Goal: Task Accomplishment & Management: Use online tool/utility

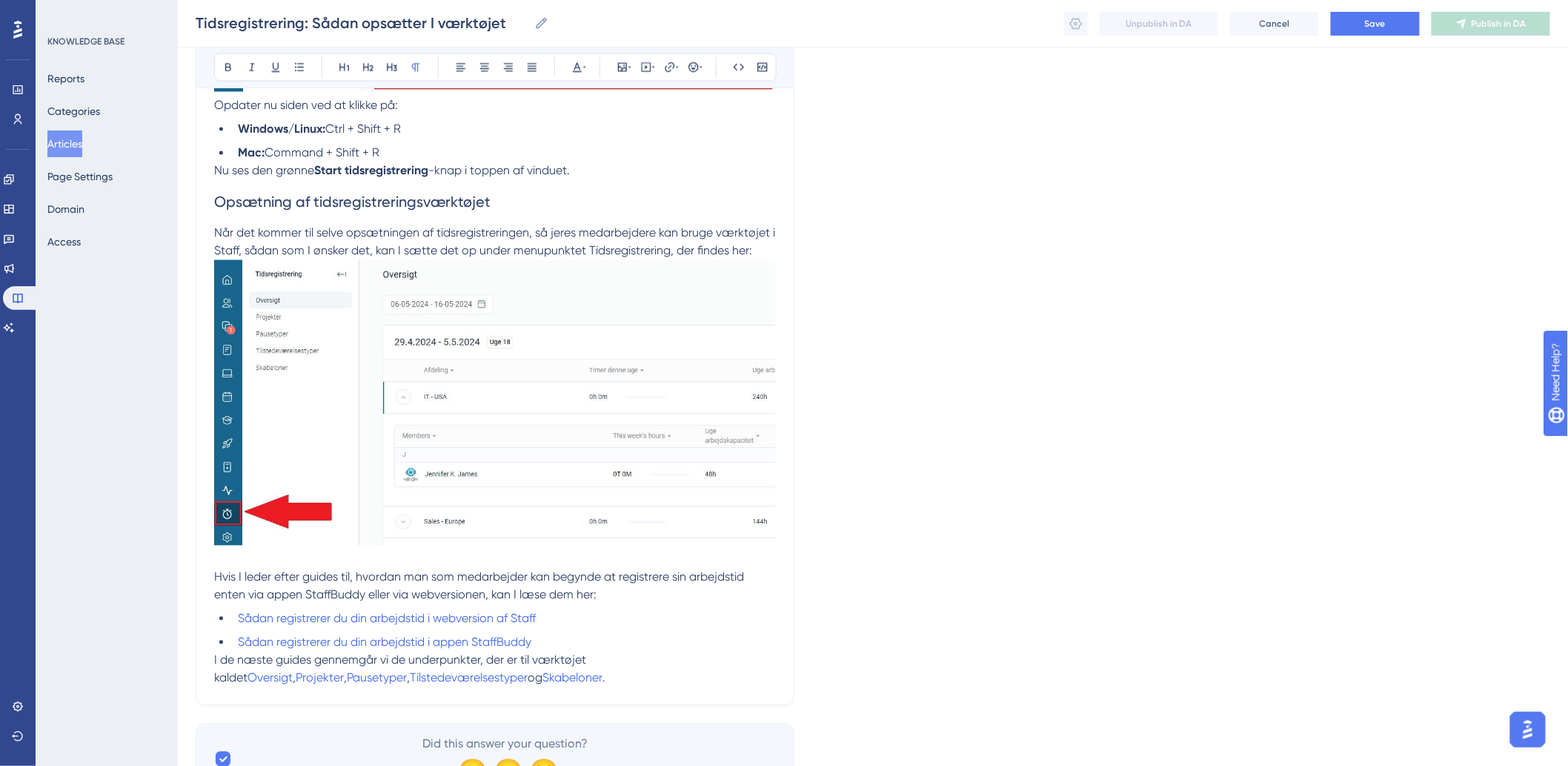
scroll to position [1150, 0]
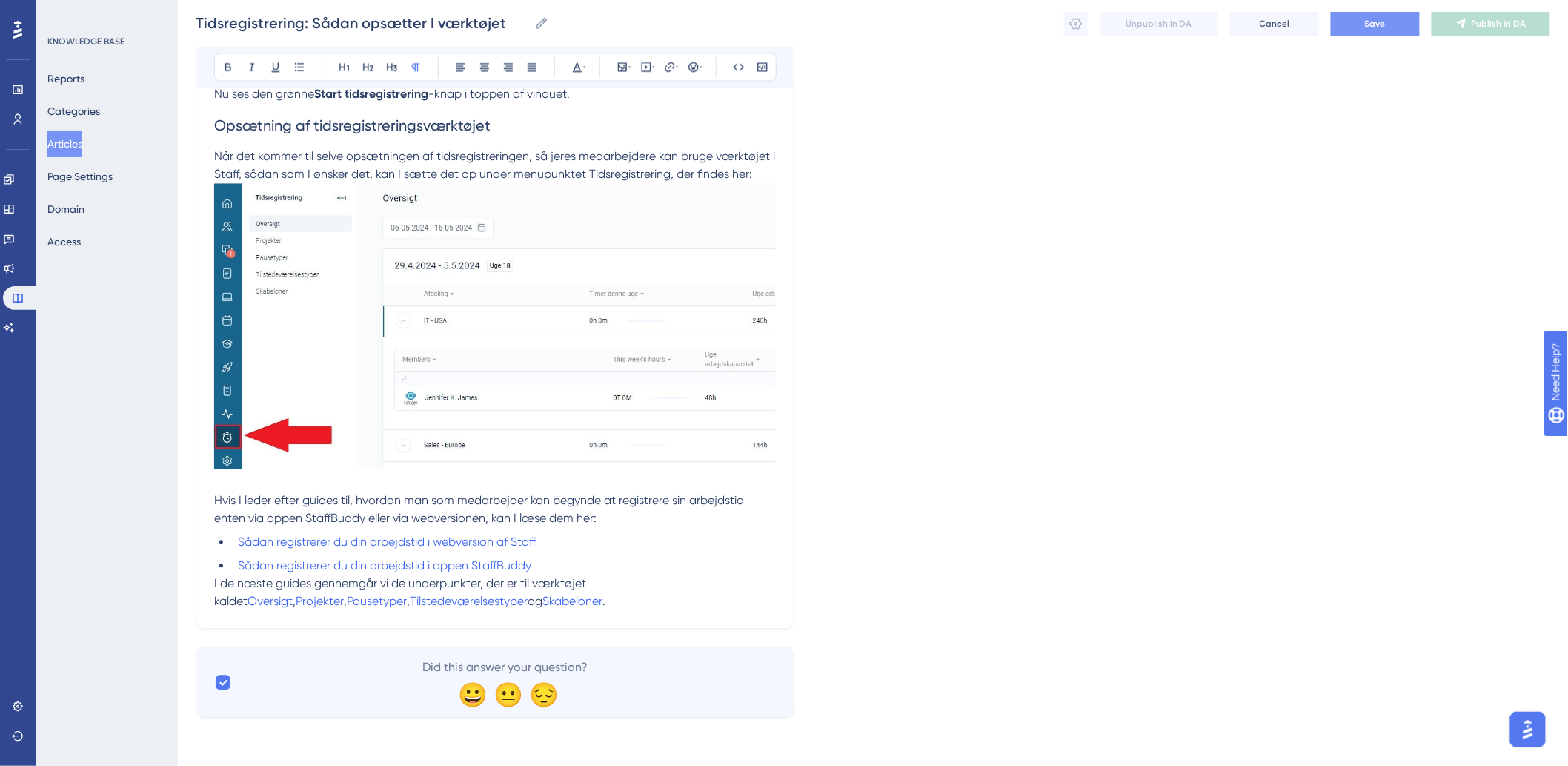
click at [1350, 34] on button "Save" at bounding box center [1375, 24] width 89 height 24
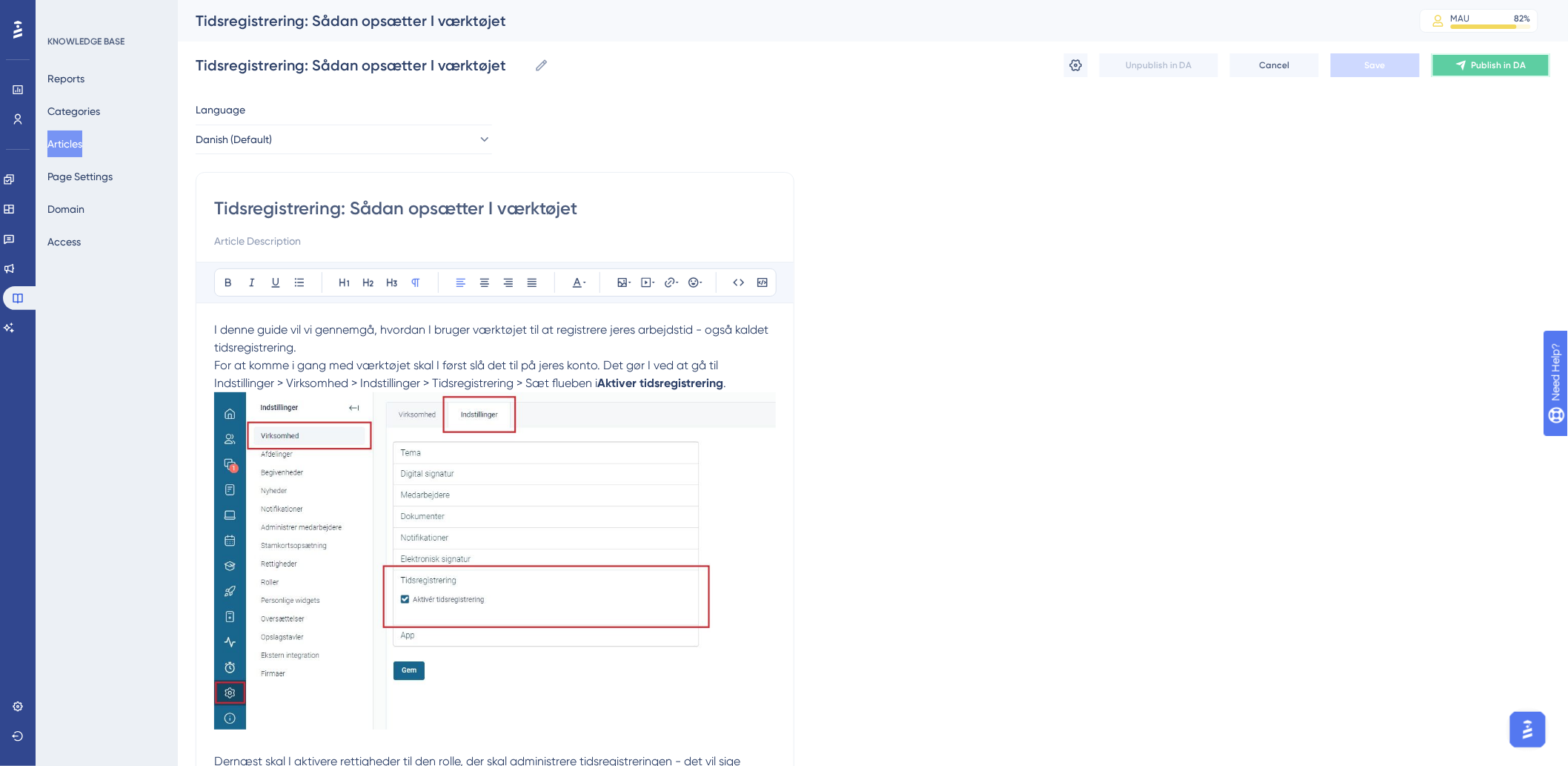
click at [1487, 67] on span "Publish in DA" at bounding box center [1499, 65] width 55 height 12
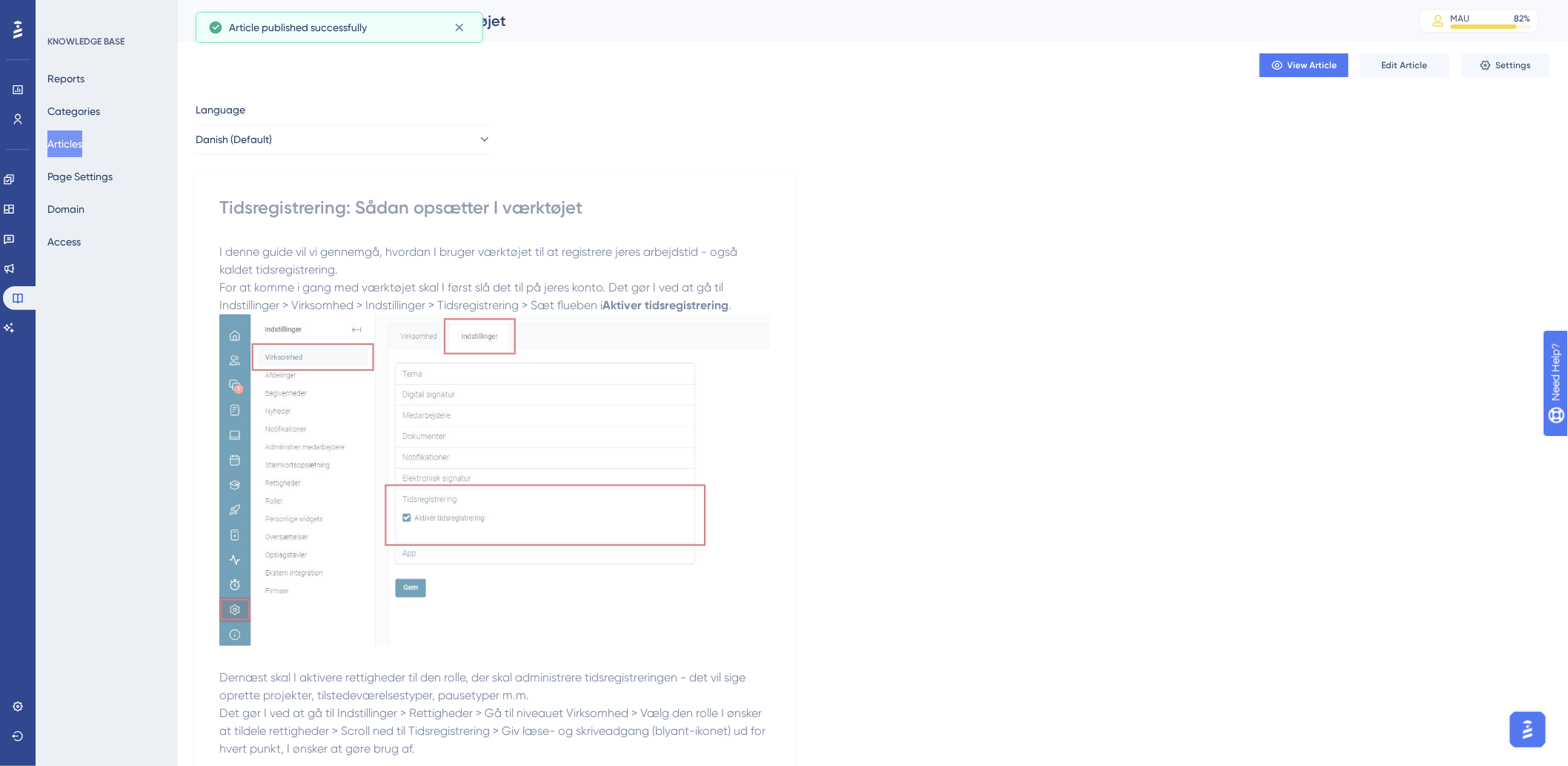
click at [81, 139] on button "Articles" at bounding box center [64, 144] width 35 height 26
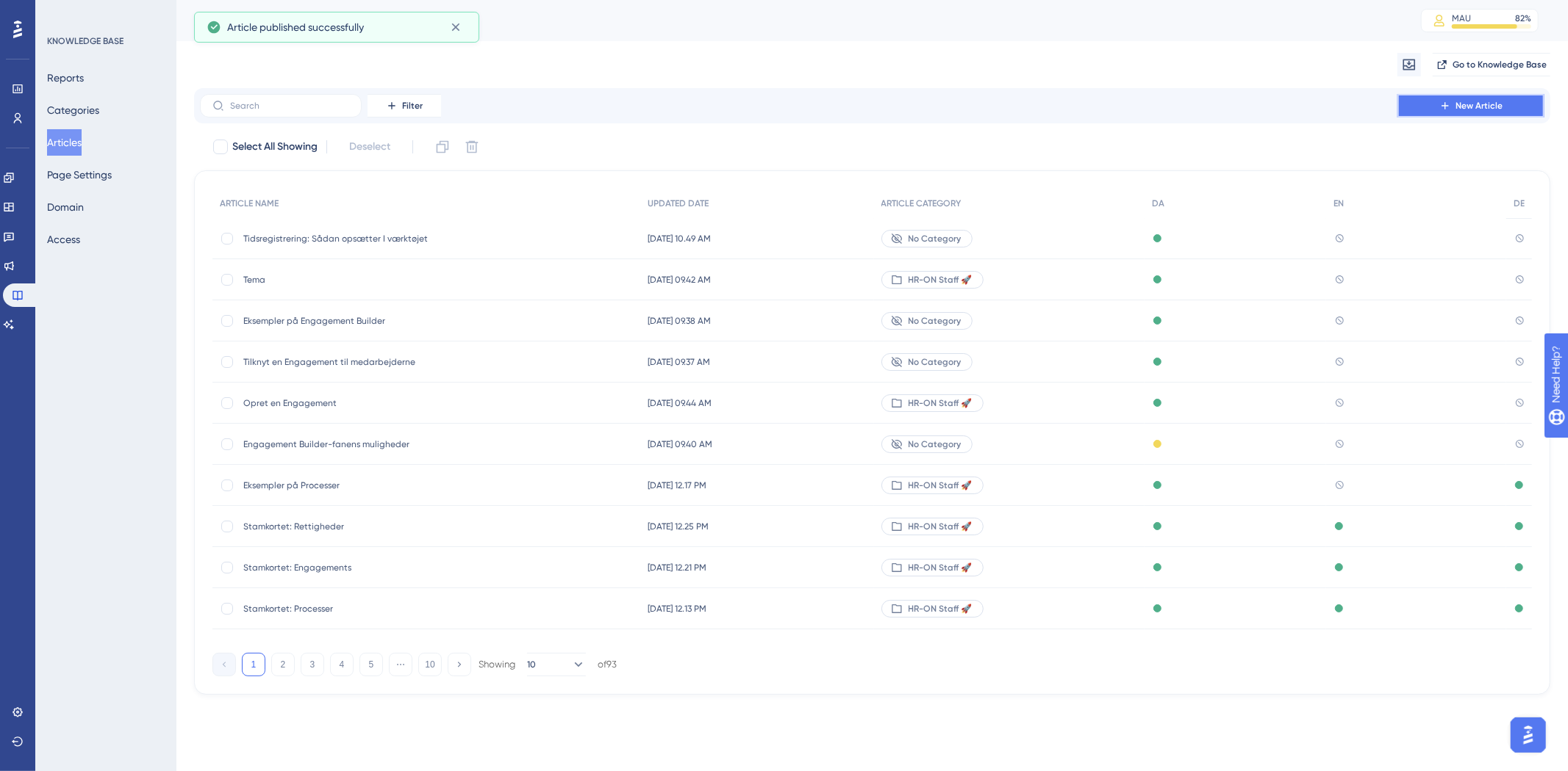
click at [1441, 109] on icon at bounding box center [1444, 106] width 12 height 12
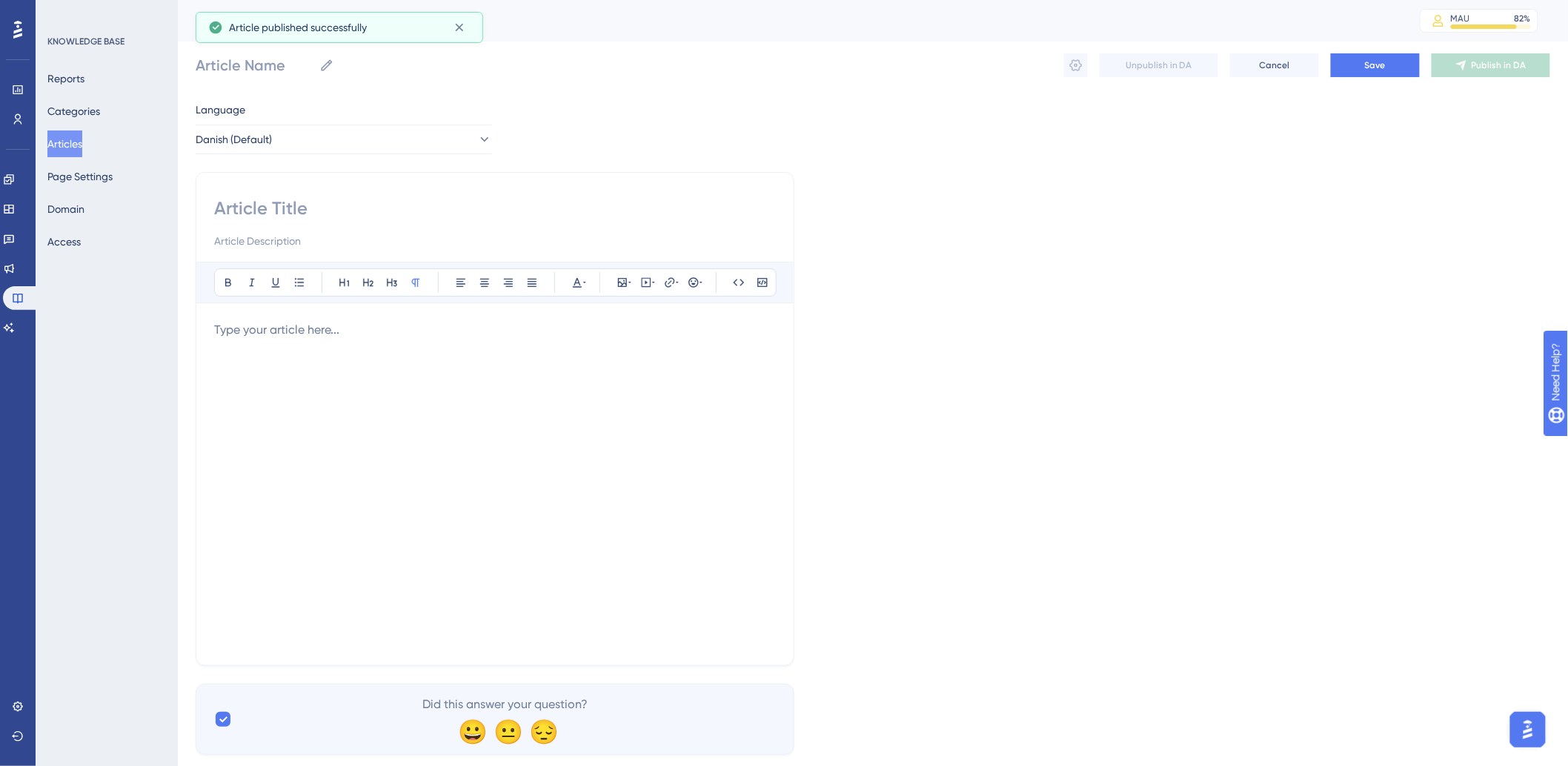
click at [346, 230] on div at bounding box center [495, 223] width 562 height 54
click at [349, 336] on p at bounding box center [495, 330] width 562 height 18
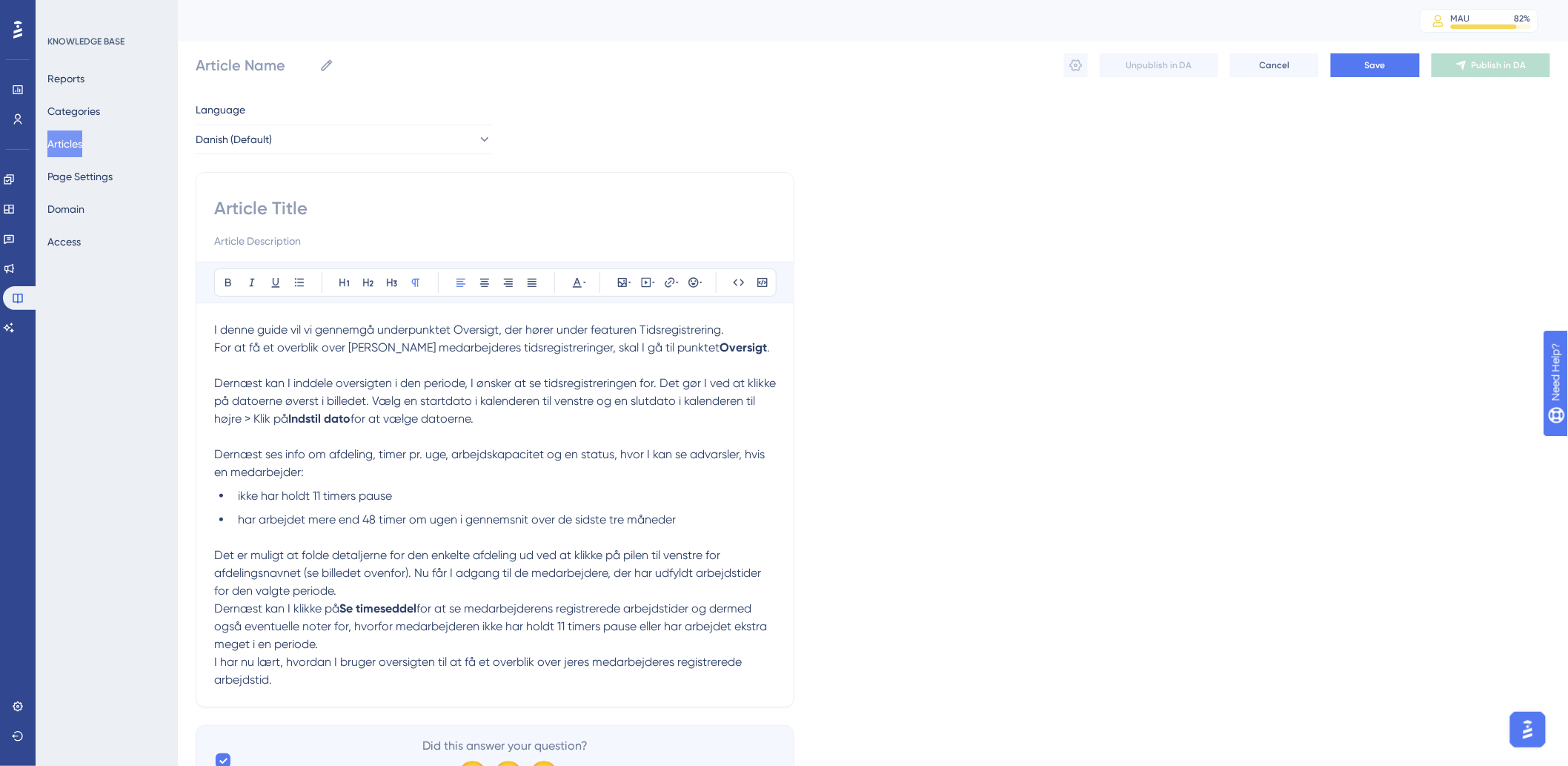
click at [67, 143] on button "Articles" at bounding box center [64, 144] width 35 height 26
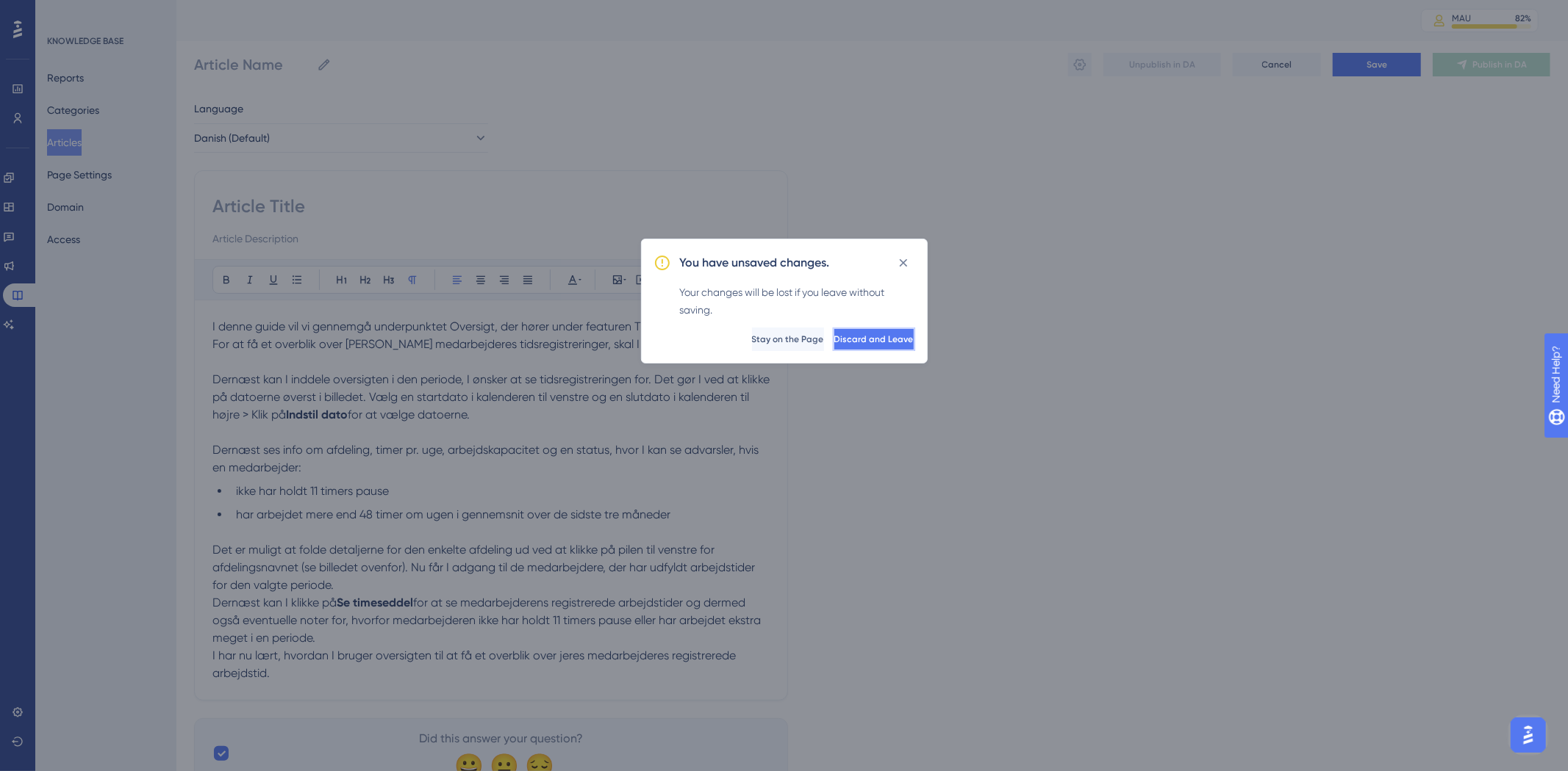
click at [834, 340] on span "Discard and Leave" at bounding box center [873, 339] width 80 height 12
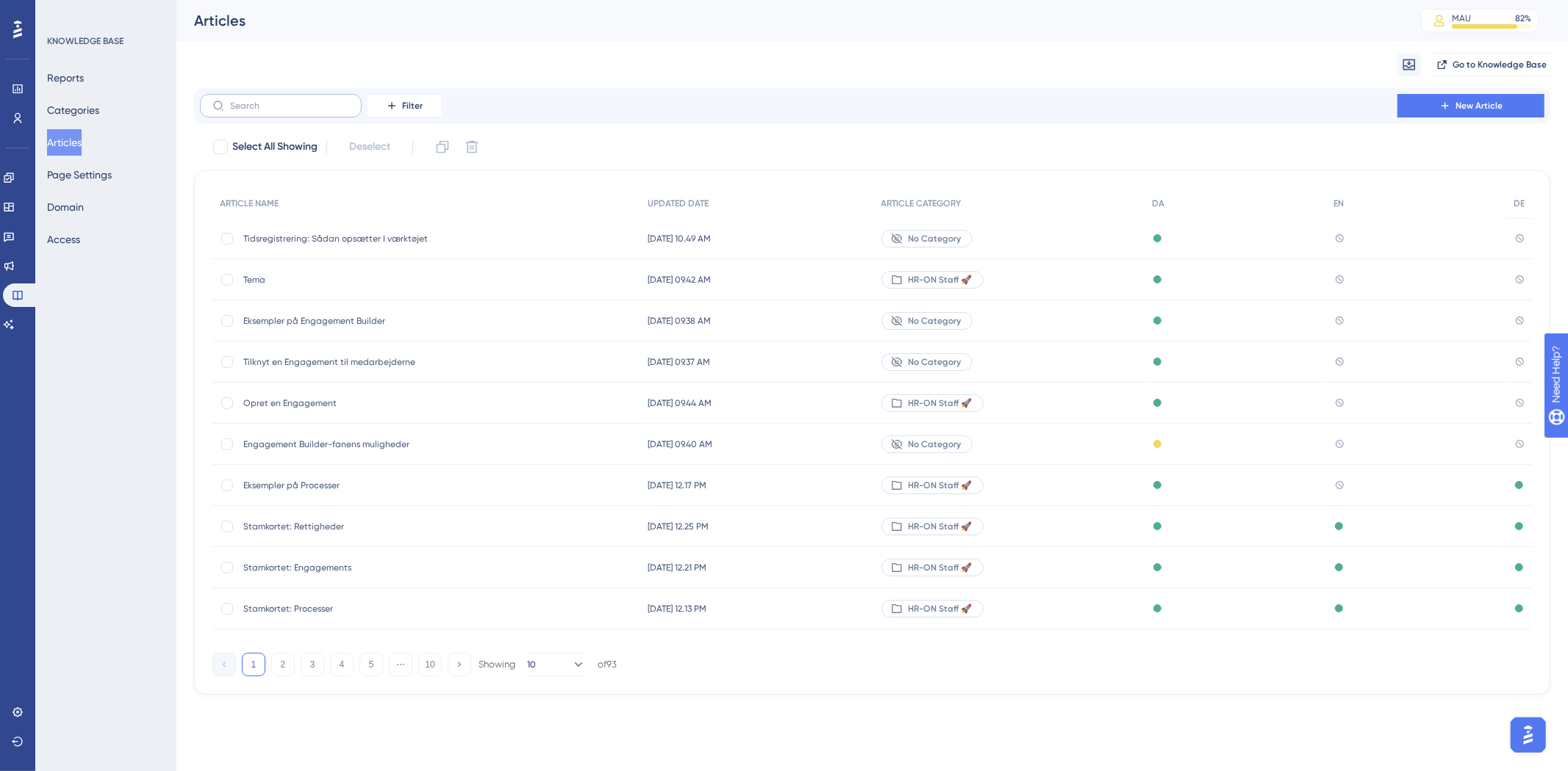
click at [341, 116] on label at bounding box center [281, 105] width 162 height 23
click at [341, 111] on input "text" at bounding box center [289, 106] width 119 height 10
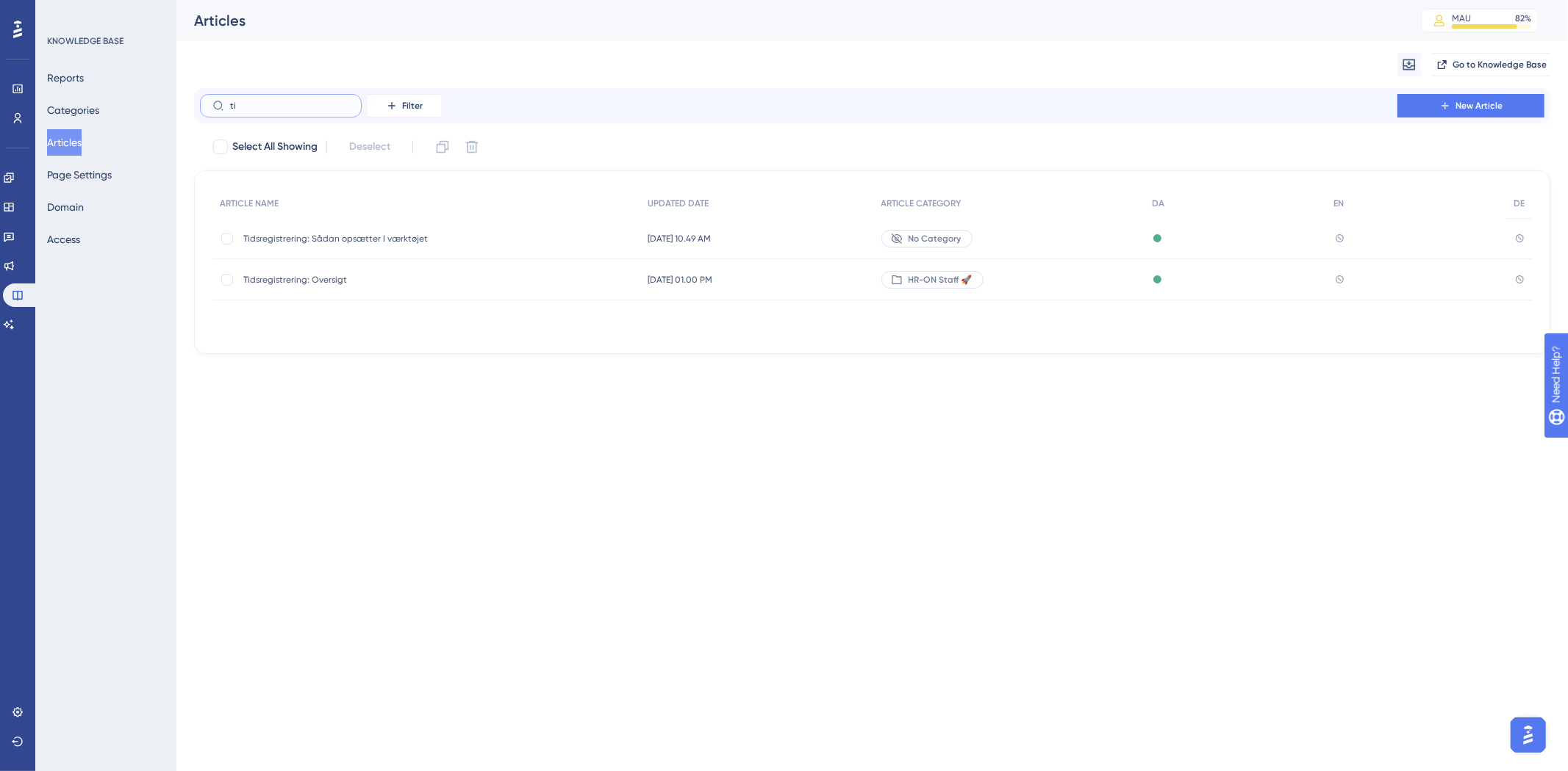
type input "t"
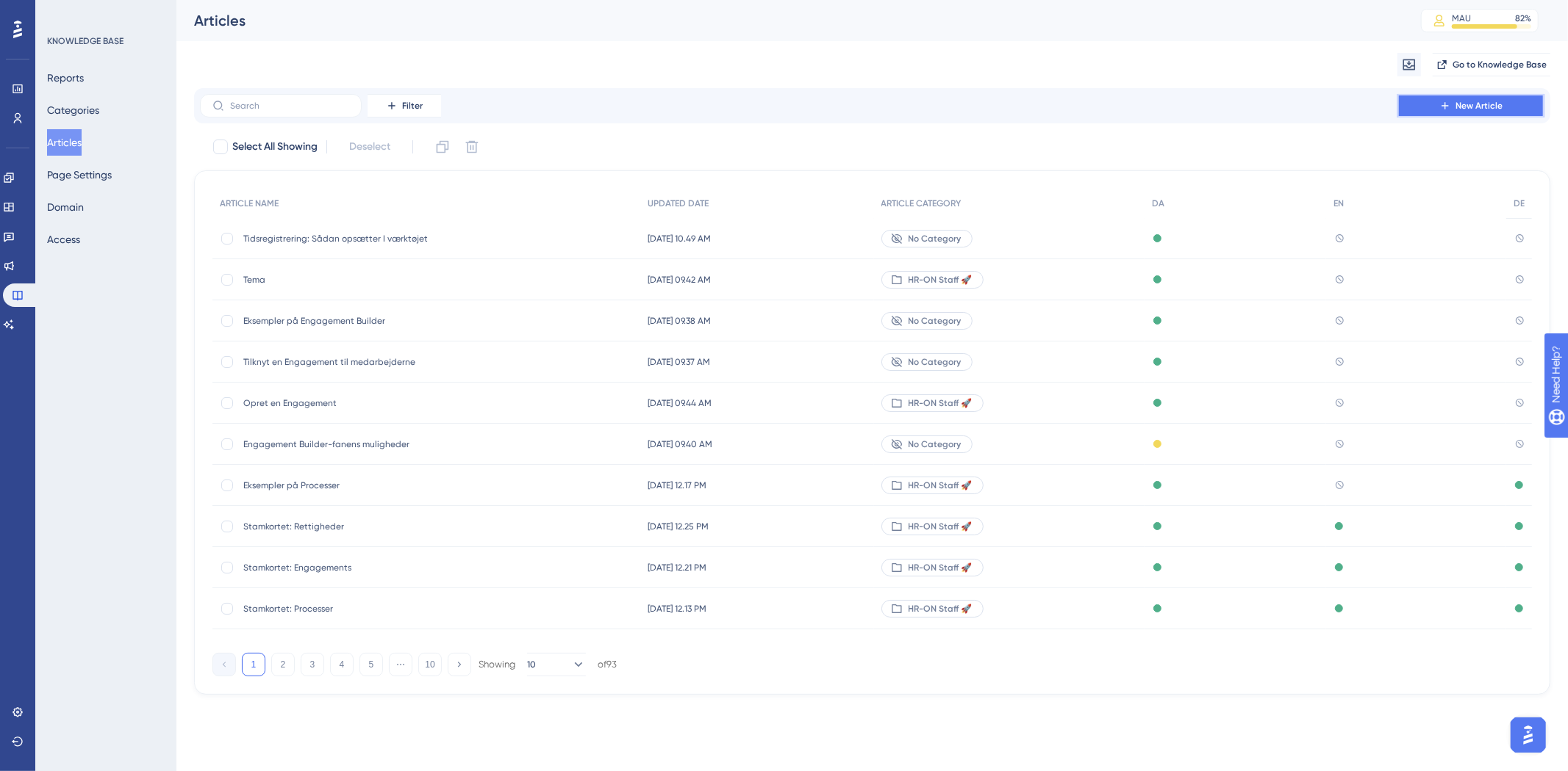
click at [1481, 111] on span "New Article" at bounding box center [1479, 106] width 47 height 12
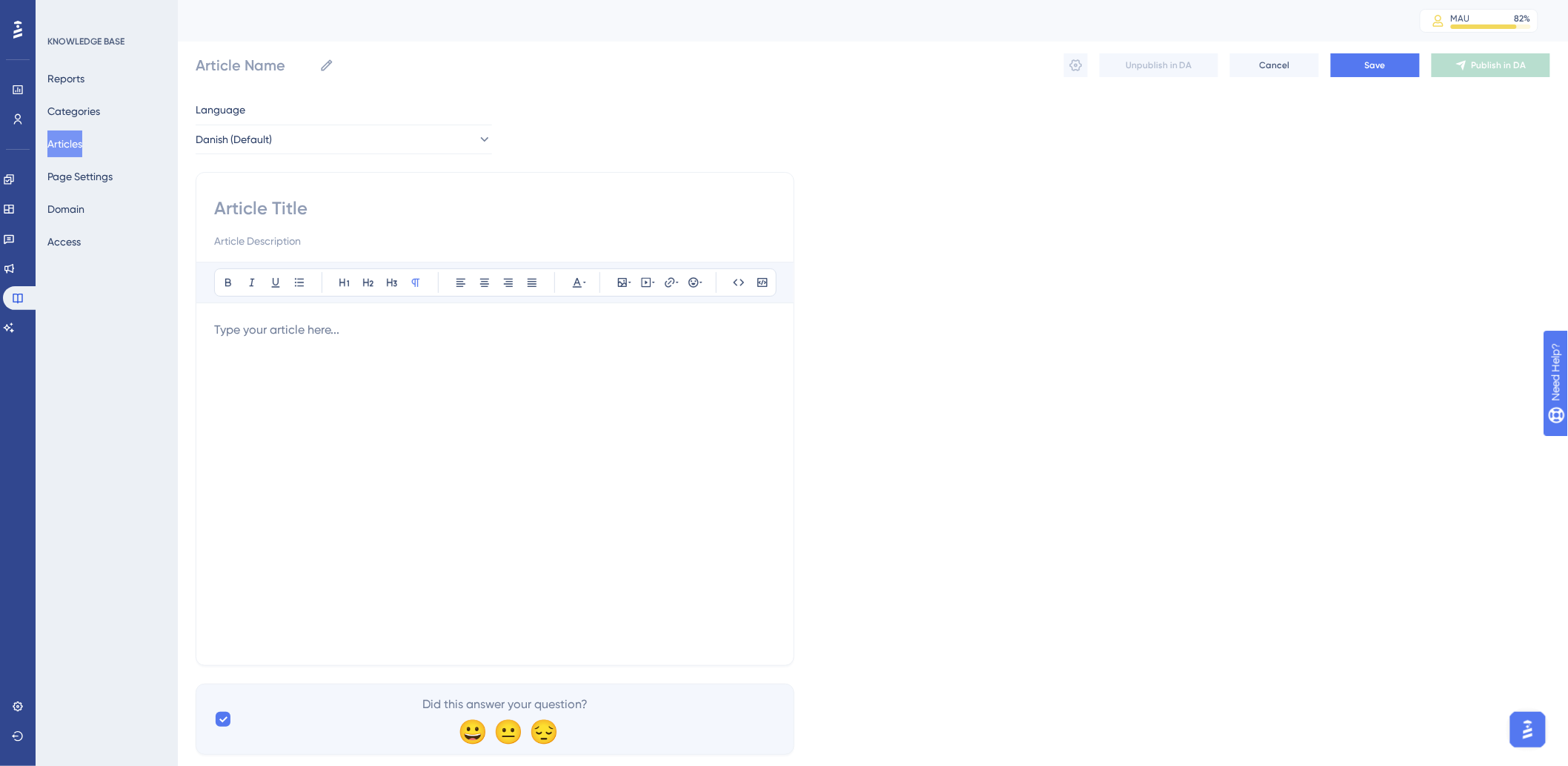
click at [387, 339] on div at bounding box center [495, 484] width 562 height 326
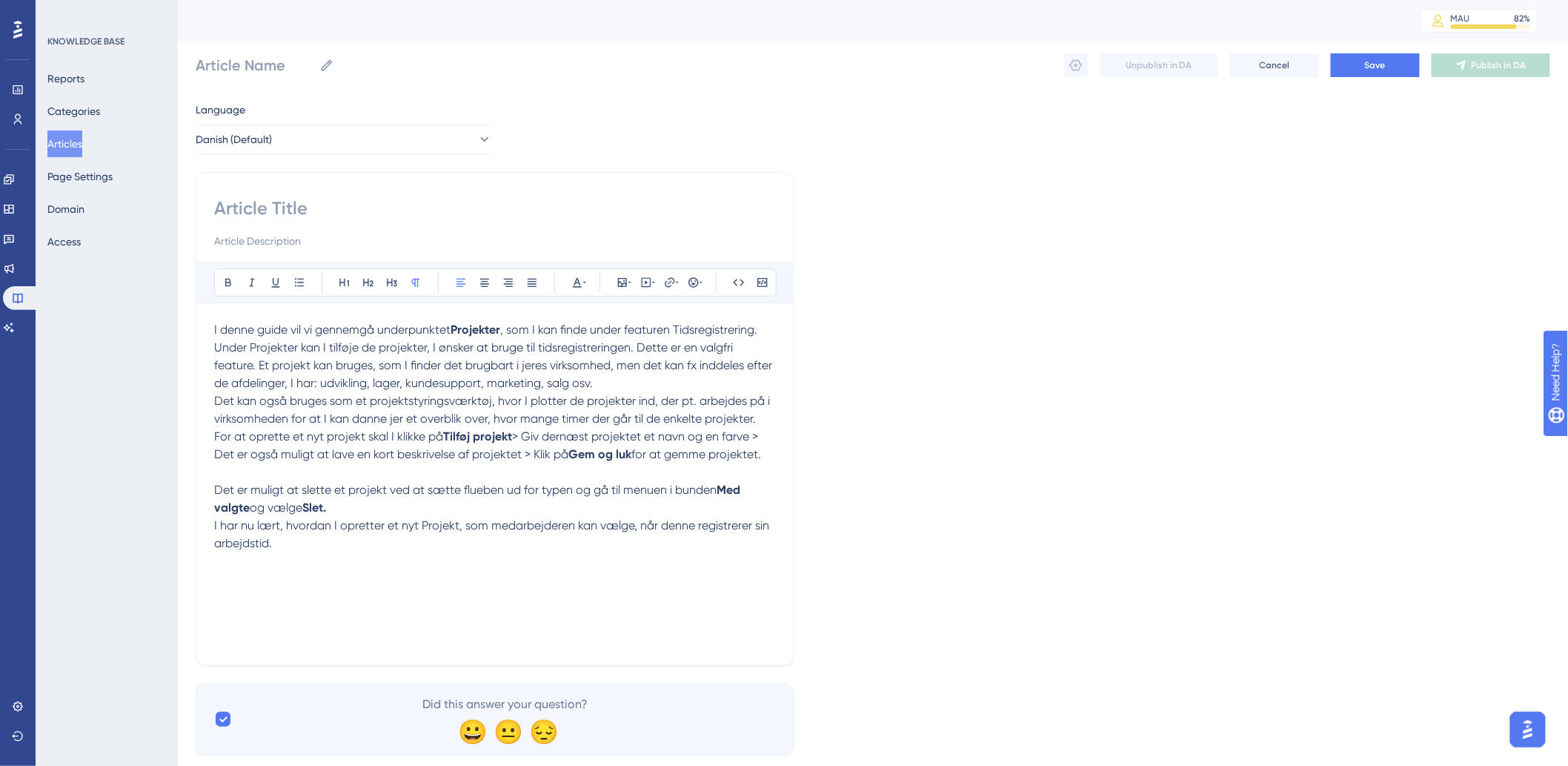
click at [443, 215] on input at bounding box center [495, 208] width 562 height 24
type input "Tidsregistrering"
type input "Tidsregistrering: Projekter"
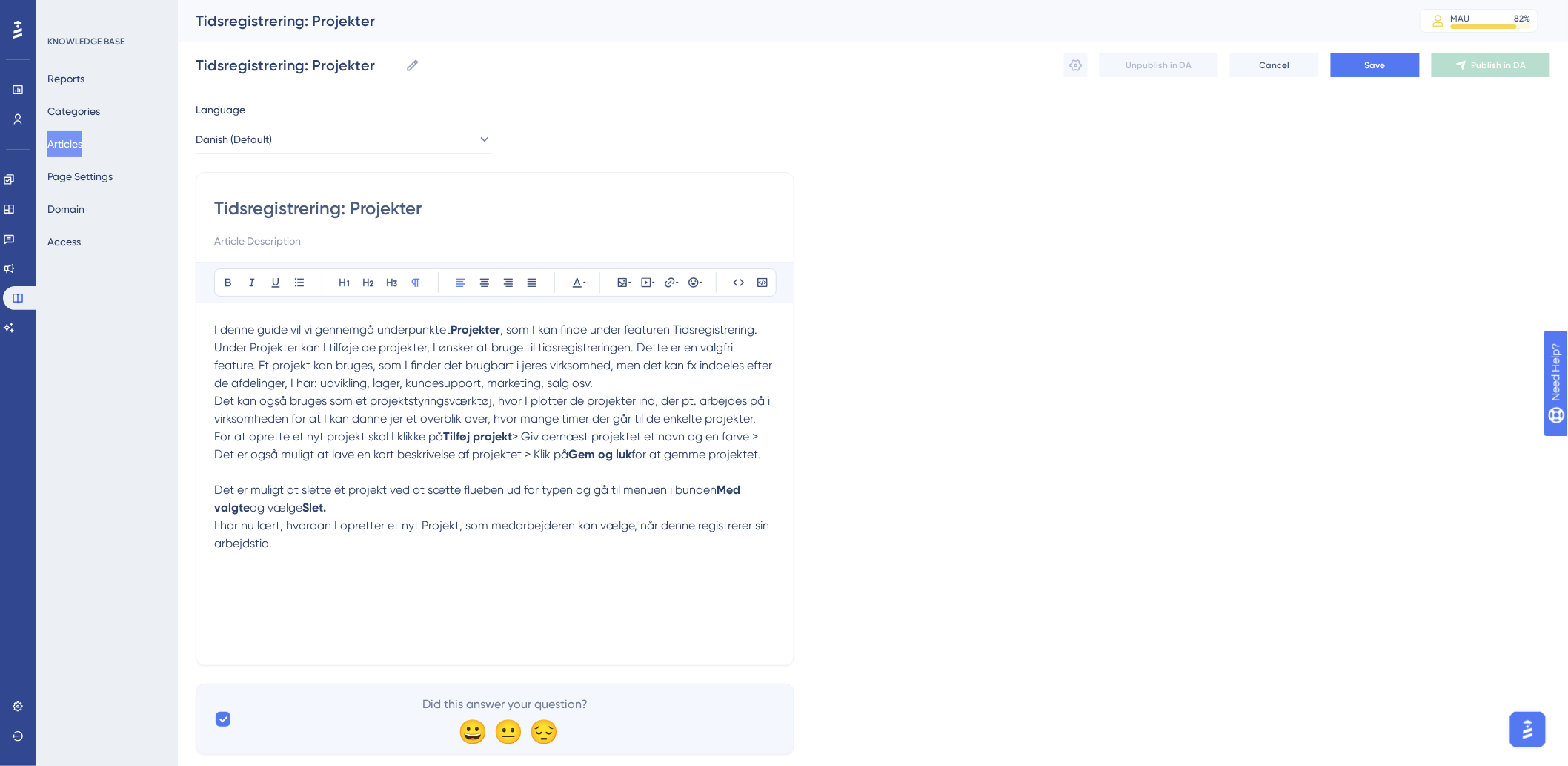
type input "Tidsregistrering: Projekter"
click at [733, 378] on p "Under Projekter kan I tilføje de projekter, I ønsker at bruge til tidsregistrer…" at bounding box center [495, 366] width 562 height 54
click at [776, 457] on div "Tidsregistrering: Projekter Bold Italic Underline Bullet Point Heading 1 Headin…" at bounding box center [495, 418] width 599 height 494
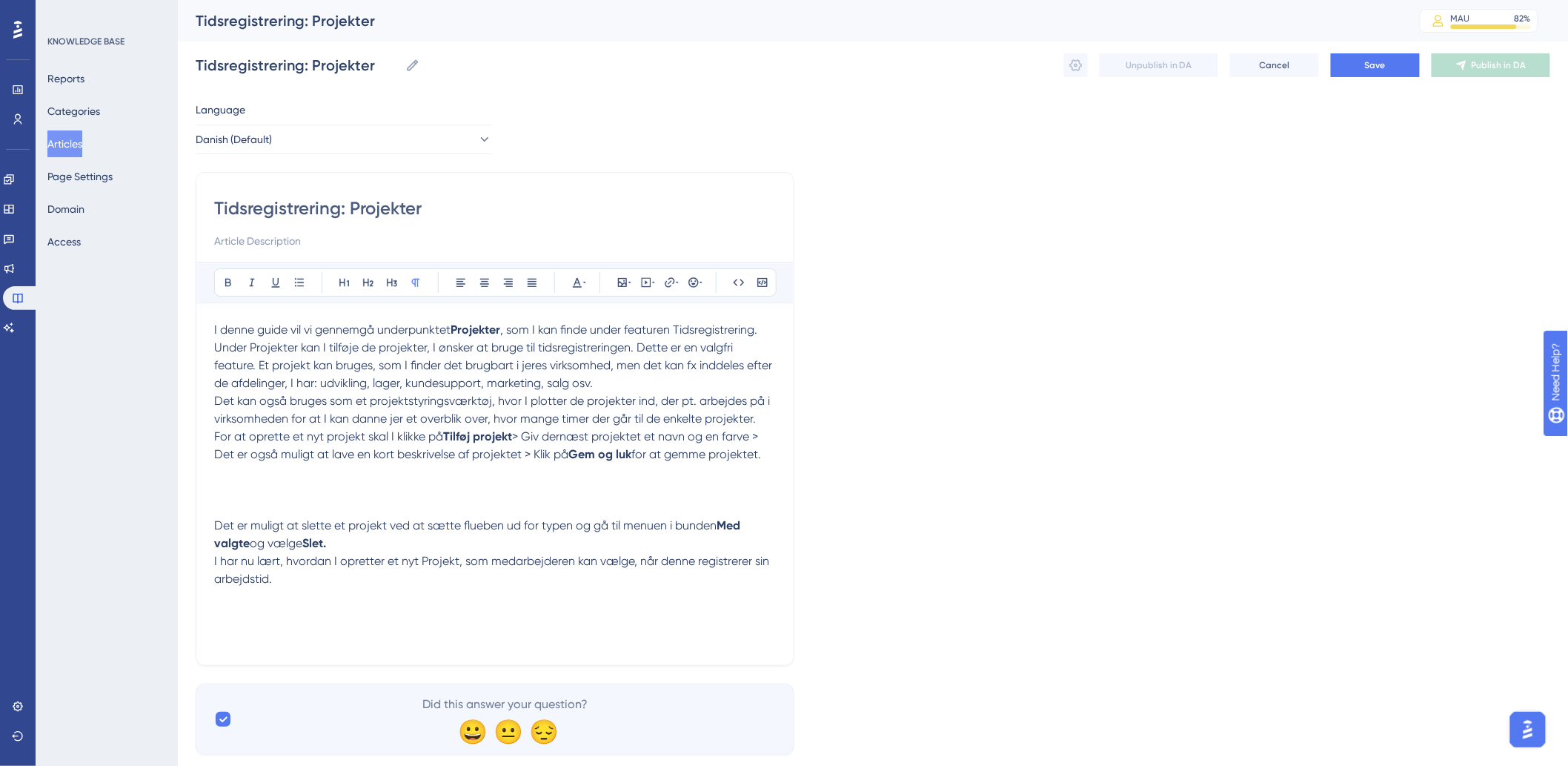
click at [331, 477] on p "For at oprette et nyt projekt skal I klikke på Tilføj projekt > Giv dernæst pro…" at bounding box center [495, 463] width 562 height 71
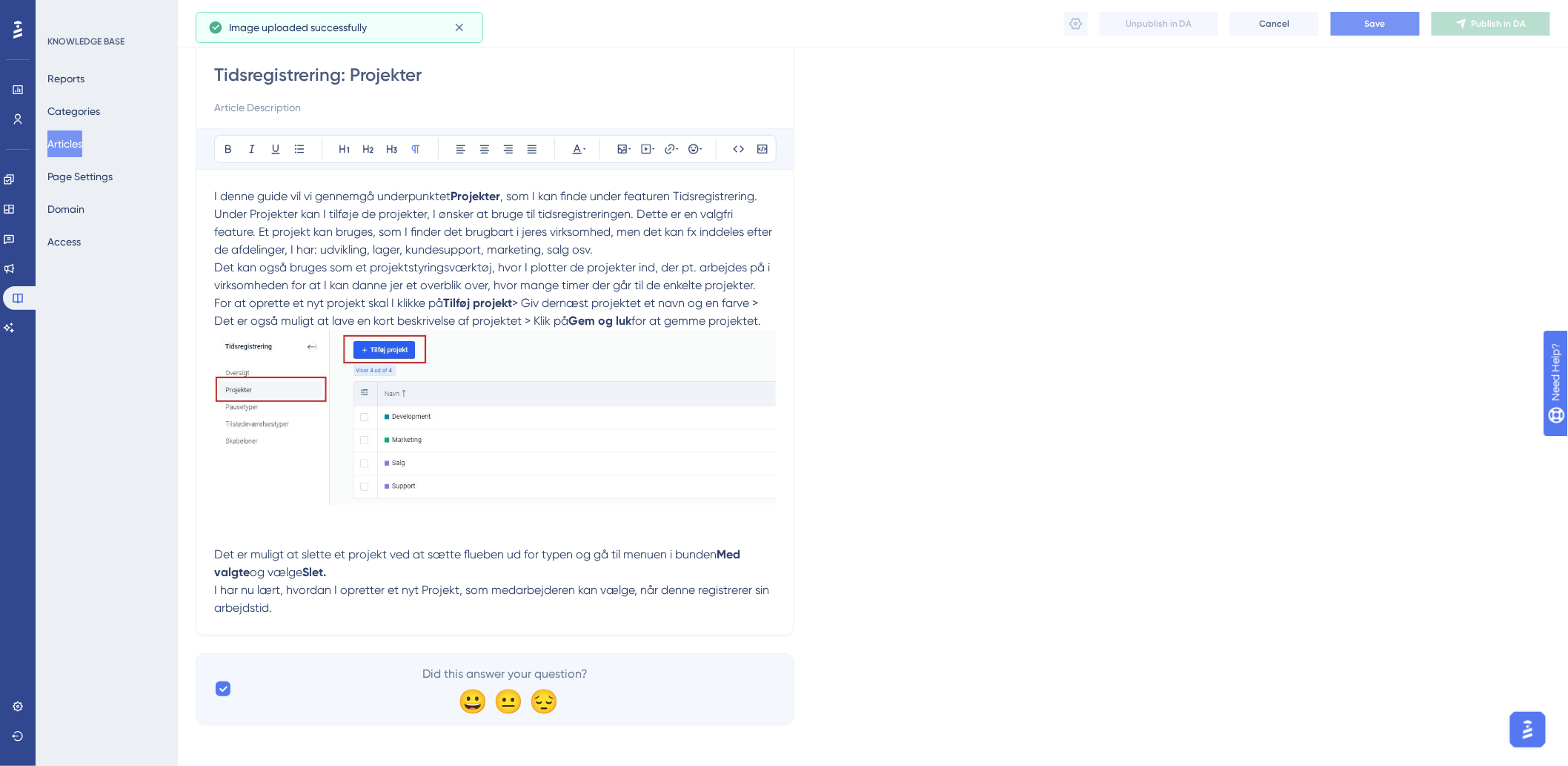
scroll to position [133, 0]
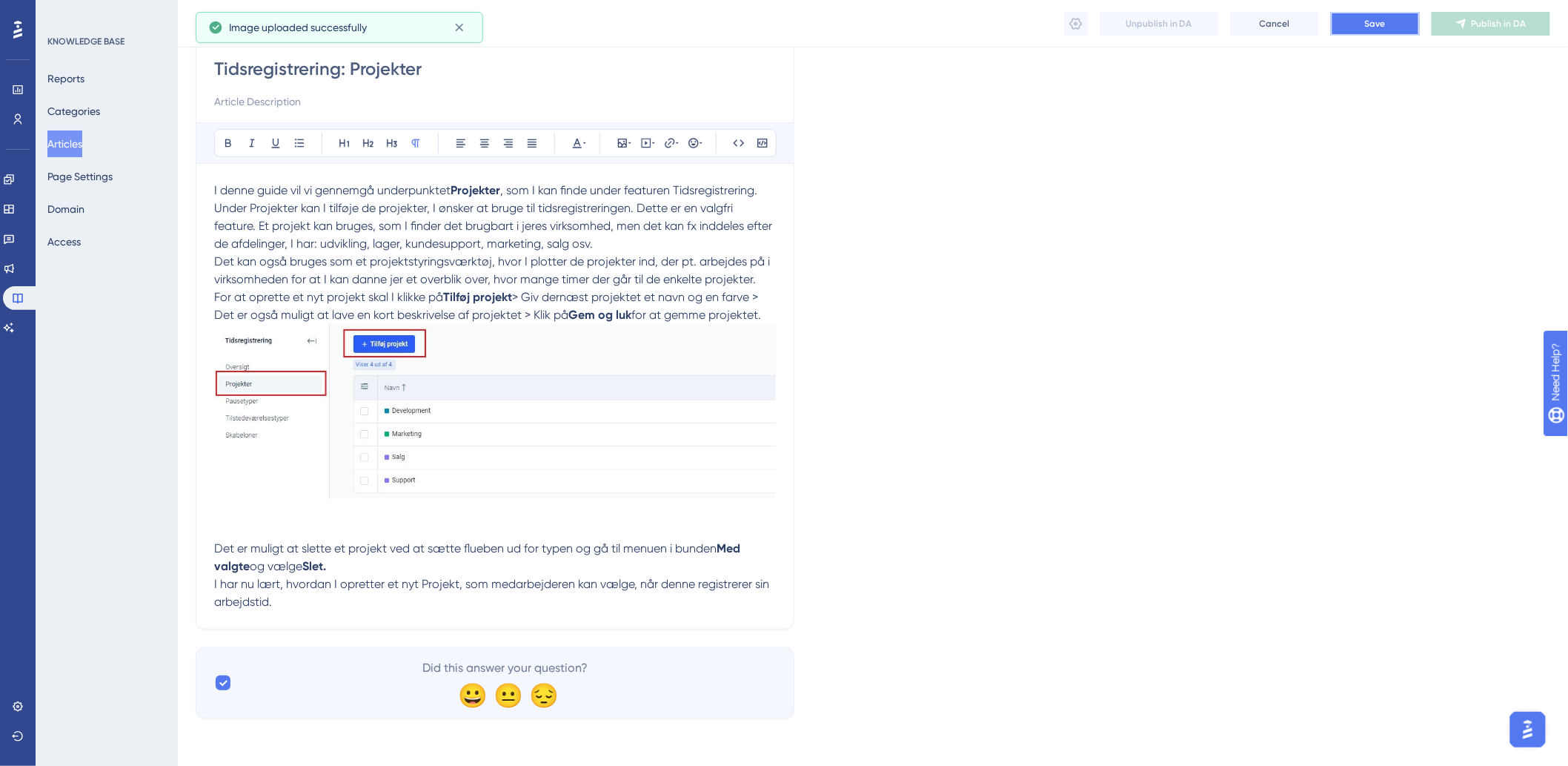
click at [1370, 23] on span "Save" at bounding box center [1375, 24] width 21 height 12
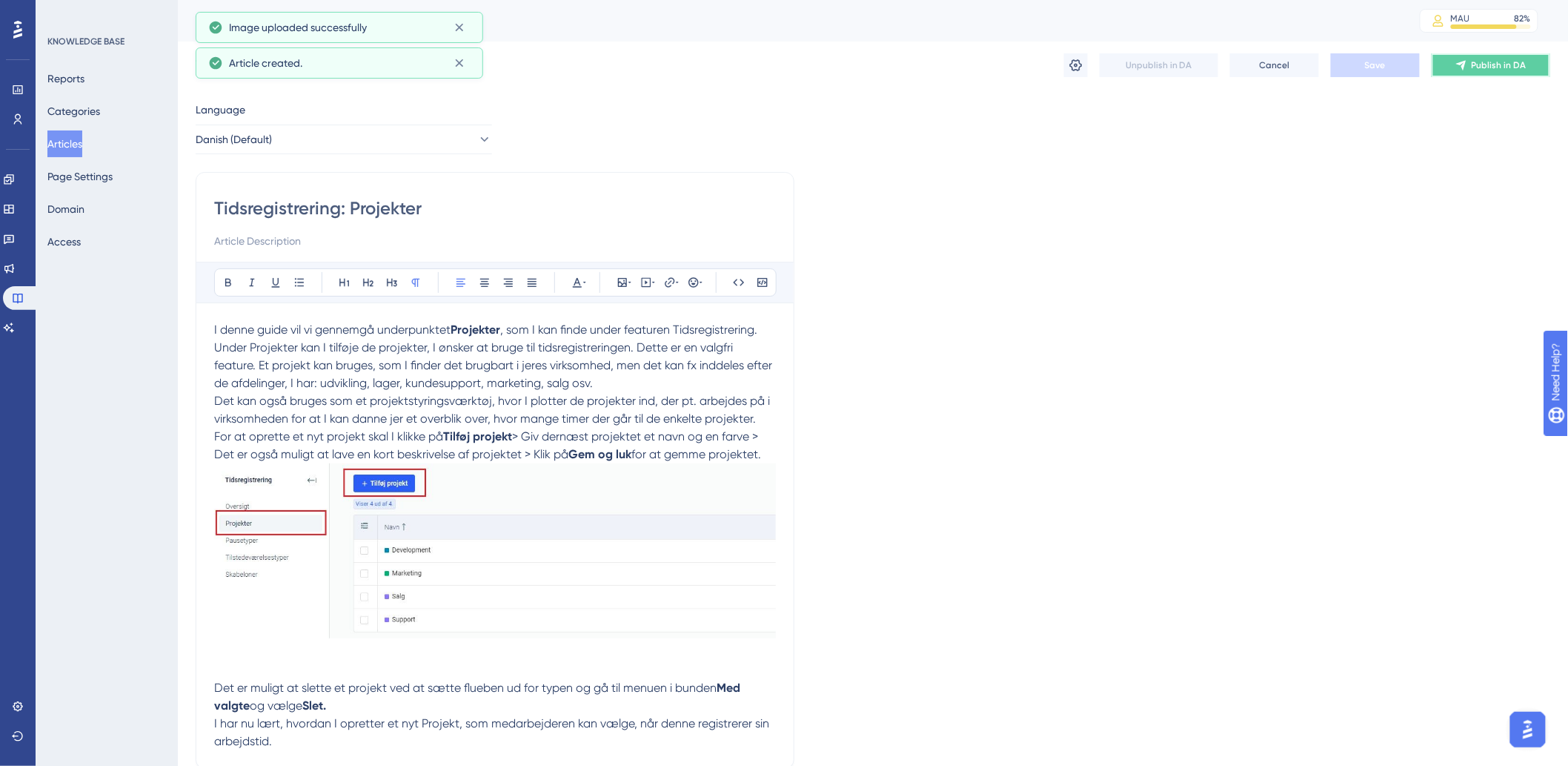
click at [1534, 65] on button "Publish in DA" at bounding box center [1492, 65] width 119 height 24
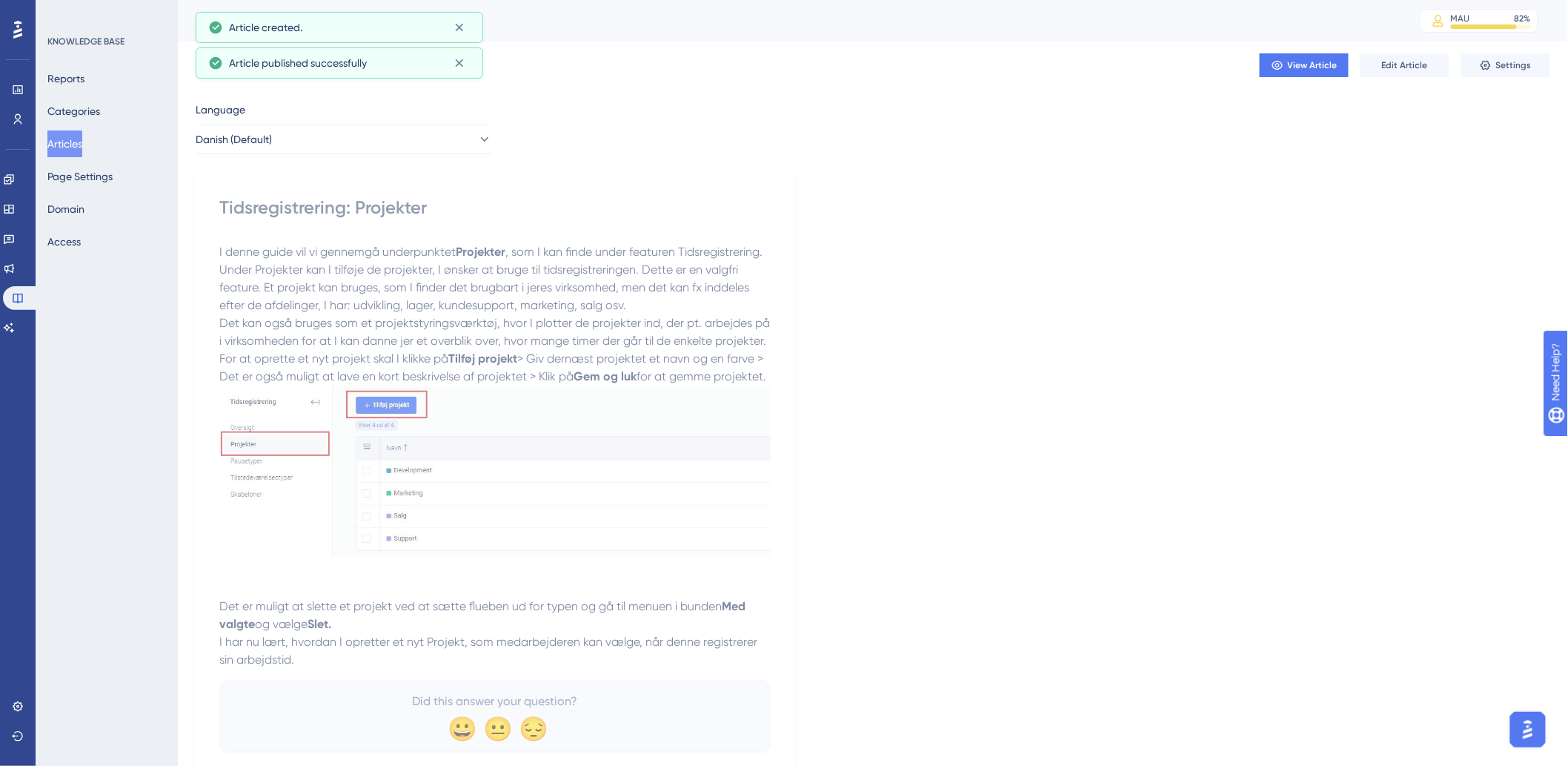
click at [55, 150] on button "Articles" at bounding box center [64, 144] width 35 height 26
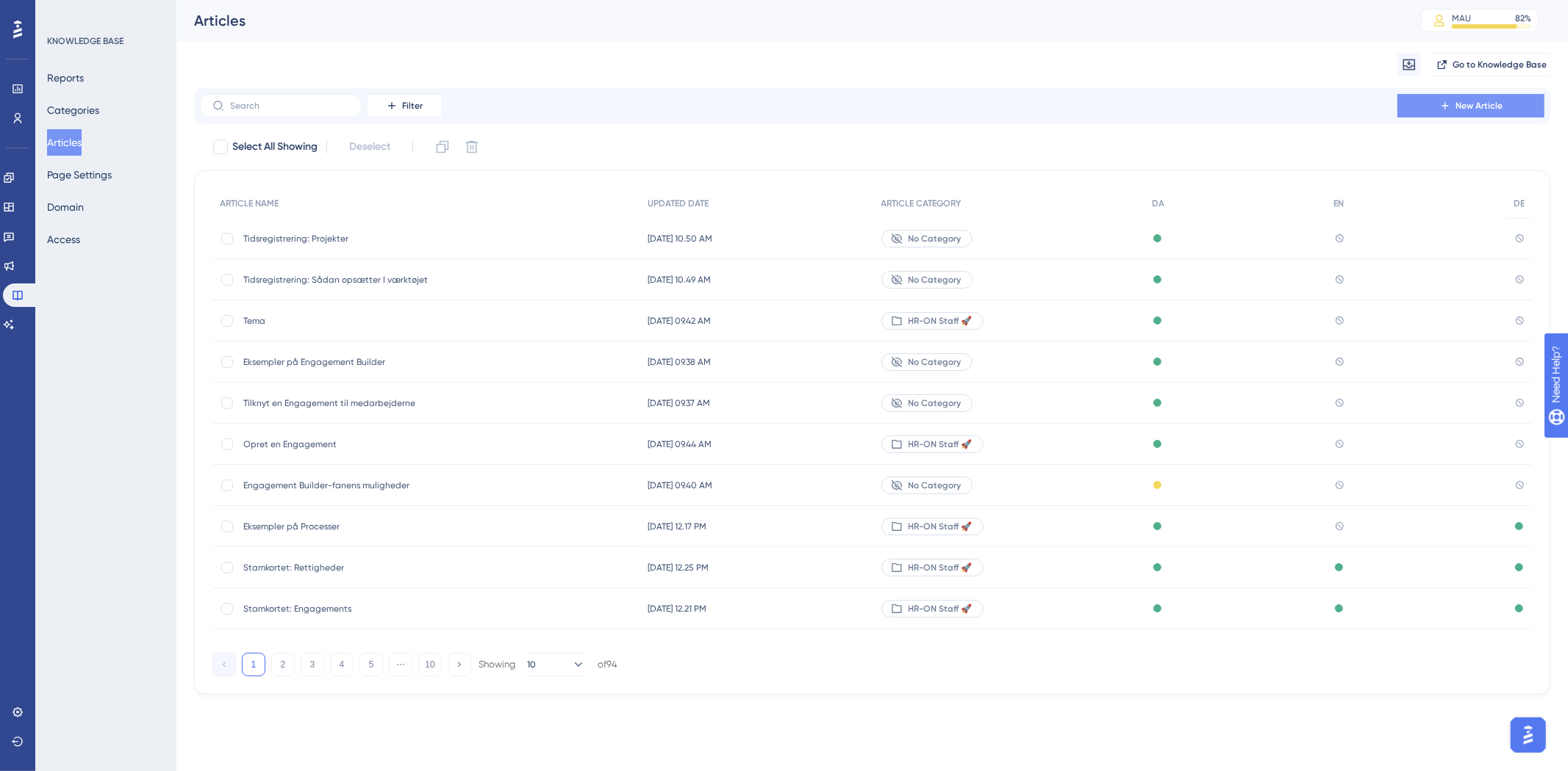
click at [1458, 101] on span "New Article" at bounding box center [1479, 106] width 47 height 12
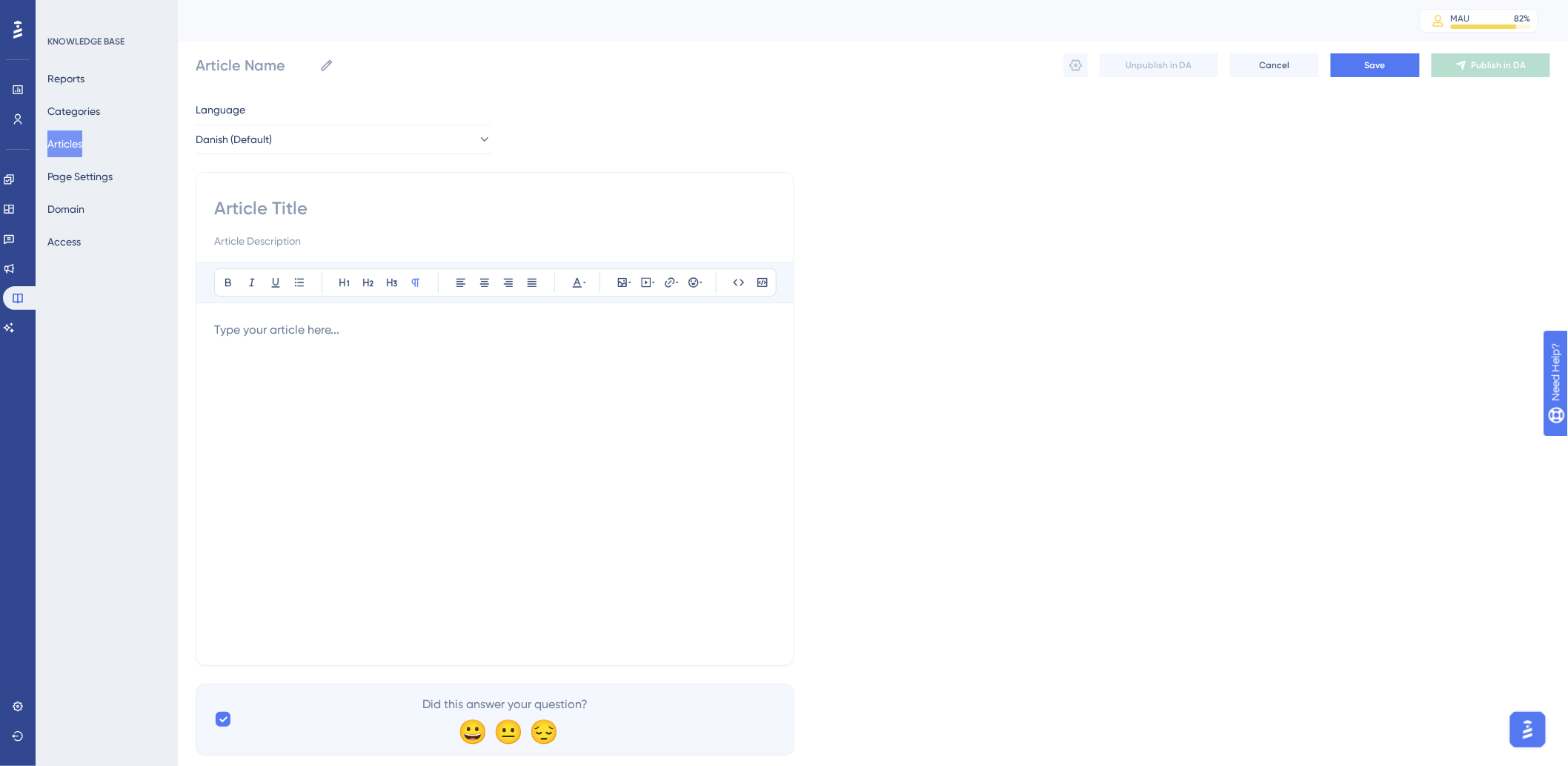
click at [364, 347] on div at bounding box center [495, 484] width 562 height 326
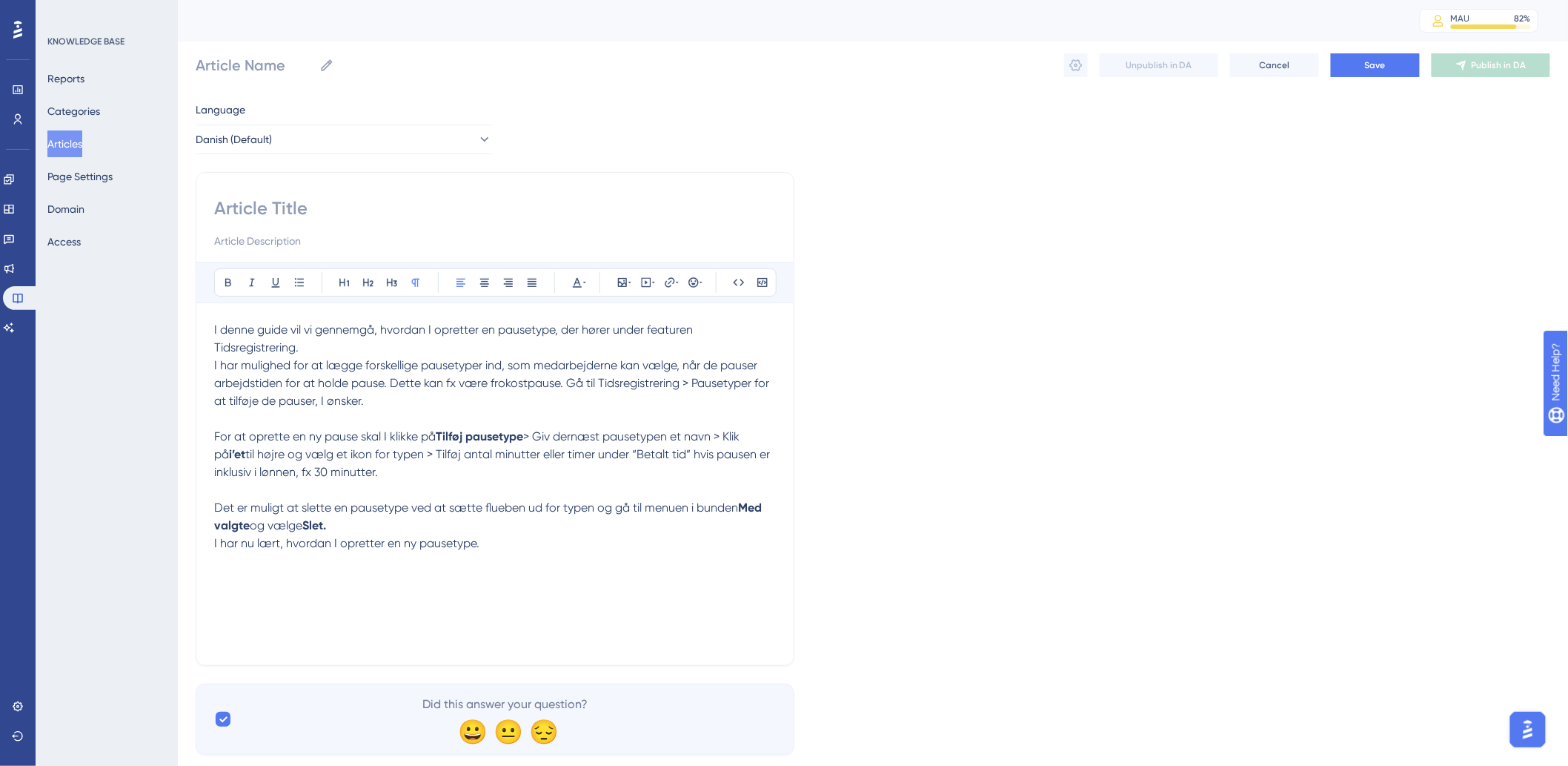
click at [395, 403] on p "I har mulighed for at lægge forskellige pausetyper ind, som medarbejderne kan v…" at bounding box center [495, 383] width 562 height 54
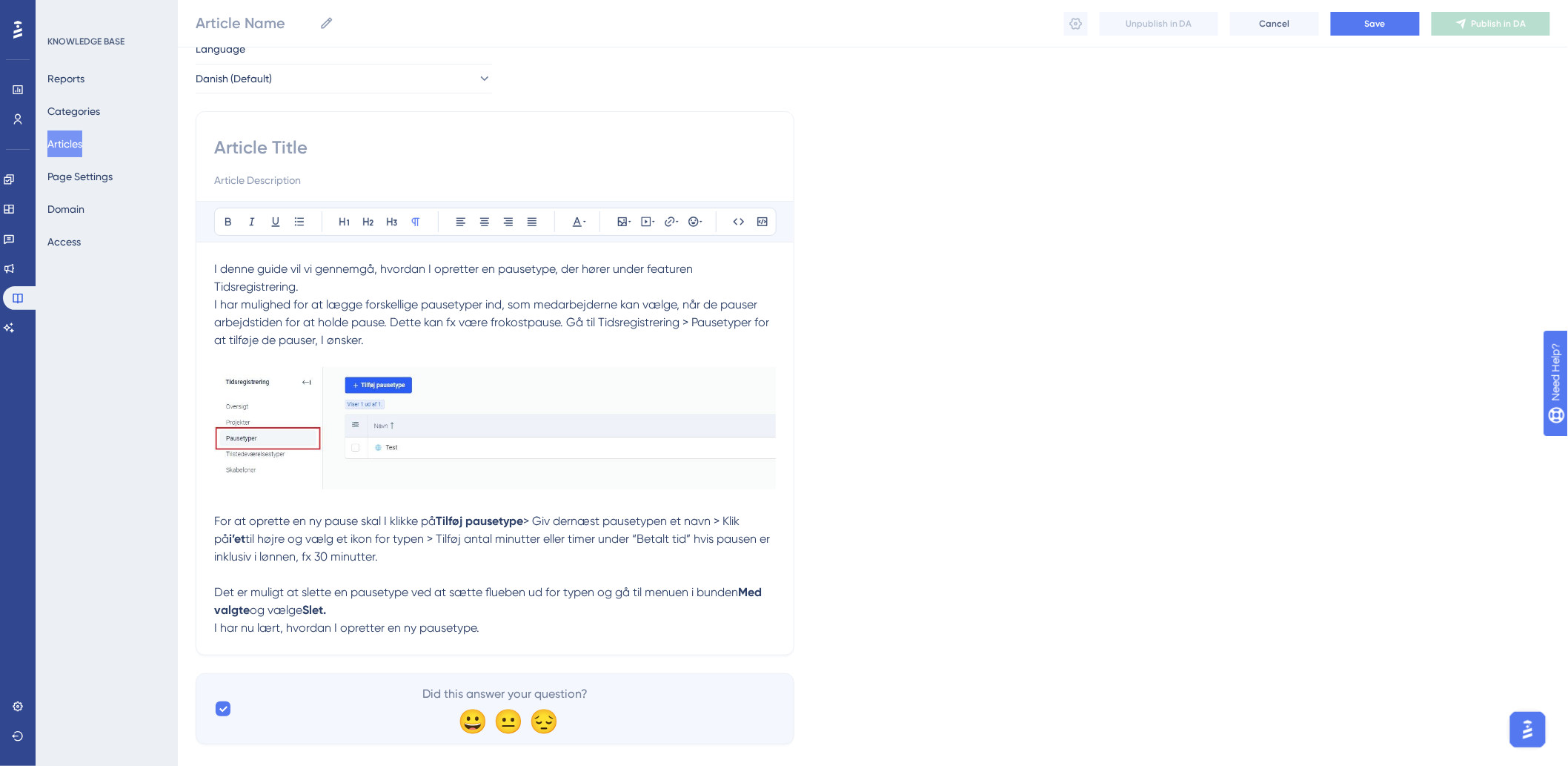
scroll to position [80, 0]
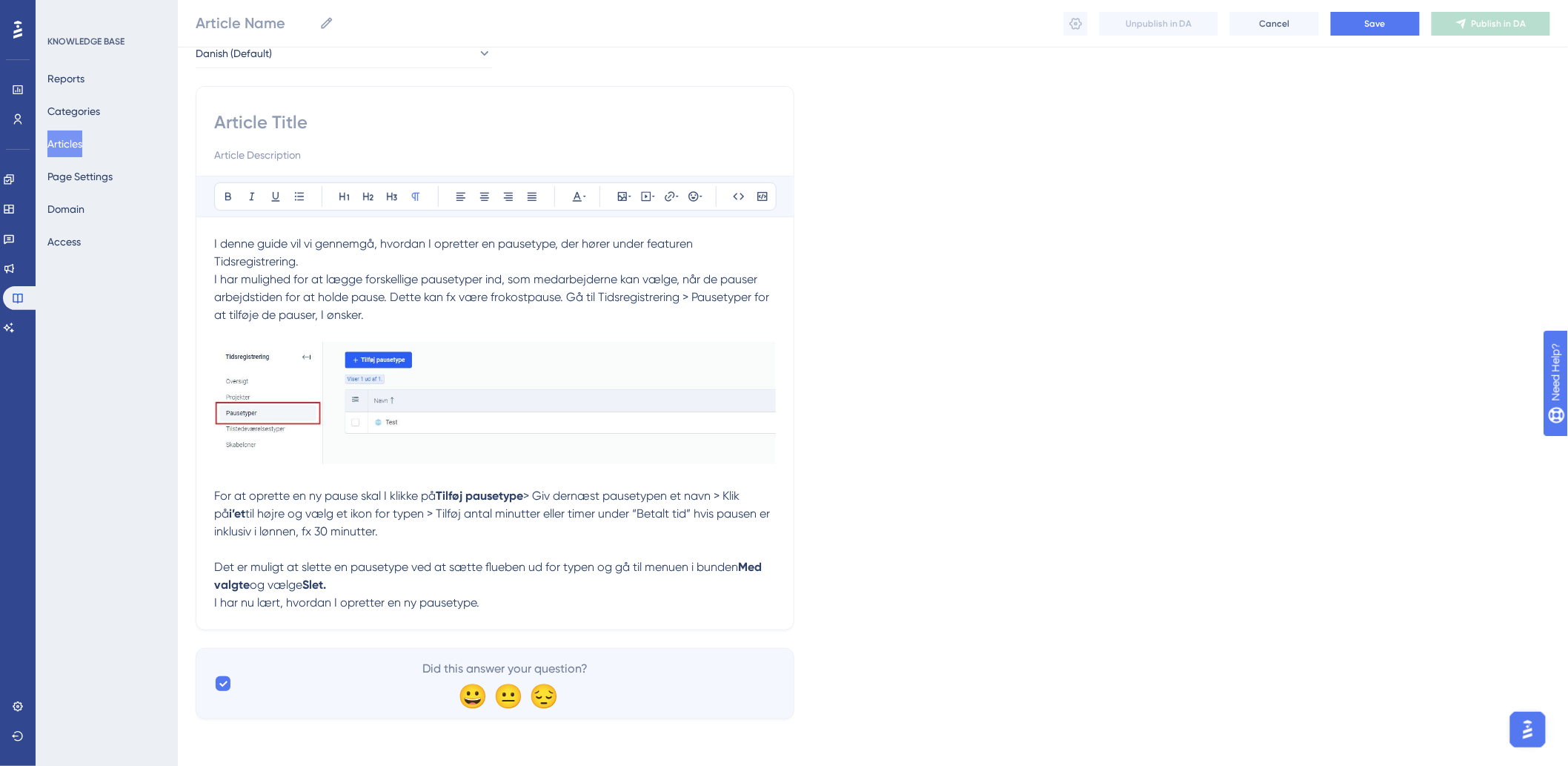
click at [456, 551] on p at bounding box center [495, 549] width 562 height 18
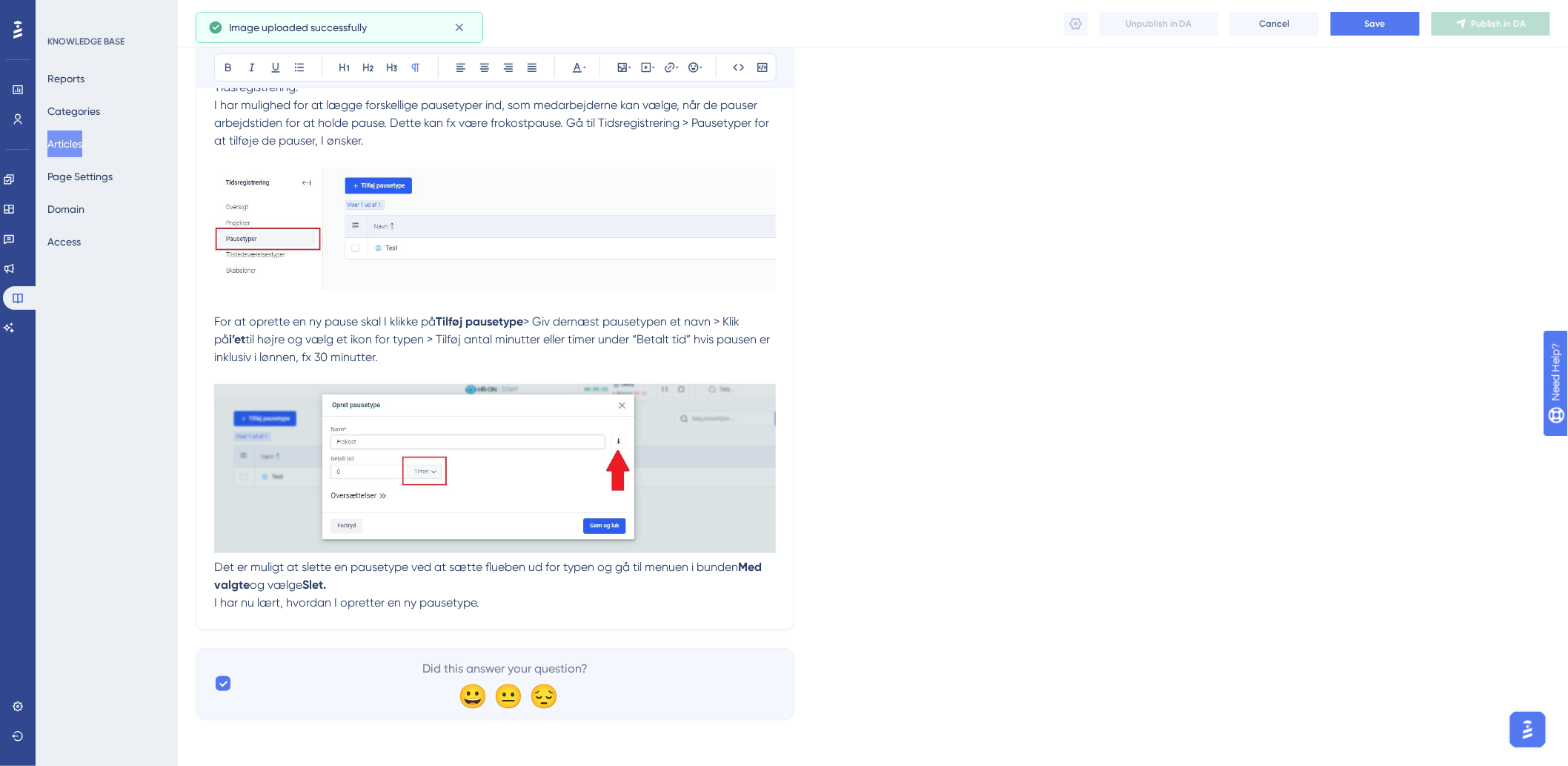
scroll to position [255, 0]
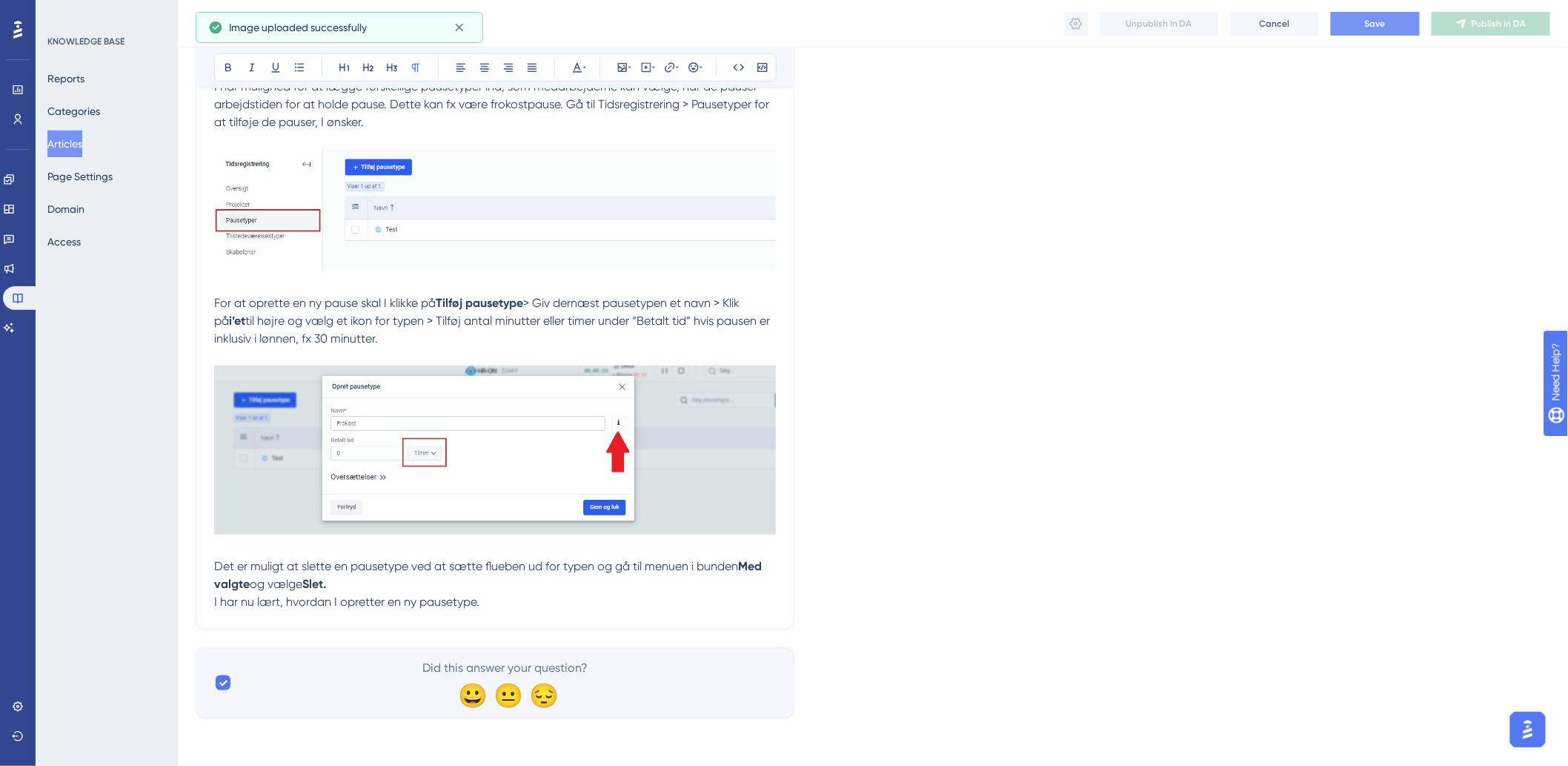
click at [1399, 19] on button "Save" at bounding box center [1375, 24] width 89 height 24
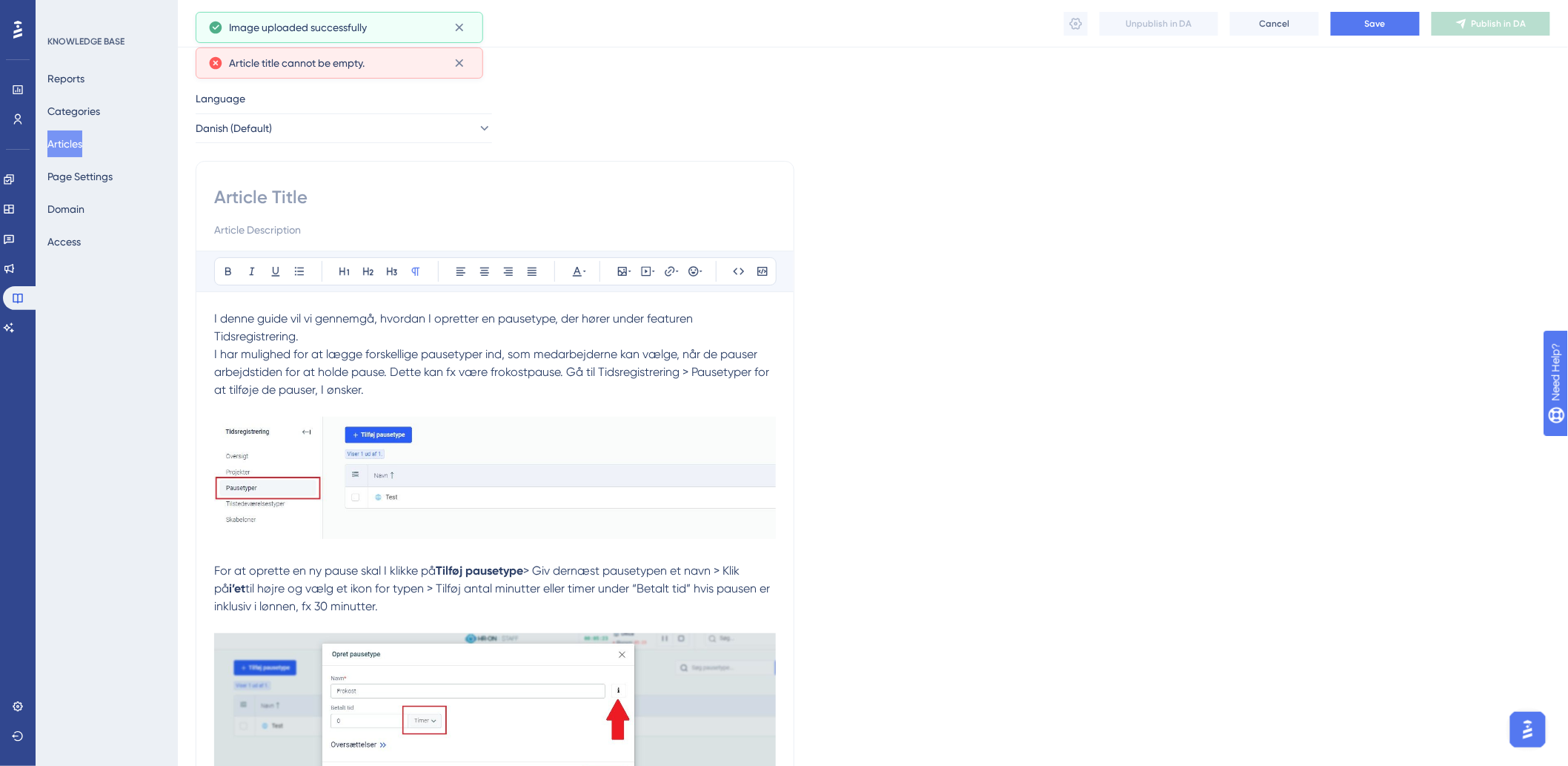
scroll to position [0, 0]
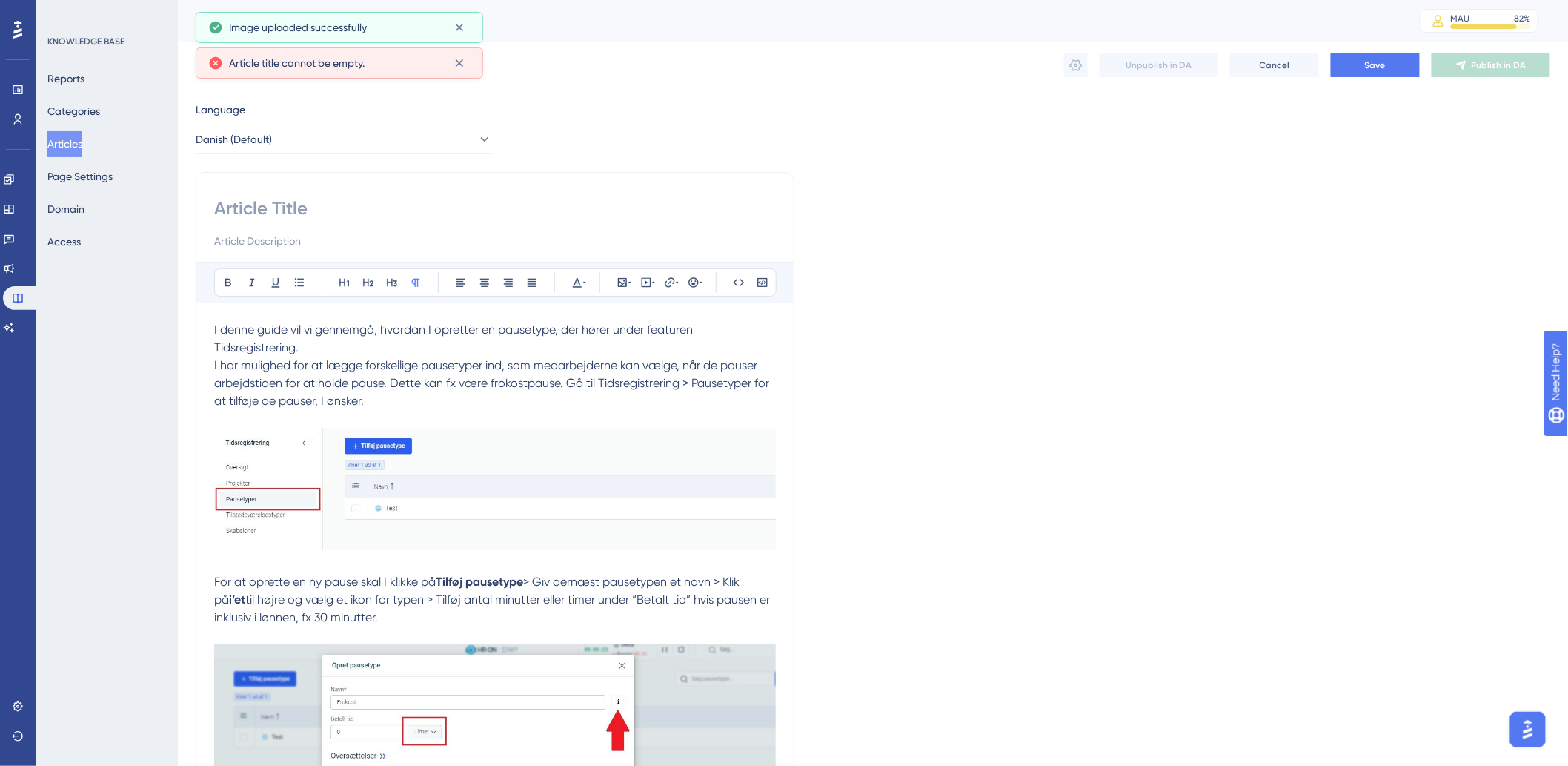
click at [249, 208] on input at bounding box center [495, 208] width 562 height 24
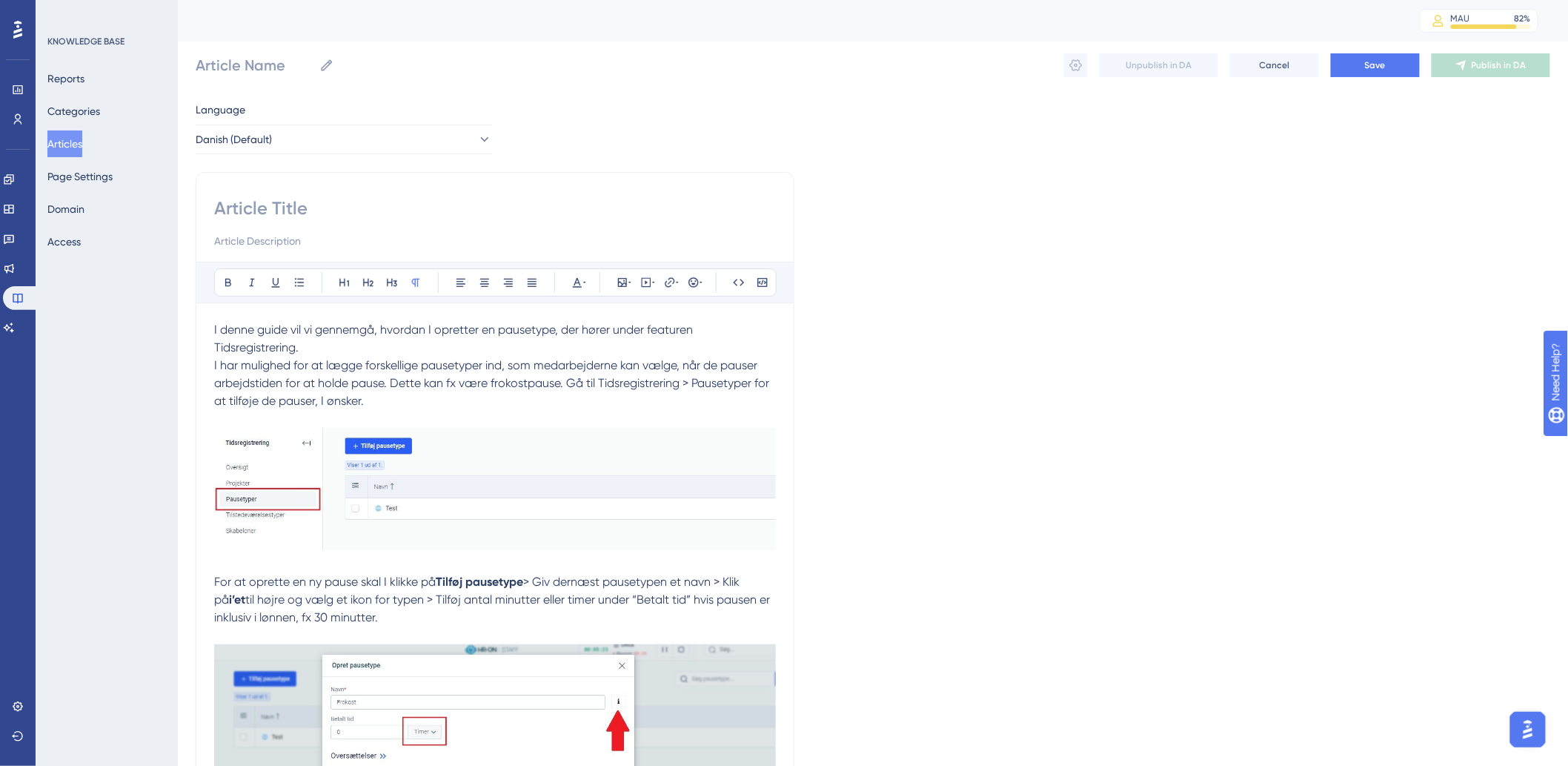
click at [395, 198] on input at bounding box center [495, 208] width 562 height 24
paste input "Tidsregistrering: Pausetyper"
type input "Tidsregistrering: Pausetyper"
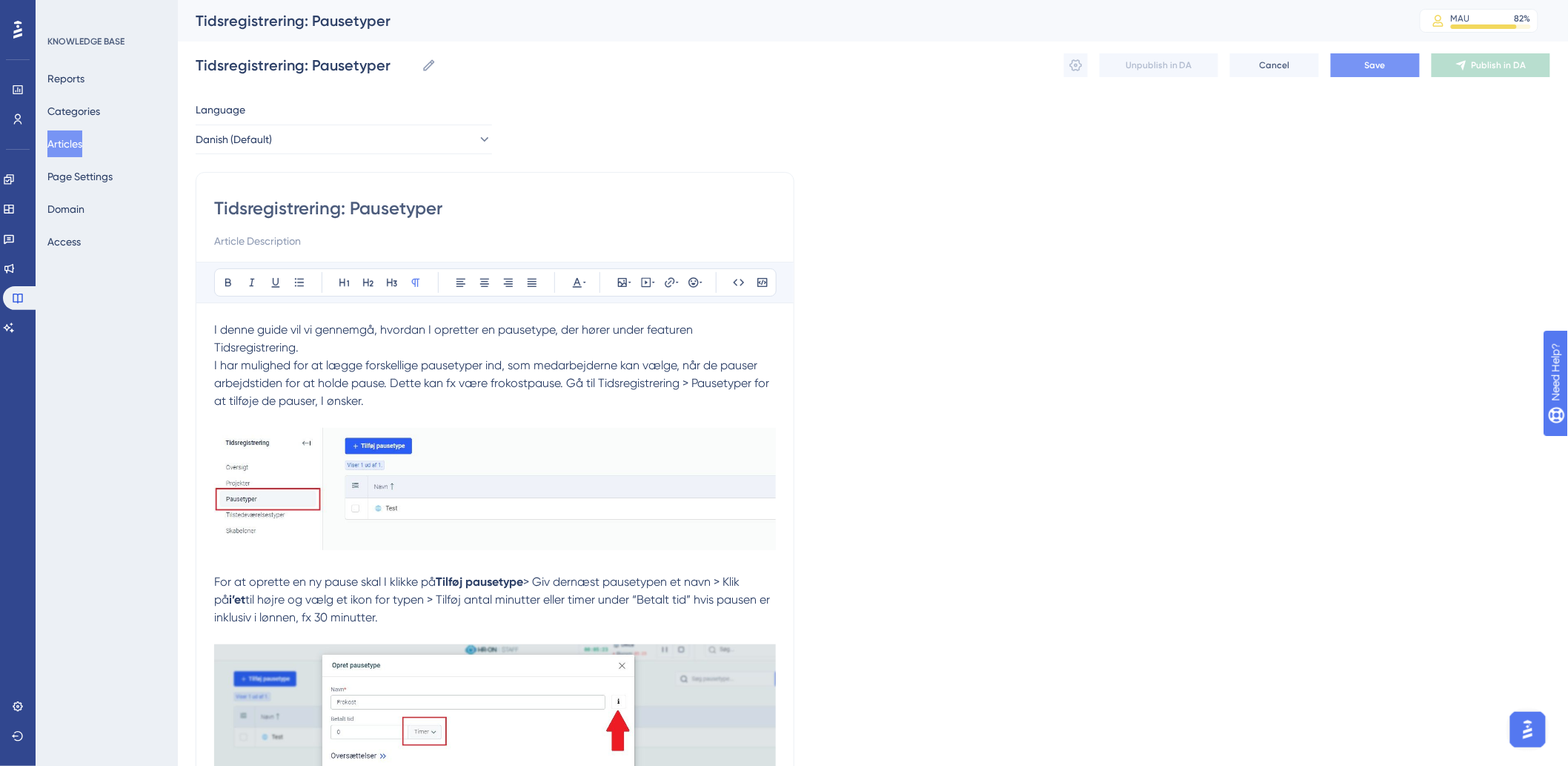
type input "Tidsregistrering: Pausetyper"
click at [1389, 60] on button "Save" at bounding box center [1375, 65] width 89 height 24
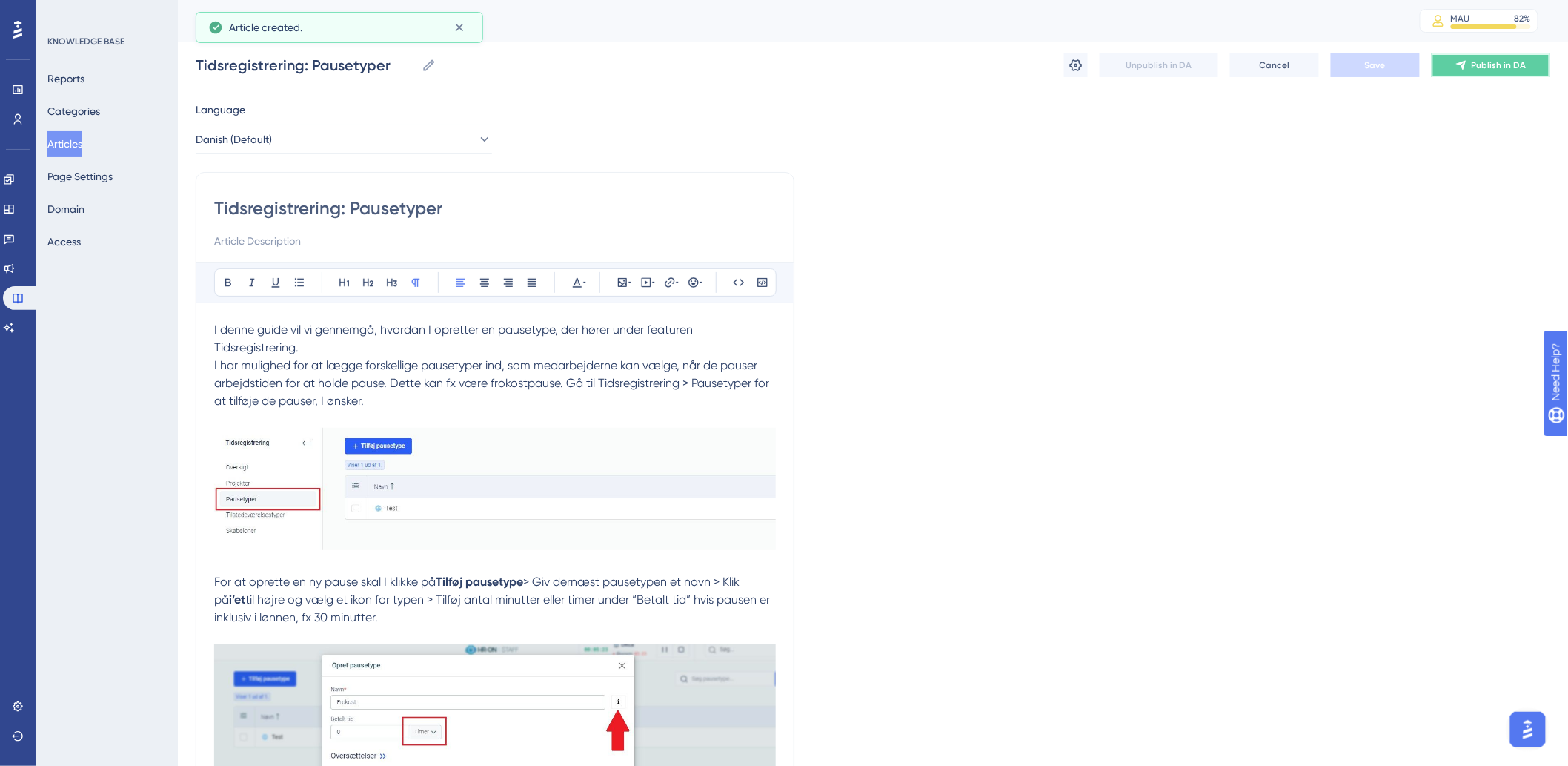
click at [1530, 60] on button "Publish in DA" at bounding box center [1492, 65] width 119 height 24
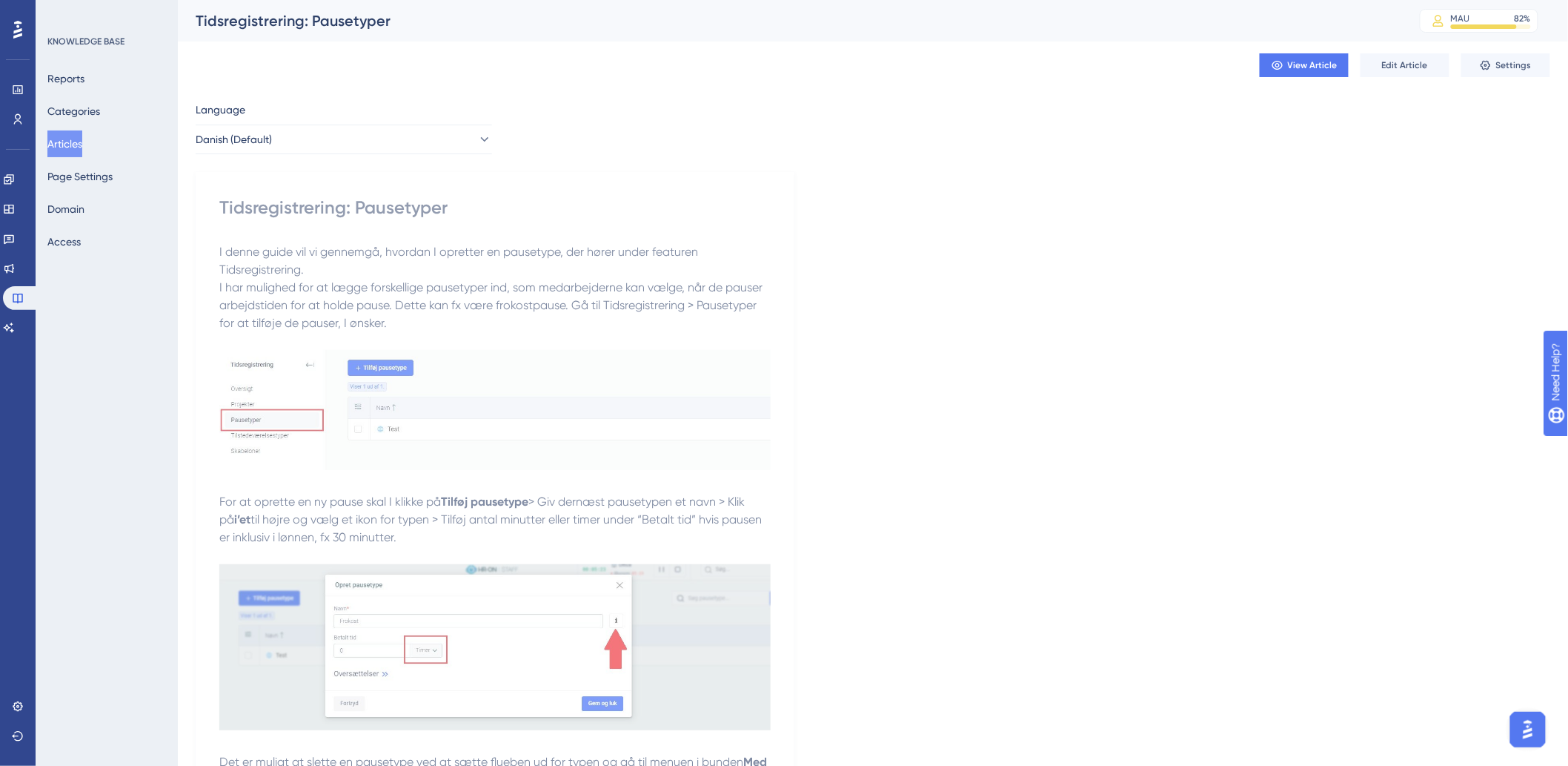
click at [76, 148] on button "Articles" at bounding box center [64, 144] width 35 height 26
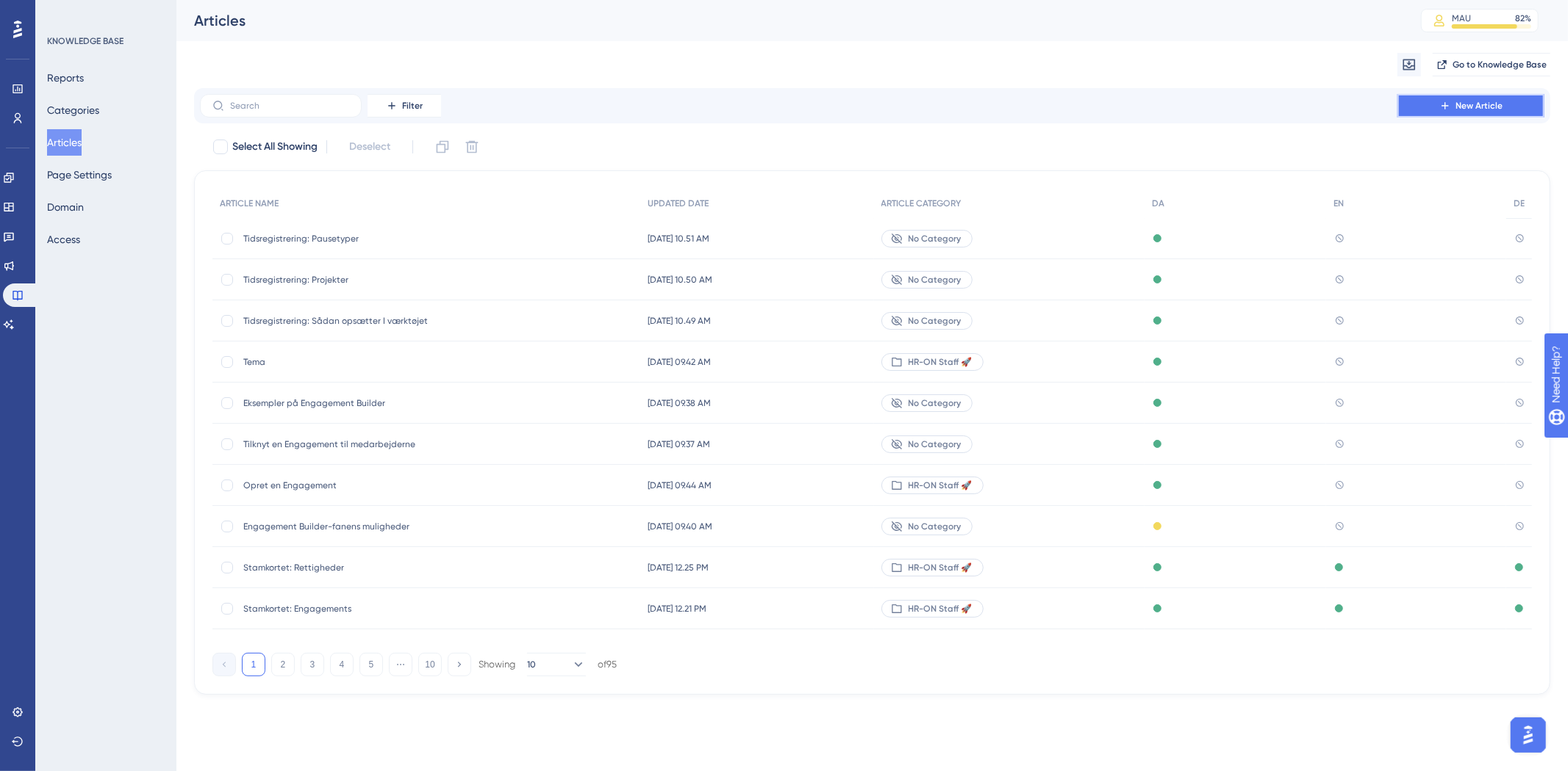
click at [1466, 106] on span "New Article" at bounding box center [1479, 106] width 47 height 12
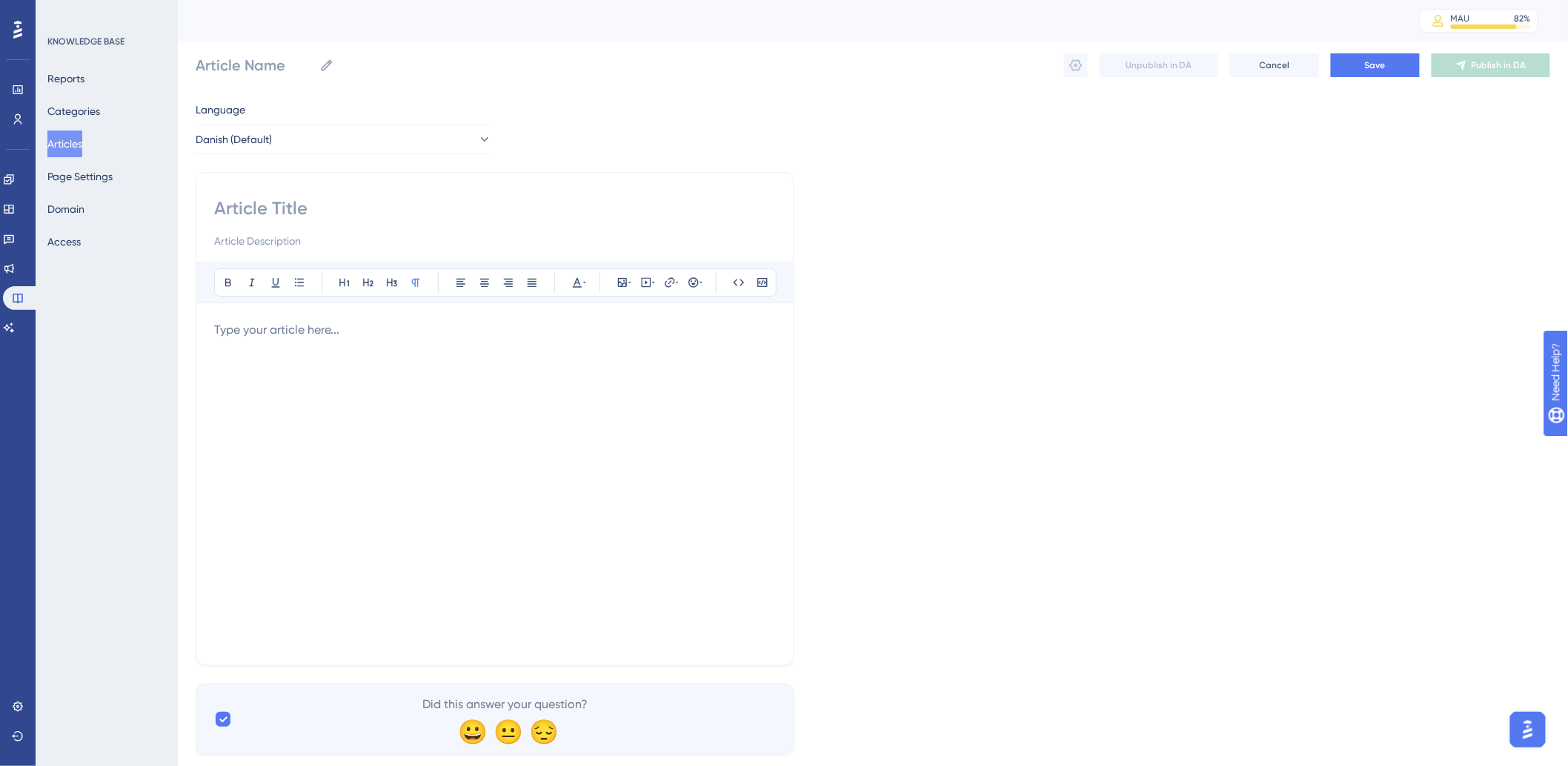
click at [427, 380] on div at bounding box center [495, 484] width 562 height 326
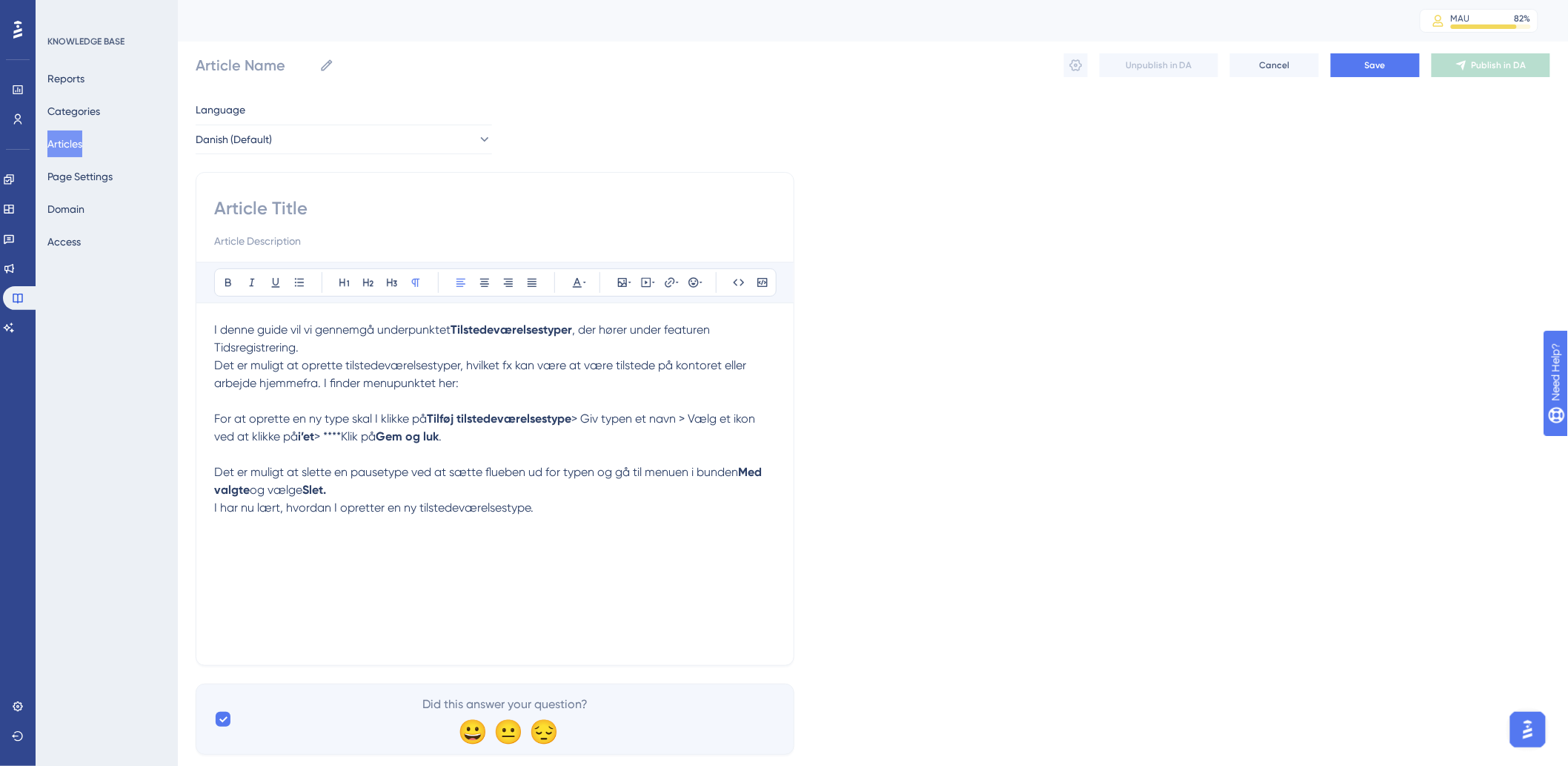
click at [392, 209] on input at bounding box center [495, 208] width 562 height 24
click at [328, 183] on div "Bold Italic Underline Bullet Point Heading 1 Heading 2 Heading 3 Normal Align L…" at bounding box center [495, 418] width 599 height 494
click at [330, 195] on div "Bold Italic Underline Bullet Point Heading 1 Heading 2 Heading 3 Normal Align L…" at bounding box center [495, 418] width 599 height 494
click at [330, 212] on input at bounding box center [495, 208] width 562 height 24
paste input "Tidsregistrering: Tilstedeværelsestyper"
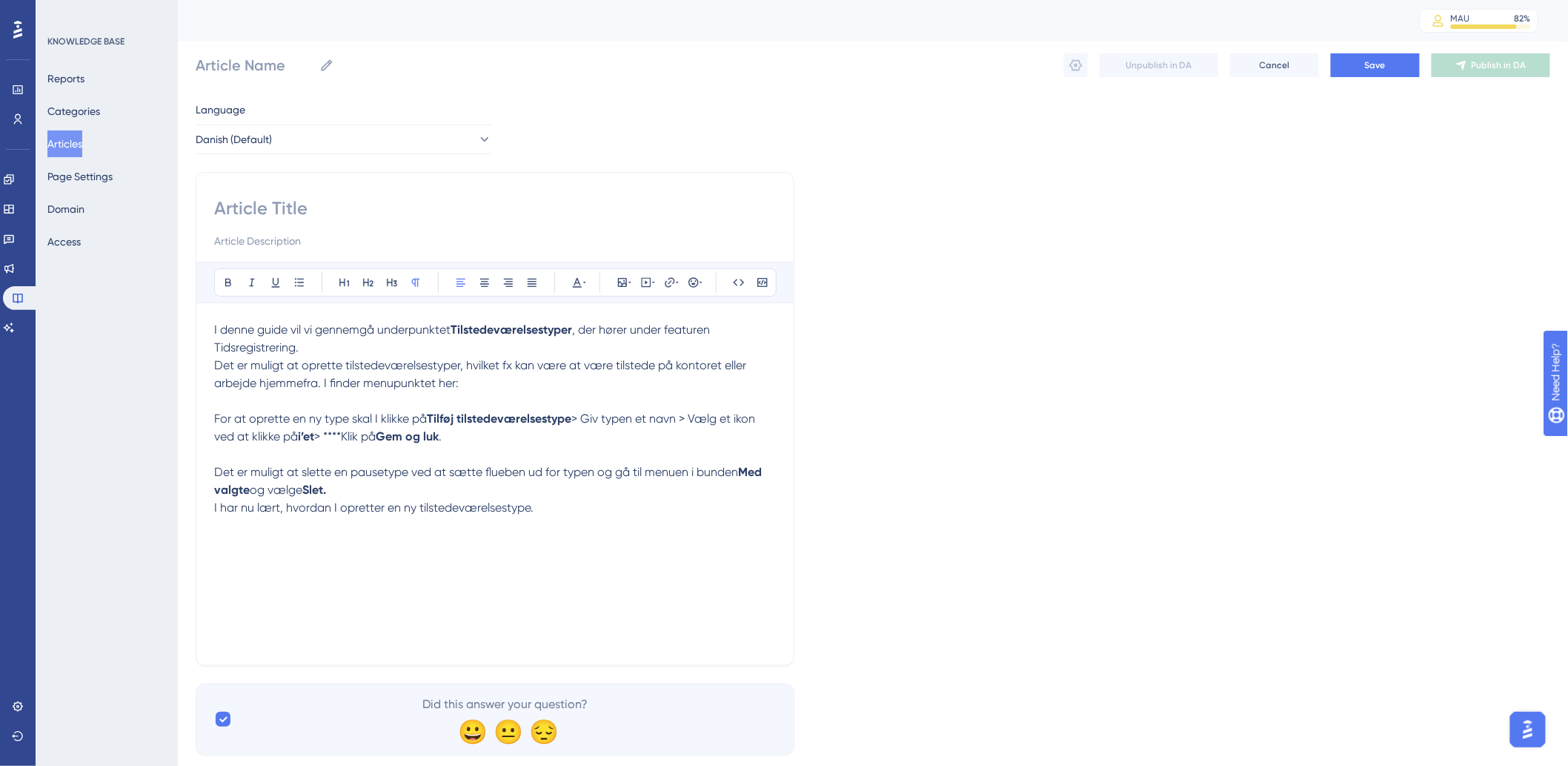
type input "Tidsregistrering: Tilstedeværelsestyper"
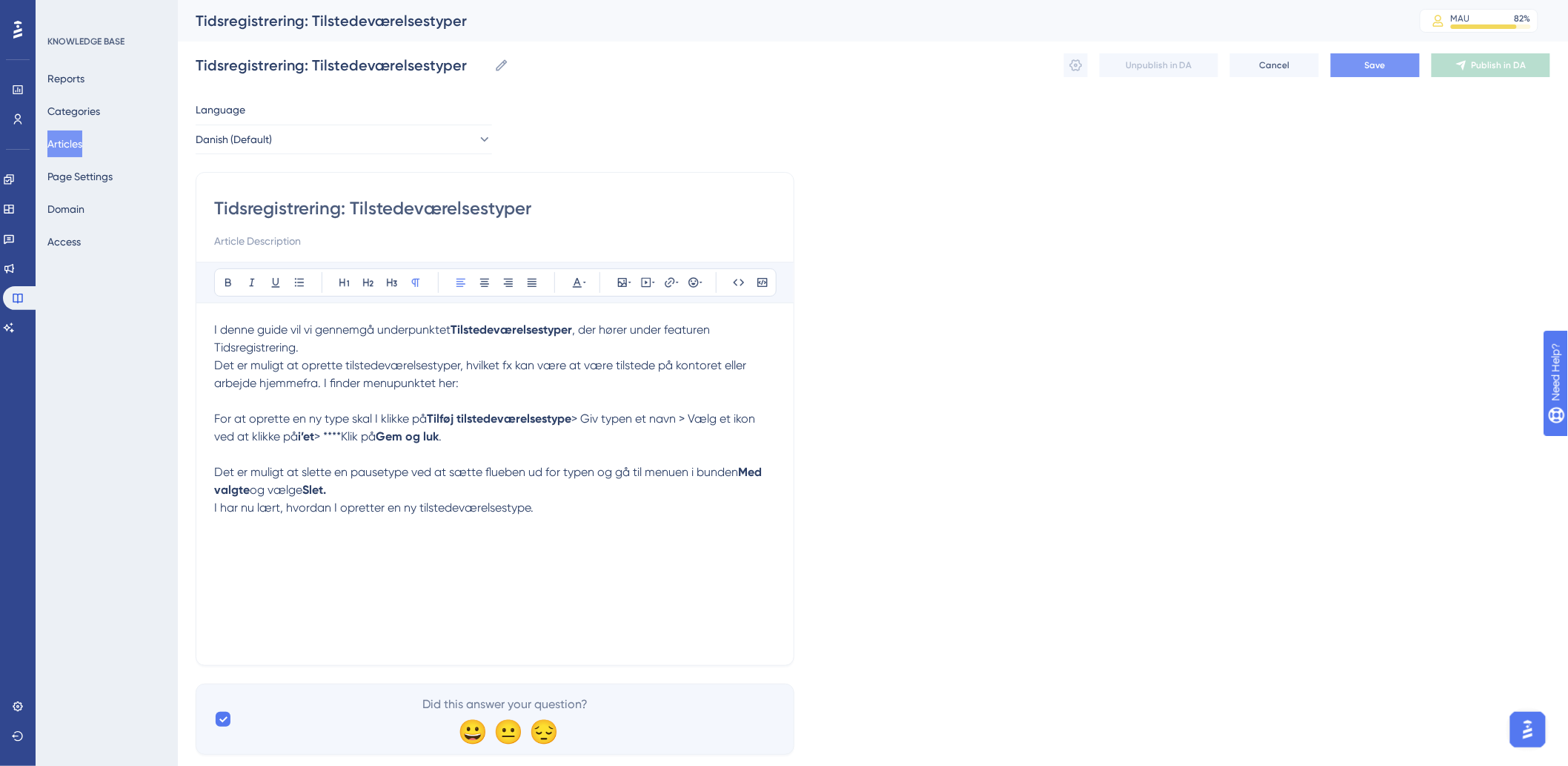
type input "Tidsregistrering: Tilstedeværelsestyper"
click at [1355, 57] on button "Save" at bounding box center [1375, 65] width 89 height 24
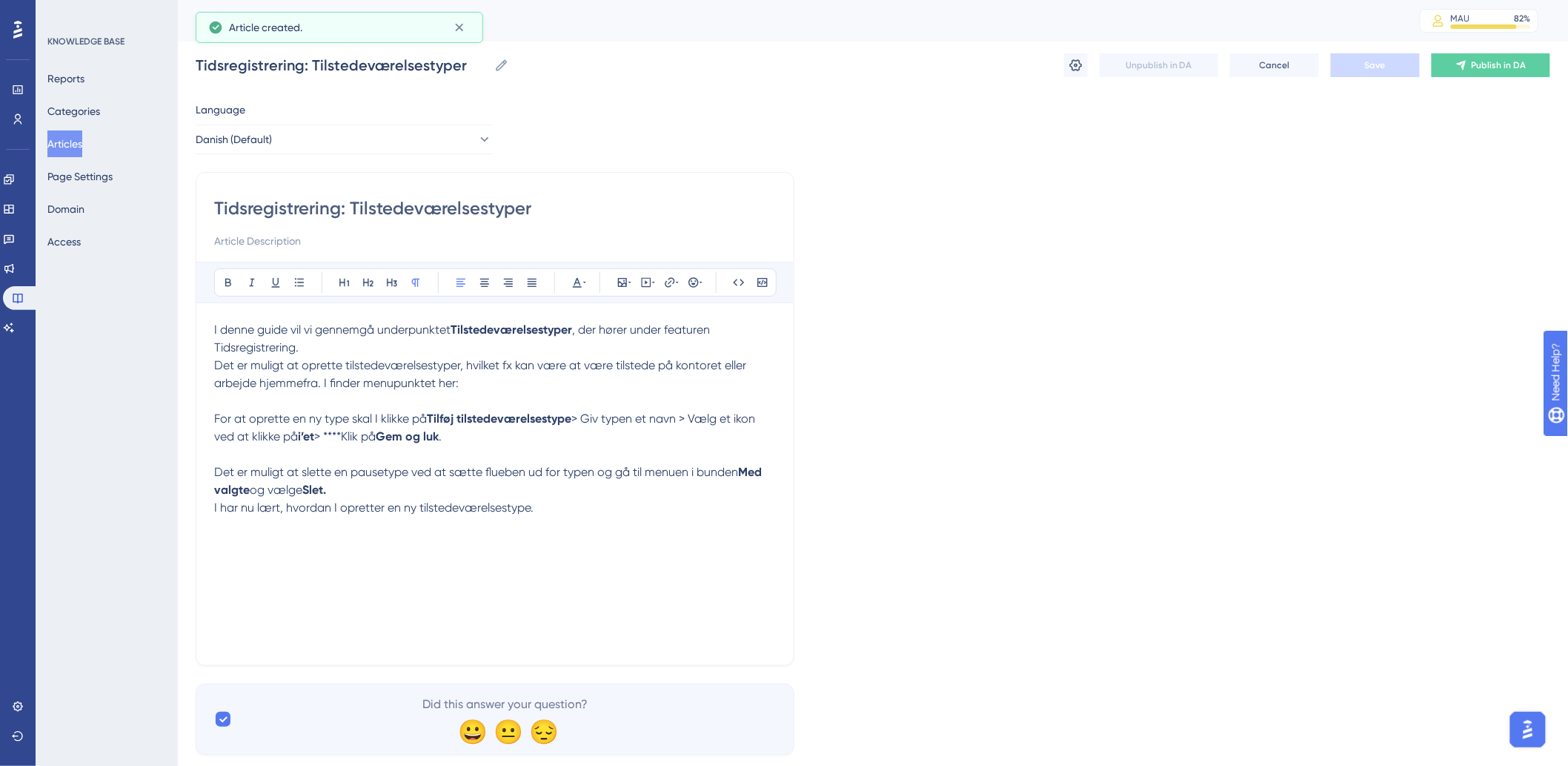
click at [547, 388] on p "Det er muligt at oprette tilstedeværelsestyper, hvilket fx kan være at være til…" at bounding box center [495, 375] width 562 height 36
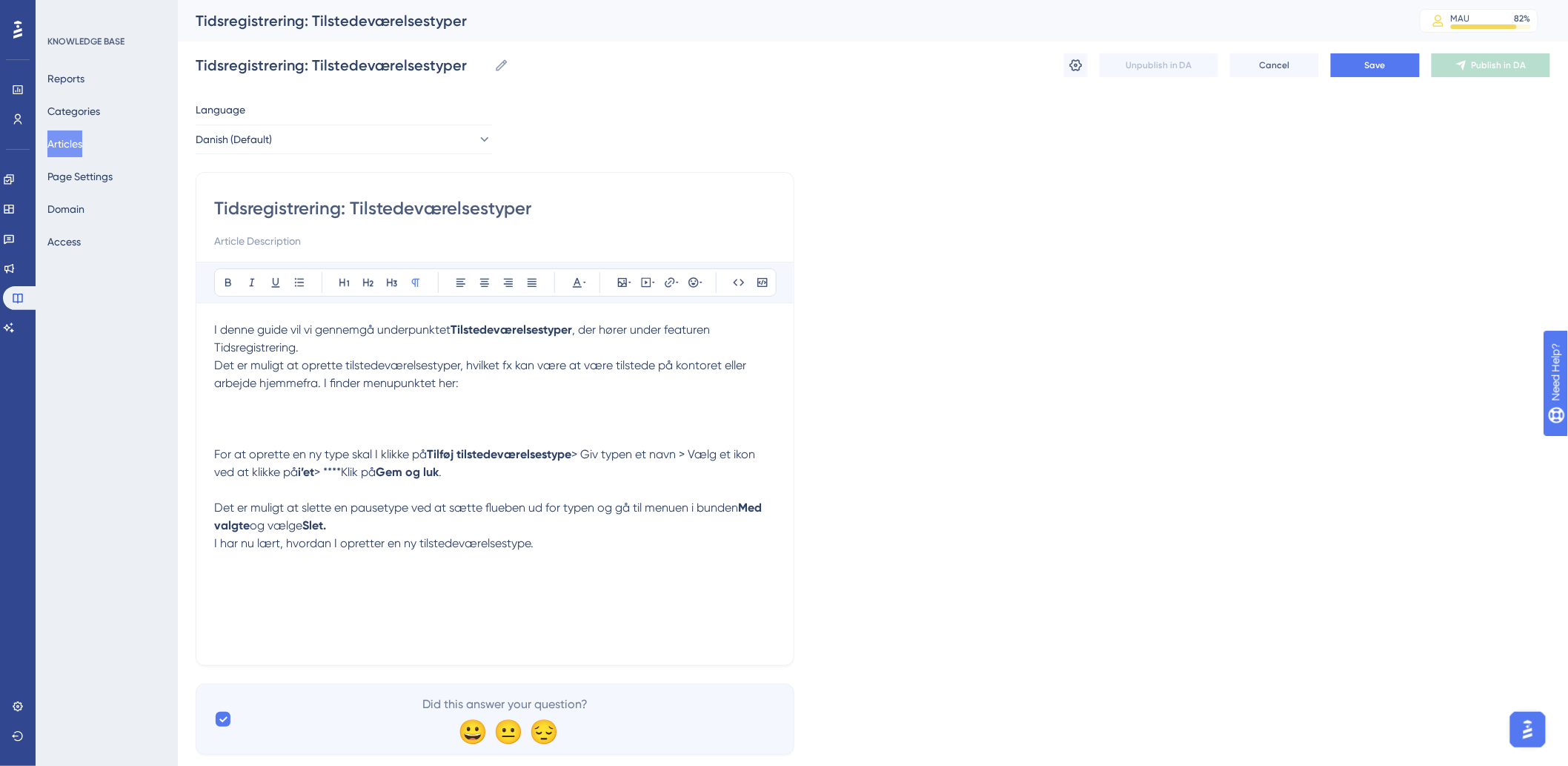
click at [264, 402] on p "Det er muligt at oprette tilstedeværelsestyper, hvilket fx kan være at være til…" at bounding box center [495, 392] width 562 height 71
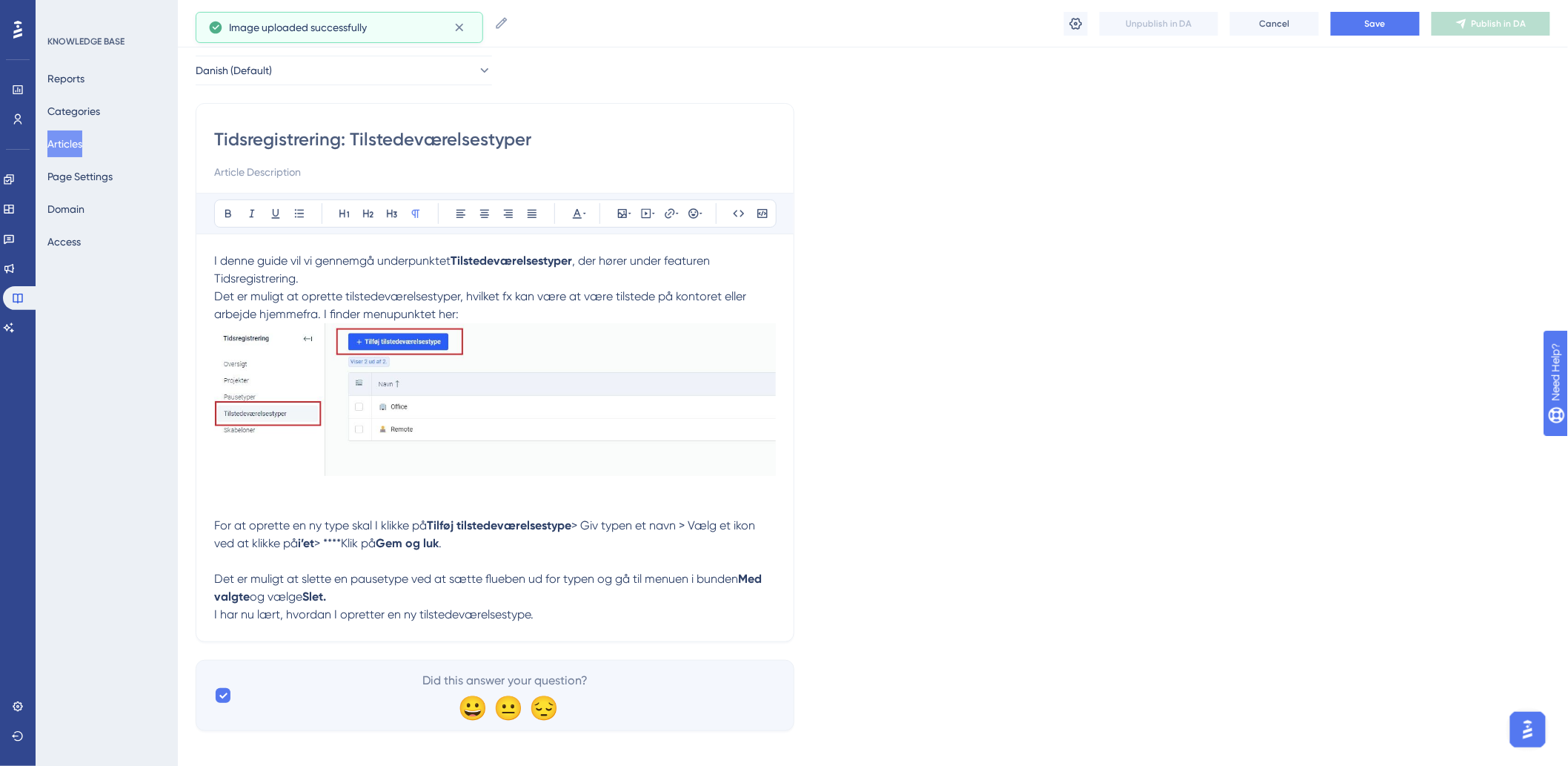
scroll to position [76, 0]
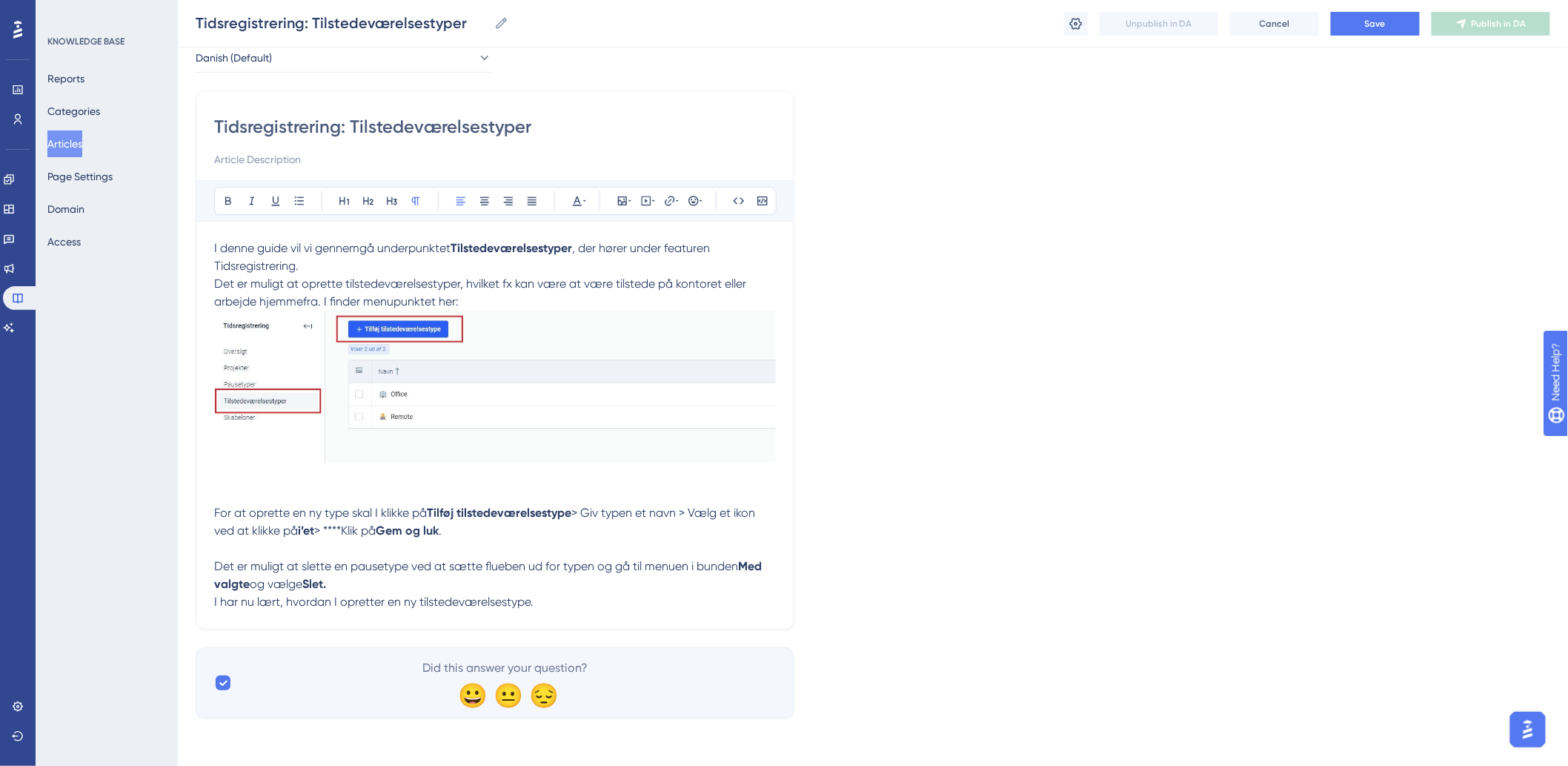
click at [553, 532] on p "For at oprette en ny type skal I klikke på Tilføj tilstedeværelsestype > Giv ty…" at bounding box center [495, 522] width 562 height 36
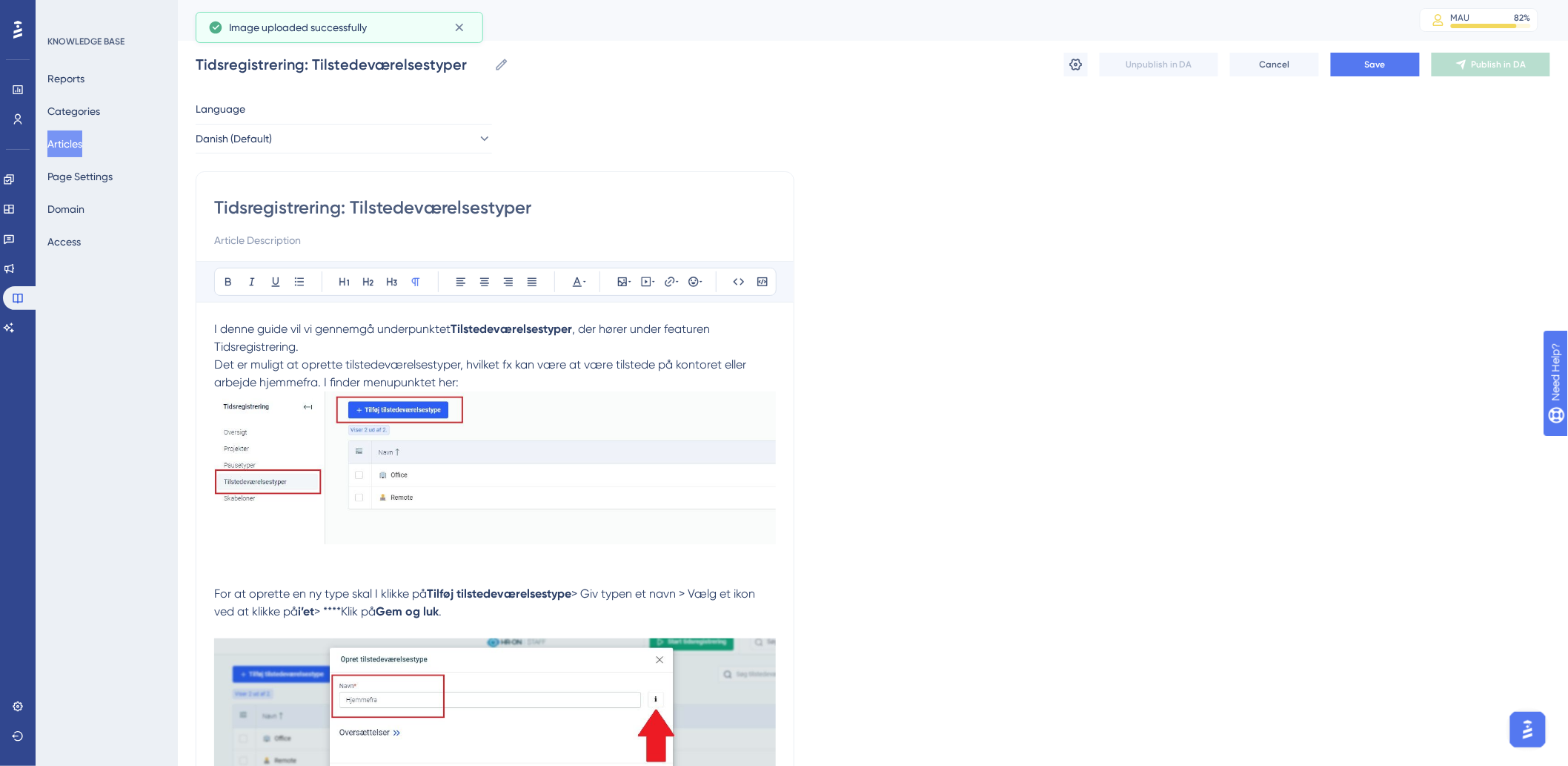
scroll to position [0, 0]
click at [1389, 64] on button "Save" at bounding box center [1375, 65] width 89 height 24
click at [1489, 56] on button "Publish in DA" at bounding box center [1492, 65] width 119 height 24
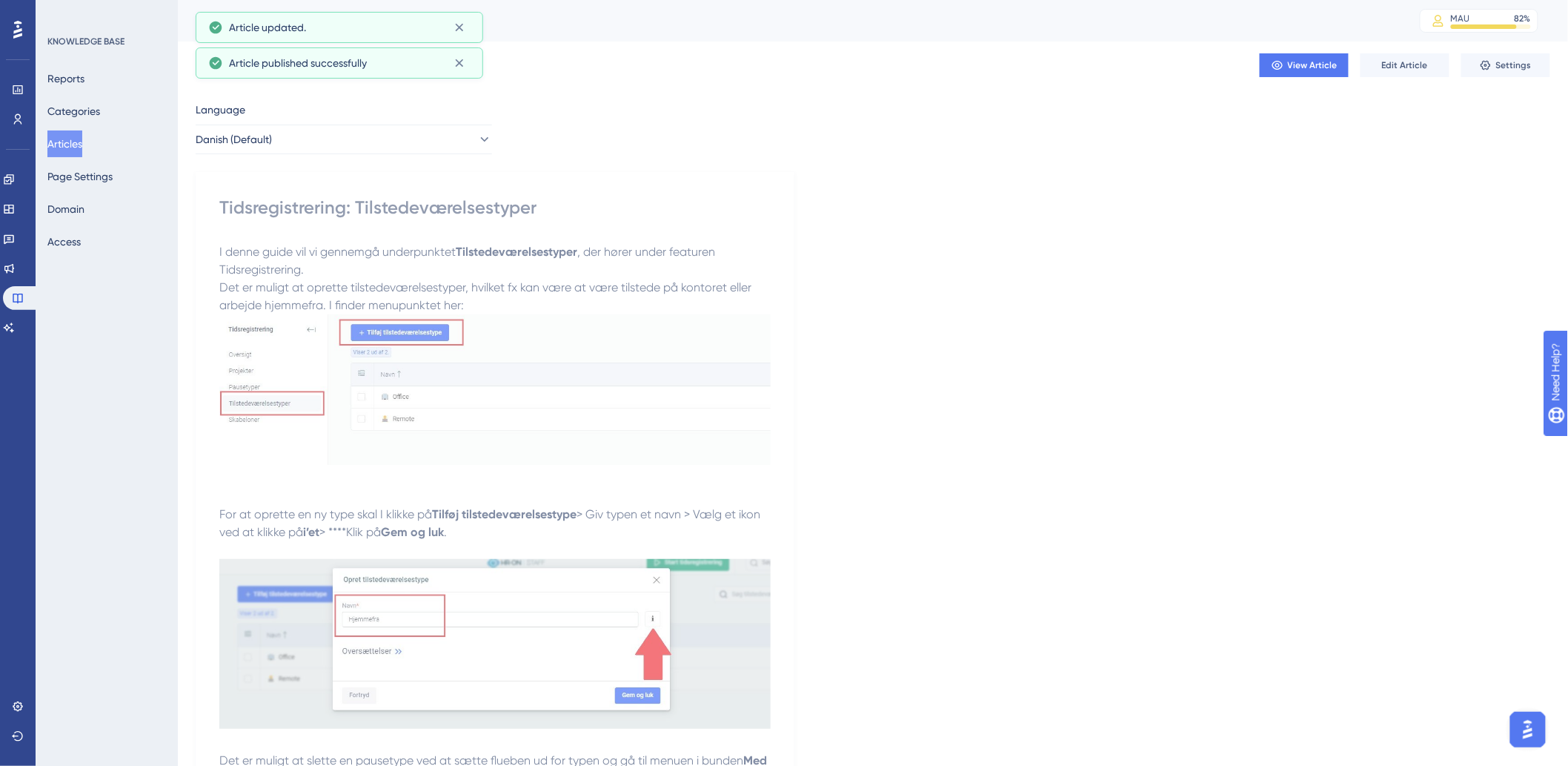
click at [70, 139] on button "Articles" at bounding box center [64, 144] width 35 height 26
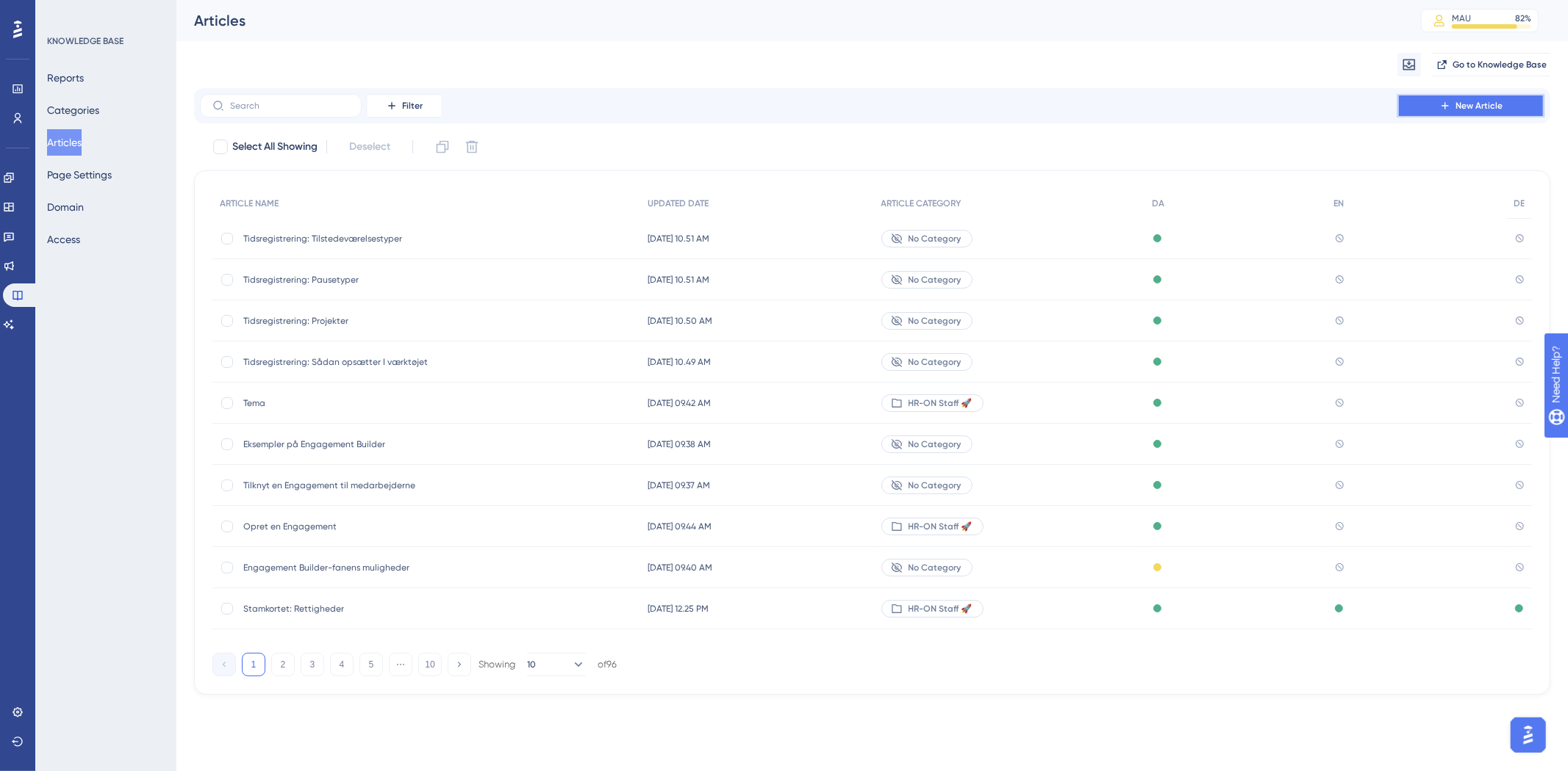
click at [1495, 110] on span "New Article" at bounding box center [1479, 106] width 47 height 12
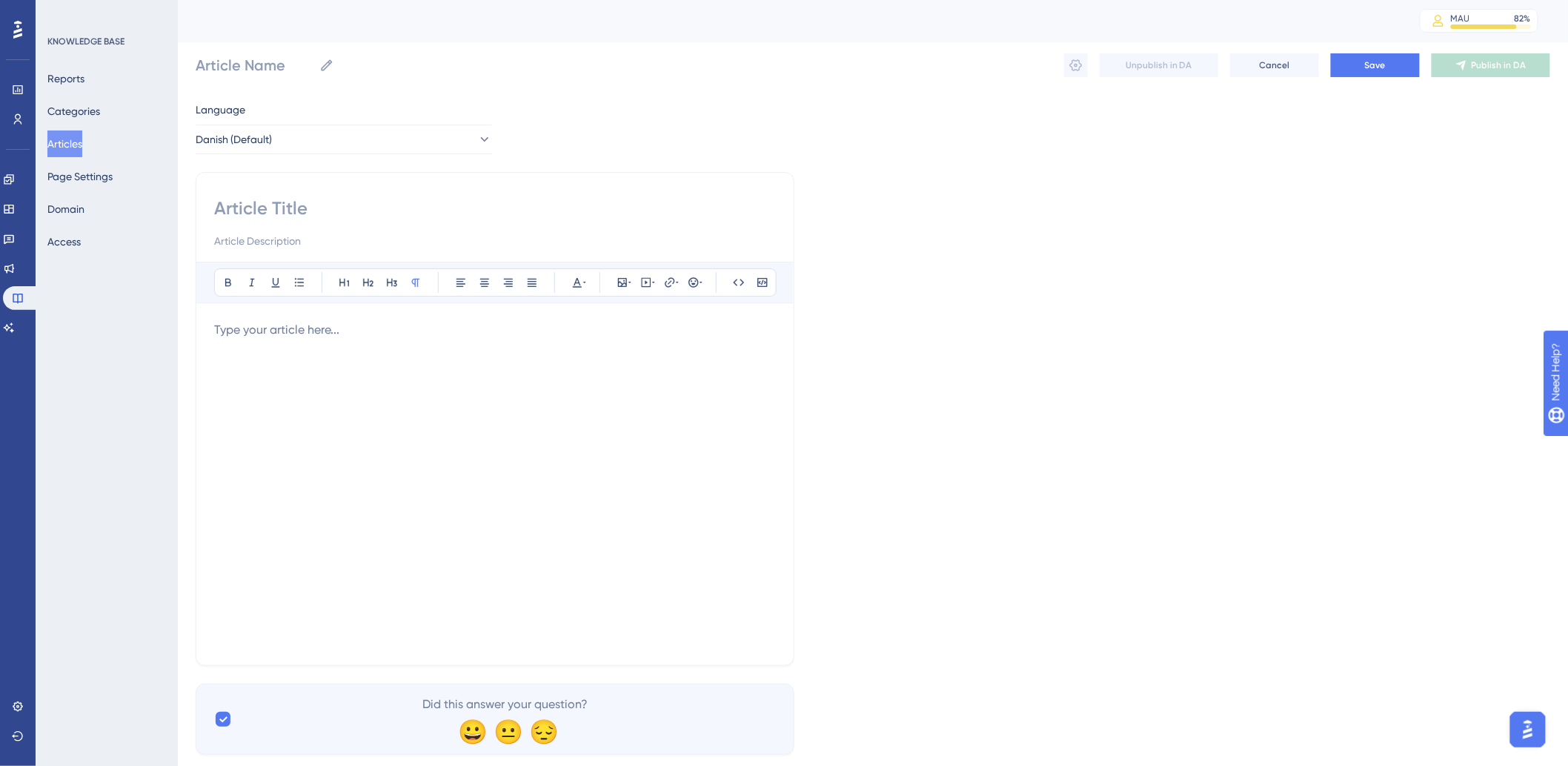
click at [312, 345] on div at bounding box center [495, 484] width 562 height 326
click at [454, 192] on div "Bold Italic Underline Bullet Point Heading 1 Heading 2 Heading 3 Normal Align L…" at bounding box center [495, 418] width 599 height 494
click at [295, 179] on div "Bold Italic Underline Bullet Point Heading 1 Heading 2 Heading 3 Normal Align L…" at bounding box center [495, 418] width 599 height 494
click at [302, 191] on div "Bold Italic Underline Bullet Point Heading 1 Heading 2 Heading 3 Normal Align L…" at bounding box center [495, 418] width 599 height 494
click at [302, 201] on input at bounding box center [495, 208] width 562 height 24
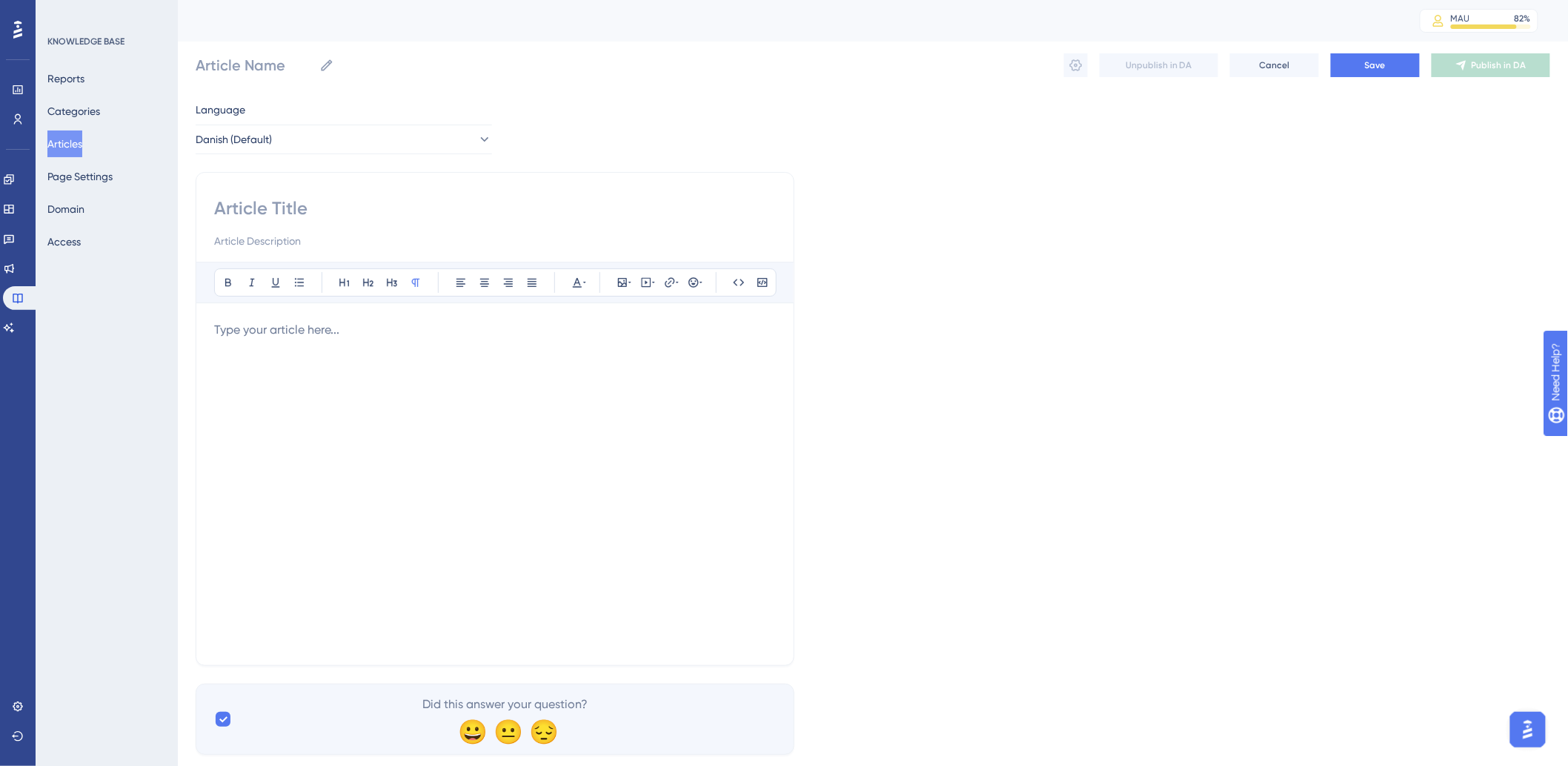
paste input "Tidsregistrering: Skabeloner"
type input "Tidsregistrering: Skabeloner"
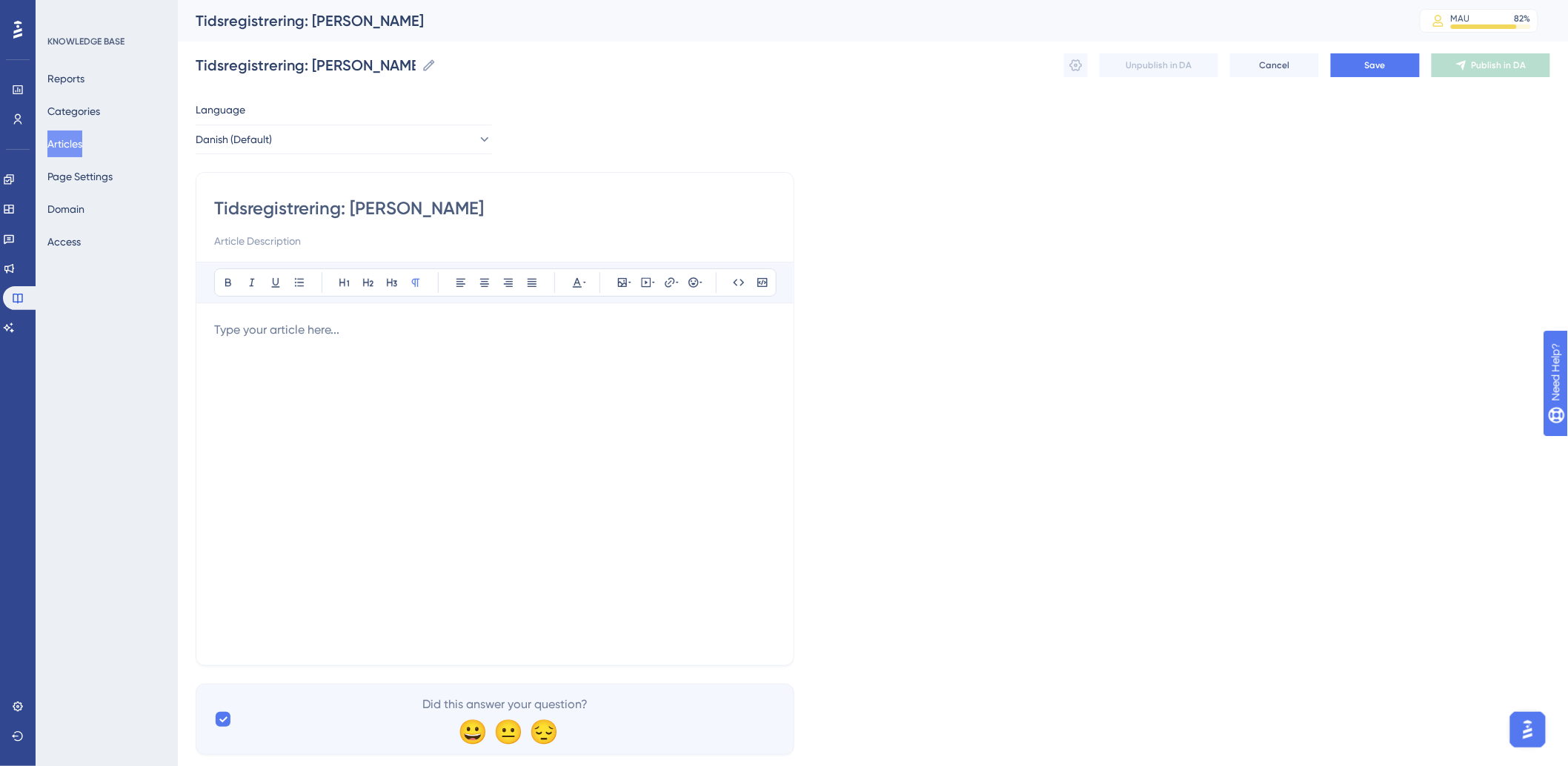
type input "Tidsregistrering: Skabeloner"
click at [432, 396] on div at bounding box center [495, 484] width 562 height 326
click at [536, 337] on p at bounding box center [495, 330] width 562 height 18
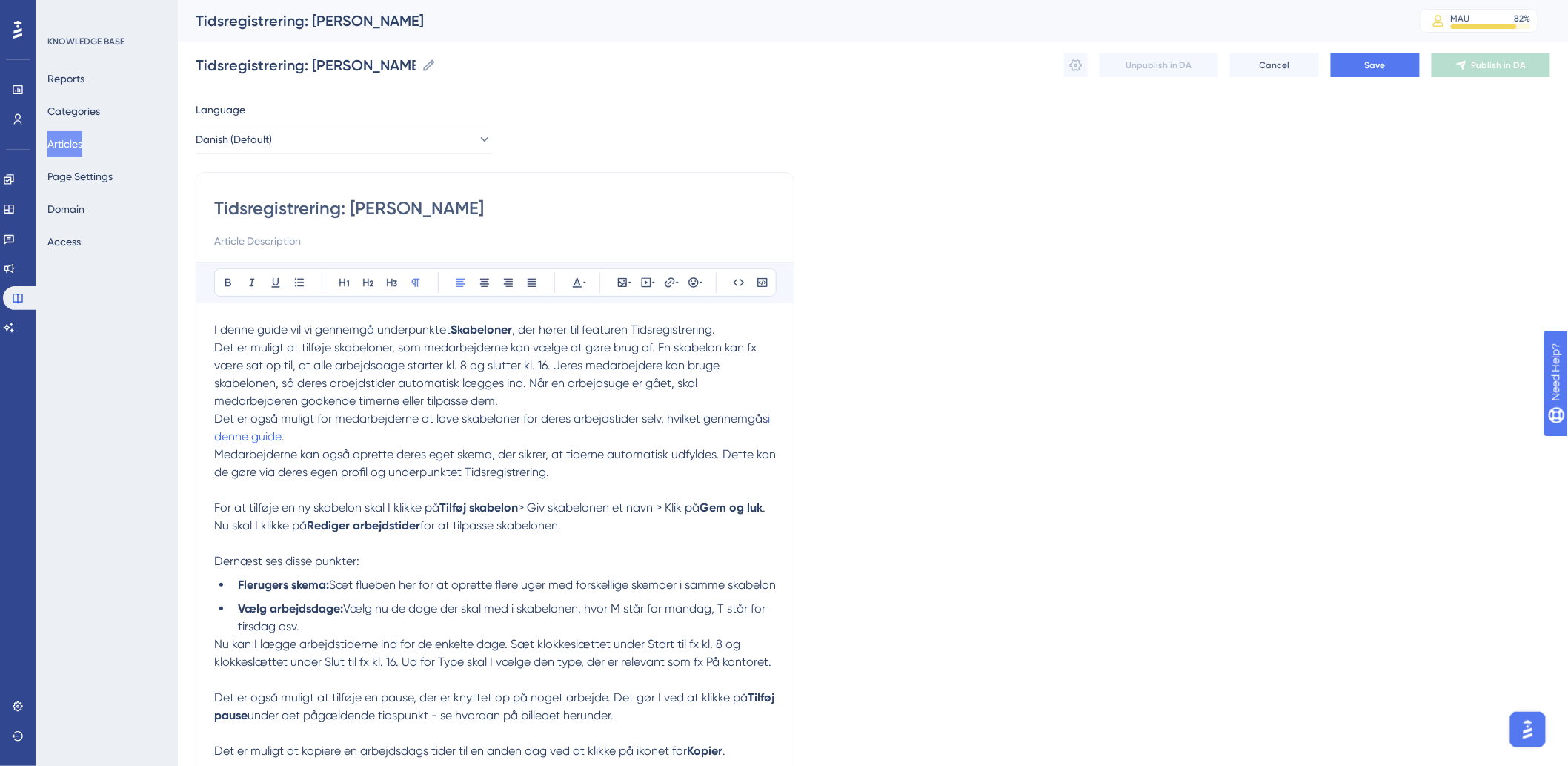
click at [348, 439] on p "Det er også muligt for medarbejderne at lave skabeloner for deres arbejdstider …" at bounding box center [495, 428] width 562 height 36
click at [620, 468] on p "Medarbejderne kan også oprette deres eget skema, der sikrer, at tiderne automat…" at bounding box center [495, 464] width 562 height 36
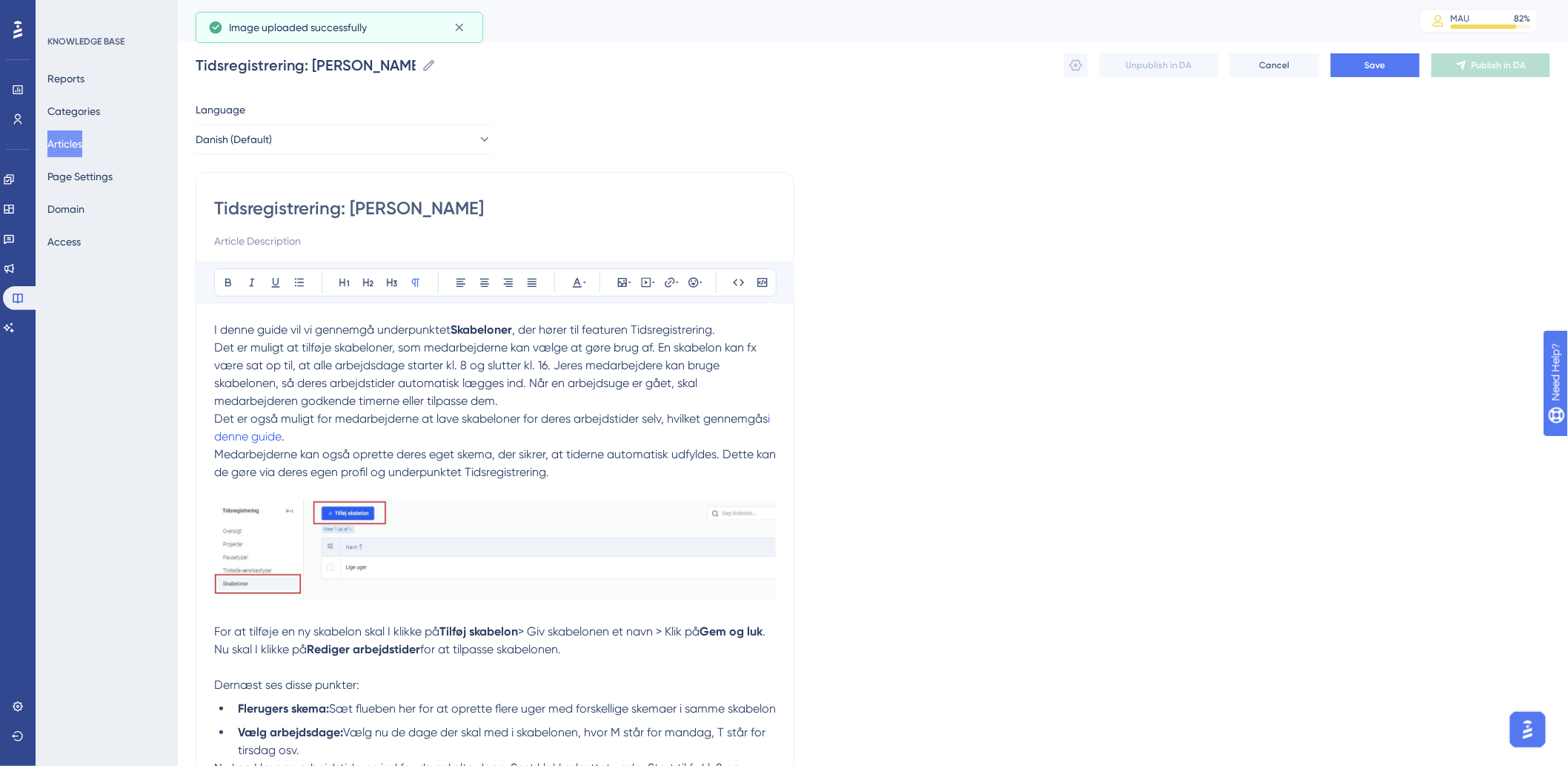
click at [374, 436] on p "Det er også muligt for medarbejderne at lave skabeloner for deres arbejdstider …" at bounding box center [495, 428] width 562 height 36
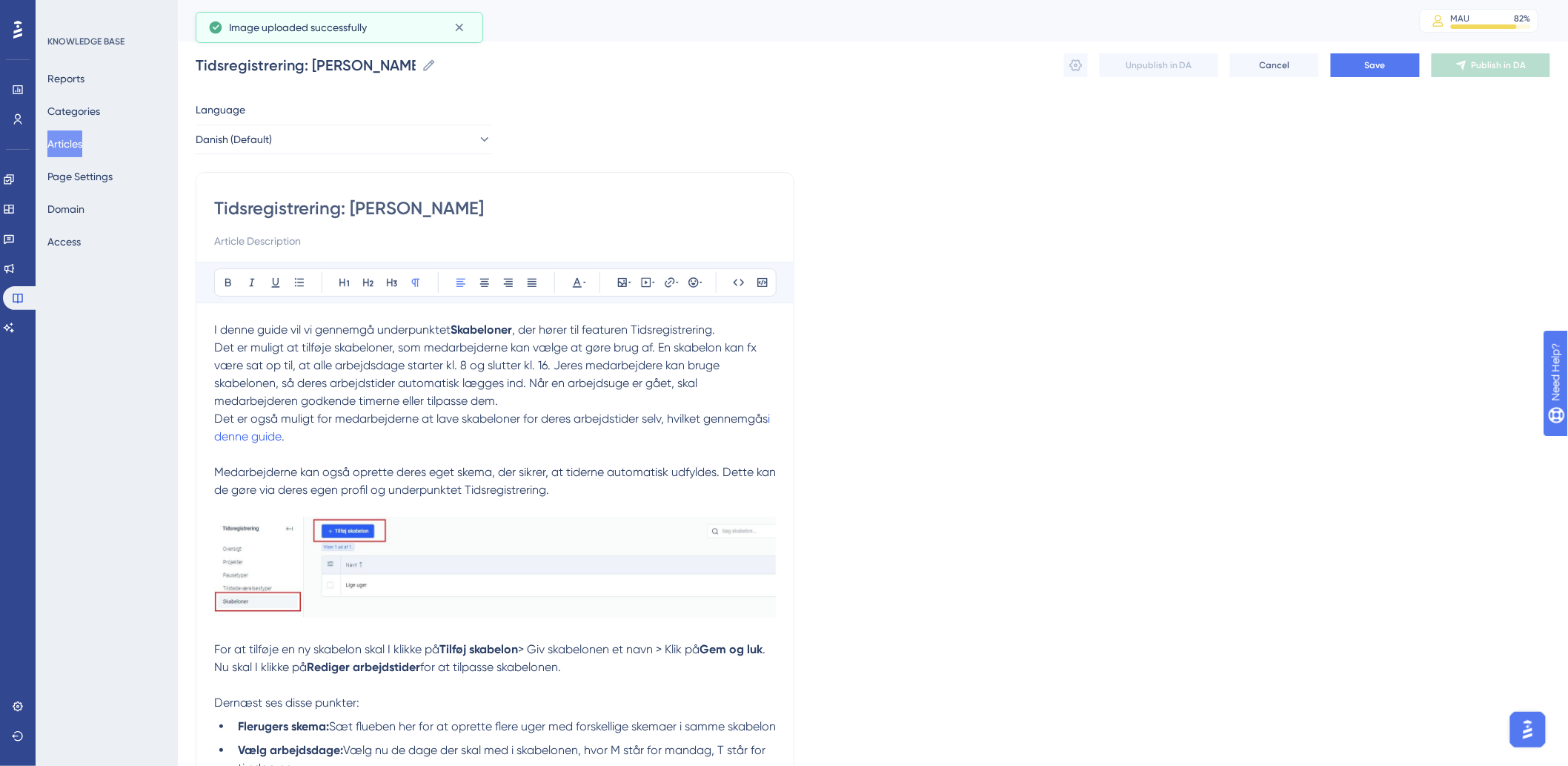
click at [683, 394] on p "Det er muligt at tilføje skabeloner, som medarbejderne kan vælge at gøre brug a…" at bounding box center [495, 374] width 562 height 71
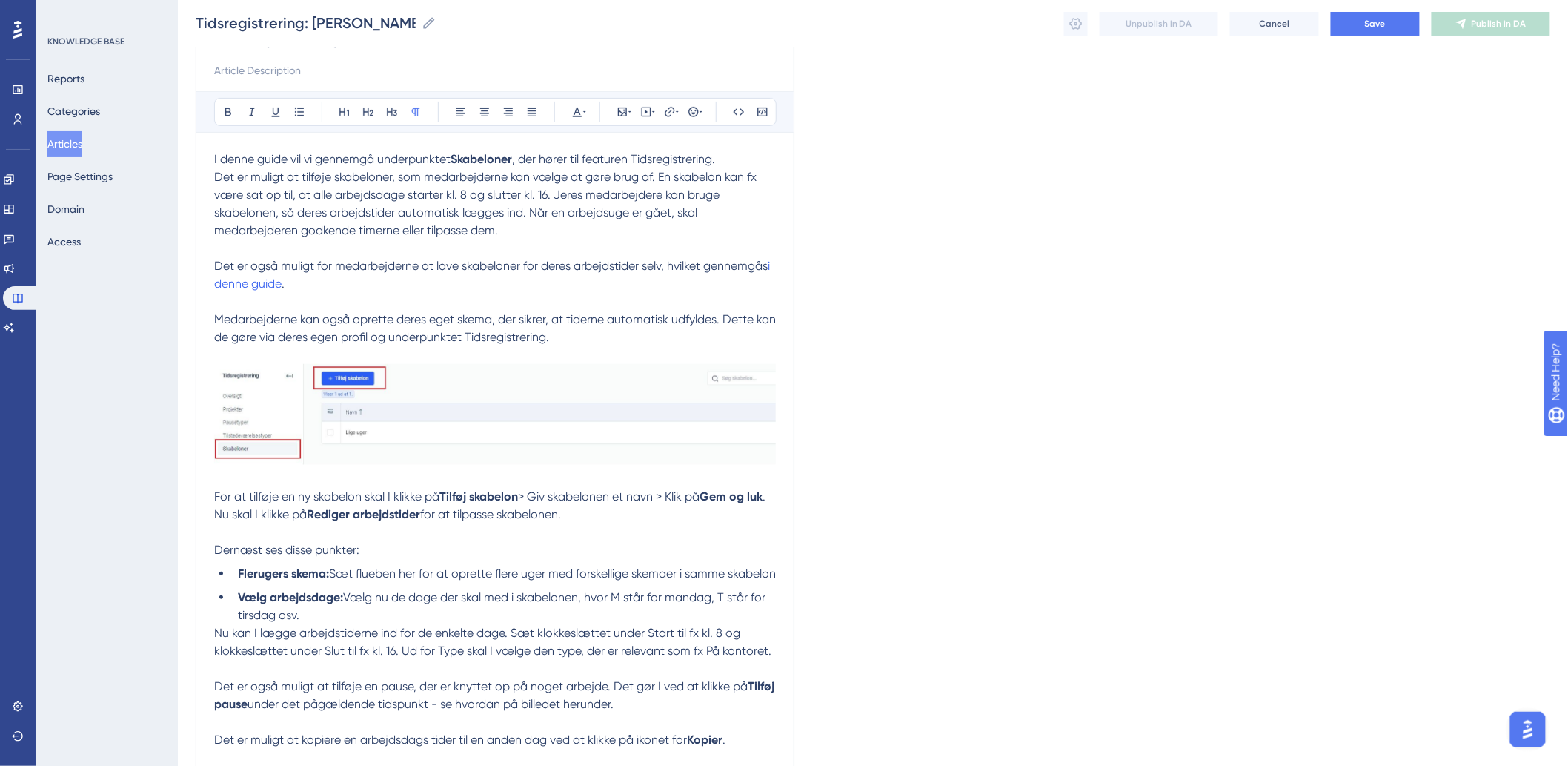
scroll to position [247, 0]
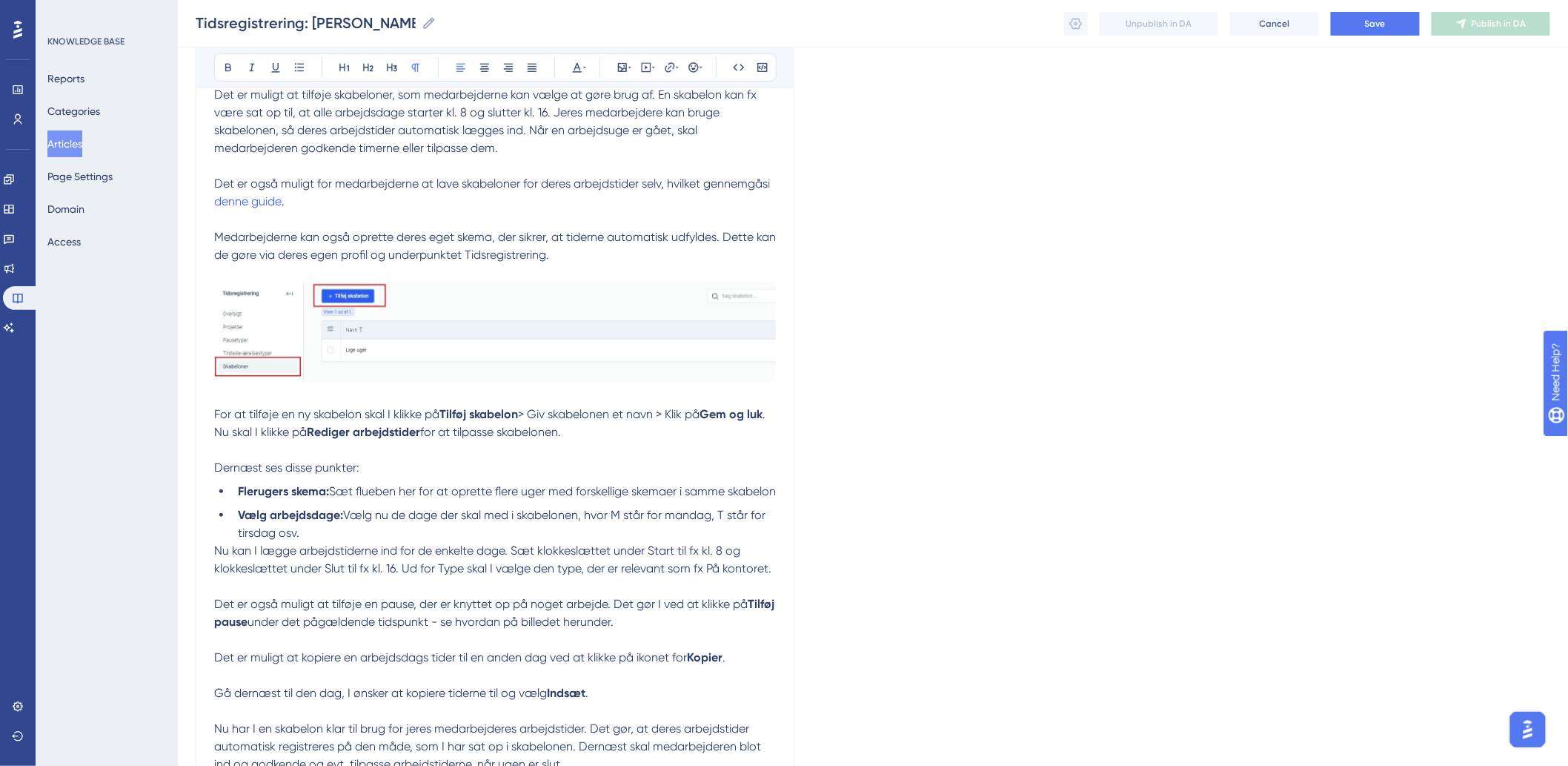
click at [647, 441] on p "Nu skal I klikke på Rediger arbejdstider for at tilpasse skabelonen." at bounding box center [495, 432] width 562 height 18
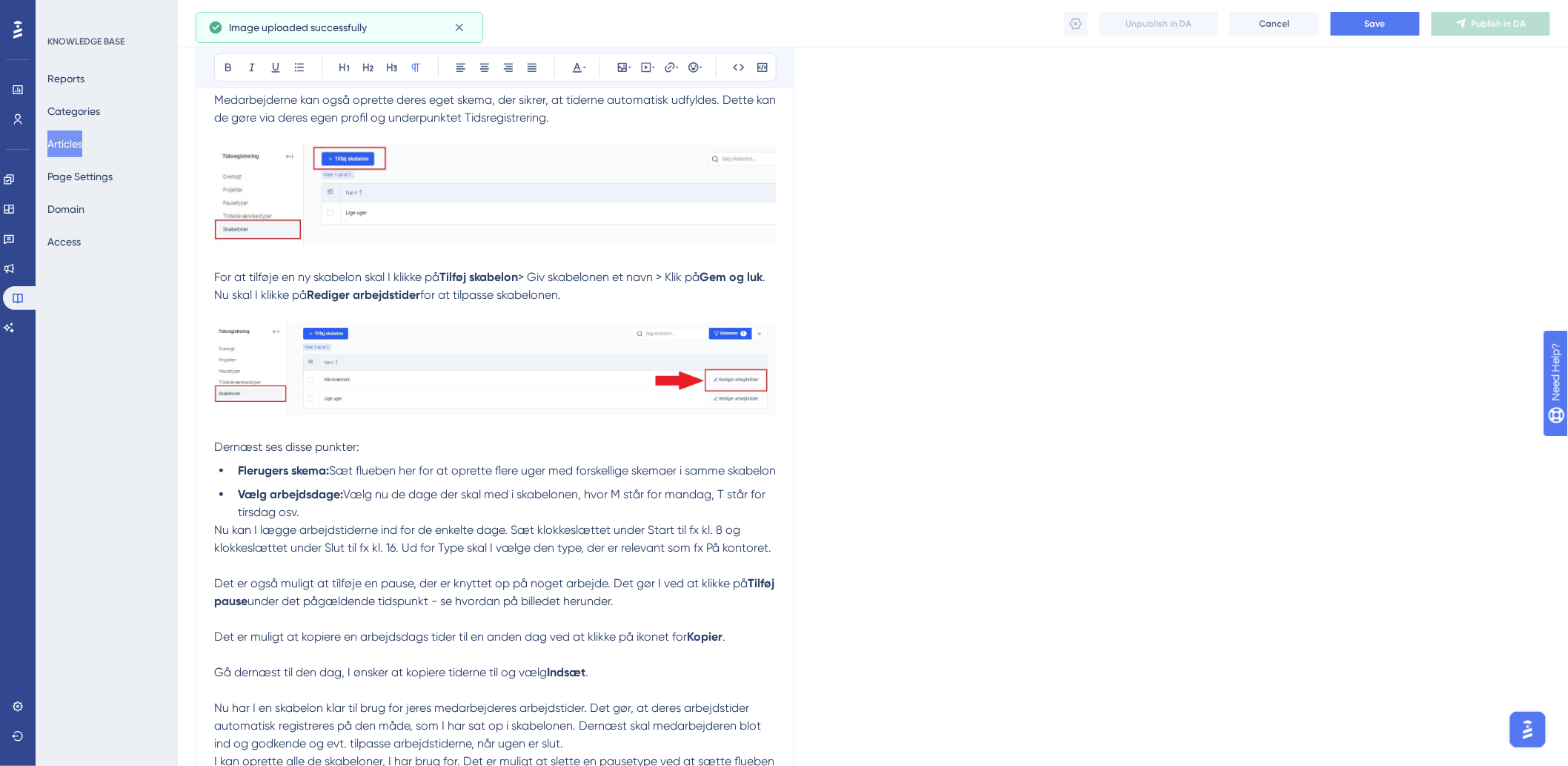
scroll to position [412, 0]
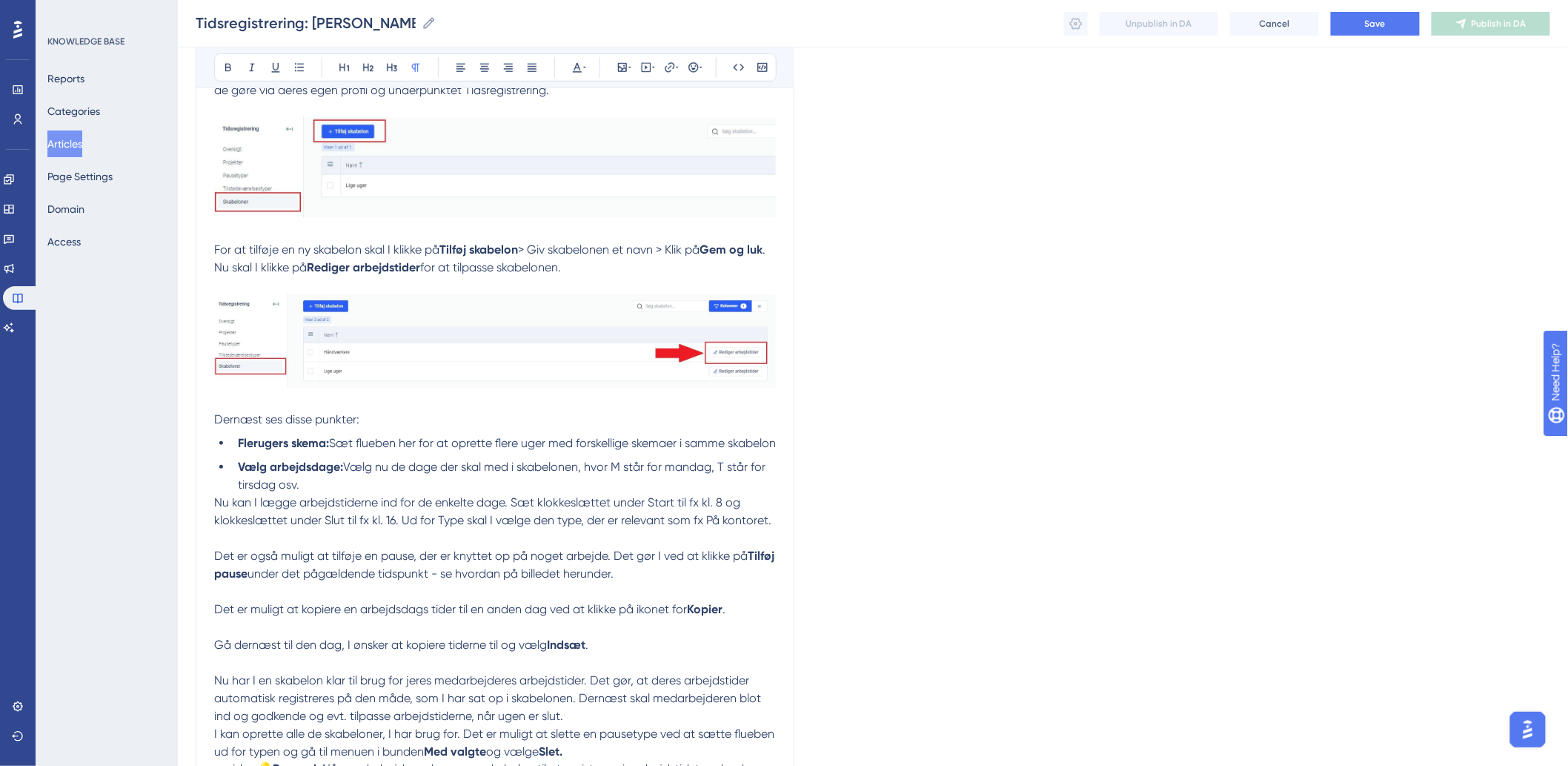
click at [700, 547] on p at bounding box center [495, 538] width 562 height 18
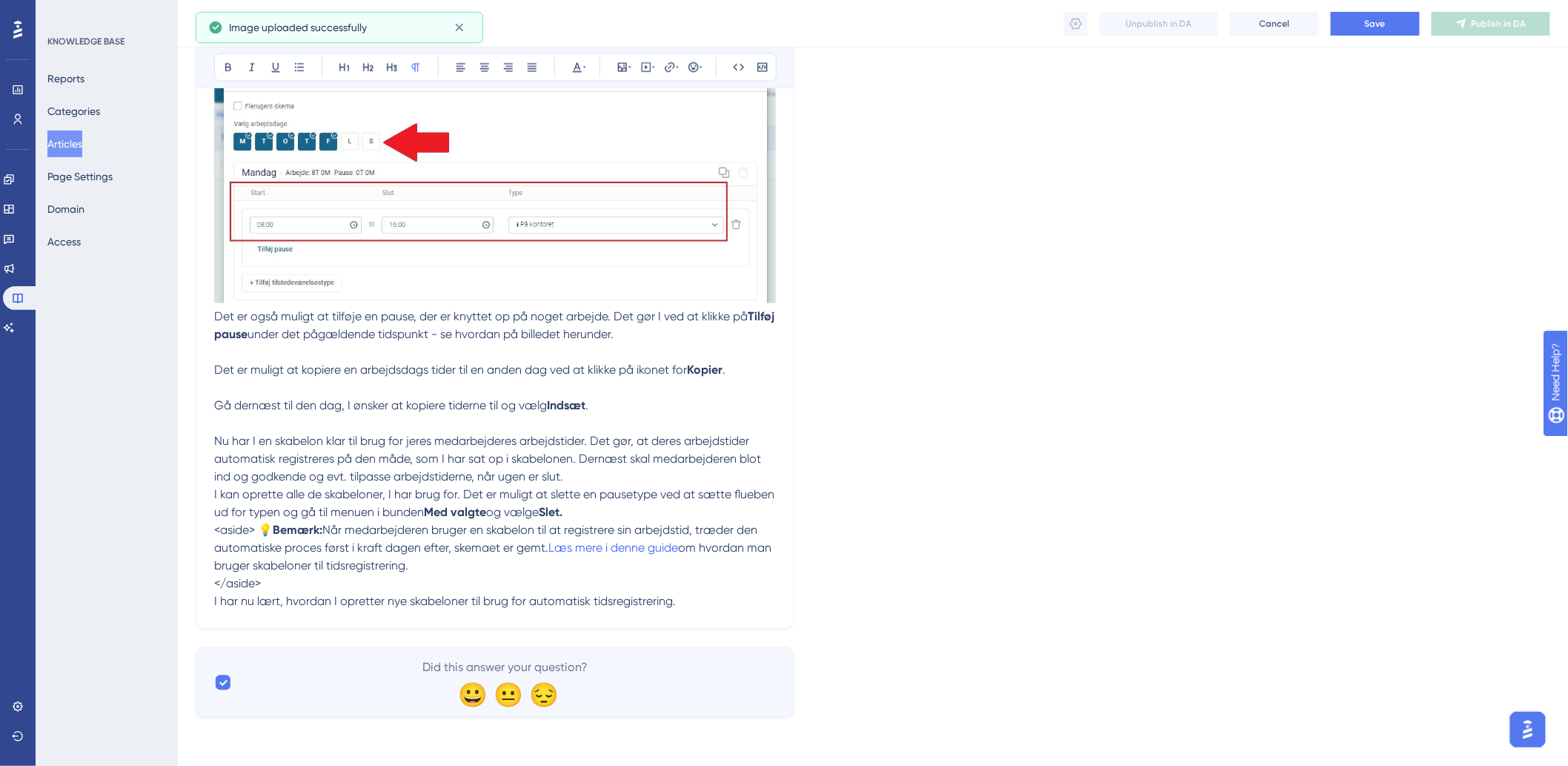
scroll to position [951, 0]
click at [699, 338] on p "Det er også muligt at tilføje en pause, der er knyttet op på noget arbejde. Det…" at bounding box center [495, 327] width 562 height 36
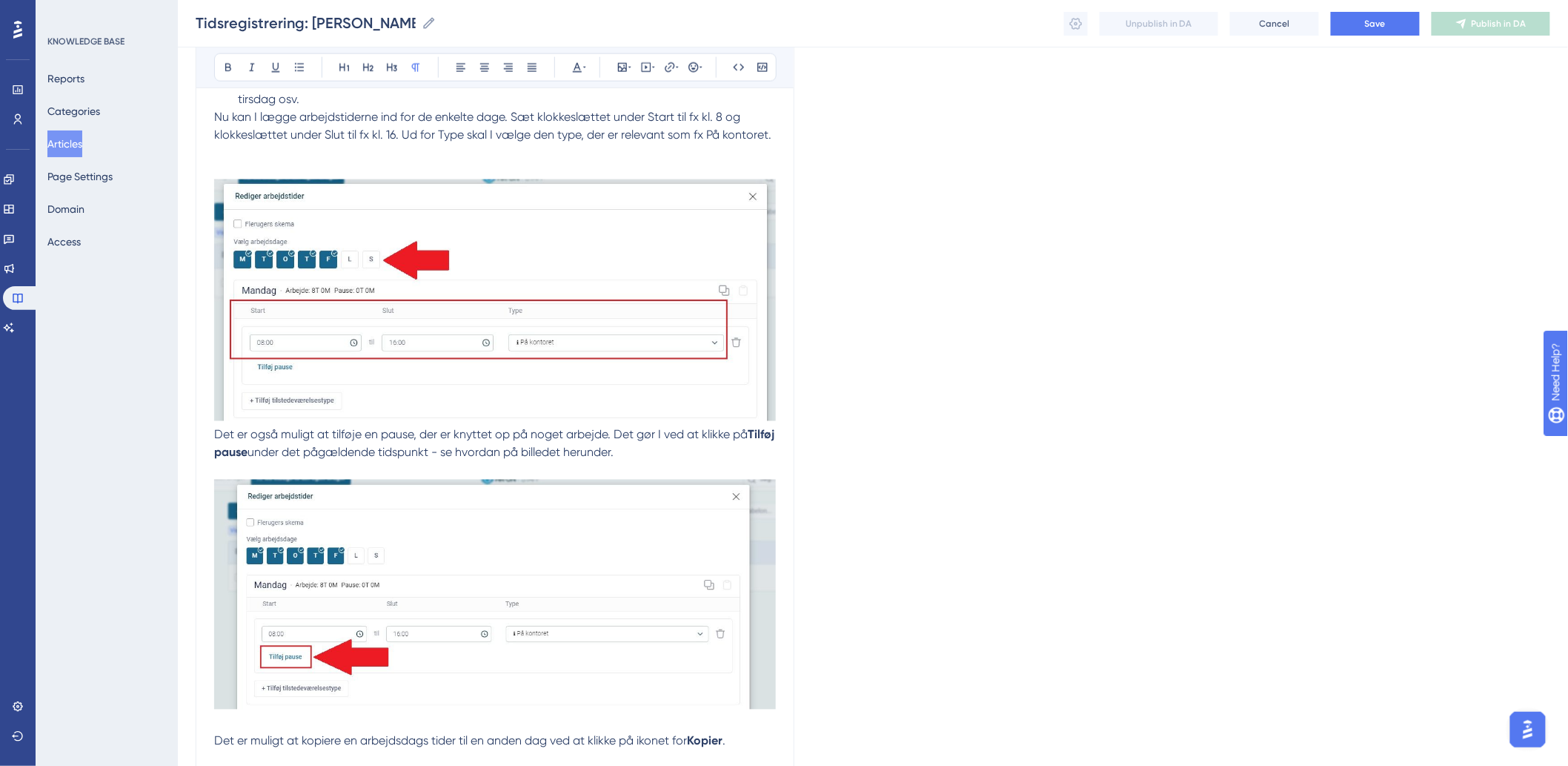
scroll to position [1033, 0]
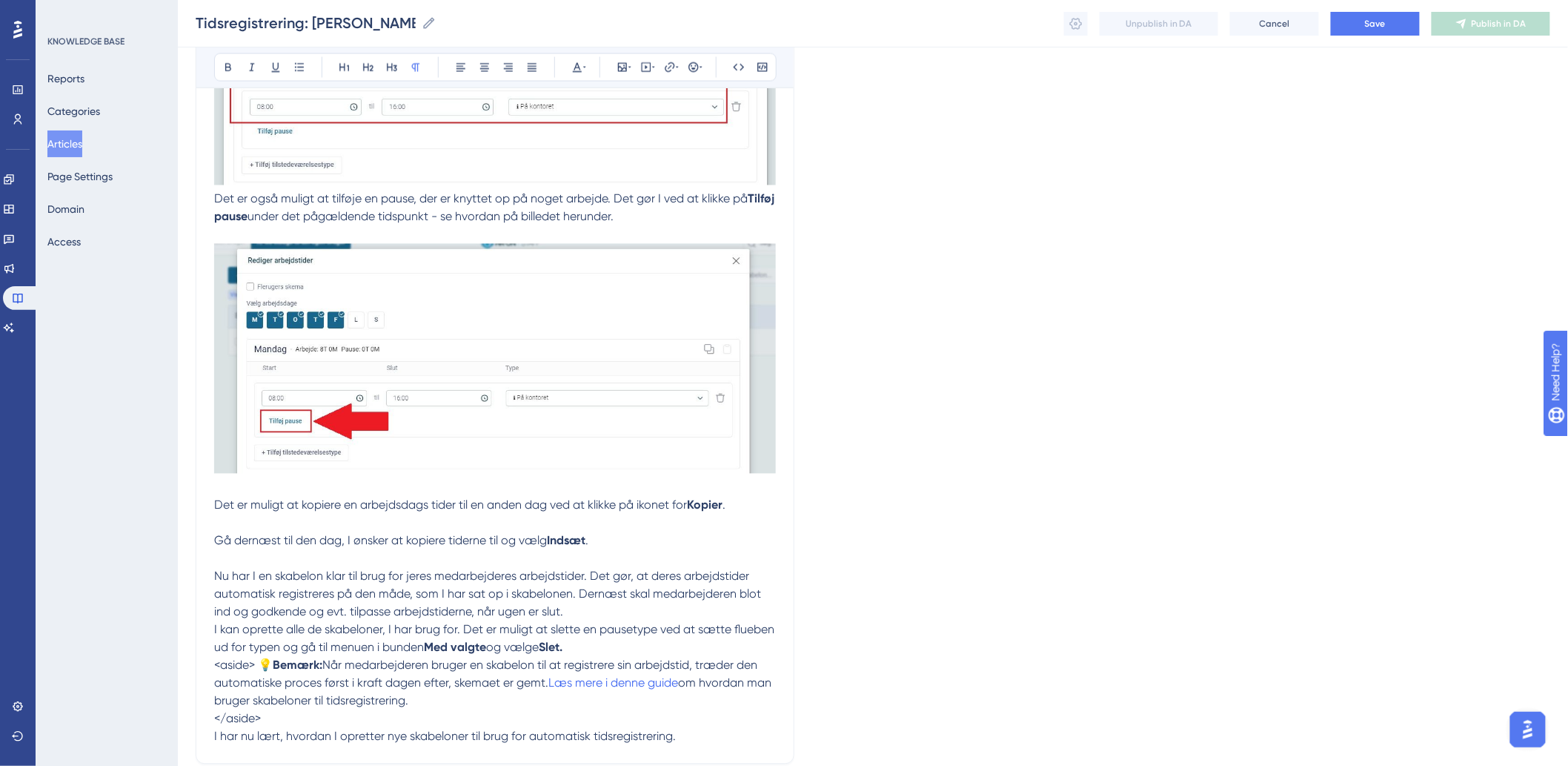
click at [735, 533] on p at bounding box center [495, 523] width 562 height 18
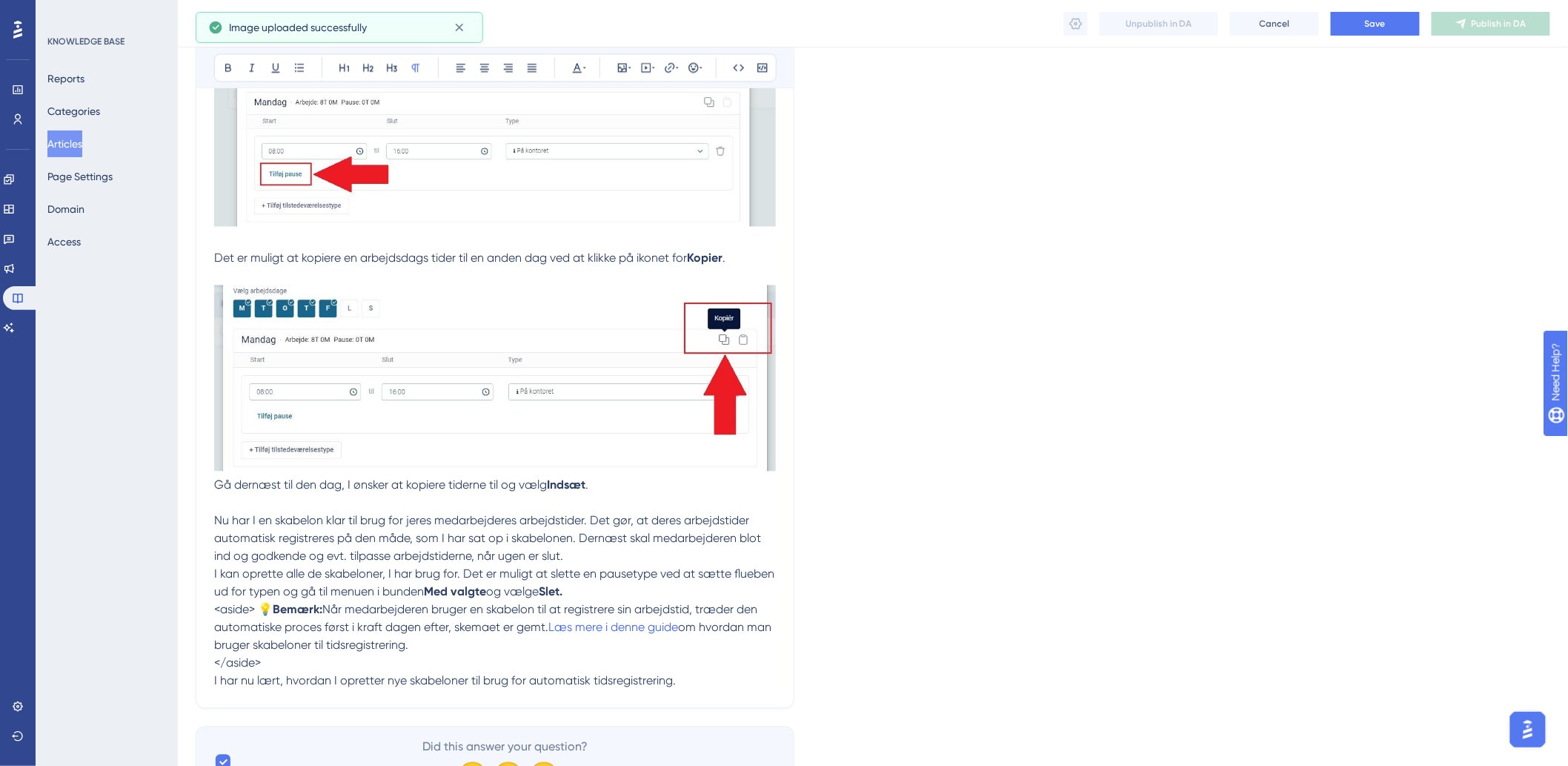
scroll to position [1396, 0]
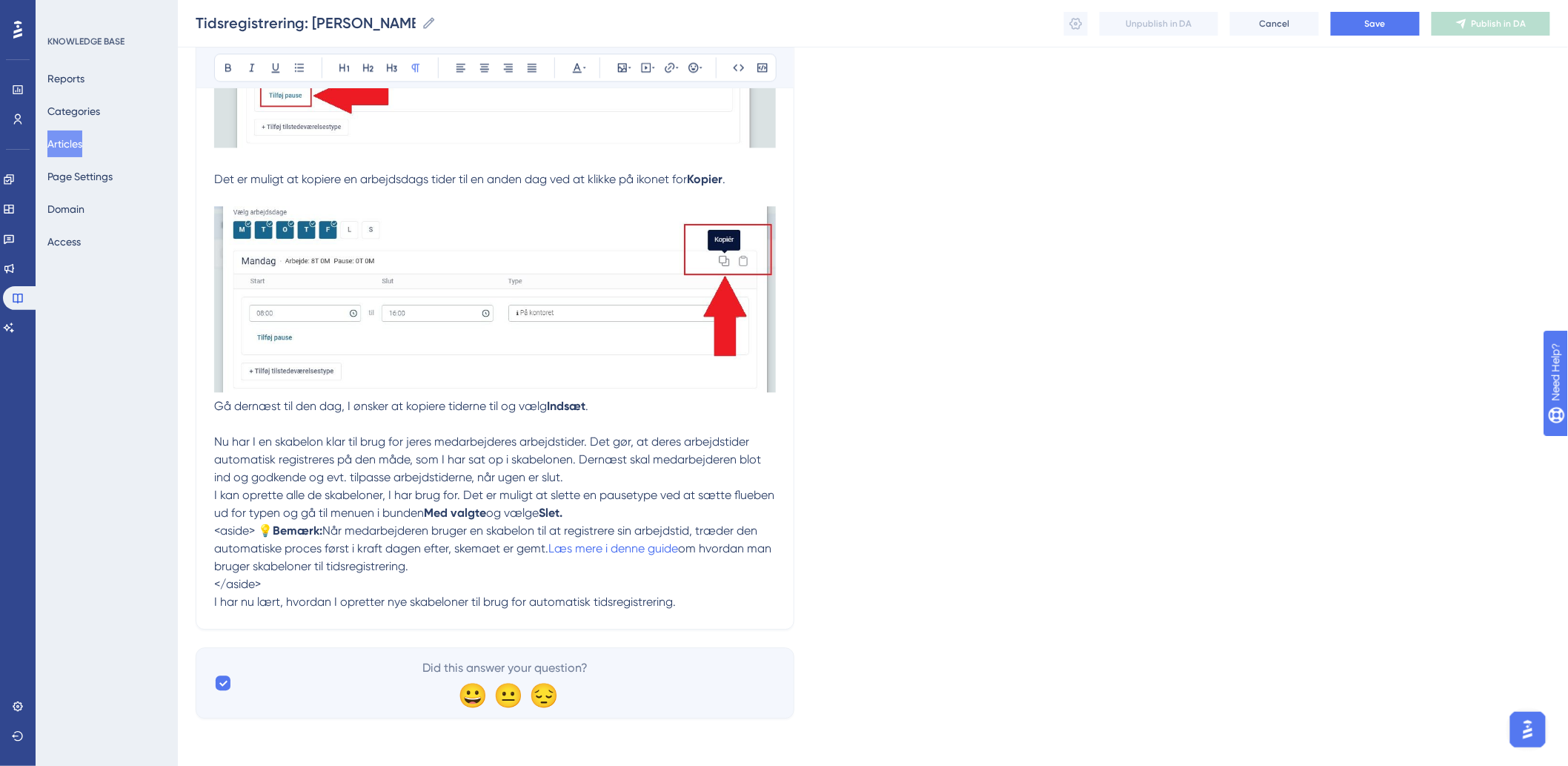
click at [672, 416] on p at bounding box center [495, 424] width 562 height 18
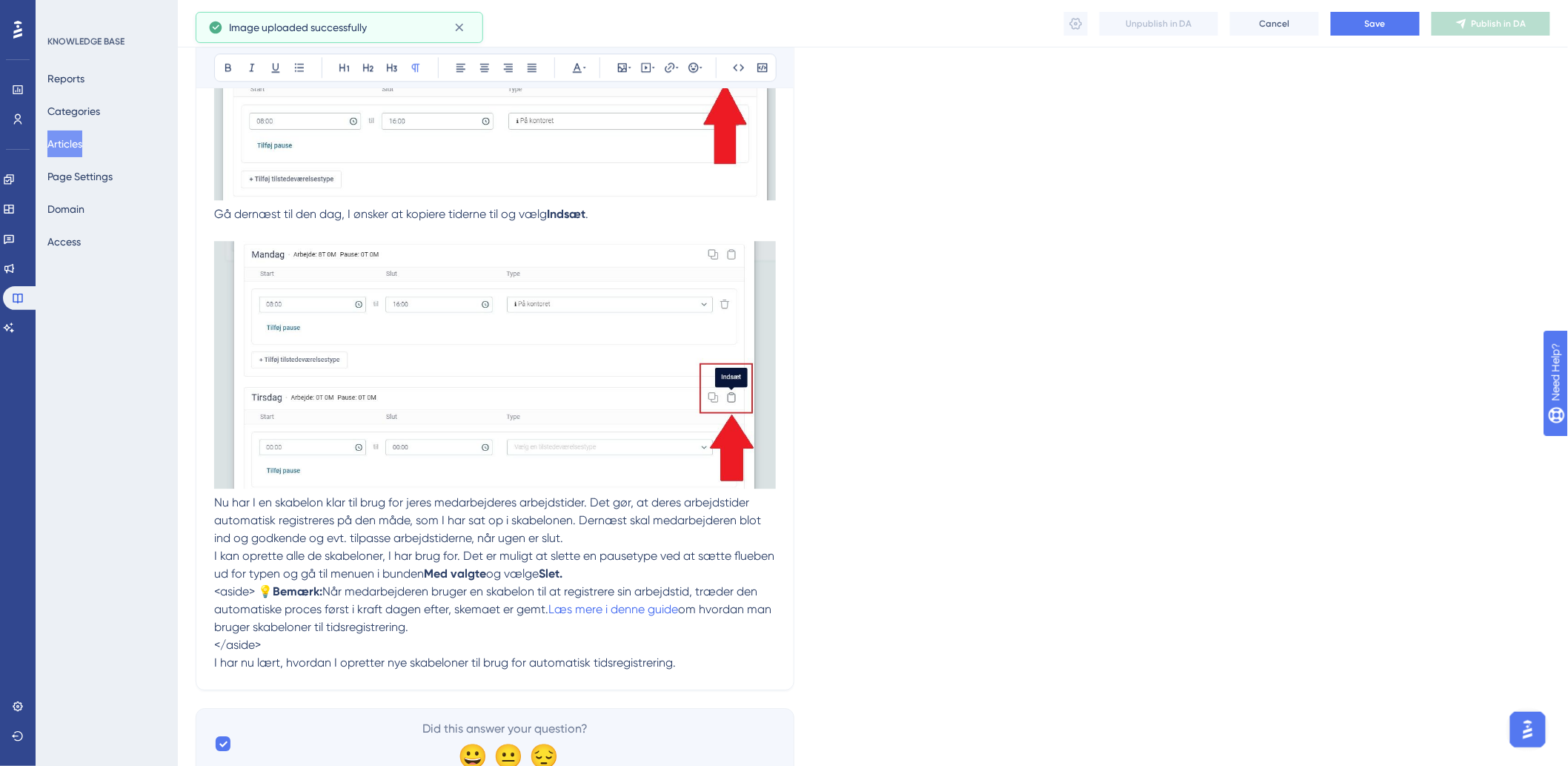
scroll to position [1648, 0]
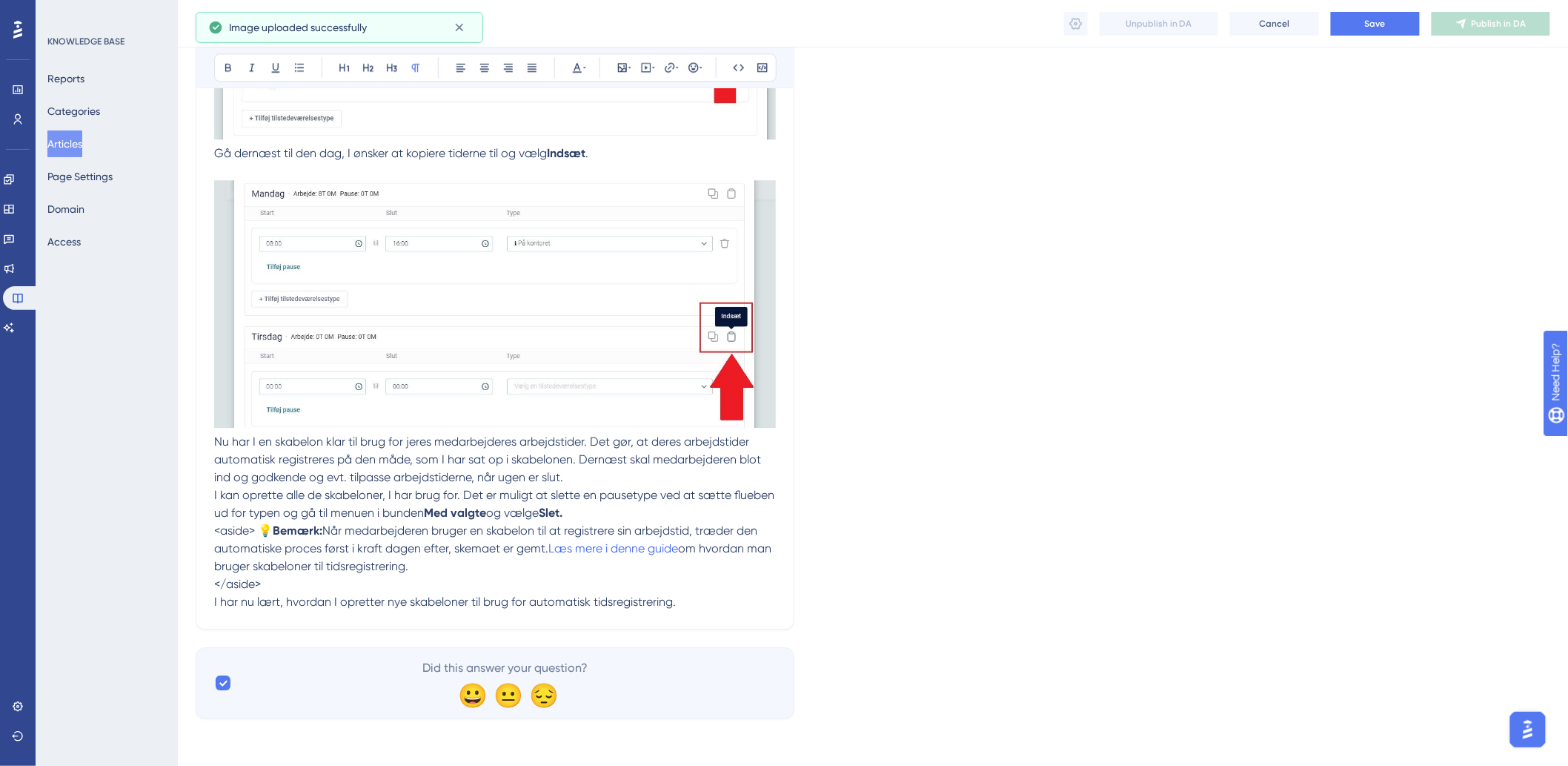
click at [265, 537] on p "<aside> 💡 Bemærk: Når medarbejderen bruger en skabelon til at registrere sin ar…" at bounding box center [495, 549] width 562 height 54
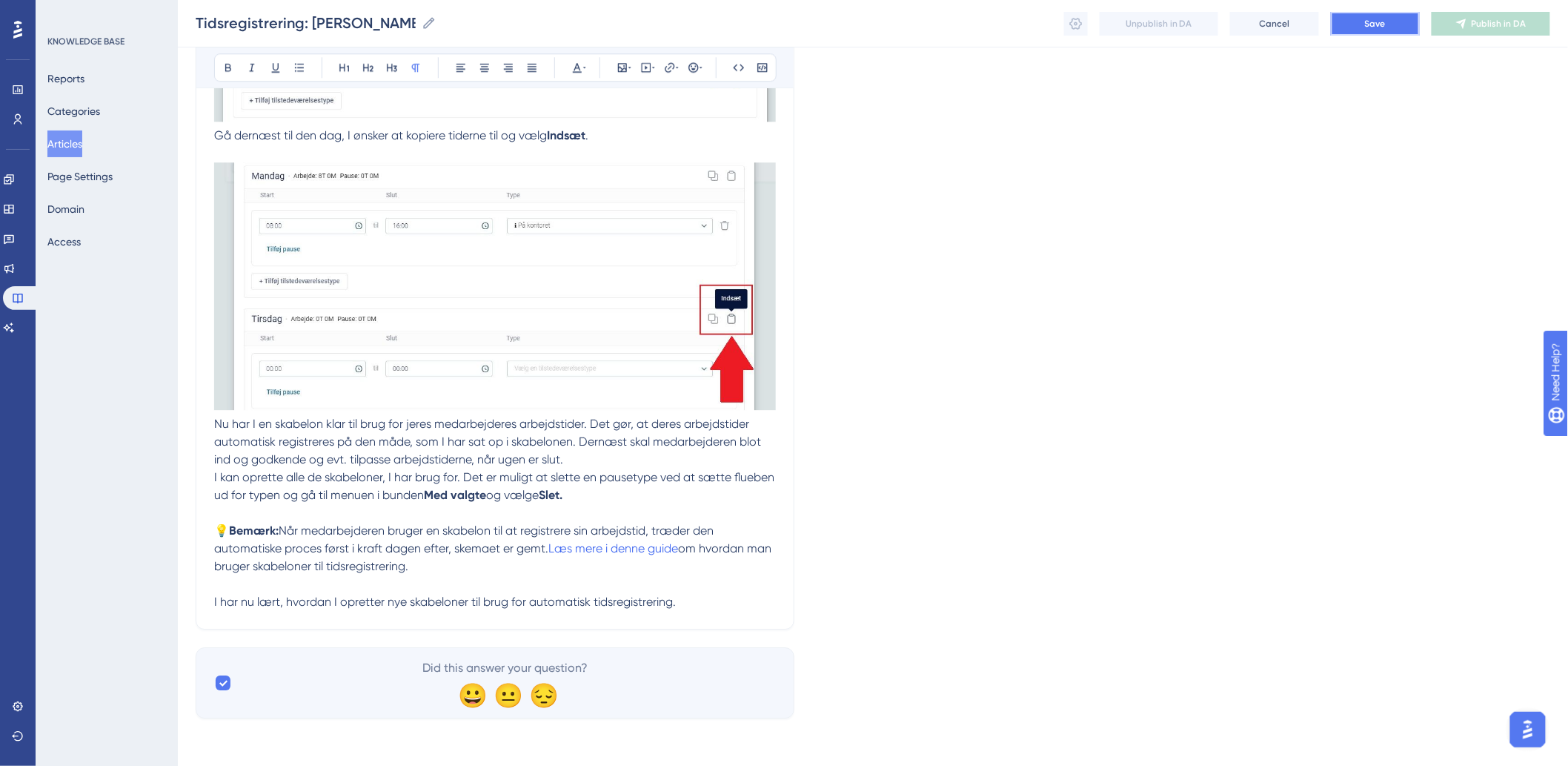
click at [1381, 21] on span "Save" at bounding box center [1375, 24] width 21 height 12
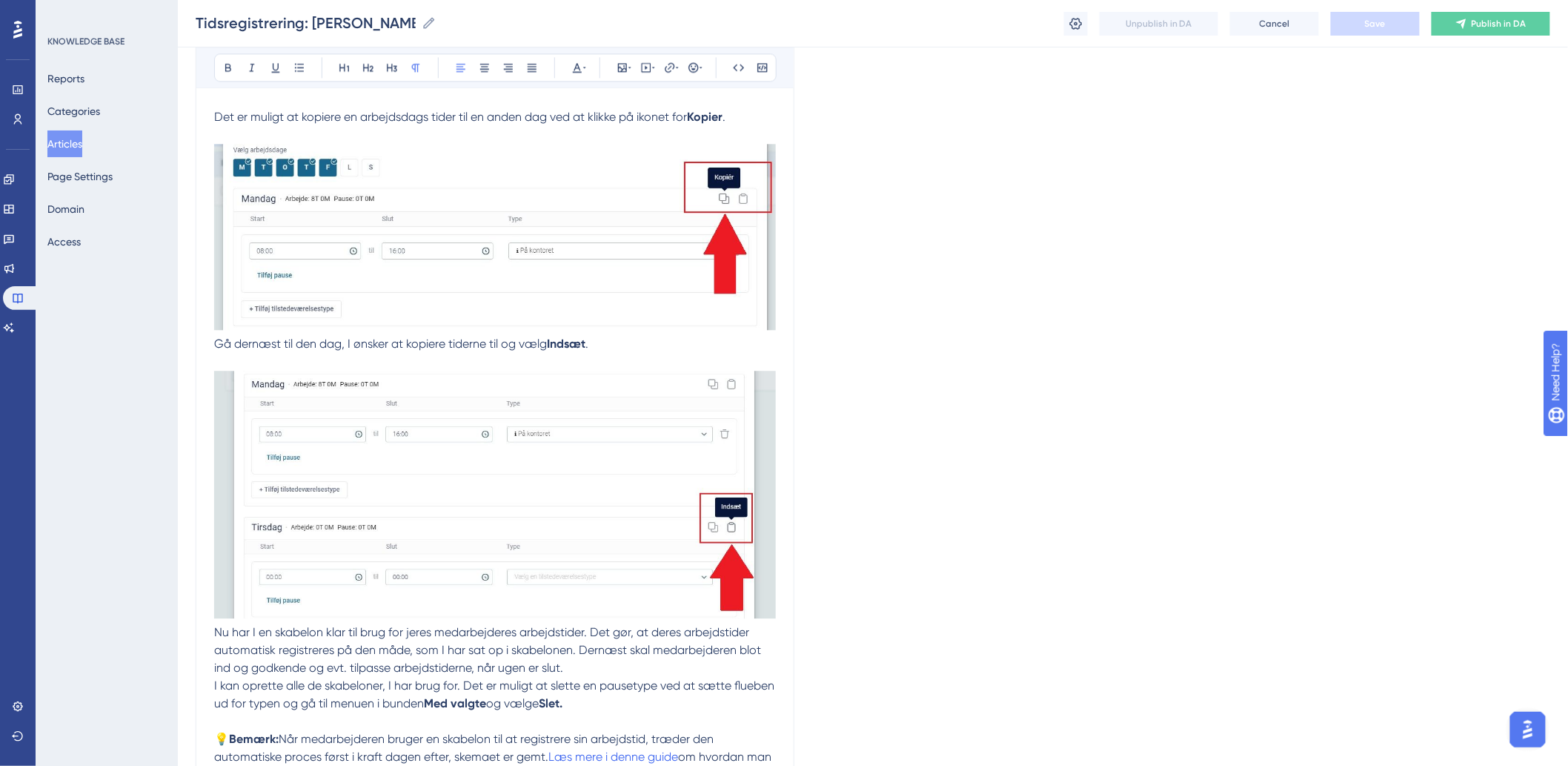
scroll to position [1665, 0]
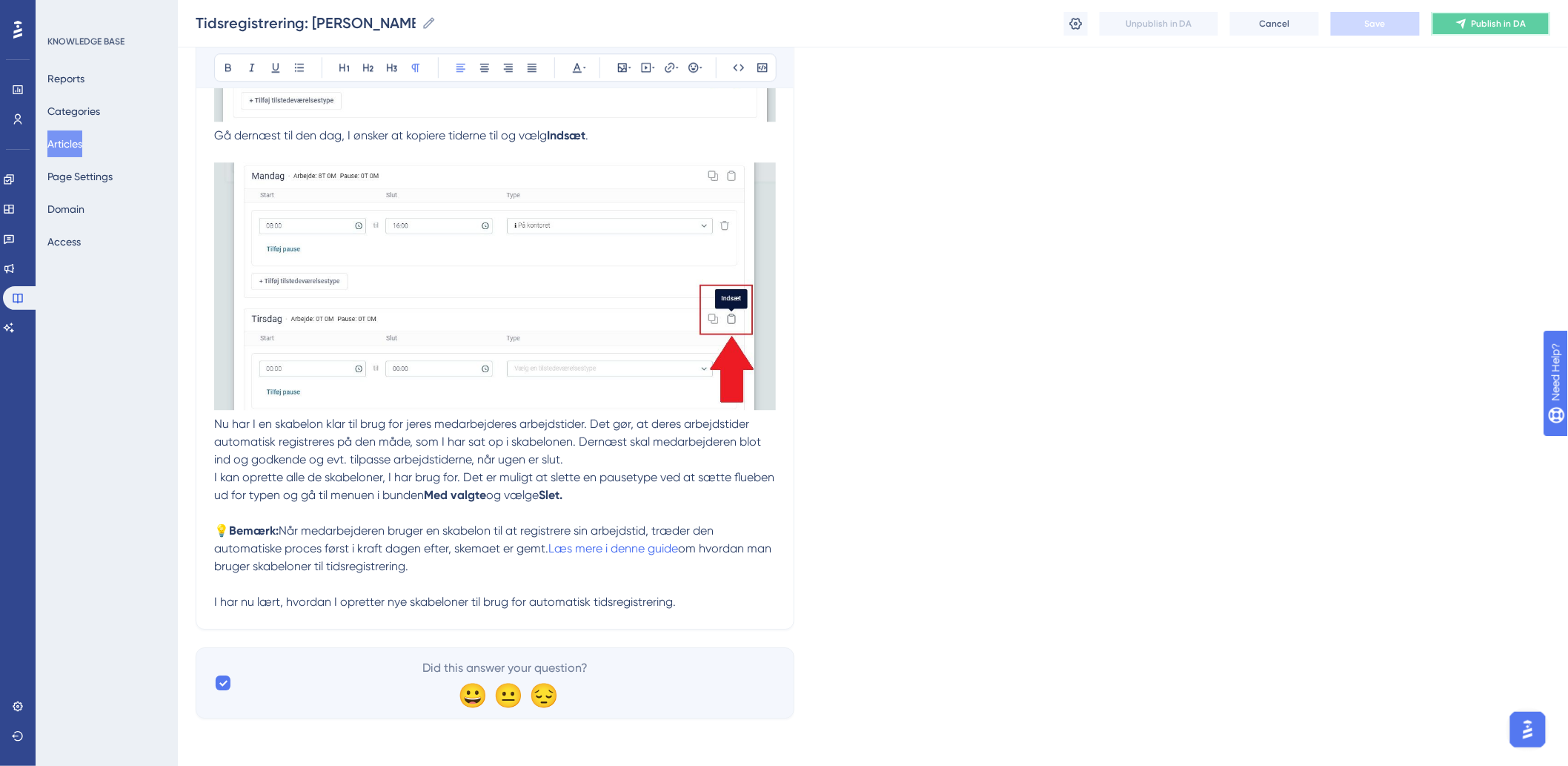
click at [1461, 30] on button "Publish in DA" at bounding box center [1492, 24] width 119 height 24
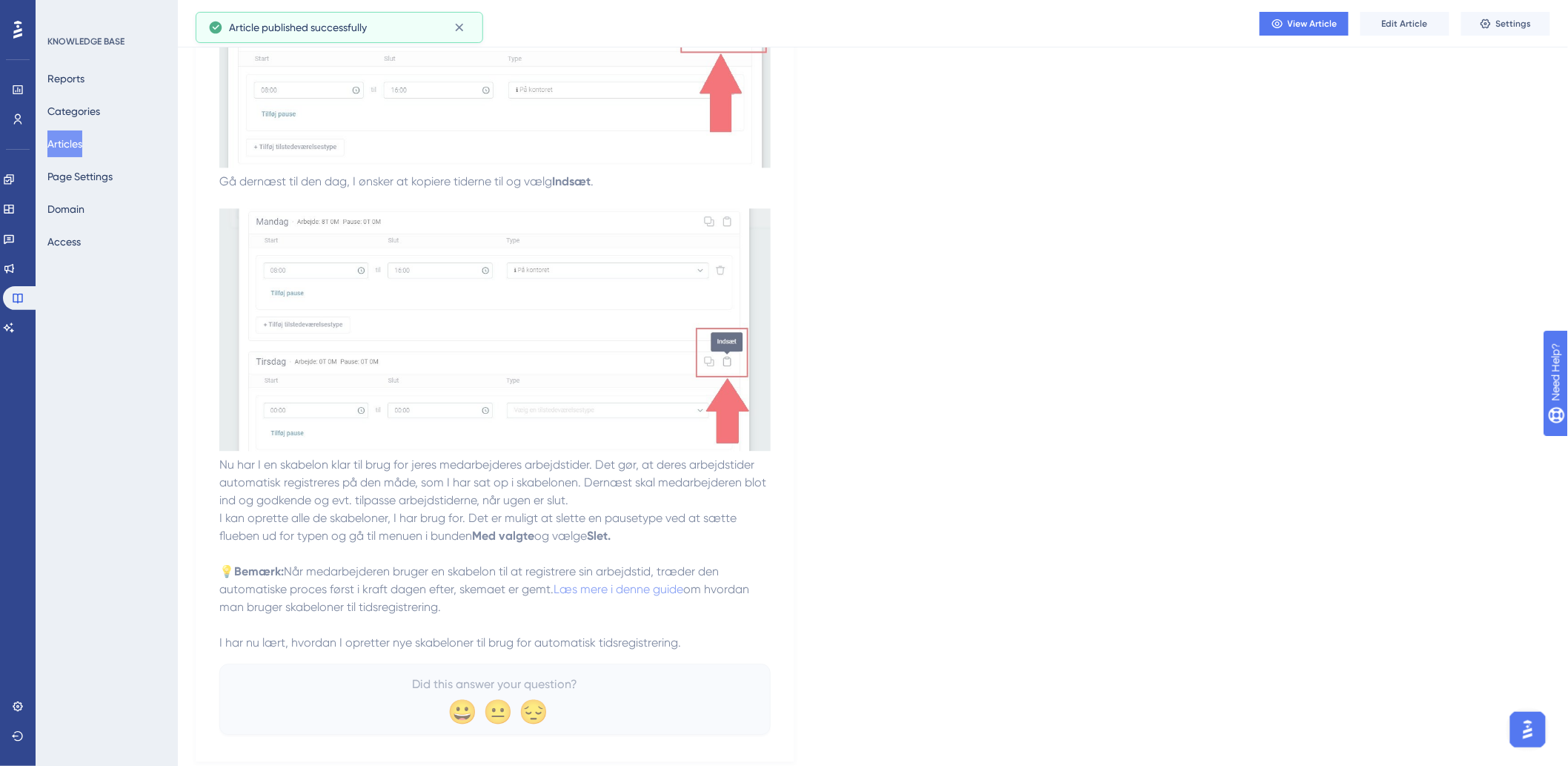
scroll to position [1422, 0]
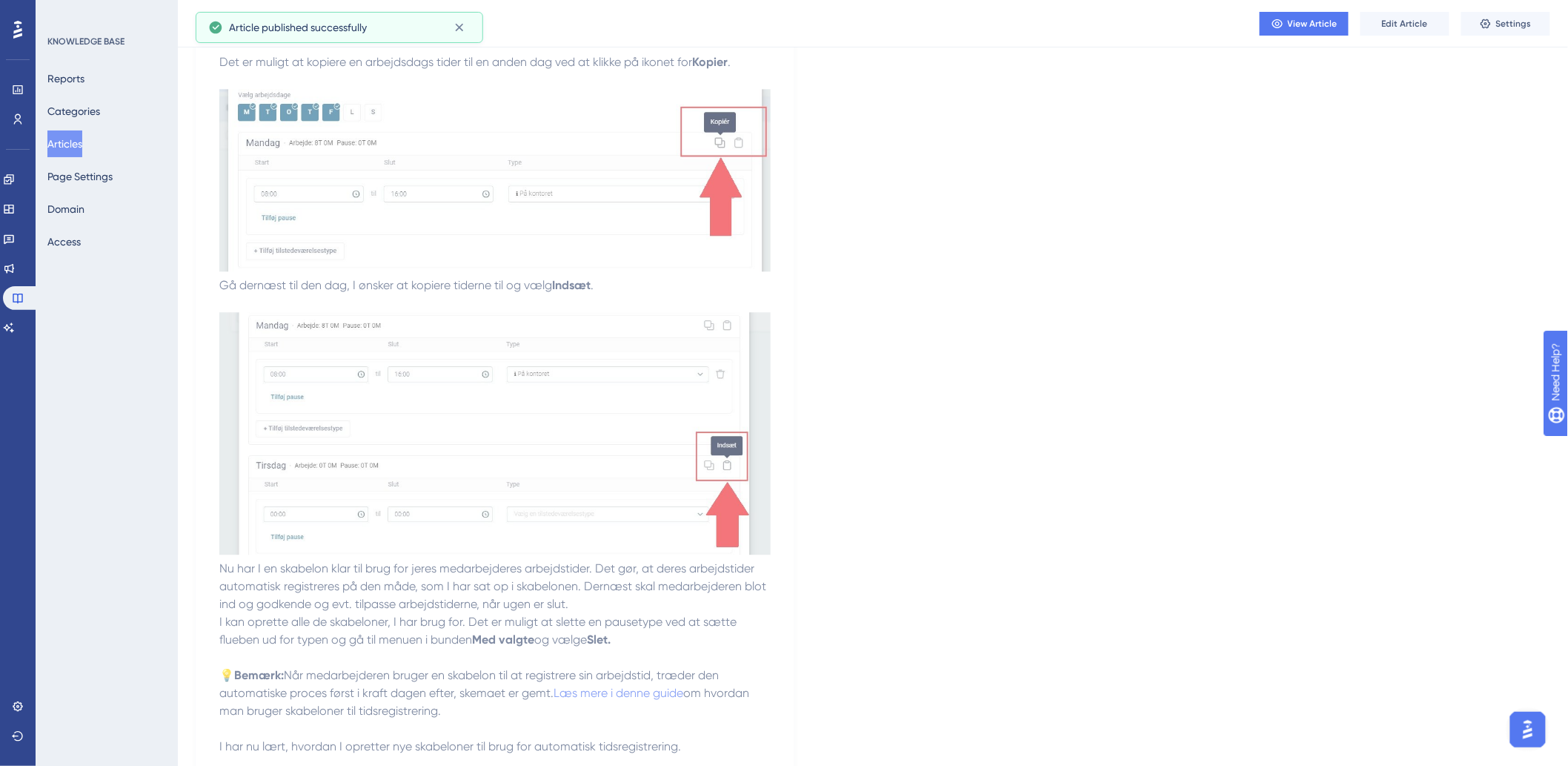
click at [67, 144] on button "Articles" at bounding box center [64, 144] width 35 height 26
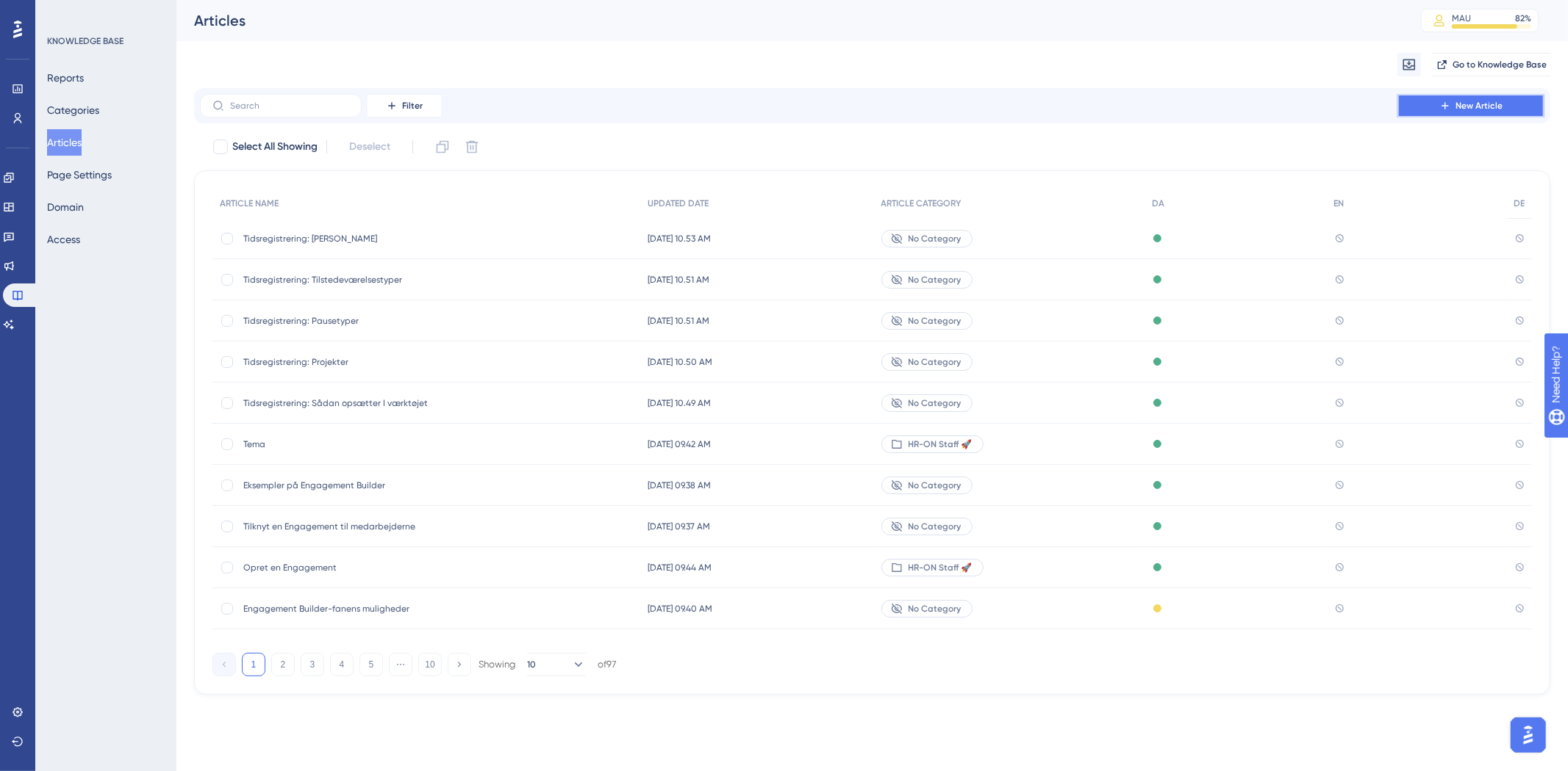
click at [1449, 108] on icon at bounding box center [1444, 106] width 12 height 12
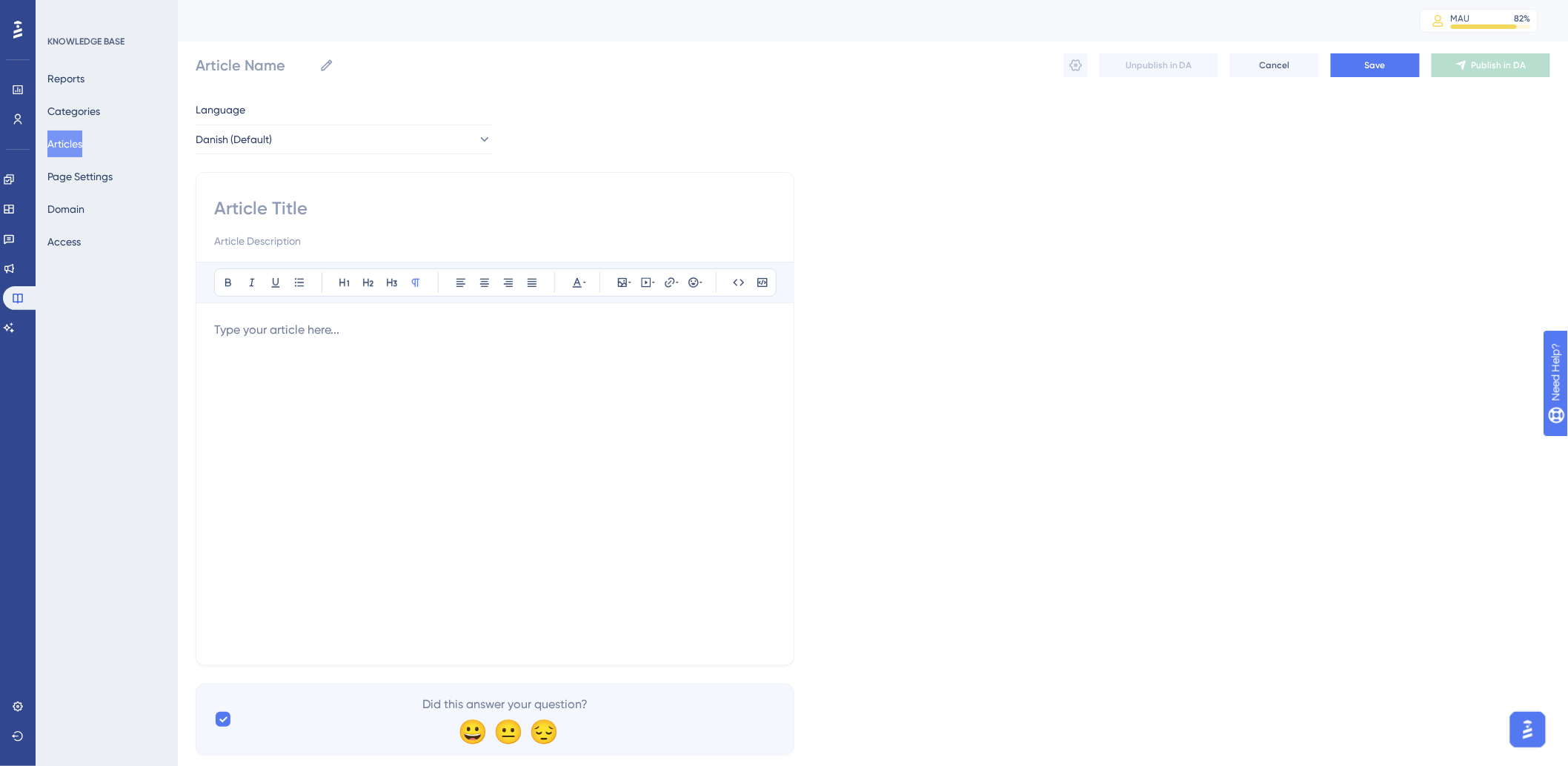
click at [495, 366] on div at bounding box center [495, 484] width 562 height 326
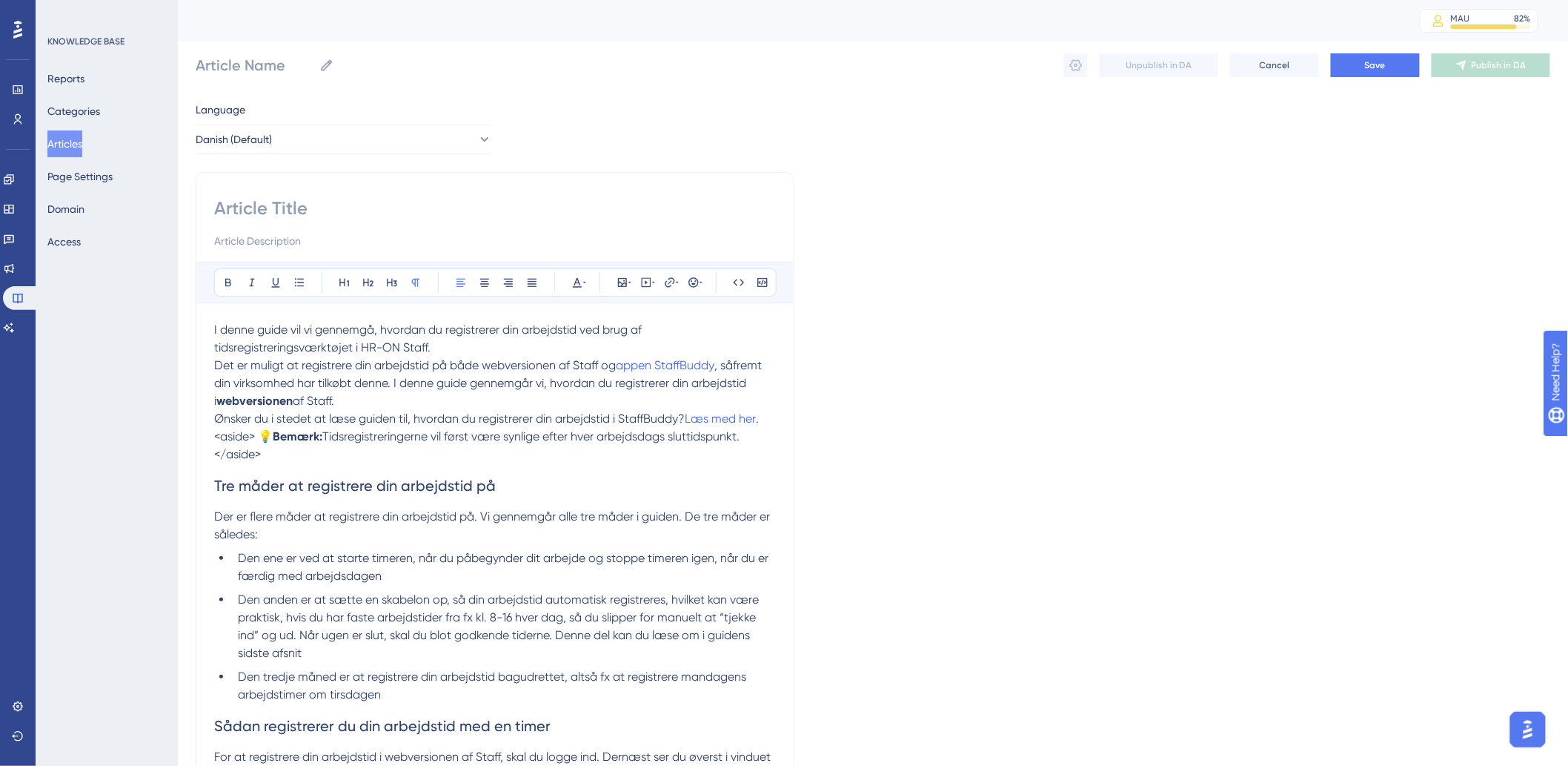
click at [278, 204] on input at bounding box center [495, 208] width 562 height 24
paste input "Tidsregistrering: Sådan registrerer du din arbejdstid i webversionen af Staff"
type input "Tidsregistrering: Sådan registrerer du din arbejdstid i webversionen af Staff"
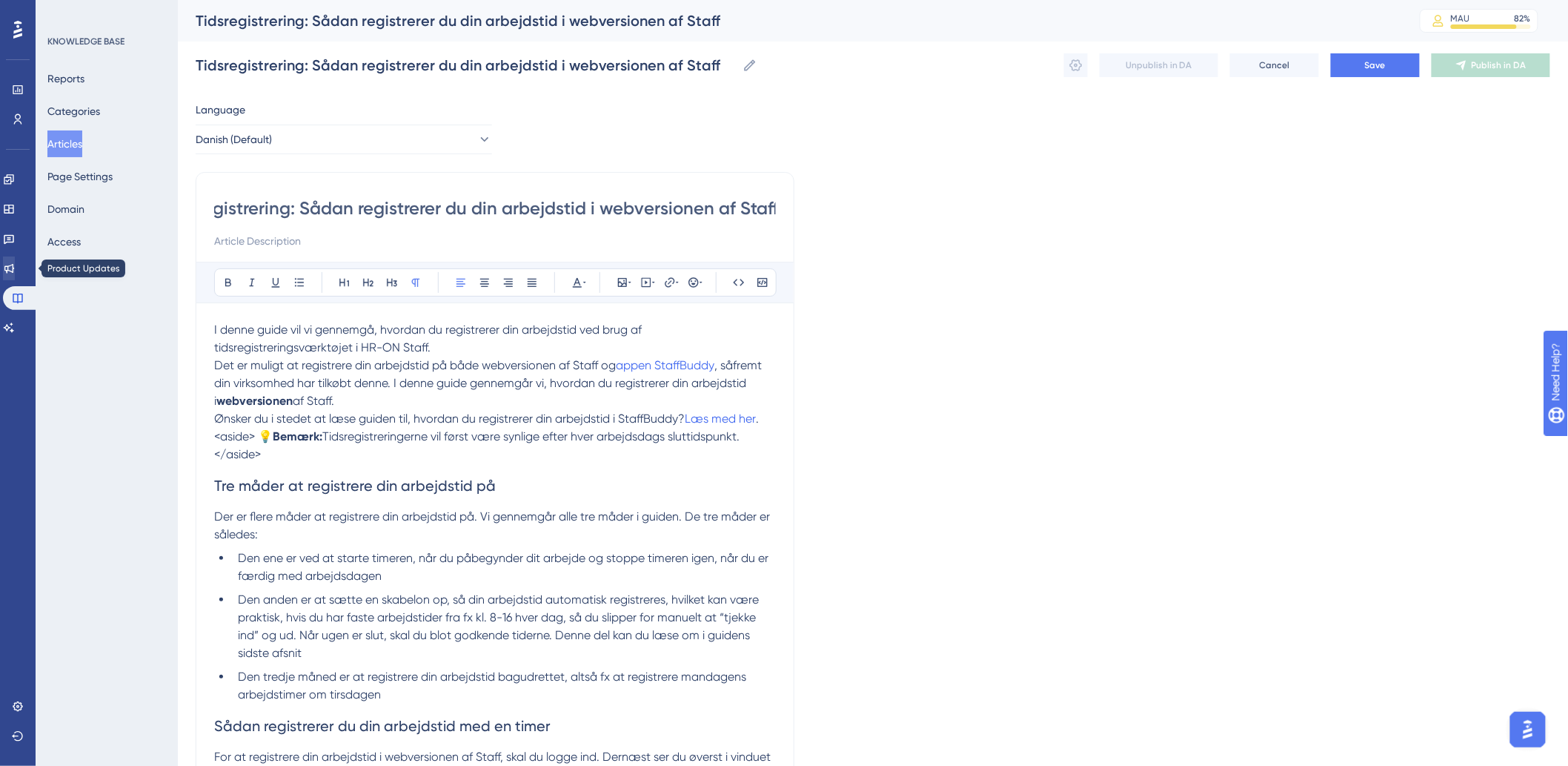
scroll to position [0, 0]
drag, startPoint x: 577, startPoint y: 210, endPoint x: 599, endPoint y: 216, distance: 22.8
click at [599, 216] on input "Tidsregistrering: Sådan registrerer du din arbejdstid i webversionen af Staff" at bounding box center [495, 208] width 562 height 24
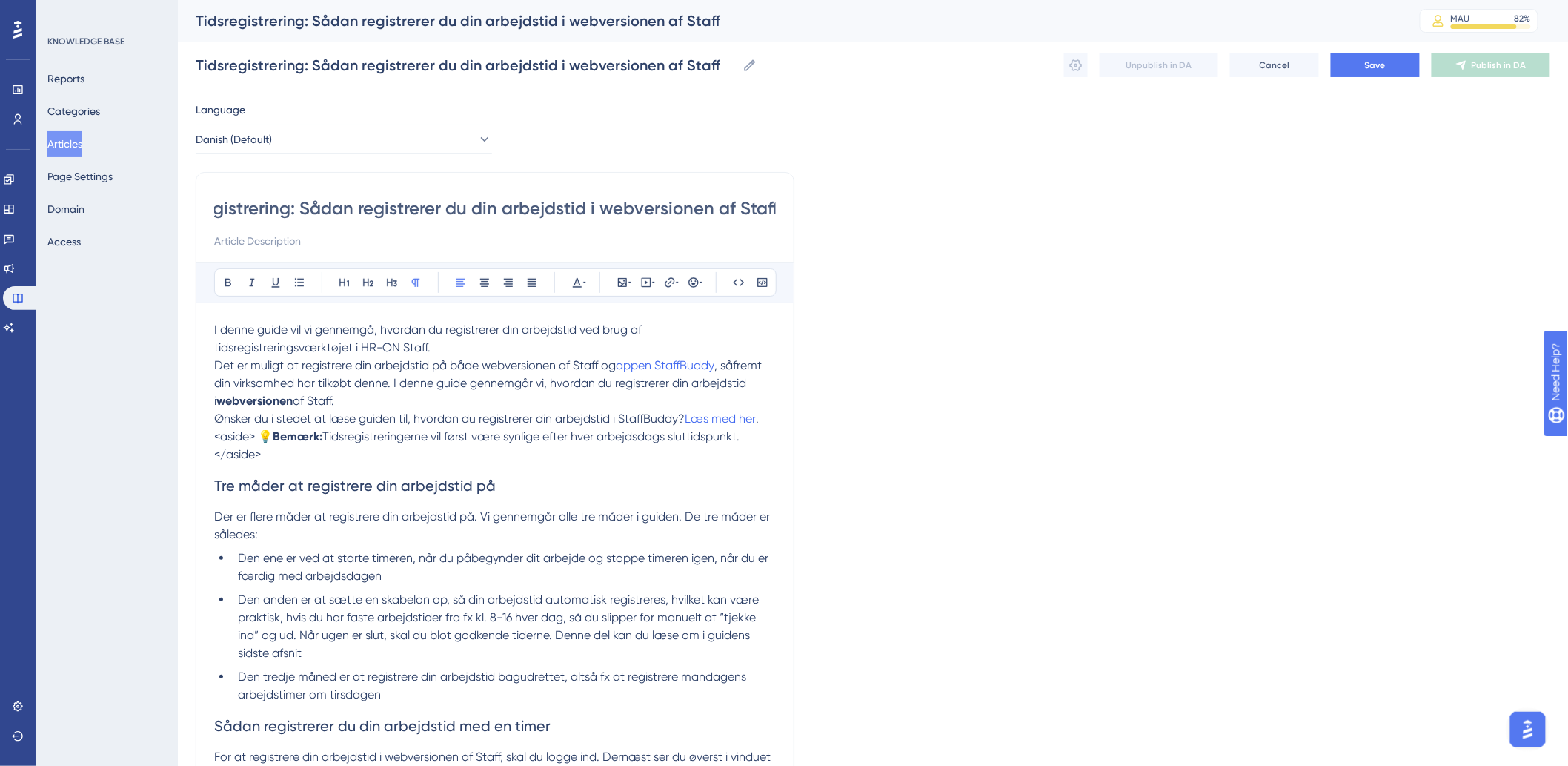
drag, startPoint x: 528, startPoint y: 200, endPoint x: 851, endPoint y: 192, distance: 323.1
type input "Tidsregistrering: Sådan registrerer du din arbejdstid i webversionen af Staff"
click at [533, 473] on h2 "Tre måder at registrere din arbejdstid på" at bounding box center [495, 485] width 562 height 44
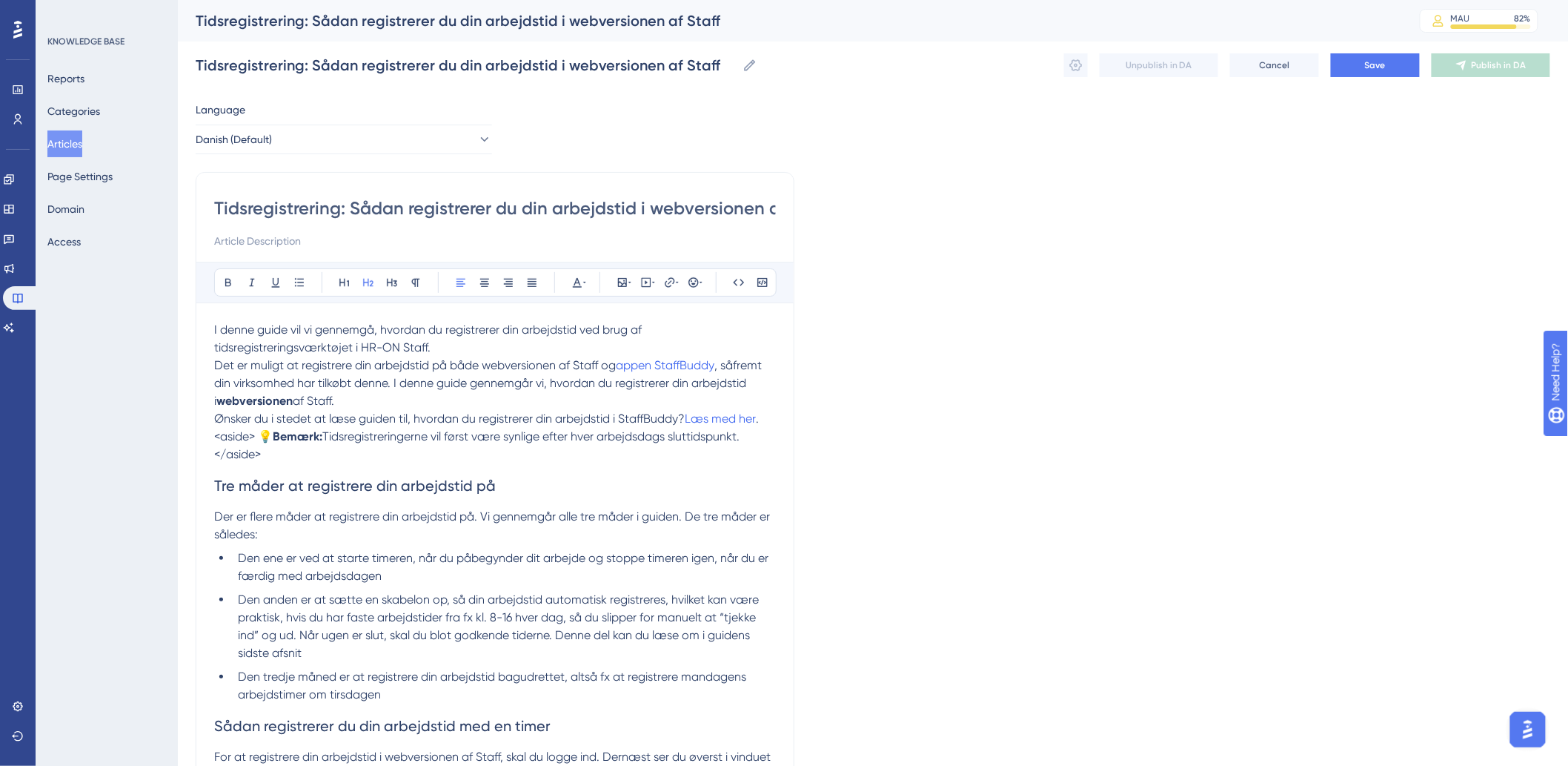
click at [268, 440] on span "<aside> 💡" at bounding box center [244, 436] width 59 height 14
drag, startPoint x: 264, startPoint y: 434, endPoint x: 254, endPoint y: 434, distance: 10.0
click at [254, 434] on span "<aside> 💡" at bounding box center [244, 436] width 59 height 14
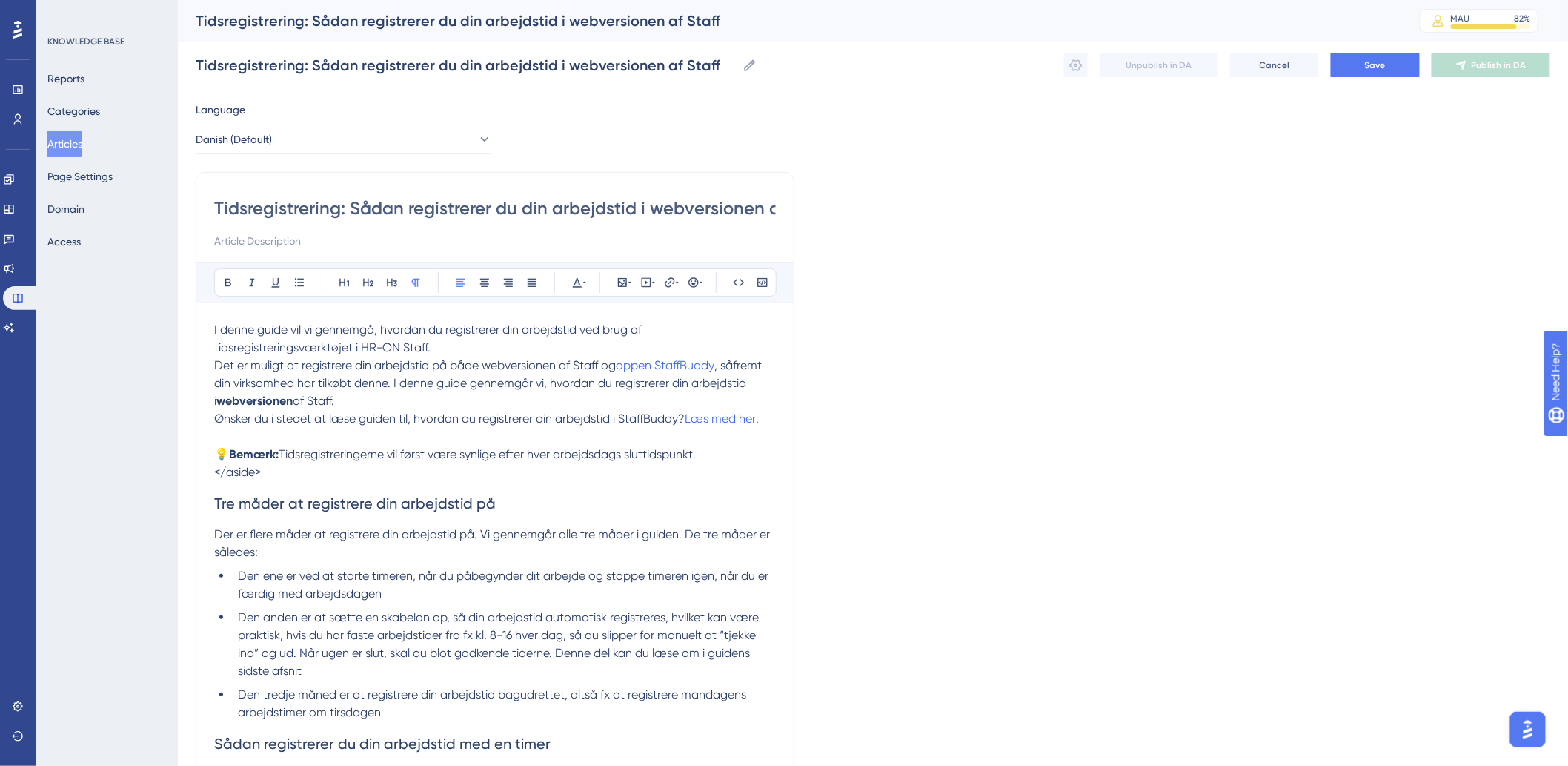
click at [265, 478] on p "</aside>" at bounding box center [495, 472] width 562 height 18
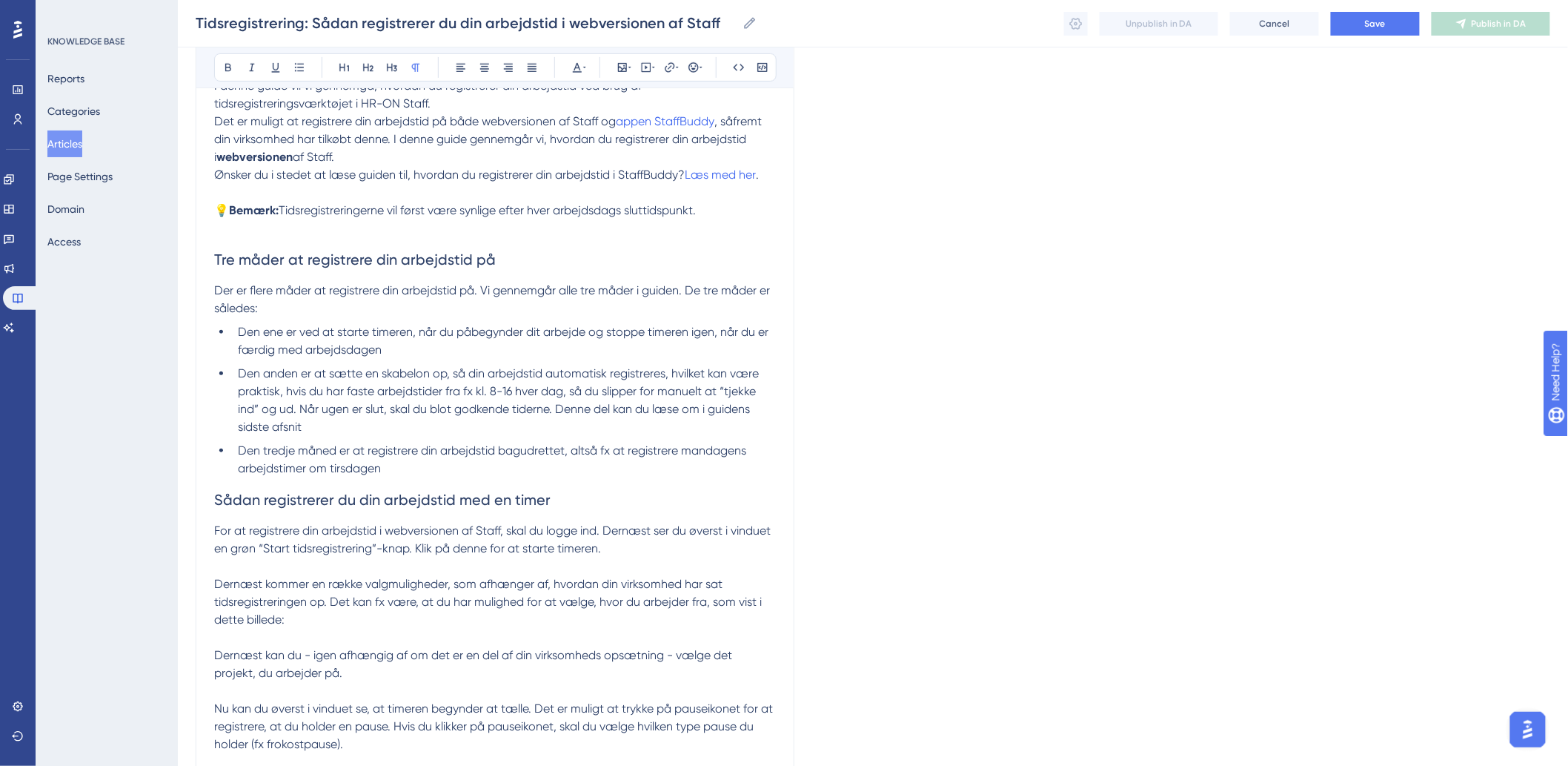
scroll to position [330, 0]
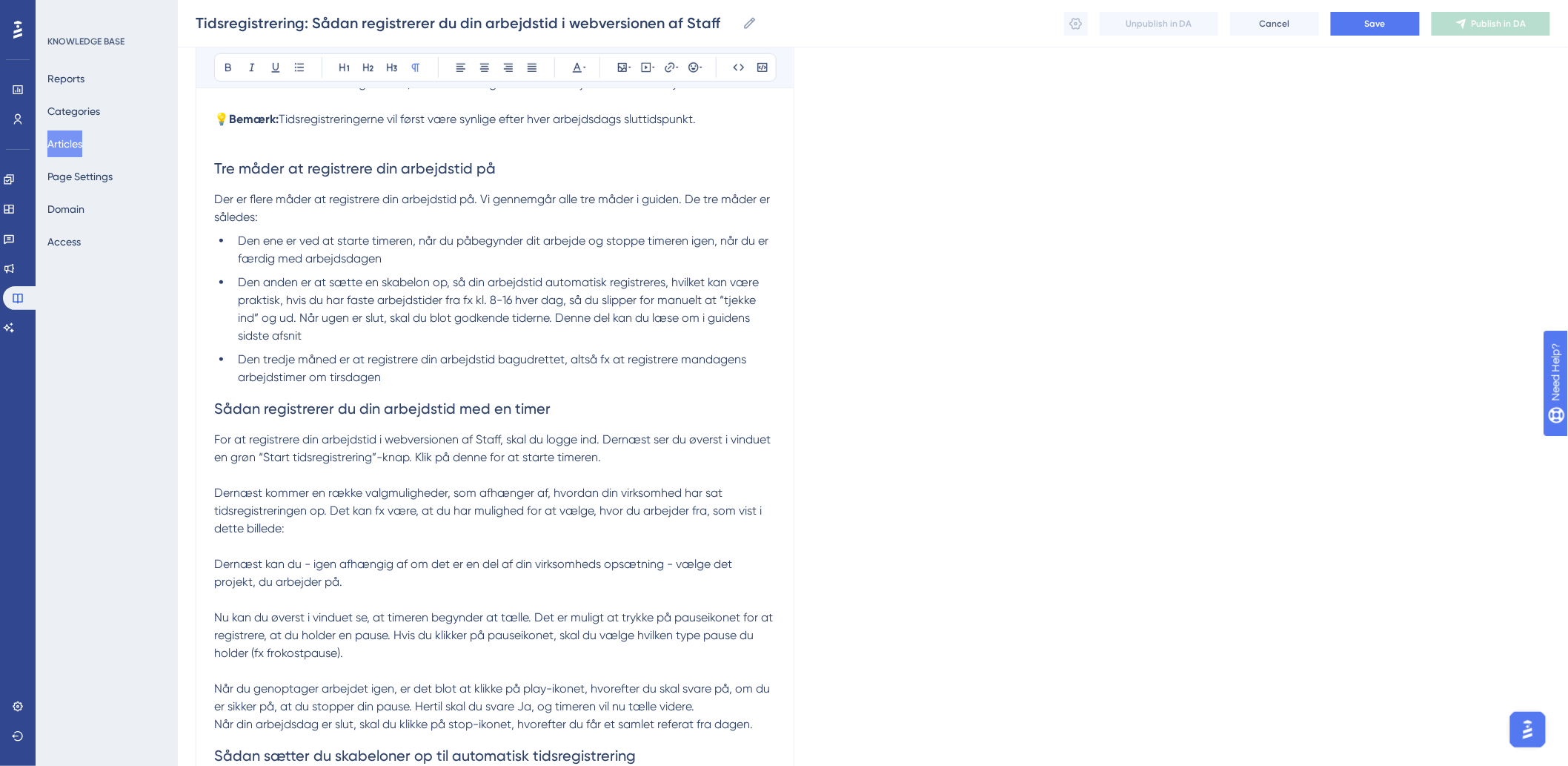
click at [290, 474] on p at bounding box center [495, 475] width 562 height 18
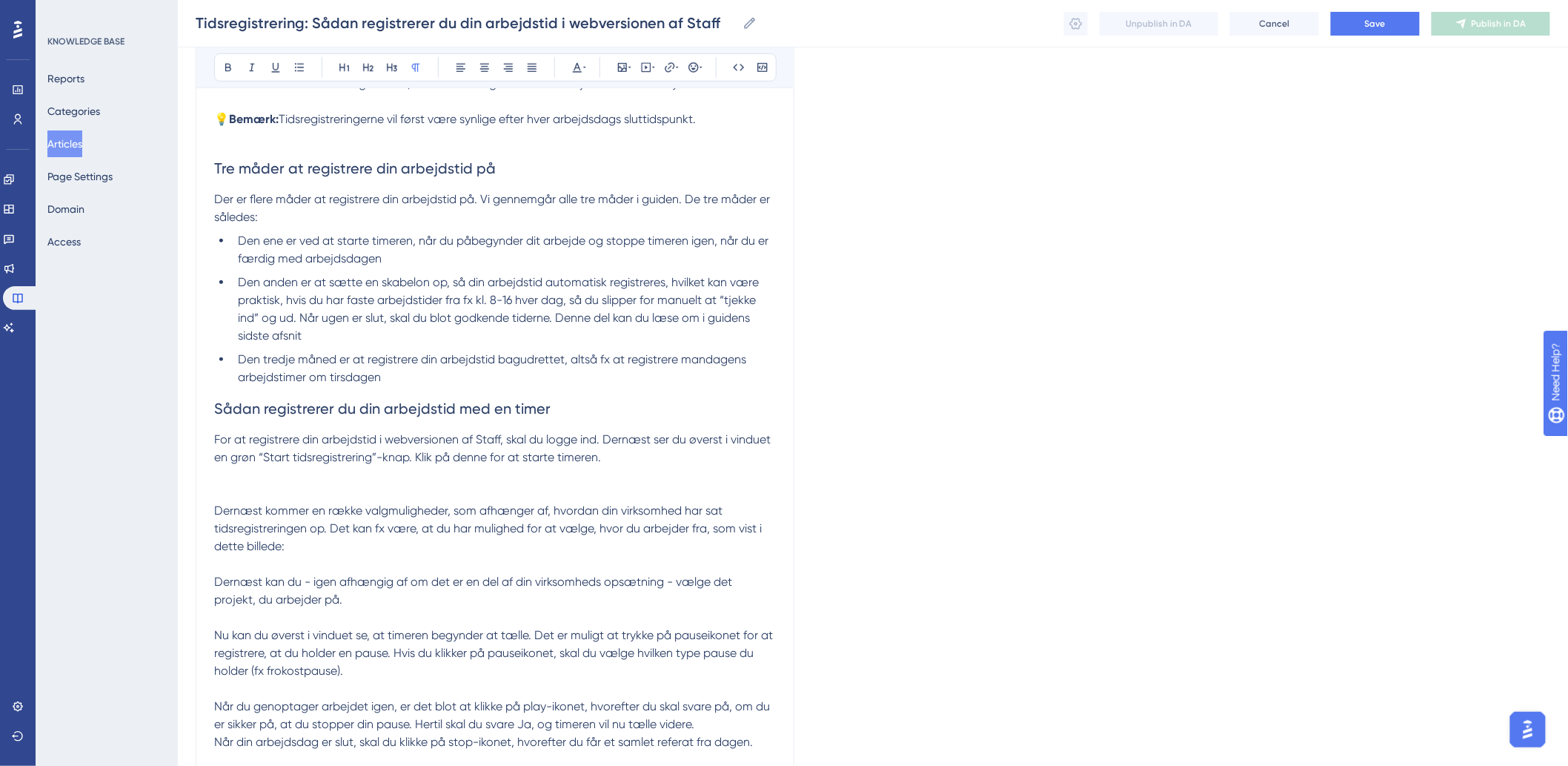
click at [247, 485] on p at bounding box center [495, 485] width 562 height 36
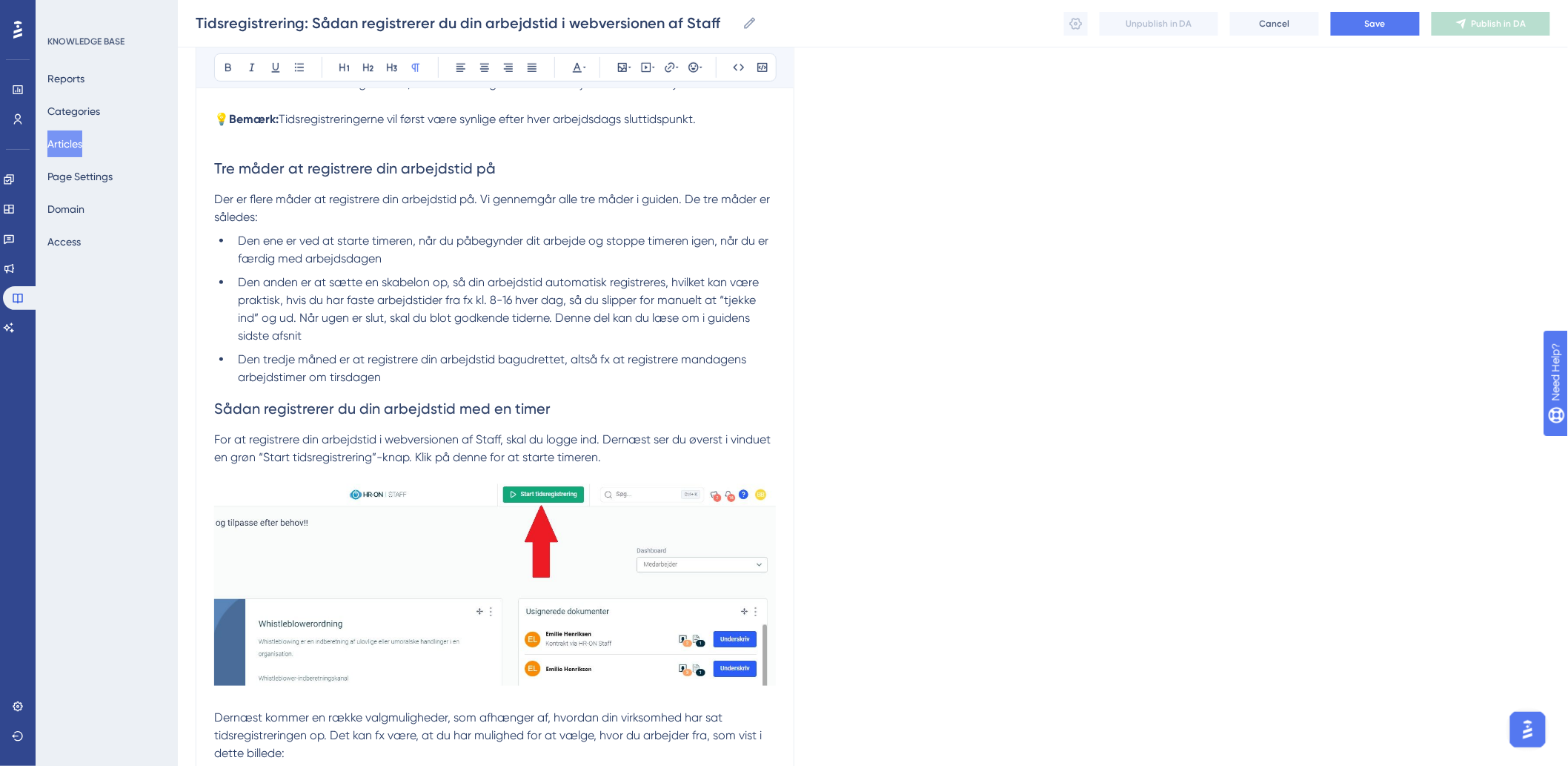
scroll to position [412, 0]
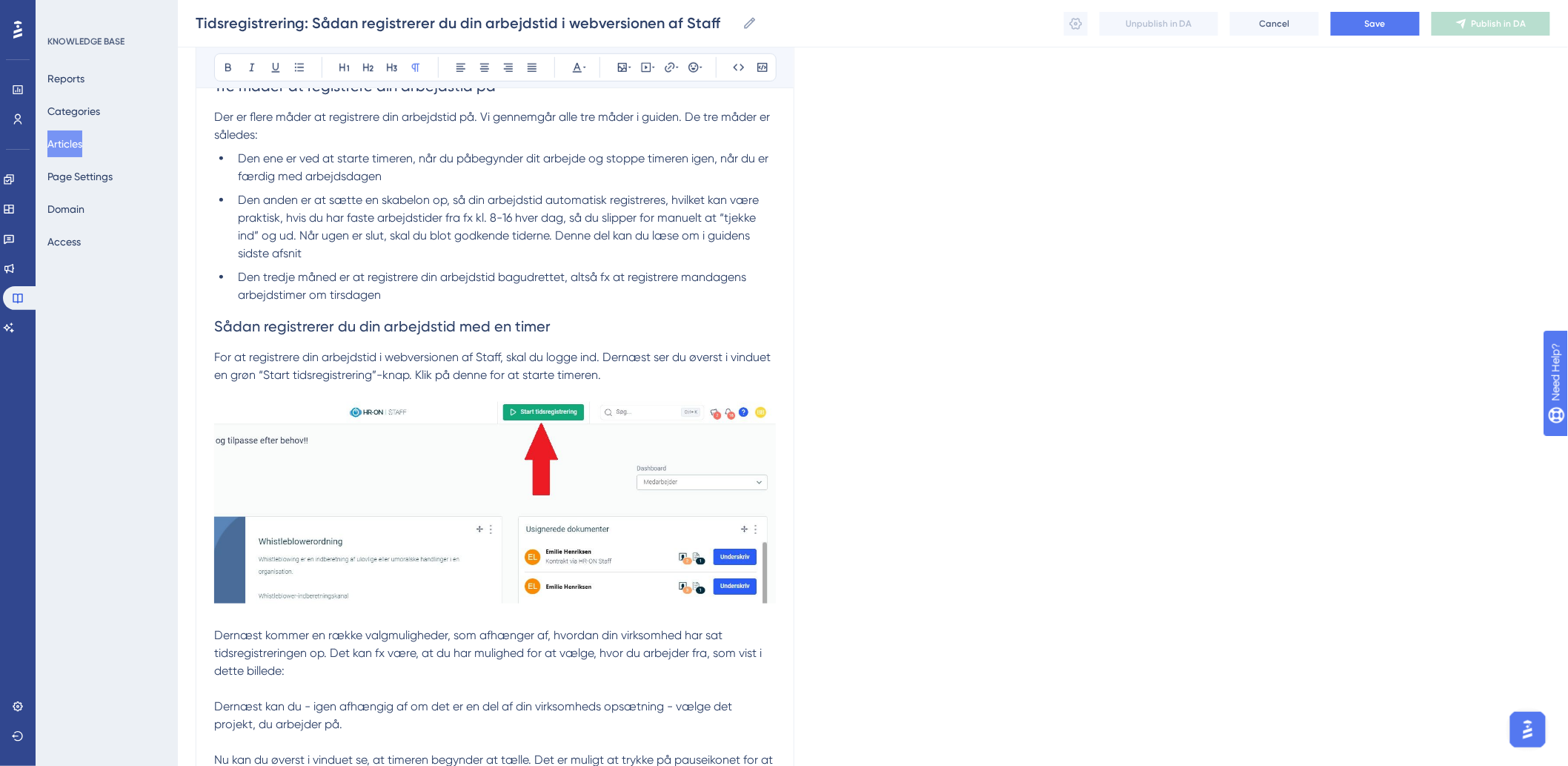
click at [309, 678] on p "Dernæst kommer en række valgmuligheder, som afhænger af, hvordan din virksomhed…" at bounding box center [495, 653] width 562 height 54
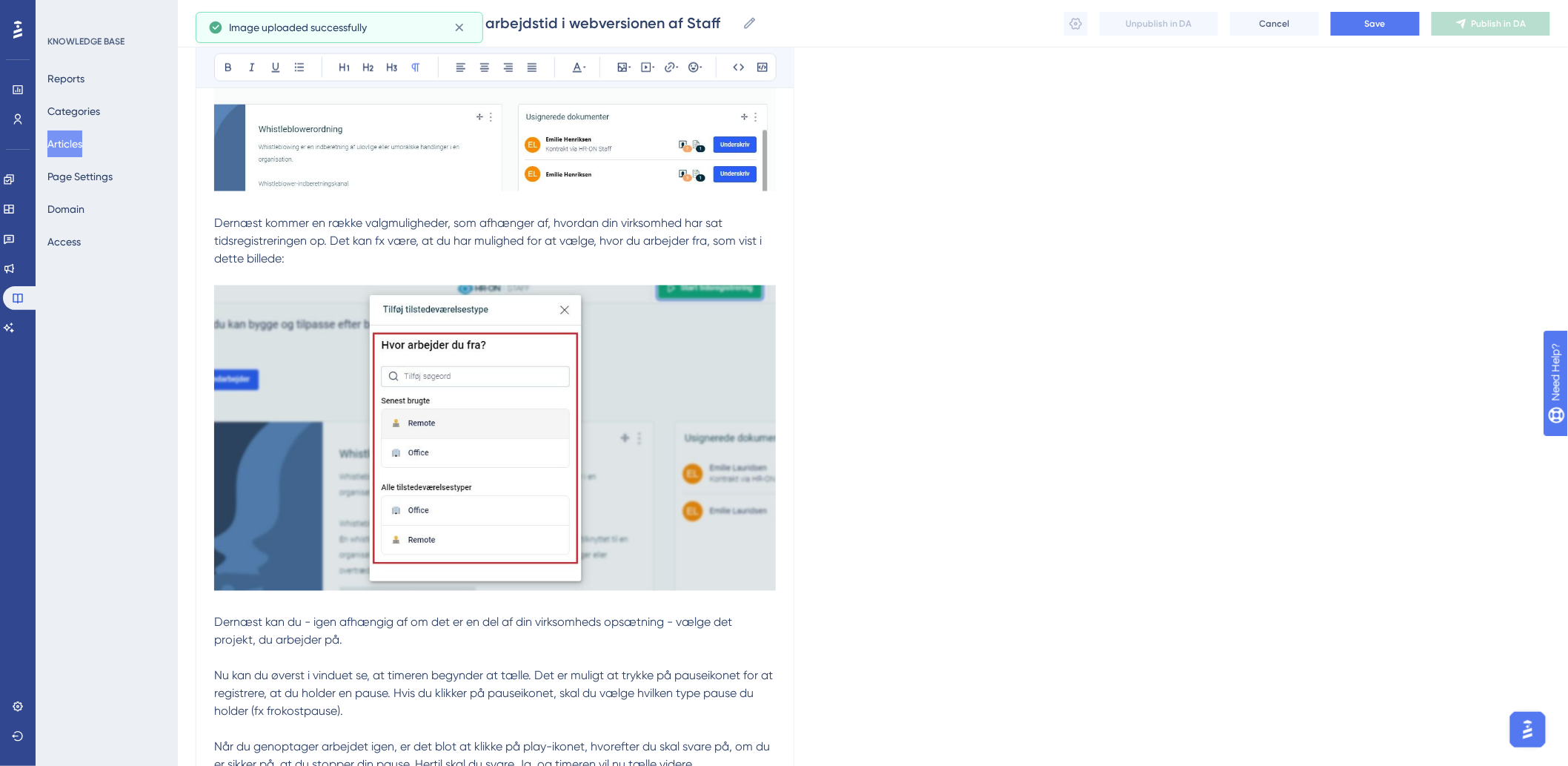
scroll to position [1153, 0]
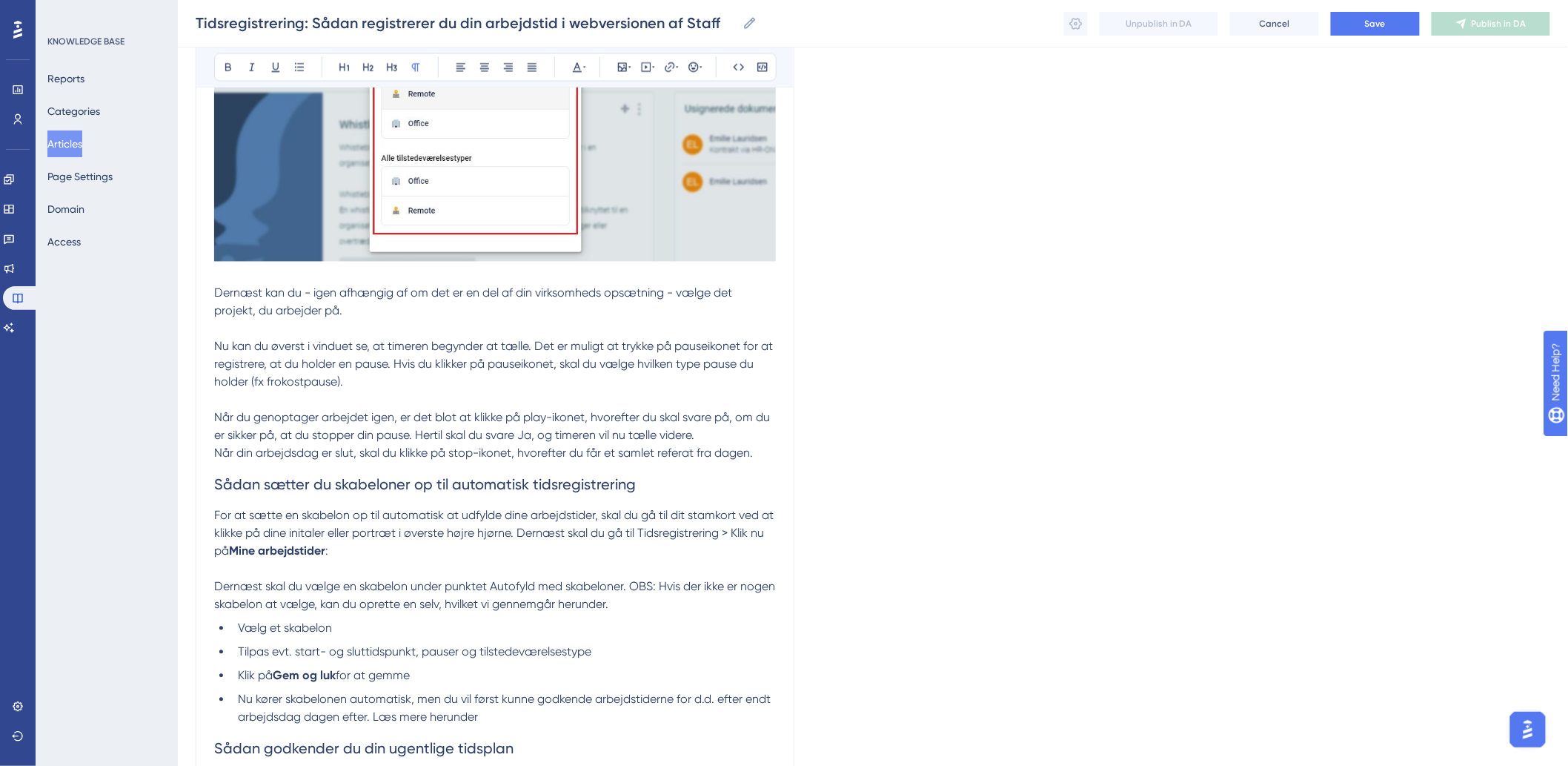
click at [481, 313] on p "Dernæst kan du - igen afhængig af om det er en del af din virksomheds opsætning…" at bounding box center [495, 302] width 562 height 36
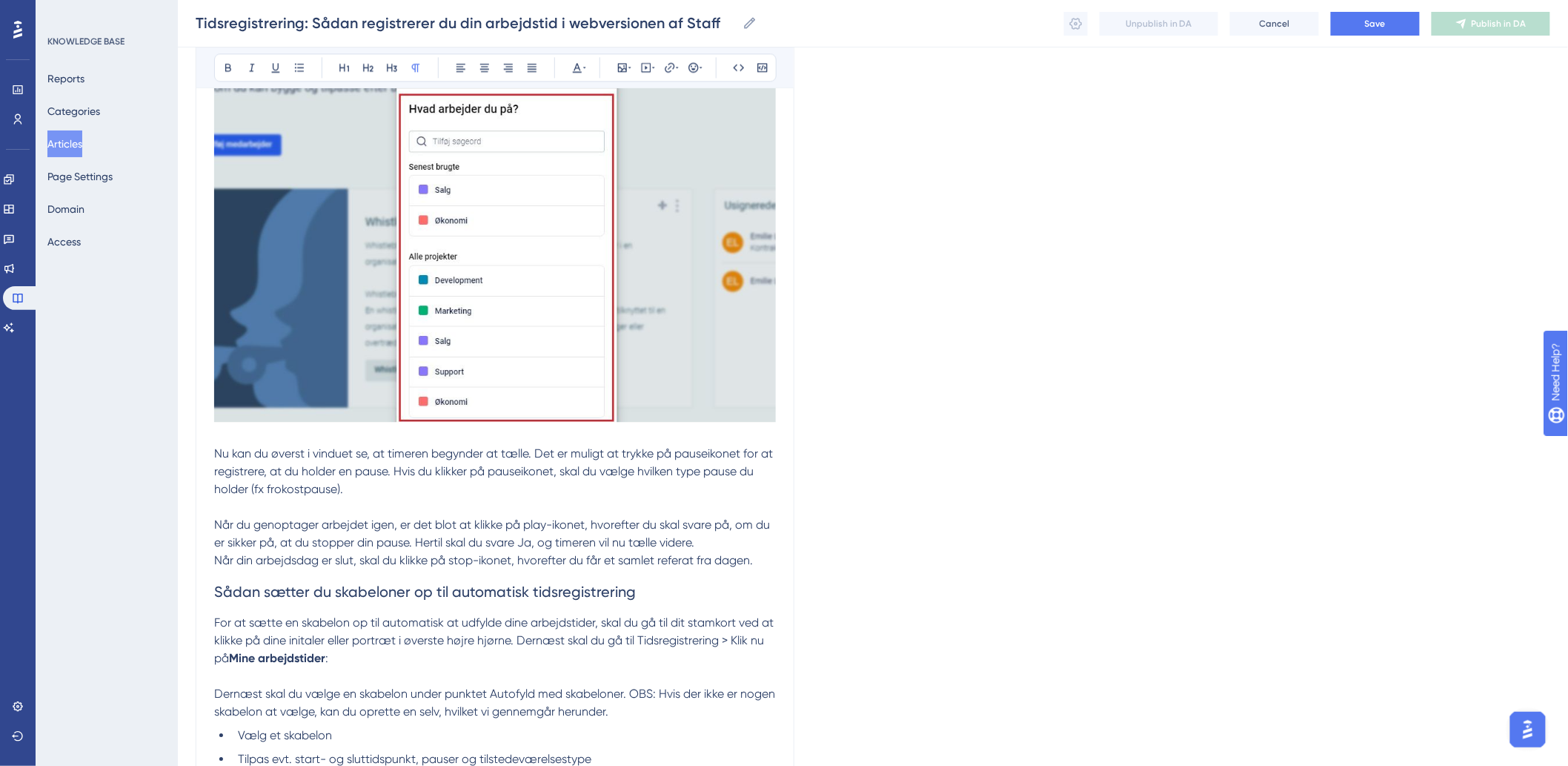
scroll to position [1483, 0]
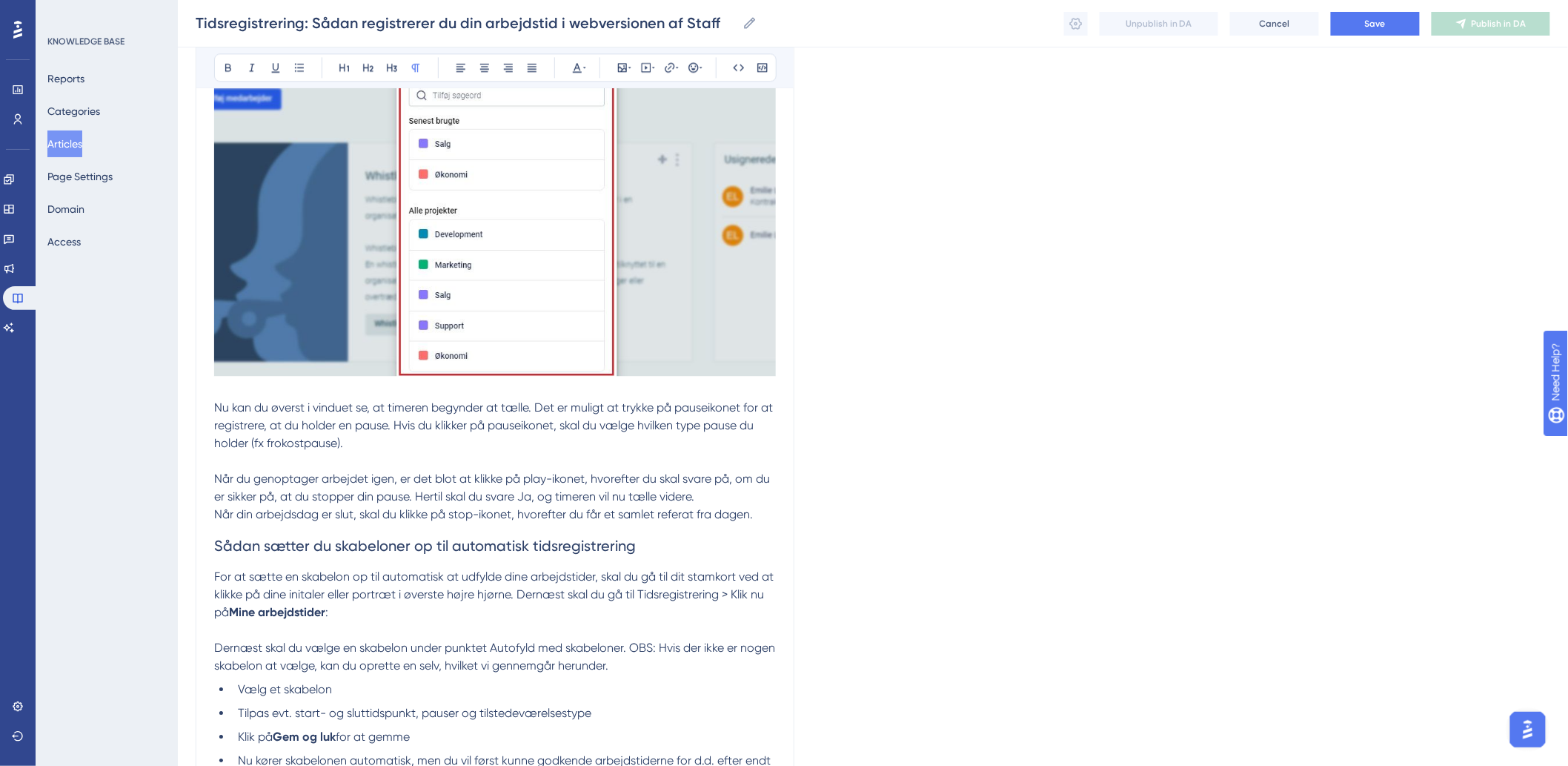
click at [500, 427] on span "Nu kan du øverst i vinduet se, at timeren begynder at tælle. Det er muligt at t…" at bounding box center [495, 425] width 562 height 50
click at [504, 445] on p "Nu kan du øverst i vinduet se, at timeren begynder at tælle. Det er muligt at t…" at bounding box center [495, 425] width 562 height 54
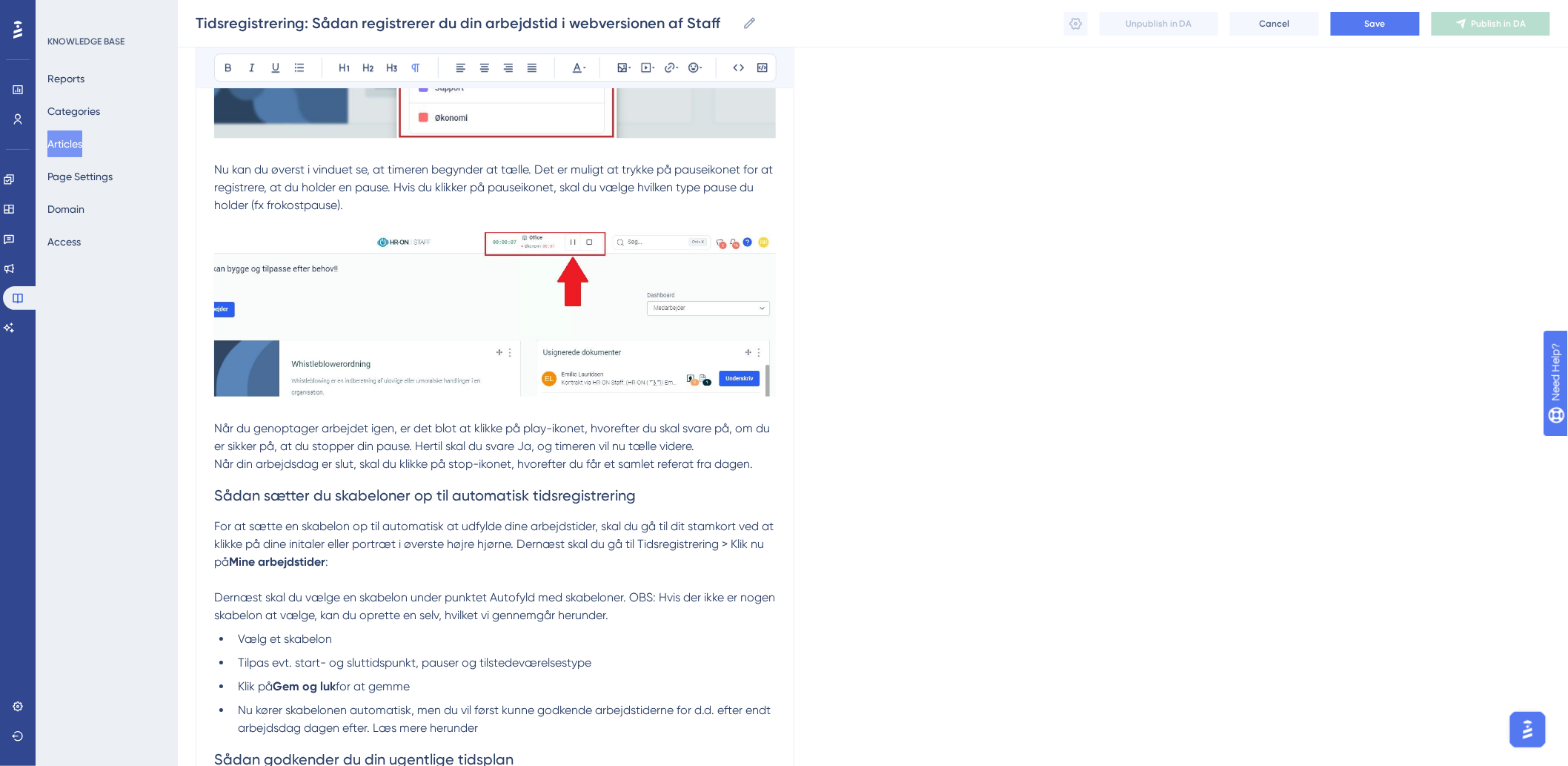
scroll to position [1730, 0]
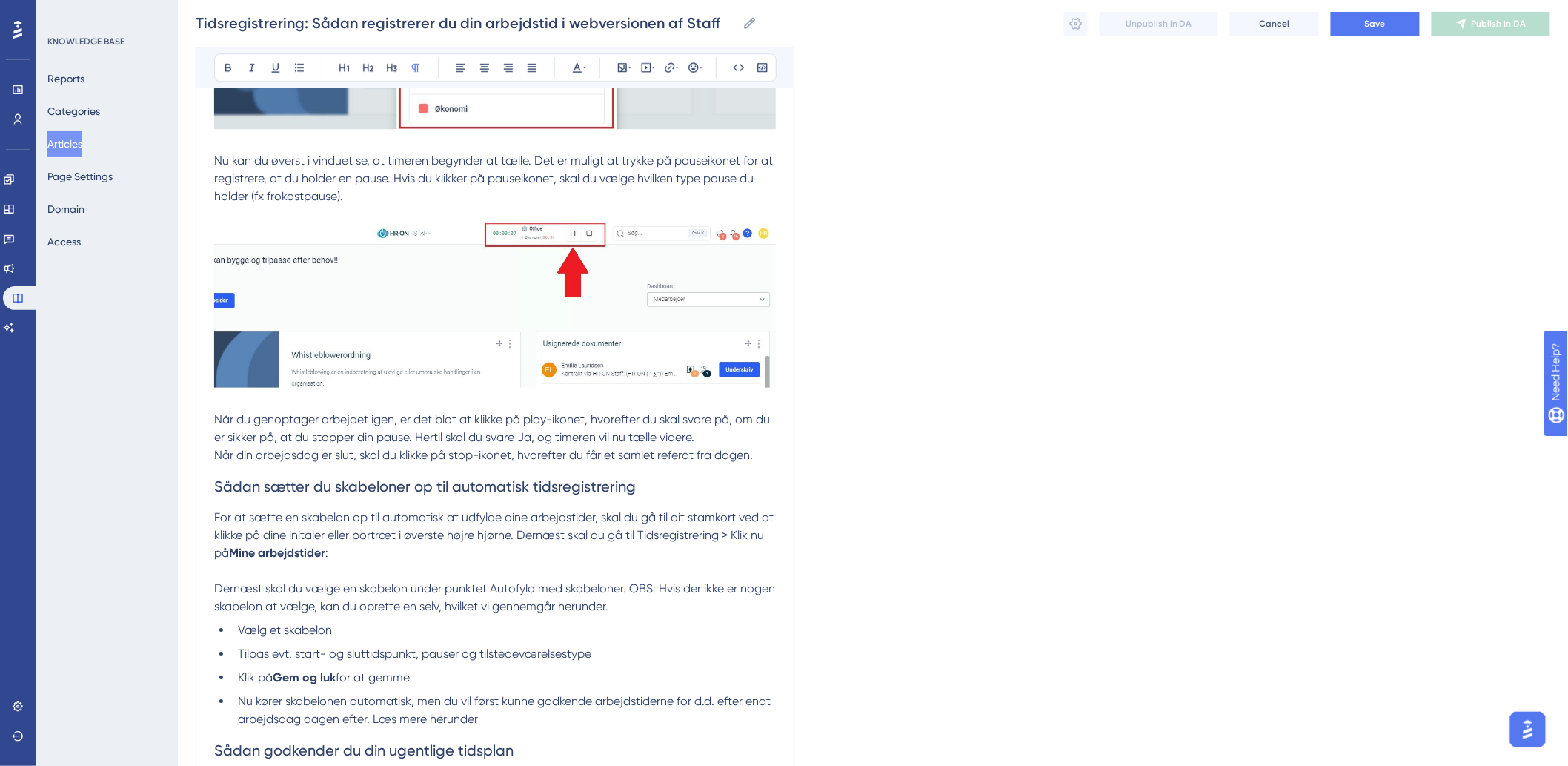
click at [390, 558] on p "For at sætte en skabelon op til automatisk at udfylde dine arbejdstider, skal d…" at bounding box center [495, 536] width 562 height 54
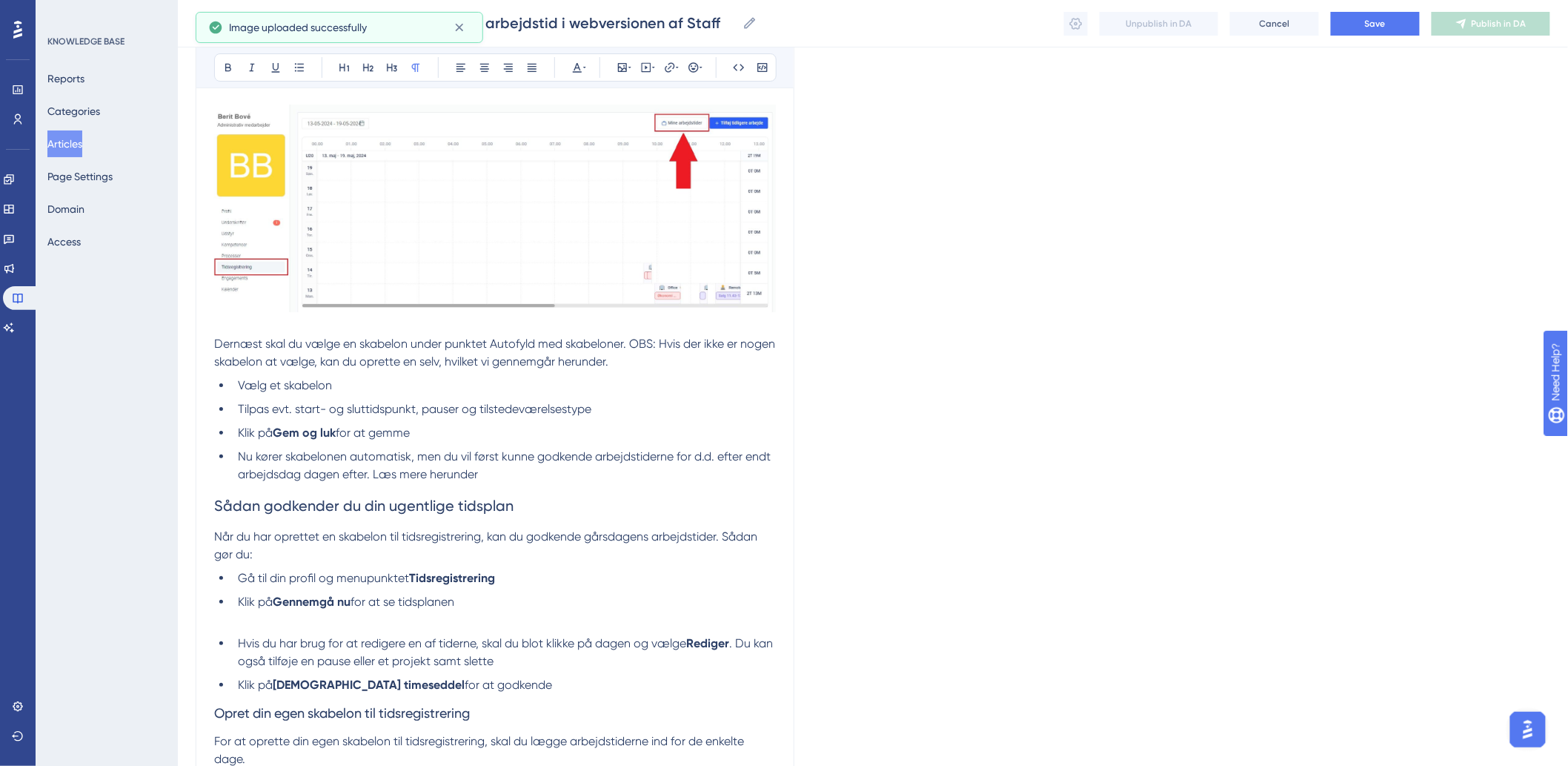
scroll to position [2224, 0]
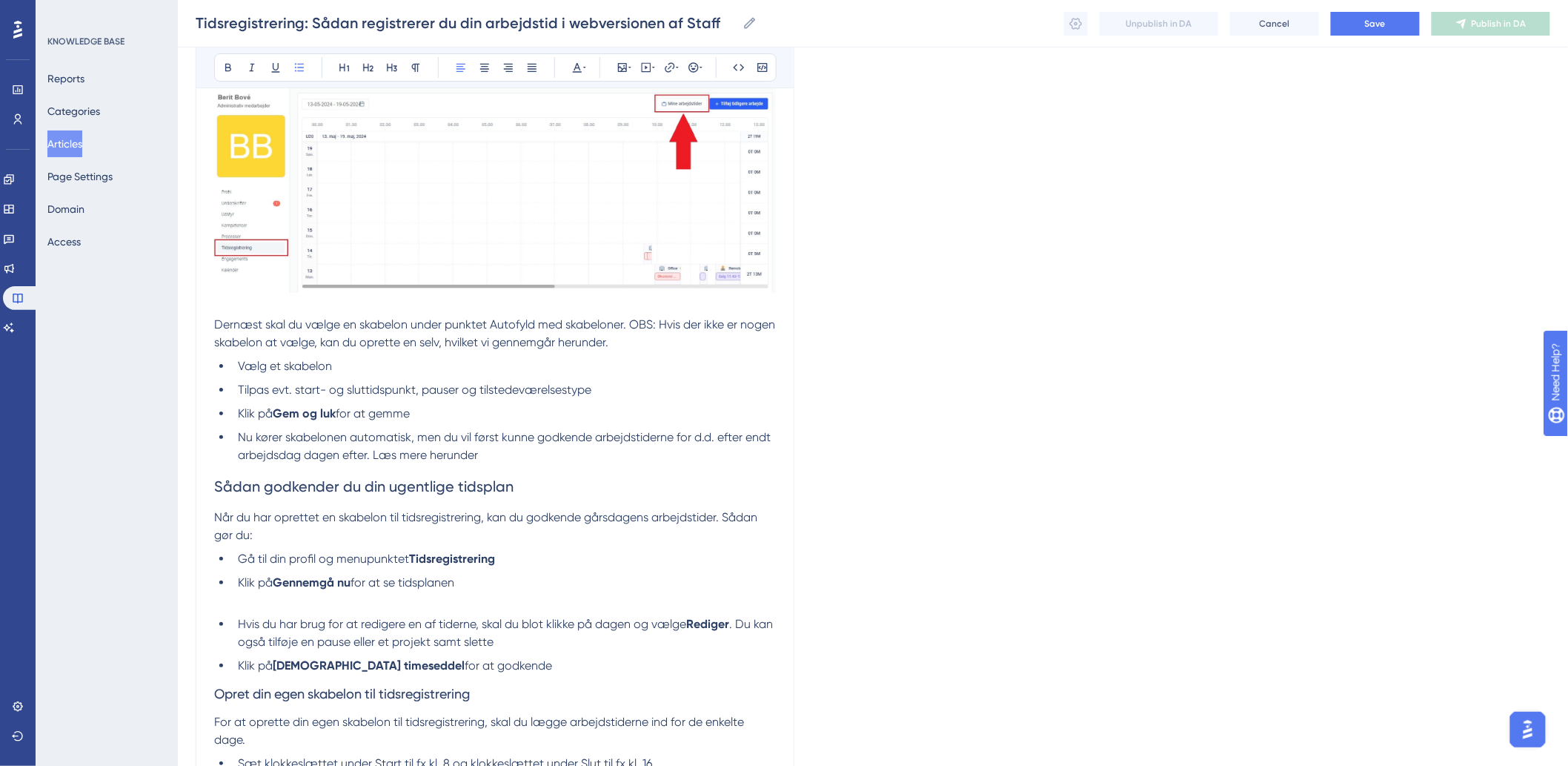
click at [562, 581] on li "Klik på Gennemgå nu for at se tidsplanen" at bounding box center [504, 583] width 544 height 18
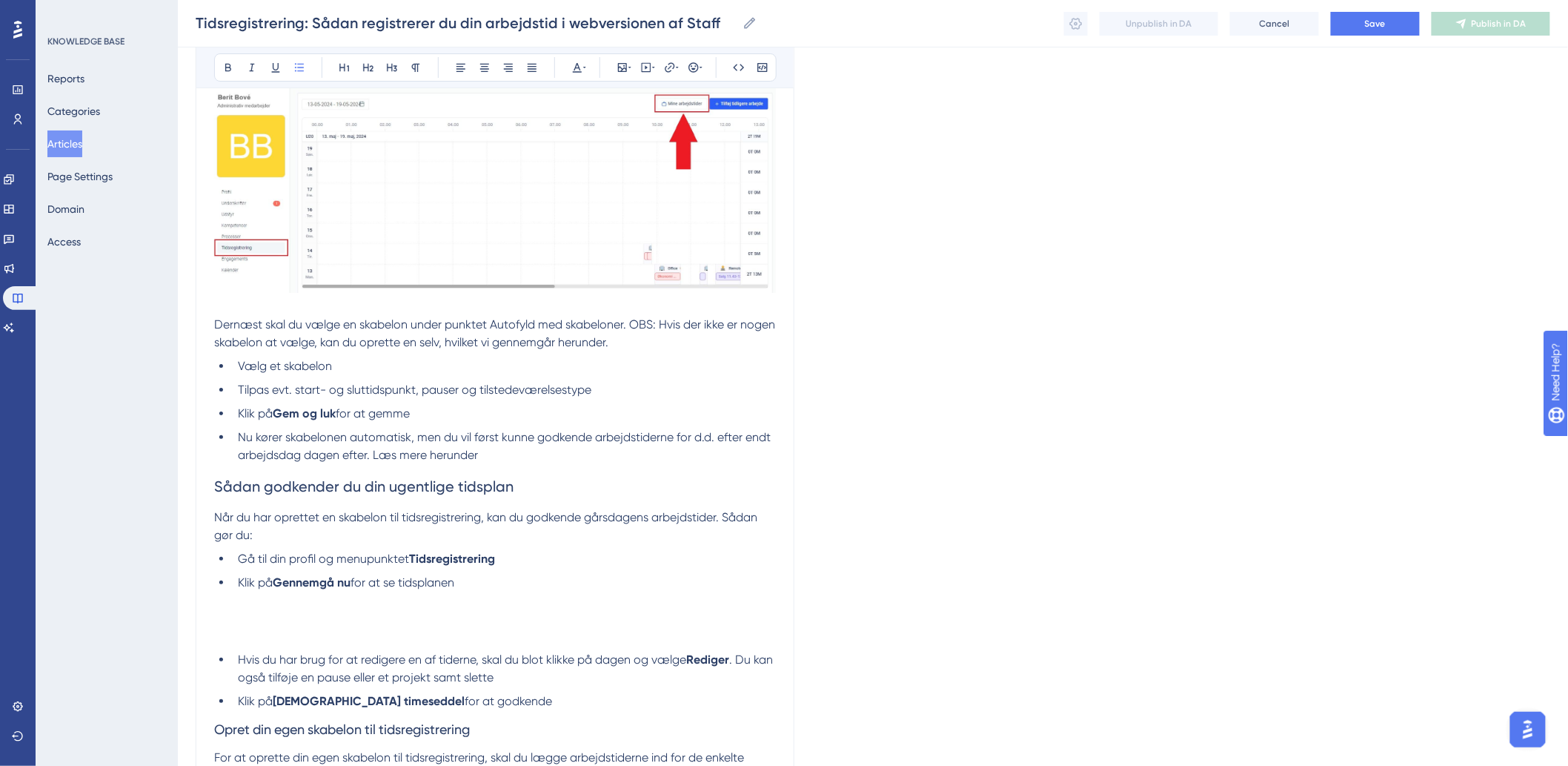
click at [244, 605] on li "Klik på Gennemgå nu for at se tidsplanen" at bounding box center [504, 601] width 544 height 54
click at [245, 613] on li "Klik på Gennemgå nu for at se tidsplanen" at bounding box center [504, 601] width 544 height 54
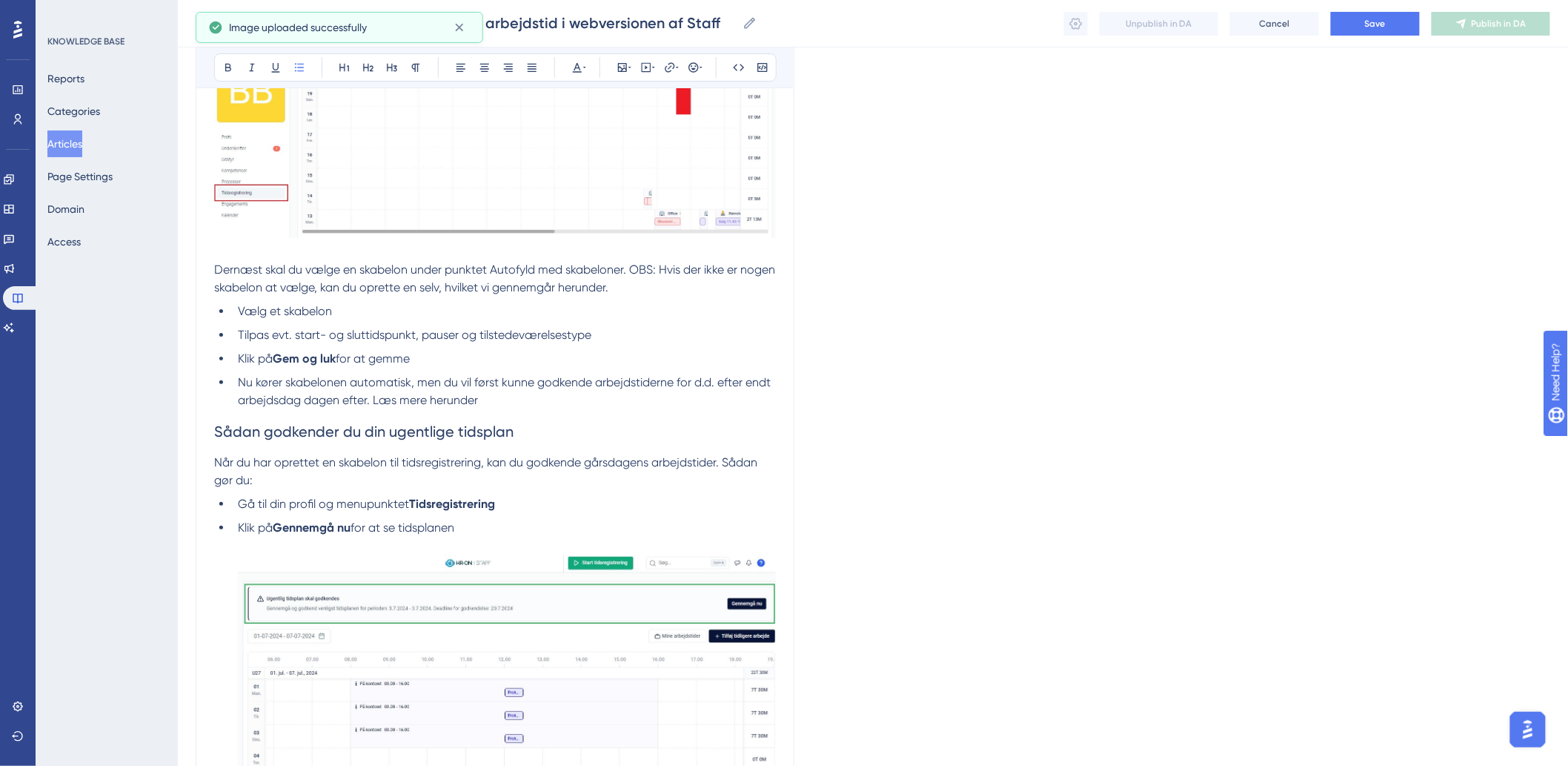
scroll to position [2636, 0]
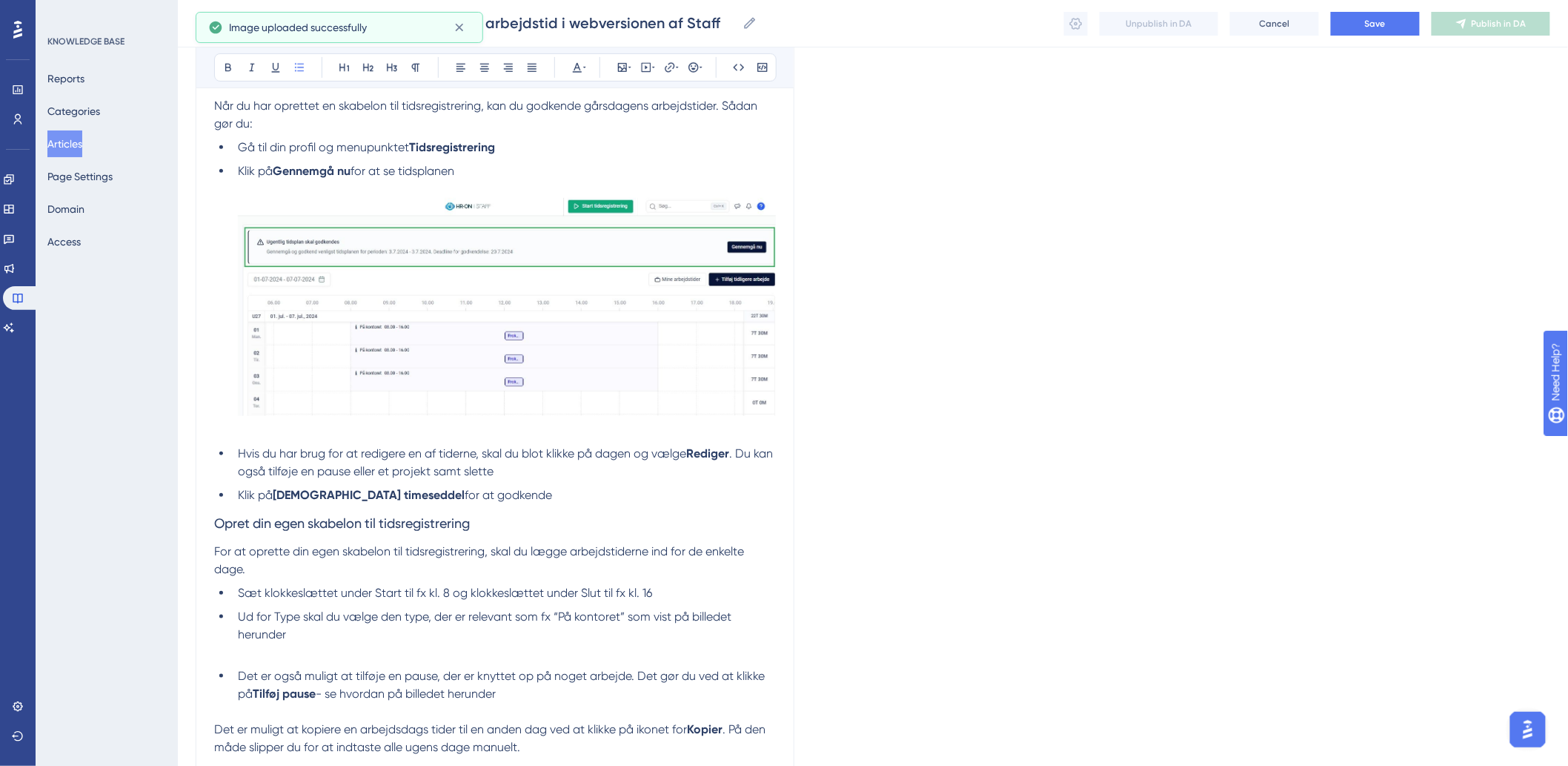
click at [513, 519] on h3 "Opret din egen skabelon til tidsregistrering" at bounding box center [495, 523] width 562 height 39
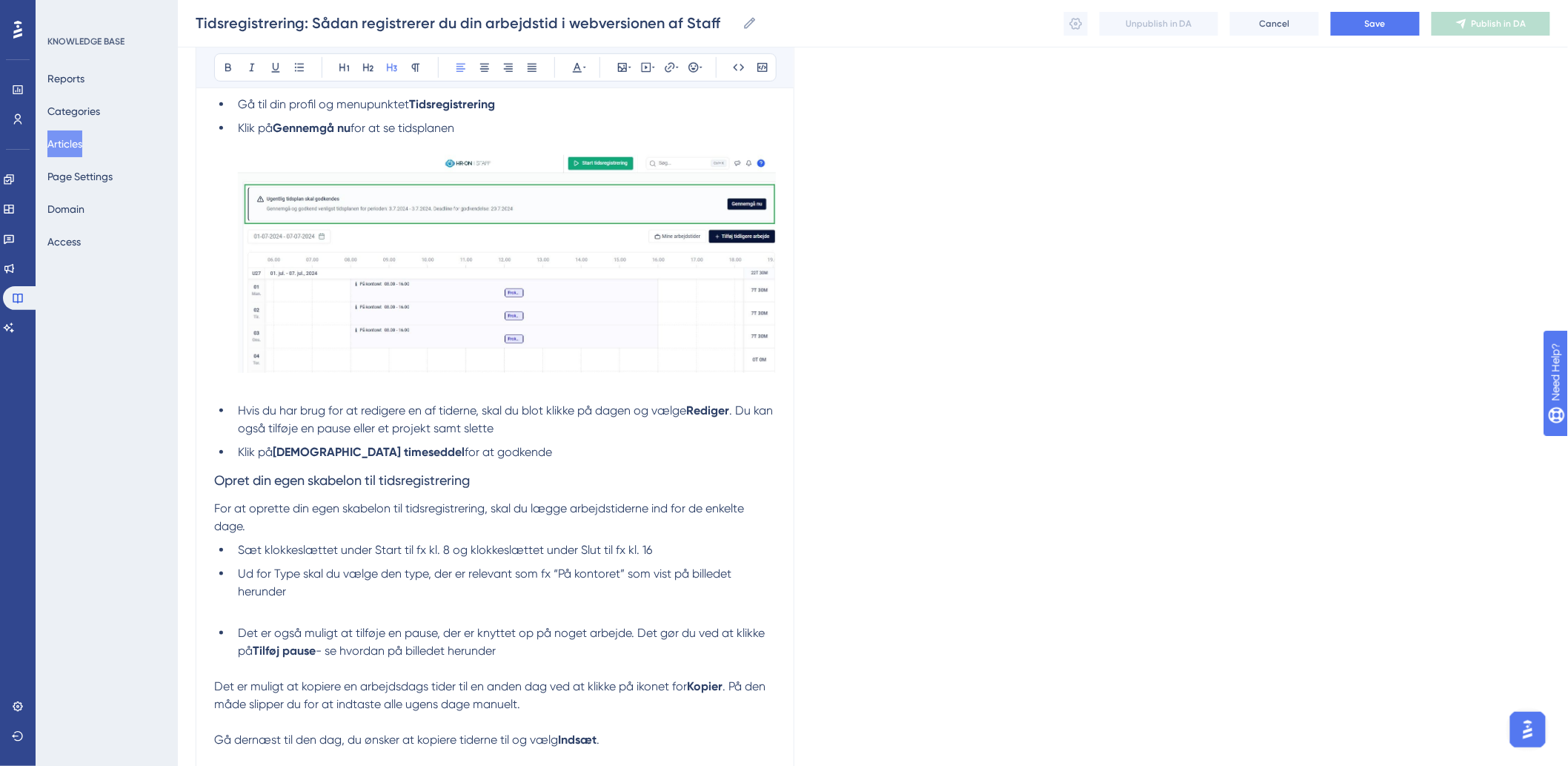
scroll to position [2718, 0]
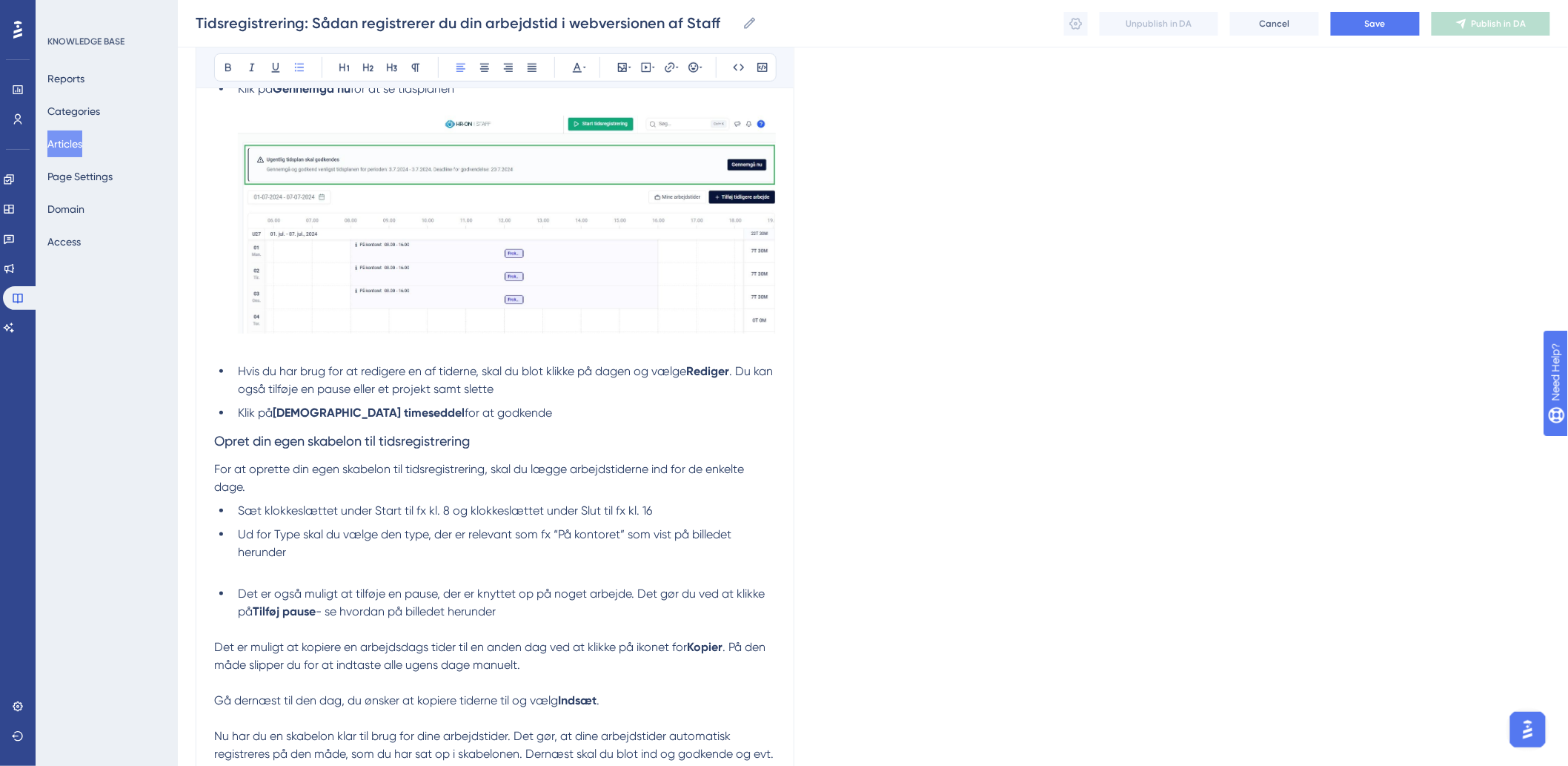
click at [562, 551] on li "Ud for Type skal du vælge den type, der er relevant som fx “På kontoret” som vi…" at bounding box center [504, 544] width 544 height 36
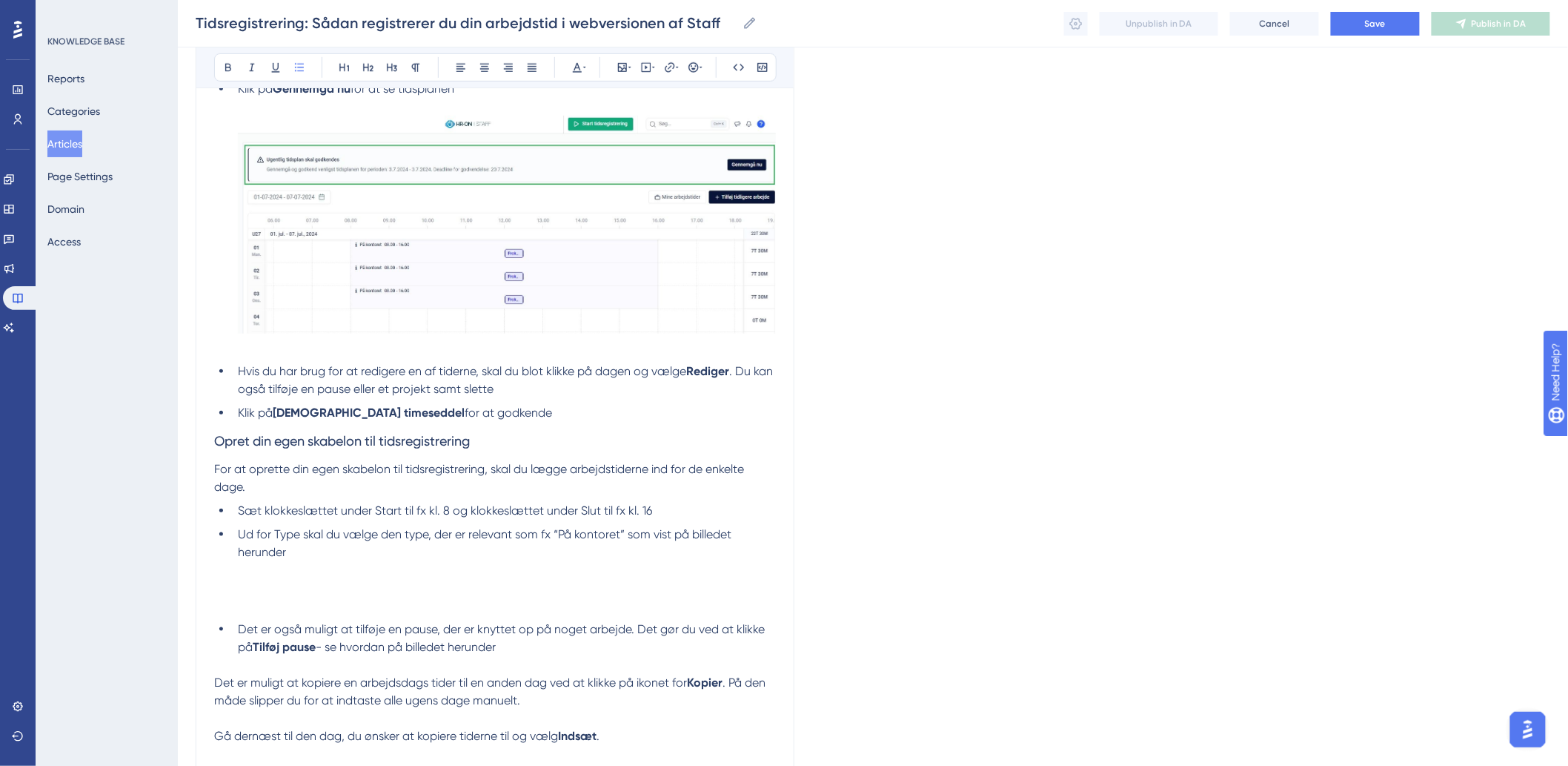
click at [298, 579] on li "Ud for Type skal du vælge den type, der er relevant som fx “På kontoret” som vi…" at bounding box center [504, 561] width 544 height 71
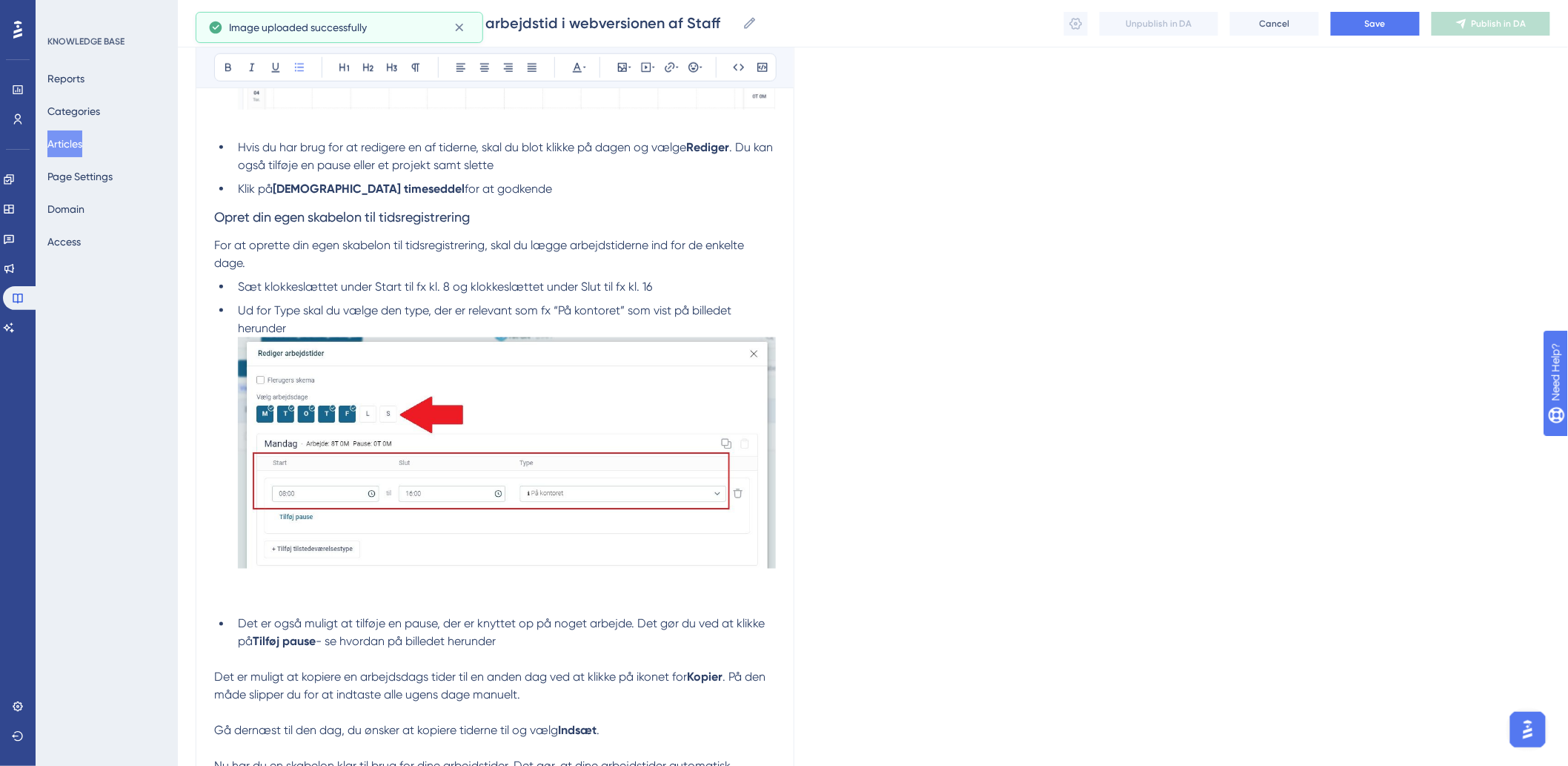
scroll to position [3213, 0]
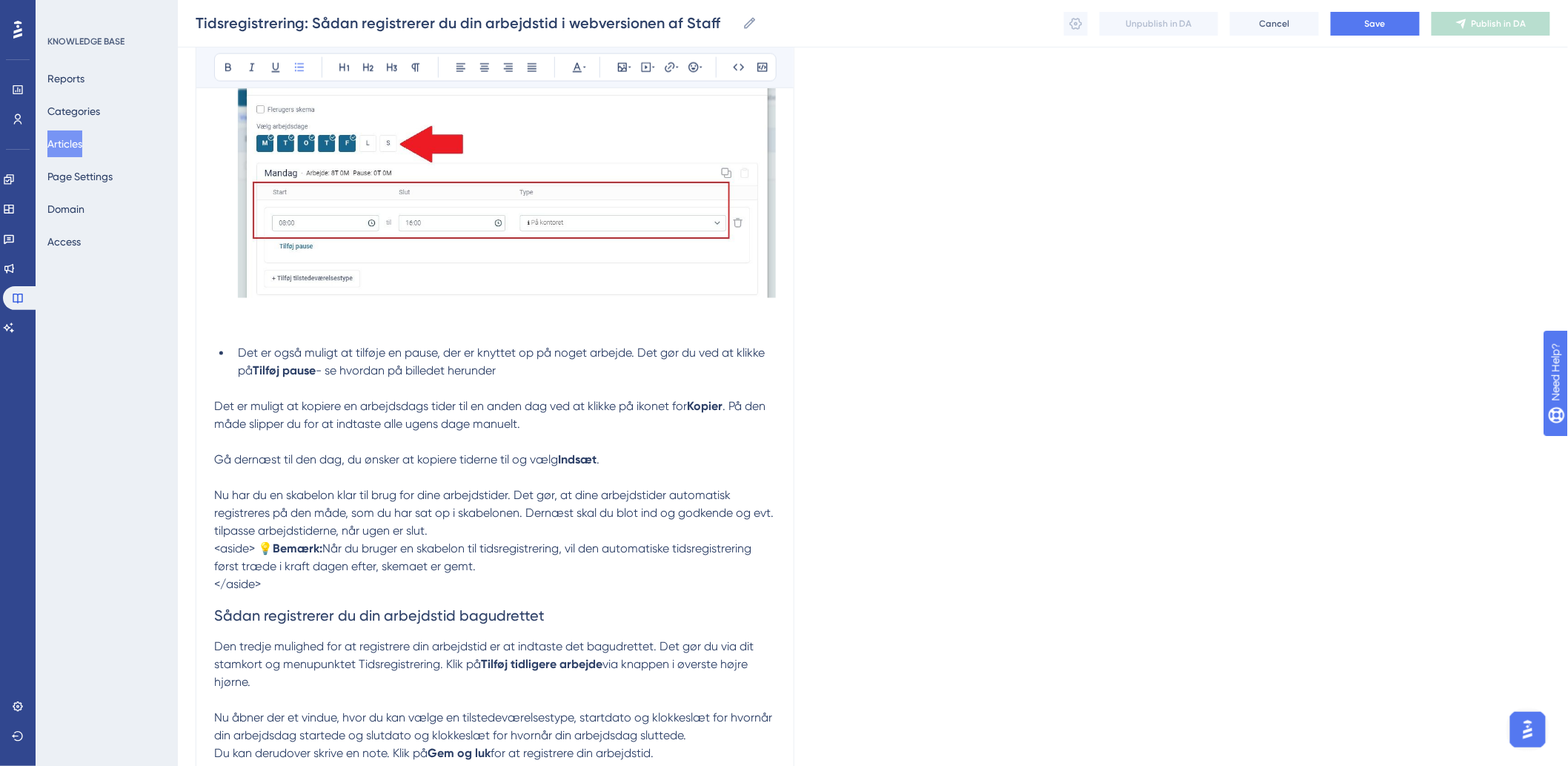
click at [623, 390] on p at bounding box center [495, 389] width 562 height 18
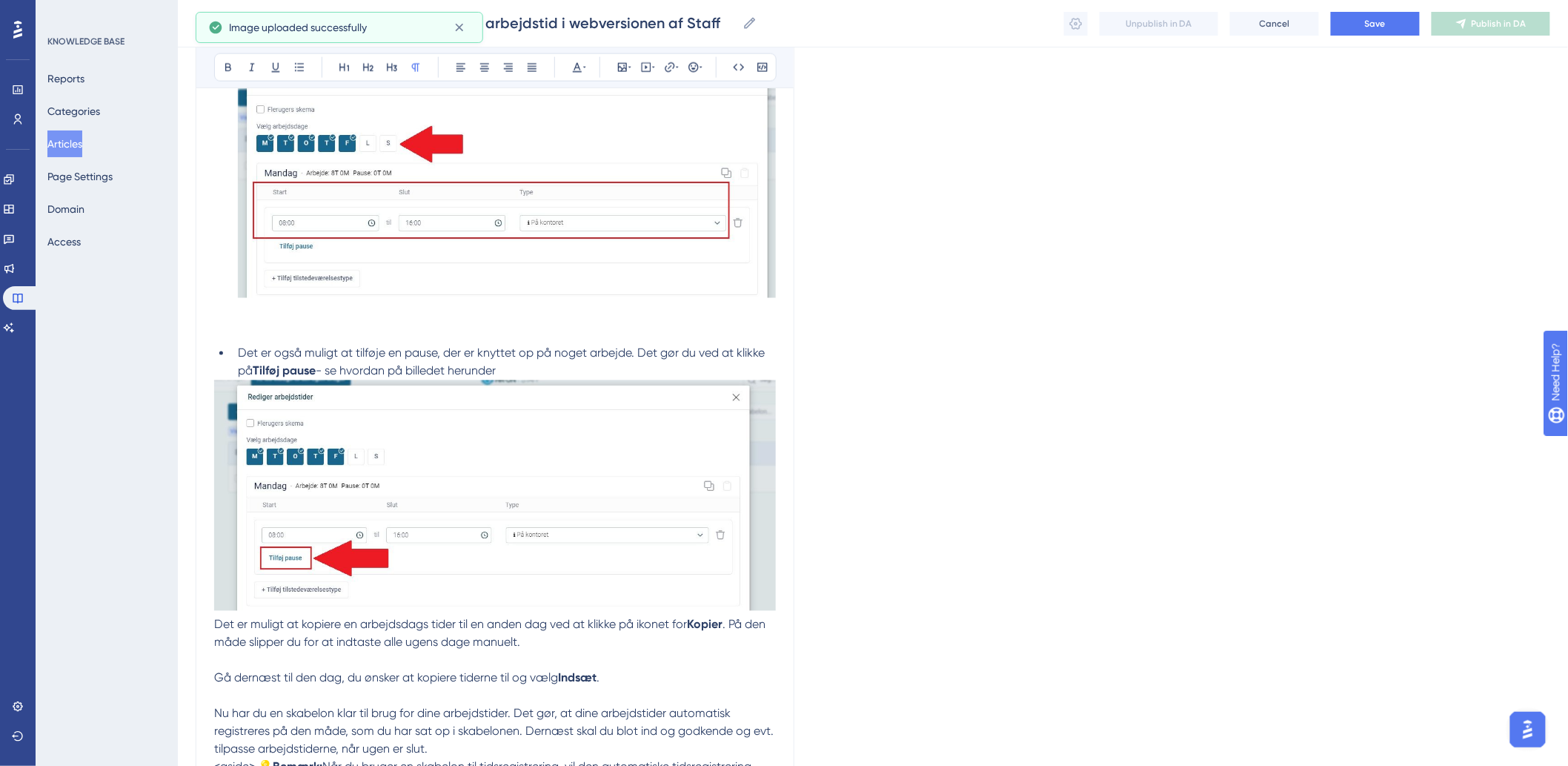
click at [569, 655] on p at bounding box center [495, 660] width 562 height 18
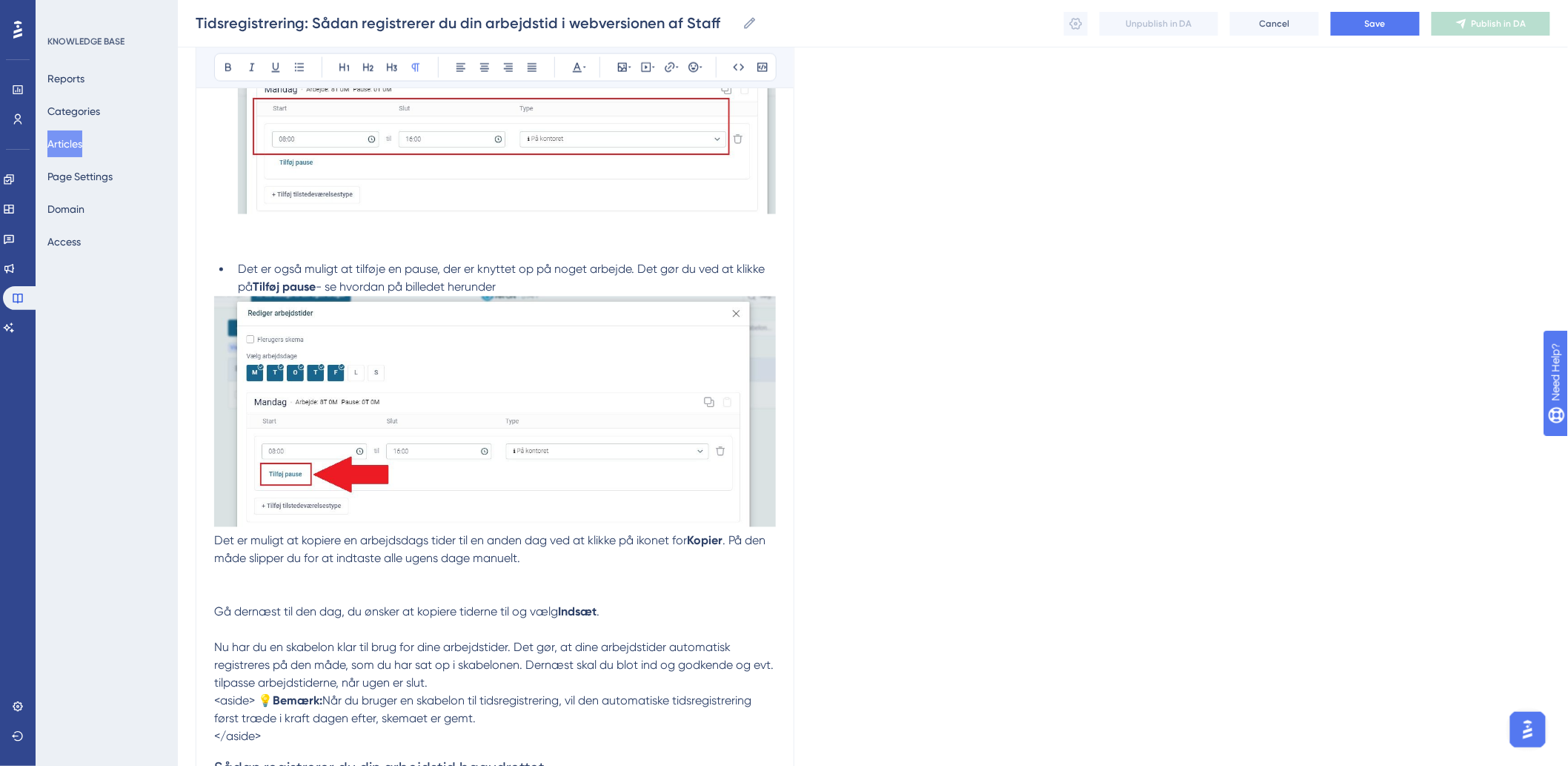
scroll to position [3378, 0]
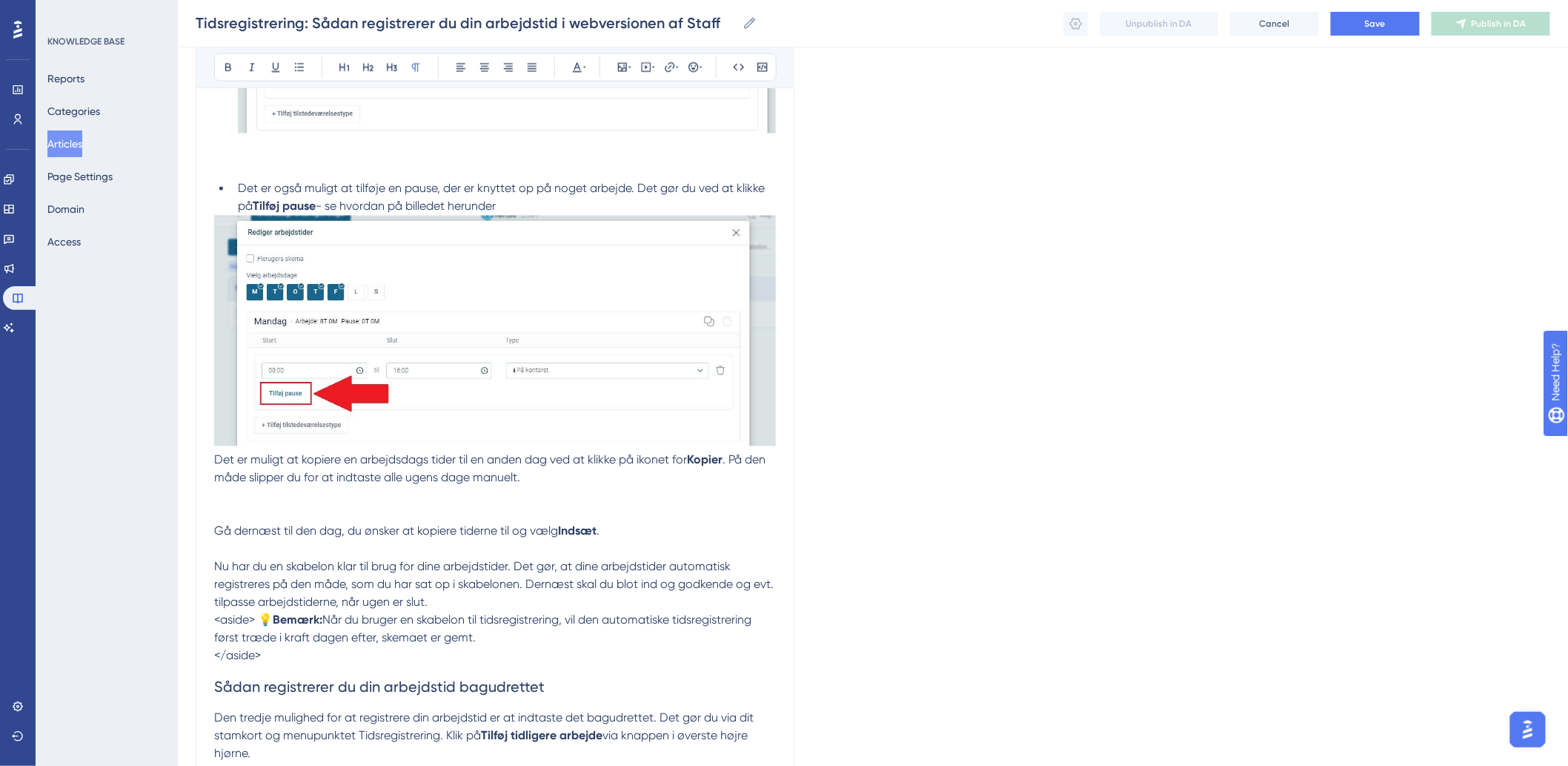
click at [252, 502] on p at bounding box center [495, 505] width 562 height 36
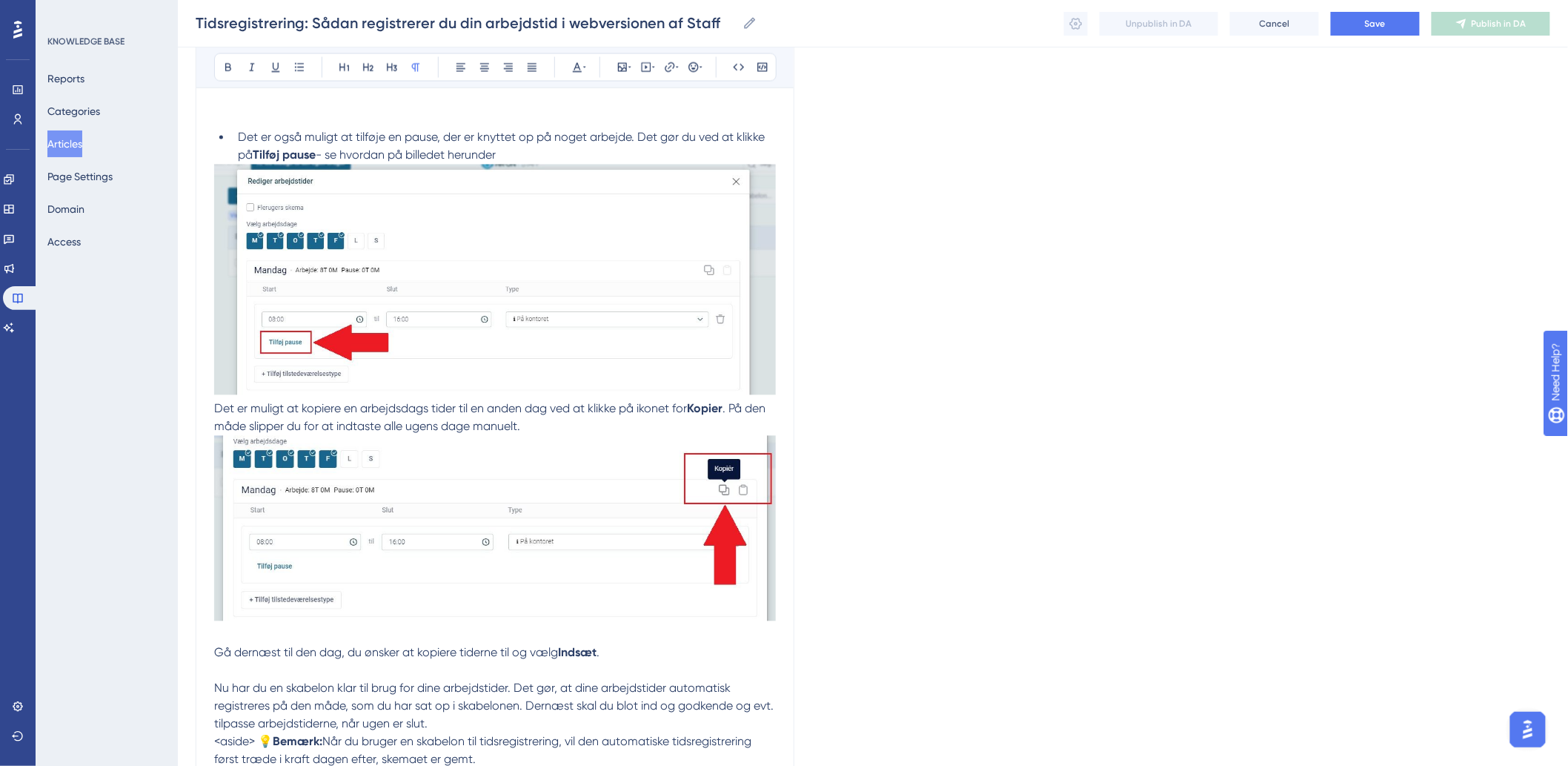
scroll to position [3543, 0]
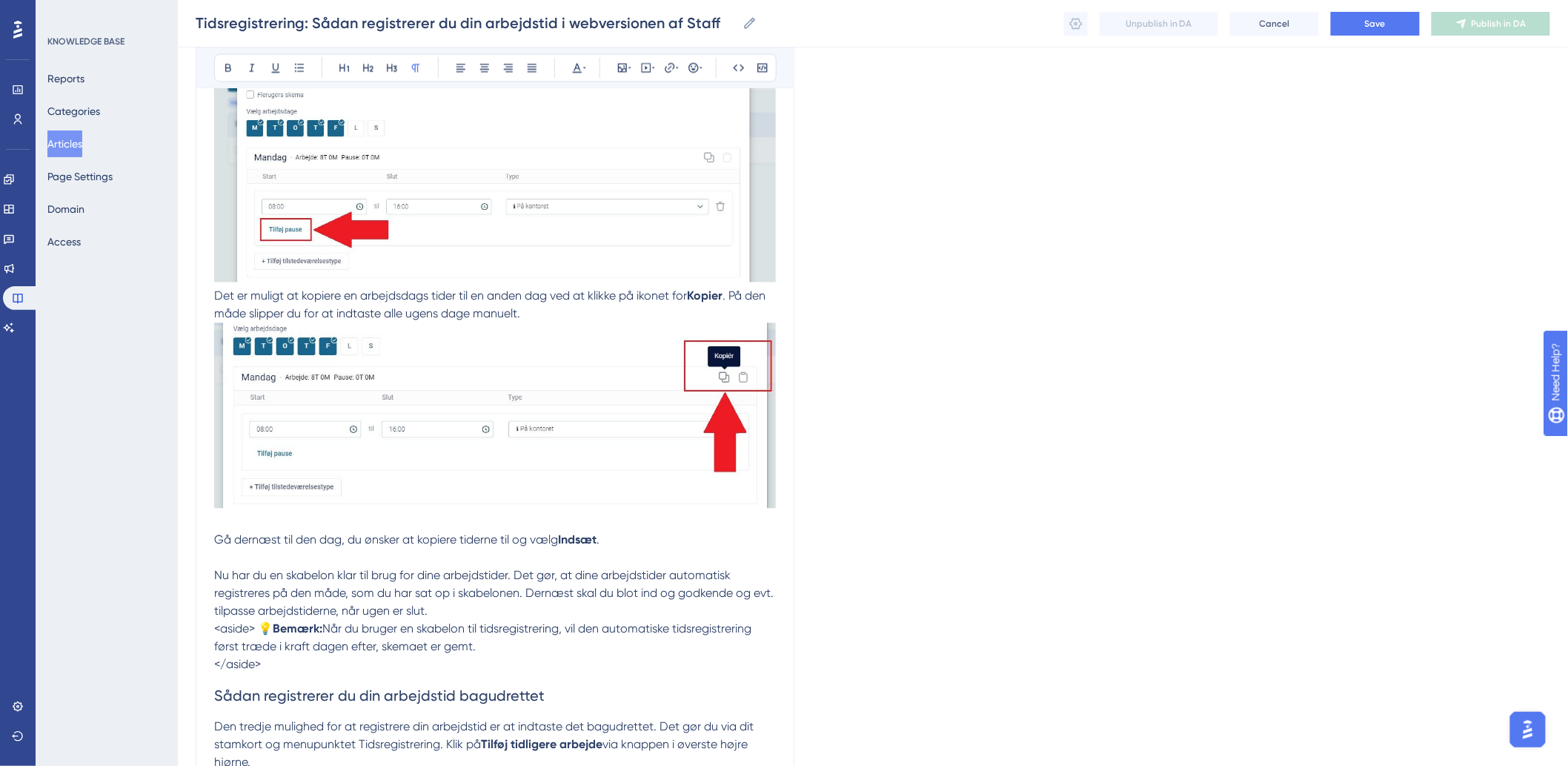
click at [278, 557] on p at bounding box center [495, 557] width 562 height 18
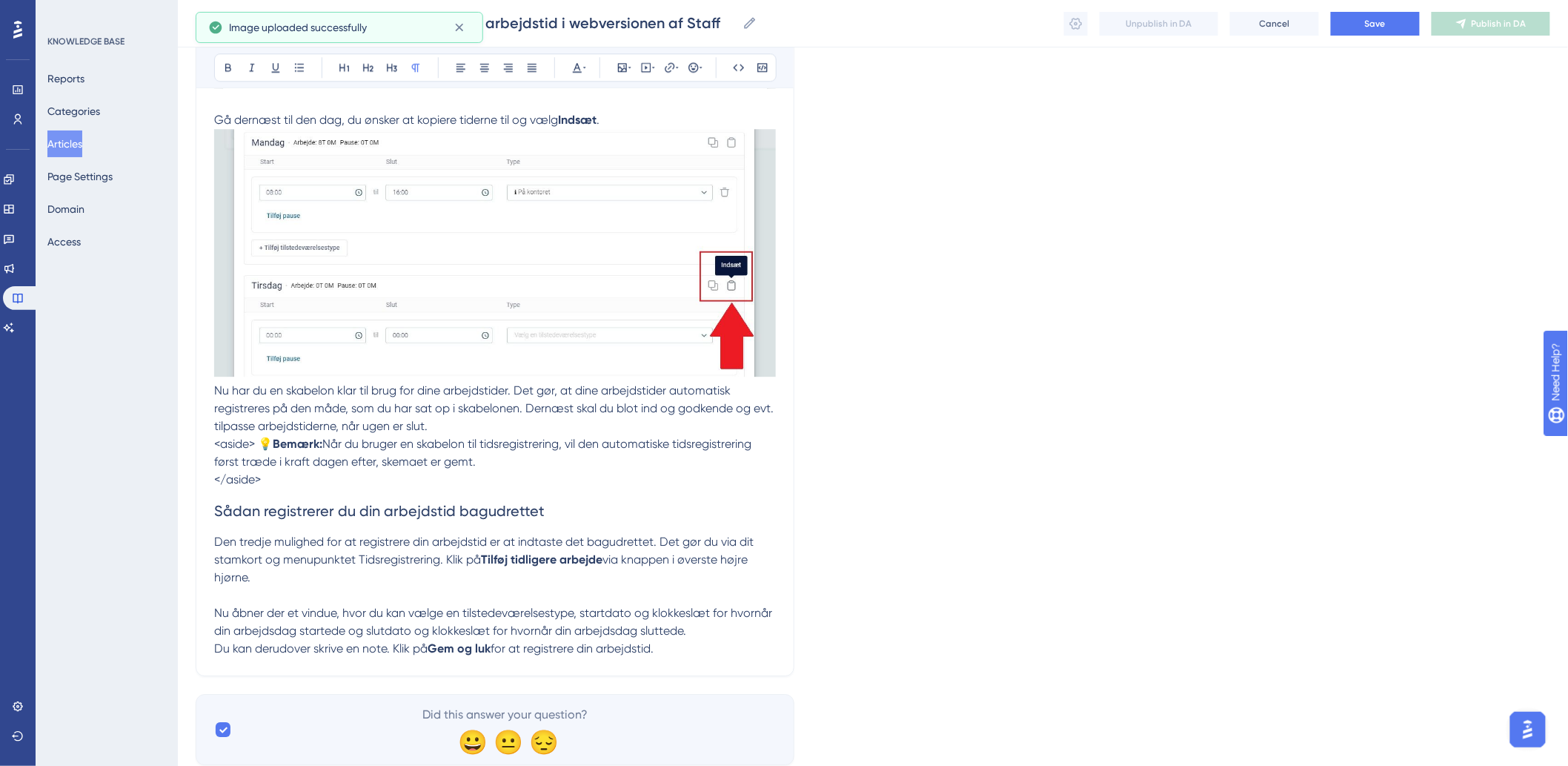
scroll to position [4009, 0]
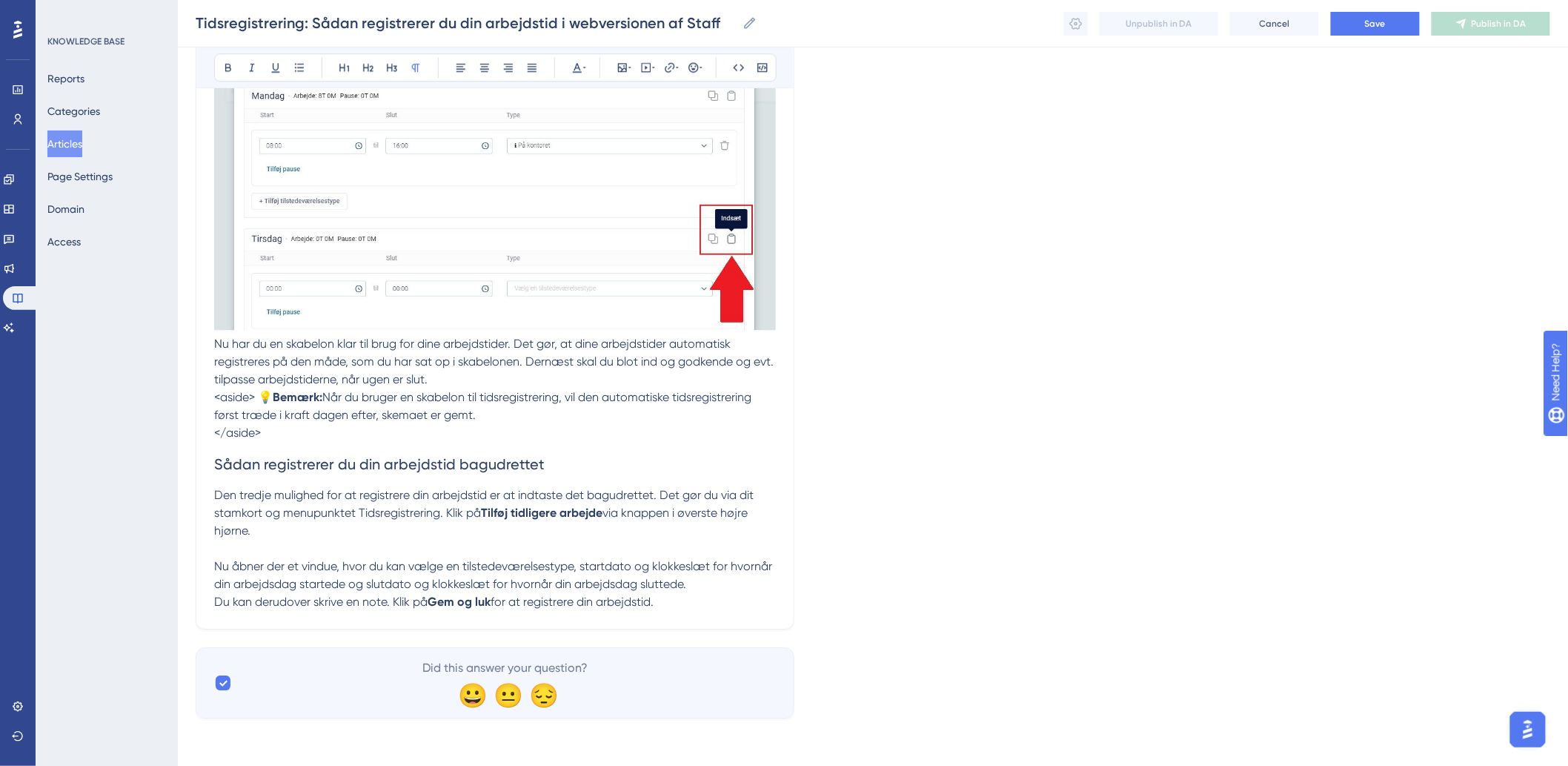
click at [433, 541] on p at bounding box center [495, 549] width 562 height 18
click at [334, 542] on p at bounding box center [495, 549] width 562 height 18
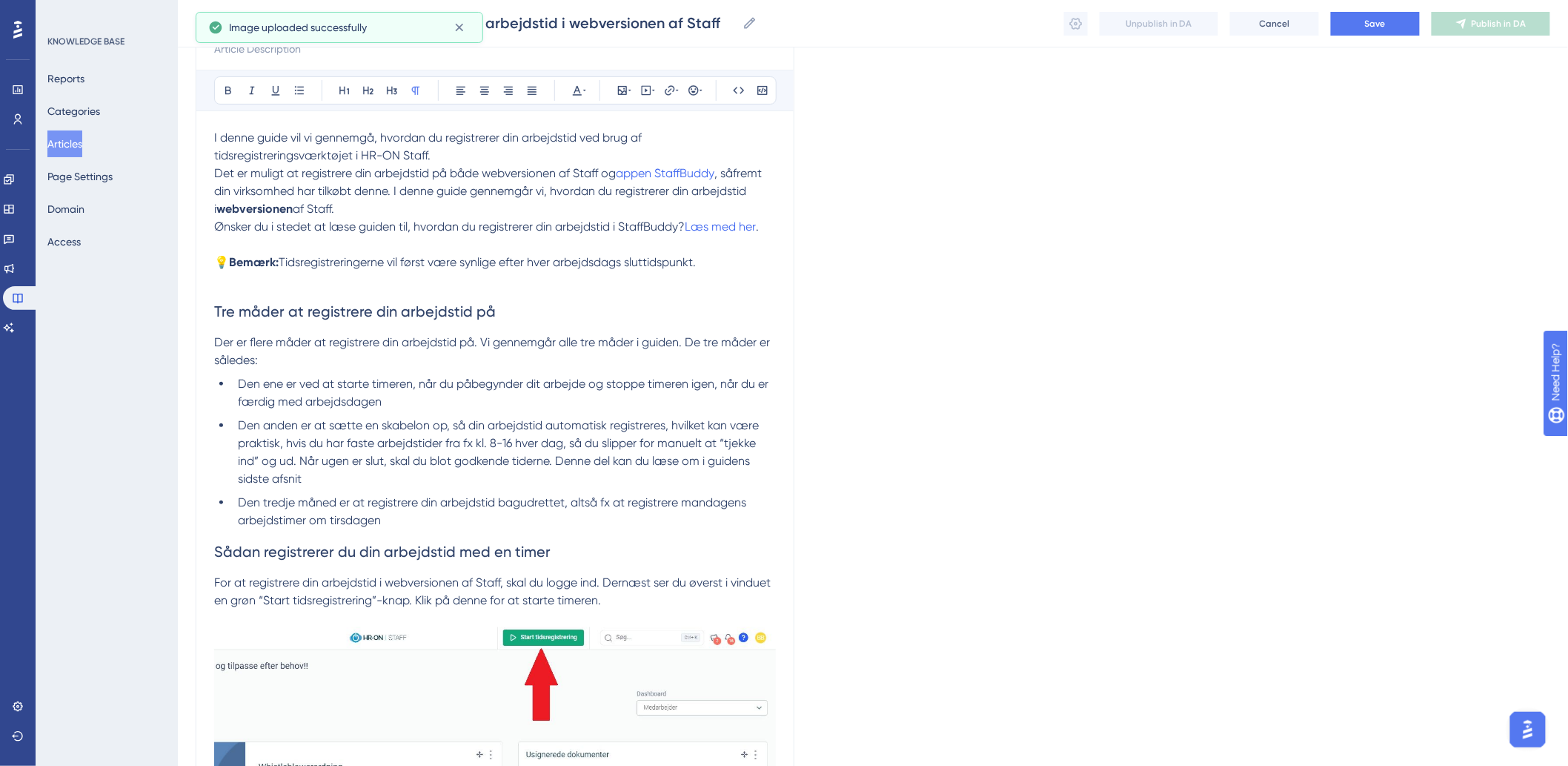
scroll to position [0, 0]
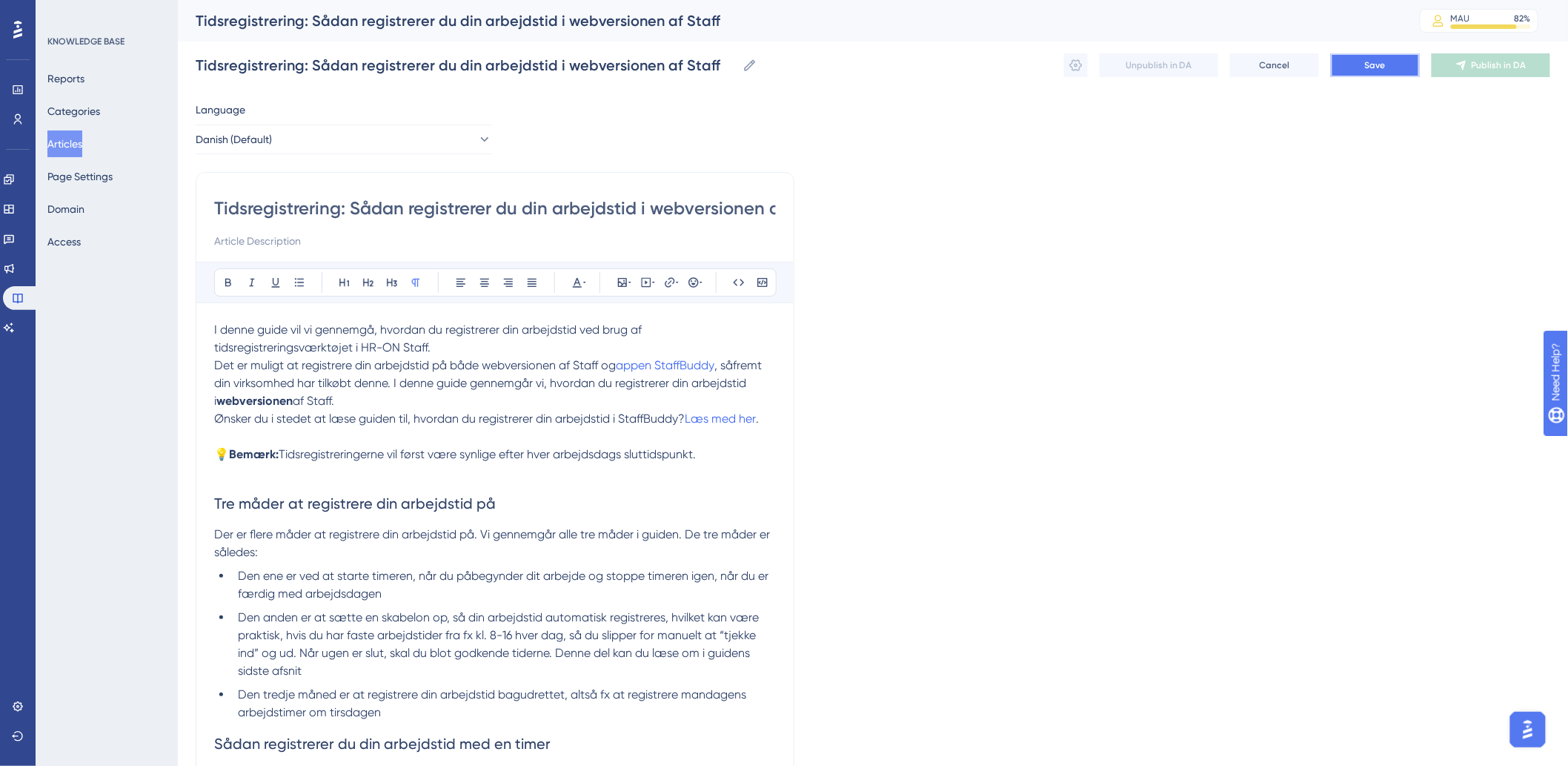
click at [1358, 69] on button "Save" at bounding box center [1375, 65] width 89 height 24
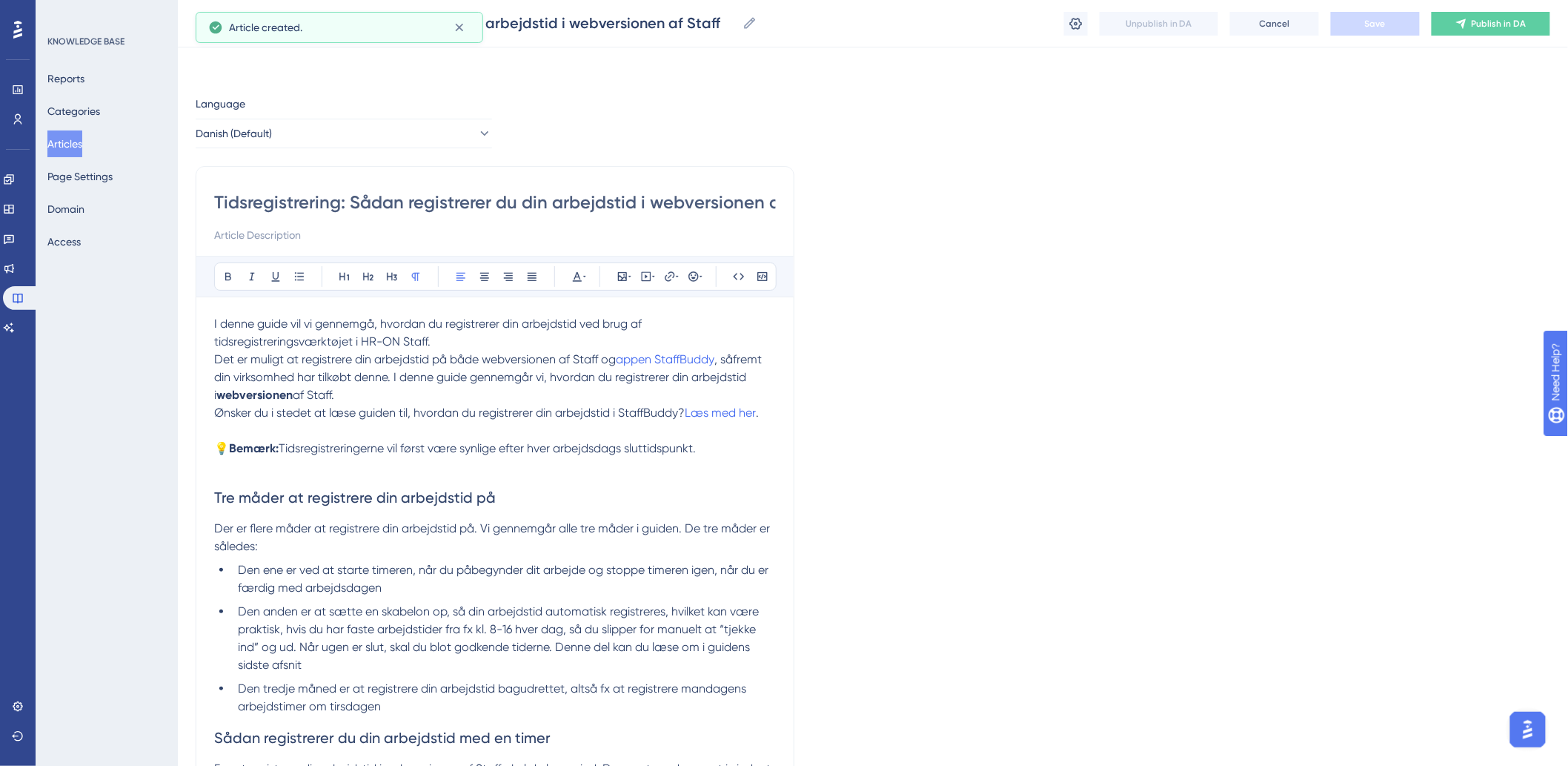
scroll to position [2794, 0]
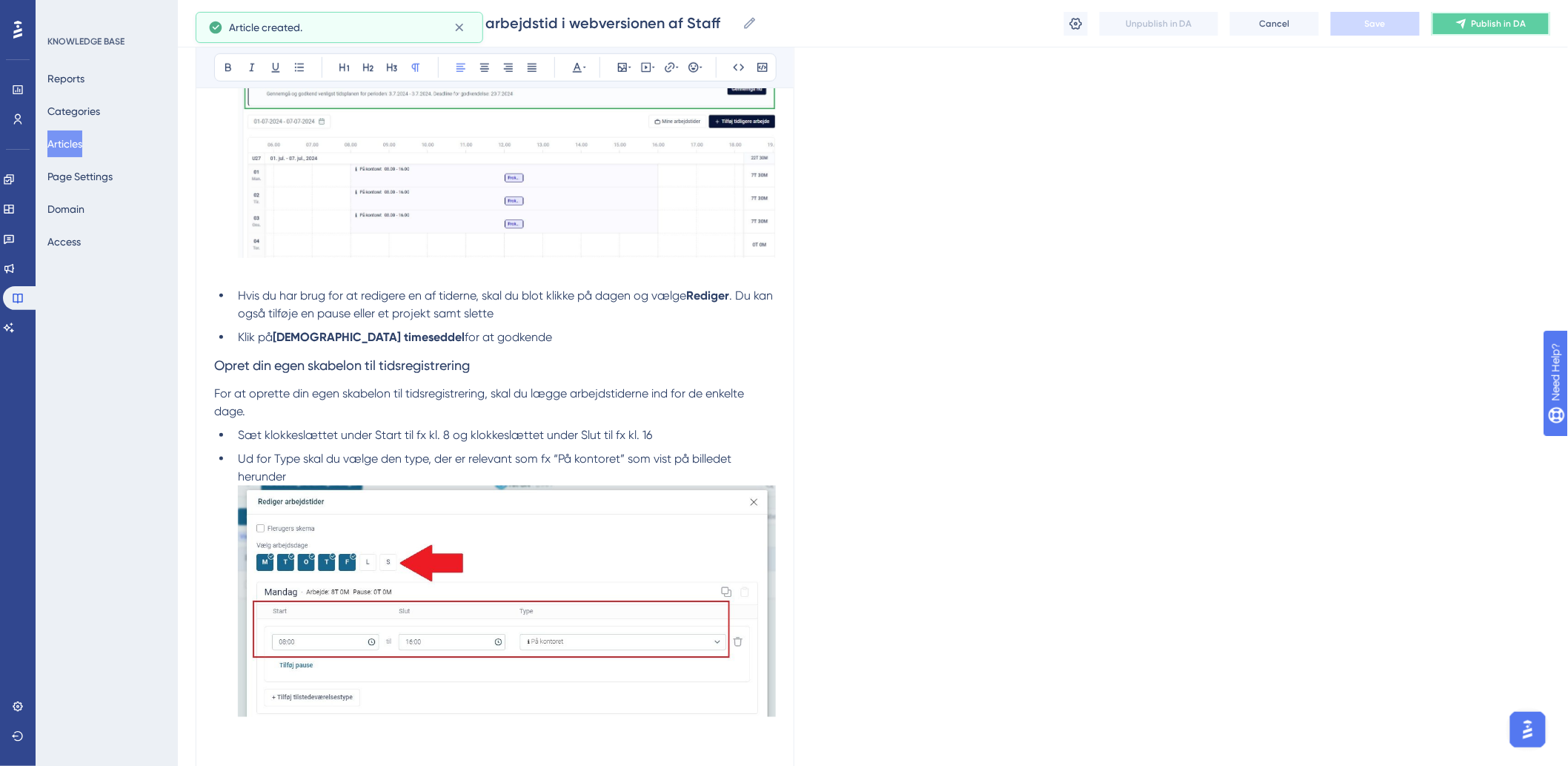
click at [1503, 12] on button "Publish in DA" at bounding box center [1492, 24] width 119 height 24
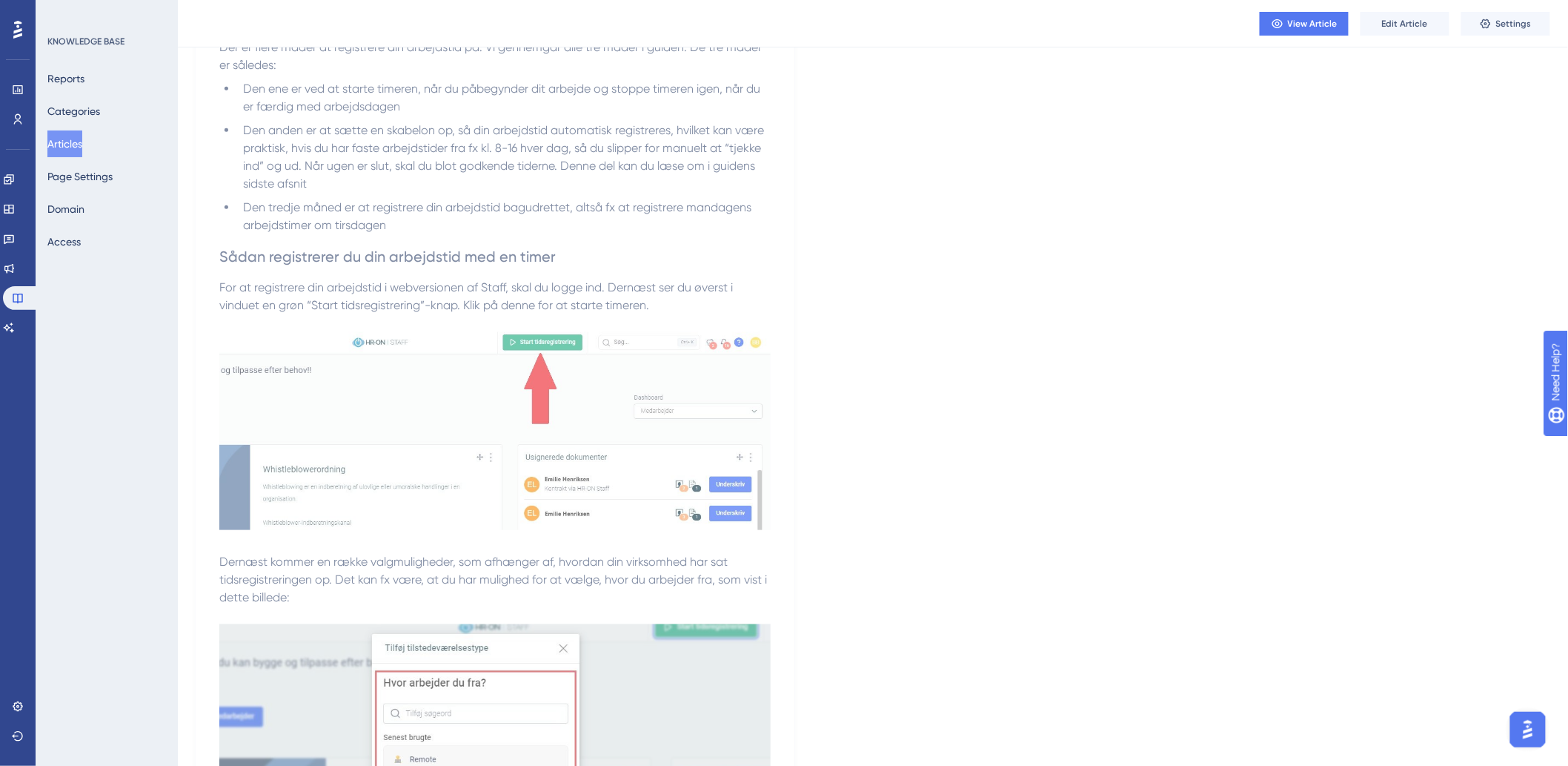
scroll to position [0, 0]
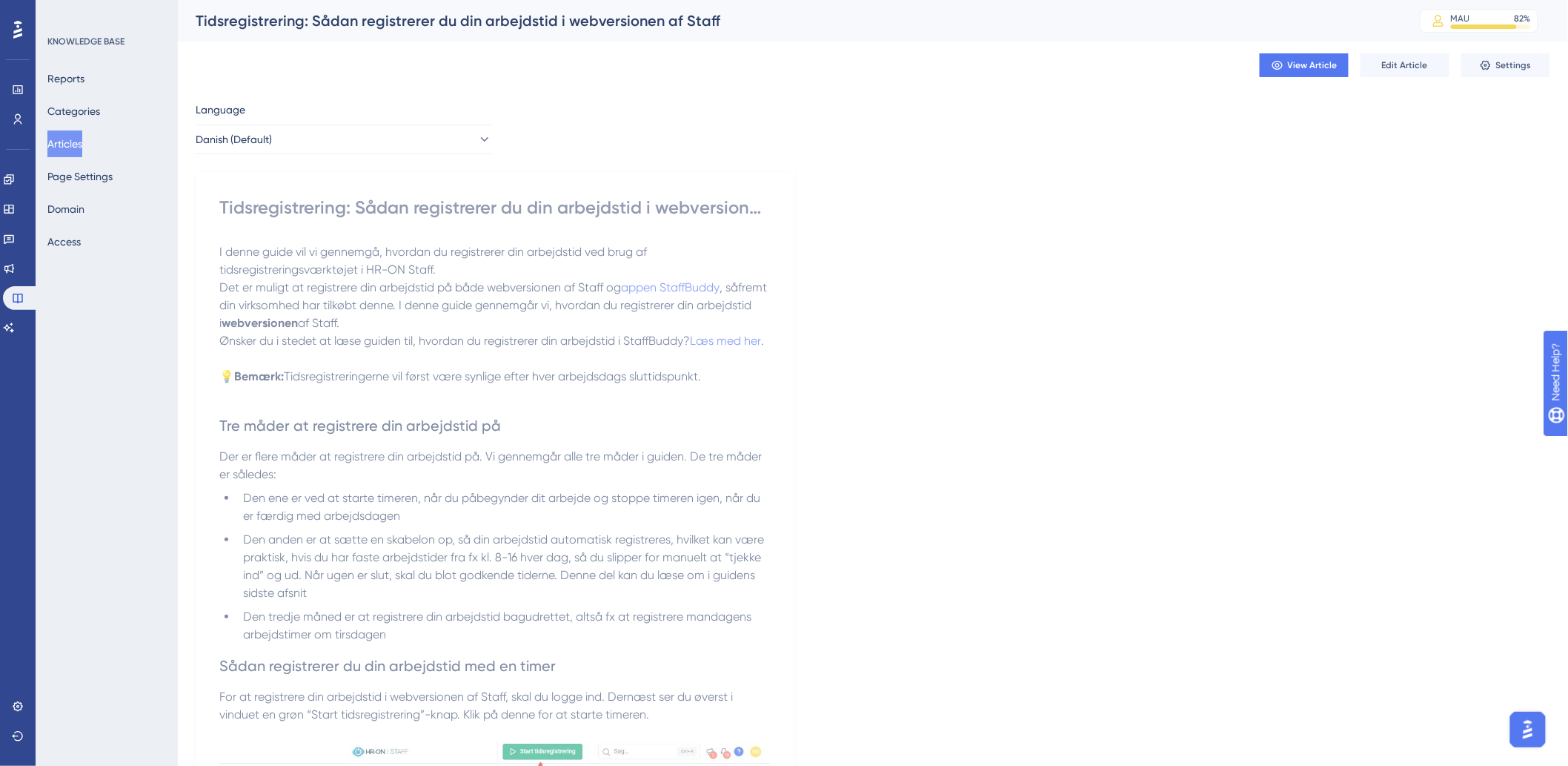
click at [59, 156] on button "Articles" at bounding box center [64, 144] width 35 height 26
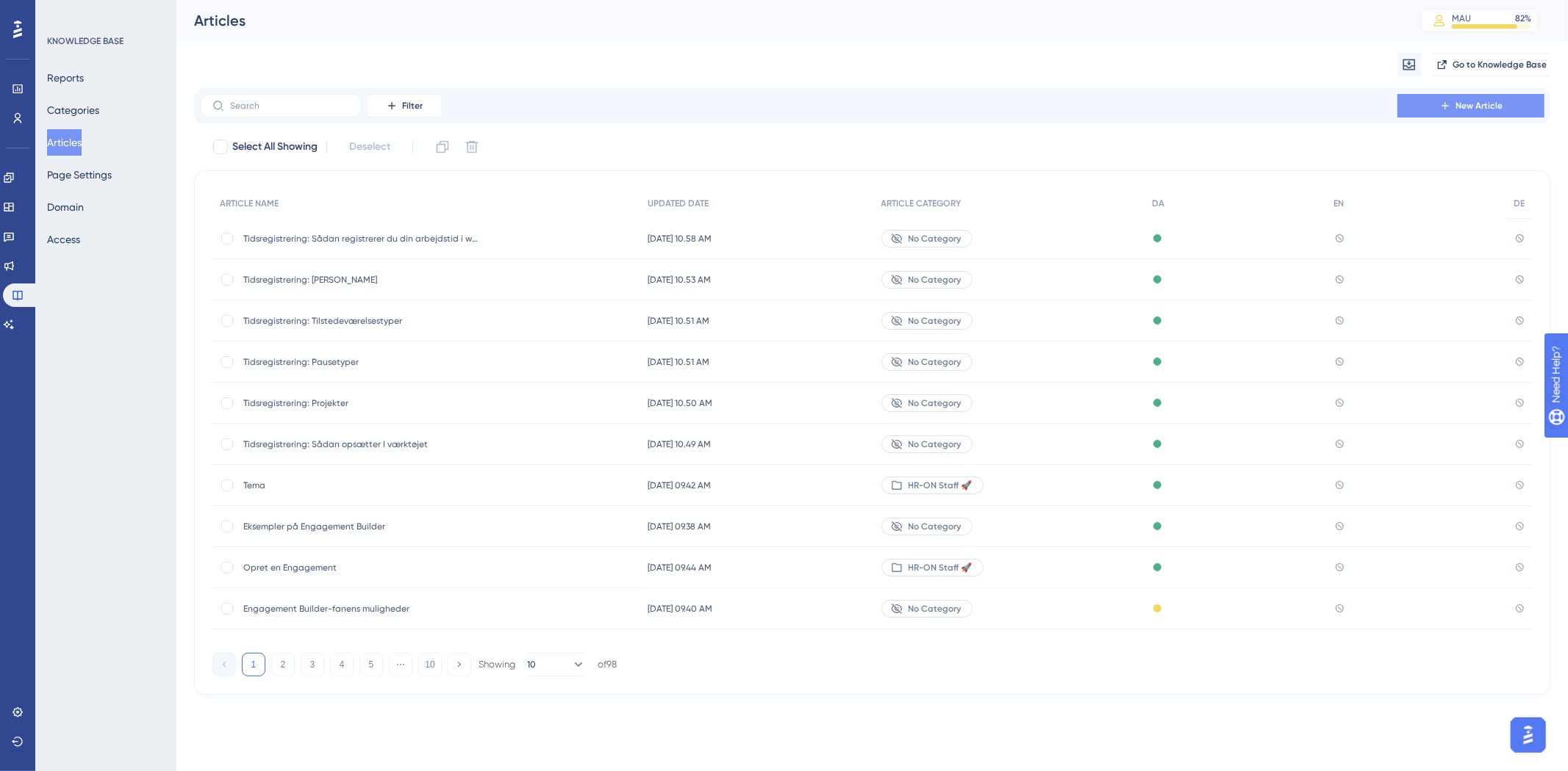
click at [1472, 106] on span "New Article" at bounding box center [1479, 106] width 47 height 12
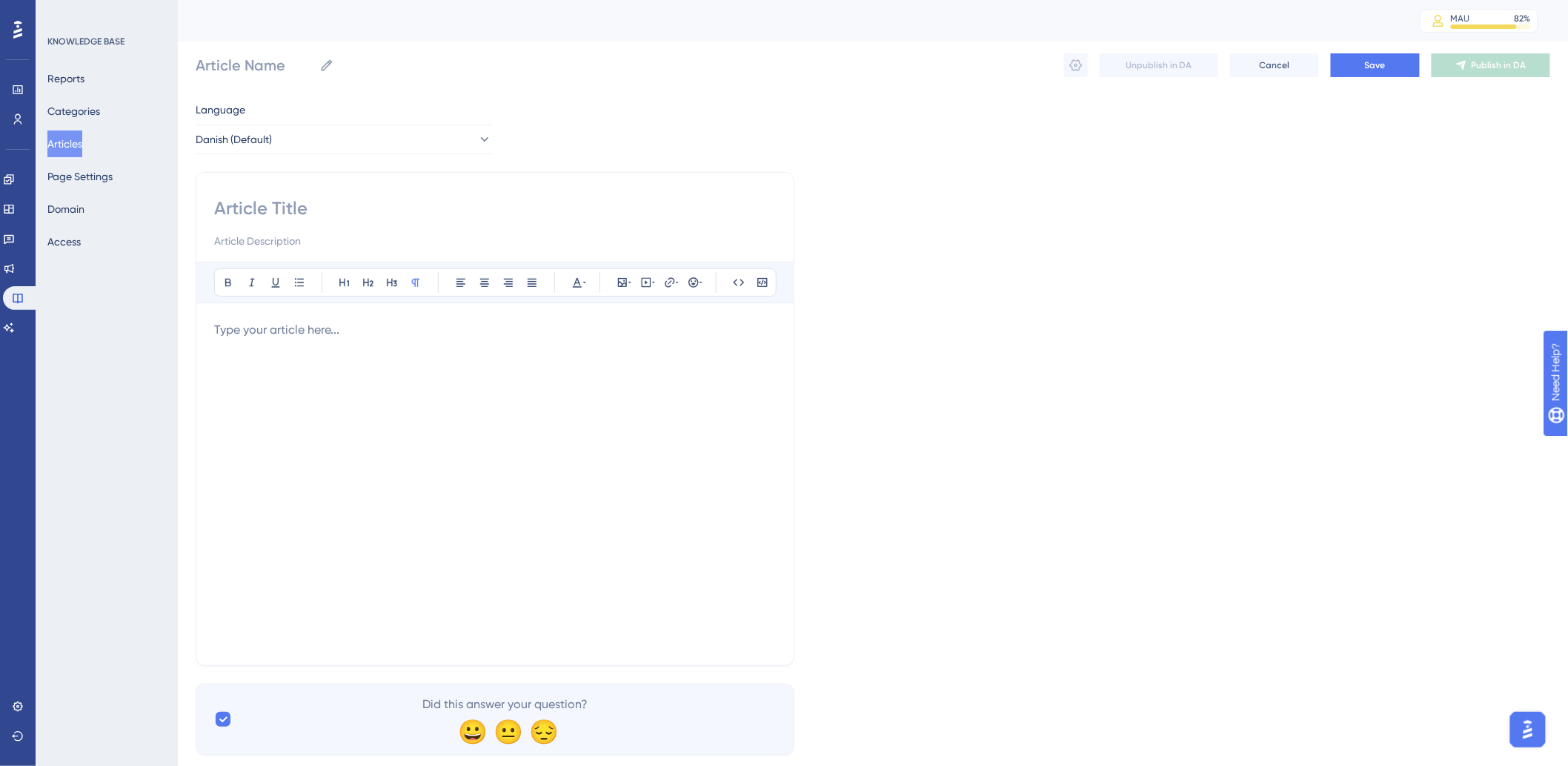
click at [321, 195] on div "Bold Italic Underline Bullet Point Heading 1 Heading 2 Heading 3 Normal Align L…" at bounding box center [495, 418] width 599 height 494
click at [319, 204] on input at bounding box center [495, 208] width 562 height 24
paste input "Tidsregistrering: Sådan registrerer du din arbejdstid i appen StaffBuddy"
type input "Tidsregistrering: Sådan registrerer du din arbejdstid i appen StaffBuddy"
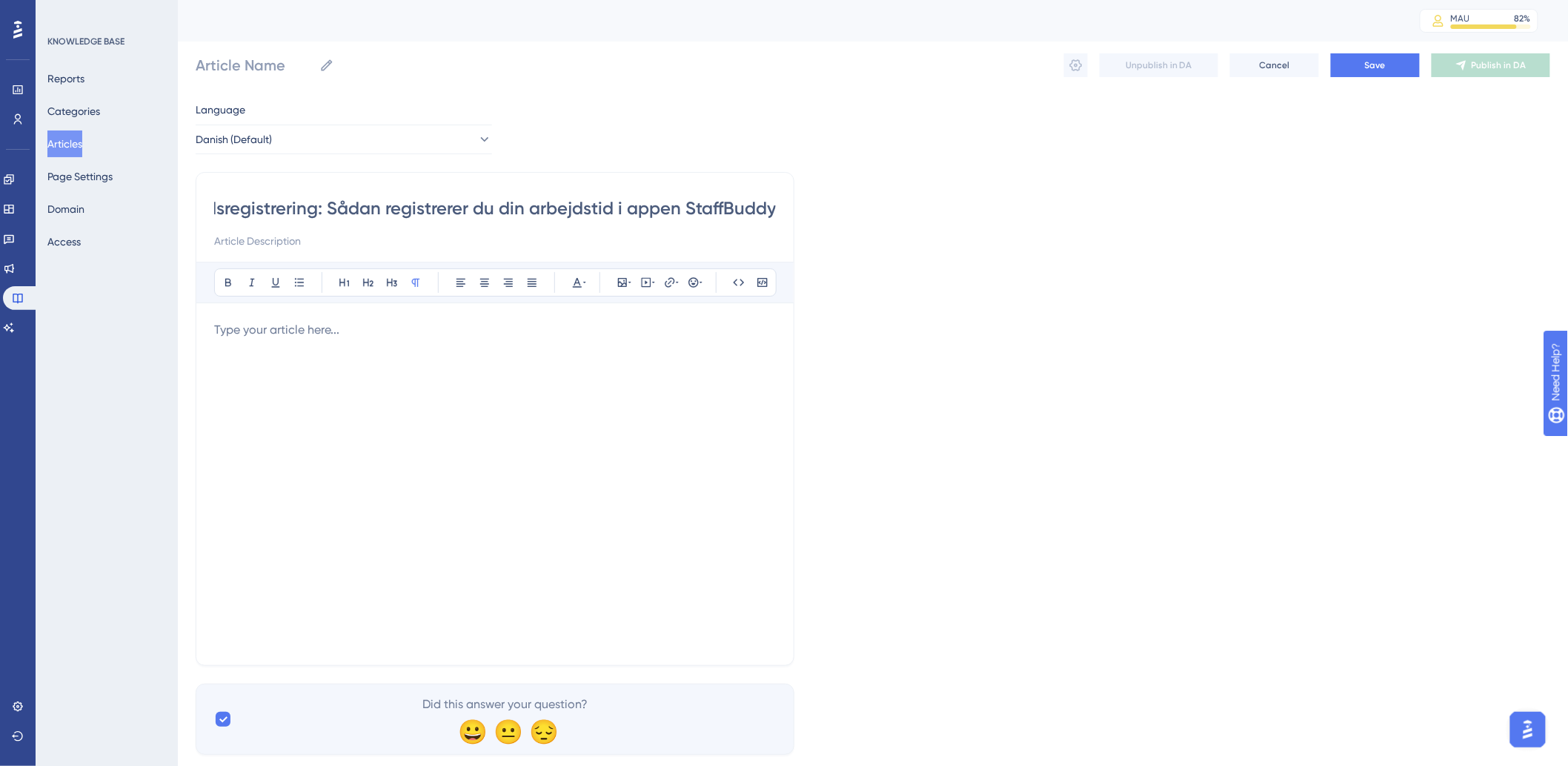
type input "Tidsregistrering: Sådan registrerer du din arbejdstid i appen StaffBuddy"
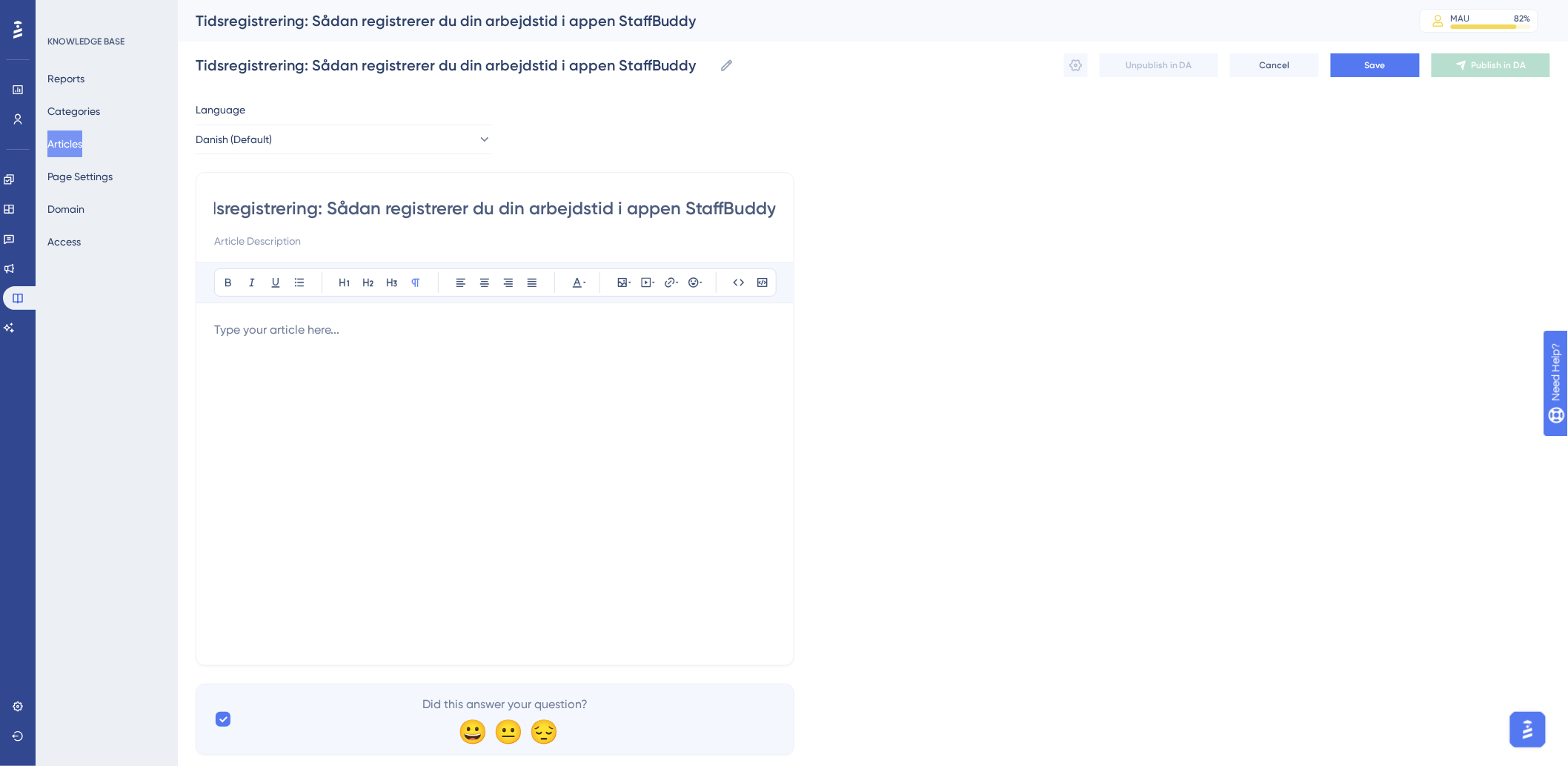
type input "Tidsregistrering: Sådan registrerer du din arbejdstid i appen StaffBuddy"
click at [685, 336] on p at bounding box center [495, 330] width 562 height 18
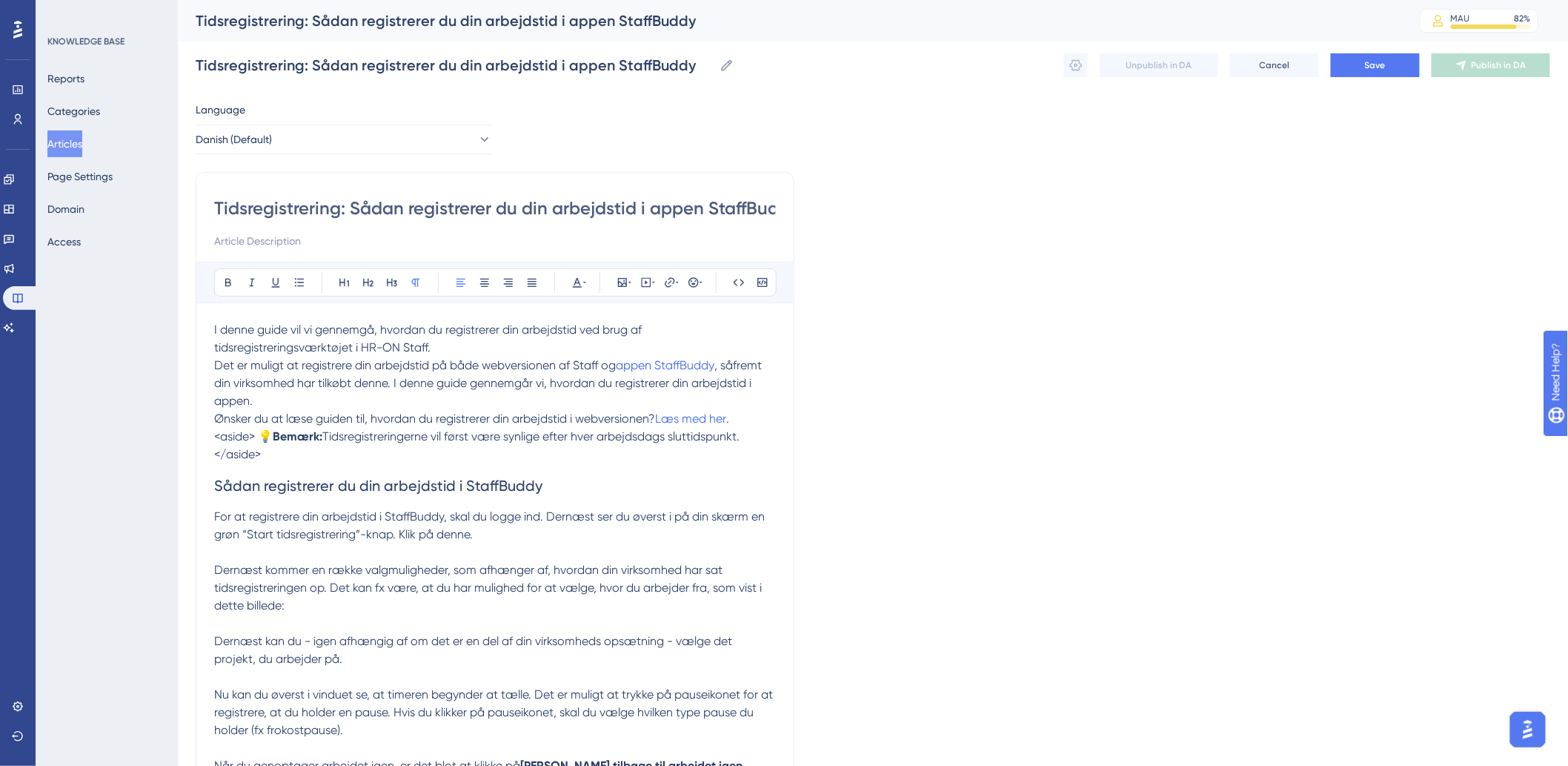
click at [257, 434] on span "<aside> 💡" at bounding box center [244, 436] width 59 height 14
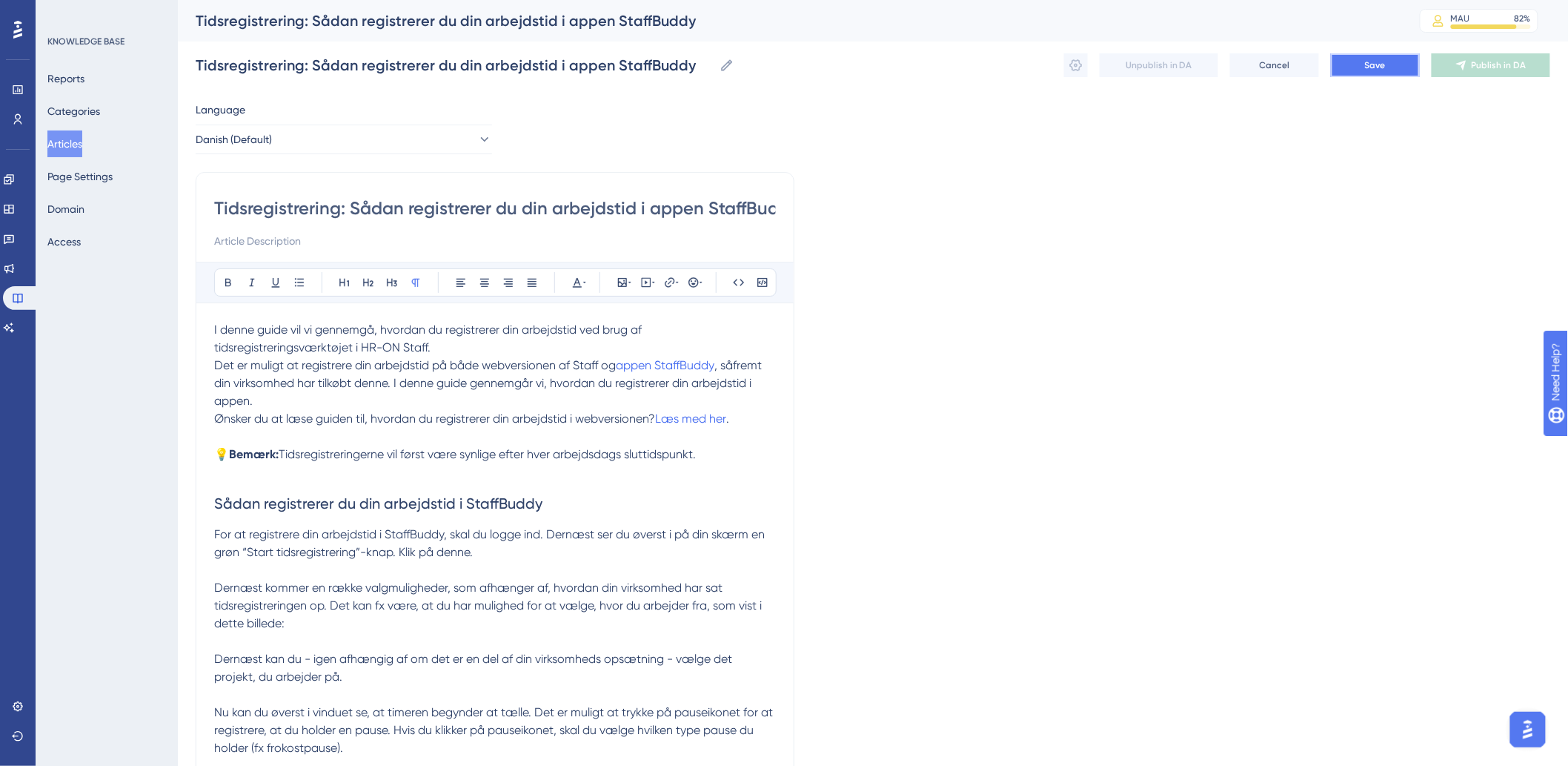
click at [1353, 72] on button "Save" at bounding box center [1375, 65] width 89 height 24
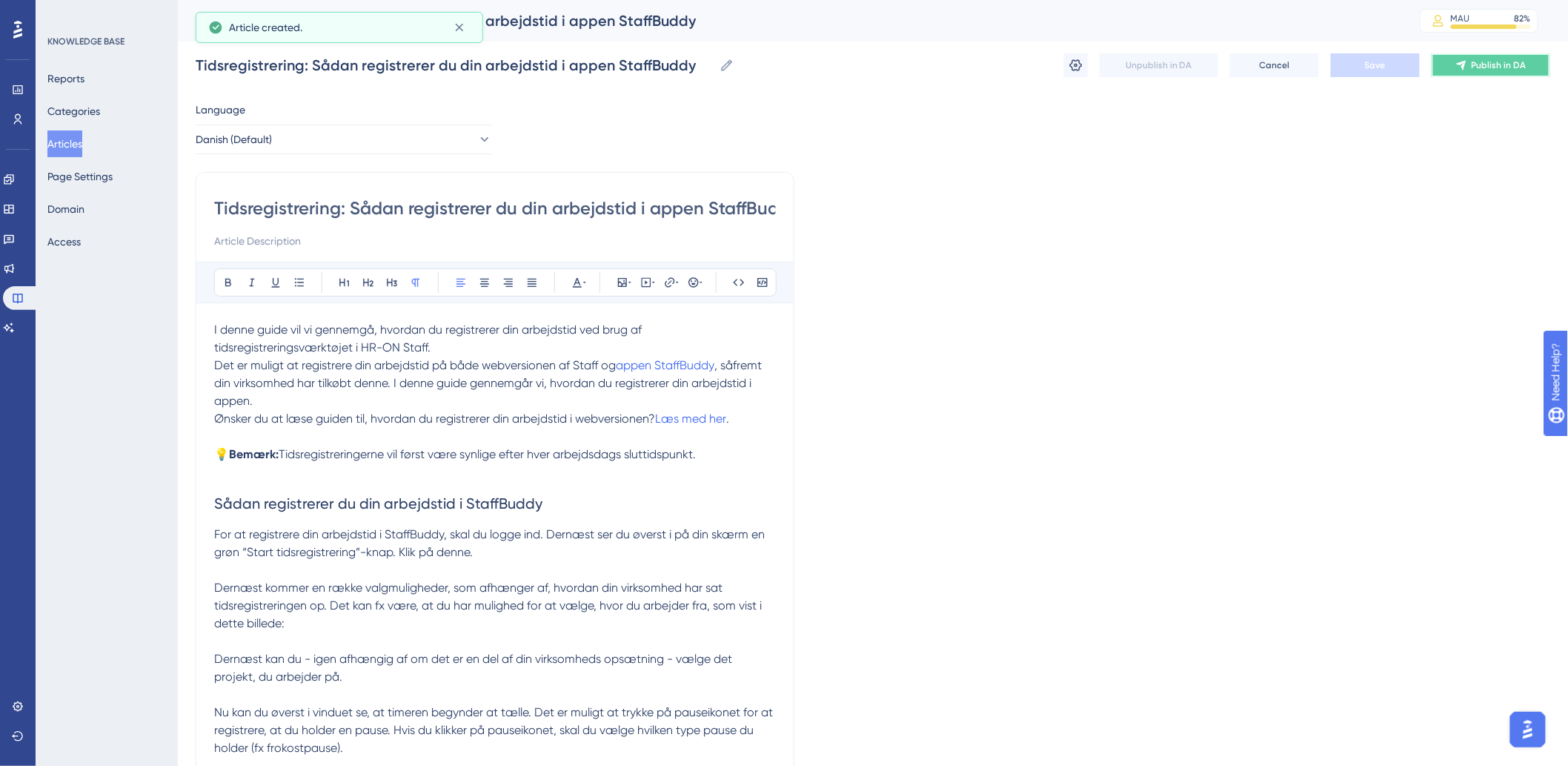
click at [1484, 64] on span "Publish in DA" at bounding box center [1499, 65] width 55 height 12
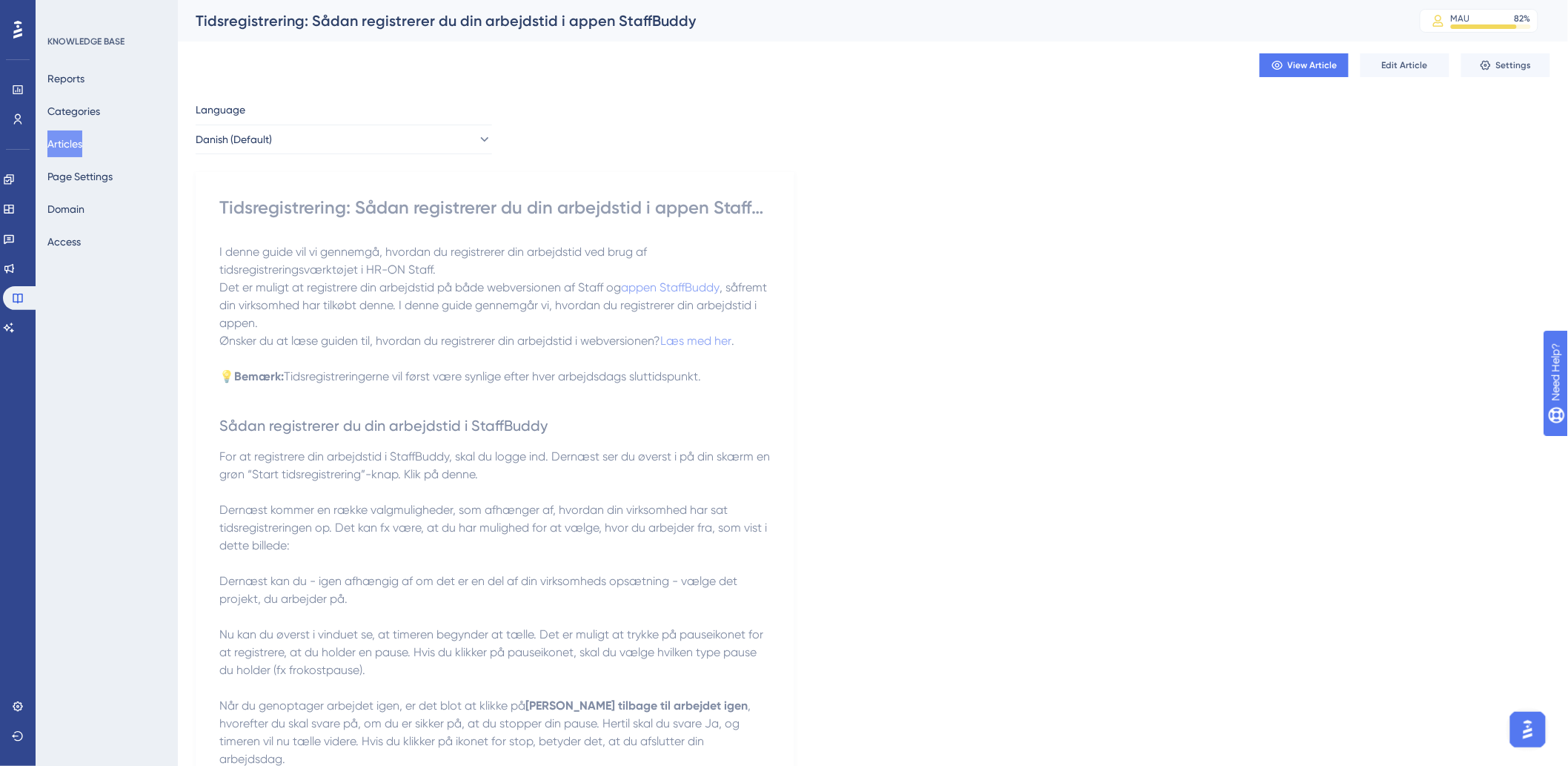
click at [366, 491] on p at bounding box center [495, 492] width 551 height 18
click at [1429, 64] on button "Edit Article" at bounding box center [1406, 65] width 89 height 24
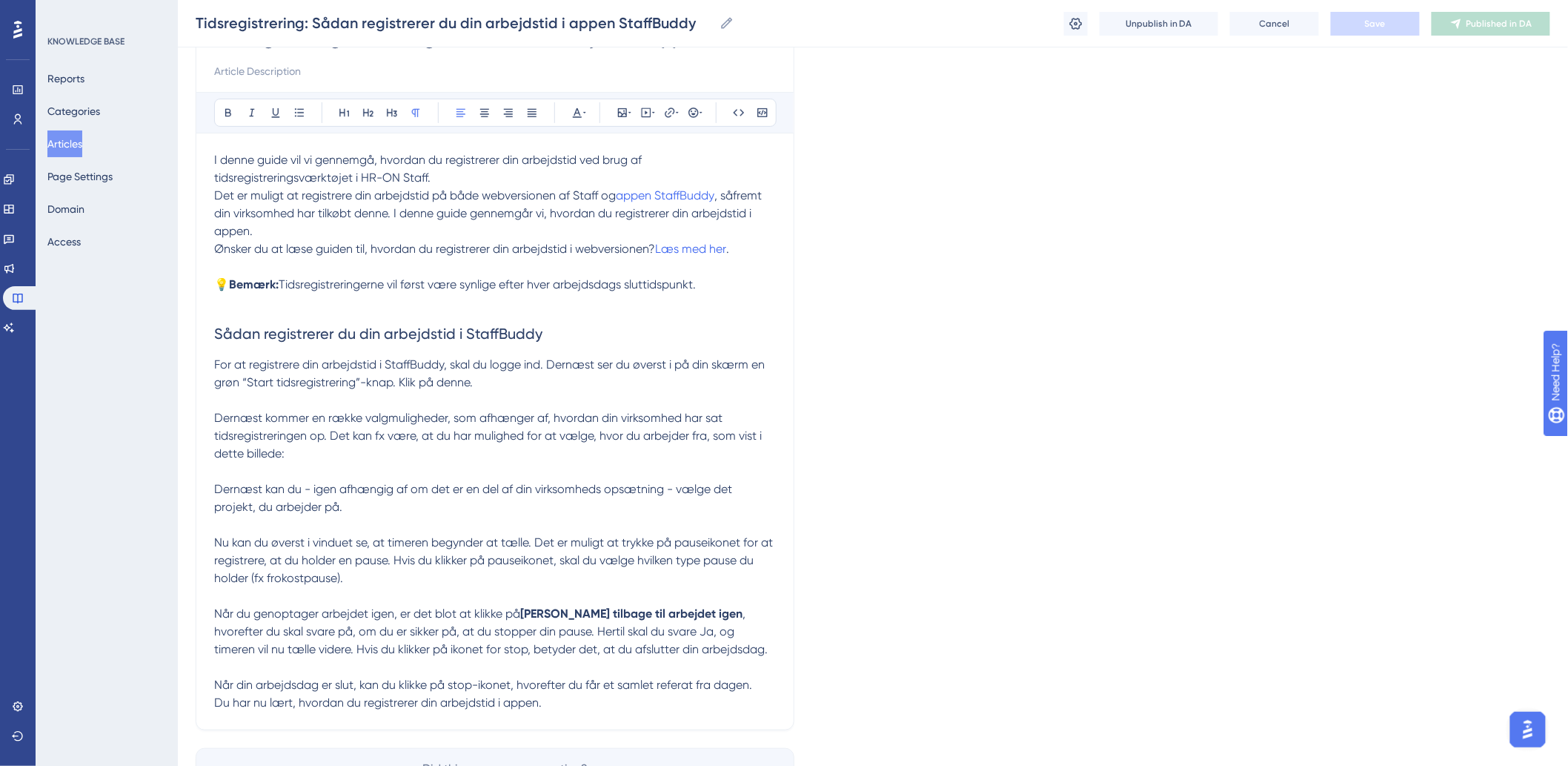
scroll to position [182, 0]
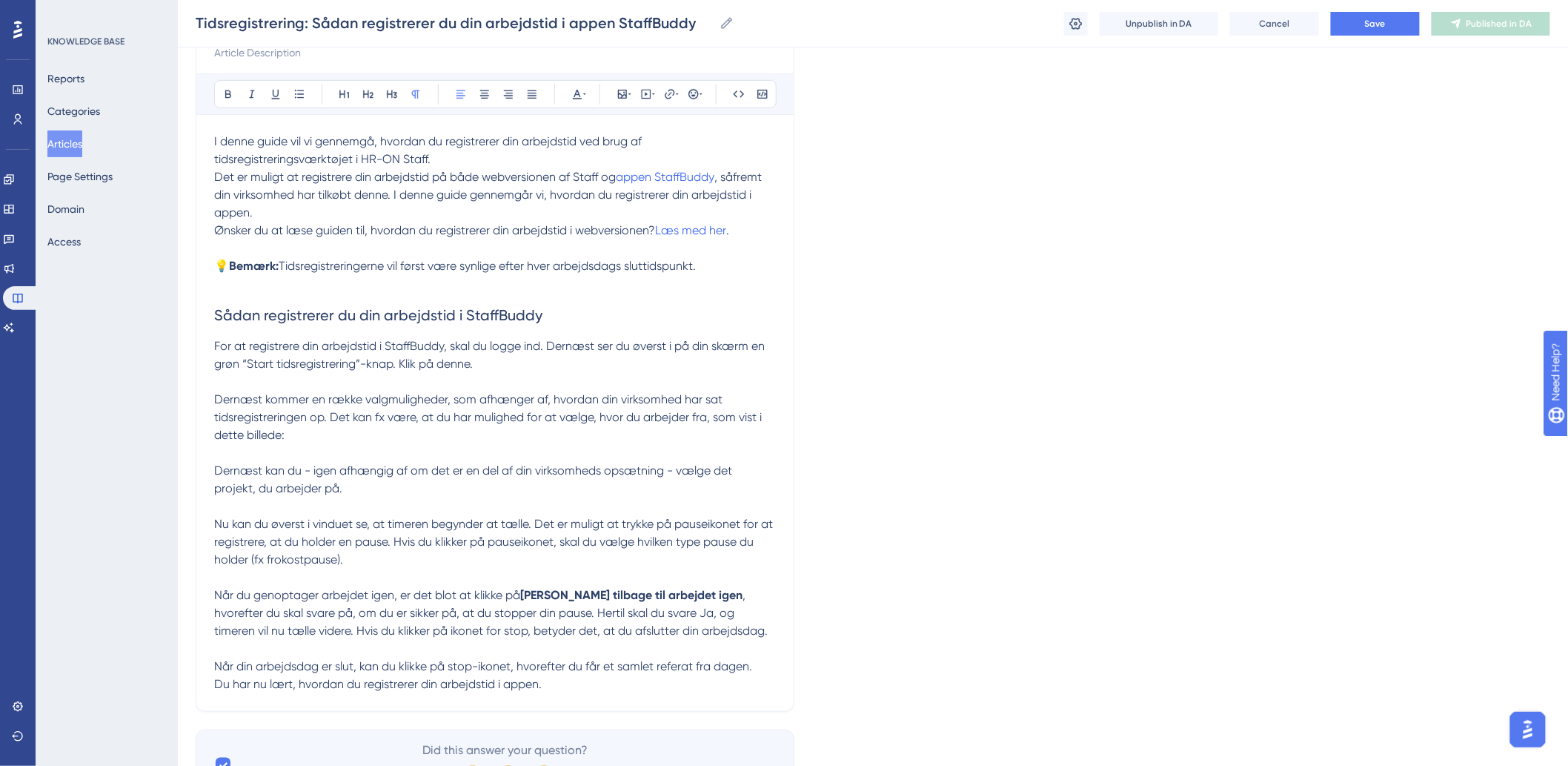
click at [533, 371] on p "For at registrere din arbejdstid i StaffBuddy, skal du logge ind. Dernæst ser d…" at bounding box center [495, 355] width 562 height 36
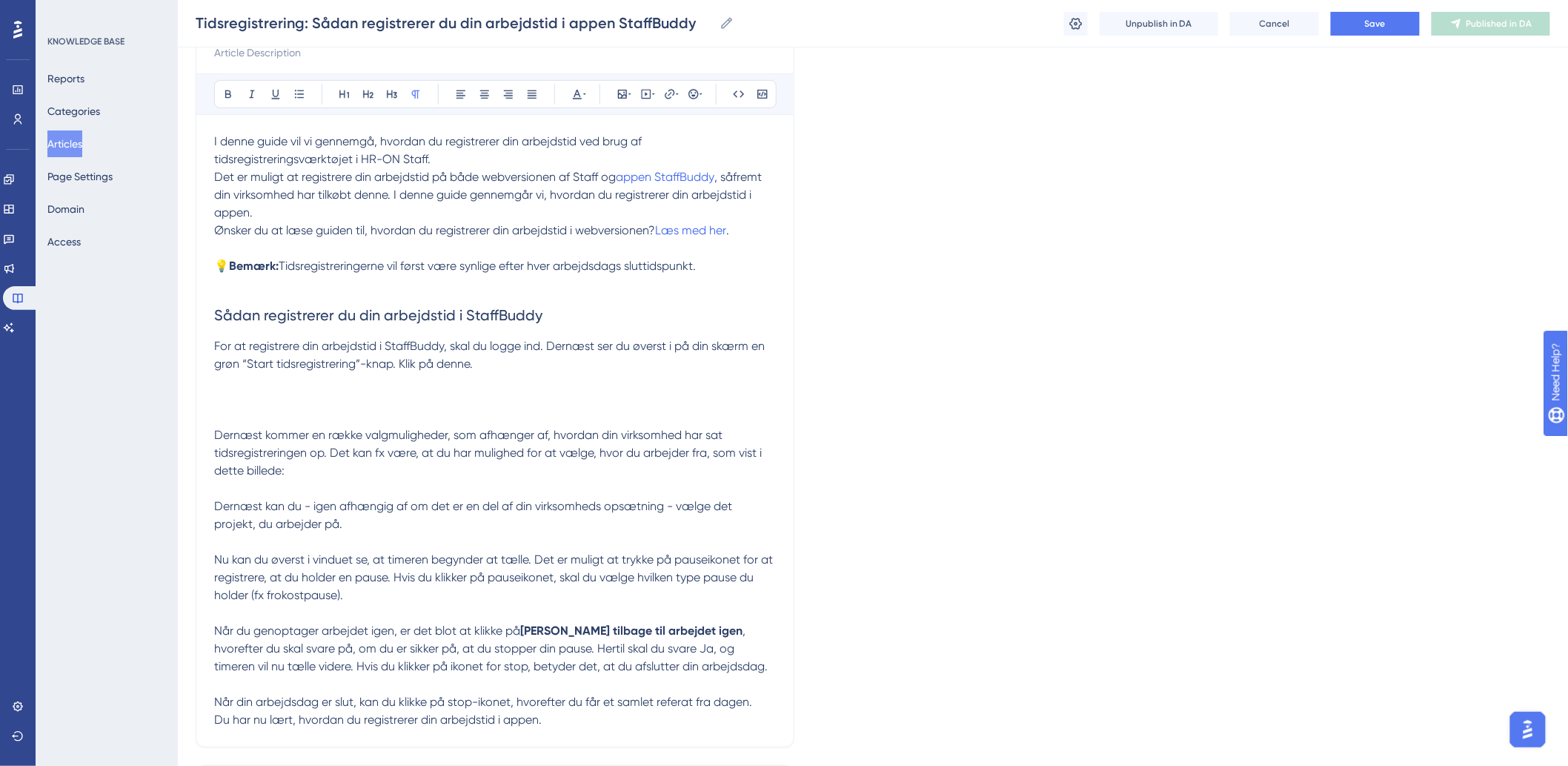
click at [258, 394] on p at bounding box center [495, 400] width 562 height 18
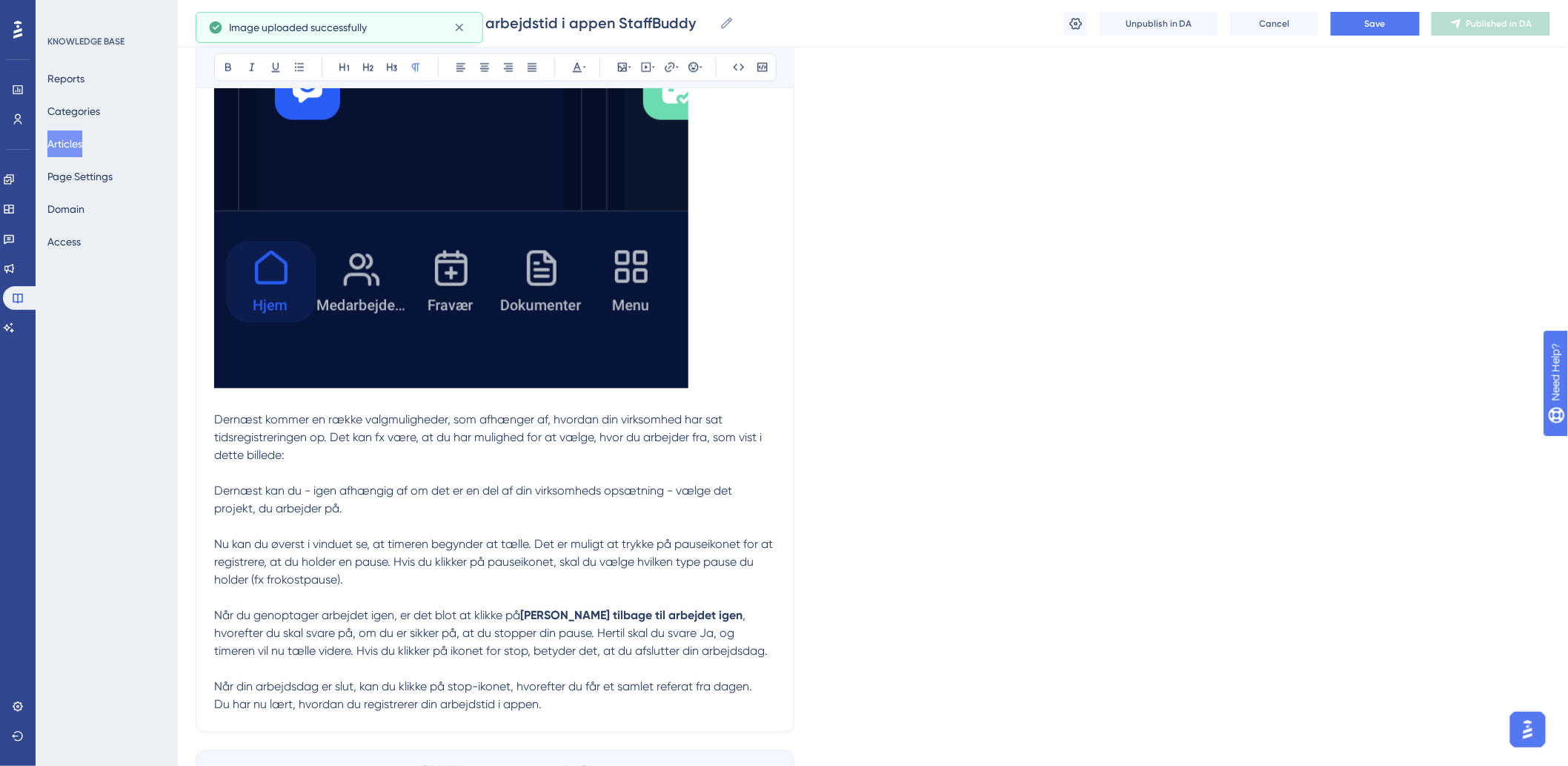
scroll to position [1089, 0]
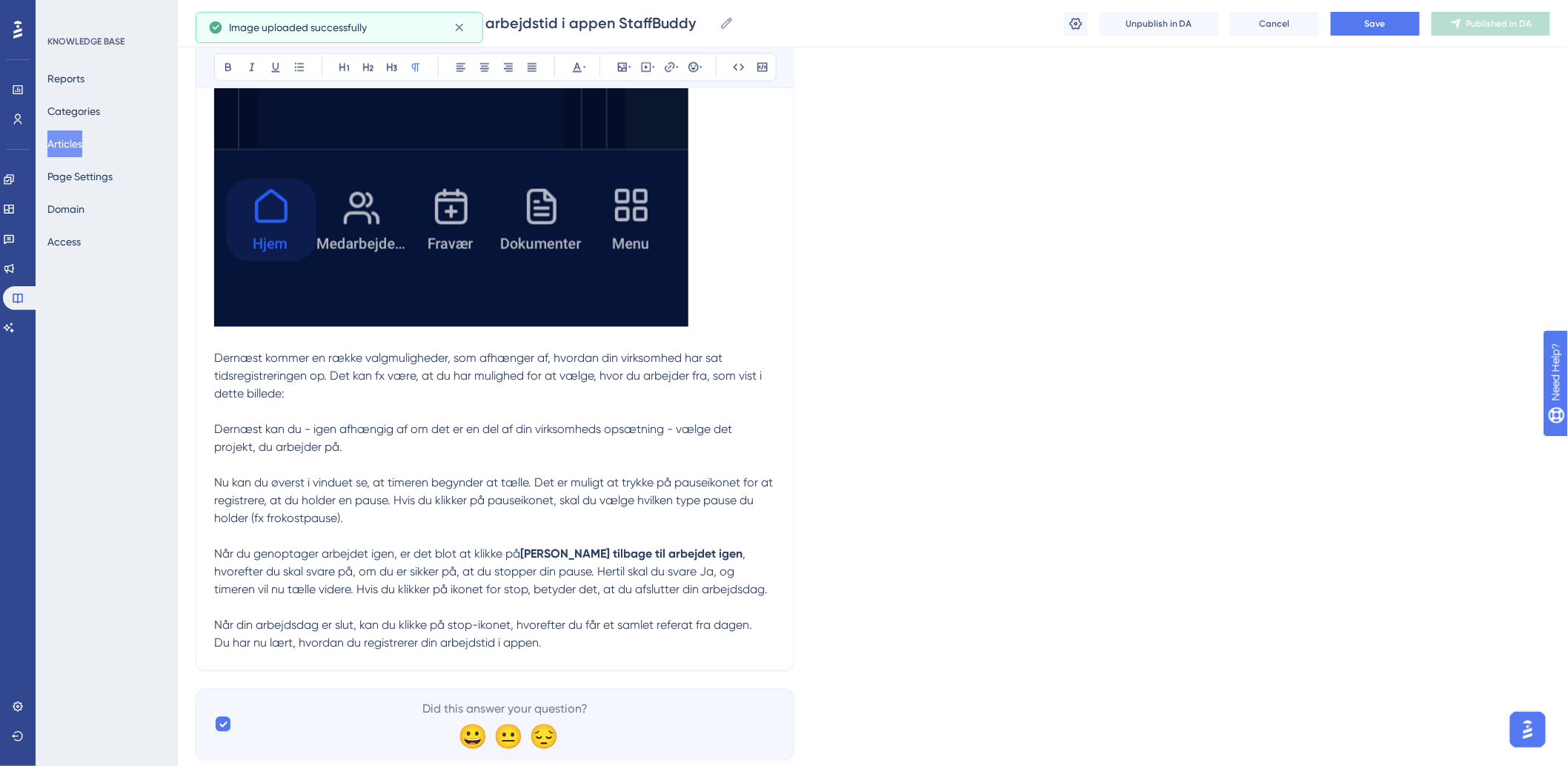
click at [304, 401] on p "Dernæst kommer en række valgmuligheder, som afhænger af, hvordan din virksomhed…" at bounding box center [495, 377] width 562 height 54
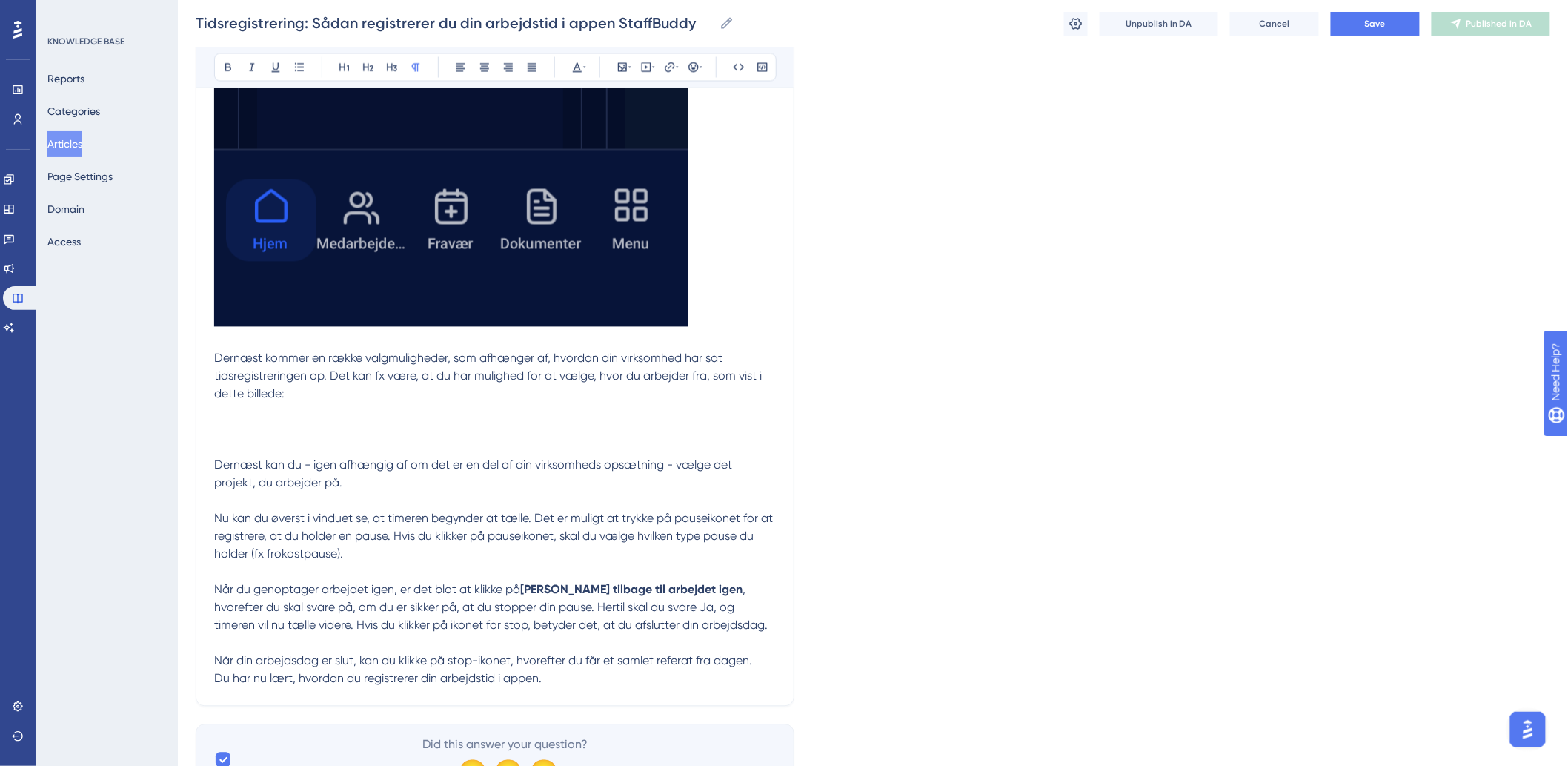
click at [275, 427] on p at bounding box center [495, 430] width 562 height 18
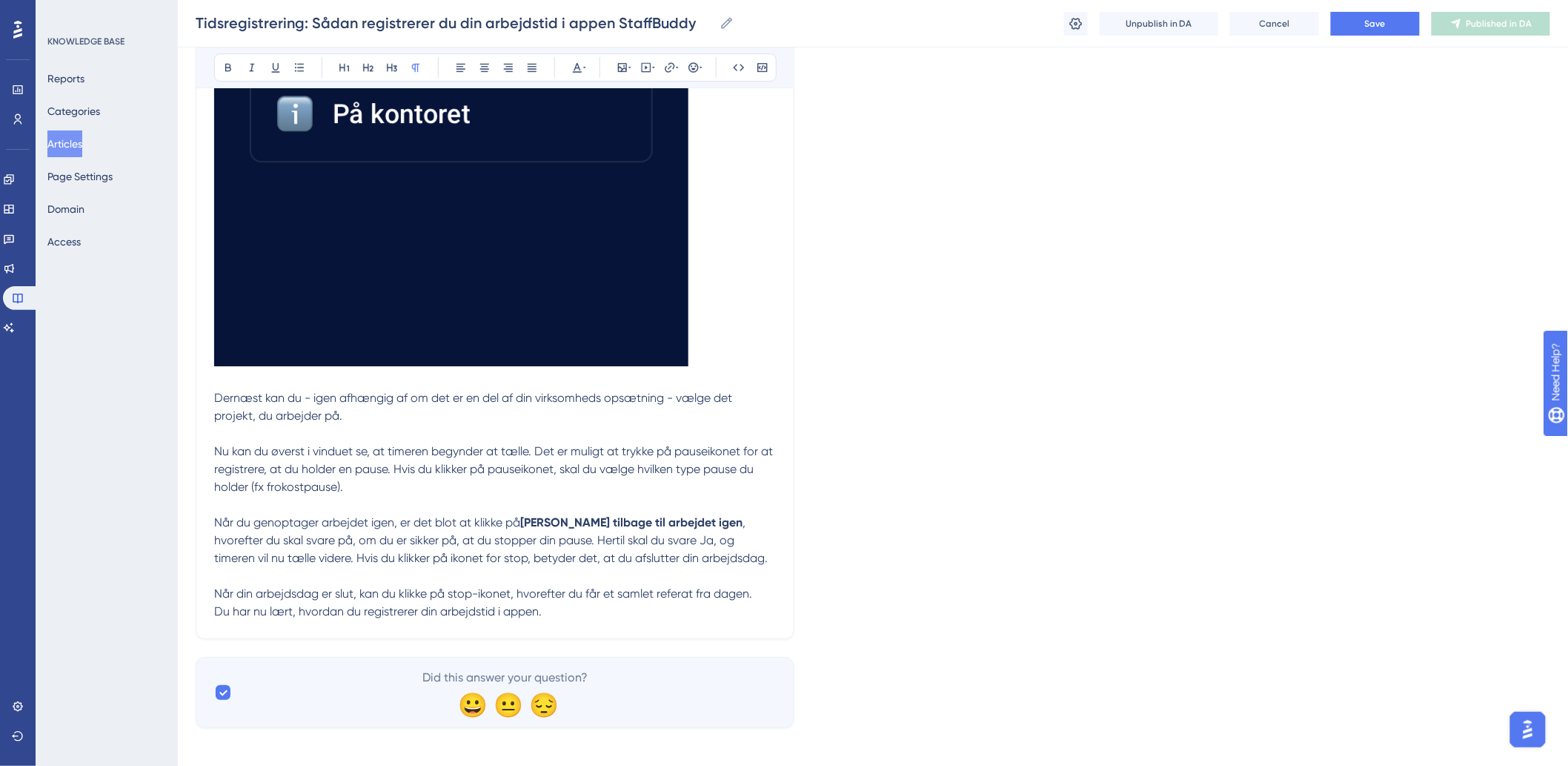
scroll to position [1996, 0]
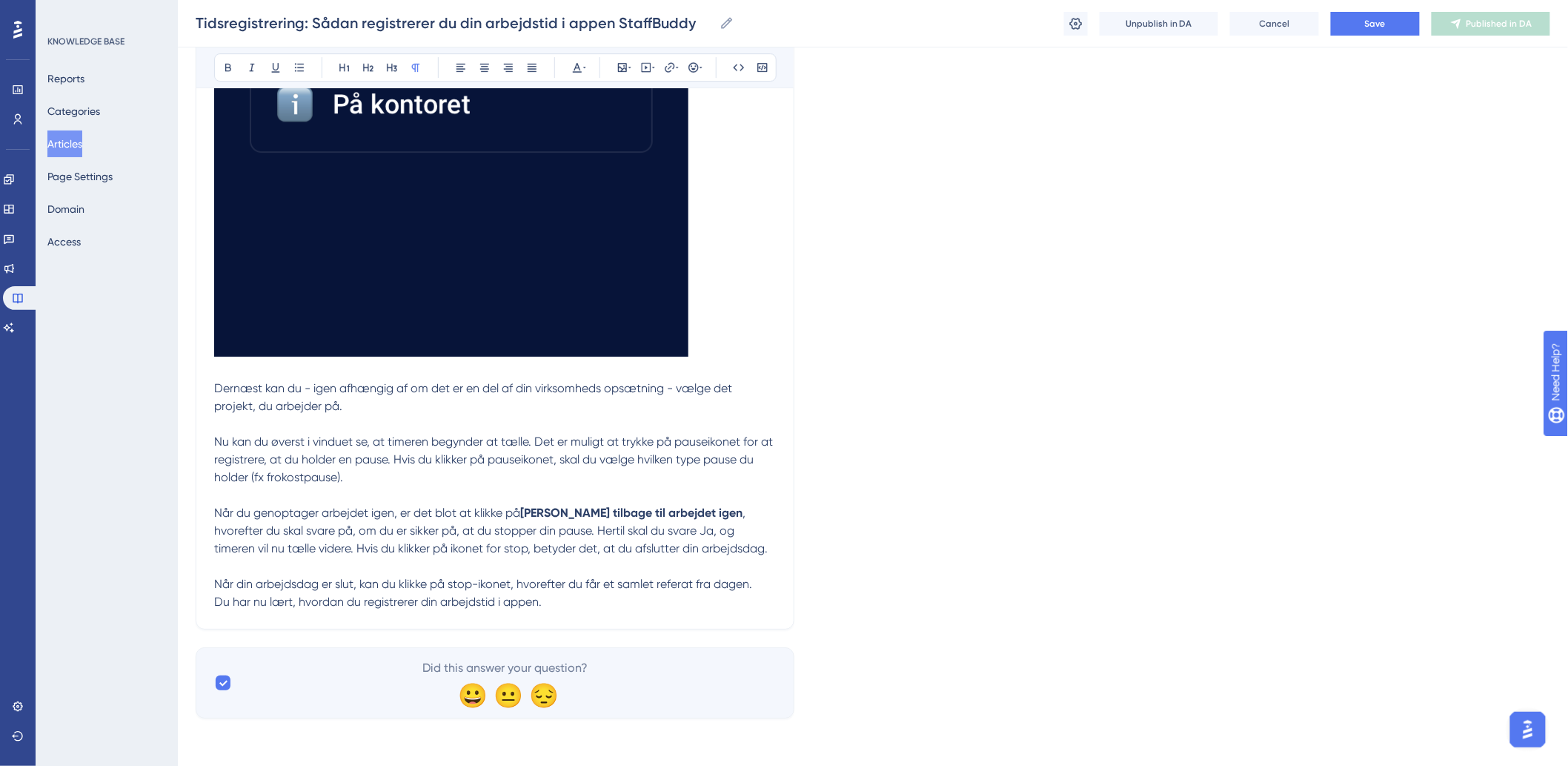
click at [475, 418] on p at bounding box center [495, 424] width 562 height 18
click at [455, 429] on p at bounding box center [495, 424] width 562 height 18
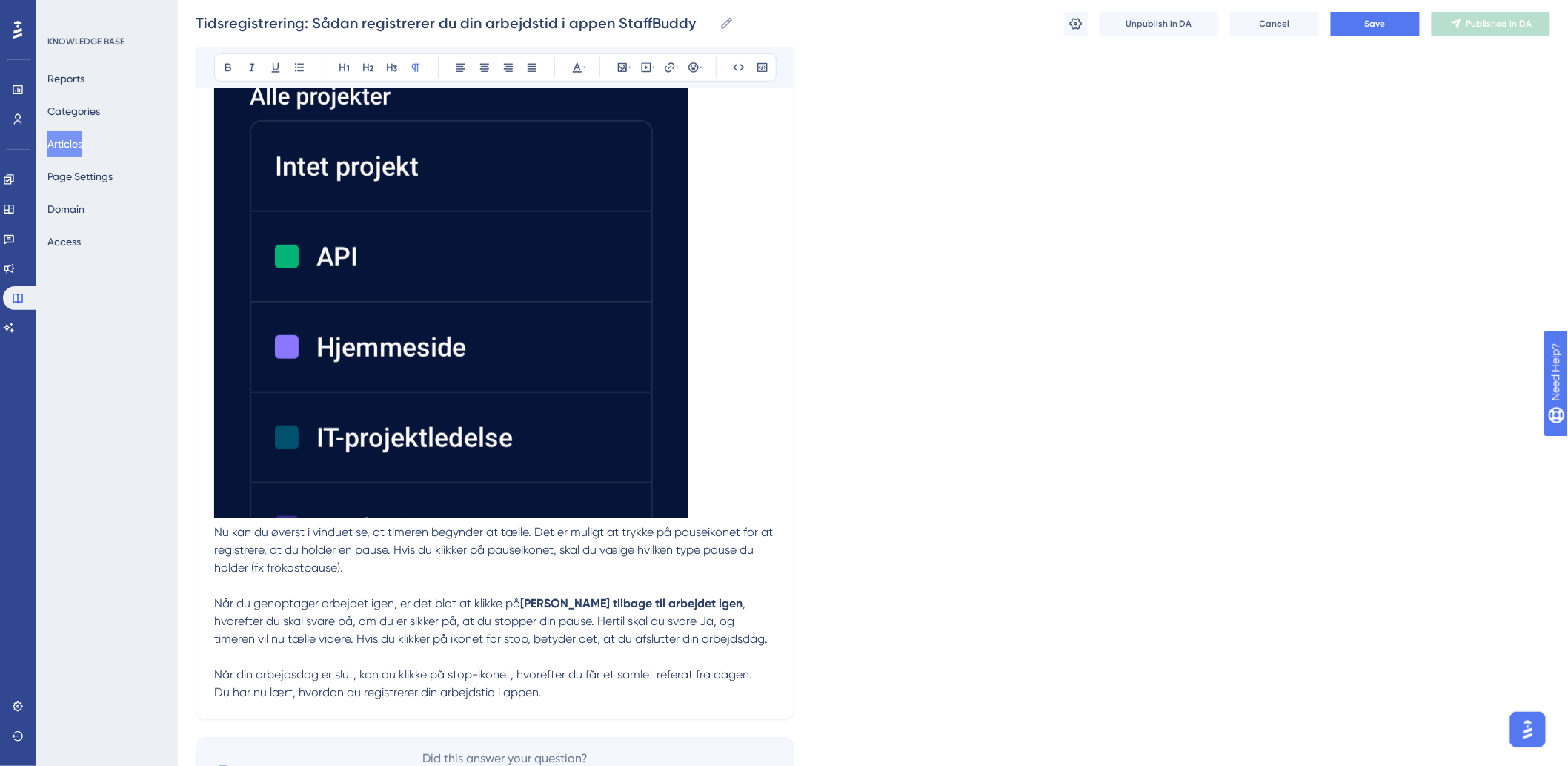
scroll to position [2826, 0]
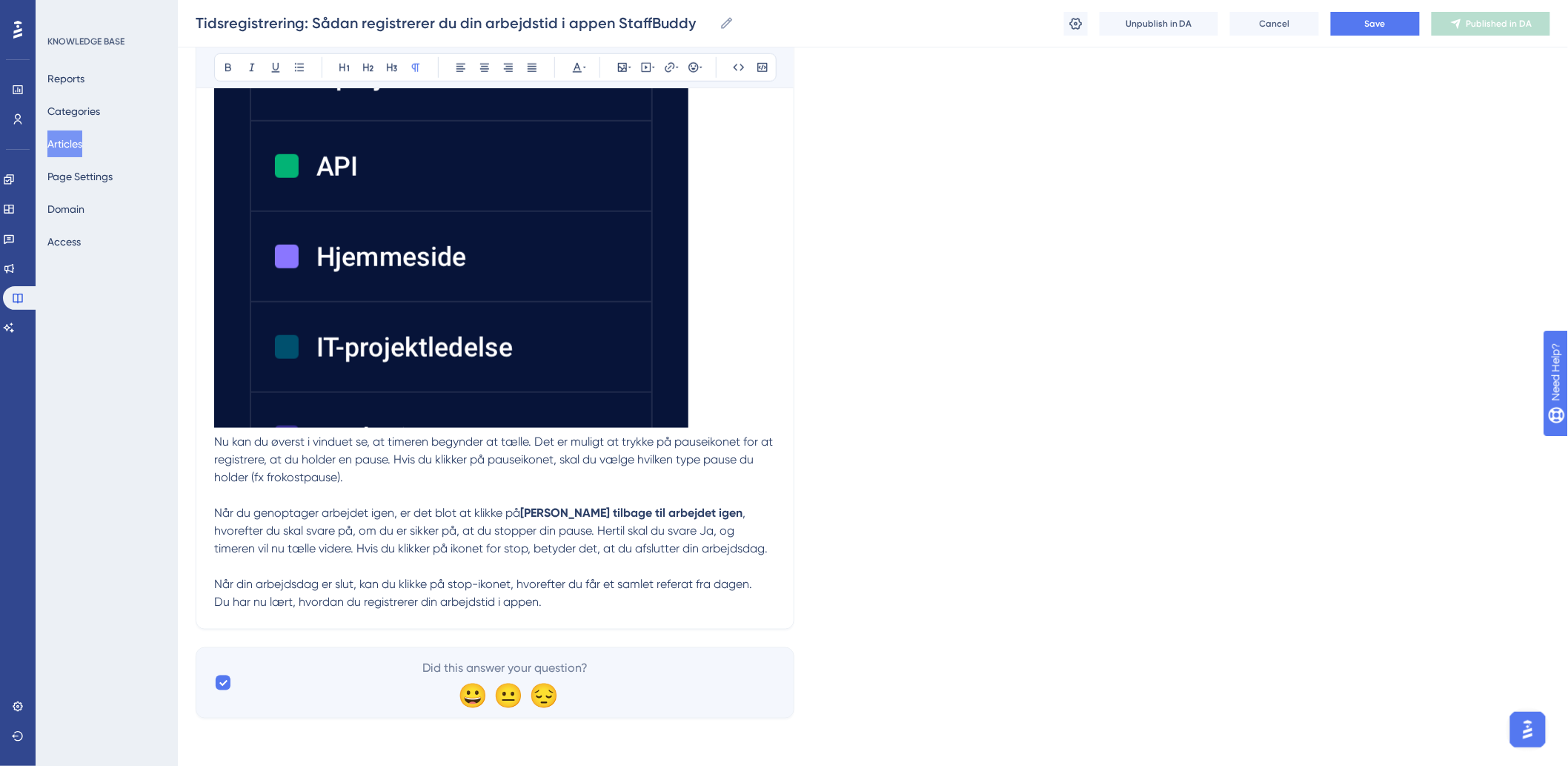
click at [371, 488] on p at bounding box center [495, 495] width 562 height 18
click at [326, 499] on p at bounding box center [495, 495] width 562 height 18
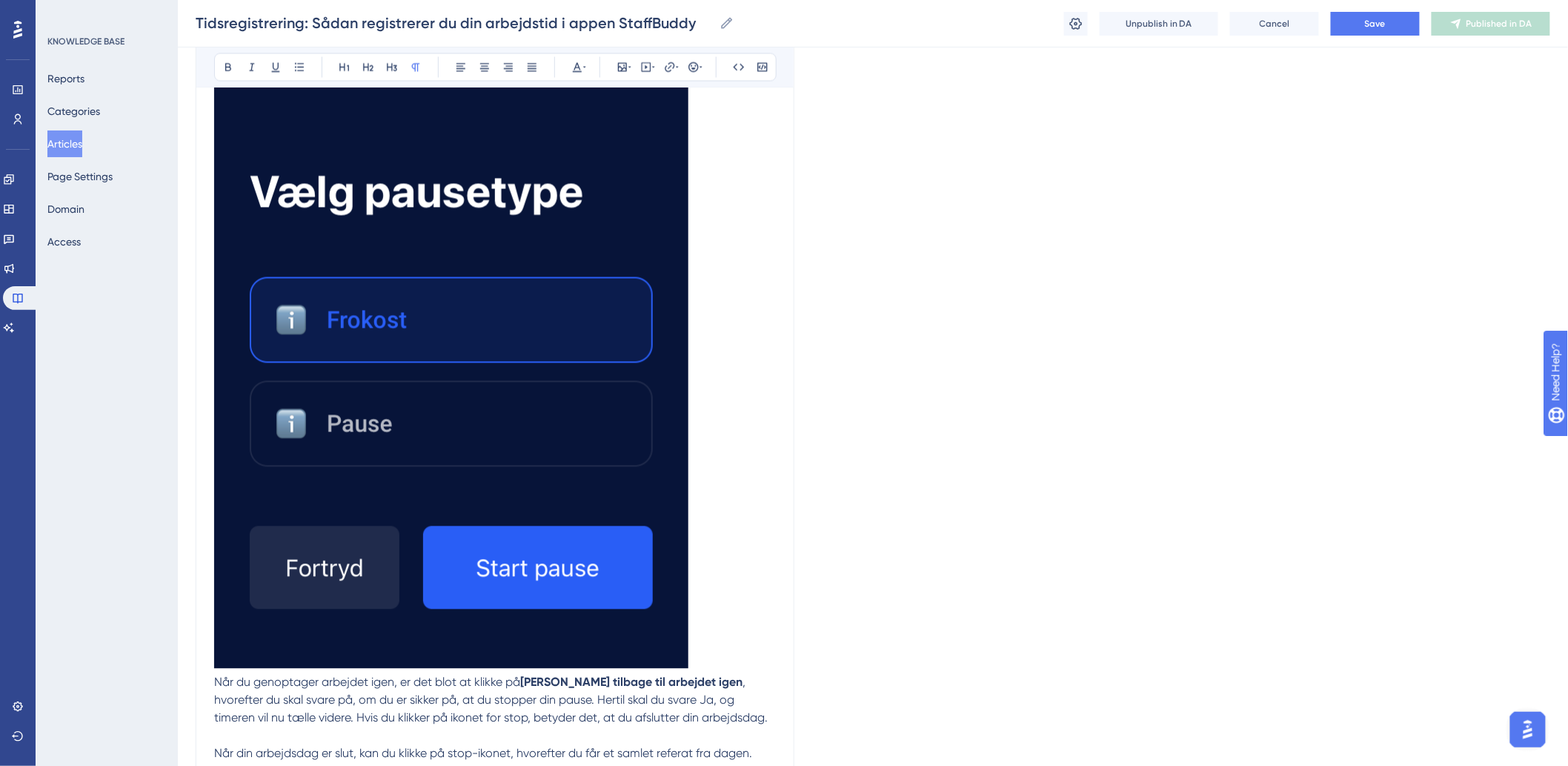
scroll to position [3656, 0]
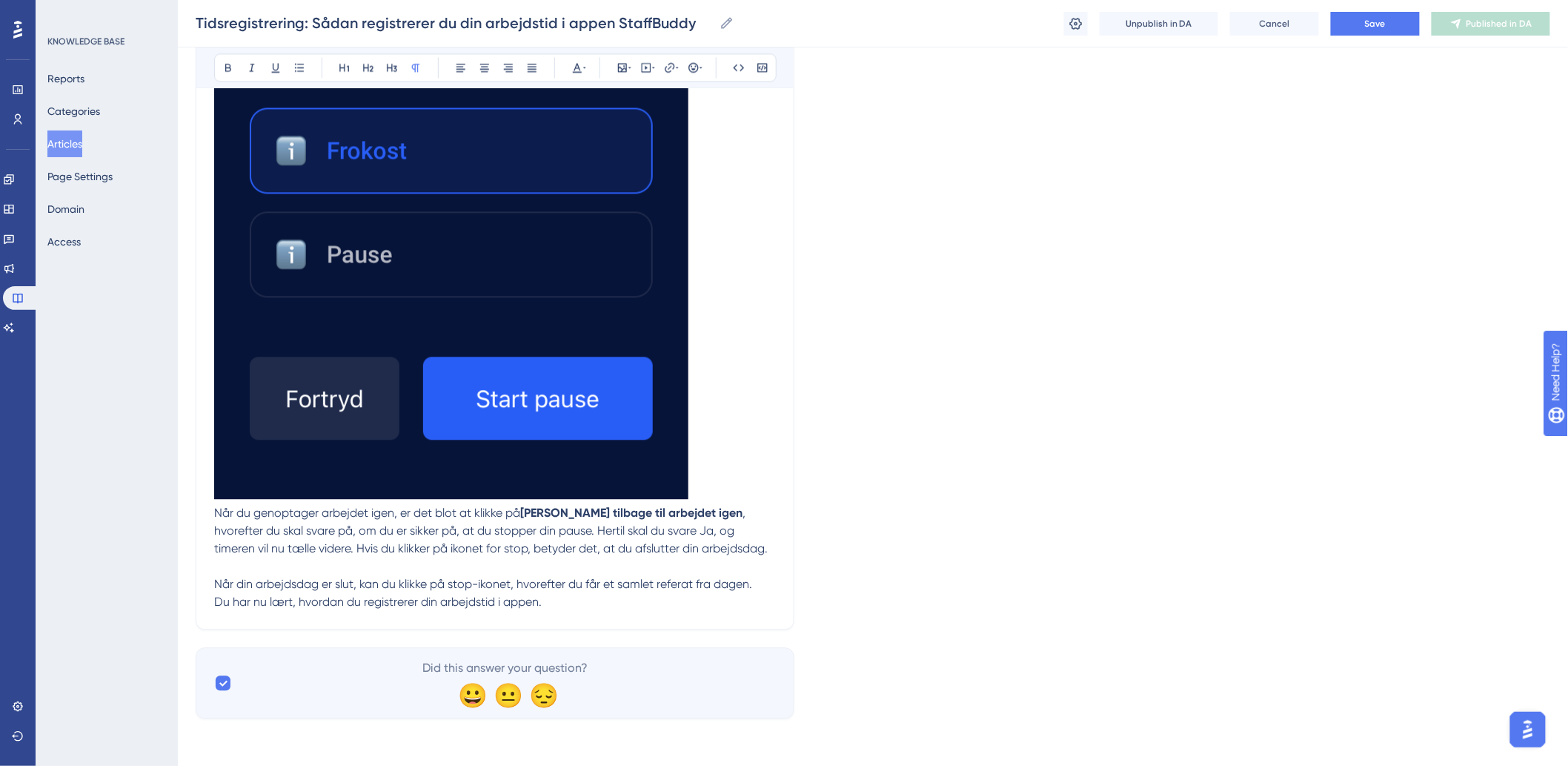
click at [705, 551] on p "Når du genoptager arbejdet igen, er det blot at klikke på Vend tilbage til arbe…" at bounding box center [495, 531] width 562 height 54
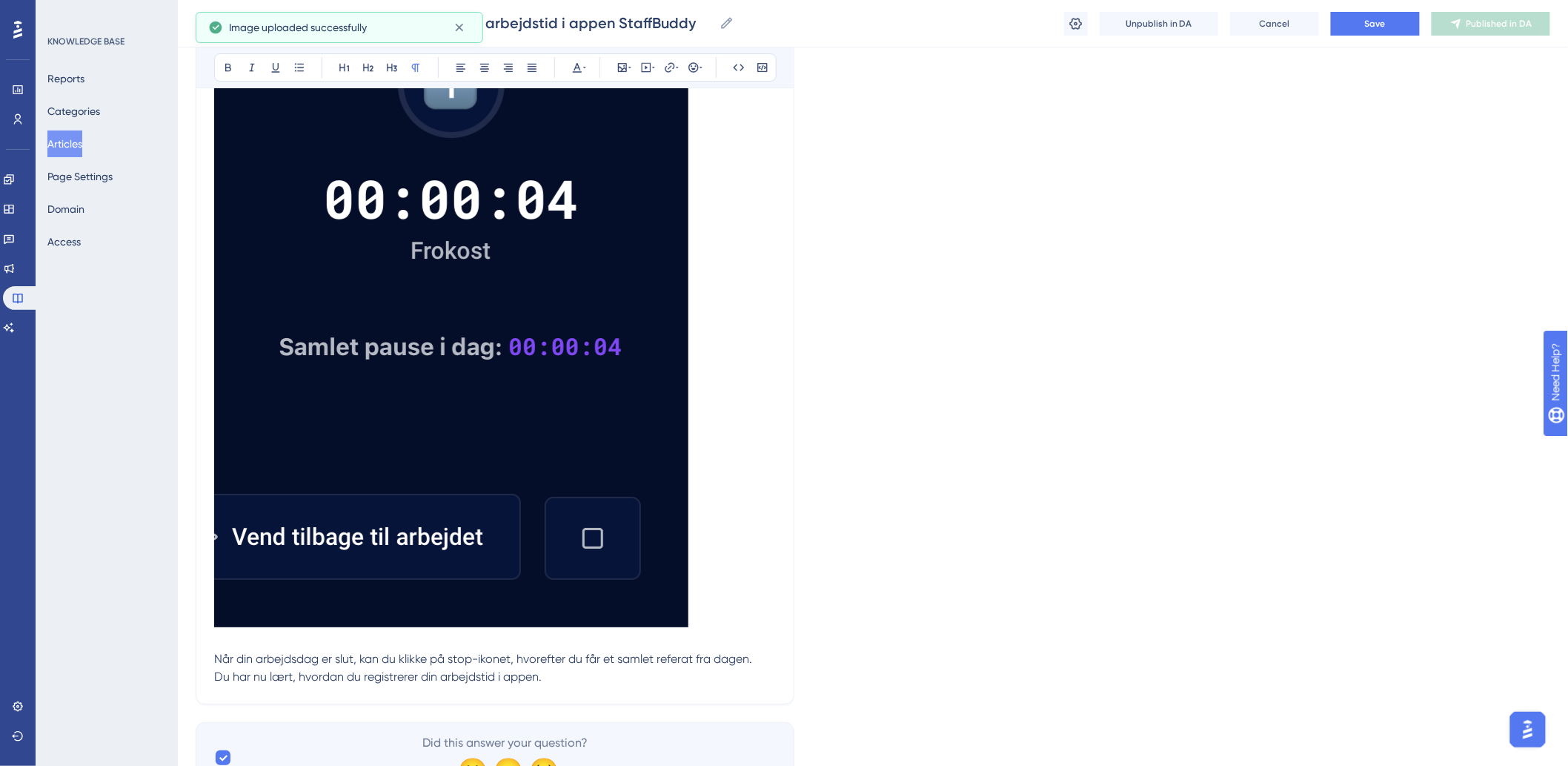
scroll to position [4521, 0]
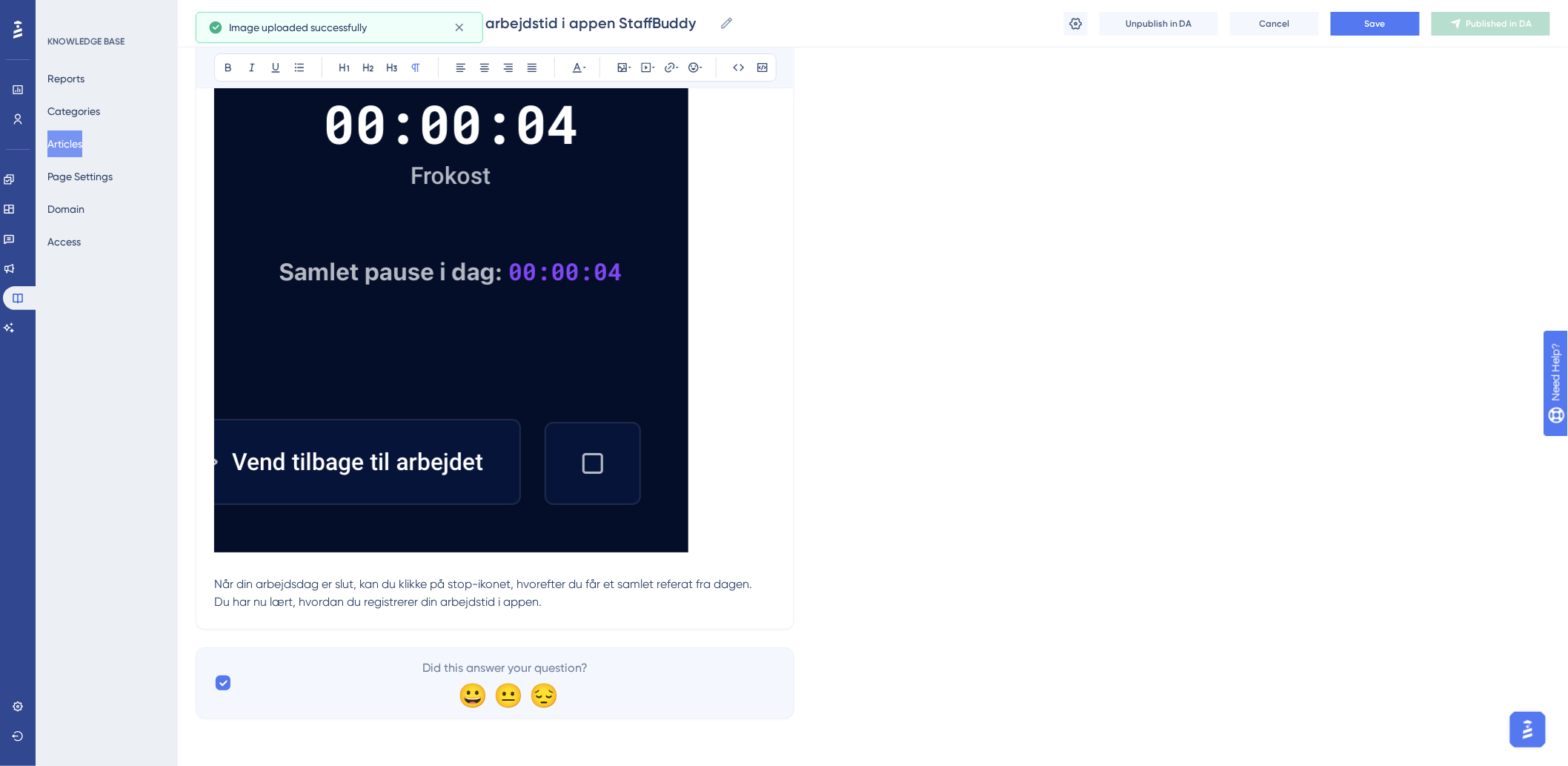
click at [573, 599] on p "Du har nu lært, hvordan du registrerer din arbejdstid i appen." at bounding box center [495, 602] width 562 height 18
click at [216, 601] on span "Du har nu lært, hvordan du registrerer din arbejdstid i appen." at bounding box center [378, 602] width 328 height 14
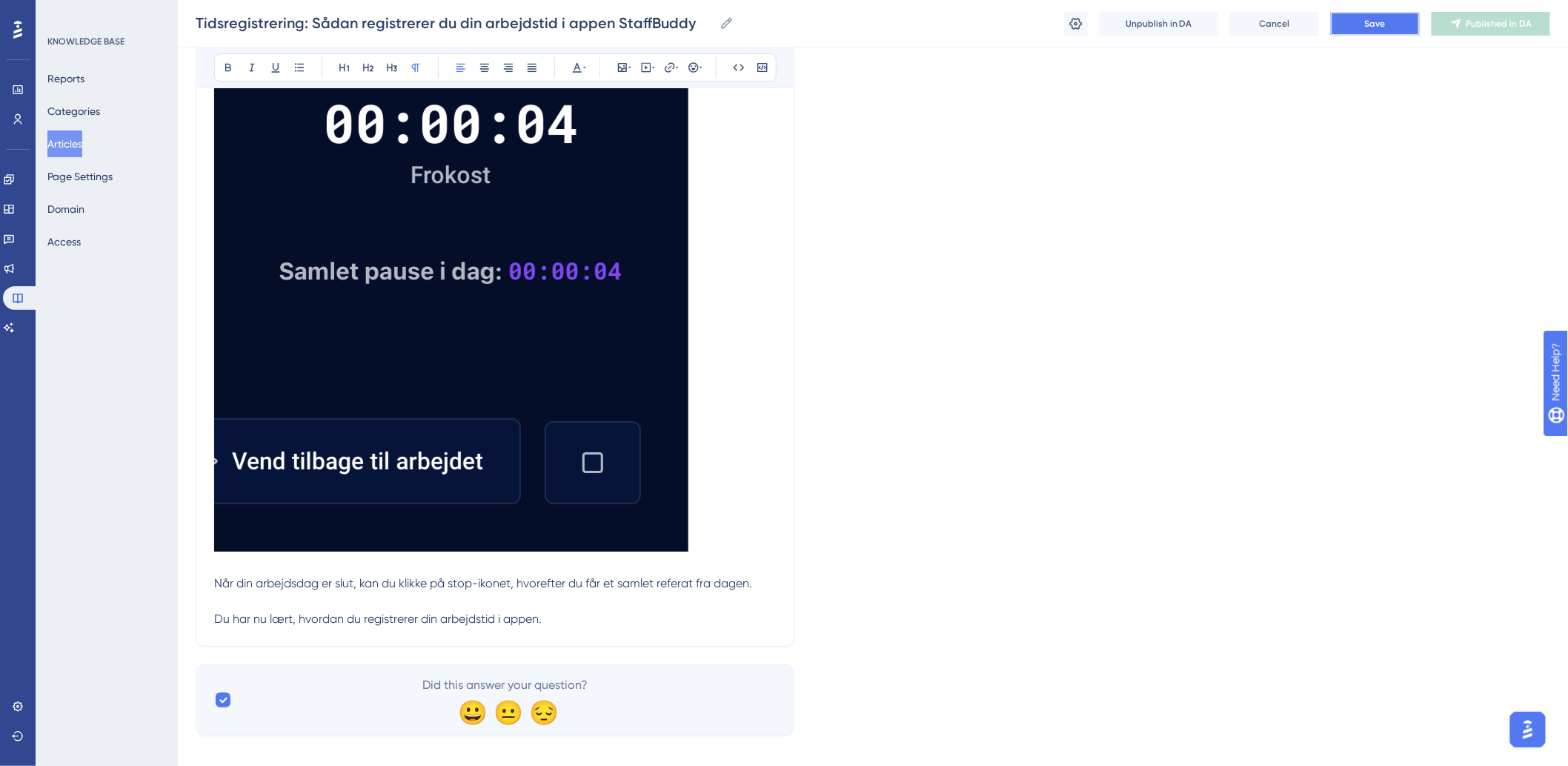
click at [1383, 26] on span "Save" at bounding box center [1375, 24] width 21 height 12
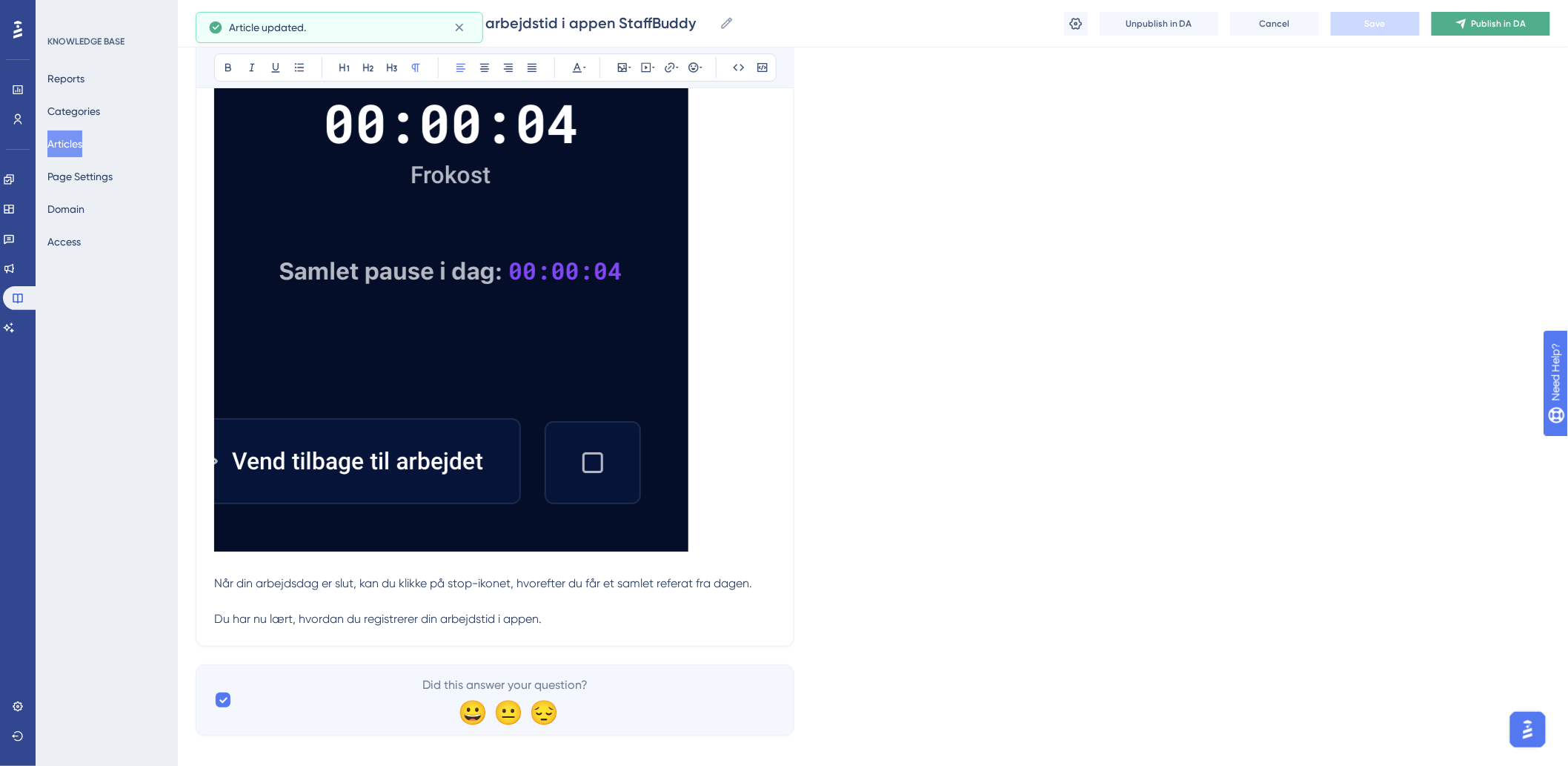
click at [1489, 24] on span "Publish in DA" at bounding box center [1499, 24] width 55 height 12
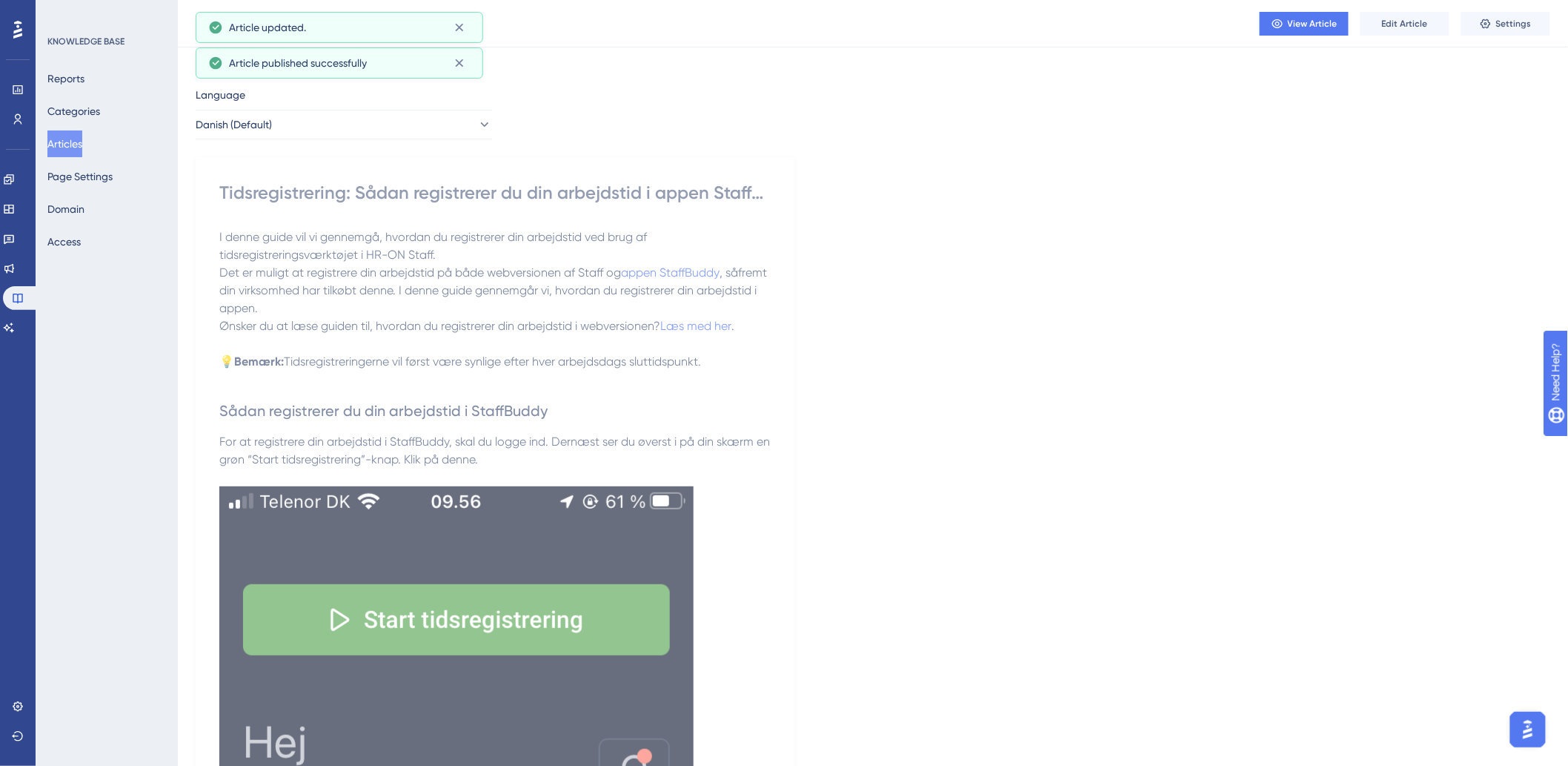
scroll to position [0, 0]
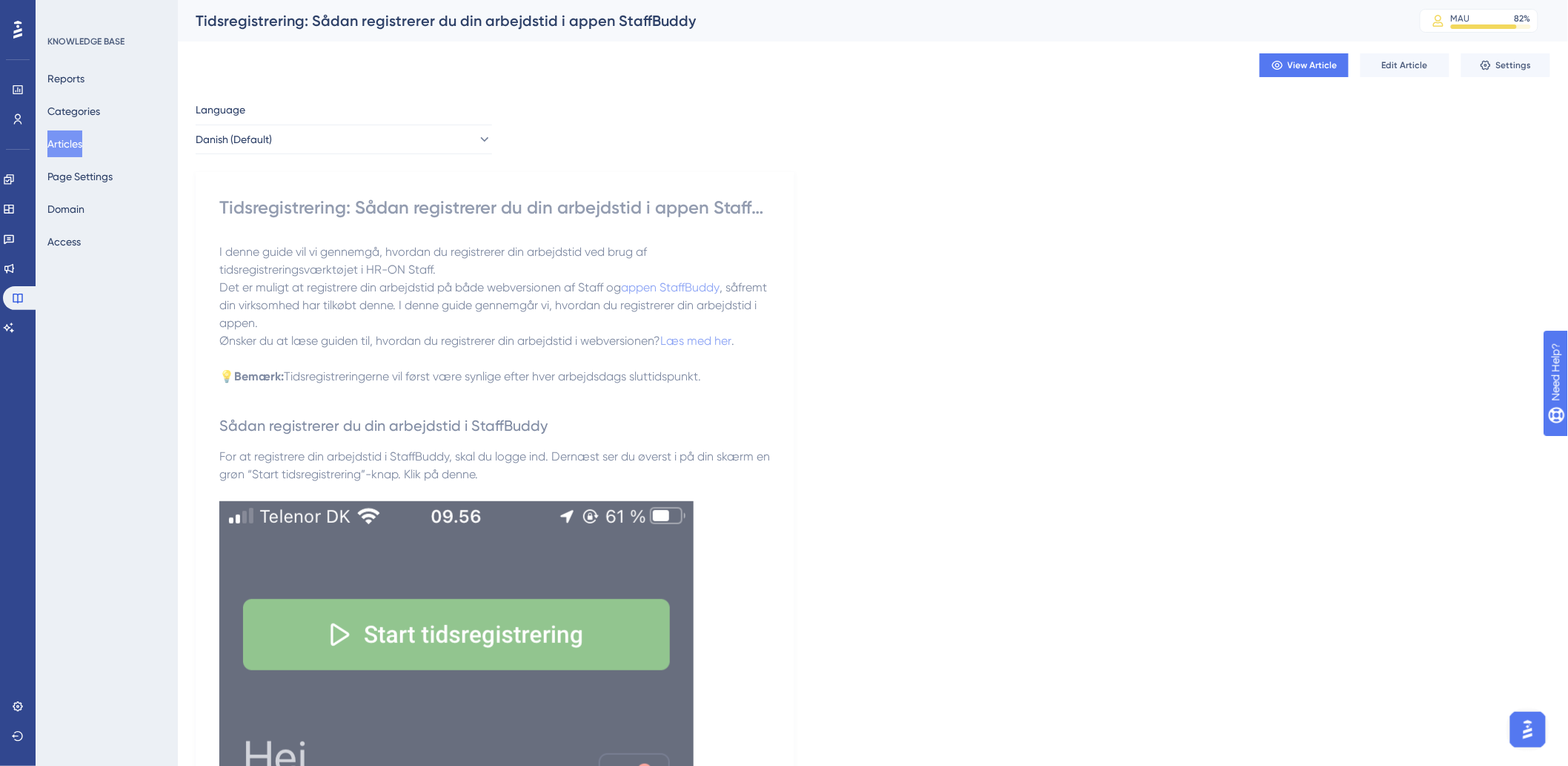
click at [70, 160] on div "Reports Categories Articles Page Settings Domain Access" at bounding box center [107, 160] width 120 height 190
click at [75, 146] on button "Articles" at bounding box center [64, 144] width 35 height 26
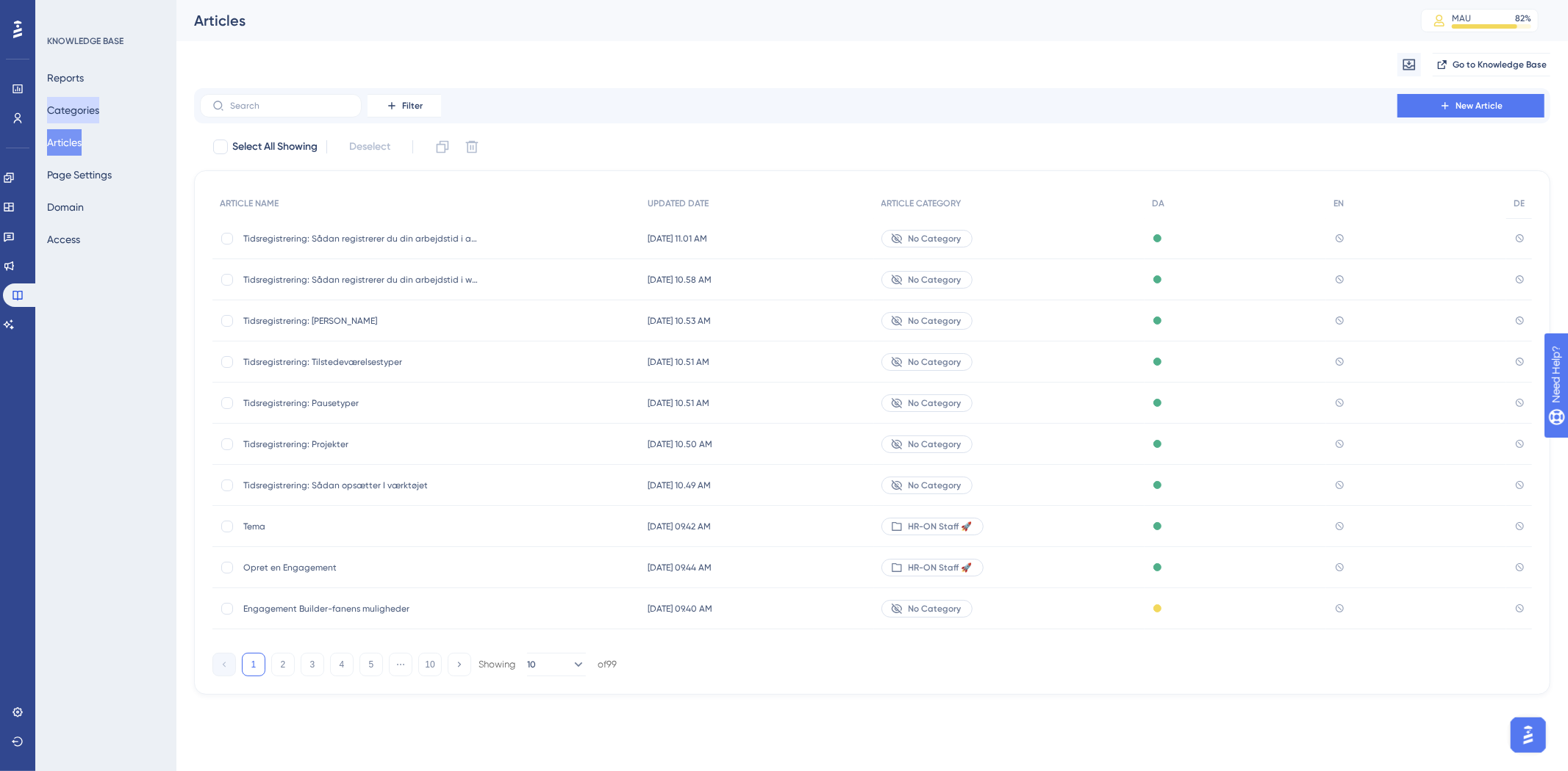
click at [82, 108] on button "Categories" at bounding box center [73, 110] width 52 height 26
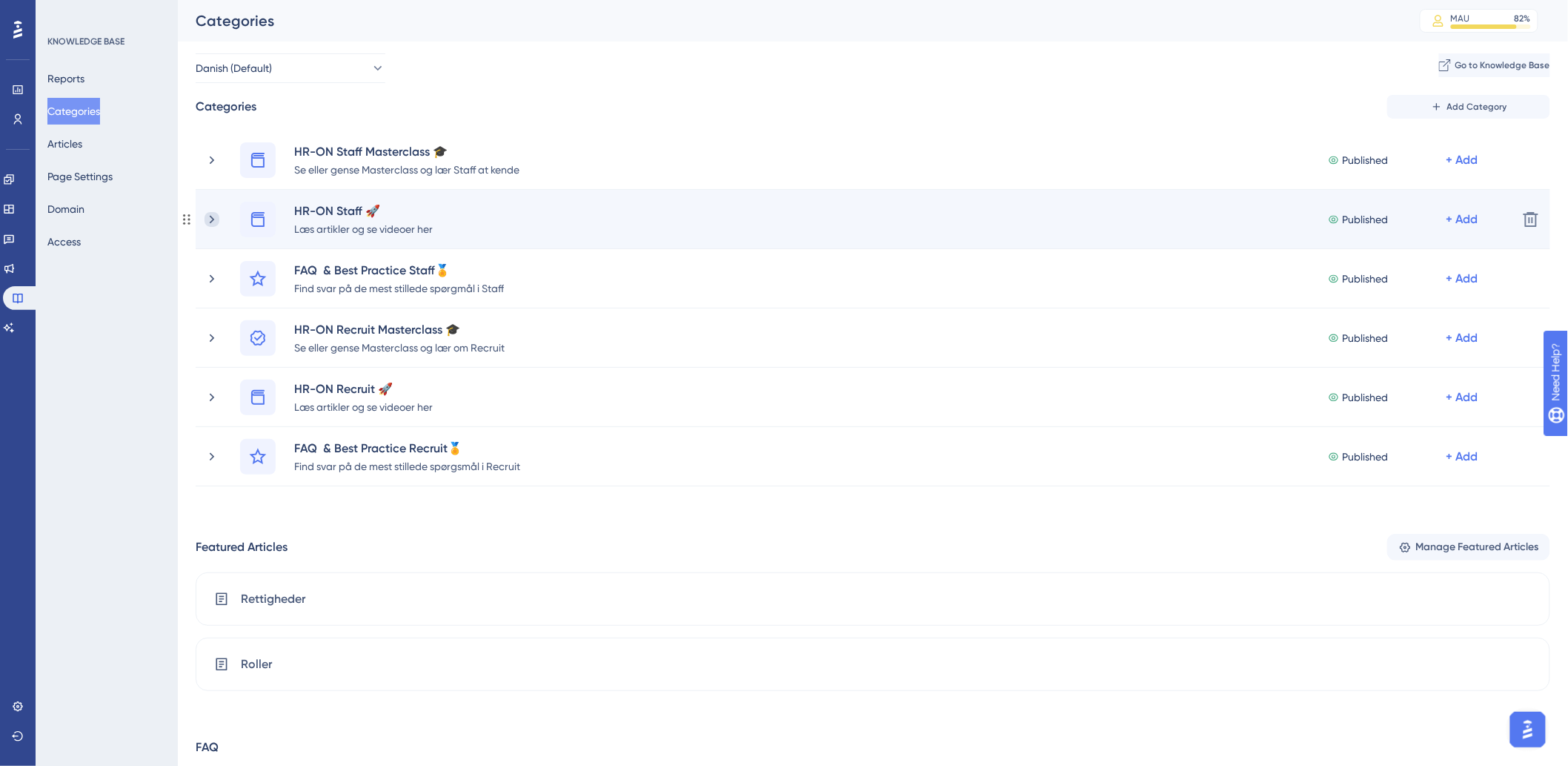
click at [212, 218] on icon at bounding box center [211, 219] width 5 height 9
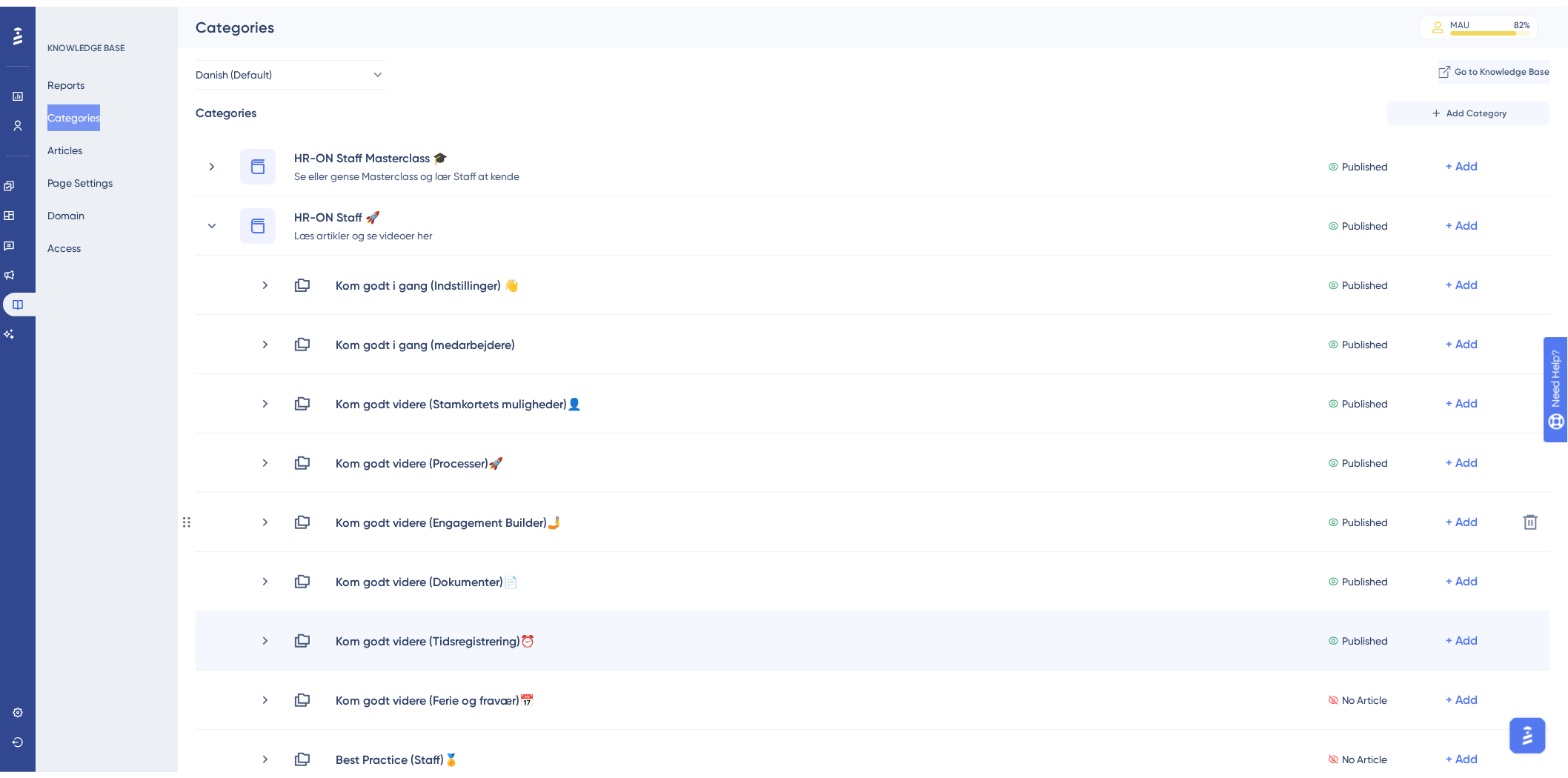
scroll to position [82, 0]
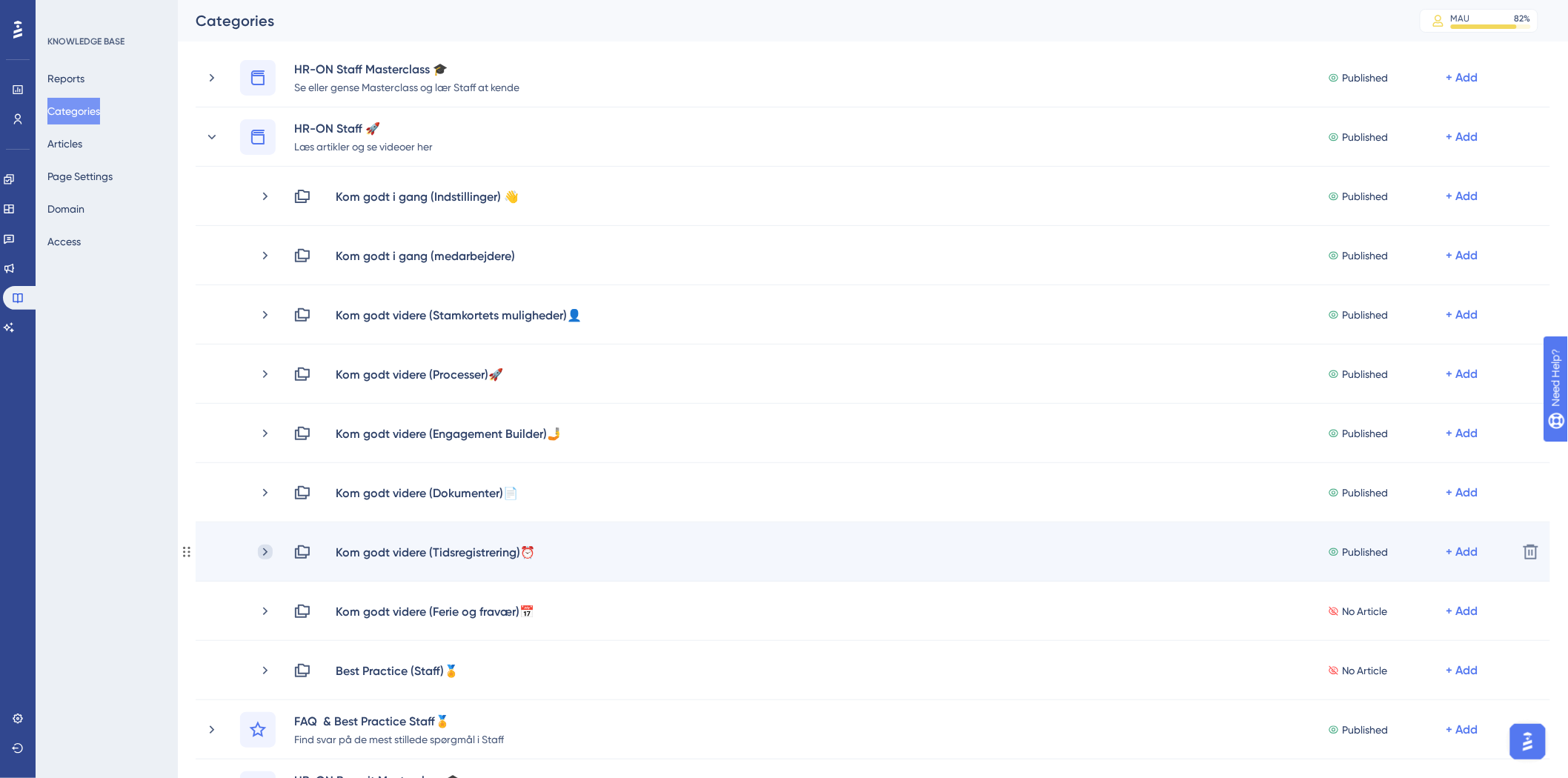
click at [263, 551] on icon at bounding box center [265, 552] width 15 height 15
click at [1465, 550] on div "+ Add" at bounding box center [1463, 552] width 32 height 18
click at [1397, 587] on span "Add Articles" at bounding box center [1369, 591] width 57 height 18
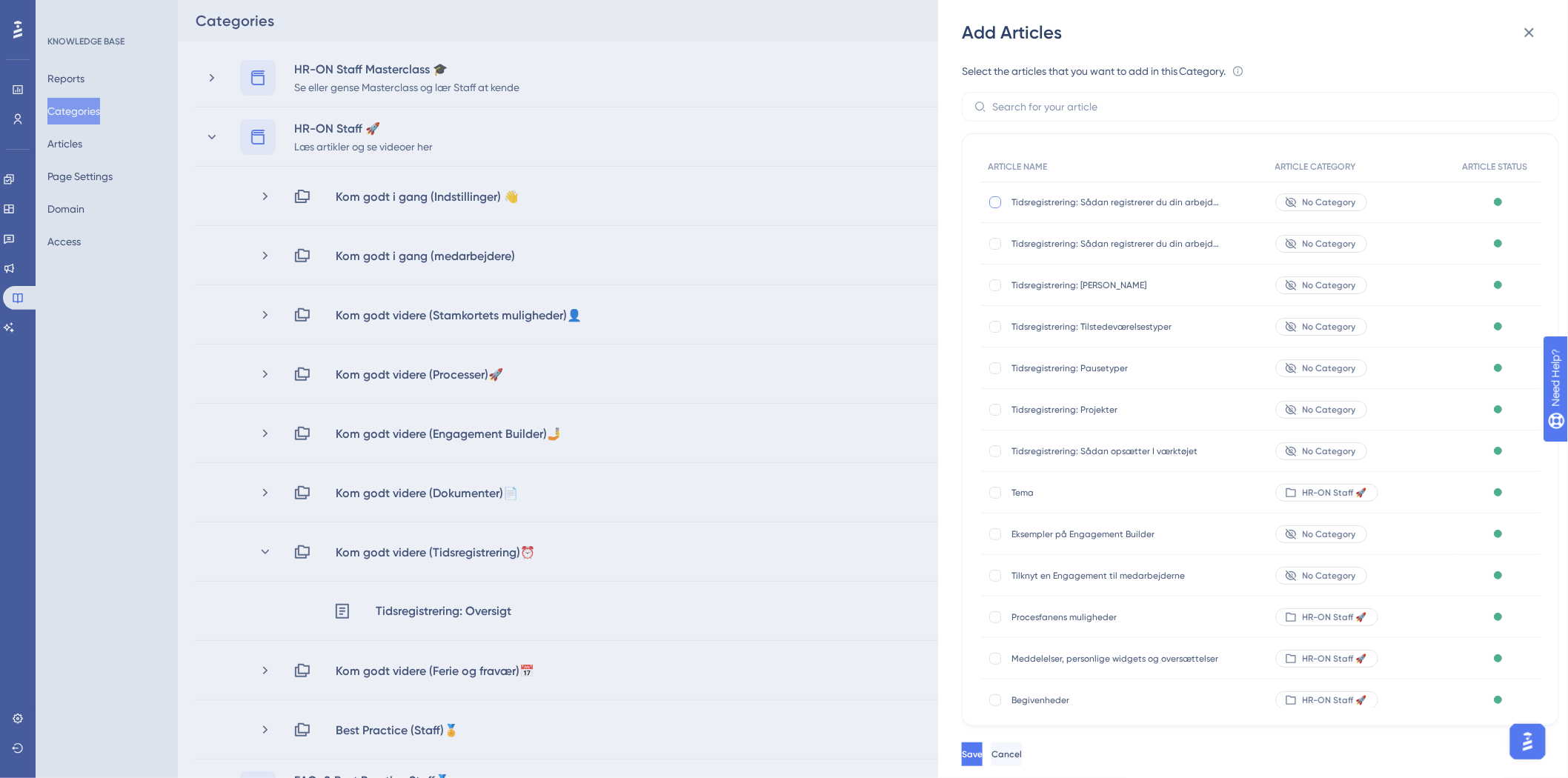
click at [1003, 201] on div at bounding box center [996, 202] width 15 height 15
checkbox input "true"
click at [988, 238] on div at bounding box center [996, 244] width 15 height 15
checkbox input "true"
click at [995, 284] on div at bounding box center [995, 285] width 12 height 12
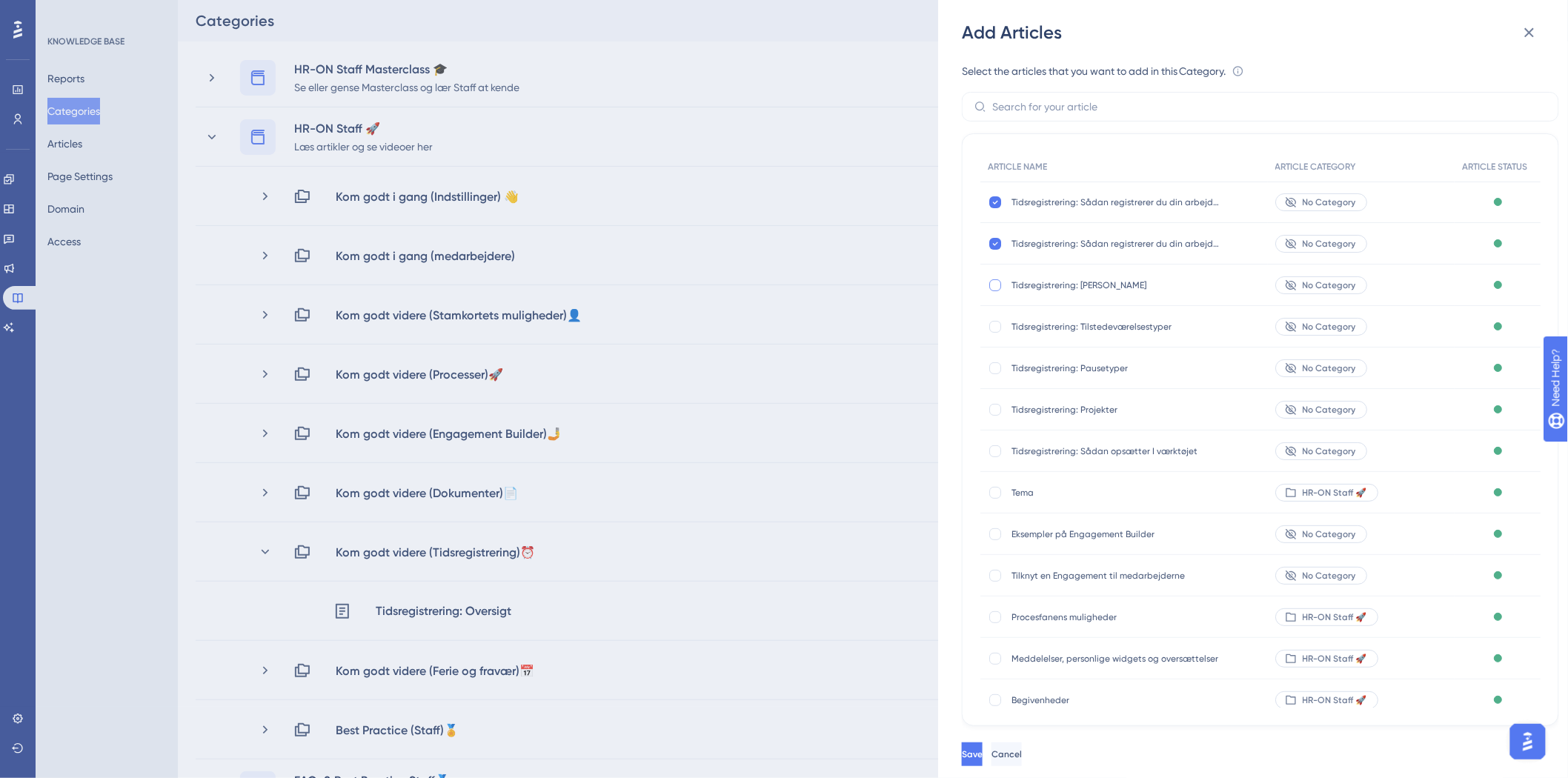
checkbox input "true"
click at [993, 326] on div at bounding box center [995, 327] width 12 height 12
checkbox input "true"
click at [999, 356] on div "Tidsregistrering: Pausetyper Tidsregistrering: Pausetyper" at bounding box center [1124, 368] width 288 height 42
click at [998, 374] on div at bounding box center [996, 368] width 15 height 15
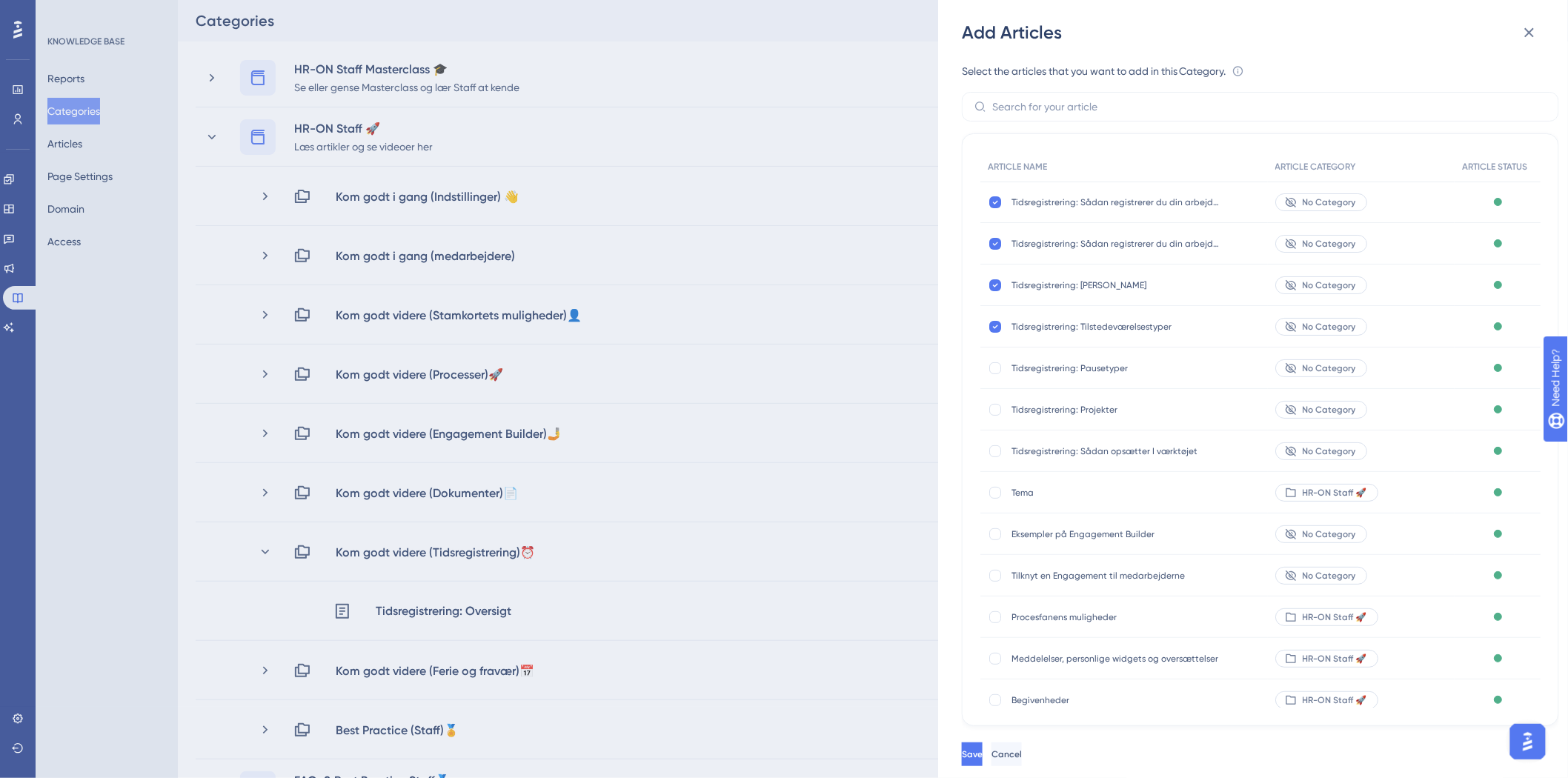
checkbox input "true"
click at [996, 405] on div at bounding box center [996, 410] width 15 height 15
checkbox input "true"
click at [997, 448] on div at bounding box center [995, 451] width 12 height 12
checkbox input "true"
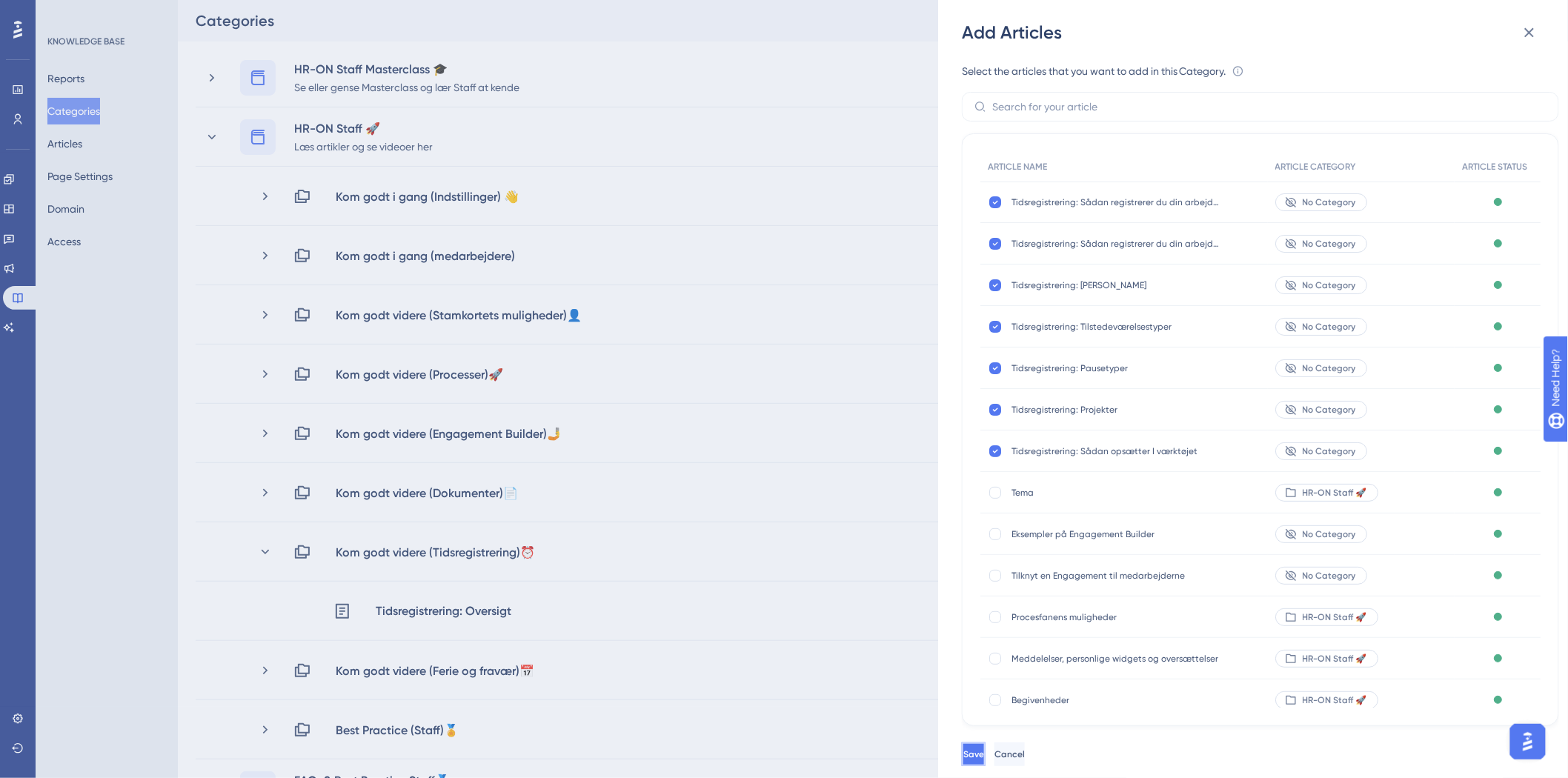
click at [985, 757] on span "Save" at bounding box center [974, 754] width 21 height 12
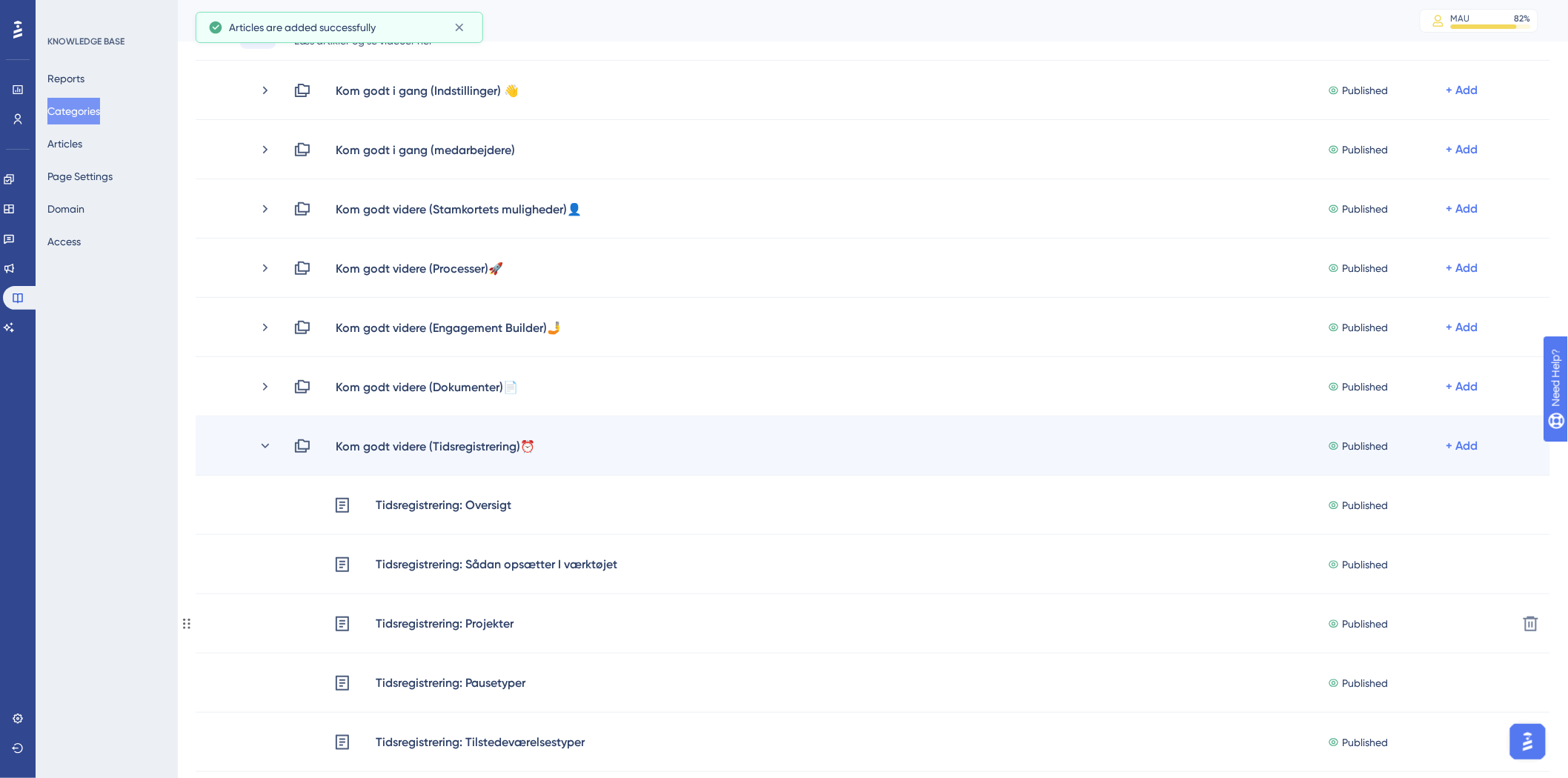
scroll to position [164, 0]
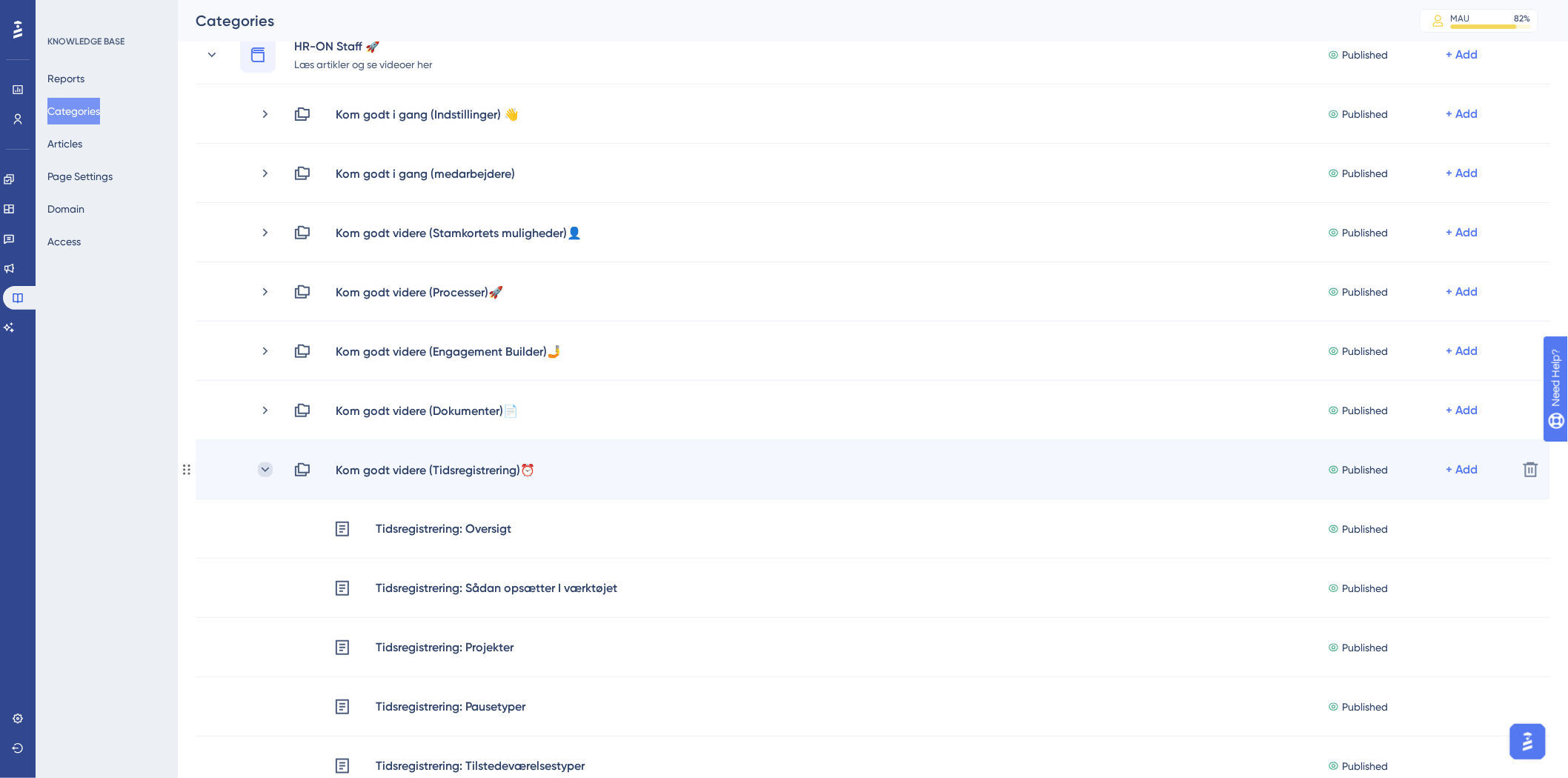
click at [270, 469] on icon at bounding box center [265, 470] width 15 height 15
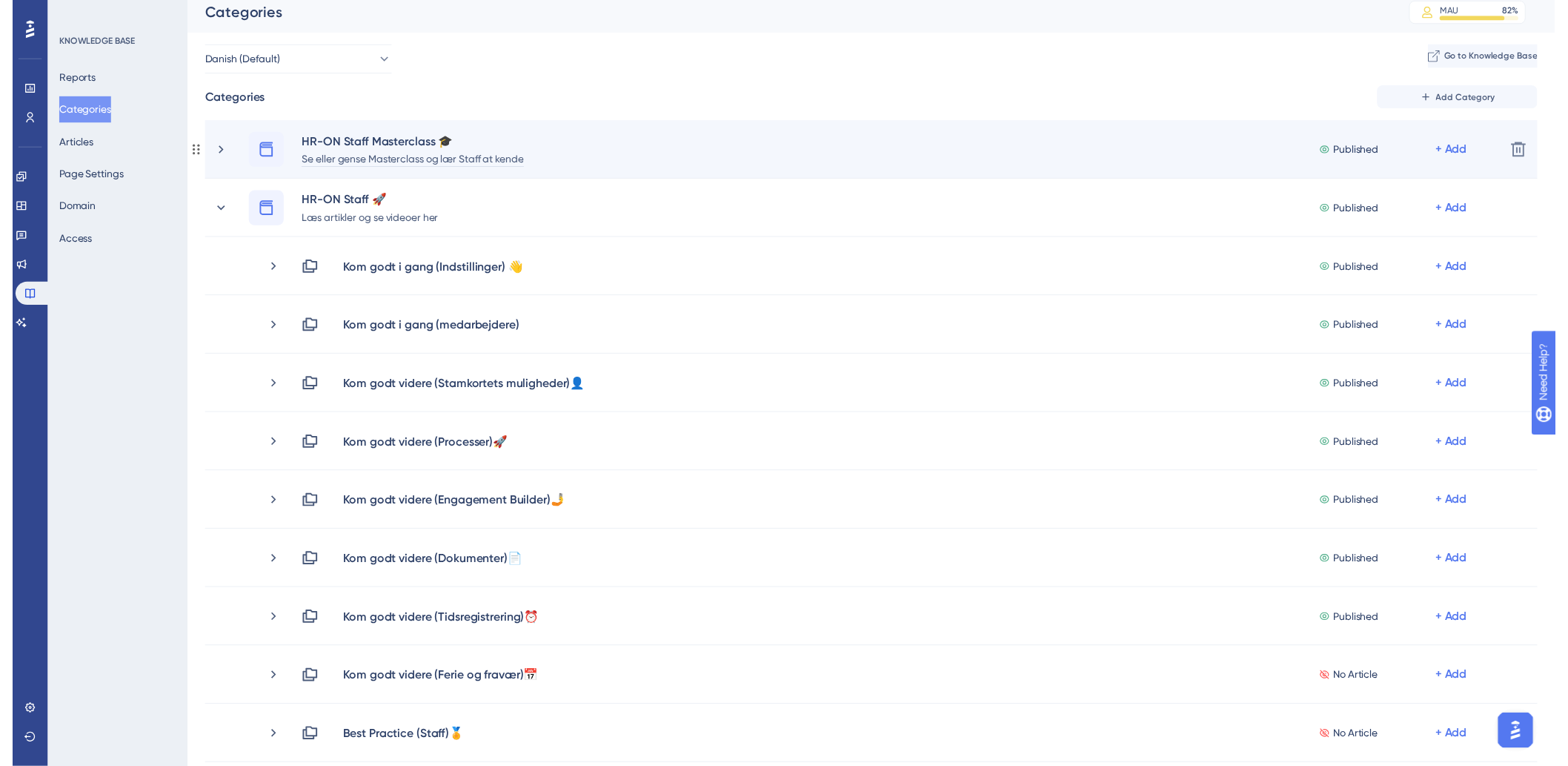
scroll to position [0, 0]
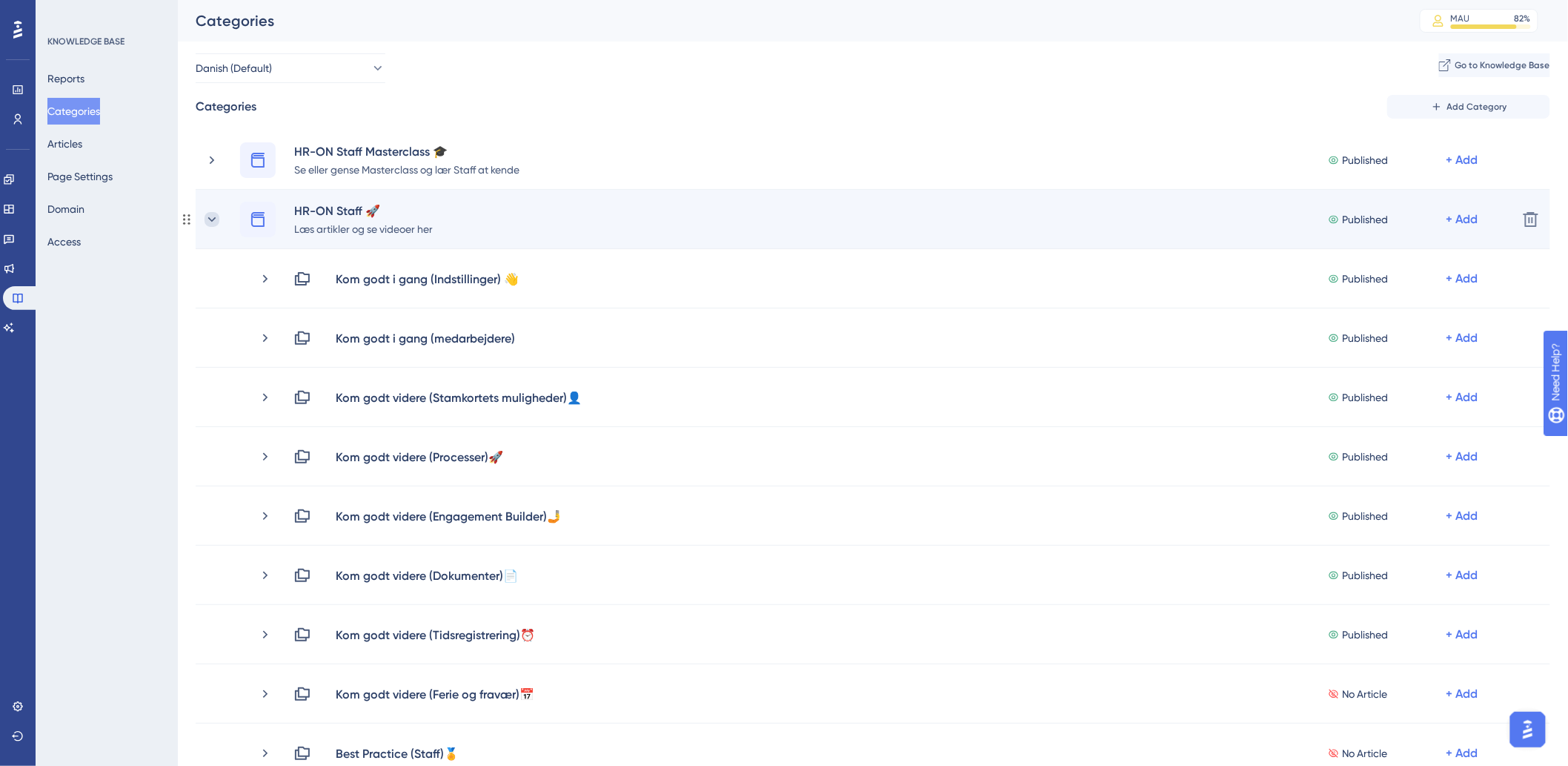
click at [206, 217] on icon at bounding box center [212, 220] width 15 height 15
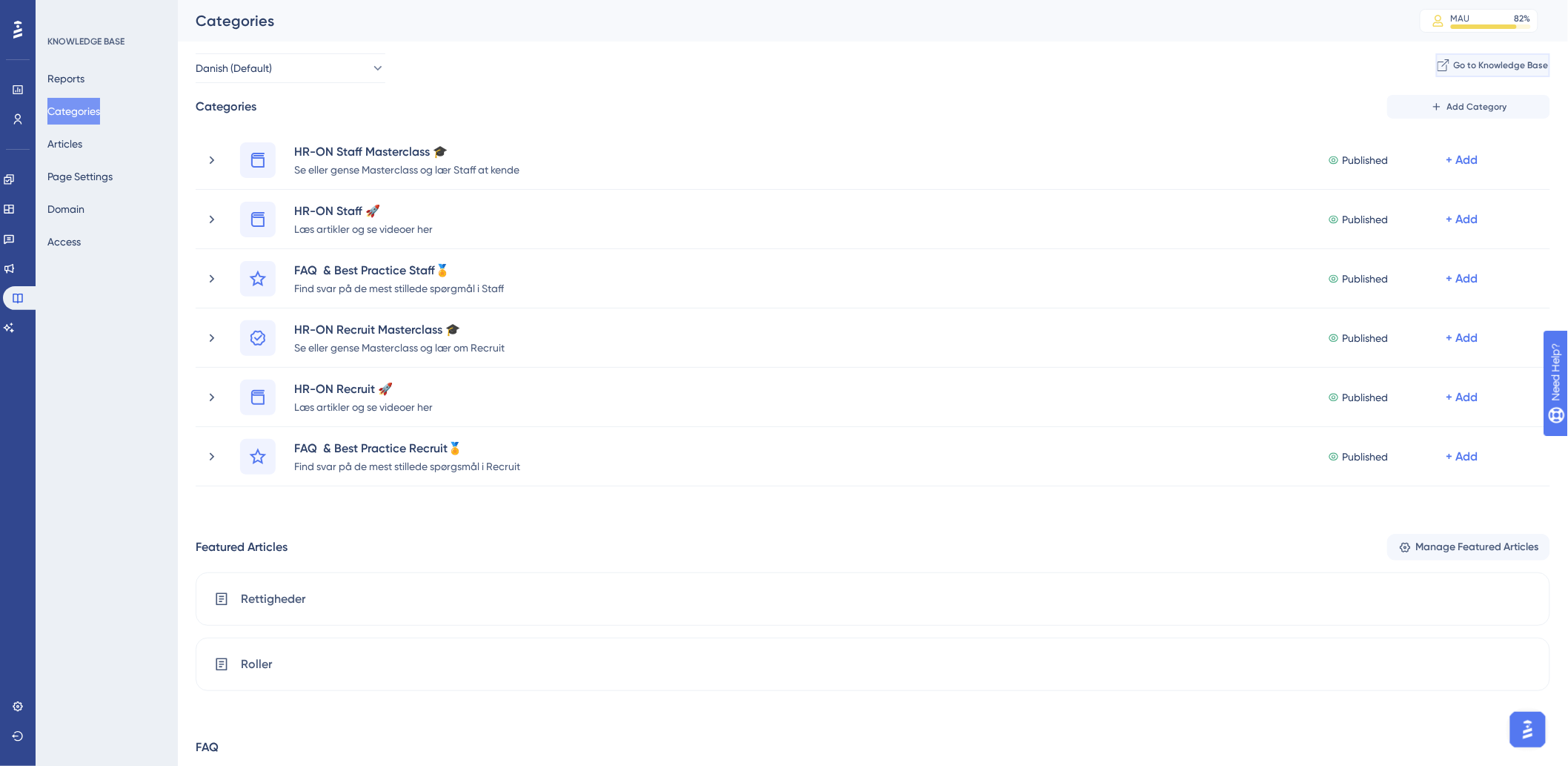
click at [1483, 63] on span "Go to Knowledge Base" at bounding box center [1501, 65] width 94 height 12
click at [75, 145] on button "Articles" at bounding box center [64, 144] width 35 height 26
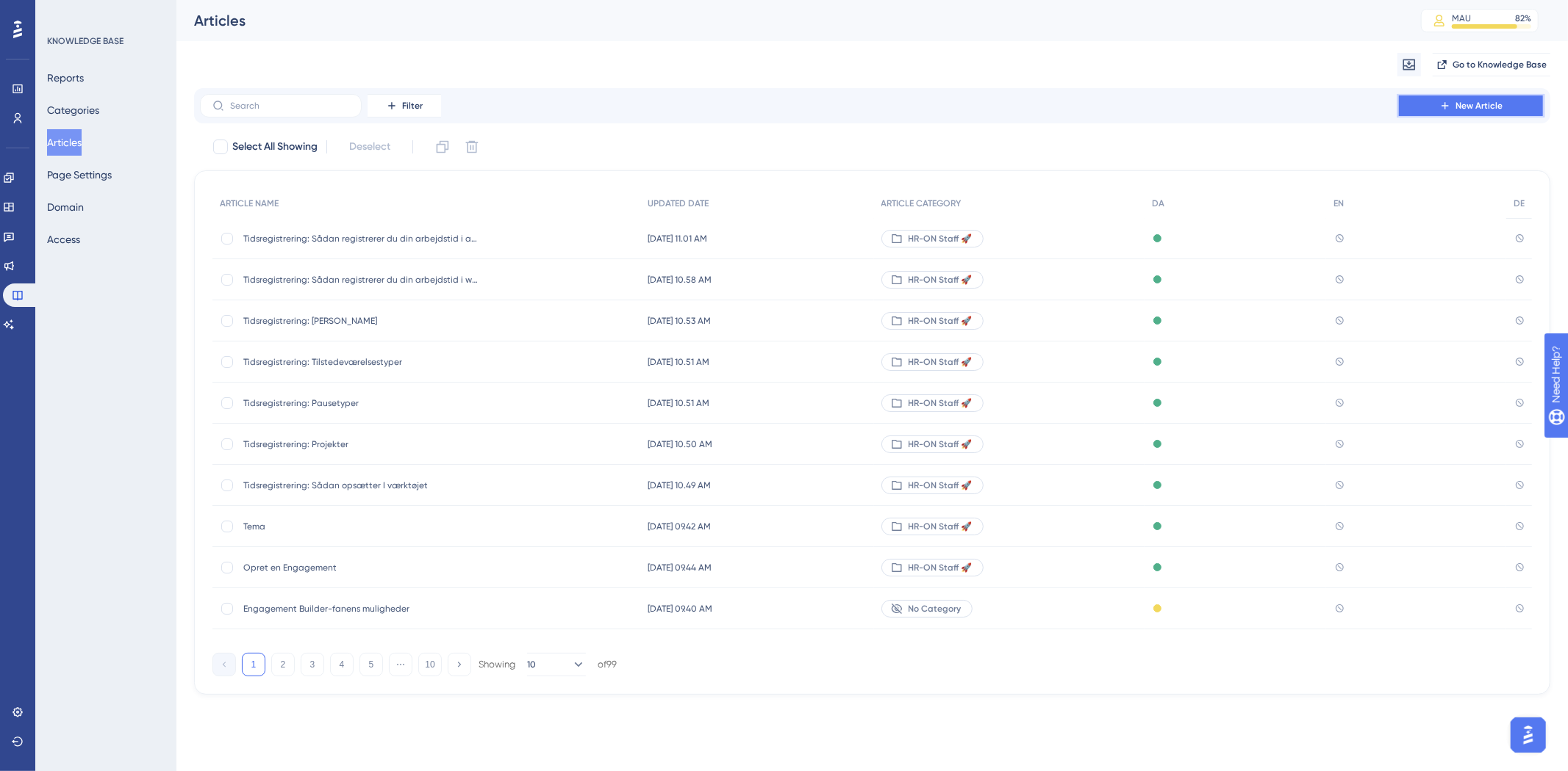
click at [1461, 101] on span "New Article" at bounding box center [1479, 106] width 47 height 12
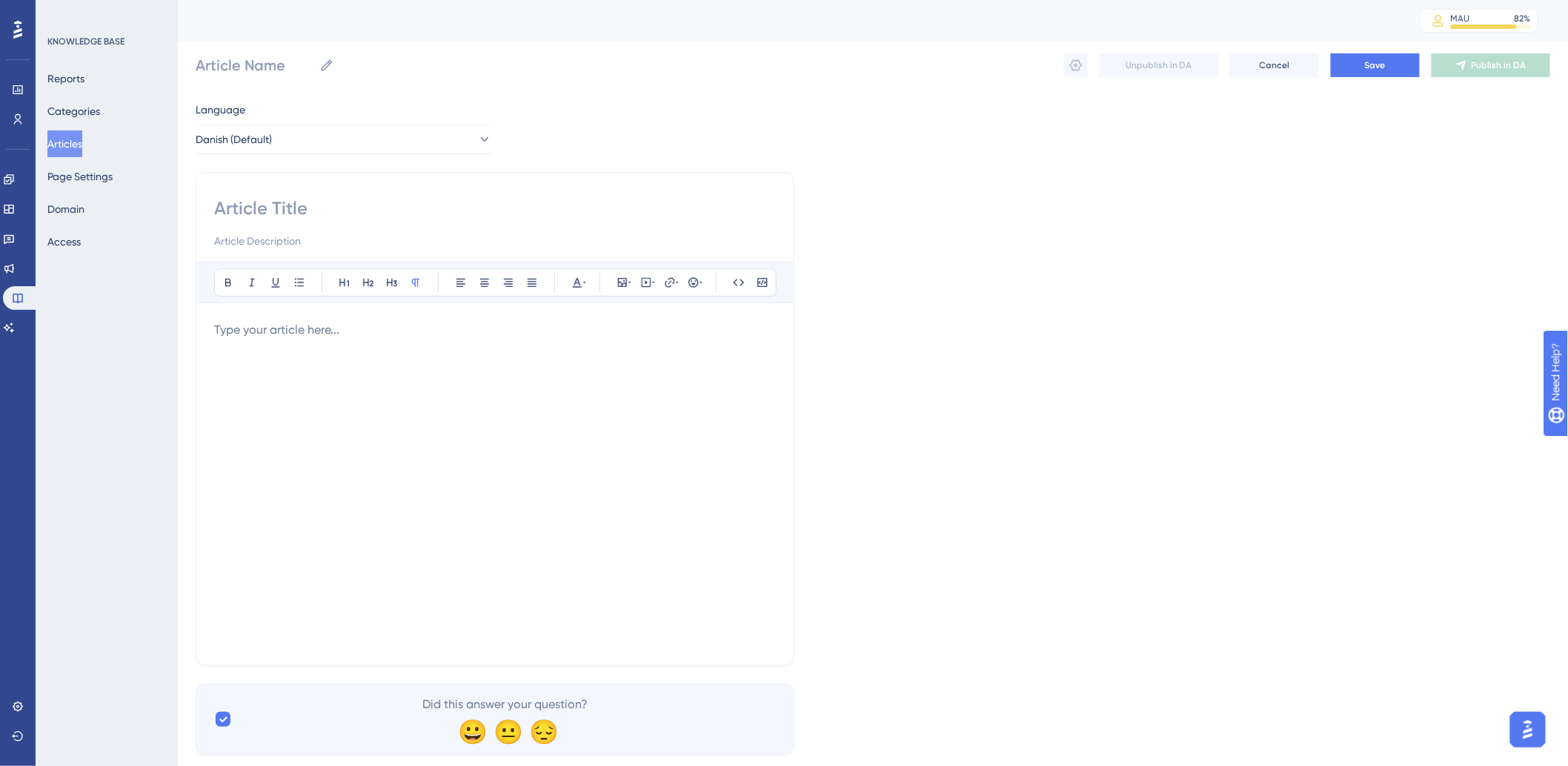
click at [364, 392] on div at bounding box center [495, 484] width 562 height 326
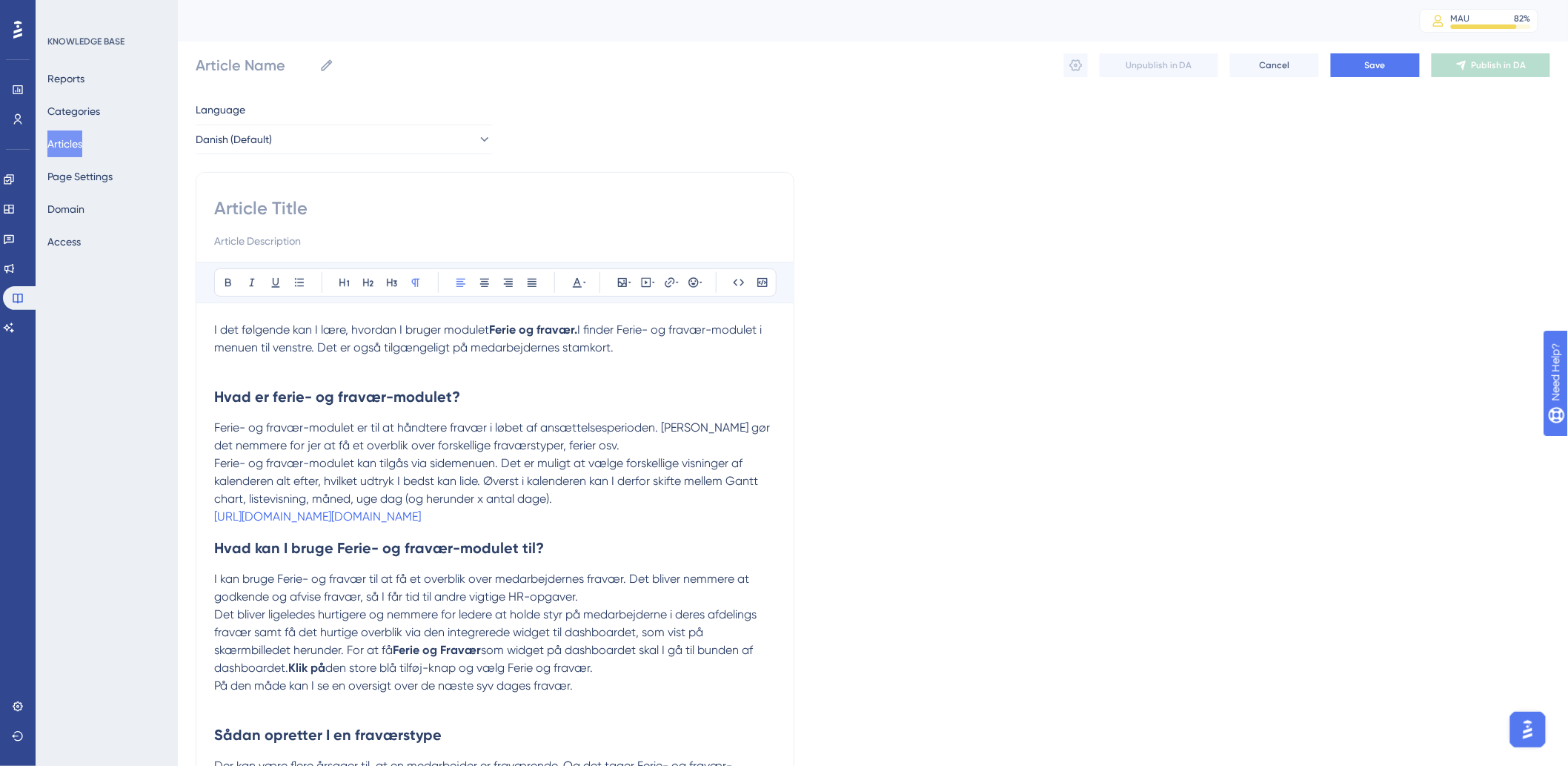
click at [354, 223] on div at bounding box center [495, 223] width 562 height 54
click at [364, 200] on input at bounding box center [495, 208] width 562 height 24
paste input "Ferie og fravær"
type input "Ferie og fravær"
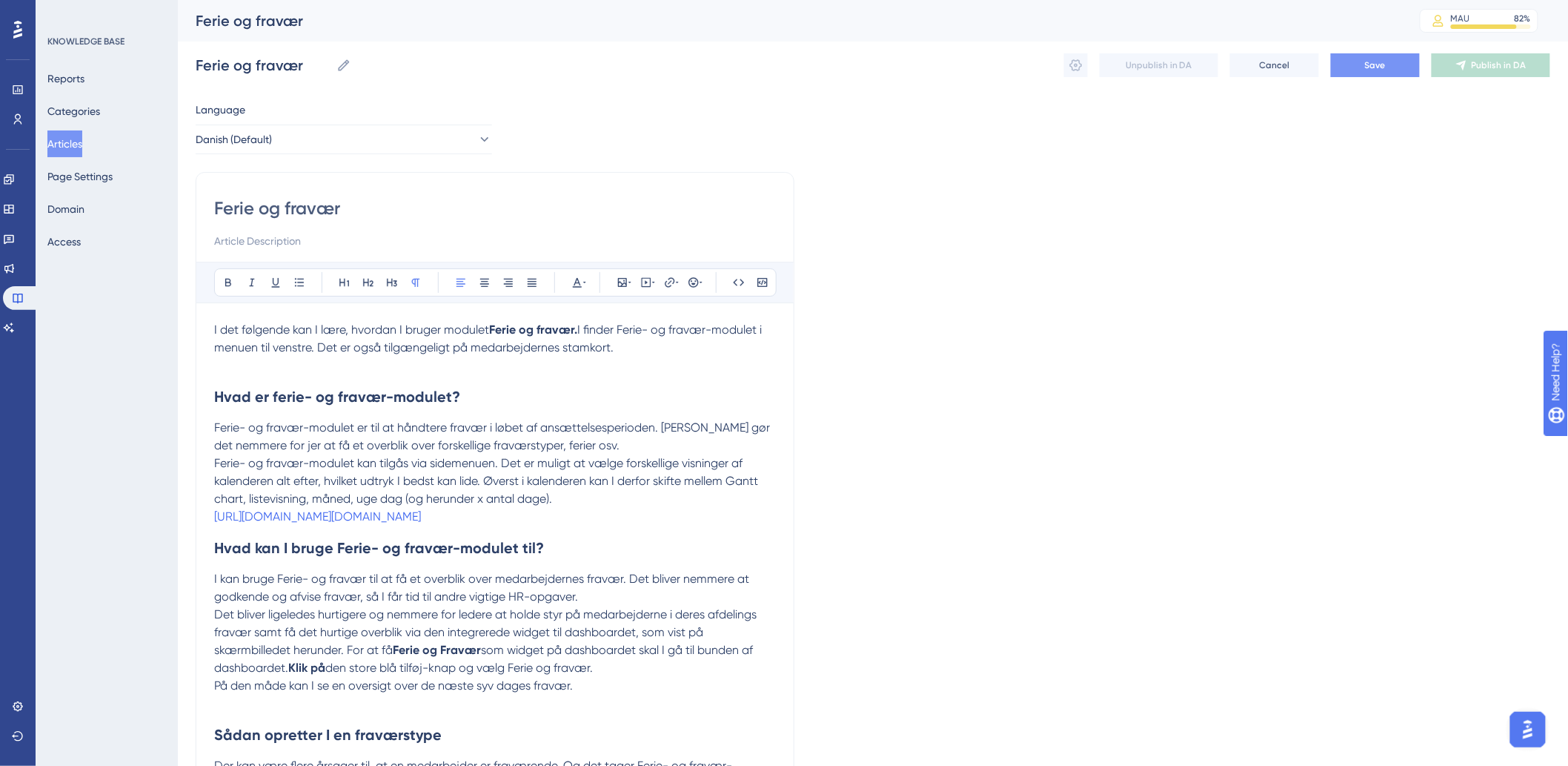
type input "Ferie og fravær"
click at [1385, 63] on span "Save" at bounding box center [1375, 65] width 21 height 12
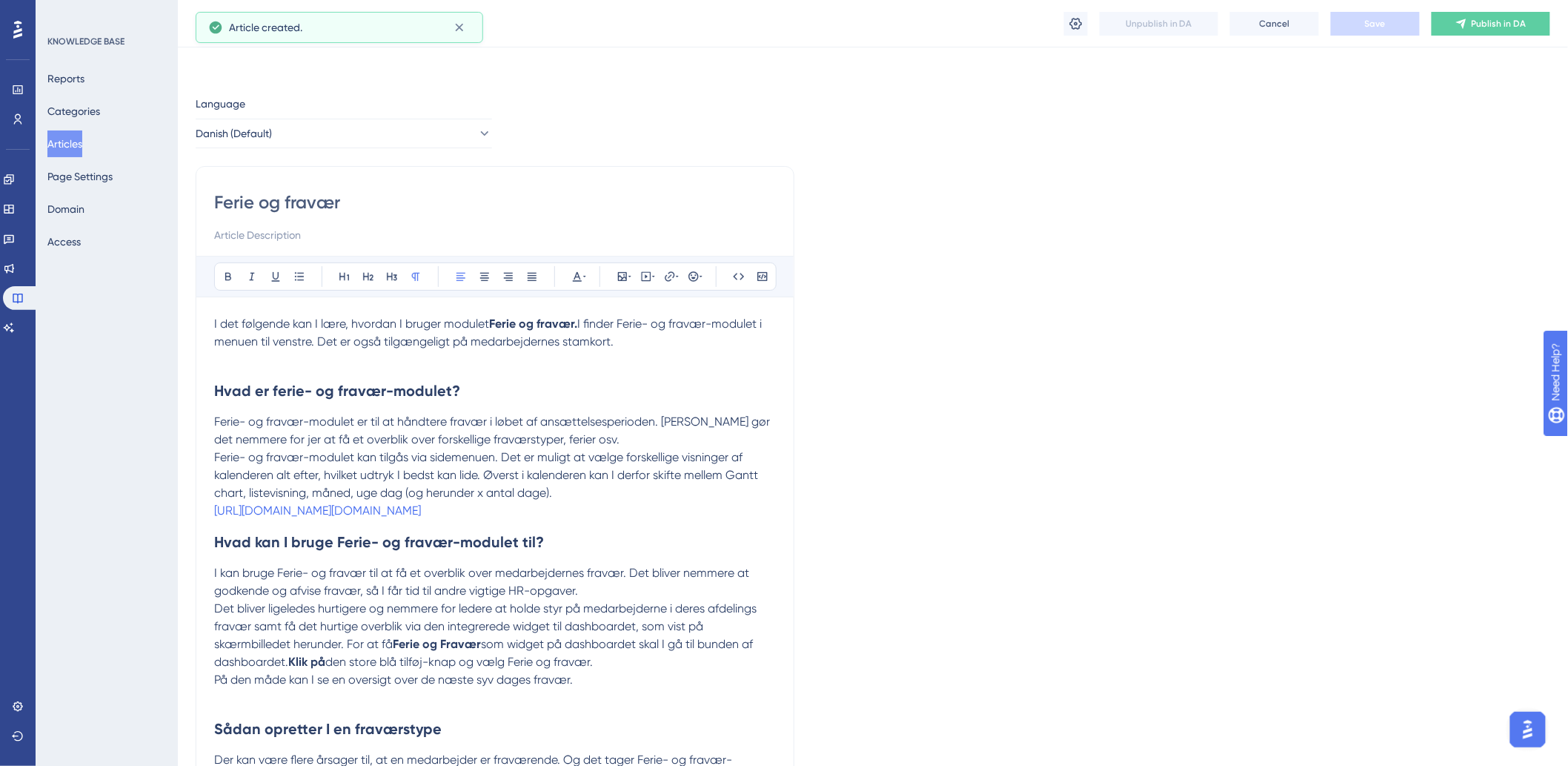
scroll to position [1889, 0]
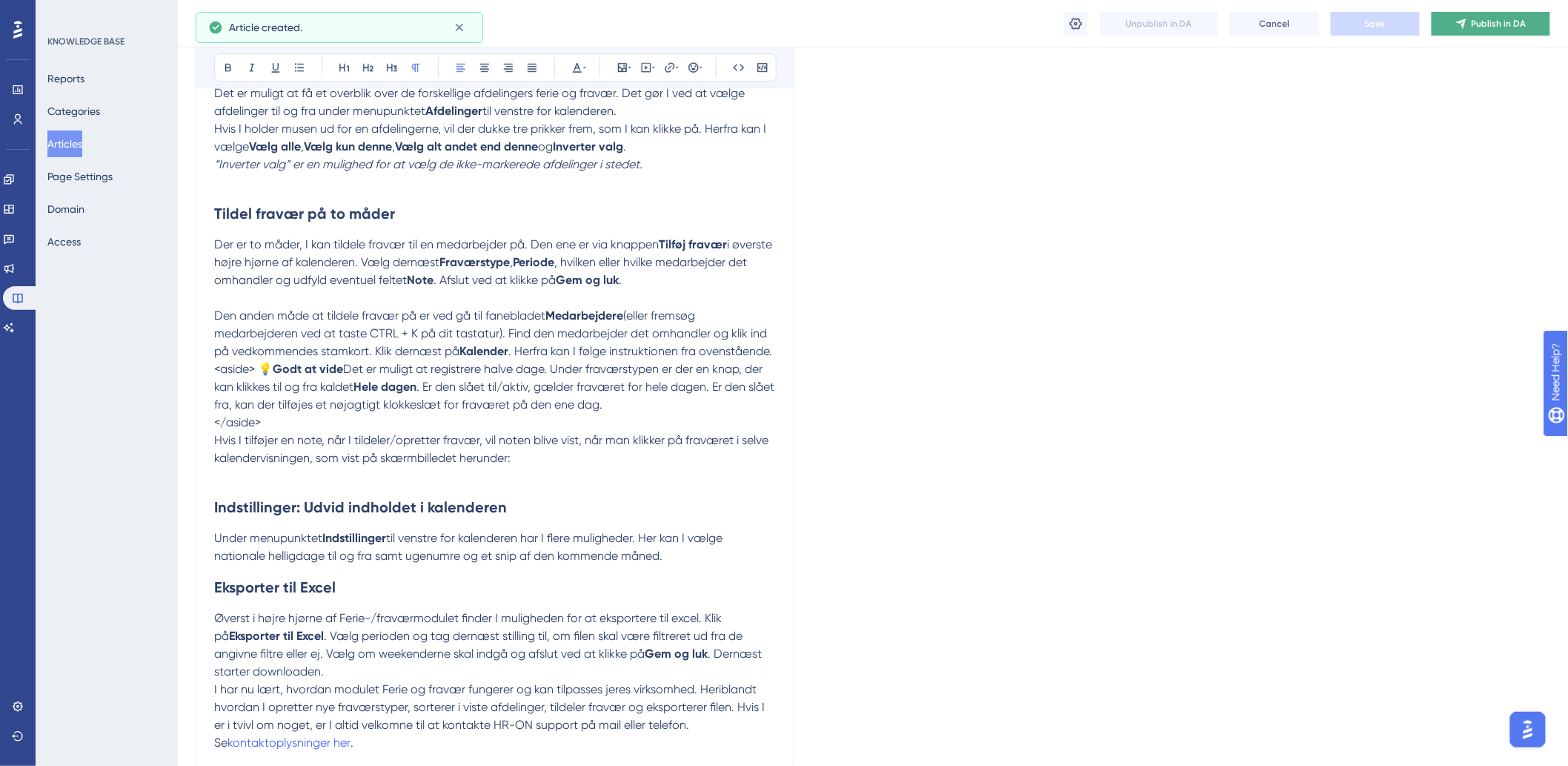
click at [1468, 20] on icon at bounding box center [1461, 24] width 12 height 12
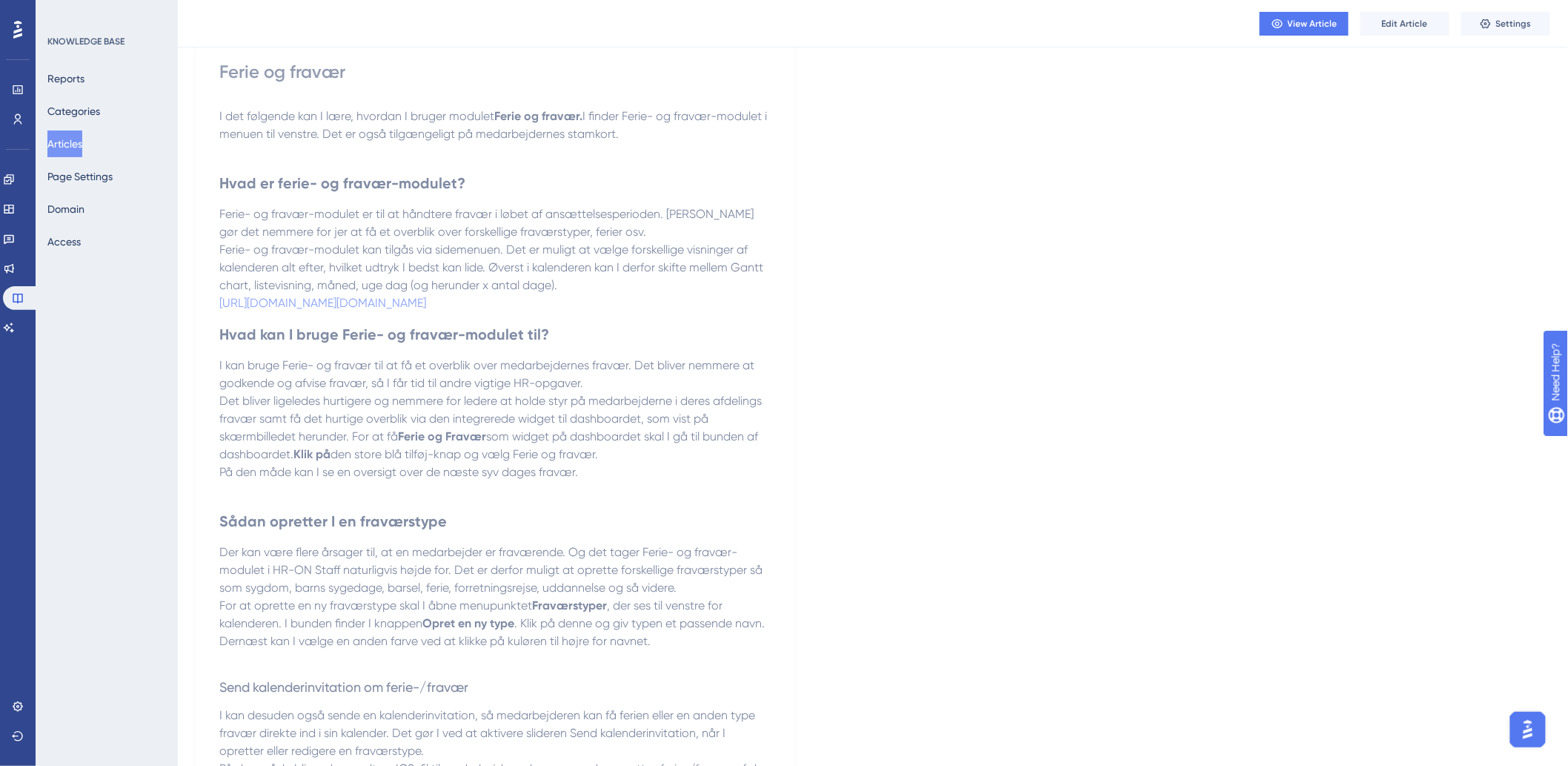
scroll to position [0, 0]
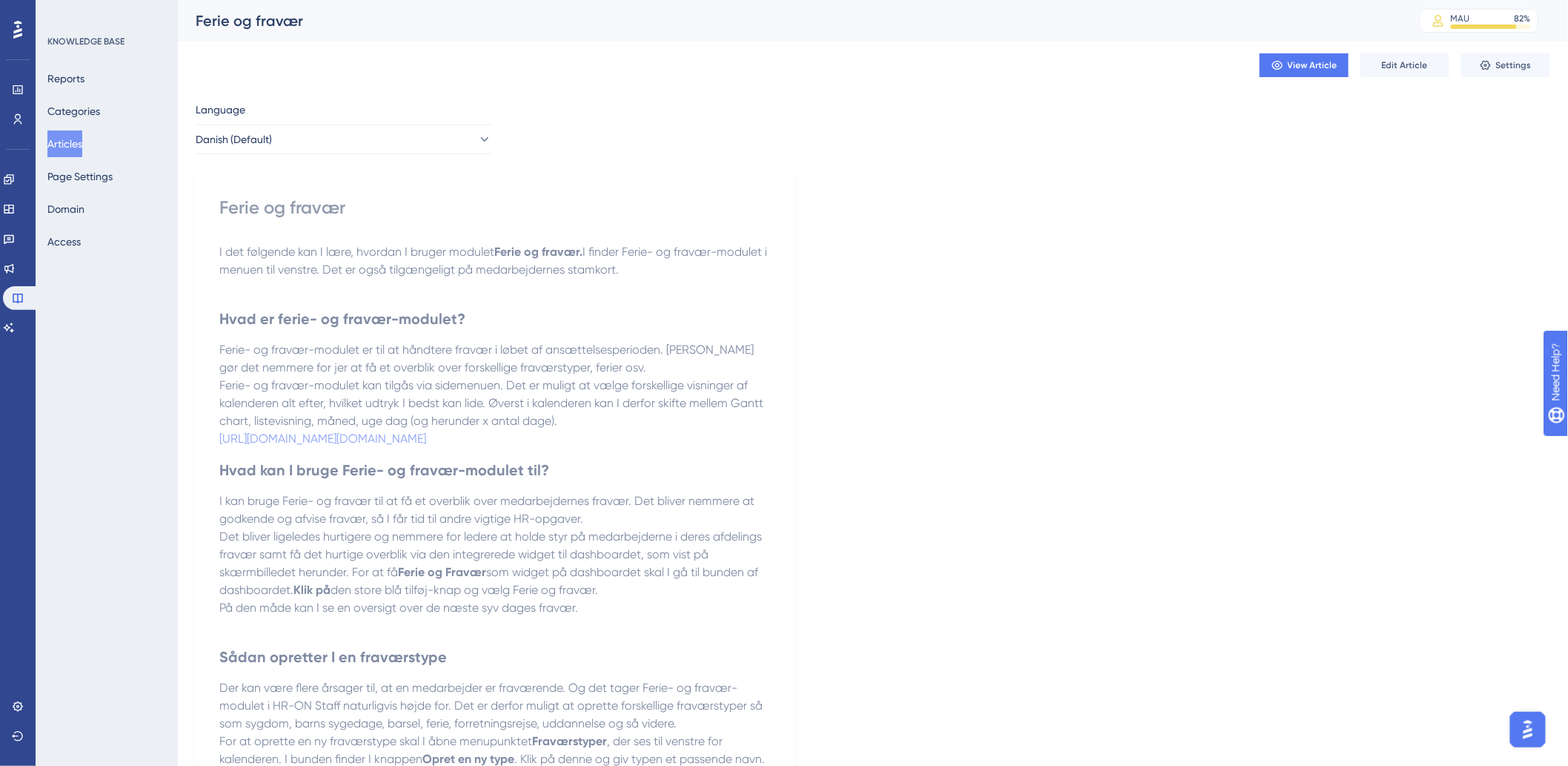
click at [668, 276] on p "I det følgende kan I lære, hvordan I bruger modulet Ferie og fravær. I finder F…" at bounding box center [495, 262] width 551 height 36
click at [1406, 61] on button "Edit Article" at bounding box center [1406, 65] width 89 height 24
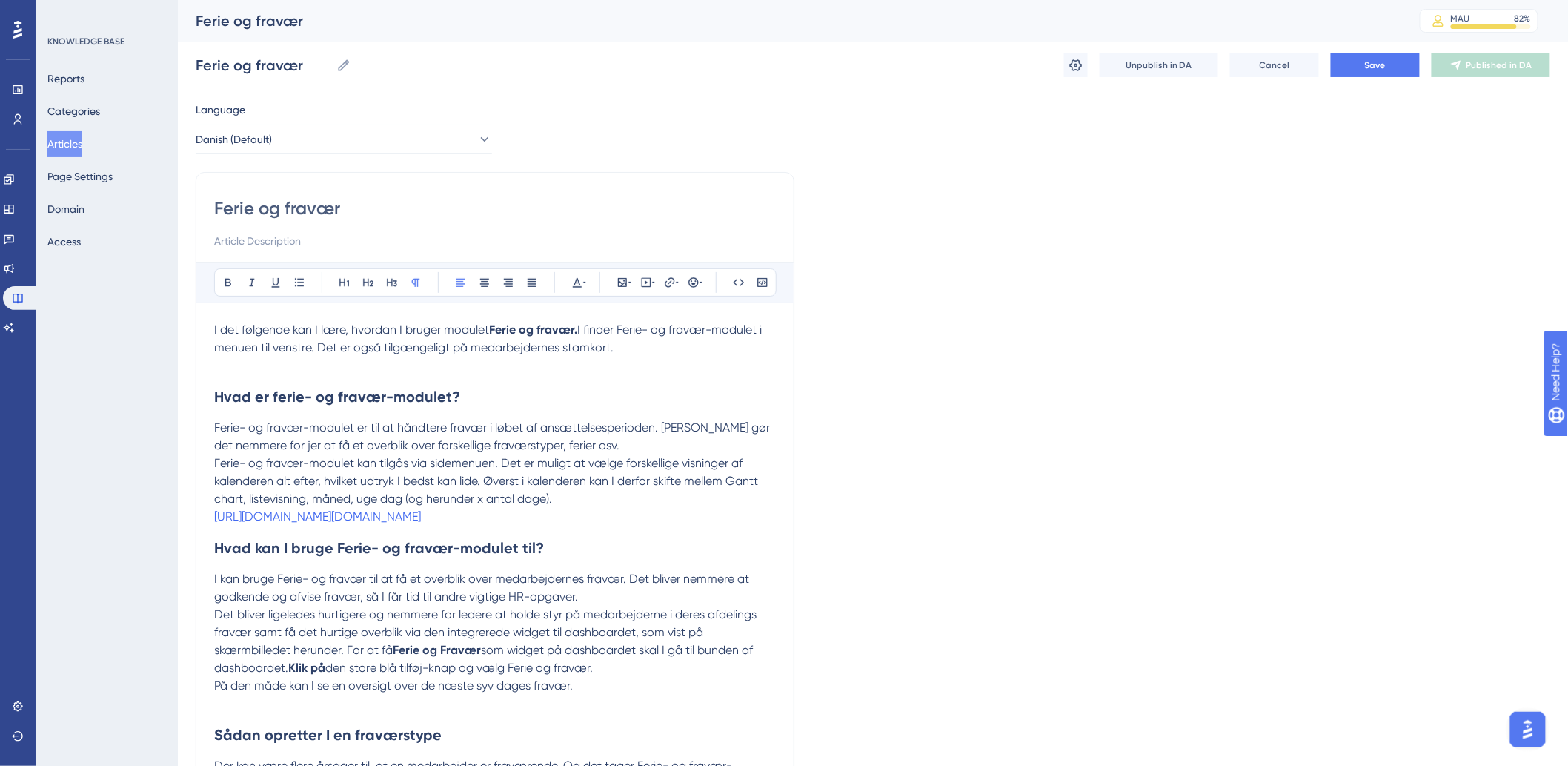
click at [657, 340] on p "I det følgende kan I lære, hvordan I bruger modulet Ferie og fravær. I finder F…" at bounding box center [495, 339] width 562 height 36
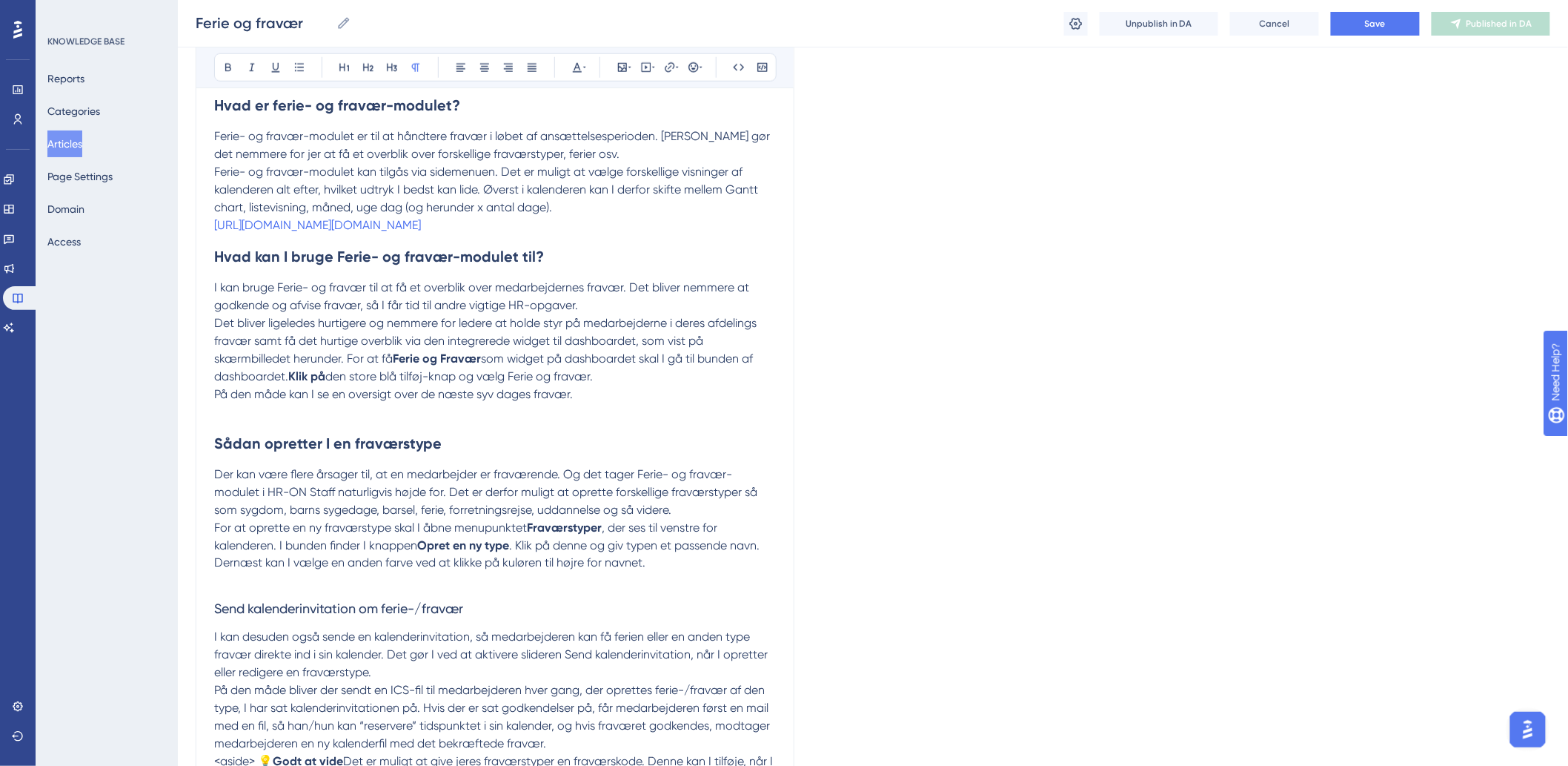
scroll to position [576, 0]
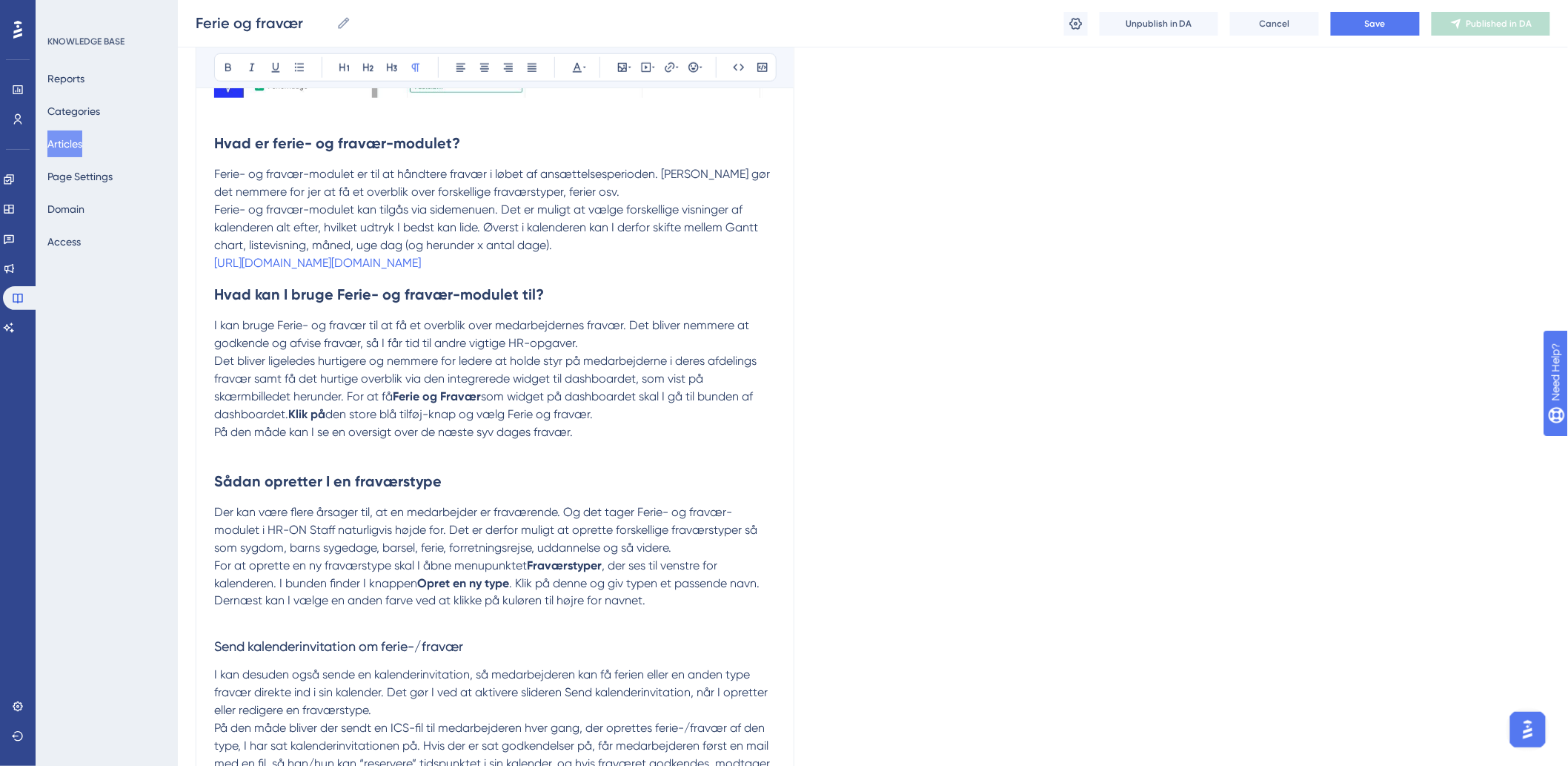
click at [654, 441] on p "På den måde kan I se en oversigt over de næste syv dages fravær." at bounding box center [495, 432] width 562 height 18
click at [658, 441] on p "På den måde kan I se en oversigt over de næste syv dages fravær." at bounding box center [495, 432] width 562 height 18
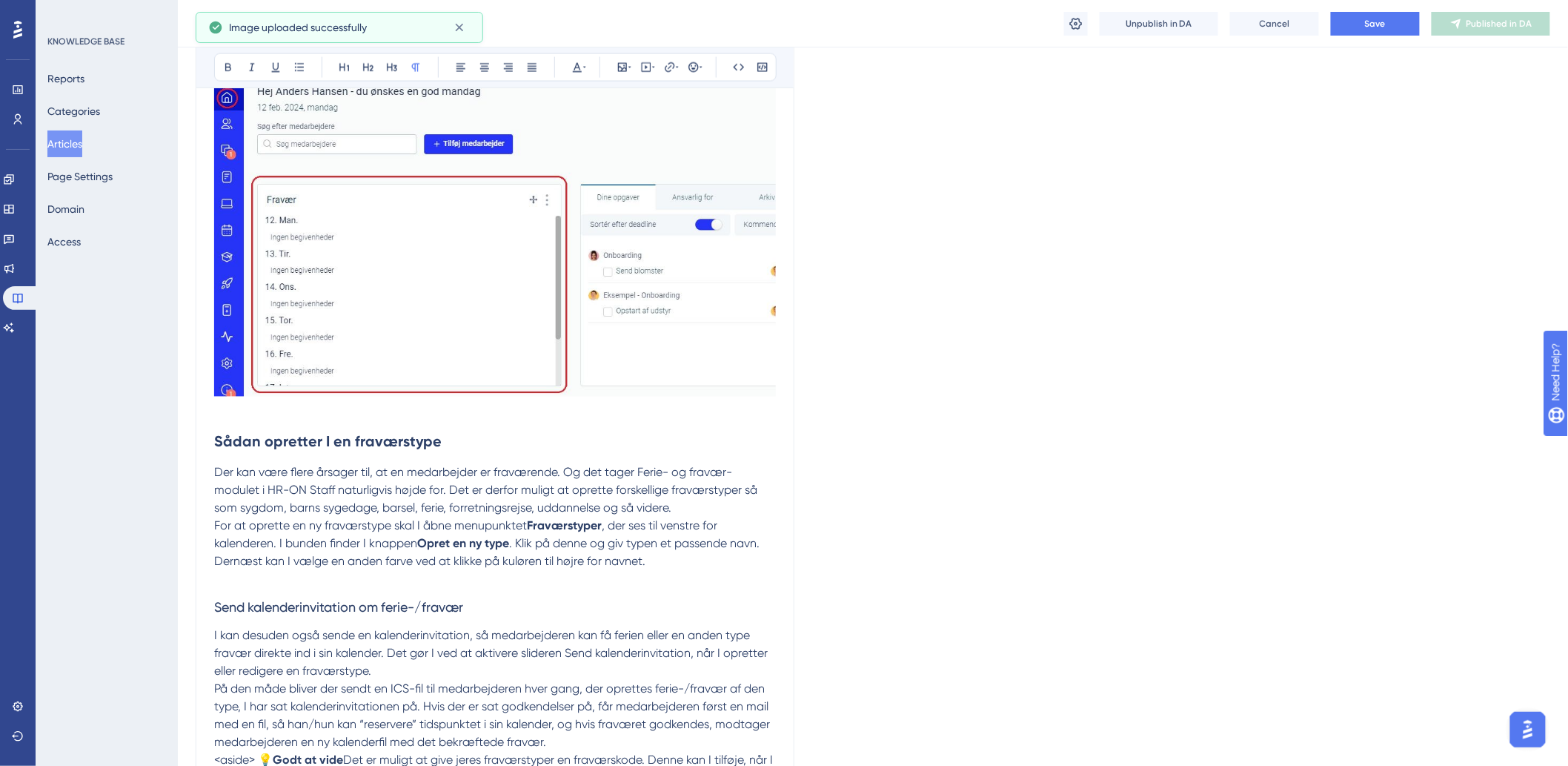
scroll to position [1071, 0]
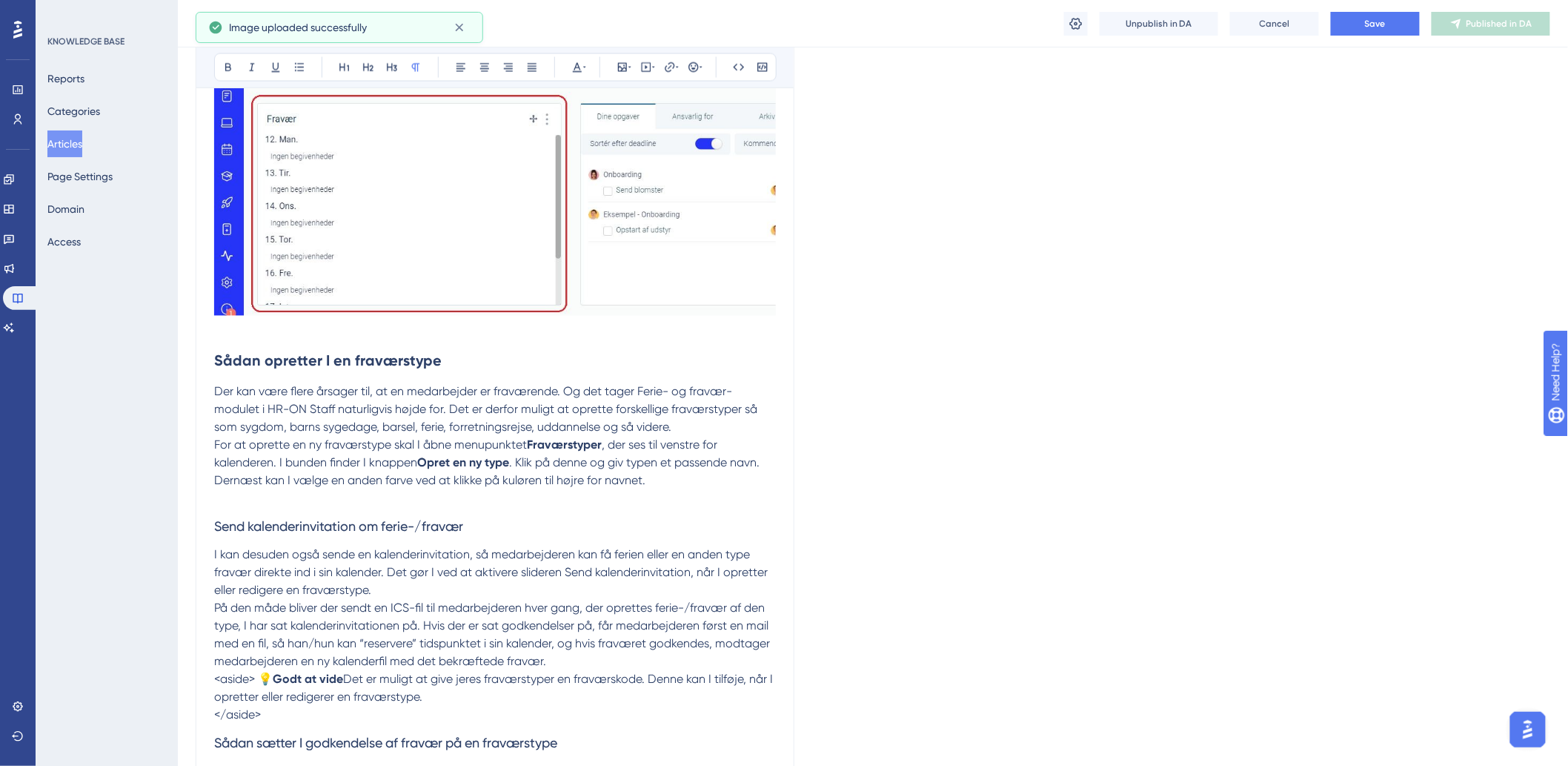
click at [646, 508] on p at bounding box center [495, 499] width 562 height 18
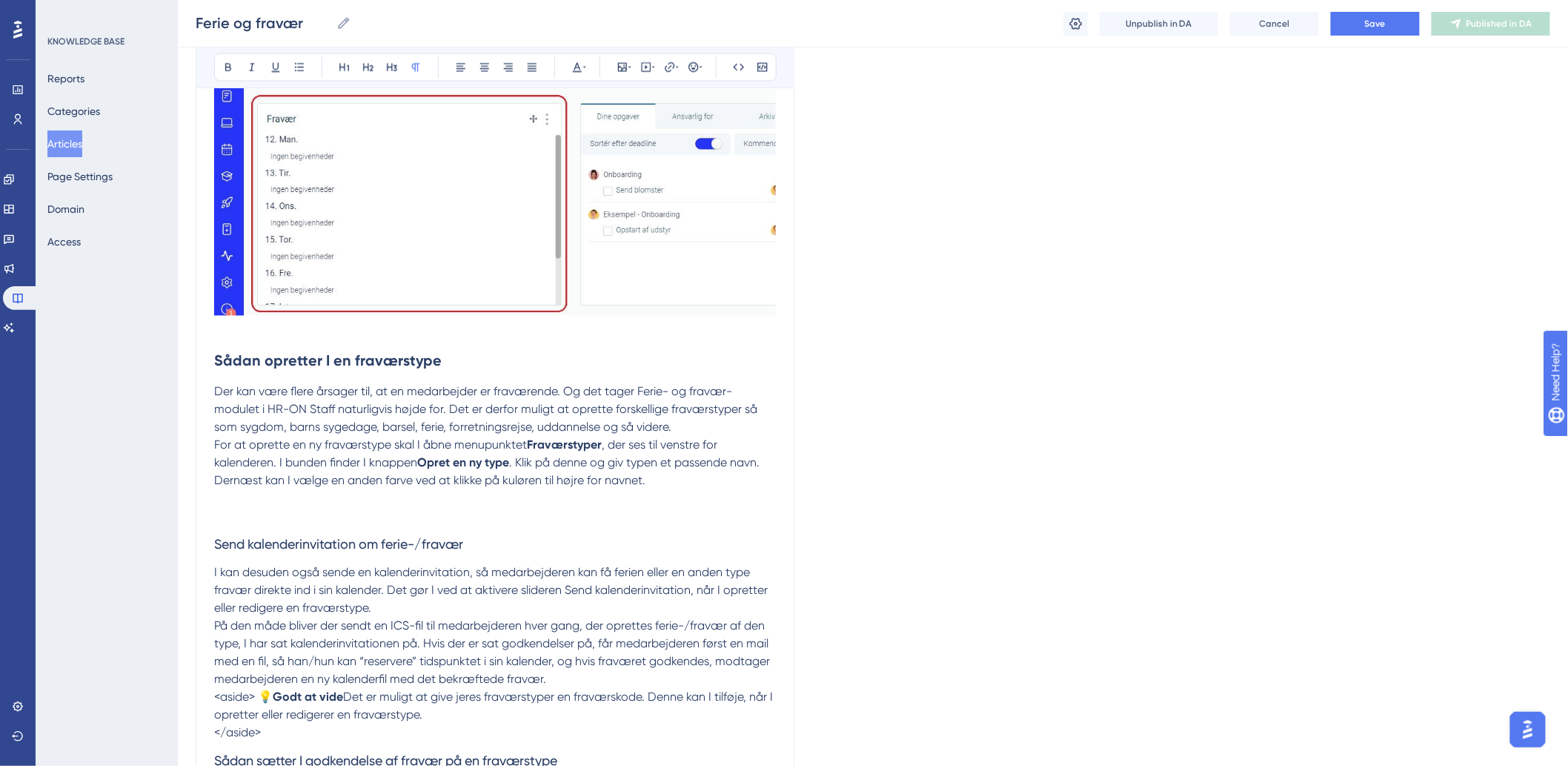
click at [242, 519] on p at bounding box center [495, 508] width 562 height 36
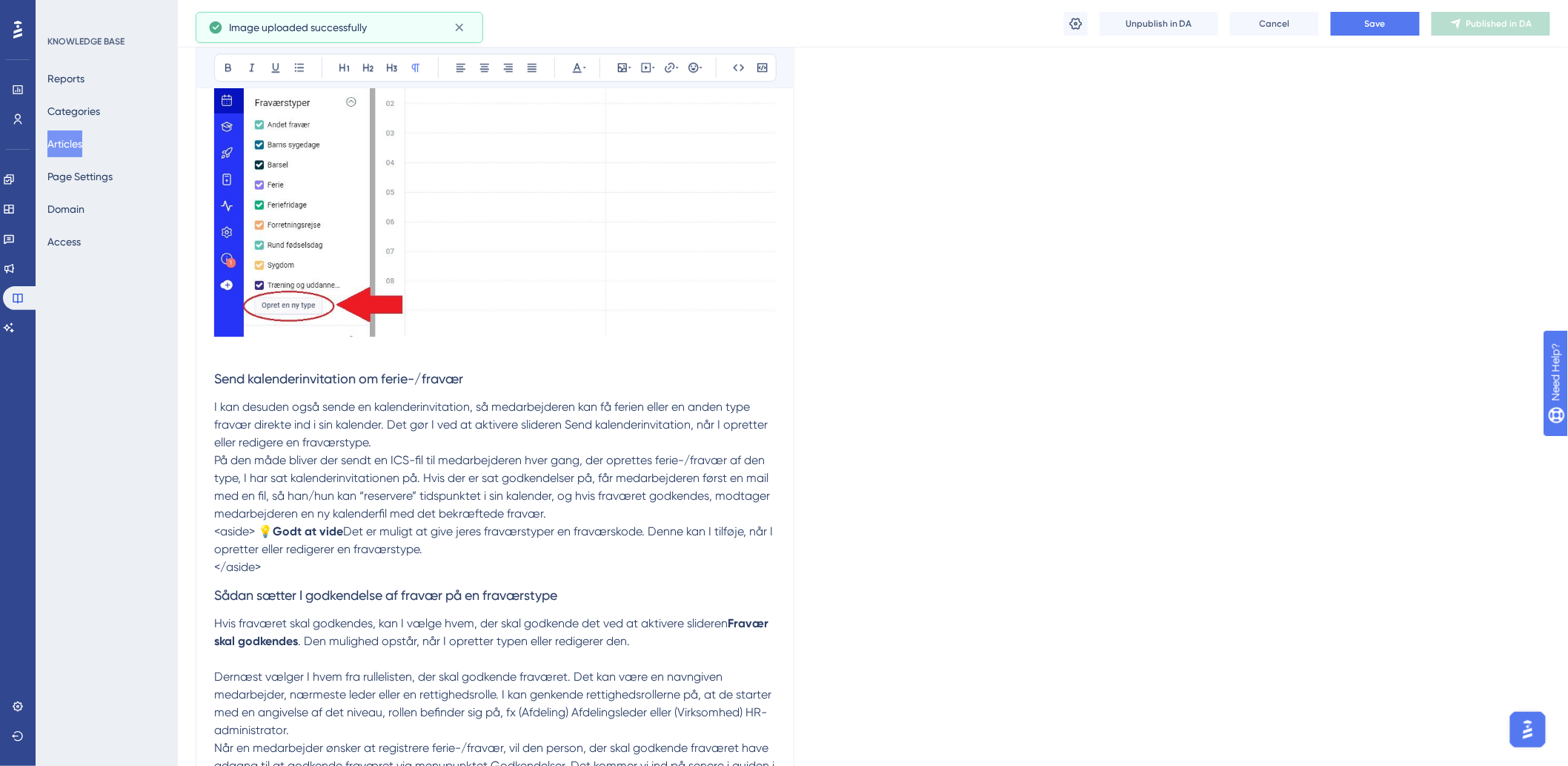
scroll to position [1648, 0]
click at [256, 536] on span "<aside> 💡" at bounding box center [244, 530] width 59 height 14
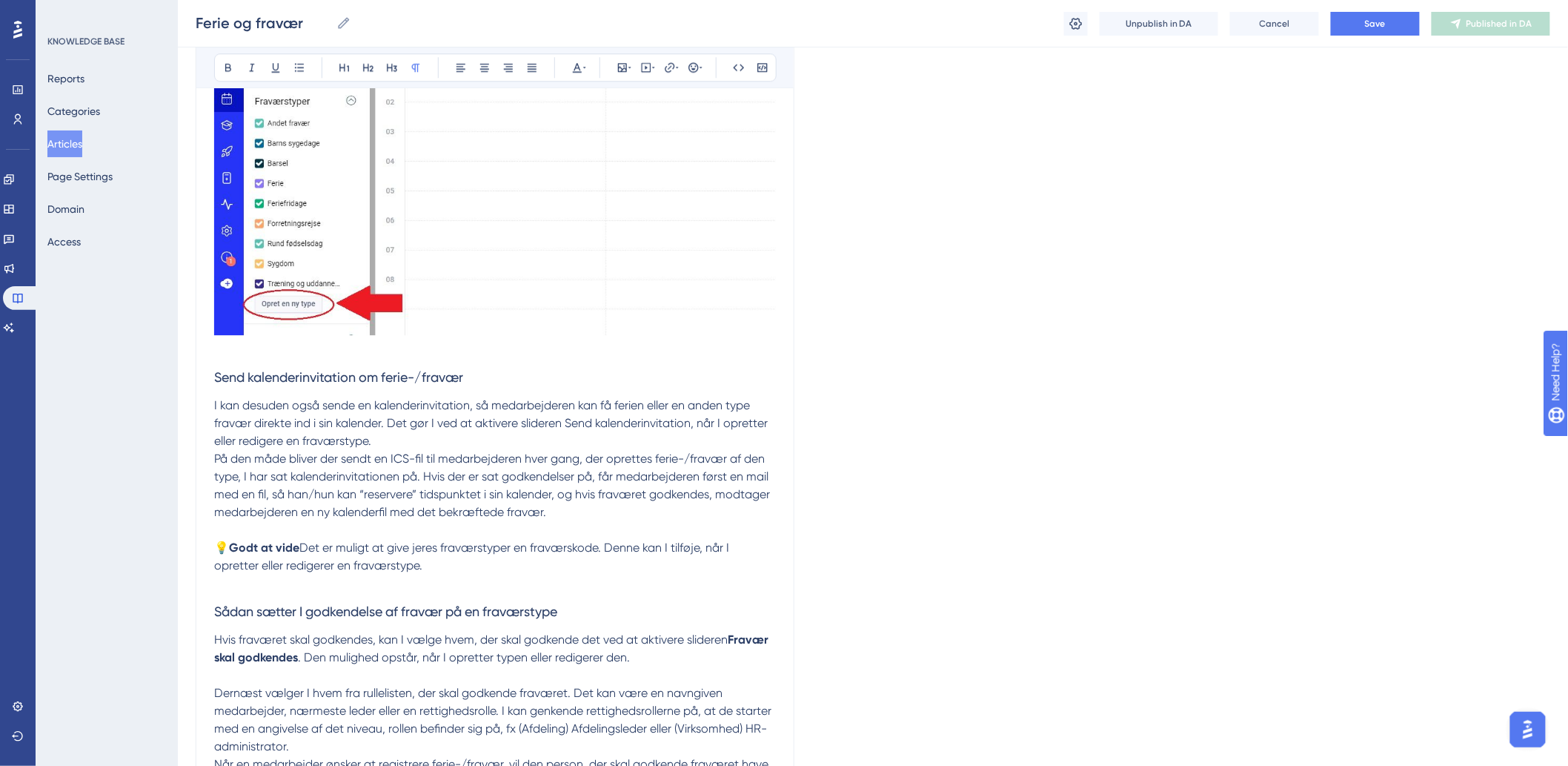
scroll to position [1895, 0]
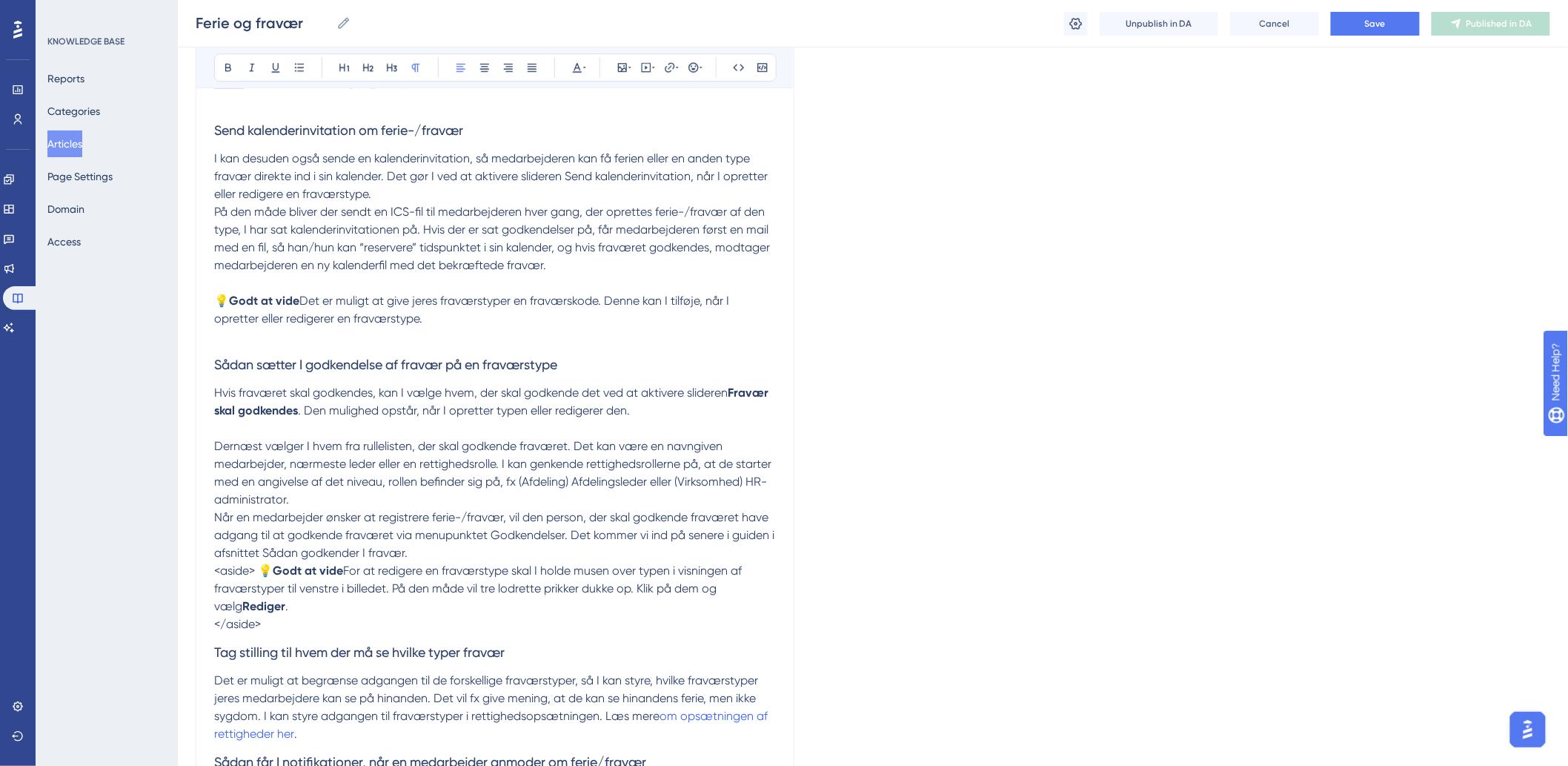
click at [702, 419] on p "Hvis fraværet skal godkendes, kan I vælge hvem, der skal godkende det ved at ak…" at bounding box center [495, 402] width 562 height 36
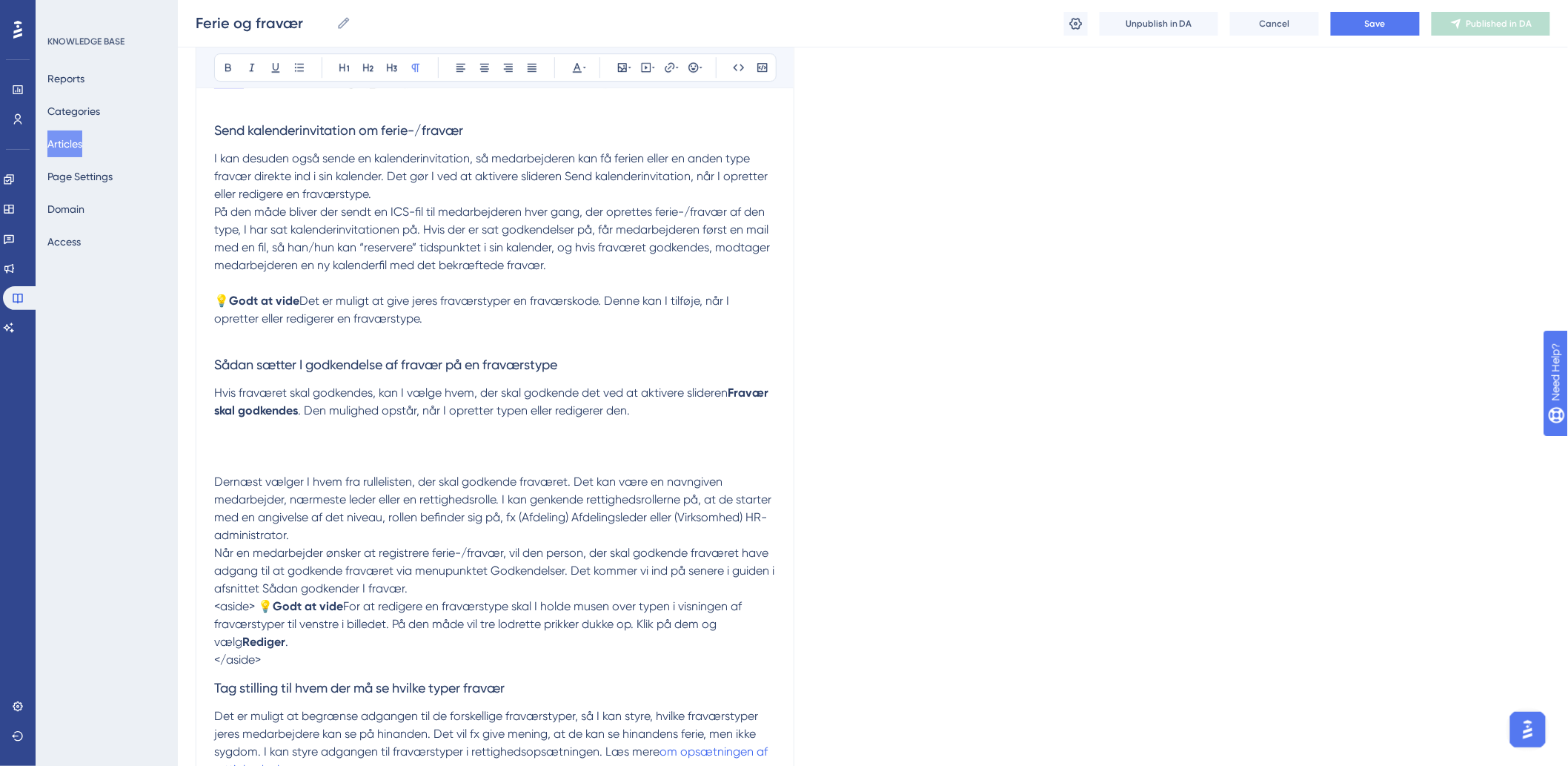
click at [224, 455] on p "Hvis fraværet skal godkendes, kan I vælge hvem, der skal godkende det ved at ak…" at bounding box center [495, 419] width 562 height 71
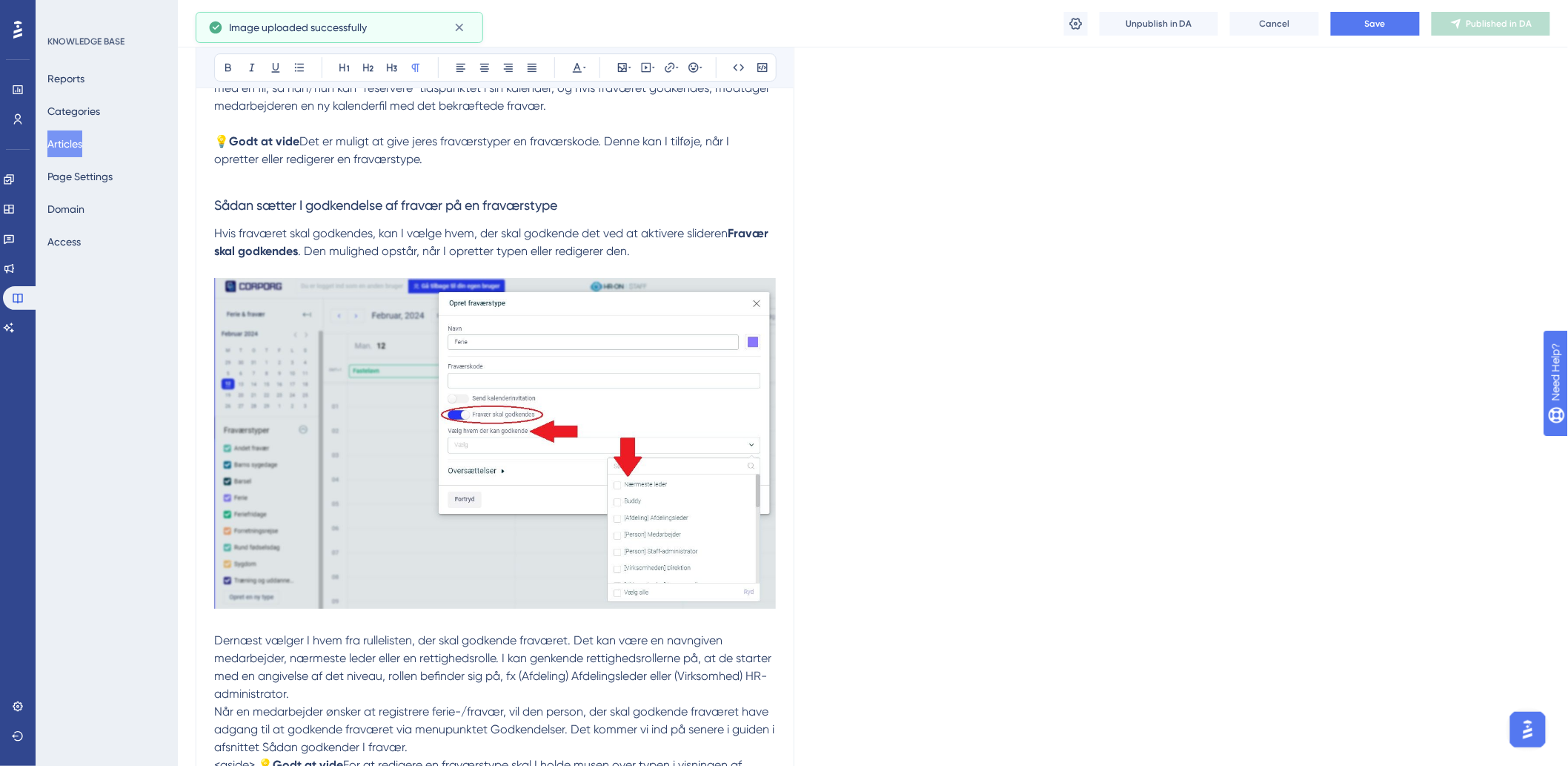
scroll to position [2390, 0]
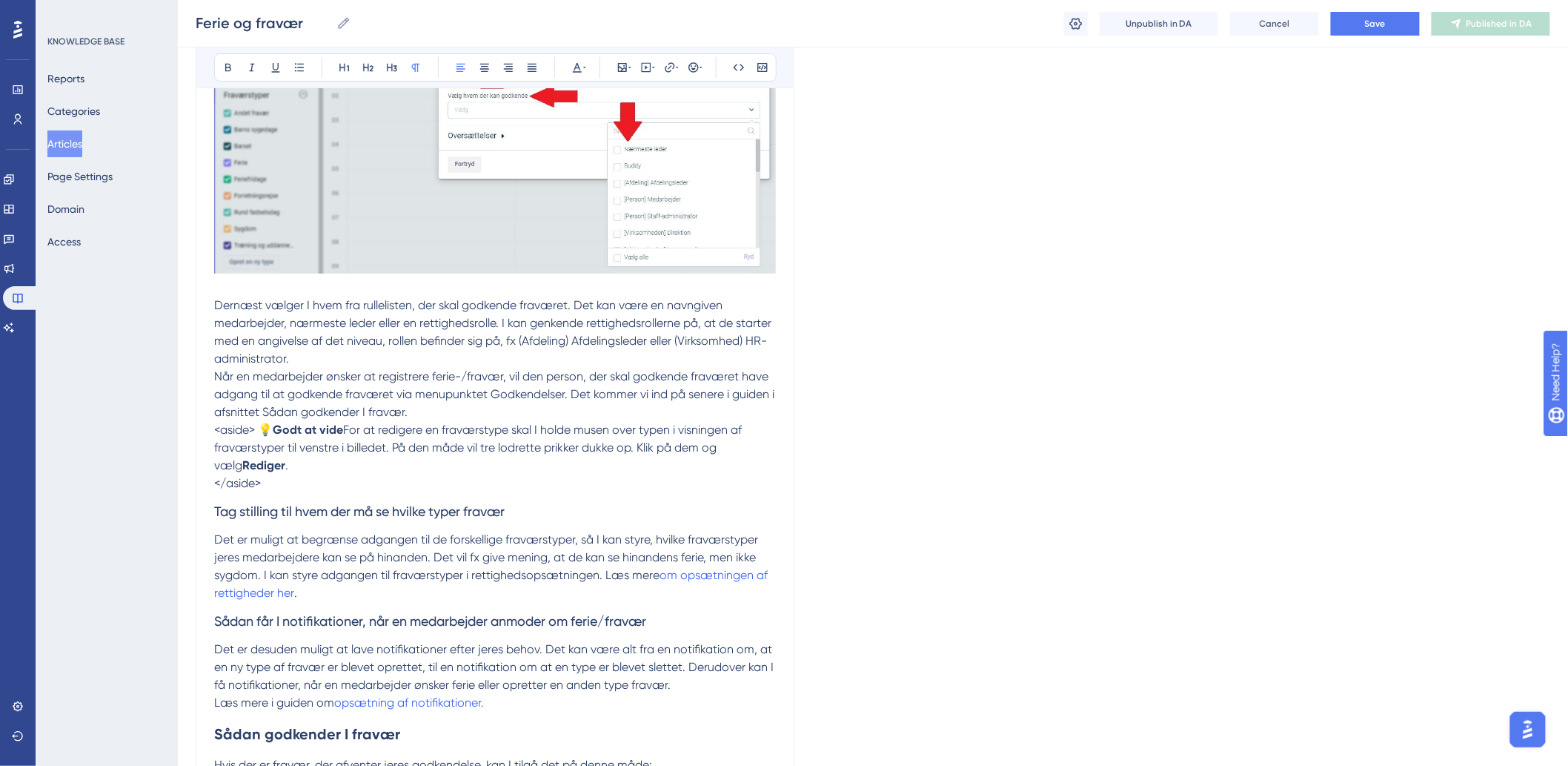
click at [445, 421] on p "Når en medarbejder ønsker at registrere ferie-/fravær, vil den person, der skal…" at bounding box center [495, 394] width 562 height 54
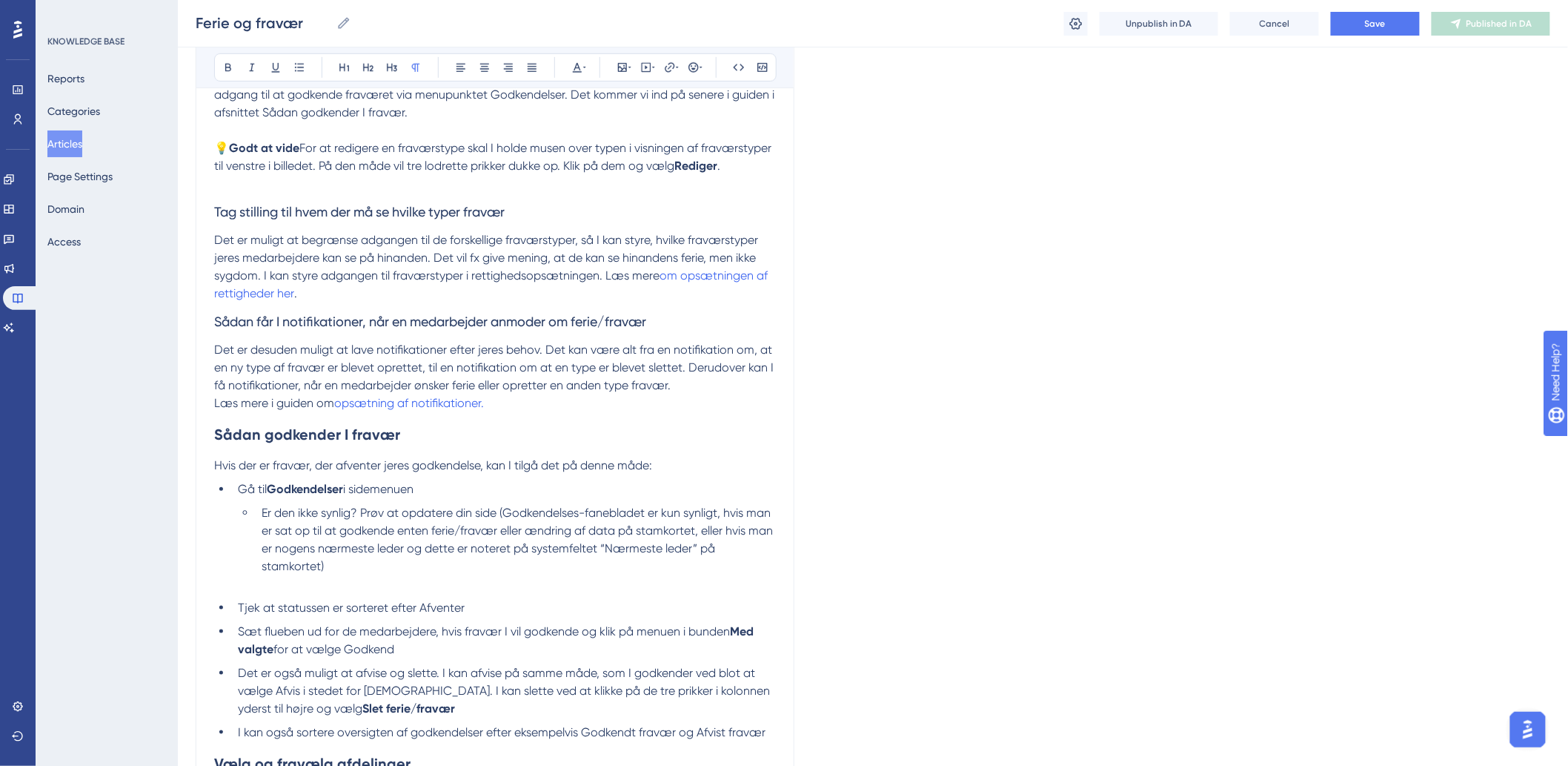
scroll to position [2718, 0]
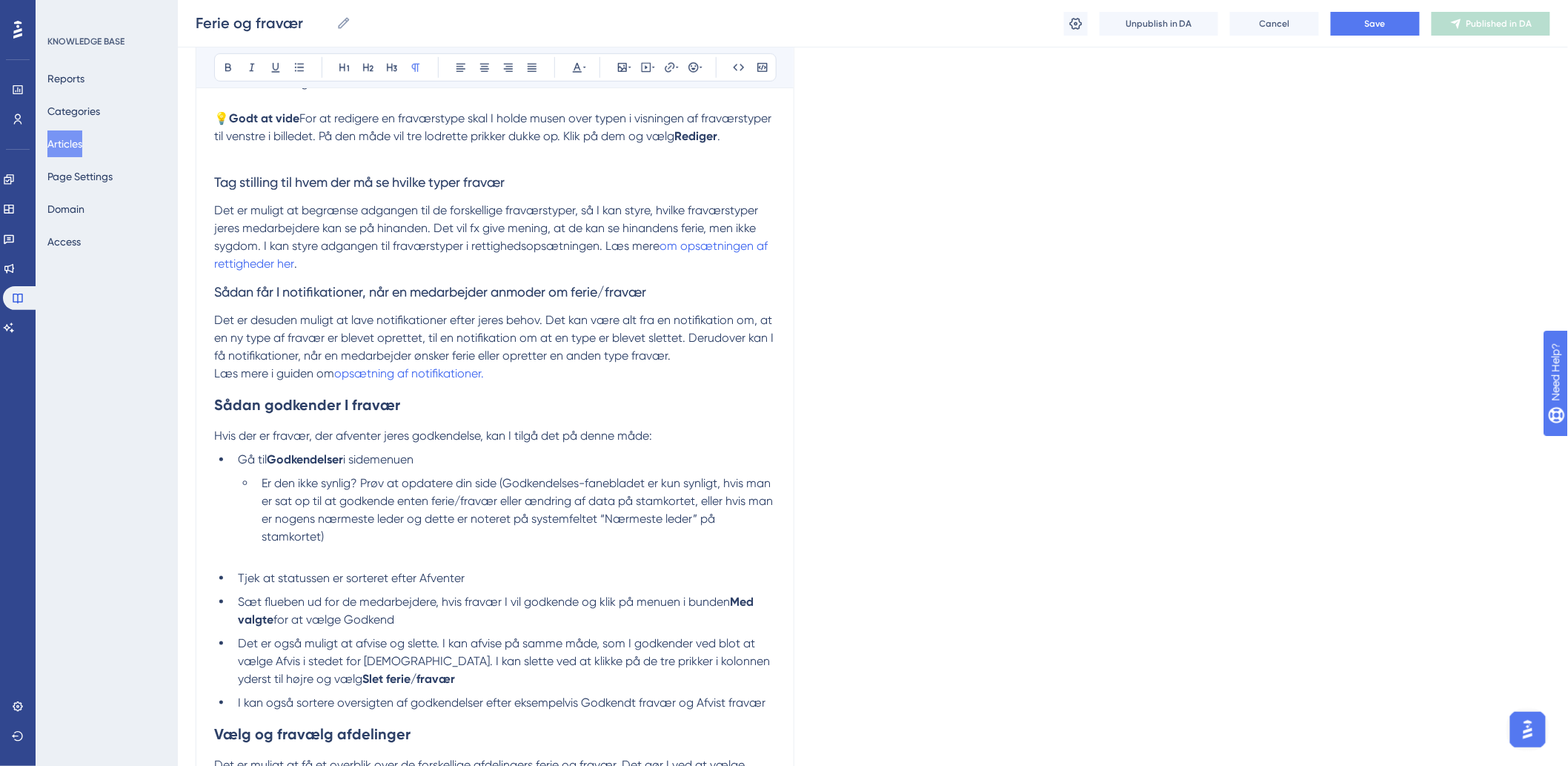
click at [573, 546] on li "Er den ikke synlig? Prøv at opdatere din side (Godkendelses-fanebladet er kun s…" at bounding box center [515, 509] width 520 height 71
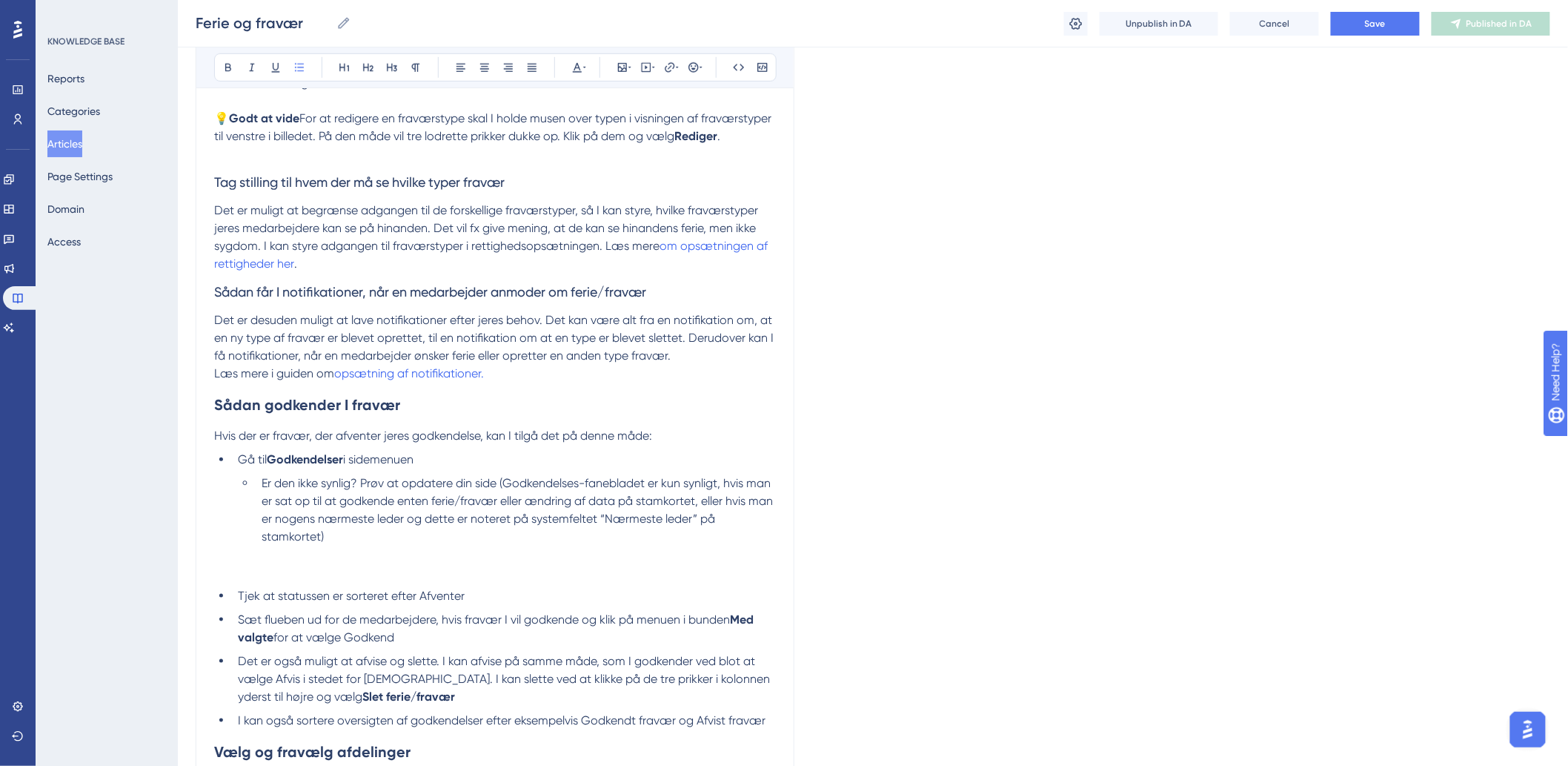
click at [309, 603] on span "Tjek at statussen er sorteret efter Afventer" at bounding box center [351, 595] width 227 height 14
click at [322, 582] on p at bounding box center [495, 572] width 562 height 18
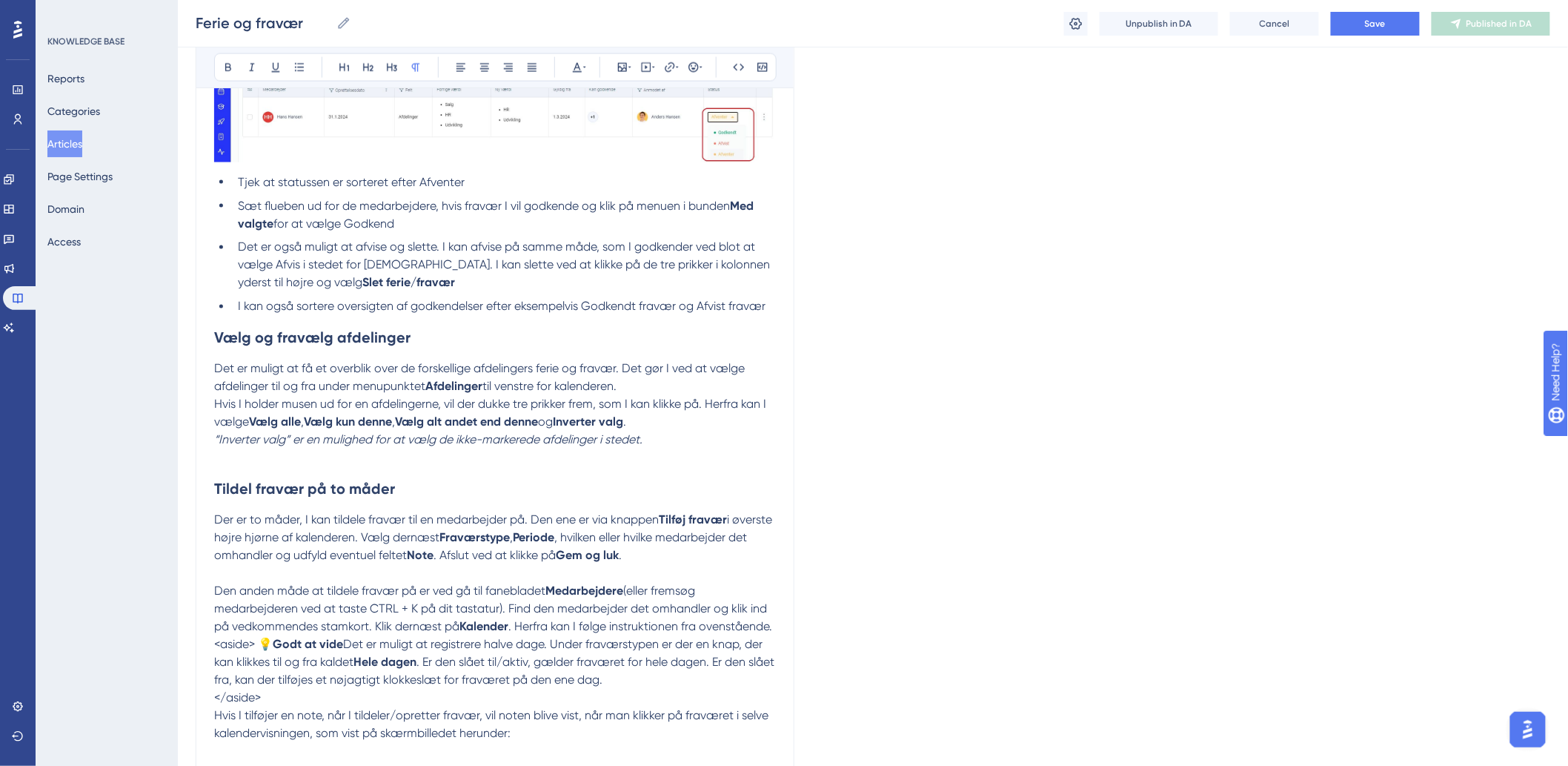
scroll to position [3378, 0]
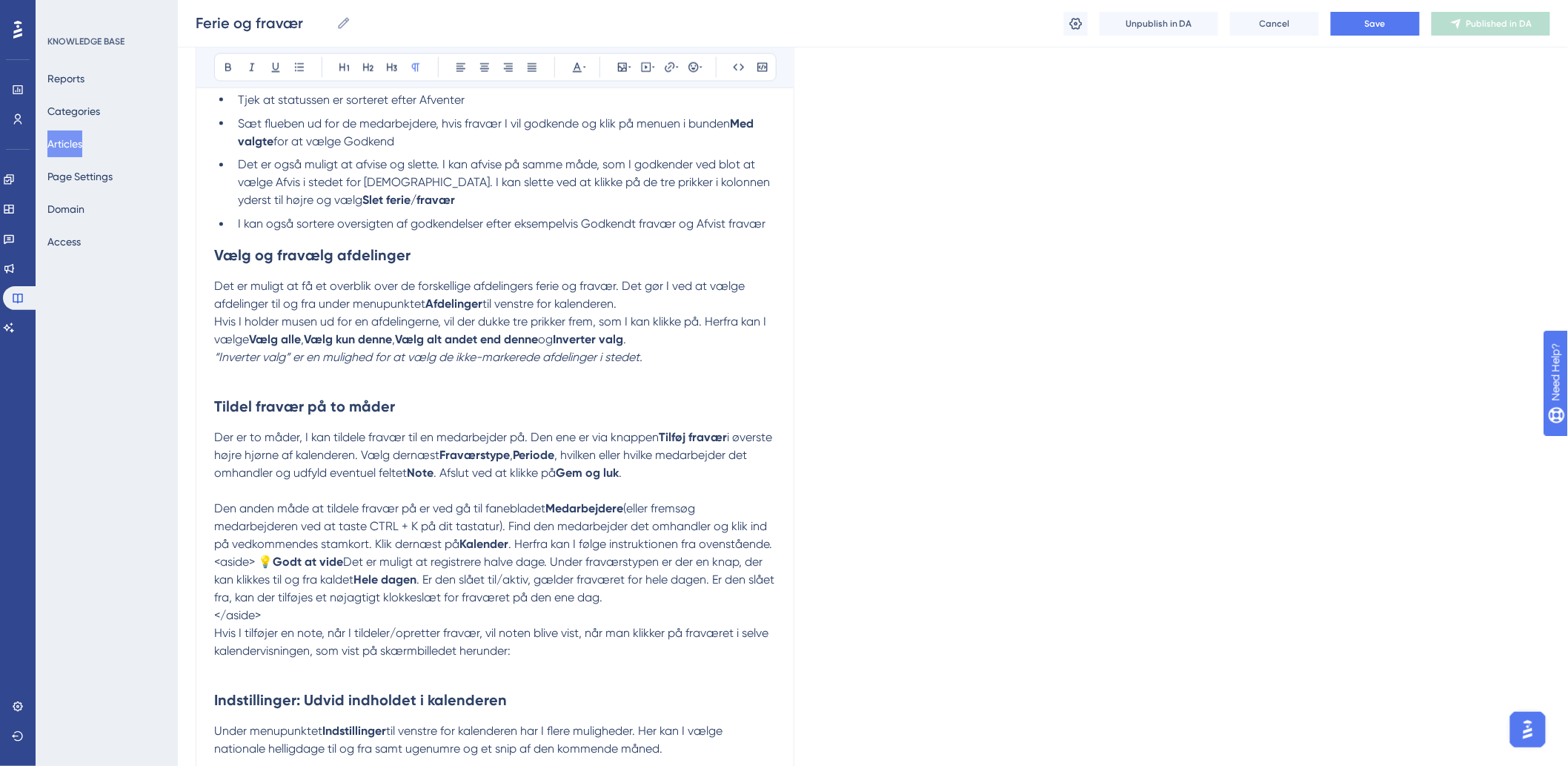
click at [586, 384] on p at bounding box center [495, 376] width 562 height 18
click at [636, 384] on p at bounding box center [495, 376] width 562 height 18
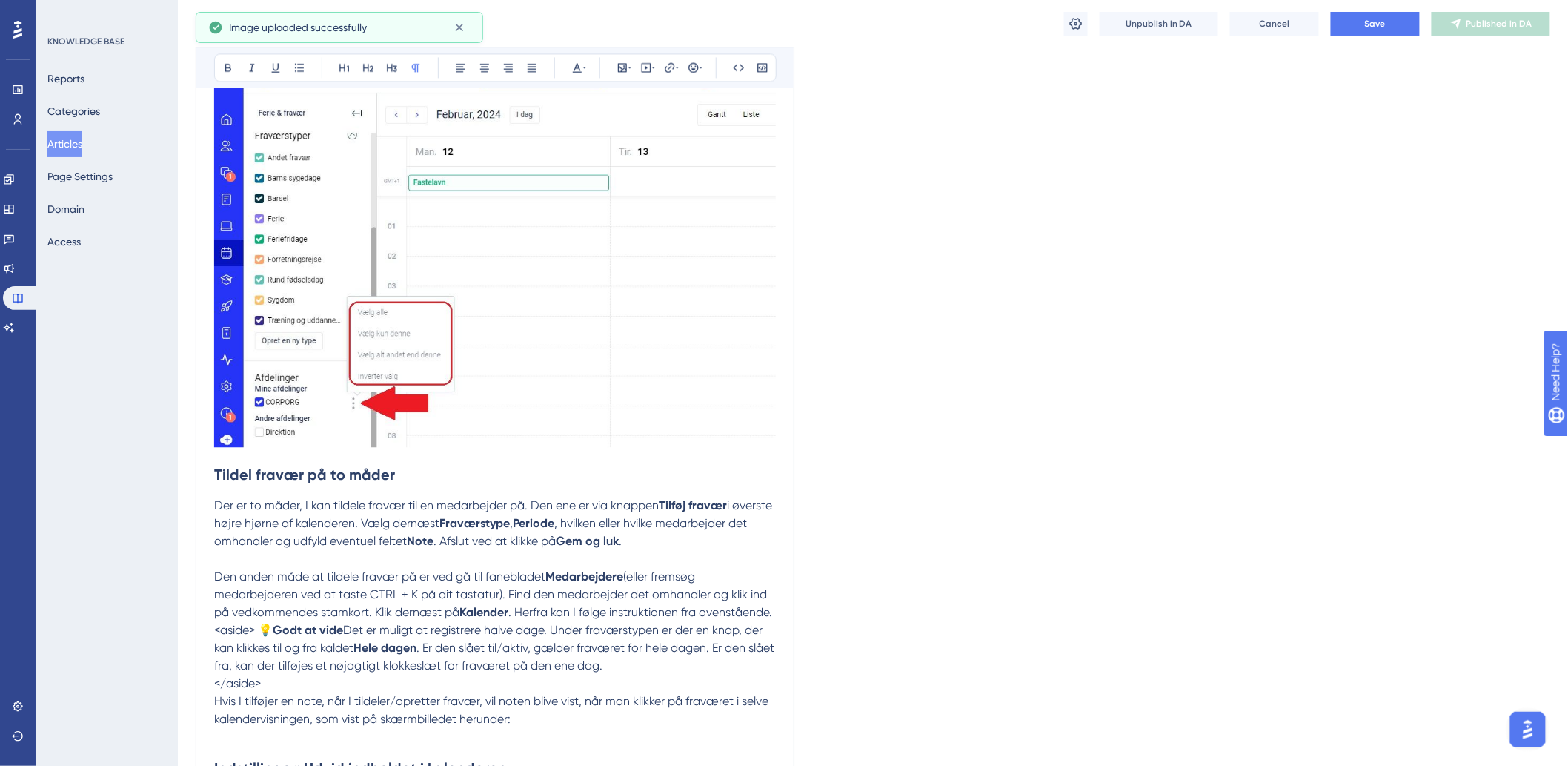
scroll to position [3708, 0]
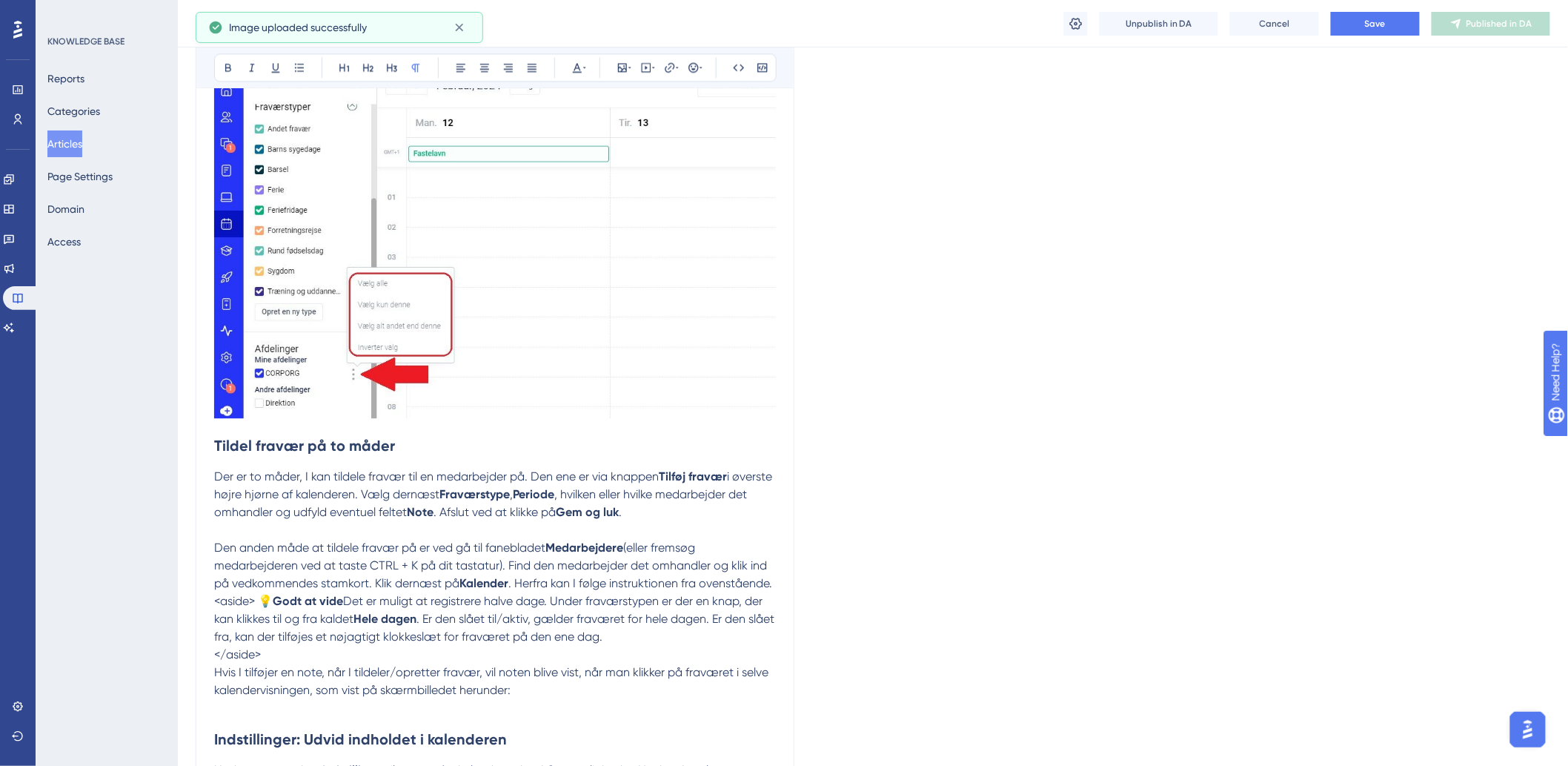
click at [767, 521] on p "Der er to måder, I kan tildele fravær til en medarbejder på. Den ene er via kna…" at bounding box center [495, 494] width 562 height 54
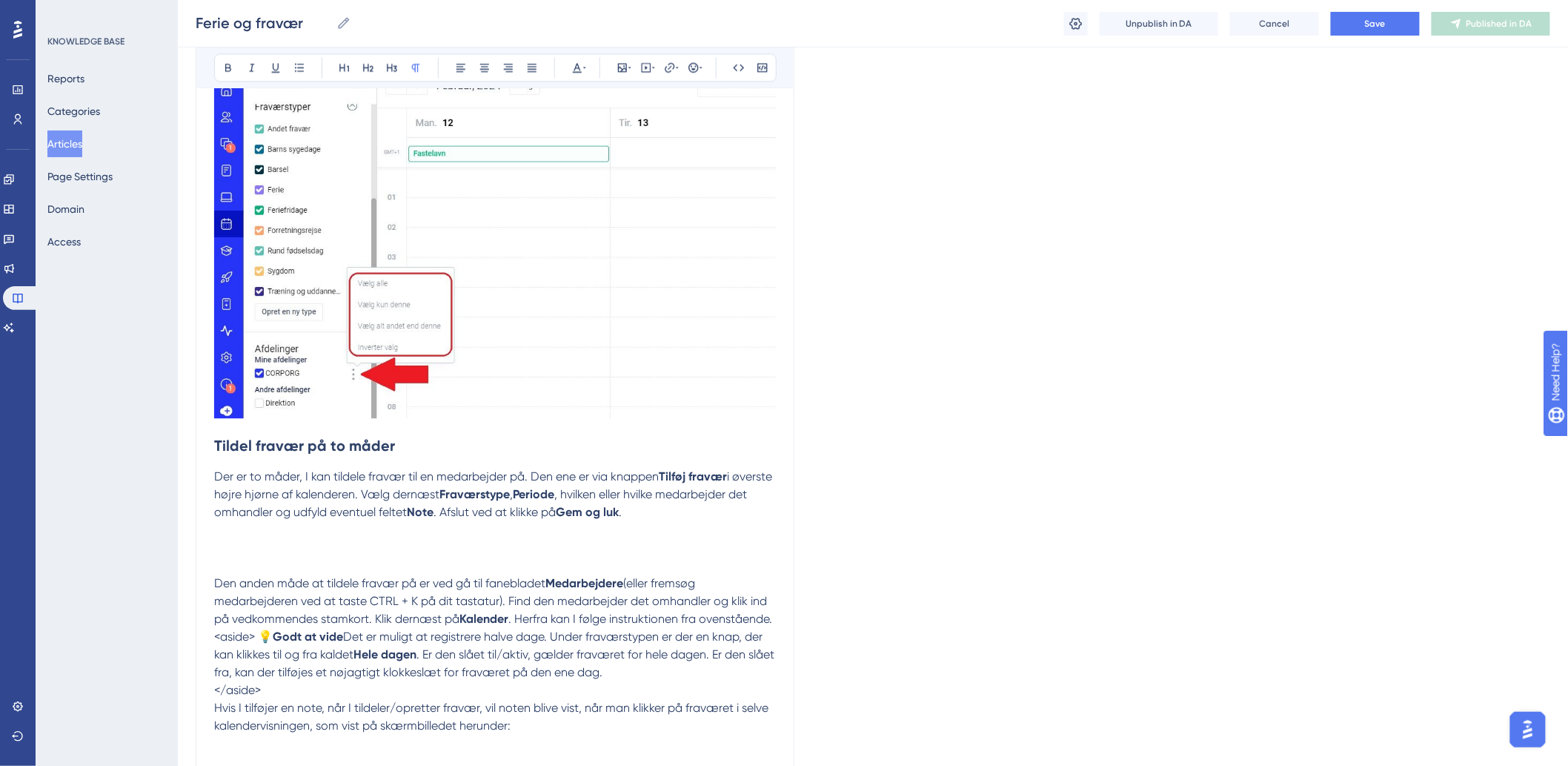
click at [254, 557] on p "Der er to måder, I kan tildele fravær til en medarbejder på. Den ene er via kna…" at bounding box center [495, 512] width 562 height 89
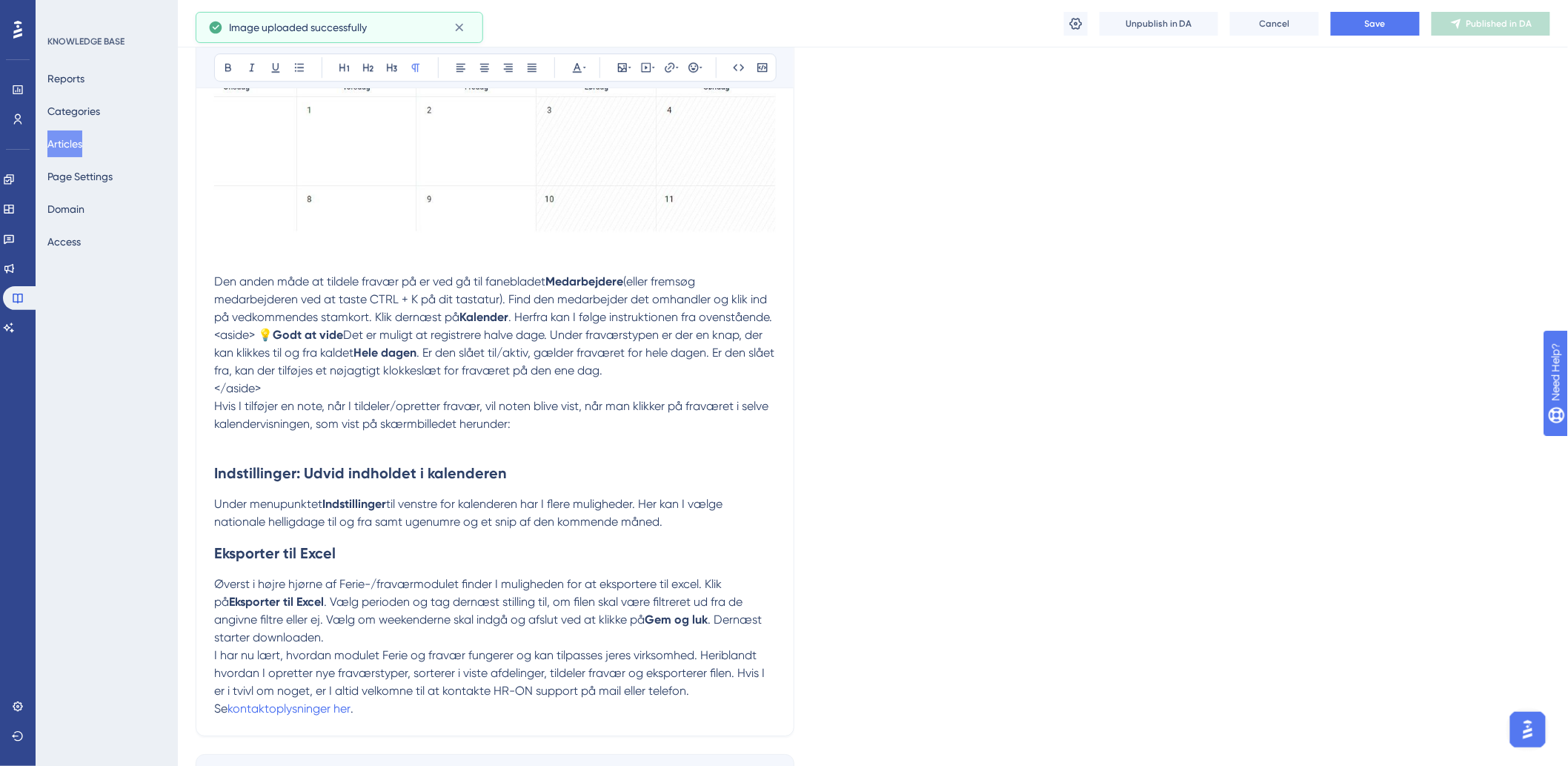
scroll to position [4284, 0]
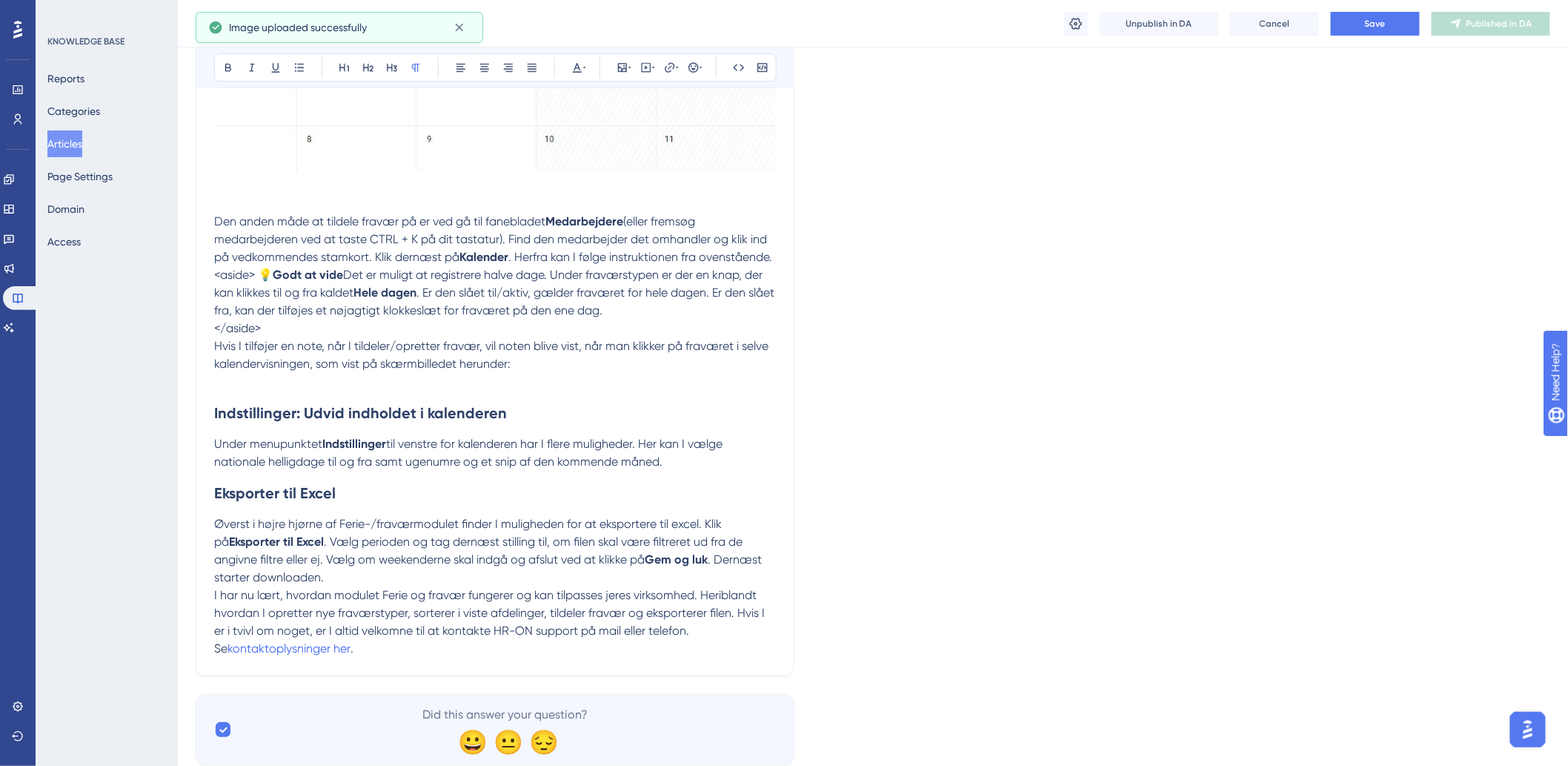
click at [254, 281] on span "<aside> 💡" at bounding box center [244, 274] width 59 height 14
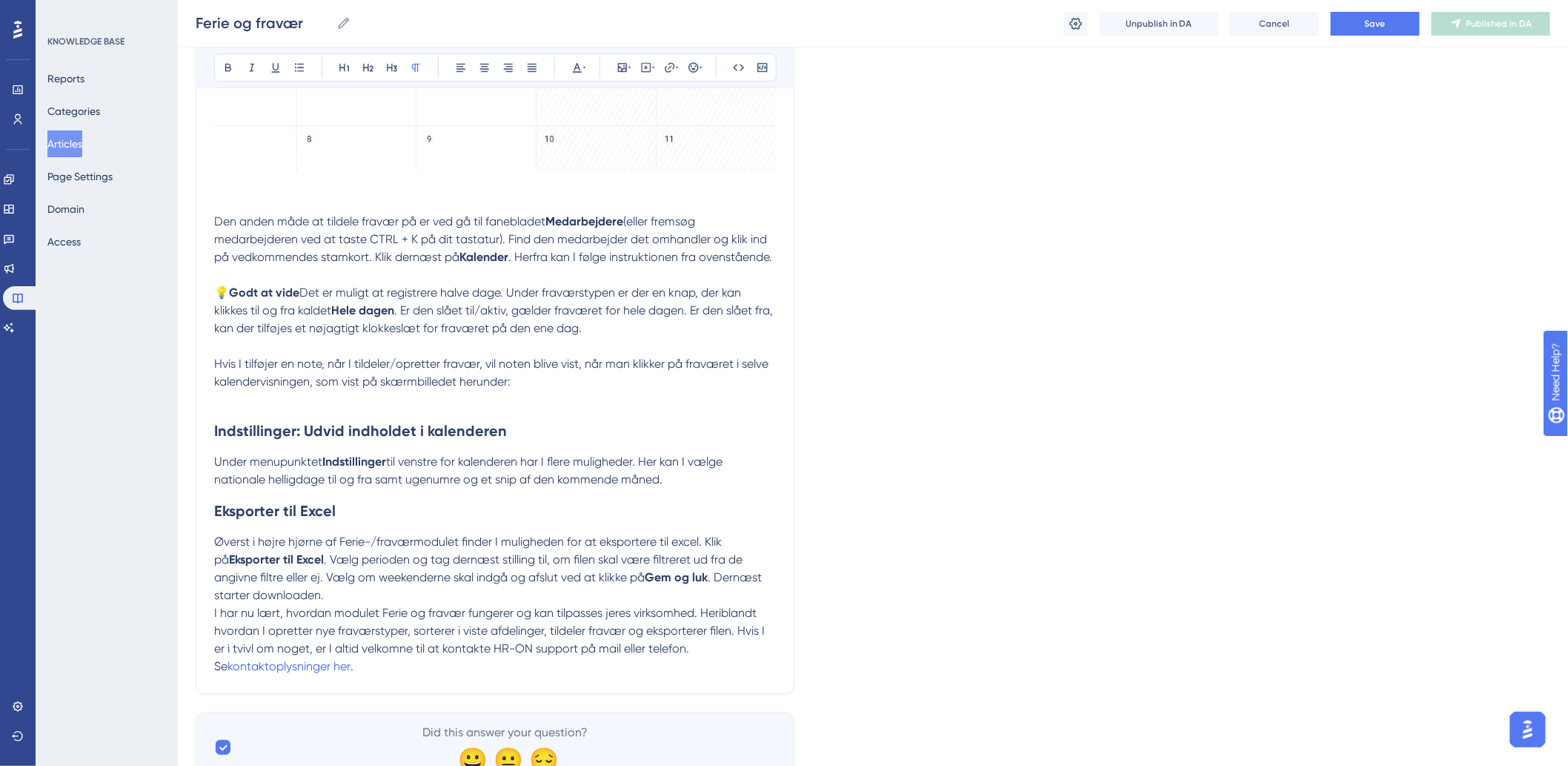
click at [477, 409] on p at bounding box center [495, 400] width 562 height 18
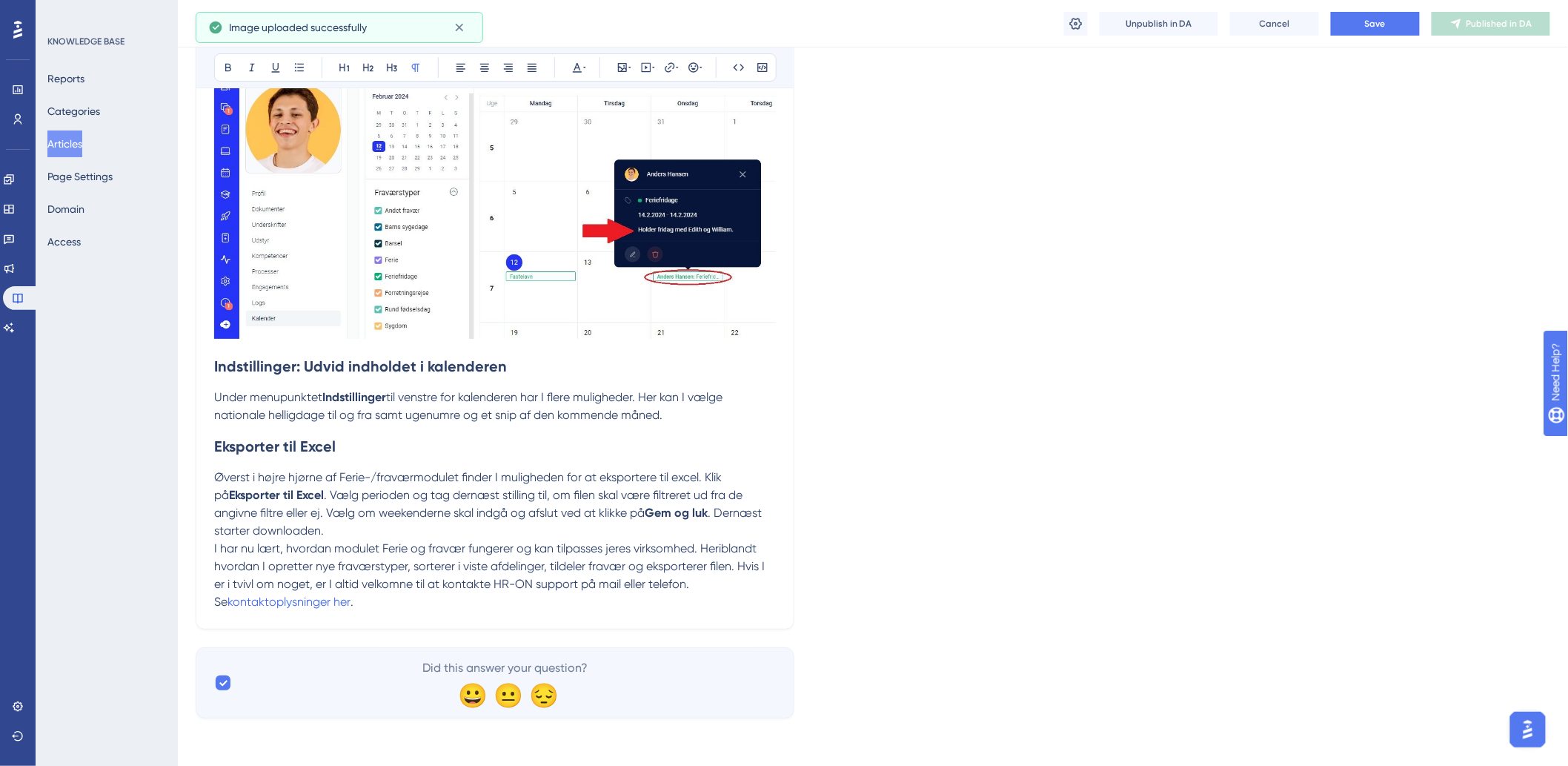
scroll to position [4698, 0]
click at [1367, 37] on div "Ferie og fravær Ferie og fravær Unpublish in DA Cancel Save Published in DA" at bounding box center [872, 24] width 1391 height 47
click at [1368, 26] on span "Save" at bounding box center [1375, 24] width 21 height 12
click at [1493, 18] on span "Publish in DA" at bounding box center [1499, 24] width 55 height 12
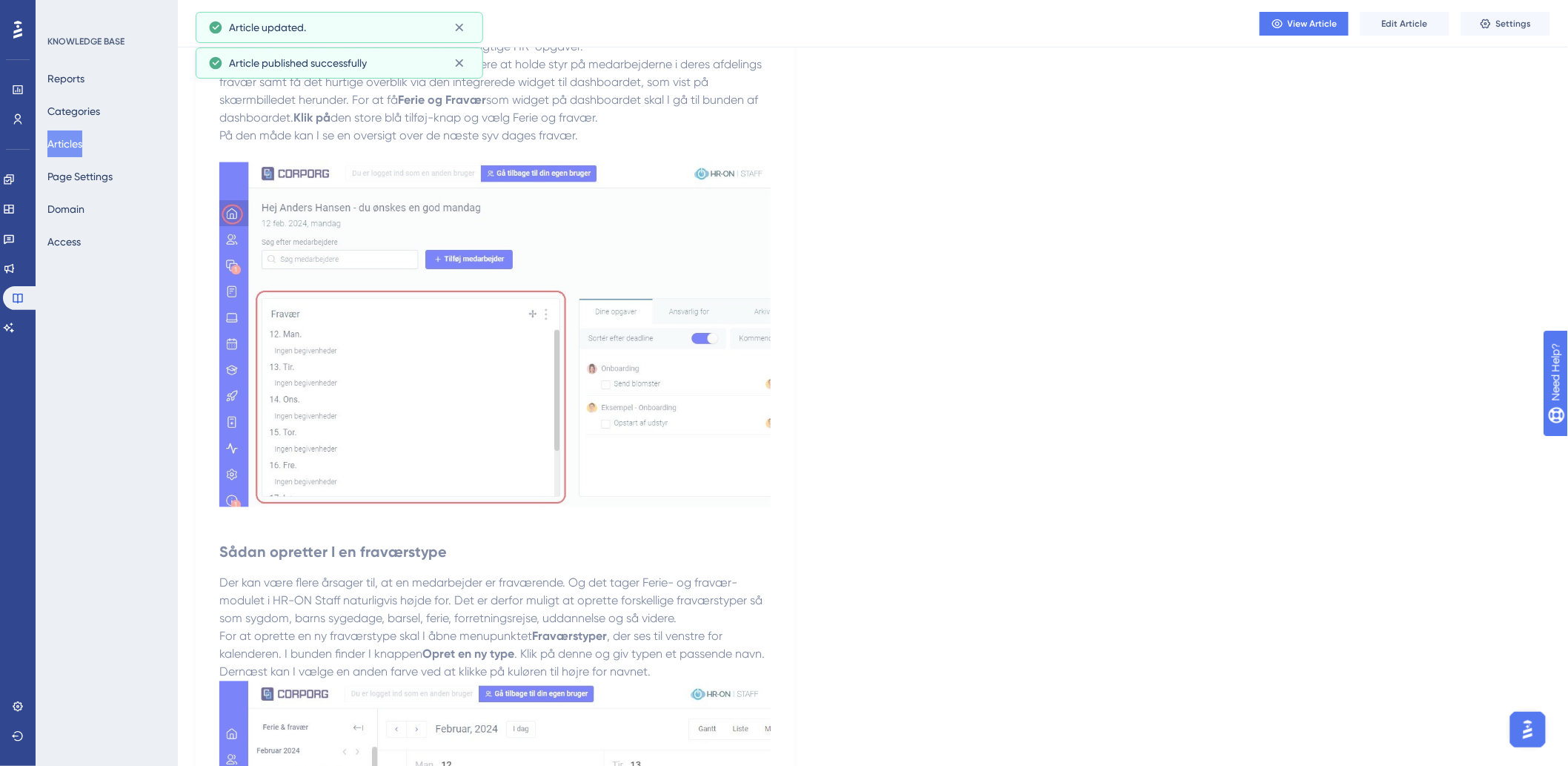
scroll to position [0, 0]
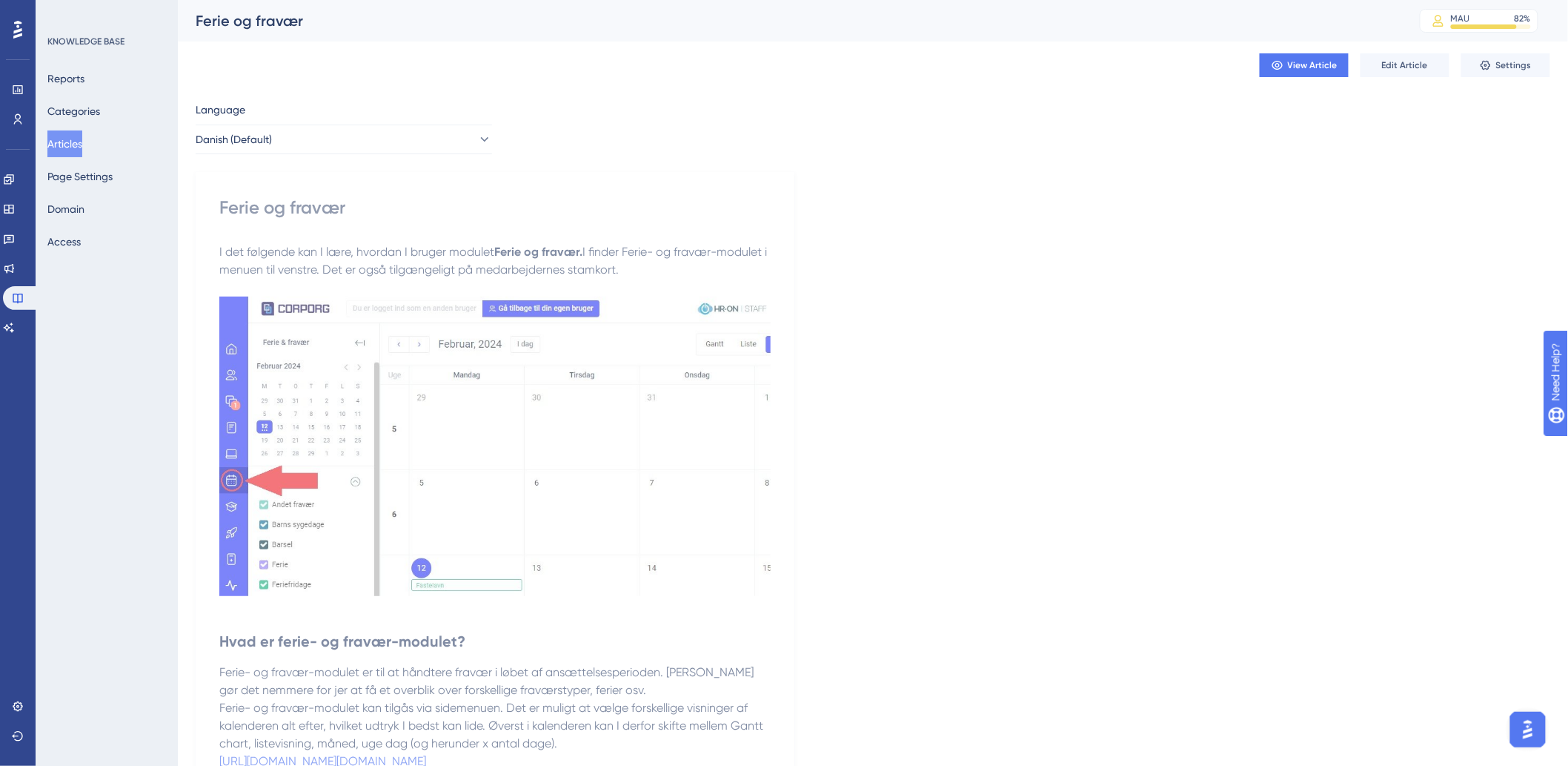
click at [68, 146] on button "Articles" at bounding box center [64, 144] width 35 height 26
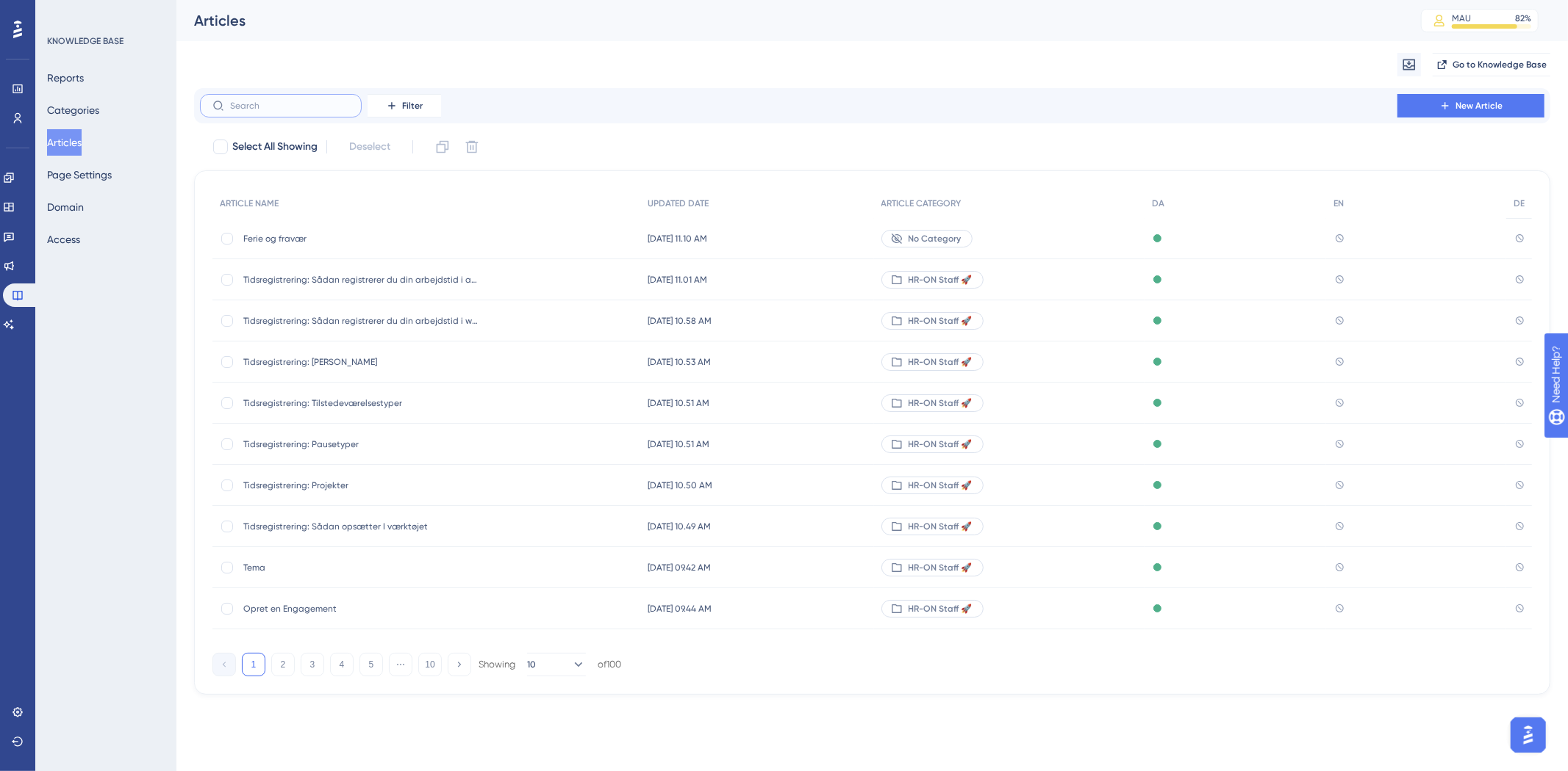
click at [272, 108] on input "text" at bounding box center [289, 106] width 119 height 10
click at [1477, 107] on span "New Article" at bounding box center [1479, 106] width 47 height 12
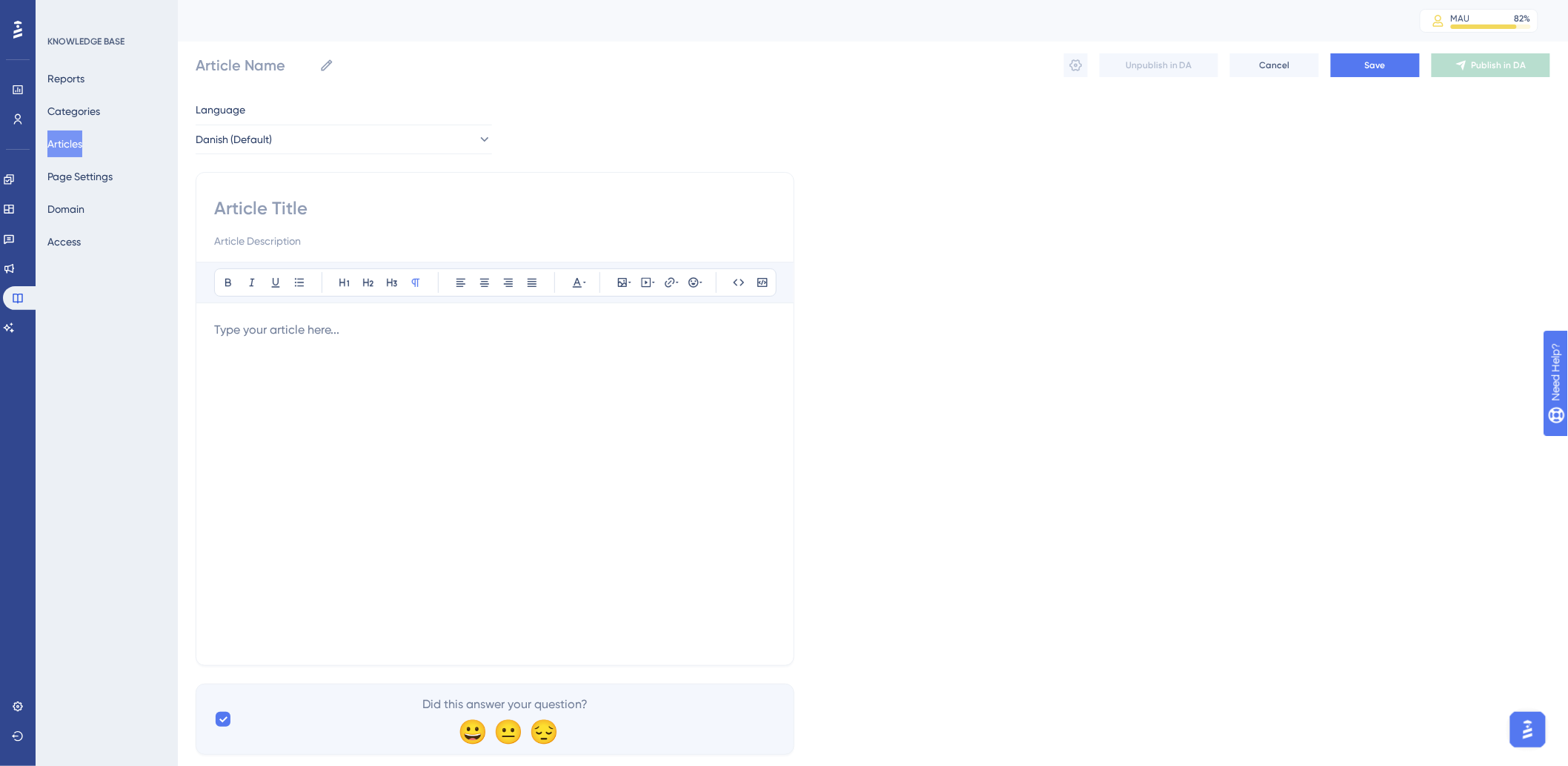
click at [267, 371] on div at bounding box center [495, 484] width 562 height 326
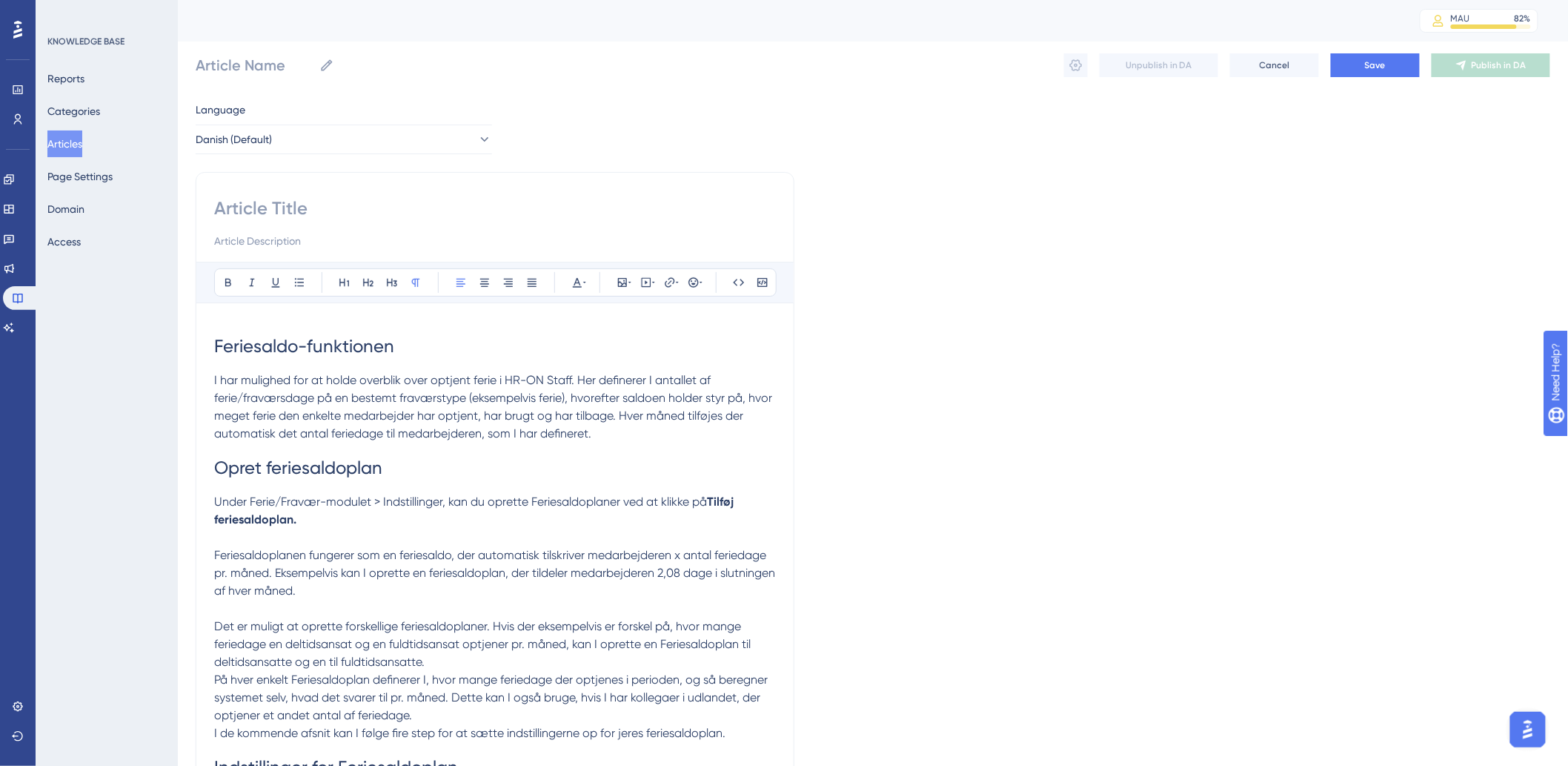
click at [306, 205] on input at bounding box center [495, 208] width 562 height 24
paste input "Feriesaldo-funktionen"
type input "Feriesaldo-funktionen"
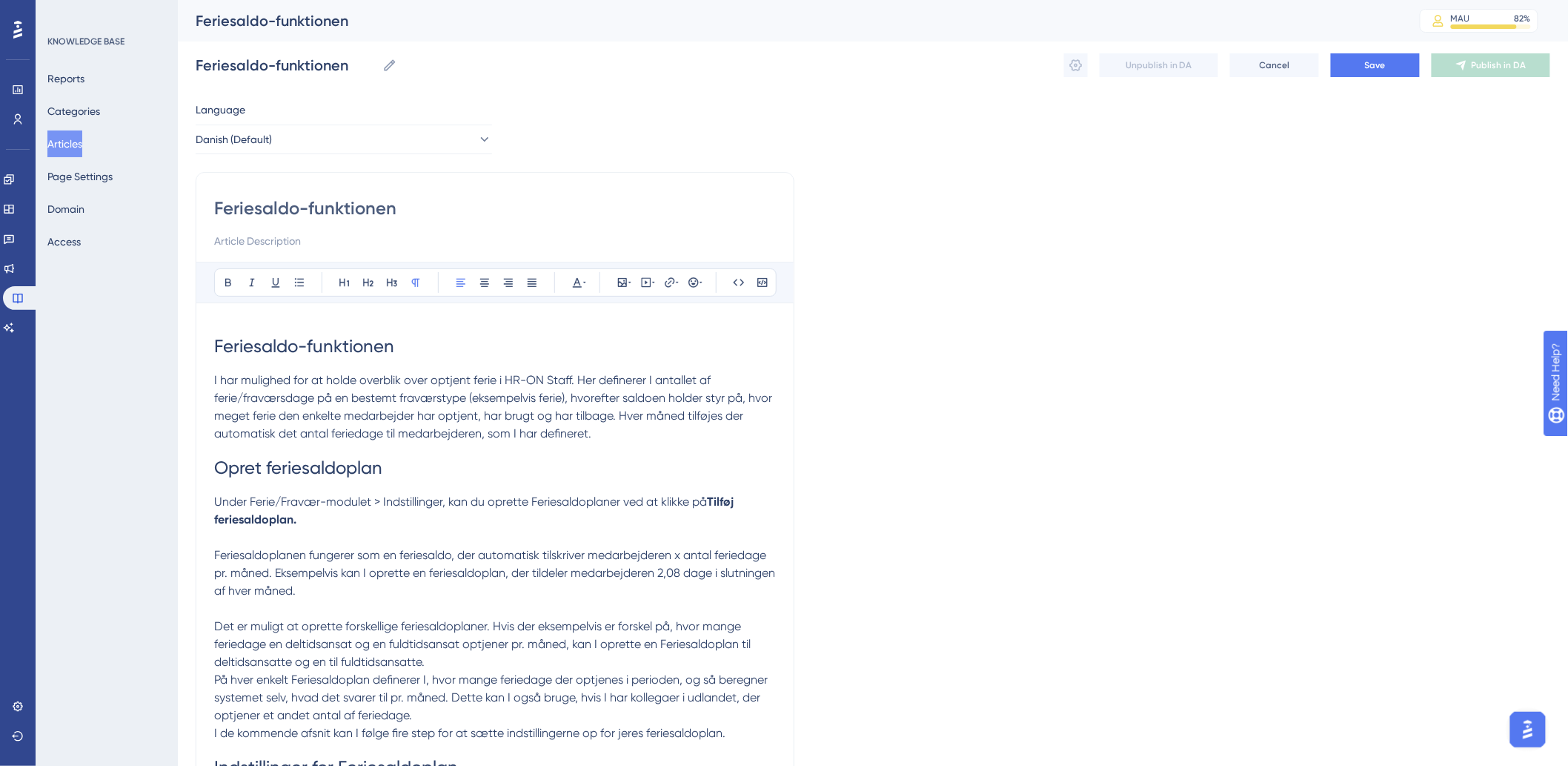
click at [643, 568] on span "Feriesaldoplanen fungerer som en feriesaldo, der automatisk tilskriver medarbej…" at bounding box center [496, 572] width 564 height 50
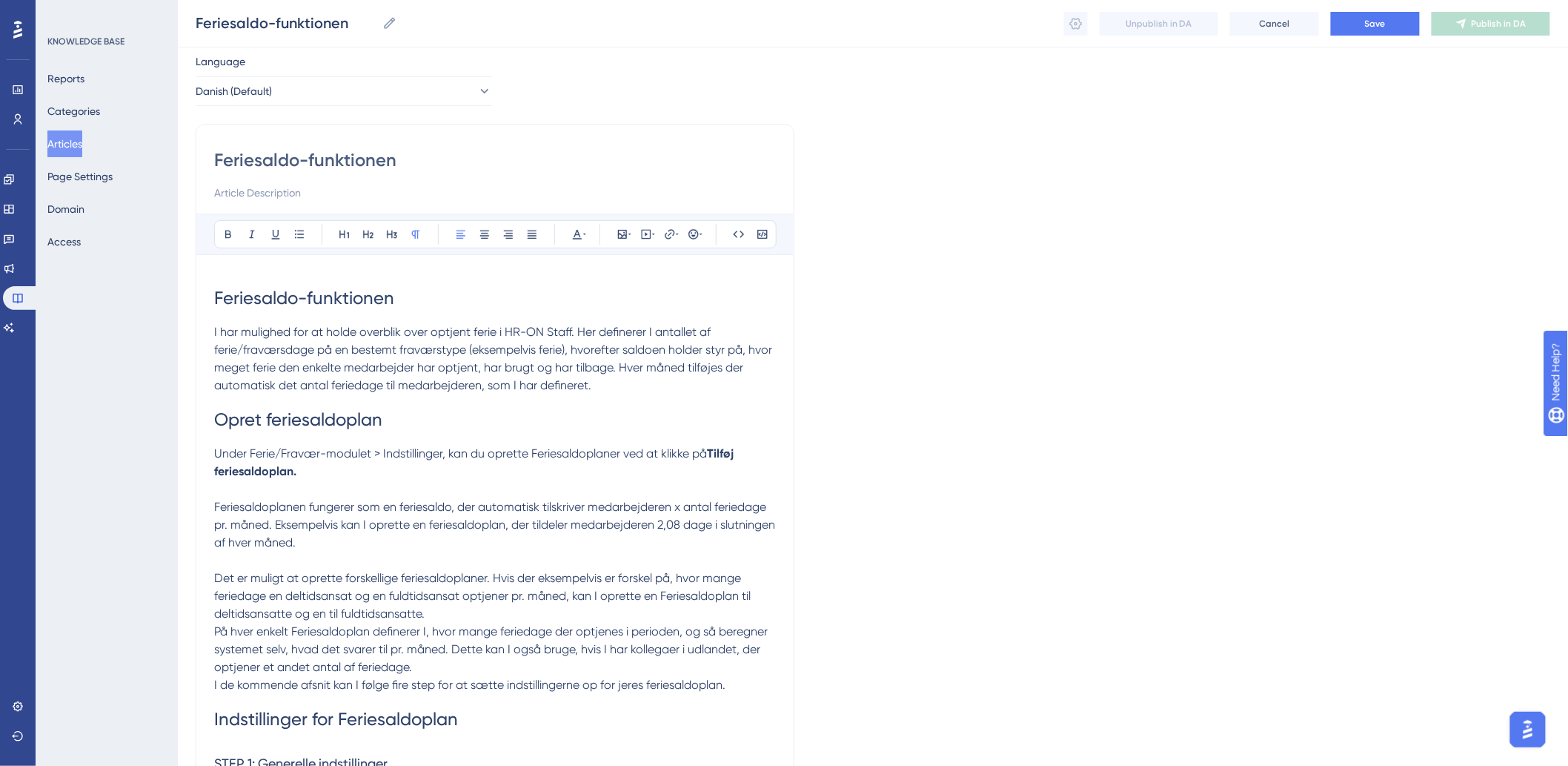
scroll to position [82, 0]
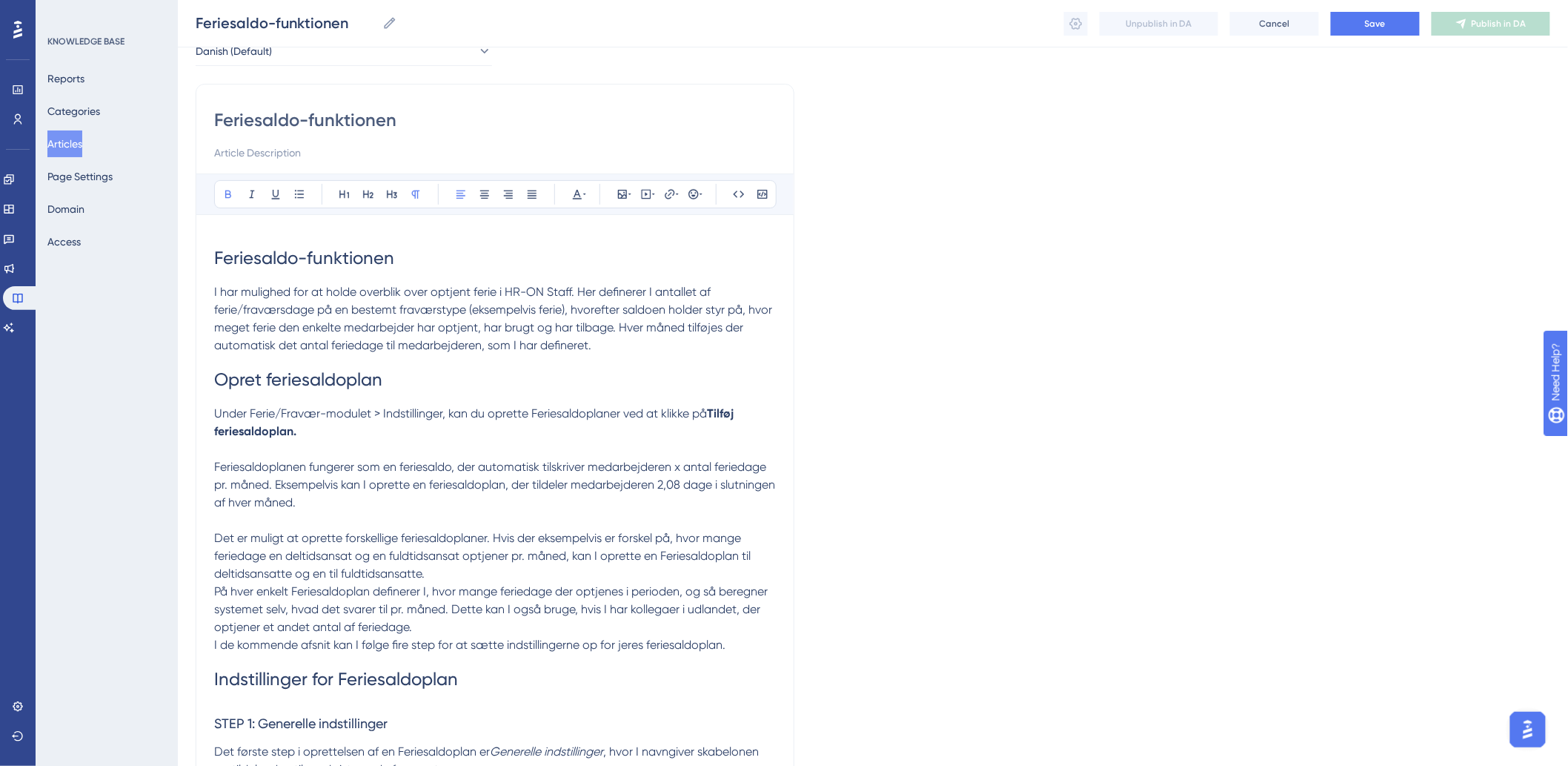
click at [372, 429] on p "Under Ferie/Fravær-modulet > Indstillinger, kan du oprette Feriesaldoplaner ved…" at bounding box center [495, 423] width 562 height 36
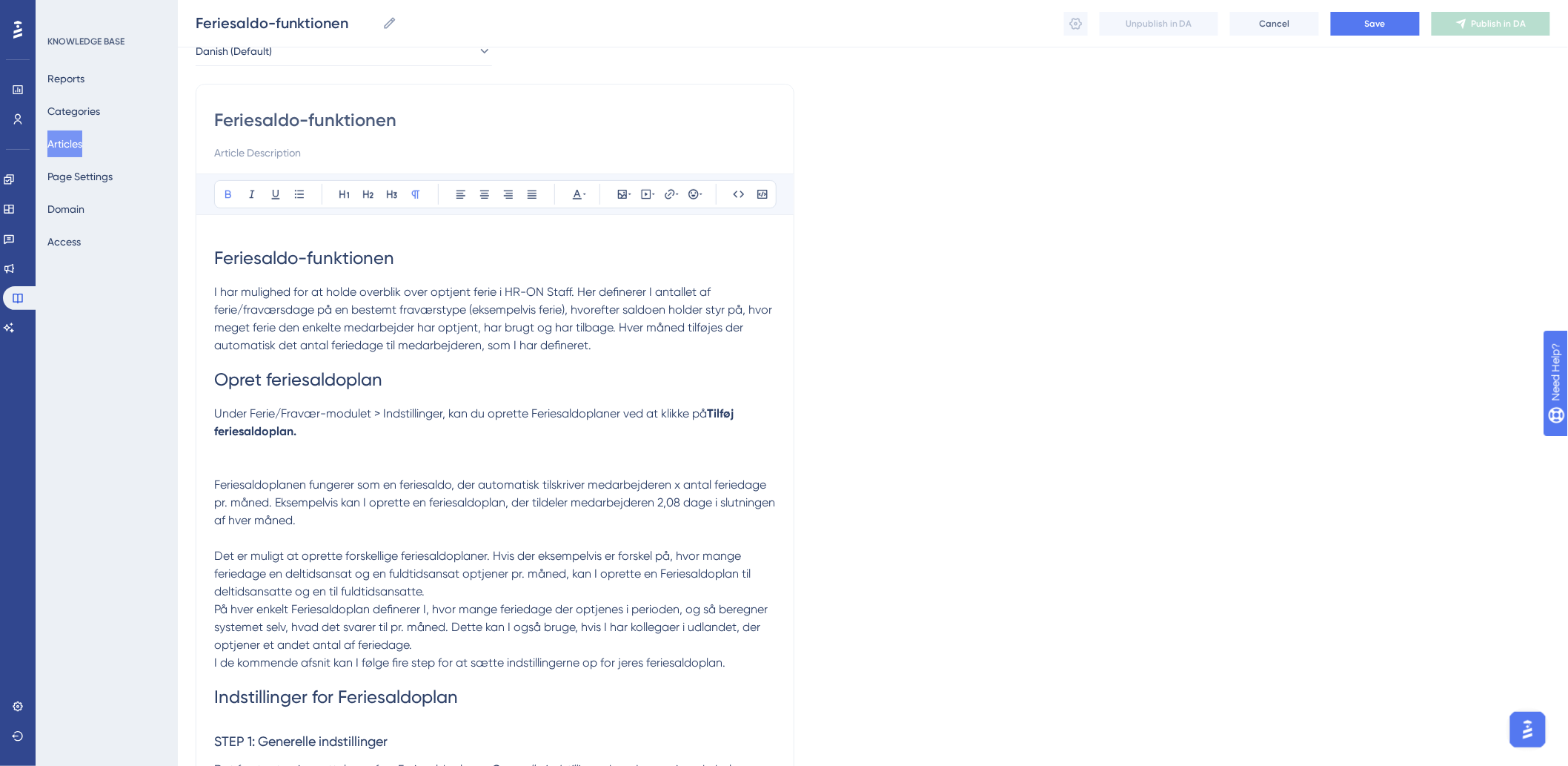
click at [418, 445] on p "Under Ferie/Fravær-modulet > Indstillinger, kan du oprette Feriesaldoplaner ved…" at bounding box center [495, 432] width 562 height 54
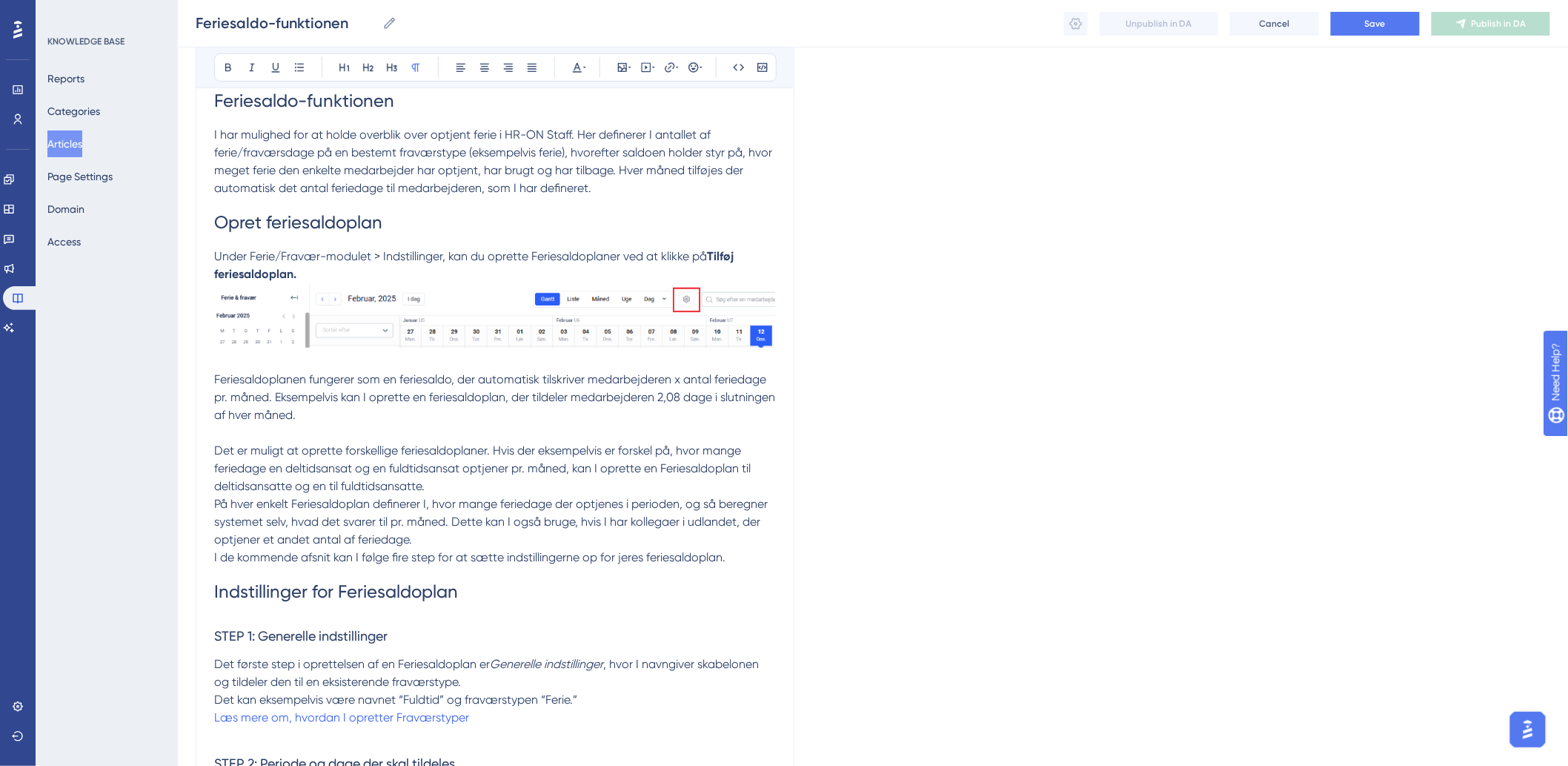
scroll to position [247, 0]
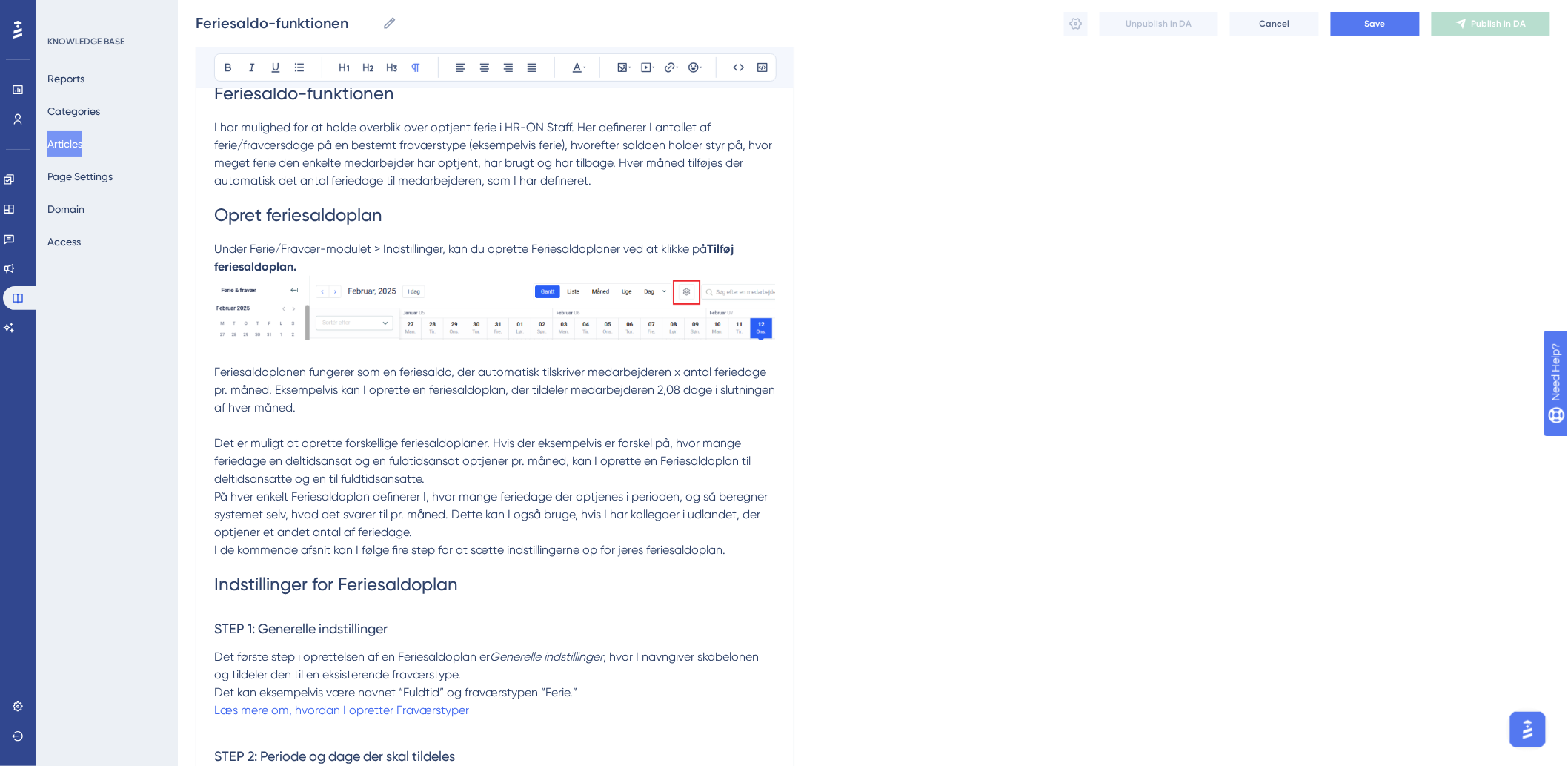
click at [445, 411] on p "Feriesaldoplanen fungerer som en feriesaldo, der automatisk tilskriver medarbej…" at bounding box center [495, 390] width 562 height 54
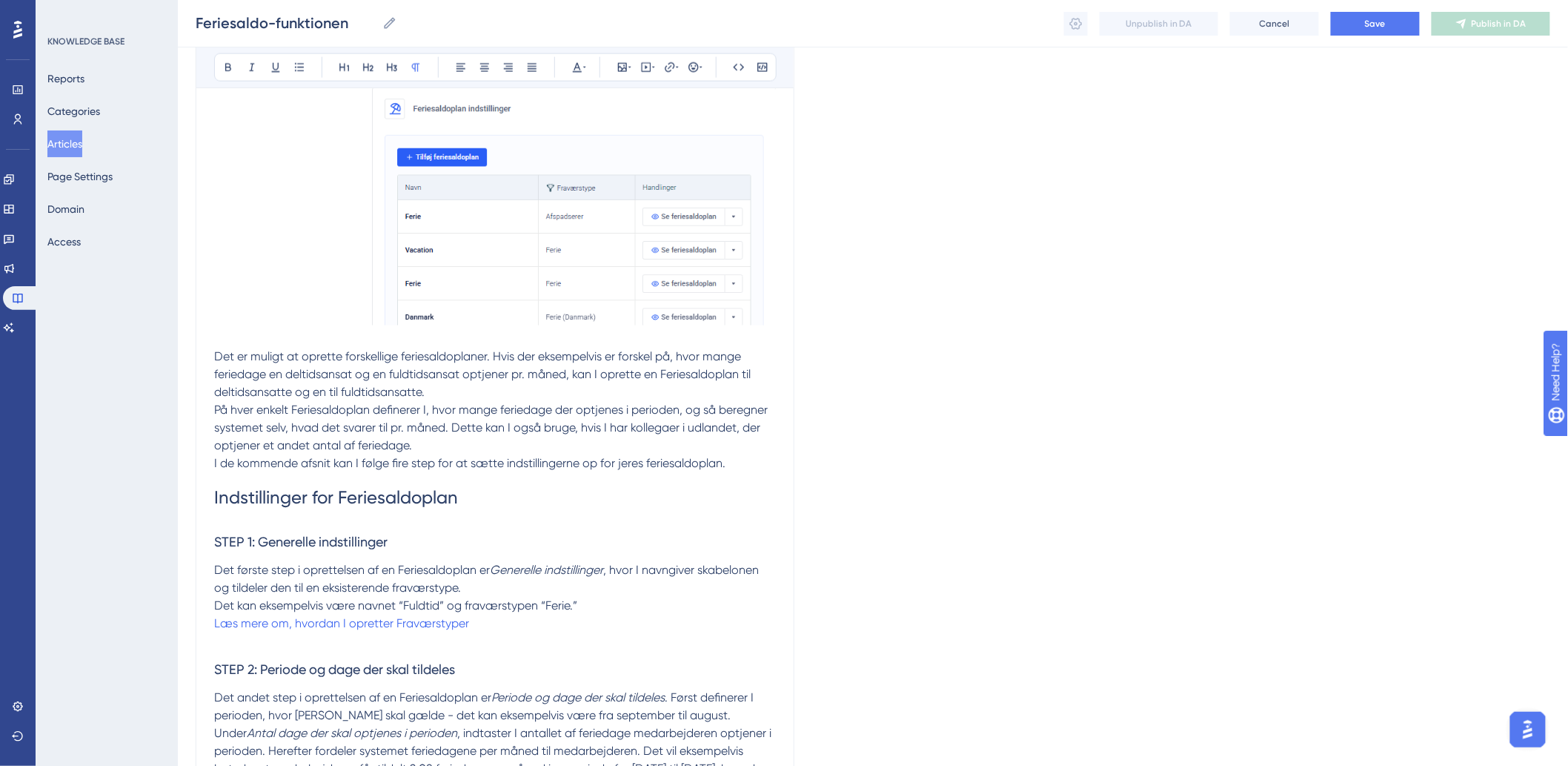
scroll to position [989, 0]
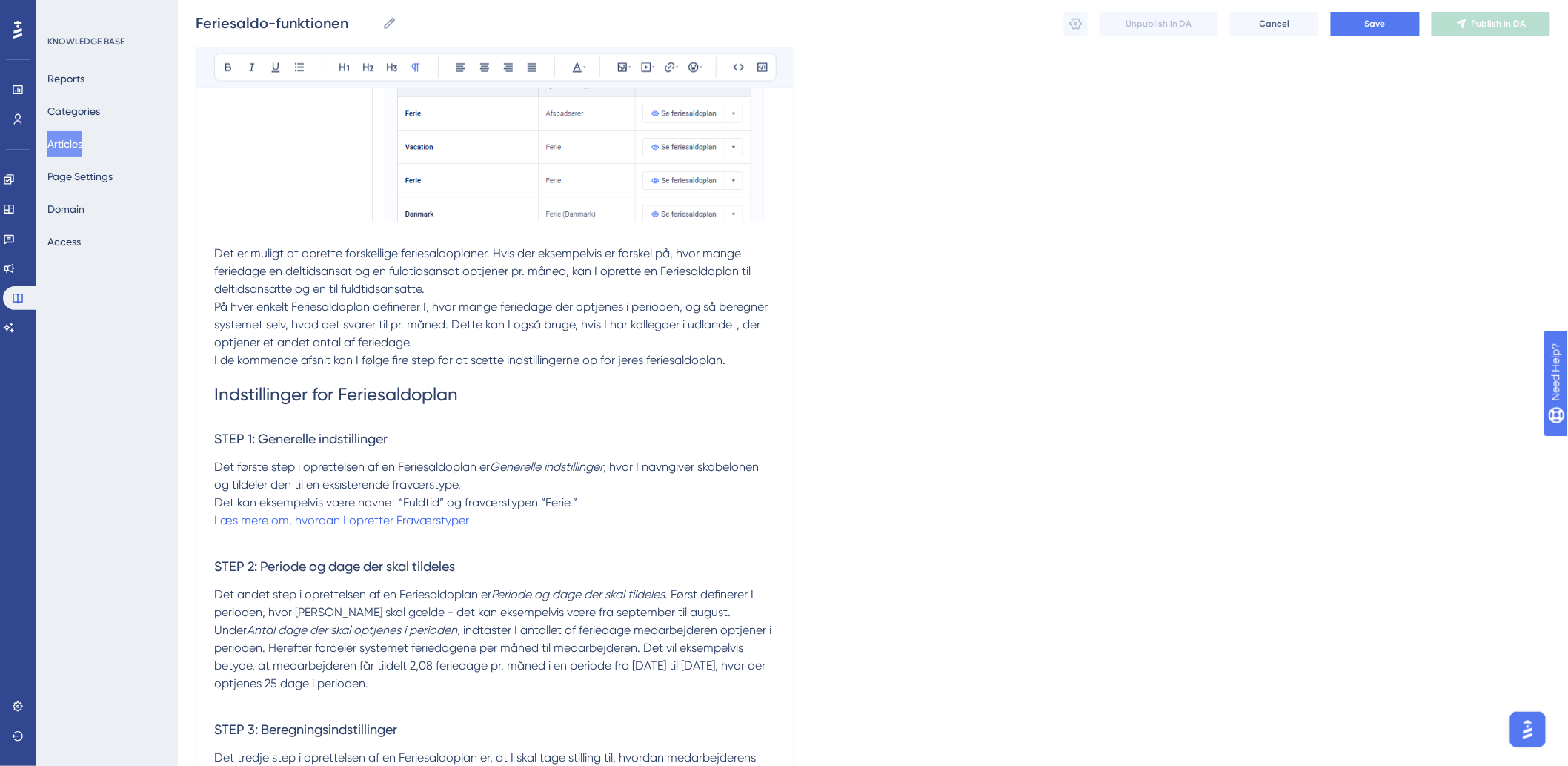
click at [569, 518] on p "Læs mere om, hvordan I opretter Fraværstyper" at bounding box center [495, 521] width 562 height 18
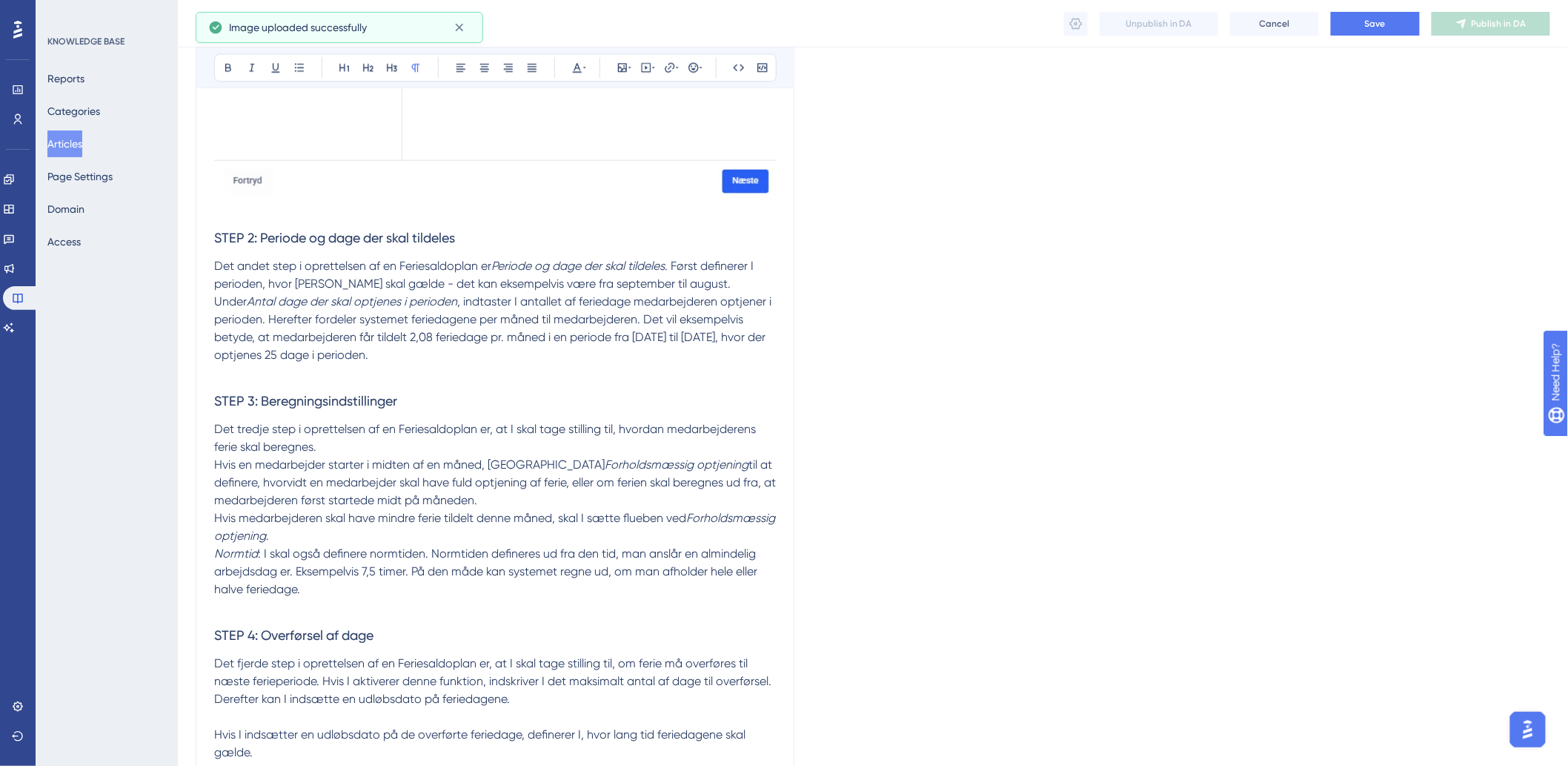
scroll to position [1648, 0]
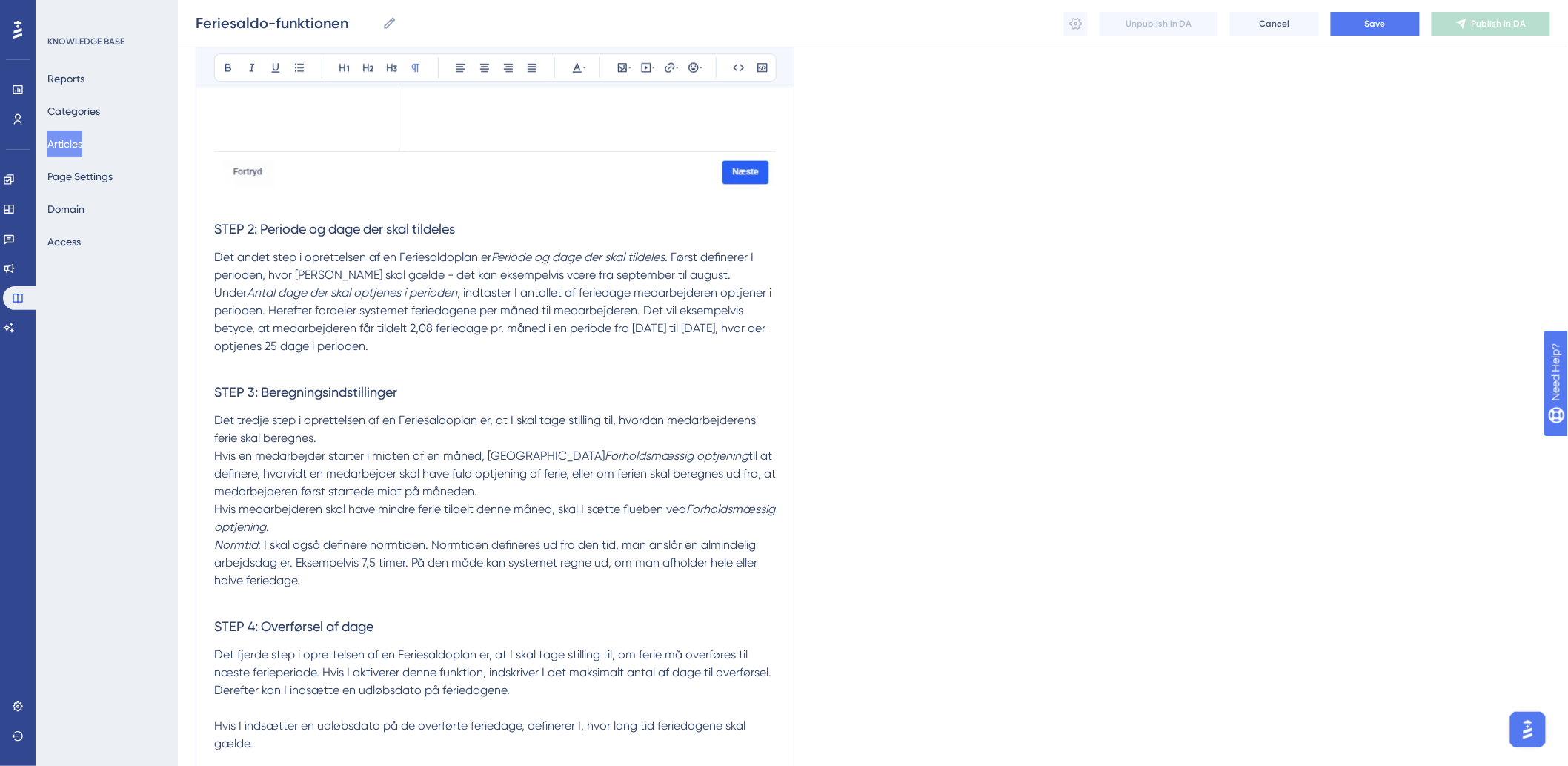
click at [547, 364] on p at bounding box center [495, 364] width 562 height 18
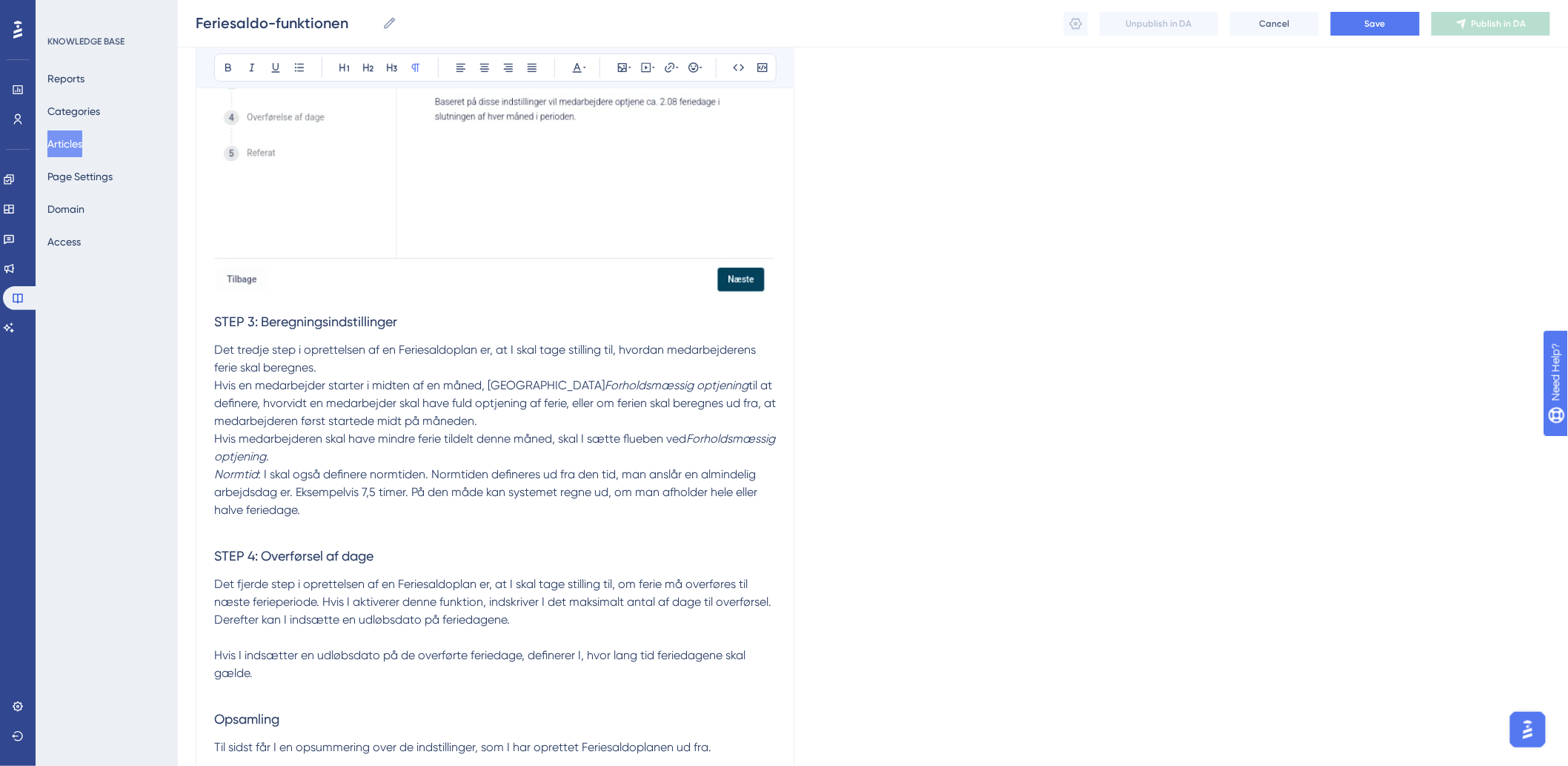
scroll to position [2141, 0]
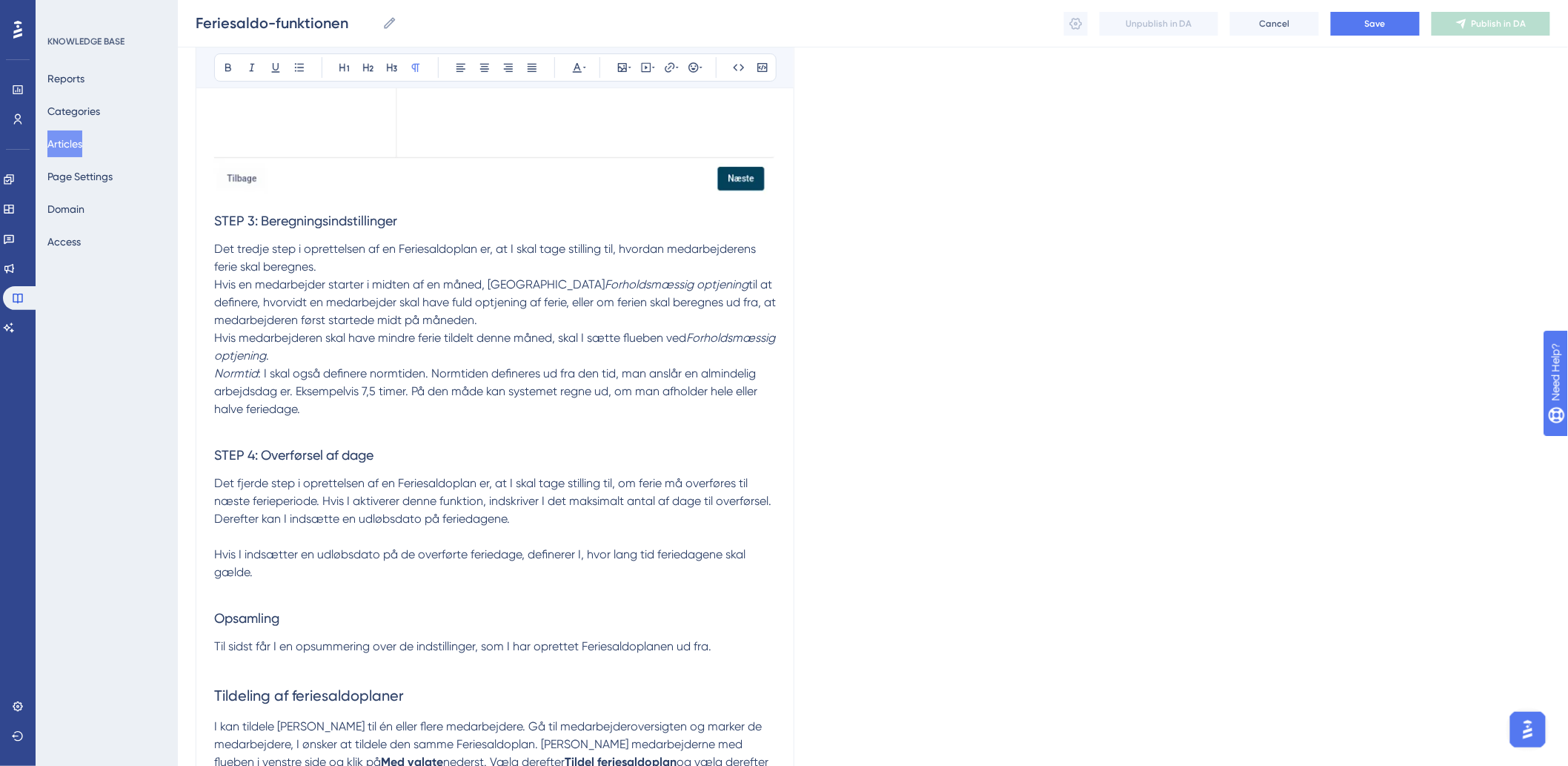
click at [413, 418] on p at bounding box center [495, 427] width 562 height 18
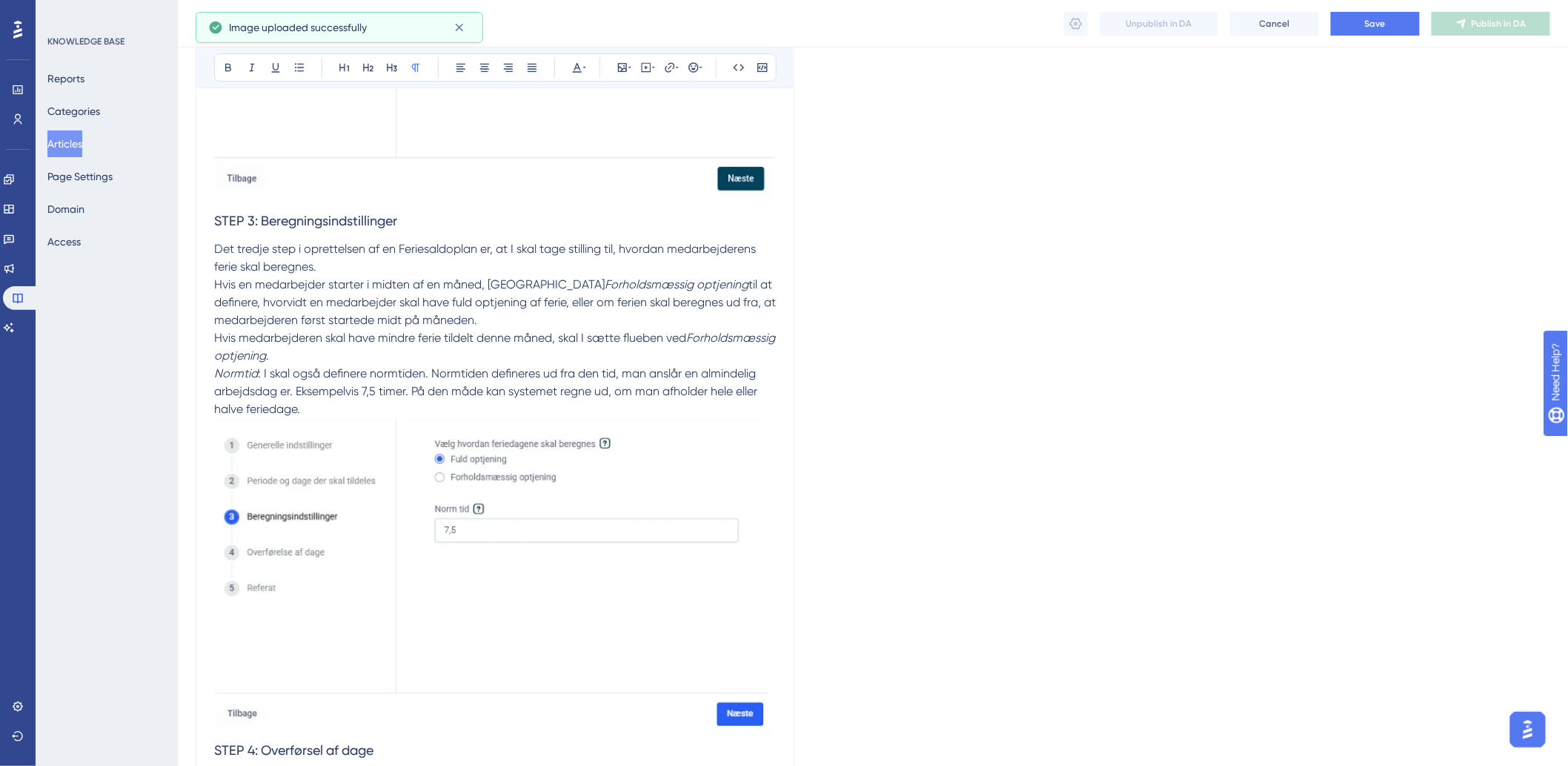
click at [464, 400] on p "Normtid : I skal også definere normtiden. Normtiden defineres ud fra den tid, m…" at bounding box center [495, 391] width 562 height 54
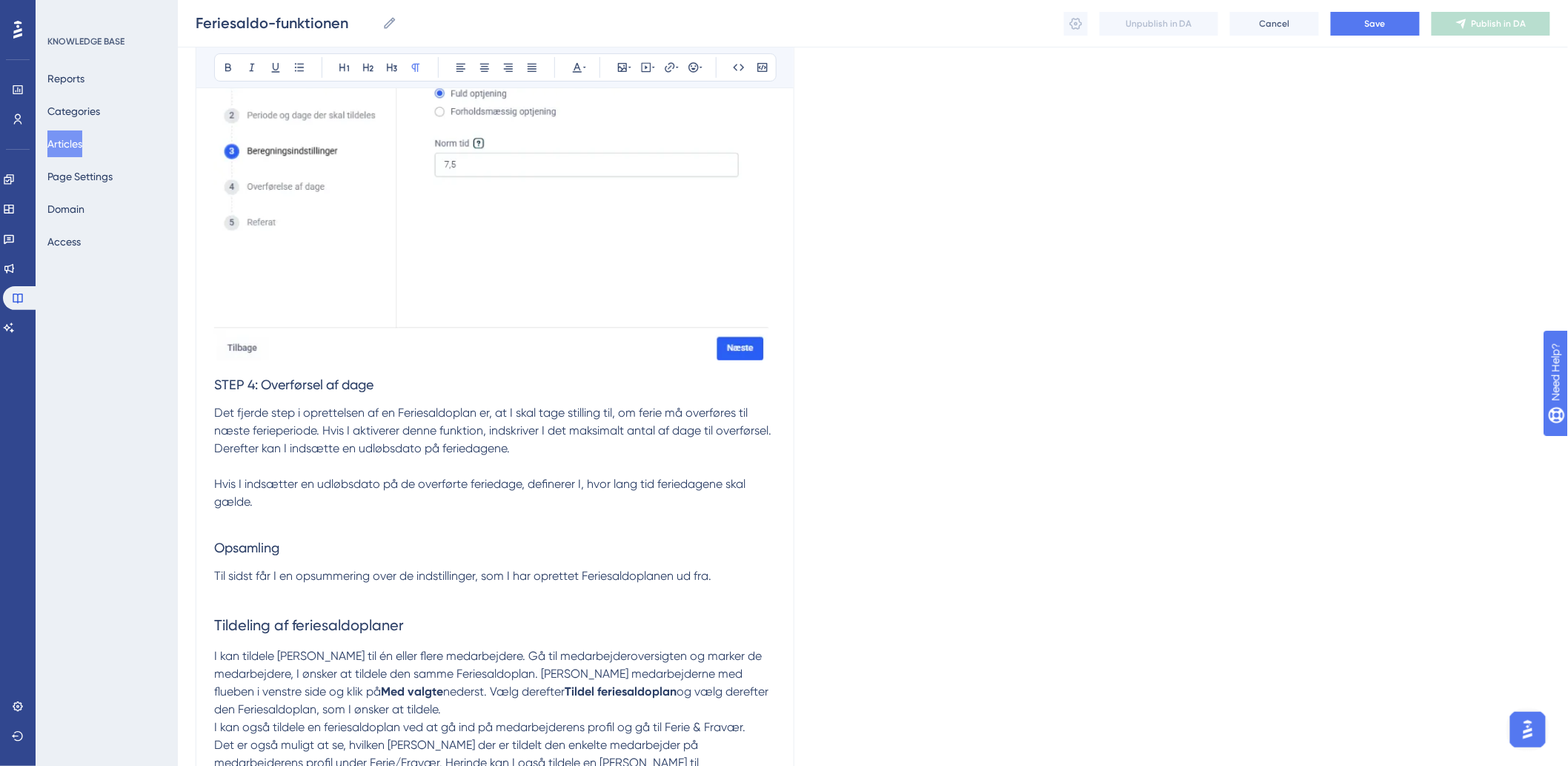
scroll to position [2554, 0]
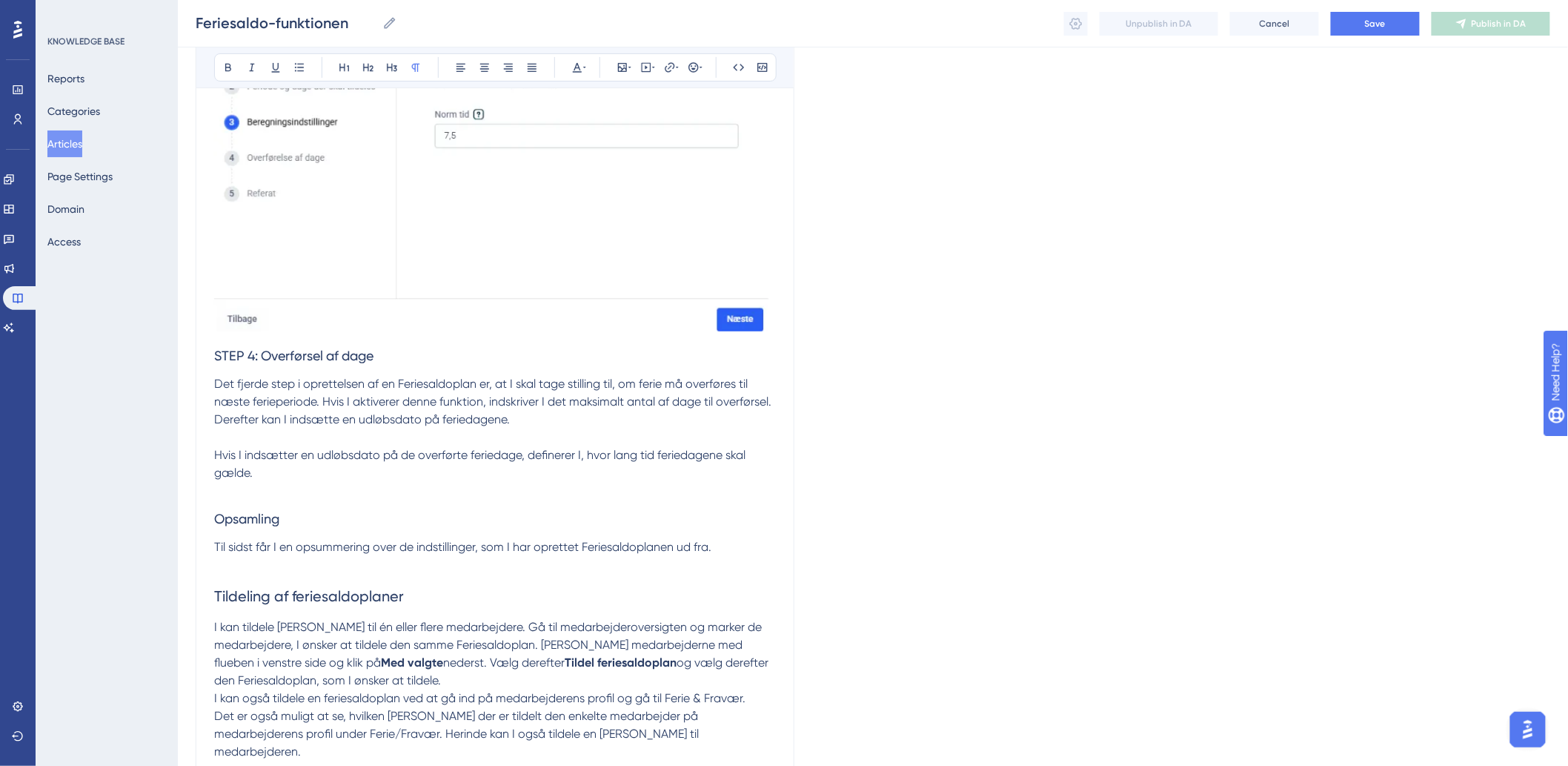
click at [326, 461] on span "Hvis I indsætter en udløbsdato på de overførte feriedage, definerer I, hvor lan…" at bounding box center [481, 464] width 534 height 32
click at [357, 426] on p "Det fjerde step i oprettelsen af en Feriesaldoplan er, at I skal tage stilling …" at bounding box center [495, 401] width 562 height 54
click at [361, 430] on p at bounding box center [495, 437] width 562 height 18
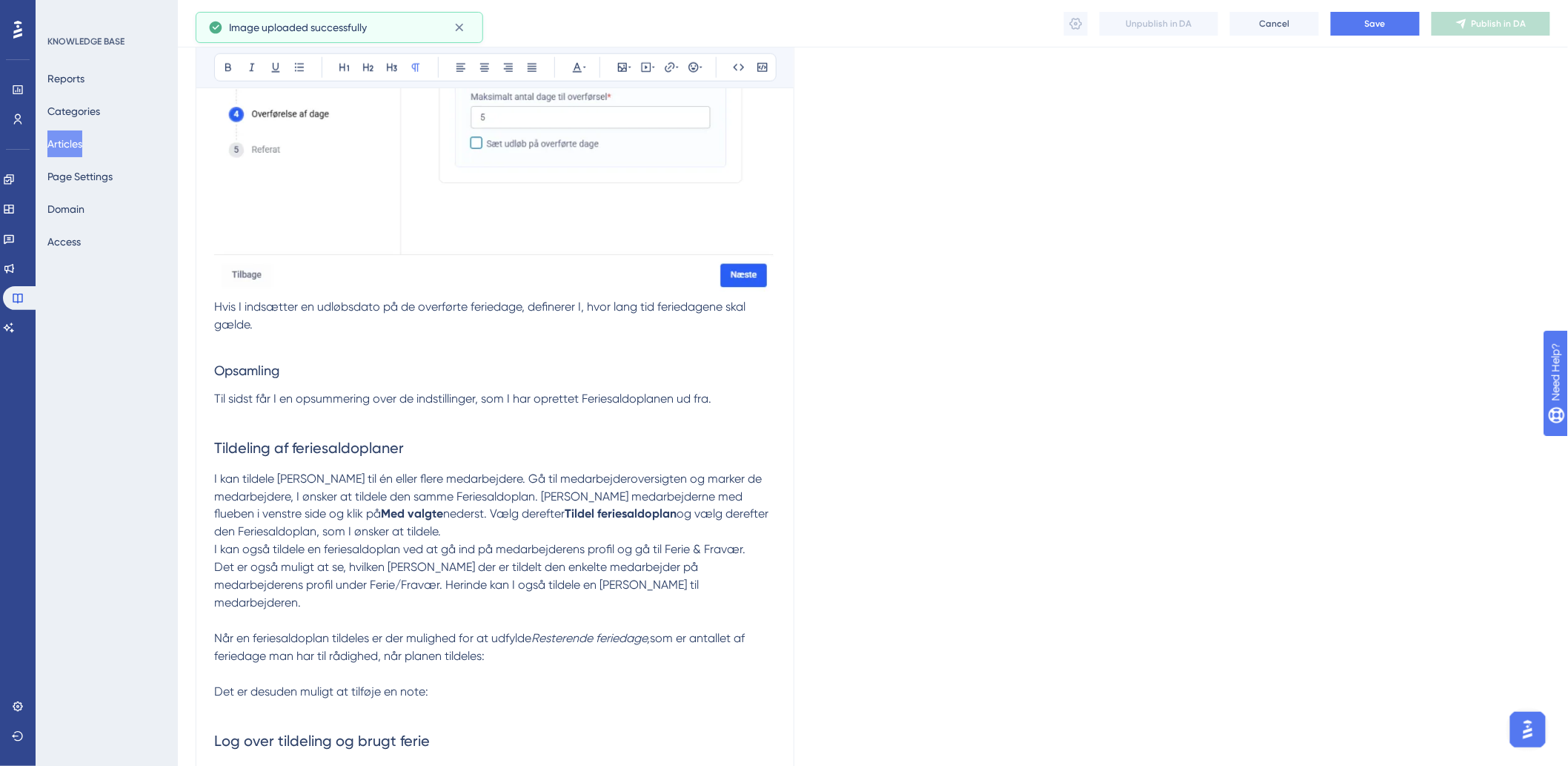
scroll to position [3049, 0]
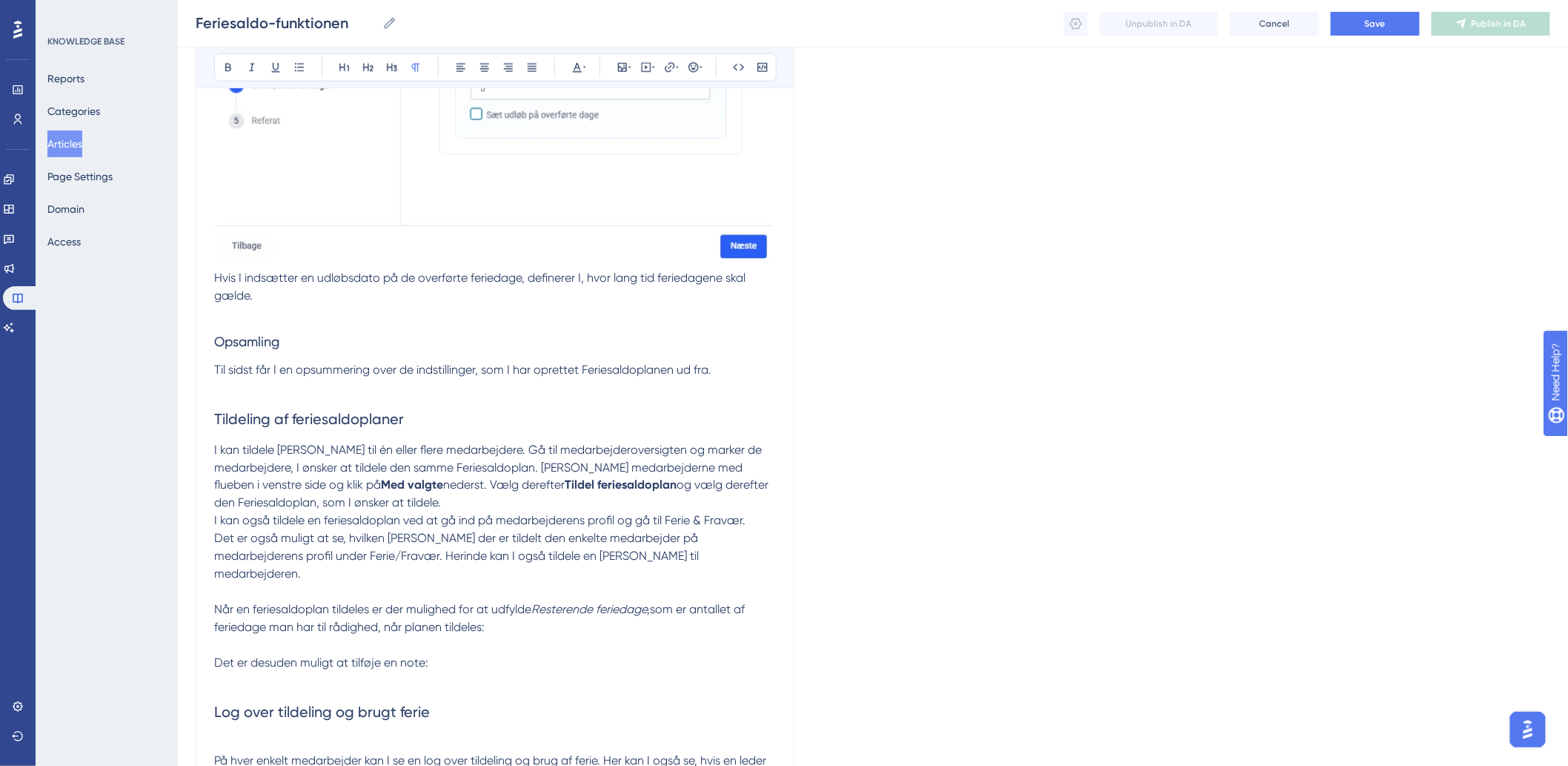
click at [425, 393] on p at bounding box center [495, 387] width 562 height 18
click at [486, 325] on h3 "Opsamling" at bounding box center [495, 342] width 562 height 39
click at [482, 319] on p at bounding box center [495, 314] width 562 height 18
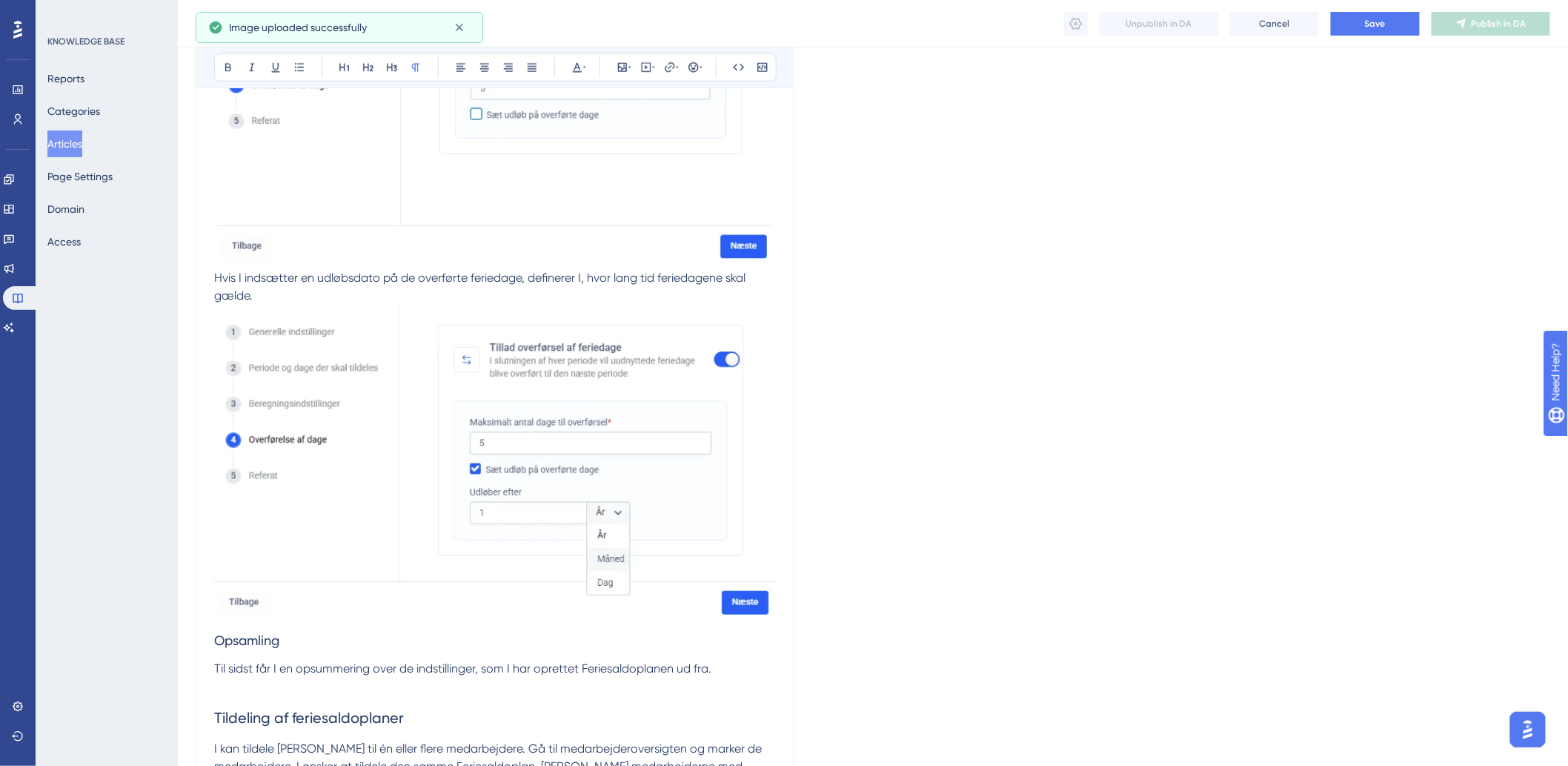
scroll to position [3378, 0]
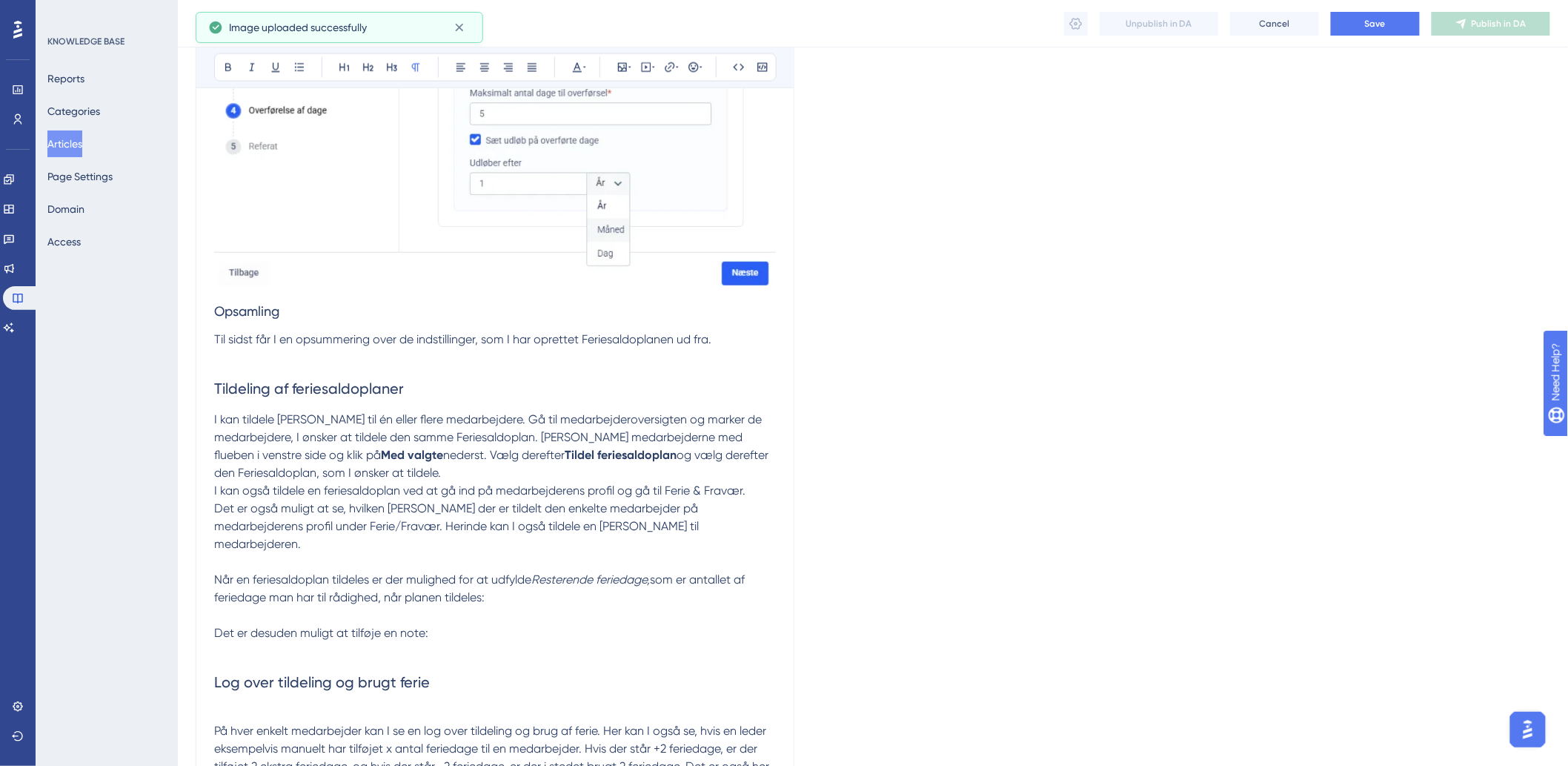
click at [244, 362] on p at bounding box center [495, 358] width 562 height 18
click at [467, 365] on p at bounding box center [495, 358] width 562 height 18
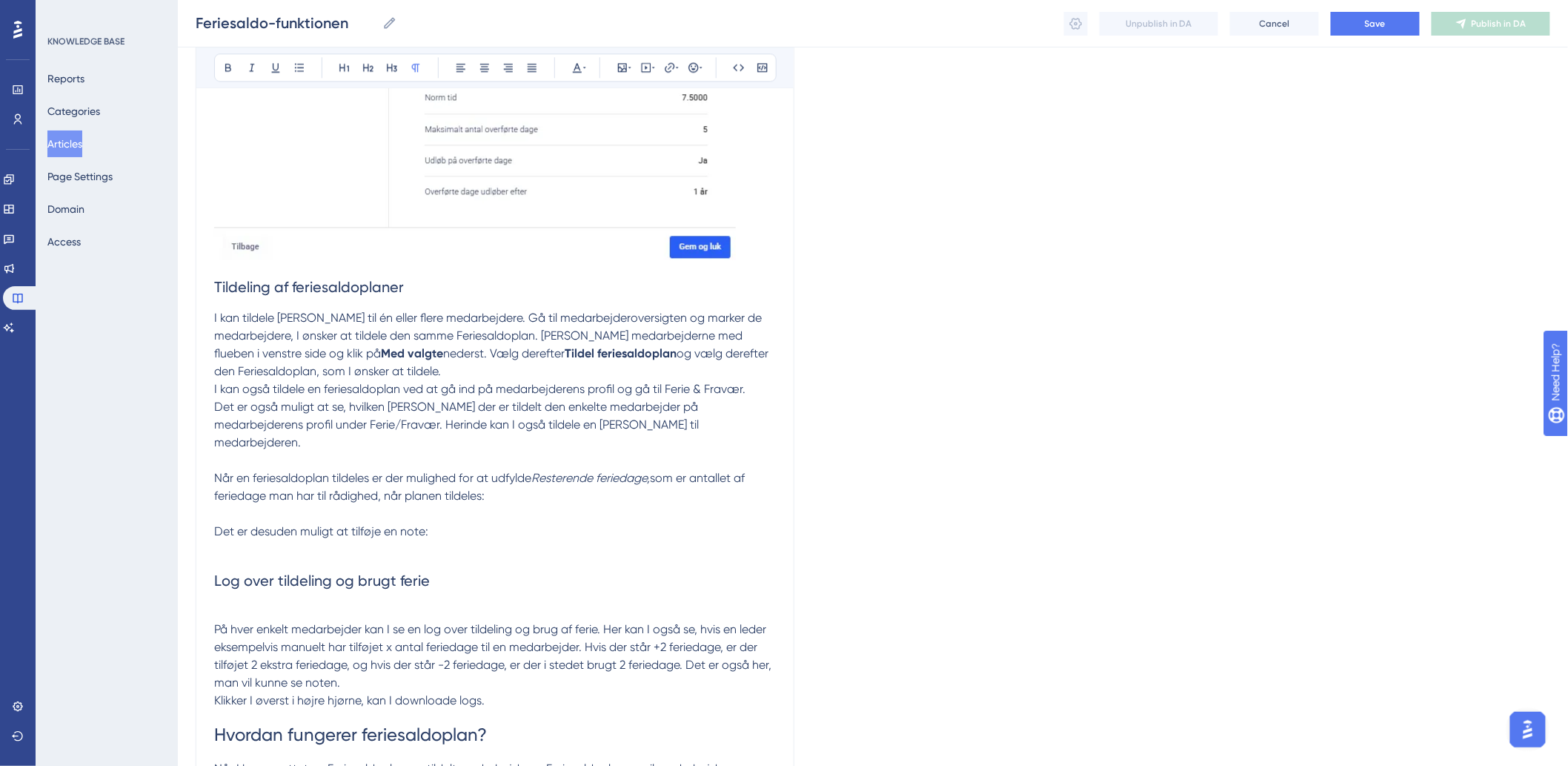
scroll to position [3873, 0]
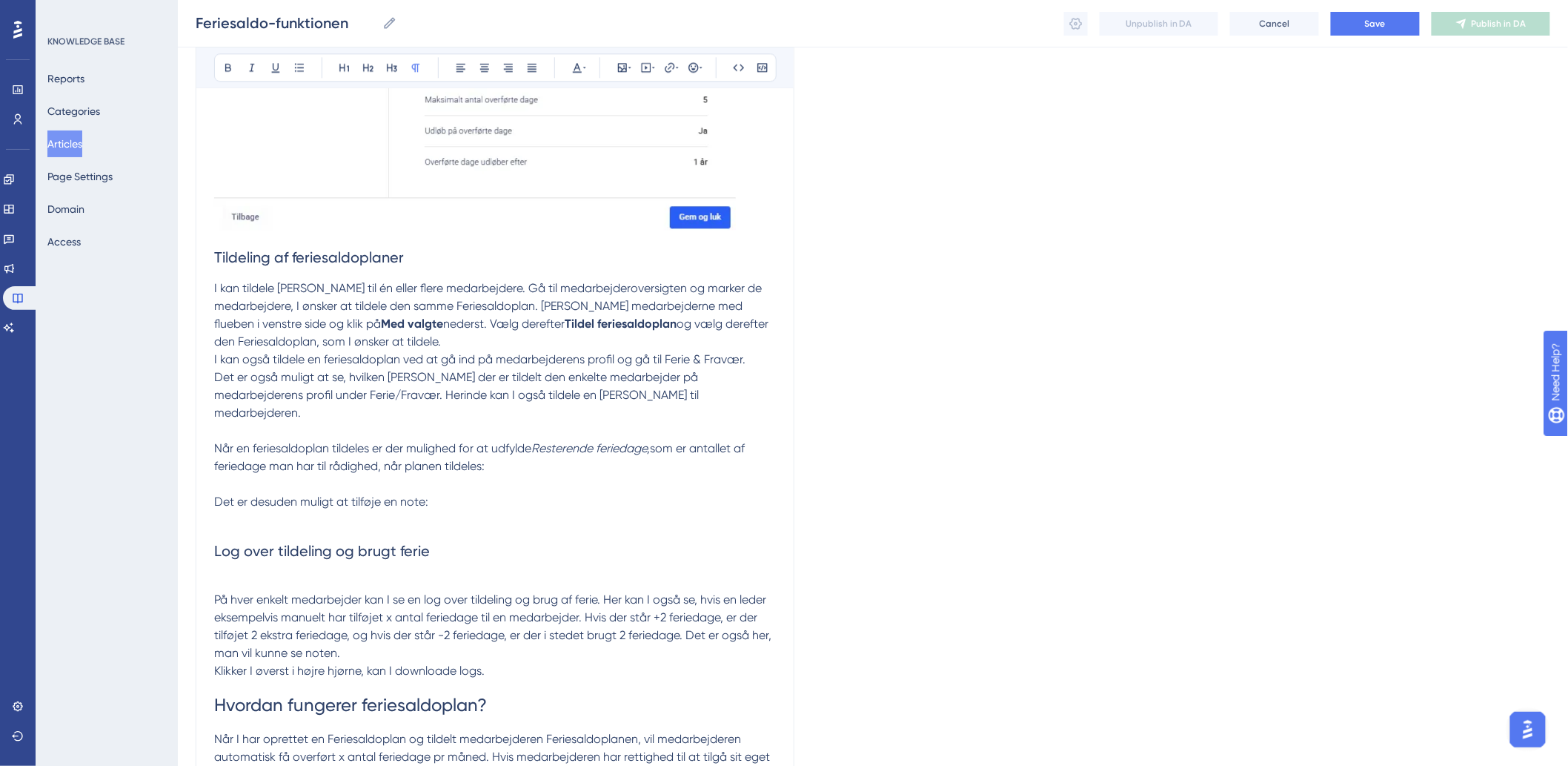
click at [253, 440] on p "Når en feriesaldoplan tildeles er der mulighed for at udfylde Resterende feried…" at bounding box center [495, 458] width 562 height 36
click at [258, 429] on p at bounding box center [495, 431] width 562 height 18
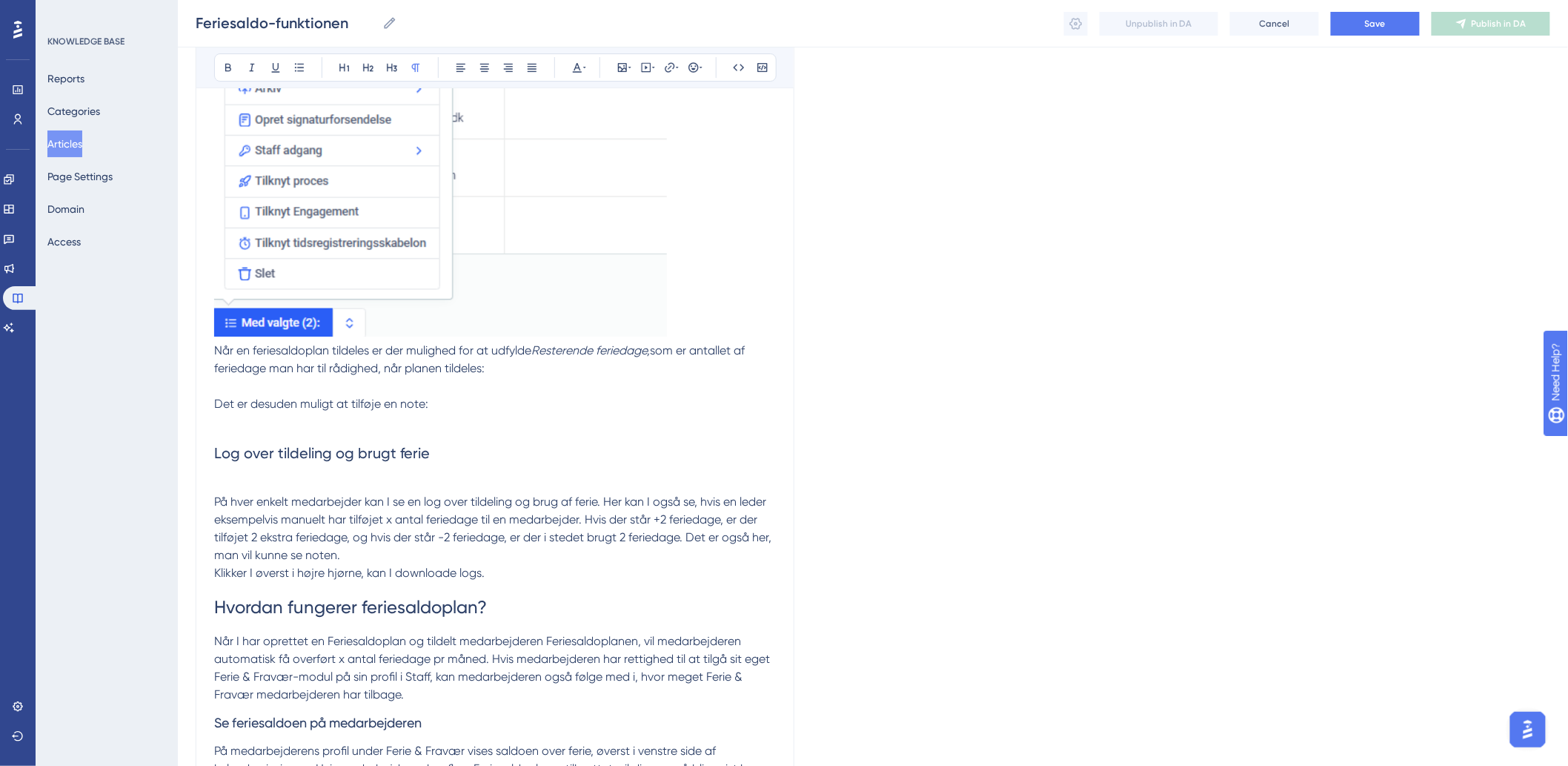
scroll to position [4450, 0]
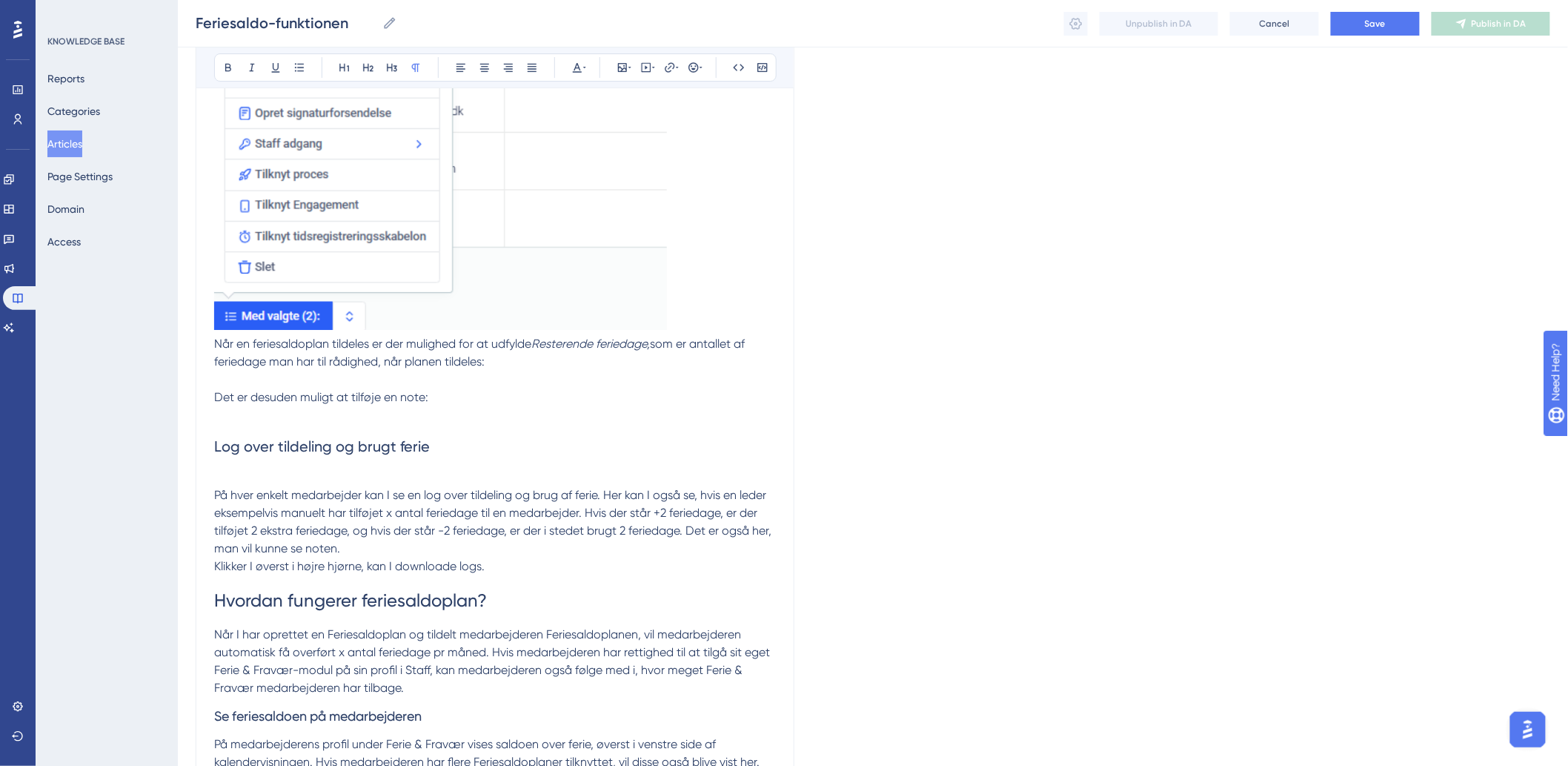
click at [480, 373] on p at bounding box center [495, 380] width 562 height 18
click at [396, 383] on p at bounding box center [495, 380] width 562 height 18
click at [264, 379] on p at bounding box center [495, 380] width 562 height 18
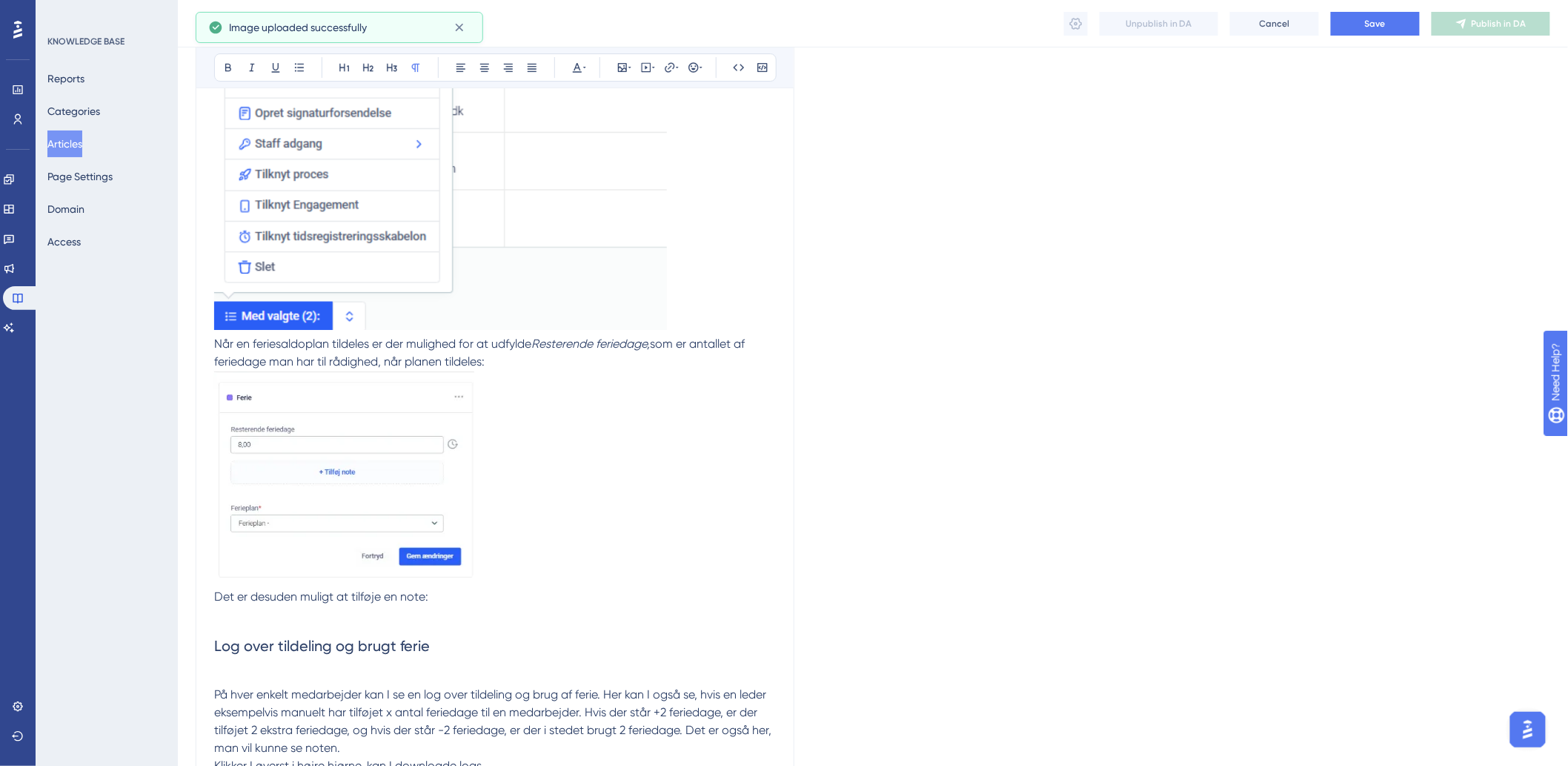
click at [217, 609] on p at bounding box center [495, 614] width 562 height 18
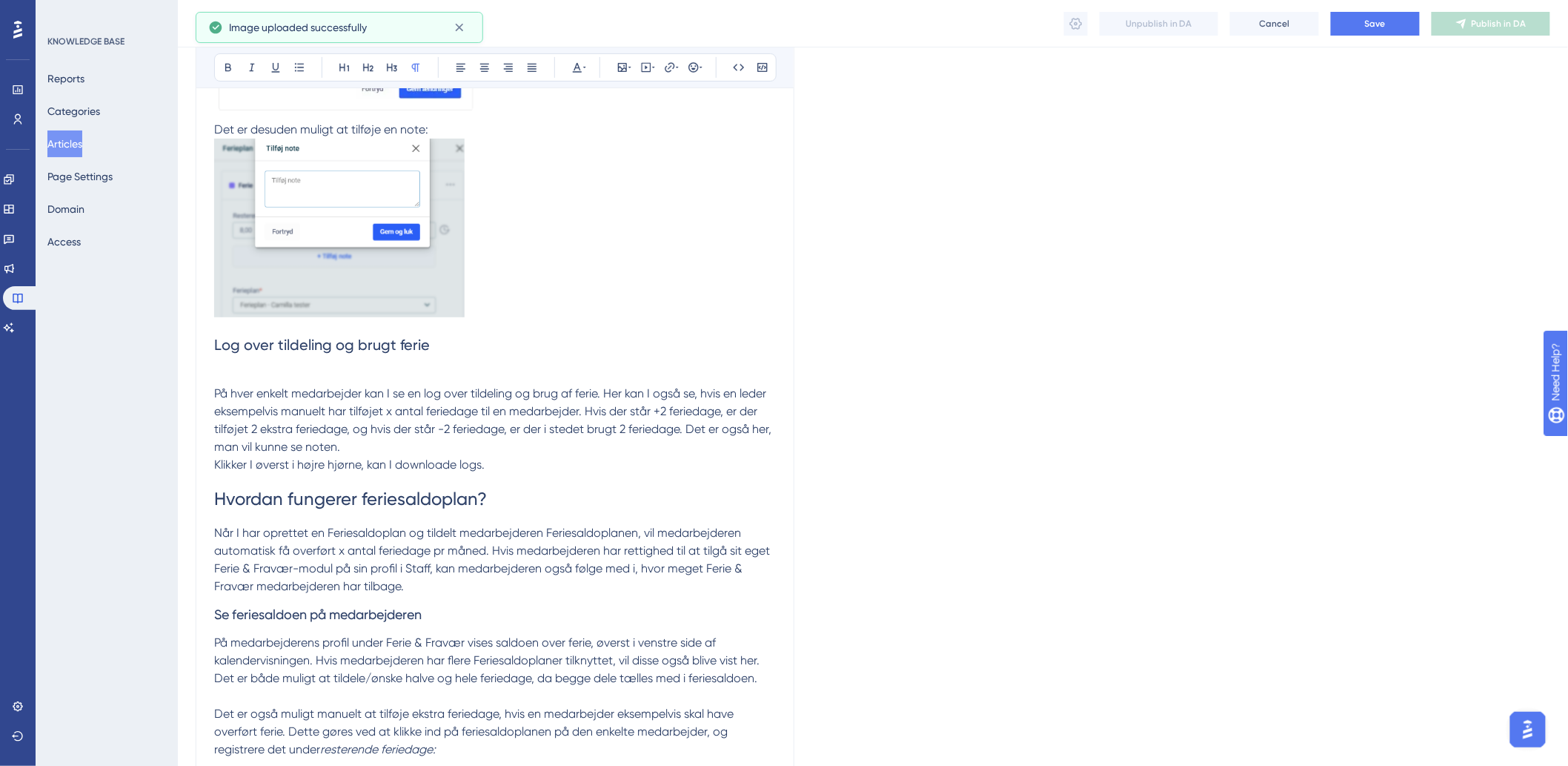
scroll to position [4944, 0]
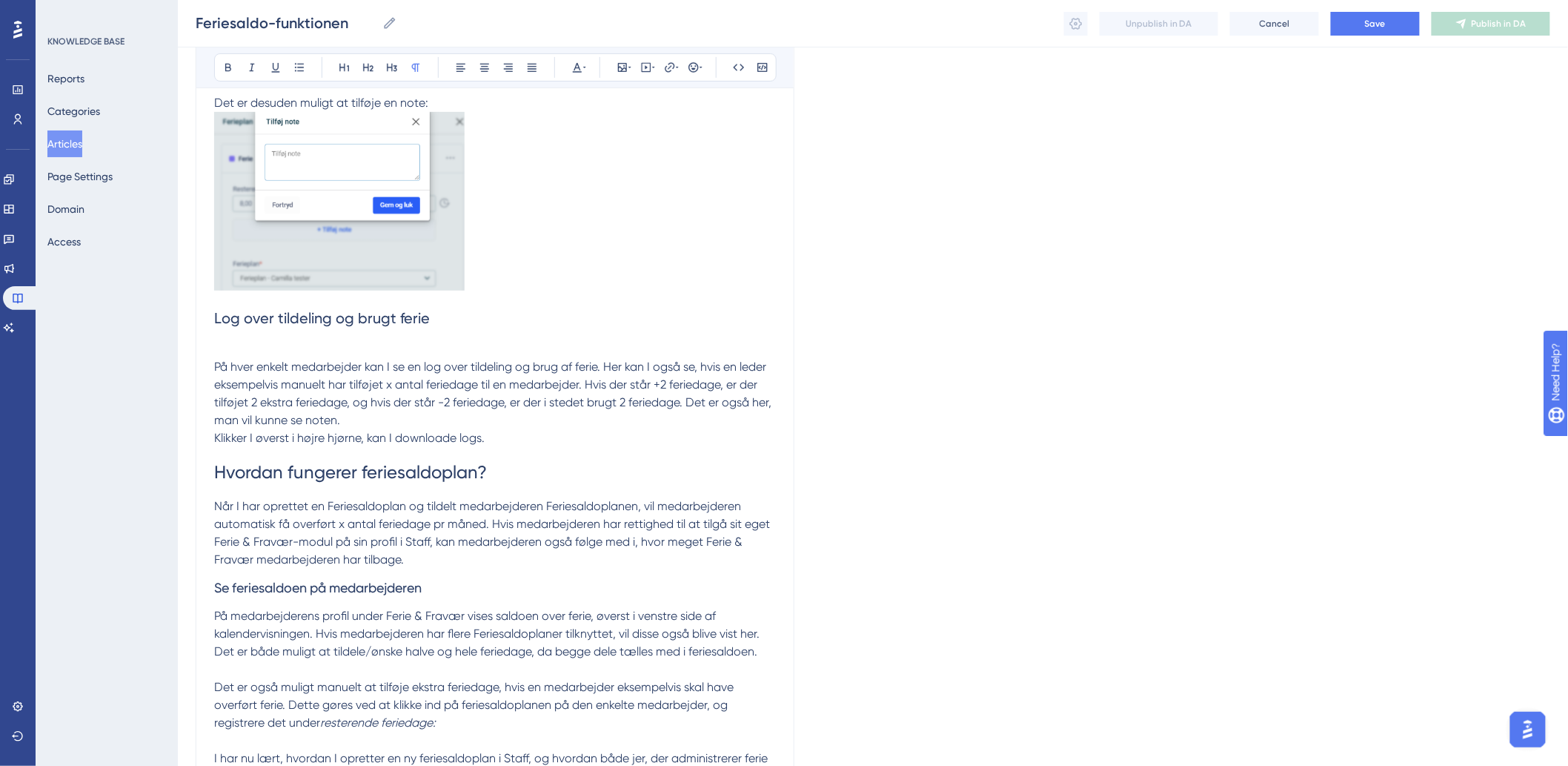
click at [235, 337] on h2 "Log over tildeling og brugt ferie" at bounding box center [495, 317] width 562 height 44
click at [299, 349] on p at bounding box center [495, 349] width 562 height 18
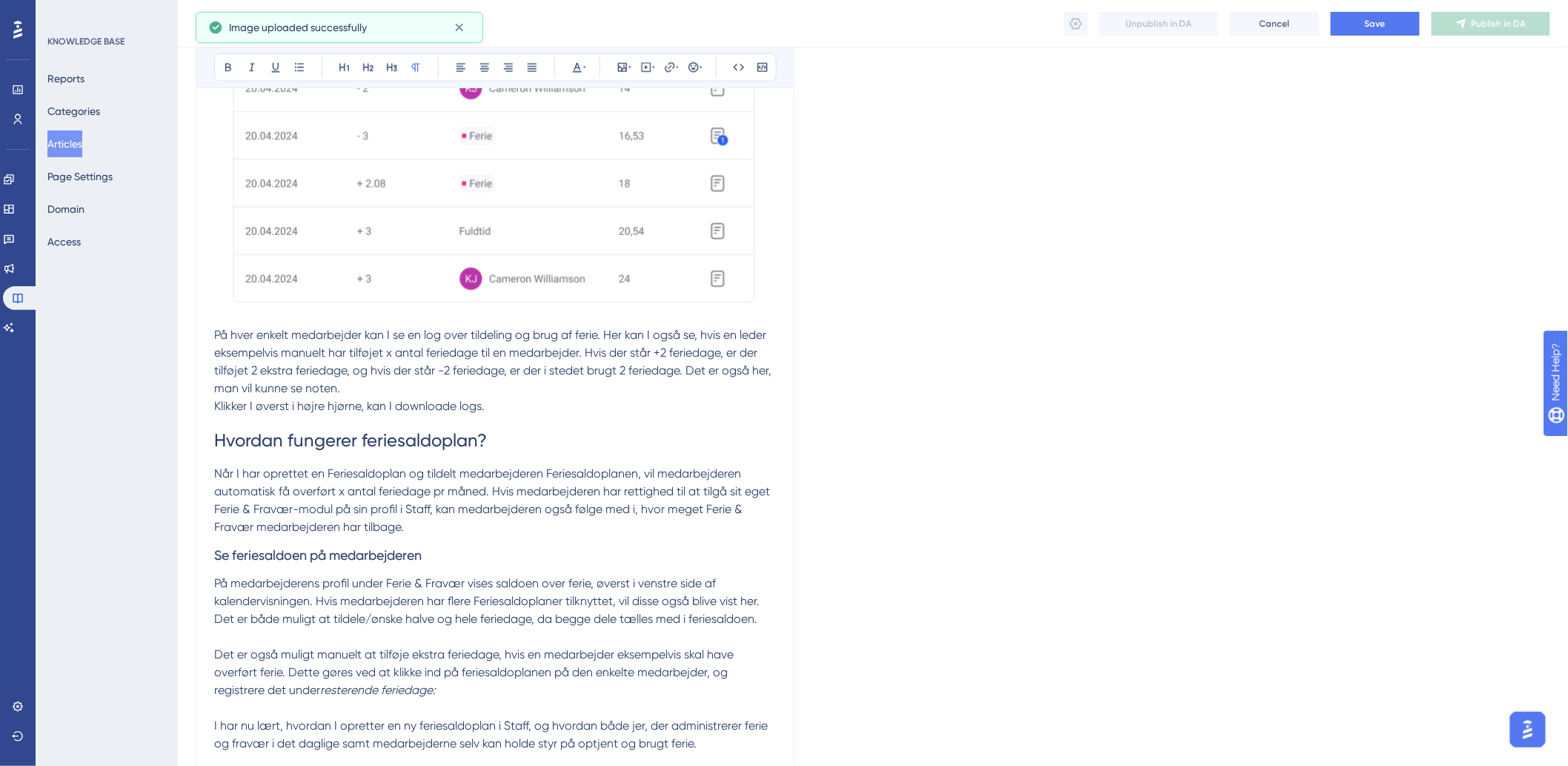
scroll to position [5582, 0]
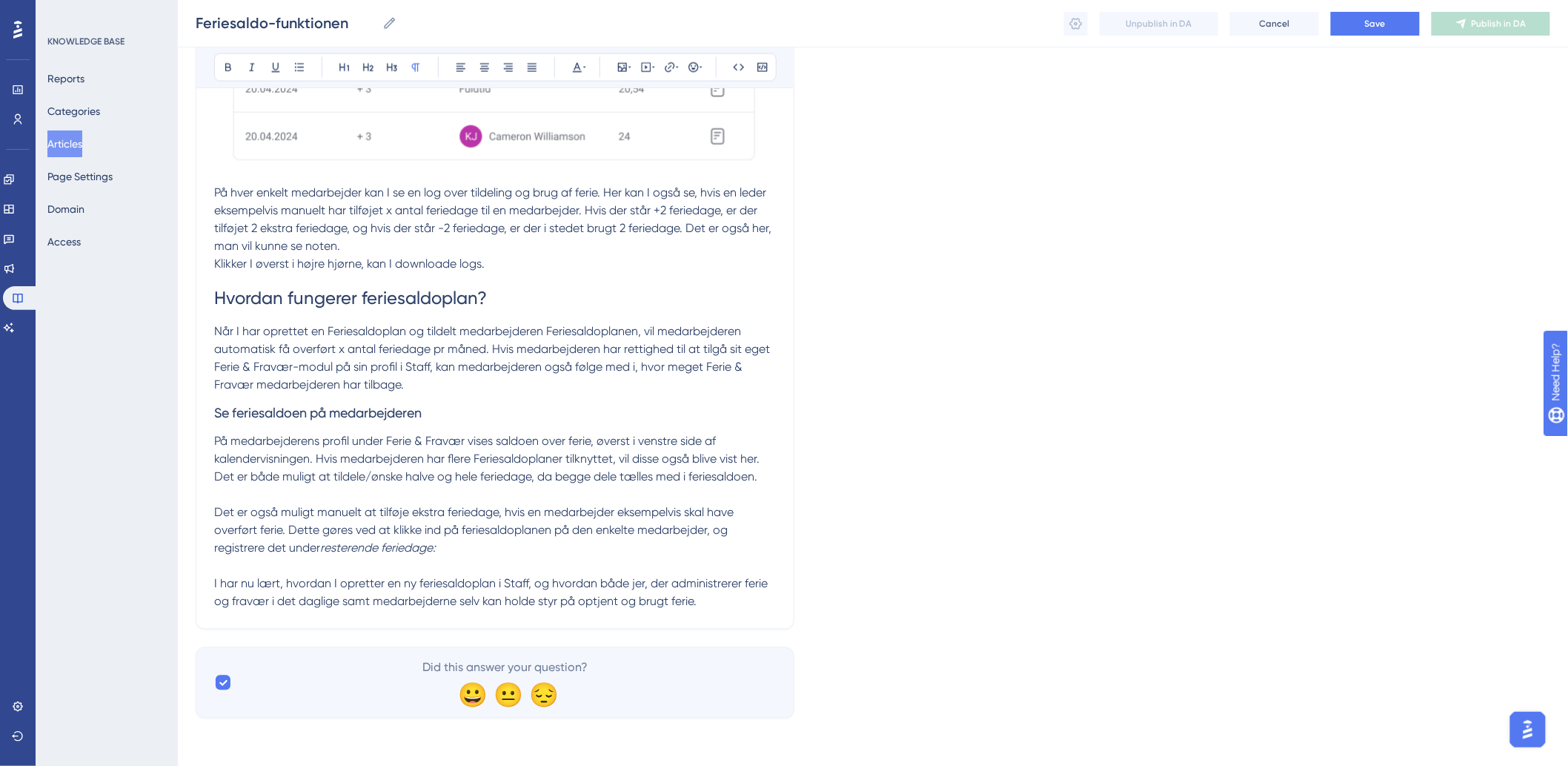
click at [530, 498] on p at bounding box center [495, 495] width 562 height 18
click at [772, 479] on p "På medarbejderens profil under Ferie & Fravær vises saldoen over ferie, øverst …" at bounding box center [495, 460] width 562 height 54
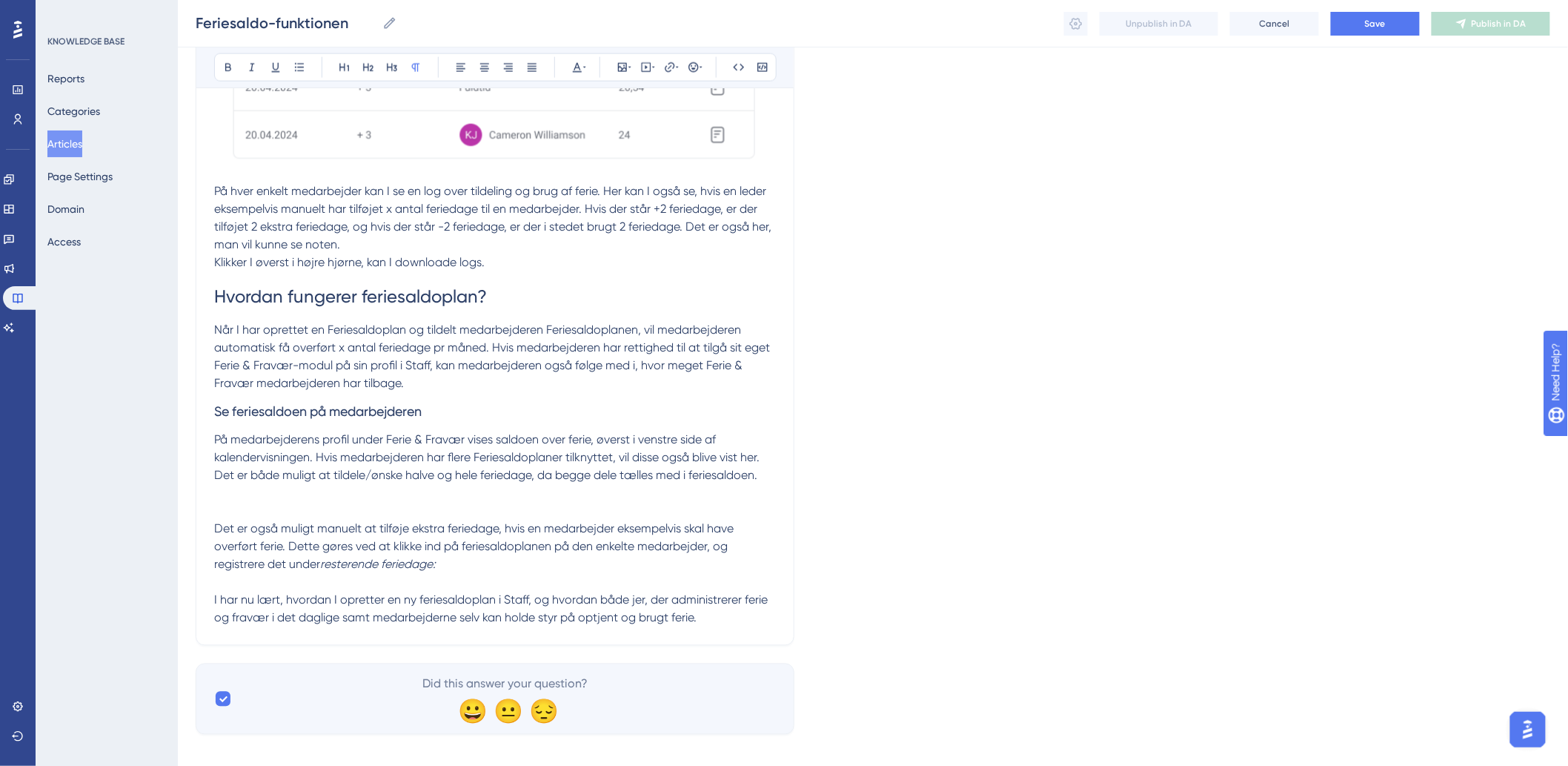
click at [221, 501] on p "På medarbejderens profil under Ferie & Fravær vises saldoen over ferie, øverst …" at bounding box center [495, 467] width 562 height 71
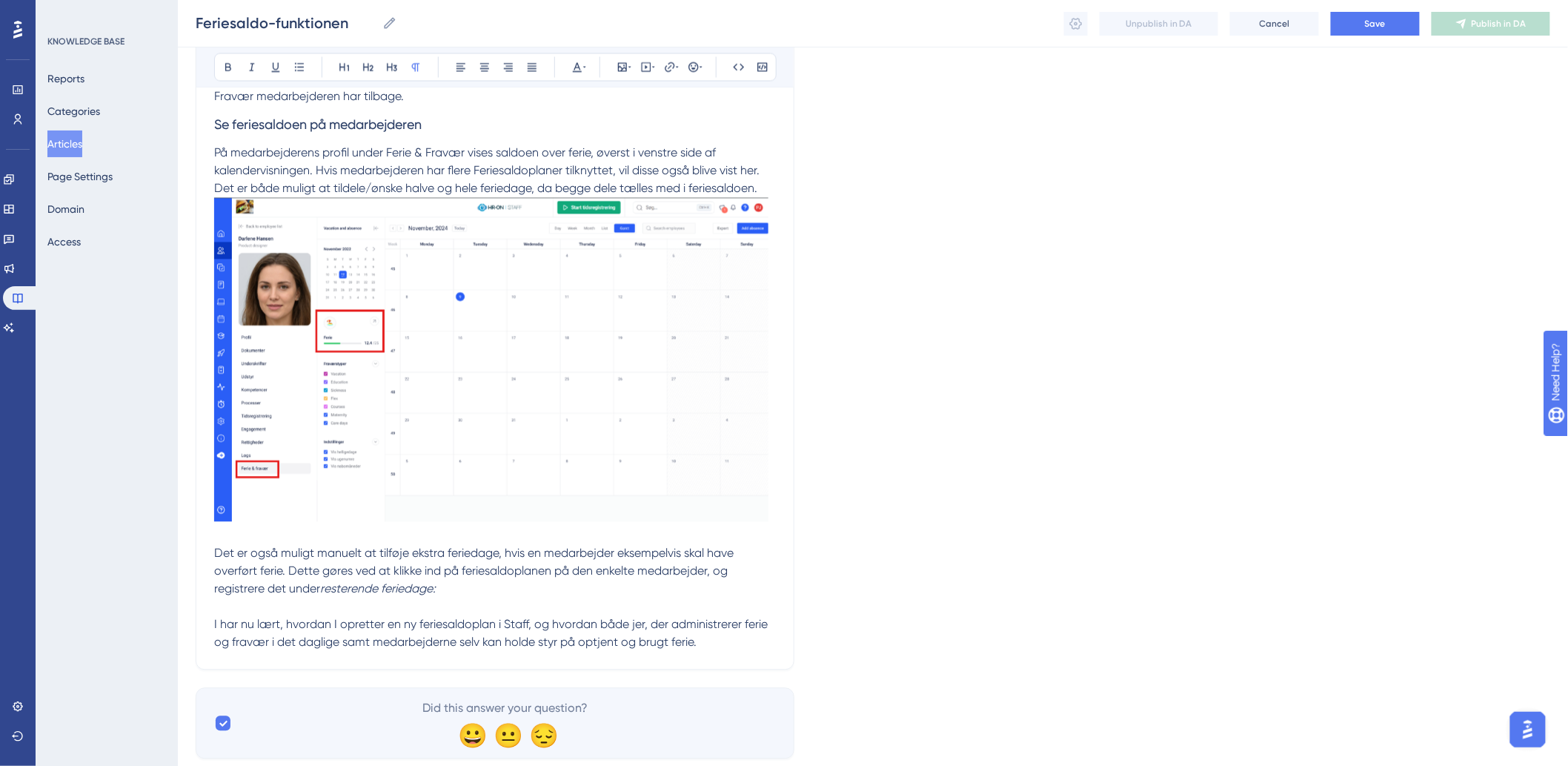
scroll to position [5911, 0]
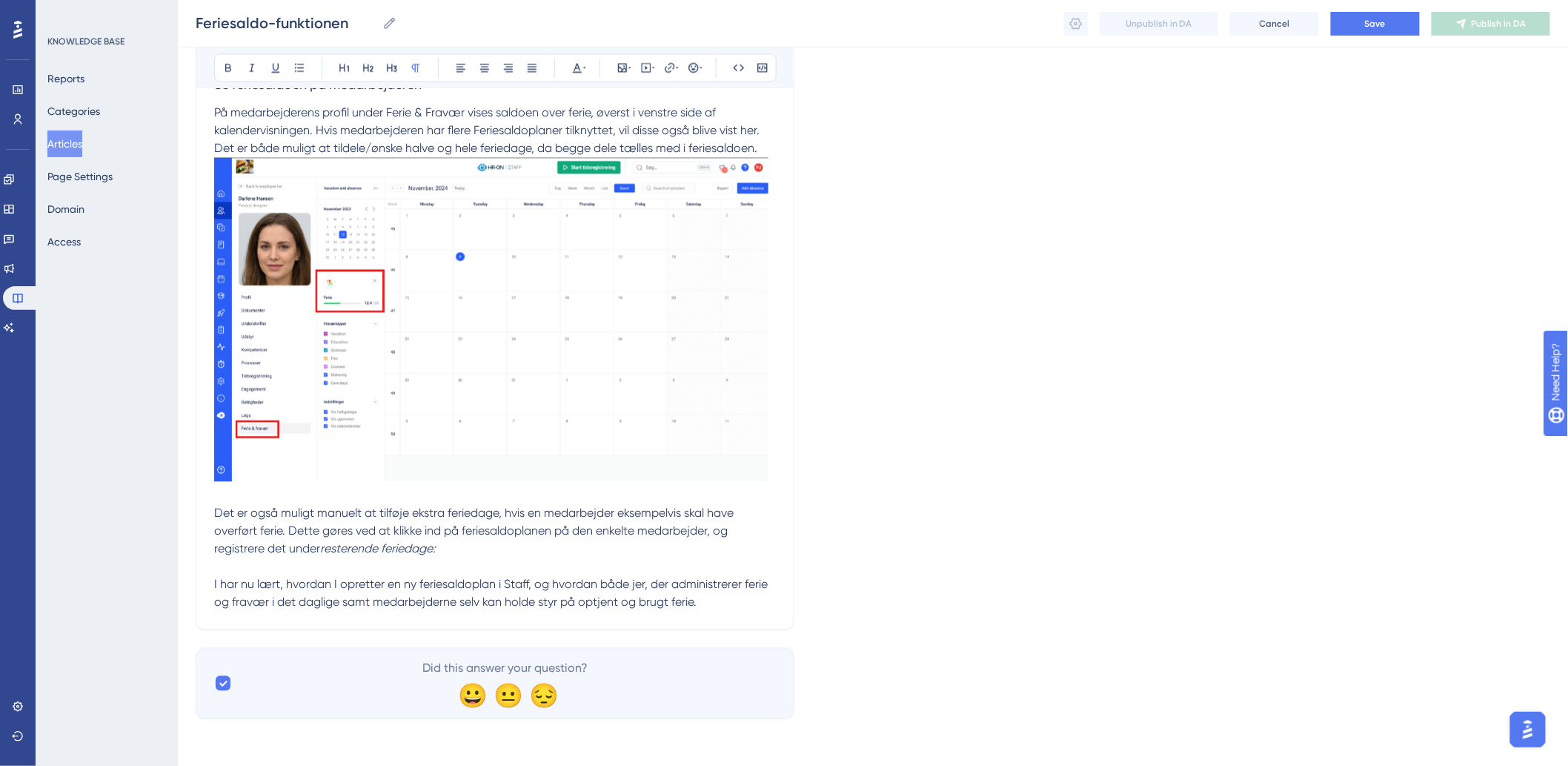
click at [329, 564] on p at bounding box center [495, 566] width 562 height 18
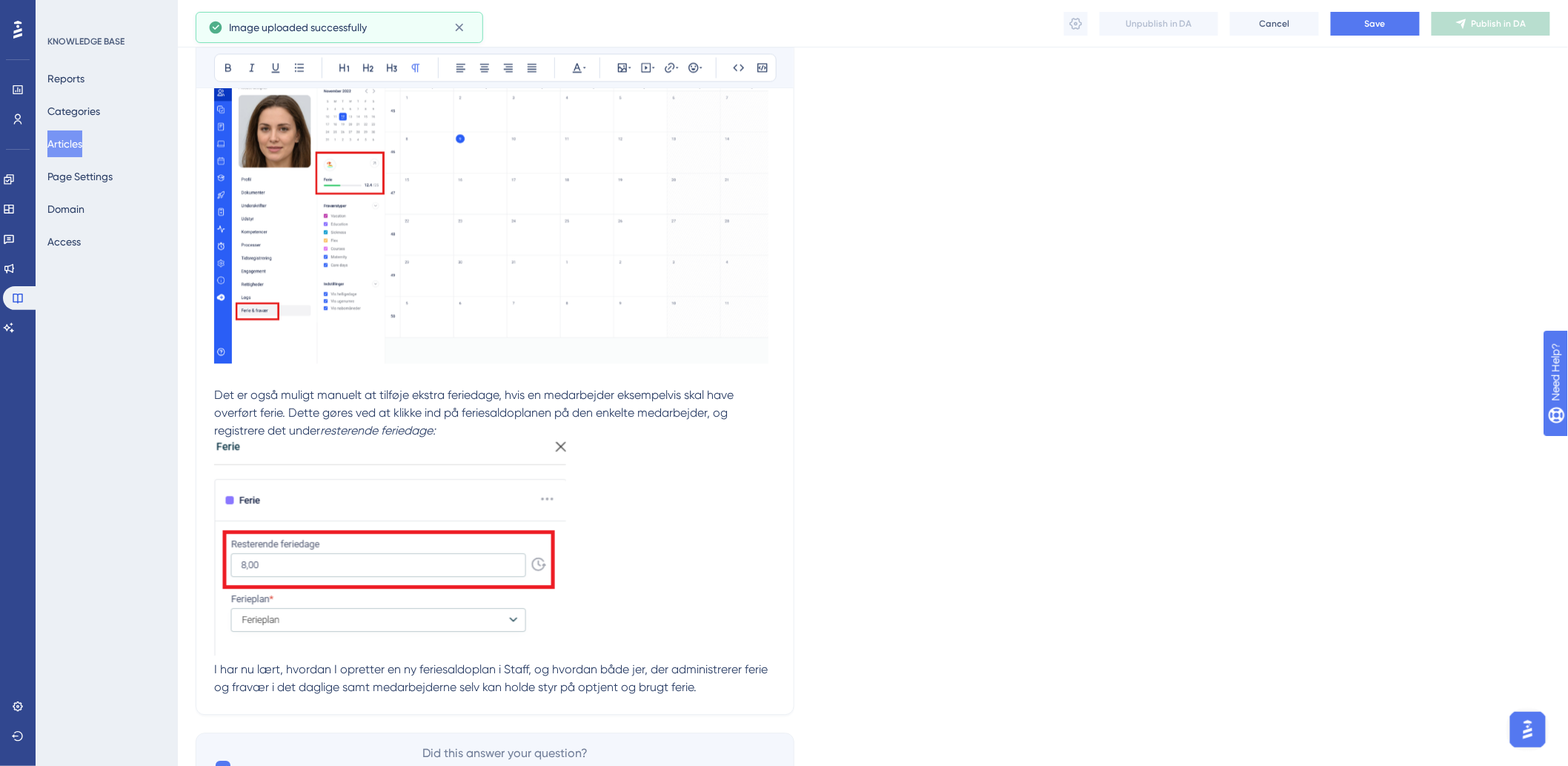
scroll to position [6114, 0]
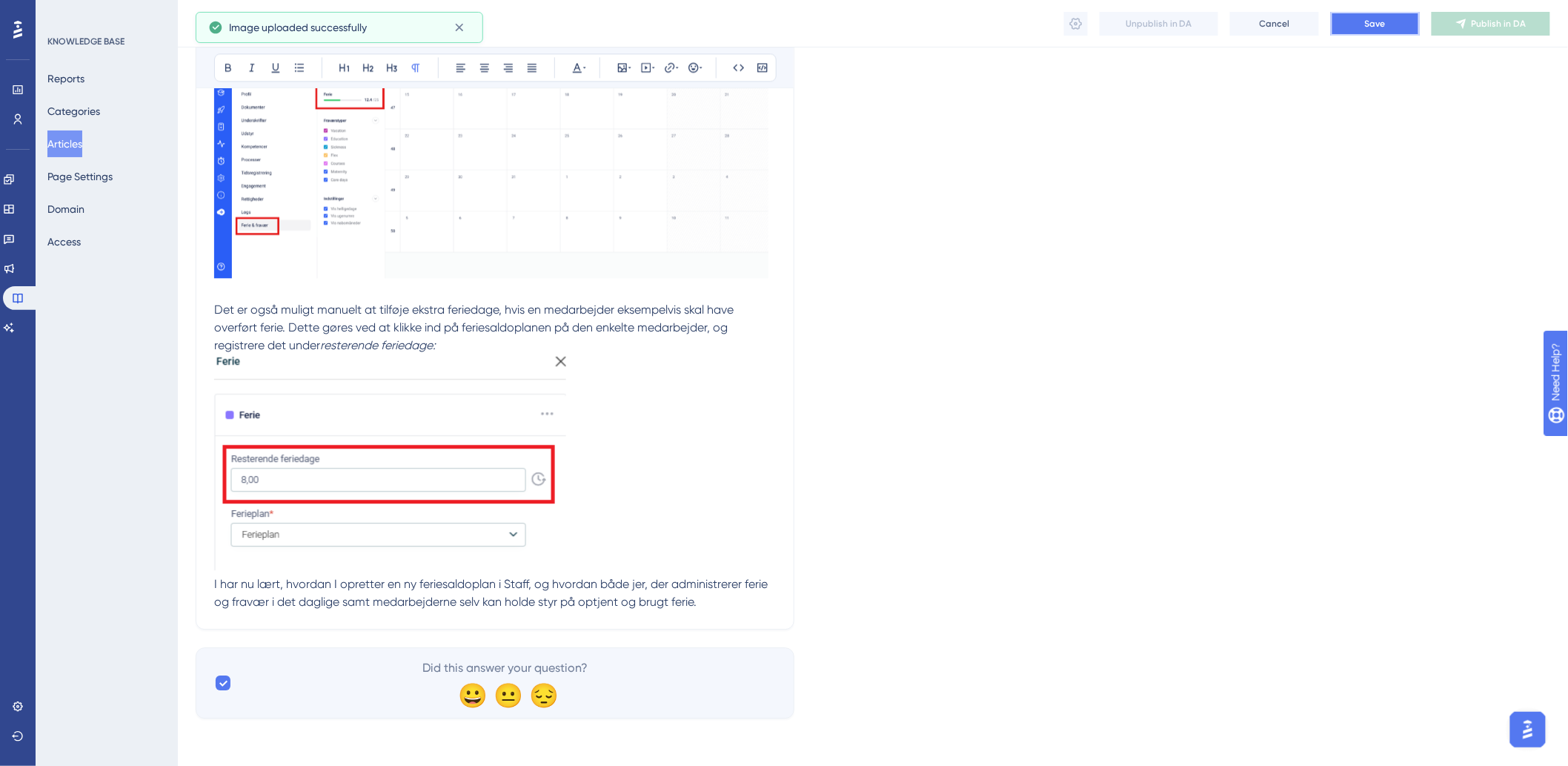
click at [1365, 18] on span "Save" at bounding box center [1375, 24] width 21 height 12
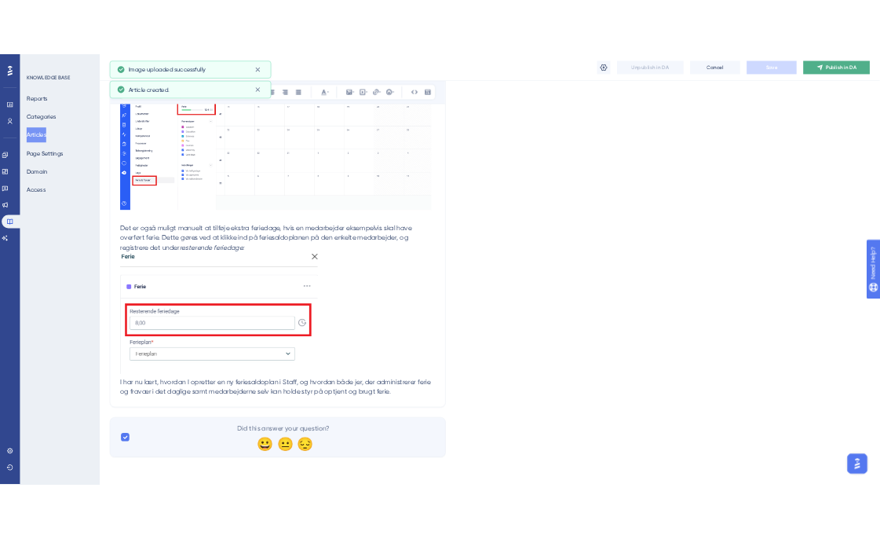
scroll to position [4369, 0]
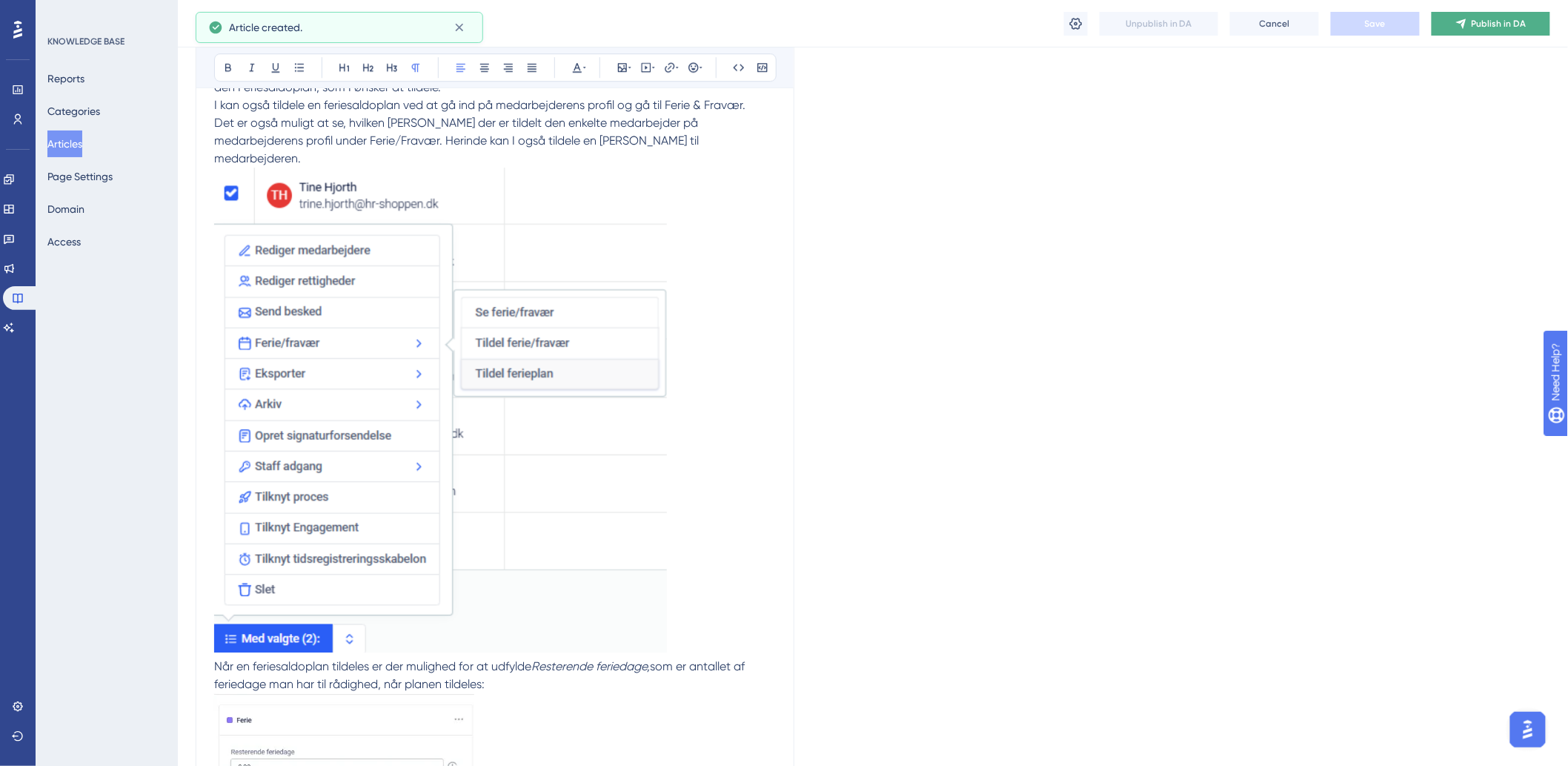
click at [1481, 30] on button "Publish in DA" at bounding box center [1492, 24] width 119 height 24
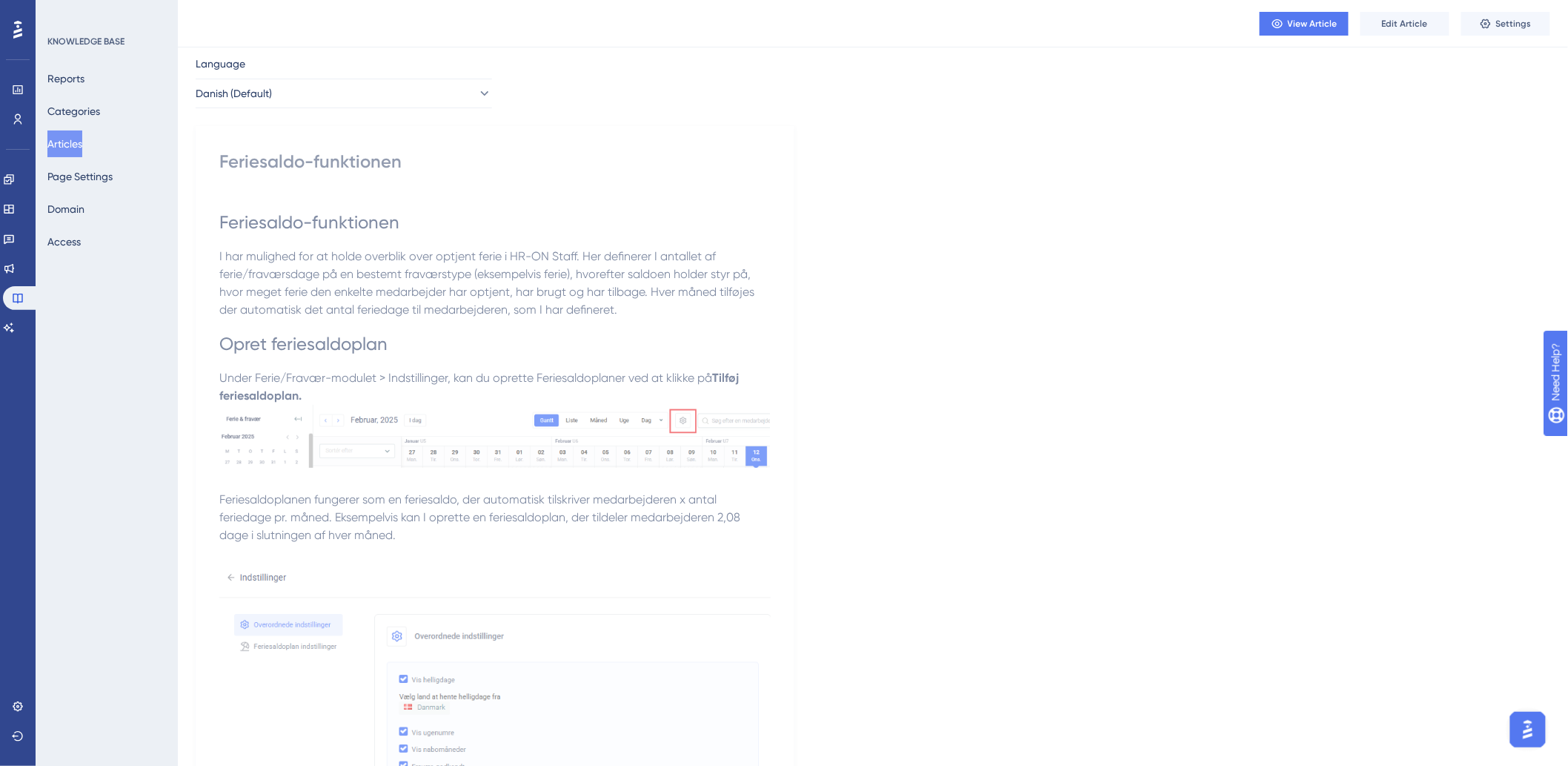
scroll to position [0, 0]
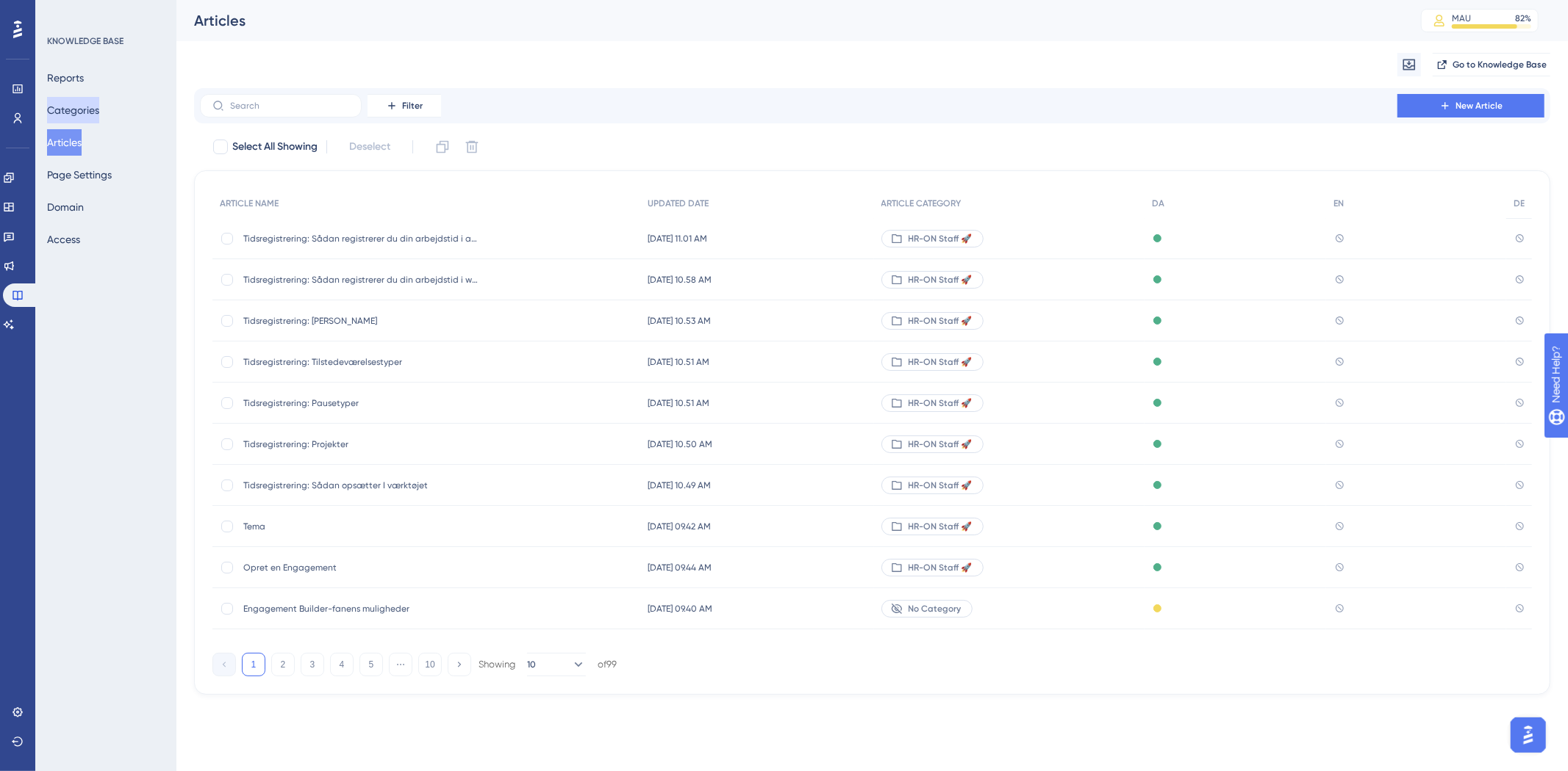
click at [83, 106] on button "Categories" at bounding box center [73, 110] width 52 height 26
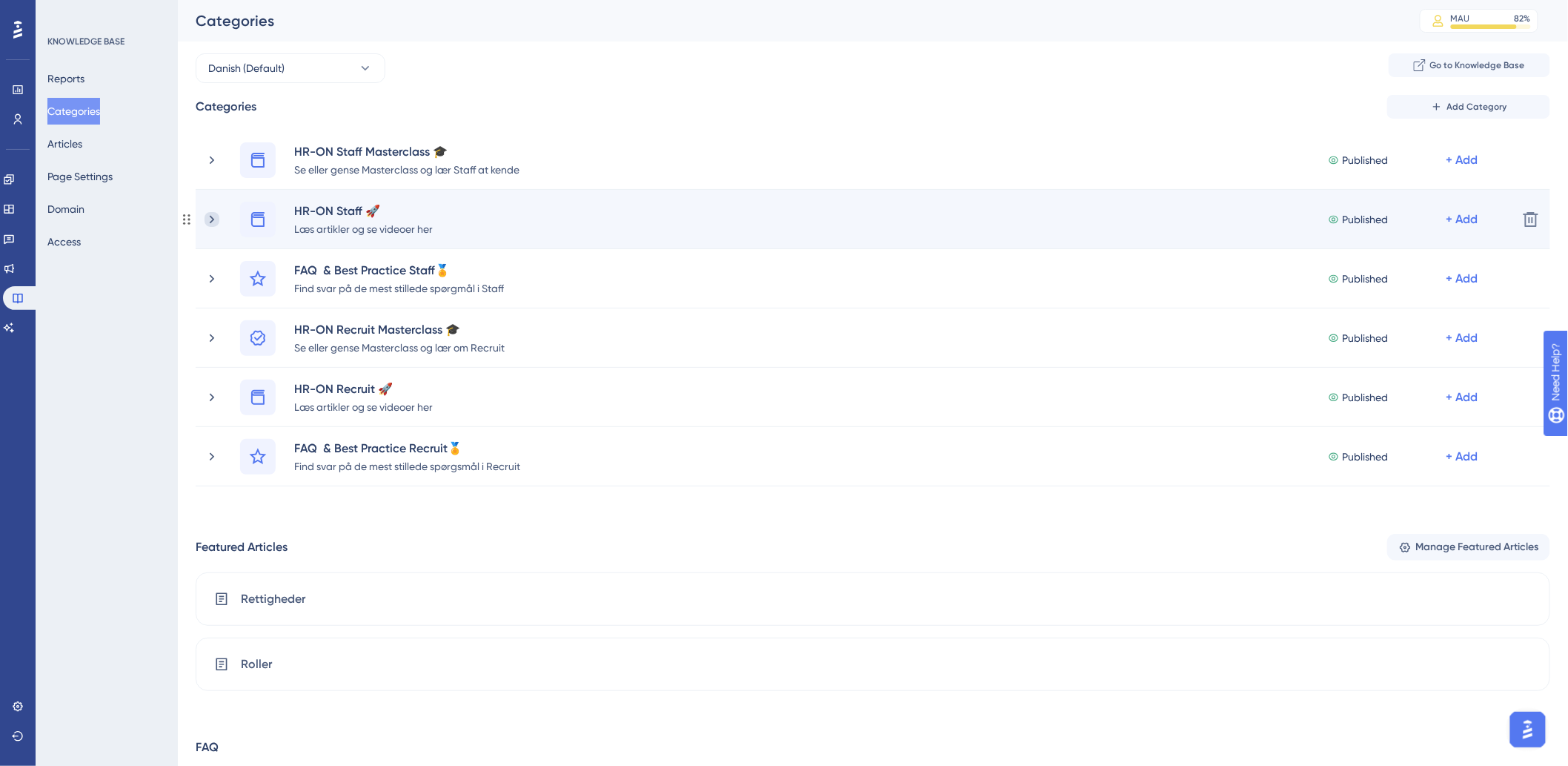
click at [212, 219] on icon at bounding box center [212, 220] width 15 height 15
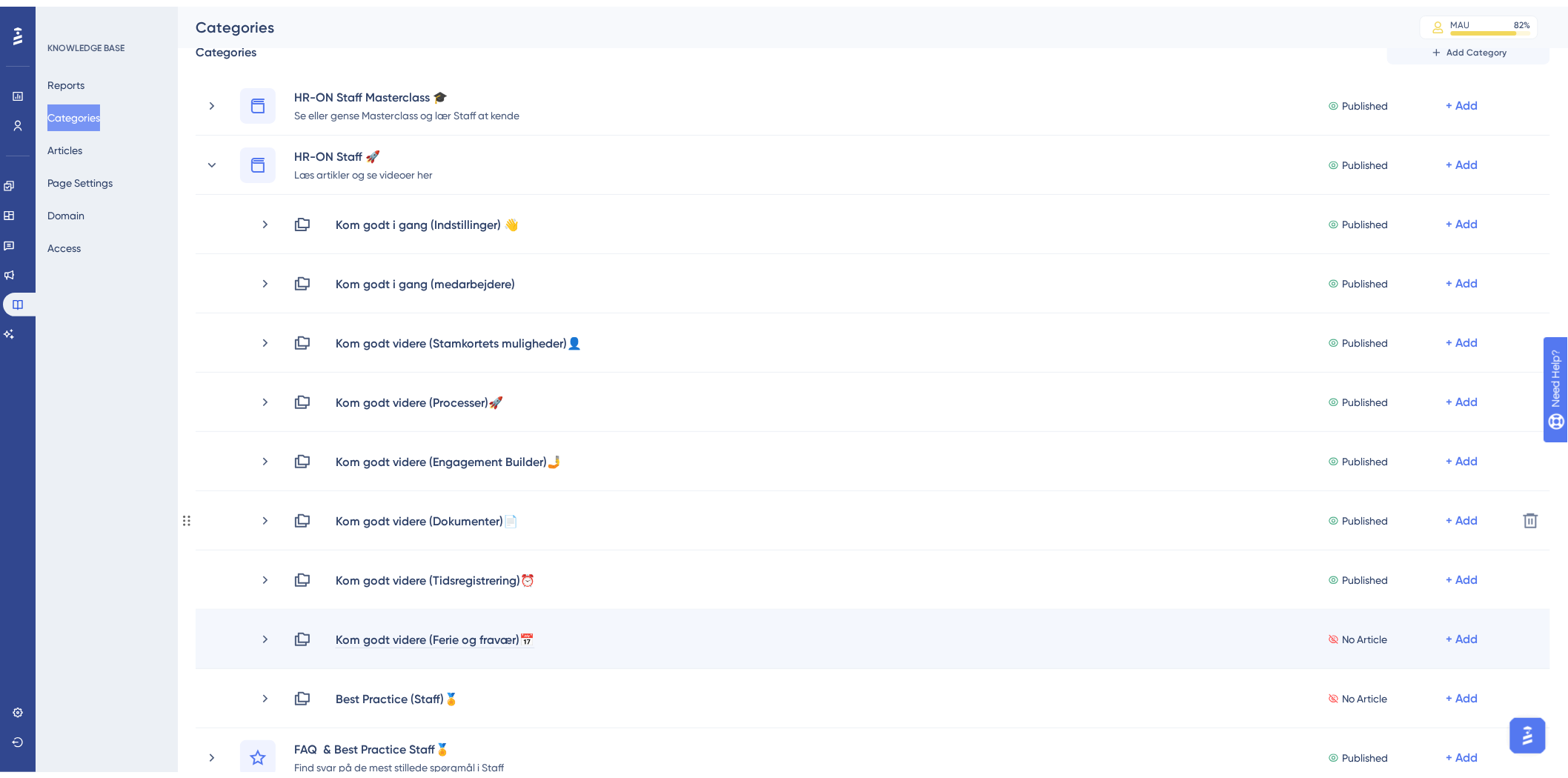
scroll to position [246, 0]
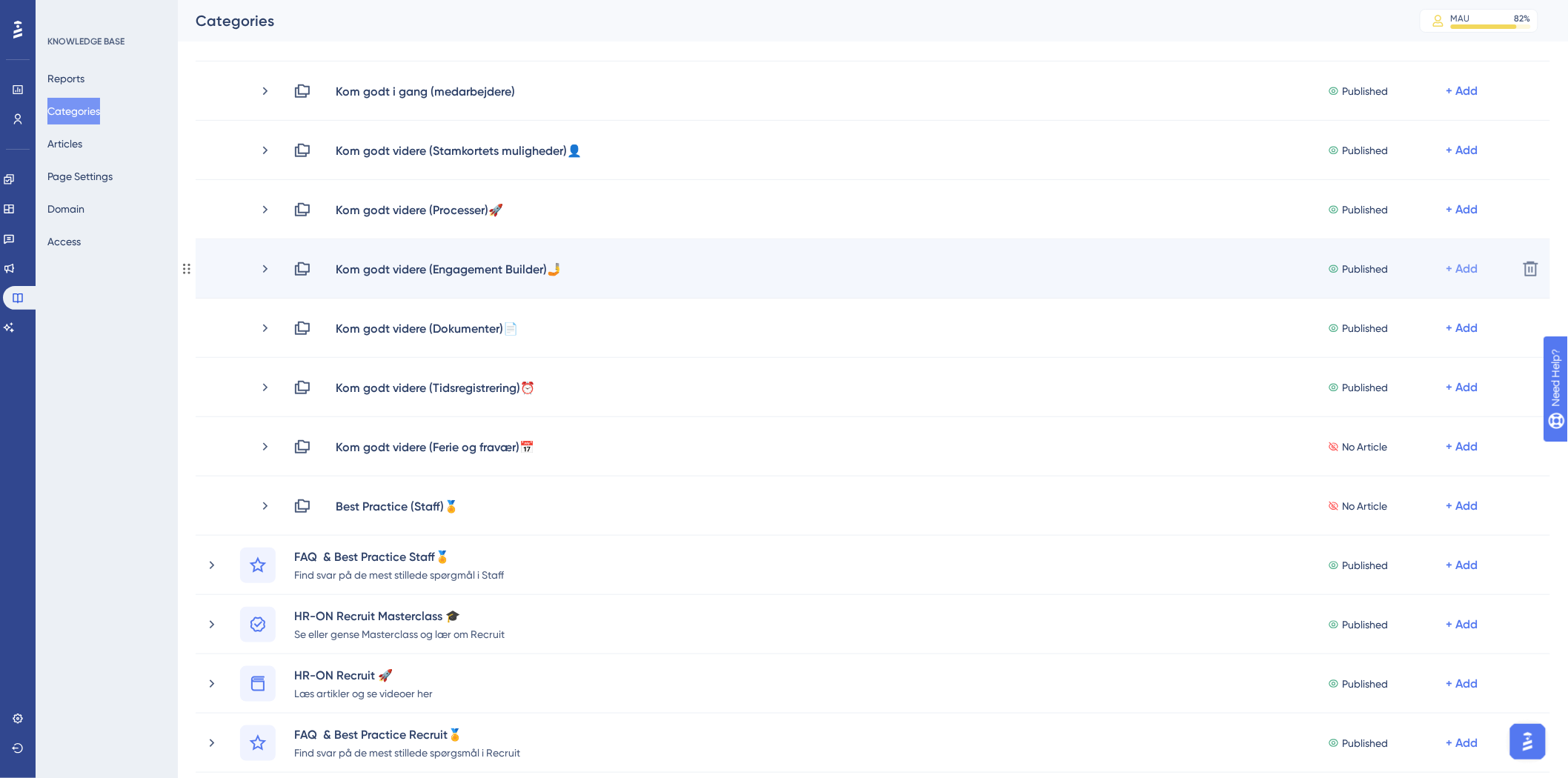
click at [1469, 271] on div "+ Add" at bounding box center [1463, 269] width 32 height 18
click at [1374, 309] on span "Add Articles" at bounding box center [1380, 308] width 57 height 18
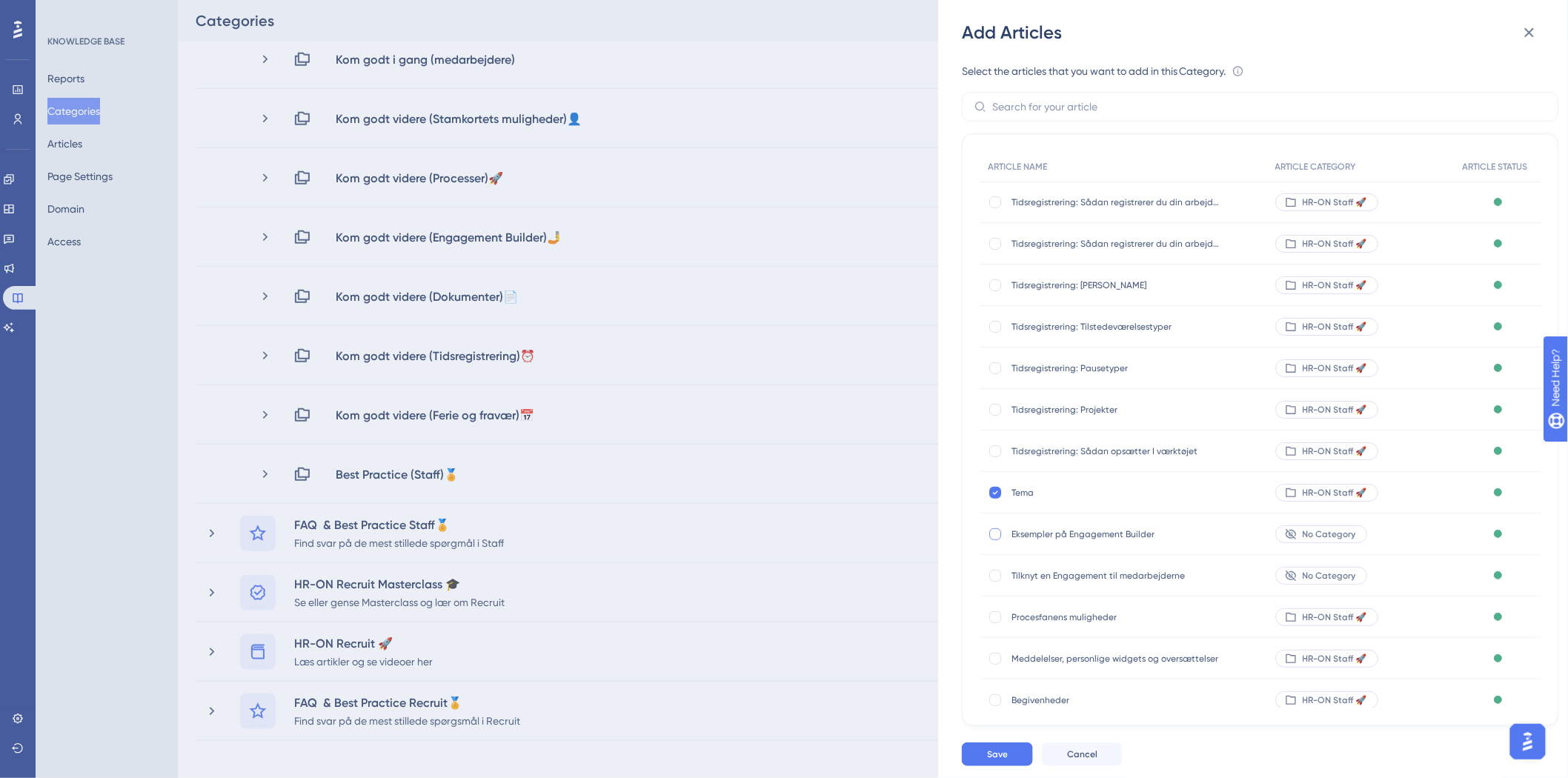
scroll to position [330, 0]
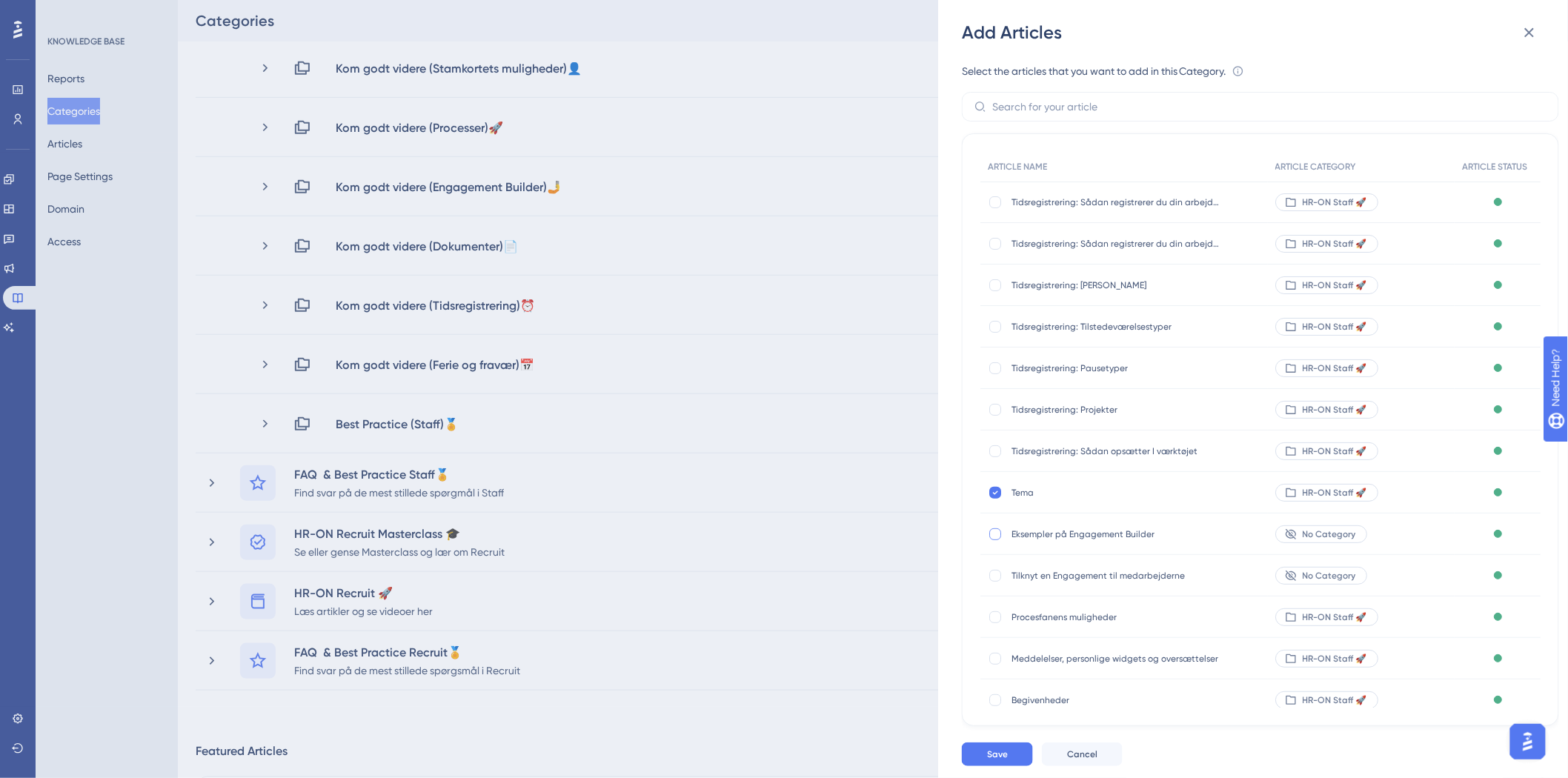
click at [996, 537] on div at bounding box center [995, 534] width 12 height 12
checkbox input "true"
click at [1002, 571] on div at bounding box center [996, 576] width 15 height 15
checkbox input "true"
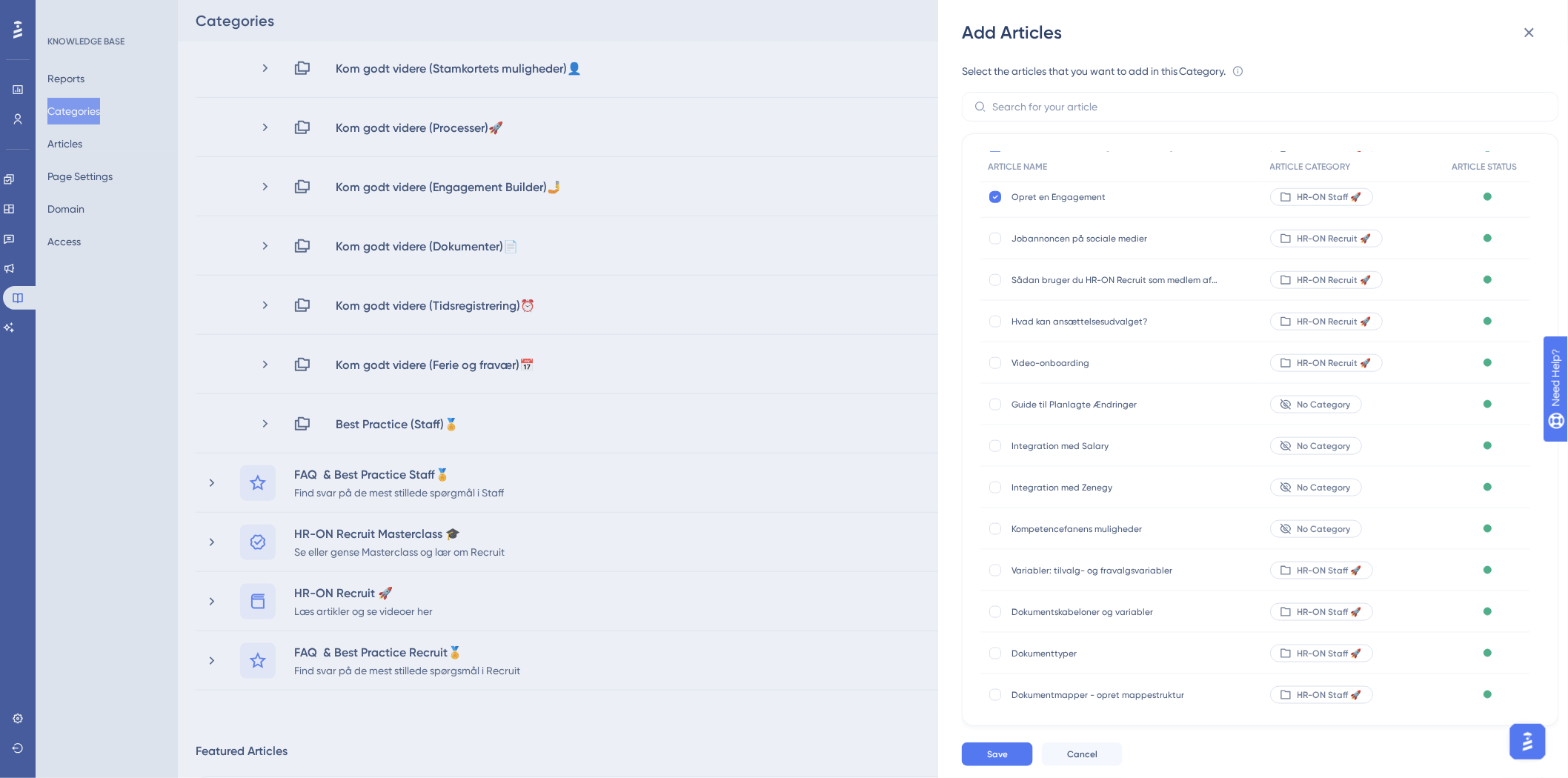
scroll to position [576, 0]
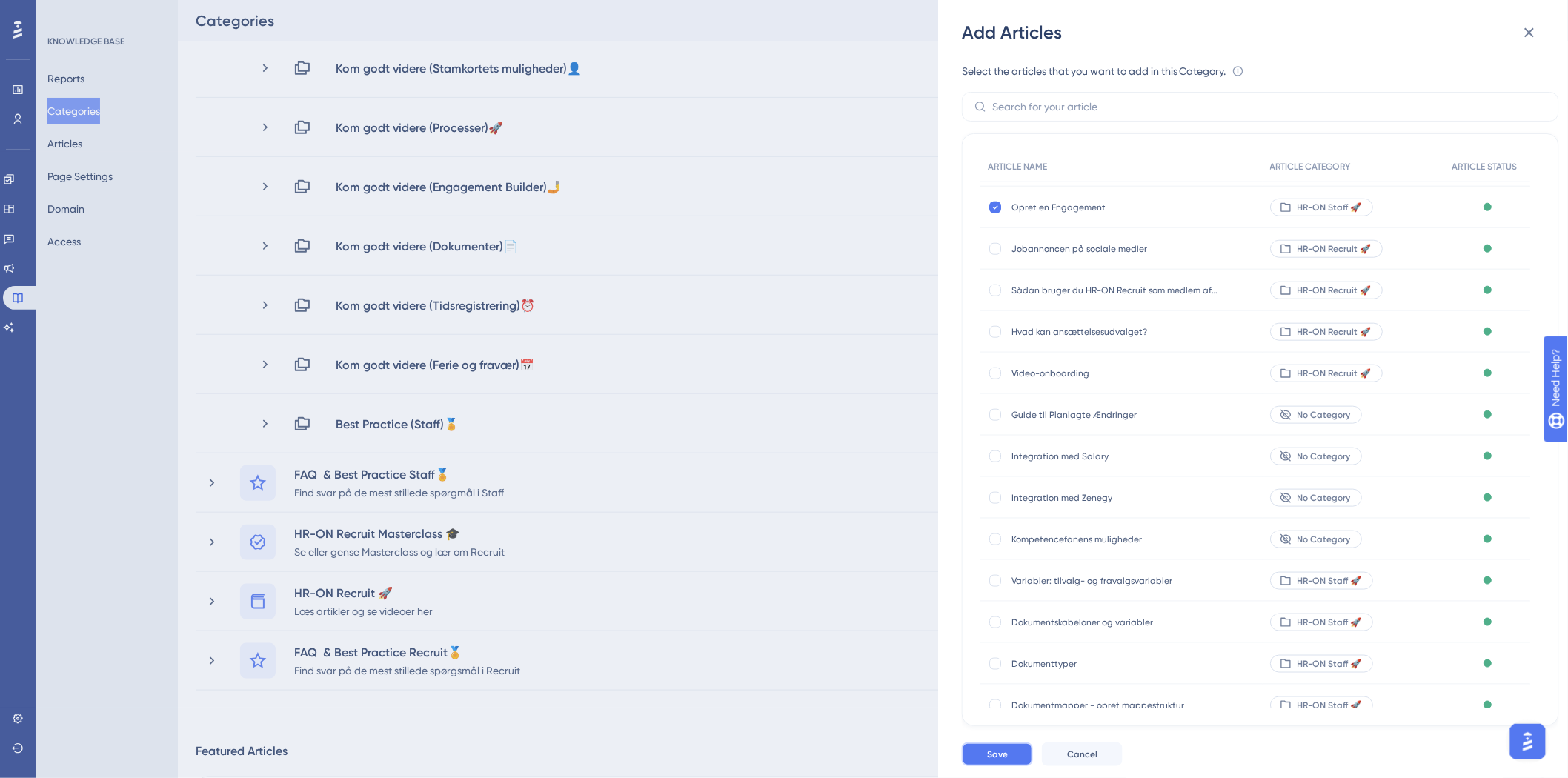
click at [997, 747] on button "Save" at bounding box center [997, 754] width 71 height 24
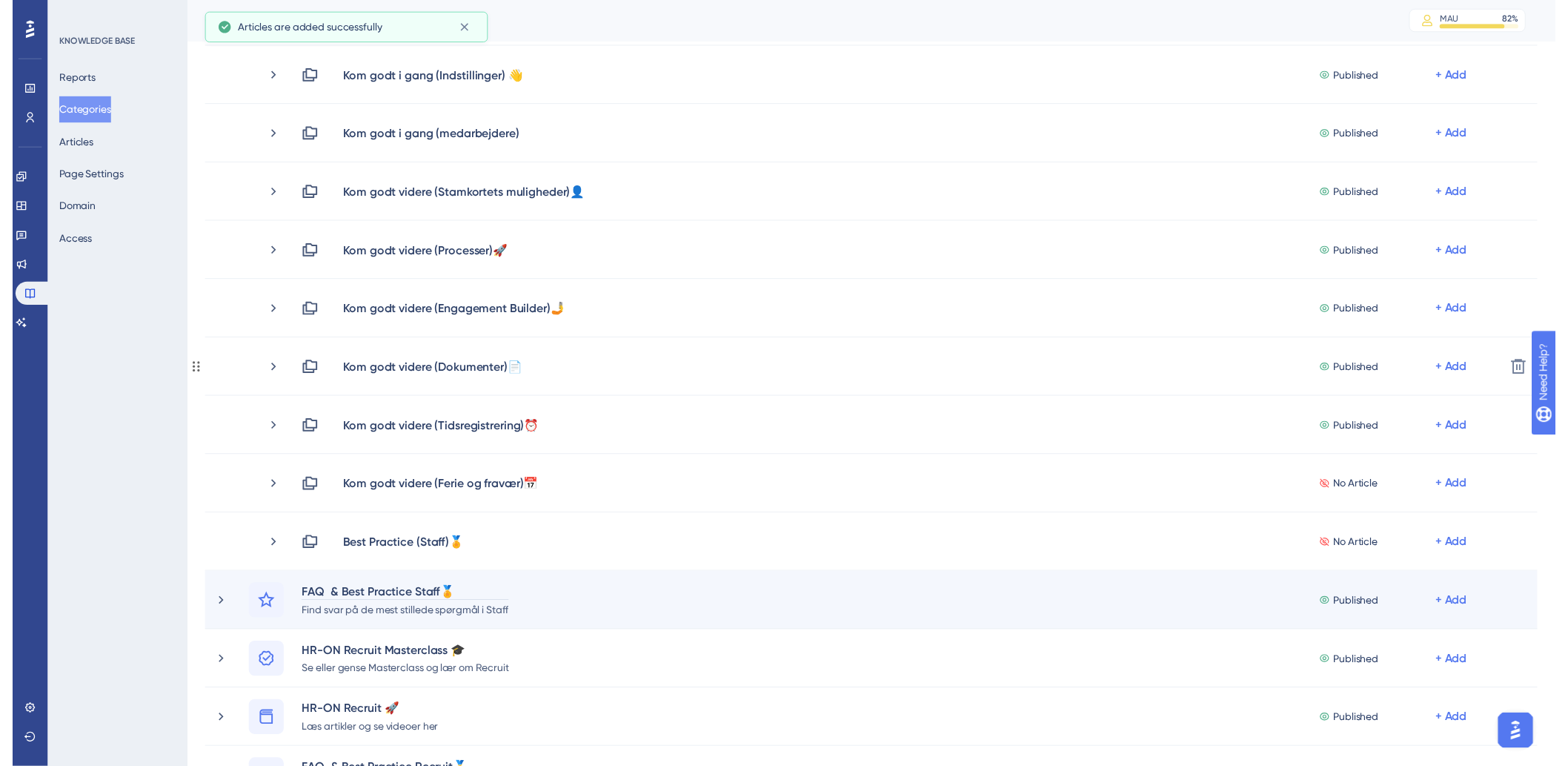
scroll to position [0, 0]
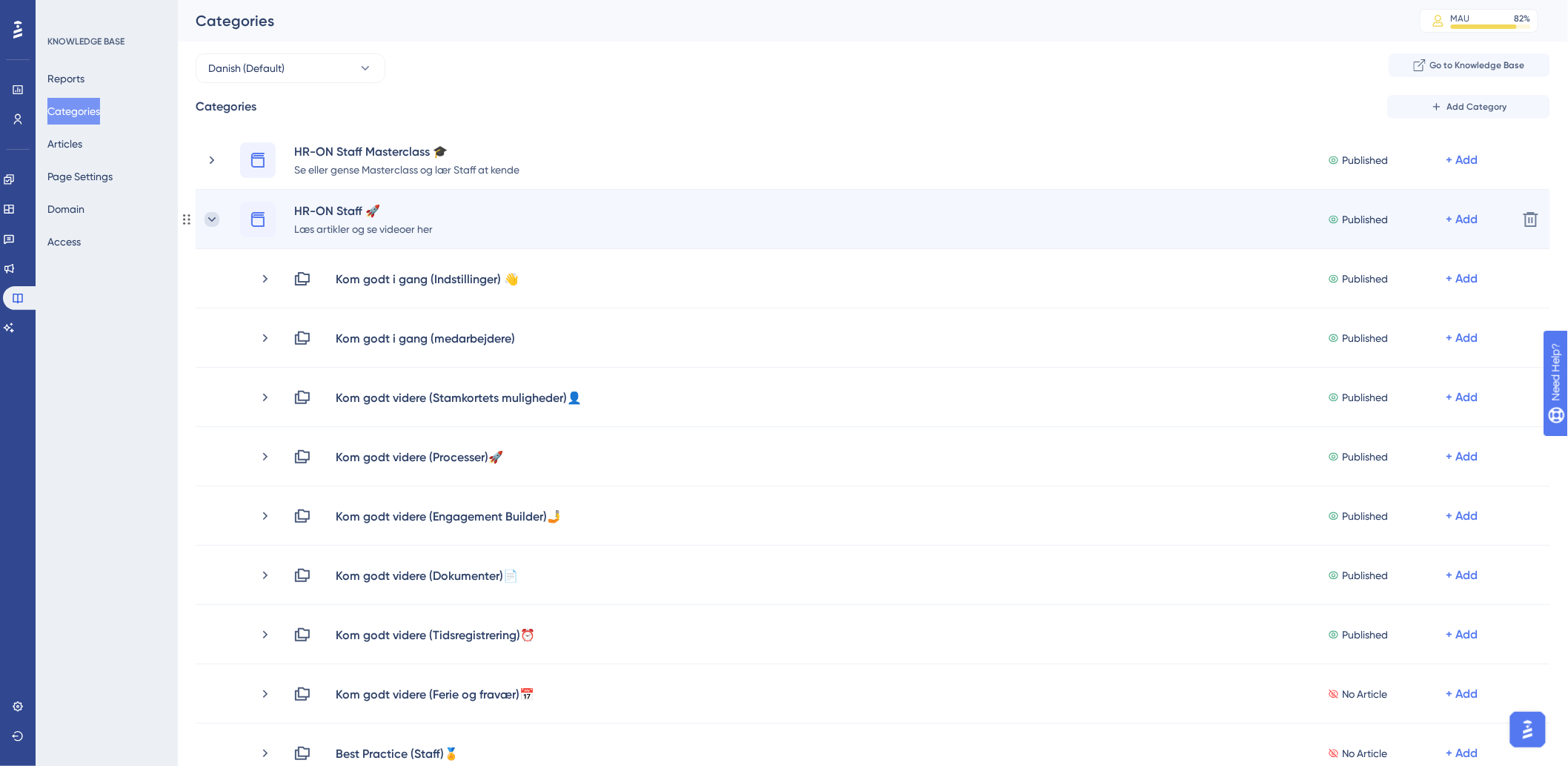
click at [218, 224] on icon at bounding box center [212, 220] width 15 height 15
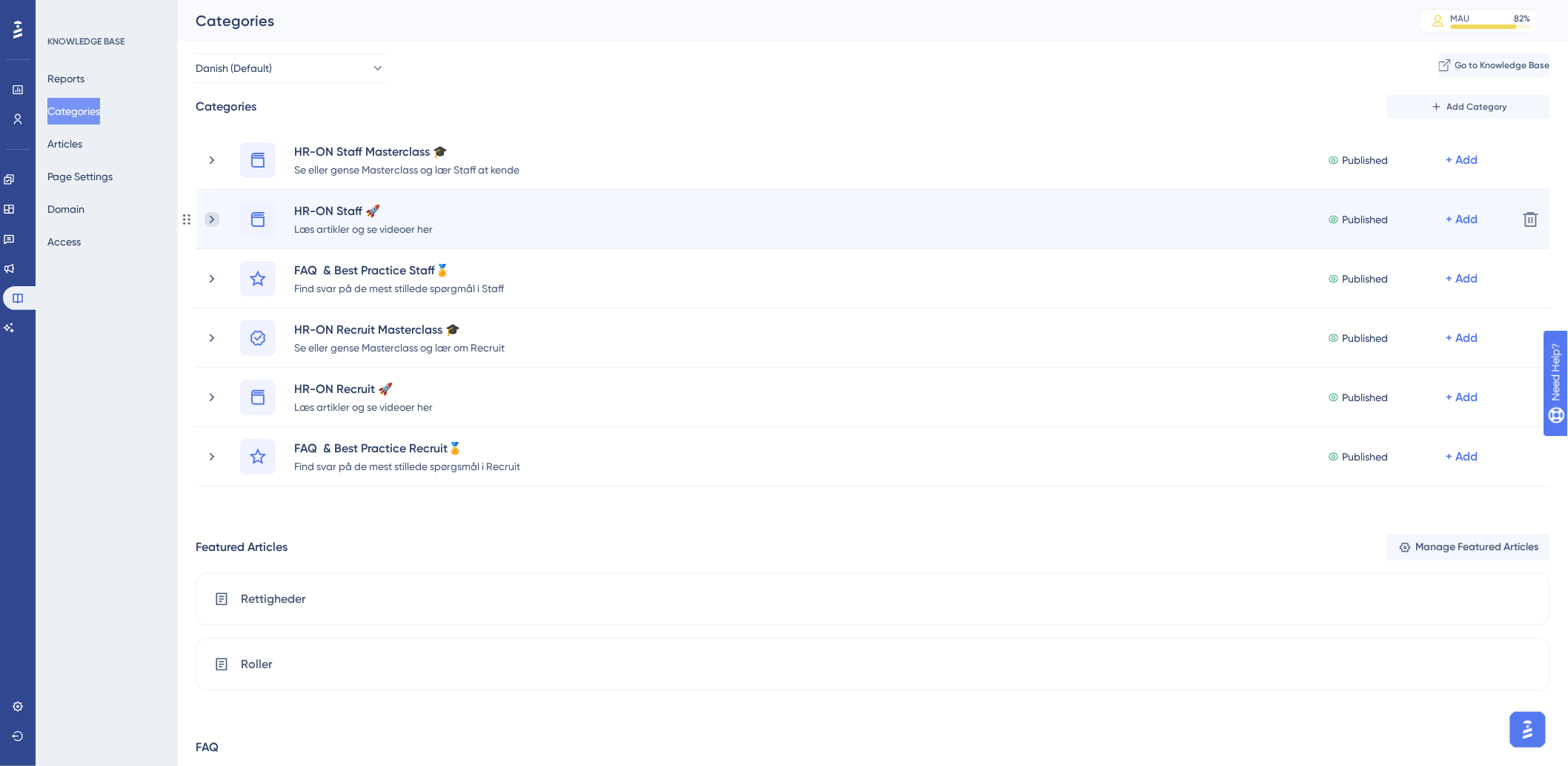
click at [209, 215] on icon at bounding box center [212, 220] width 15 height 15
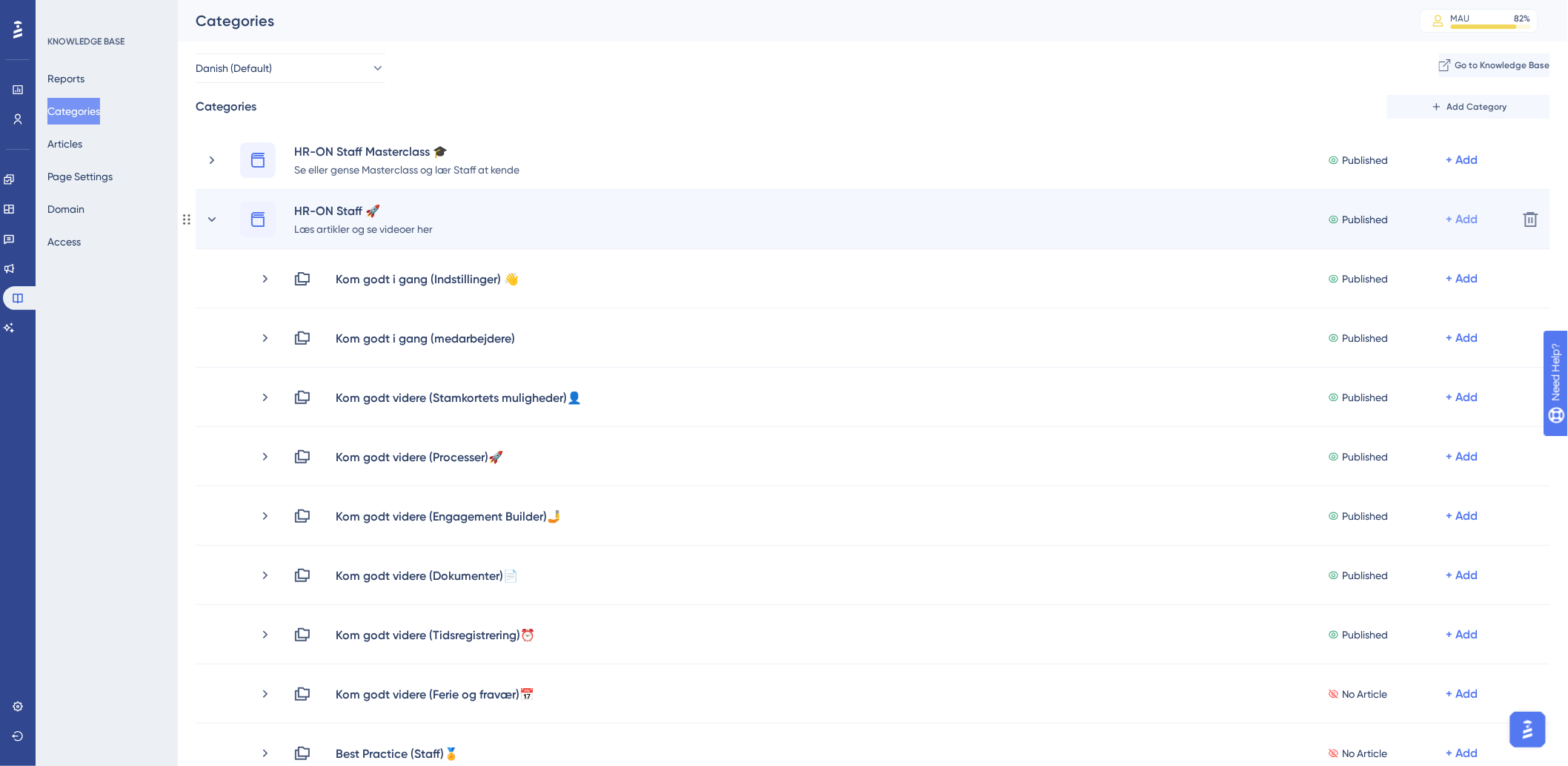
click at [1458, 226] on div "+ Add" at bounding box center [1463, 219] width 32 height 18
click at [1413, 257] on span "Add a Subcategory" at bounding box center [1387, 259] width 93 height 18
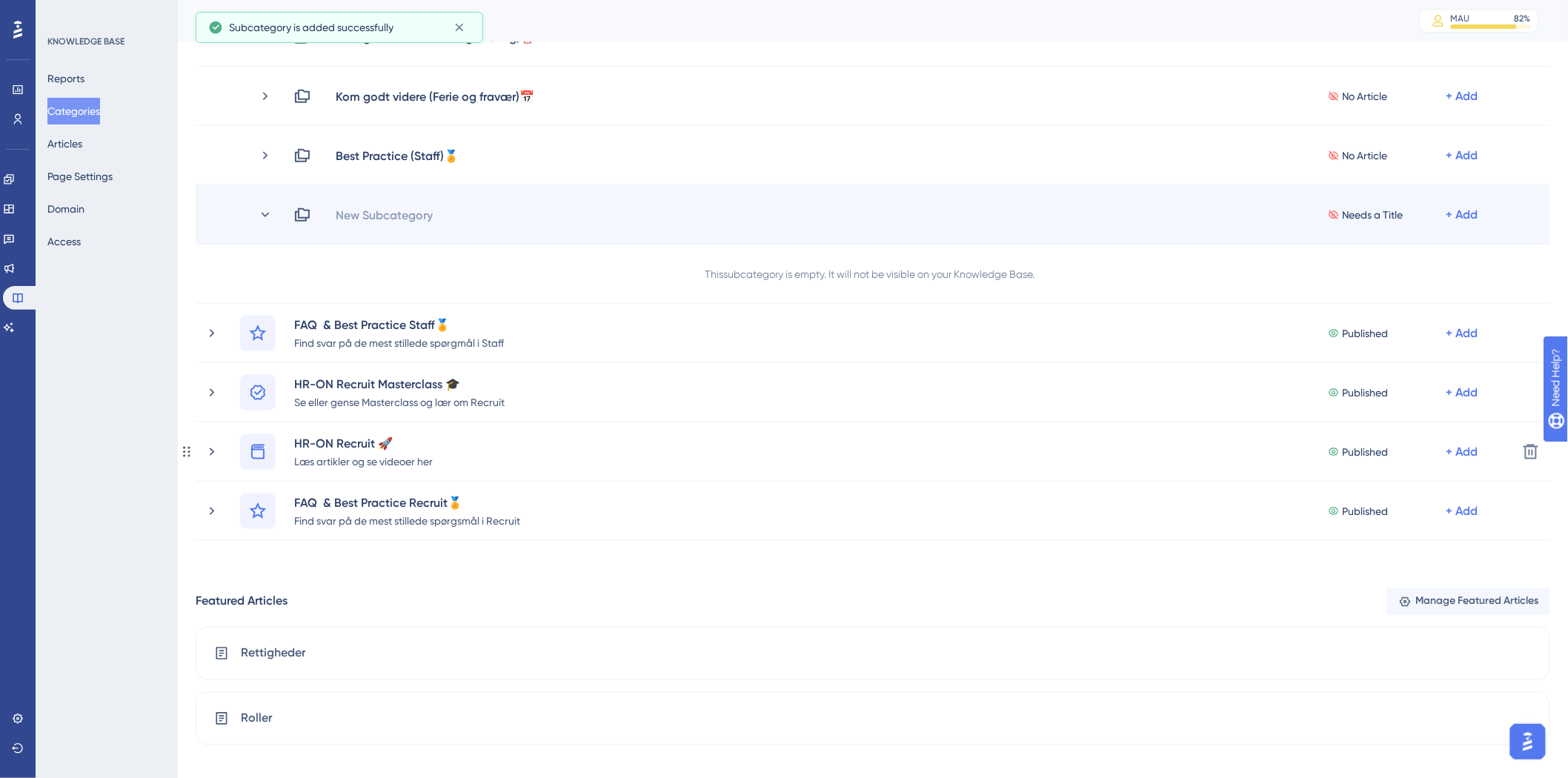
scroll to position [481, 0]
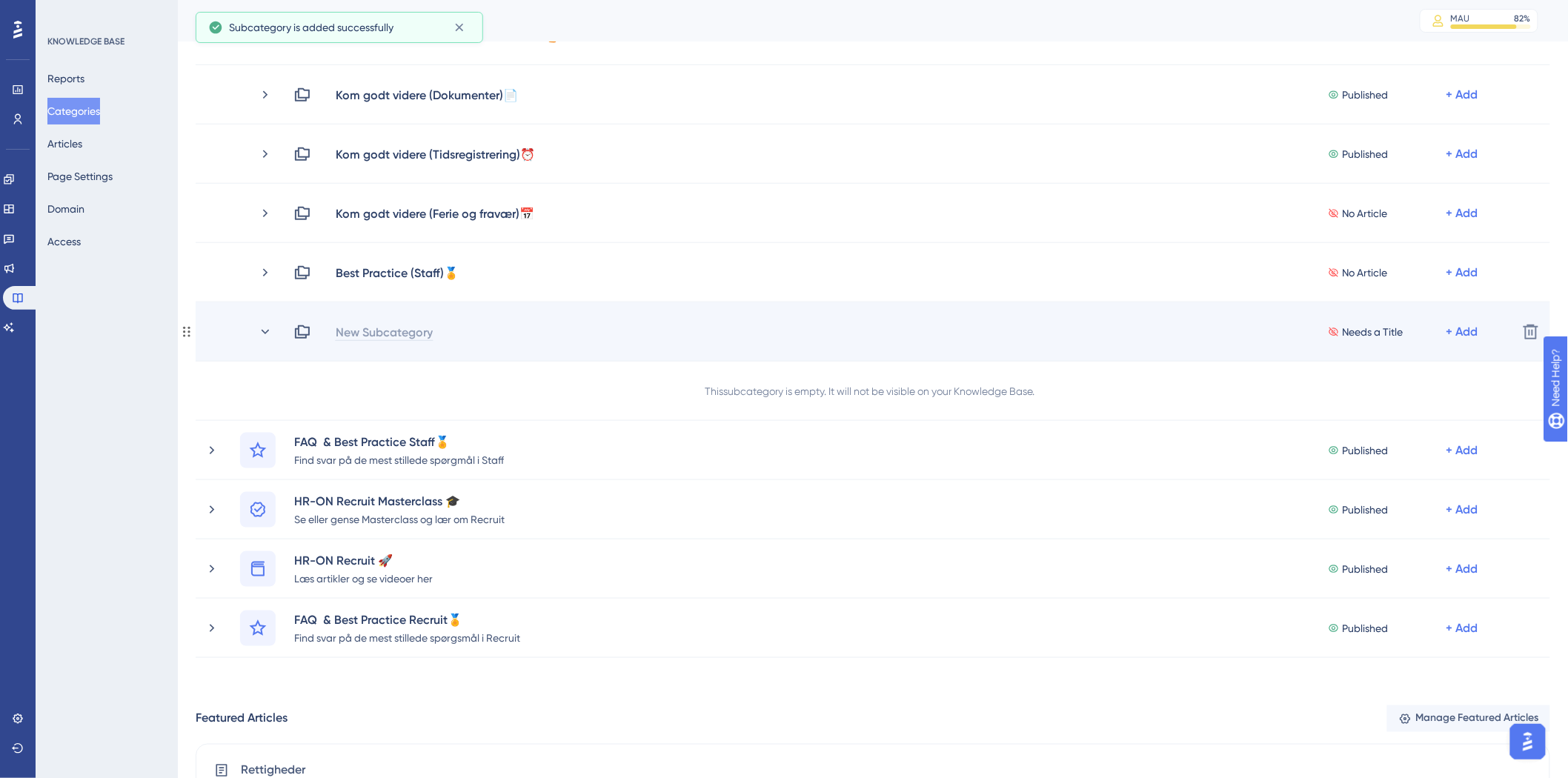
click at [424, 331] on div "New Subcategory" at bounding box center [384, 331] width 98 height 18
drag, startPoint x: 583, startPoint y: 330, endPoint x: 569, endPoint y: 321, distance: 16.6
click at [569, 321] on div "Kom godt videre (Dashboardets muligheder) No Article + Add Delete" at bounding box center [872, 331] width 1355 height 59
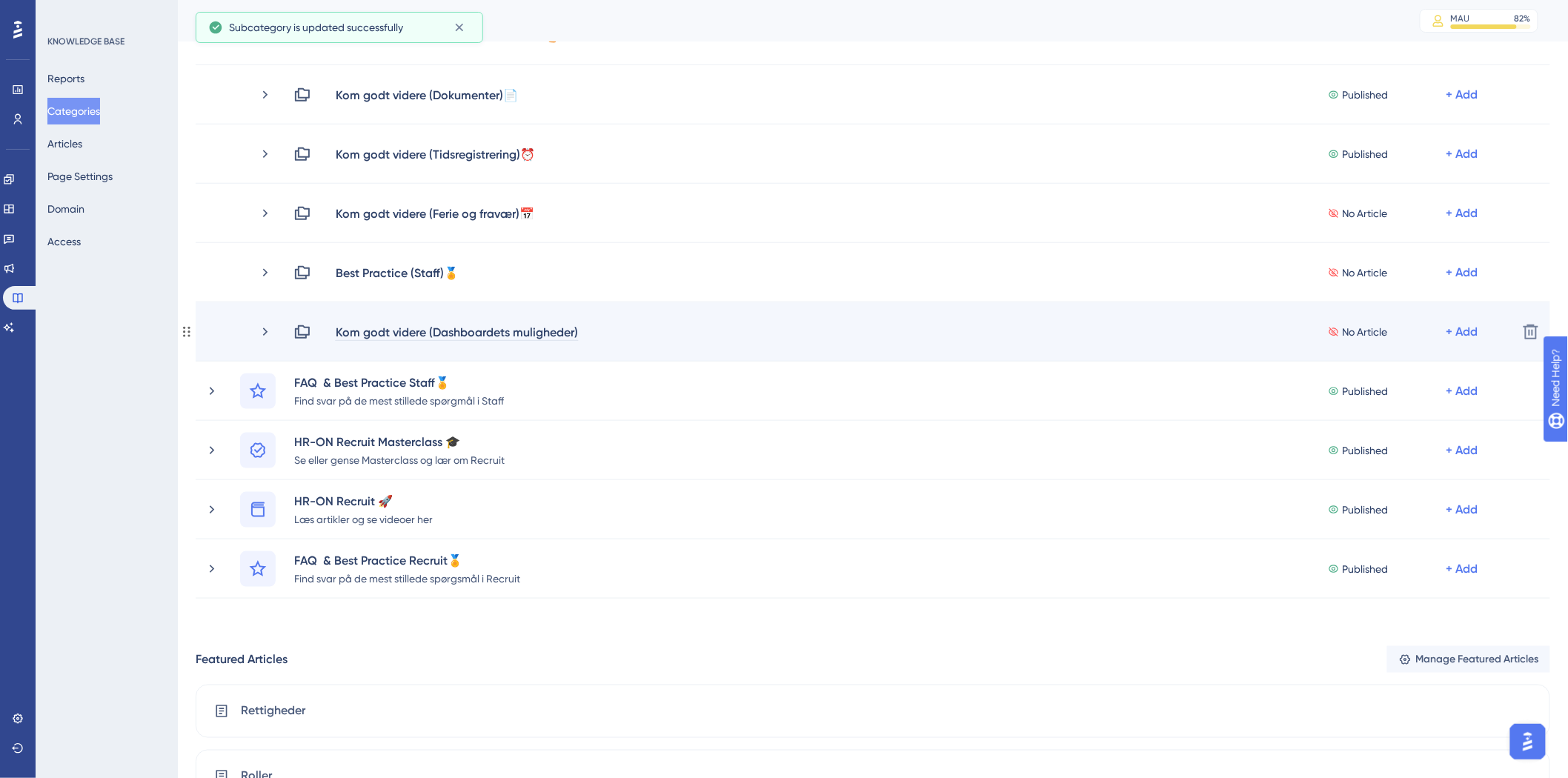
click at [571, 330] on div "Kom godt videre (Dashboardets muligheder)" at bounding box center [457, 331] width 244 height 18
click at [582, 333] on div "Kom godt videre (Dashboardets muligheder)" at bounding box center [463, 331] width 256 height 18
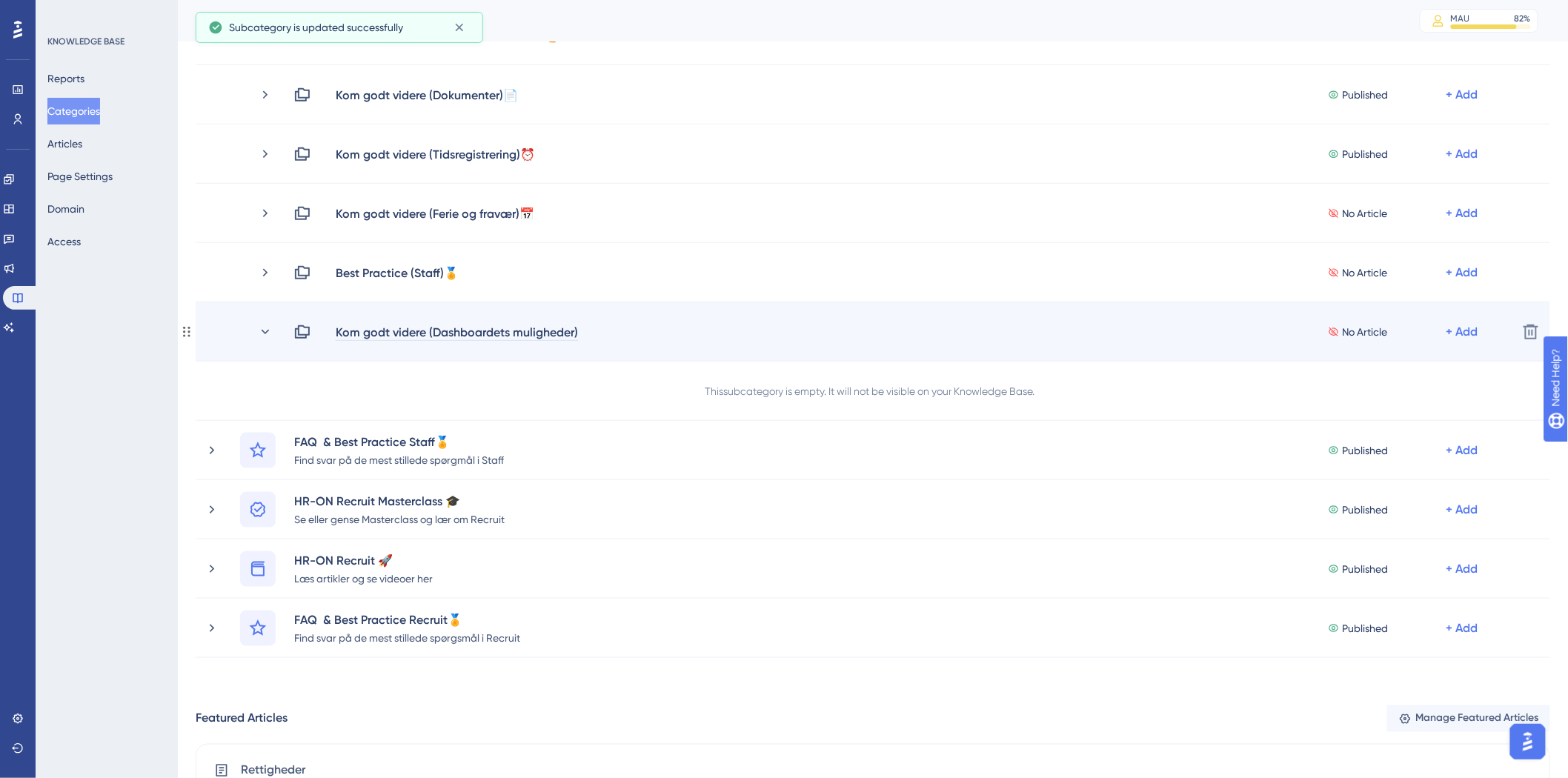
click at [571, 330] on div "Kom godt videre (Dashboardets muligheder)" at bounding box center [457, 331] width 244 height 18
click at [573, 328] on div "Kom godt videre (Dashboardets muligheder)" at bounding box center [457, 331] width 244 height 18
click at [582, 332] on div "Kom godt videre (Dashboardets muligheder)" at bounding box center [463, 331] width 256 height 18
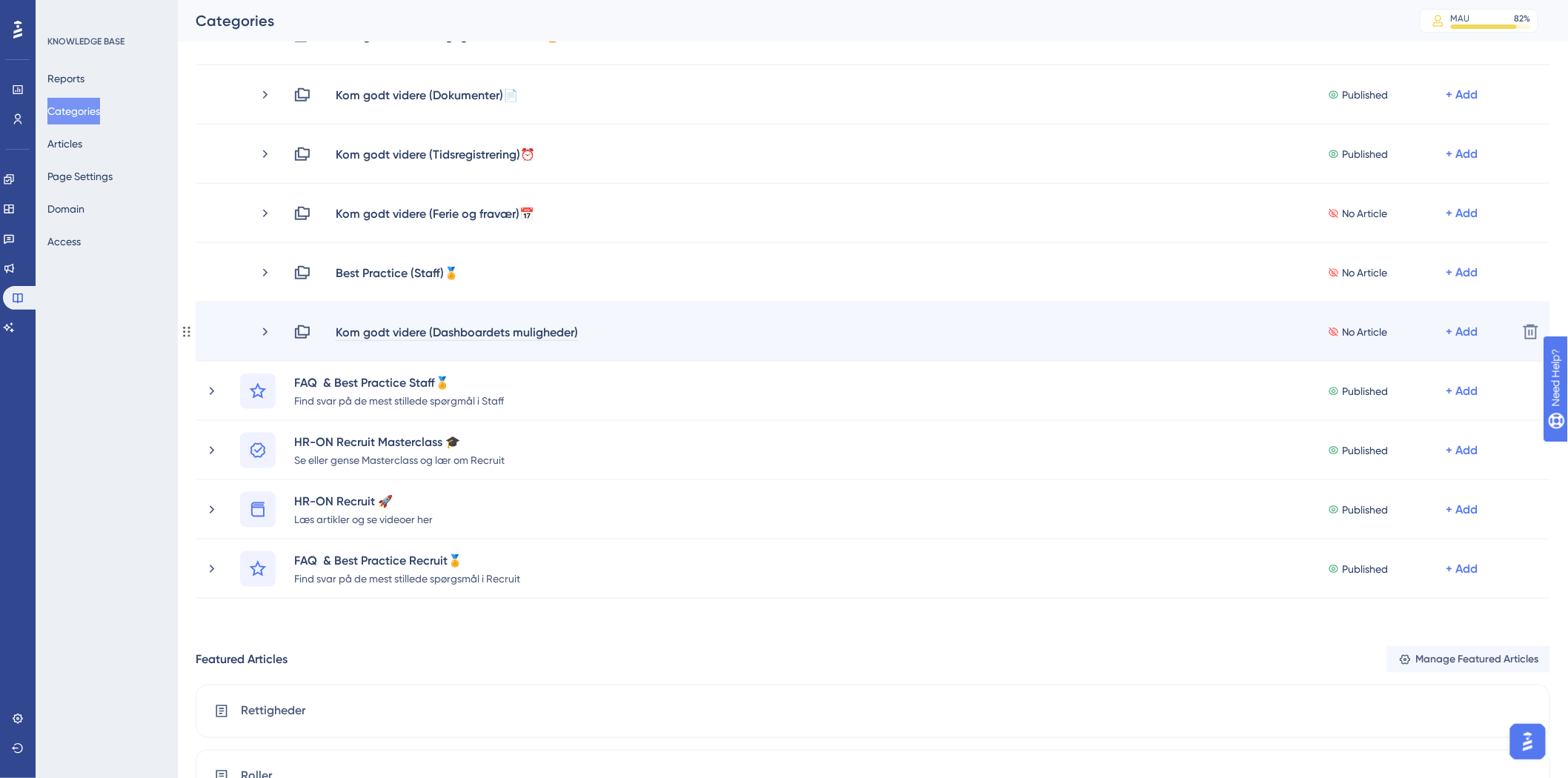
click at [577, 330] on div "Kom godt videre (Dashboardets muligheder)" at bounding box center [457, 331] width 244 height 18
click at [574, 323] on div "Kom godt videre (Dashboardets muligheder)" at bounding box center [457, 331] width 244 height 18
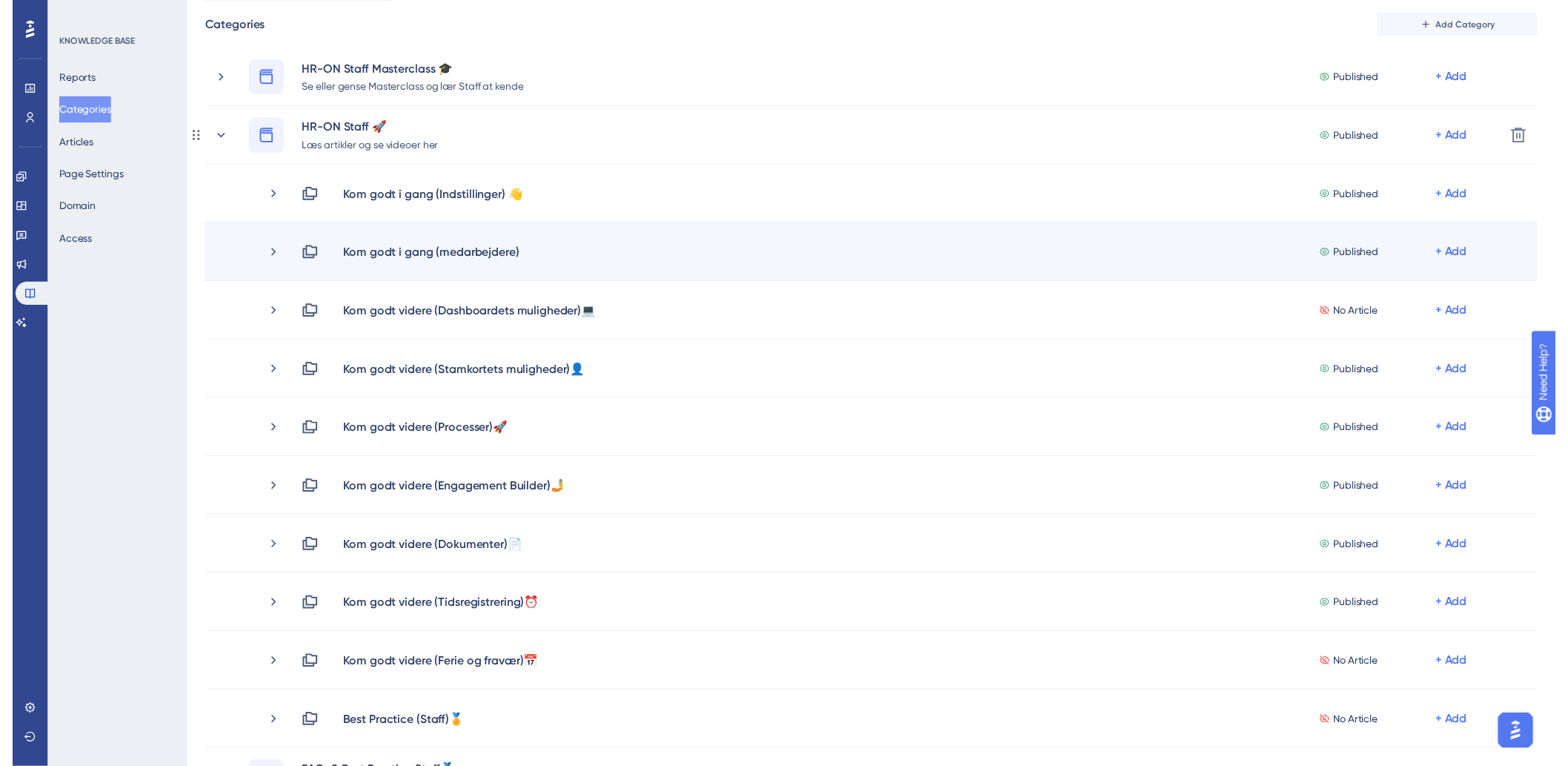
scroll to position [0, 0]
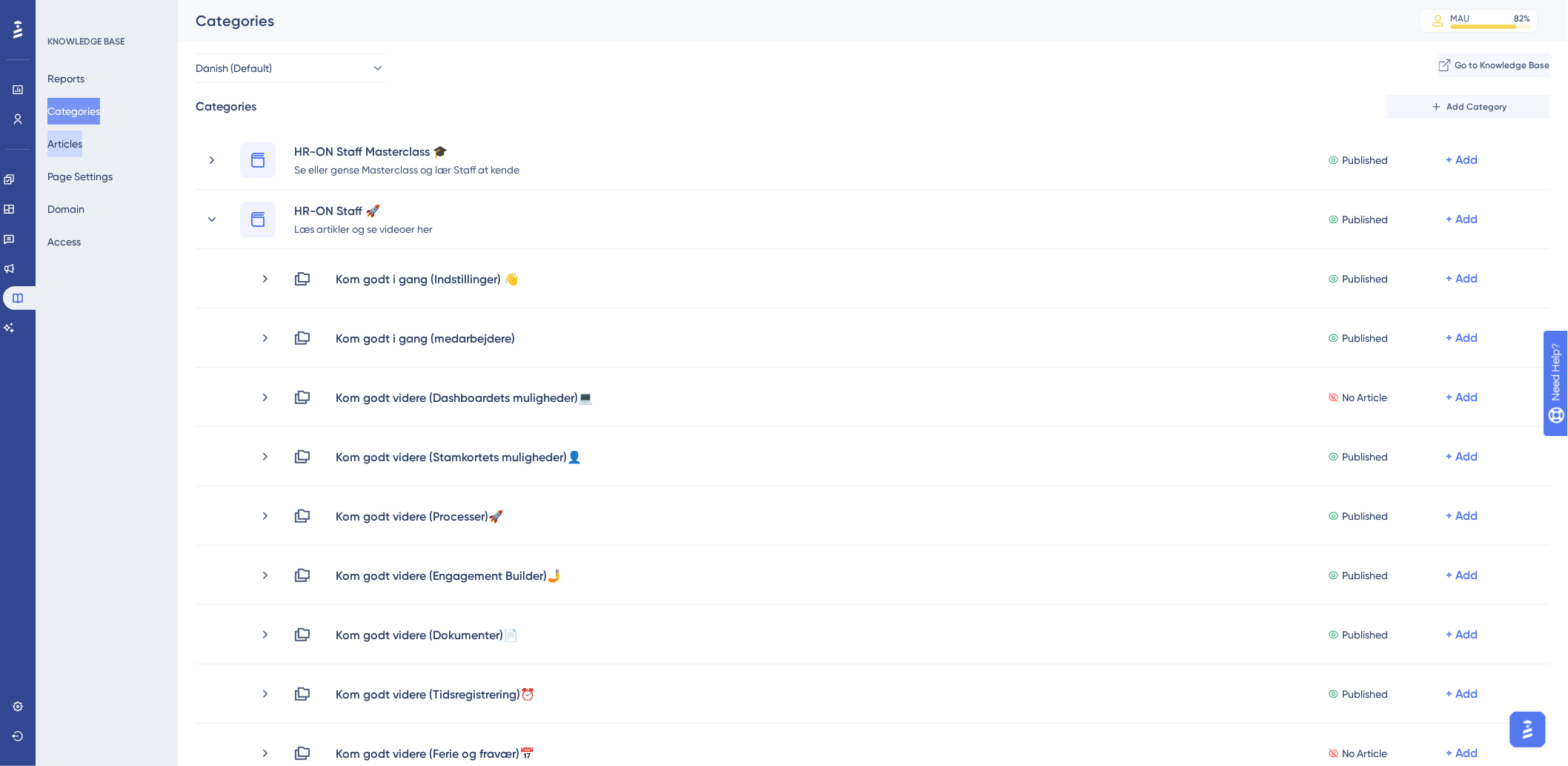
click at [81, 139] on button "Articles" at bounding box center [64, 144] width 35 height 26
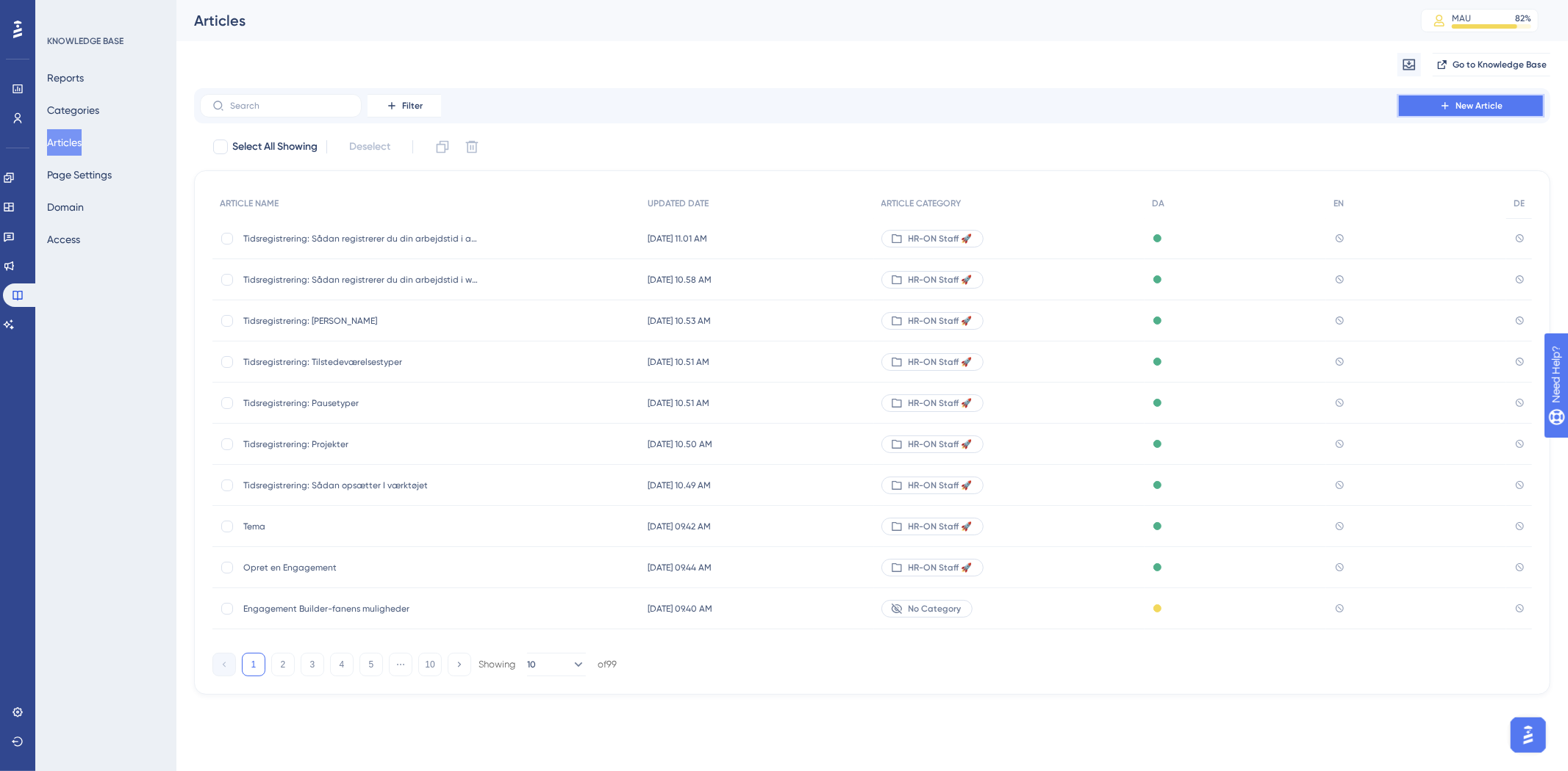
click at [1494, 95] on button "New Article" at bounding box center [1471, 105] width 147 height 23
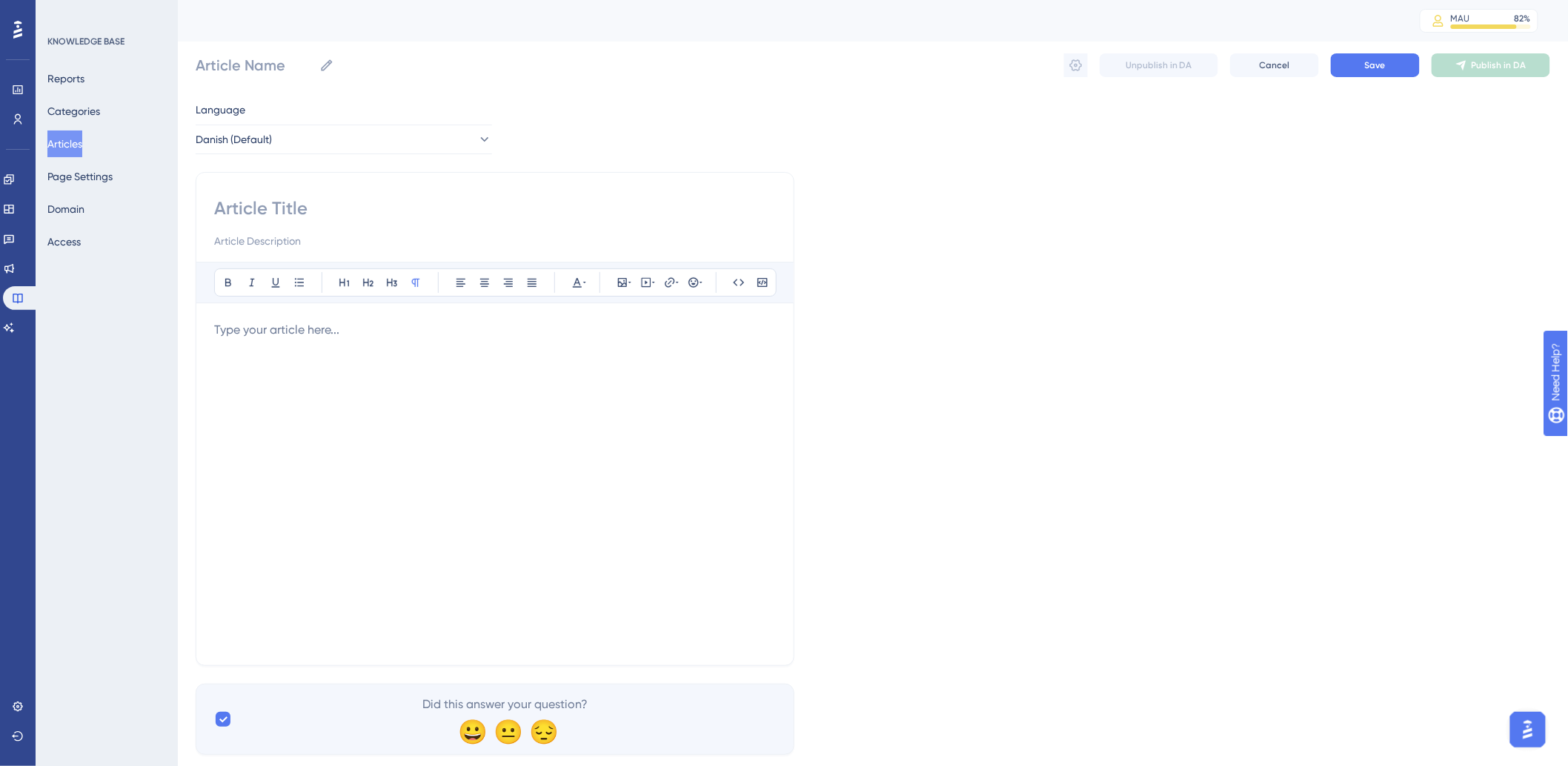
click at [336, 227] on div at bounding box center [495, 223] width 562 height 54
click at [346, 354] on div at bounding box center [495, 484] width 562 height 326
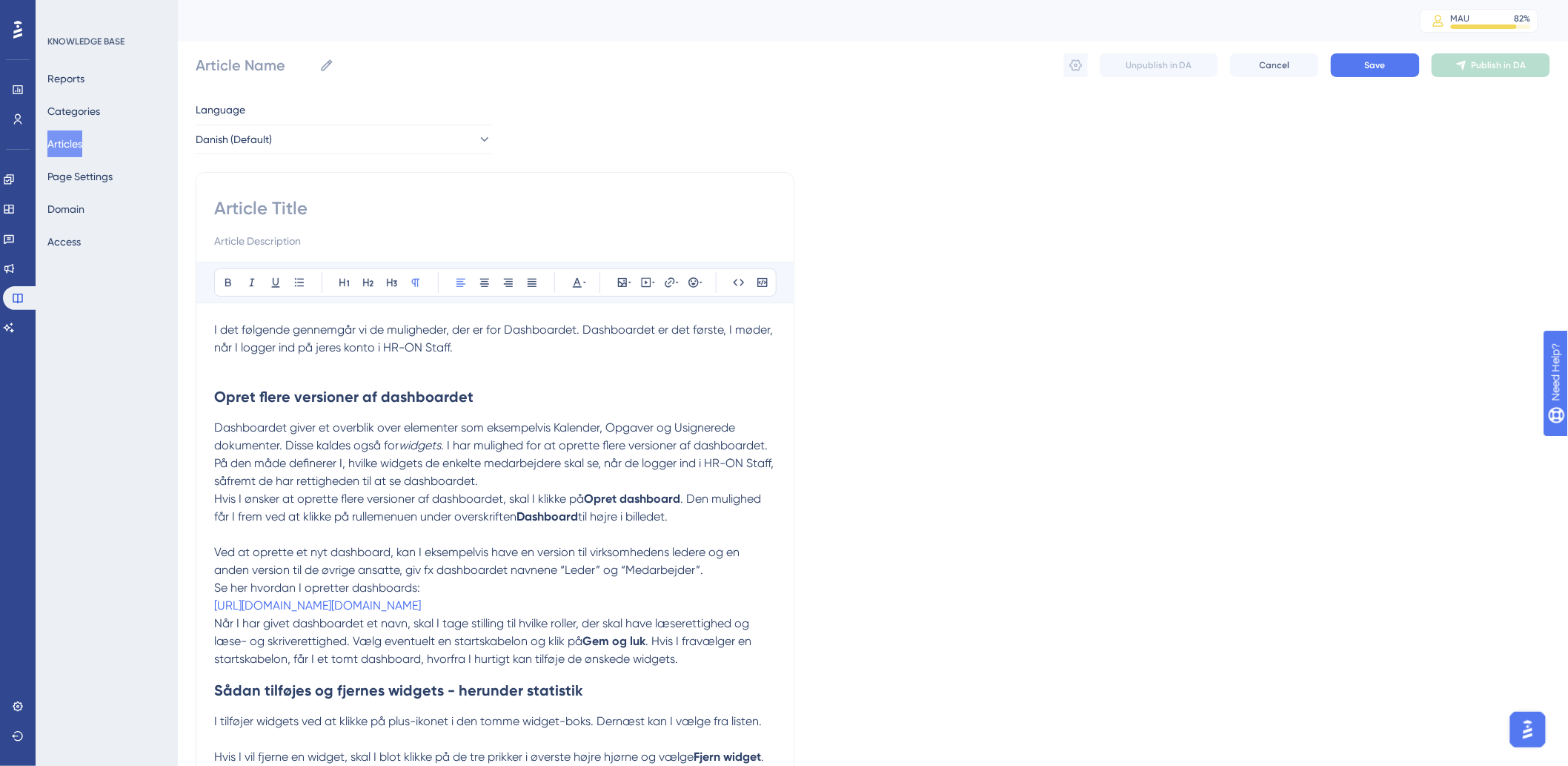
click at [317, 213] on input at bounding box center [495, 208] width 562 height 24
paste input "Dashboardets muligheder"
type input "Dashboardets muligheder"
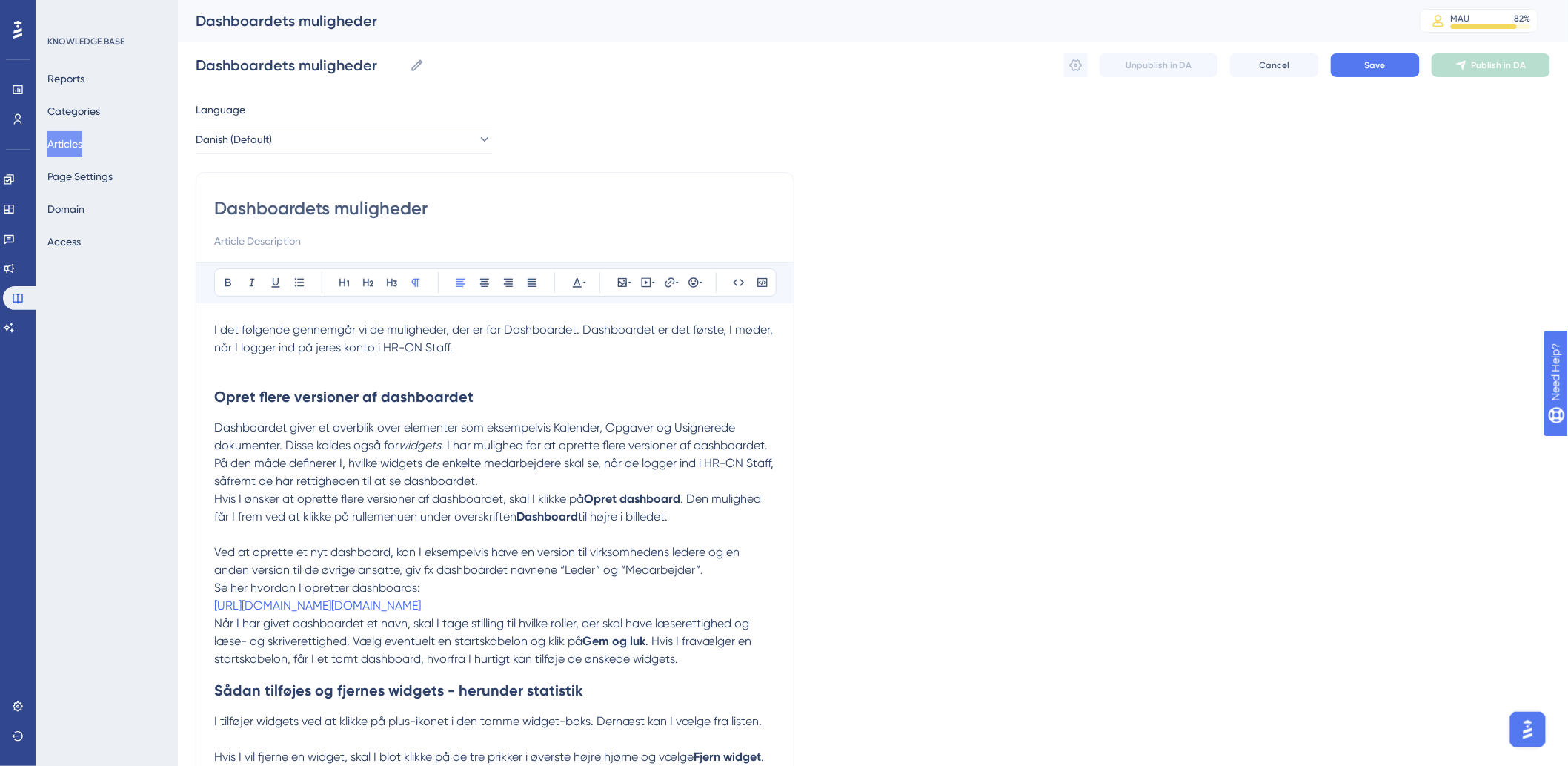
click at [573, 357] on p at bounding box center [495, 366] width 562 height 18
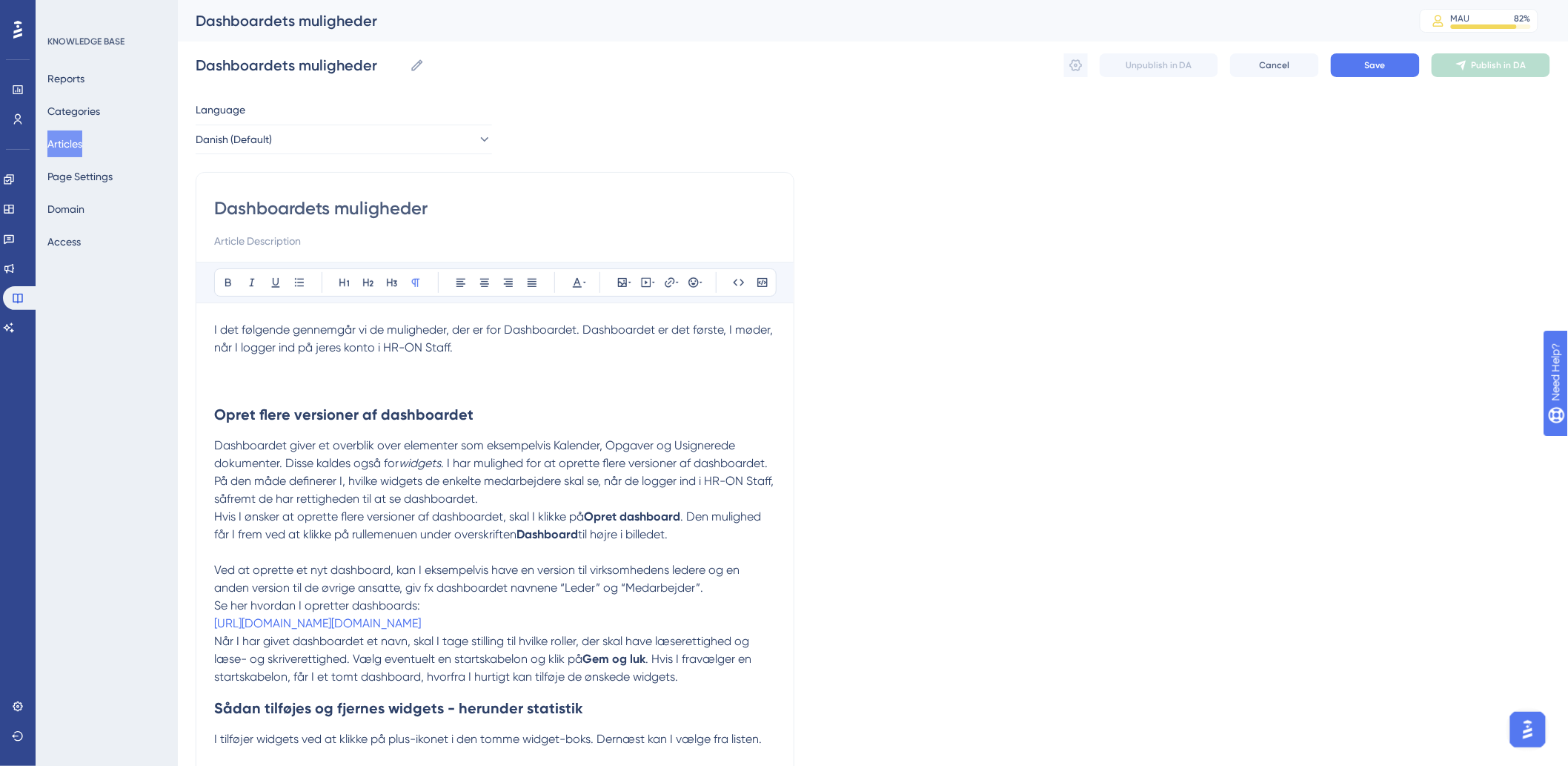
click at [315, 376] on p at bounding box center [495, 375] width 562 height 36
click at [246, 372] on p at bounding box center [495, 375] width 562 height 36
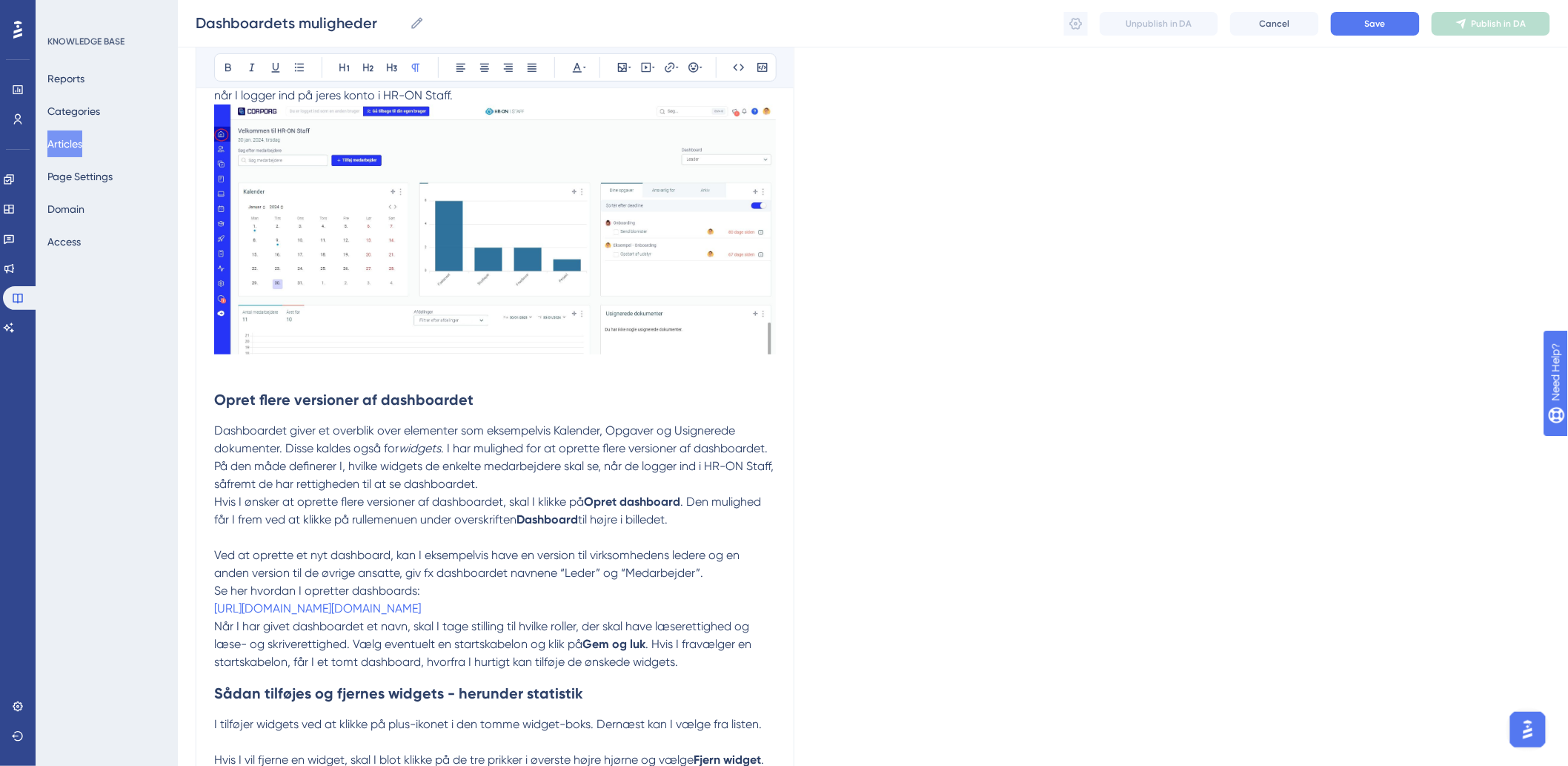
scroll to position [247, 0]
click at [716, 520] on p "Hvis I ønsker at oprette flere versioner af dashboardet, skal I klikke på Opret…" at bounding box center [495, 510] width 562 height 36
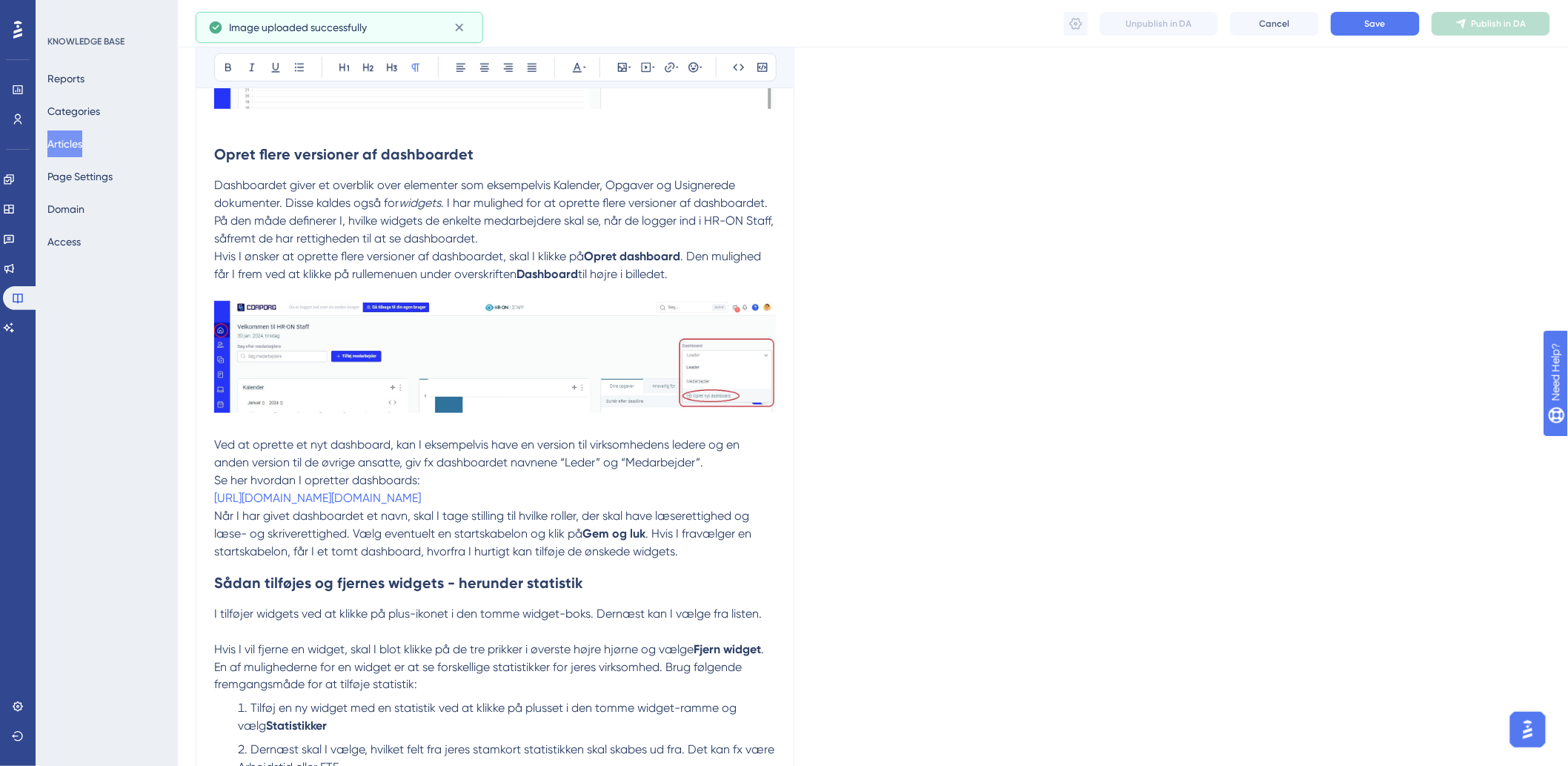
scroll to position [494, 0]
click at [479, 474] on p "Se her hvordan I opretter dashboards:" at bounding box center [495, 478] width 562 height 18
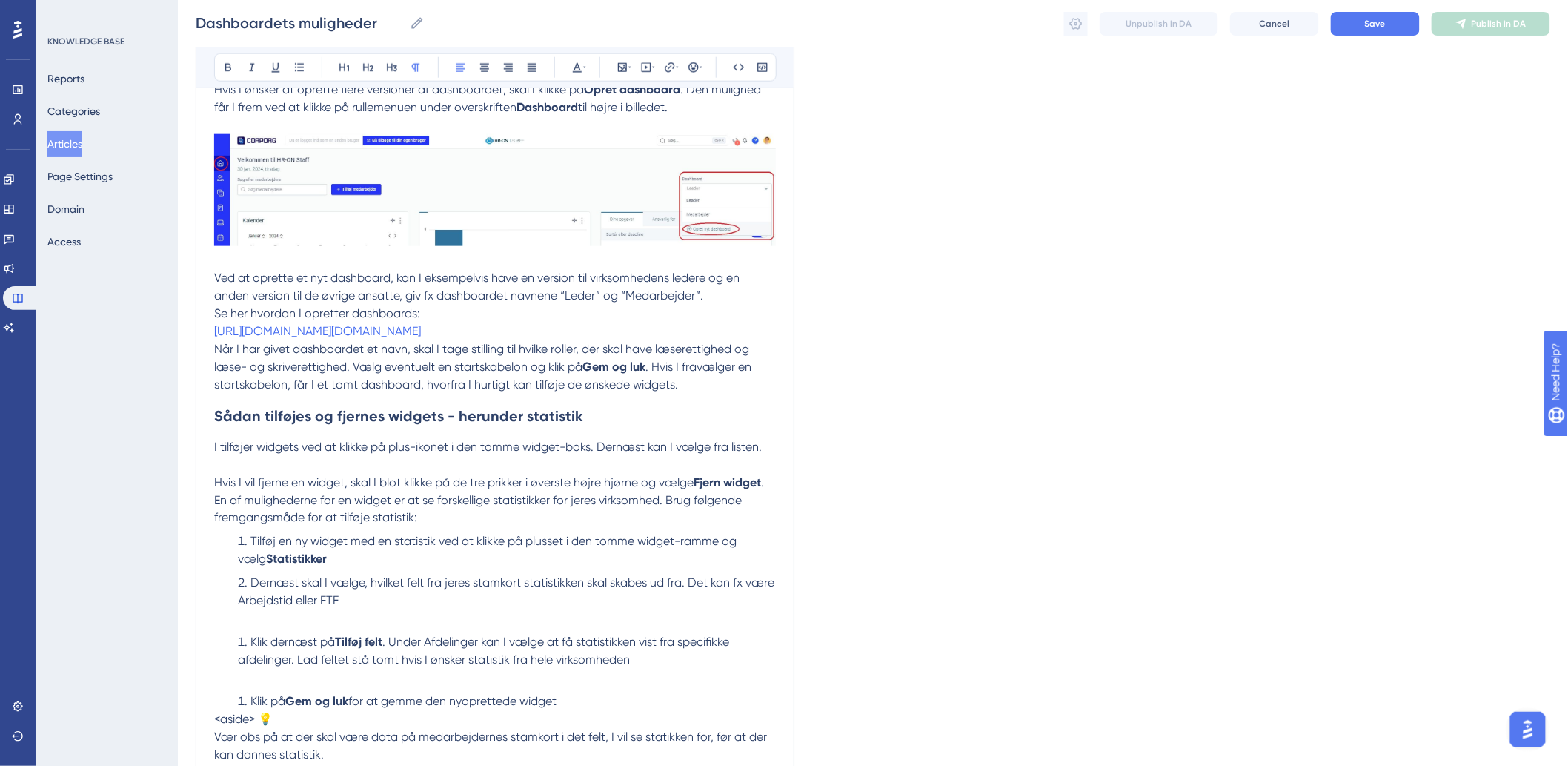
scroll to position [741, 0]
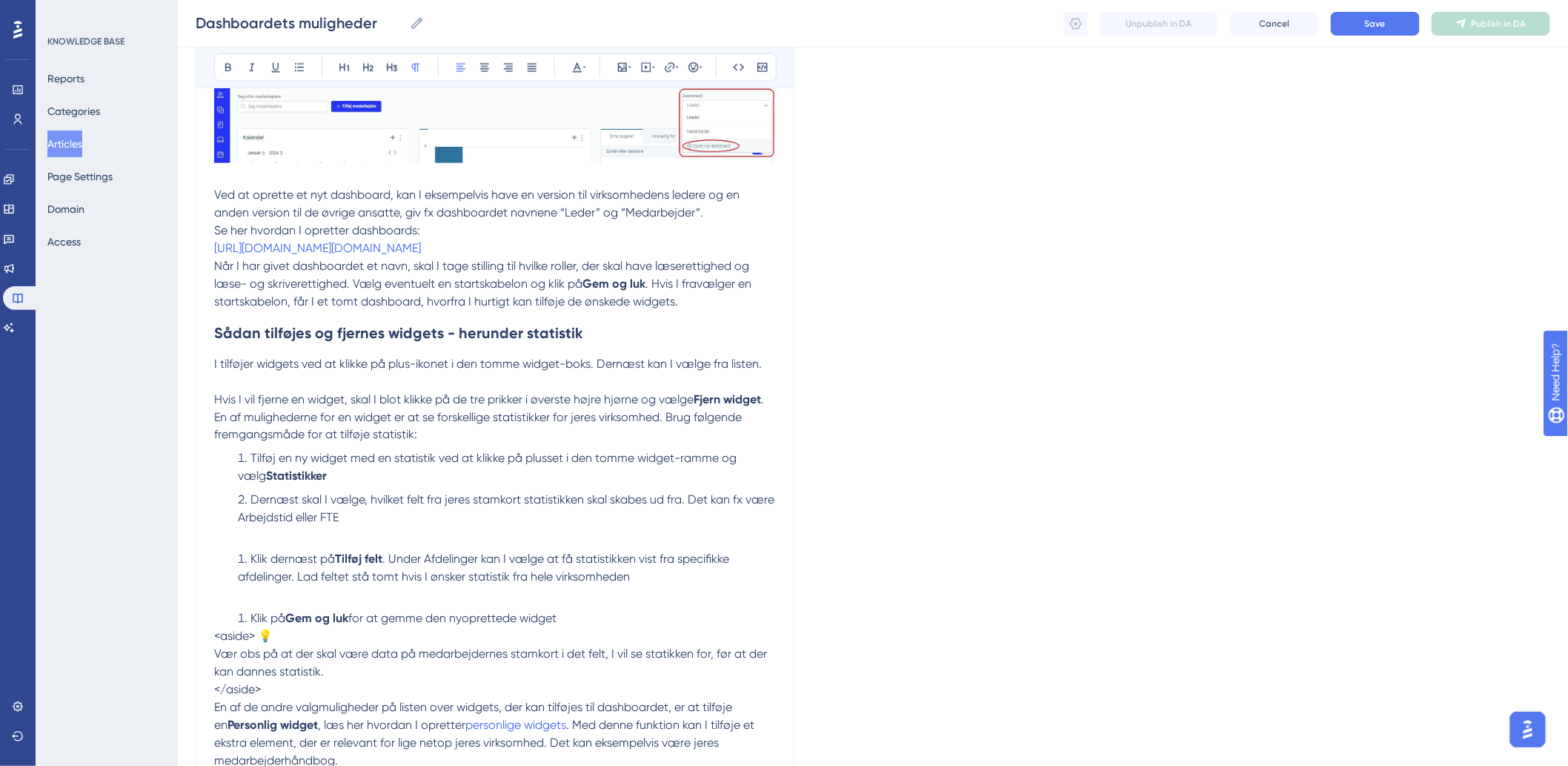
click at [730, 391] on p at bounding box center [495, 382] width 562 height 18
click at [523, 391] on p at bounding box center [495, 382] width 562 height 18
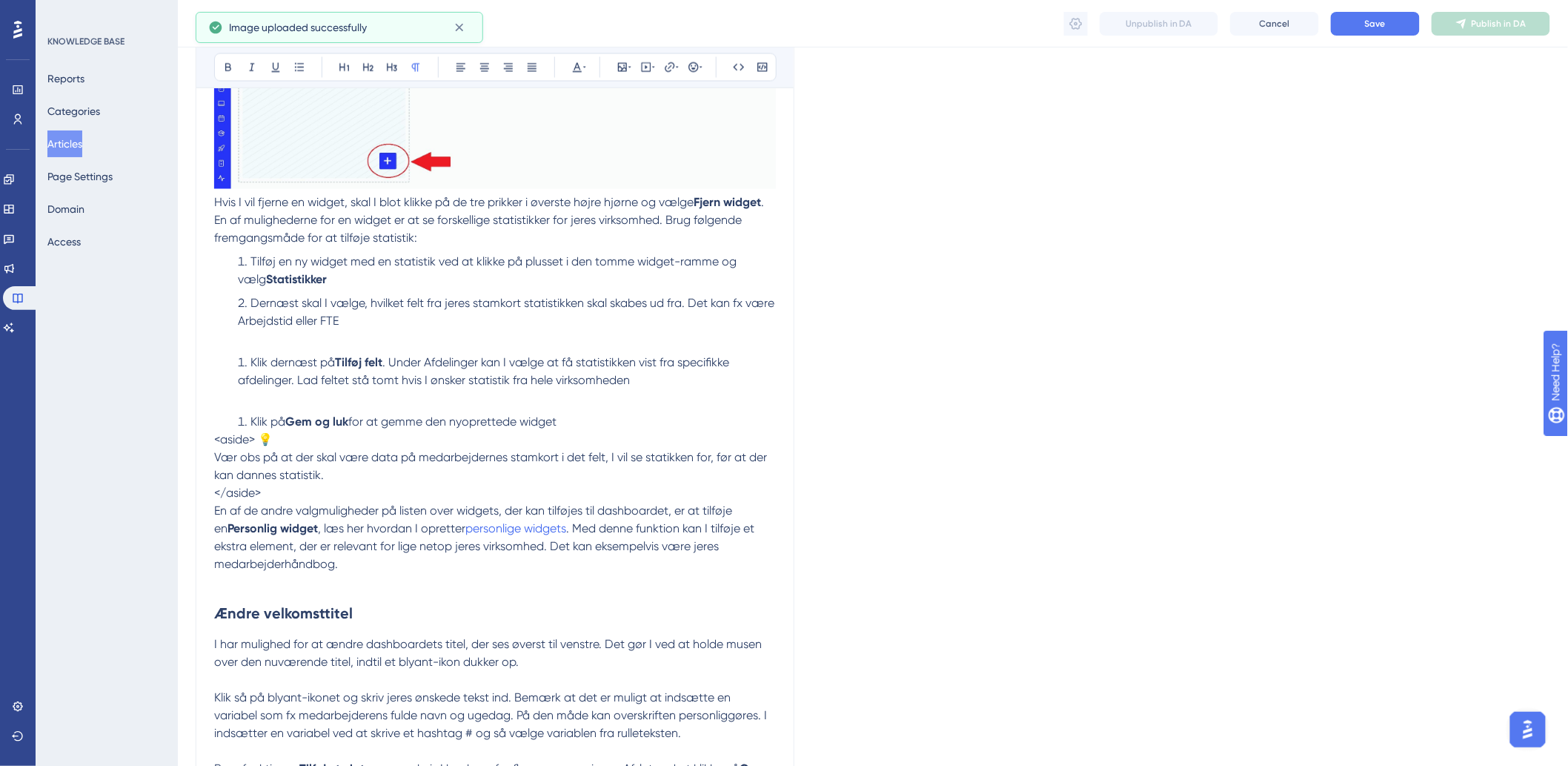
scroll to position [1071, 0]
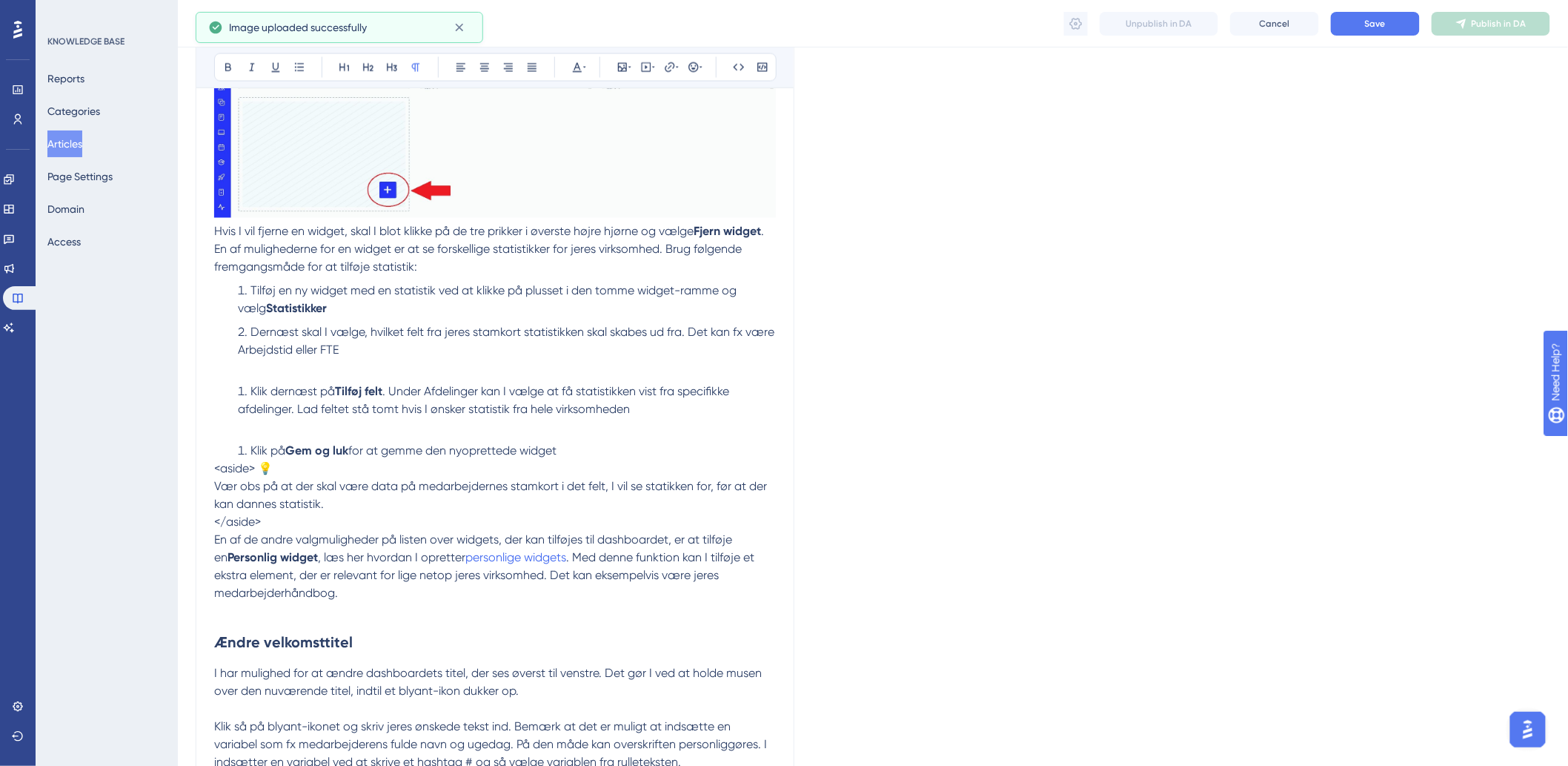
click at [405, 360] on li "Dernæst skal I vælge, hvilket felt fra jeres stamkort statistikken skal skabes …" at bounding box center [504, 342] width 544 height 36
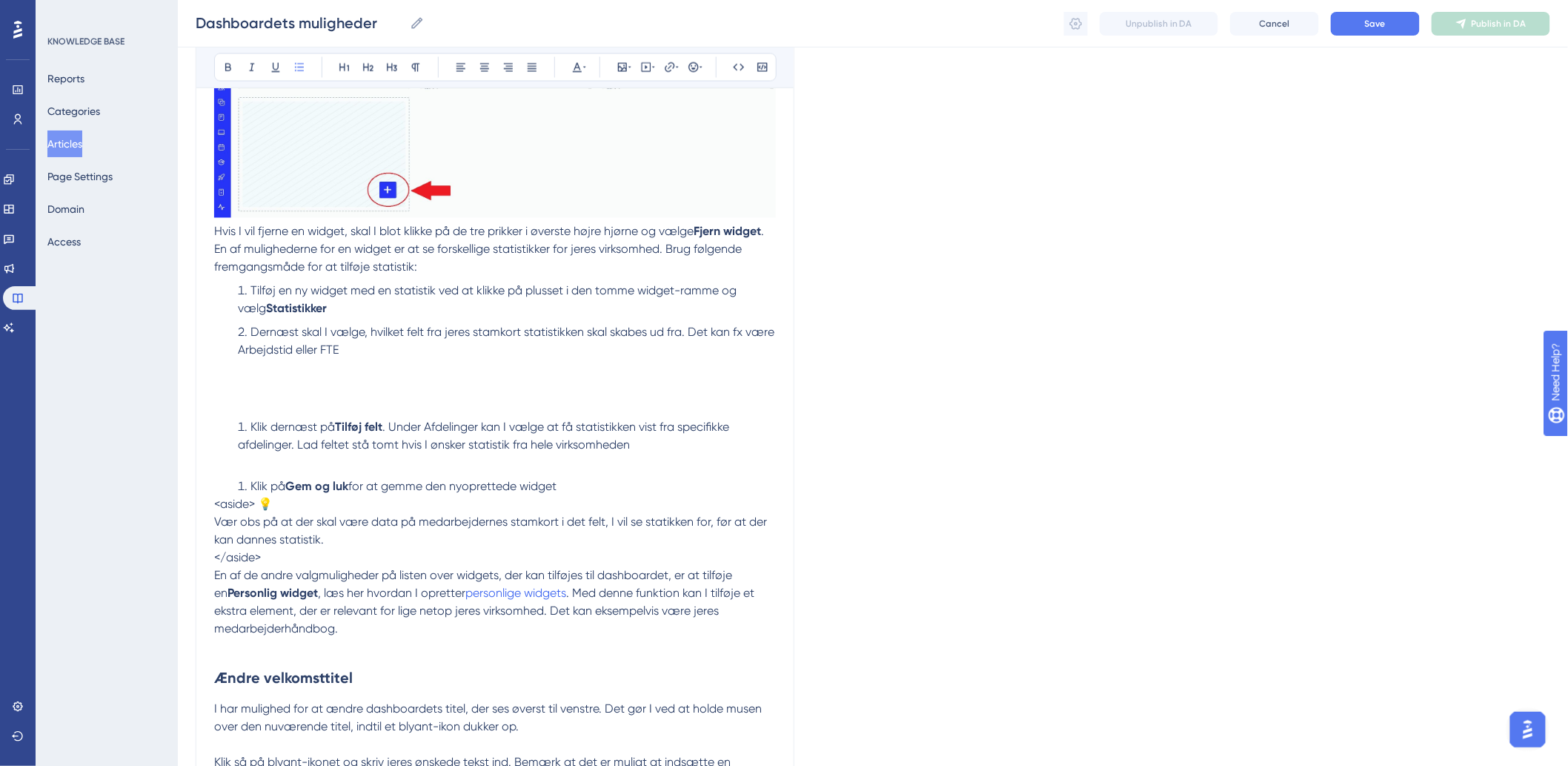
click at [260, 395] on li "Dernæst skal I vælge, hvilket felt fra jeres stamkort statistikken skal skabes …" at bounding box center [504, 359] width 544 height 71
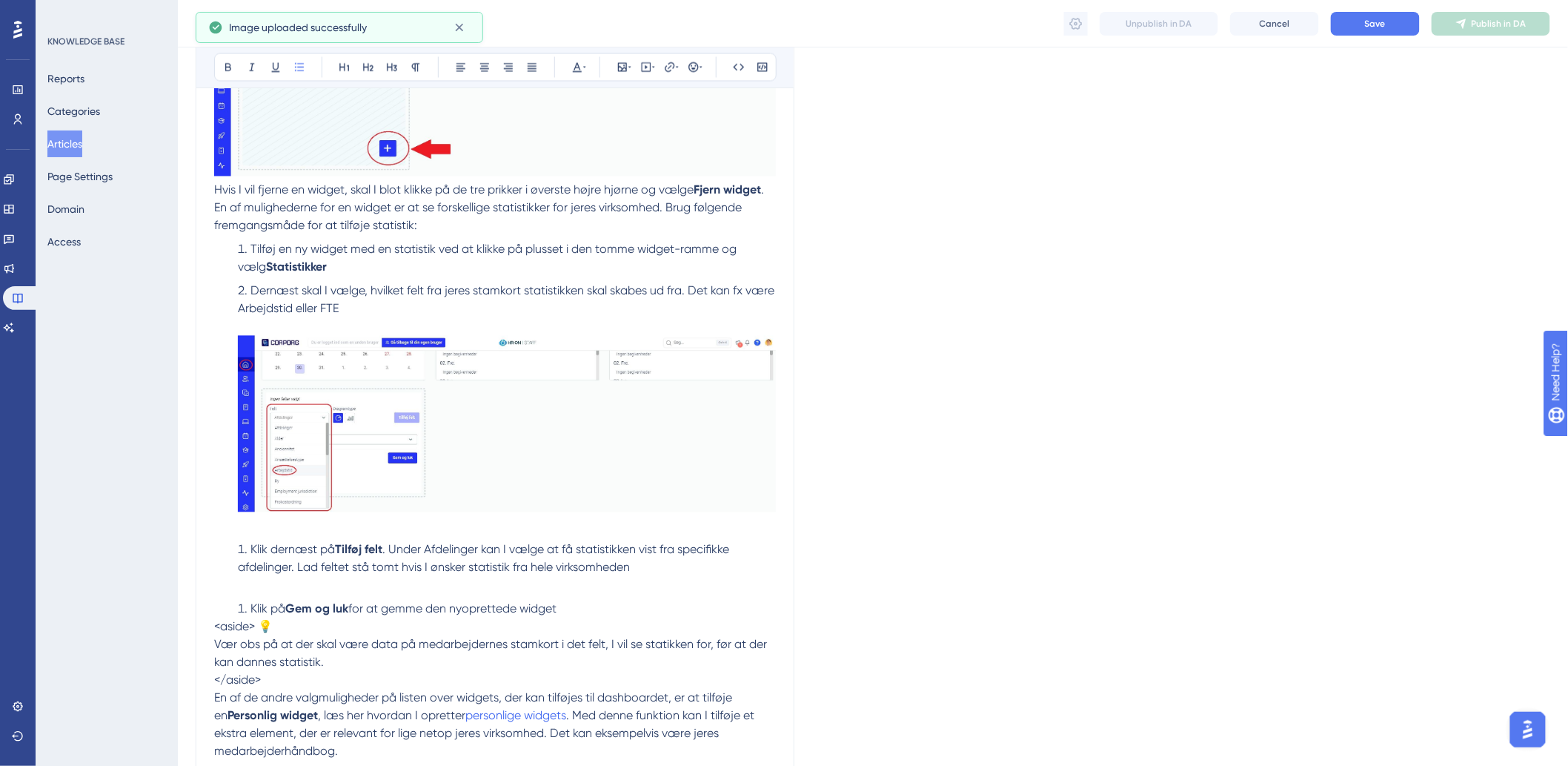
scroll to position [1153, 0]
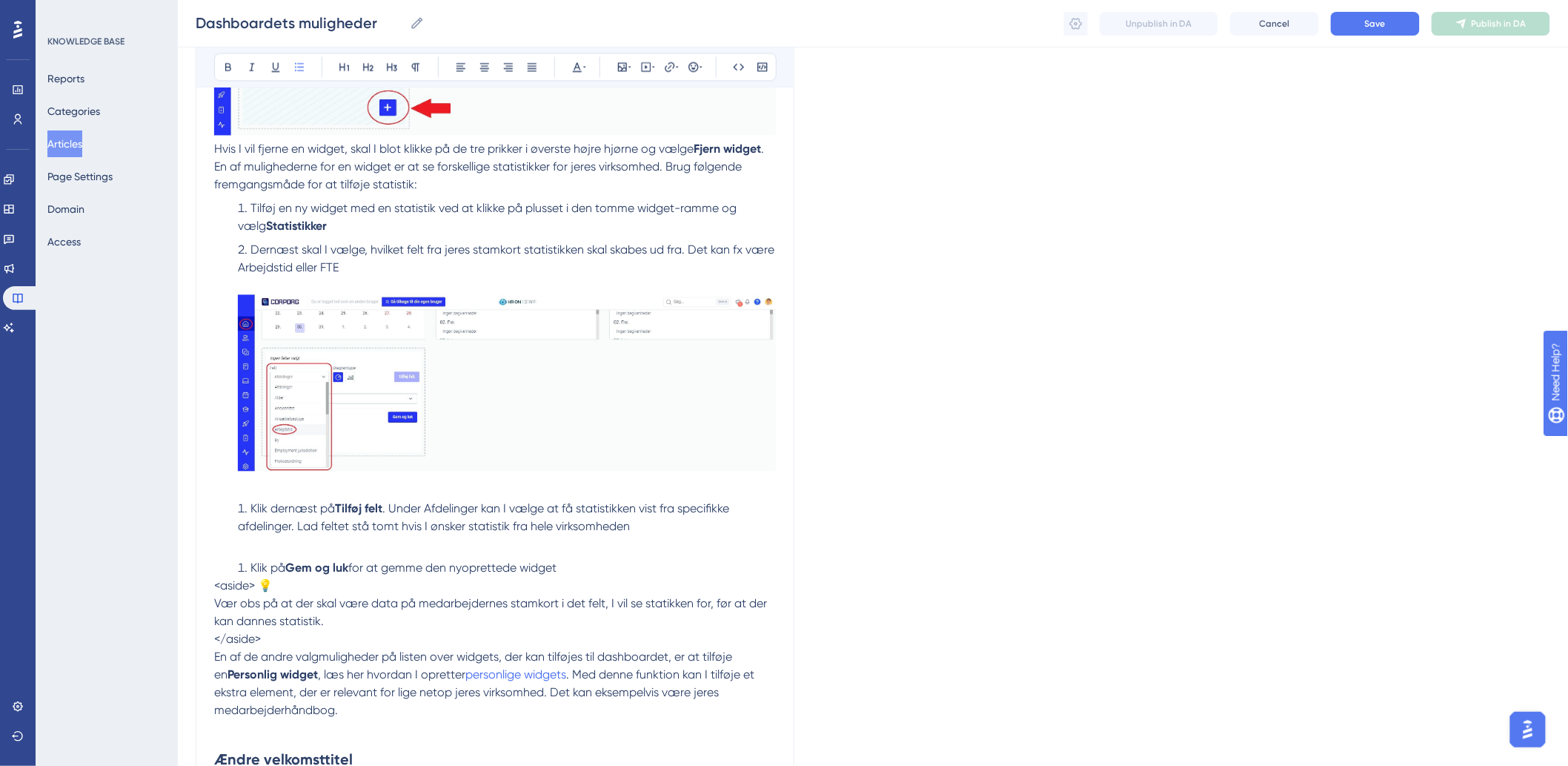
click at [390, 536] on li "Klik dernæst på Tilføj felt . Under Afdelinger kan I vælge at få statistikken v…" at bounding box center [504, 519] width 544 height 36
click at [415, 553] on p at bounding box center [495, 545] width 562 height 18
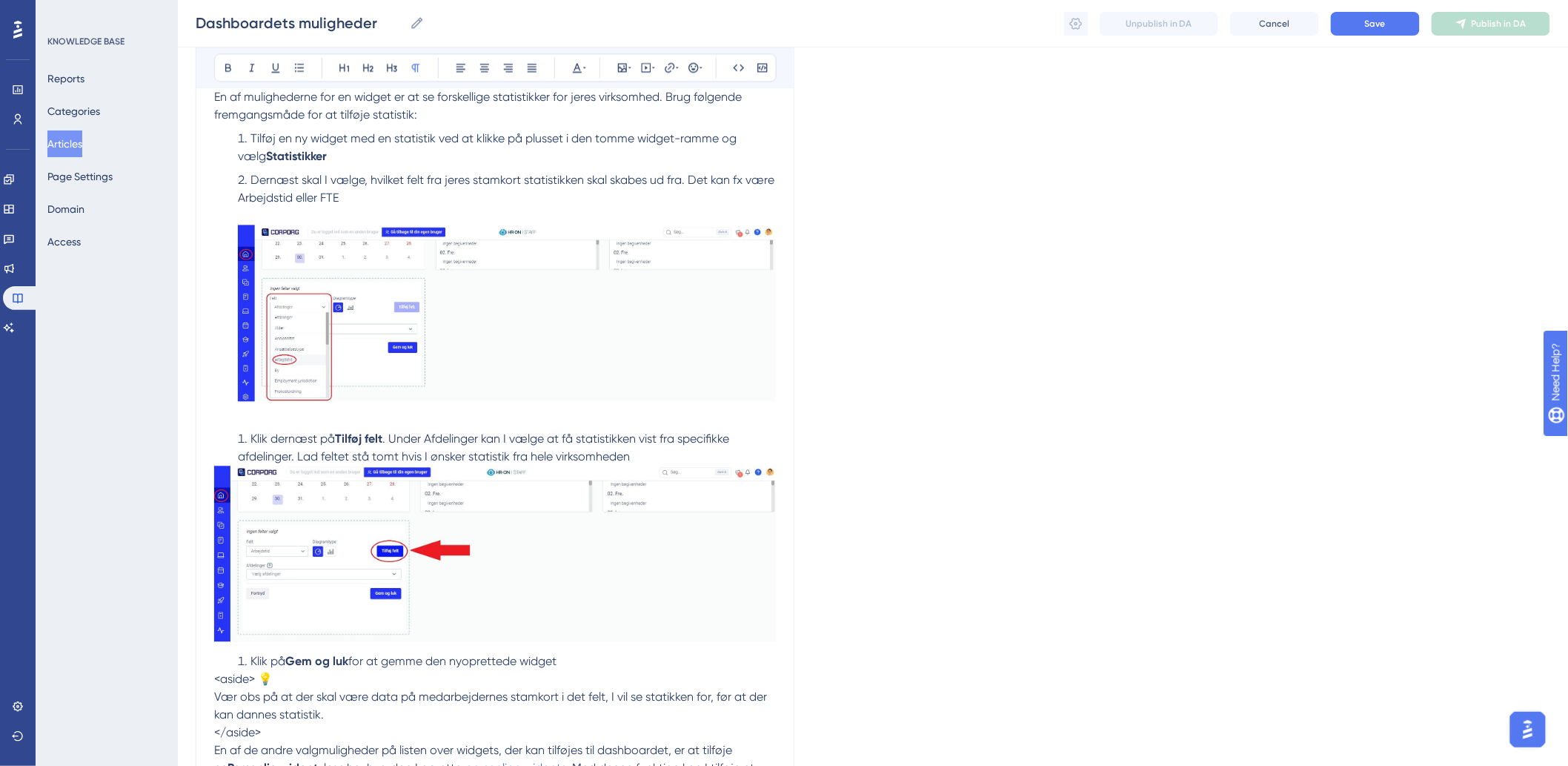
scroll to position [1235, 0]
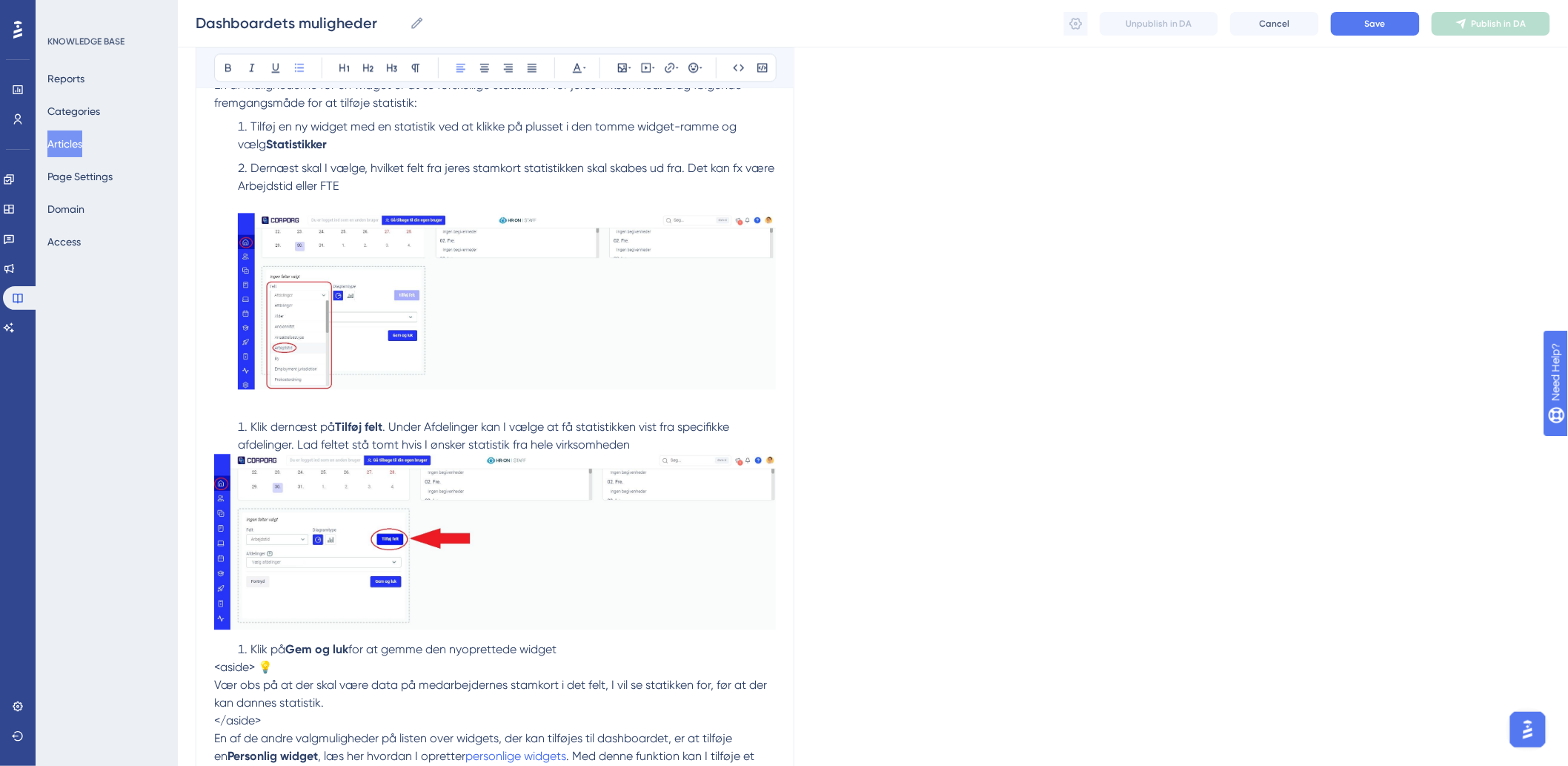
click at [242, 443] on li "Klik dernæst på Tilføj felt . Under Afdelinger kan I vælge at få statistikken v…" at bounding box center [504, 436] width 544 height 36
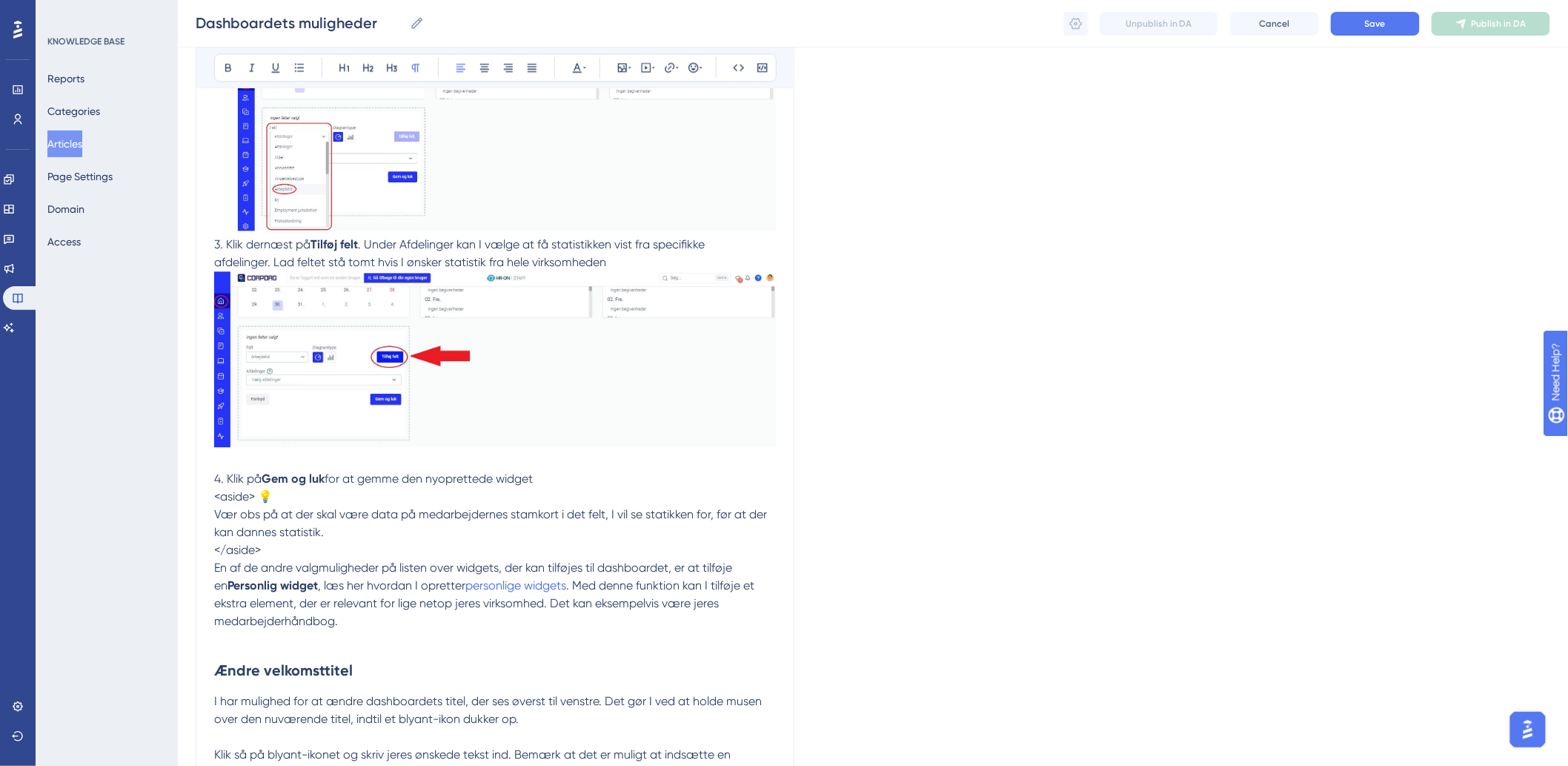
scroll to position [1400, 0]
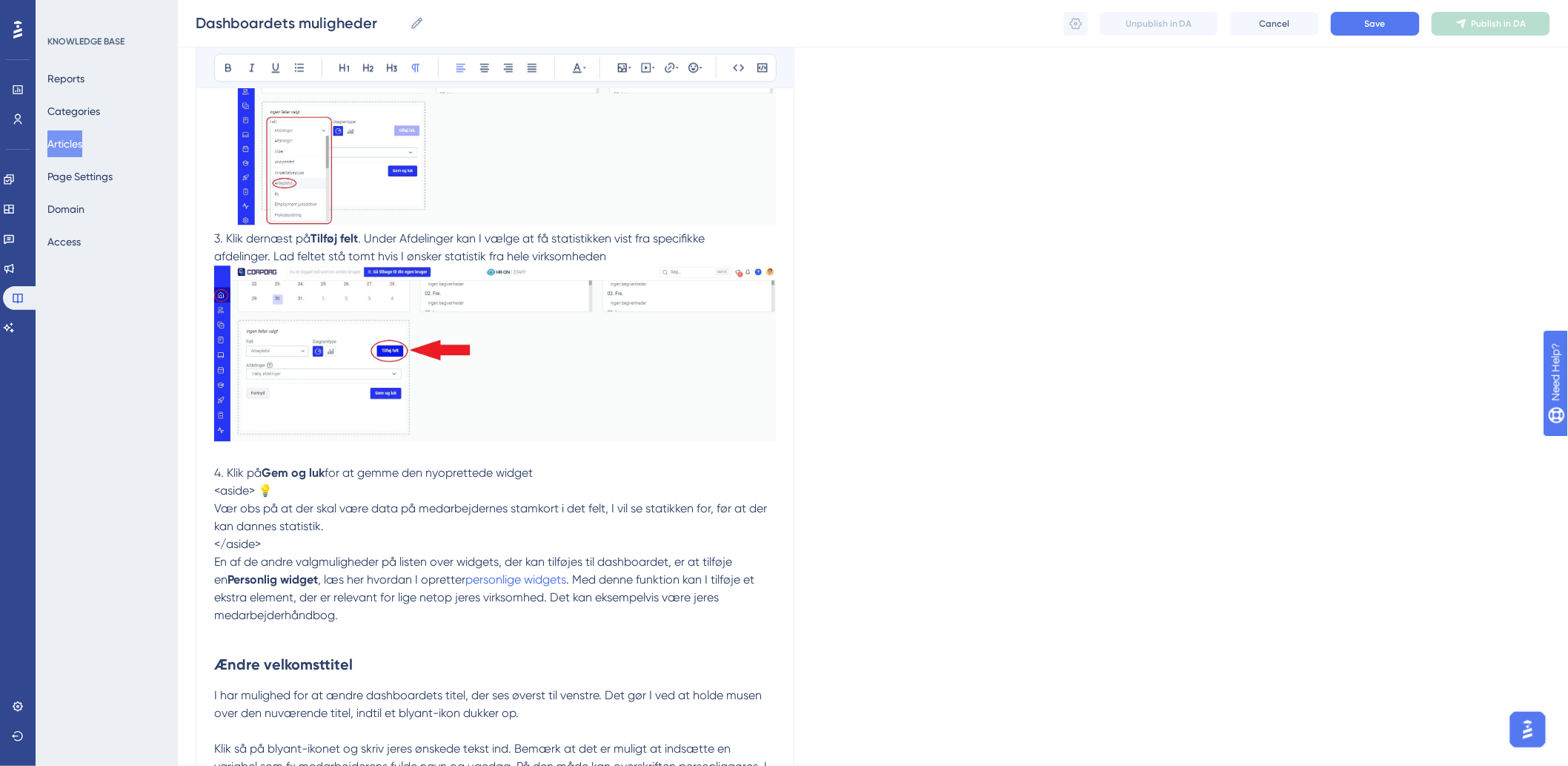
click at [253, 498] on span "<aside> 💡" at bounding box center [244, 490] width 59 height 14
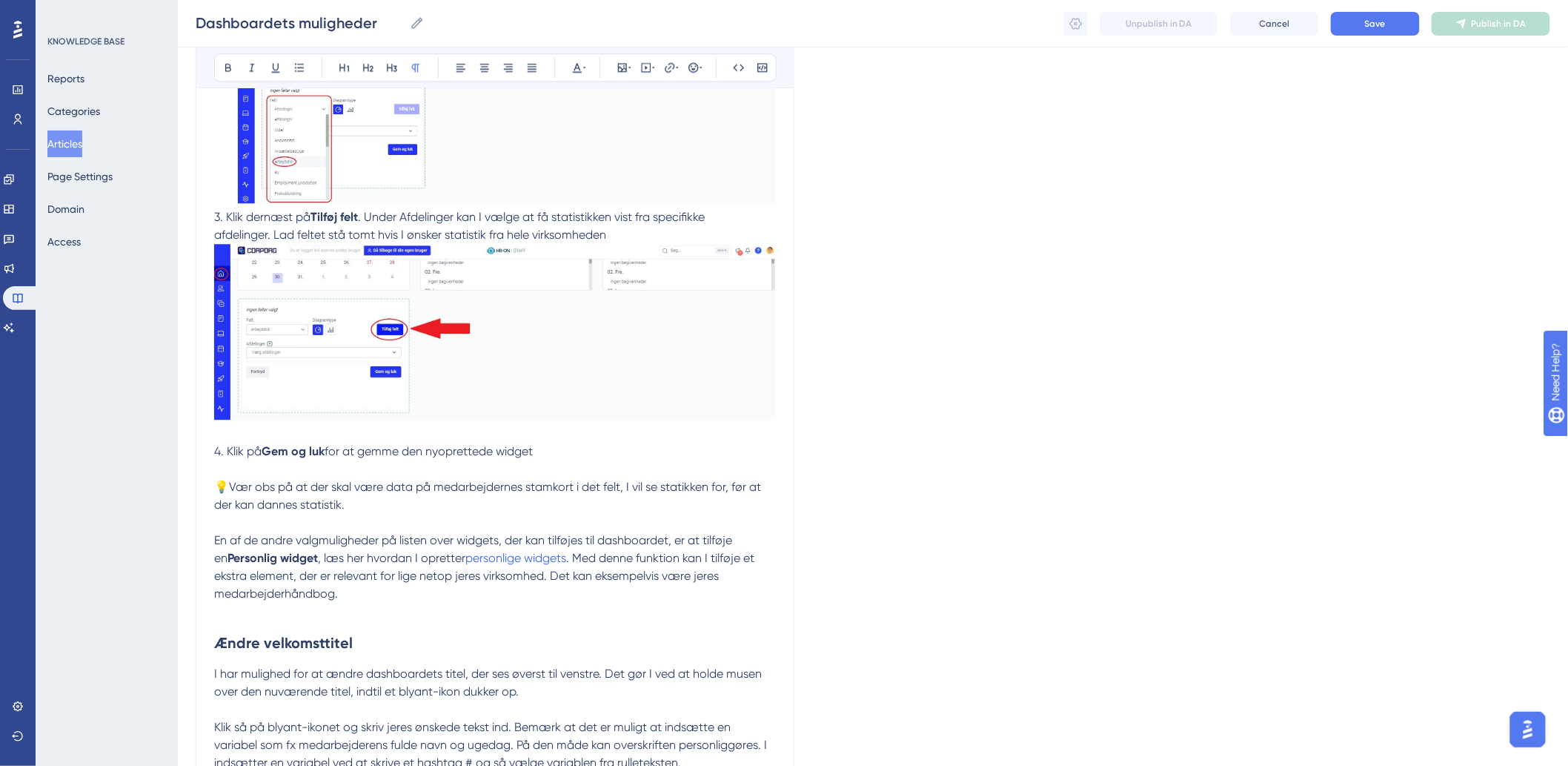
scroll to position [1565, 0]
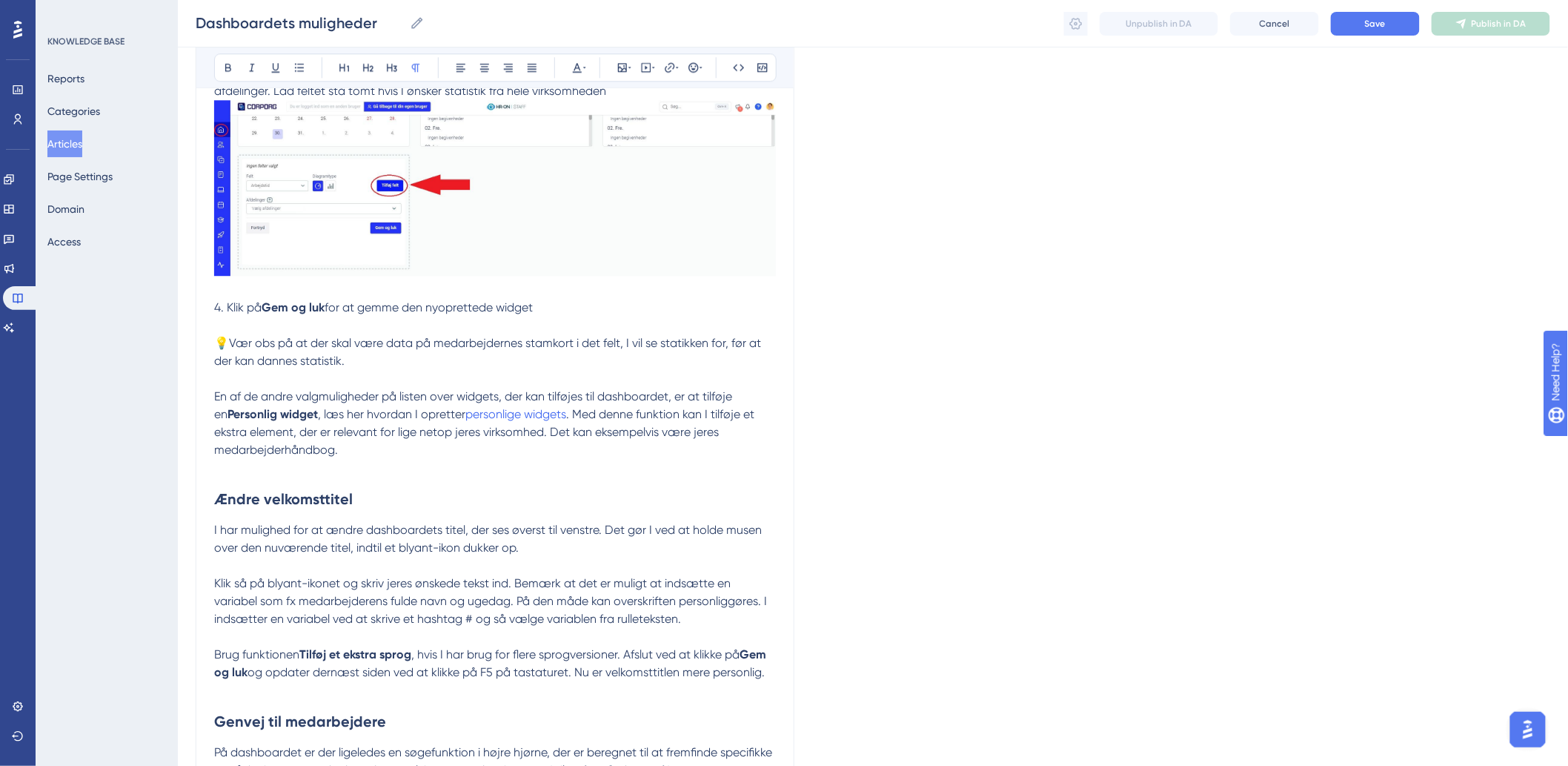
click at [229, 477] on p at bounding box center [495, 468] width 562 height 18
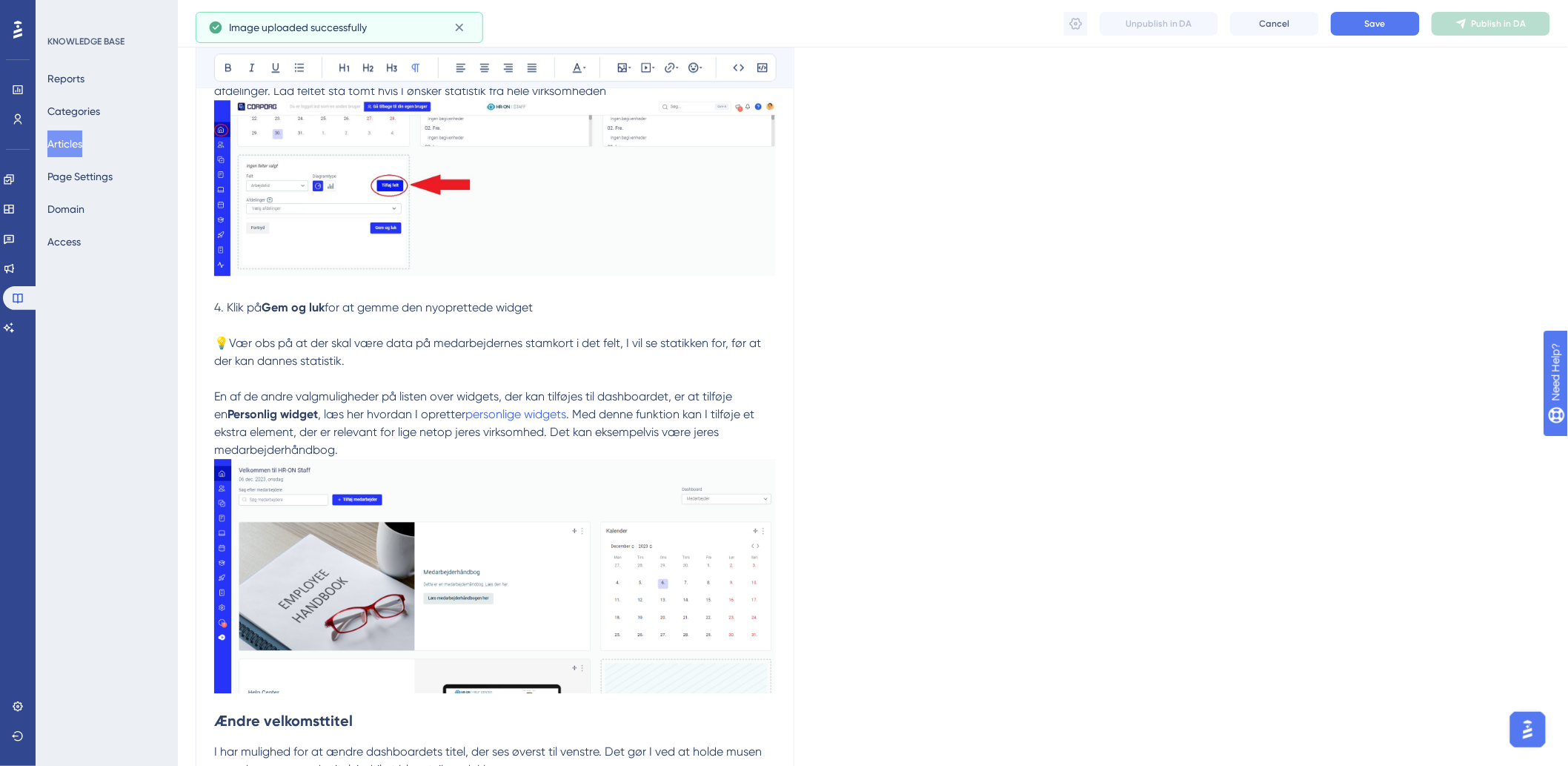
scroll to position [1977, 0]
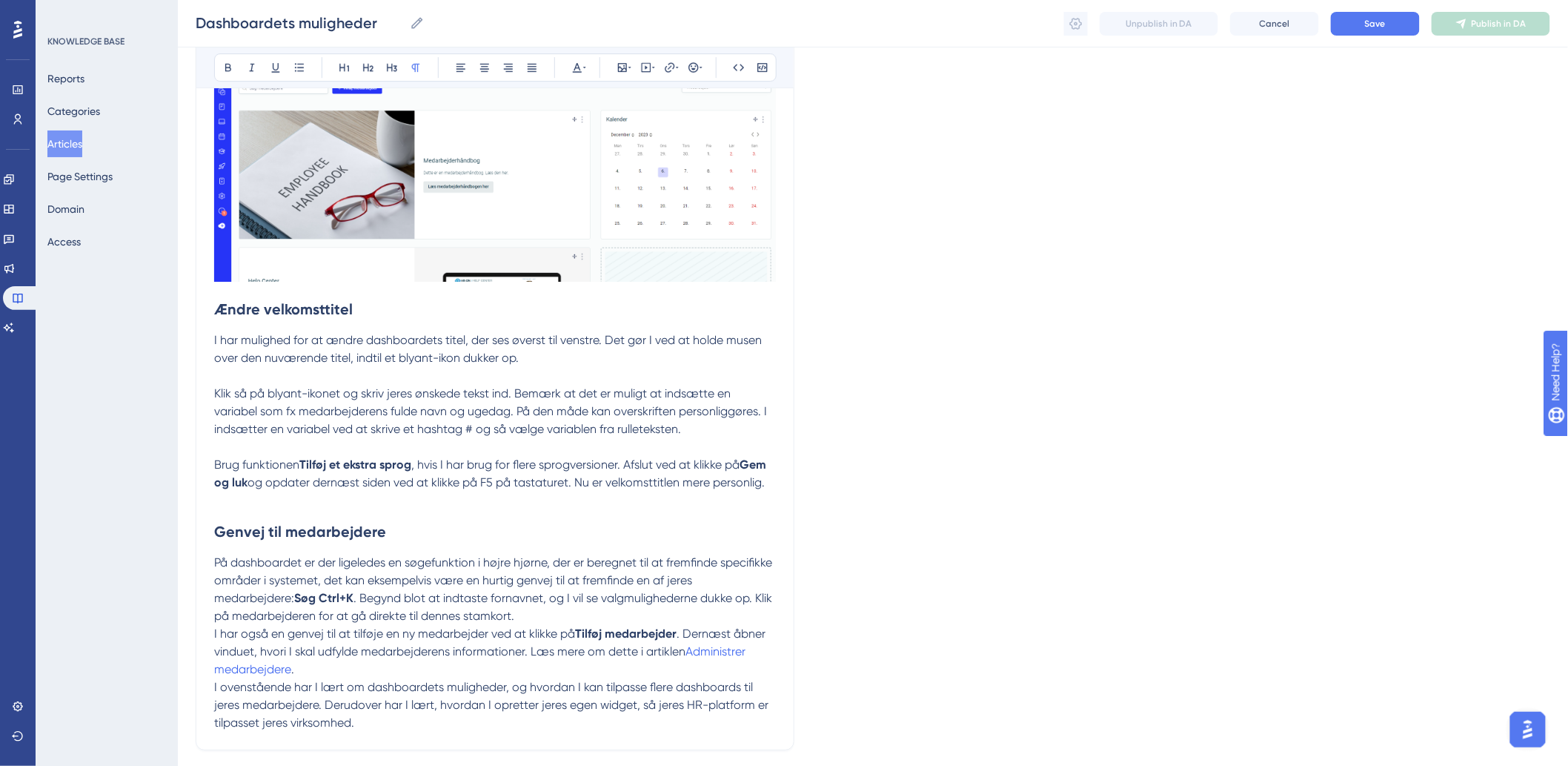
click at [258, 384] on p at bounding box center [495, 376] width 562 height 18
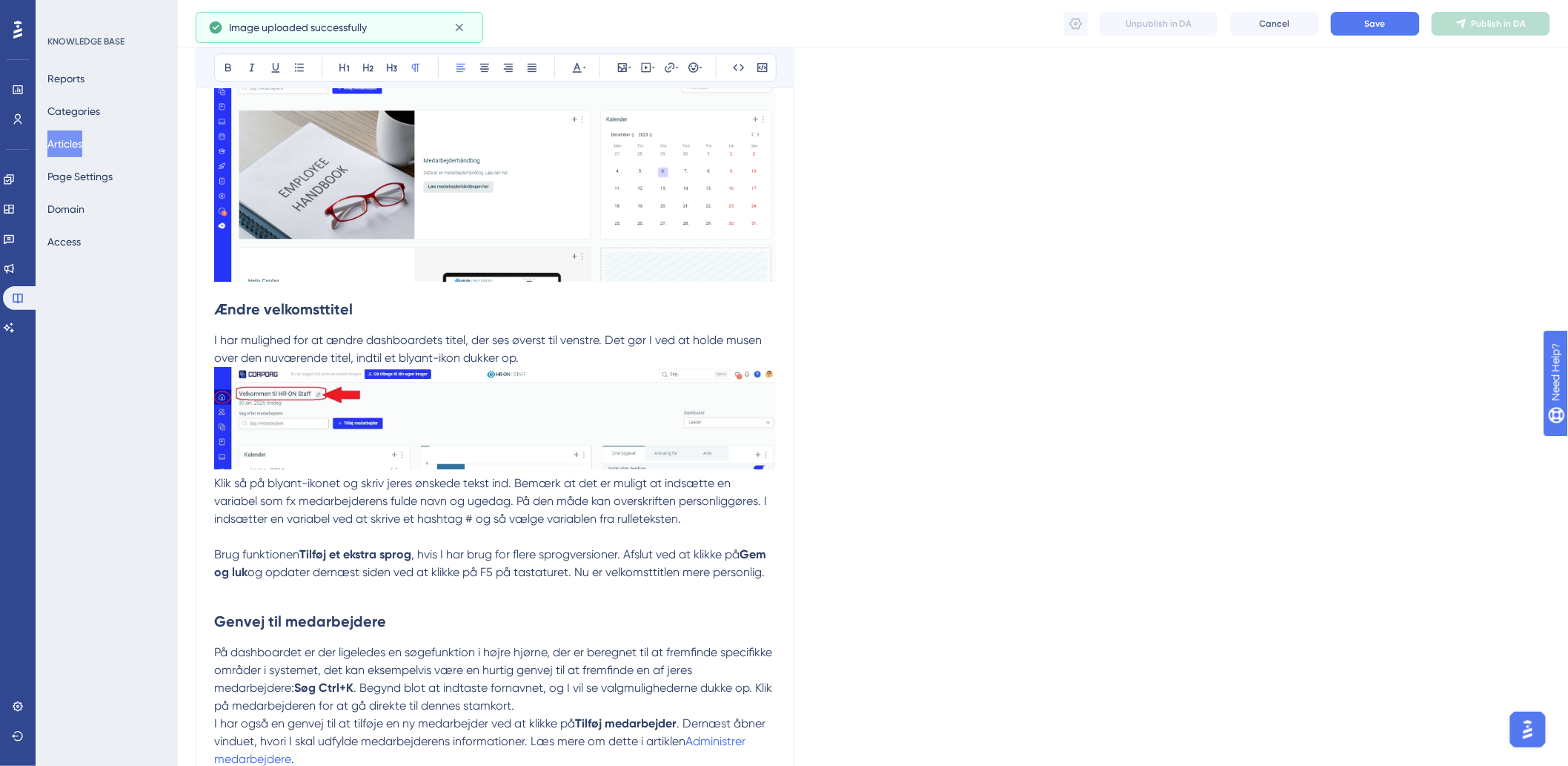
click at [552, 367] on p "I har mulighed for at ændre dashboardets titel, der ses øverst til venstre. Det…" at bounding box center [495, 349] width 562 height 36
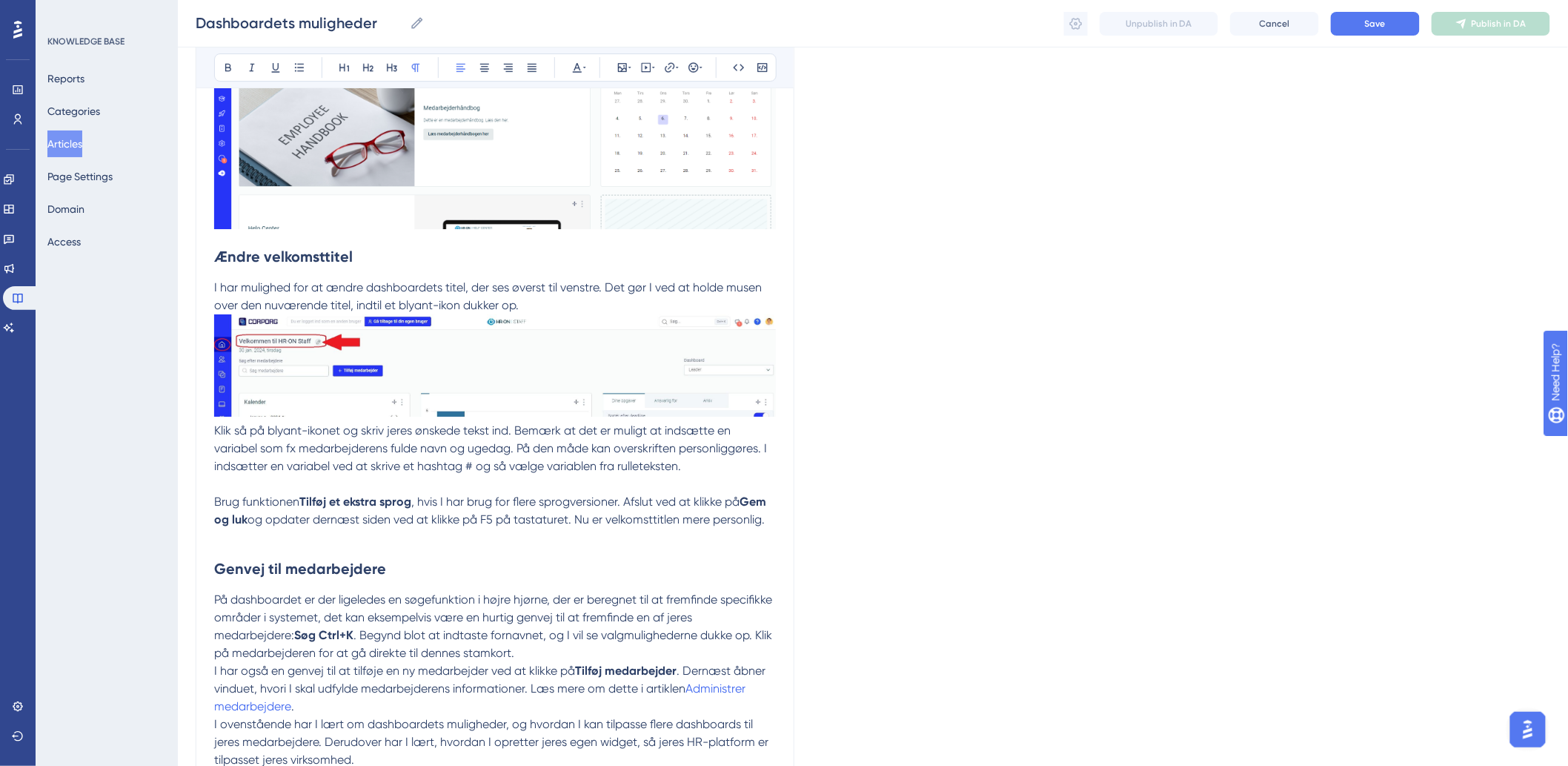
scroll to position [2059, 0]
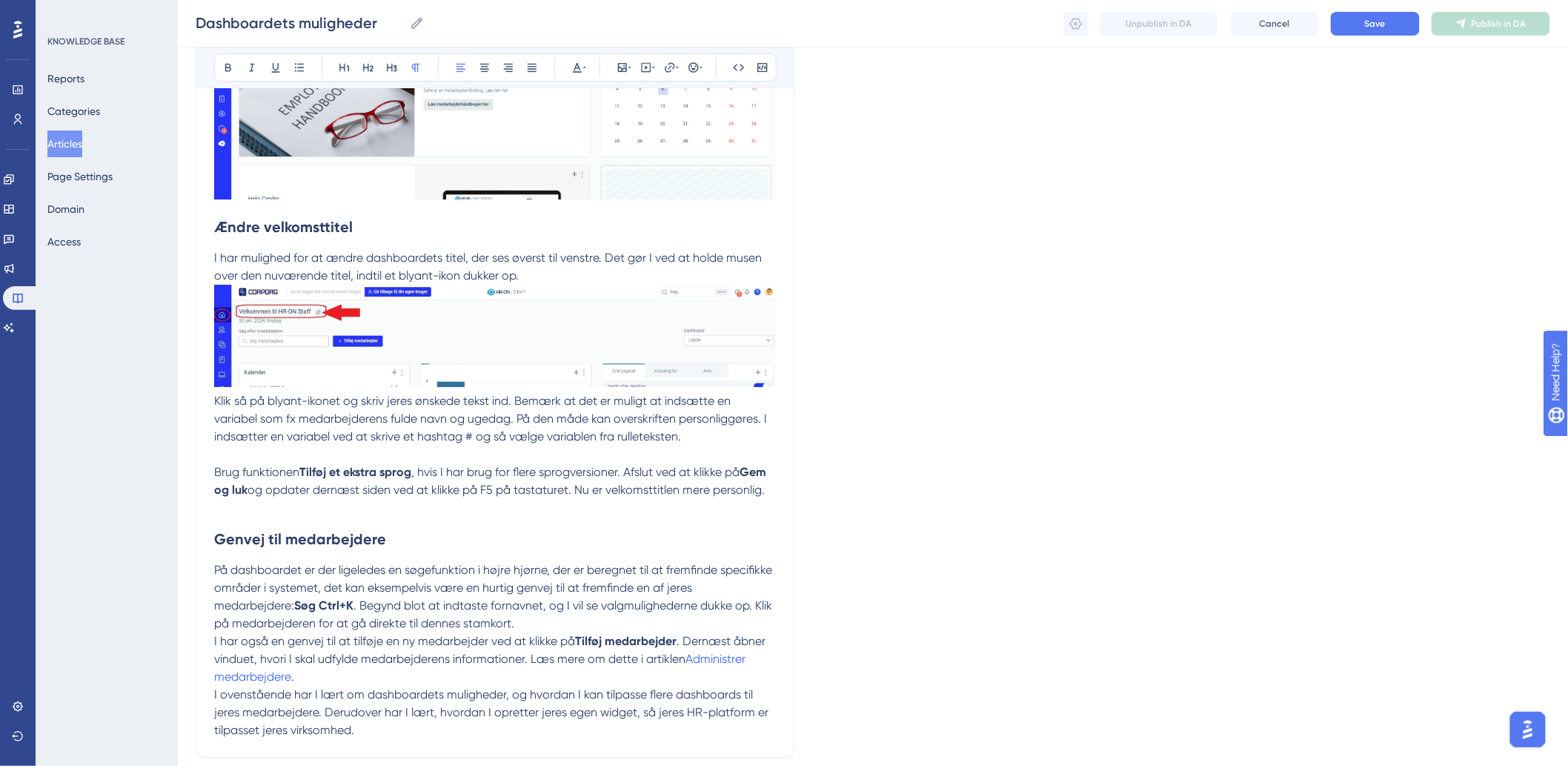
click at [306, 464] on p at bounding box center [495, 454] width 562 height 18
click at [278, 464] on p at bounding box center [495, 454] width 562 height 18
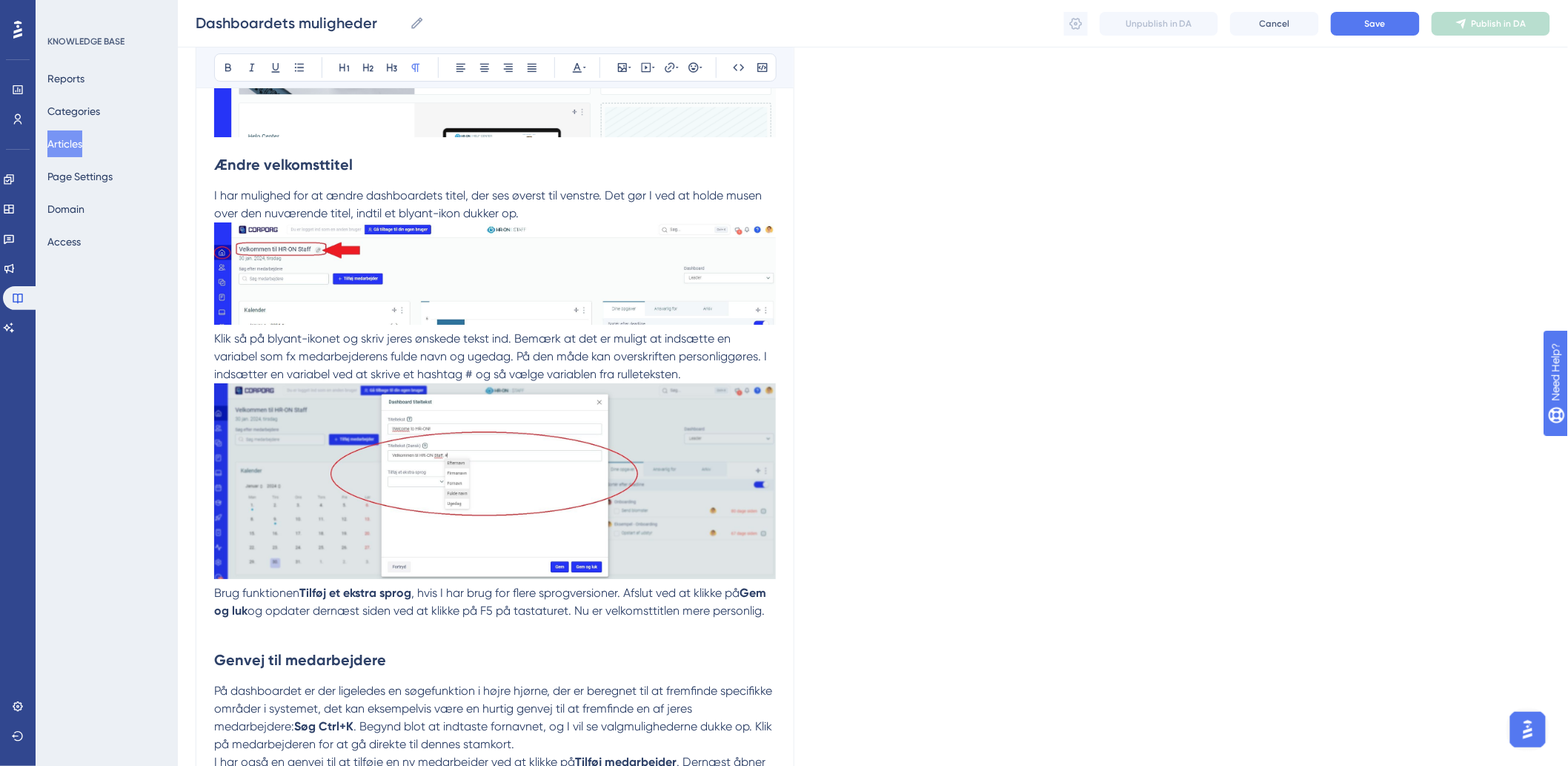
scroll to position [2224, 0]
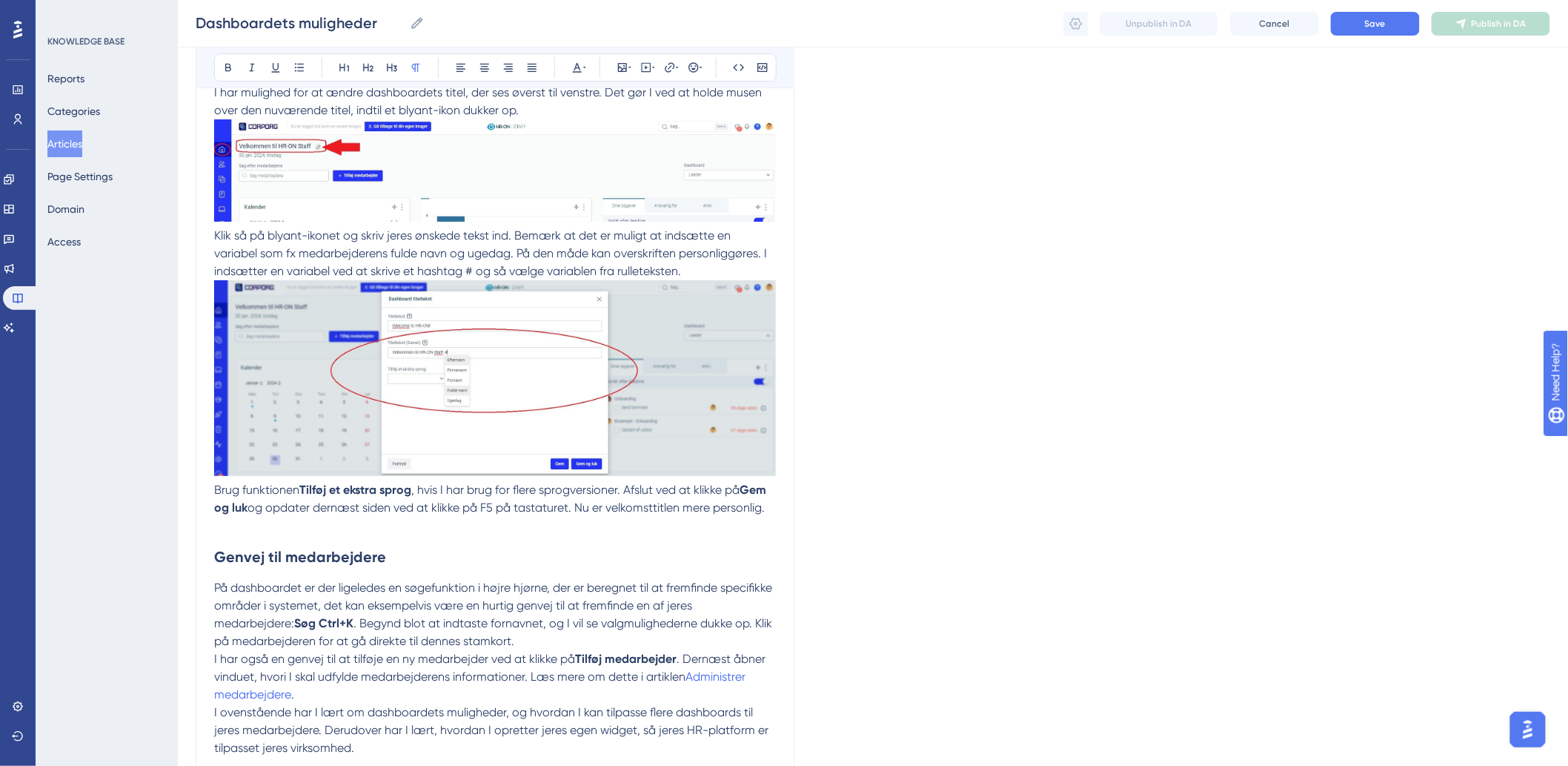
click at [411, 535] on p at bounding box center [495, 525] width 562 height 18
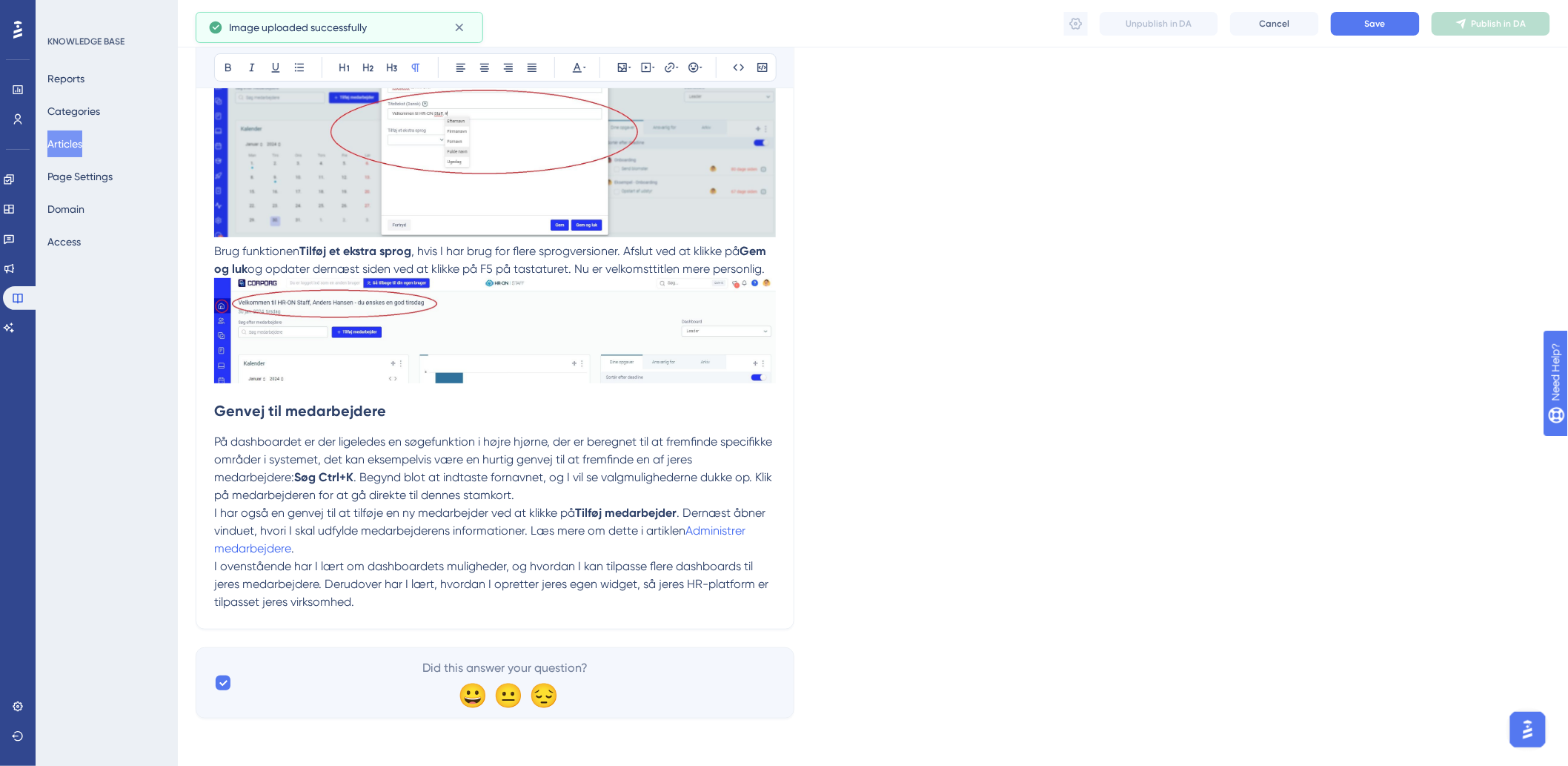
scroll to position [2486, 0]
click at [1388, 26] on button "Save" at bounding box center [1375, 24] width 89 height 24
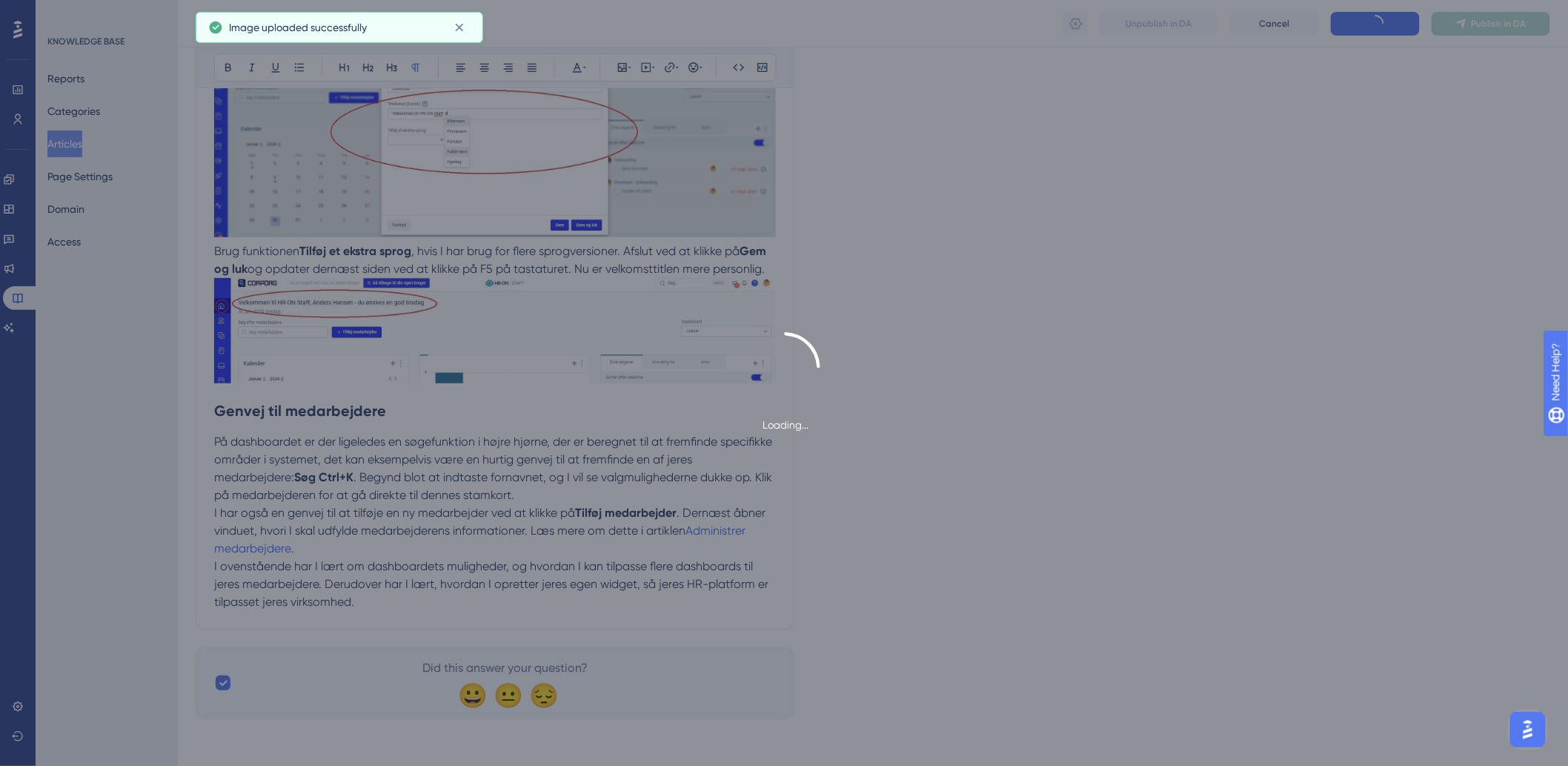
scroll to position [1400, 0]
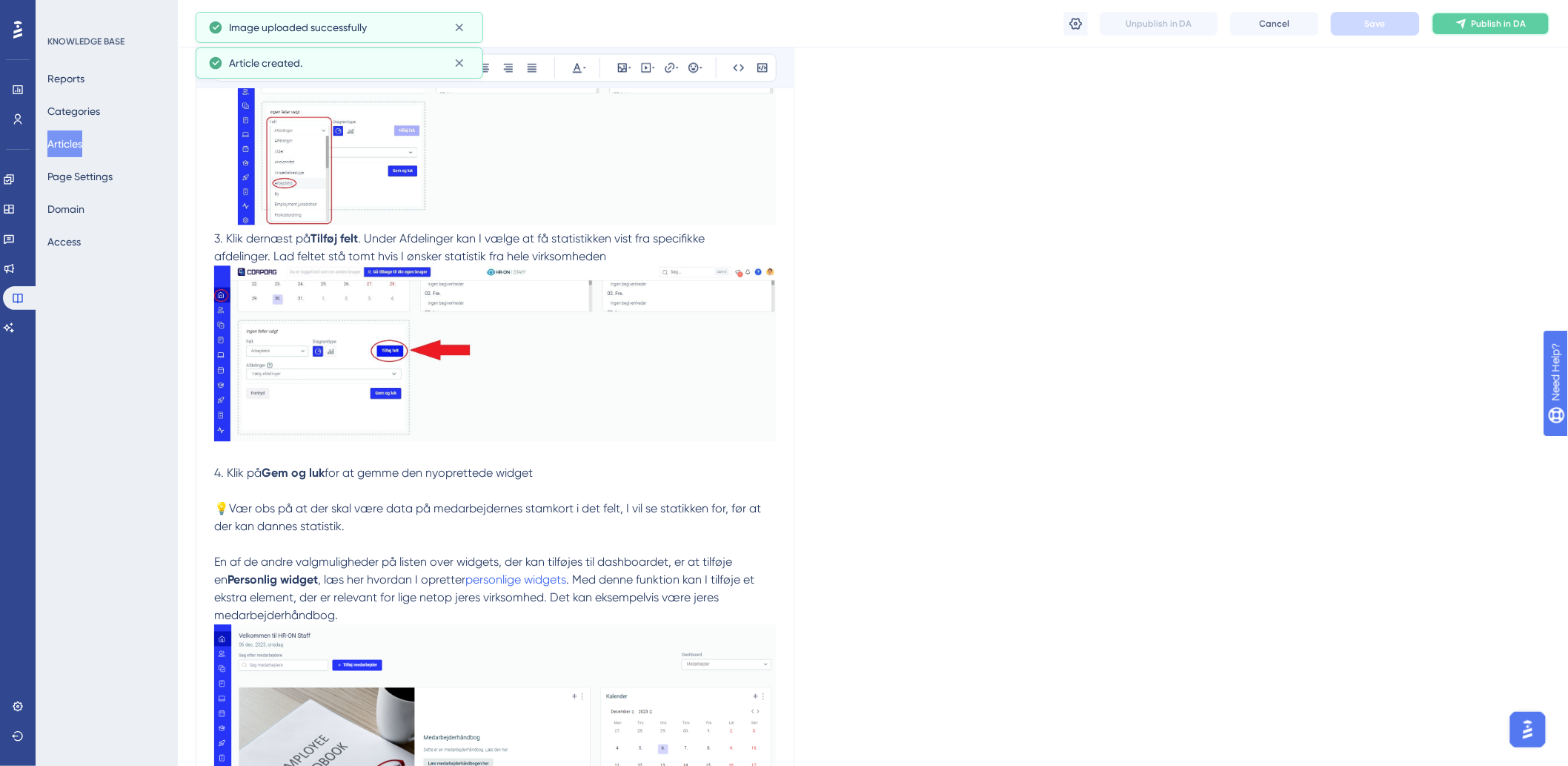
click at [1481, 26] on span "Publish in DA" at bounding box center [1499, 24] width 55 height 12
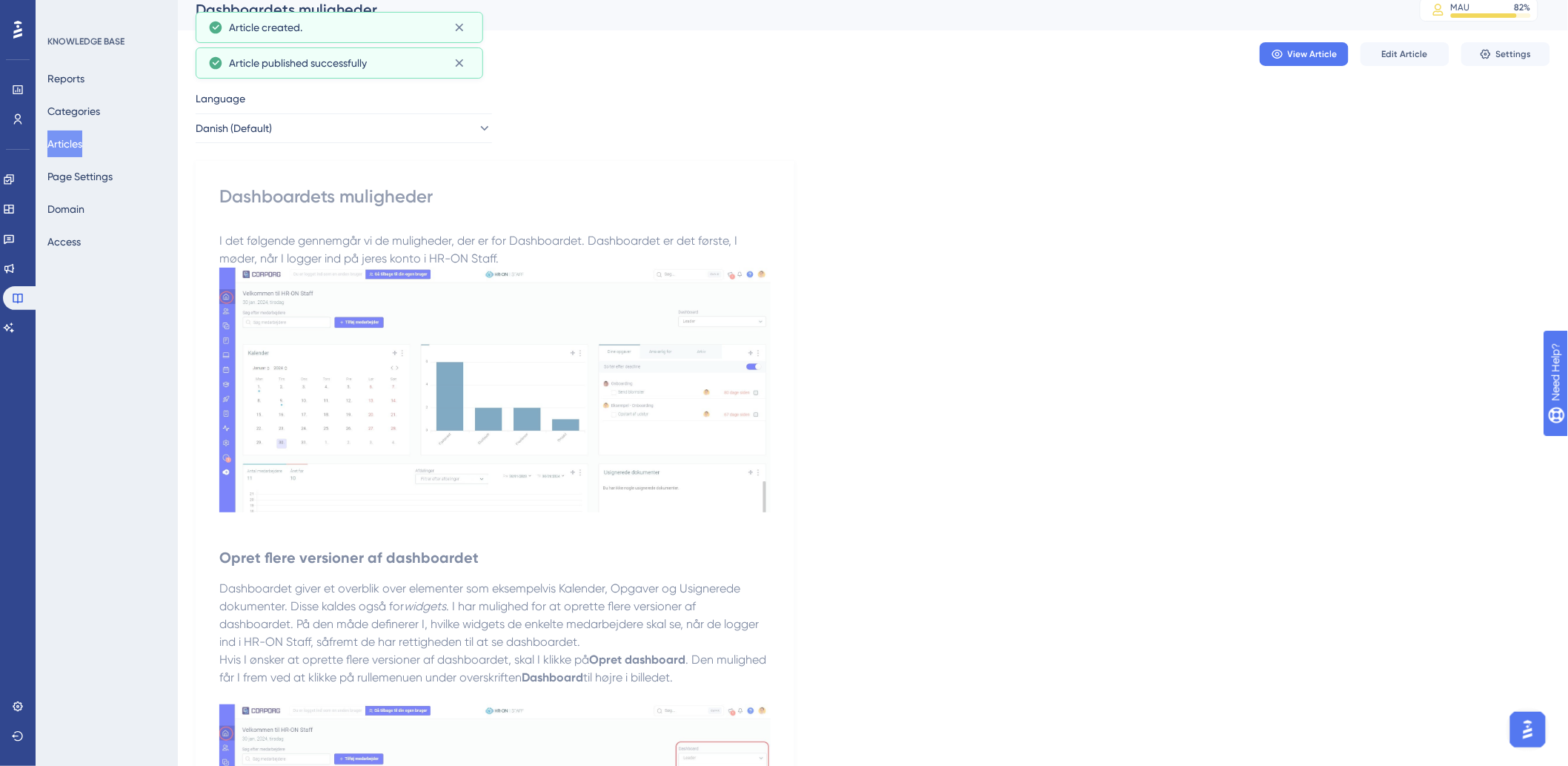
scroll to position [0, 0]
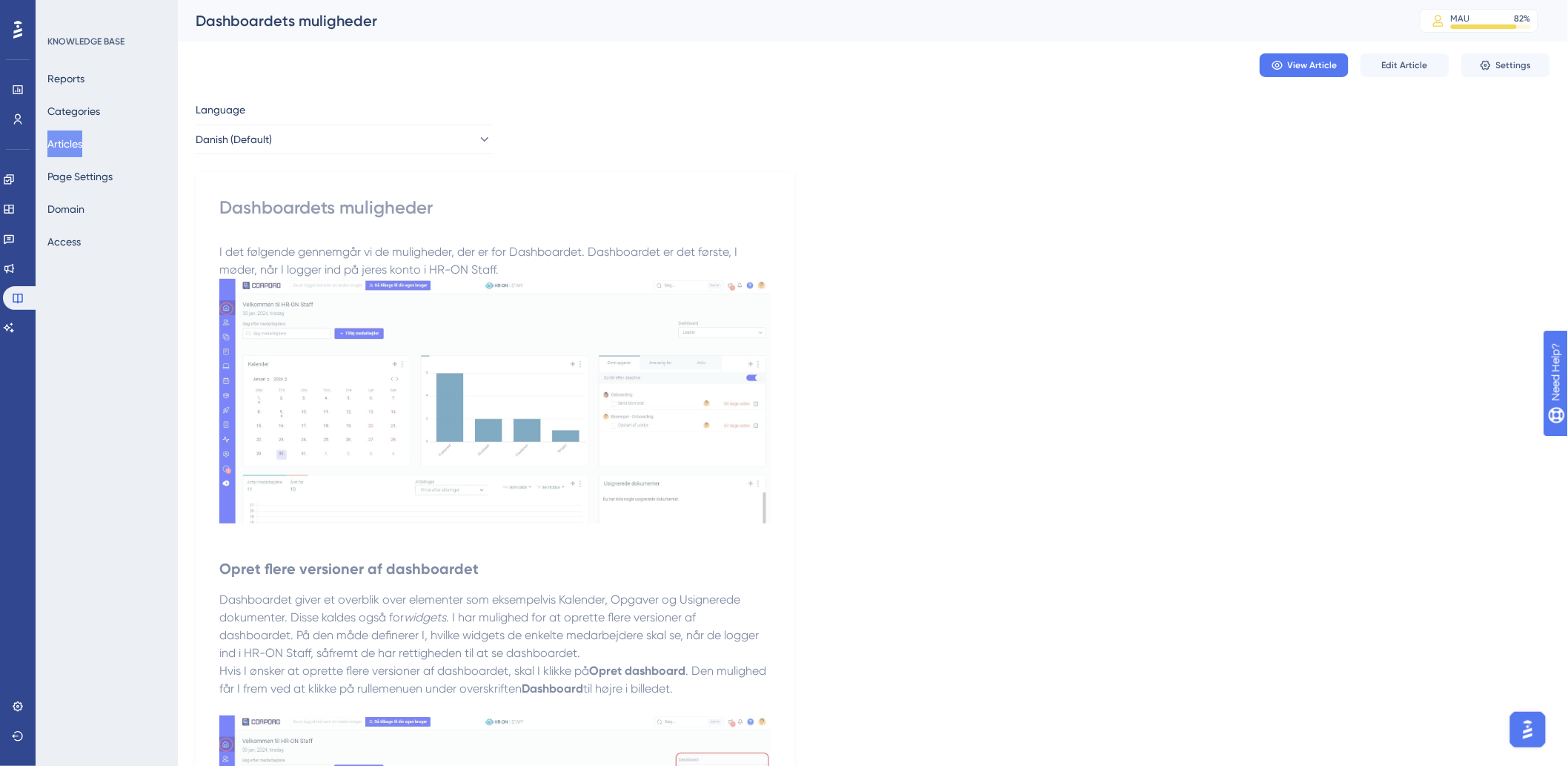
click at [76, 144] on button "Articles" at bounding box center [64, 144] width 35 height 26
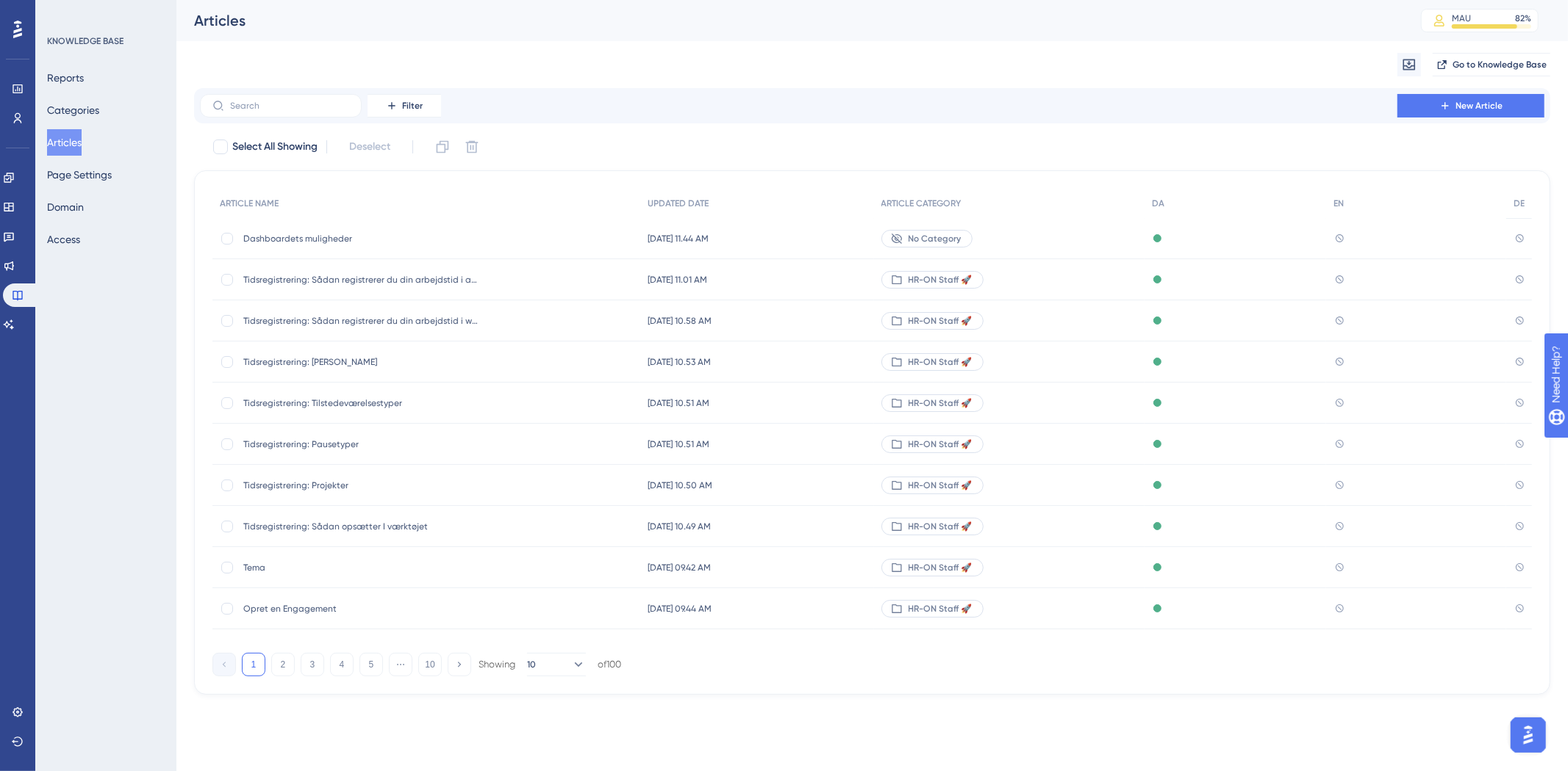
click at [346, 231] on div "Dashboardets muligheder Dashboardets muligheder" at bounding box center [360, 239] width 235 height 41
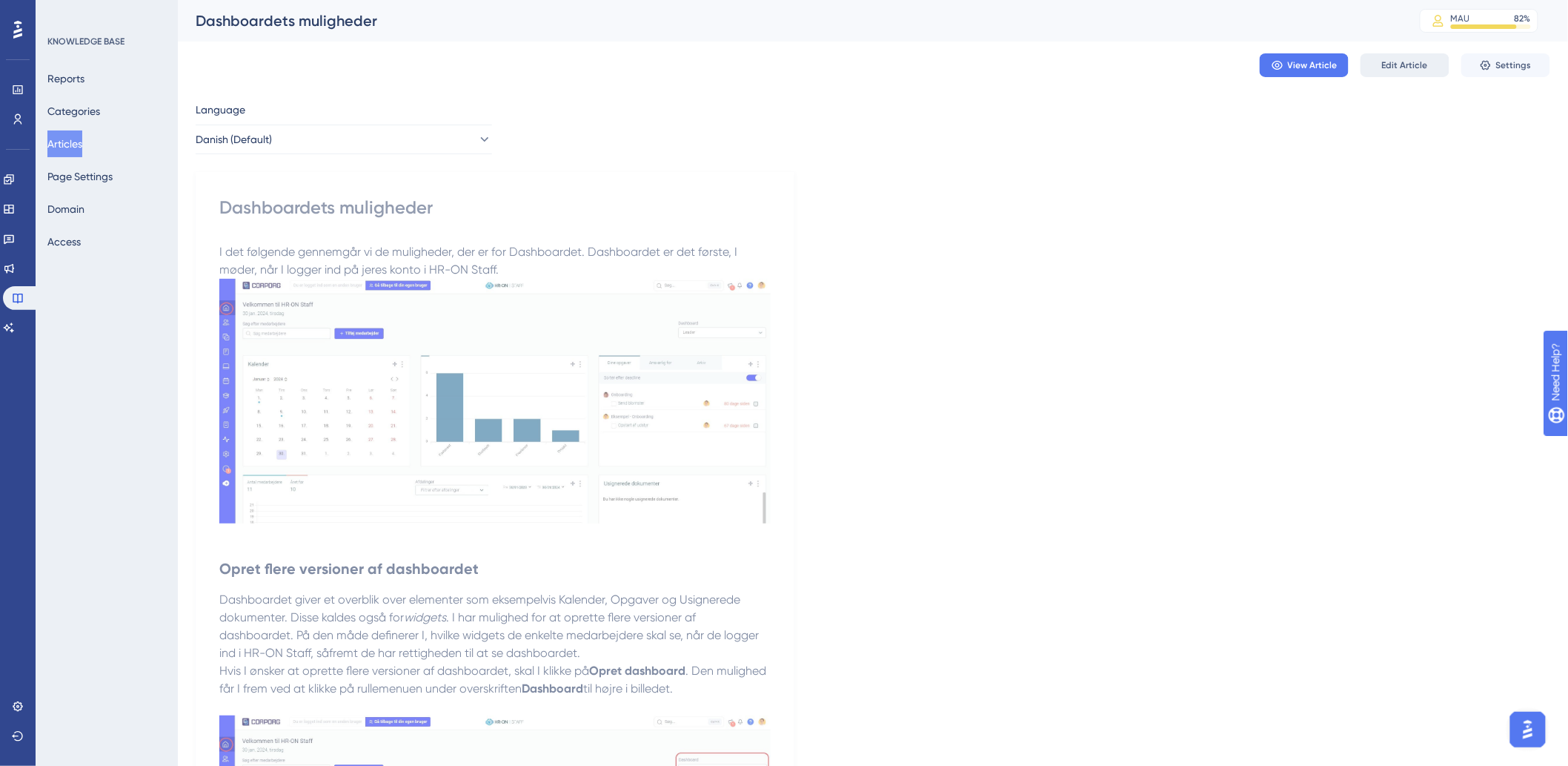
click at [1417, 65] on span "Edit Article" at bounding box center [1405, 65] width 46 height 12
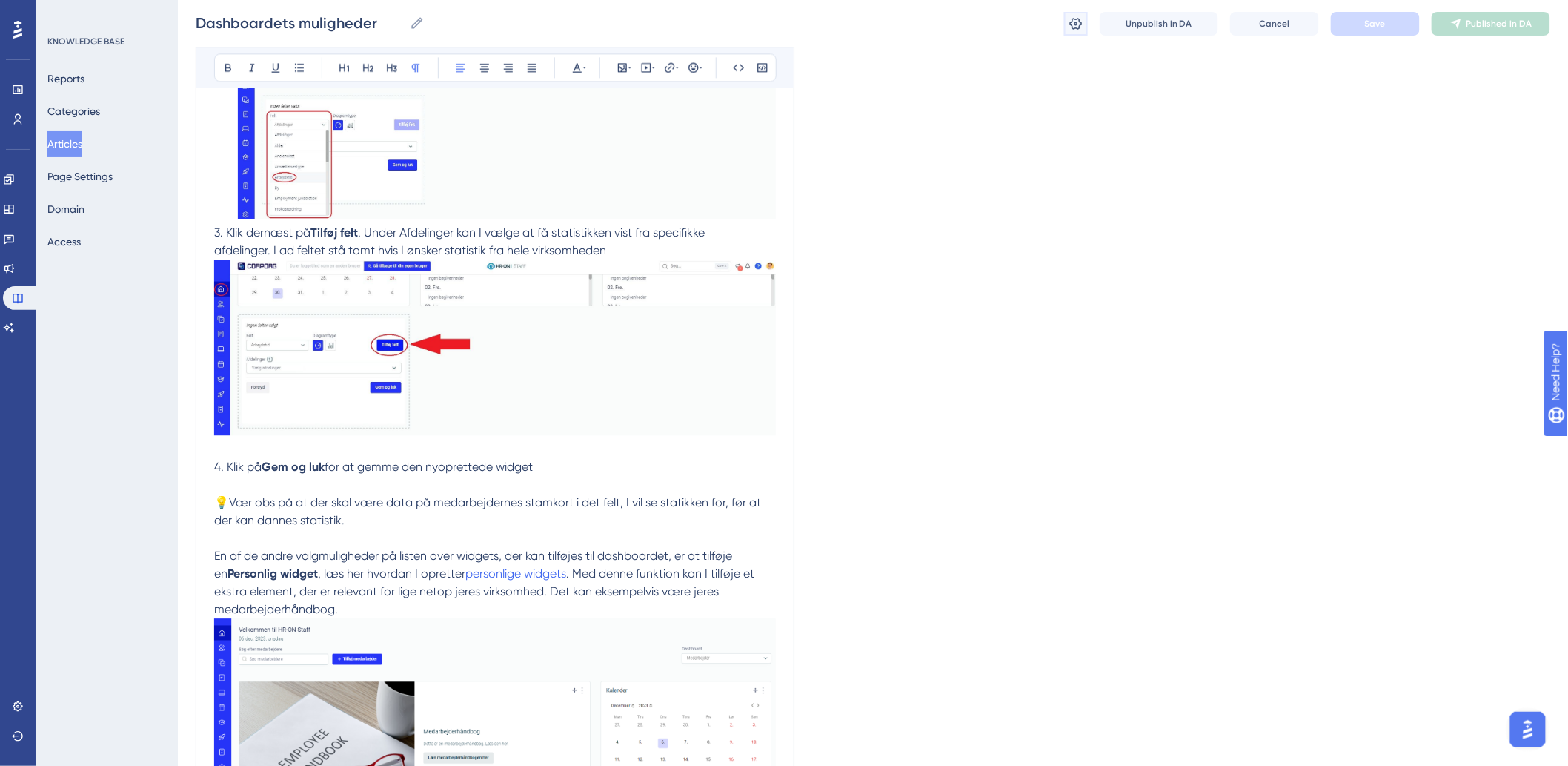
click at [1078, 26] on icon at bounding box center [1076, 24] width 15 height 15
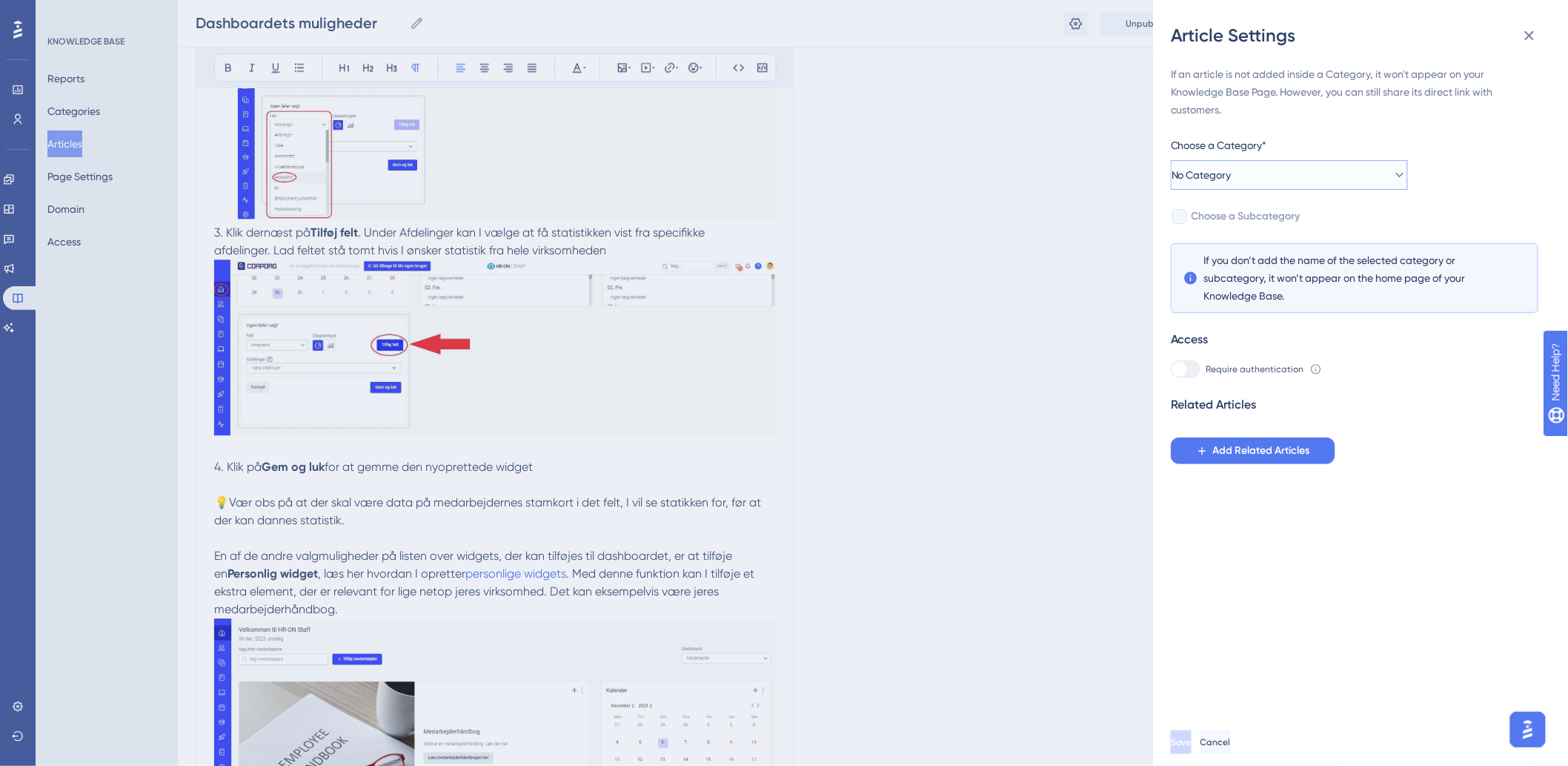
click at [1264, 187] on button "No Category" at bounding box center [1290, 175] width 237 height 29
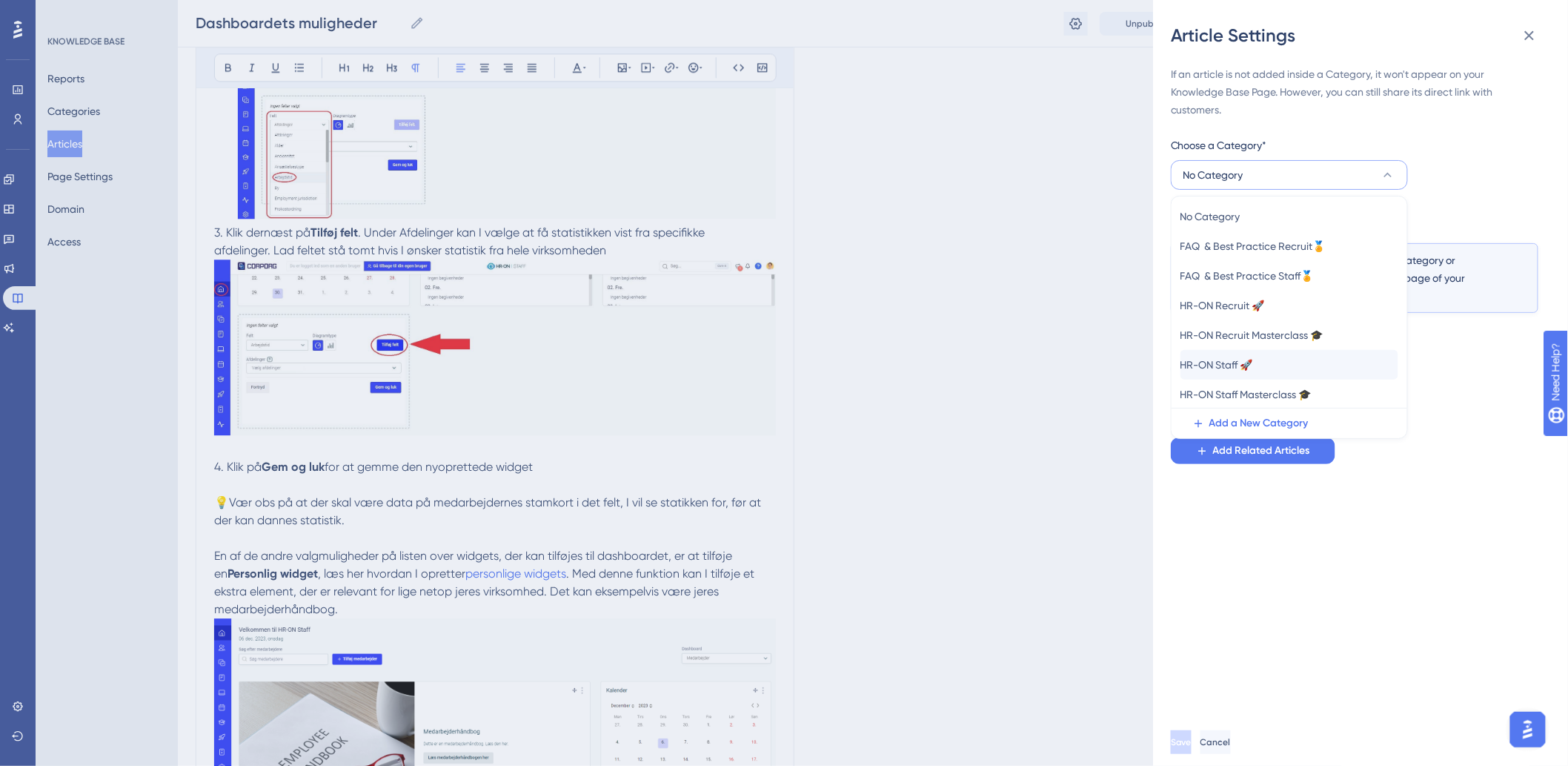
scroll to position [5, 0]
click at [1201, 364] on span "HR-ON Staff 🚀" at bounding box center [1217, 364] width 73 height 18
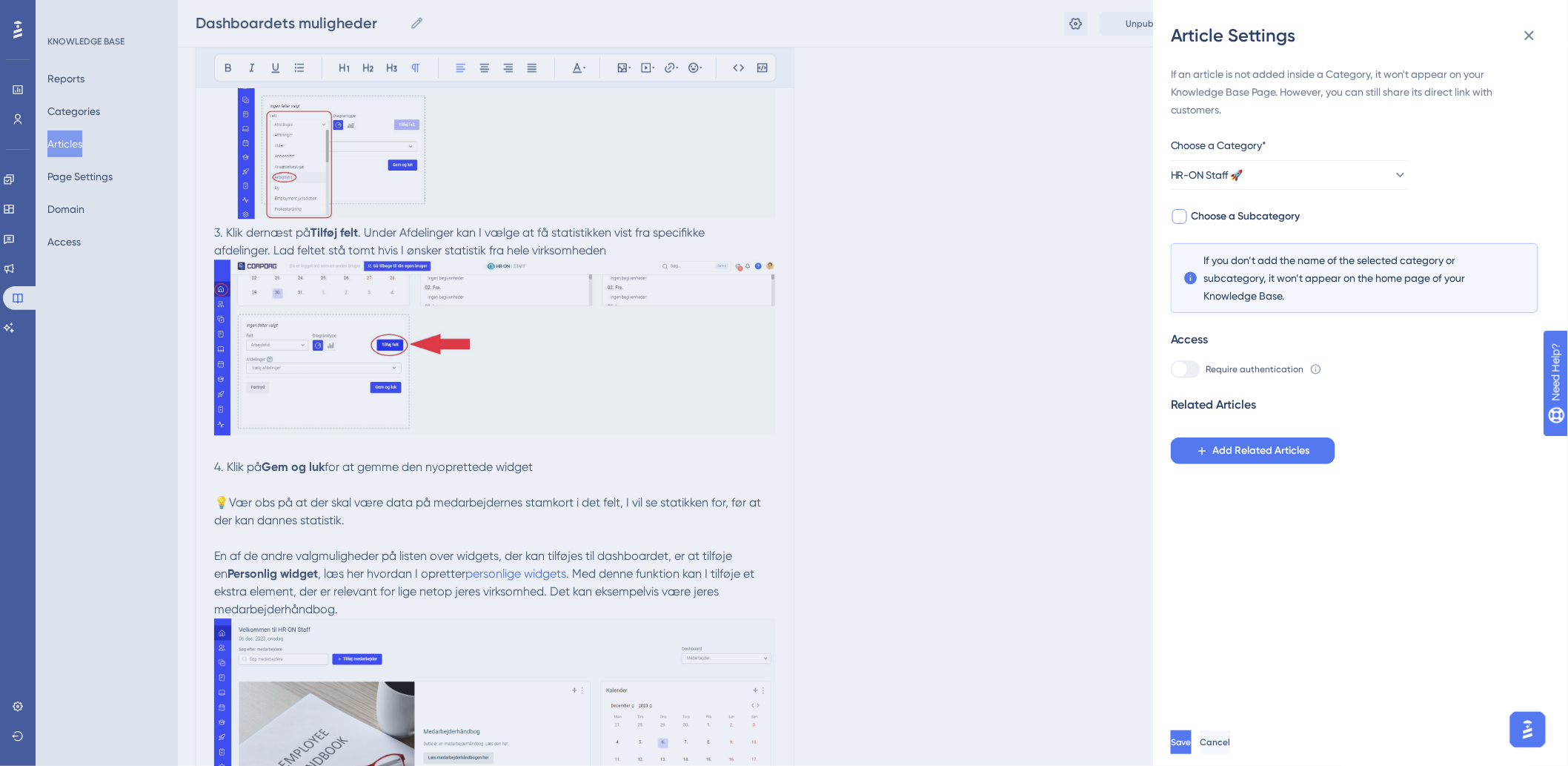
click at [1228, 215] on span "Choose a Subcategory" at bounding box center [1246, 216] width 109 height 18
checkbox input "true"
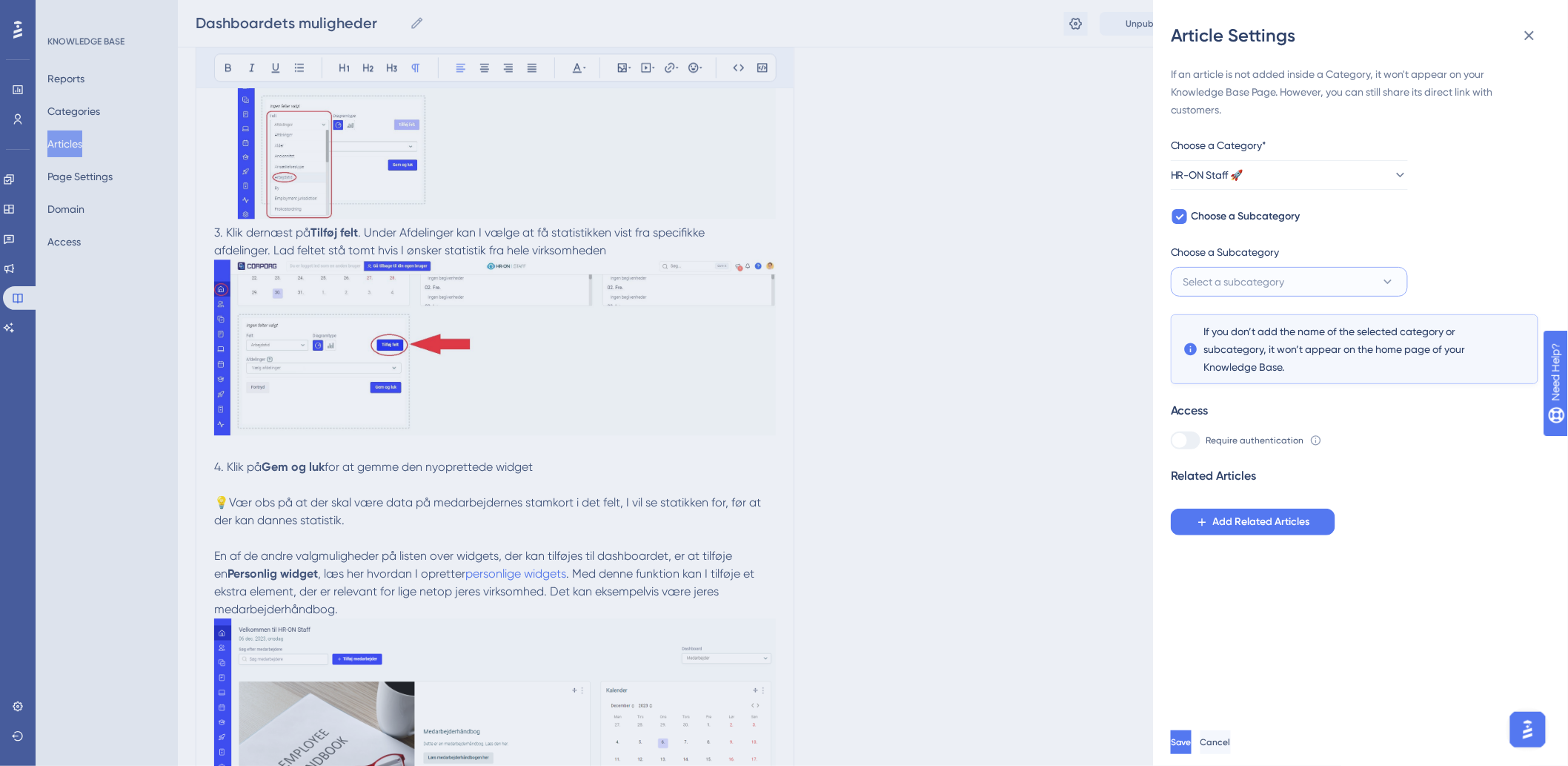
click at [1218, 281] on span "Select a subcategory" at bounding box center [1235, 281] width 102 height 18
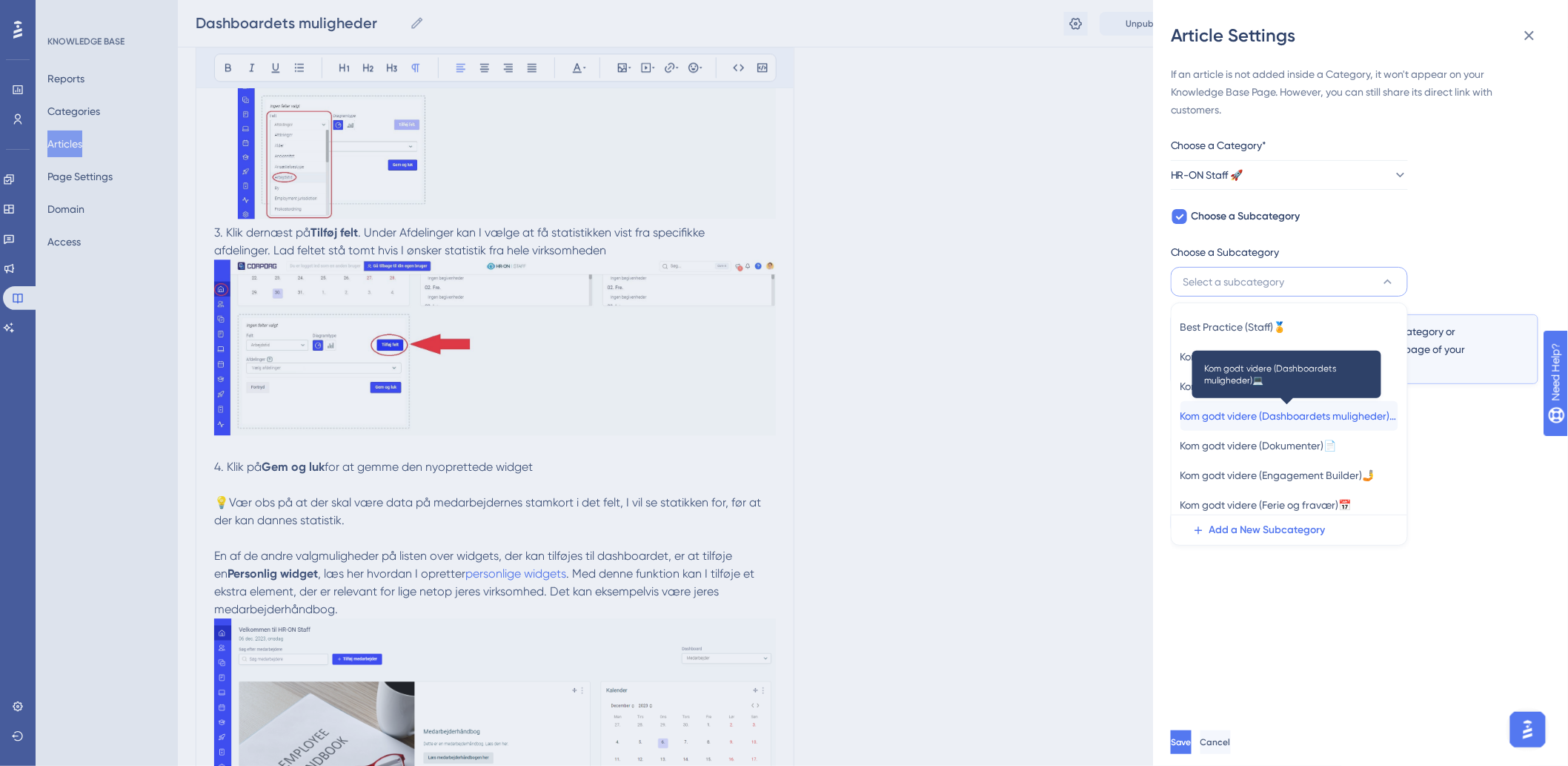
click at [1251, 414] on span "Kom godt videre (Dashboardets muligheder)💻" at bounding box center [1290, 416] width 218 height 18
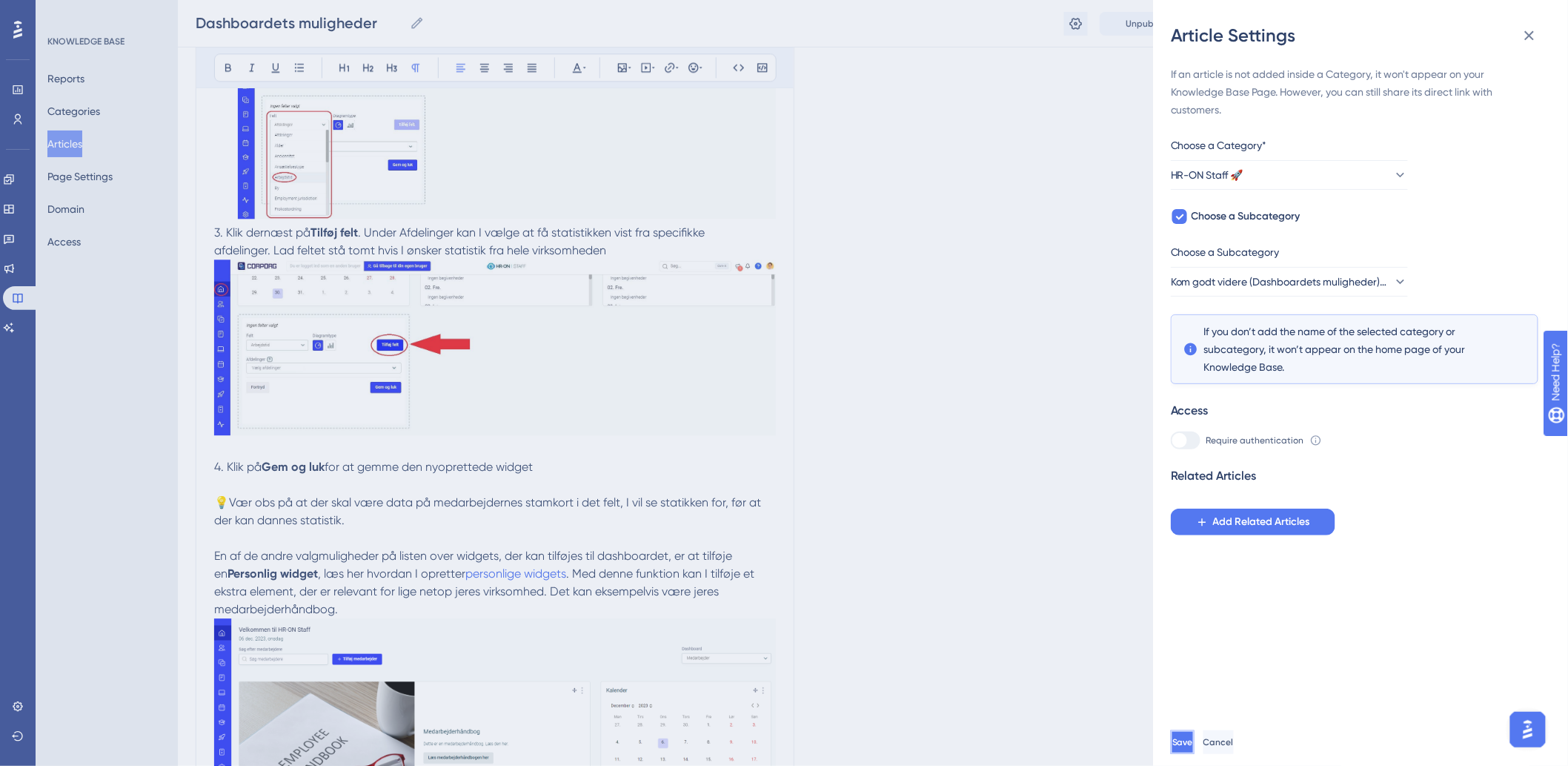
click at [1192, 744] on button "Save" at bounding box center [1183, 741] width 24 height 24
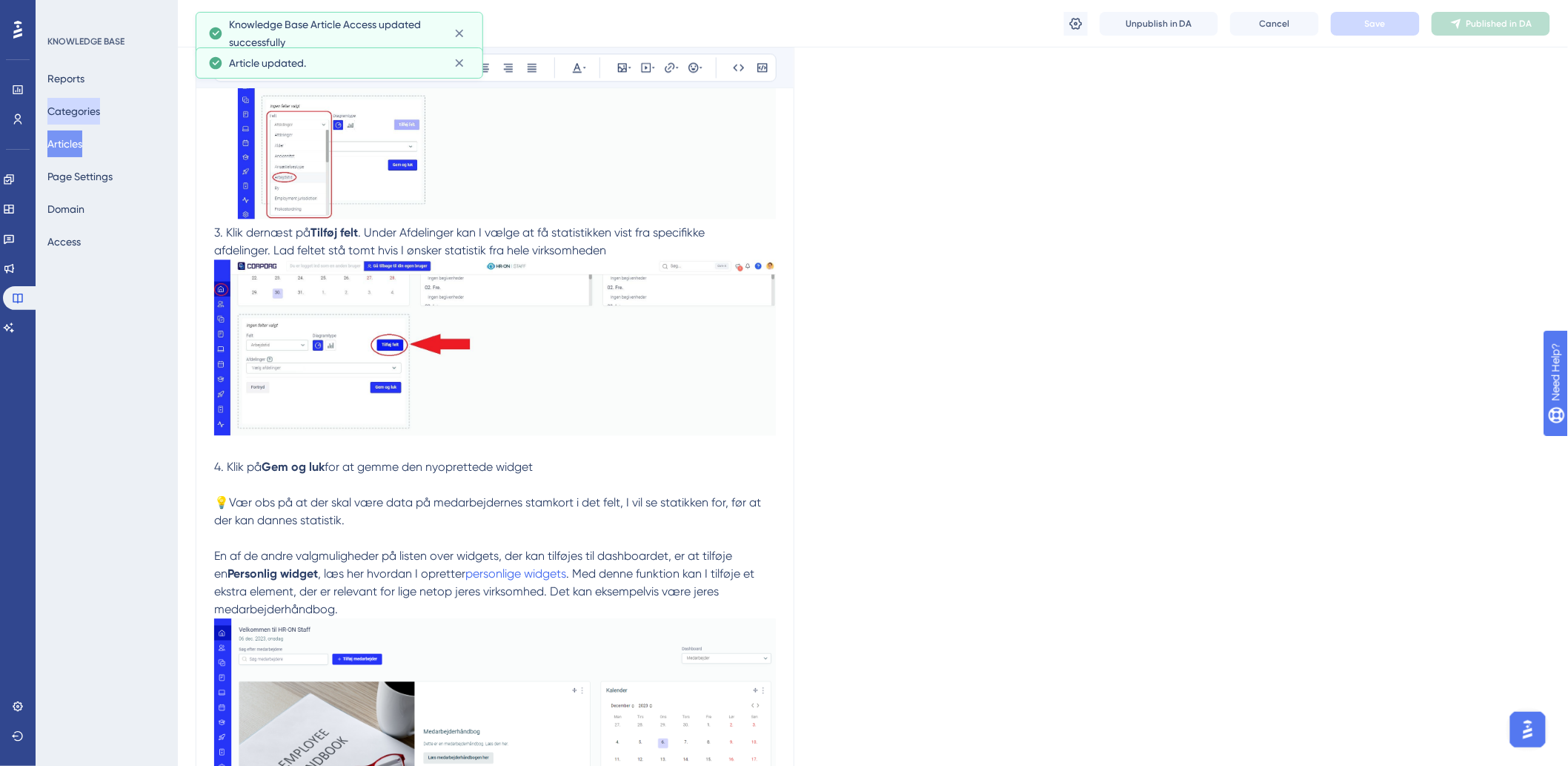
click at [56, 115] on button "Categories" at bounding box center [74, 111] width 53 height 26
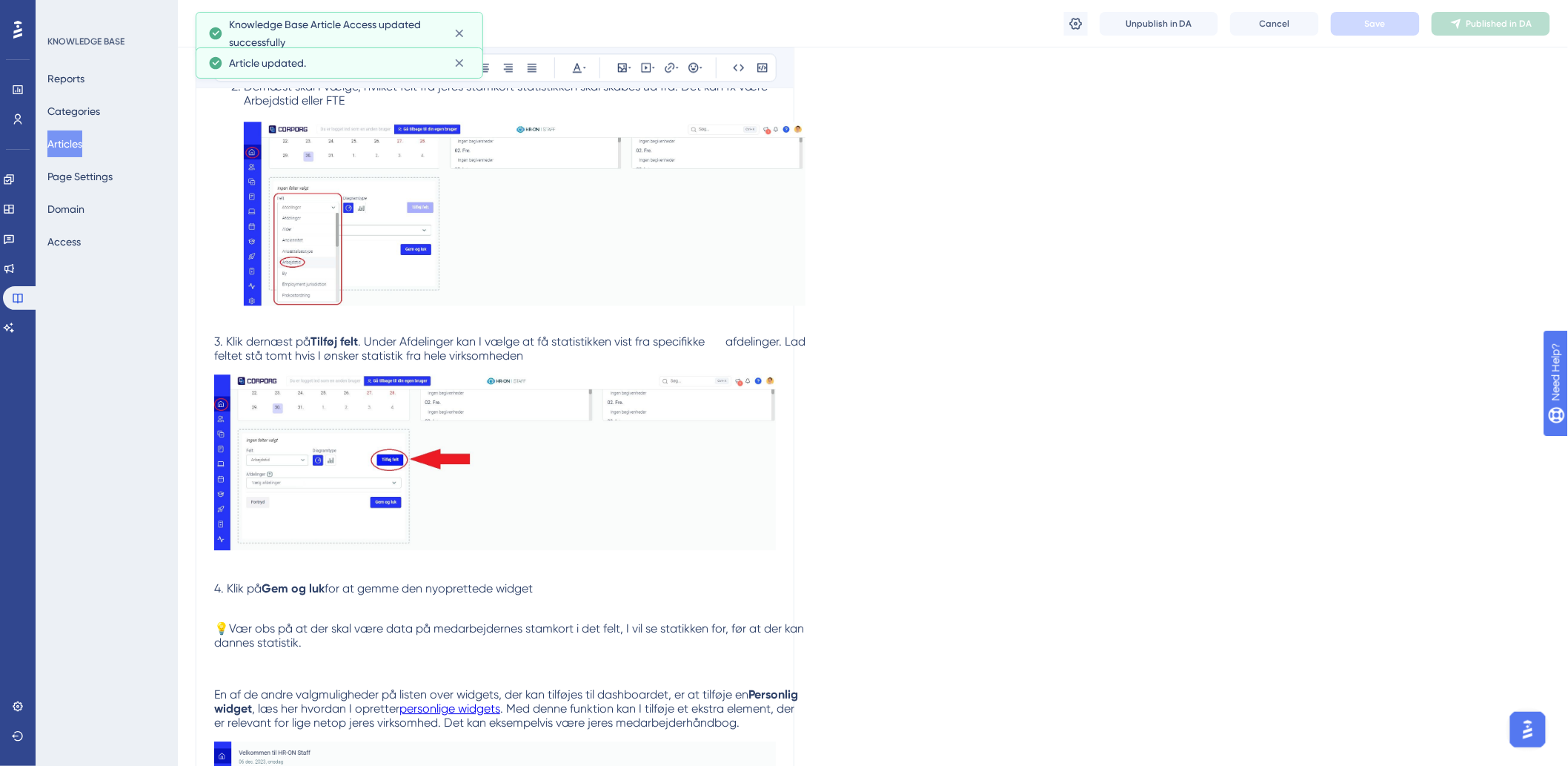
click at [68, 132] on button "Articles" at bounding box center [64, 144] width 35 height 26
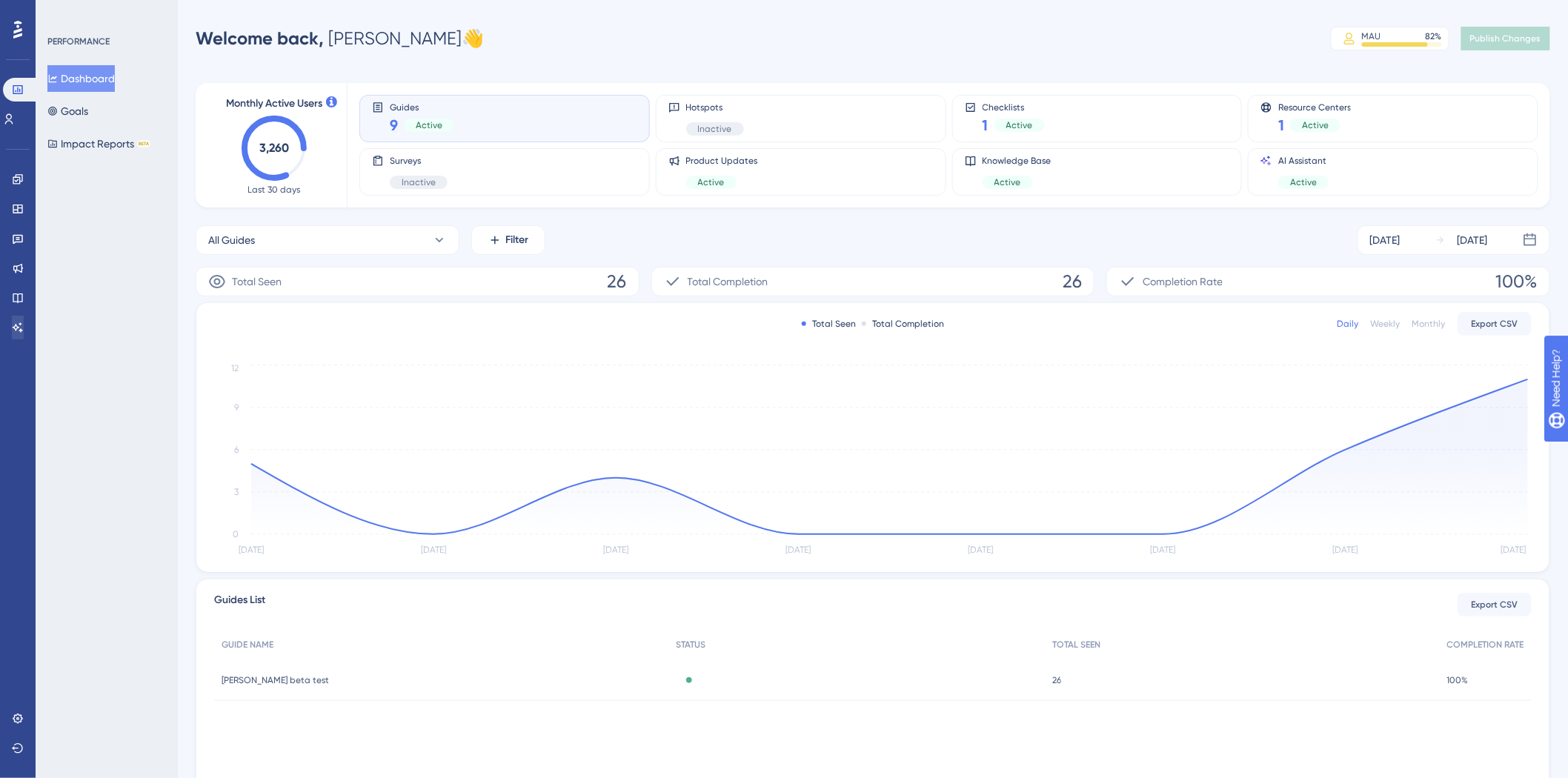
click at [12, 317] on div "Engagement Widgets Feedback Product Updates Knowledge Base AI Assistant" at bounding box center [18, 253] width 12 height 172
click at [10, 358] on div "Performance Users Engagement Widgets Feedback Product Updates Knowledge Base AI…" at bounding box center [18, 389] width 36 height 778
click at [12, 335] on link at bounding box center [18, 327] width 12 height 24
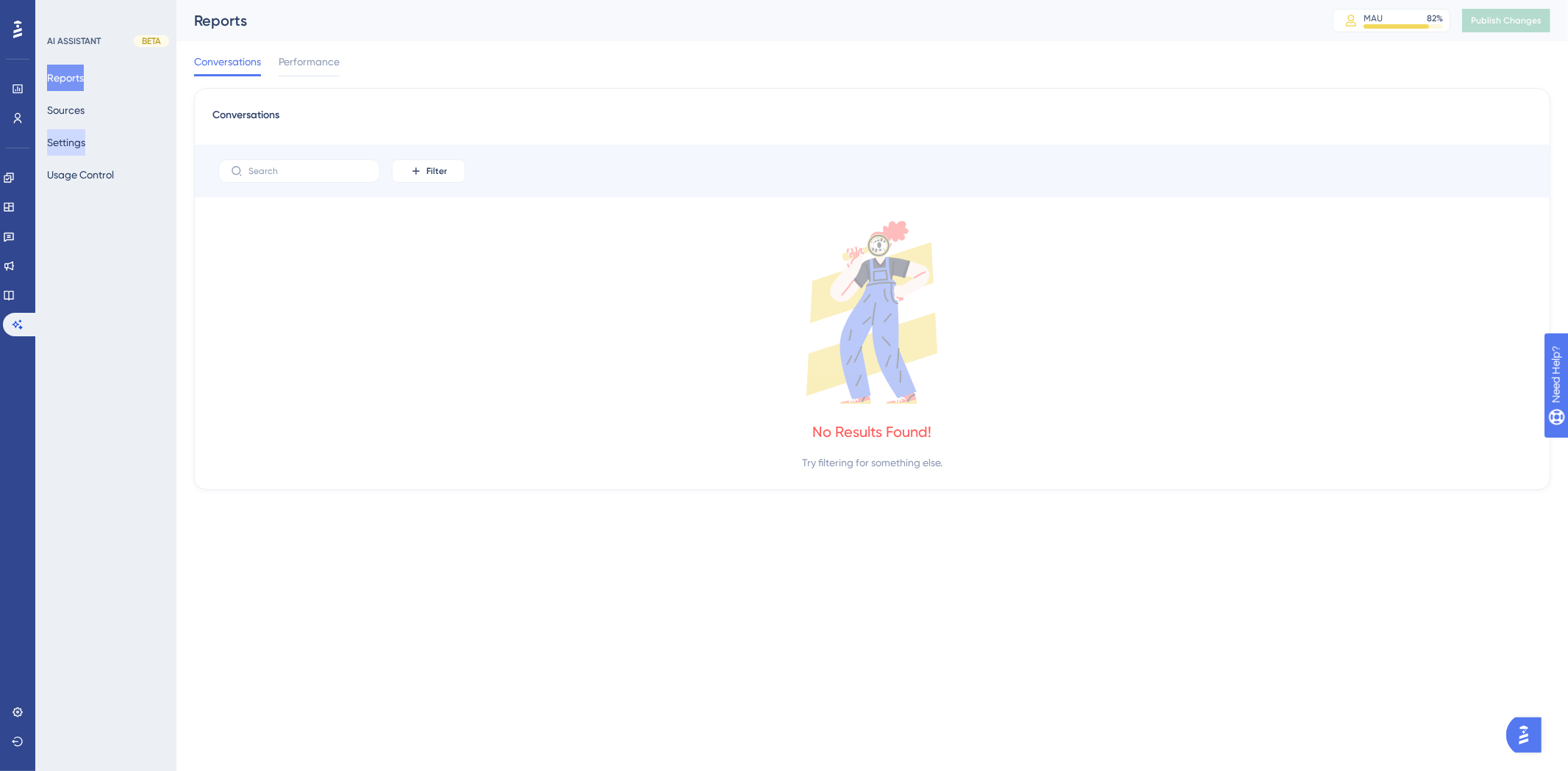
click at [85, 149] on button "Settings" at bounding box center [66, 142] width 38 height 26
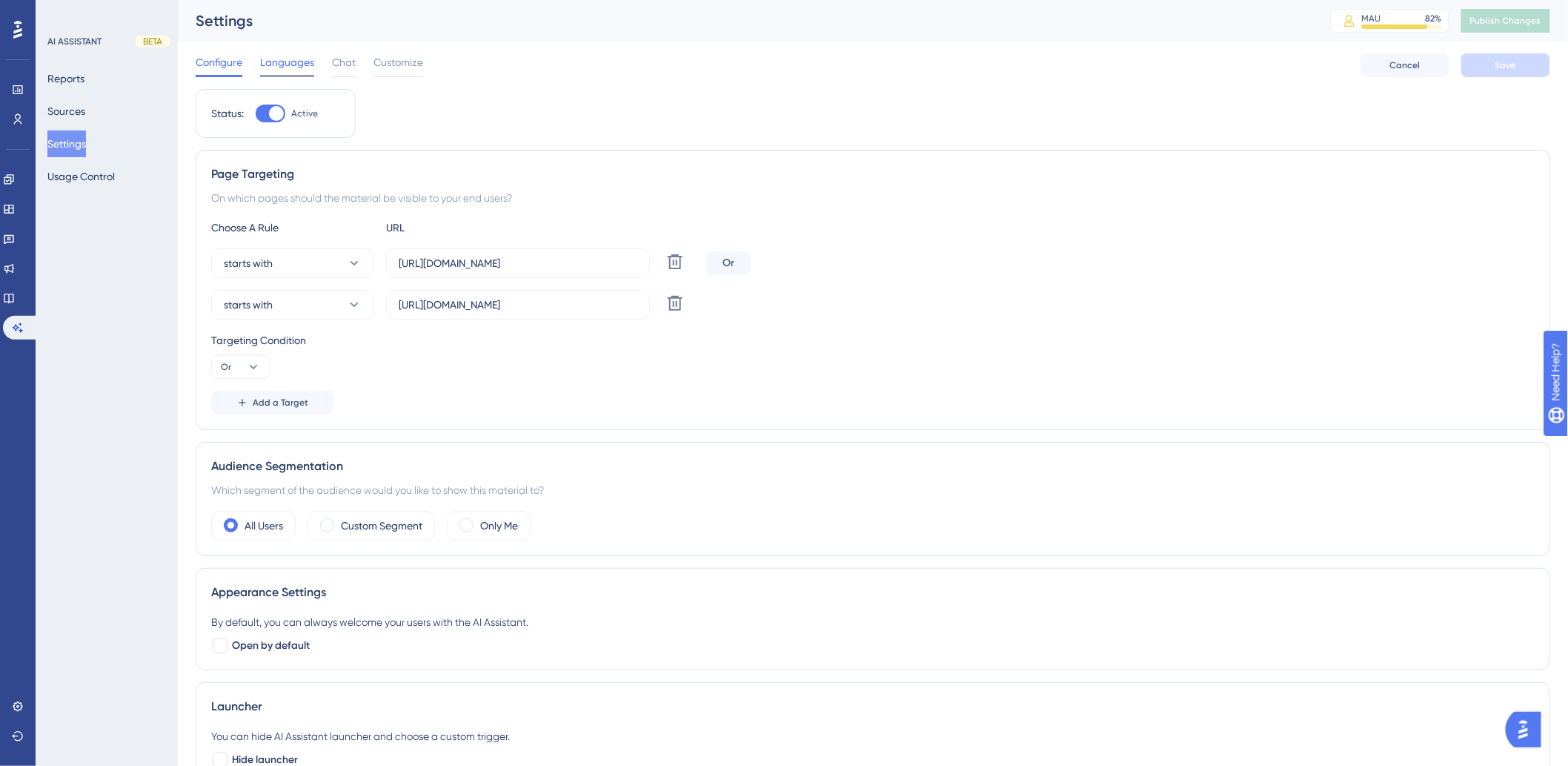
click at [292, 57] on span "Languages" at bounding box center [287, 62] width 54 height 18
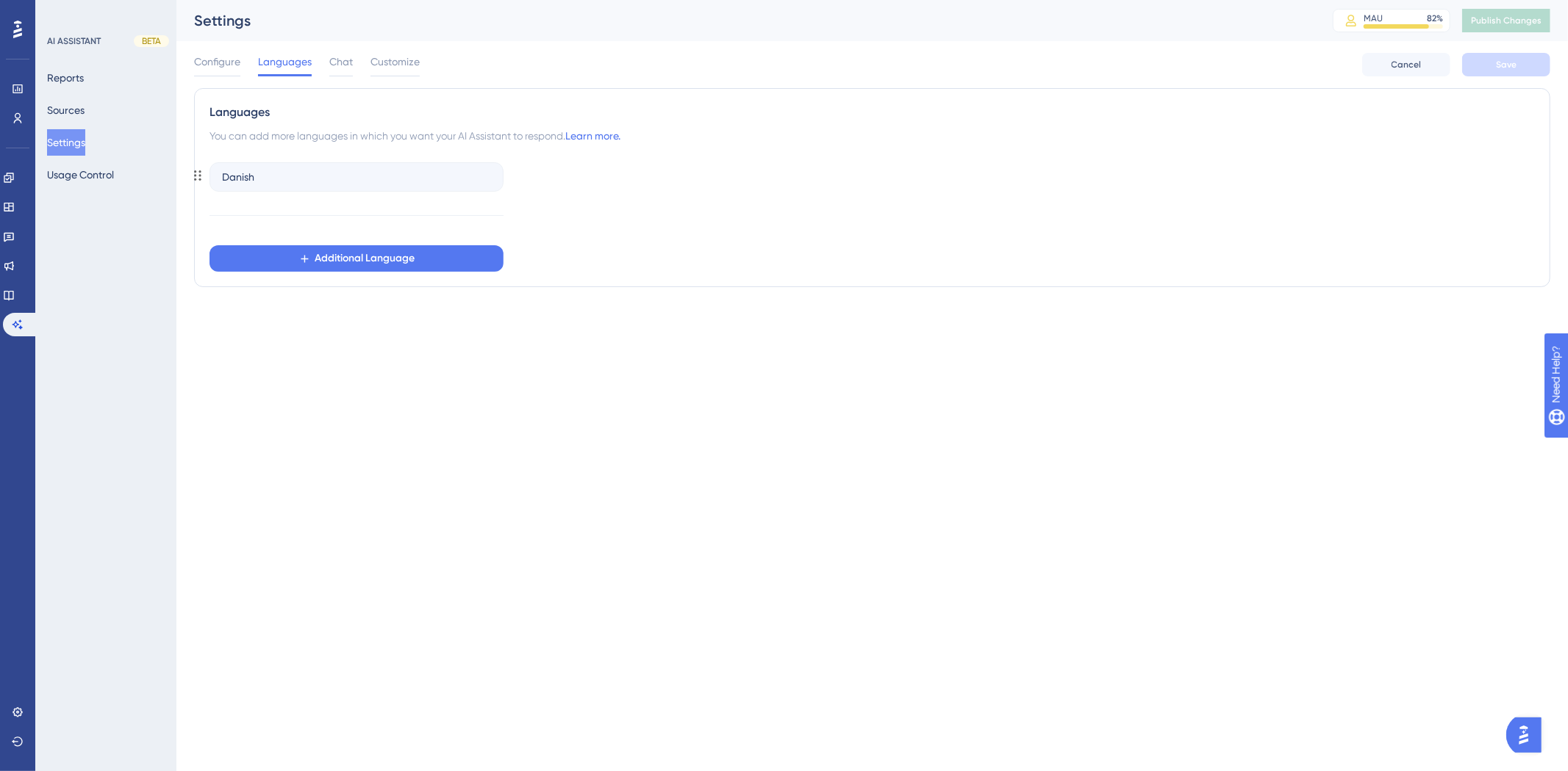
click at [268, 169] on div "Danish" at bounding box center [357, 177] width 294 height 29
click at [272, 171] on div "Danish" at bounding box center [357, 177] width 294 height 29
click at [341, 62] on span "Chat" at bounding box center [341, 62] width 23 height 18
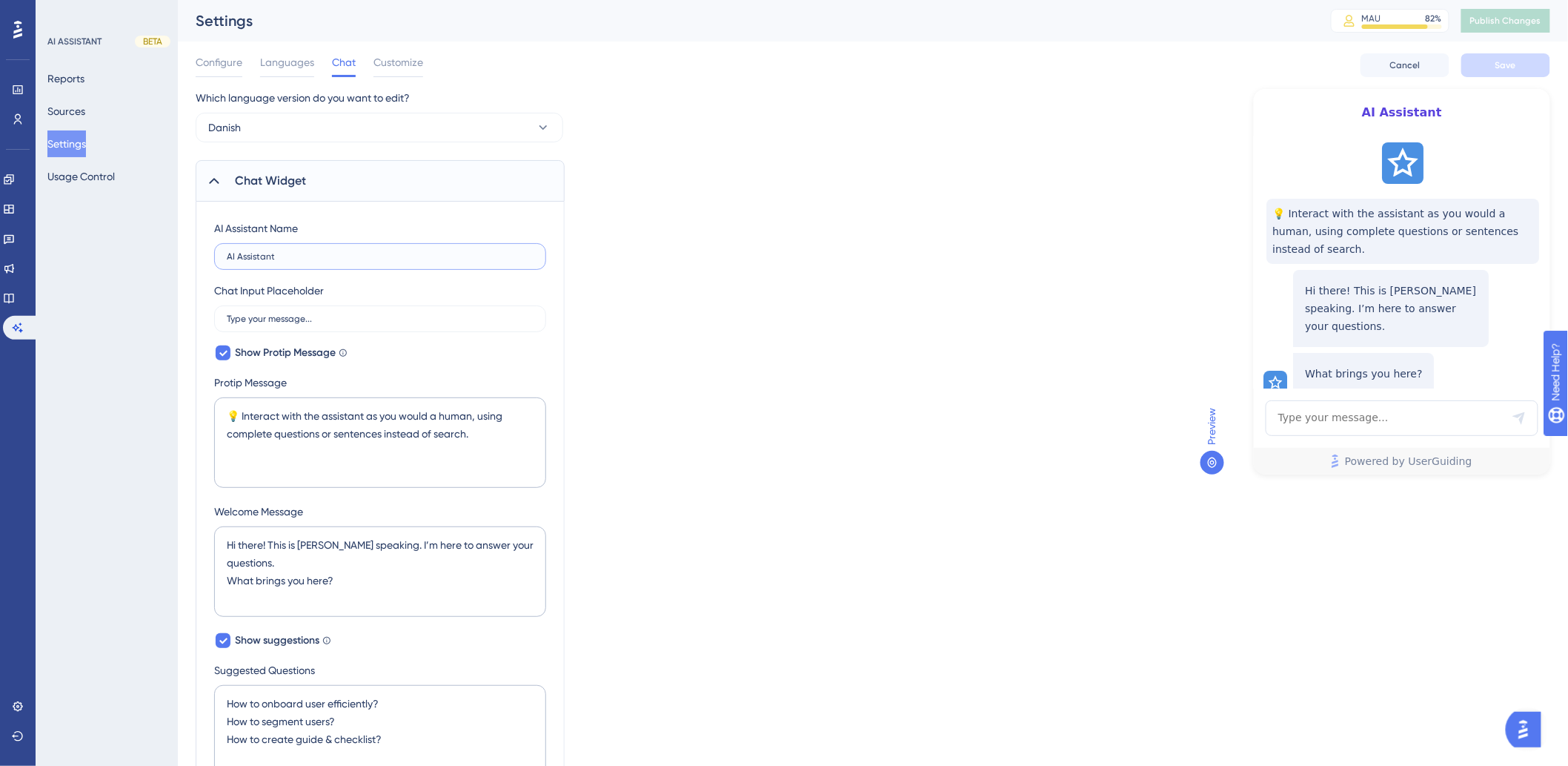
click at [395, 255] on input "AI Assistant" at bounding box center [379, 256] width 307 height 10
click at [381, 330] on label "Type your message..." at bounding box center [380, 318] width 332 height 26
click at [381, 324] on input "Type your message..." at bounding box center [379, 318] width 307 height 10
click at [366, 252] on input "HR-ON Assistant" at bounding box center [379, 256] width 307 height 10
type input "HR-ON Assistant"
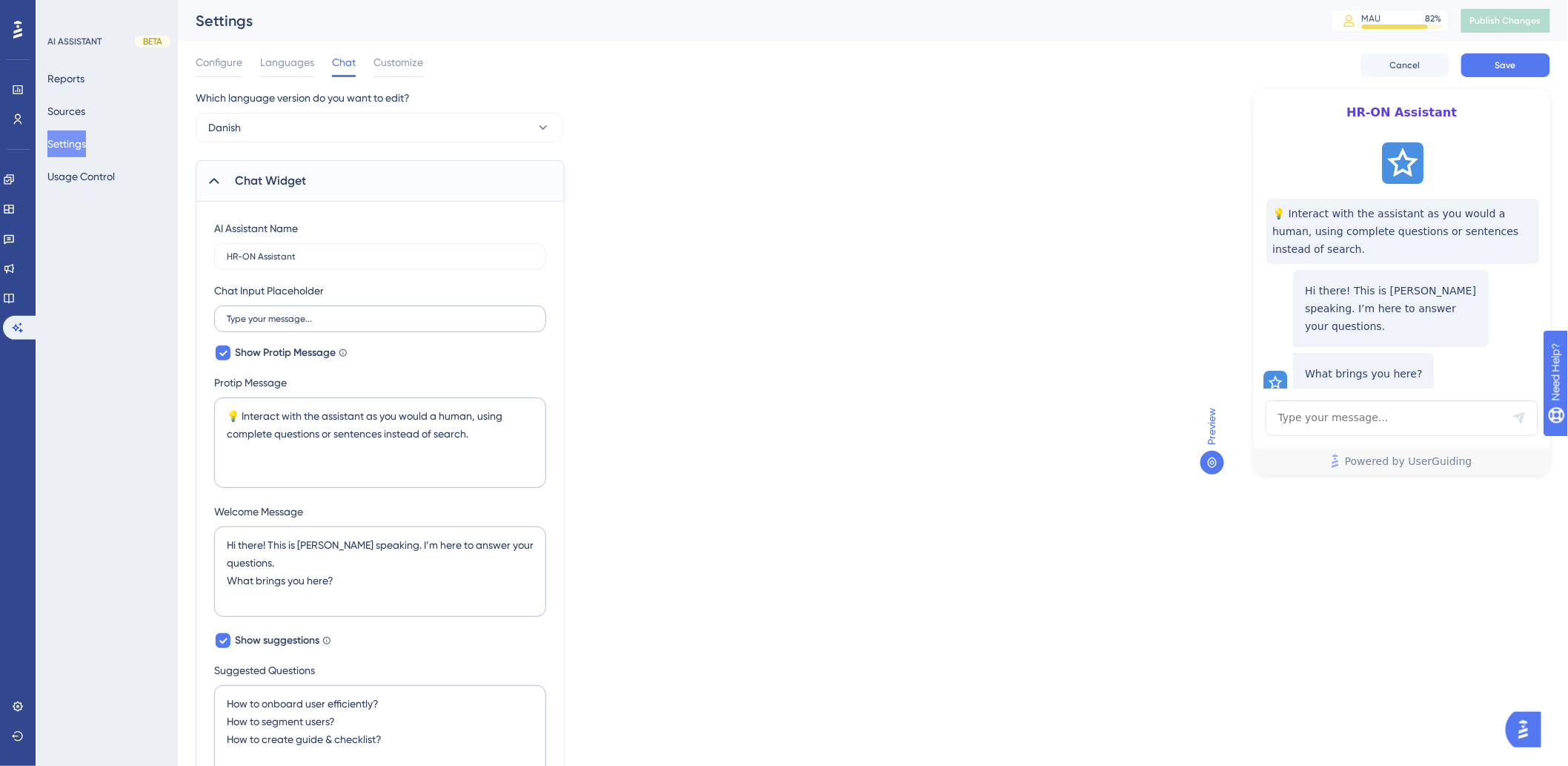
click at [323, 329] on label "Type your message..." at bounding box center [380, 318] width 332 height 26
click at [323, 324] on input "Type your message..." at bounding box center [379, 318] width 307 height 10
drag, startPoint x: 327, startPoint y: 323, endPoint x: 160, endPoint y: 315, distance: 167.2
click at [177, 315] on div "Performance Users Engagement Widgets Feedback Product Updates Knowledge Base AI…" at bounding box center [872, 623] width 1391 height 1247
click at [333, 315] on input "Type your message..." at bounding box center [379, 318] width 307 height 10
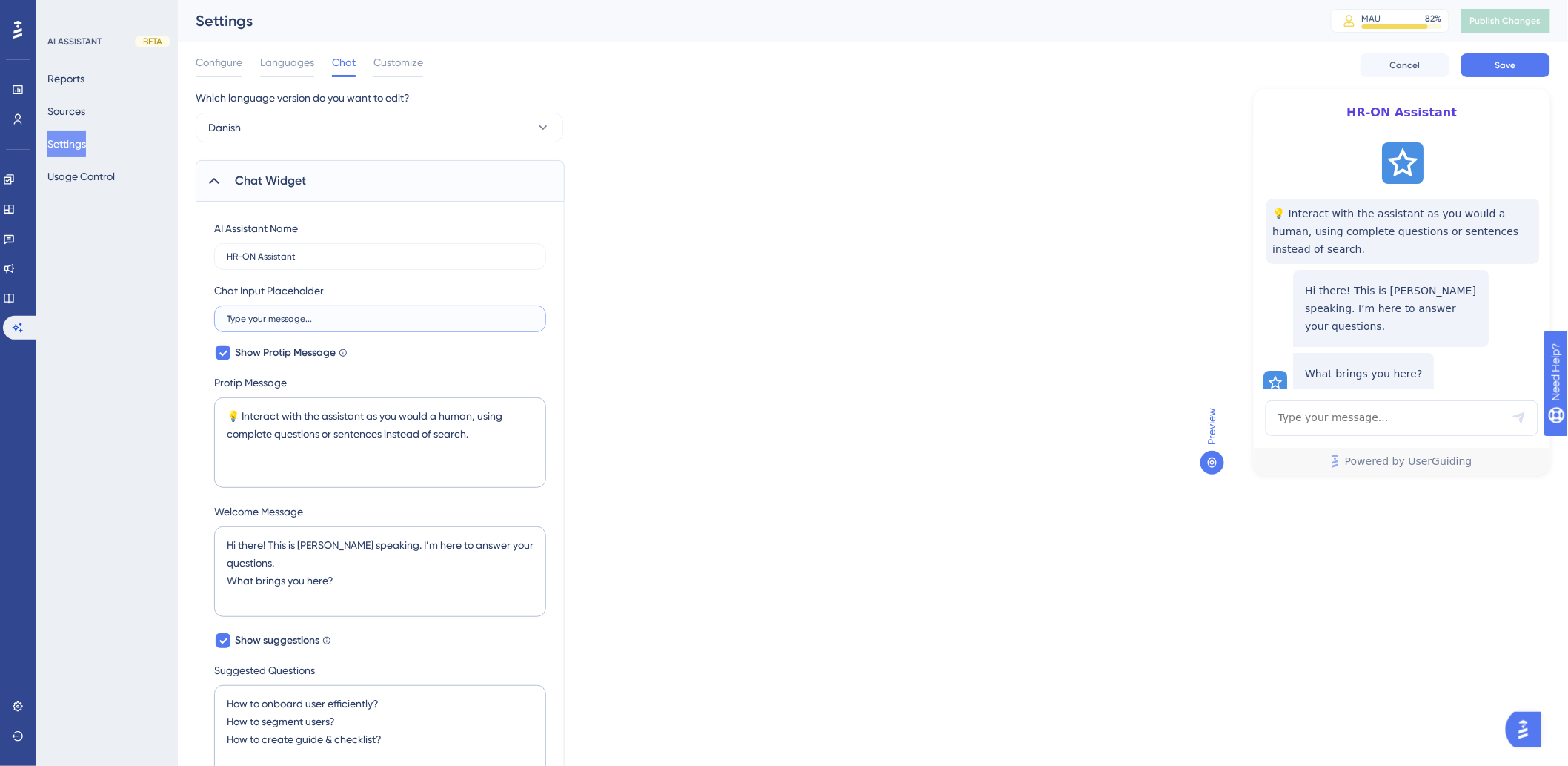
click at [344, 314] on input "Type your message..." at bounding box center [379, 318] width 307 height 10
type input "T"
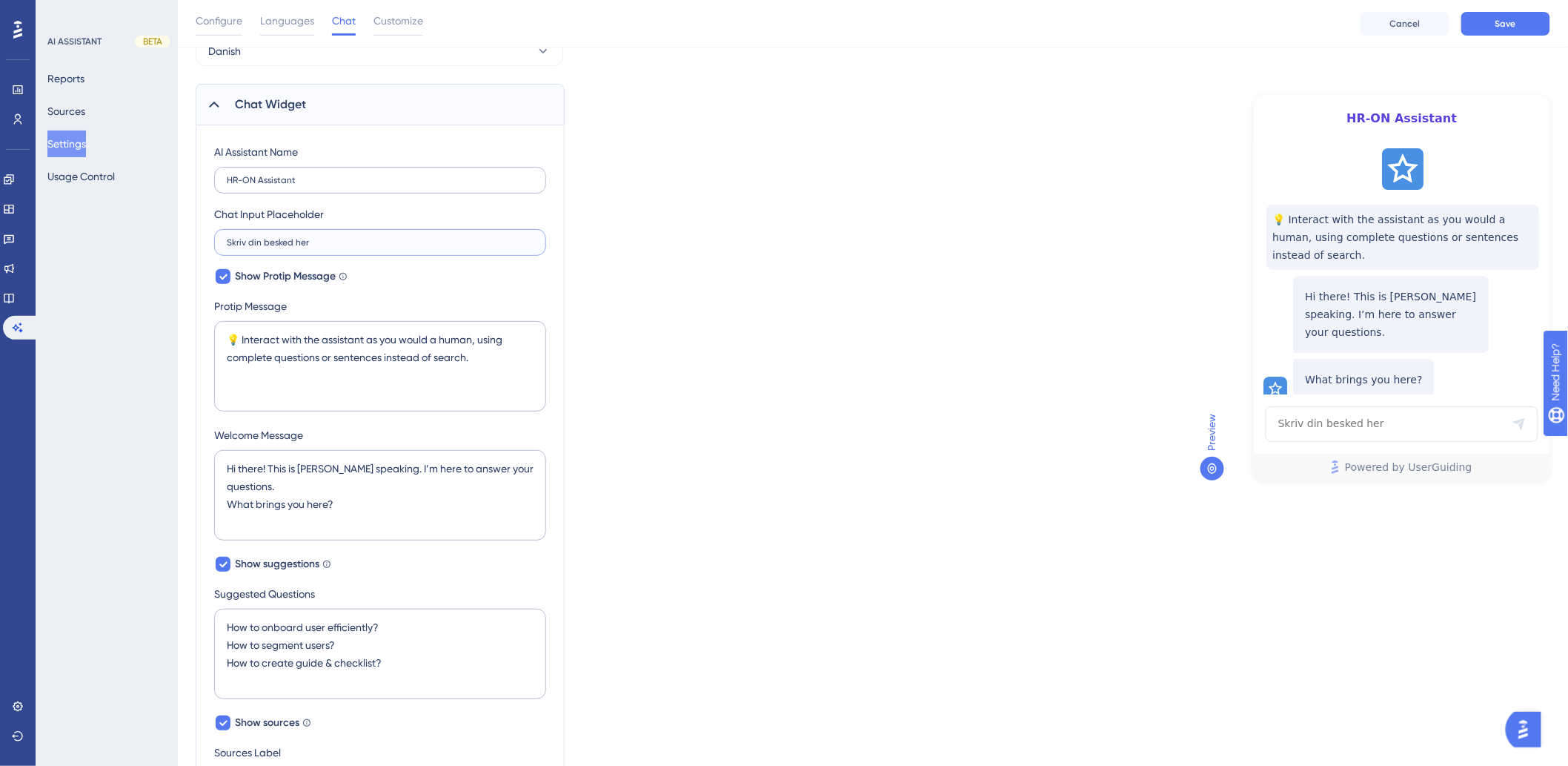
type input "Skriv din besked her"
click at [338, 186] on label "HR-ON Assistant" at bounding box center [380, 180] width 332 height 26
click at [338, 185] on input "HR-ON Assistant" at bounding box center [379, 179] width 307 height 10
drag, startPoint x: 256, startPoint y: 176, endPoint x: 198, endPoint y: 188, distance: 59.2
click at [198, 188] on div "AI Assistant Name HR-ON Support Chat Input Placeholder Skriv din besked her Sho…" at bounding box center [379, 609] width 369 height 968
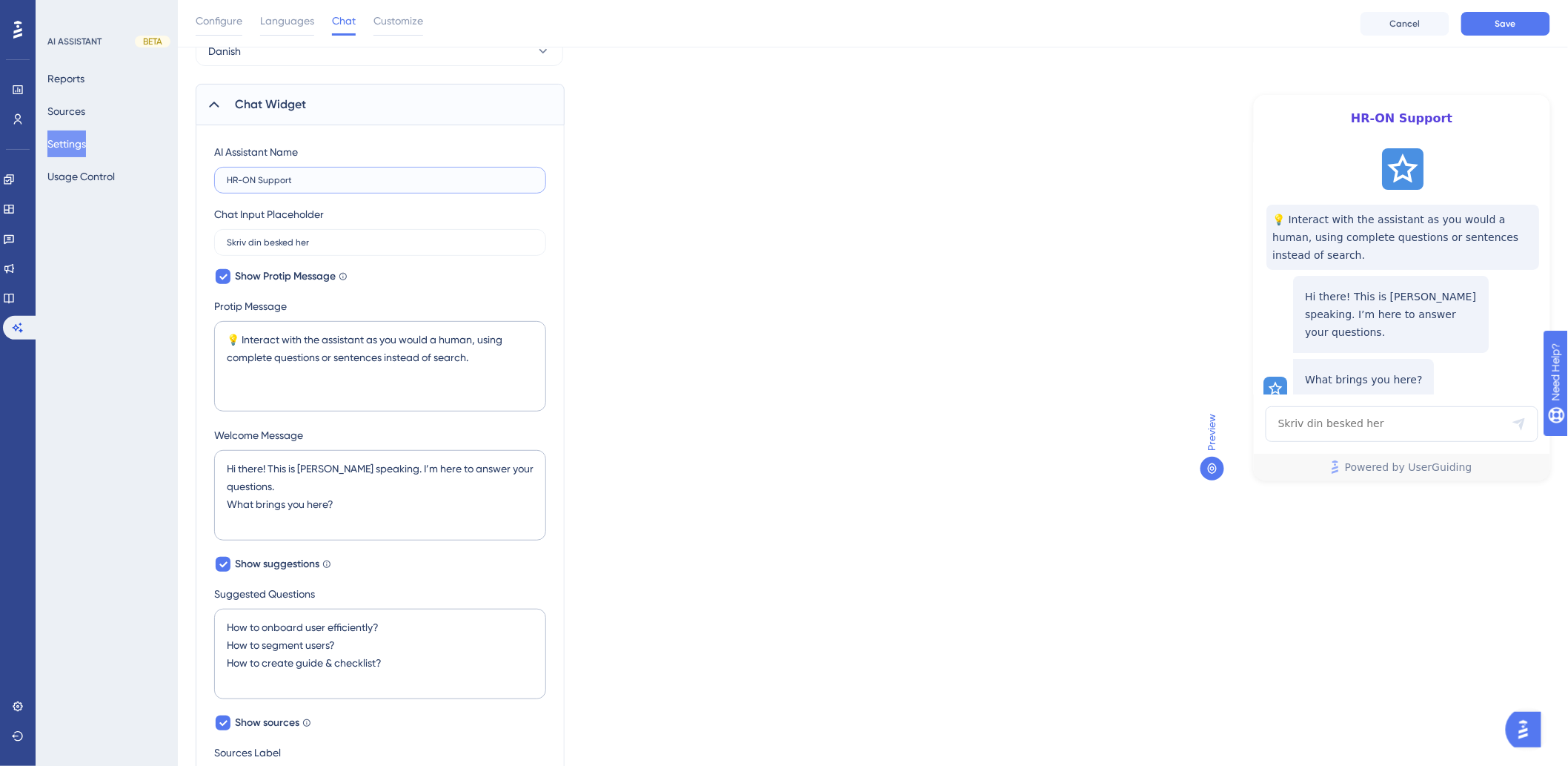
click at [264, 179] on input "HR-ON Support" at bounding box center [379, 179] width 307 height 10
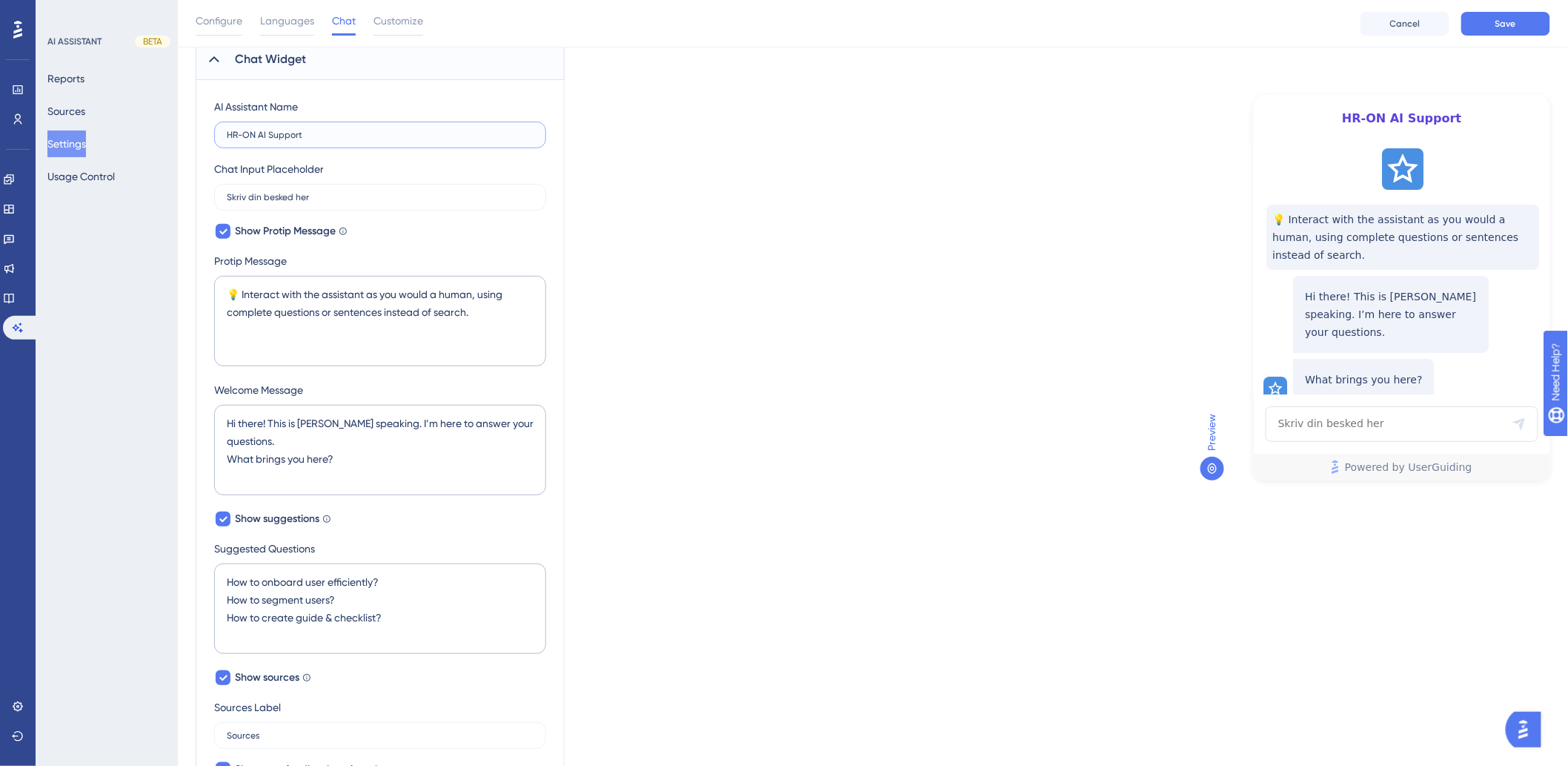
scroll to position [164, 0]
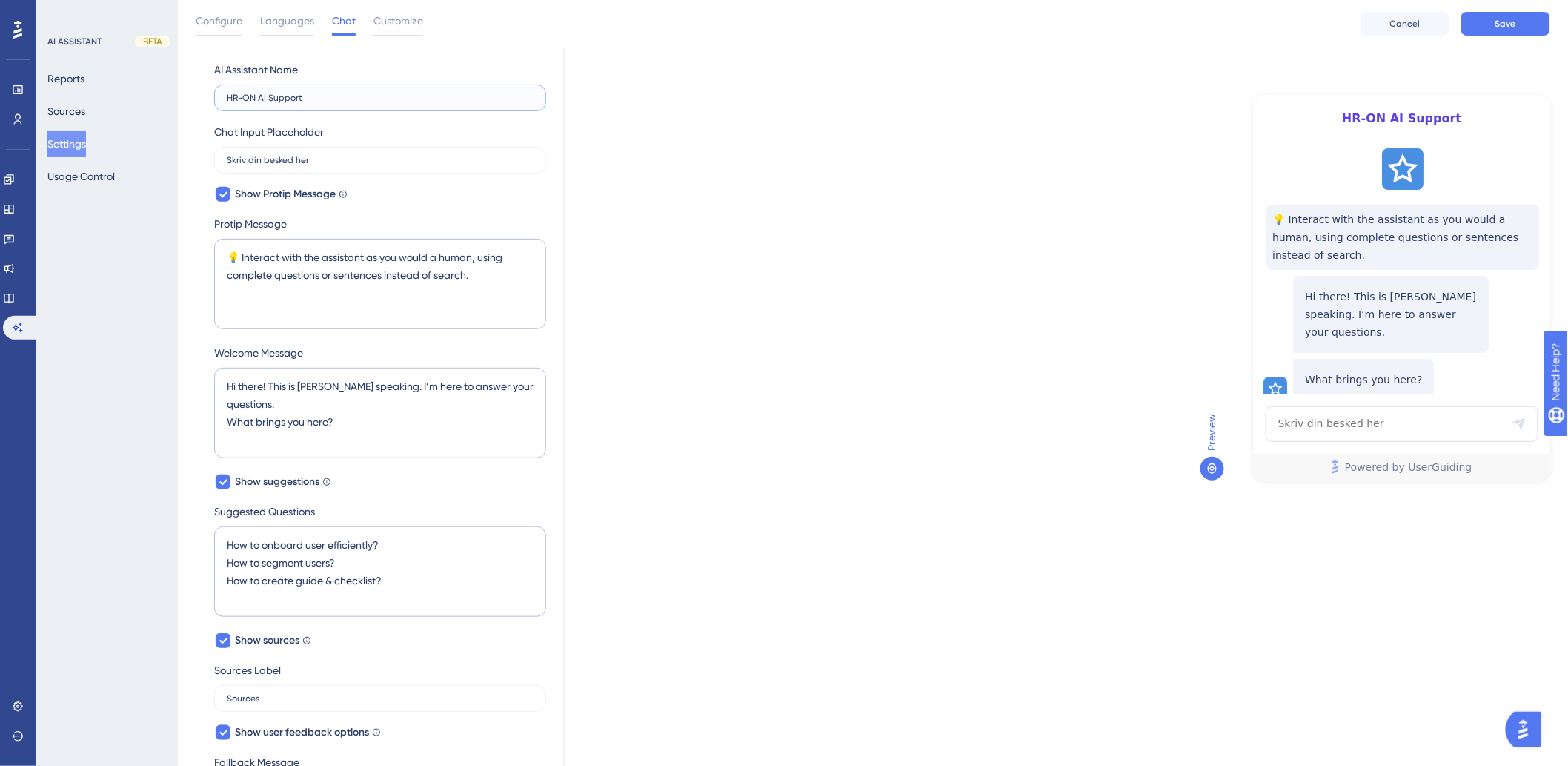
click at [255, 94] on input "HR-ON AI Support" at bounding box center [379, 97] width 307 height 10
type input "HR-ON AI Support"
click at [351, 278] on textarea "💡 Interact with the assistant as you would a human, using complete questions or…" at bounding box center [380, 284] width 332 height 91
drag, startPoint x: 498, startPoint y: 277, endPoint x: 267, endPoint y: 248, distance: 232.8
click at [267, 248] on textarea "💡 Interact with the assistant as you would a human, using complete questions or…" at bounding box center [380, 284] width 332 height 91
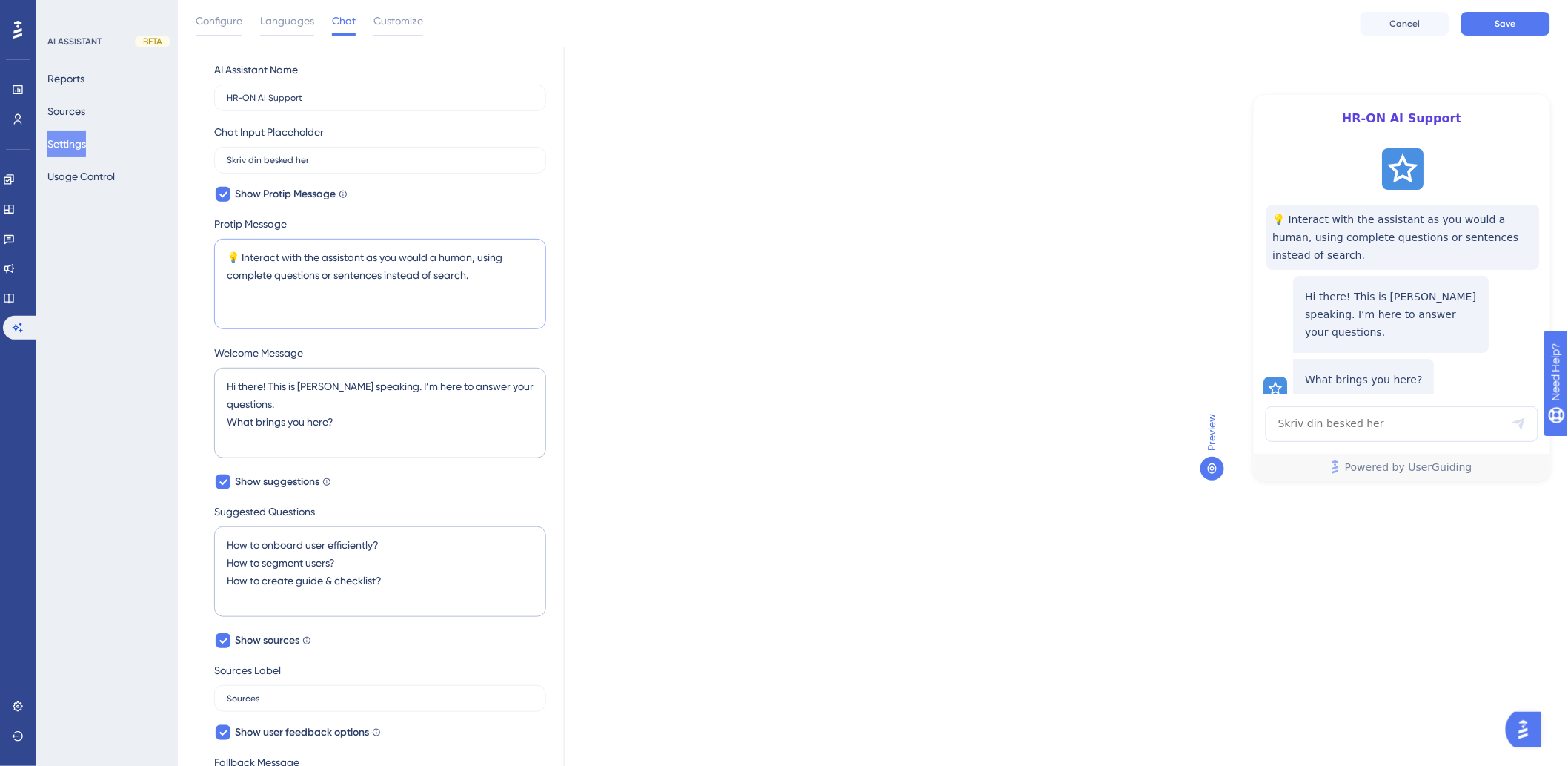
click at [468, 284] on textarea "💡 Interact with the assistant as you would a human, using complete questions or…" at bounding box center [380, 284] width 332 height 91
drag, startPoint x: 495, startPoint y: 271, endPoint x: 244, endPoint y: 258, distance: 251.3
click at [244, 258] on textarea "💡 Interact with the assistant as you would a human, using complete questions or…" at bounding box center [380, 284] width 332 height 91
click at [439, 264] on textarea "💡 Interact with the assistant as you would a human, using complete questions or…" at bounding box center [380, 284] width 332 height 91
drag, startPoint x: 494, startPoint y: 276, endPoint x: 243, endPoint y: 253, distance: 252.1
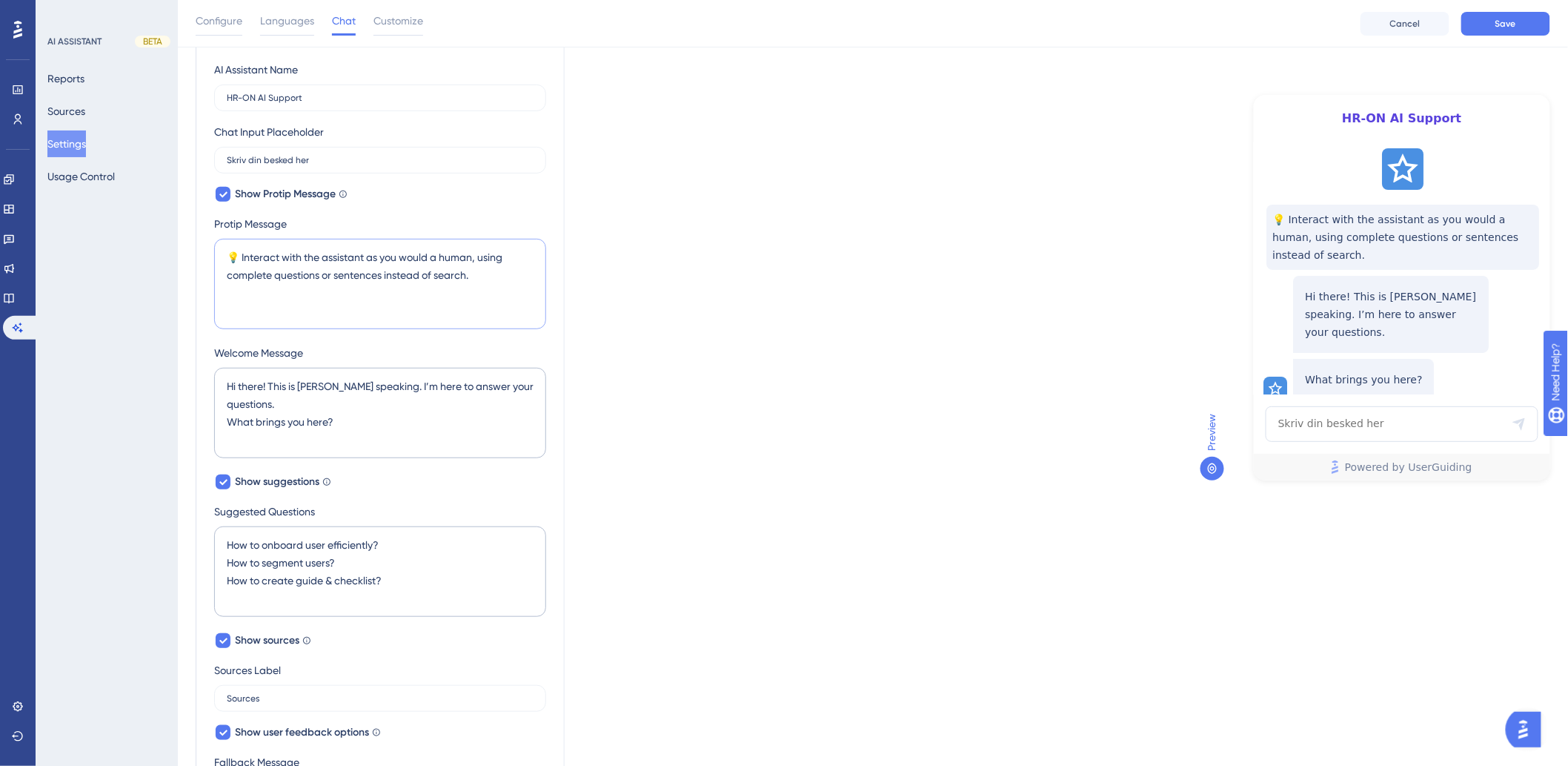
click at [243, 253] on textarea "💡 Interact with the assistant as you would a human, using complete questions or…" at bounding box center [380, 284] width 332 height 91
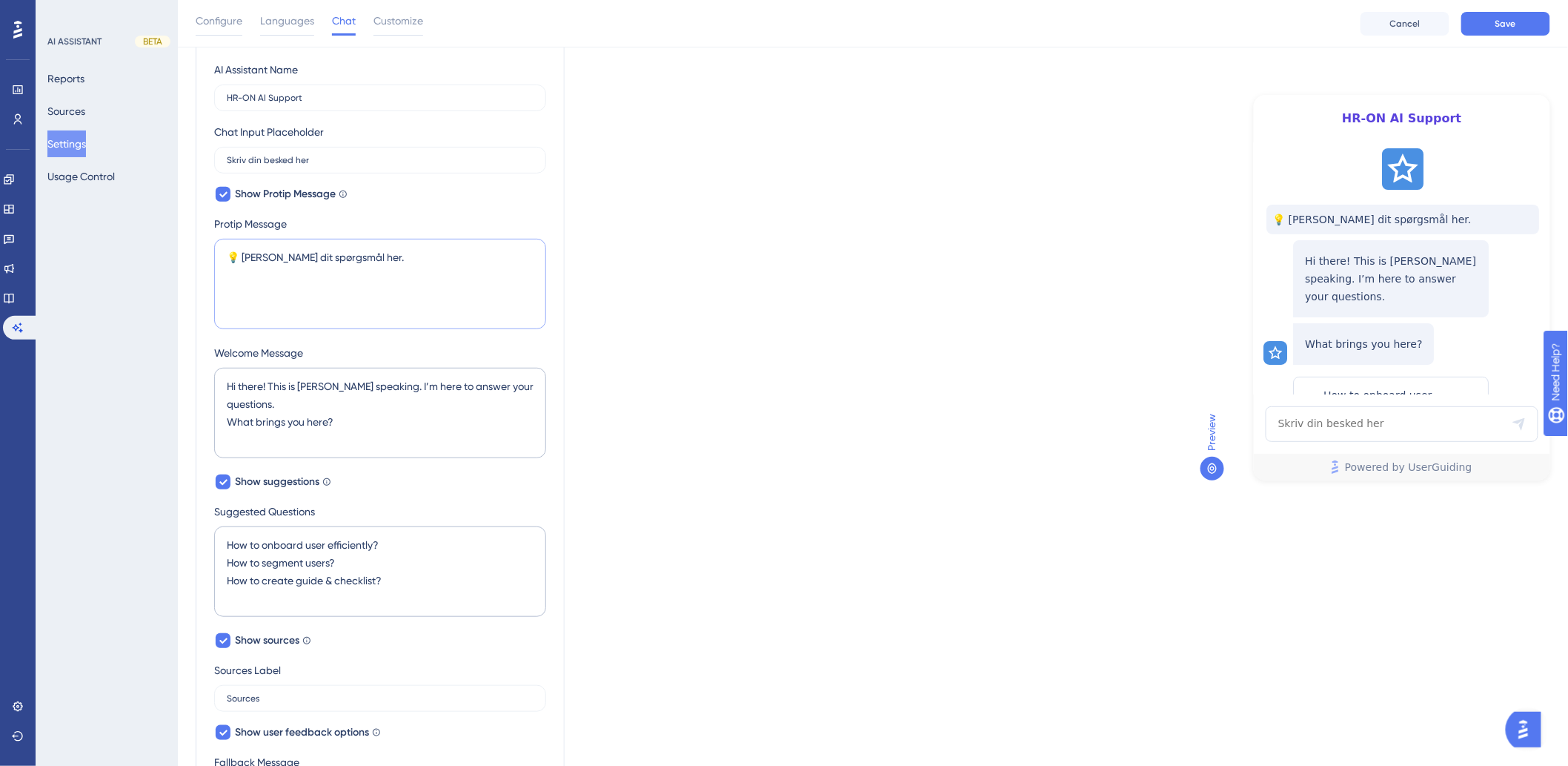
type textarea "💡 Skriv dit spørgsmål her."
click at [402, 399] on textarea "Hi there! This is Dylan speaking. I’m here to answer your questions. What bring…" at bounding box center [380, 413] width 332 height 91
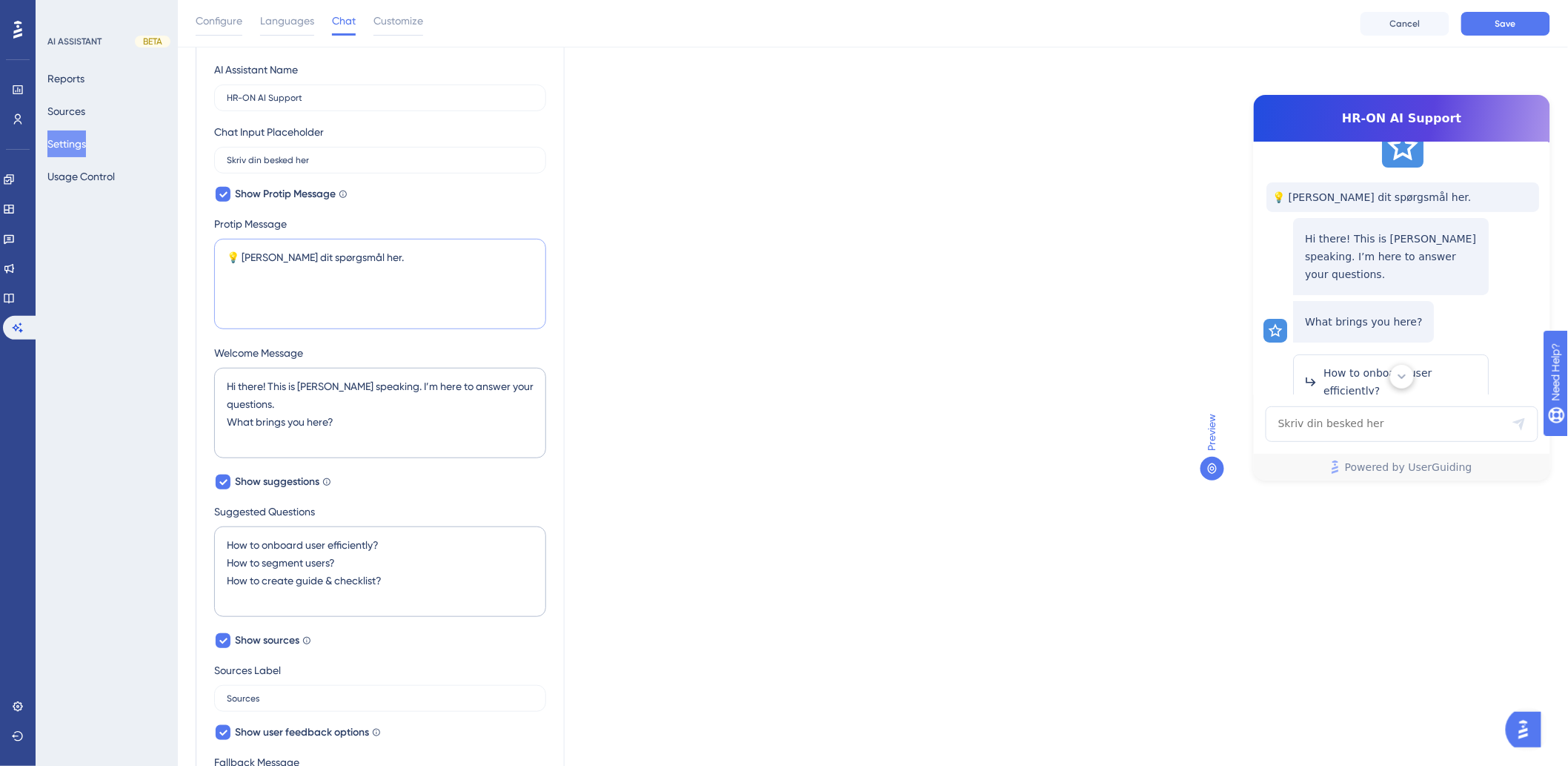
click at [376, 254] on textarea "💡 Skriv dit spørgsmål her." at bounding box center [380, 284] width 332 height 91
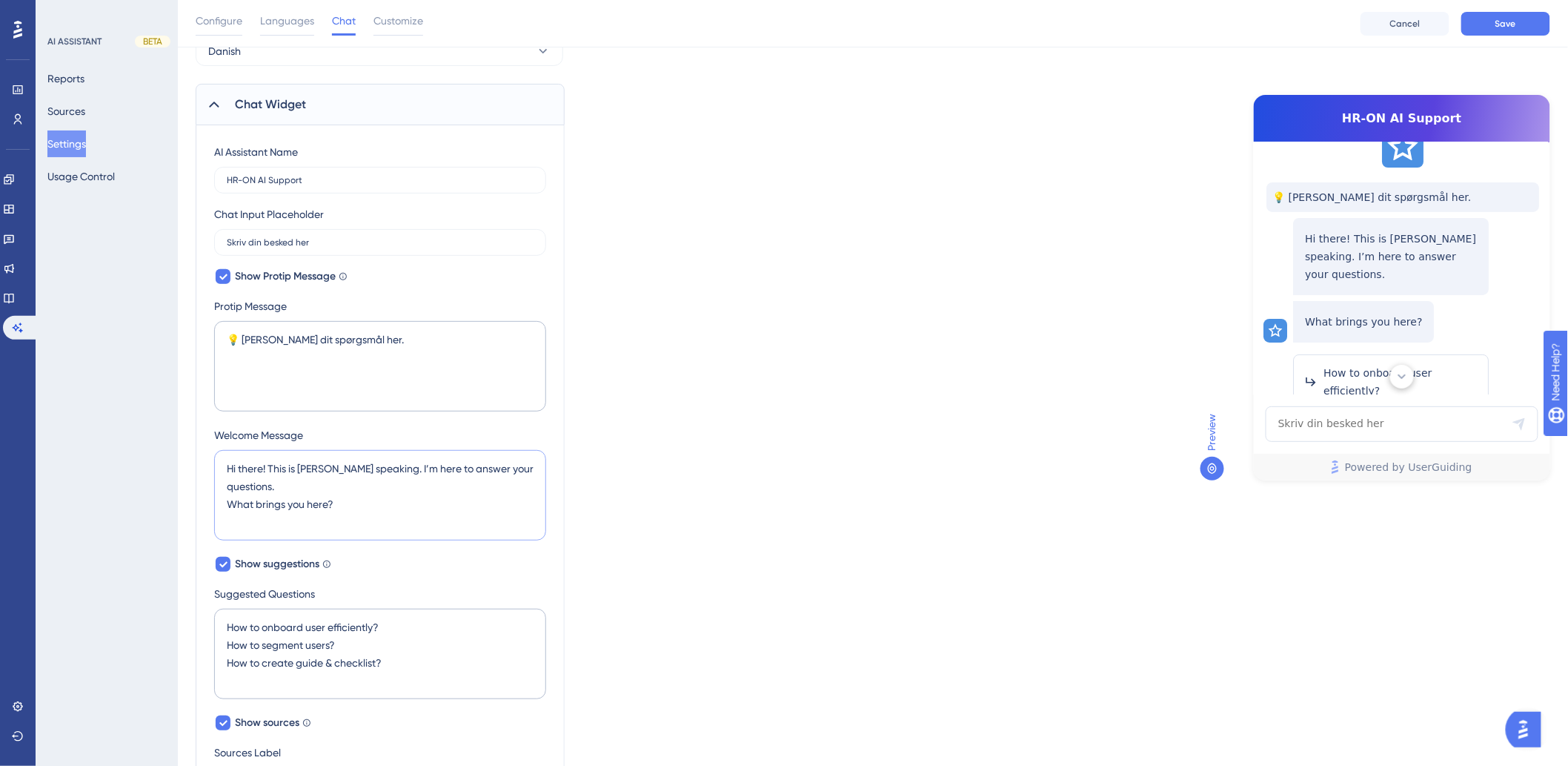
drag, startPoint x: 300, startPoint y: 469, endPoint x: 324, endPoint y: 470, distance: 24.0
click at [324, 470] on textarea "Hi there! This is Dylan speaking. I’m here to answer your questions. What bring…" at bounding box center [380, 496] width 332 height 91
click at [315, 464] on textarea "Hi there! This is Dylan speaking. I’m here to answer your questions. What bring…" at bounding box center [380, 496] width 332 height 91
click at [261, 471] on textarea "Hi there! This is Dylan speaking. I’m here to answer your questions. What bring…" at bounding box center [380, 496] width 332 height 91
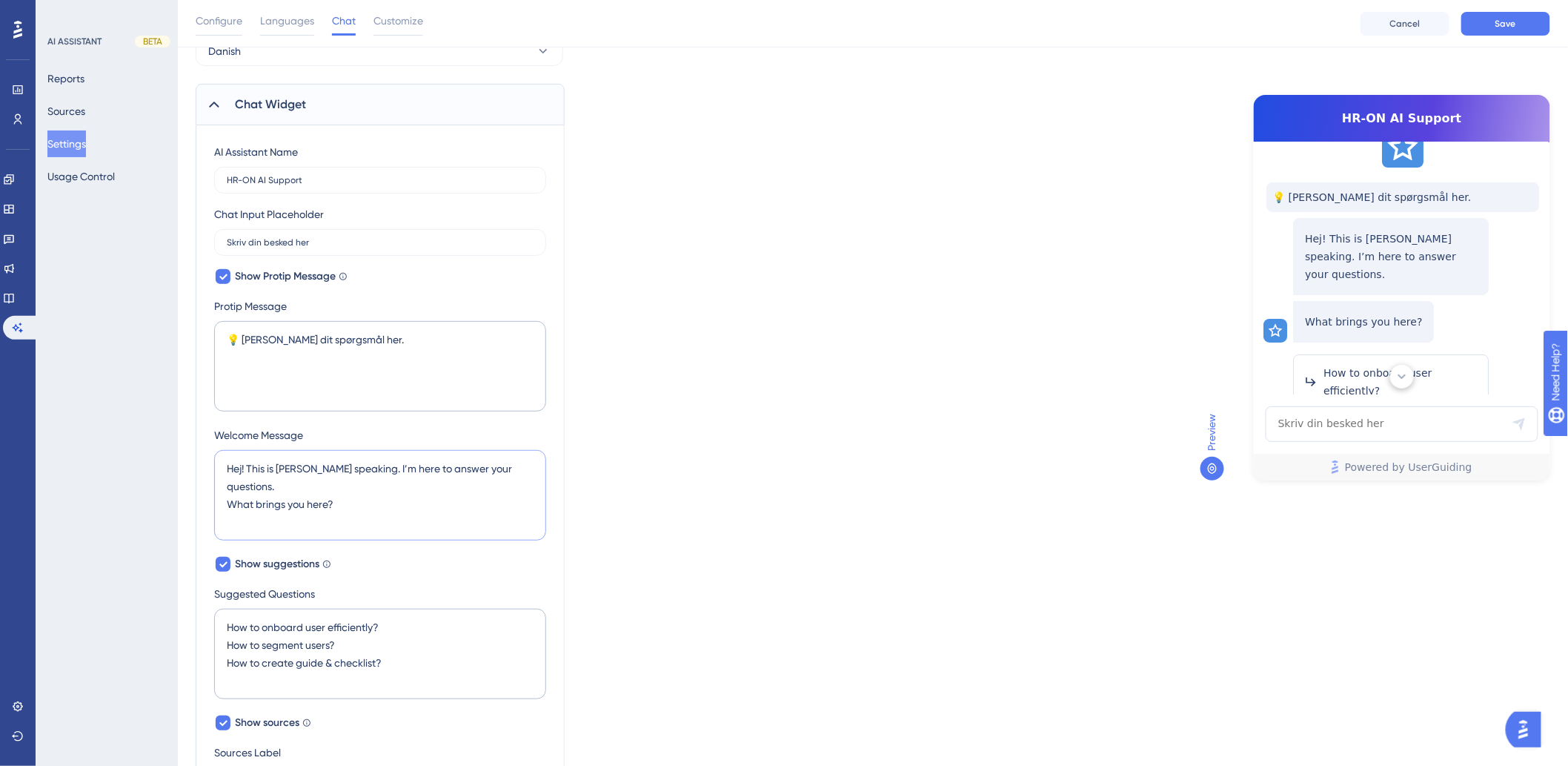
click at [295, 471] on textarea "Hej! This is Dylan speaking. I’m here to answer your questions. What brings you…" at bounding box center [380, 496] width 332 height 91
click at [329, 469] on textarea "Hej! This is Dylan speaking. I’m here to answer your questions. What brings you…" at bounding box center [380, 496] width 332 height 91
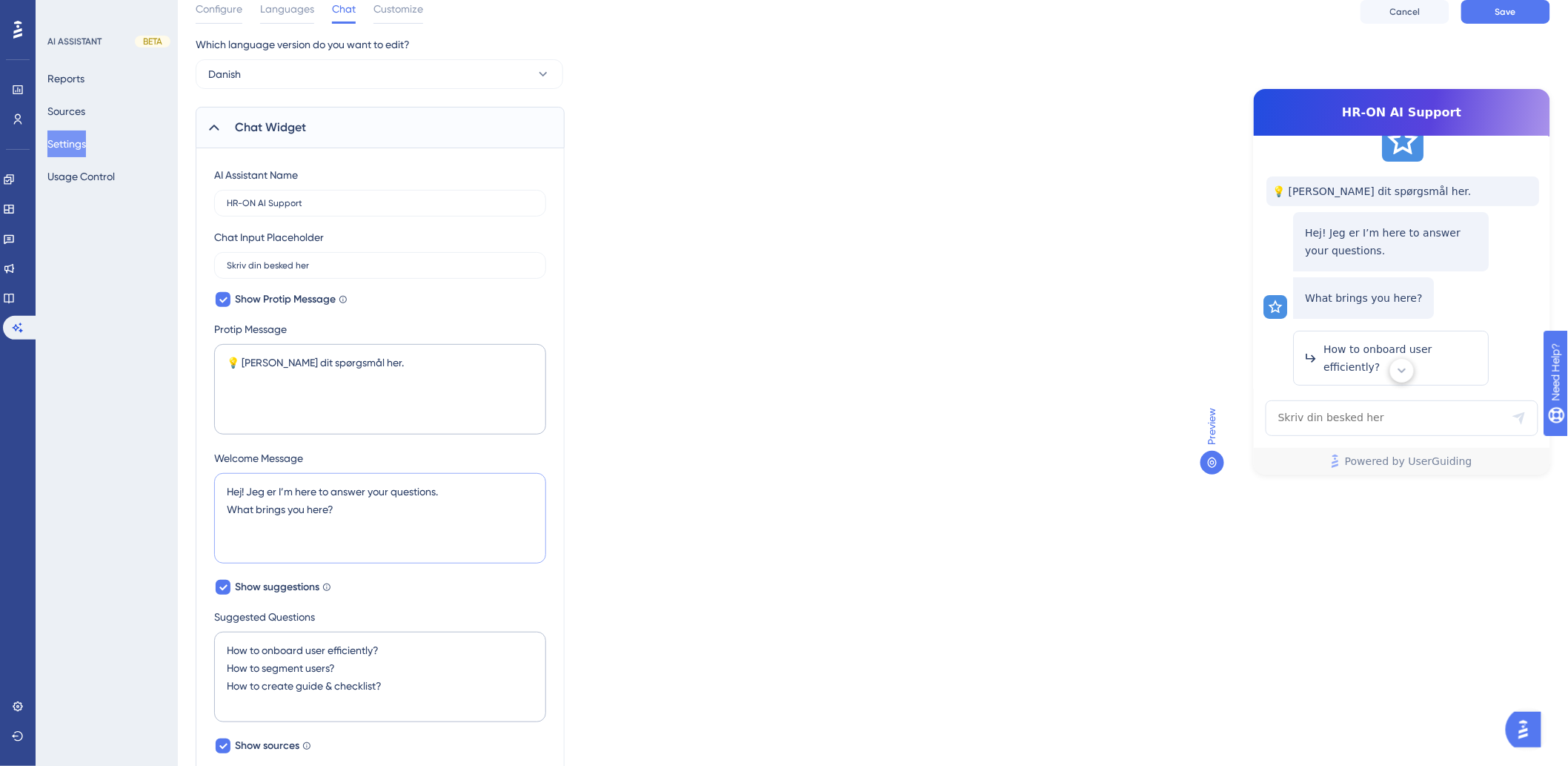
scroll to position [82, 0]
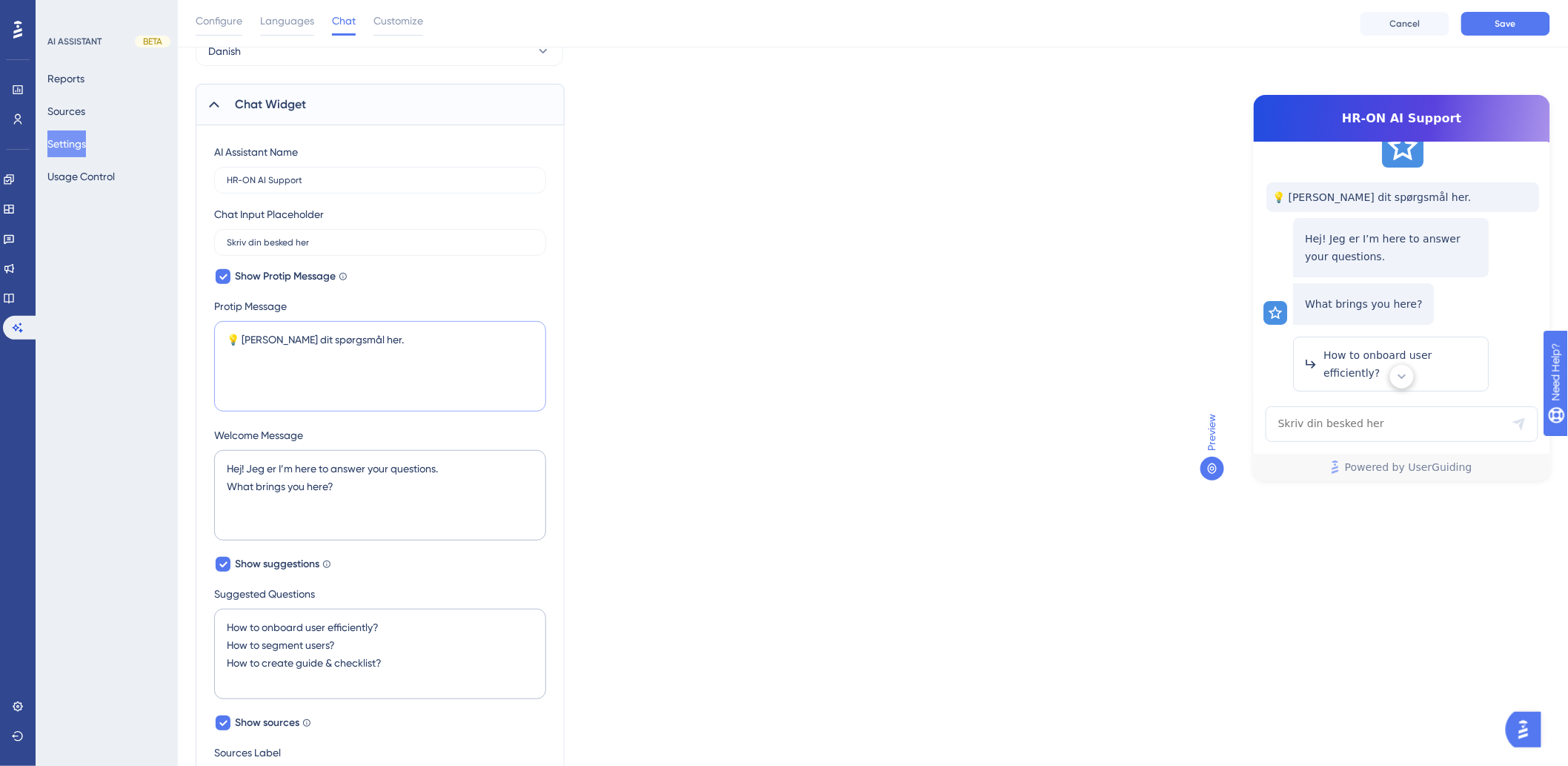
click at [423, 350] on textarea "💡 Skriv dit spørgsmål her." at bounding box center [380, 366] width 332 height 91
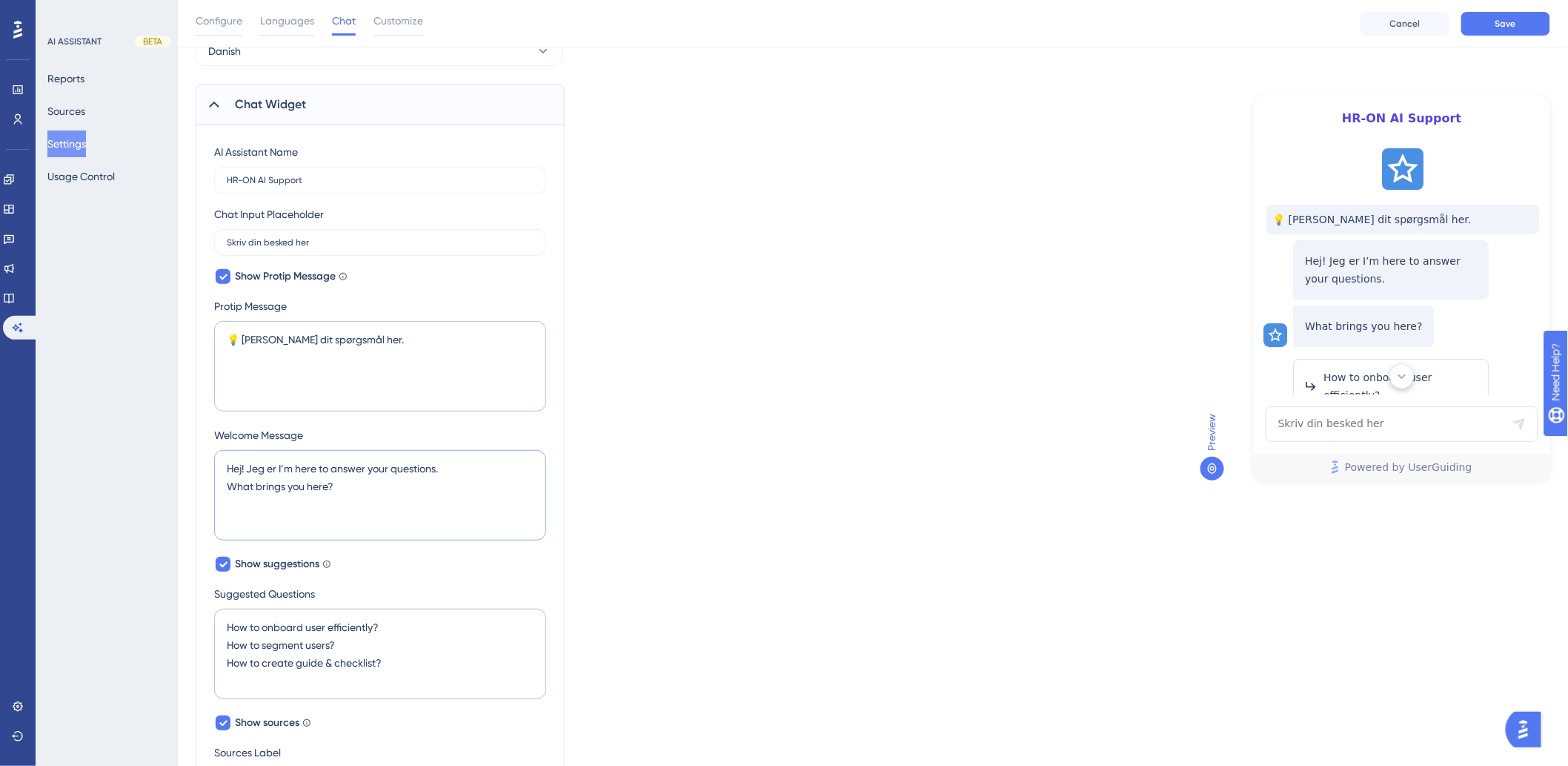
click at [336, 492] on textarea "Hej! Jeg er I’m here to answer your questions. What brings you here?" at bounding box center [380, 496] width 332 height 91
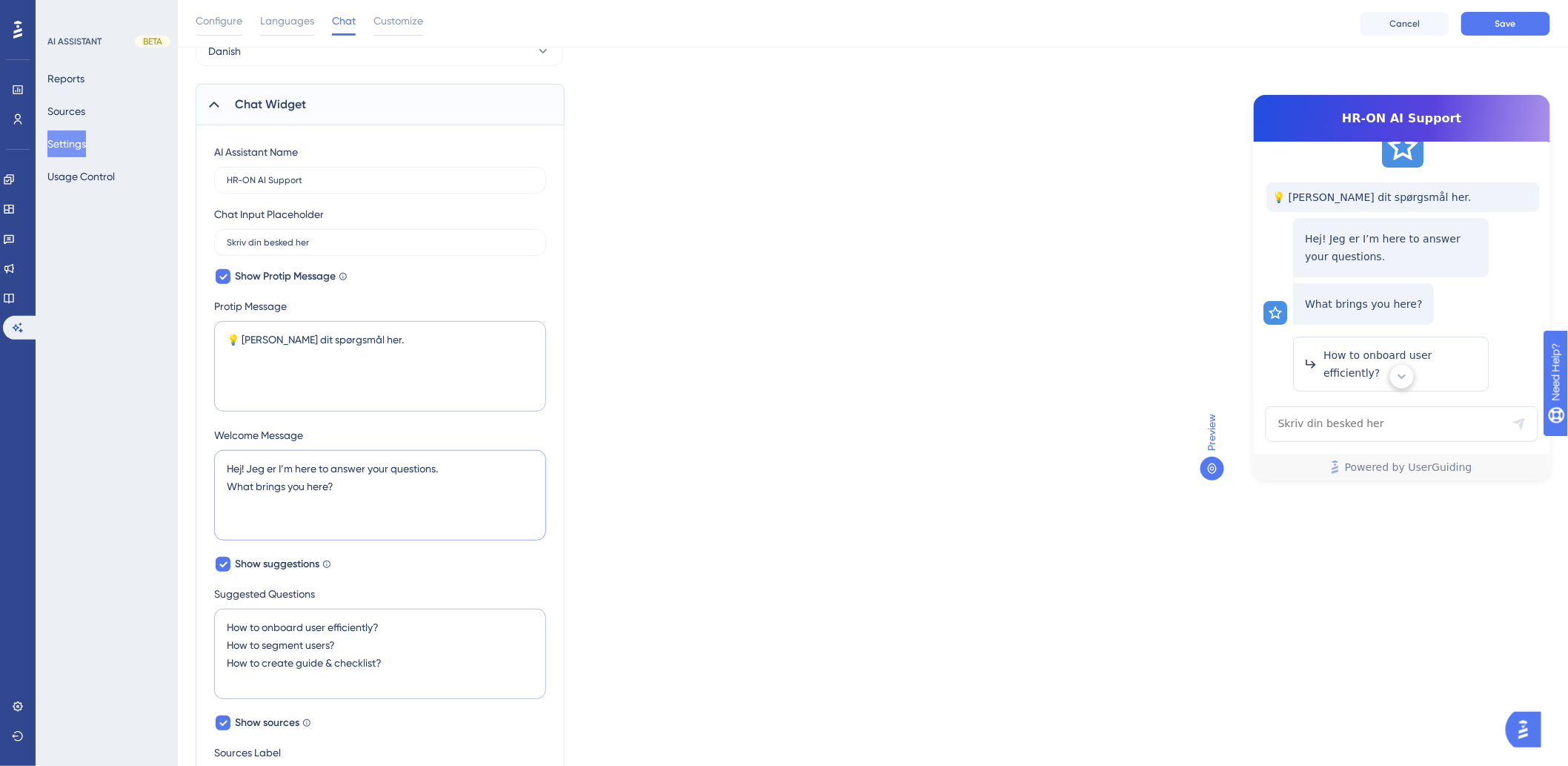
click at [278, 466] on textarea "Hej! Jeg er I’m here to answer your questions. What brings you here?" at bounding box center [380, 496] width 332 height 91
type textarea "Hej! Jeg I’m here to answer your questions. What brings you here?"
click at [411, 332] on textarea "💡 Skriv dit spørgsmål her." at bounding box center [380, 366] width 332 height 91
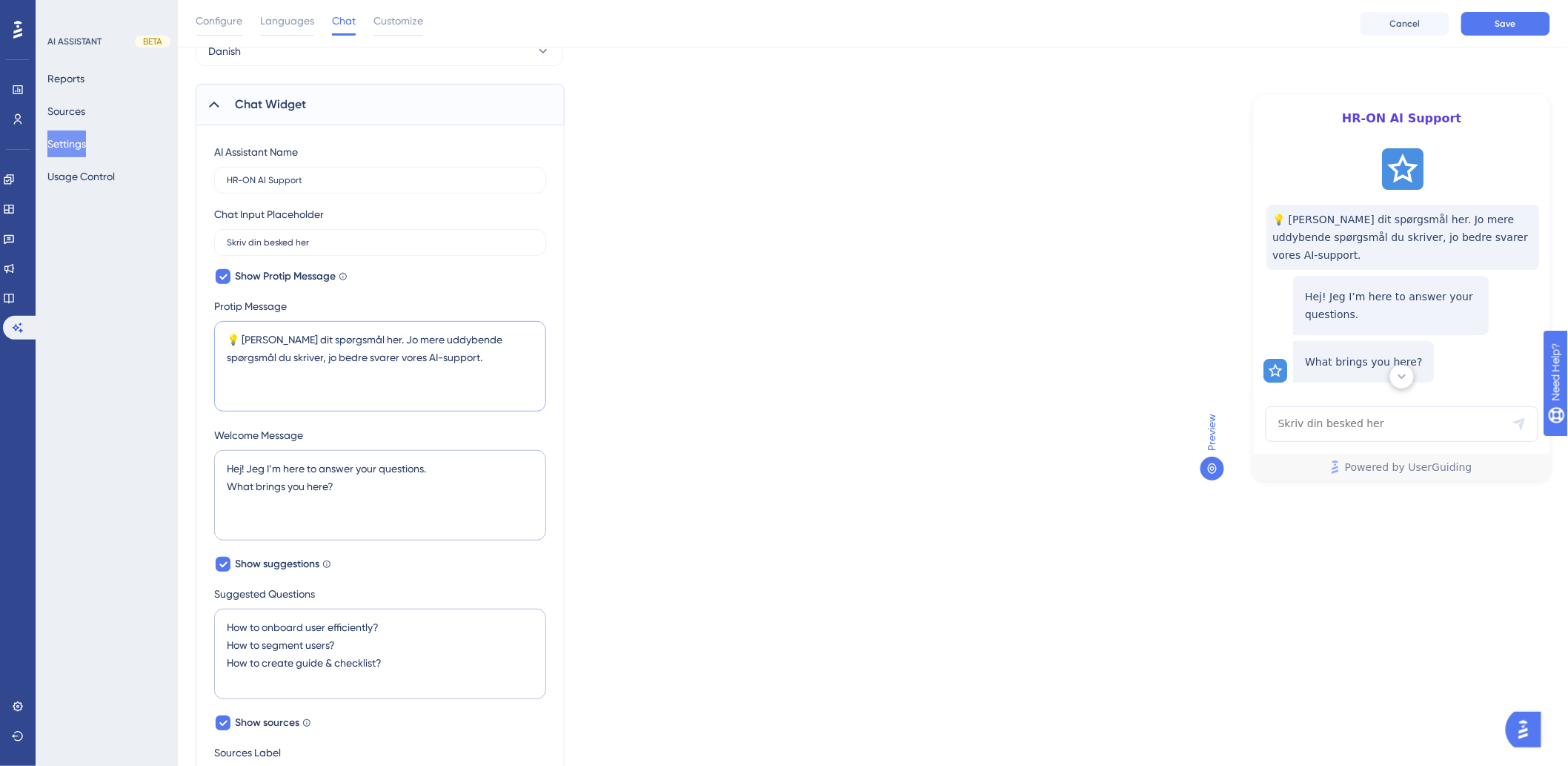
type textarea "💡 Skriv dit spørgsmål her. Jo mere uddybende spørgsmål du skriver, jo bedre sva…"
click at [371, 509] on textarea "Hej! Jeg I’m here to answer your questions. What brings you here?" at bounding box center [380, 496] width 332 height 91
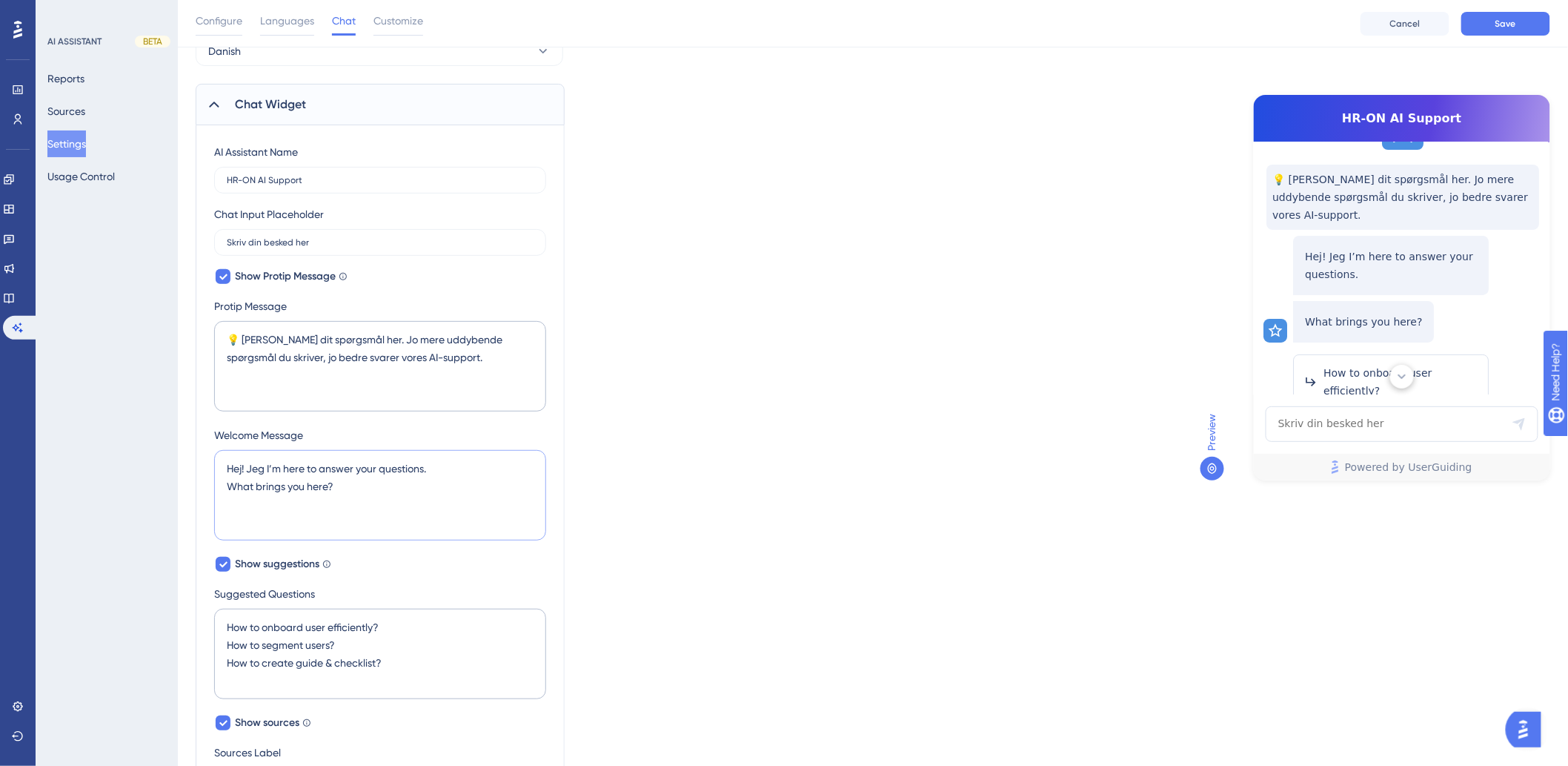
click at [249, 466] on textarea "Hej! Jeg I’m here to answer your questions. What brings you here?" at bounding box center [380, 496] width 332 height 91
click at [262, 471] on textarea "Hej! Jeg I’m here to answer your questions. What brings you here?" at bounding box center [380, 496] width 332 height 91
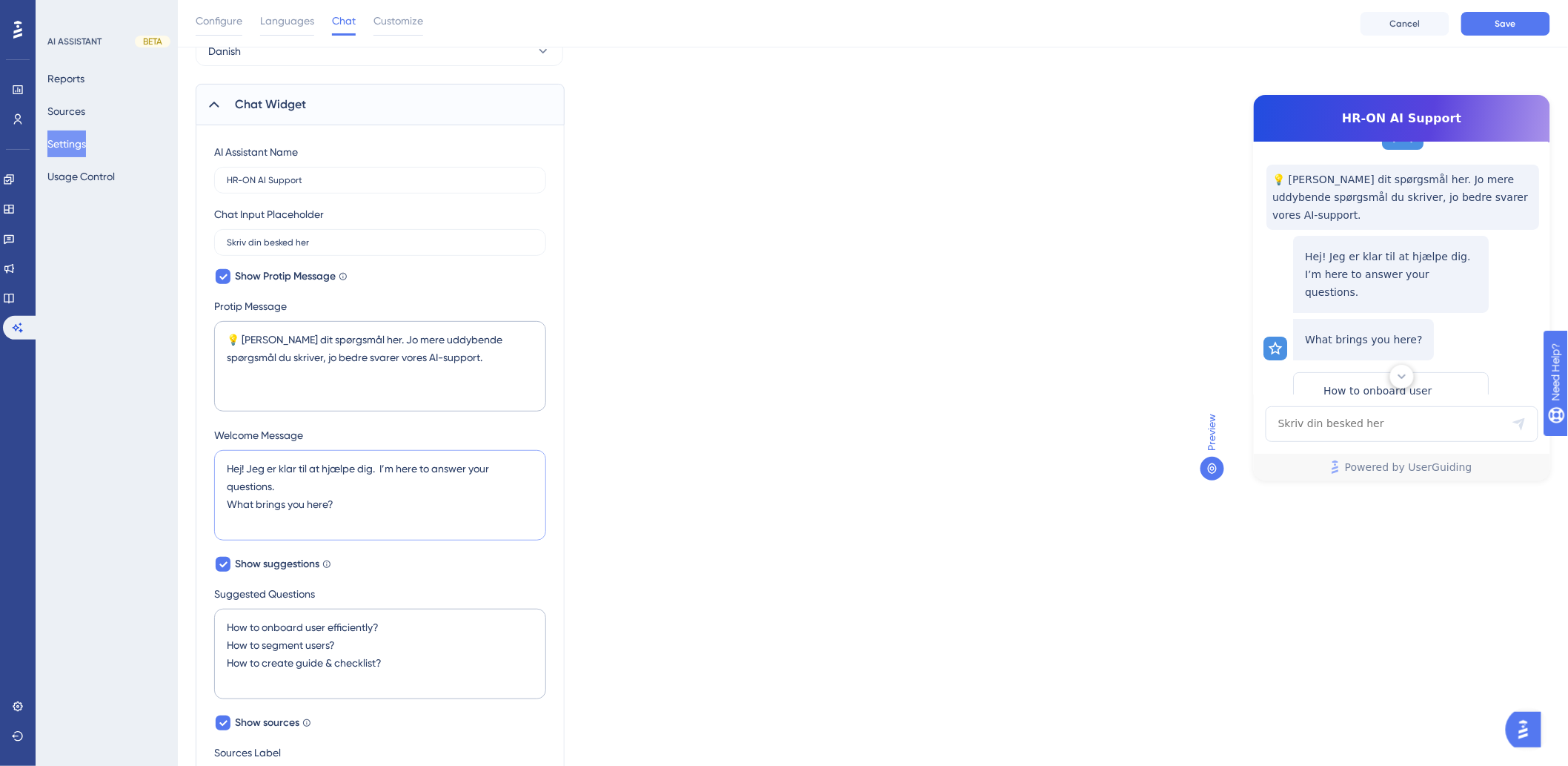
drag, startPoint x: 434, startPoint y: 533, endPoint x: 388, endPoint y: 464, distance: 82.9
click at [388, 464] on textarea "Hej! Jeg er klar til at hjælpe dig. I’m here to answer your questions. What bri…" at bounding box center [380, 496] width 332 height 91
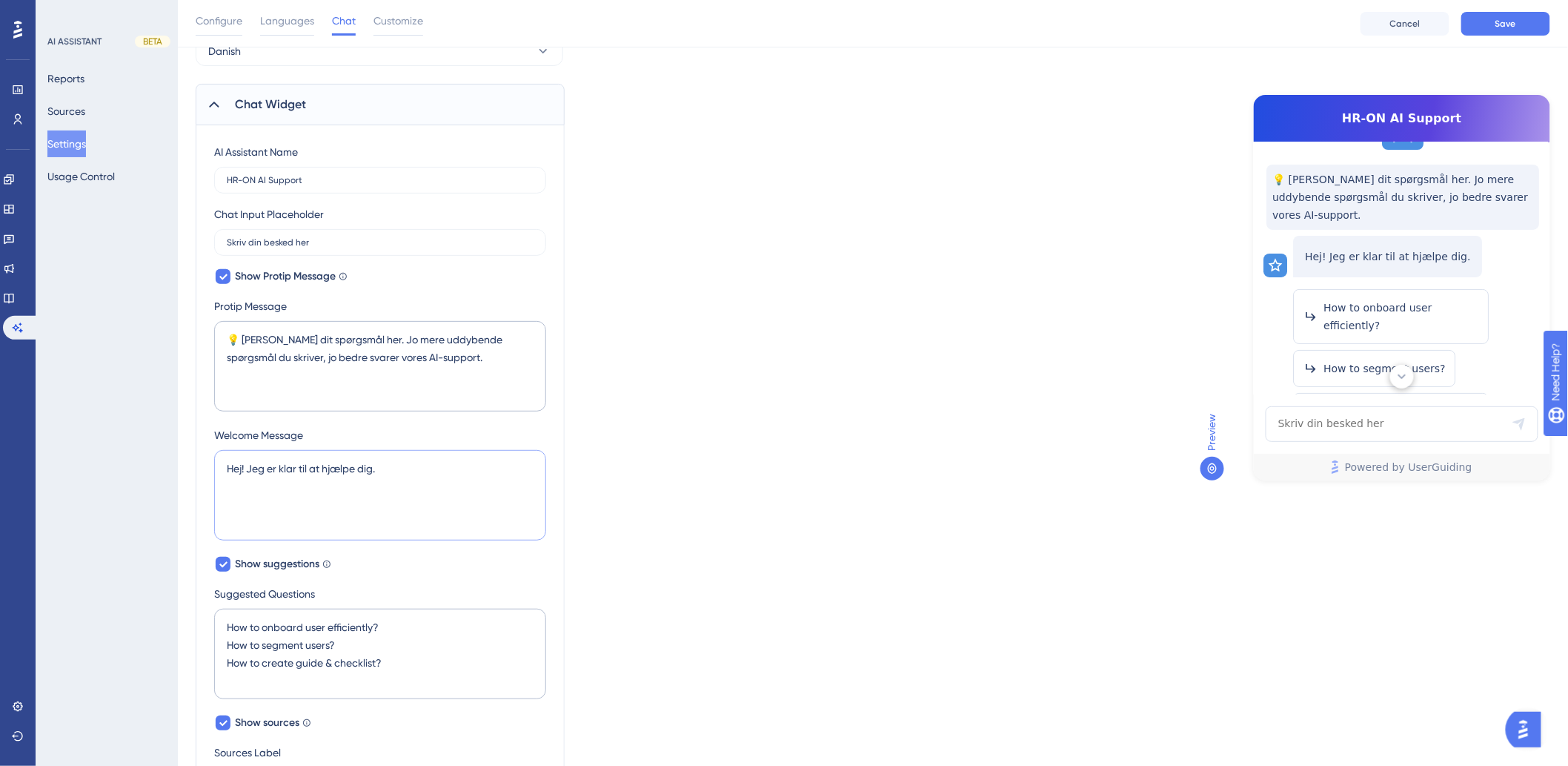
click at [244, 463] on textarea "Hej! Jeg er klar til at hjælpe dig." at bounding box center [380, 496] width 332 height 91
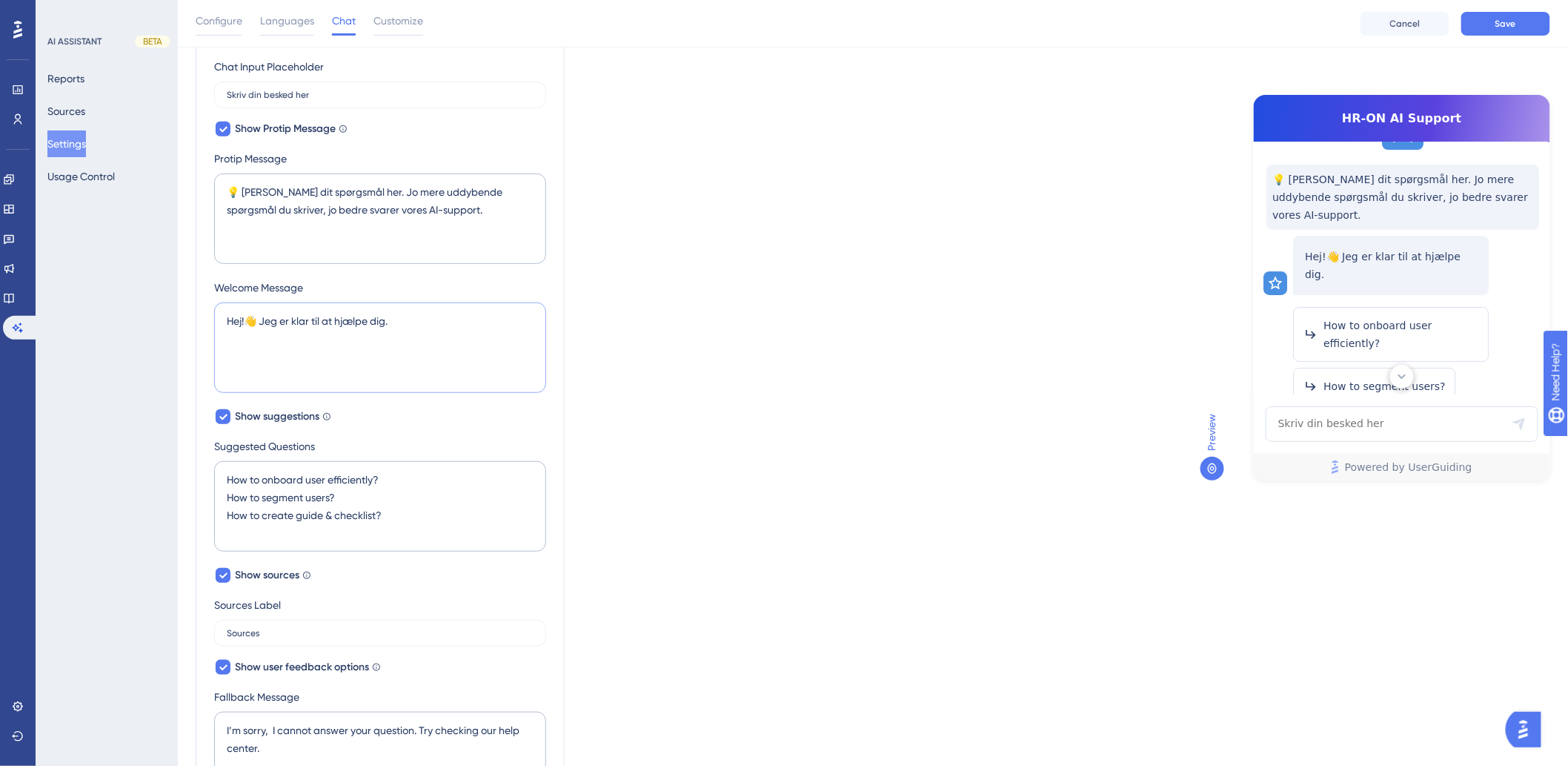
scroll to position [247, 0]
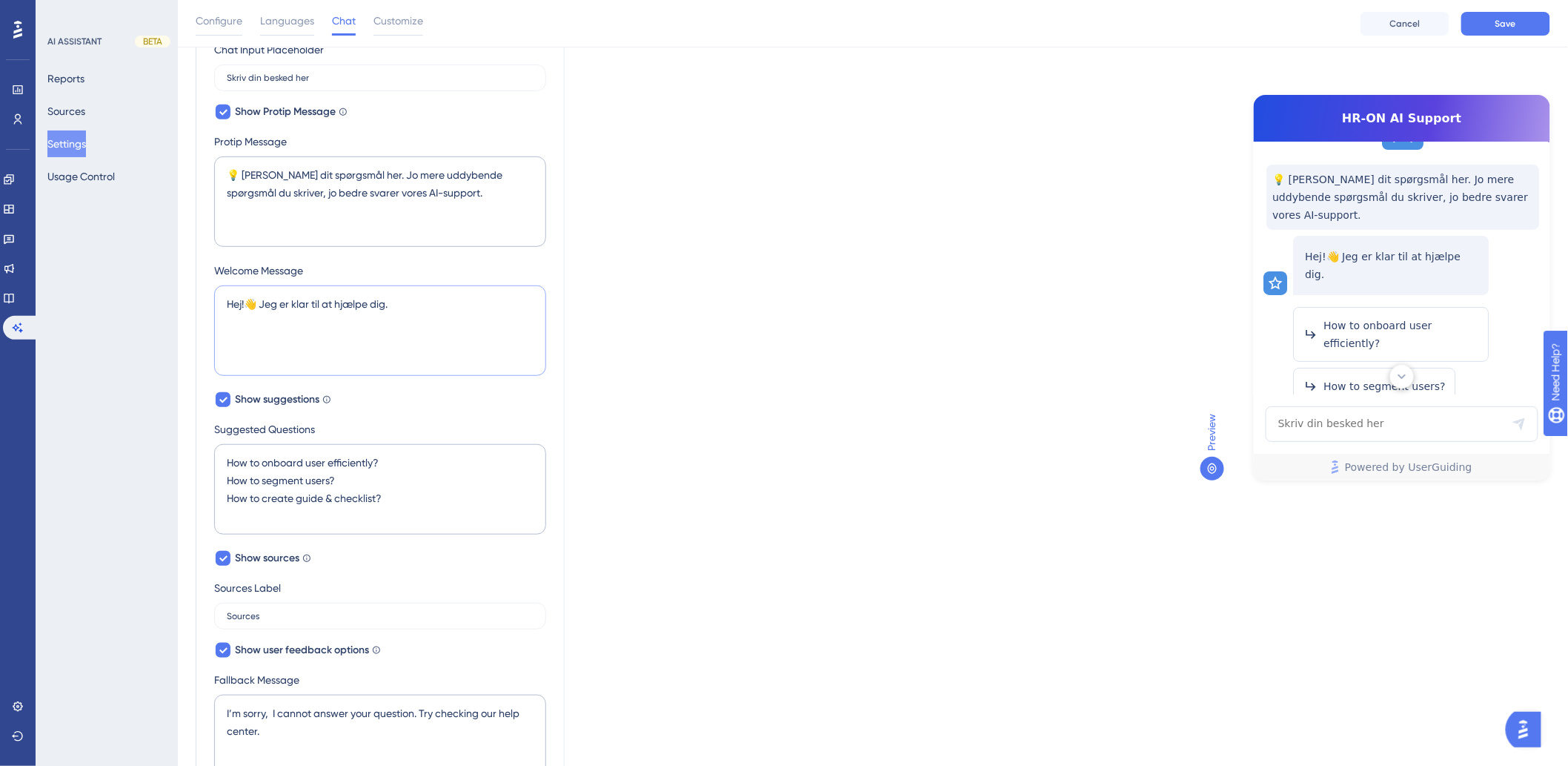
type textarea "Hej!👋 Jeg er klar til at hjælpe dig."
click at [316, 461] on textarea "How to onboard user efficiently? How to segment users? How to create guide & ch…" at bounding box center [380, 489] width 332 height 91
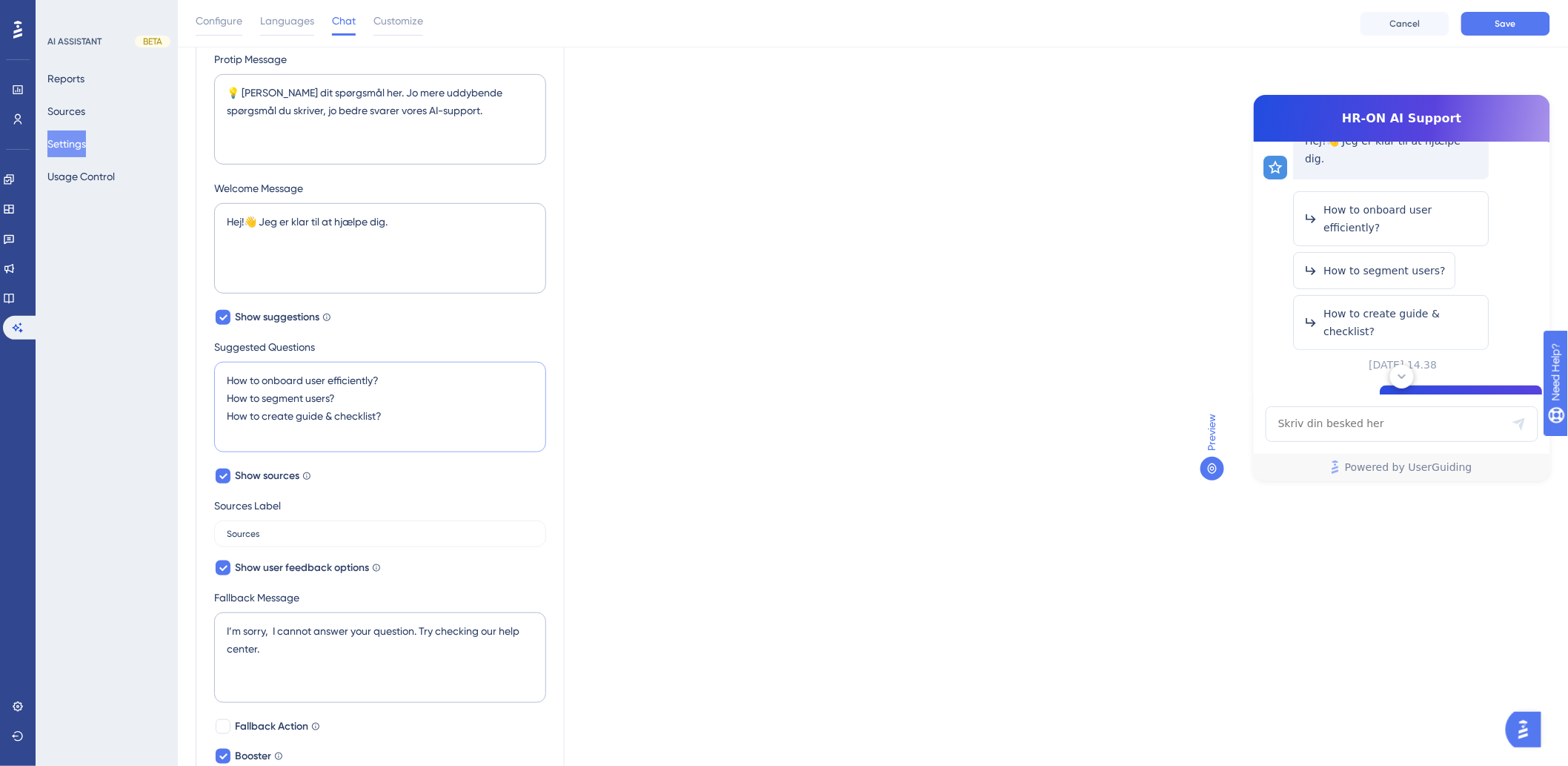
scroll to position [183, 0]
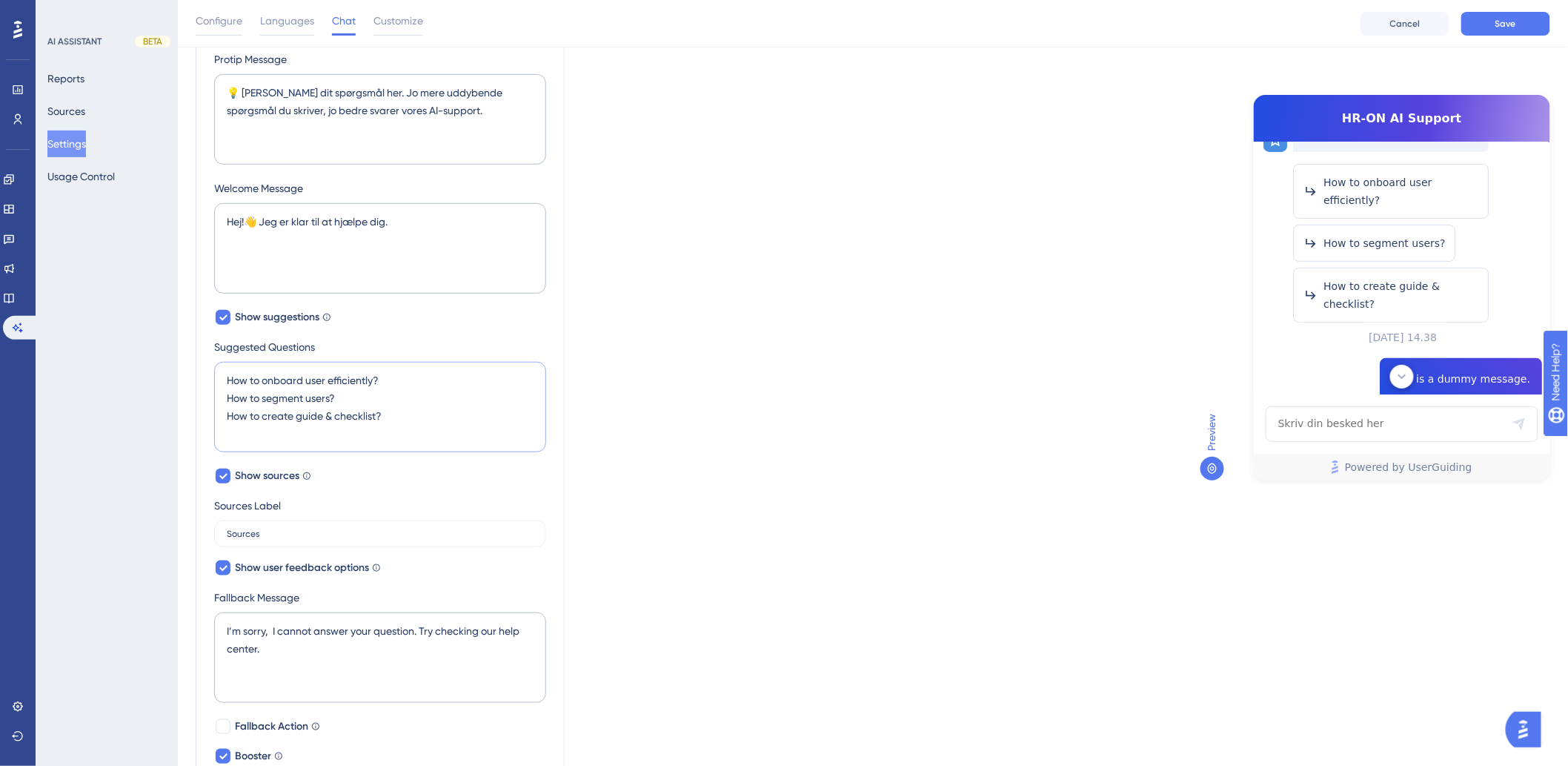
click at [285, 399] on textarea "How to onboard user efficiently? How to segment users? How to create guide & ch…" at bounding box center [380, 407] width 332 height 91
click at [371, 385] on textarea "How to onboard user efficiently? How to segment users? How to create guide & ch…" at bounding box center [380, 407] width 332 height 91
click at [350, 398] on textarea "How to onboard user efficiently? How to segment users? How to create guide & ch…" at bounding box center [380, 407] width 332 height 91
click at [405, 395] on textarea "How to onboard user efficiently? How to segment users? How to create guide & ch…" at bounding box center [380, 407] width 332 height 91
click at [402, 380] on textarea "How to onboard user efficiently? How to segment users? How to create guide & ch…" at bounding box center [380, 407] width 332 height 91
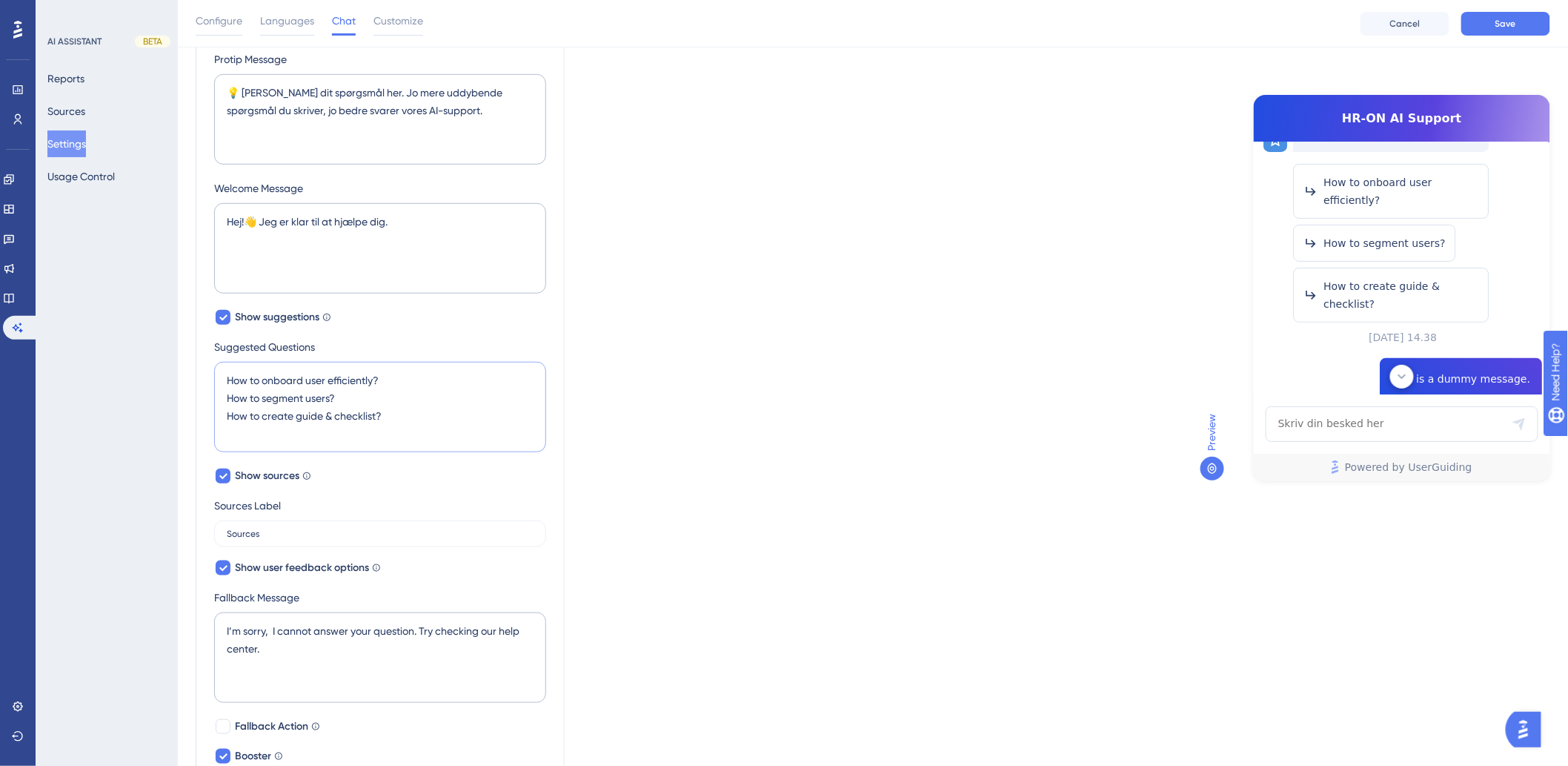
drag, startPoint x: 371, startPoint y: 383, endPoint x: 200, endPoint y: 364, distance: 172.1
click at [200, 364] on div "AI Assistant Name HR-ON AI Support Chat Input Placeholder Skriv din besked her …" at bounding box center [379, 362] width 369 height 968
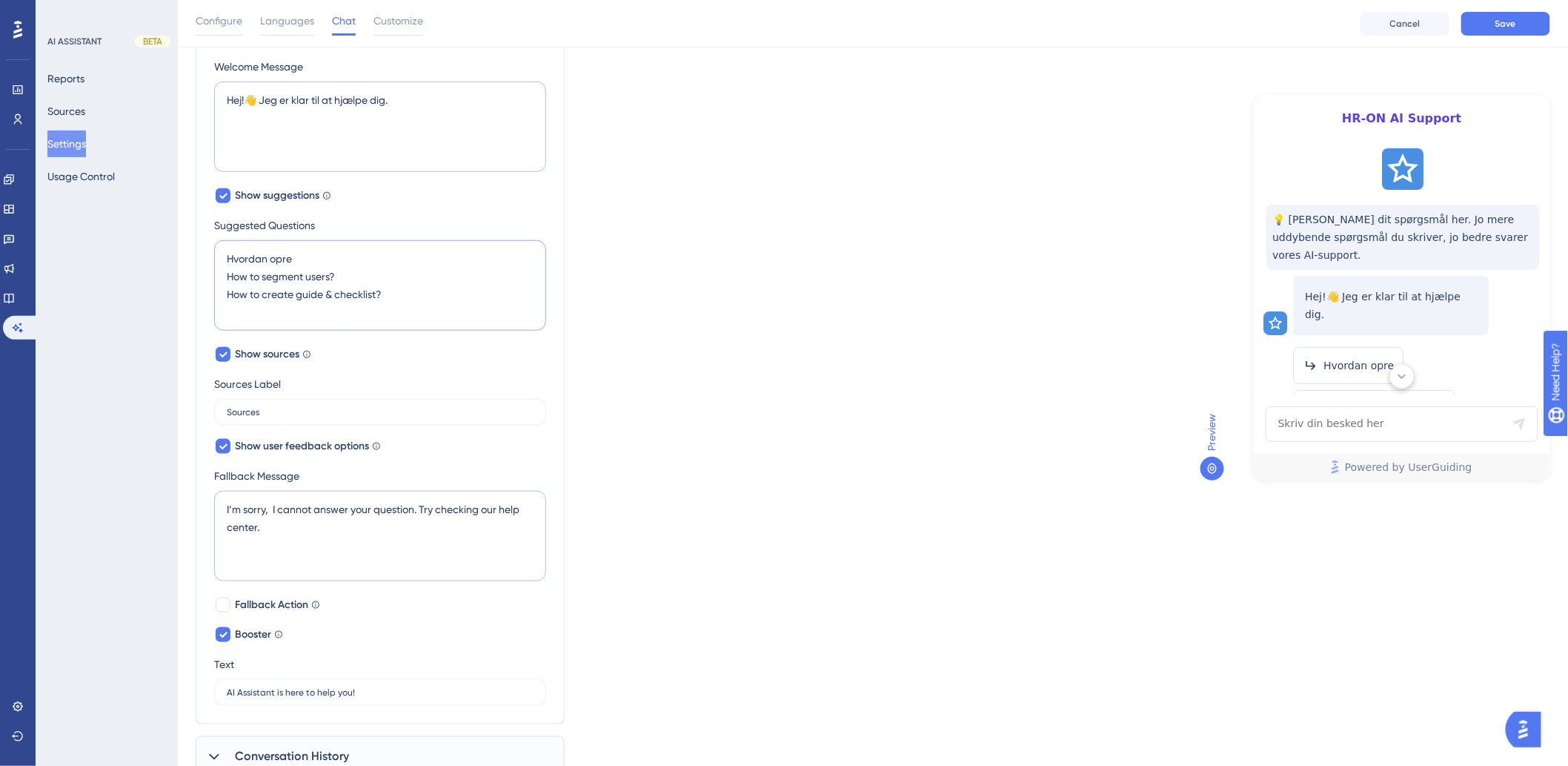
scroll to position [426, 0]
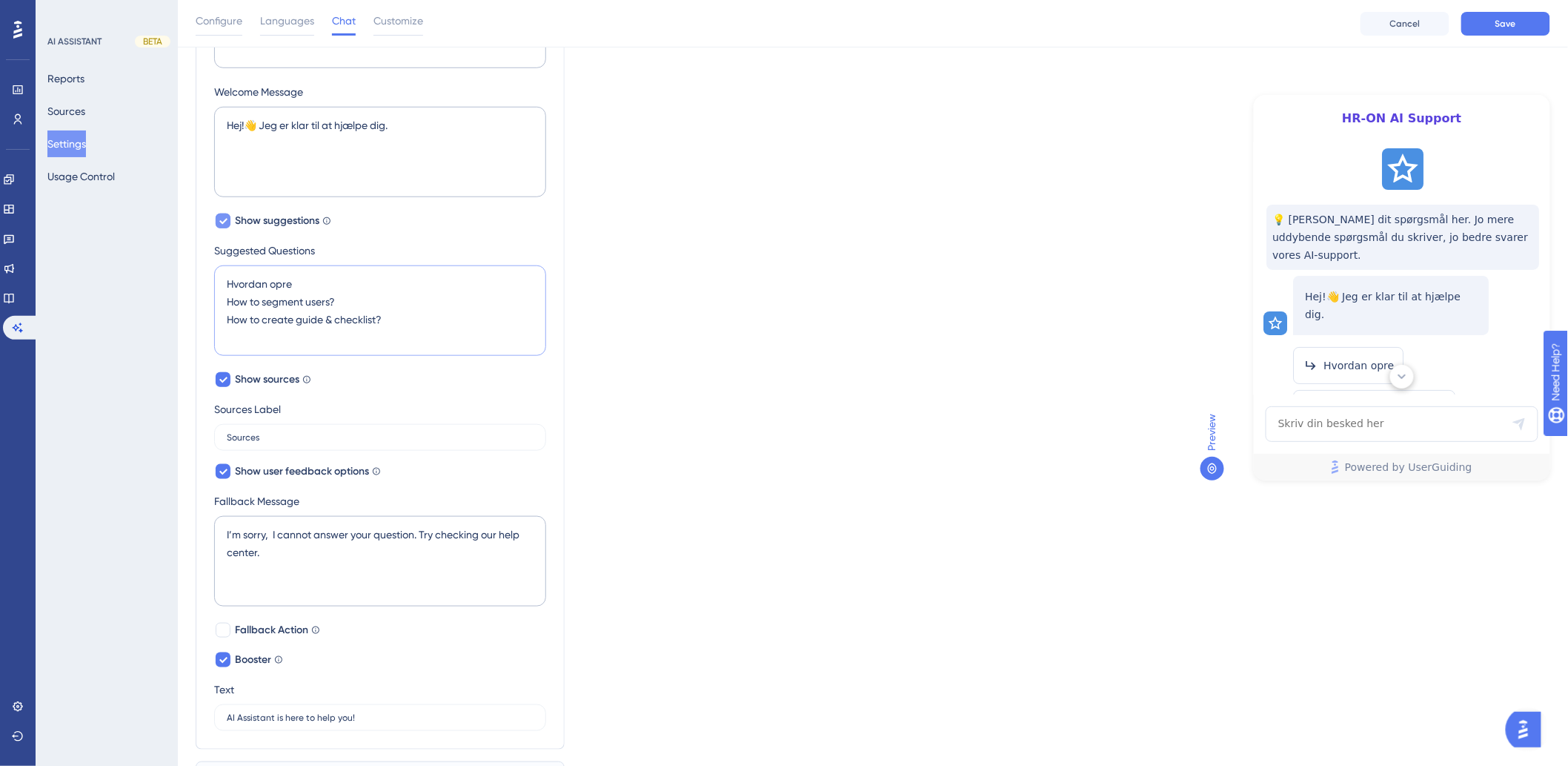
type textarea "Hvordan opre How to segment users? How to create guide & checklist?"
click at [225, 219] on icon at bounding box center [223, 222] width 8 height 6
checkbox input "false"
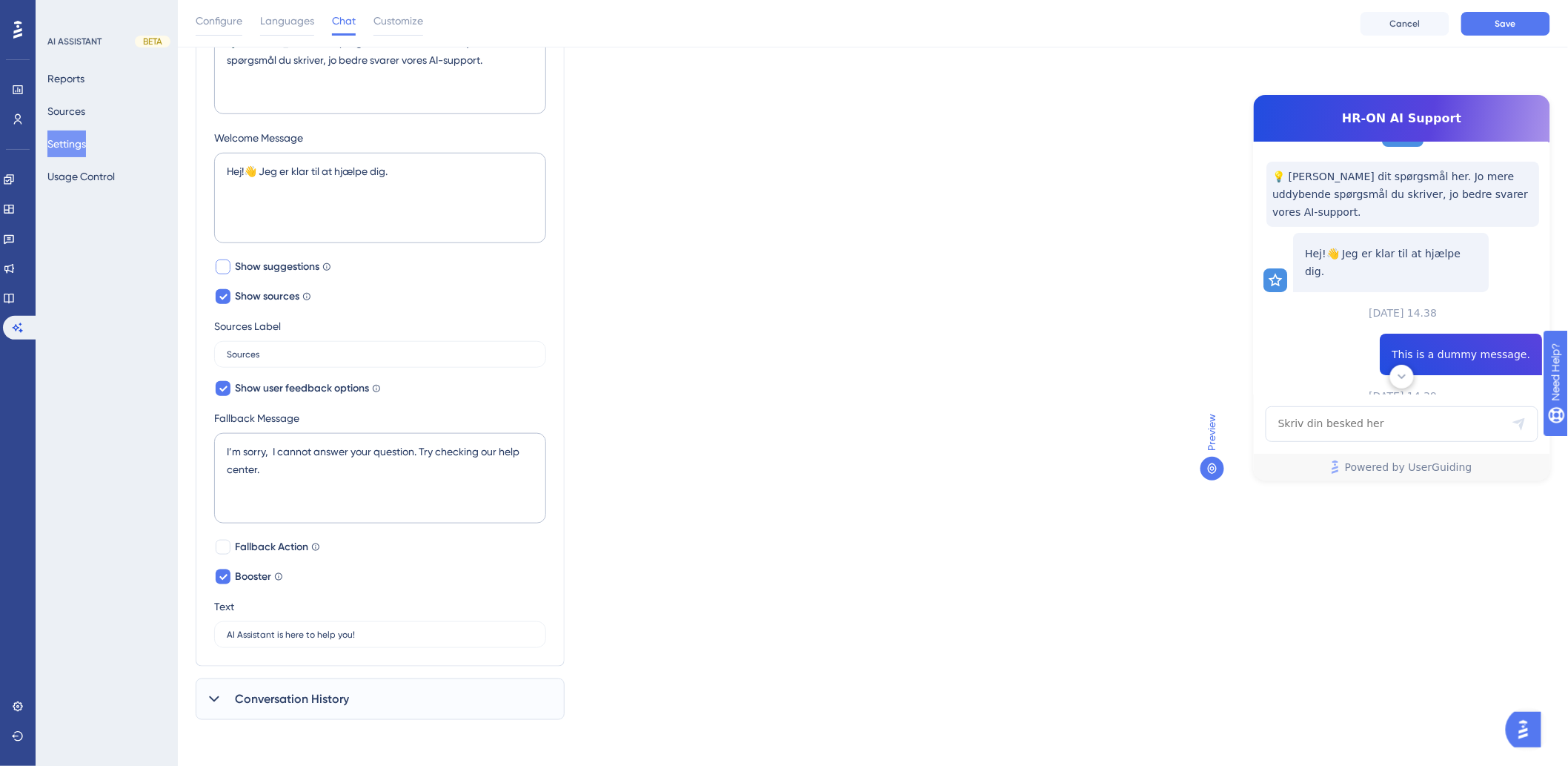
scroll to position [82, 0]
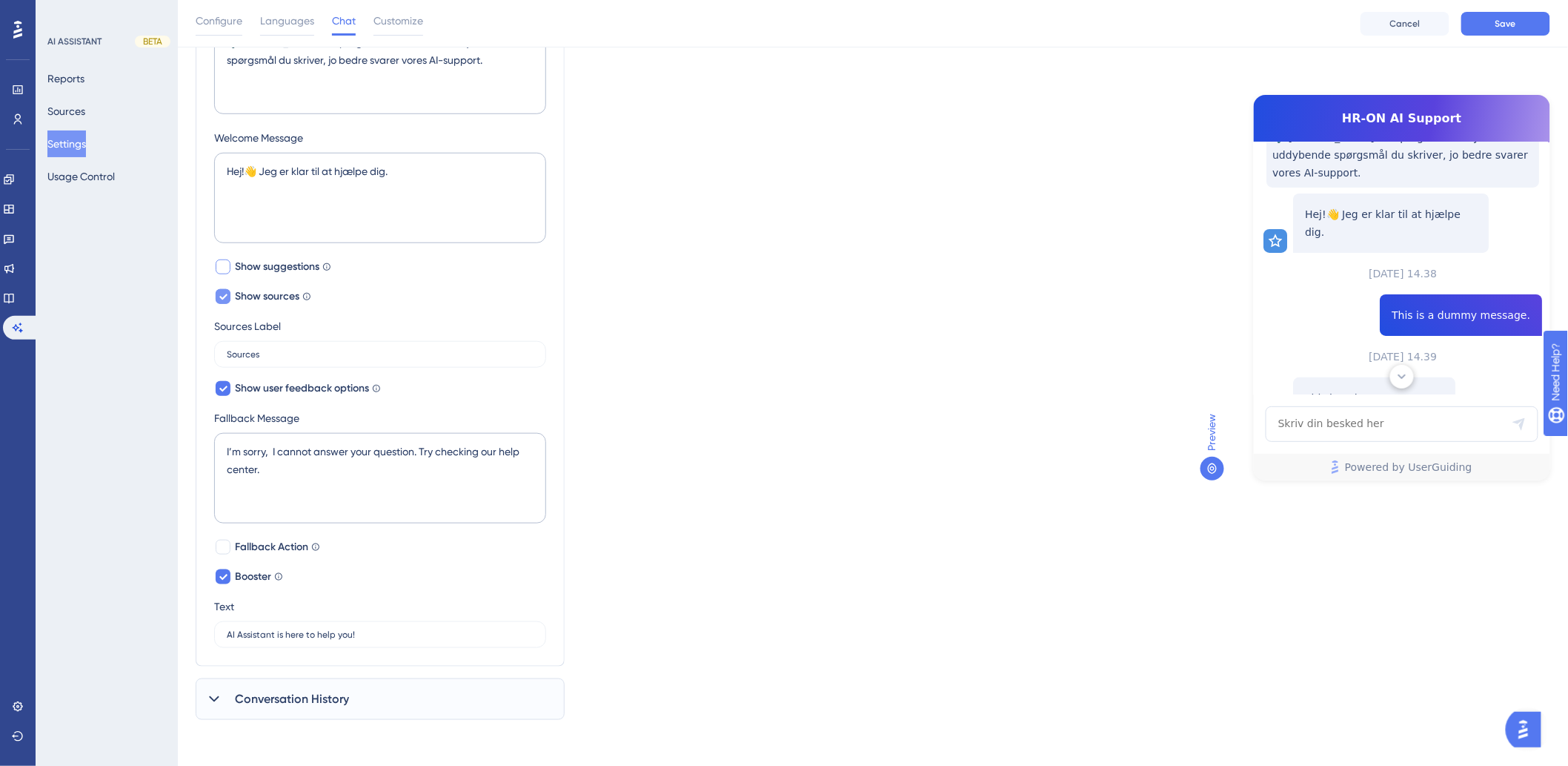
click at [224, 298] on icon at bounding box center [223, 297] width 8 height 12
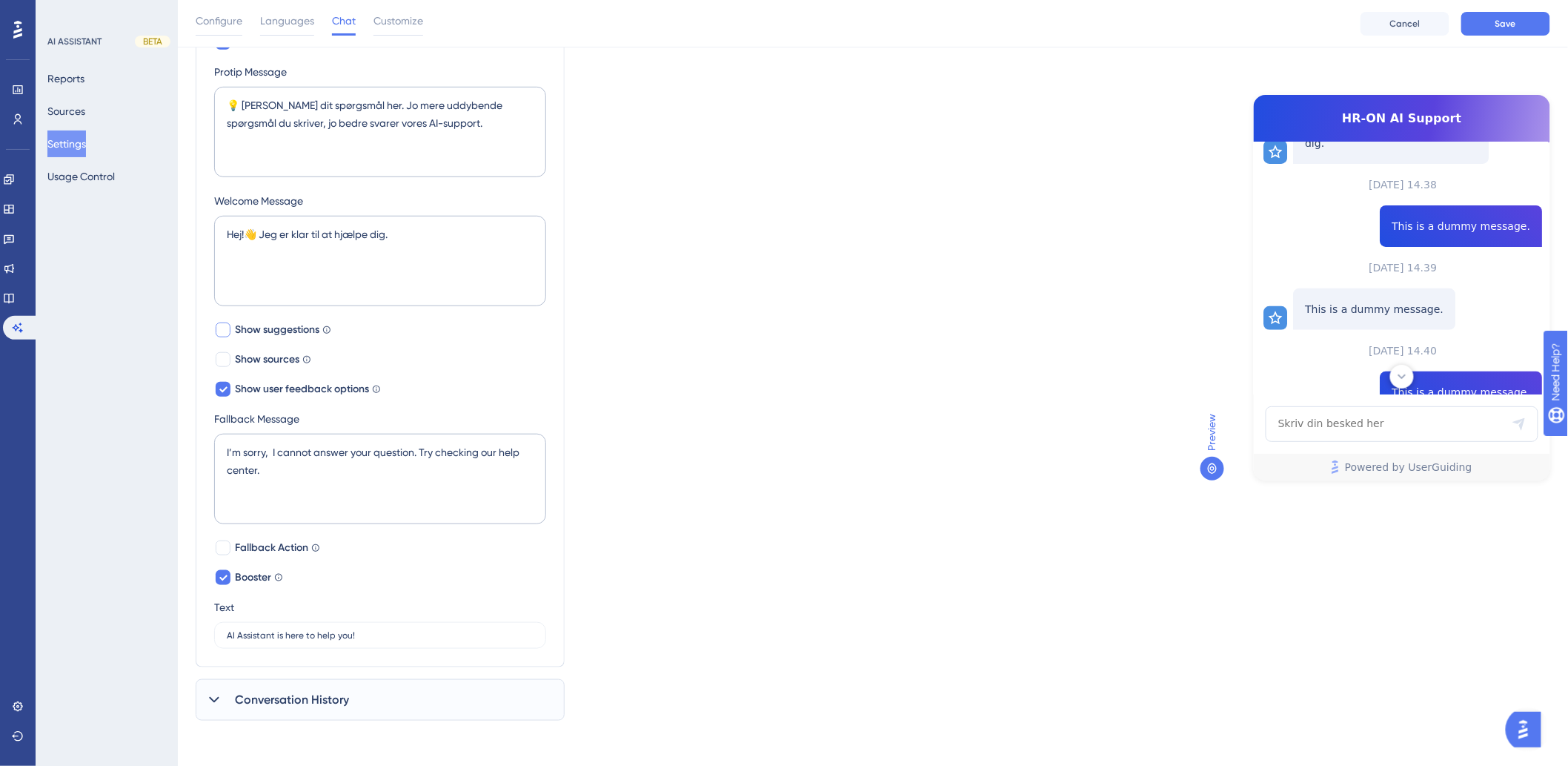
scroll to position [176, 0]
click at [232, 352] on label "Show sources Show the links to your articles from which AI Assistant find the a…" at bounding box center [262, 359] width 97 height 18
checkbox input "true"
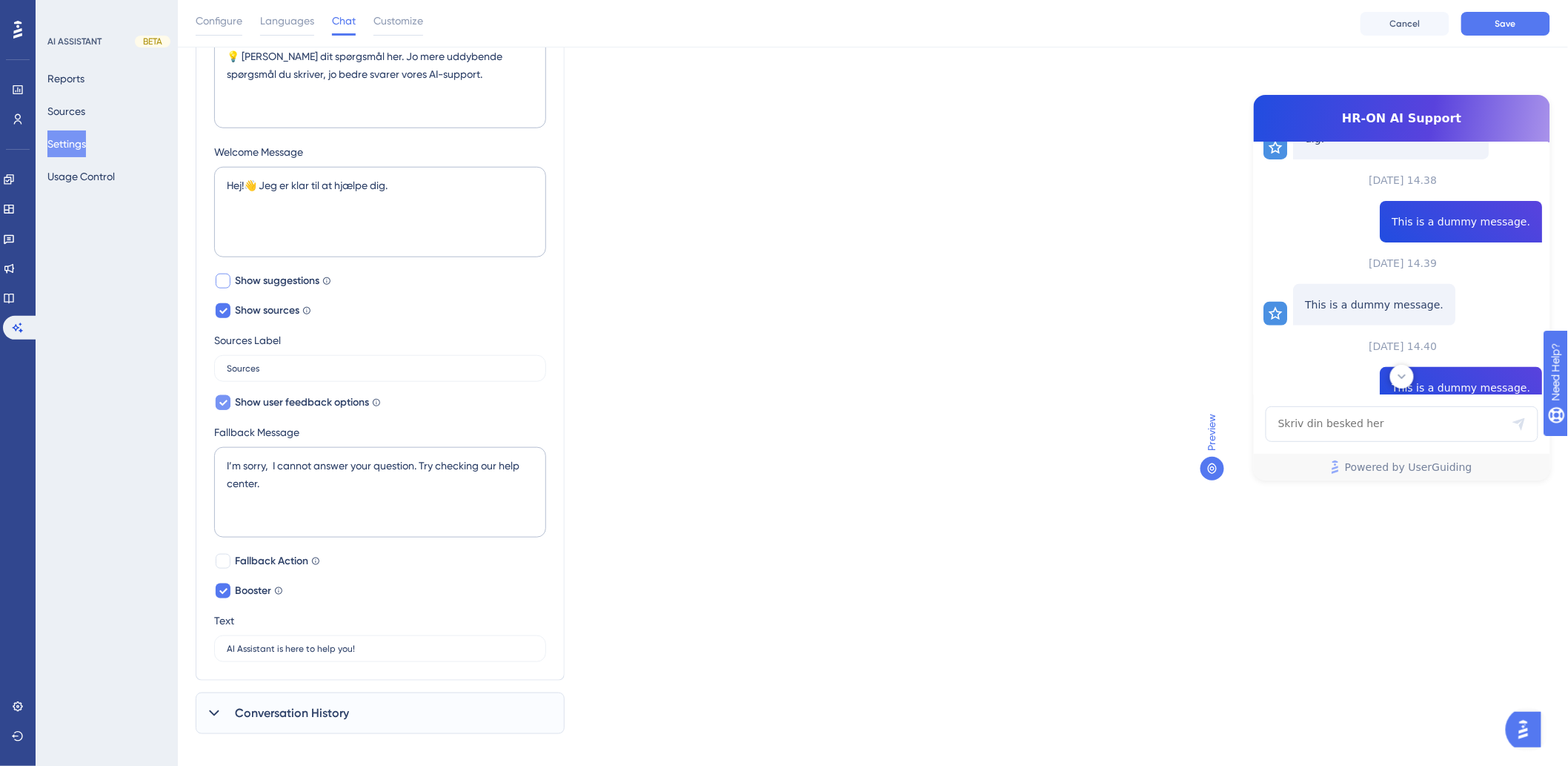
scroll to position [380, 0]
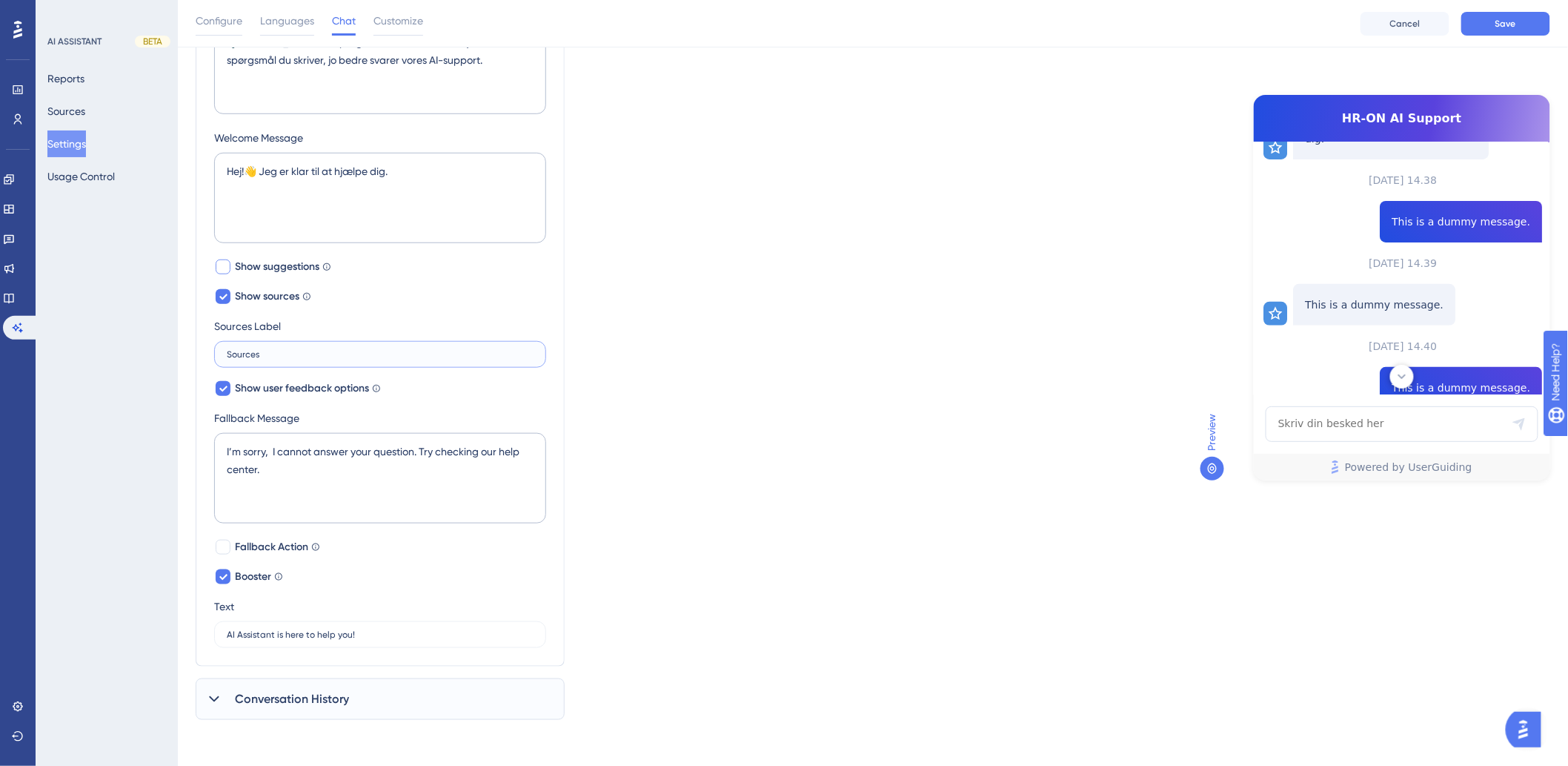
click at [244, 357] on input "Sources" at bounding box center [379, 354] width 307 height 10
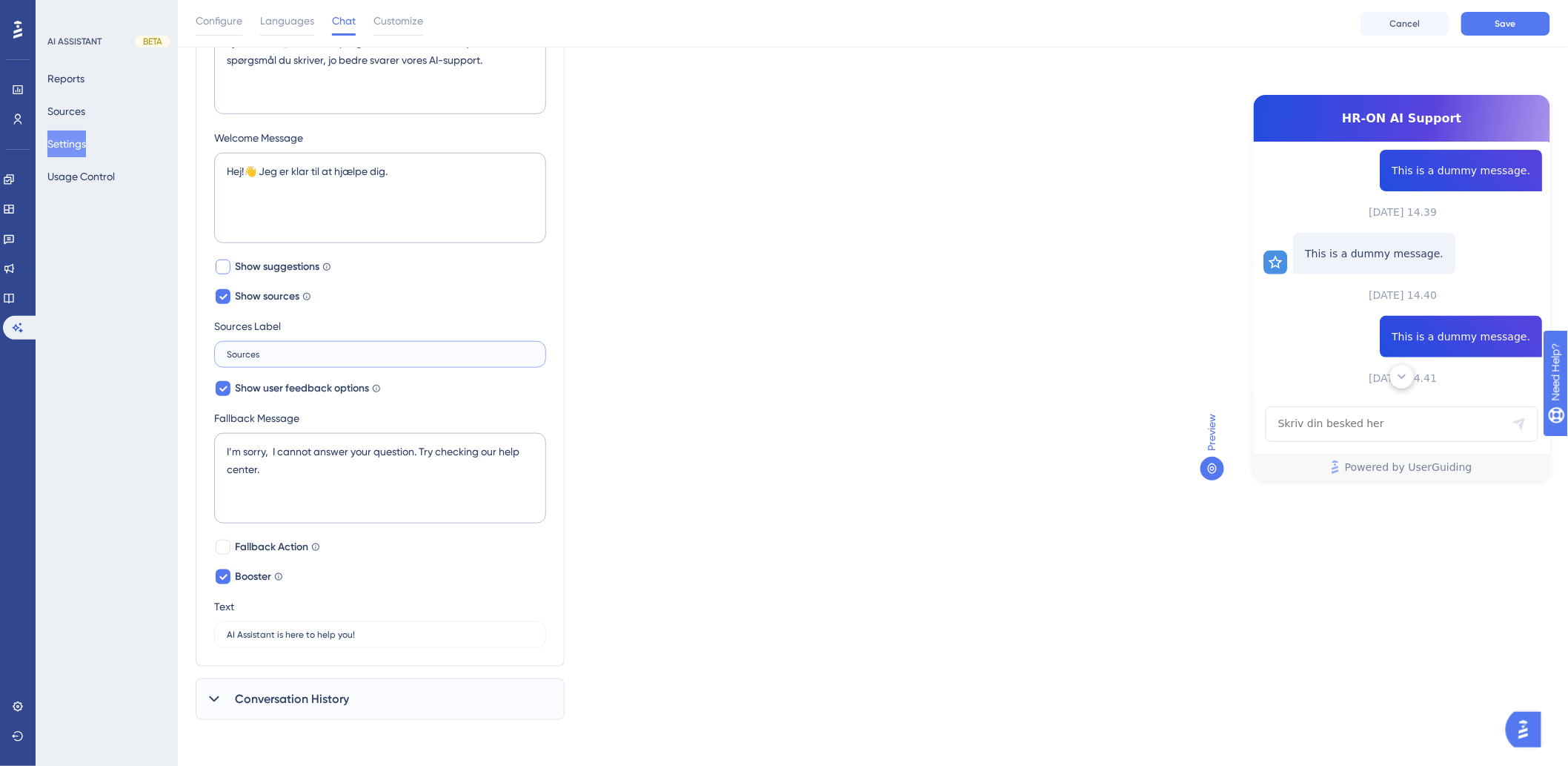
scroll to position [278, 0]
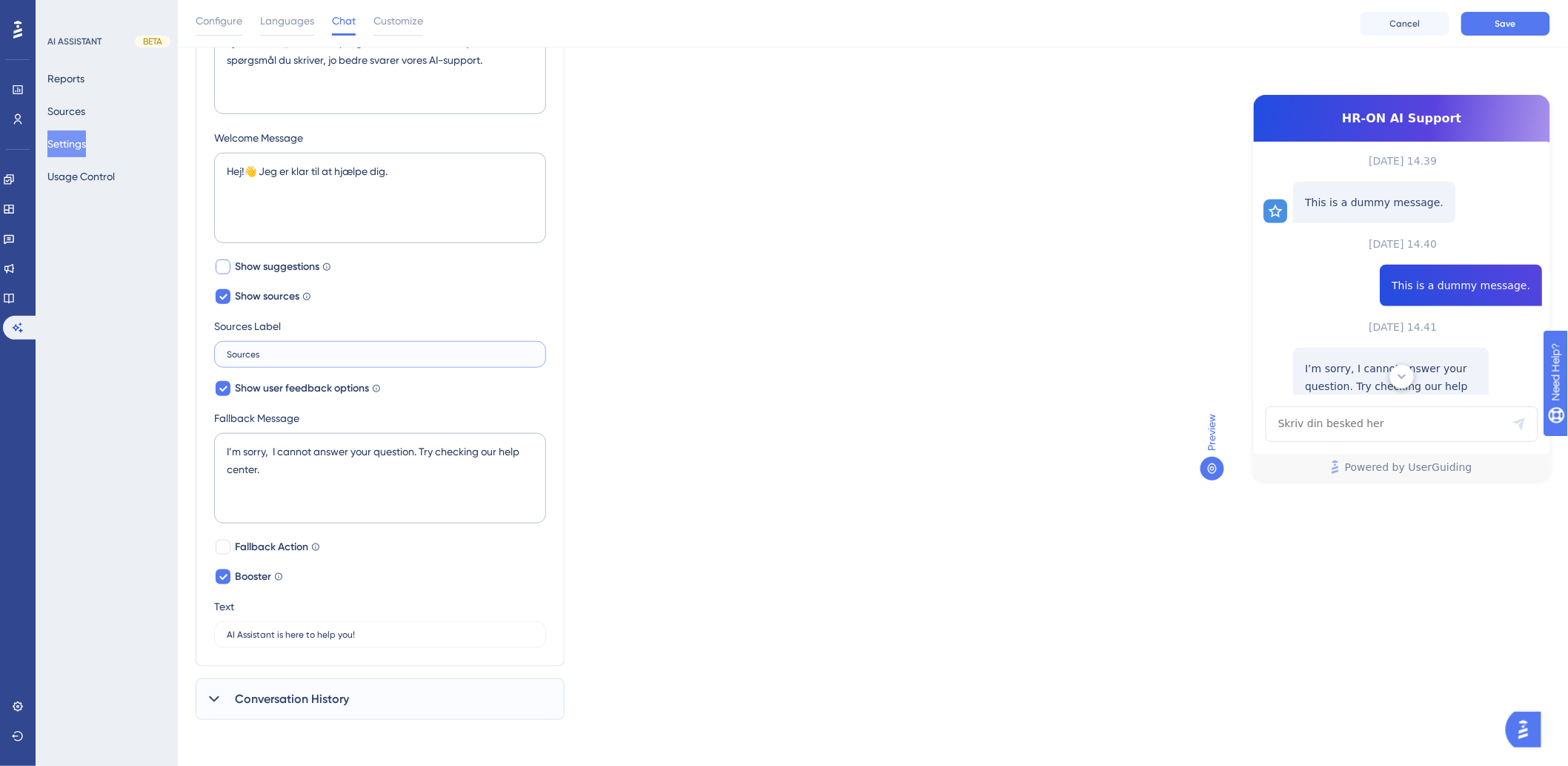
drag, startPoint x: 299, startPoint y: 356, endPoint x: 2, endPoint y: 373, distance: 297.5
click at [177, 373] on div "Performance Users Engagement Widgets Feedback Product Updates Knowledge Base AI…" at bounding box center [872, 181] width 1391 height 1123
type input "Kilde"
click at [219, 393] on icon at bounding box center [223, 388] width 8 height 12
click at [218, 393] on div at bounding box center [223, 389] width 15 height 15
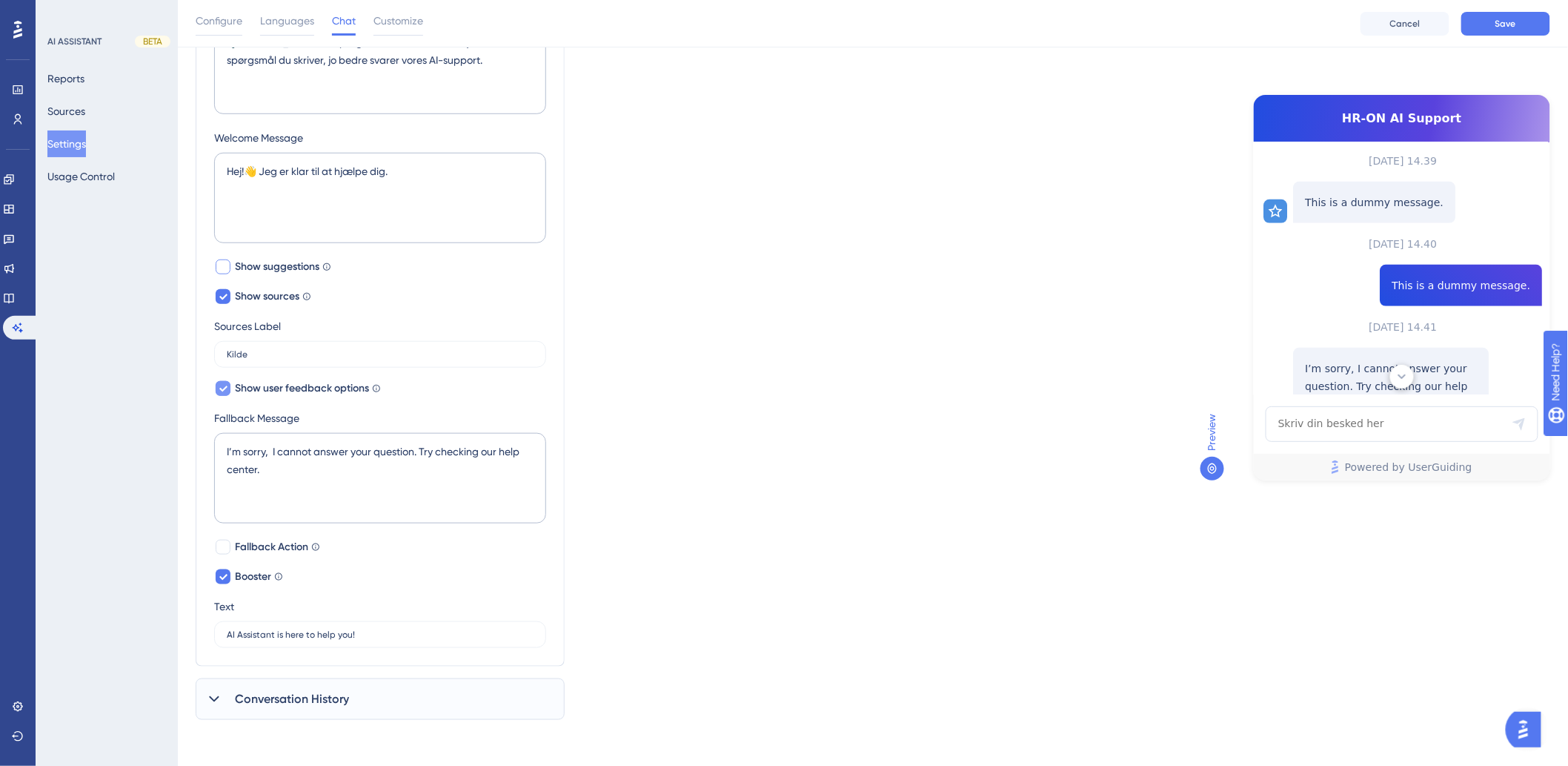
click at [219, 393] on icon at bounding box center [223, 388] width 8 height 12
click at [218, 393] on div at bounding box center [223, 389] width 15 height 15
checkbox input "true"
click at [1399, 371] on icon at bounding box center [1403, 377] width 15 height 15
click at [1402, 375] on icon at bounding box center [1403, 377] width 15 height 15
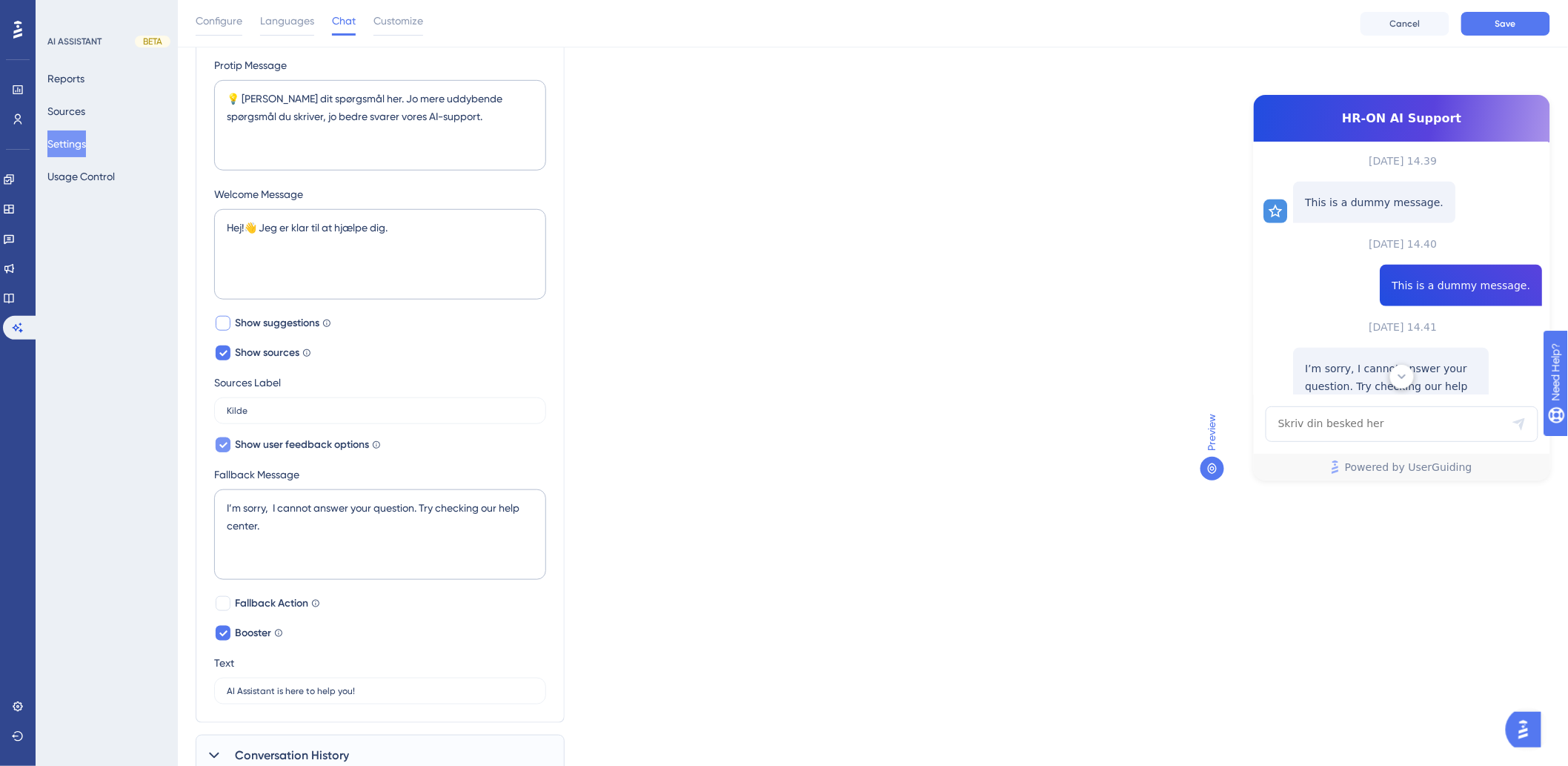
scroll to position [380, 0]
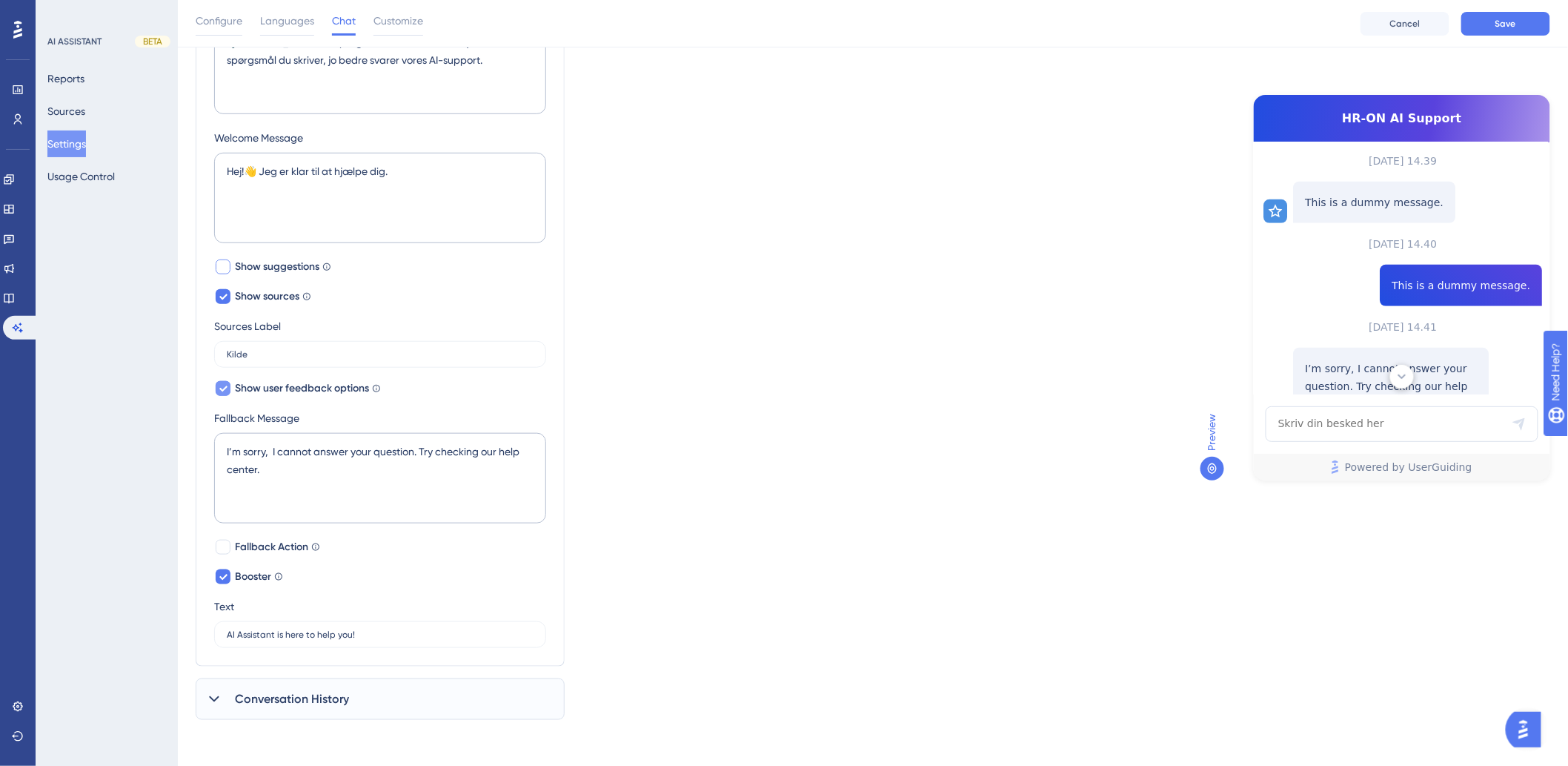
click at [1402, 376] on icon at bounding box center [1403, 377] width 15 height 15
click at [1535, 723] on img "Open AI Assistant Launcher" at bounding box center [1523, 729] width 26 height 26
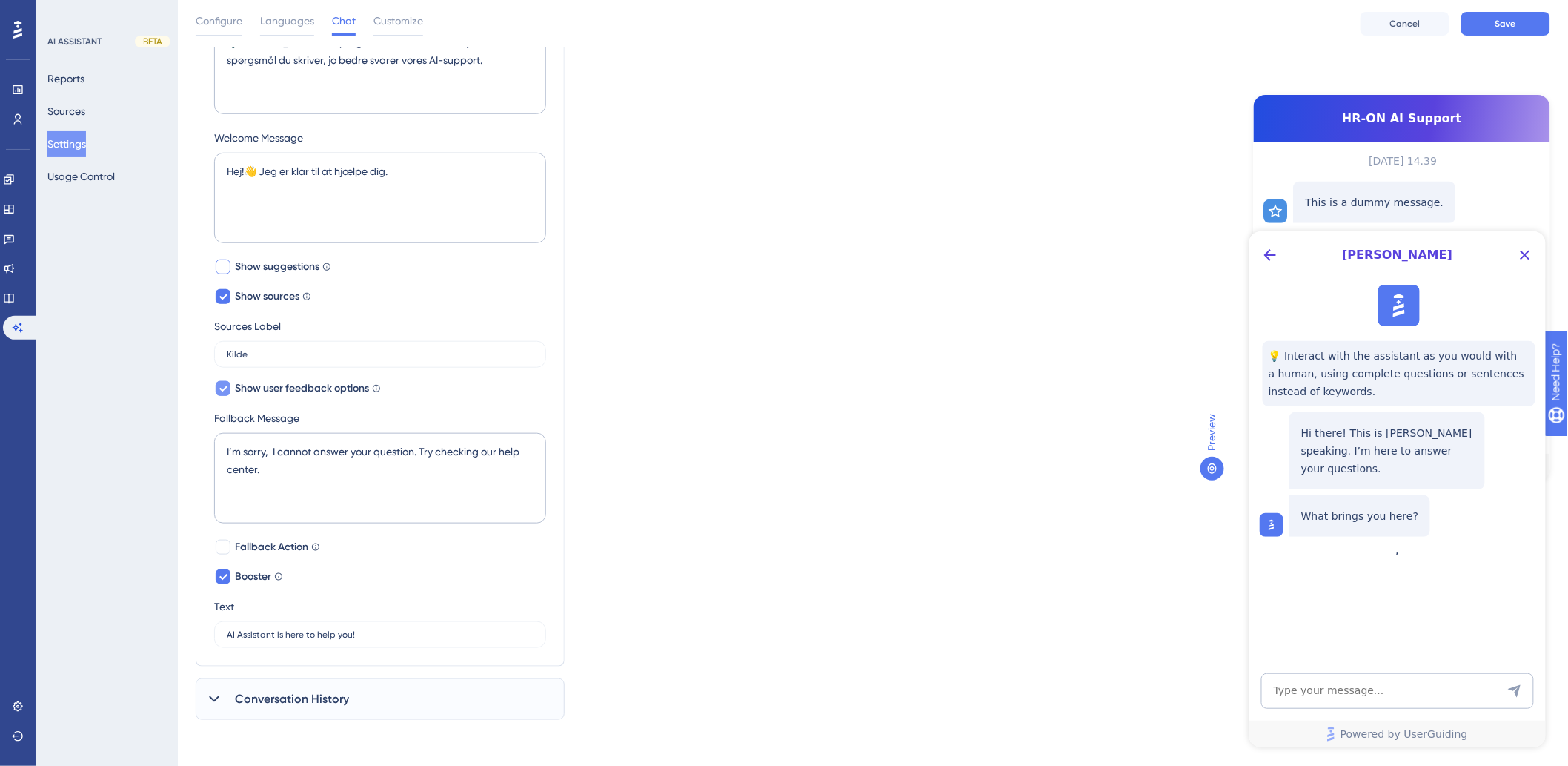
scroll to position [0, 0]
click at [1364, 692] on textarea "AI Assistant Text Input" at bounding box center [1397, 690] width 273 height 36
type textarea "test"
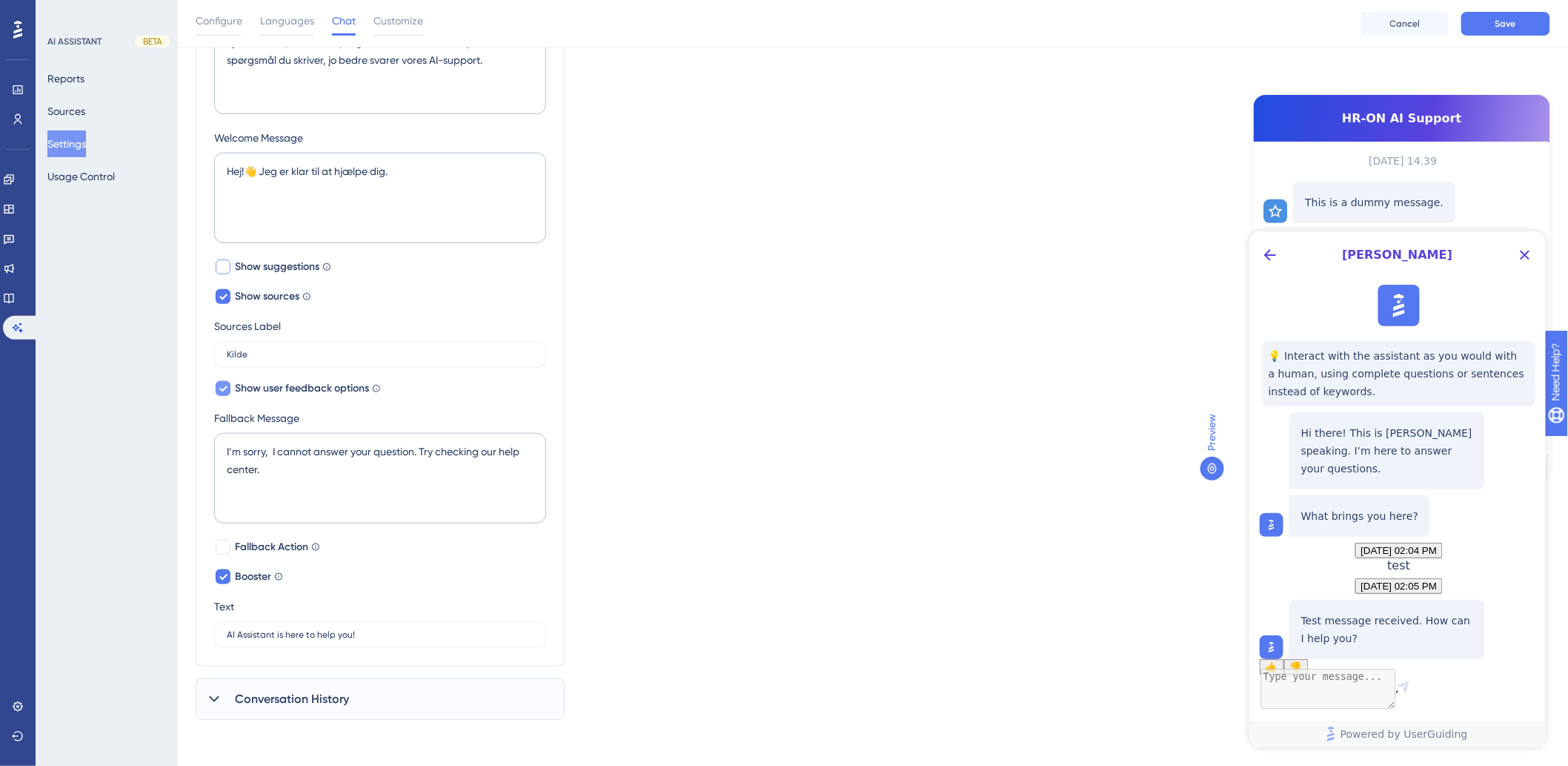
scroll to position [77, 0]
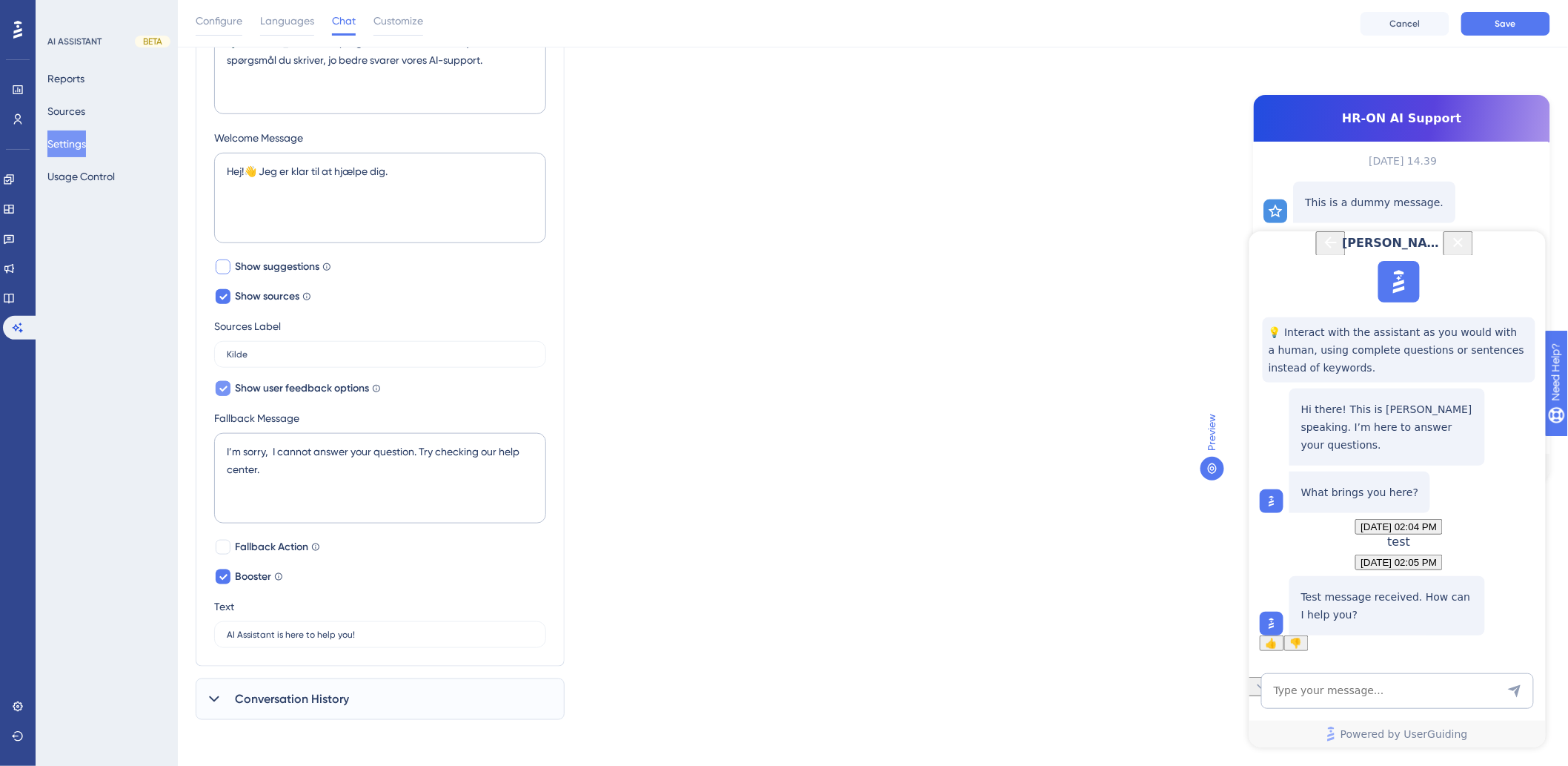
click at [1302, 637] on span "👎" at bounding box center [1295, 642] width 12 height 11
click at [826, 524] on div "Which language version do you want to edit? Danish Chat Widget AI Assistant Nam…" at bounding box center [872, 218] width 1355 height 1005
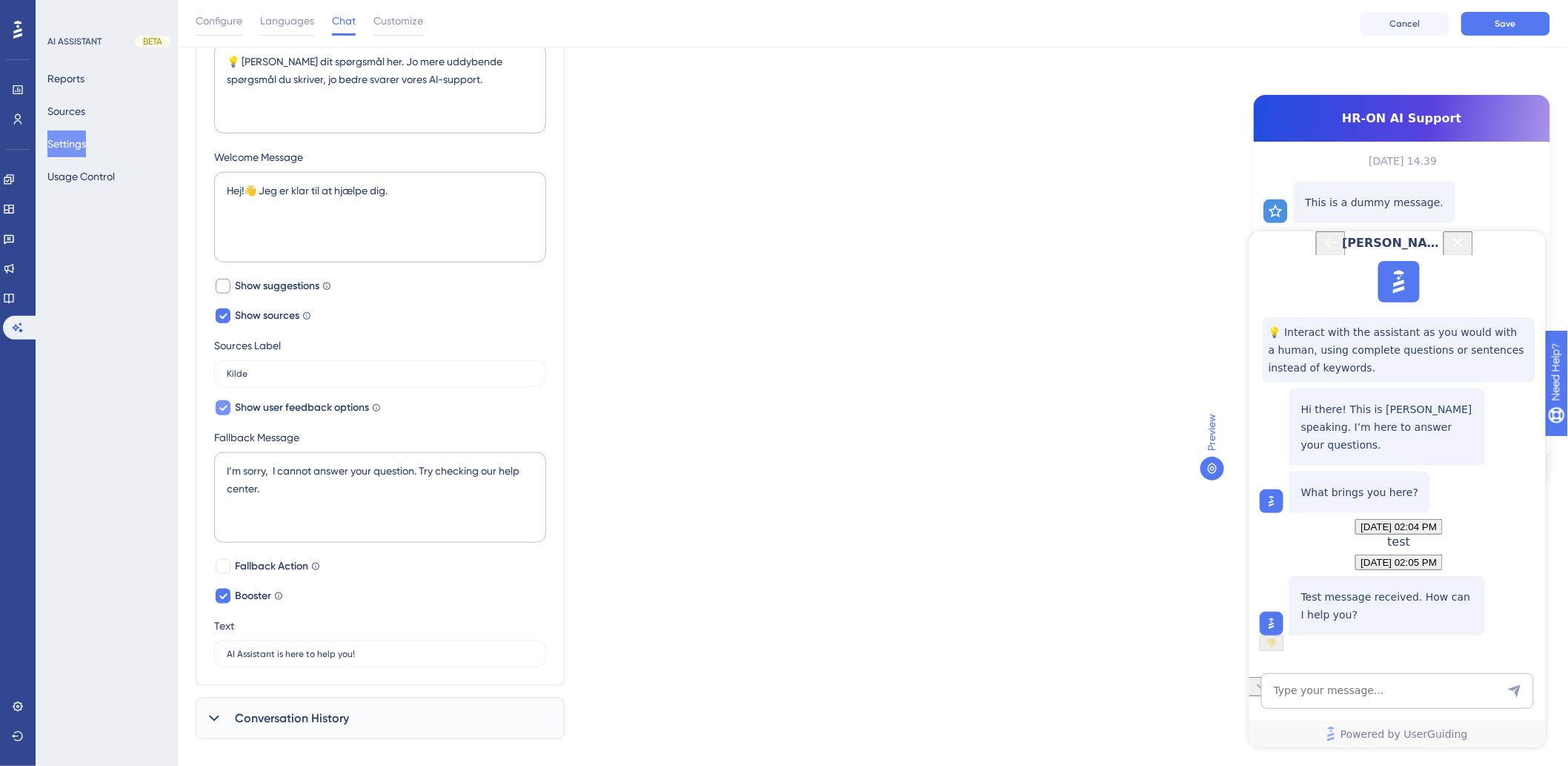
scroll to position [380, 0]
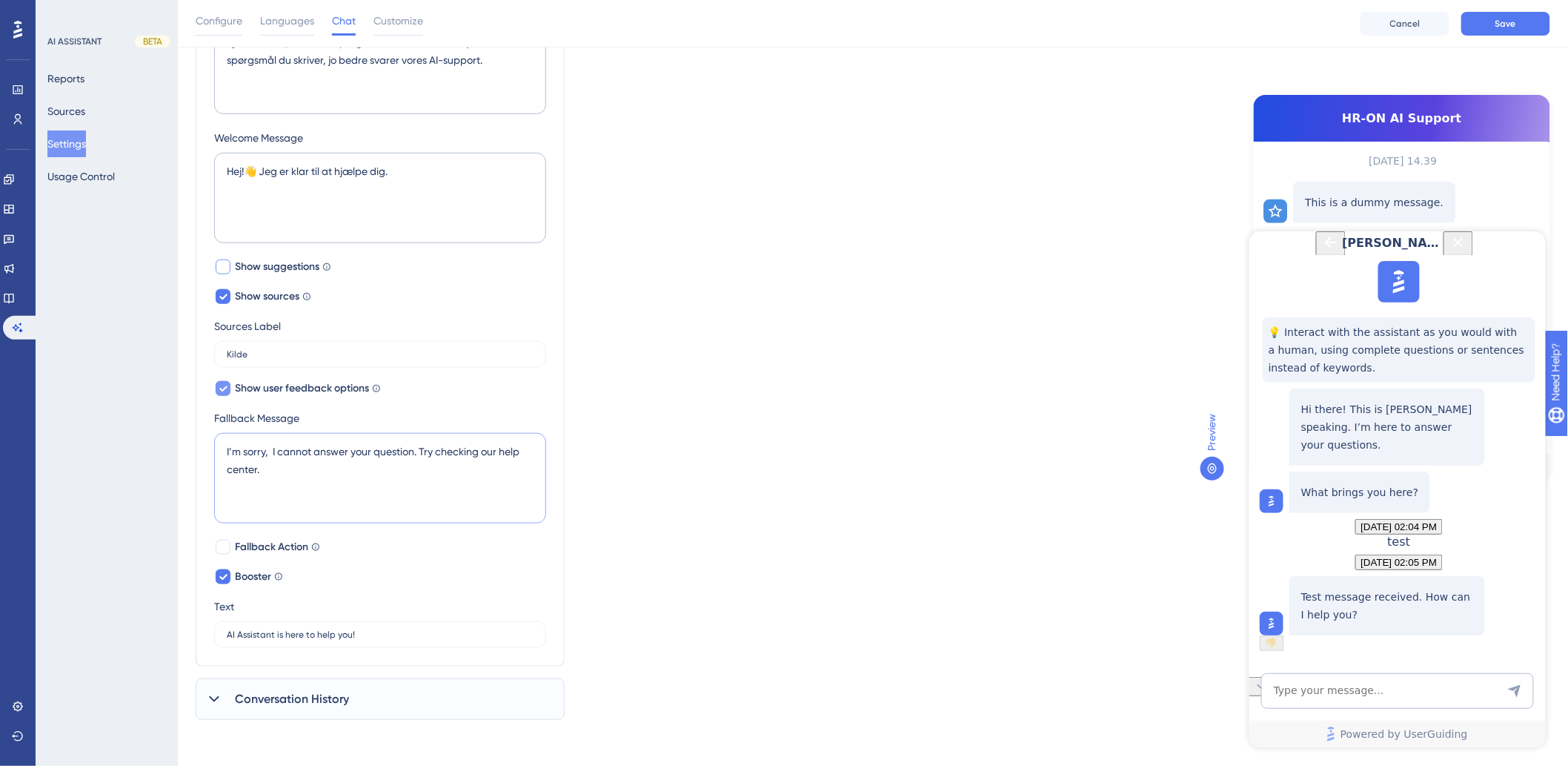
click at [271, 448] on textarea "I’m sorry, I cannot answer your question. Try checking our help center." at bounding box center [380, 479] width 332 height 91
click at [453, 451] on textarea "I’m sorry, I cannot answer your question. Try checking our help center." at bounding box center [380, 479] width 332 height 91
click at [371, 452] on textarea "I’m sorry, I cannot answer your question. Try checking our help center." at bounding box center [380, 479] width 332 height 91
click at [465, 451] on textarea "I’m sorry, I cannot answer your question. Try checking our help center." at bounding box center [380, 479] width 332 height 91
click at [354, 449] on textarea "I’m sorry, I cannot answer your question. Try checking our help center." at bounding box center [380, 479] width 332 height 91
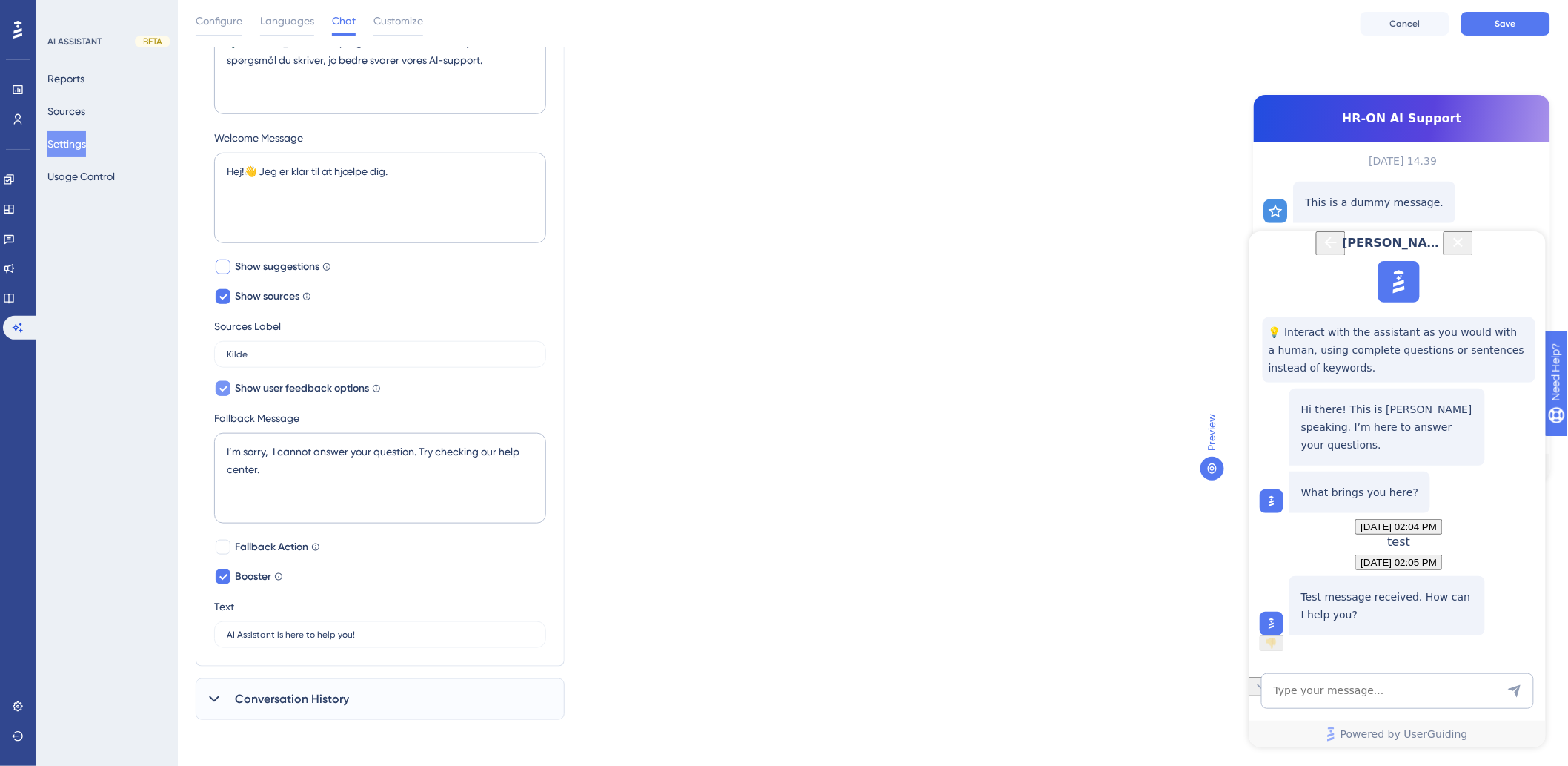
click at [224, 387] on icon at bounding box center [223, 388] width 8 height 12
drag, startPoint x: 291, startPoint y: 479, endPoint x: 187, endPoint y: 447, distance: 108.8
click at [187, 447] on div "Performance Users Engagement Widgets Feedback Product Updates Knowledge Base AI…" at bounding box center [872, 181] width 1391 height 1123
click at [368, 480] on textarea "I’m sorry, I cannot answer your question. Try checking our help center." at bounding box center [380, 479] width 332 height 91
click at [264, 449] on textarea "I’m sorry, I cannot answer your question. Try checking our help center." at bounding box center [380, 479] width 332 height 91
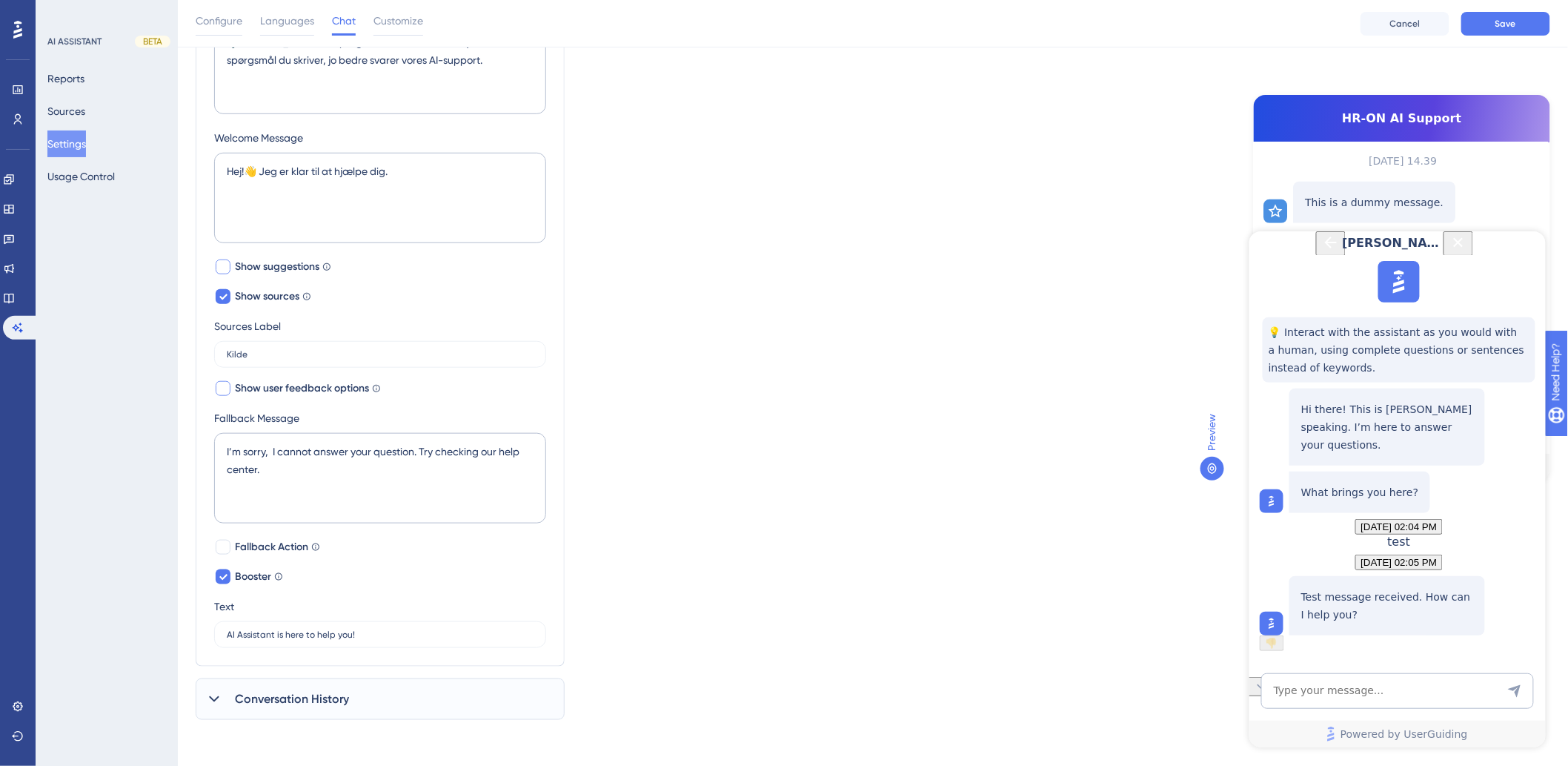
click at [228, 390] on div at bounding box center [223, 389] width 15 height 15
checkbox input "true"
click at [289, 474] on textarea "I’m sorry, I cannot answer your question. Try checking our help center." at bounding box center [380, 479] width 332 height 91
click at [319, 471] on textarea "Beklager. Jeg kan desværre ikke svare på dit spørgsmål. Prøv vores Help Center:…" at bounding box center [380, 479] width 332 height 91
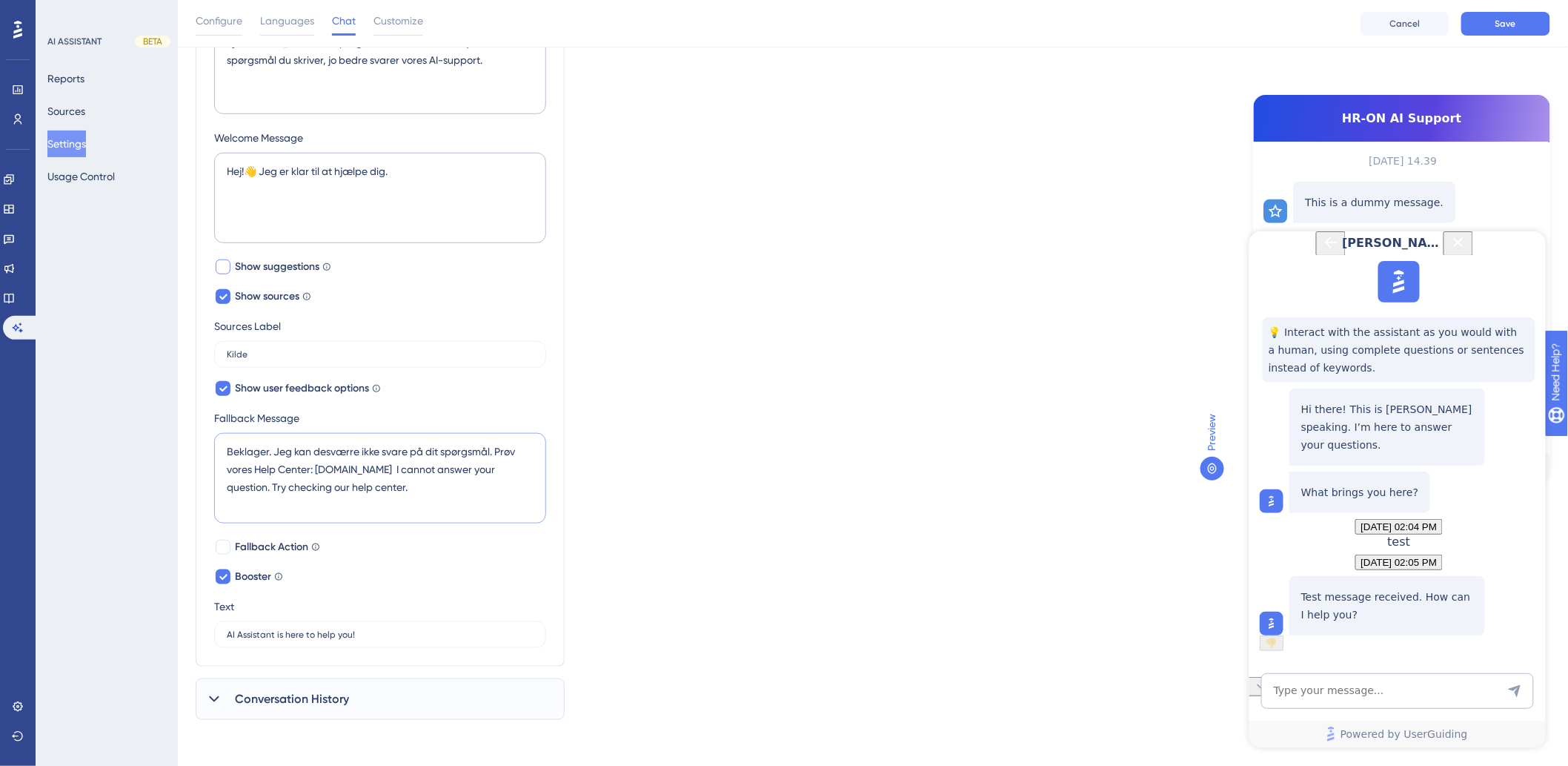
drag, startPoint x: 319, startPoint y: 469, endPoint x: 390, endPoint y: 464, distance: 71.2
click at [390, 464] on textarea "Beklager. Jeg kan desværre ikke svare på dit spørgsmål. Prøv vores Help Center:…" at bounding box center [380, 479] width 332 height 91
drag, startPoint x: 374, startPoint y: 466, endPoint x: 446, endPoint y: 508, distance: 83.4
click at [446, 508] on textarea "Beklager. Jeg kan desværre ikke svare på dit spørgsmål. Prøv vores Help Center:…" at bounding box center [380, 479] width 332 height 91
click at [389, 469] on textarea "Beklager. Jeg kan desværre ikke svare på dit spørgsmål. Prøv vores Help Center:…" at bounding box center [380, 479] width 332 height 91
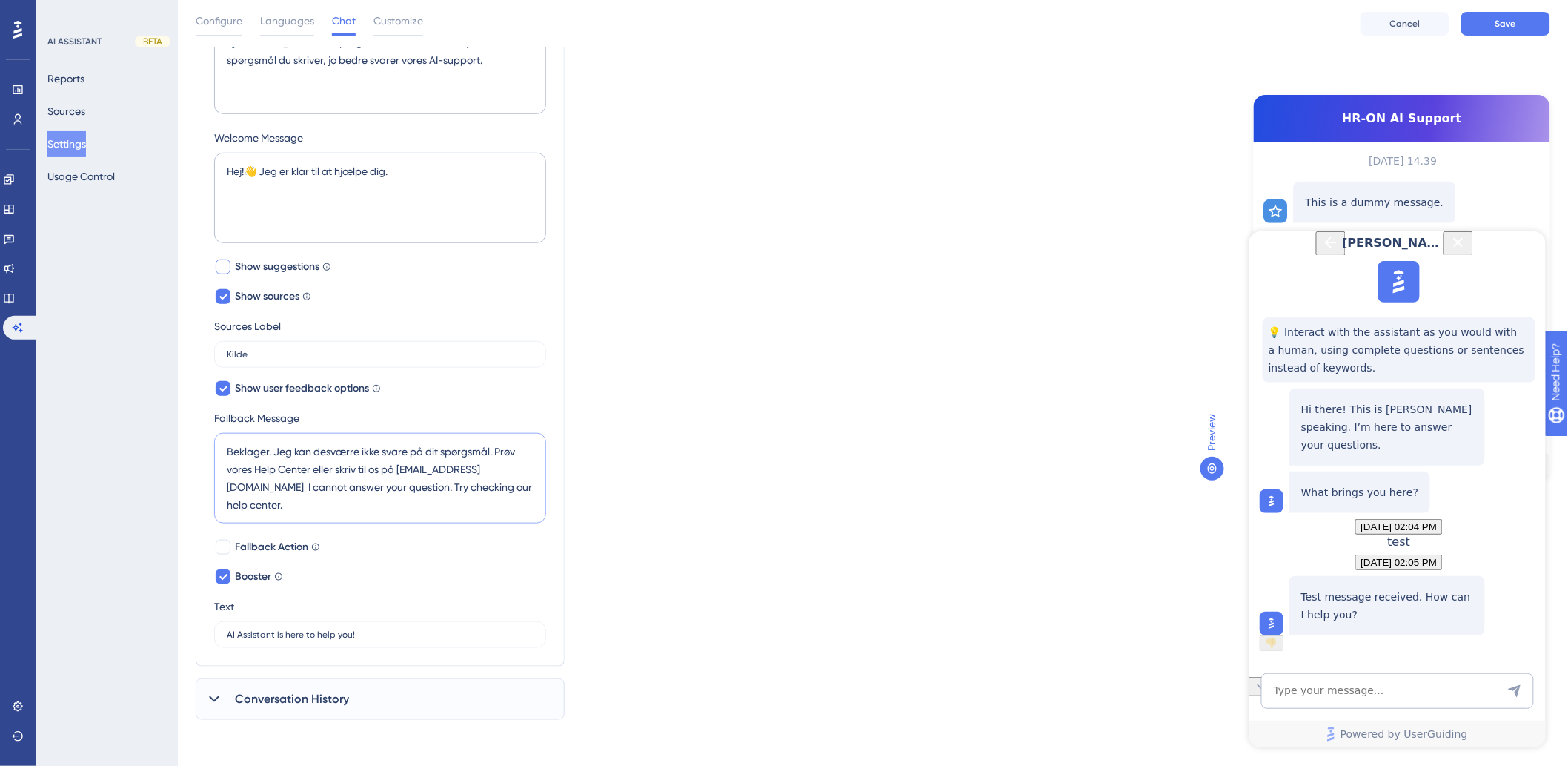
drag, startPoint x: 508, startPoint y: 493, endPoint x: 501, endPoint y: 469, distance: 25.0
click at [501, 469] on textarea "Beklager. Jeg kan desværre ikke svare på dit spørgsmål. Prøv vores Help Center …" at bounding box center [380, 479] width 332 height 91
click at [509, 469] on textarea "Beklager. Jeg kan desværre ikke svare på dit spørgsmål. Prøv vores Help Center …" at bounding box center [380, 479] width 332 height 91
click at [498, 451] on textarea "Beklager. Jeg kan desværre ikke svare på dit spørgsmål. Prøv vores Help Center …" at bounding box center [380, 479] width 332 height 91
click at [272, 451] on textarea "Beklager. Jeg kan desværre ikke svare på dit spørgsmål. Prøv vores Help Center …" at bounding box center [380, 479] width 332 height 91
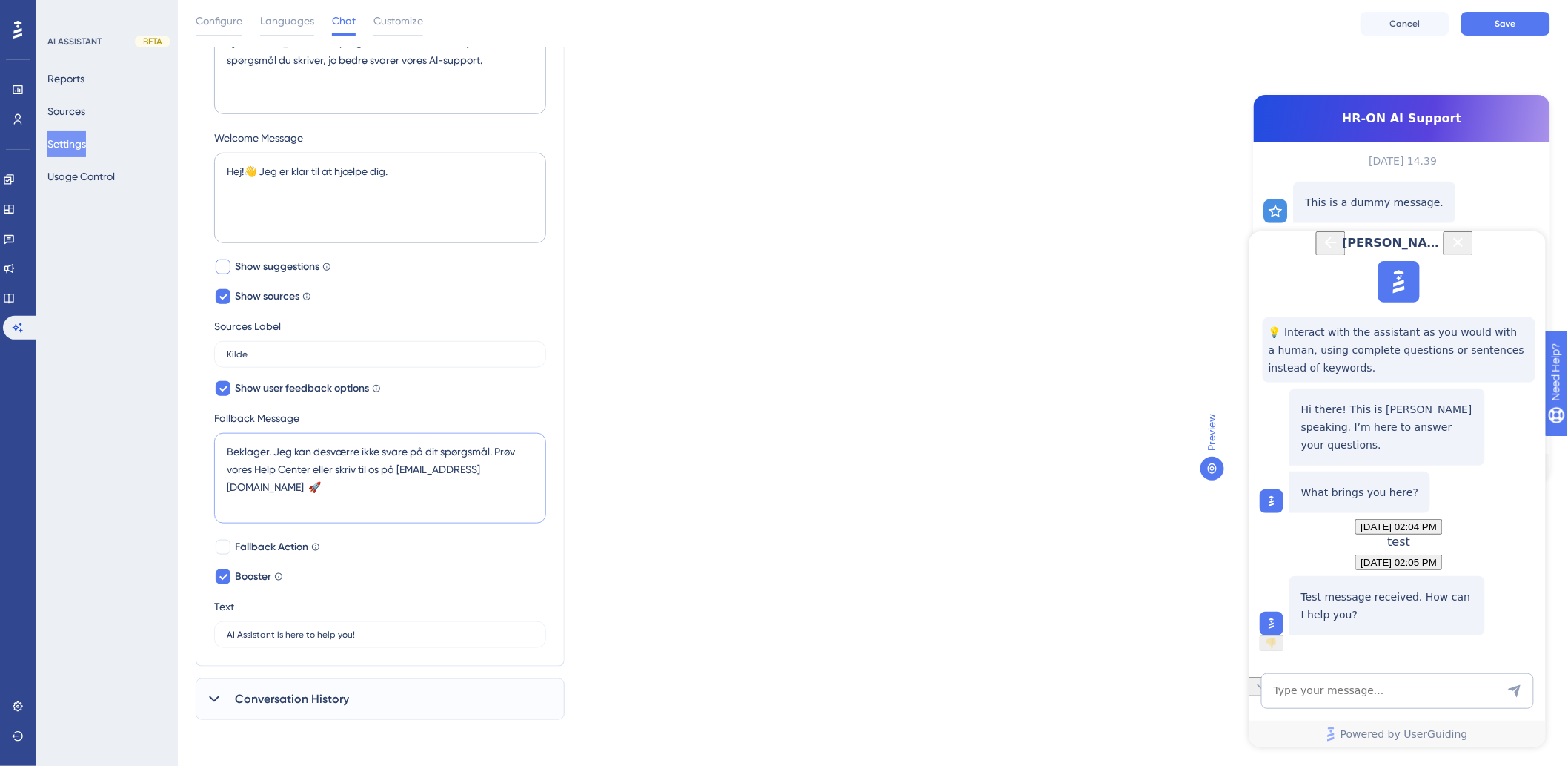
click at [272, 447] on textarea "Beklager. Jeg kan desværre ikke svare på dit spørgsmål. Prøv vores Help Center …" at bounding box center [380, 479] width 332 height 91
click at [498, 447] on textarea "Beklager. Jeg kan desværre ikke svare på dit spørgsmål. Prøv vores Help Center …" at bounding box center [380, 479] width 332 height 91
click at [494, 449] on textarea "Beklager. Jeg kan desværre ikke svare på dit spørgsmål. Prøv vores Help Center …" at bounding box center [380, 479] width 332 height 91
click at [532, 468] on textarea "Beklager. Jeg kan desværre ikke svare på dit spørgsmål.🤗 Prøv vores Help Center…" at bounding box center [380, 479] width 332 height 91
type textarea "Beklager. Jeg kan desværre ikke svare på dit spørgsmål.🤗 Prøv vores Help Center…"
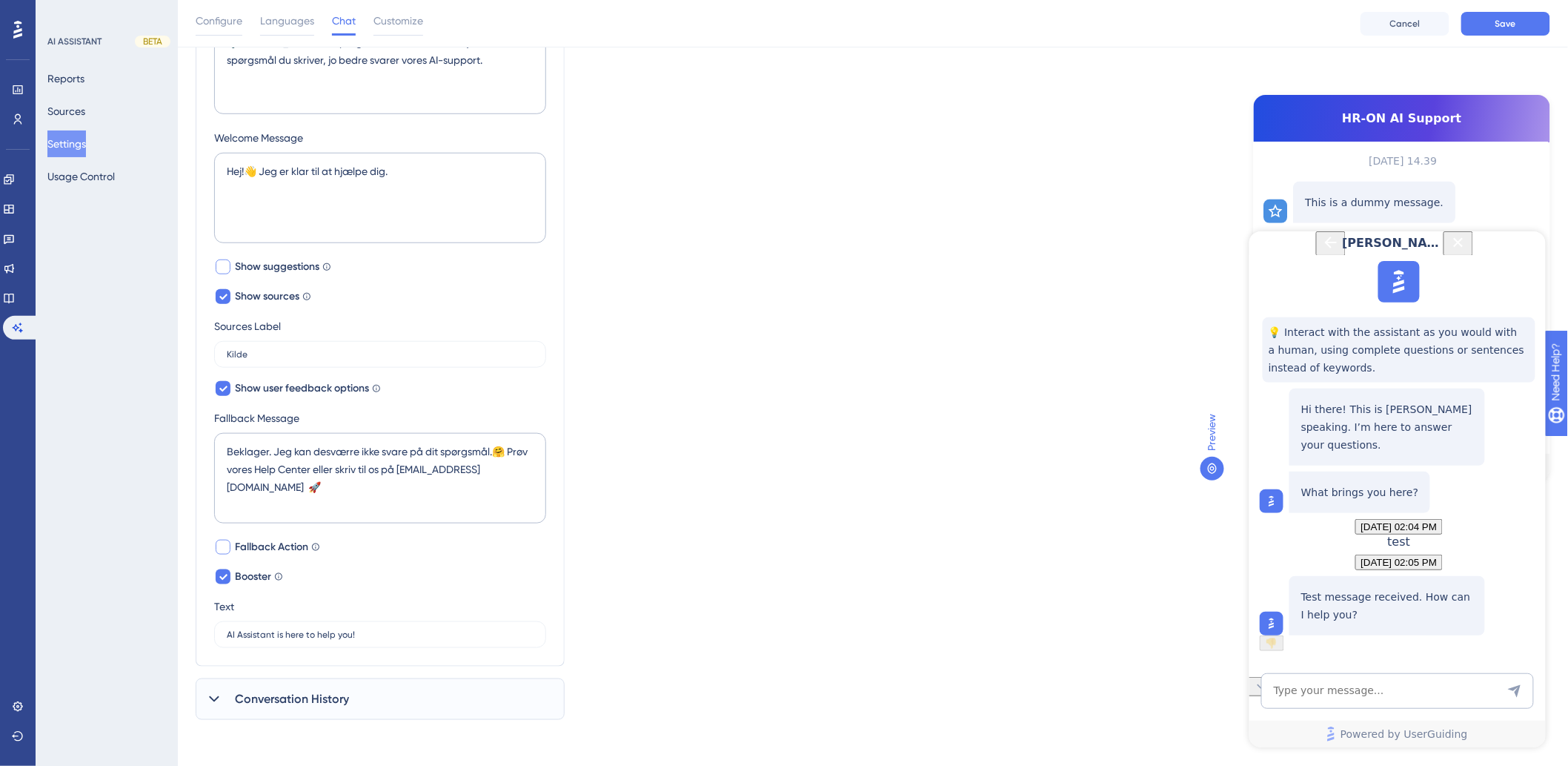
click at [226, 547] on div at bounding box center [223, 548] width 15 height 15
checkbox input "true"
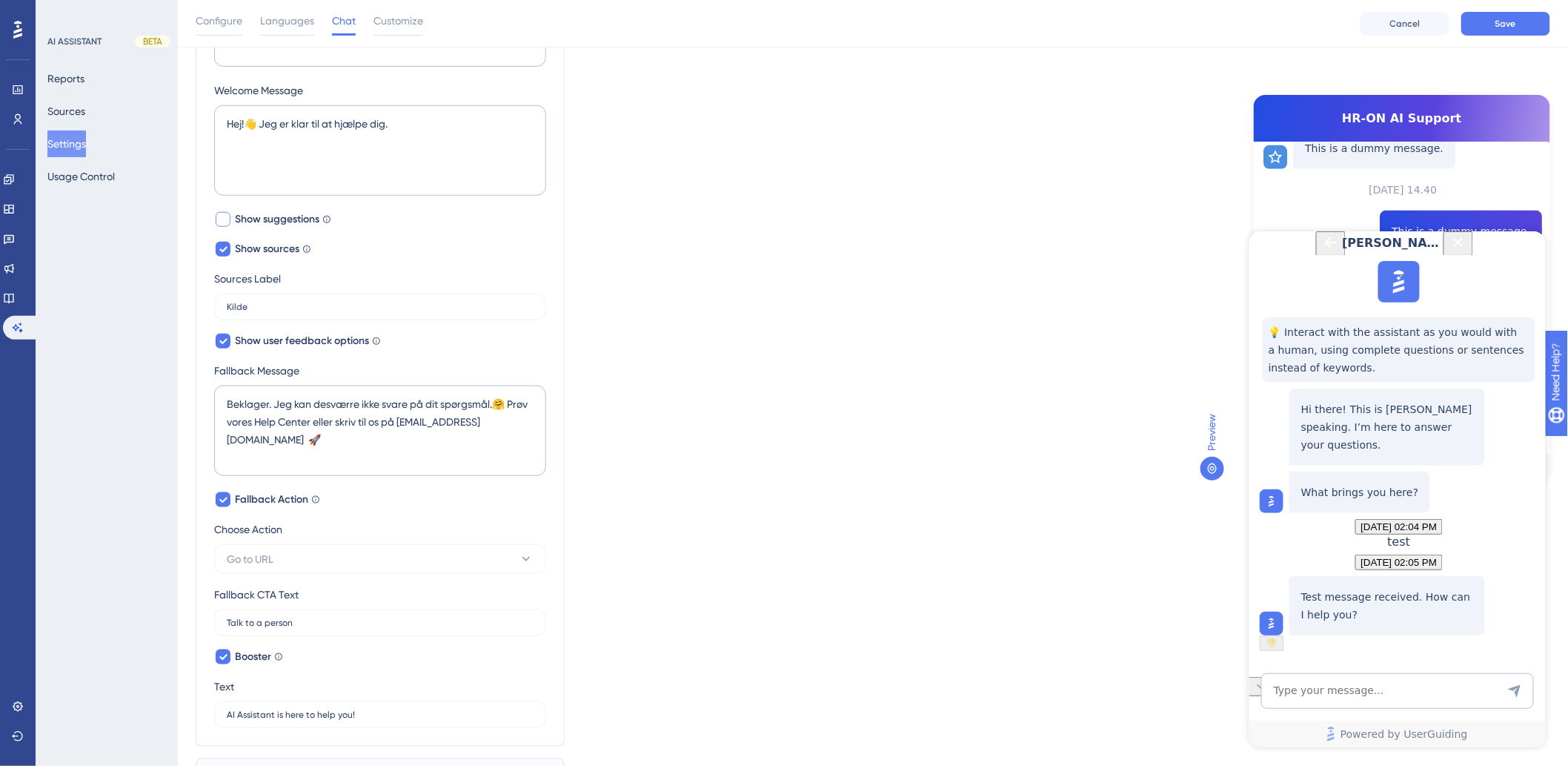
scroll to position [506, 0]
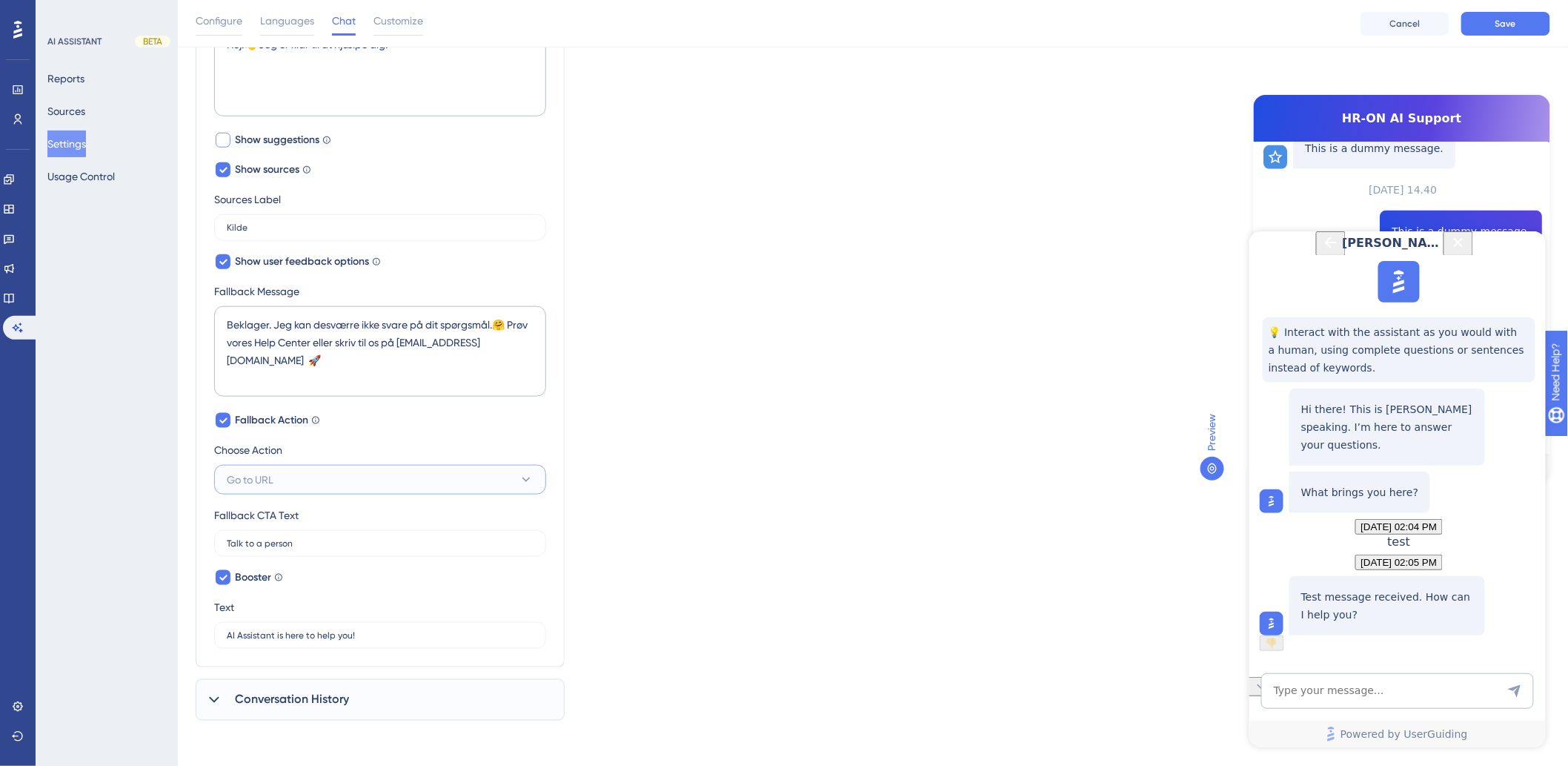
click at [329, 466] on button "Go to URL" at bounding box center [380, 479] width 332 height 29
click at [361, 465] on button "Go to URL" at bounding box center [380, 479] width 332 height 29
click at [302, 541] on input "Talk to a person" at bounding box center [379, 543] width 307 height 10
click at [357, 478] on button "Go to URL" at bounding box center [380, 479] width 332 height 29
click at [323, 478] on button "Go to URL" at bounding box center [380, 479] width 332 height 29
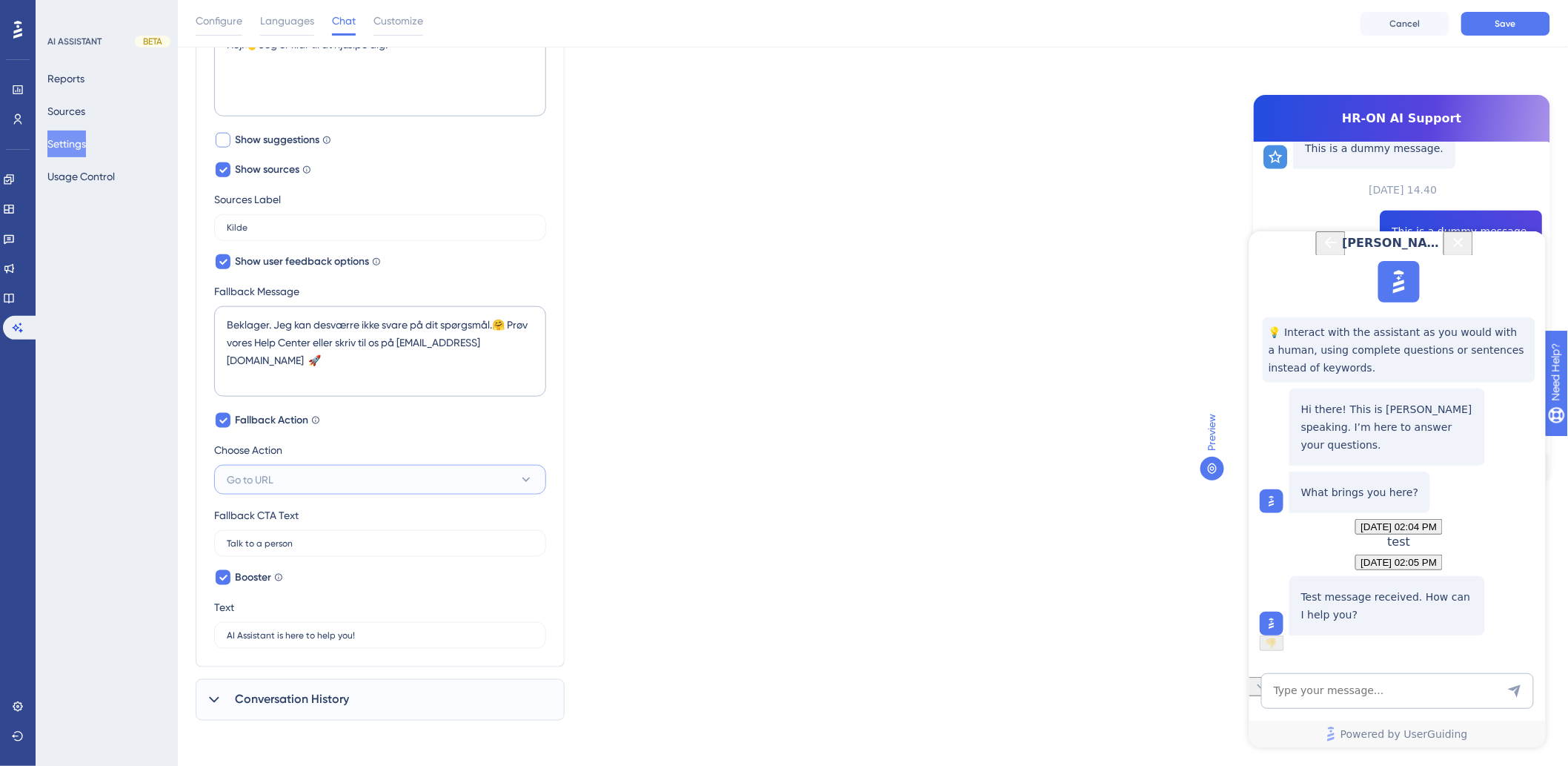
click at [323, 475] on button "Go to URL" at bounding box center [380, 479] width 332 height 29
click at [284, 552] on div "Go to URL Go to URL" at bounding box center [380, 554] width 289 height 29
click at [343, 538] on input "https://help.yourwebsite.com/en" at bounding box center [379, 543] width 307 height 10
drag, startPoint x: 386, startPoint y: 538, endPoint x: 115, endPoint y: 536, distance: 271.0
click at [177, 536] on div "Performance Users Engagement Widgets Feedback Product Updates Knowledge Base AI…" at bounding box center [872, 150] width 1391 height 1313
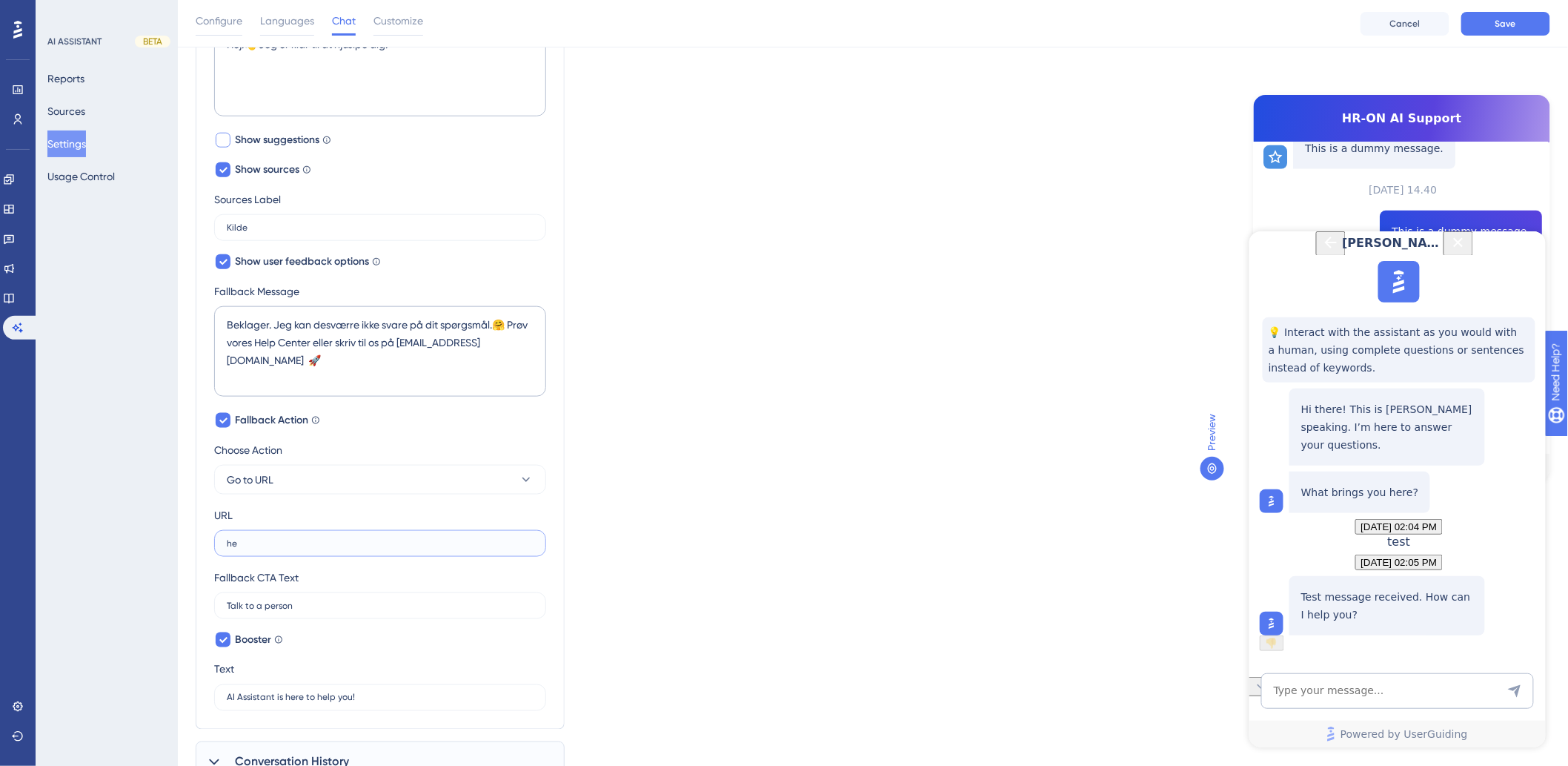
type input "h"
drag, startPoint x: 110, startPoint y: 547, endPoint x: 157, endPoint y: 545, distance: 47.0
click at [157, 545] on div "AI ASSISTANT BETA Reports Sources Settings Usage Control" at bounding box center [107, 383] width 143 height 766
click at [374, 545] on input "text" at bounding box center [379, 543] width 307 height 10
type input "h"
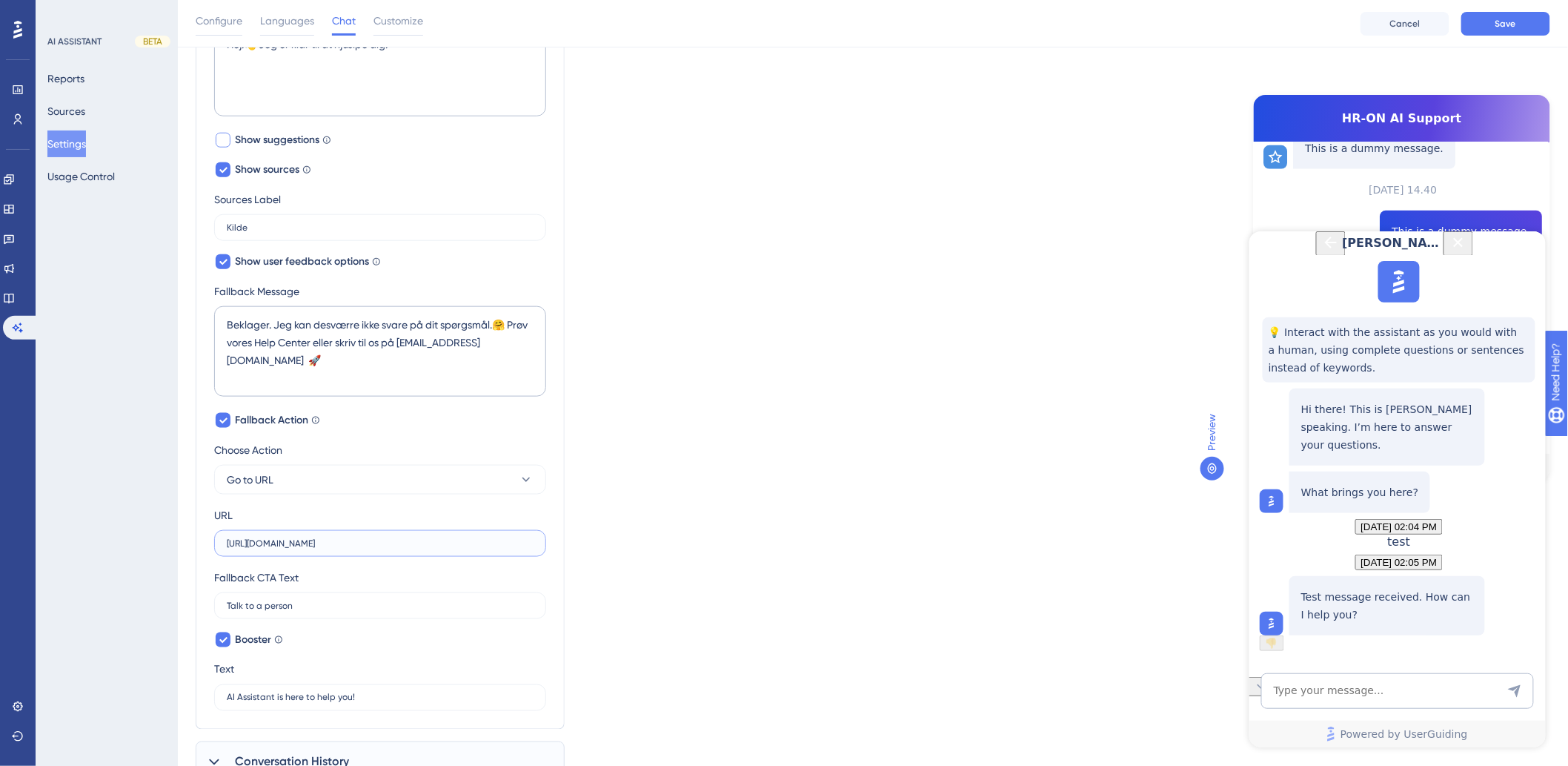
type input "https://help.hr-on.com"
click at [427, 506] on div "URL https://help.hr-on.com" at bounding box center [380, 531] width 332 height 50
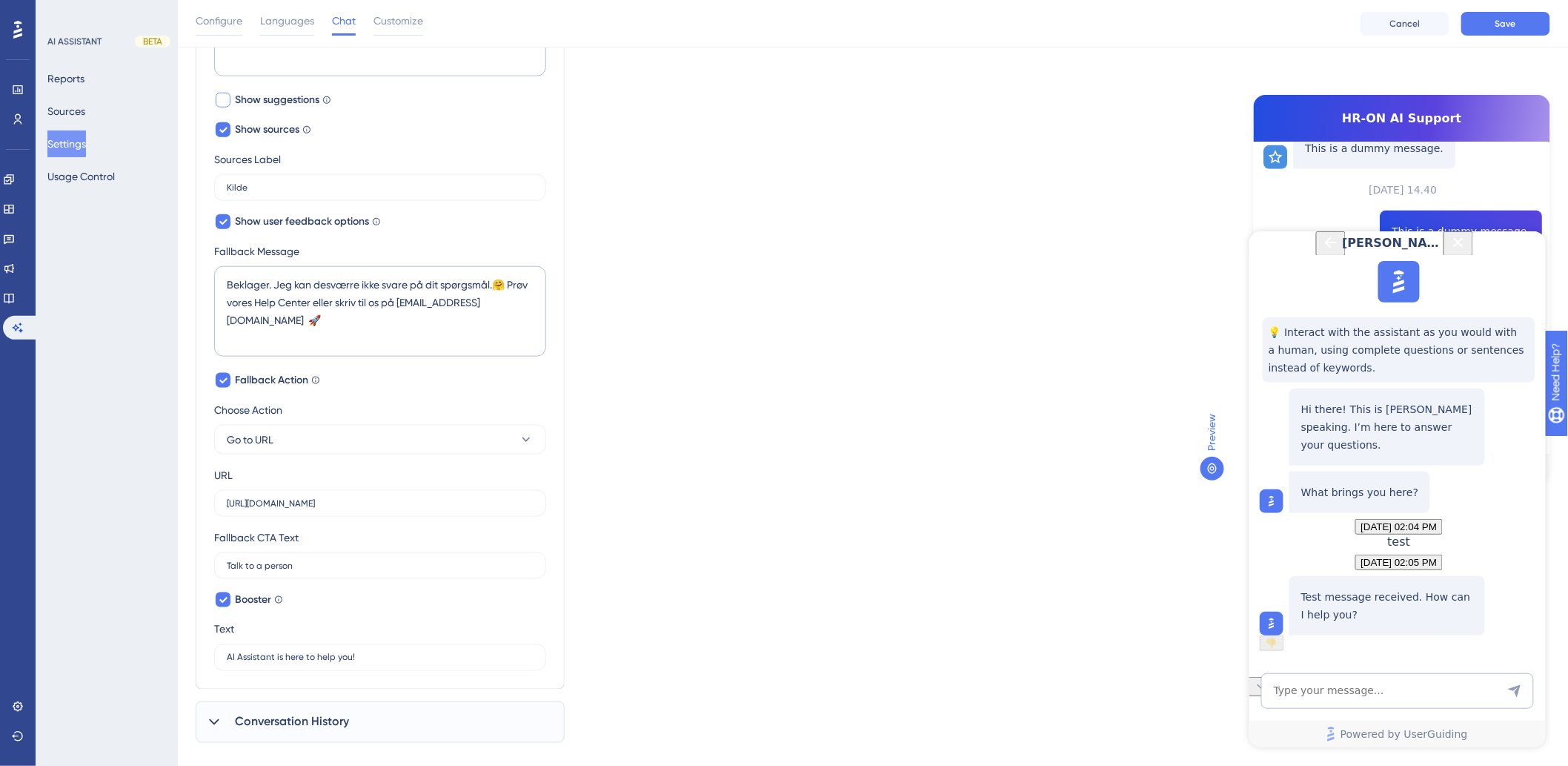
scroll to position [569, 0]
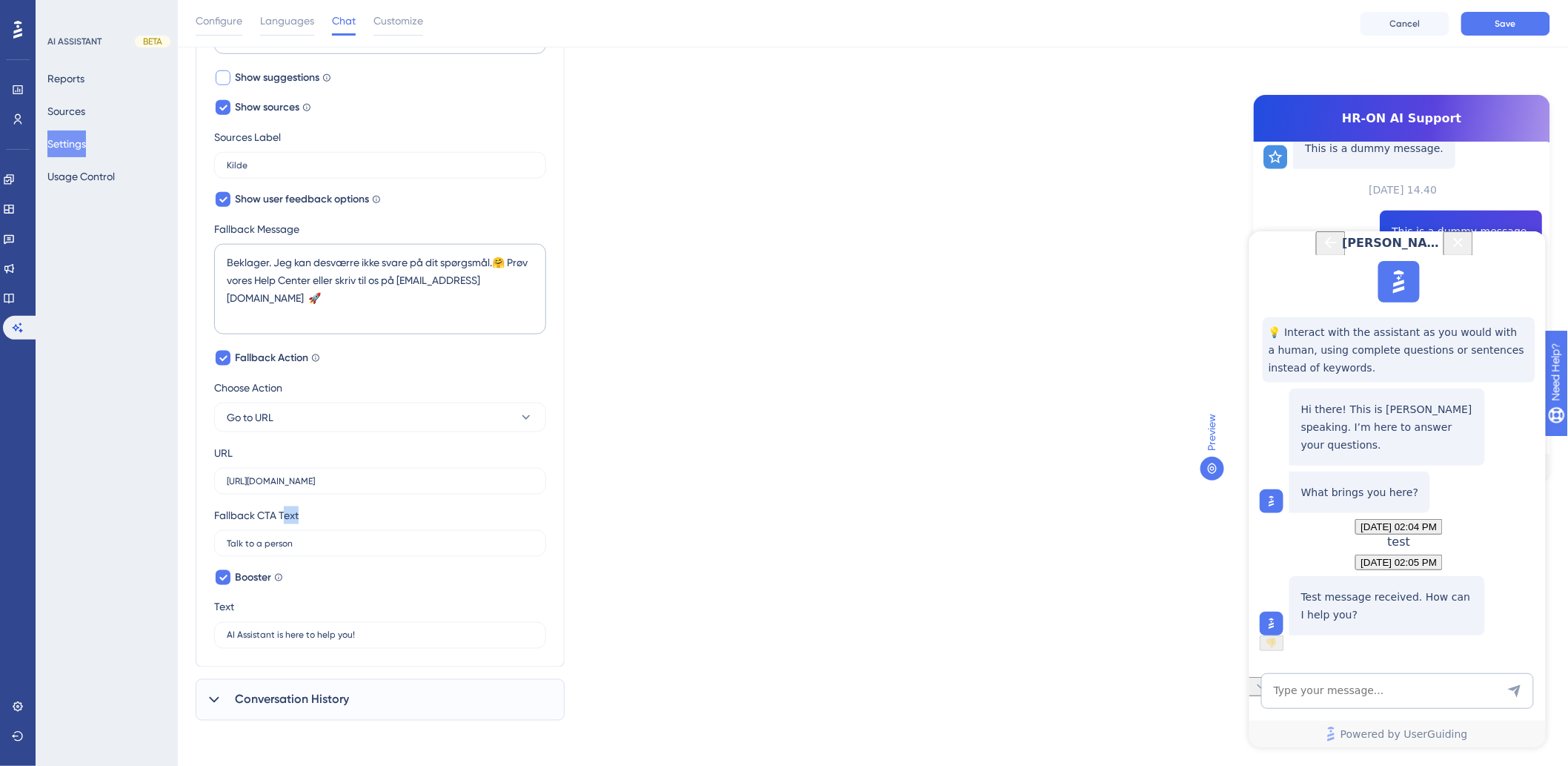
drag, startPoint x: 340, startPoint y: 547, endPoint x: 282, endPoint y: 520, distance: 64.0
click at [282, 520] on div "Fallback CTA Text Talk to a person" at bounding box center [380, 531] width 332 height 50
click at [282, 523] on div "Fallback CTA Text Talk to a person" at bounding box center [380, 531] width 332 height 50
click at [278, 558] on div "AI Assistant Name HR-ON AI Support Chat Input Placeholder Skriv din besked her …" at bounding box center [380, 152] width 332 height 993
click at [281, 550] on label "Talk to a person" at bounding box center [380, 543] width 332 height 26
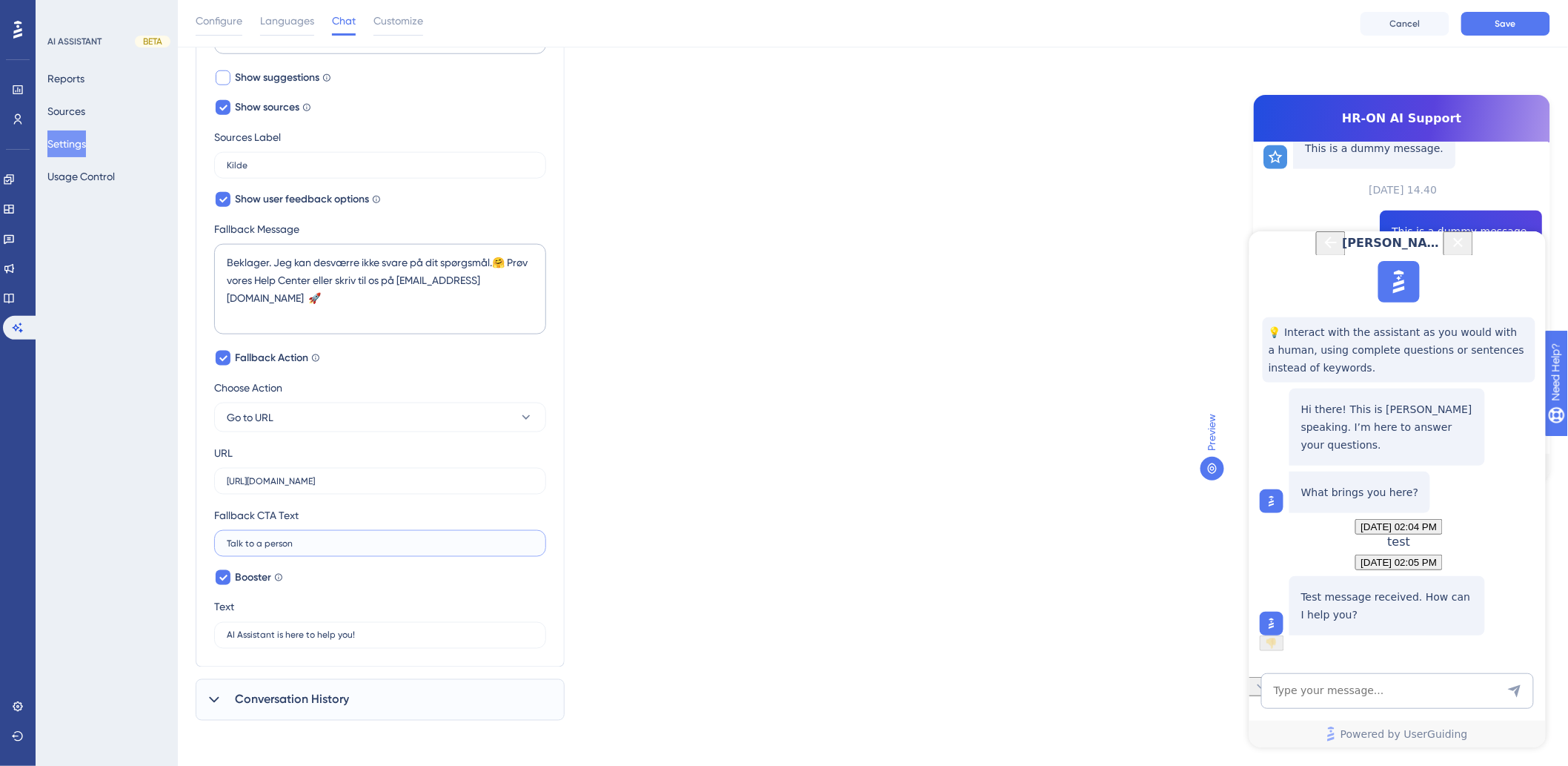
click at [281, 549] on input "Talk to a person" at bounding box center [379, 543] width 307 height 10
click at [288, 543] on input "Talk to a person" at bounding box center [379, 543] width 307 height 10
click at [306, 545] on input "Talk to a person" at bounding box center [379, 543] width 307 height 10
drag, startPoint x: 308, startPoint y: 542, endPoint x: 205, endPoint y: 544, distance: 103.0
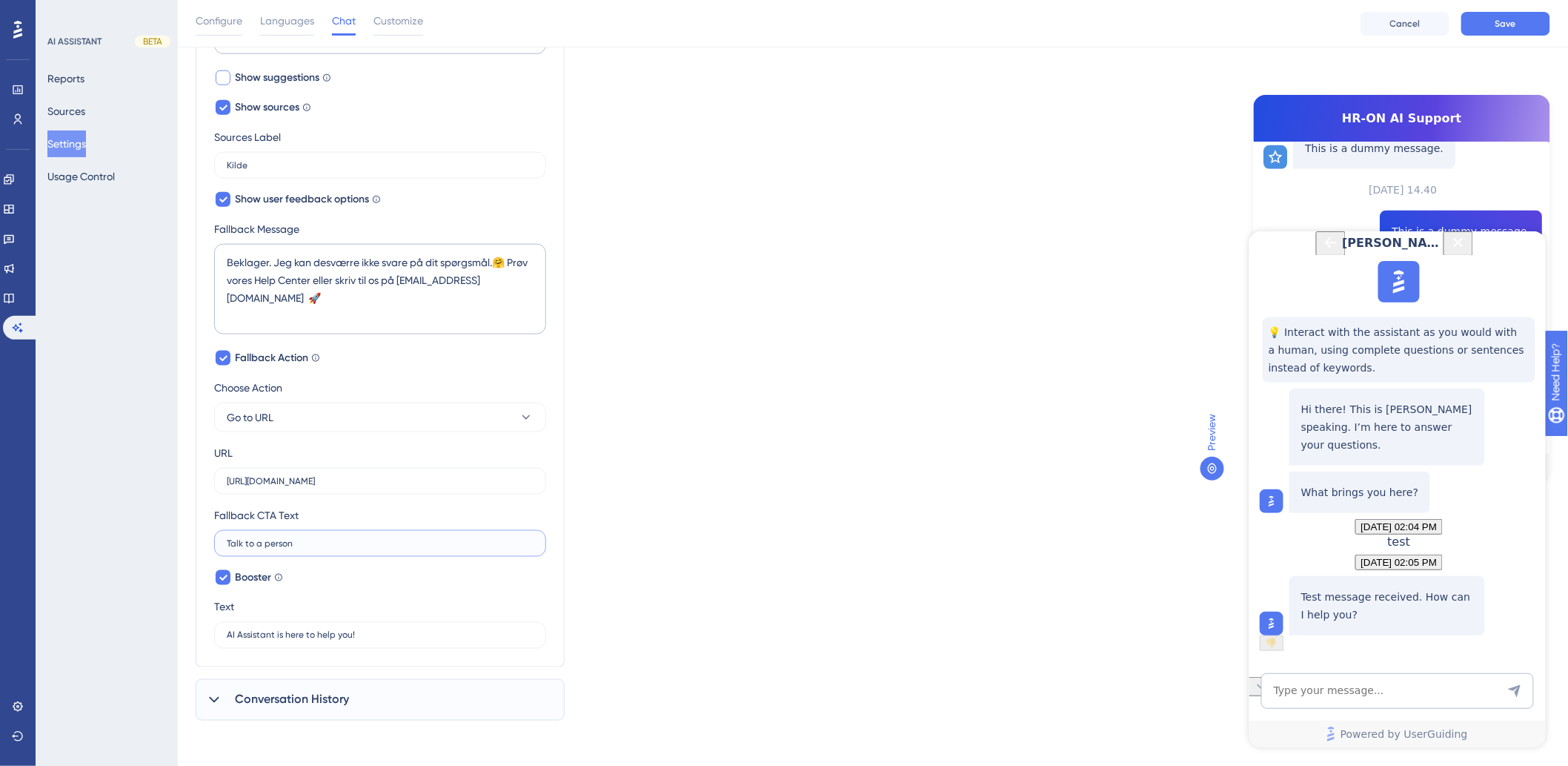
click at [205, 544] on div "AI Assistant Name HR-ON AI Support Chat Input Placeholder Skriv din besked her …" at bounding box center [379, 153] width 369 height 1029
type input "D"
click at [1467, 250] on icon "Close Button" at bounding box center [1458, 242] width 18 height 18
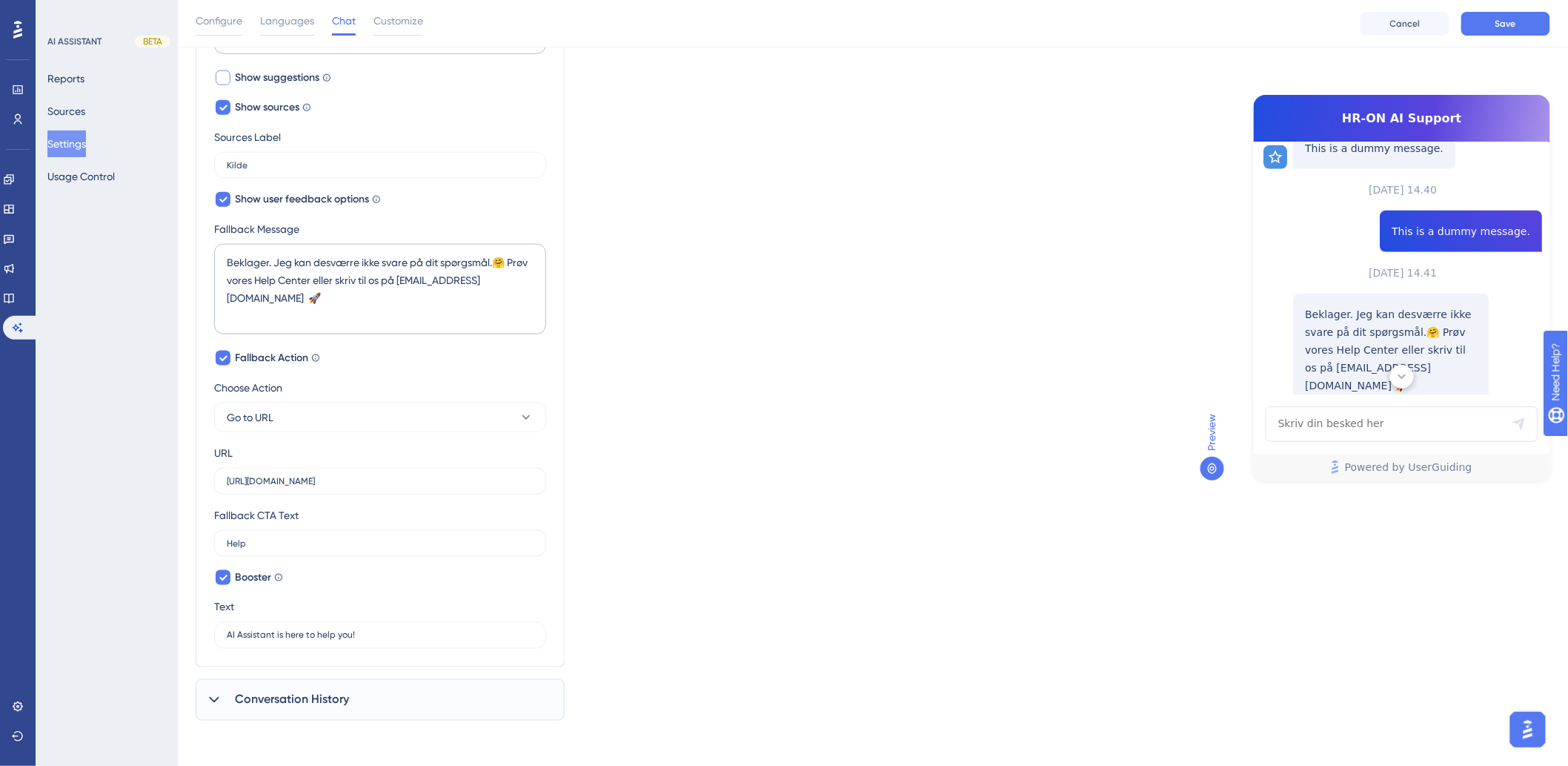
scroll to position [0, 0]
click at [1359, 402] on button "Help" at bounding box center [1391, 417] width 177 height 29
click at [328, 536] on label "Help" at bounding box center [380, 543] width 332 height 26
click at [328, 538] on input "Help" at bounding box center [379, 543] width 307 height 10
type input "H"
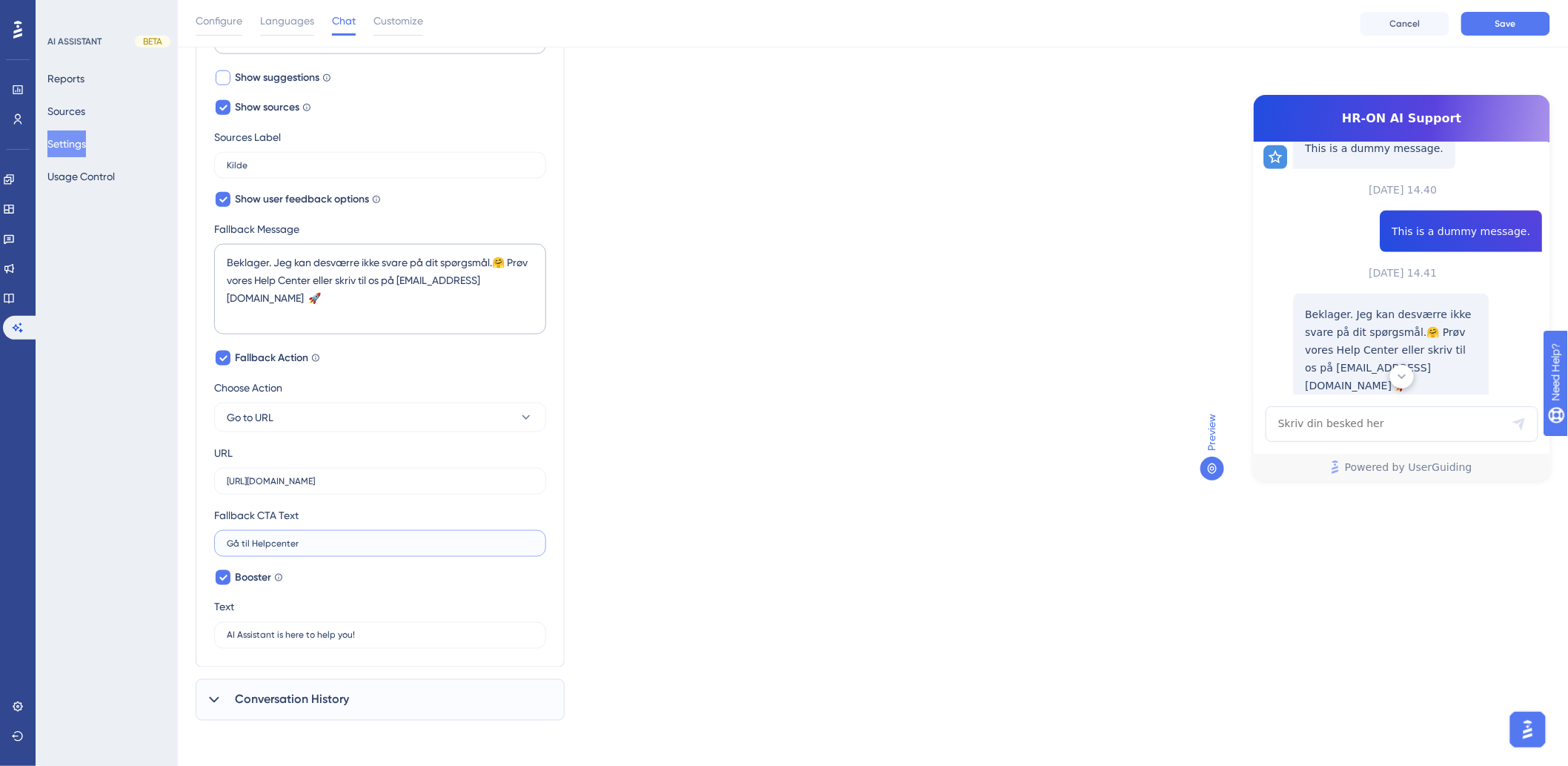
click at [270, 541] on input "Gå til Helpcenter" at bounding box center [379, 543] width 307 height 10
click at [364, 542] on input "Gå til Help center" at bounding box center [379, 543] width 307 height 10
click at [278, 542] on input "Gå til Help center" at bounding box center [379, 543] width 307 height 10
type input "Gå til Help Center"
click at [805, 482] on div "Which language version do you want to edit? Danish Chat Widget AI Assistant Nam…" at bounding box center [872, 123] width 1355 height 1195
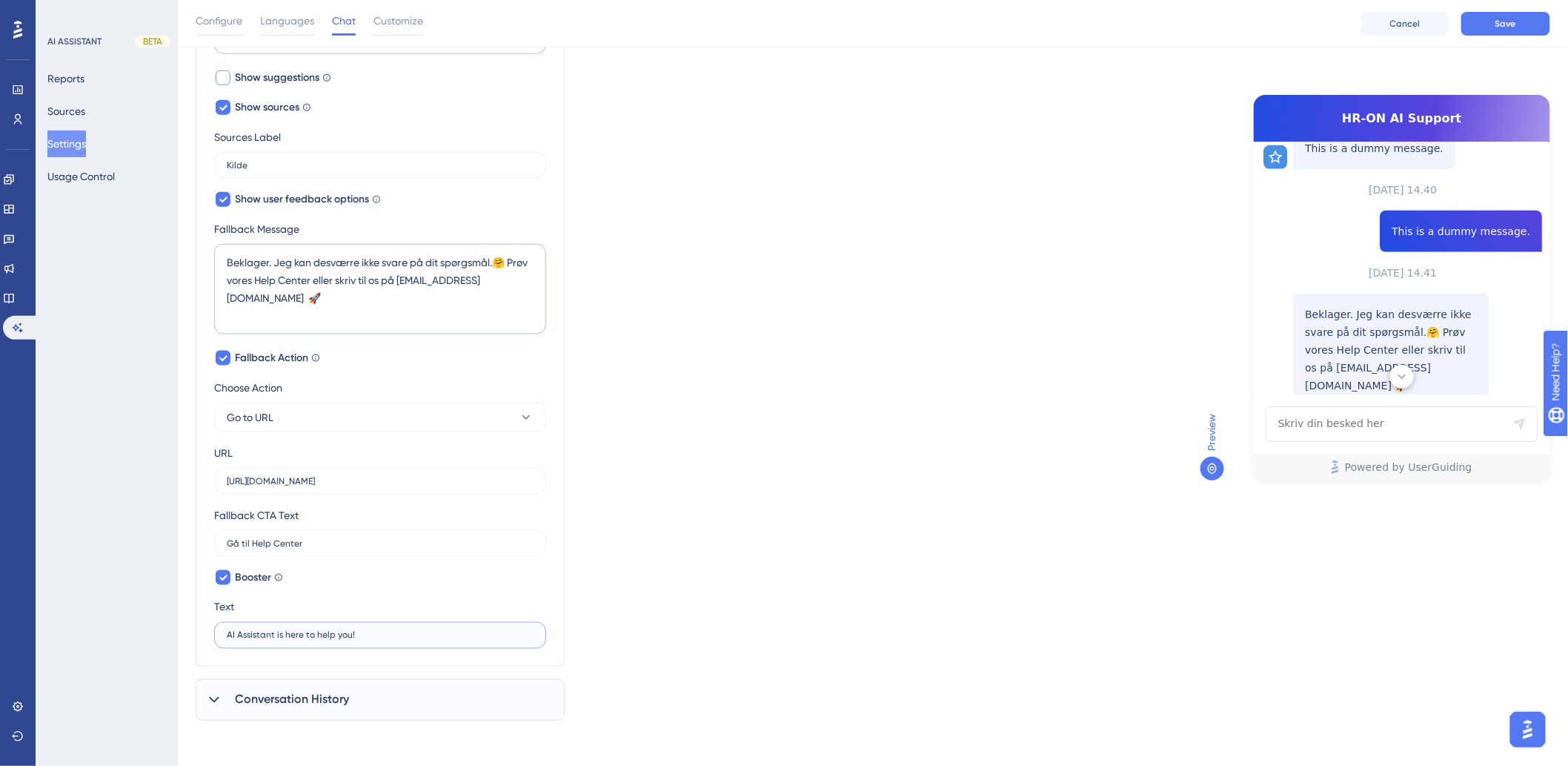
drag, startPoint x: 363, startPoint y: 633, endPoint x: 202, endPoint y: 623, distance: 161.3
click at [202, 623] on div "AI Assistant Name HR-ON AI Support Chat Input Placeholder Skriv din besked her …" at bounding box center [379, 153] width 369 height 1029
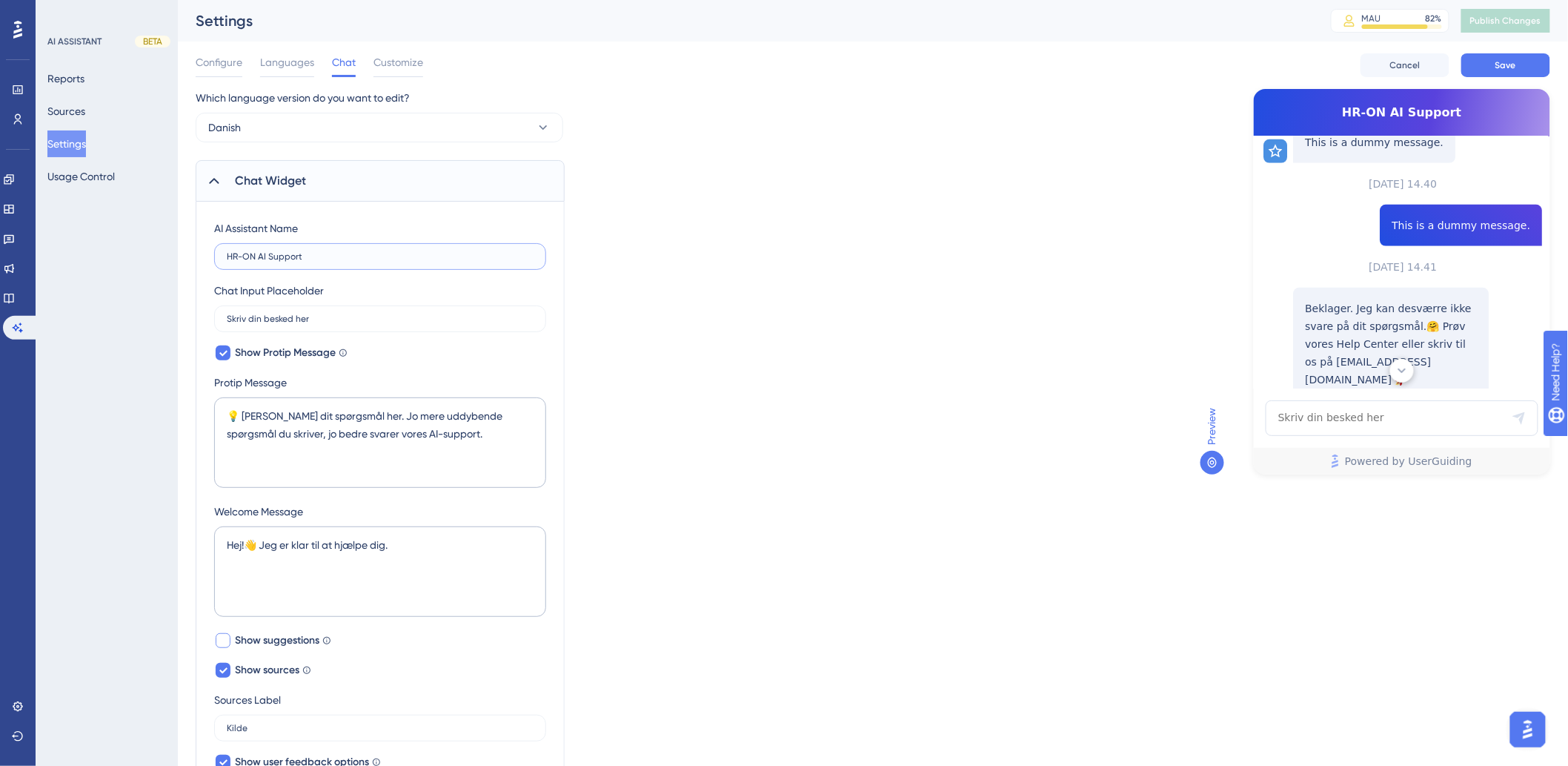
click at [316, 257] on input "HR-ON AI Support" at bounding box center [379, 256] width 307 height 10
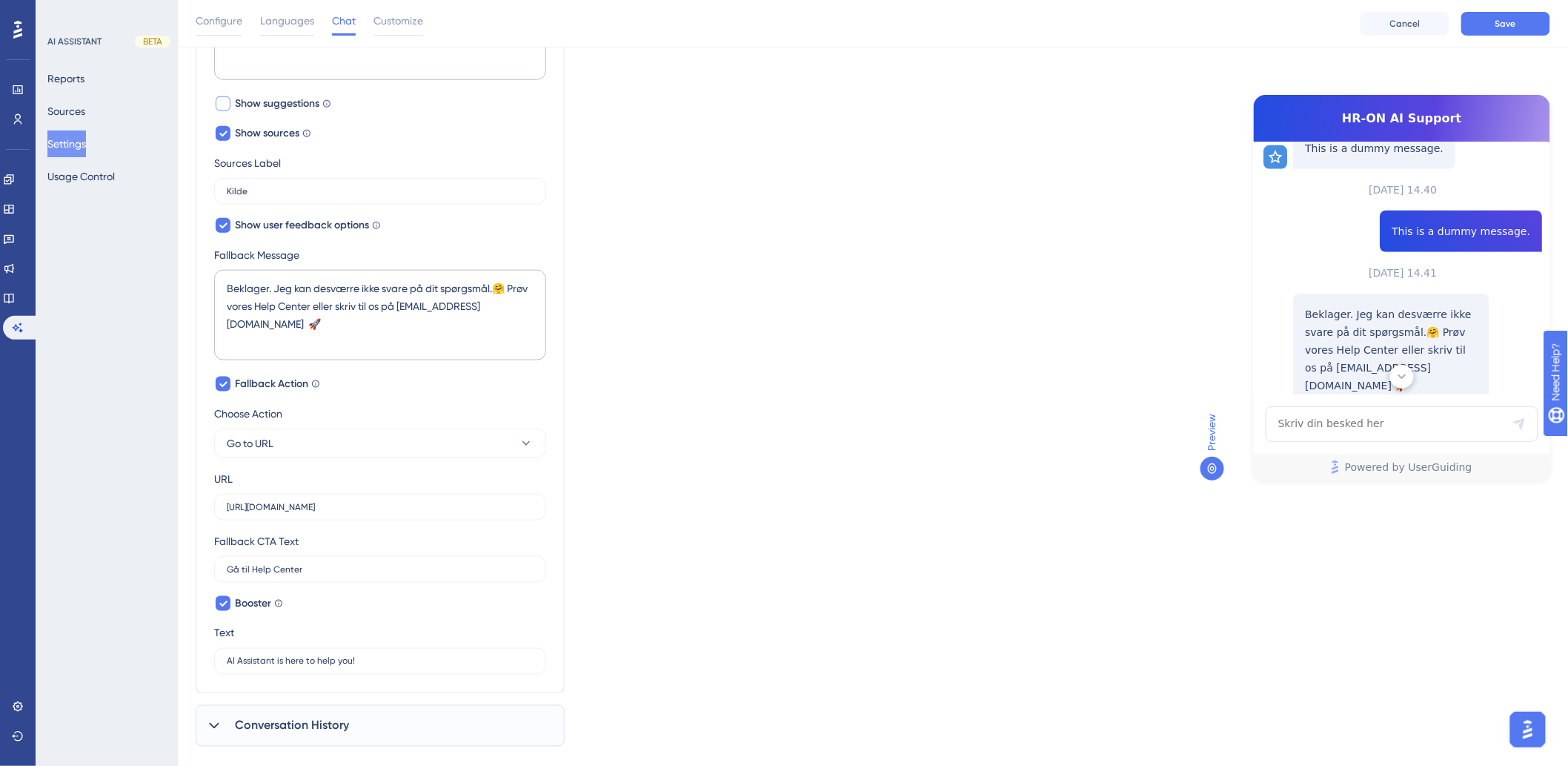
scroll to position [569, 0]
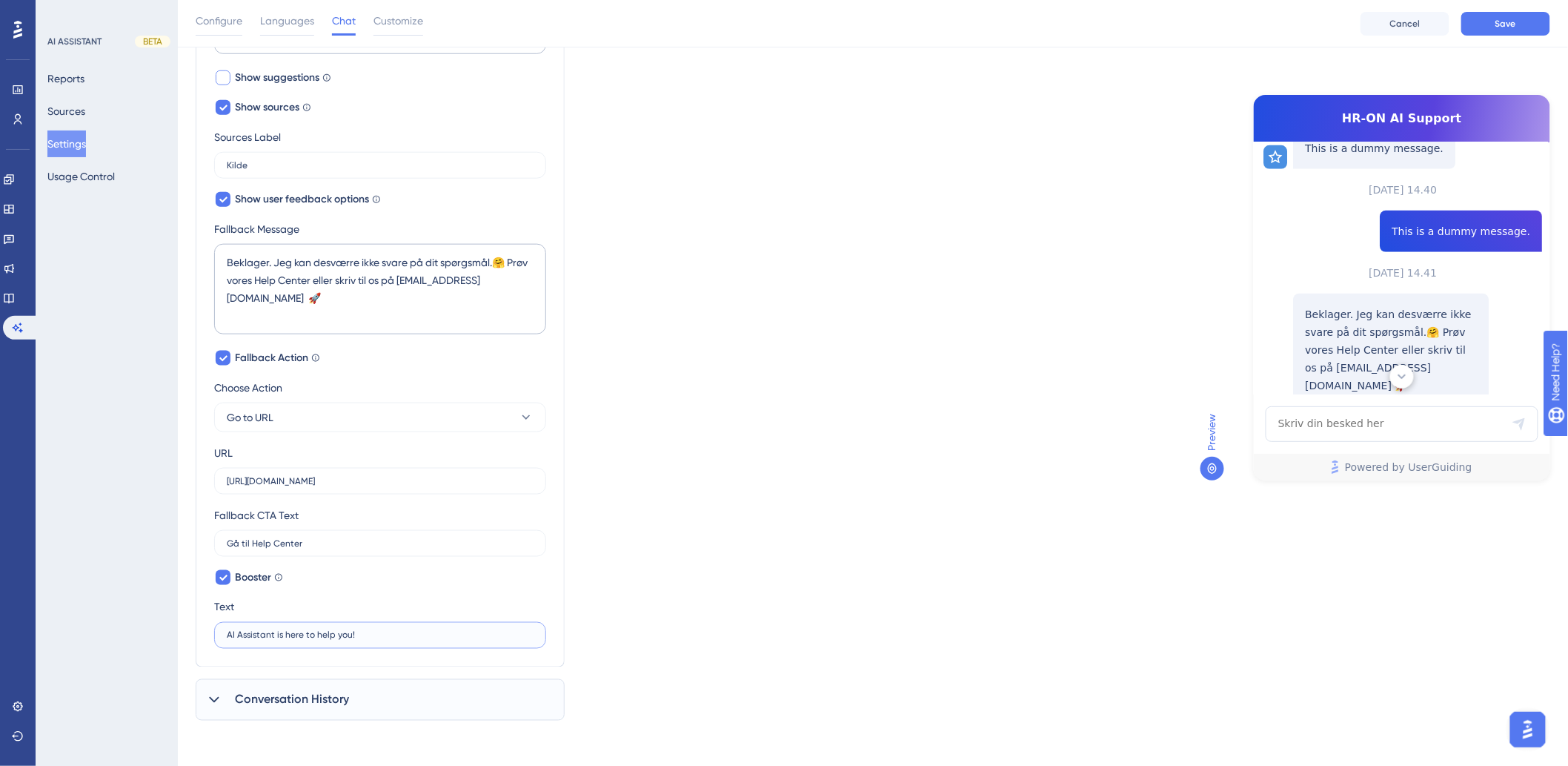
drag, startPoint x: 396, startPoint y: 635, endPoint x: 73, endPoint y: 620, distance: 323.3
click at [177, 620] on div "Performance Users Engagement Widgets Feedback Product Updates Knowledge Base AI…" at bounding box center [872, 88] width 1391 height 1313
paste input "HR-ON AI Support"
type input "HR-ON AI Support er her for at hjælpe dig 👋"
click at [212, 701] on icon at bounding box center [214, 700] width 15 height 15
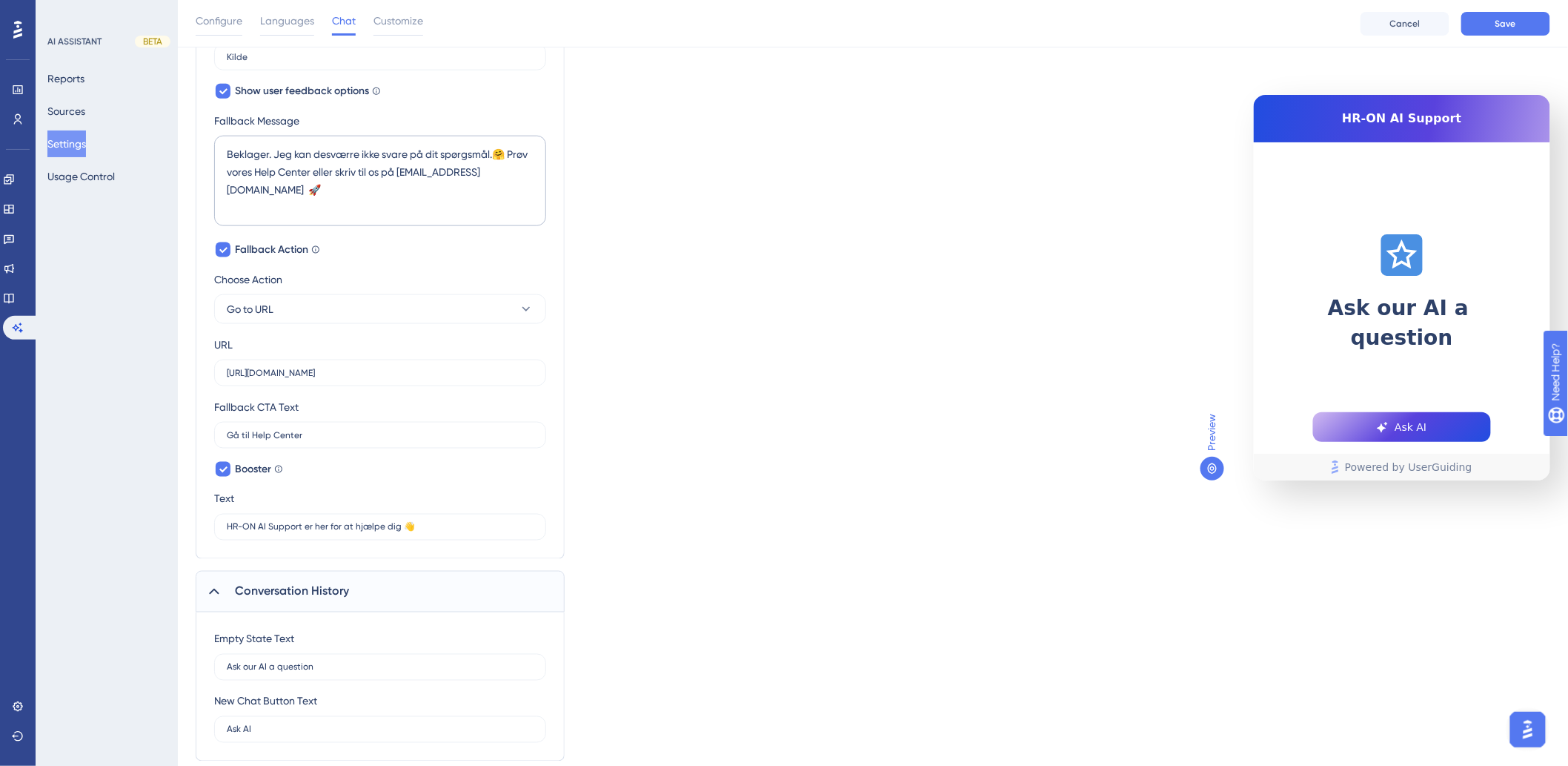
scroll to position [718, 0]
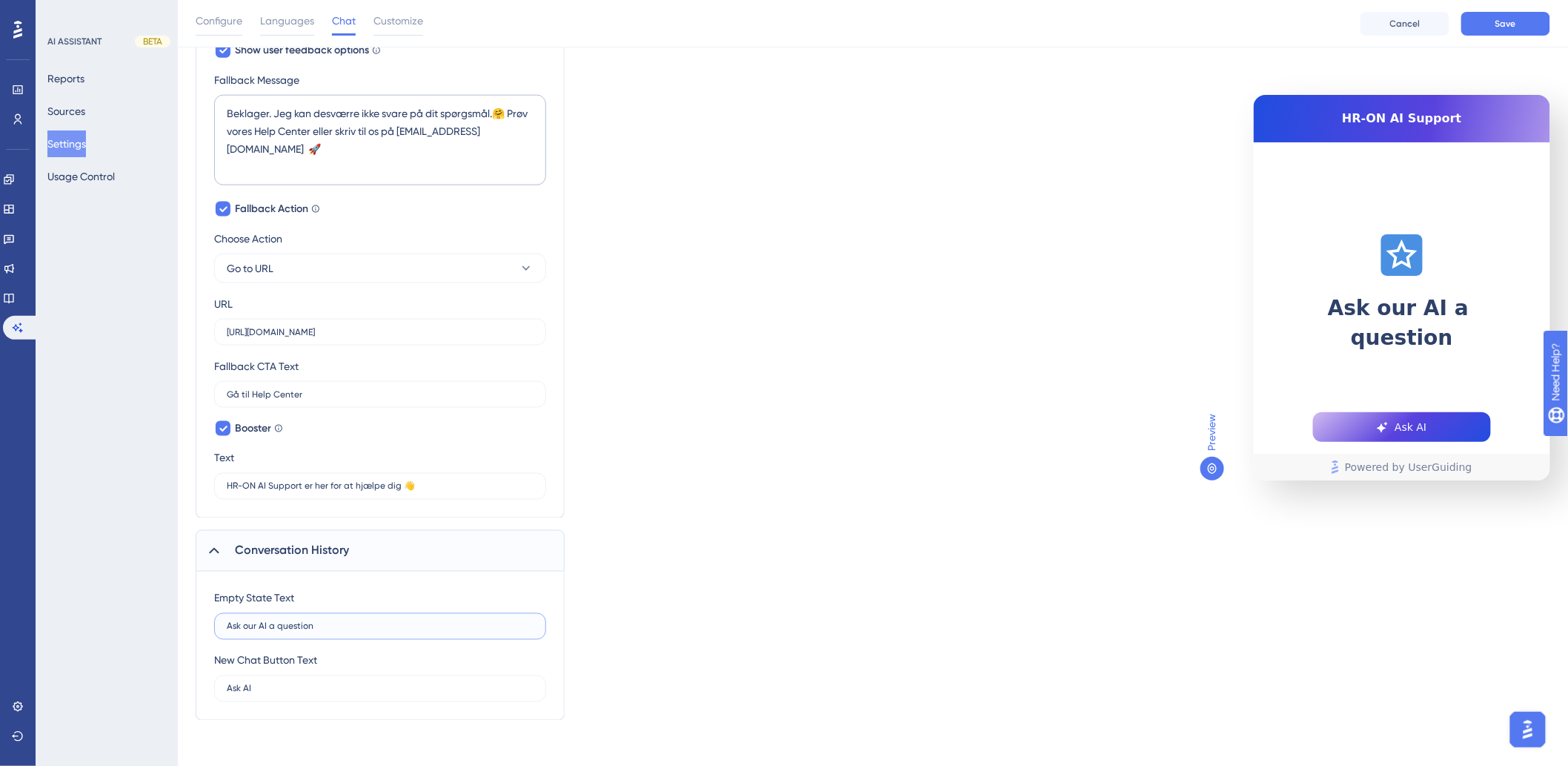
click at [265, 627] on input "Ask our AI a question" at bounding box center [379, 626] width 307 height 10
click at [292, 687] on input "Ask AI" at bounding box center [379, 689] width 307 height 10
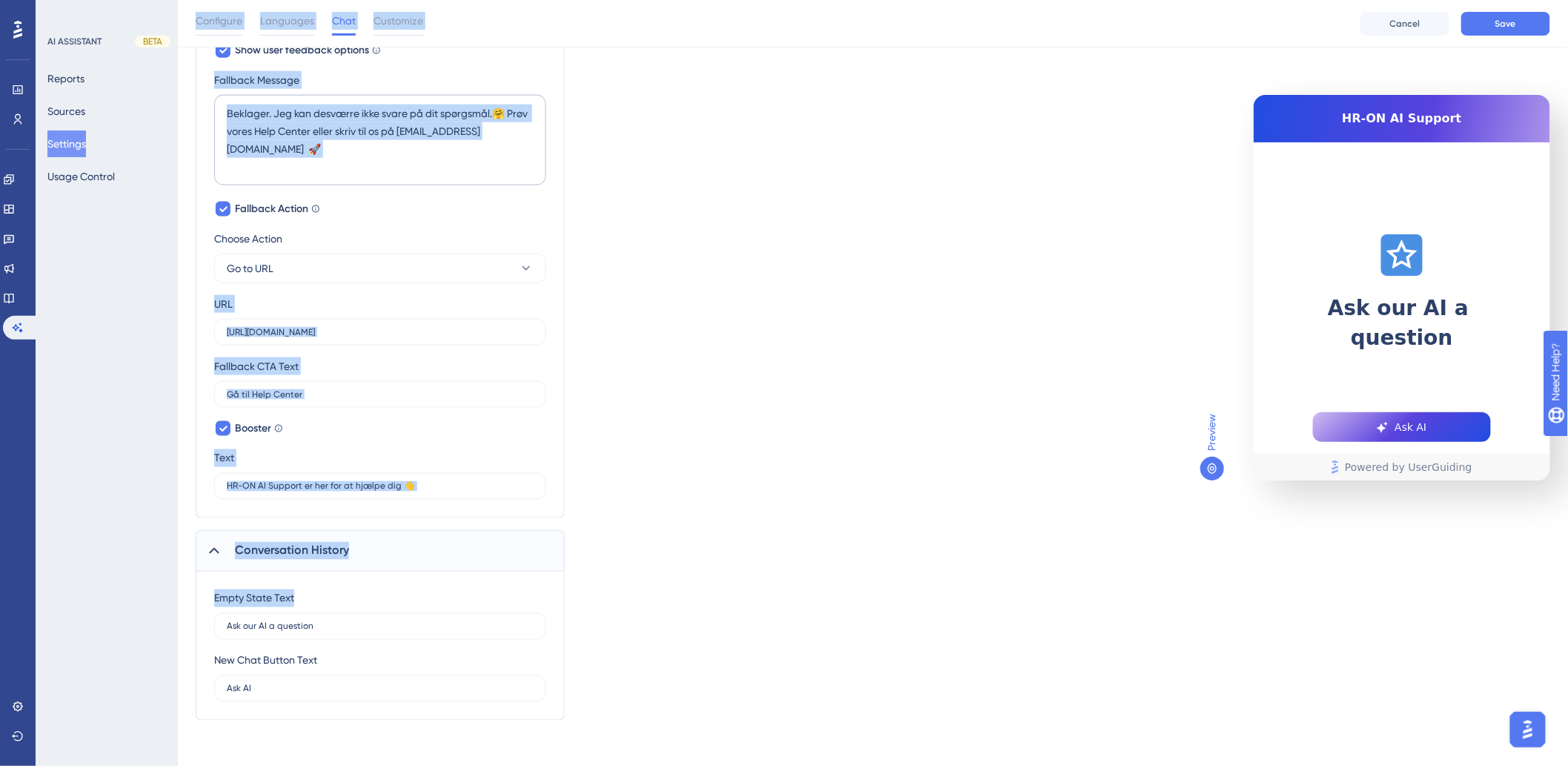
drag, startPoint x: 342, startPoint y: 613, endPoint x: 233, endPoint y: 603, distance: 109.5
click at [215, 605] on div "Empty State Text Ask our AI a question" at bounding box center [380, 614] width 332 height 50
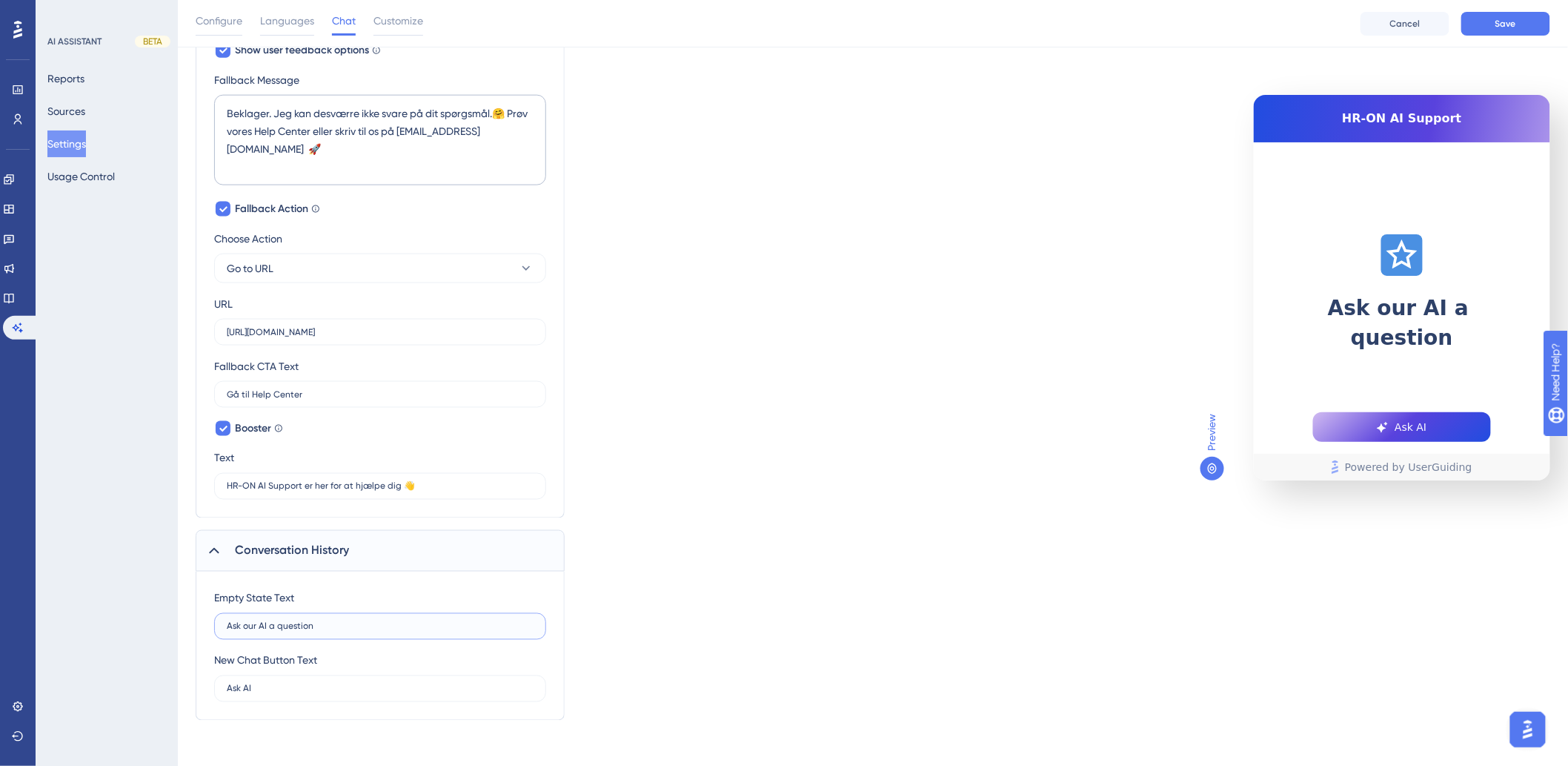
click at [323, 621] on input "Ask our AI a question" at bounding box center [379, 626] width 307 height 10
drag, startPoint x: 293, startPoint y: 638, endPoint x: 174, endPoint y: 634, distance: 119.1
click at [177, 634] on div "Performance Users Engagement Widgets Feedback Product Updates Knowledge Base AI…" at bounding box center [872, 13] width 1391 height 1462
drag, startPoint x: 275, startPoint y: 621, endPoint x: 23, endPoint y: 623, distance: 252.0
click at [177, 623] on div "Performance Users Engagement Widgets Feedback Product Updates Knowledge Base AI…" at bounding box center [872, 13] width 1391 height 1462
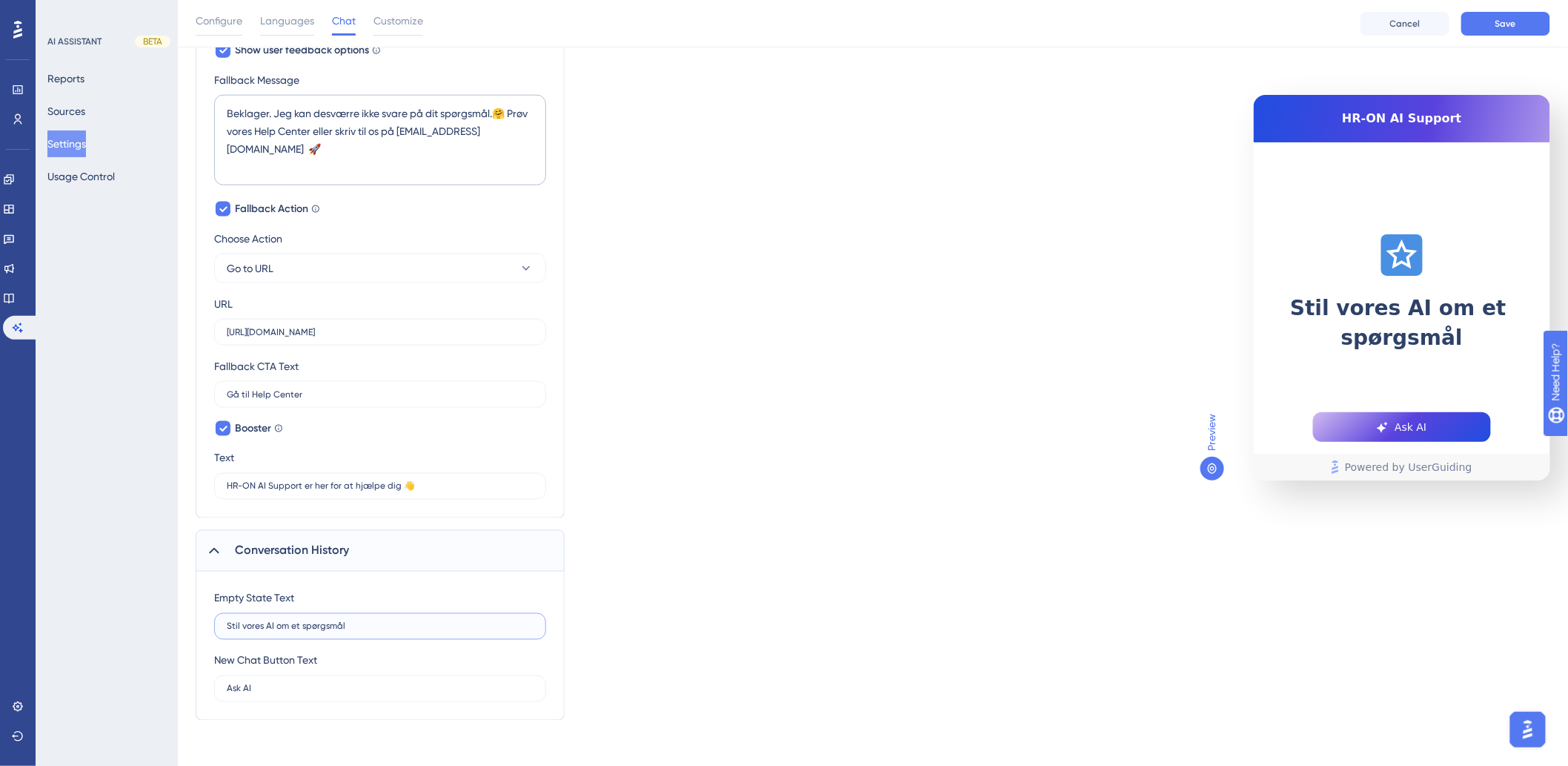
click at [284, 625] on input "Stil vores AI om et spørgsmål" at bounding box center [379, 626] width 307 height 10
click at [282, 623] on input "Stil vores AI om et spørgsmål" at bounding box center [379, 626] width 307 height 10
click at [295, 616] on label "Stil vores AI et spørgsmål" at bounding box center [380, 626] width 332 height 26
click at [295, 621] on input "Stil vores AI et spørgsmål" at bounding box center [379, 626] width 307 height 10
click at [395, 616] on label "Stil vores AI support et spørgsmål" at bounding box center [380, 626] width 332 height 26
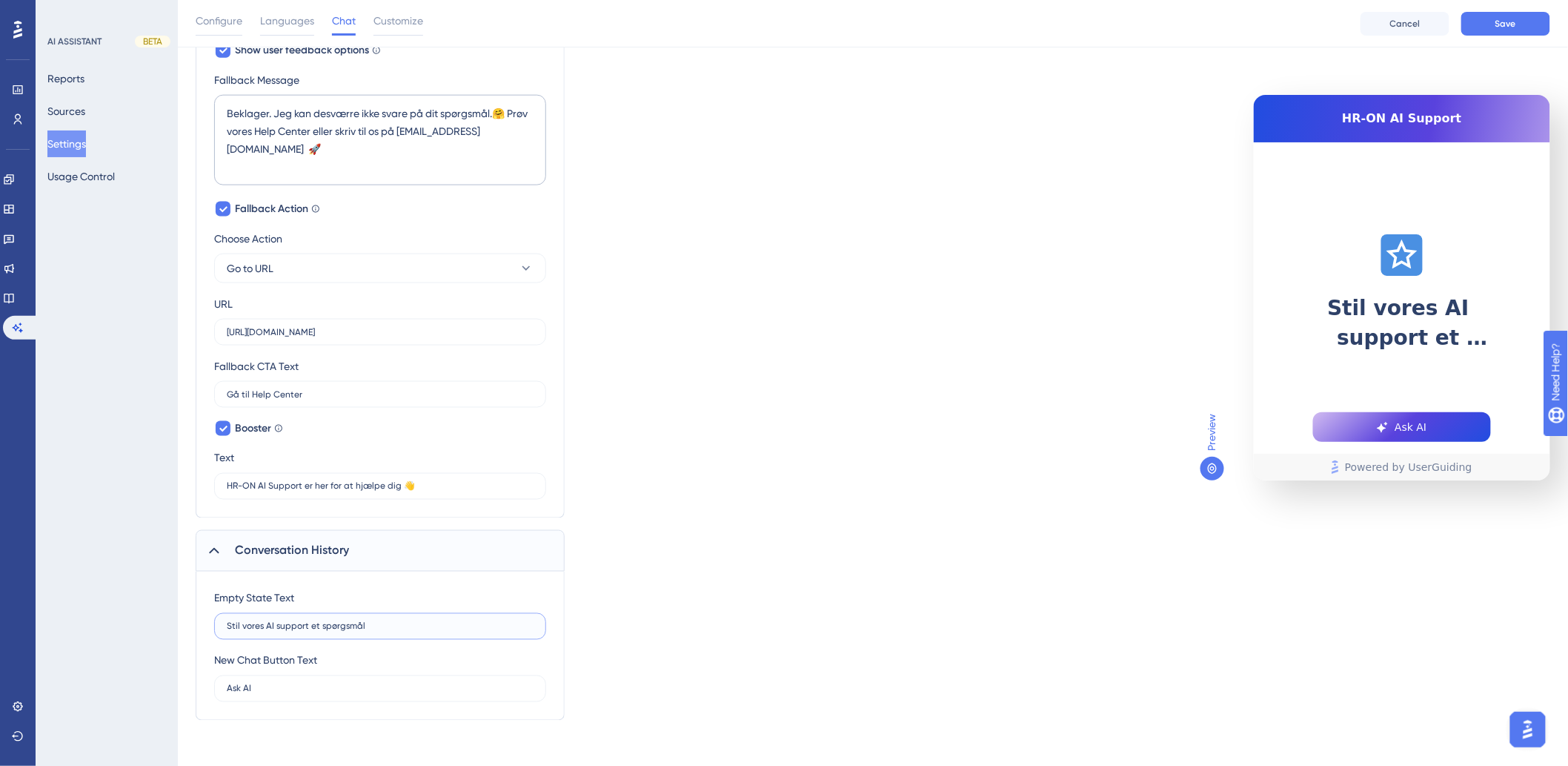
click at [395, 621] on input "Stil vores AI support et spørgsmål" at bounding box center [379, 626] width 307 height 10
click at [398, 623] on input "Stil vores AI support et spørgsmål" at bounding box center [379, 626] width 307 height 10
click at [227, 621] on input "Stil vores AI support et spørgsmål" at bounding box center [379, 626] width 307 height 10
click at [228, 621] on input "Stil vores AI support et spørgsmål" at bounding box center [379, 626] width 307 height 10
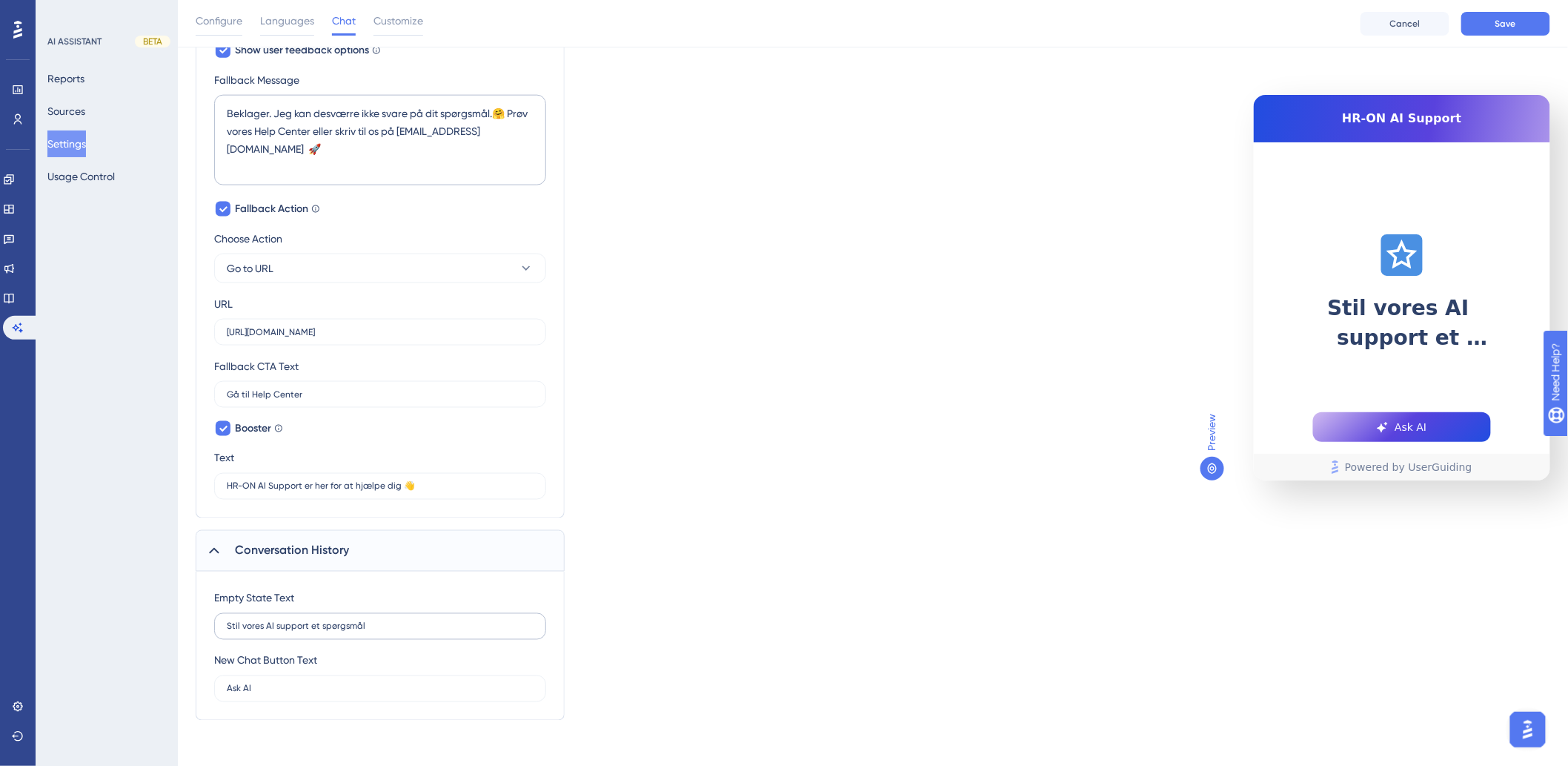
click at [255, 634] on label "Stil vores AI support et spørgsmål" at bounding box center [380, 626] width 332 height 26
click at [255, 632] on input "Stil vores AI support et spørgsmål" at bounding box center [379, 626] width 307 height 10
click at [432, 624] on input "Stil vores AI support et spørgsmål" at bounding box center [379, 626] width 307 height 10
click at [433, 621] on input "Stil vores AI support et spørgsmål" at bounding box center [379, 626] width 307 height 10
drag, startPoint x: 412, startPoint y: 620, endPoint x: 37, endPoint y: 595, distance: 375.8
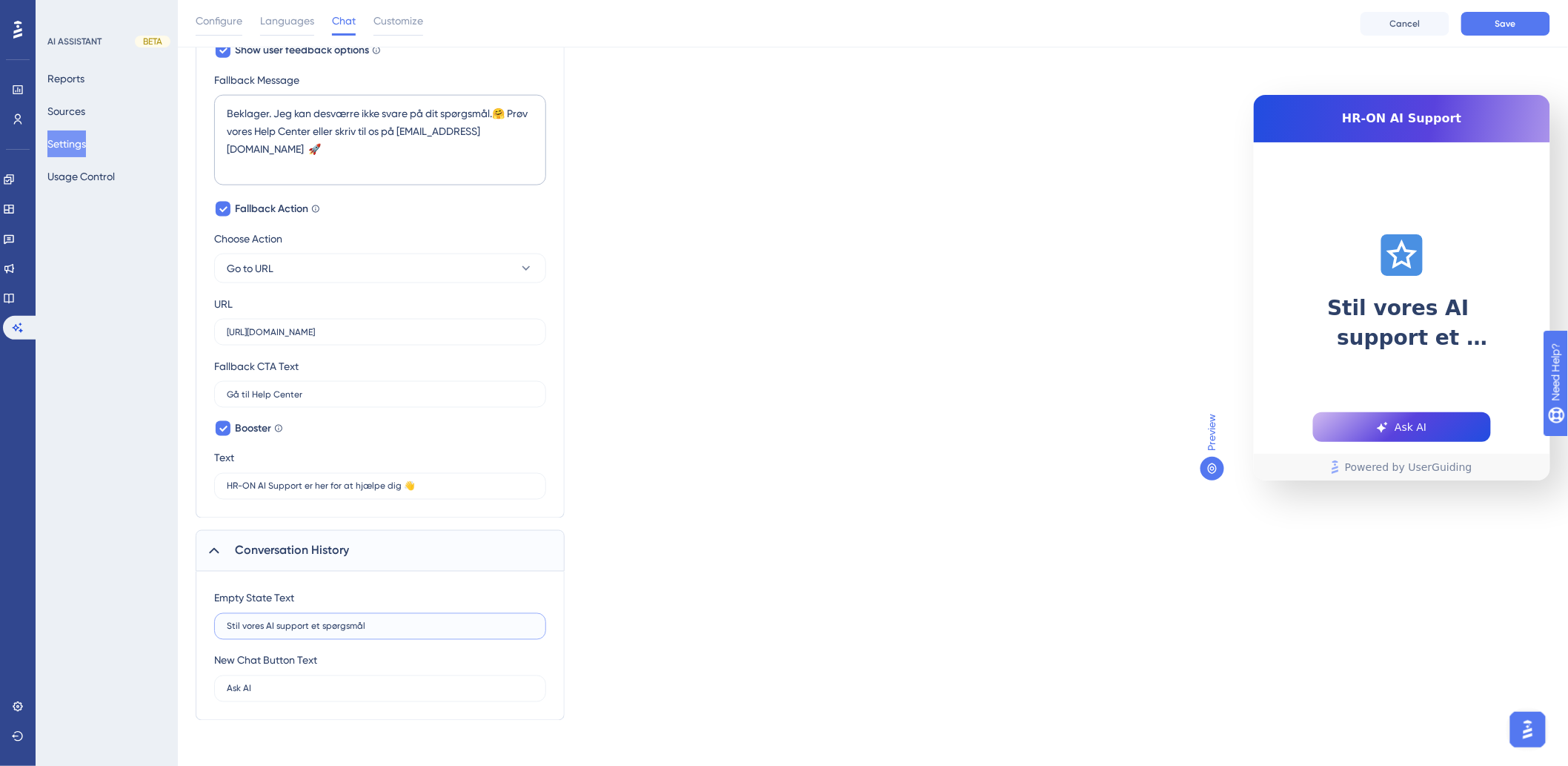
click at [177, 595] on div "Performance Users Engagement Widgets Feedback Product Updates Knowledge Base AI…" at bounding box center [872, 13] width 1391 height 1462
click at [1401, 261] on icon at bounding box center [1402, 255] width 33 height 33
click at [367, 628] on input "Spørg vores AI Support om" at bounding box center [379, 626] width 307 height 10
type input "Spørg vores AI Support"
click at [364, 698] on label "Ask AI" at bounding box center [380, 689] width 332 height 26
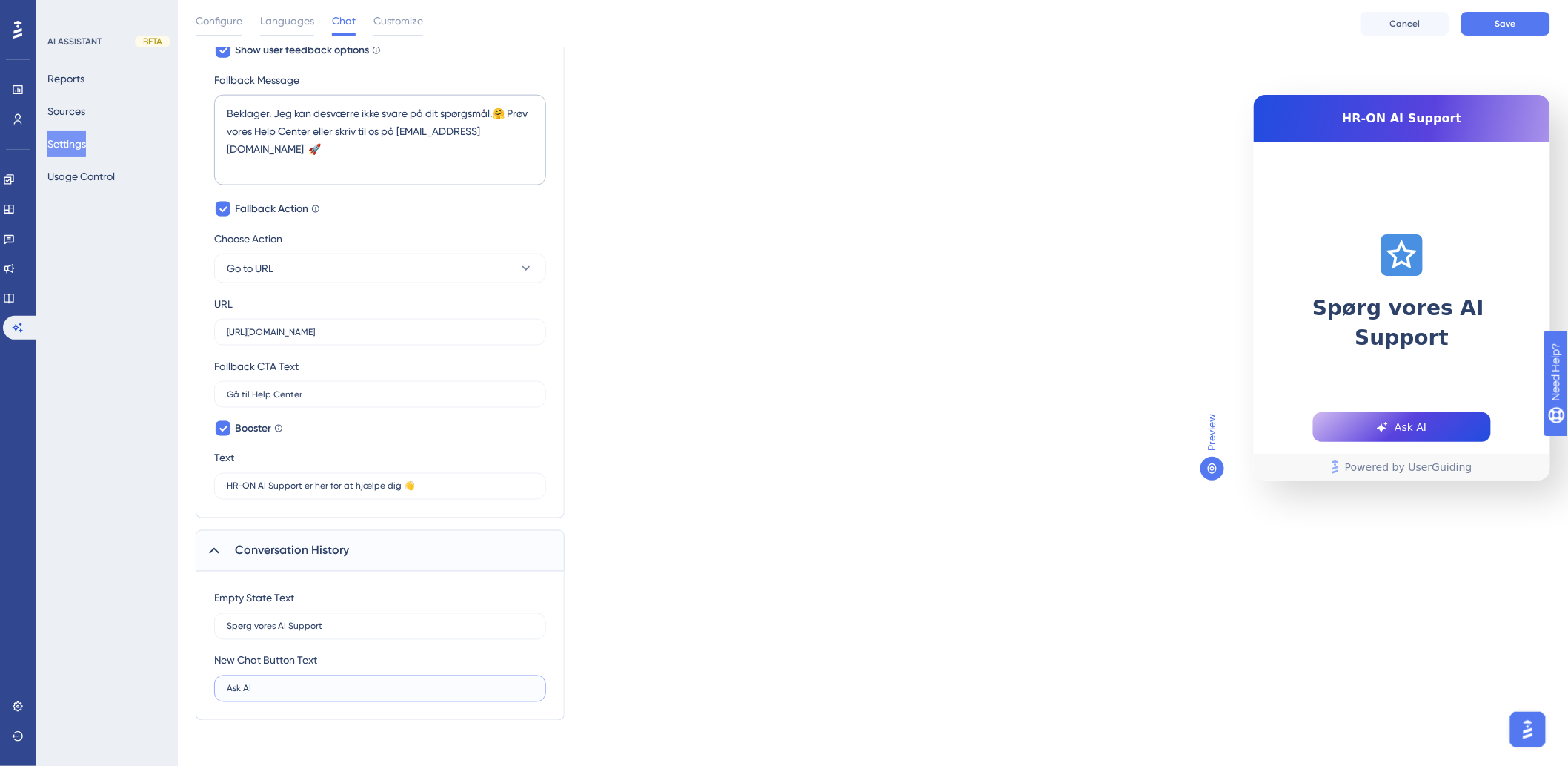
click at [364, 694] on input "Ask AI" at bounding box center [379, 689] width 307 height 10
type input "A"
click at [871, 405] on div "Which language version do you want to edit? Danish Chat Widget AI Assistant Nam…" at bounding box center [872, 48] width 1355 height 1344
click at [367, 689] on input "Spørg AI" at bounding box center [379, 689] width 307 height 10
type input "Spørg AI support"
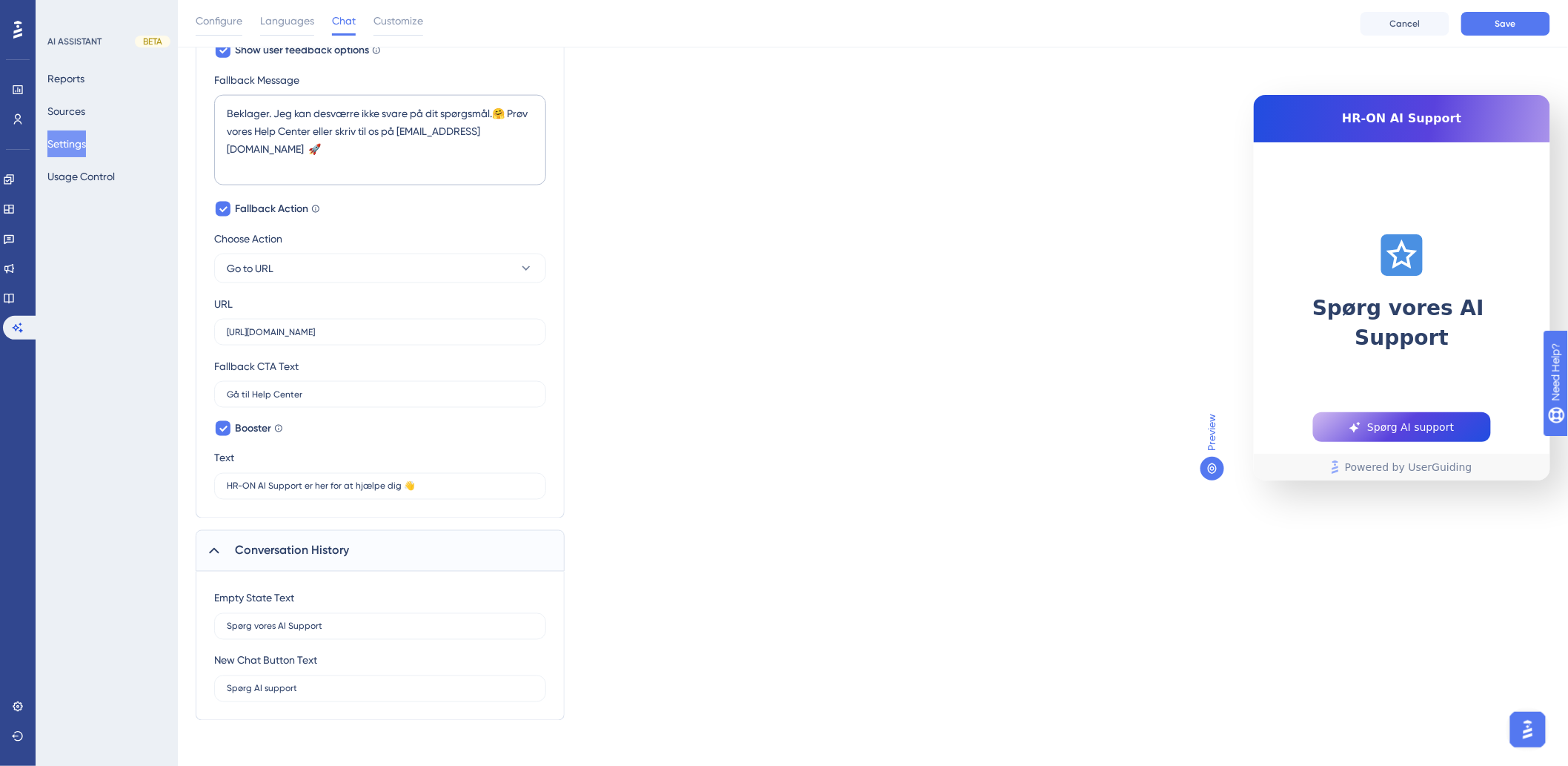
click at [869, 349] on div "Which language version do you want to edit? Danish Chat Widget AI Assistant Nam…" at bounding box center [872, 48] width 1355 height 1344
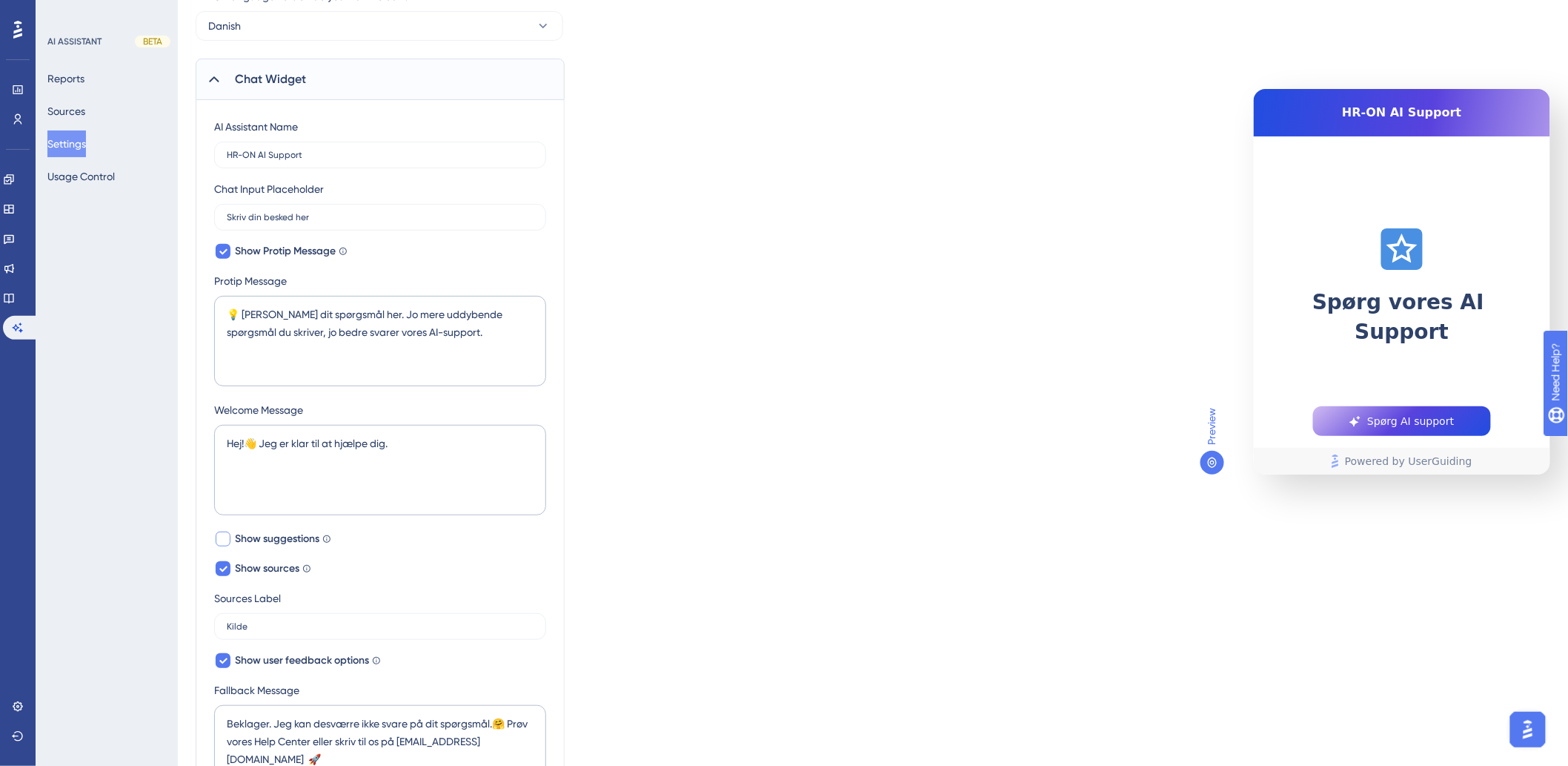
scroll to position [0, 0]
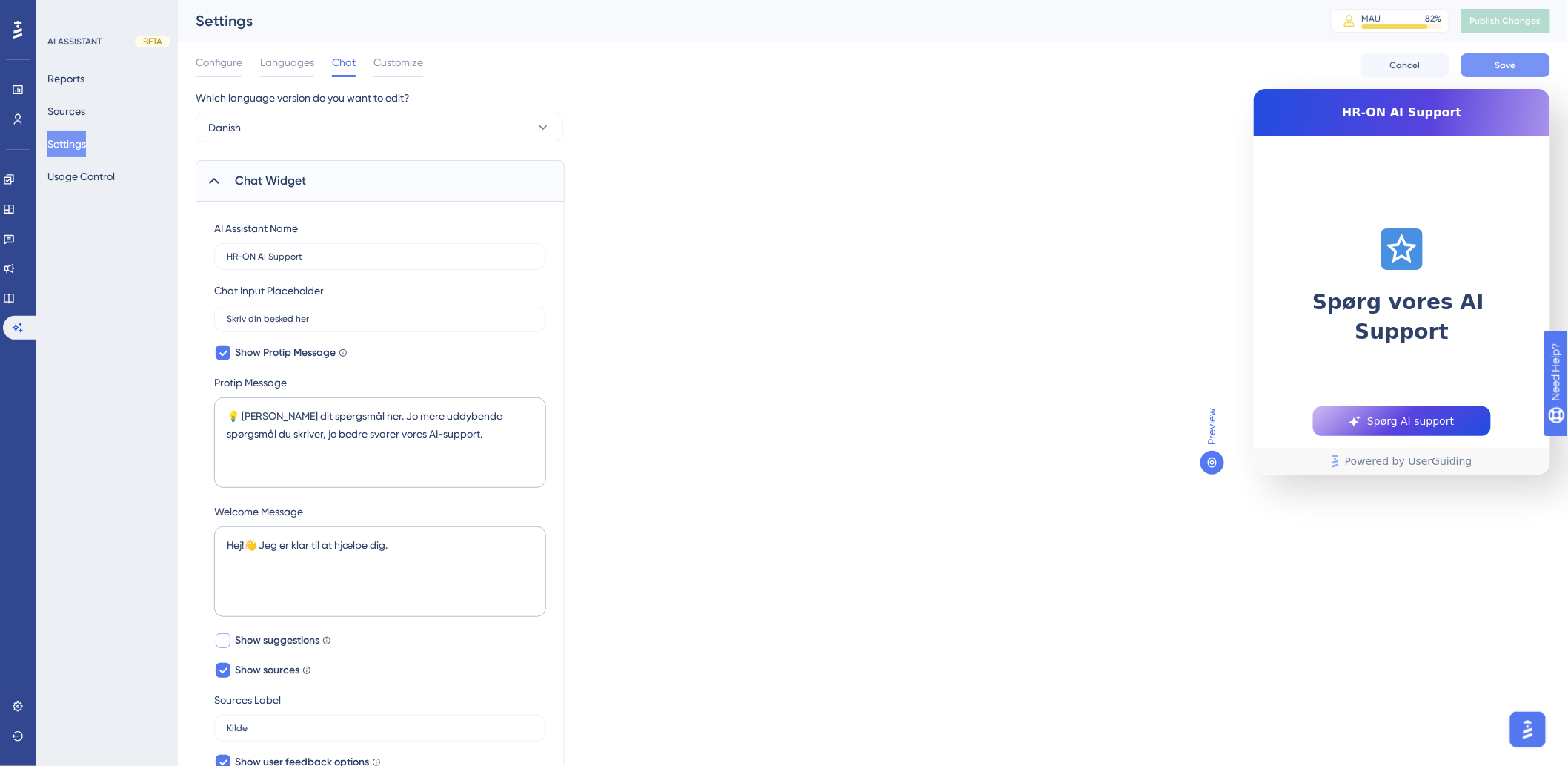
click at [1533, 58] on button "Save" at bounding box center [1506, 65] width 89 height 24
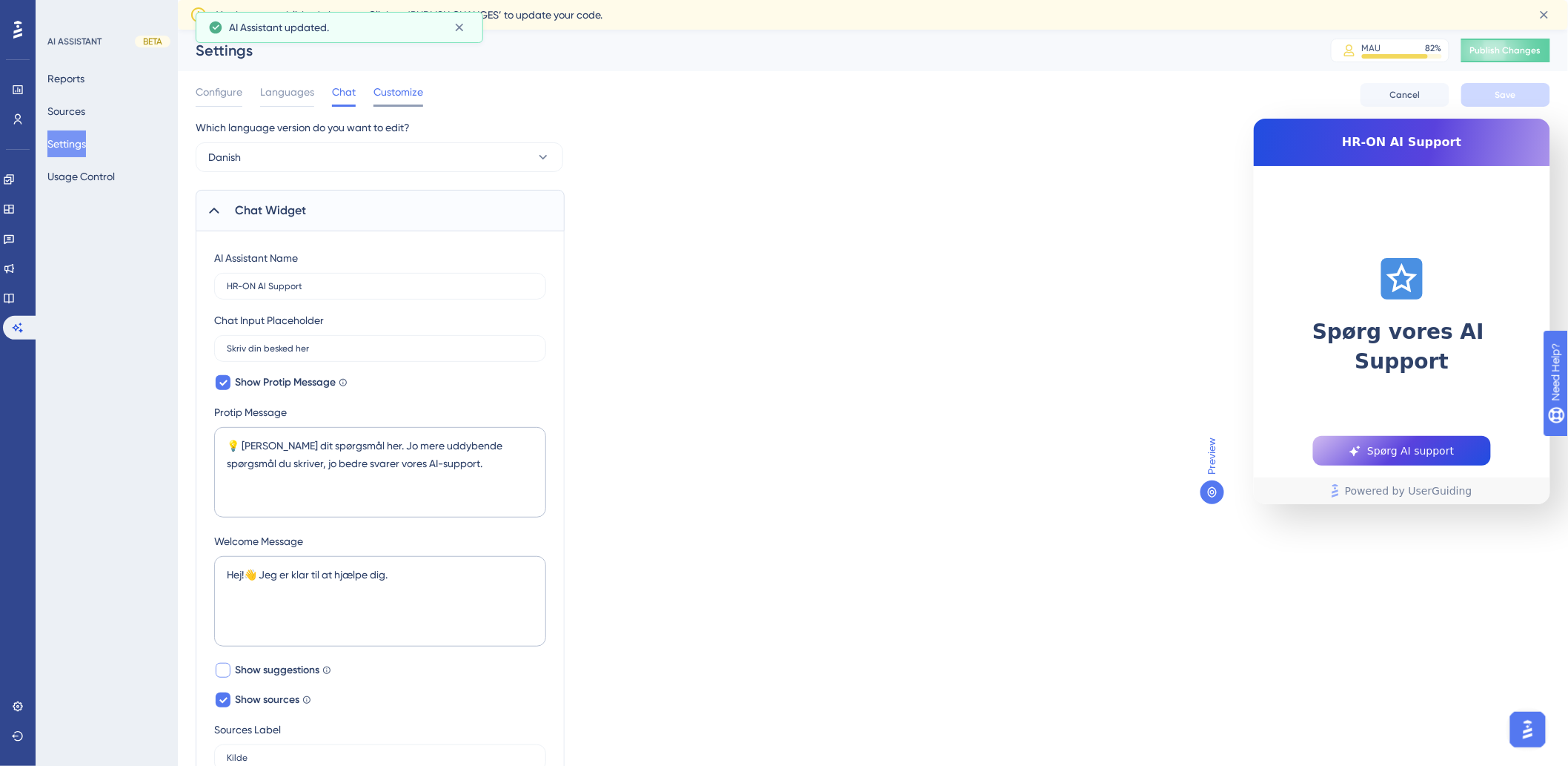
click at [410, 92] on span "Customize" at bounding box center [398, 92] width 50 height 18
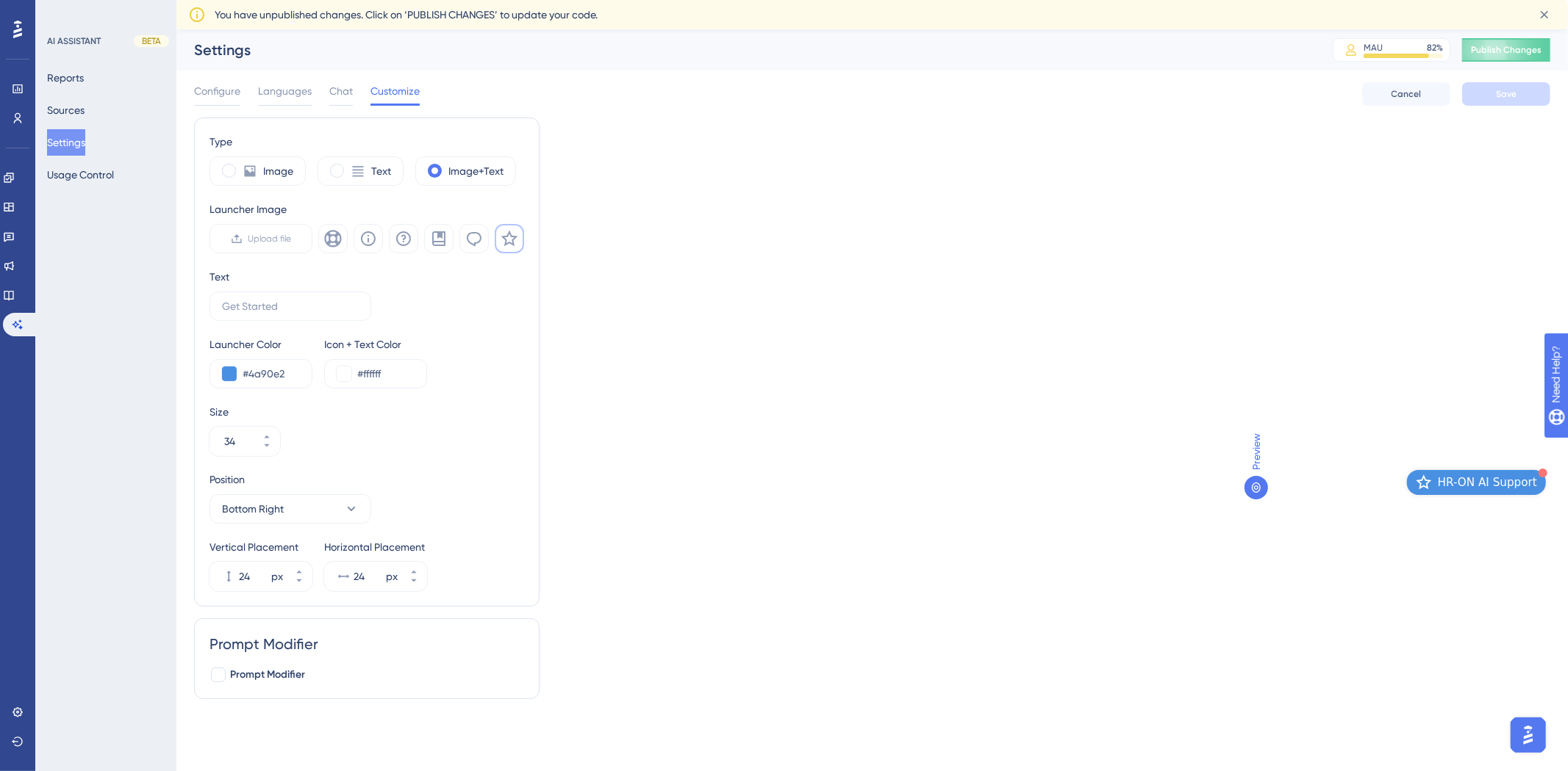
click at [1435, 493] on button "HR-ON AI Support" at bounding box center [1476, 482] width 139 height 25
click at [1445, 480] on span "HR-ON AI Support" at bounding box center [1487, 482] width 99 height 18
click at [1448, 483] on span "HR-ON AI Support" at bounding box center [1487, 482] width 99 height 18
click at [361, 243] on icon at bounding box center [368, 239] width 18 height 18
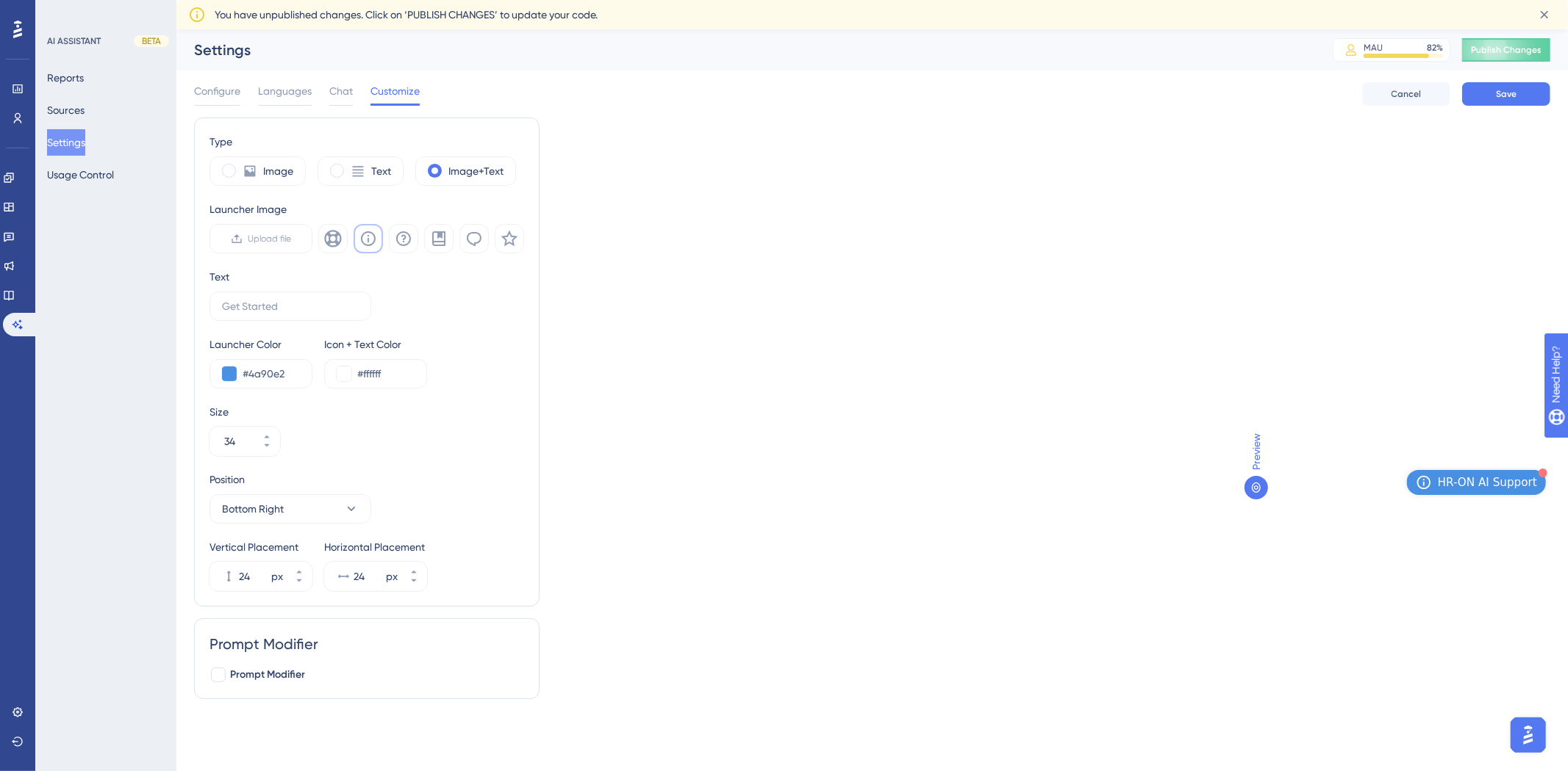
click at [380, 239] on button at bounding box center [368, 238] width 29 height 29
click at [387, 239] on div at bounding box center [421, 238] width 206 height 29
click at [402, 240] on icon at bounding box center [403, 239] width 18 height 18
click at [327, 240] on icon at bounding box center [332, 239] width 18 height 18
click at [501, 242] on icon at bounding box center [509, 239] width 18 height 18
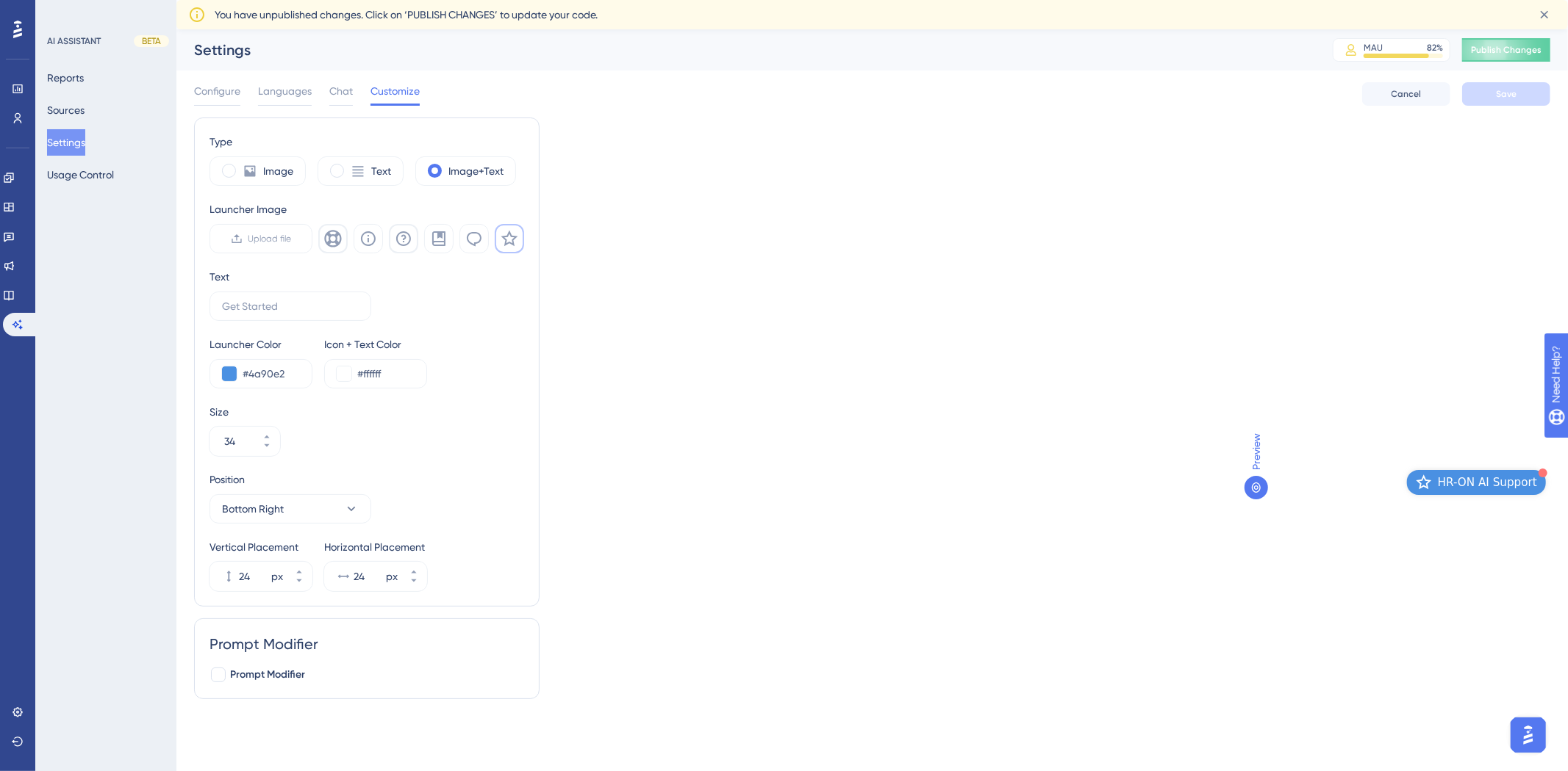
drag, startPoint x: 1508, startPoint y: 473, endPoint x: 1429, endPoint y: 482, distance: 79.5
click at [1387, 496] on div "Preview HR-ON AI Support" at bounding box center [1397, 317] width 306 height 400
click at [383, 240] on div at bounding box center [421, 238] width 206 height 29
click at [372, 240] on icon at bounding box center [368, 239] width 18 height 18
click at [412, 240] on button at bounding box center [403, 238] width 29 height 29
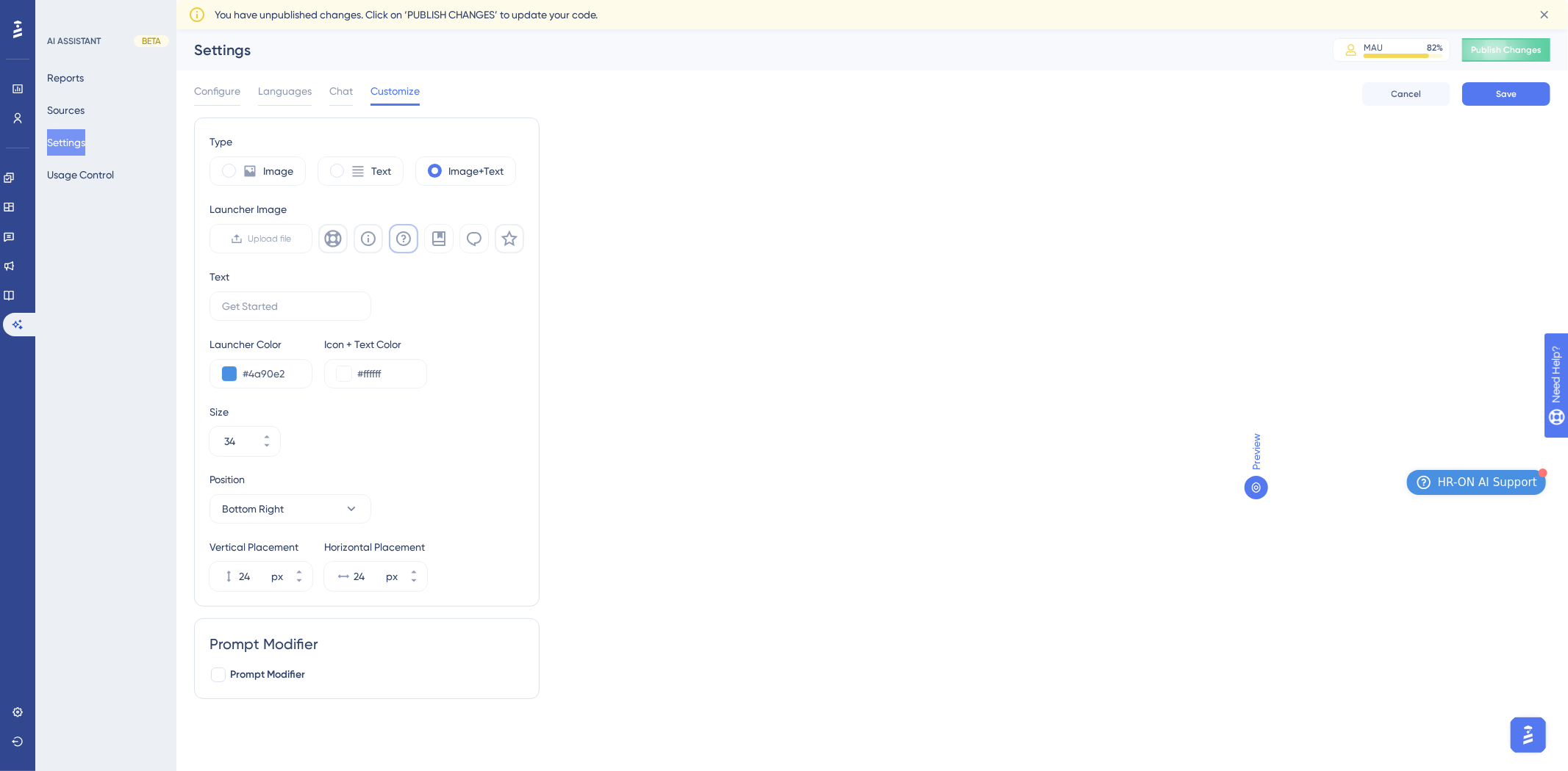
click at [383, 241] on div at bounding box center [421, 238] width 206 height 29
click at [363, 236] on icon at bounding box center [368, 239] width 18 height 18
click at [336, 238] on icon at bounding box center [332, 239] width 17 height 17
click at [255, 244] on label "Upload file" at bounding box center [261, 238] width 103 height 29
click at [292, 239] on input "Upload file" at bounding box center [292, 239] width 0 height 0
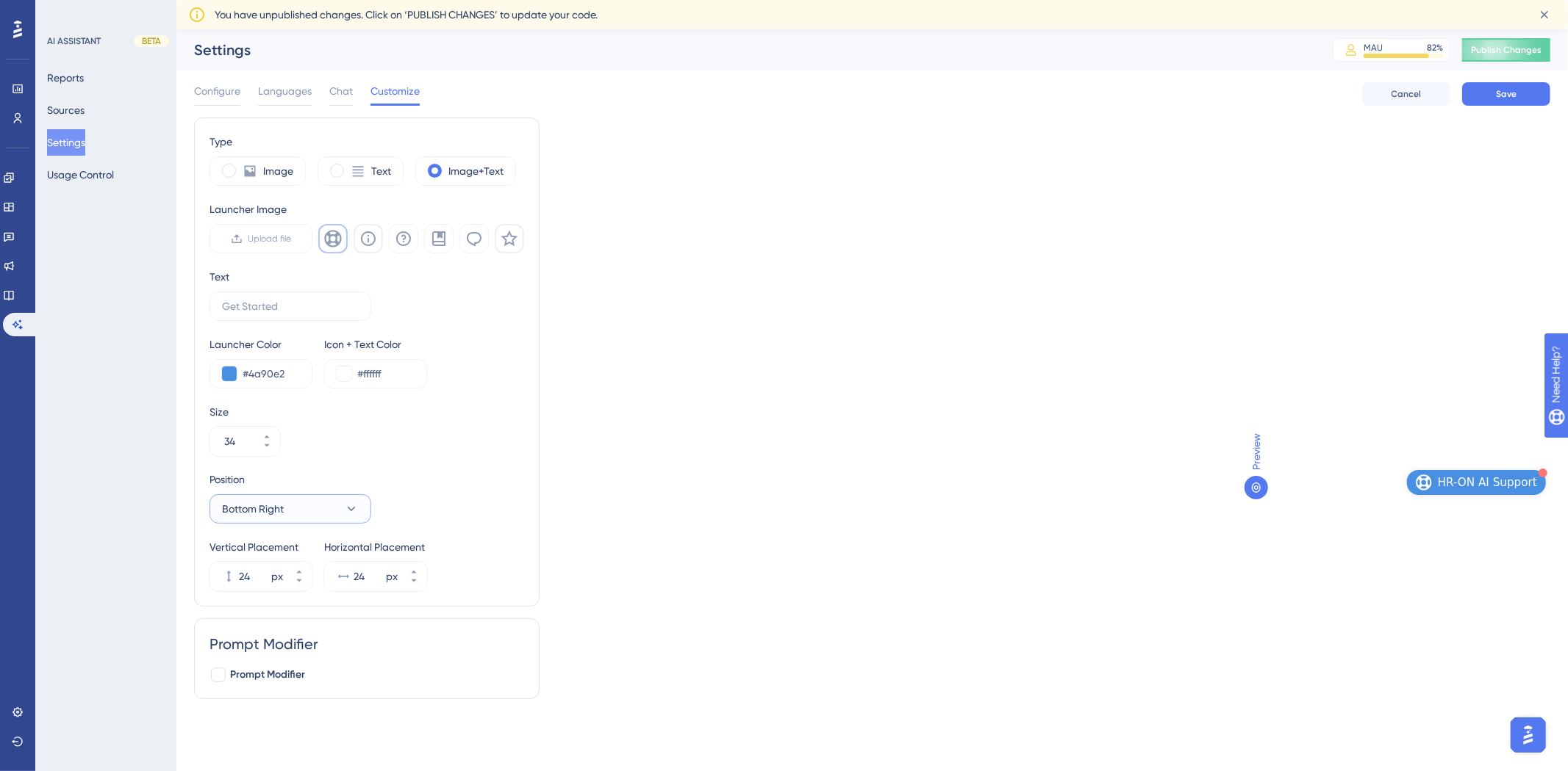
click at [284, 512] on button "Bottom Right" at bounding box center [290, 508] width 162 height 29
drag, startPoint x: 250, startPoint y: 213, endPoint x: 291, endPoint y: 210, distance: 41.1
click at [291, 210] on div "Launcher Image" at bounding box center [367, 209] width 315 height 18
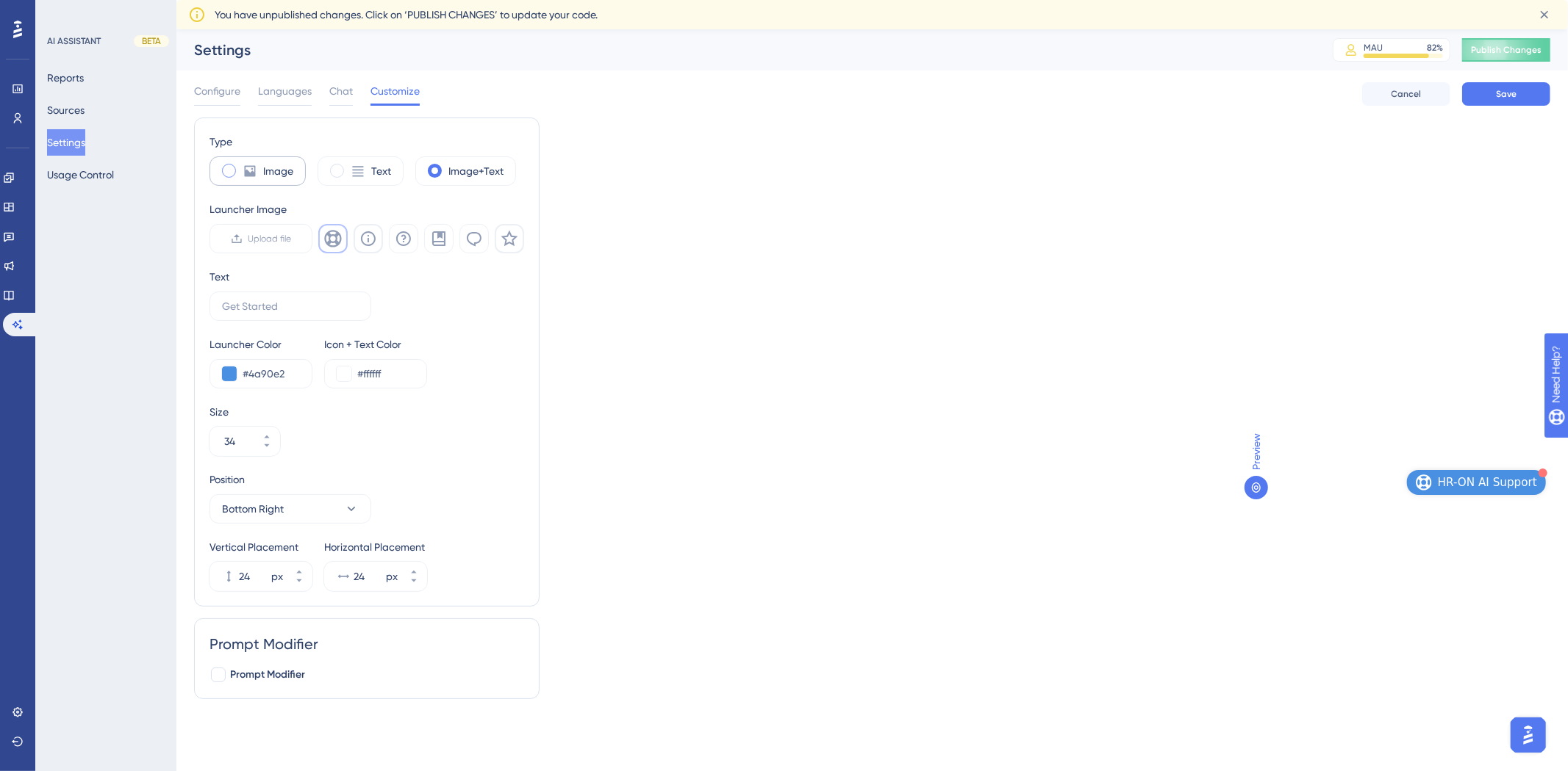
click at [272, 173] on label "Image" at bounding box center [278, 171] width 30 height 18
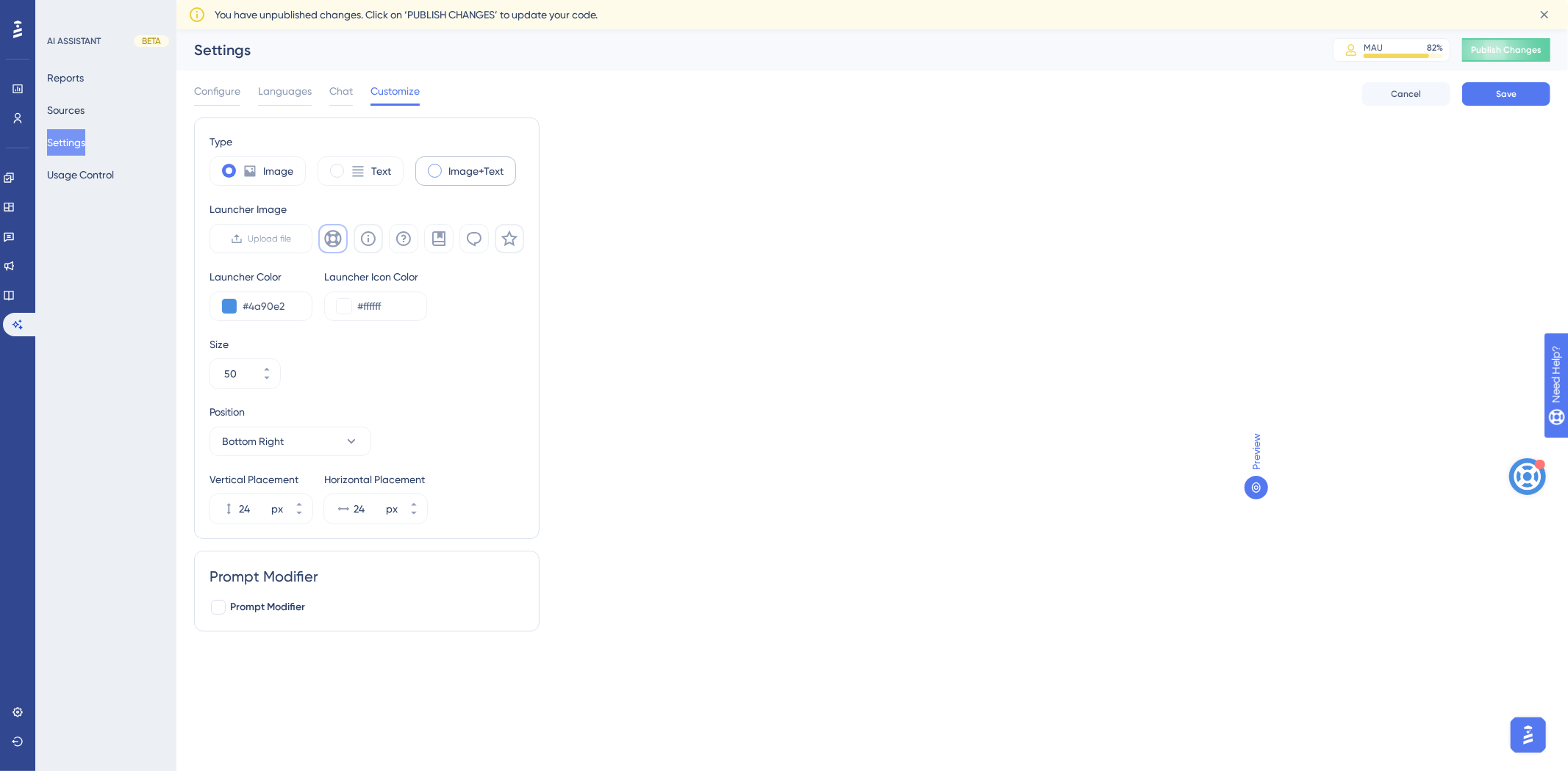
click at [485, 177] on label "Image+Text" at bounding box center [476, 171] width 55 height 18
type input "34"
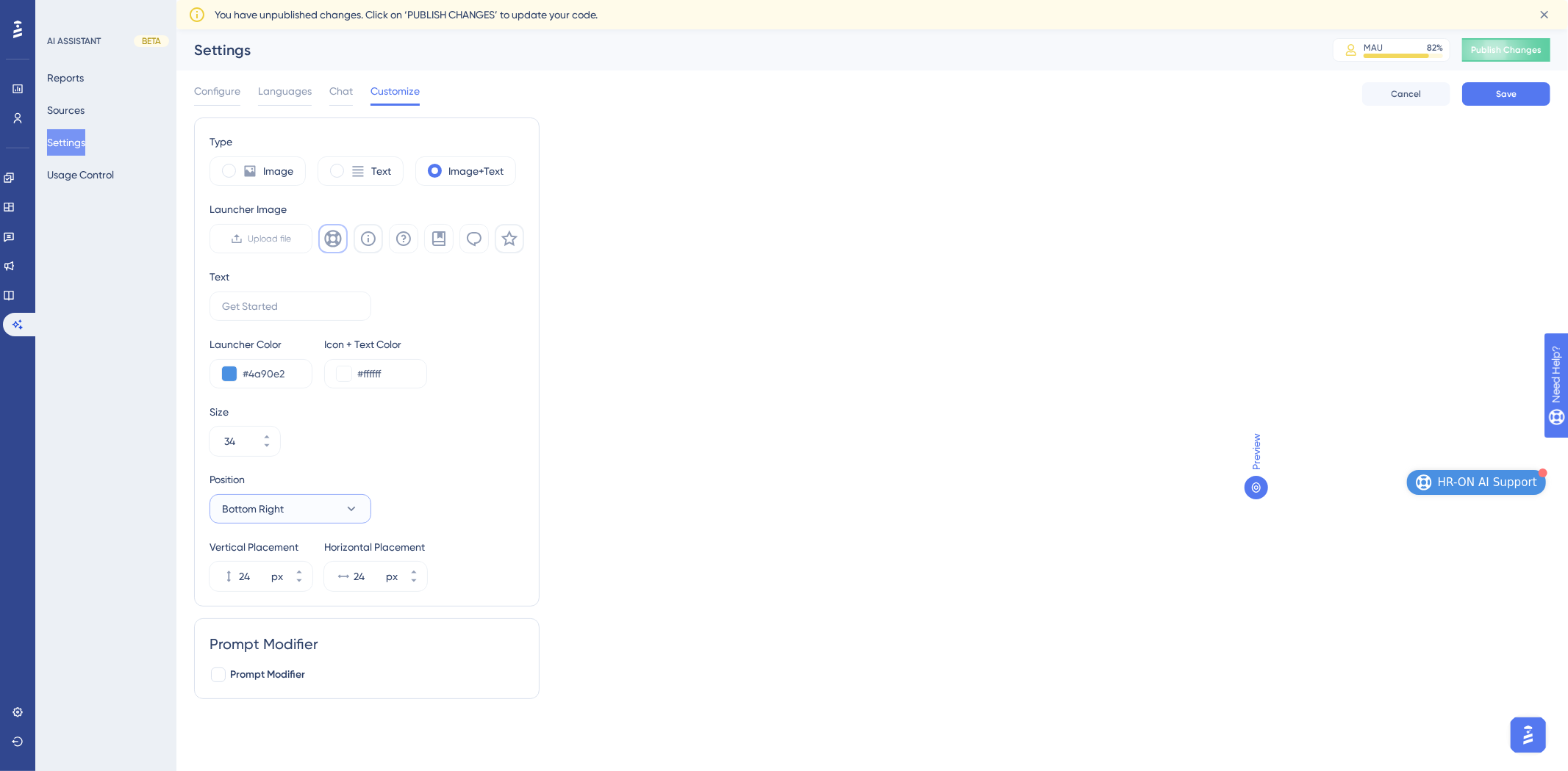
click at [323, 516] on button "Bottom Right" at bounding box center [290, 508] width 162 height 29
click at [262, 631] on div "Top Right Top Right" at bounding box center [290, 642] width 119 height 29
click at [315, 504] on button "Top Right" at bounding box center [290, 508] width 162 height 29
click at [270, 588] on div "Left Left" at bounding box center [290, 583] width 119 height 29
click at [313, 508] on button "Left" at bounding box center [290, 508] width 162 height 29
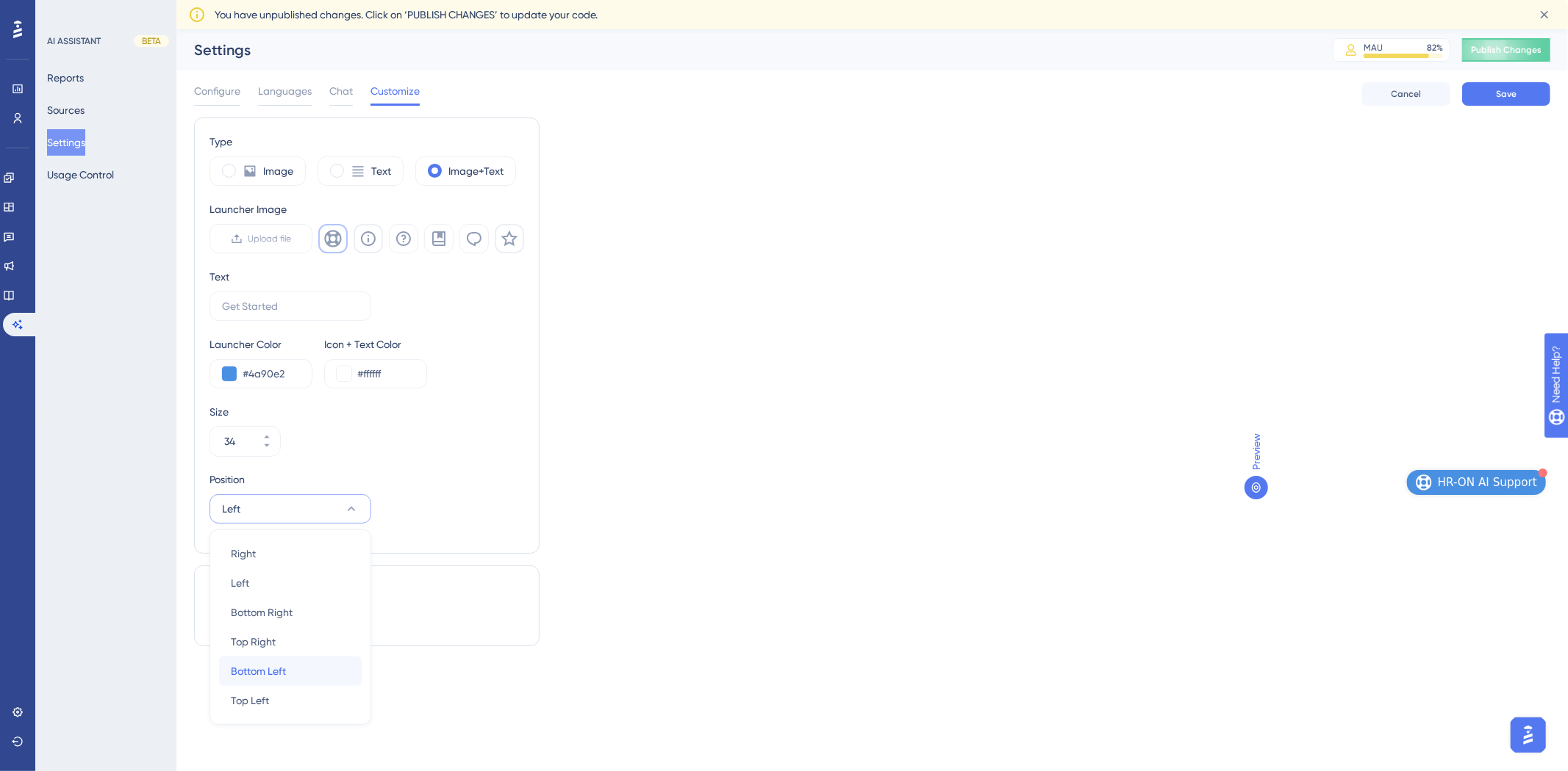
click at [276, 674] on span "Bottom Left" at bounding box center [258, 671] width 55 height 18
click at [333, 502] on button "Bottom Left" at bounding box center [290, 508] width 162 height 29
click at [278, 608] on span "Bottom Right" at bounding box center [262, 612] width 62 height 18
click at [1060, 391] on div "Type Image Text Image+Text Launcher Image Upload file Text Launcher Color #4a90…" at bounding box center [872, 415] width 1356 height 593
click at [1501, 481] on span "HR-ON AI Support" at bounding box center [1487, 482] width 99 height 18
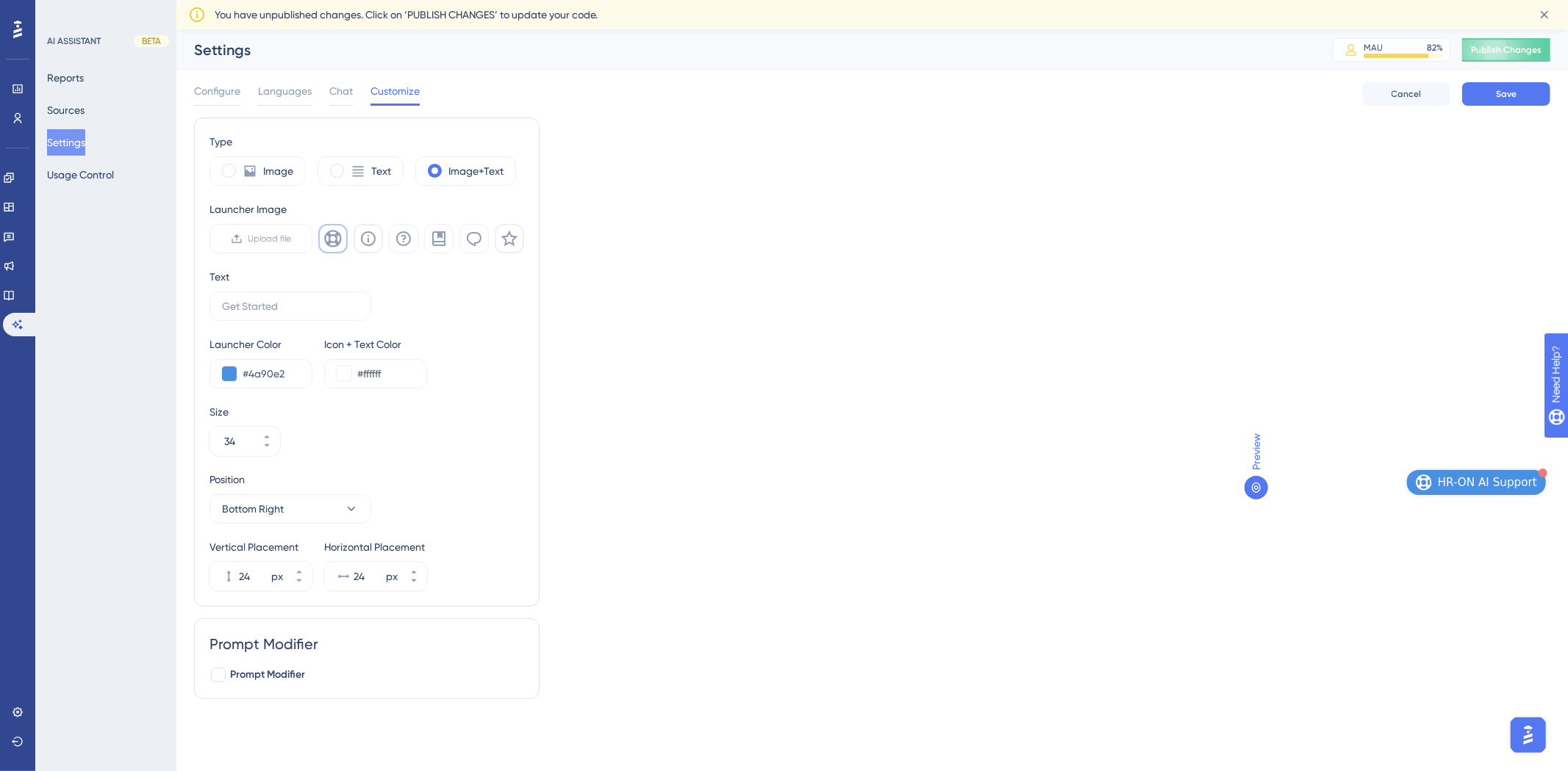
click at [1238, 487] on div "Type Image Text Image+Text Launcher Image Upload file Text Launcher Color #4a90…" at bounding box center [872, 415] width 1356 height 593
click at [1253, 460] on span "Preview" at bounding box center [1255, 451] width 18 height 36
click at [1253, 459] on span "Preview" at bounding box center [1255, 451] width 18 height 36
click at [1260, 494] on div at bounding box center [1255, 487] width 23 height 23
click at [1467, 473] on button "HR-ON AI Support" at bounding box center [1476, 482] width 139 height 25
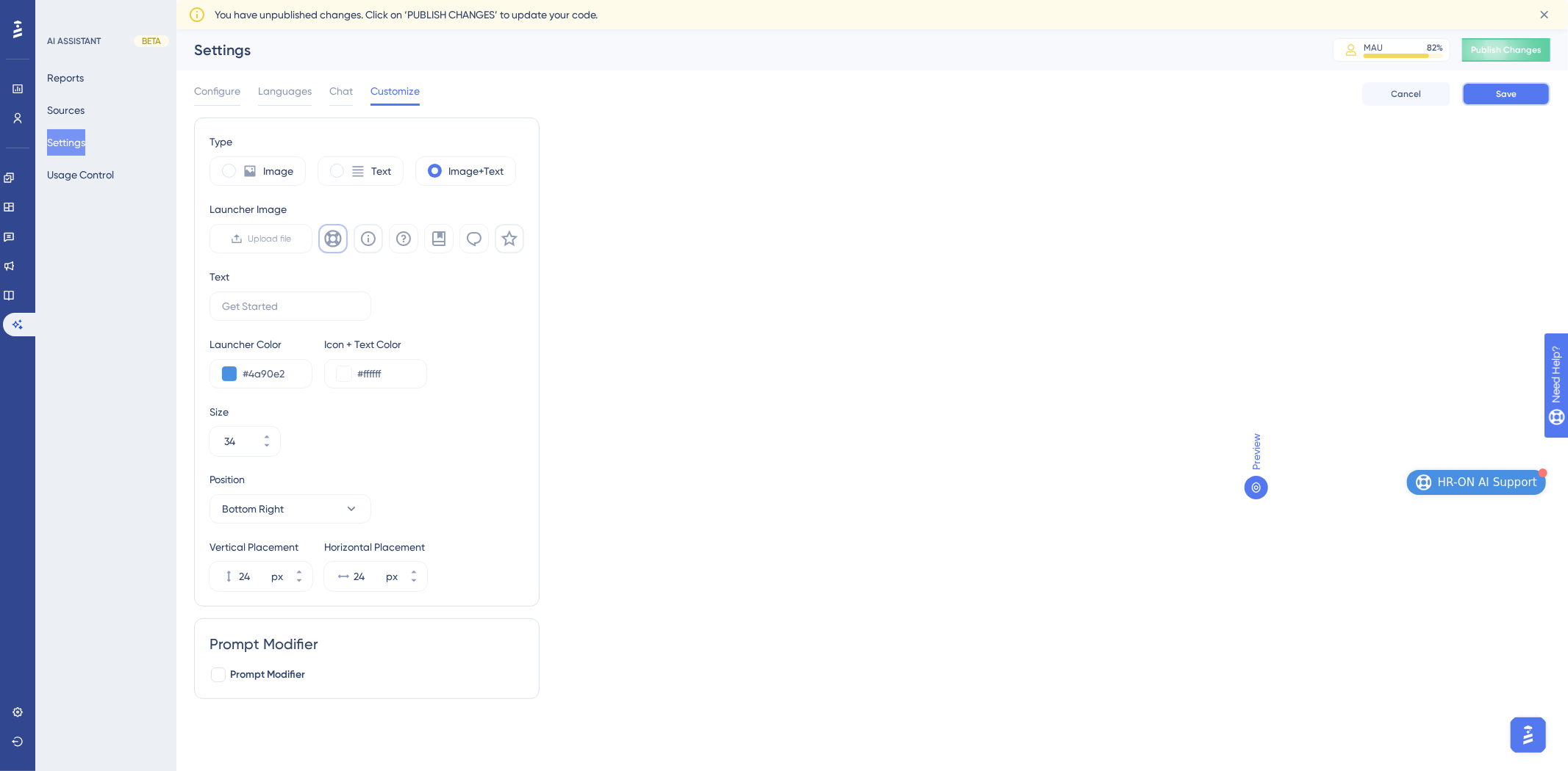
click at [1487, 90] on button "Save" at bounding box center [1506, 94] width 88 height 23
click at [212, 677] on div at bounding box center [218, 676] width 15 height 15
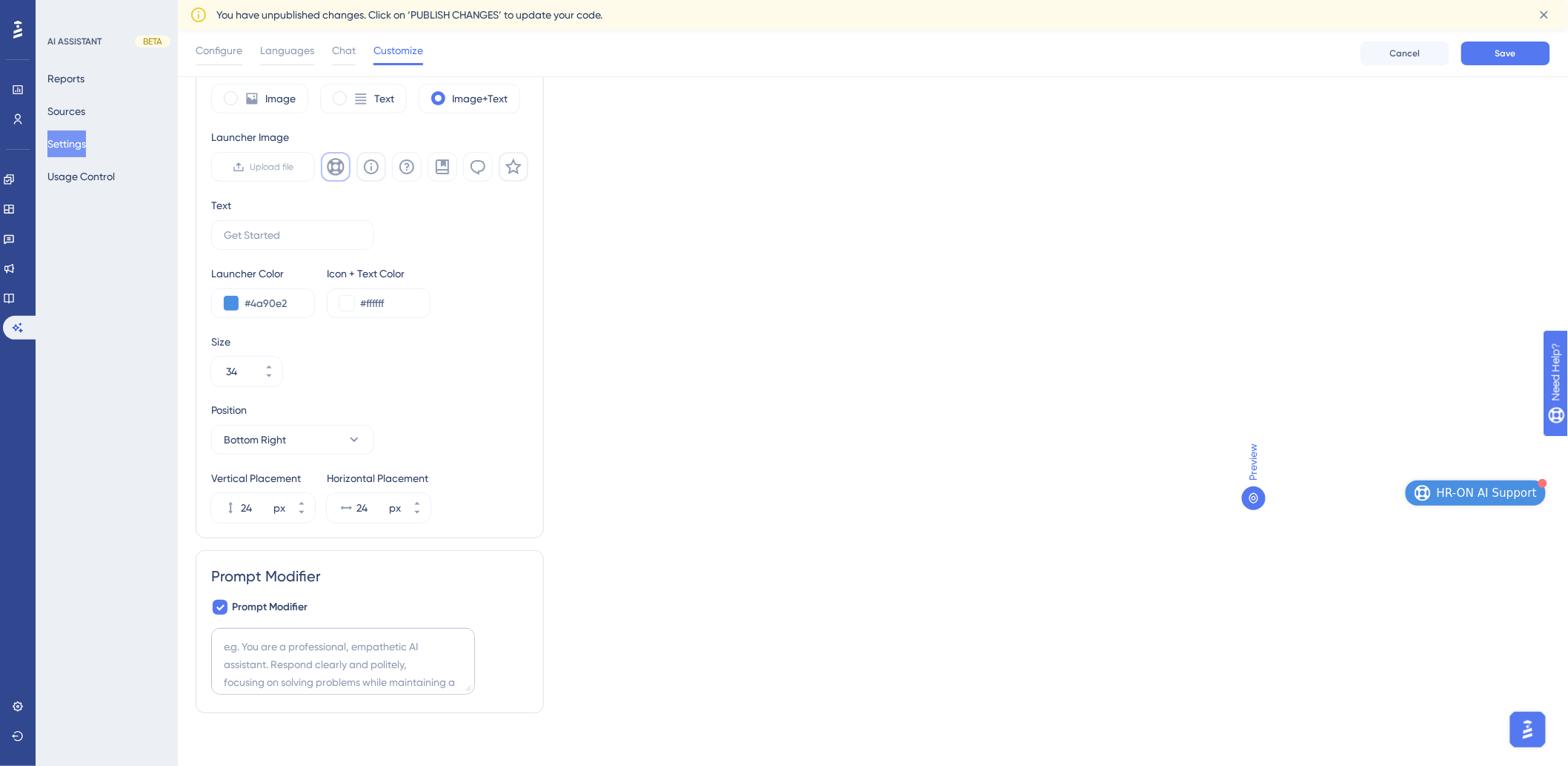
scroll to position [24, 0]
click at [213, 605] on div at bounding box center [220, 607] width 15 height 15
checkbox input "false"
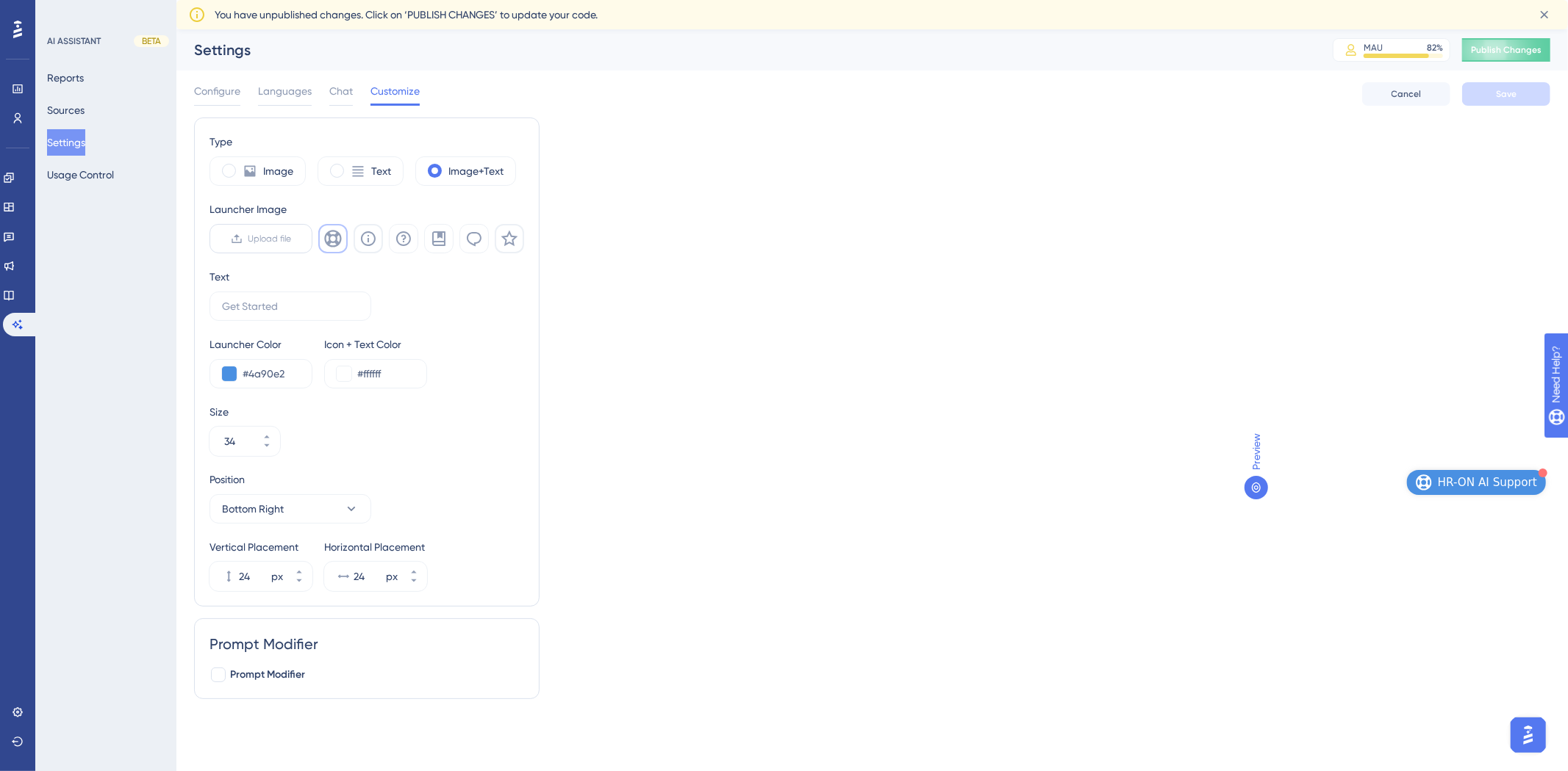
click at [258, 238] on span "Upload file" at bounding box center [270, 239] width 43 height 12
click at [292, 239] on input "Upload file" at bounding box center [292, 239] width 0 height 0
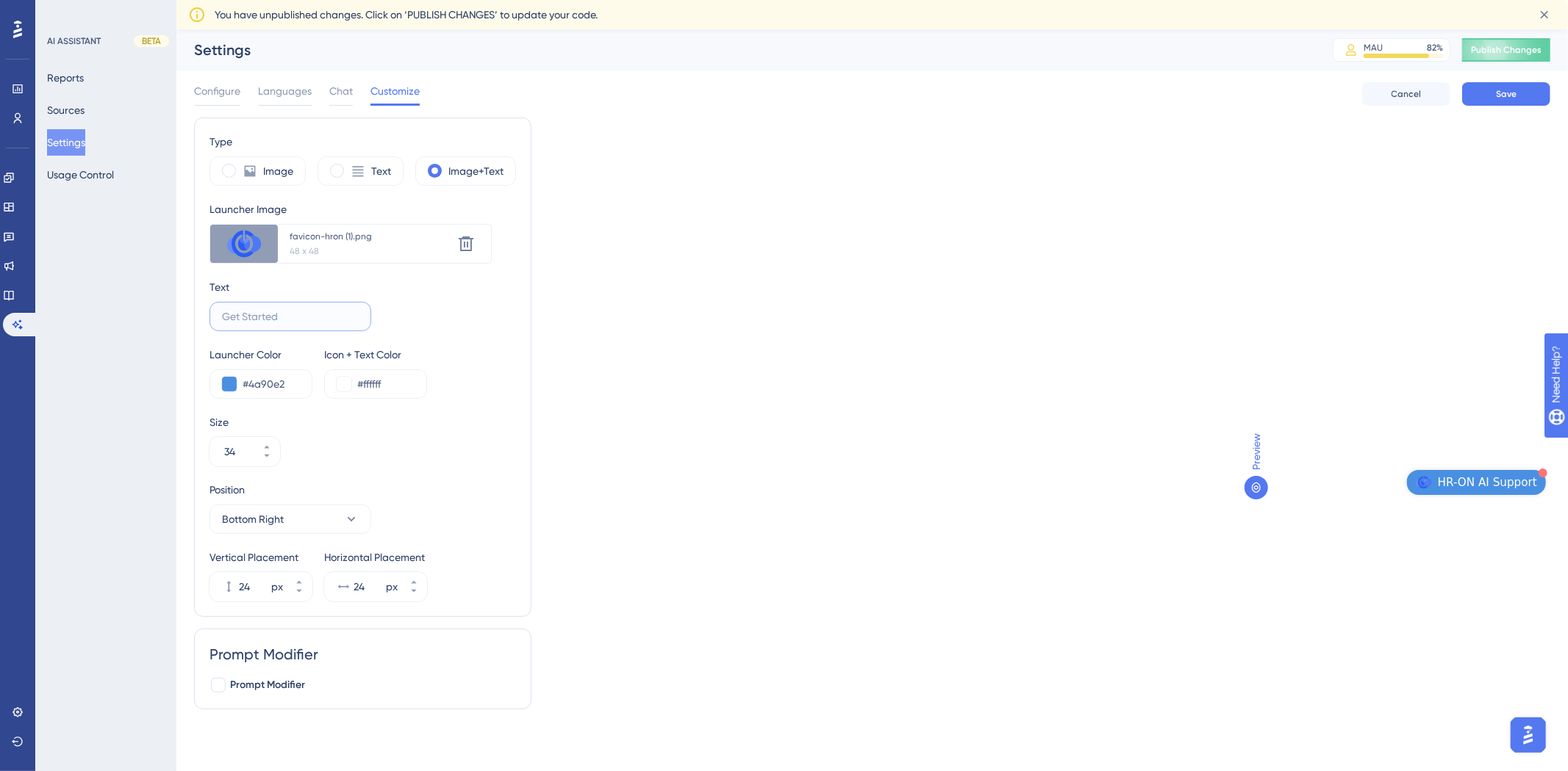
click at [289, 311] on input "text" at bounding box center [290, 316] width 137 height 16
click at [289, 316] on input "text" at bounding box center [290, 316] width 137 height 16
click at [302, 318] on input "text" at bounding box center [290, 316] width 137 height 16
type input "S"
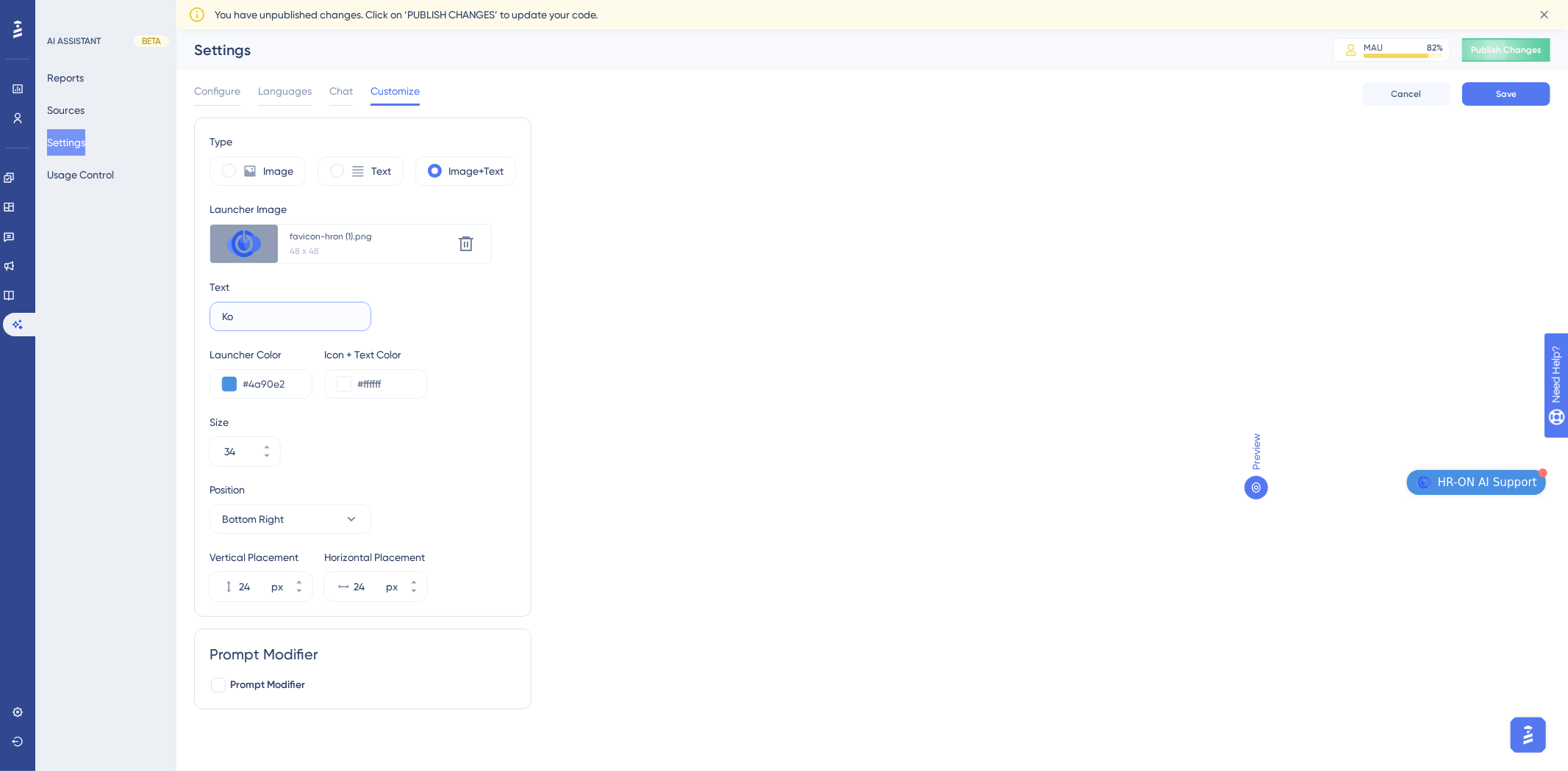
type input "K"
click at [794, 339] on div "Type Image Text Image+Text Launcher Image Upload new image favicon-hron (1).png…" at bounding box center [872, 419] width 1356 height 604
click at [1492, 96] on button "Save" at bounding box center [1506, 94] width 88 height 23
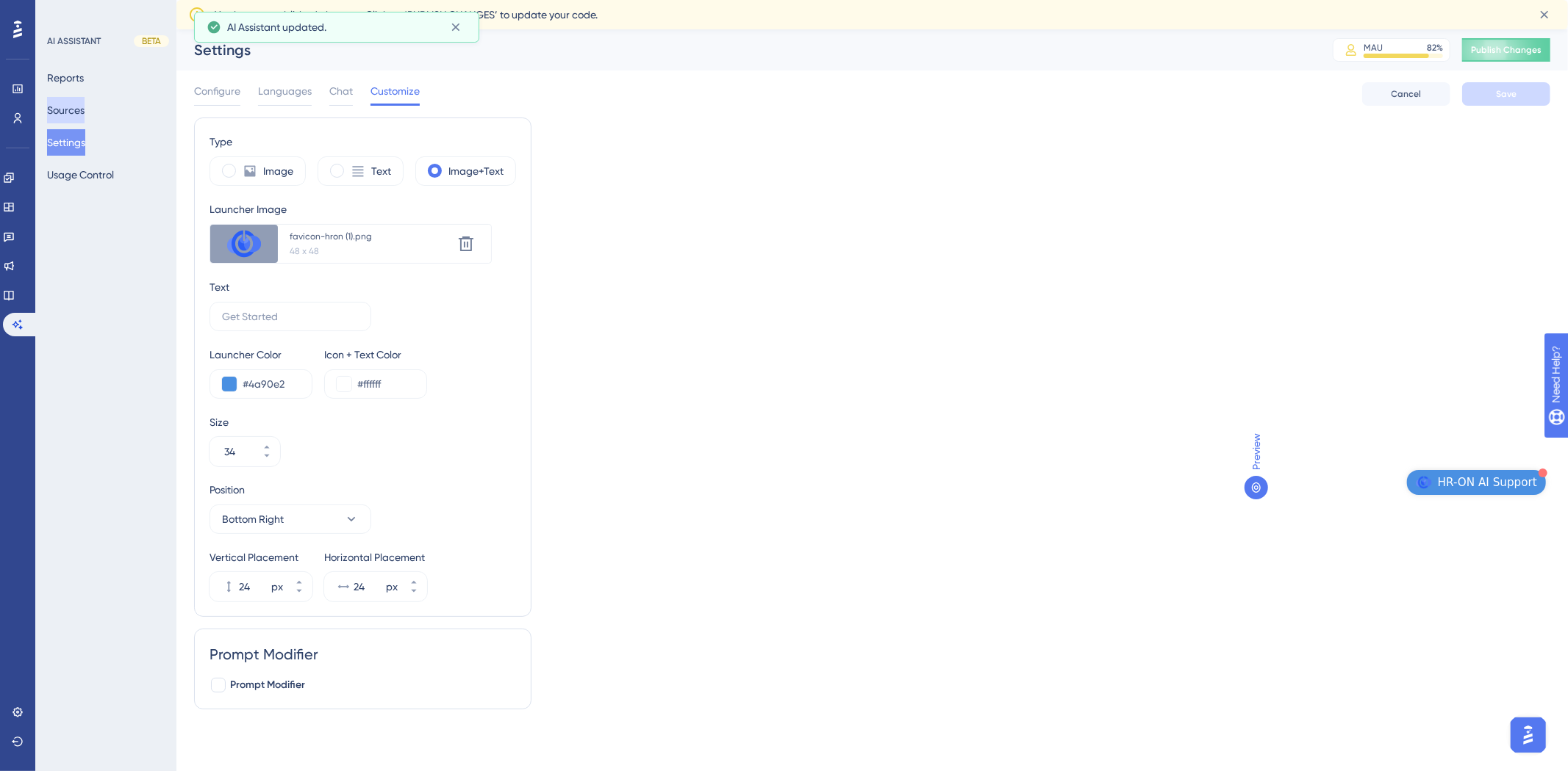
click at [82, 110] on button "Sources" at bounding box center [66, 110] width 37 height 26
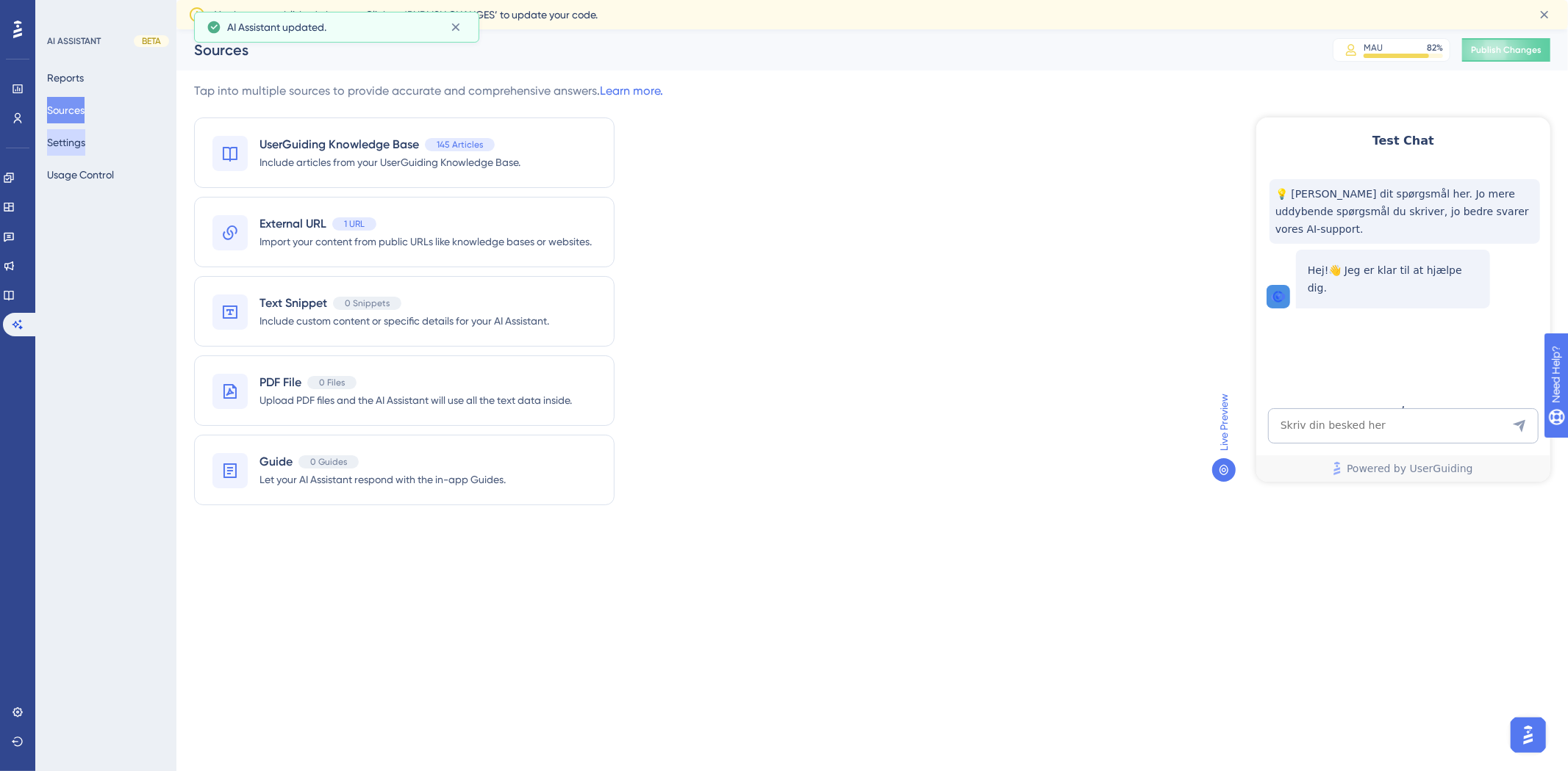
click at [85, 149] on button "Settings" at bounding box center [66, 142] width 38 height 26
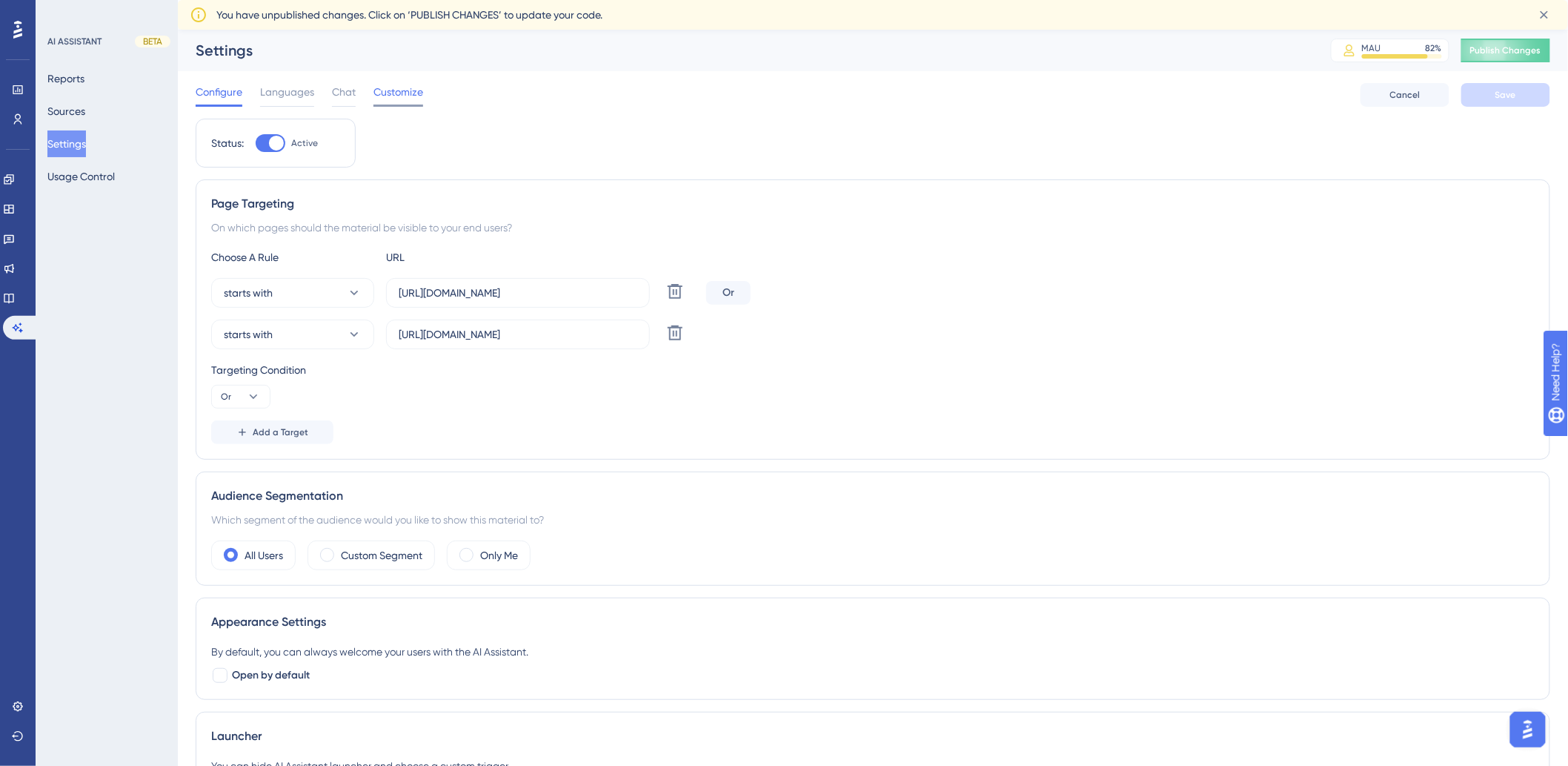
click at [405, 83] on span "Customize" at bounding box center [398, 92] width 50 height 18
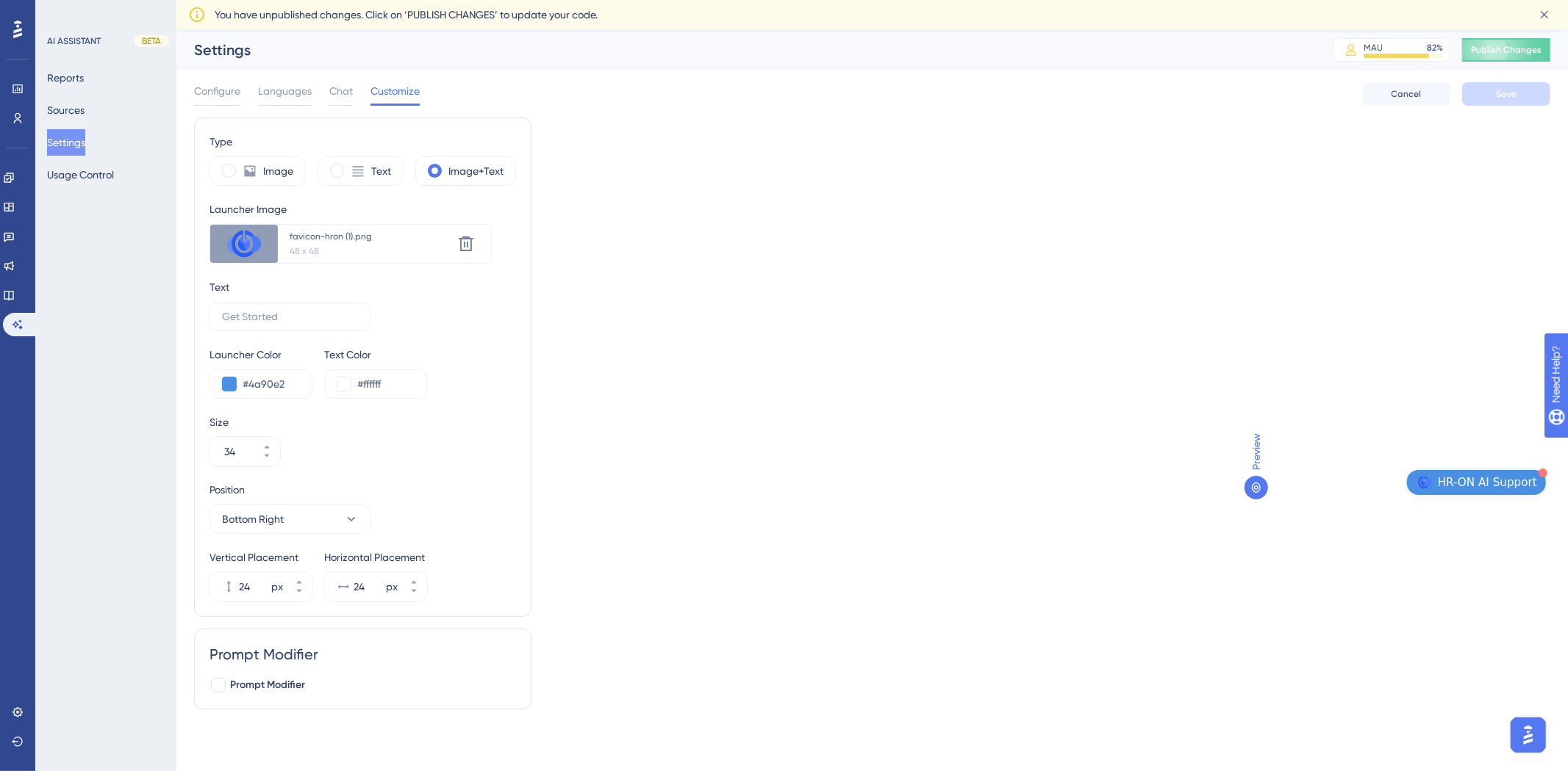
click at [1437, 481] on button "HR-ON AI Support" at bounding box center [1476, 482] width 139 height 25
click at [1312, 473] on div "Preview HR-ON AI Support" at bounding box center [1397, 317] width 306 height 400
click at [255, 379] on input "#4a90e2" at bounding box center [271, 384] width 57 height 18
click at [394, 386] on input "#ffffff" at bounding box center [386, 384] width 57 height 18
click at [252, 386] on input "#4a90e2" at bounding box center [271, 384] width 57 height 18
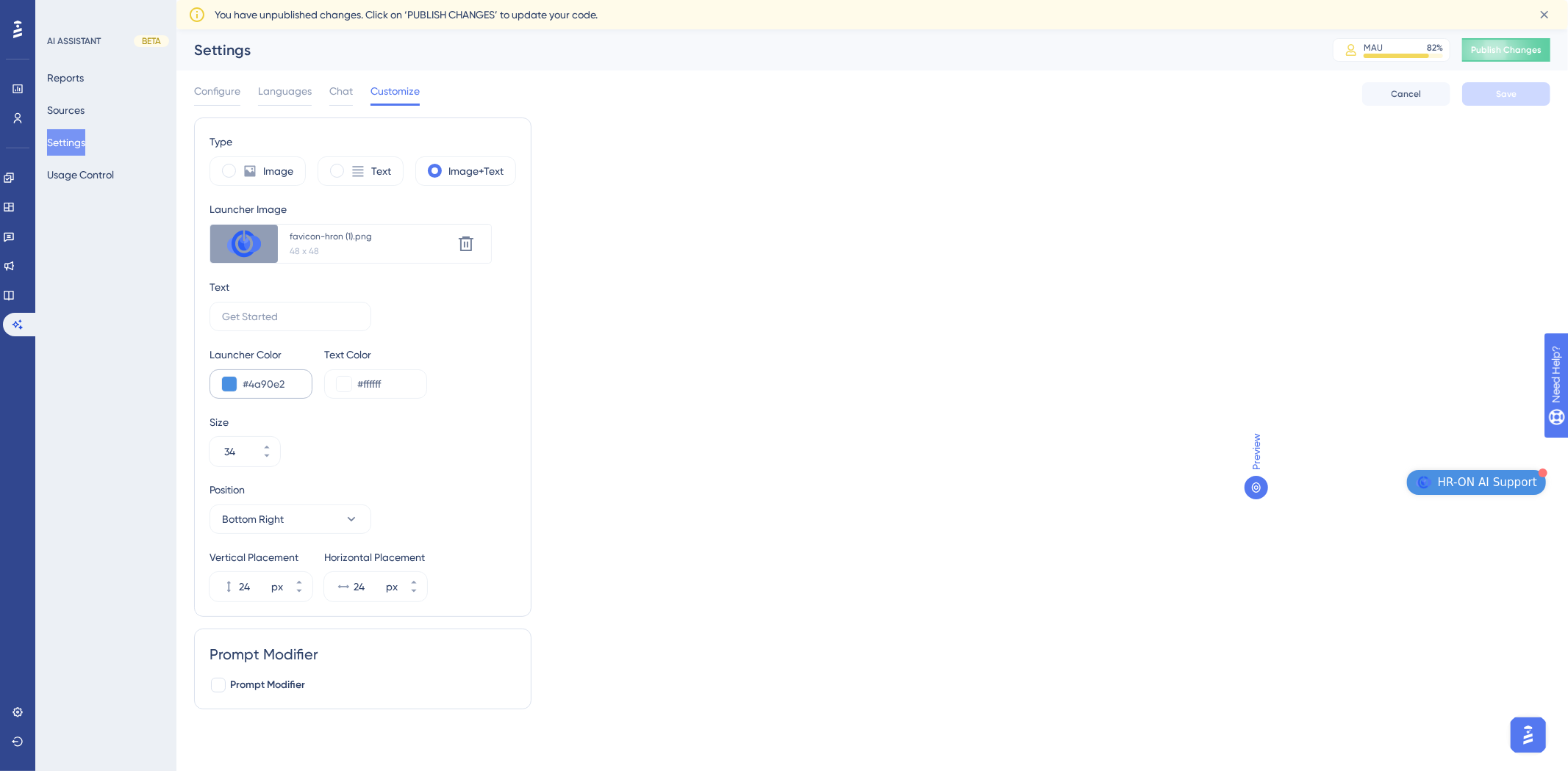
click at [237, 385] on div "#4a90e2" at bounding box center [261, 384] width 103 height 29
click at [227, 380] on button at bounding box center [229, 385] width 15 height 15
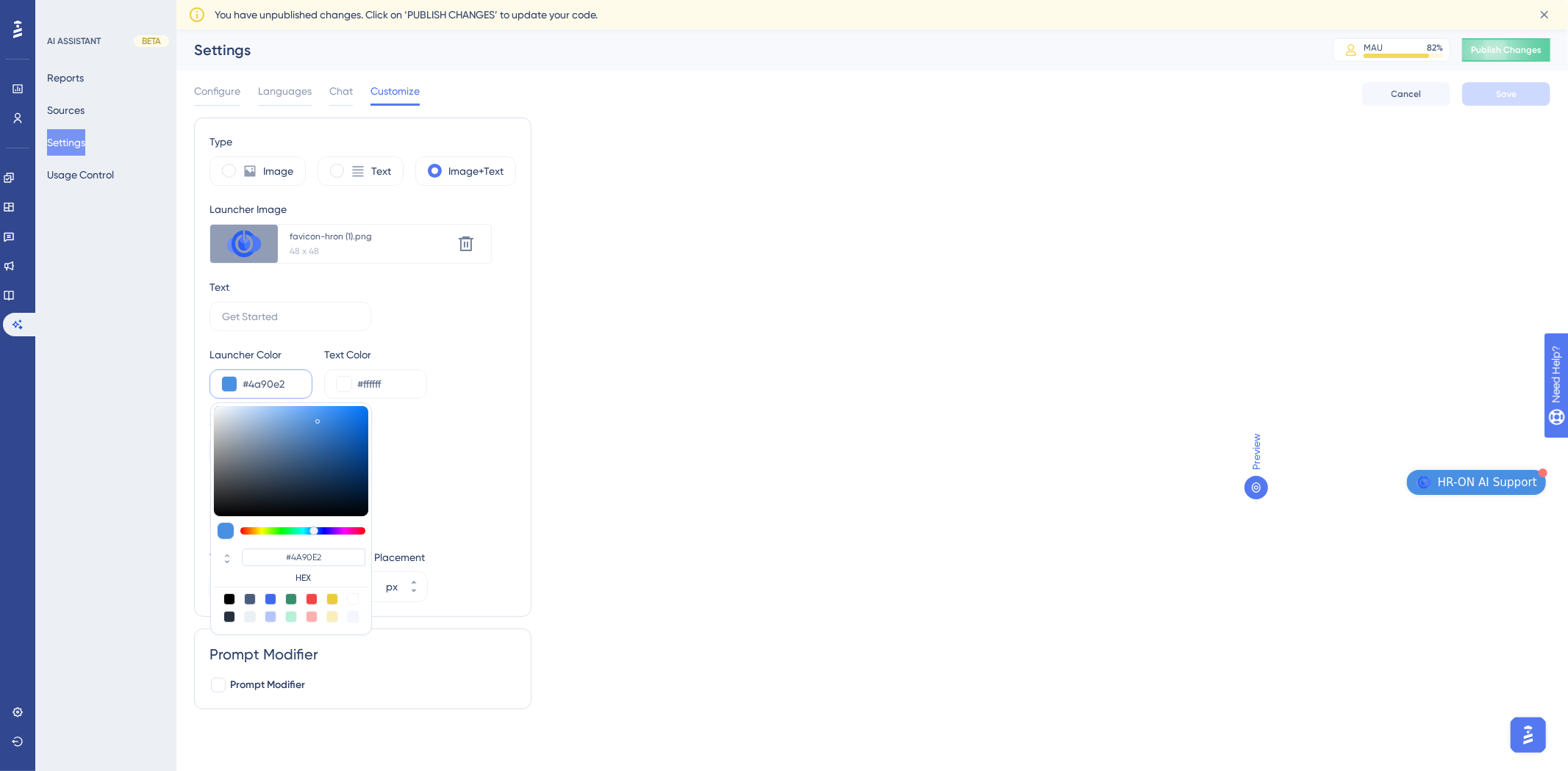
type input "#437cbf"
type input "#437CBF"
type input "#4279ba"
type input "#4279BA"
type input "#567dab"
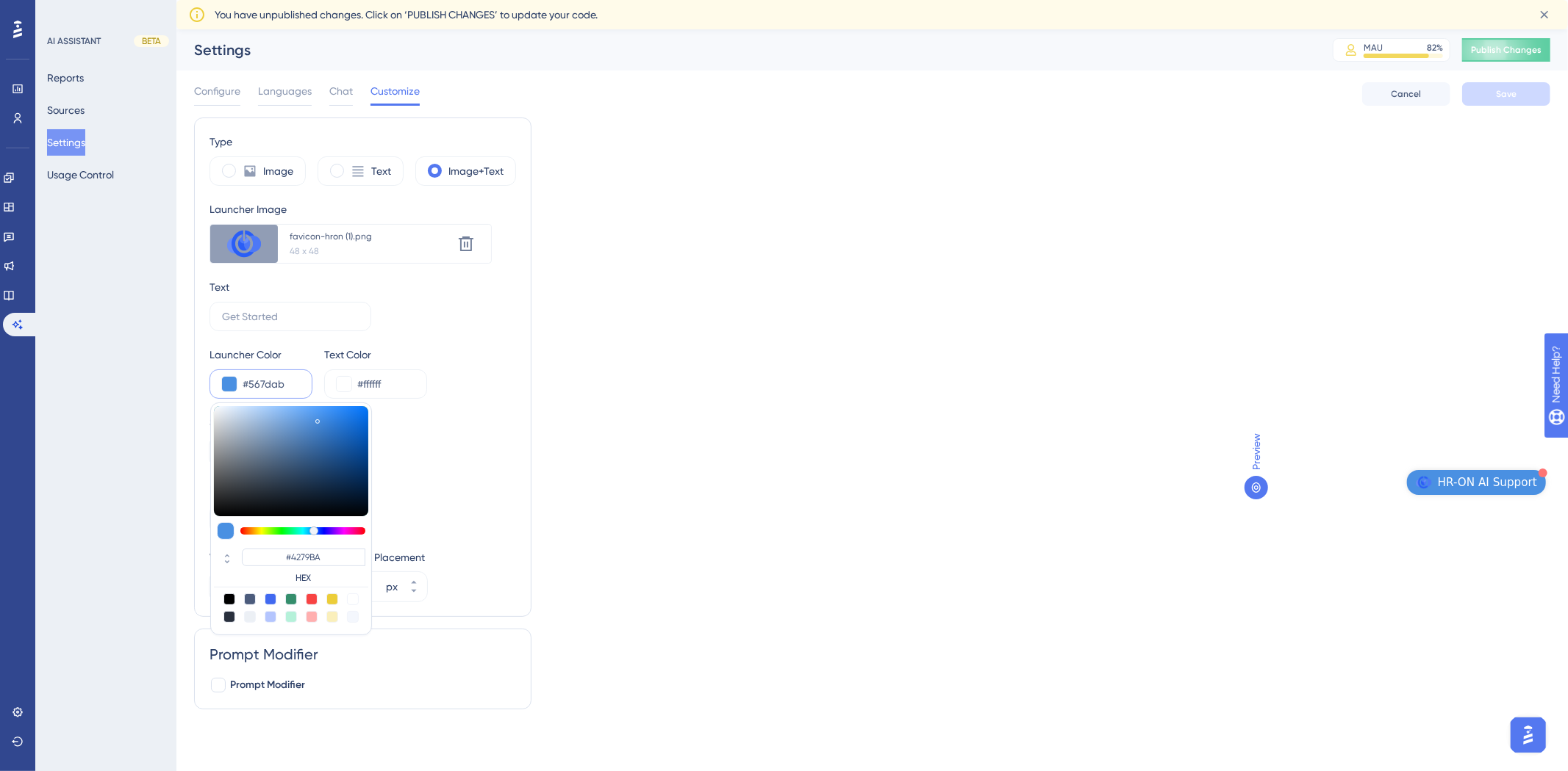
type input "#567DAB"
type input "#7f93a9"
type input "#7F93A9"
type input "#8093a7"
type input "#8093A7"
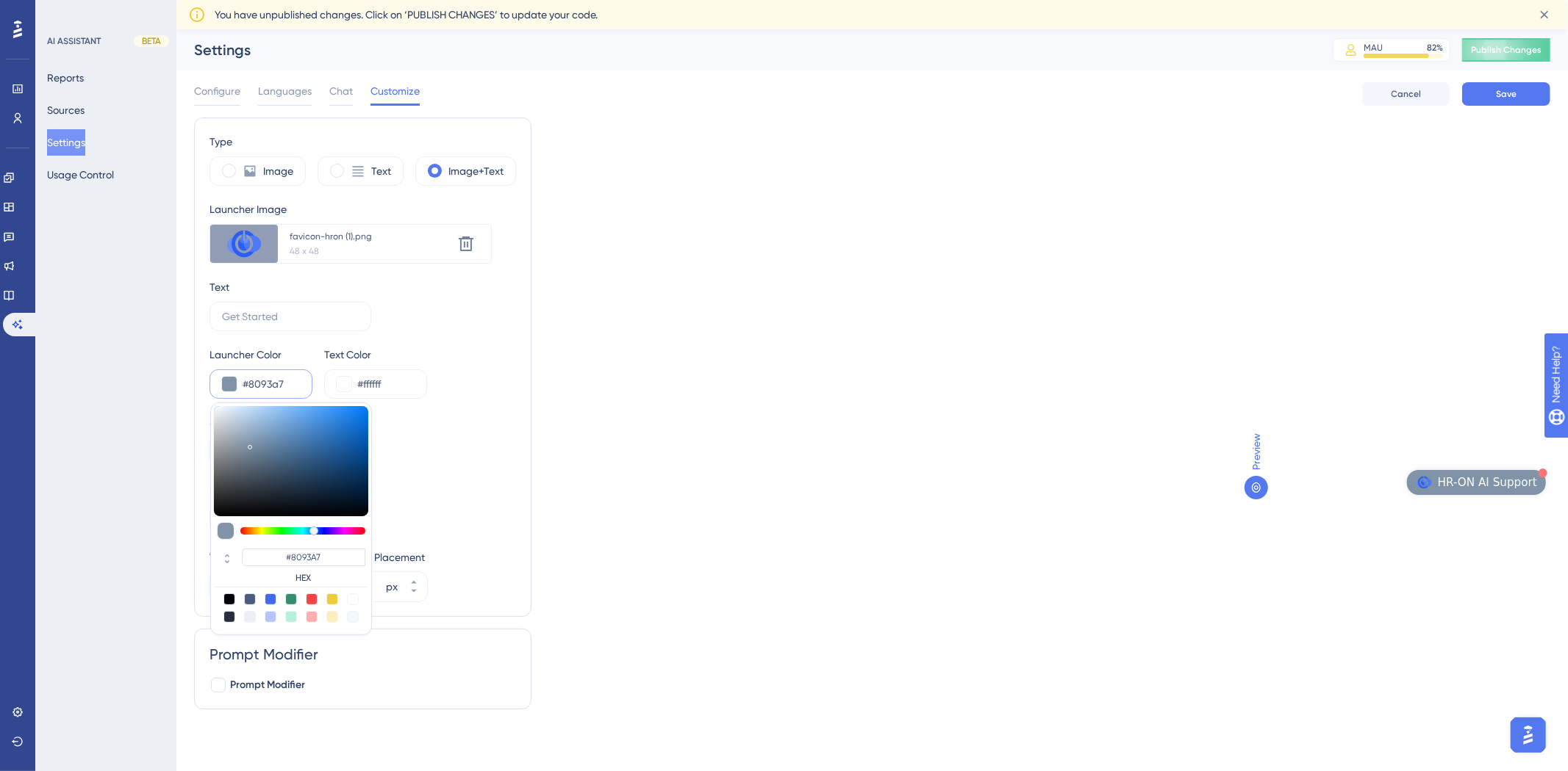
type input "#7e92a6"
type input "#7E92A6"
type input "#657f9a"
type input "#657F9A"
type input "#385a7d"
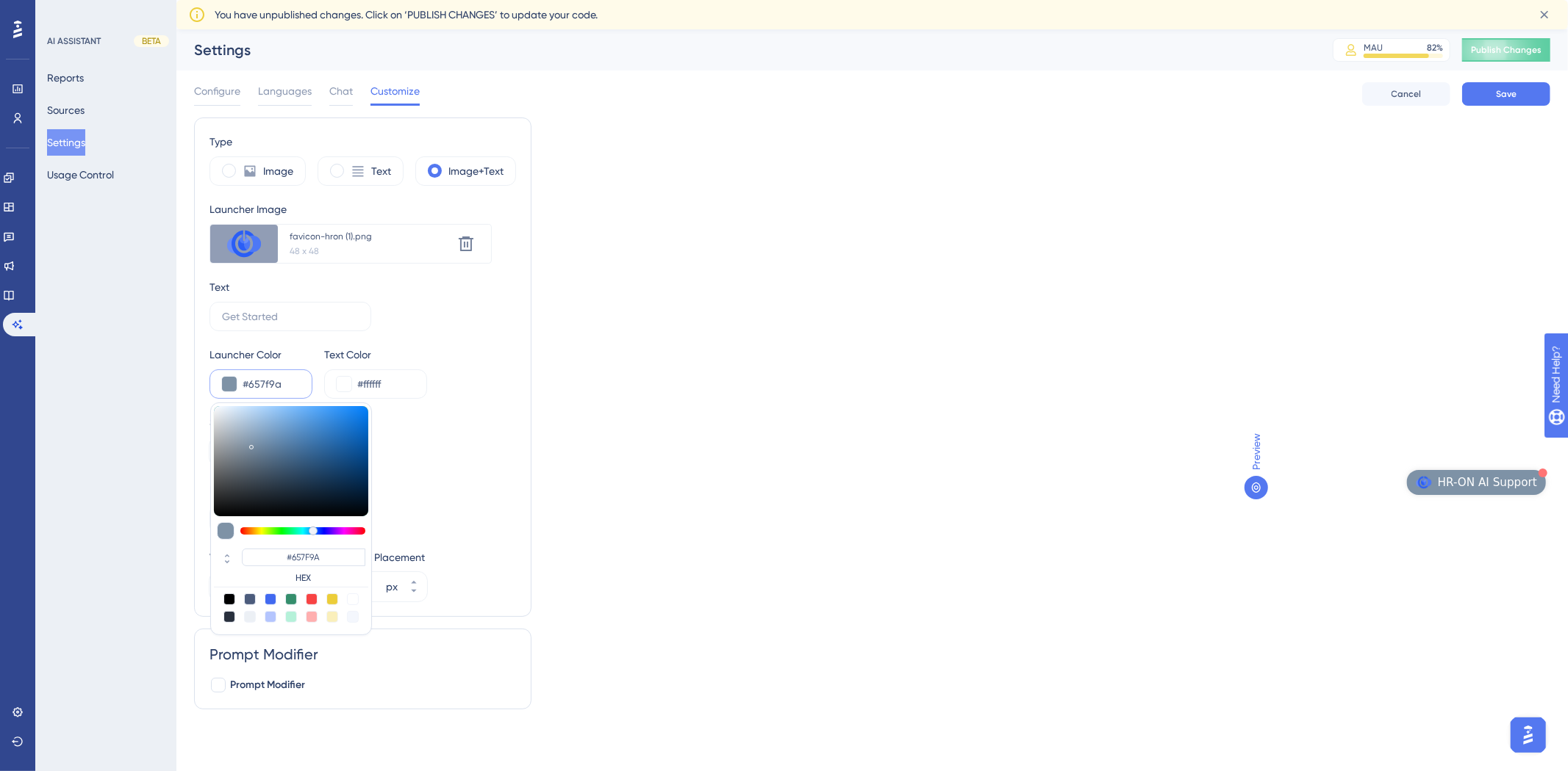
type input "#385A7D"
type input "#2d4c6c"
type input "#2D4C6C"
type input "#2b4968"
type input "#2B4968"
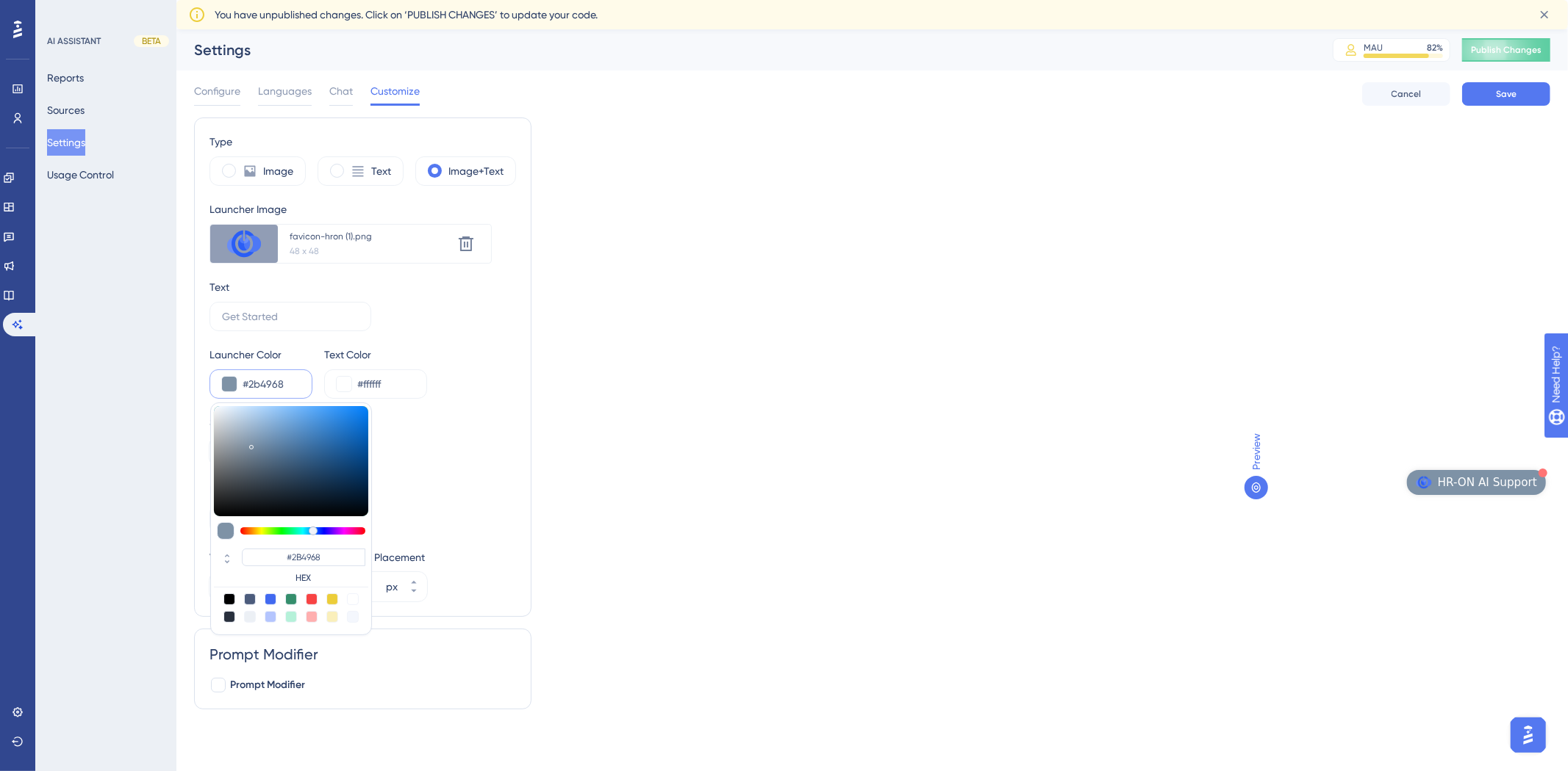
type input "#2a4867"
type input "#2A4867"
type input "#274462"
type input "#213d5b"
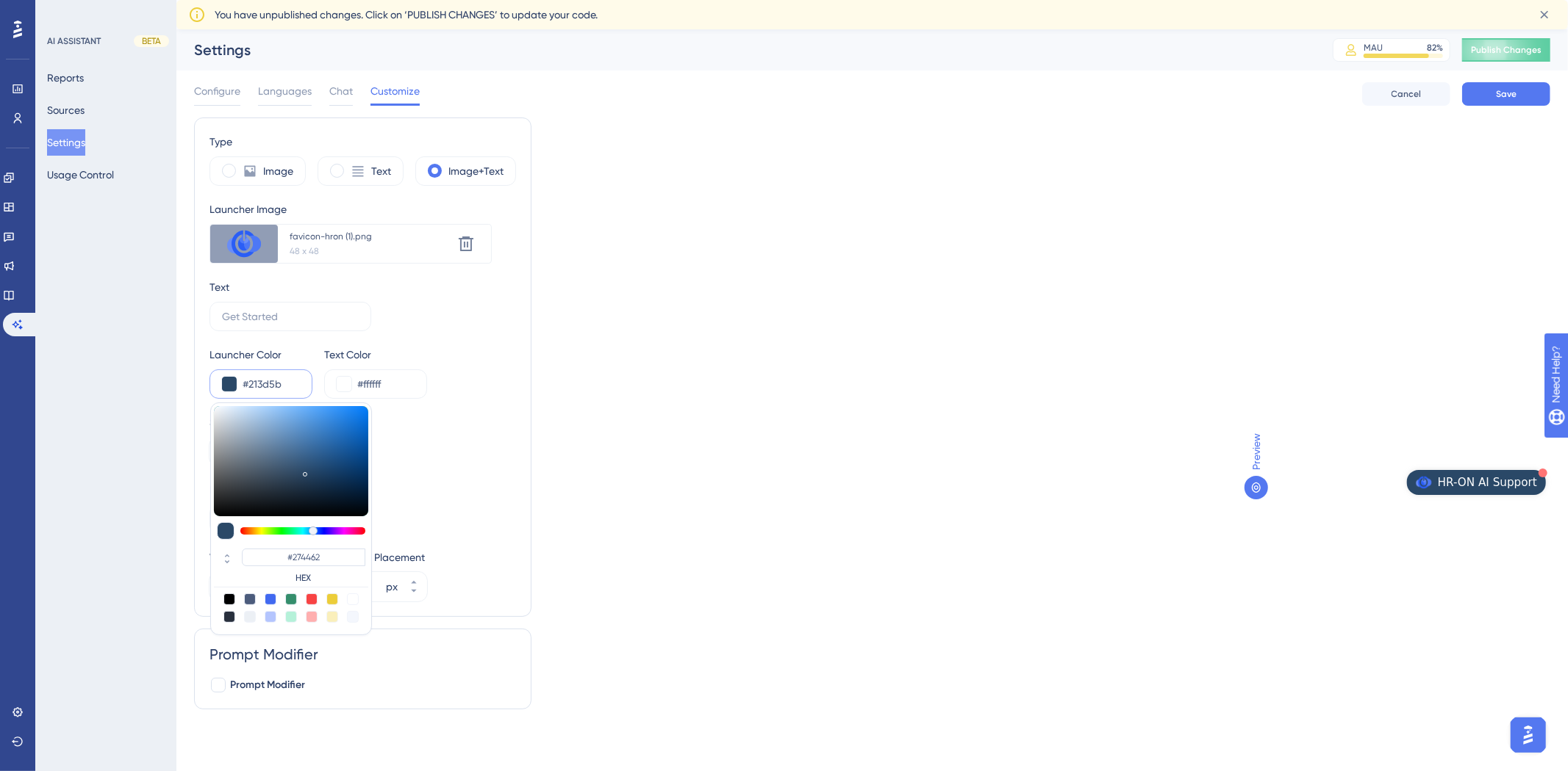
type input "#213D5B"
type input "#1c3a5b"
type input "#1C3A5B"
type input "#19385b"
type input "#19385B"
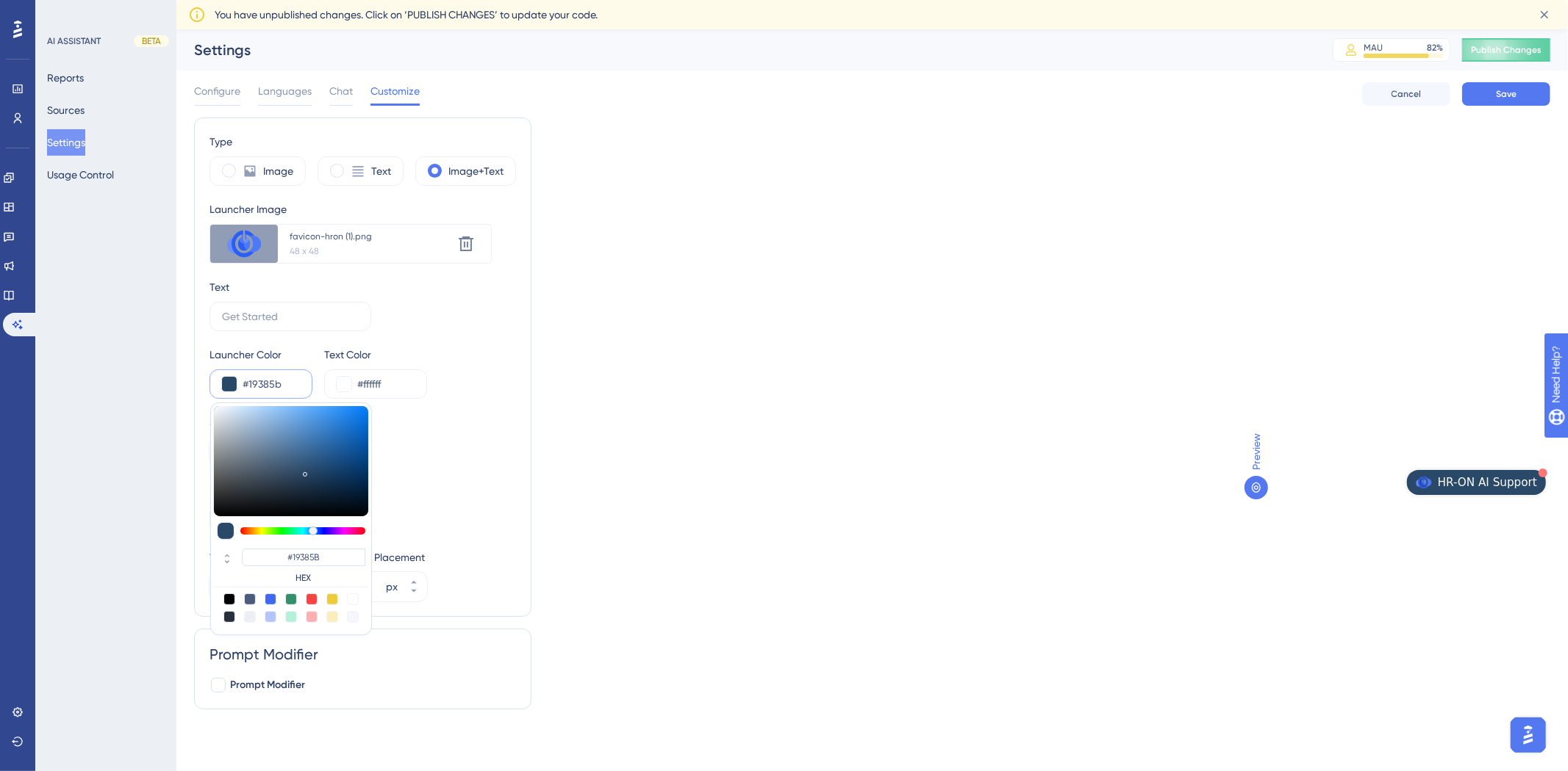
type input "#193a5e"
type input "#193A5E"
type input "#193c62"
type input "#193C62"
type input "#1a436f"
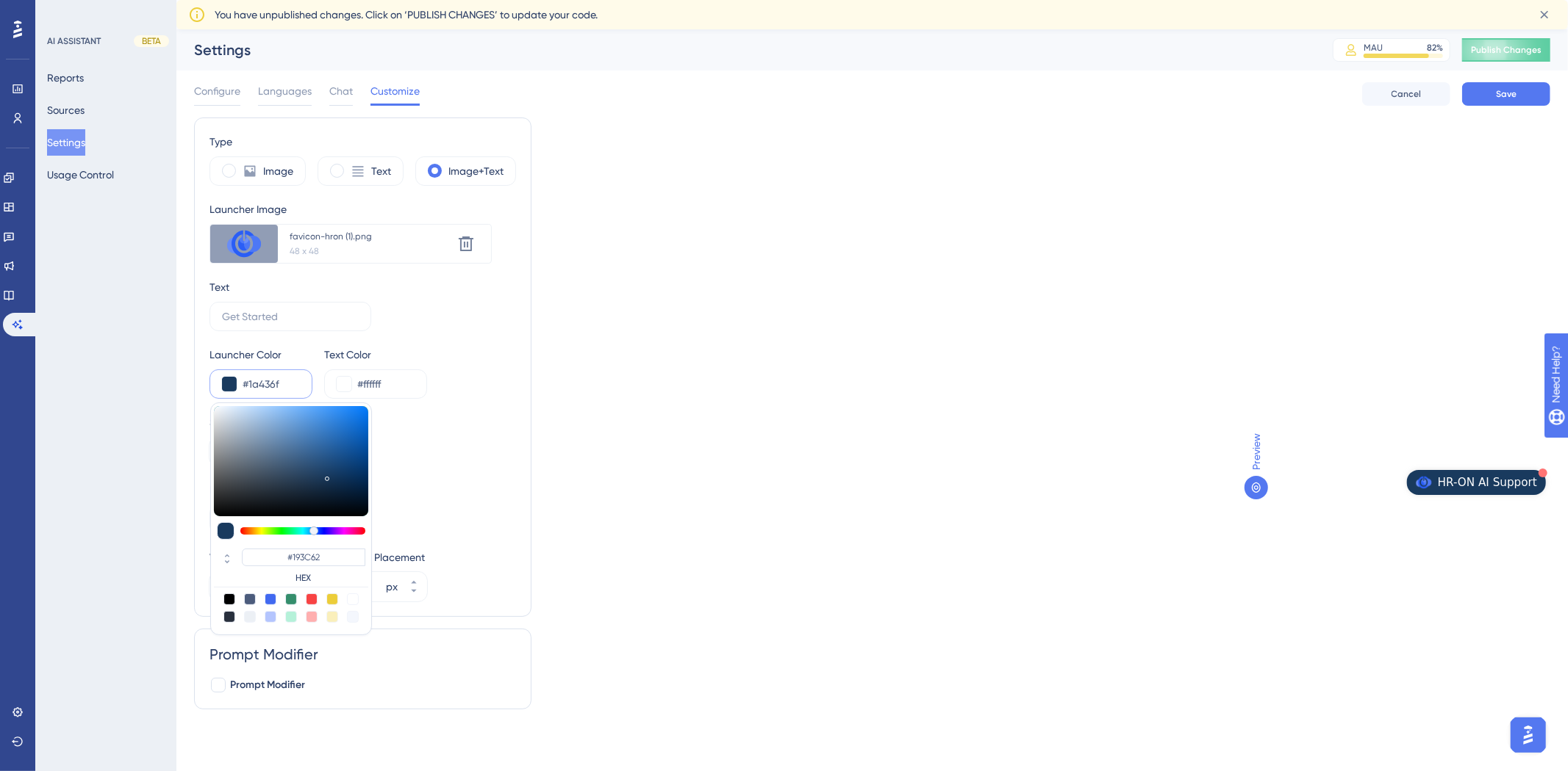
type input "#1A436F"
type input "#1f5996"
type input "#1F5996"
type input "#2365ab"
type input "#2365AB"
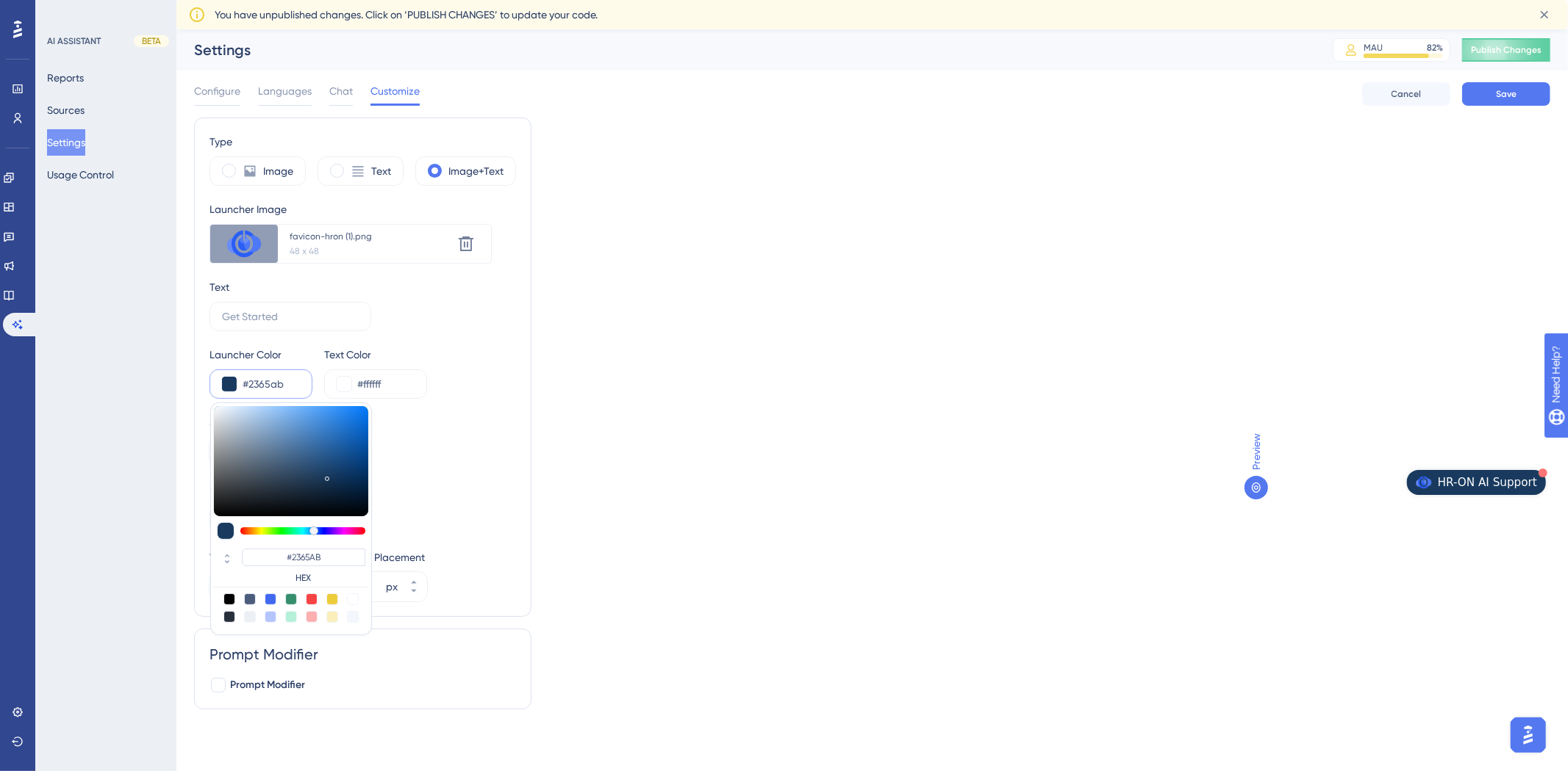
type input "#256ab3"
type input "#256AB3"
type input "#266db8"
type input "#266DB8"
type input "#2770bd"
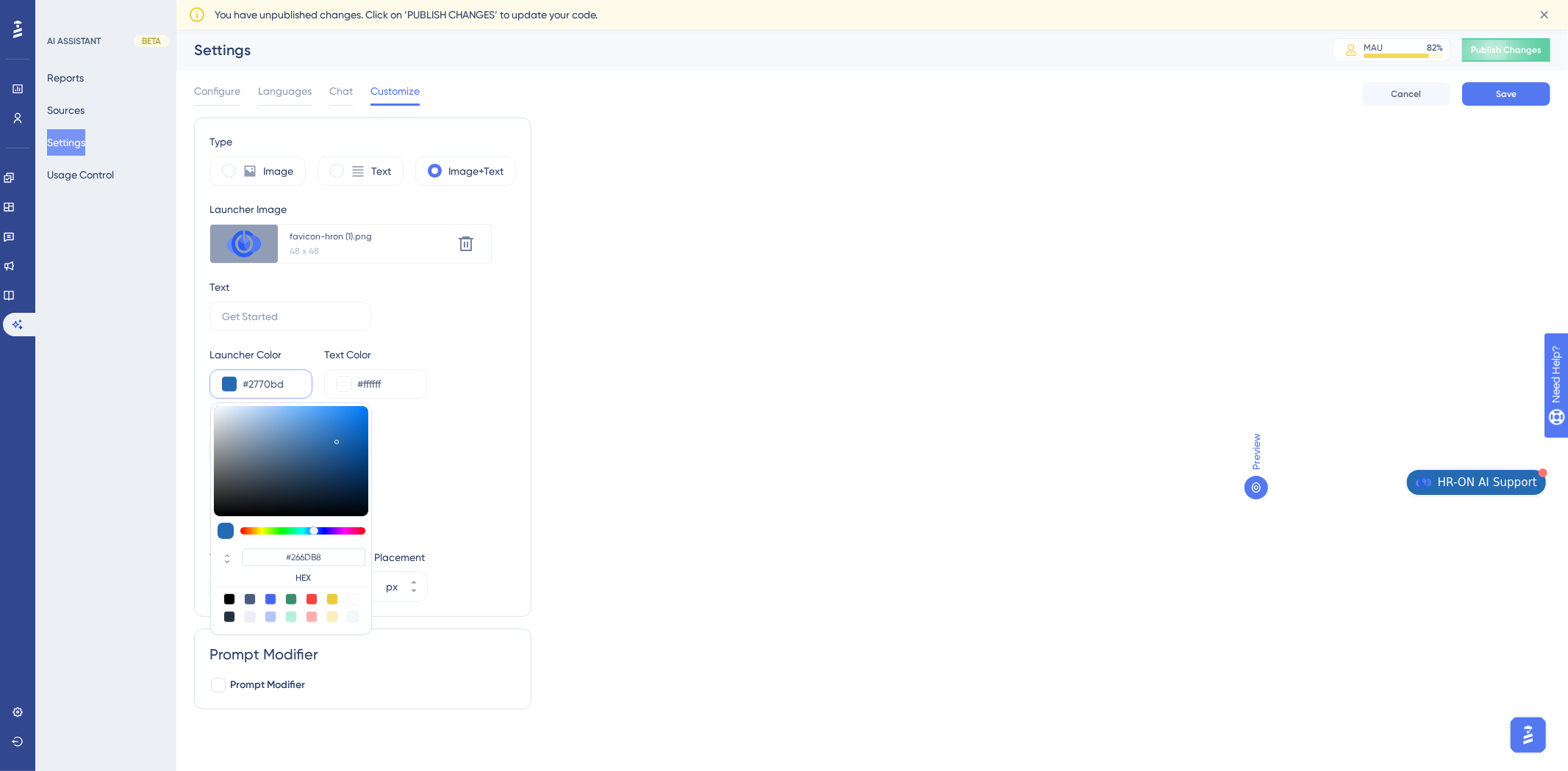
type input "#2770BD"
type input "#2872c1"
type input "#2872C1"
type input "#2771bf"
type input "#2771BF"
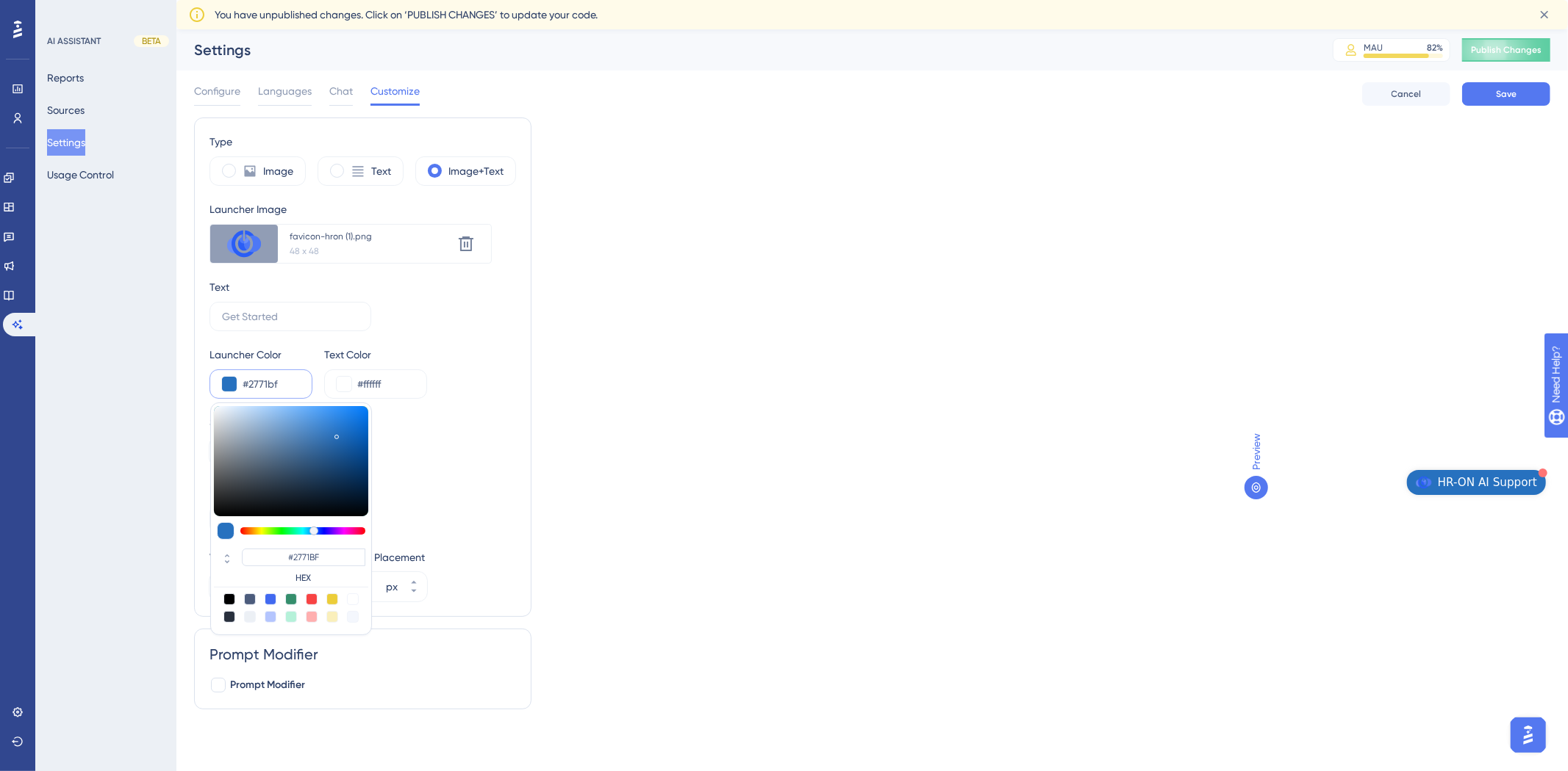
type input "#1f61a6"
type input "#1F61A6"
type input "#1c5a9b"
type input "#1C5A9B"
type input "#195595"
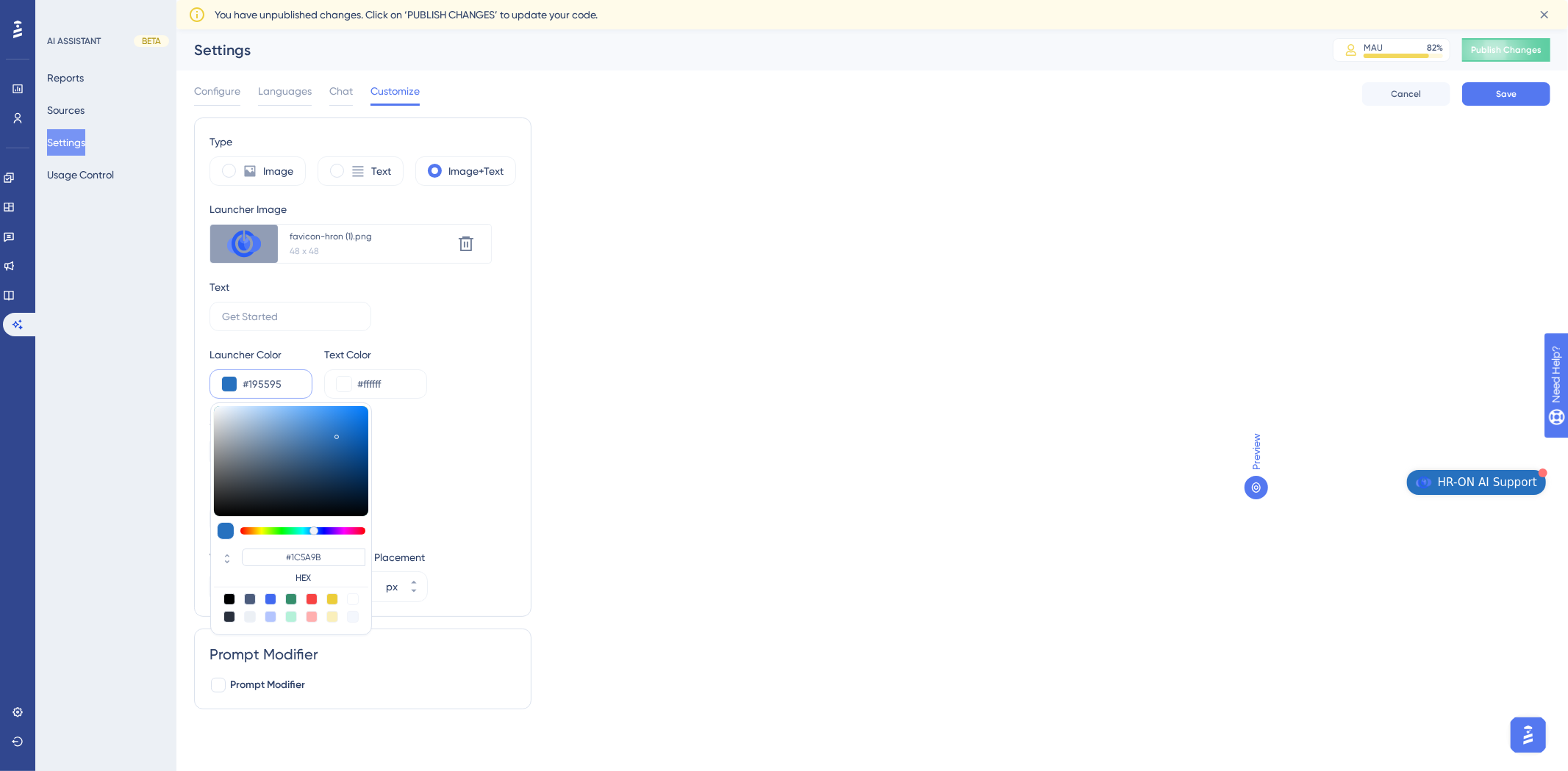
type input "#195595"
type input "#134a85"
type input "#134A85"
type input "#0e4178"
type input "#0E4178"
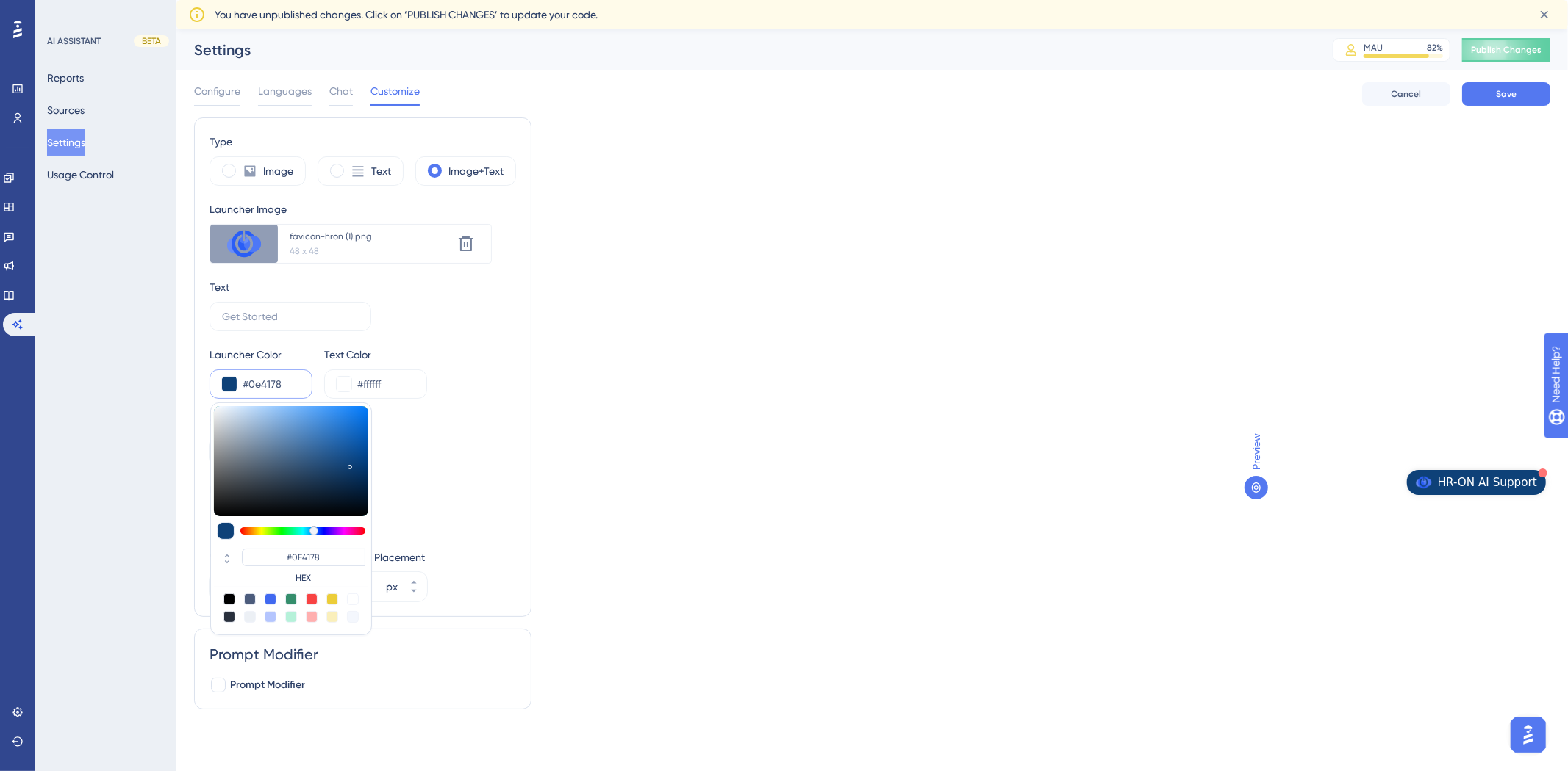
type input "#093563"
type input "#052140"
type input "#031932"
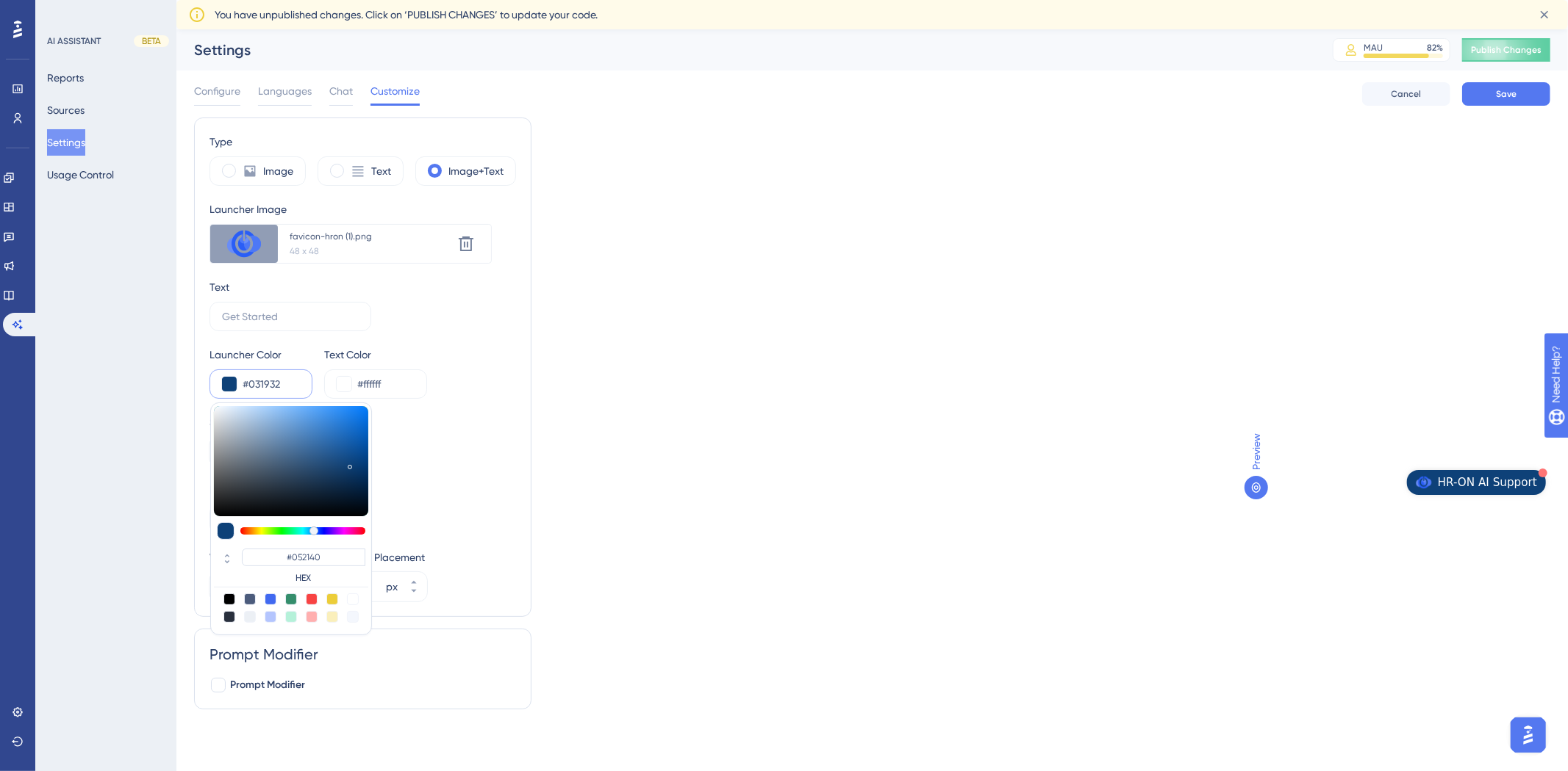
type input "#031932"
type input "#02152b"
type input "#02152B"
type input "#020f1f"
type input "#020F1F"
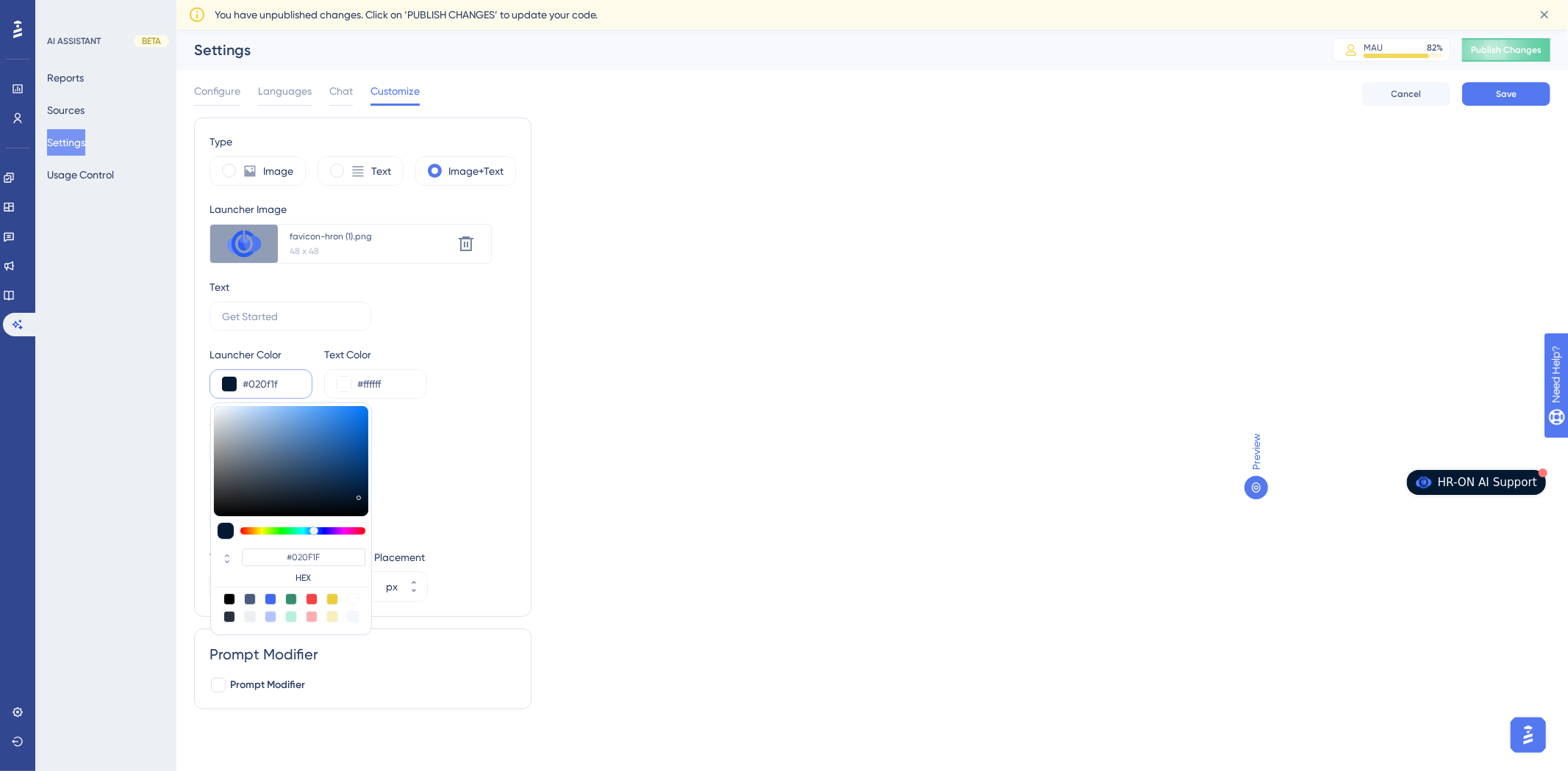
type input "#010b17"
type input "#010B17"
type input "#000409"
type input "#030609"
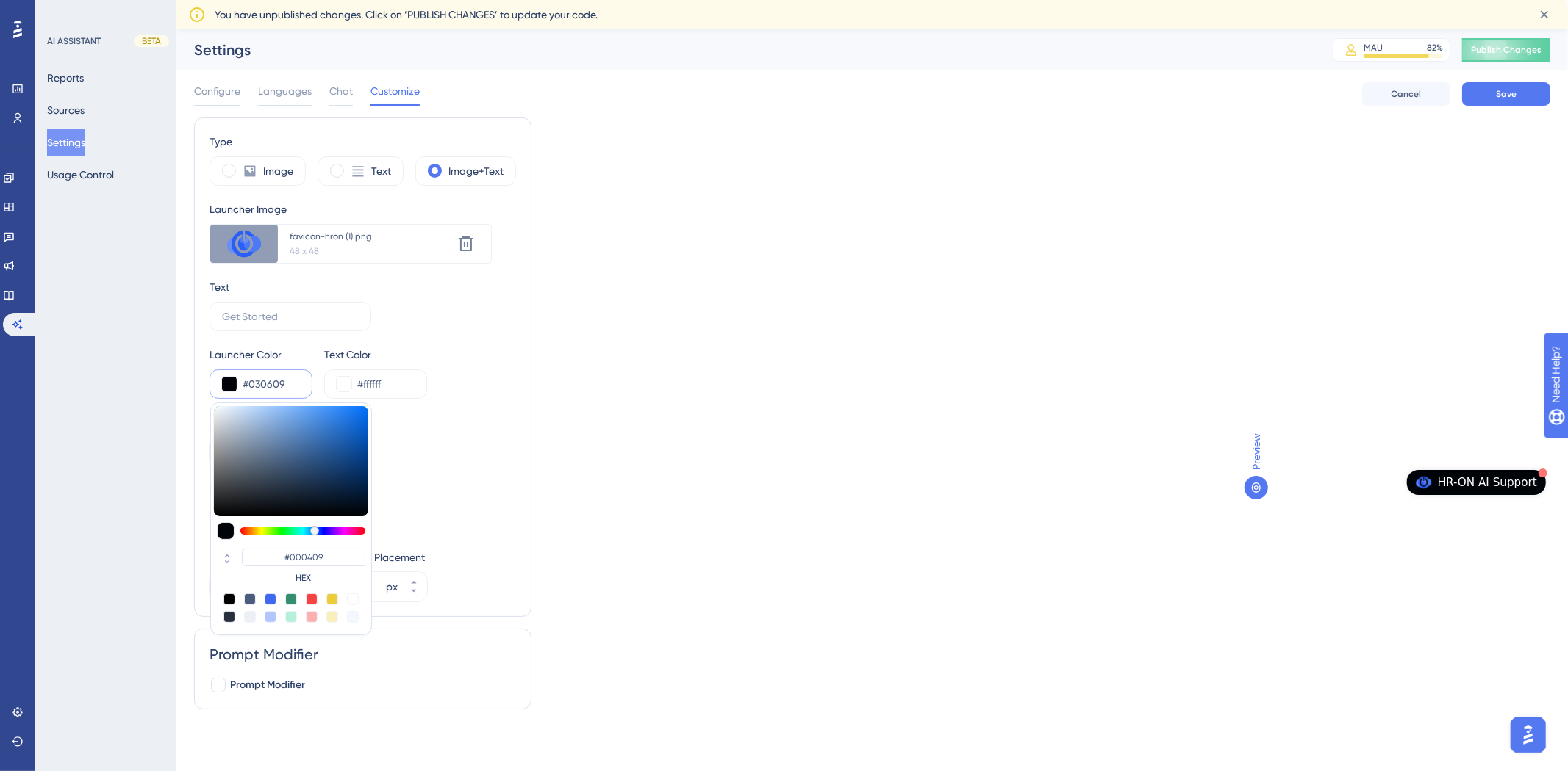
type input "#030609"
type input "#06090d"
type input "#06090D"
type input "#141921"
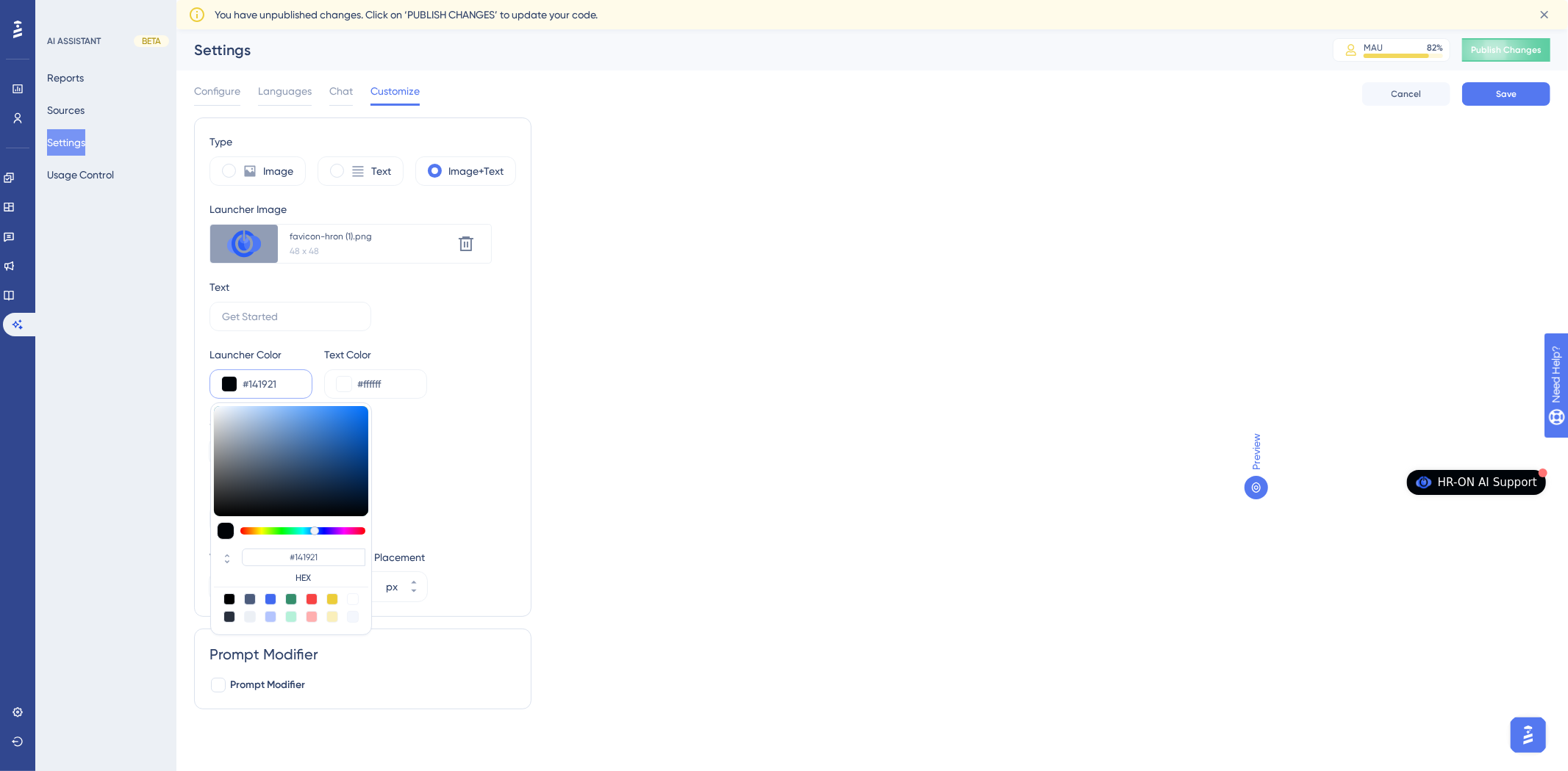
type input "#383e48"
type input "#383E48"
type input "#70757d"
type input "#70757D"
type input "#8e939b"
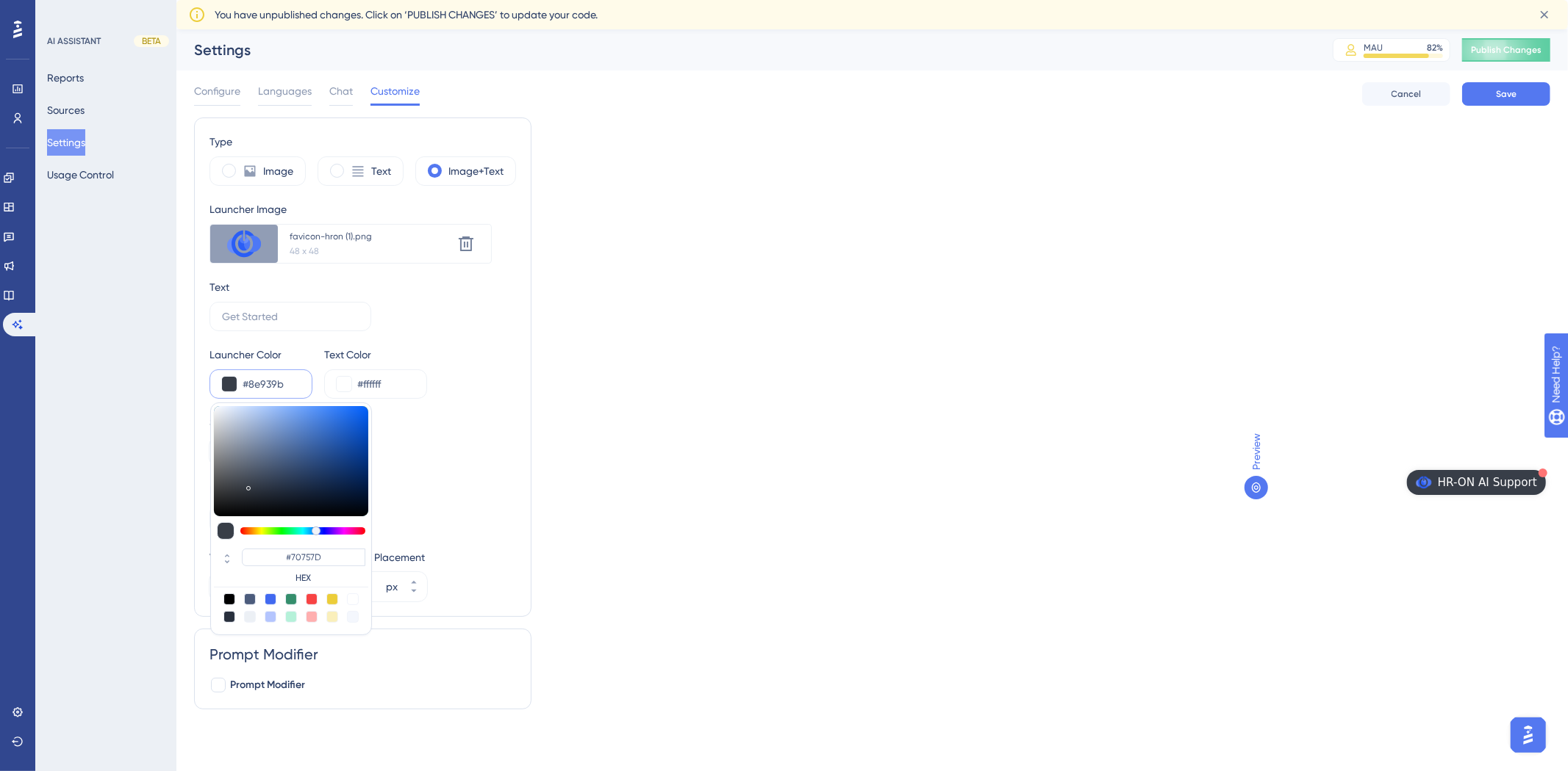
type input "#8E939B"
type input "#9da2ab"
type input "#9DA2AB"
type input "#aeb4bd"
type input "#AEB4BD"
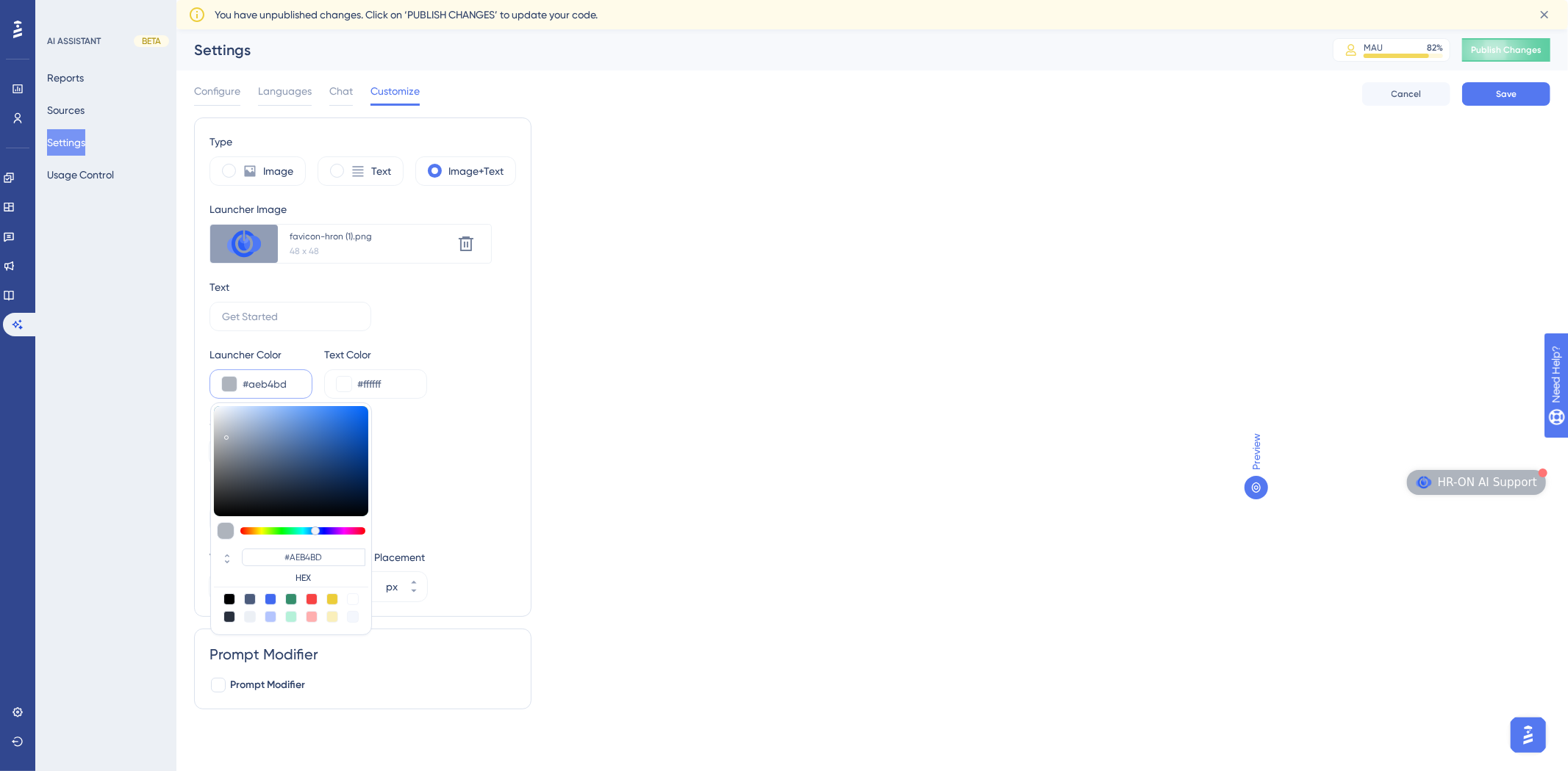
type input "#c2c8d2"
type input "#C2C8D2"
type input "#d9dee8"
type input "#D9DEE8"
type input "#e0e5ef"
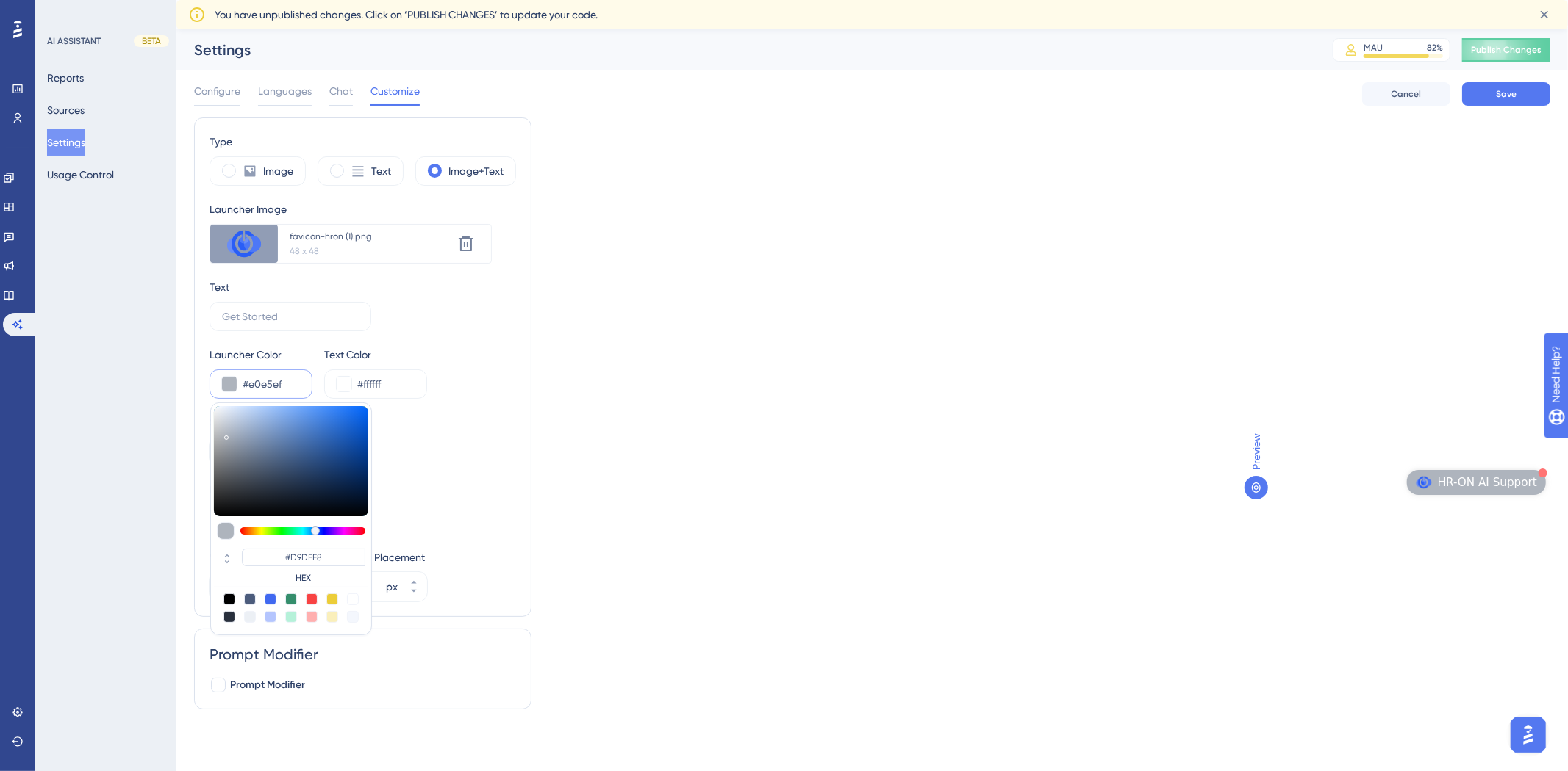
type input "#E0E5EF"
type input "#e5e9f2"
type input "#E5E9F2"
type input "#ecf0f9"
type input "#ECF0F9"
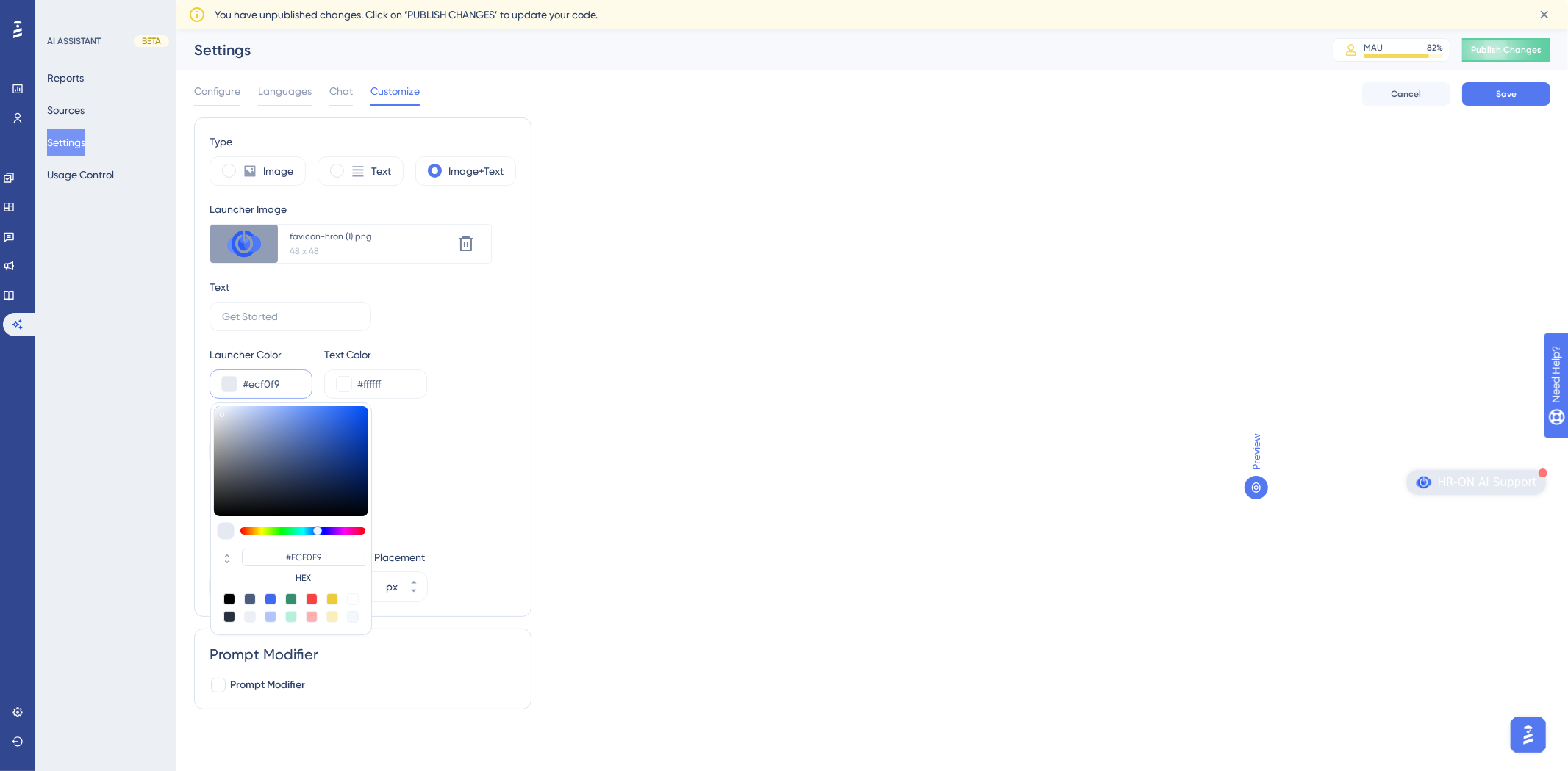
type input "#f6f8fe"
type input "#F6F8FE"
type input "#f9fbff"
type input "#F9FBFF"
type input "#fcfdff"
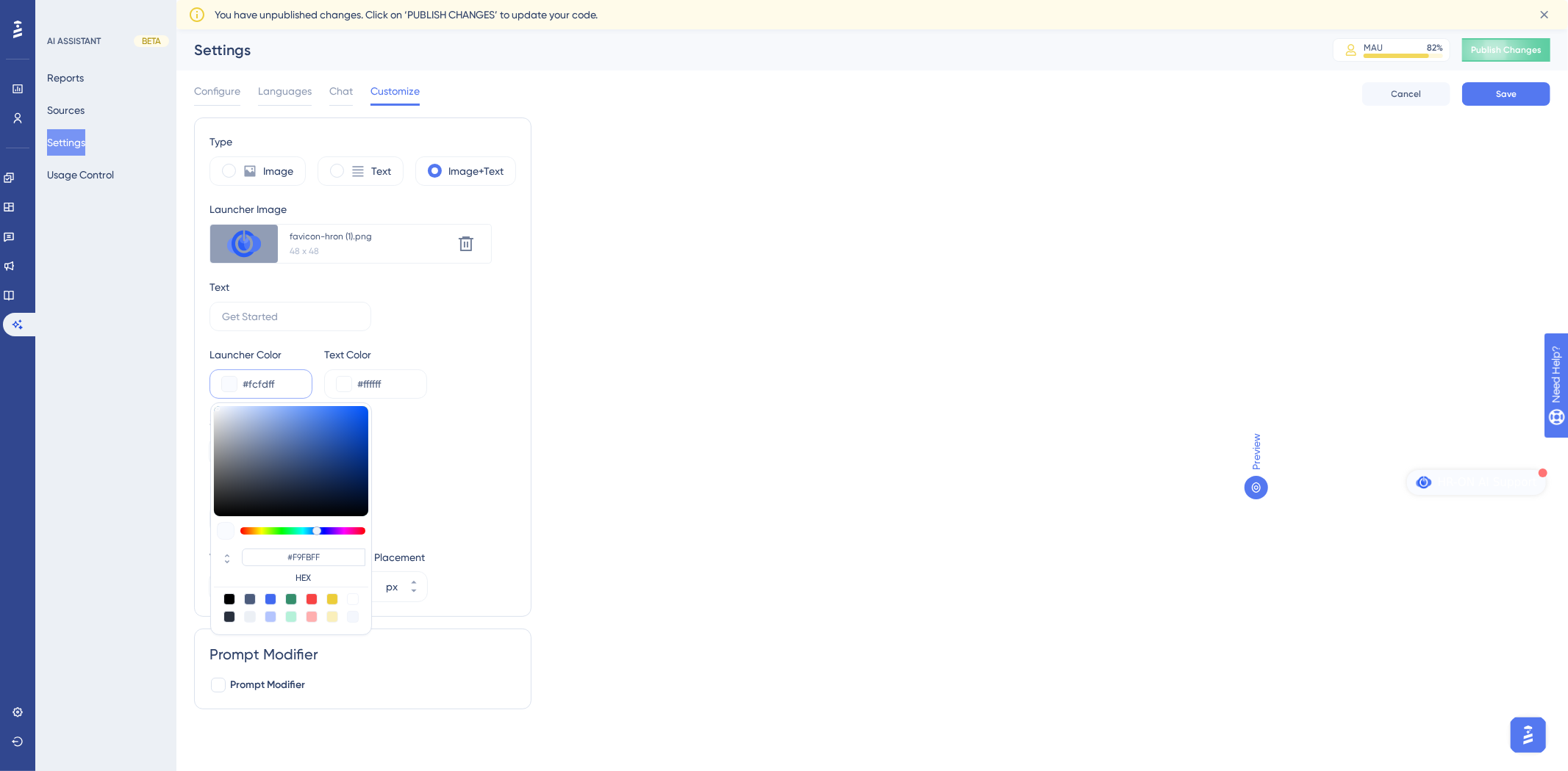
type input "#FCFDFF"
type input "#ffffff"
type input "#FFFFFF"
type input "#f7faff"
type input "#F7FAFF"
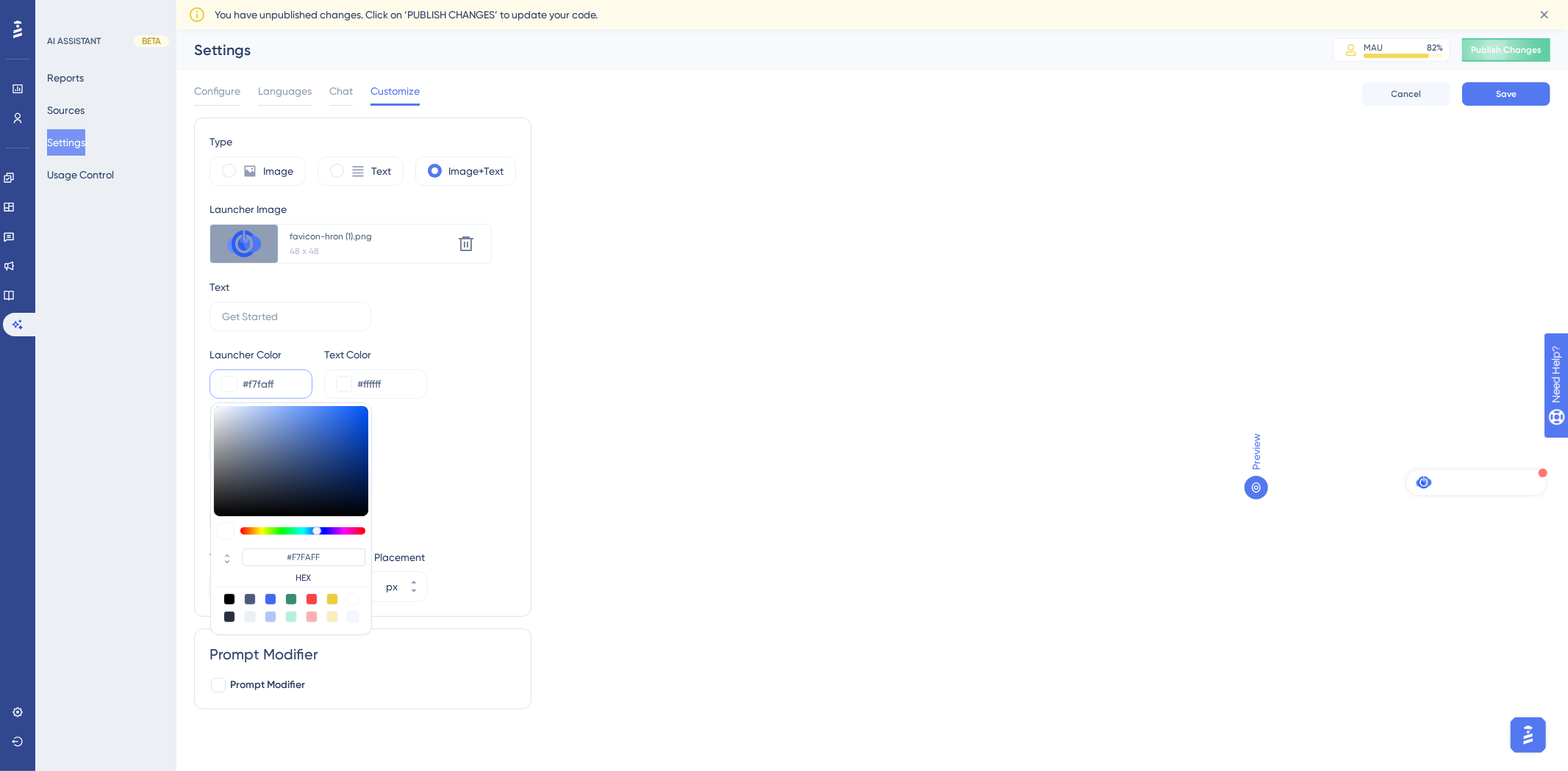
type input "#c0d7fe"
type input "#C0D7FE"
type input "#84adf4"
type input "#84ADF4"
type input "#6396ef"
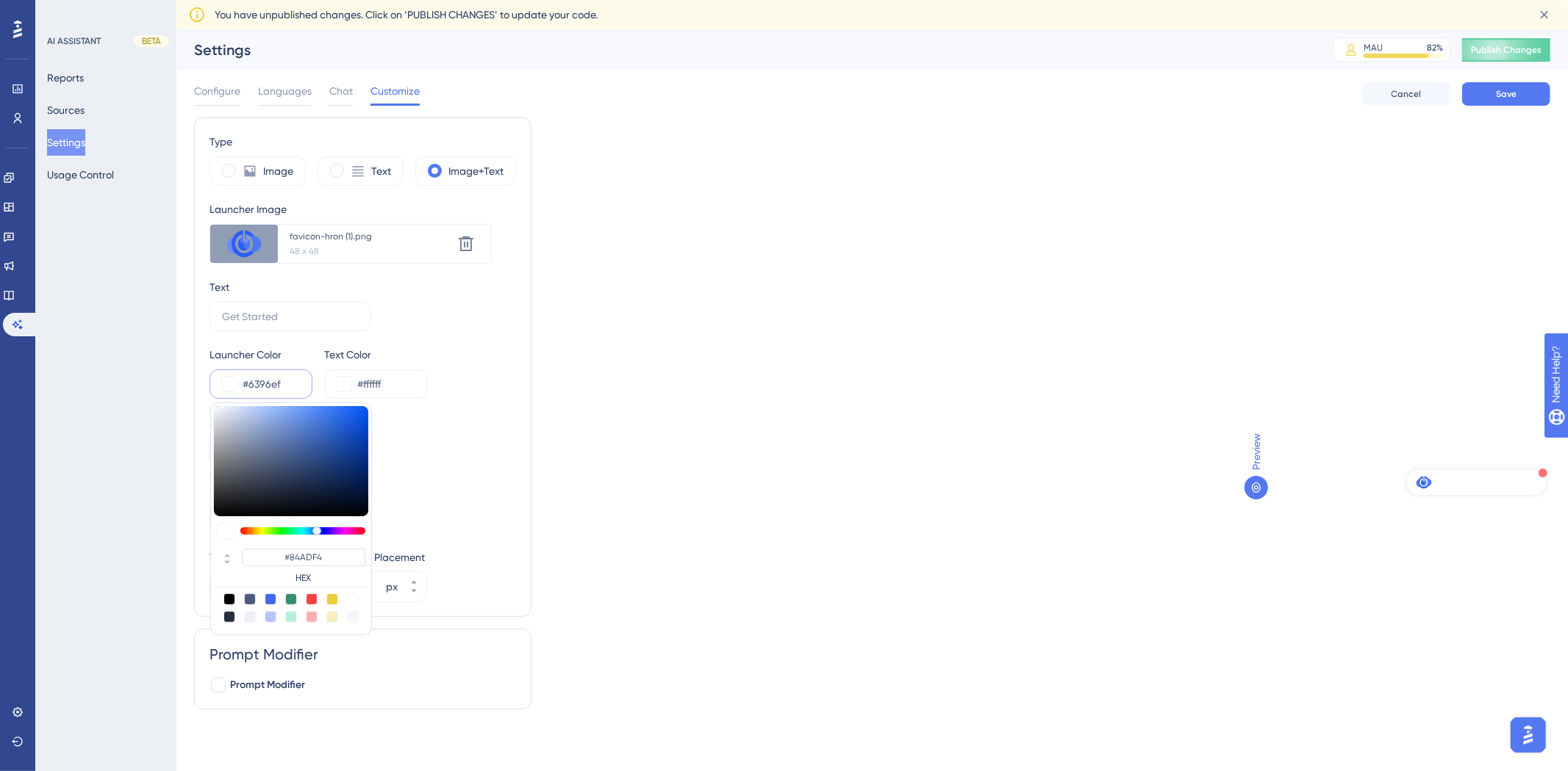
type input "#6396EF"
type input "#4b85ea"
type input "#4B85EA"
type input "#4983e8"
type input "#4983E8"
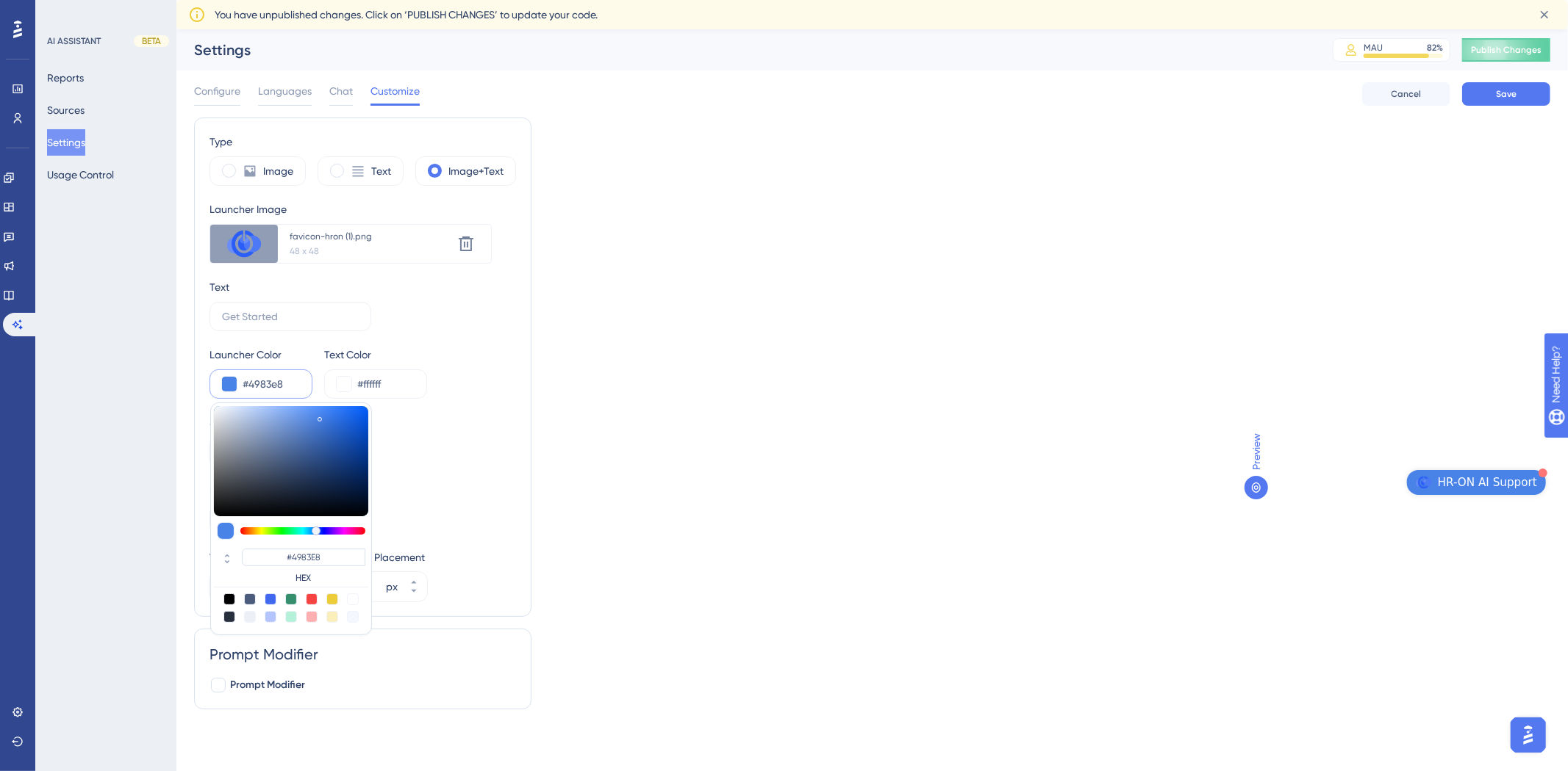
type input "#4982e6"
type input "#4982E6"
type input "#4881e6"
type input "#4881E6"
type input "#447ada"
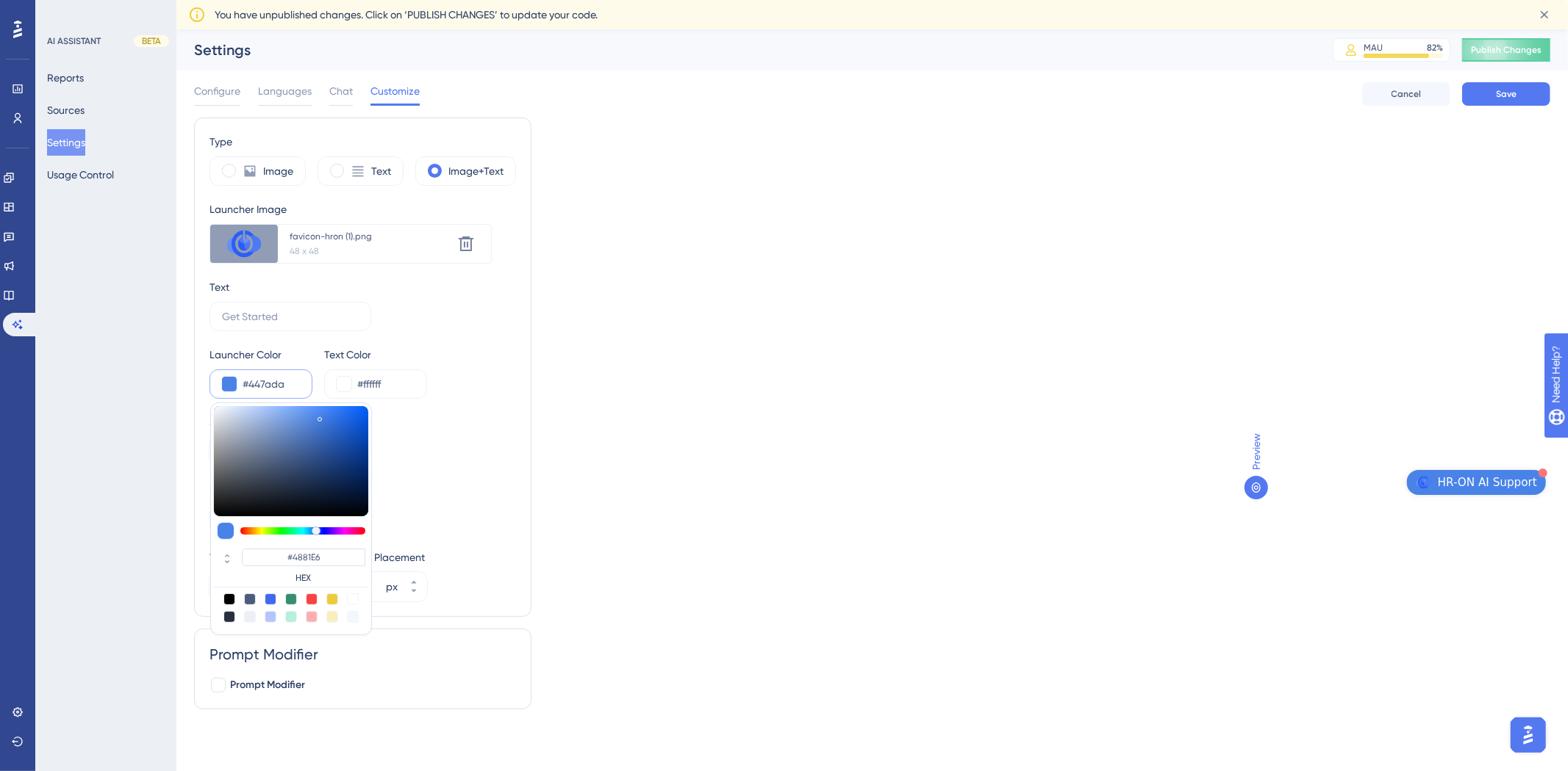
type input "#447ADA"
type input "#4075d2"
type input "#4075D2"
type input "#3f72cd"
type input "#3F72CD"
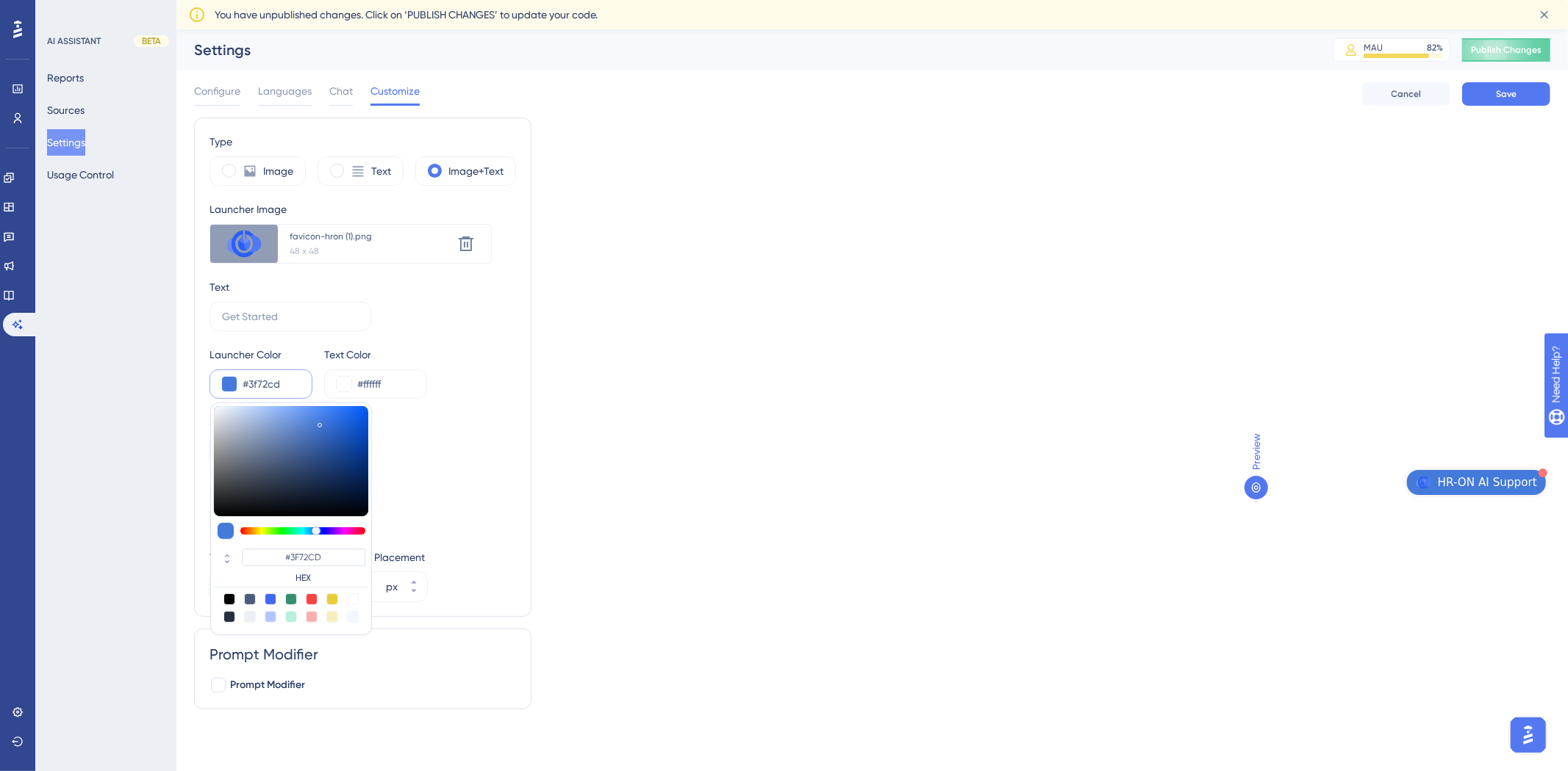
type input "#3b6cc4"
type input "#3B6CC4"
type input "#3866b8"
type input "#3866B8"
type input "#3765b7"
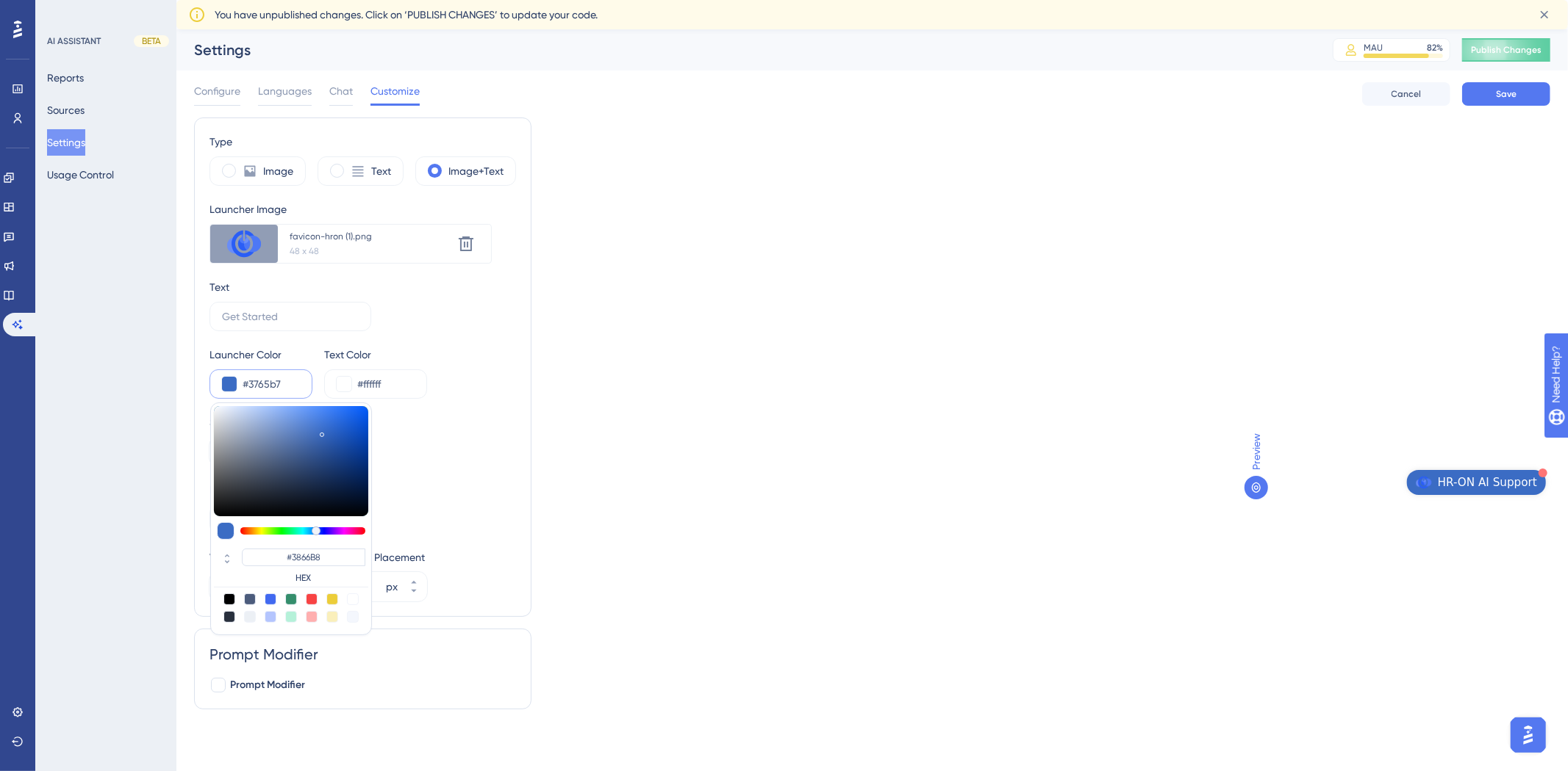
type input "#3765B7"
type input "#3c6abc"
type input "#3C6ABC"
type input "#517ecd"
type input "#517ECD"
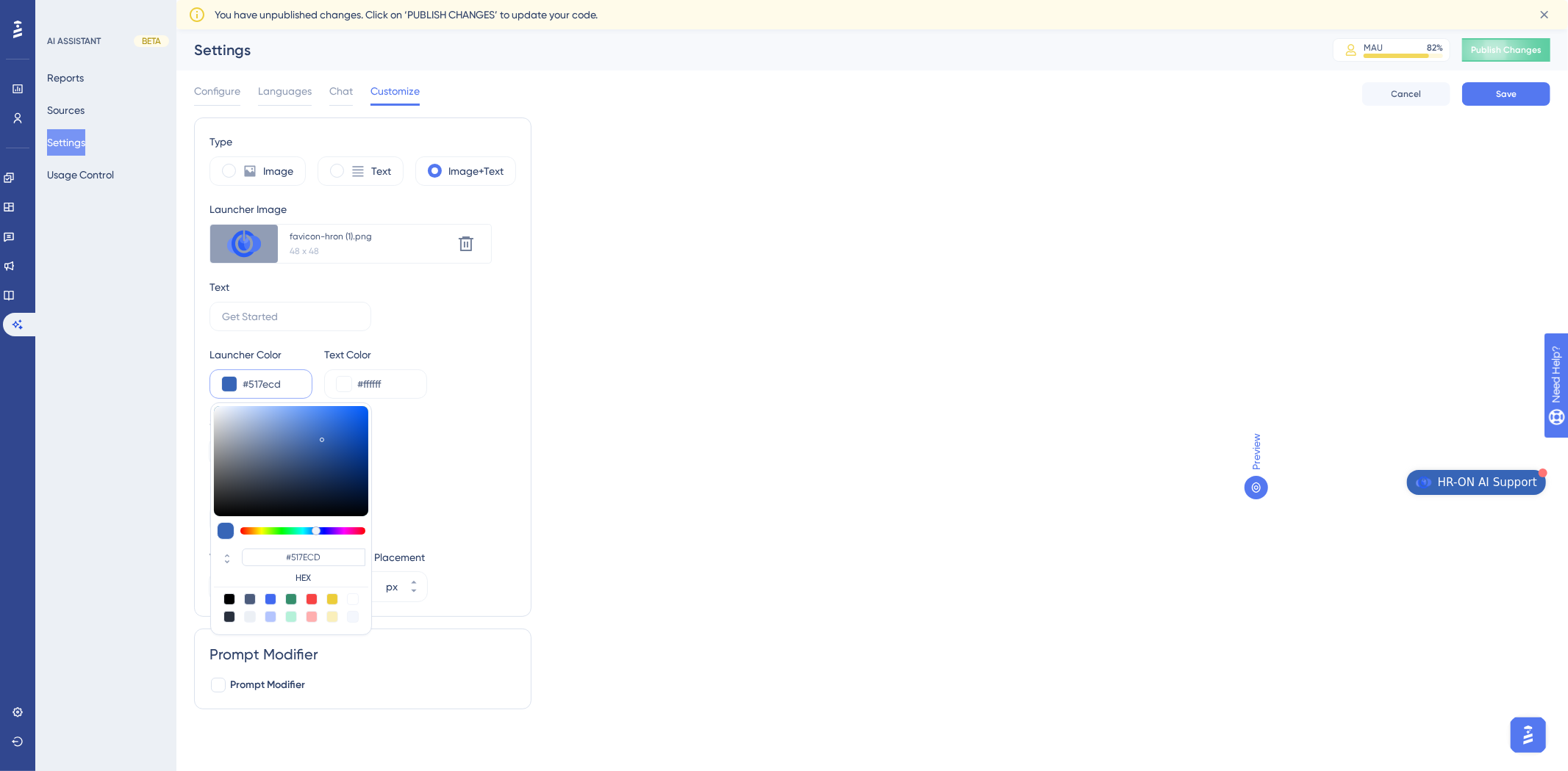
type input "#77a1ea"
type input "#77A1EA"
type input "#84abef"
type input "#84ABEF"
type input "#91b6f7"
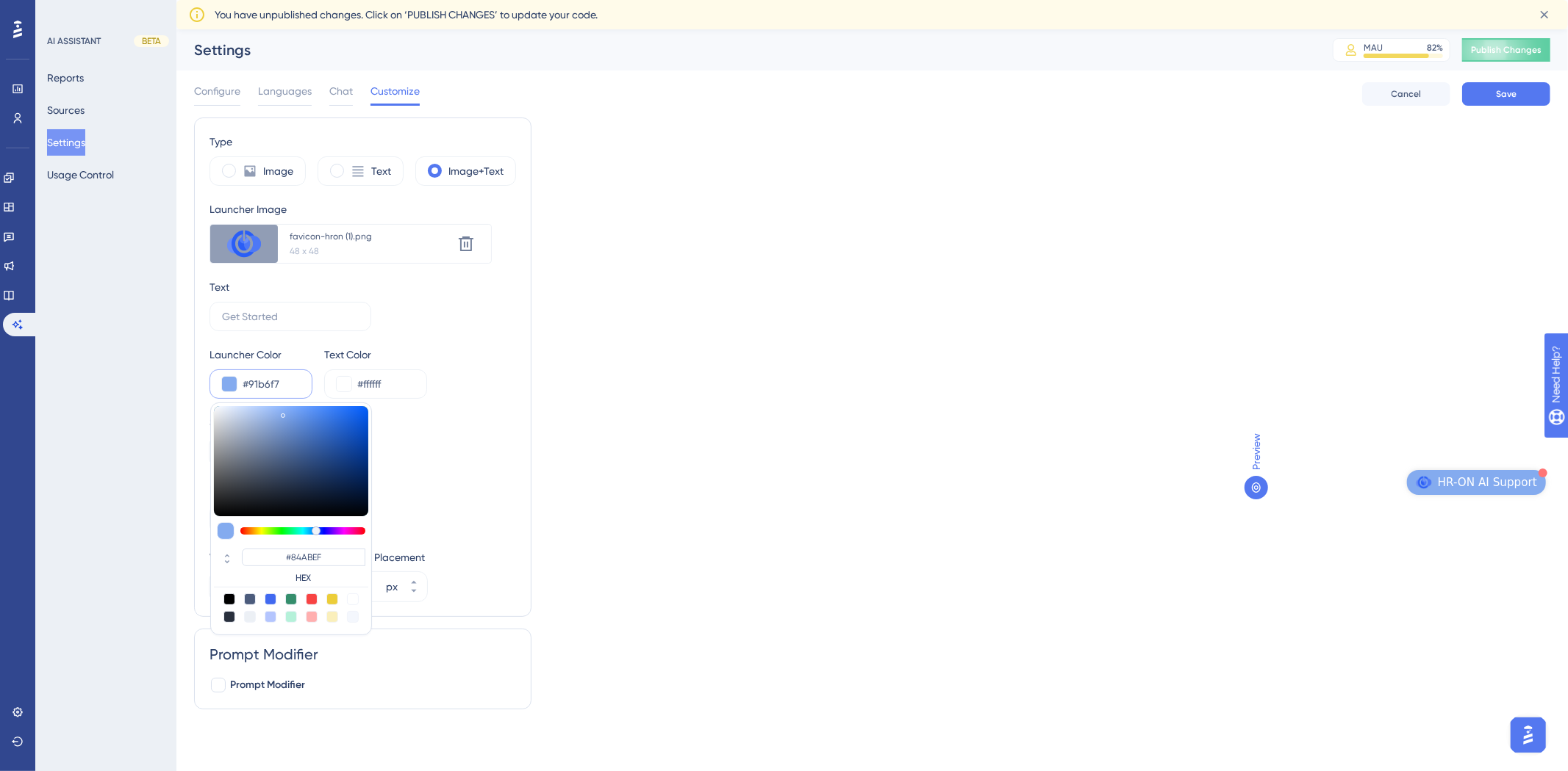
type input "#91B6F7"
type input "#95b8f7"
type input "#95B8F7"
type input "#a0c1fb"
type input "#A0C1FB"
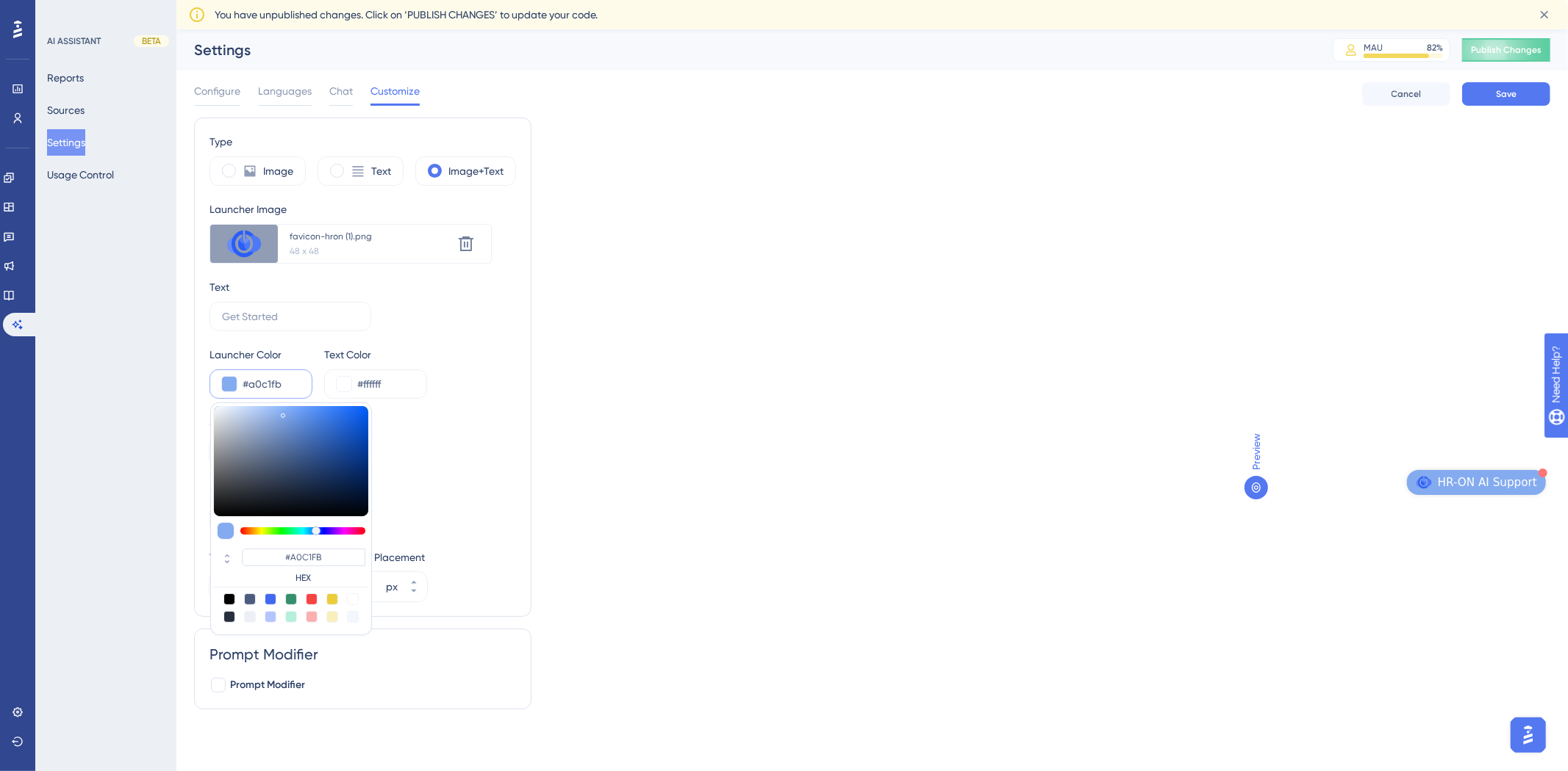
type input "#afcafb"
type input "#AFCAFB"
type input "#b5cdfb"
type input "#B5CDFB"
type input "#b7cefb"
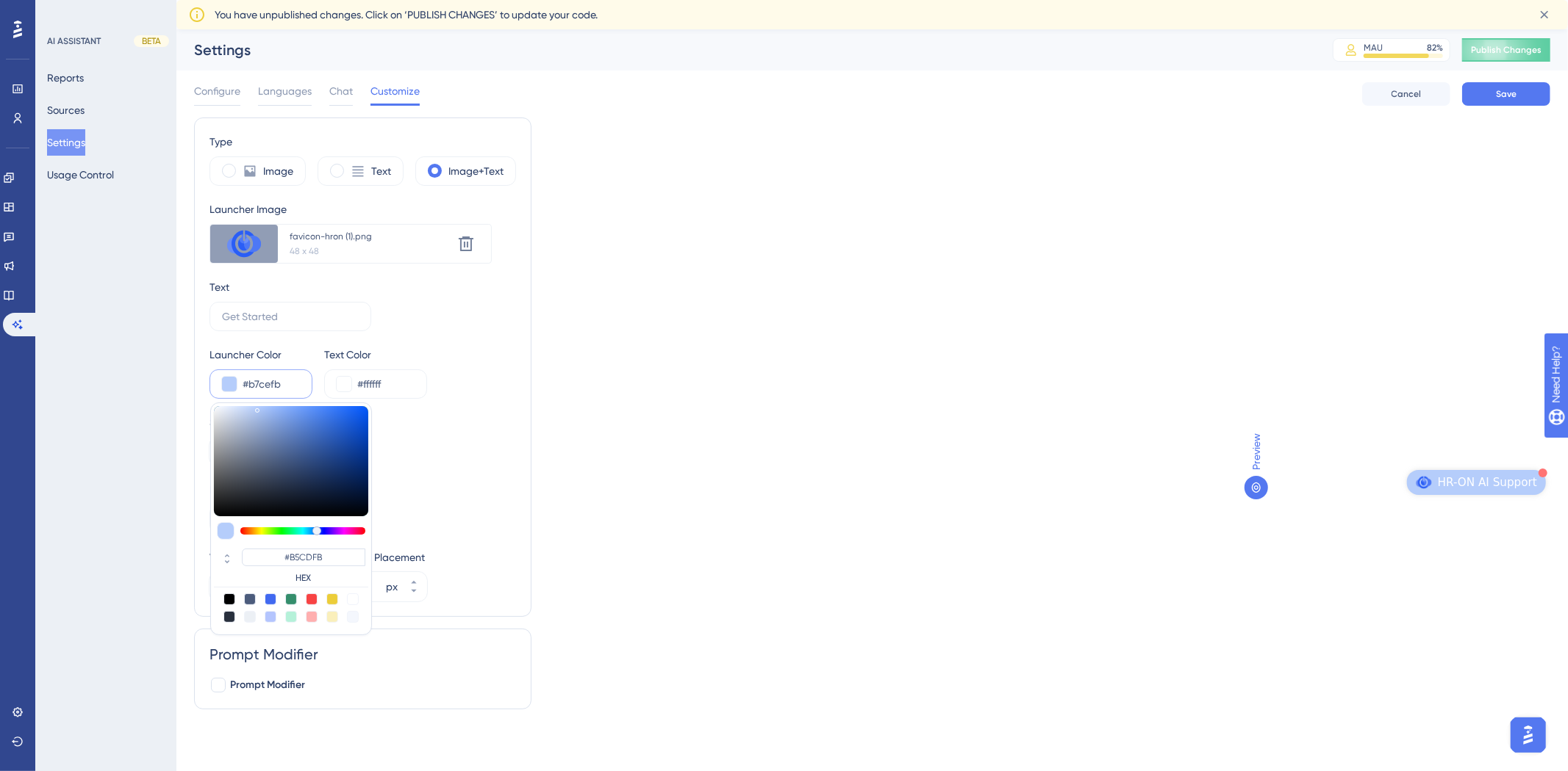
type input "#B7CEFB"
type input "#b8cffb"
type input "#B8CFFB"
type input "#b6ccf7"
type input "#B6CCF7"
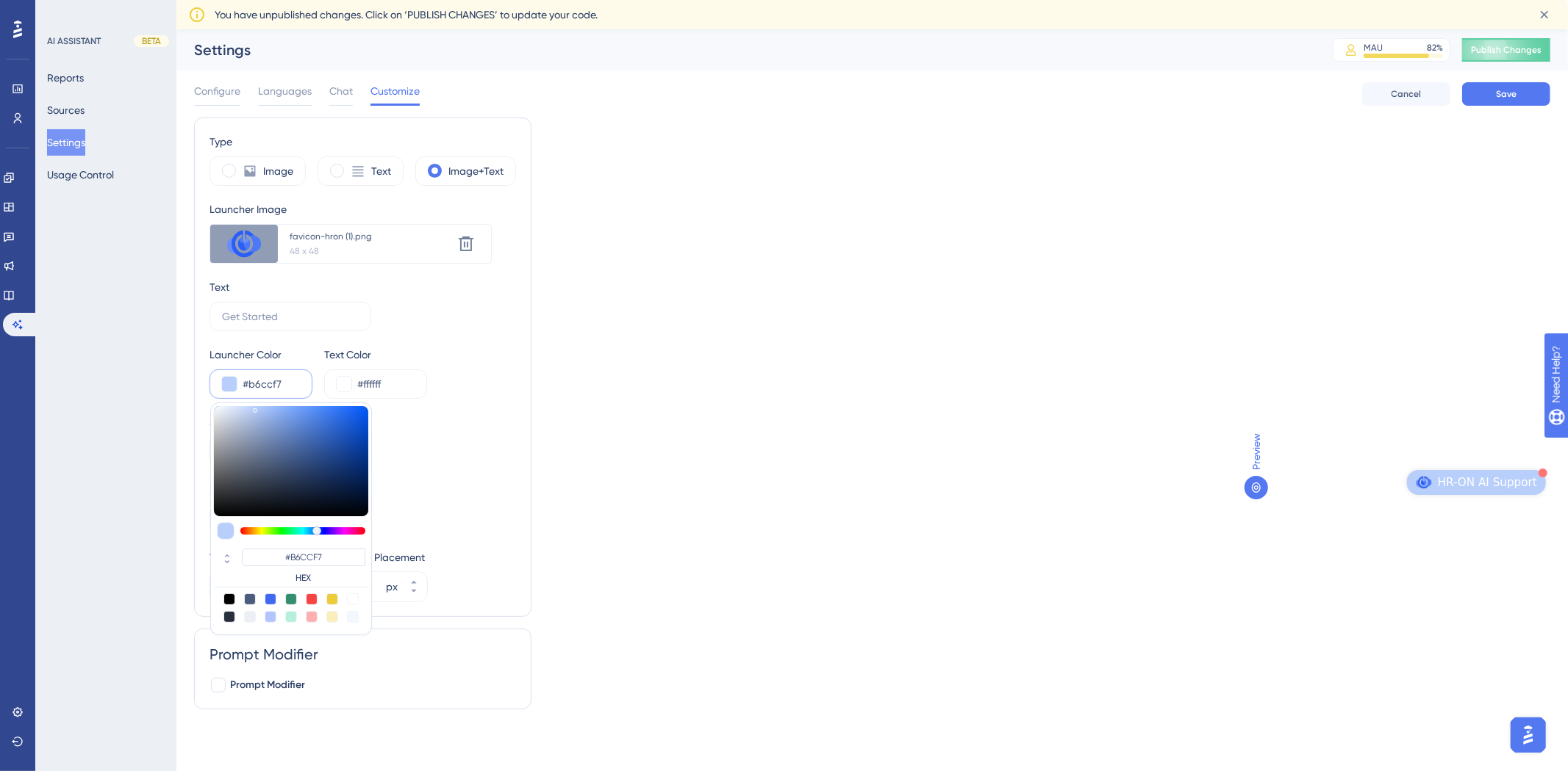
type input "#b2c8f4"
type input "#B2C8F4"
type input "#acc2ef"
type input "#ACC2EF"
type input "#a7beeb"
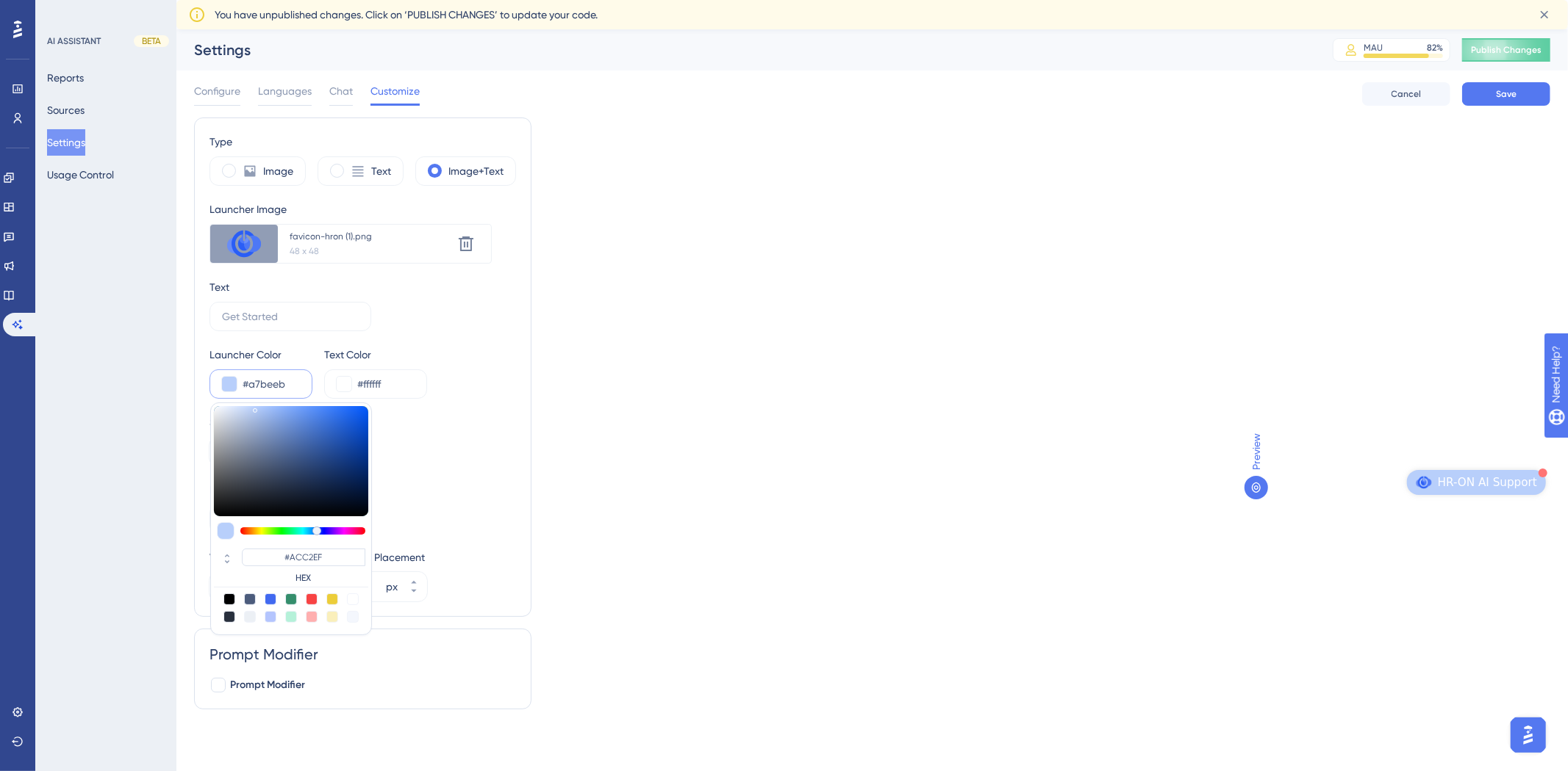
type input "#A7BEEB"
type input "#a5bcea"
type input "#A5BCEA"
drag, startPoint x: 315, startPoint y: 434, endPoint x: 250, endPoint y: 435, distance: 65.0
click at [250, 435] on div at bounding box center [290, 461] width 154 height 110
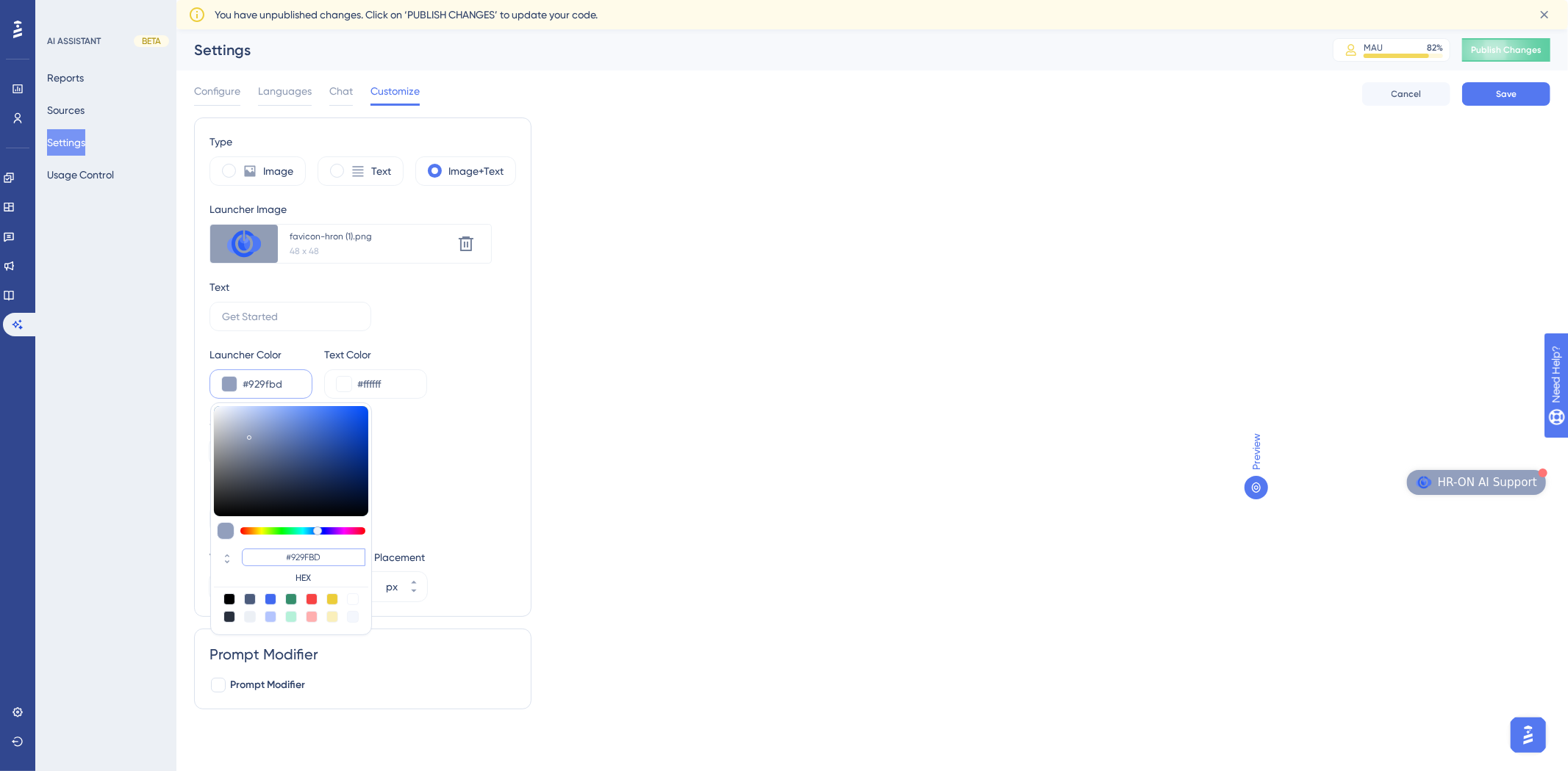
click at [289, 561] on input "#929FBD" at bounding box center [303, 557] width 124 height 18
click at [361, 559] on input "#929FBD" at bounding box center [303, 557] width 124 height 18
drag, startPoint x: 361, startPoint y: 559, endPoint x: 351, endPoint y: 556, distance: 10.4
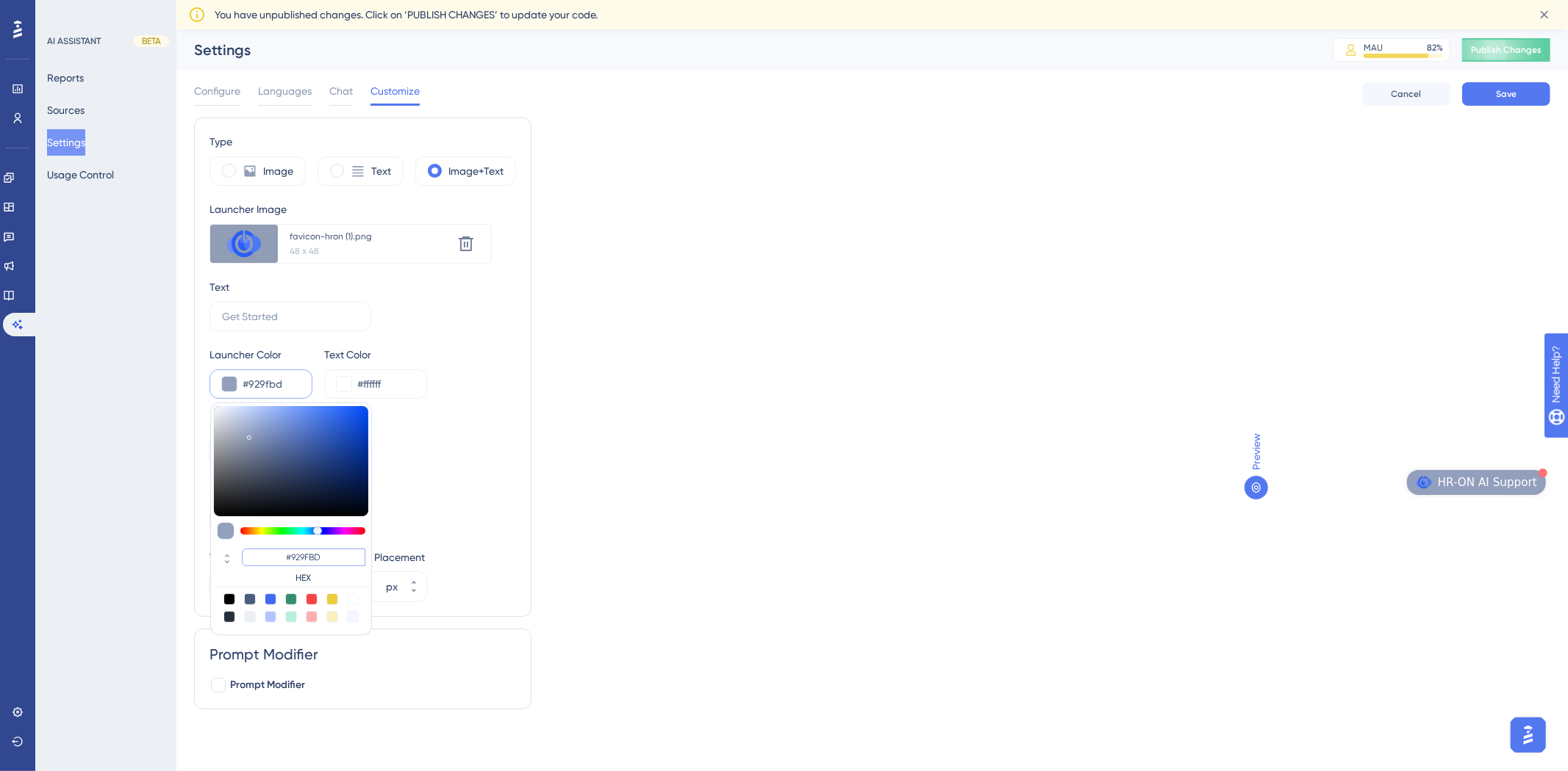
click at [360, 559] on input "#929FBD" at bounding box center [303, 557] width 124 height 18
click at [348, 554] on input "#929FBD" at bounding box center [303, 557] width 124 height 18
click at [347, 554] on input "#929FBD" at bounding box center [303, 557] width 124 height 18
click at [346, 555] on input "#929FBD" at bounding box center [303, 557] width 124 height 18
click at [727, 544] on div "Type Image Text Image+Text Launcher Image Upload new image favicon-hron (1).png…" at bounding box center [872, 419] width 1356 height 604
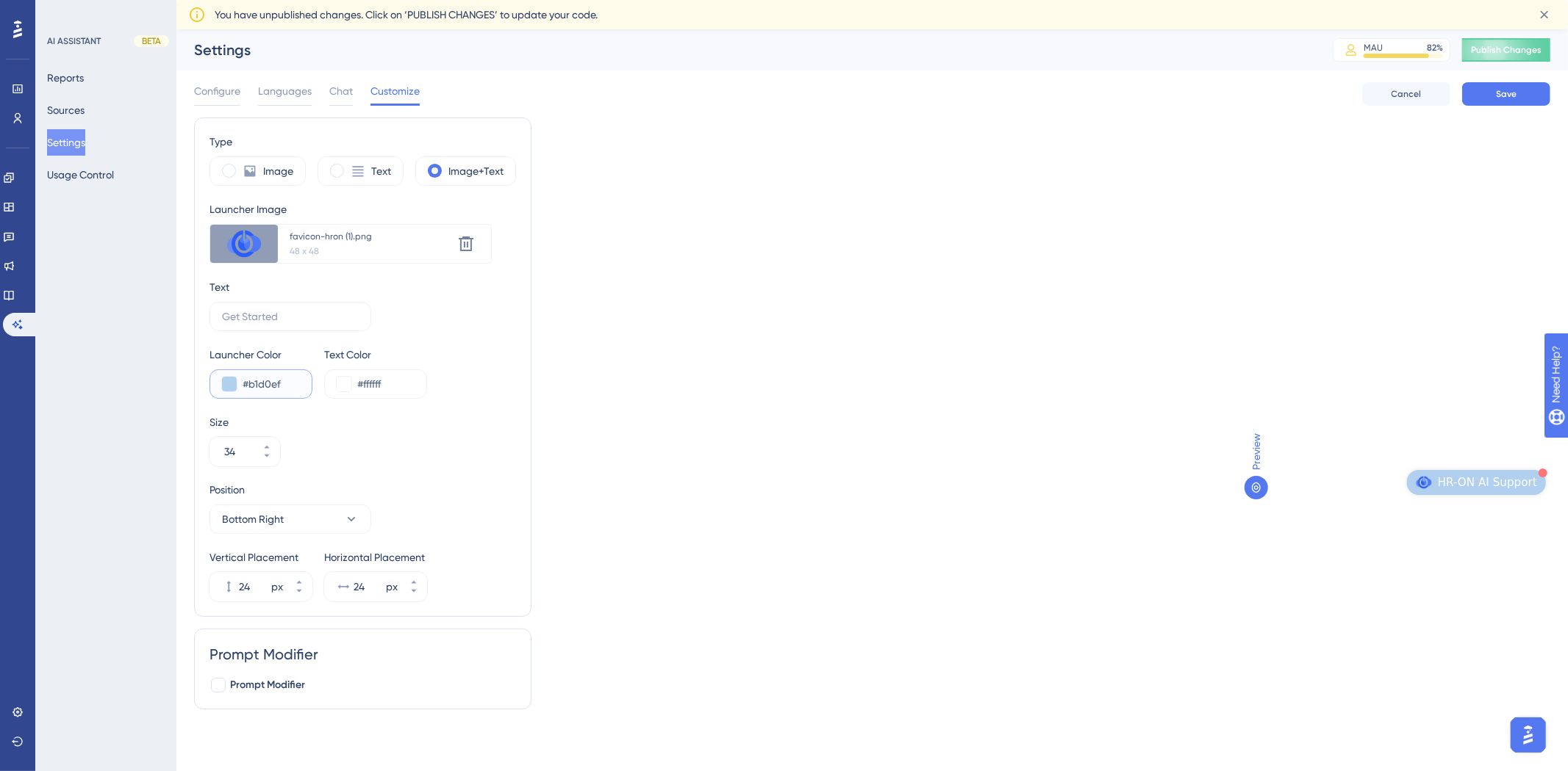
click at [230, 381] on button at bounding box center [229, 385] width 15 height 15
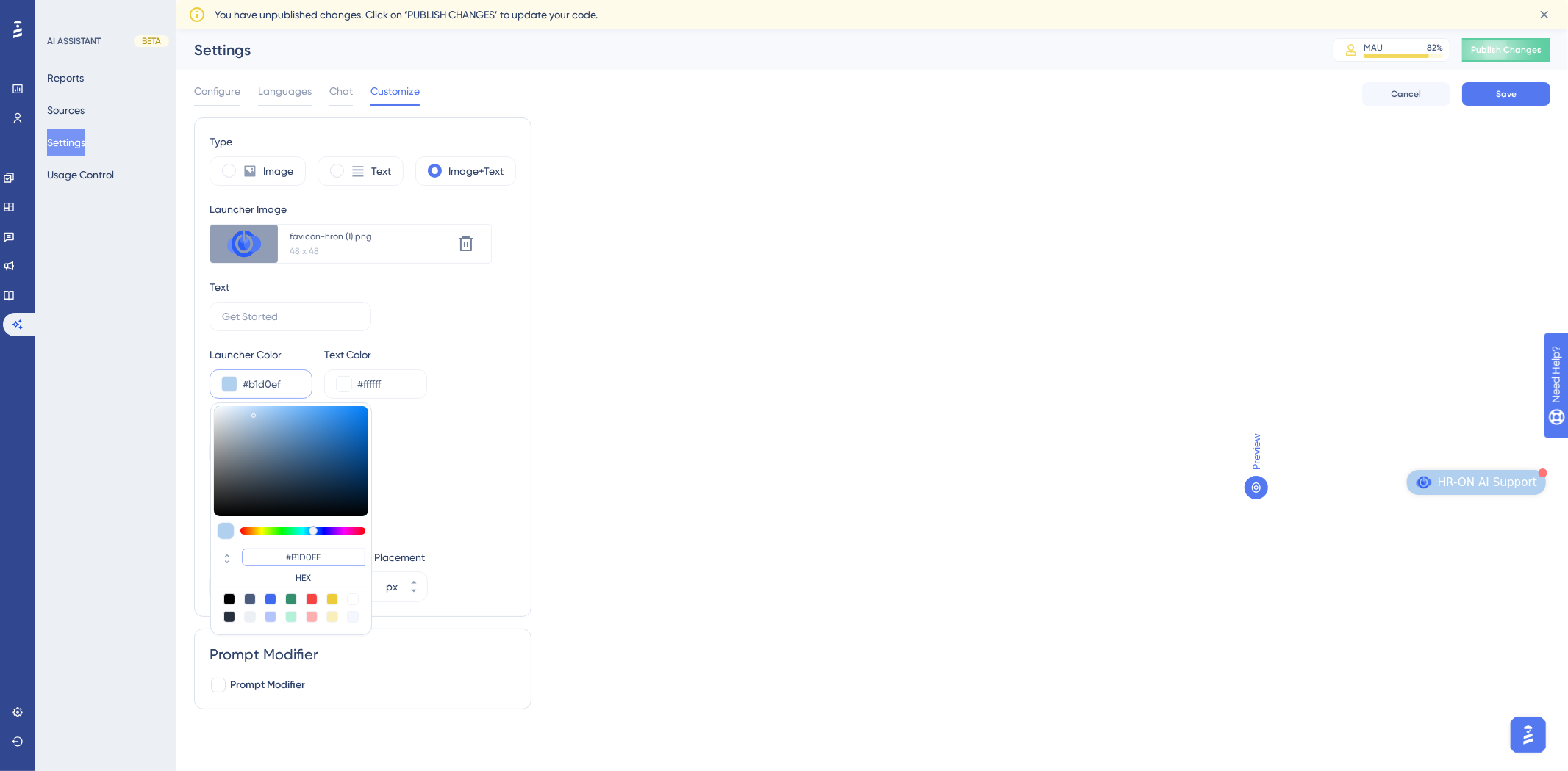
click at [341, 556] on input "#B1D0EF" at bounding box center [303, 557] width 124 height 18
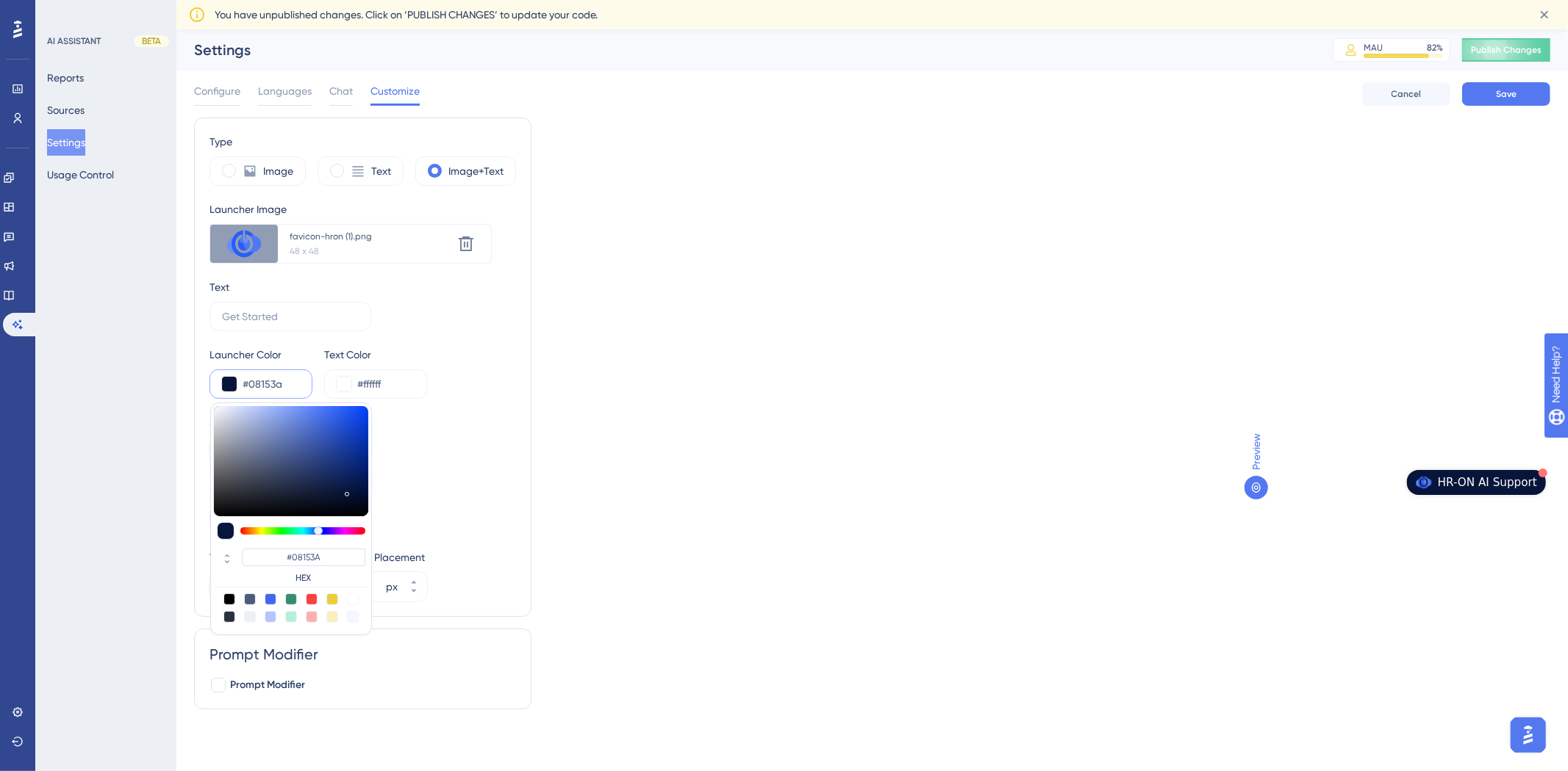
click at [1095, 401] on div "Type Image Text Image+Text Launcher Image Upload new image favicon-hron (1).png…" at bounding box center [872, 419] width 1356 height 604
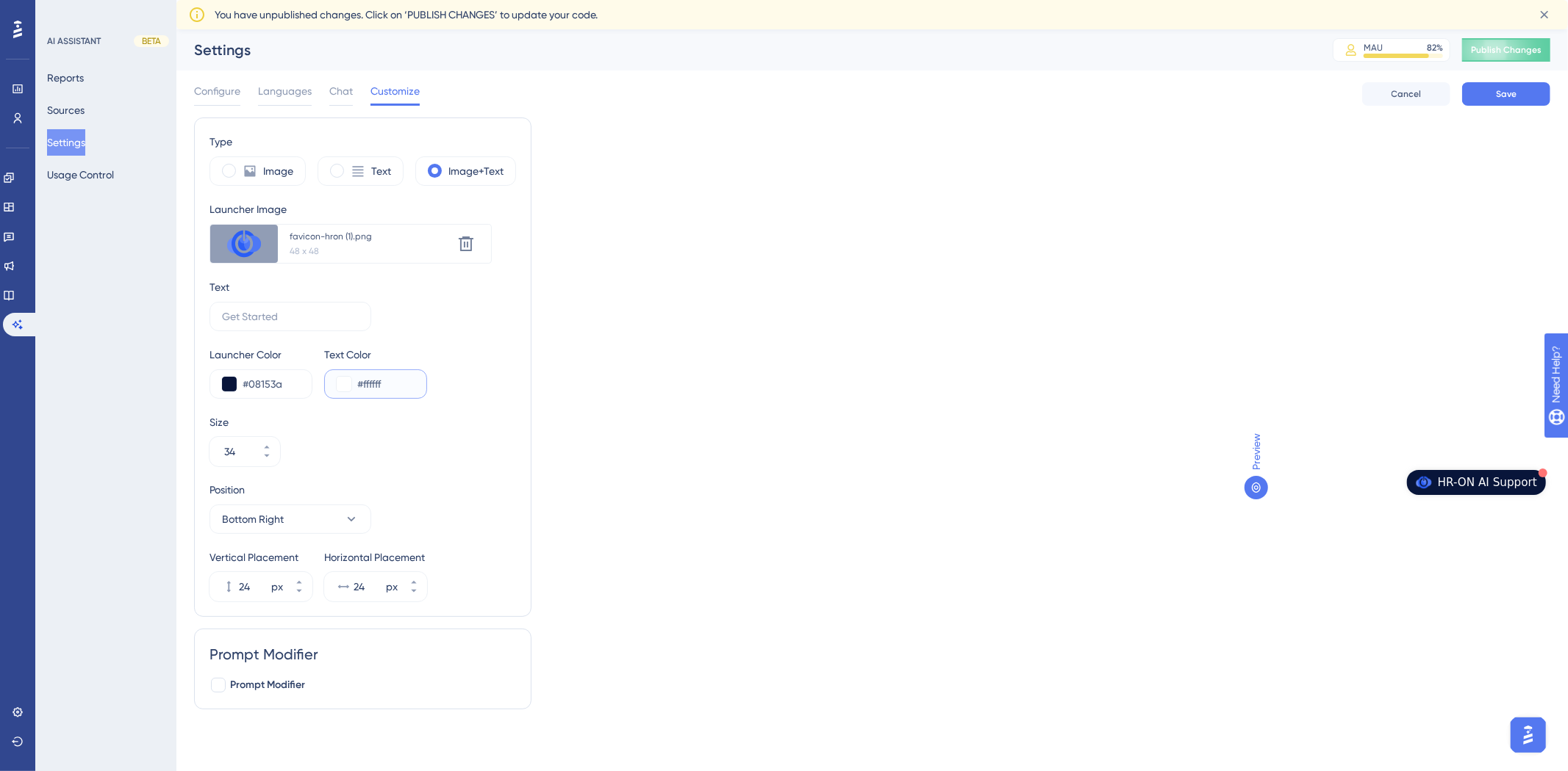
click at [337, 387] on button at bounding box center [344, 385] width 15 height 15
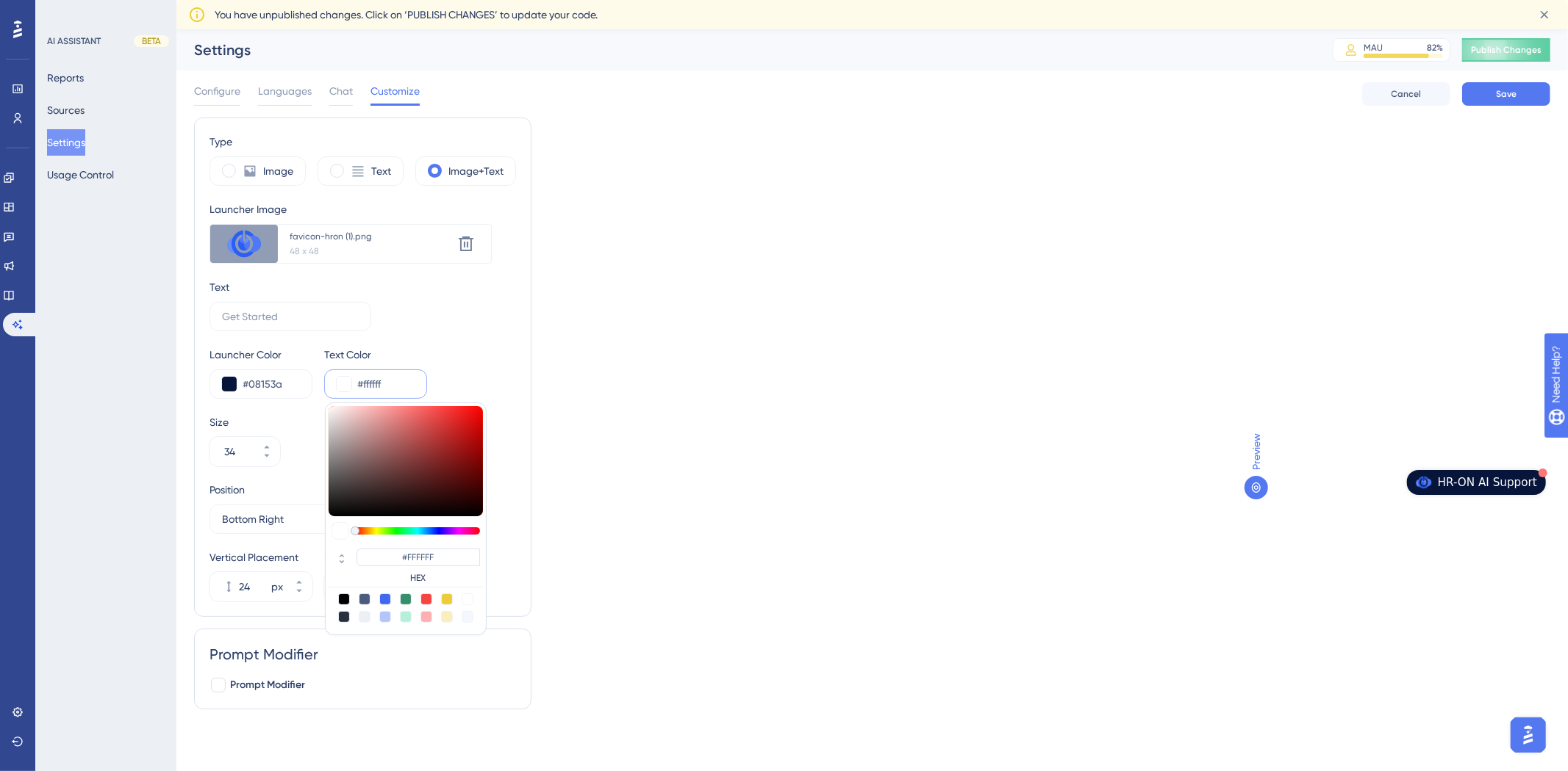
click at [341, 601] on div at bounding box center [344, 599] width 12 height 12
click at [1007, 427] on div "Type Image Text Image+Text Launcher Image Upload new image favicon-hron (1).png…" at bounding box center [872, 419] width 1356 height 604
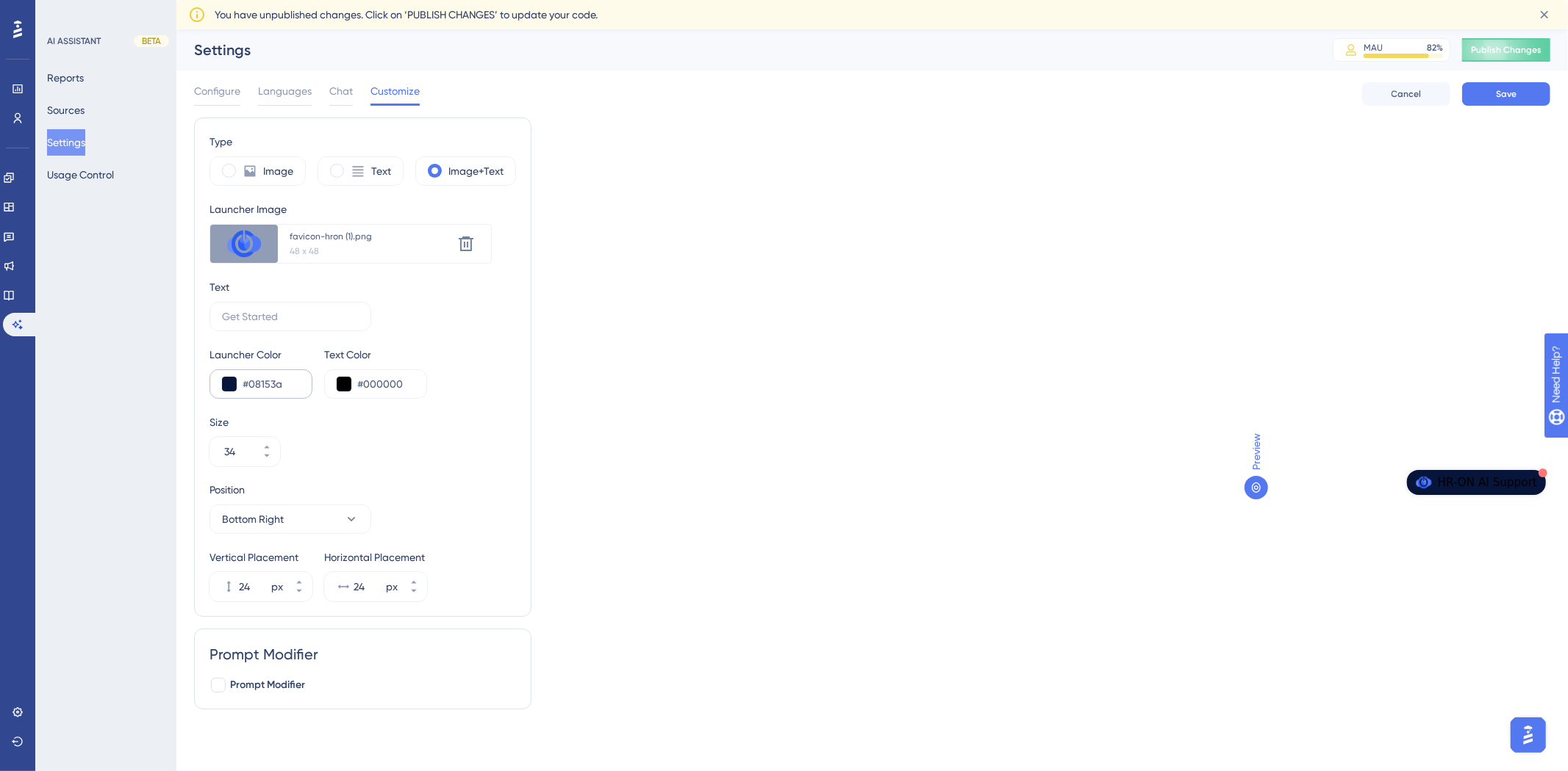
click at [219, 385] on div "#08153a" at bounding box center [261, 384] width 103 height 29
click at [224, 382] on button at bounding box center [229, 385] width 15 height 15
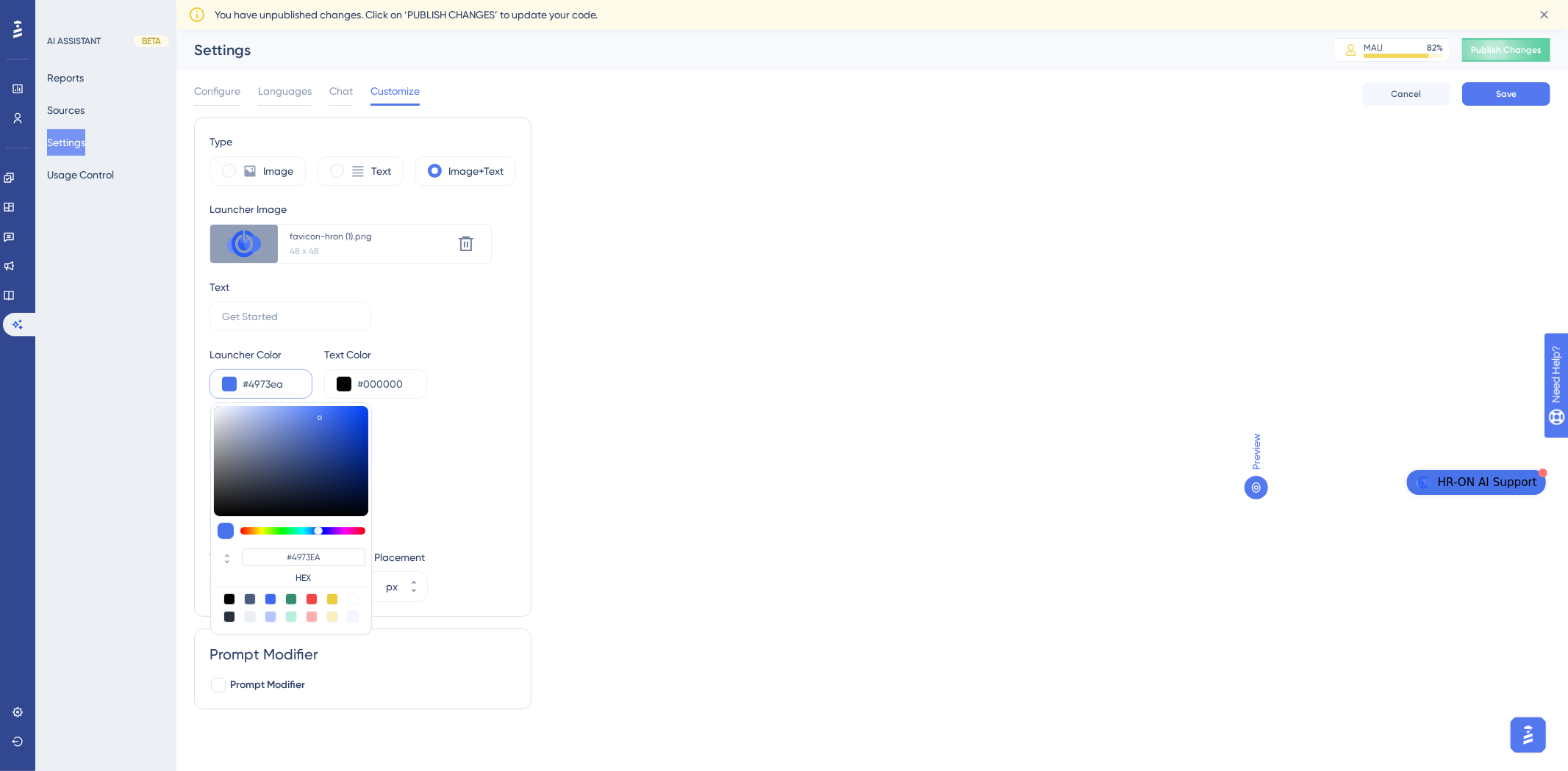
drag, startPoint x: 338, startPoint y: 497, endPoint x: 320, endPoint y: 415, distance: 84.0
click at [320, 415] on div at bounding box center [290, 461] width 154 height 110
drag, startPoint x: 344, startPoint y: 458, endPoint x: 323, endPoint y: 470, distance: 24.2
click at [323, 470] on div at bounding box center [290, 461] width 154 height 110
drag, startPoint x: 366, startPoint y: 488, endPoint x: 322, endPoint y: 376, distance: 120.3
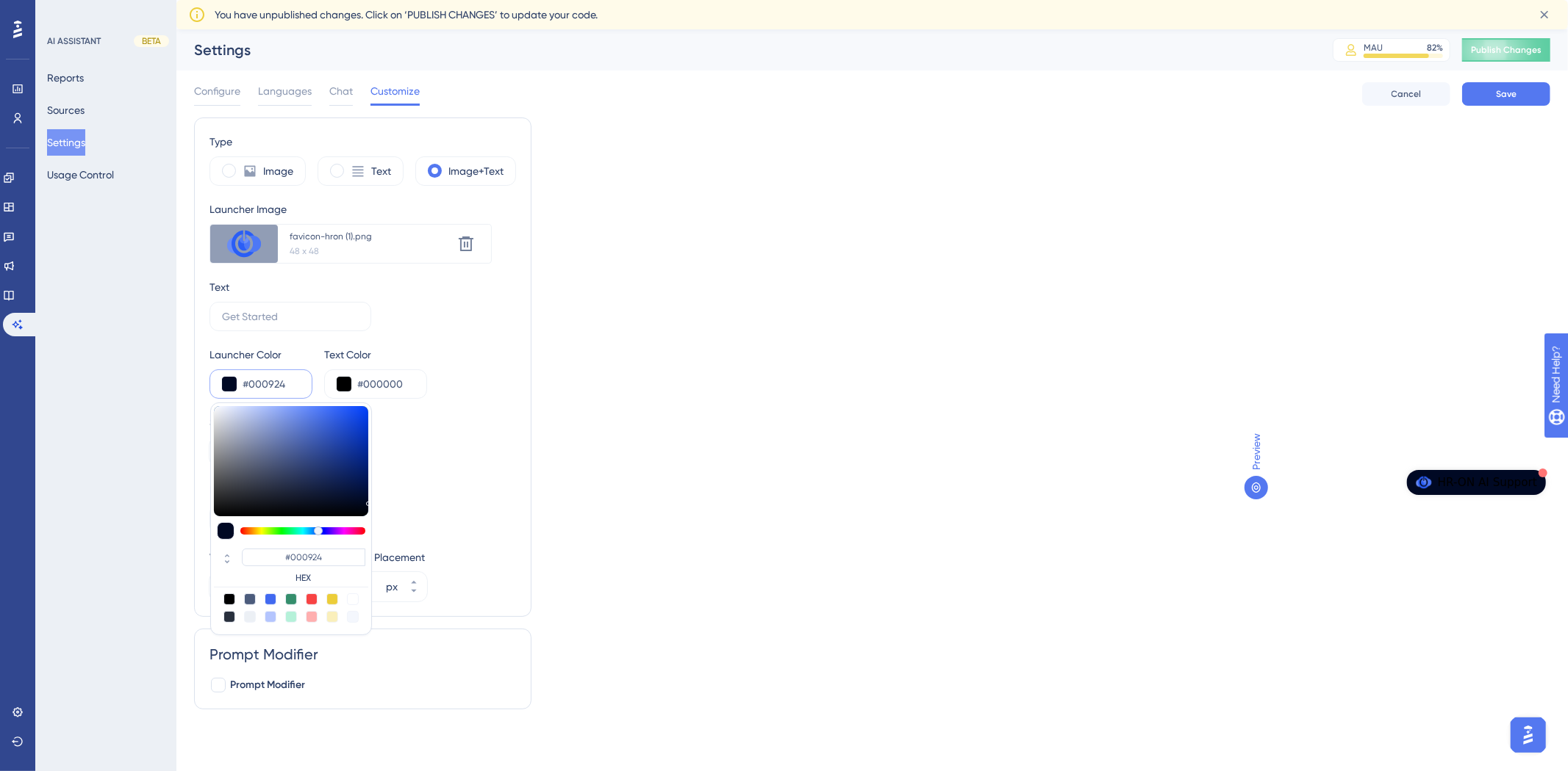
click at [382, 497] on div "Type Image Text Image+Text Launcher Image Upload new image favicon-hron (1).png…" at bounding box center [362, 367] width 306 height 469
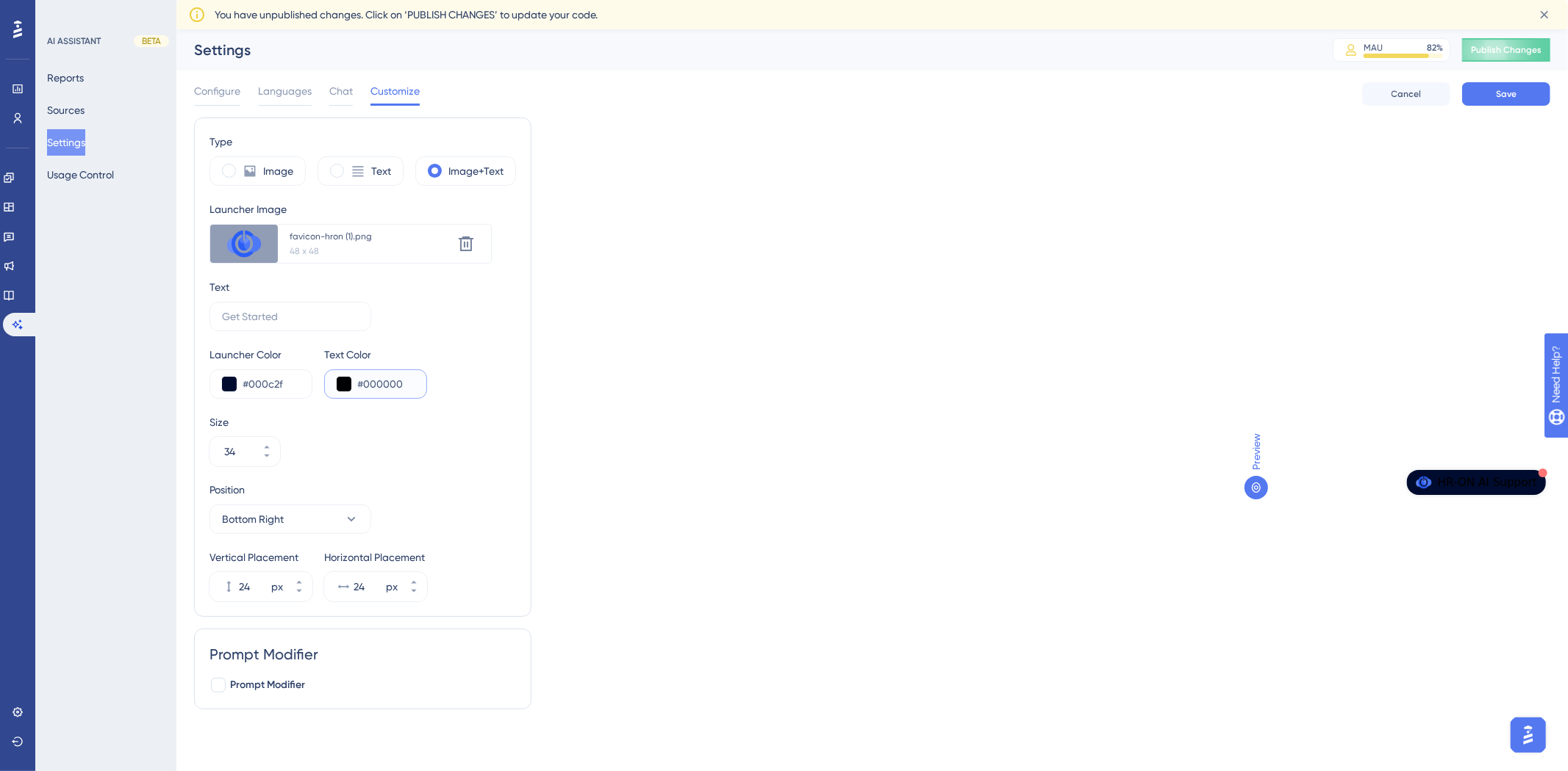
click at [385, 386] on input "#000000" at bounding box center [386, 384] width 57 height 18
click at [334, 386] on div "#000000" at bounding box center [375, 384] width 103 height 29
click at [340, 386] on button at bounding box center [344, 385] width 15 height 15
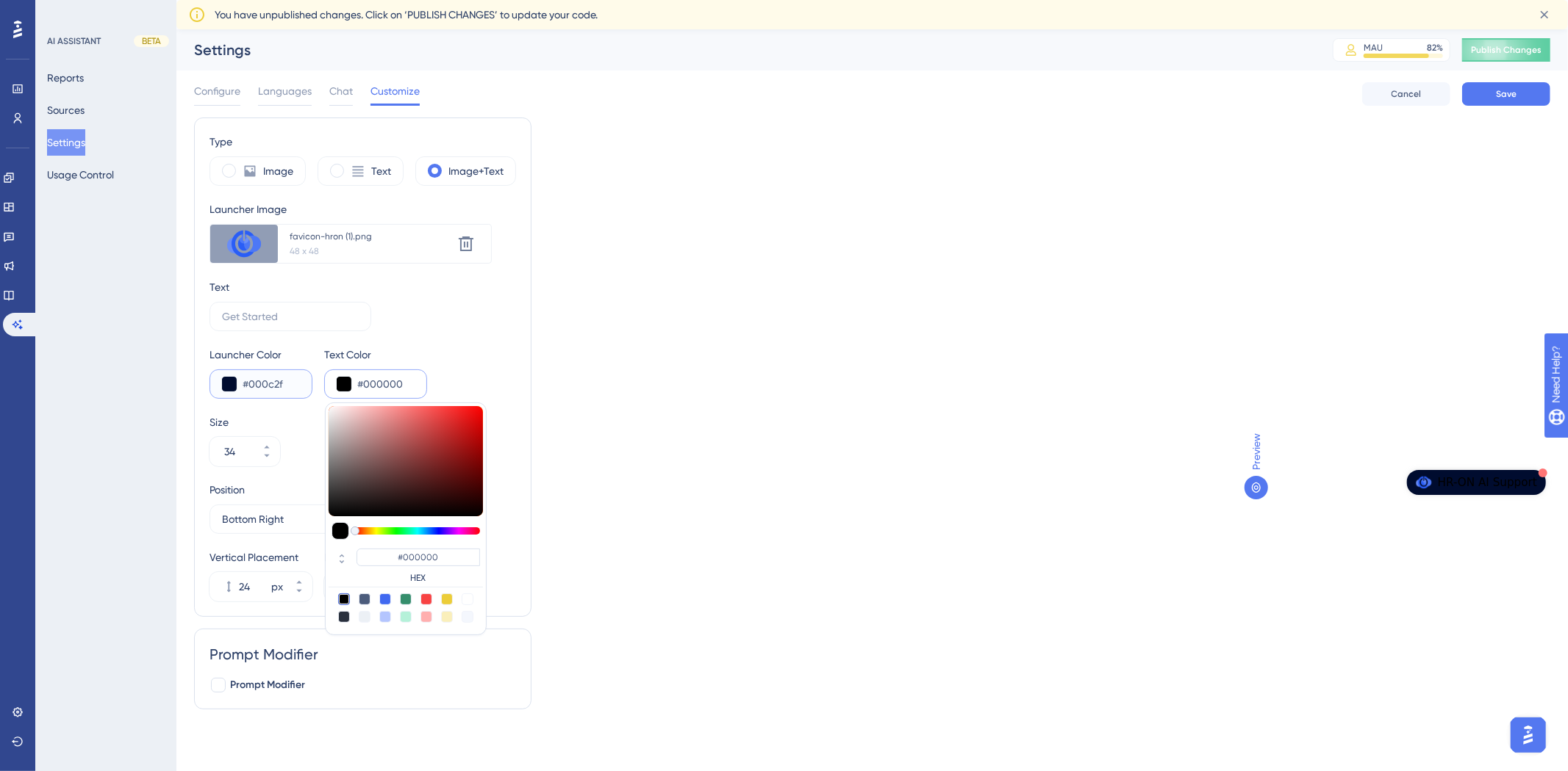
click at [248, 382] on input "#000c2f" at bounding box center [271, 384] width 57 height 18
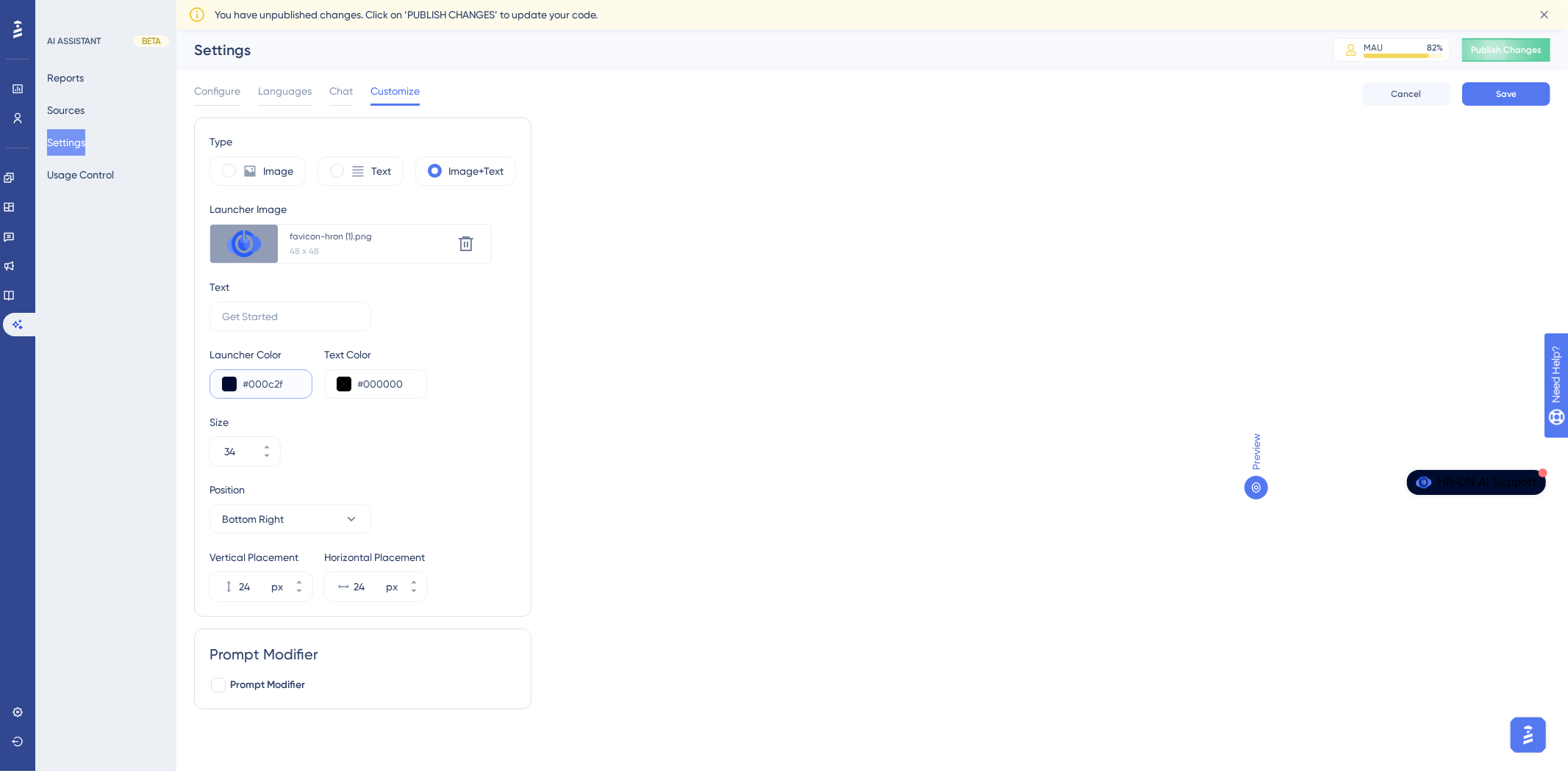
click at [227, 380] on button at bounding box center [229, 385] width 15 height 15
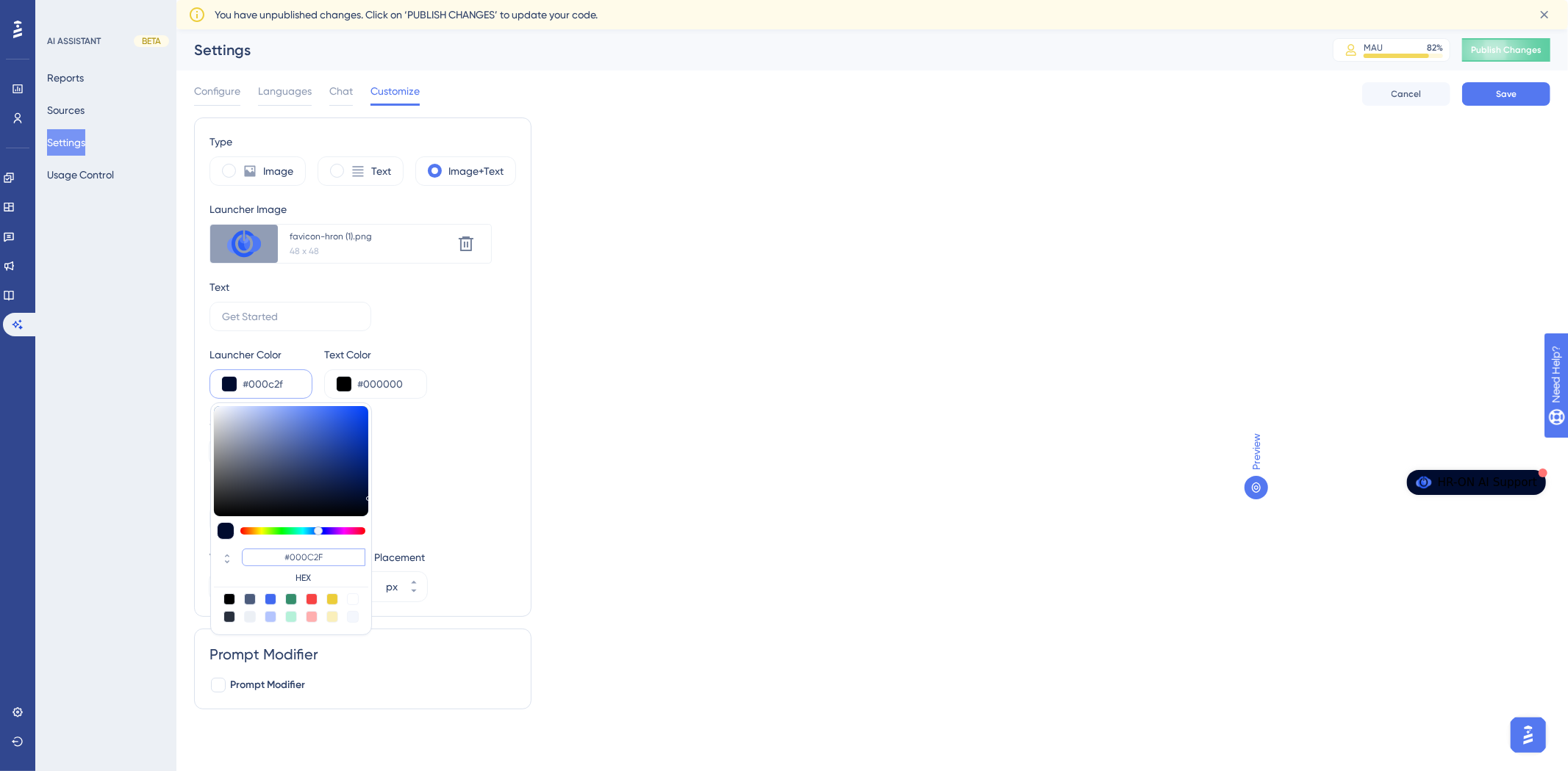
click at [295, 553] on input "#000C2F" at bounding box center [303, 557] width 124 height 18
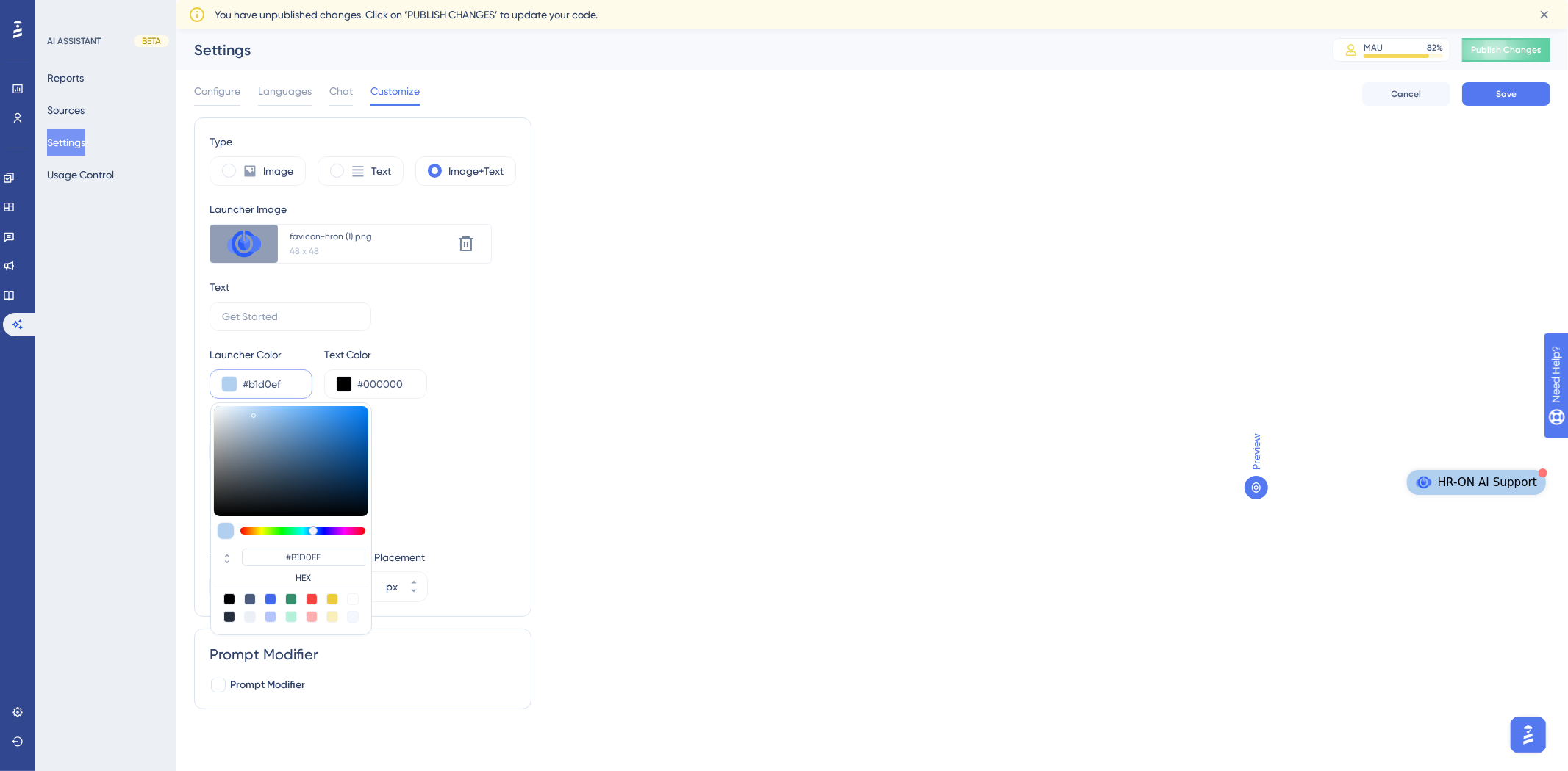
click at [928, 435] on div "Type Image Text Image+Text Launcher Image Upload new image favicon-hron (1).png…" at bounding box center [872, 419] width 1356 height 604
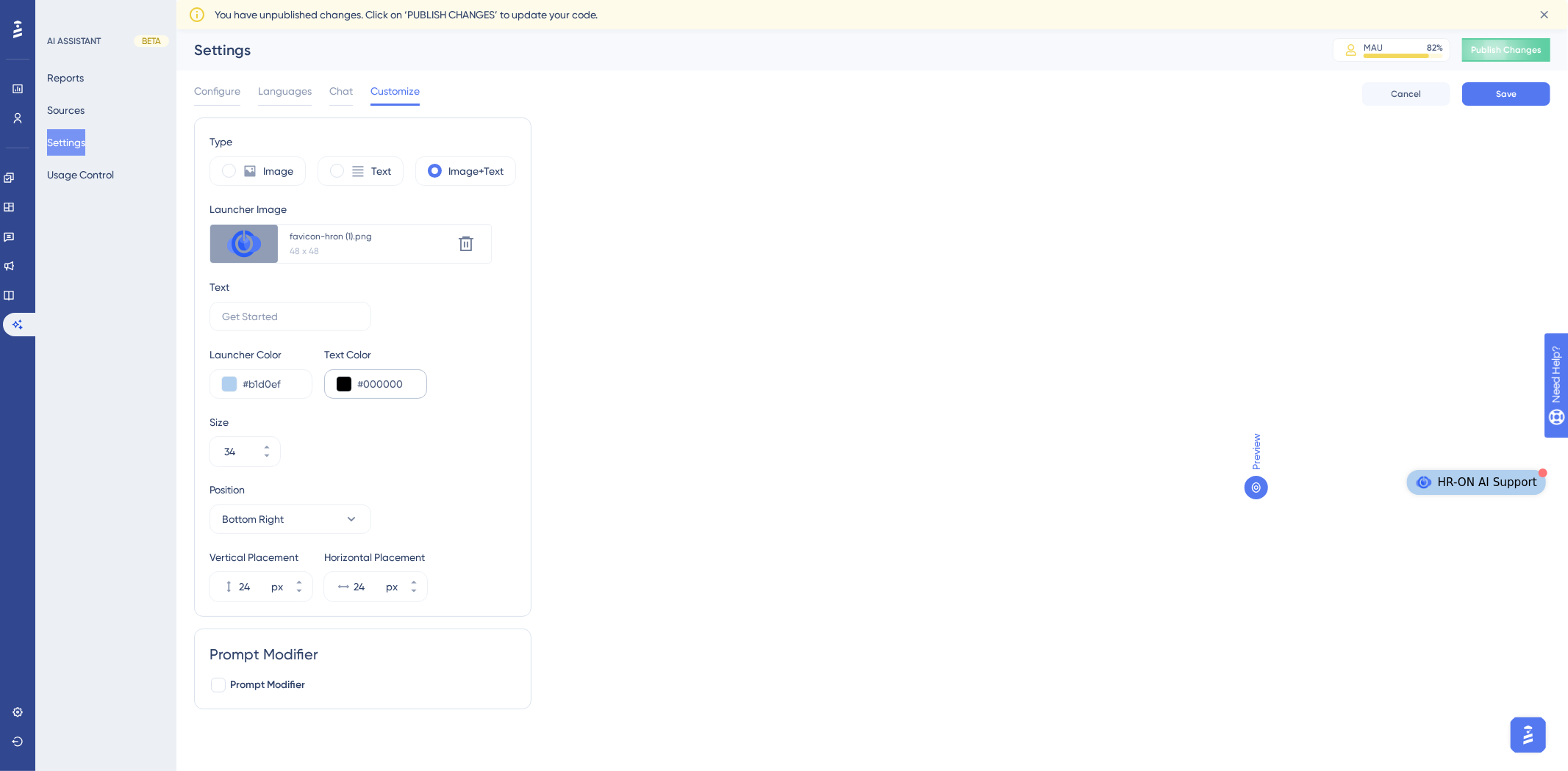
click at [333, 380] on div "#000000" at bounding box center [375, 384] width 103 height 29
click at [340, 385] on button at bounding box center [344, 385] width 15 height 15
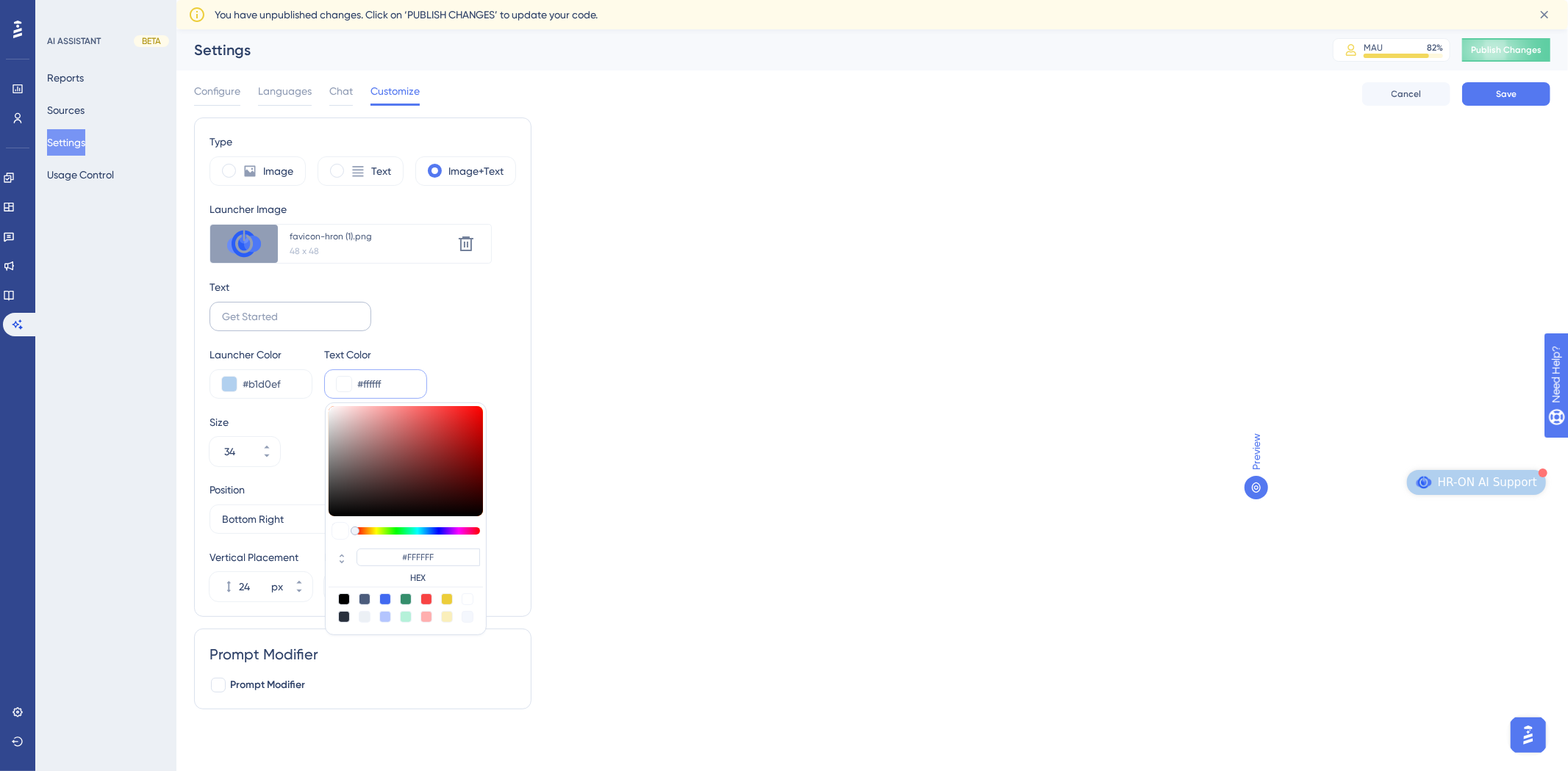
drag, startPoint x: 386, startPoint y: 443, endPoint x: 221, endPoint y: 327, distance: 201.7
click at [221, 327] on div "Type Image Text Image+Text Launcher Image Upload new image favicon-hron (1).png…" at bounding box center [362, 367] width 306 height 469
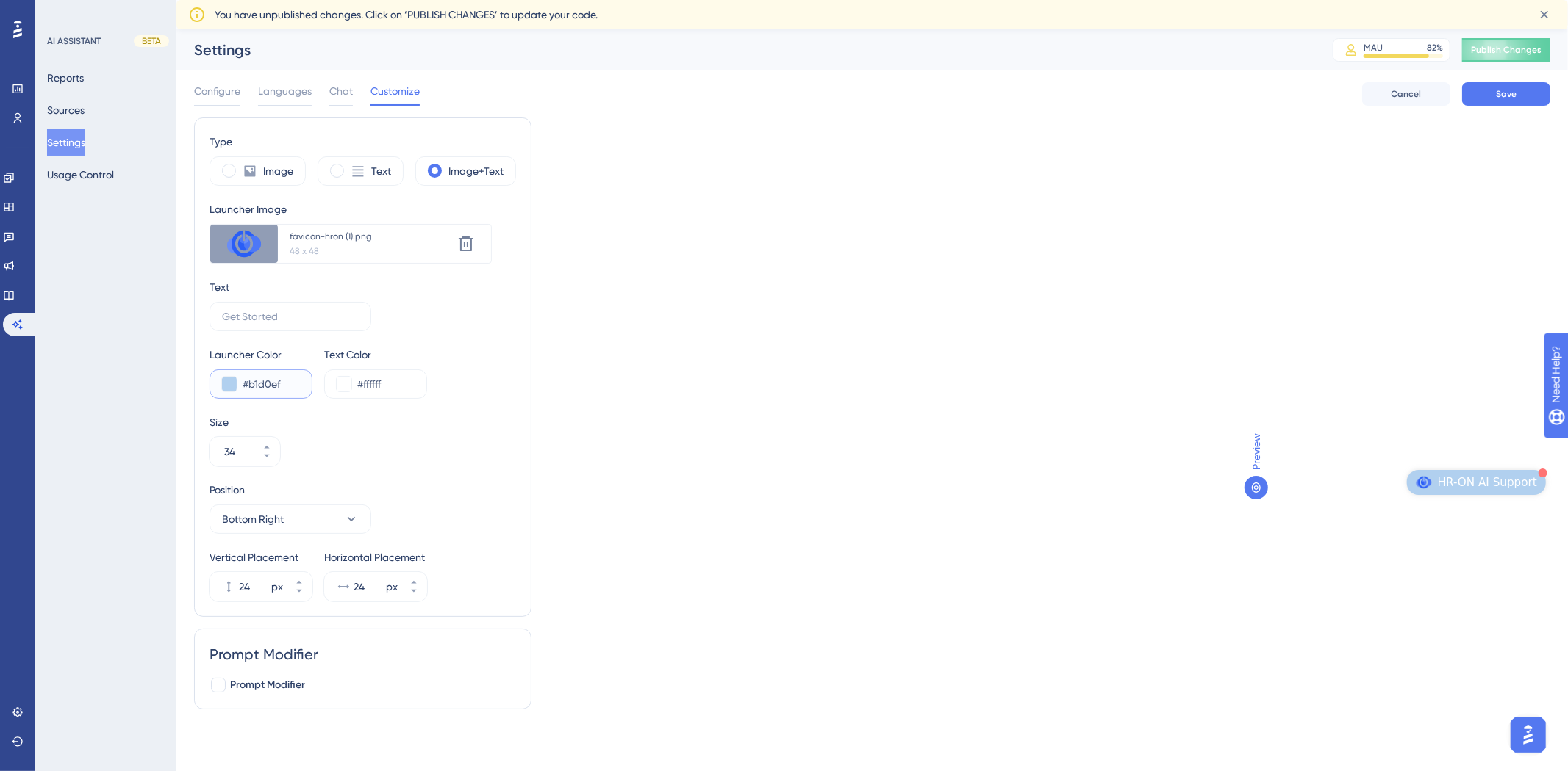
click at [231, 385] on button at bounding box center [229, 385] width 15 height 15
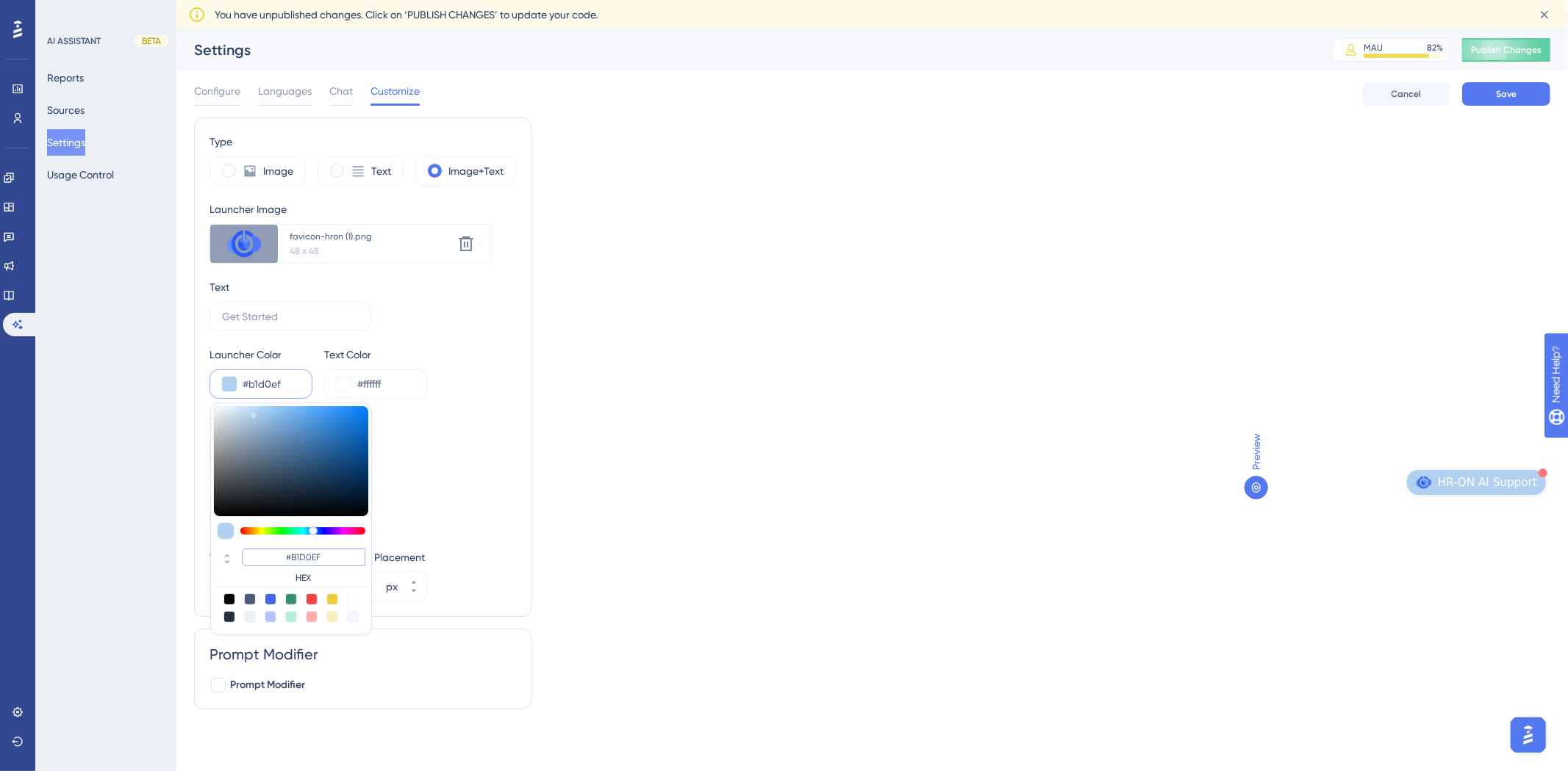
click at [334, 560] on input "#B1D0EF" at bounding box center [303, 557] width 124 height 18
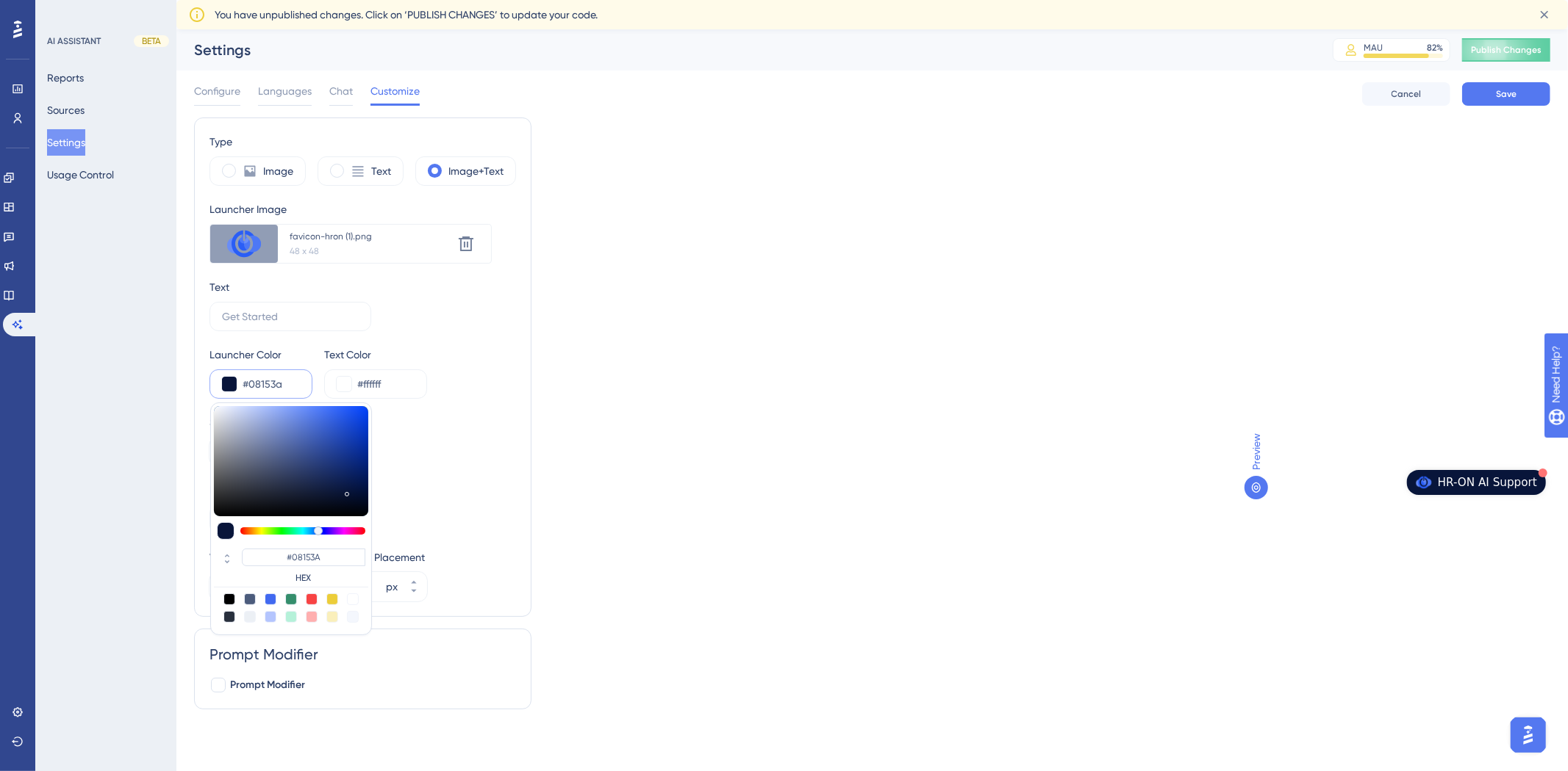
click at [960, 392] on div "Type Image Text Image+Text Launcher Image Upload new image favicon-hron (1).png…" at bounding box center [872, 419] width 1356 height 604
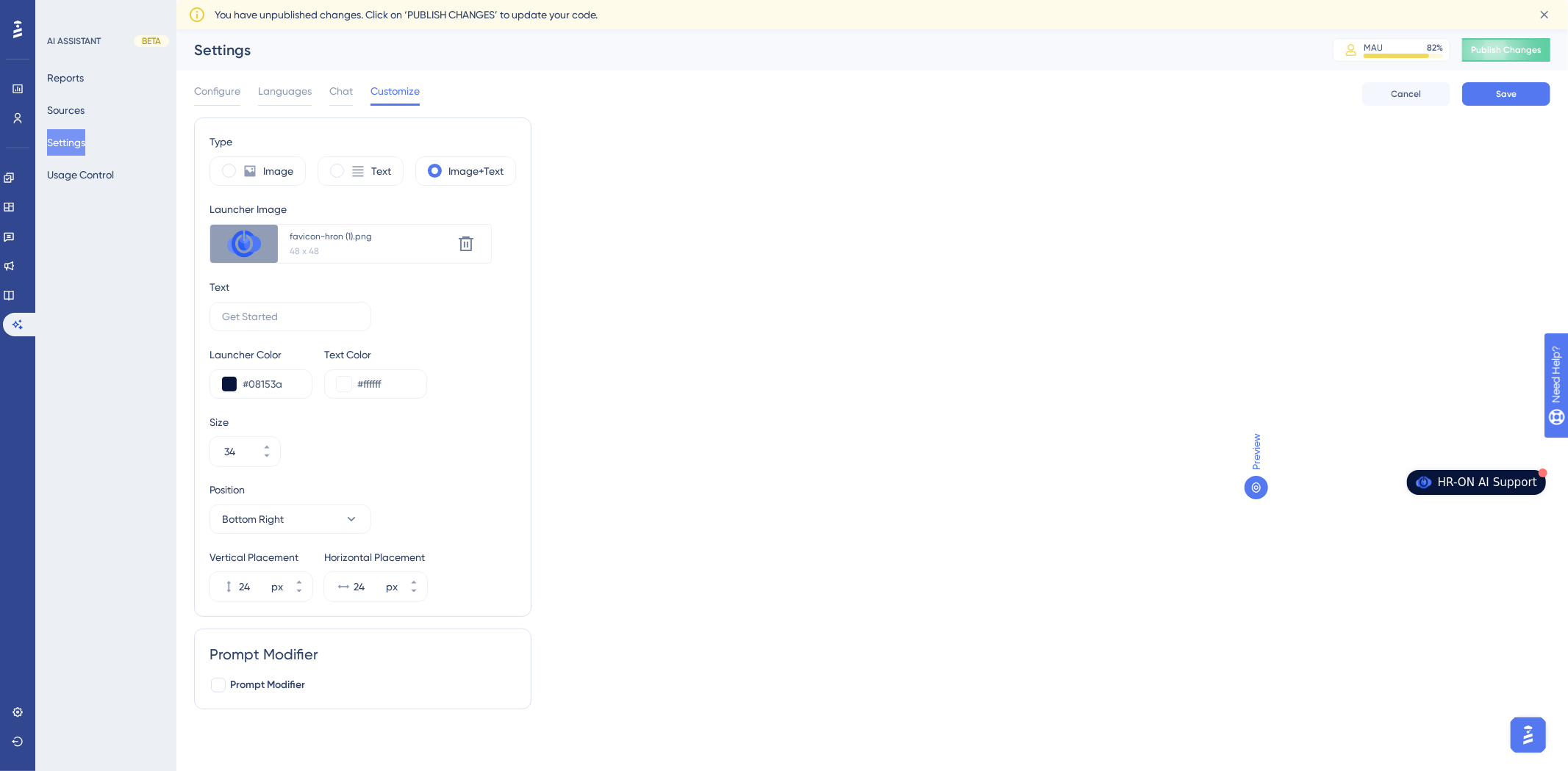
click at [233, 672] on div "Prompt Modifier Prompt Modifier" at bounding box center [362, 669] width 306 height 50
click at [242, 682] on span "Prompt Modifier" at bounding box center [268, 685] width 75 height 18
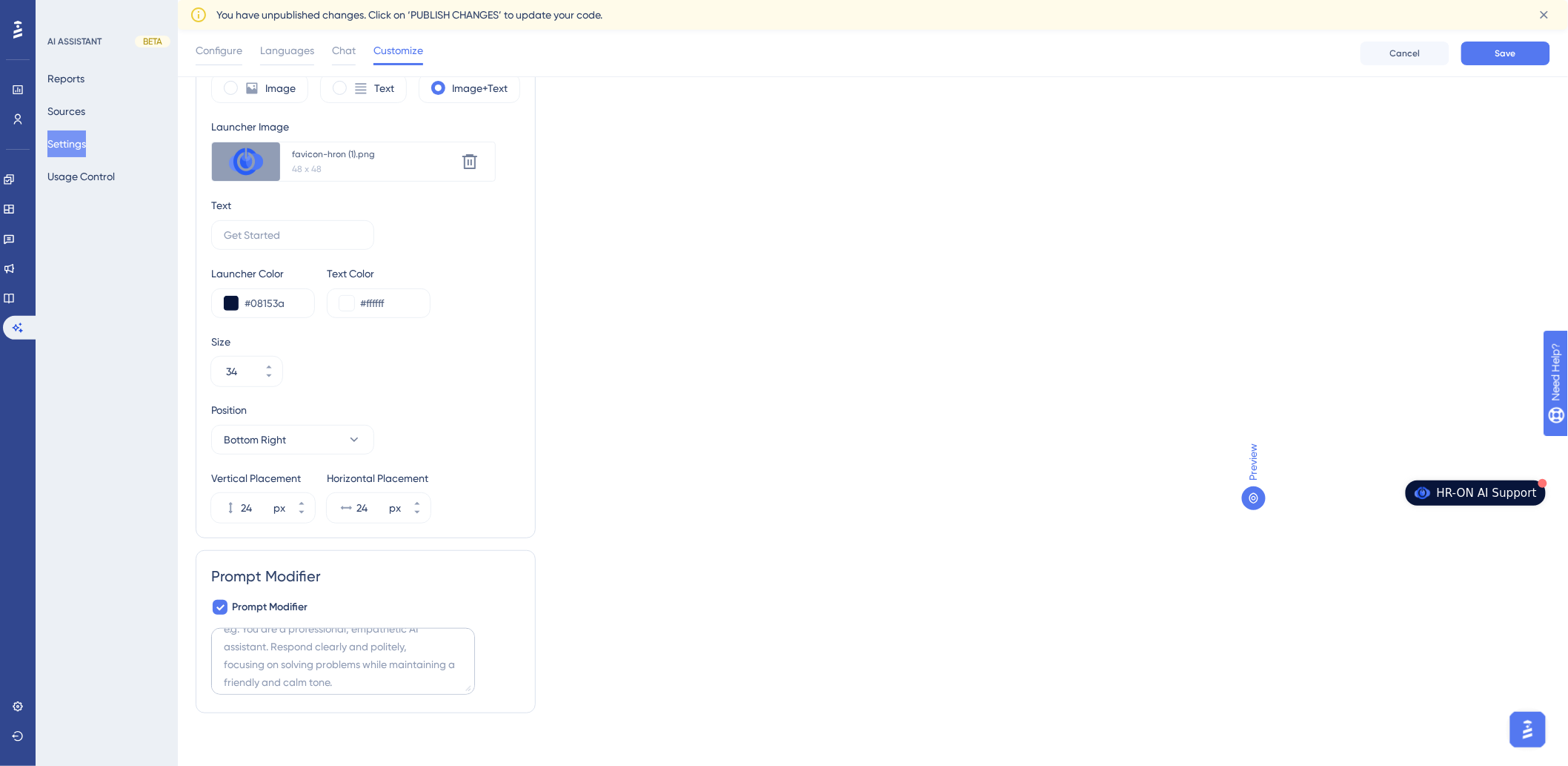
scroll to position [24, 0]
click at [219, 609] on icon at bounding box center [220, 608] width 8 height 6
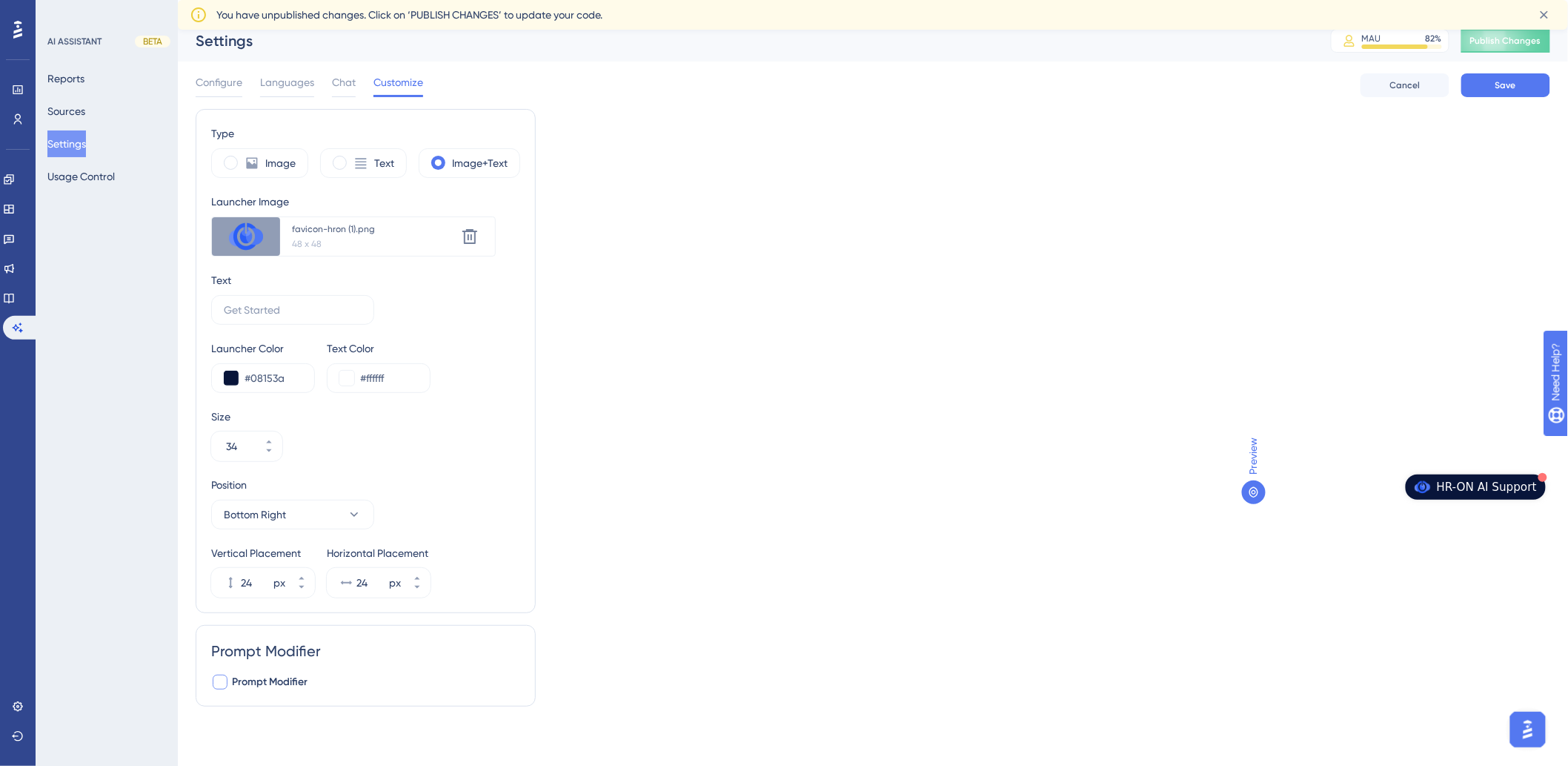
scroll to position [0, 0]
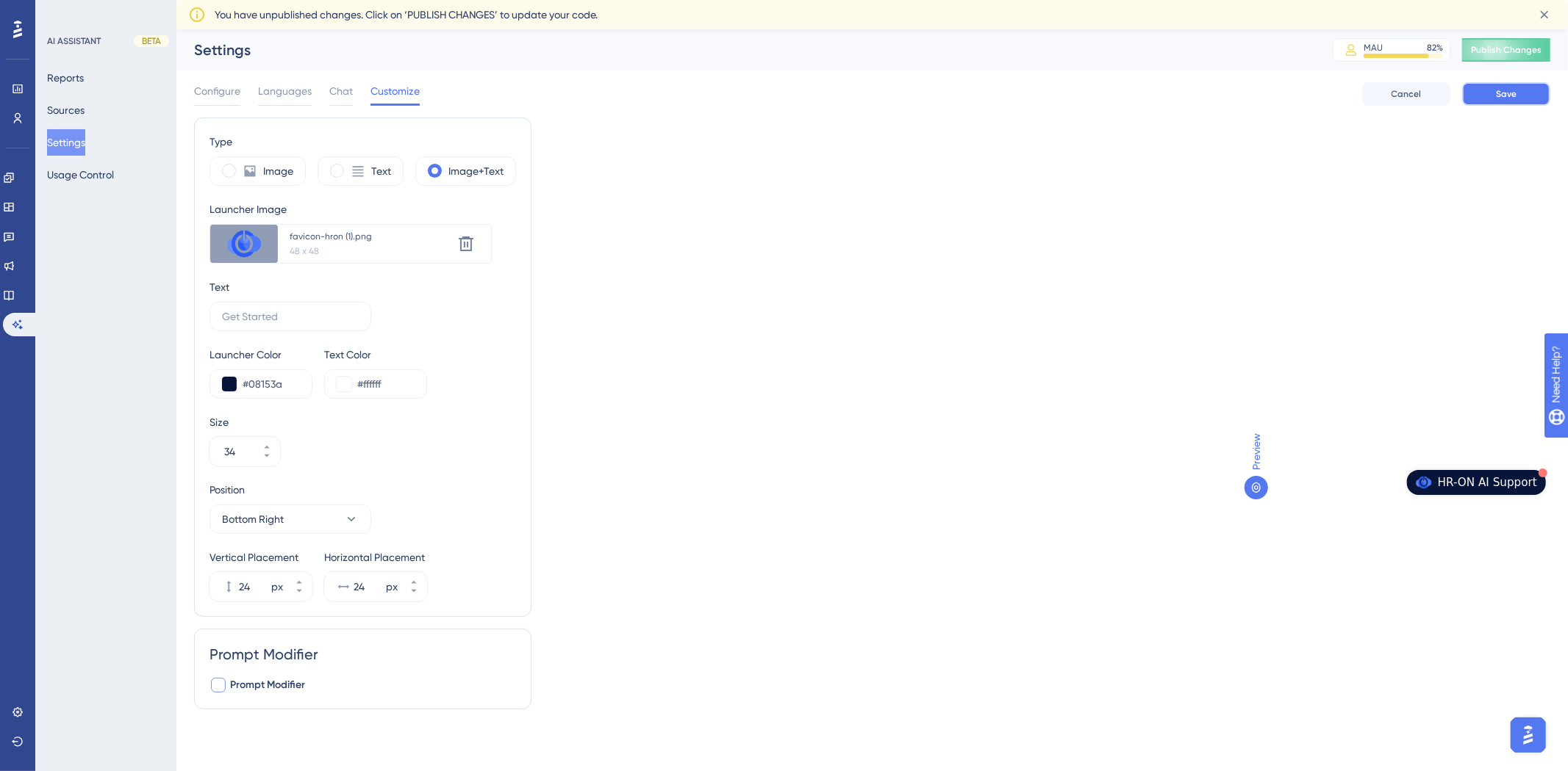
click at [1505, 103] on button "Save" at bounding box center [1506, 94] width 88 height 23
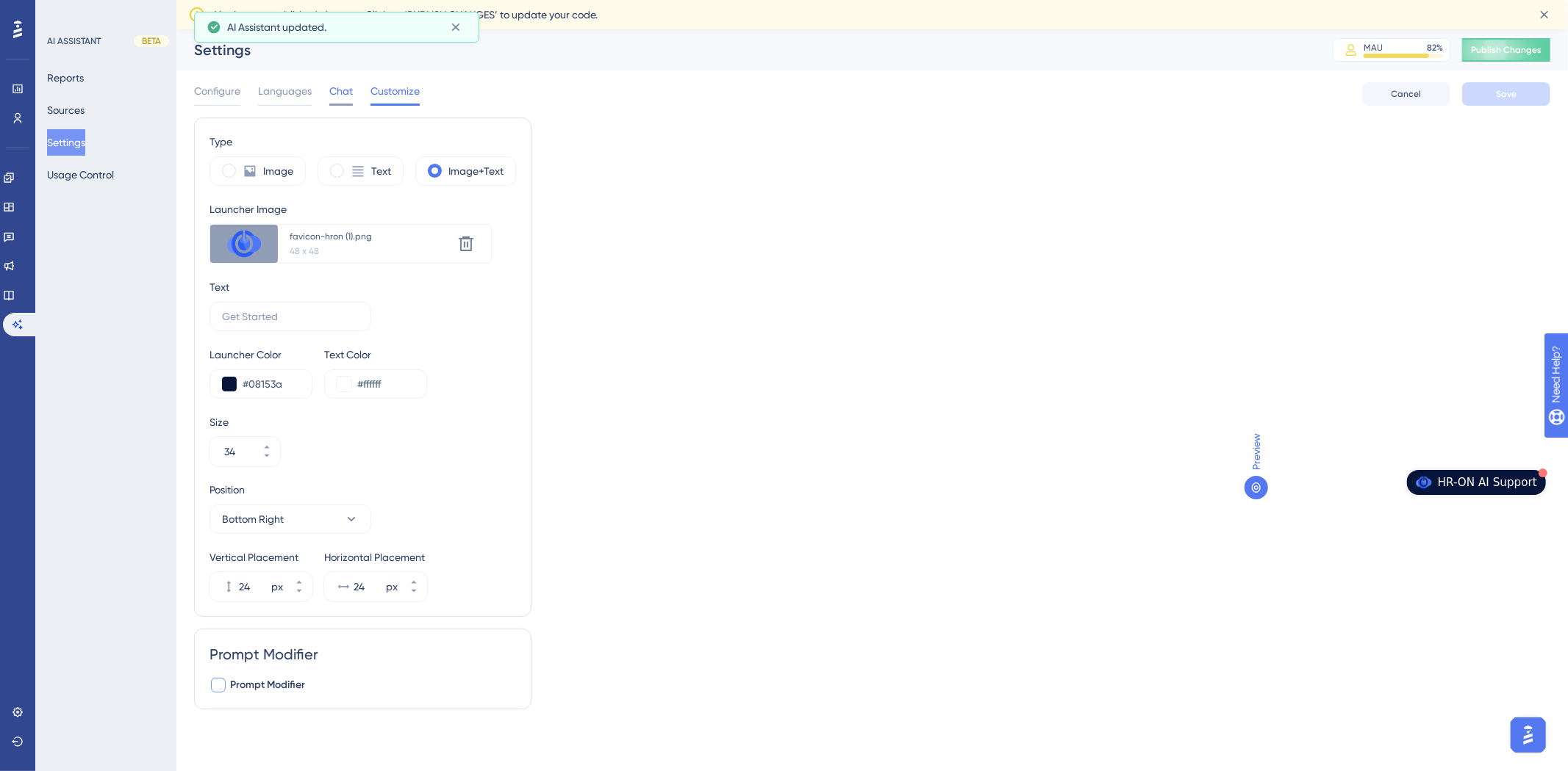
click at [347, 92] on span "Chat" at bounding box center [341, 91] width 23 height 18
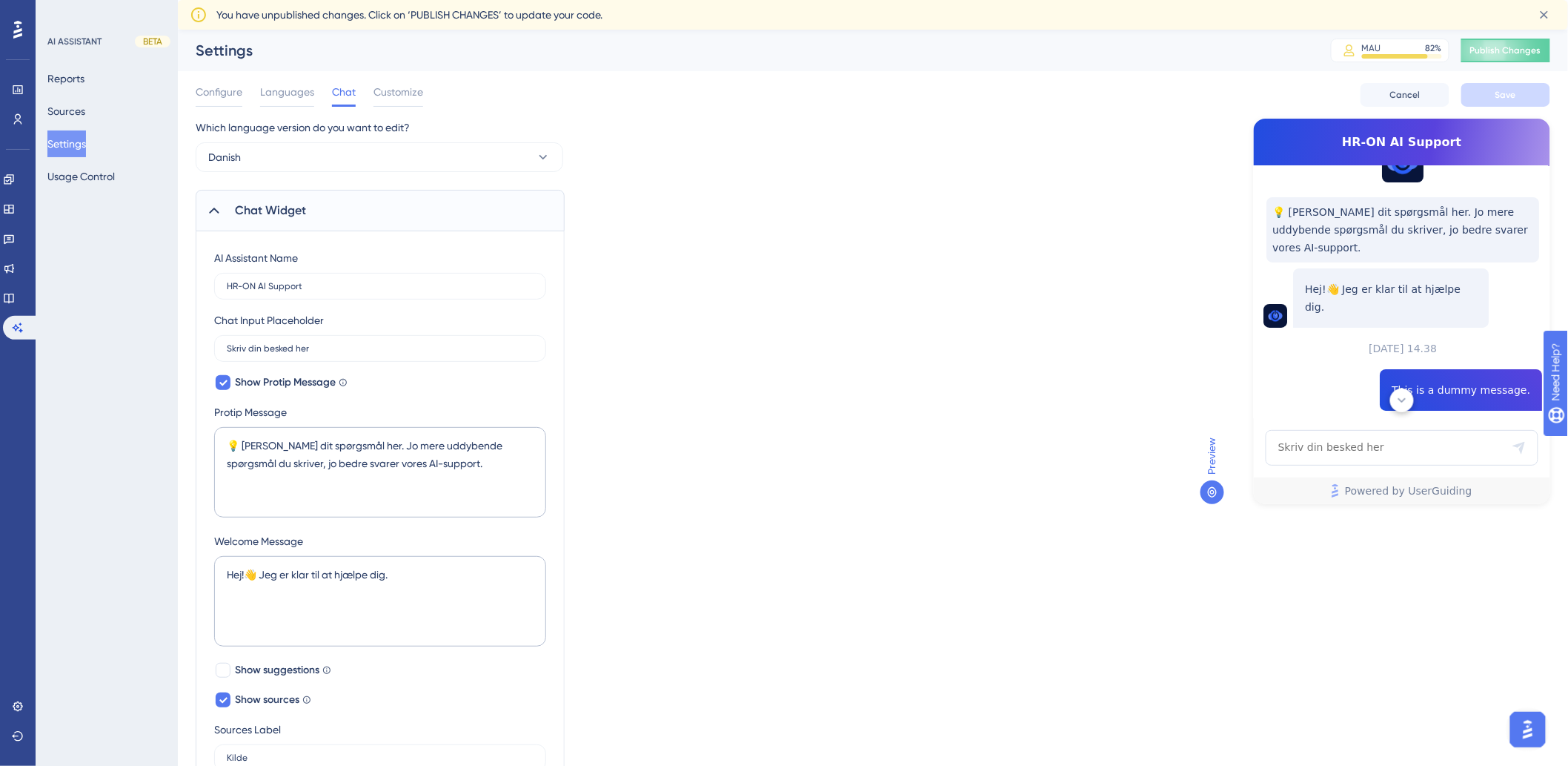
scroll to position [3, 0]
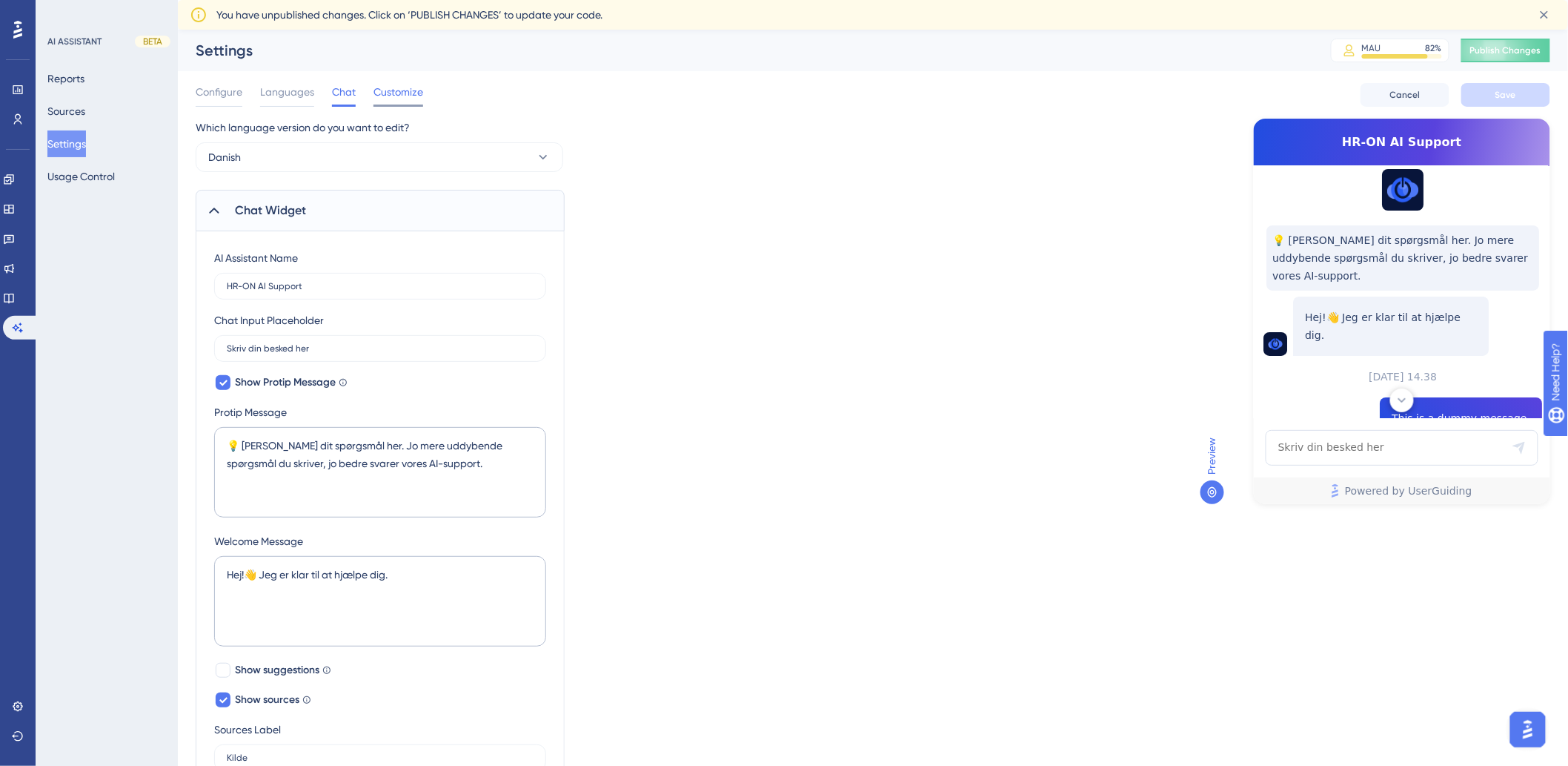
click at [419, 94] on span "Customize" at bounding box center [398, 92] width 50 height 18
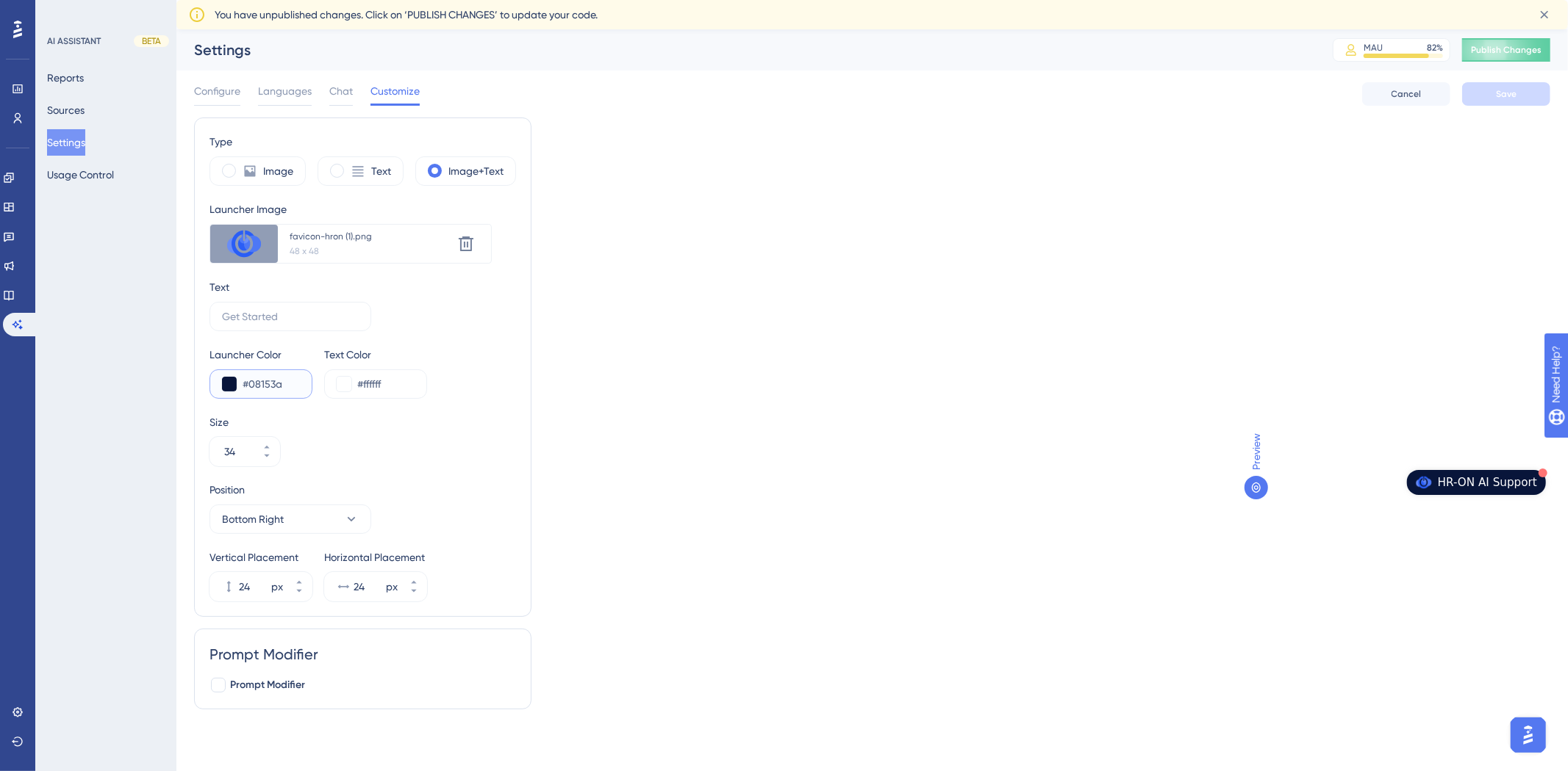
click at [286, 385] on input "#08153a" at bounding box center [271, 384] width 57 height 18
click at [233, 387] on button at bounding box center [229, 385] width 15 height 15
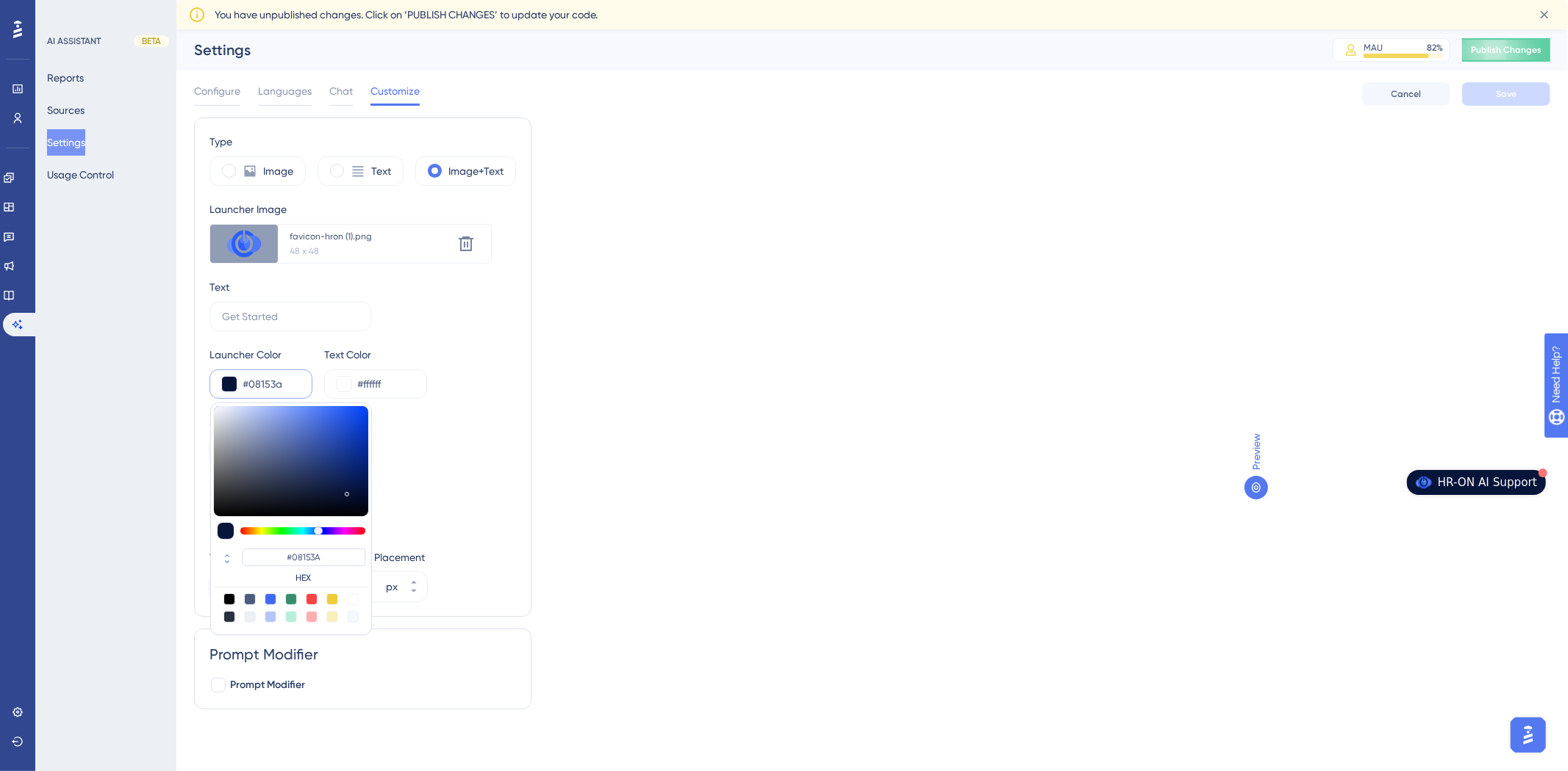
click at [354, 598] on div at bounding box center [353, 599] width 12 height 12
click at [518, 409] on div "Type Image Text Image+Text Launcher Image Upload new image favicon-hron (1).png…" at bounding box center [362, 368] width 337 height 500
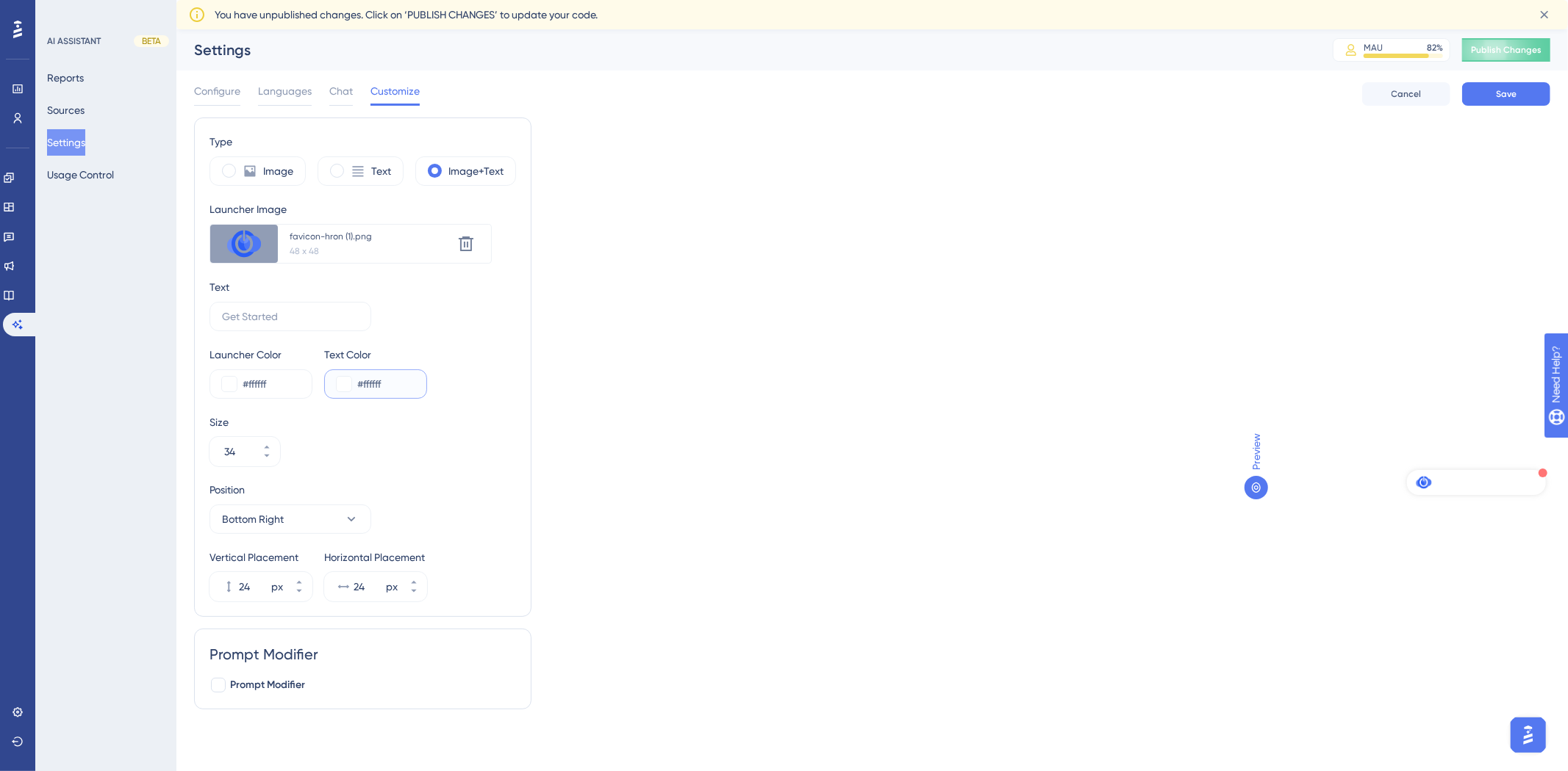
click at [346, 389] on button at bounding box center [344, 385] width 15 height 15
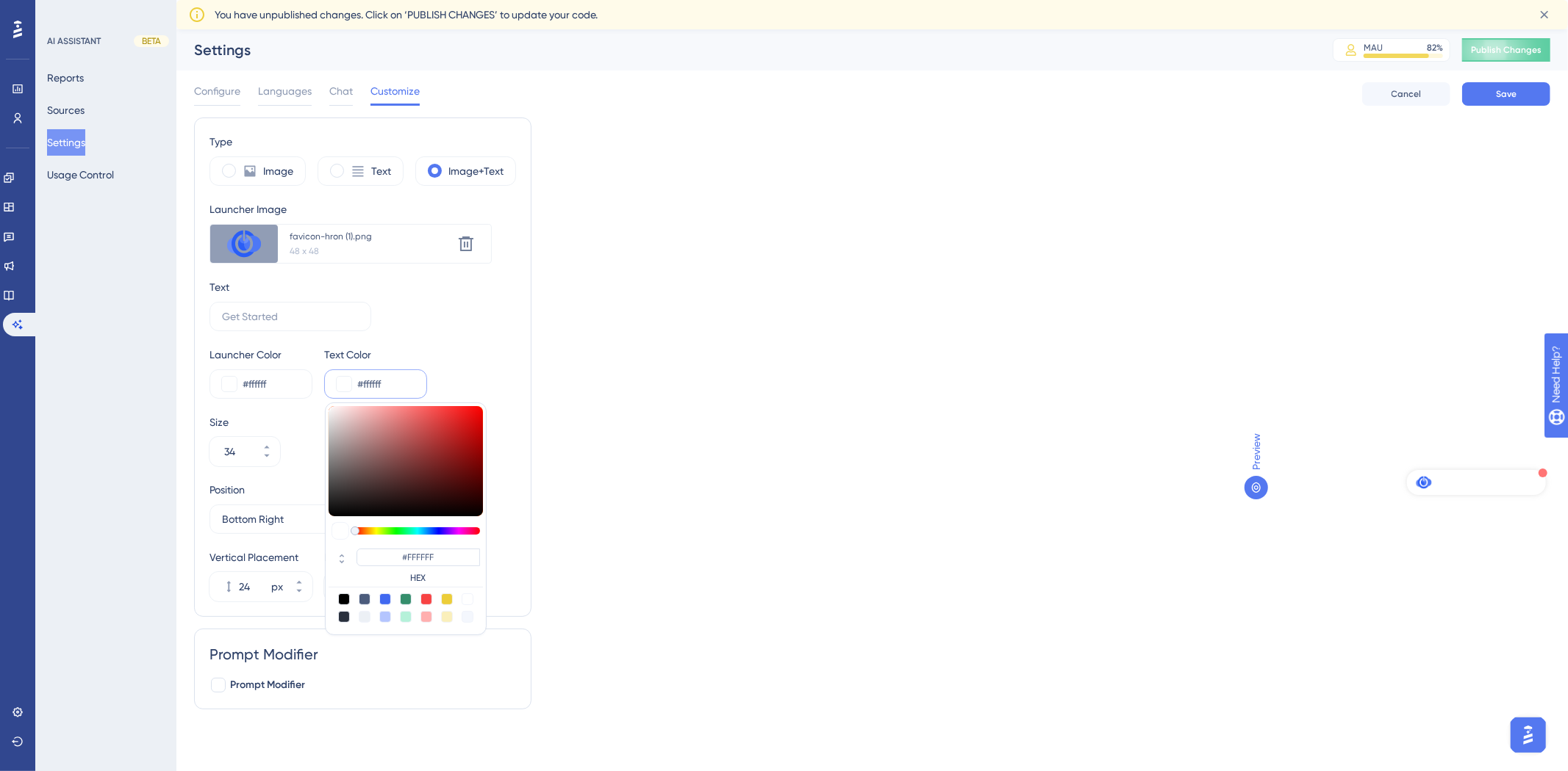
click at [340, 600] on div at bounding box center [344, 599] width 12 height 12
click at [901, 423] on div "Type Image Text Image+Text Launcher Image Upload new image favicon-hron (1).png…" at bounding box center [872, 419] width 1356 height 604
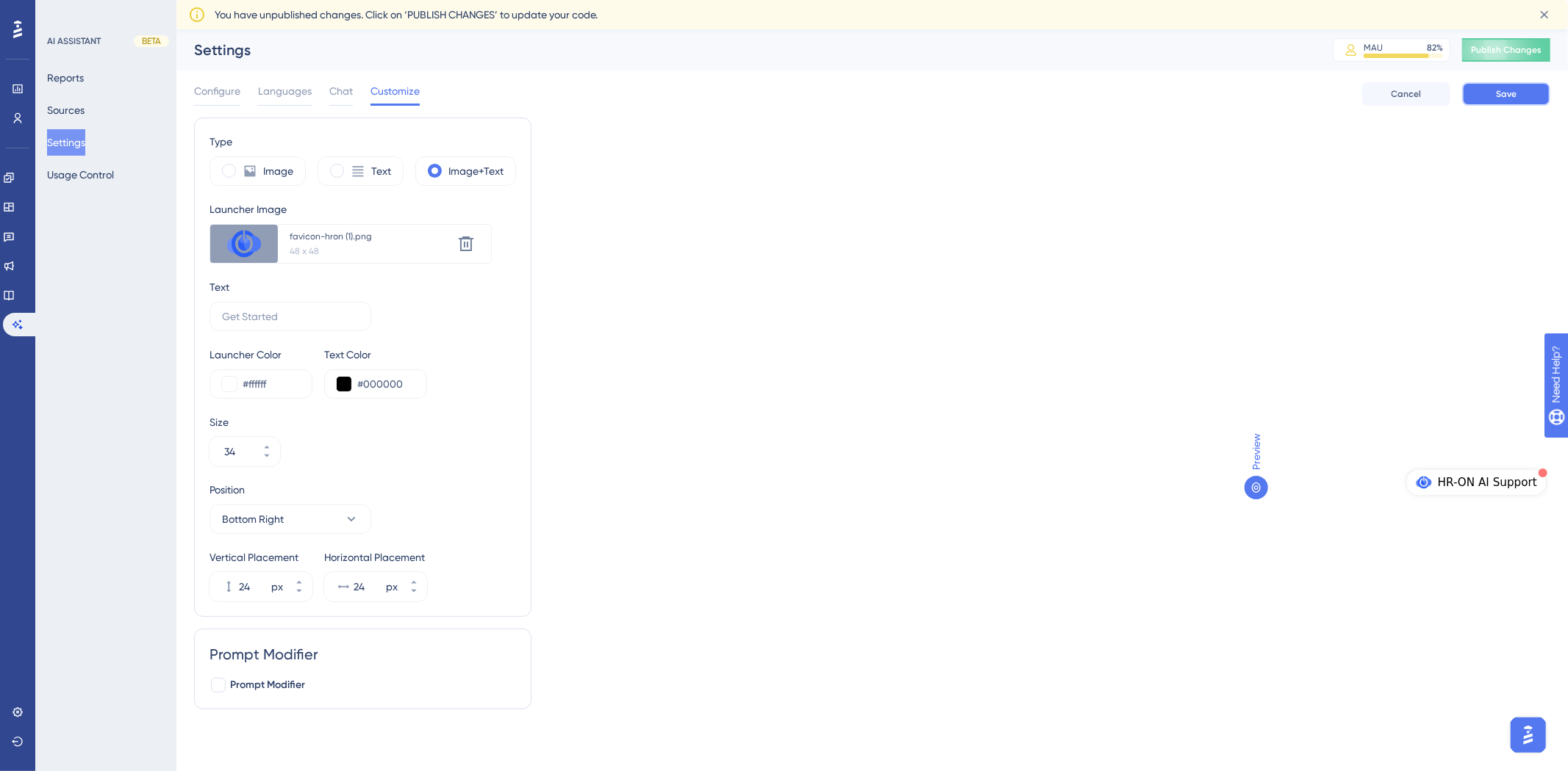
click at [1510, 84] on button "Save" at bounding box center [1506, 94] width 88 height 23
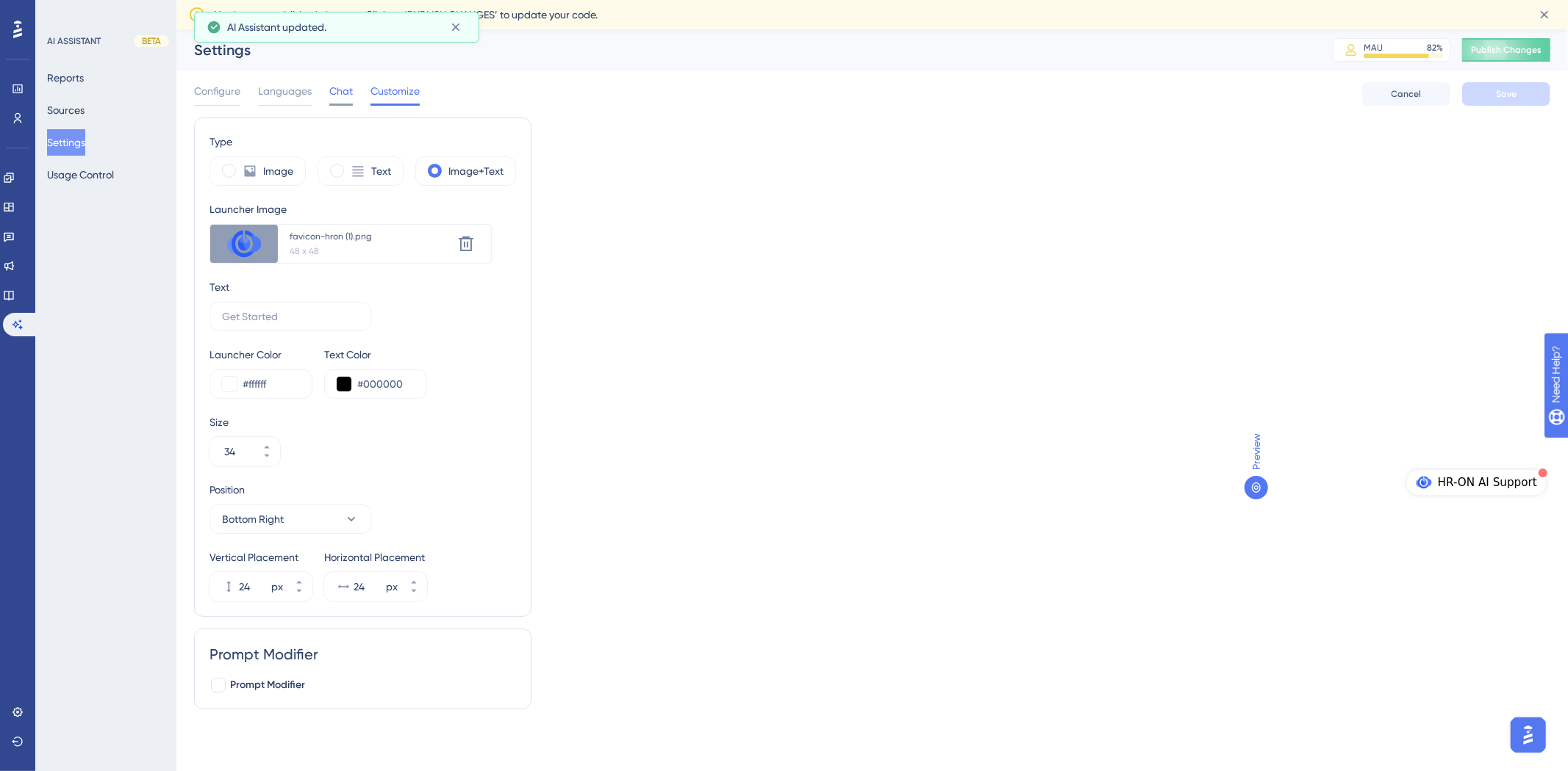
click at [337, 92] on span "Chat" at bounding box center [341, 91] width 23 height 18
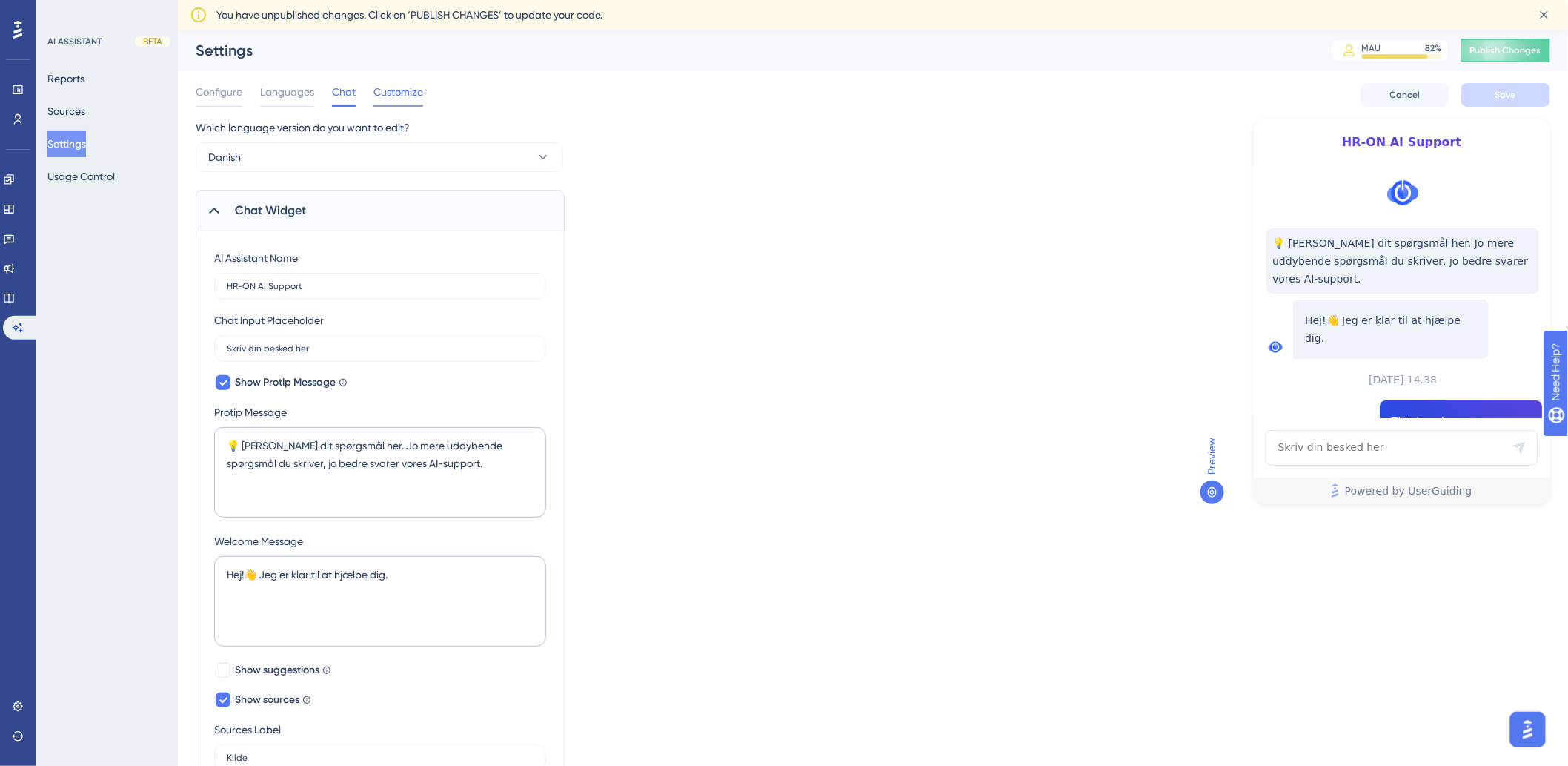
click at [410, 91] on span "Customize" at bounding box center [398, 92] width 50 height 18
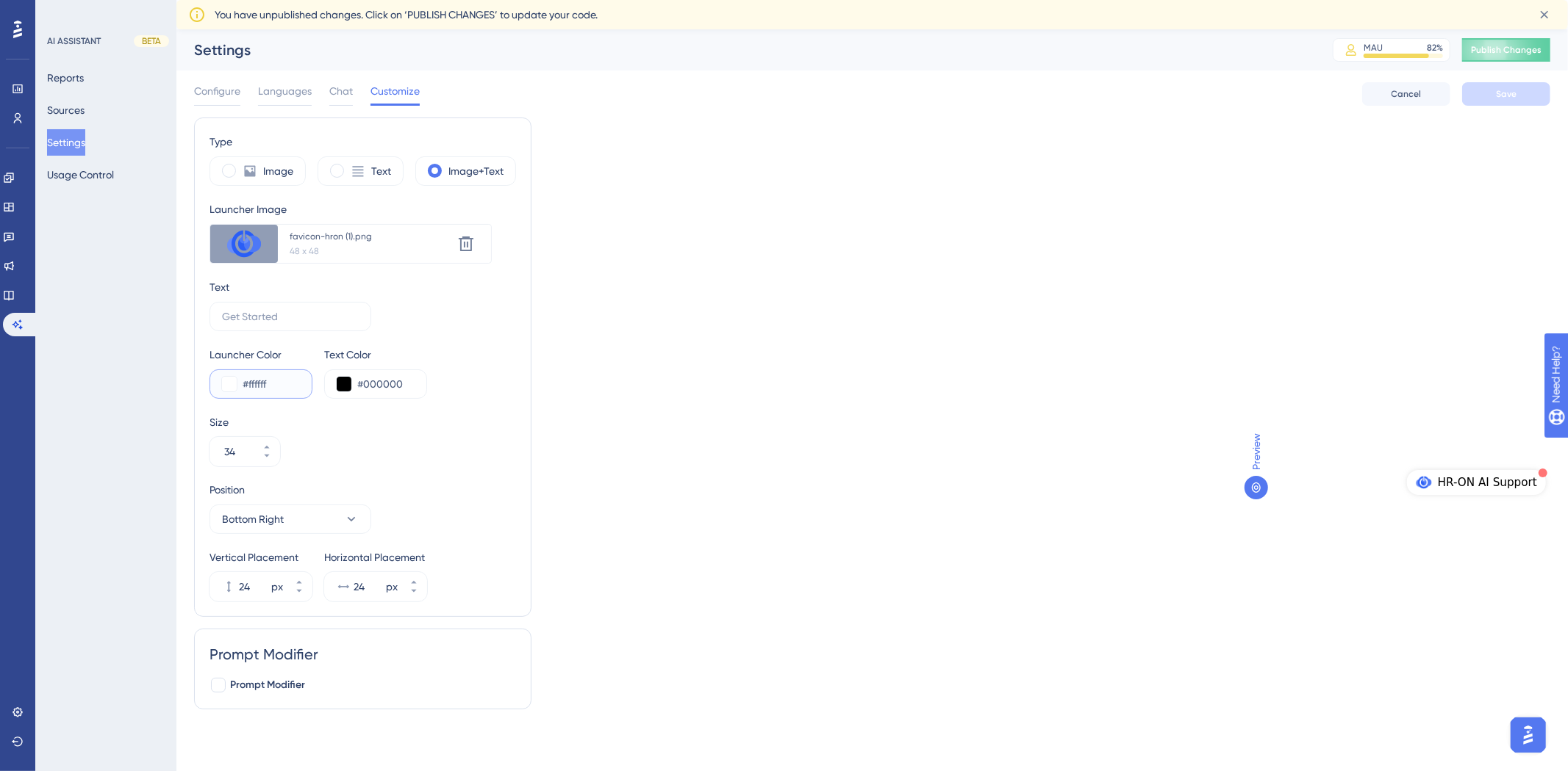
click at [229, 383] on button at bounding box center [229, 385] width 15 height 15
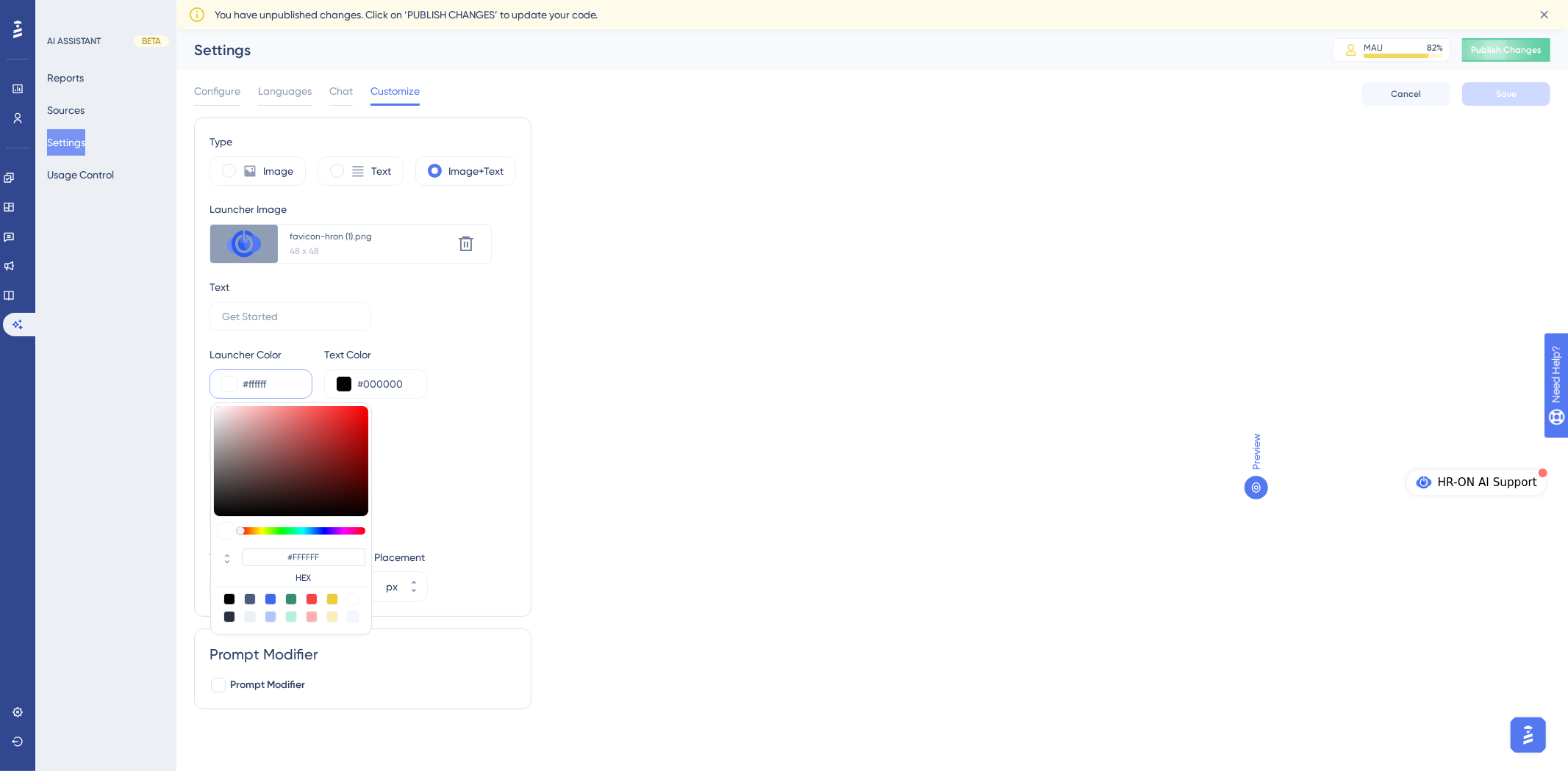
click at [232, 382] on button at bounding box center [229, 385] width 15 height 15
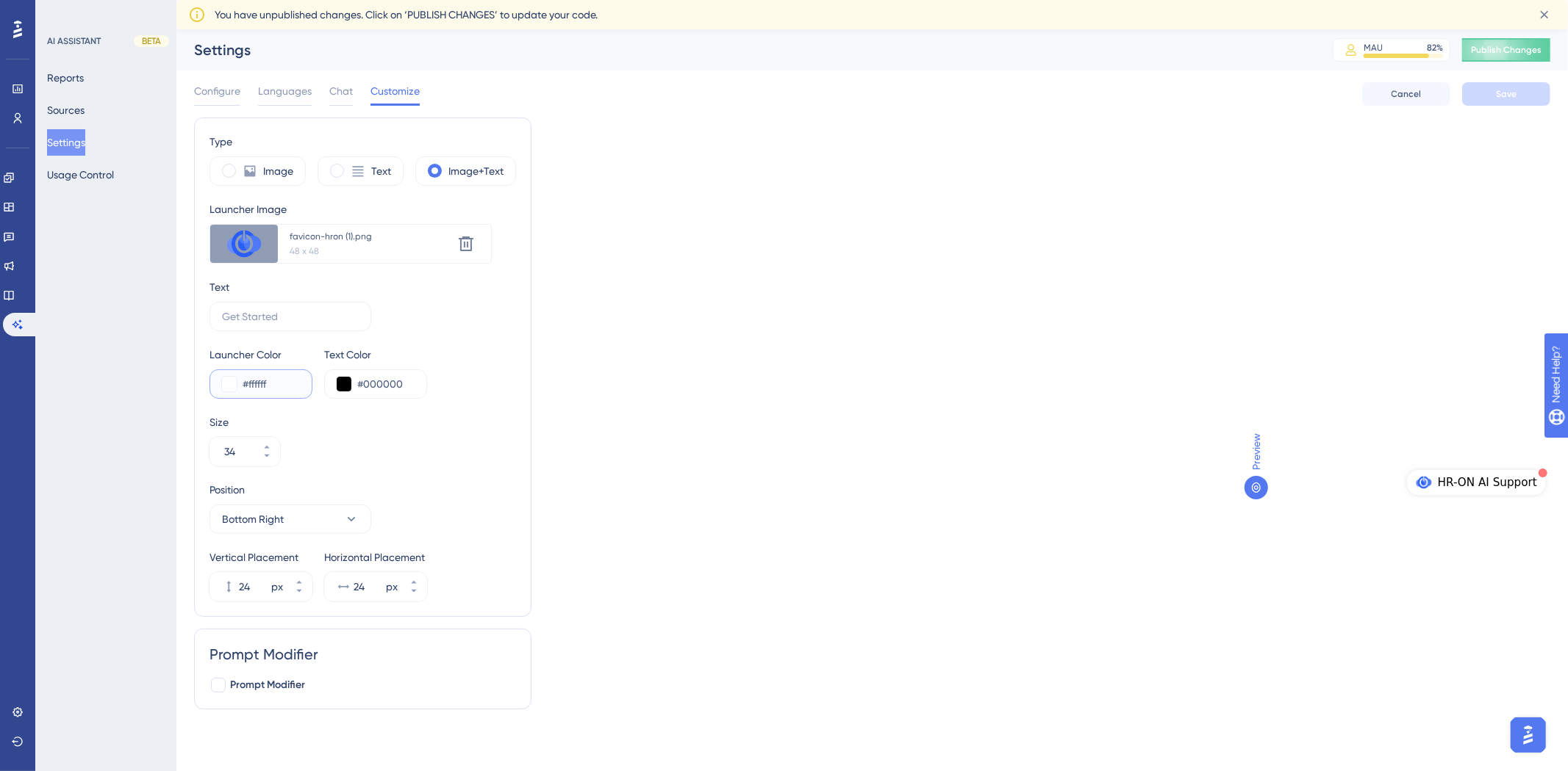
click at [235, 380] on button at bounding box center [229, 385] width 15 height 15
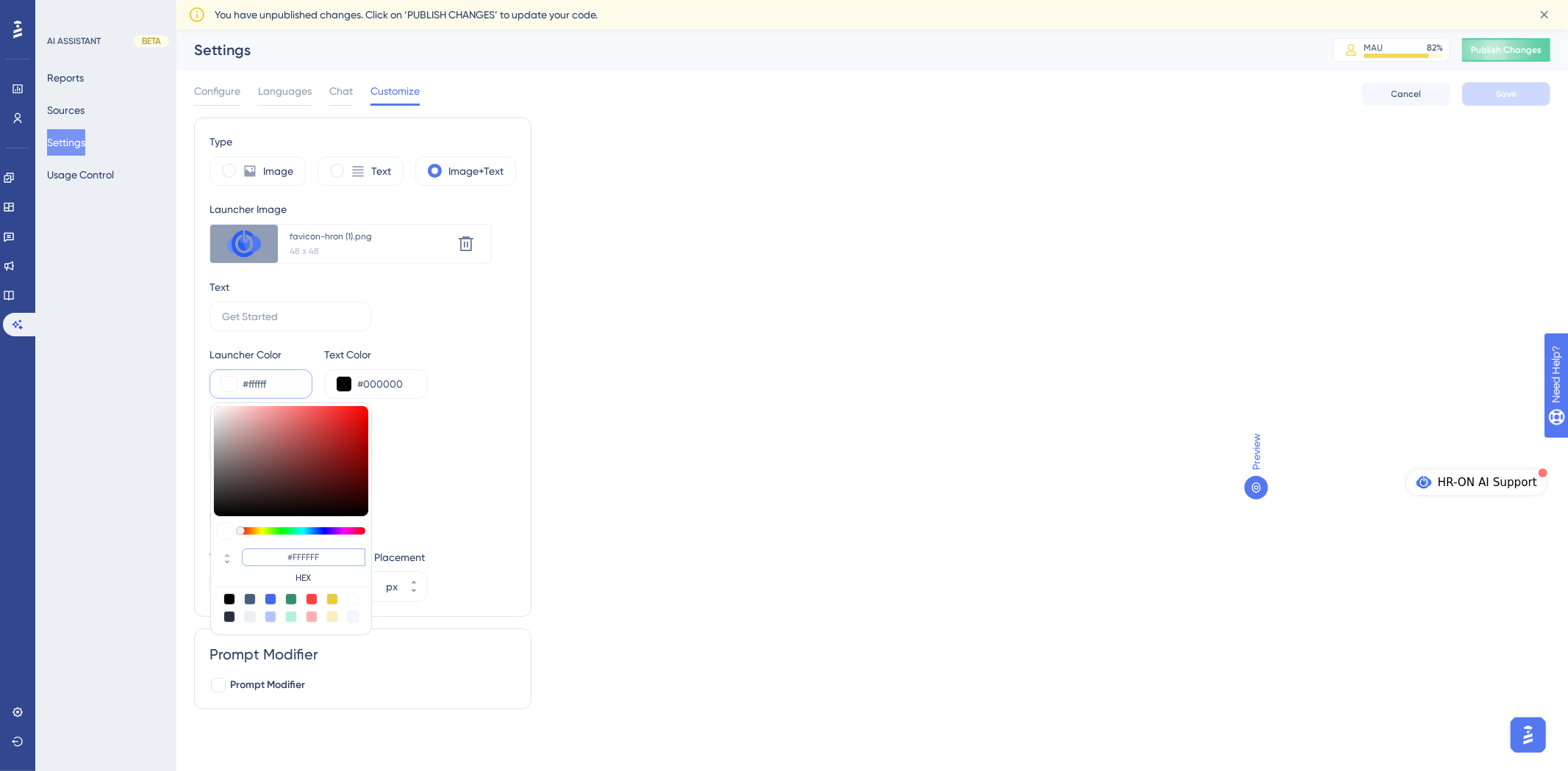
click at [297, 556] on input "#FFFFFF" at bounding box center [303, 557] width 124 height 18
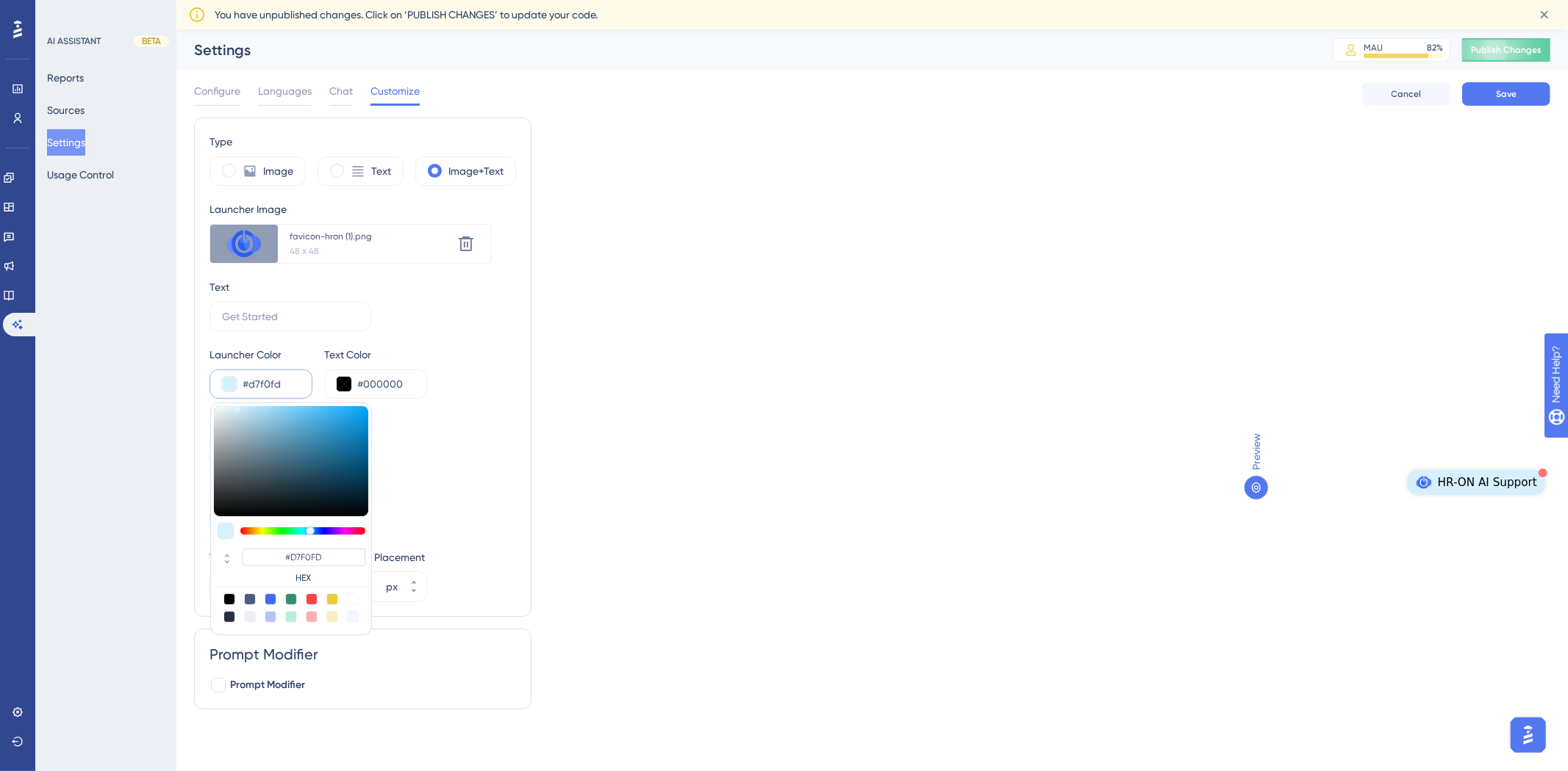
click at [1004, 503] on div "Type Image Text Image+Text Launcher Image Upload new image favicon-hron (1).png…" at bounding box center [872, 419] width 1356 height 604
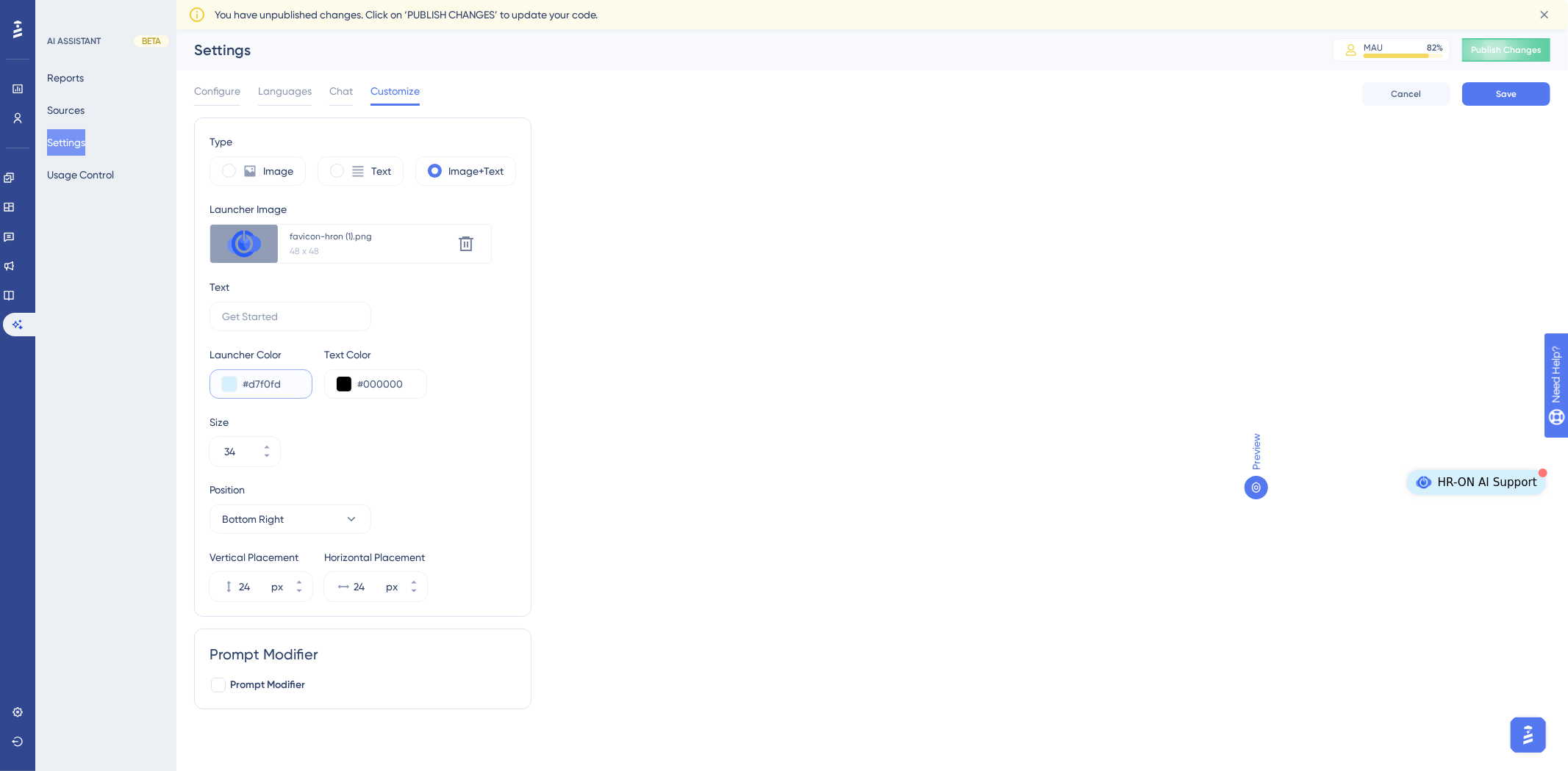
click at [224, 386] on button at bounding box center [229, 385] width 15 height 15
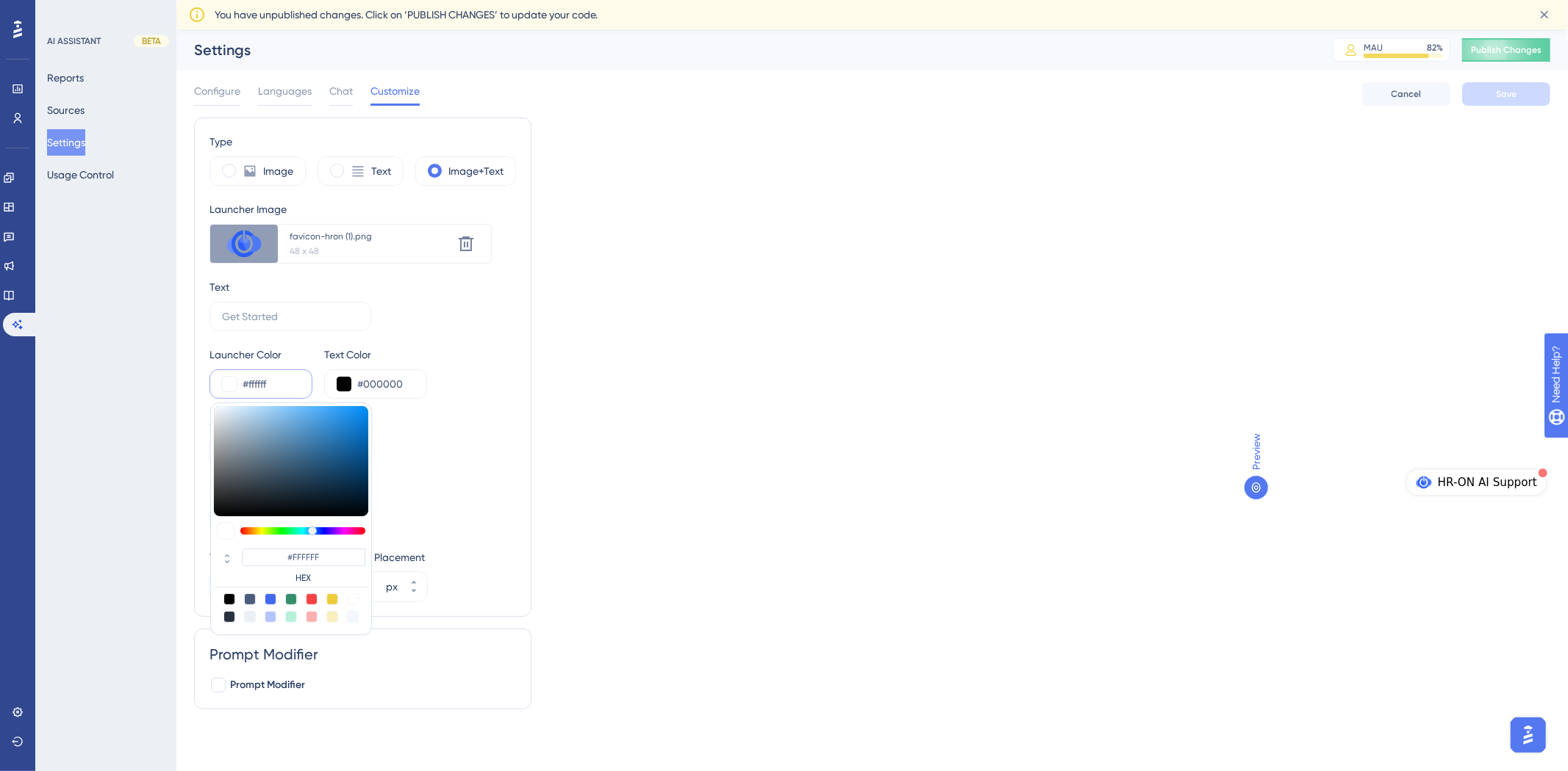
drag, startPoint x: 221, startPoint y: 437, endPoint x: 169, endPoint y: 353, distance: 98.8
click at [176, 353] on div "Performance Users Engagement Widgets Feedback Product Updates Knowledge Base AI…" at bounding box center [872, 386] width 1391 height 716
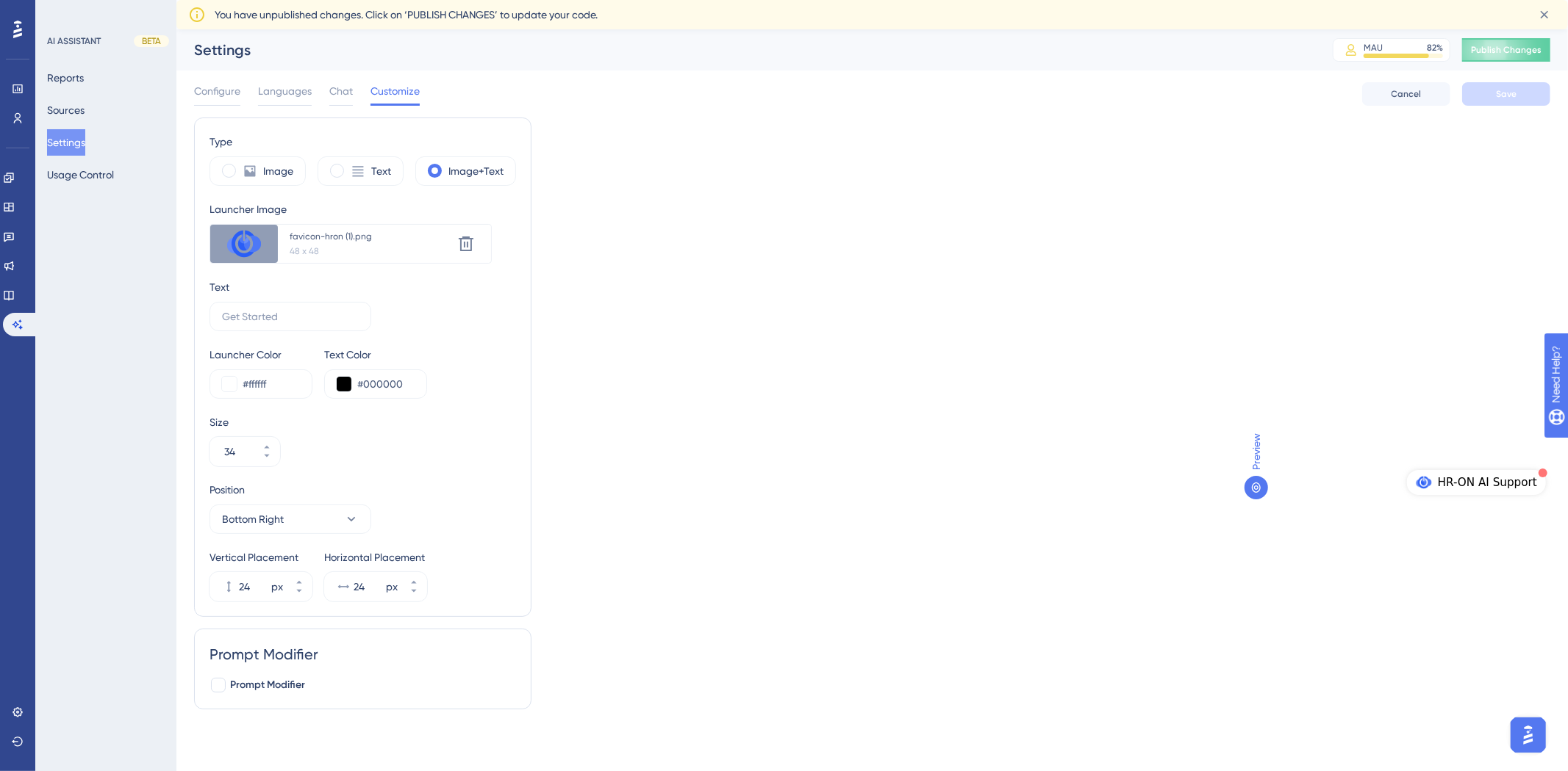
click at [1005, 424] on div "Type Image Text Image+Text Launcher Image Upload new image favicon-hron (1).png…" at bounding box center [872, 419] width 1356 height 604
click at [987, 419] on div "Type Image Text Image+Text Launcher Image Upload new image favicon-hron (1).png…" at bounding box center [872, 419] width 1356 height 604
click at [333, 94] on span "Chat" at bounding box center [341, 91] width 23 height 18
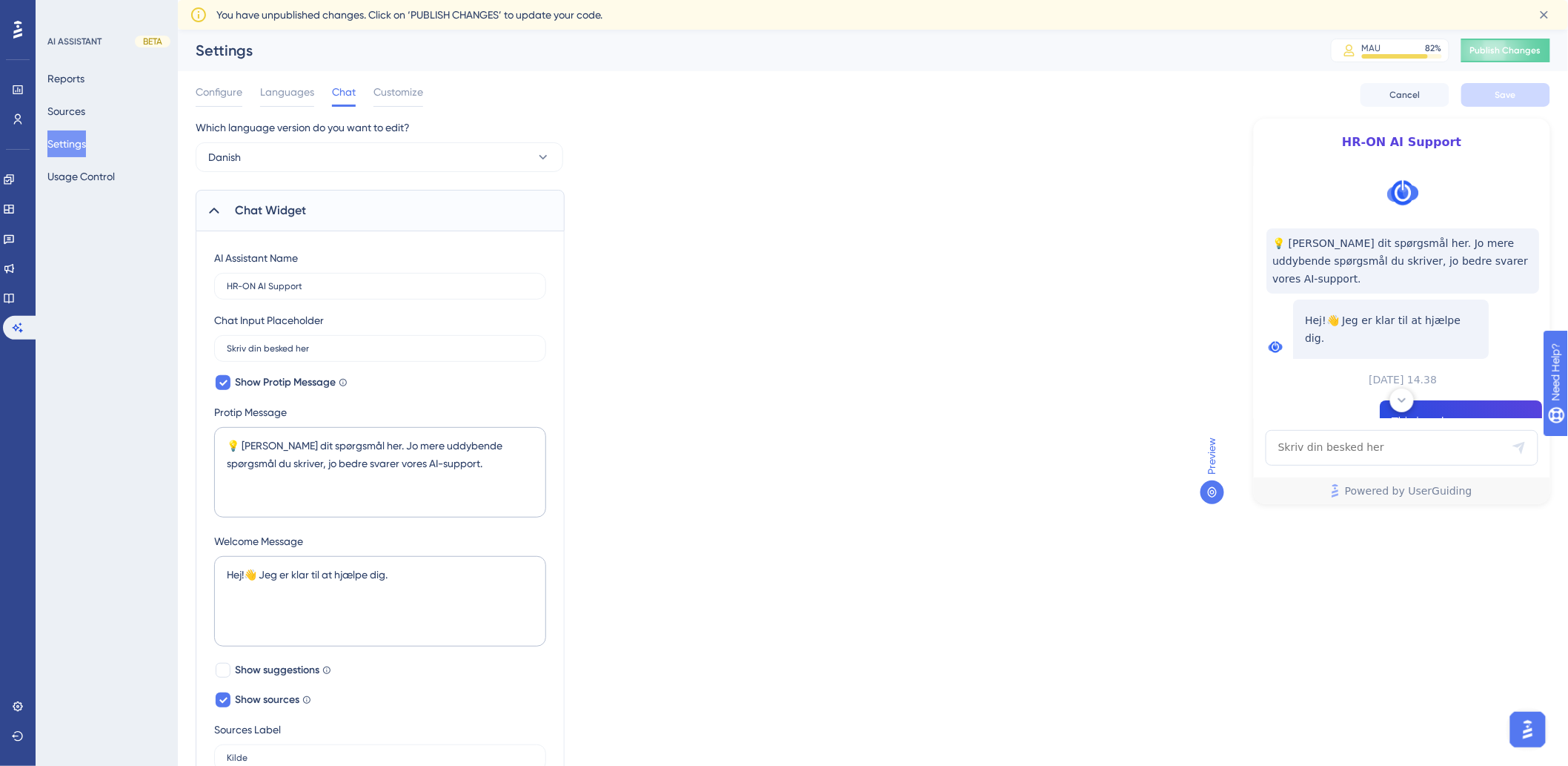
click at [1475, 572] on div "Which language version do you want to edit? Danish Chat Widget AI Assistant Nam…" at bounding box center [872, 716] width 1355 height 1195
click at [77, 110] on button "Sources" at bounding box center [66, 111] width 38 height 26
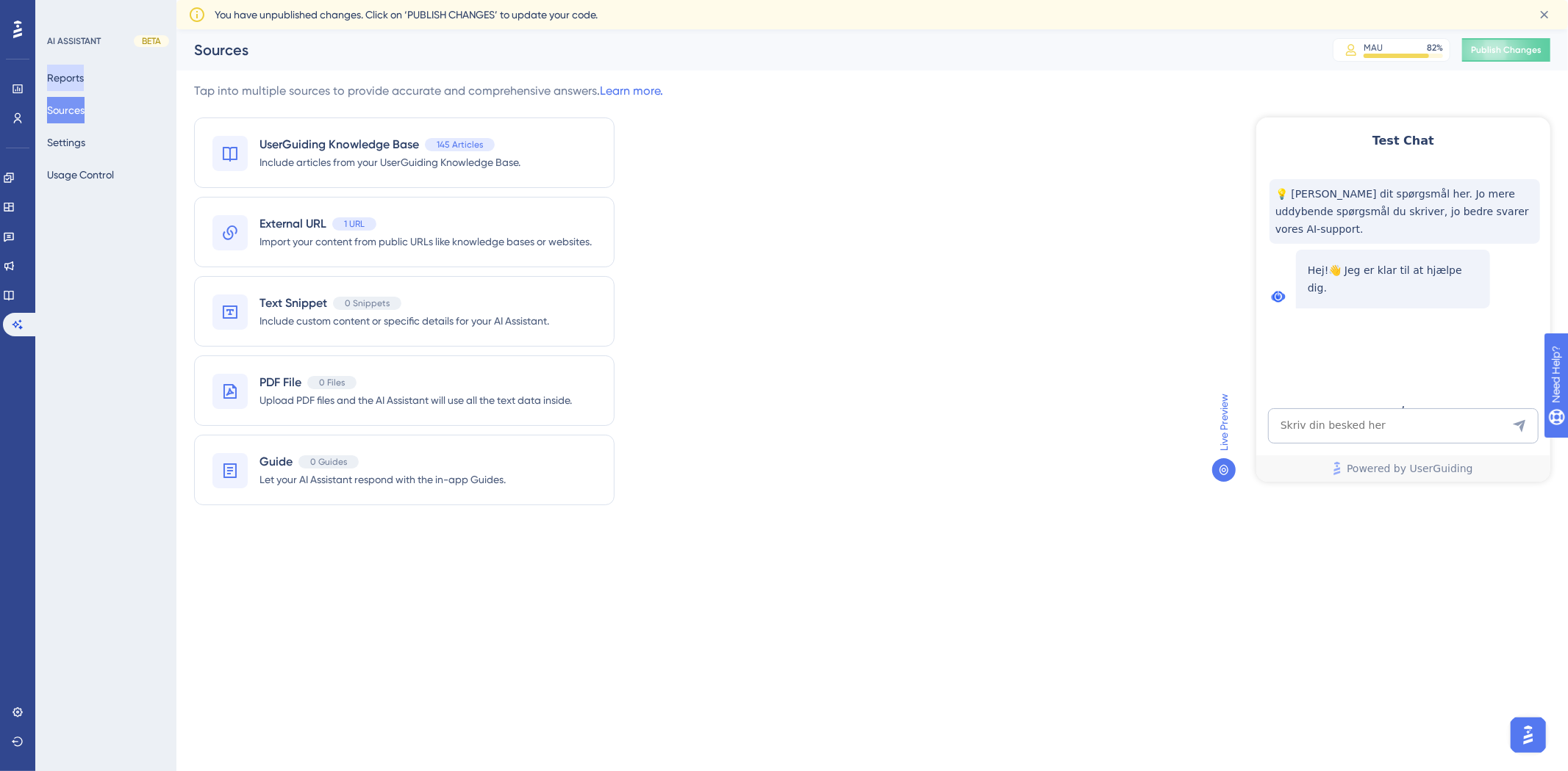
click at [75, 84] on button "Reports" at bounding box center [65, 78] width 37 height 26
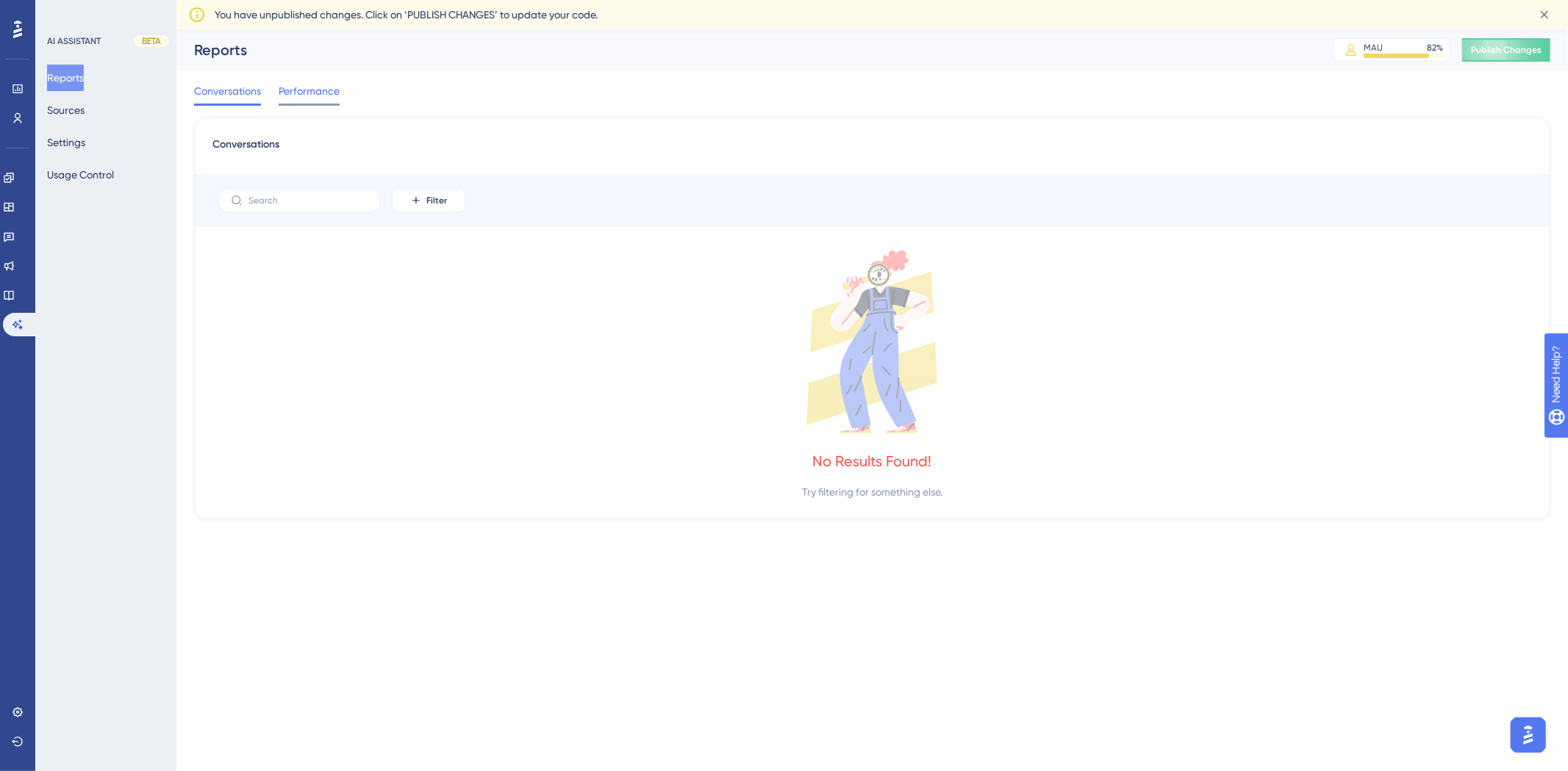
click at [301, 98] on span "Performance" at bounding box center [309, 91] width 61 height 18
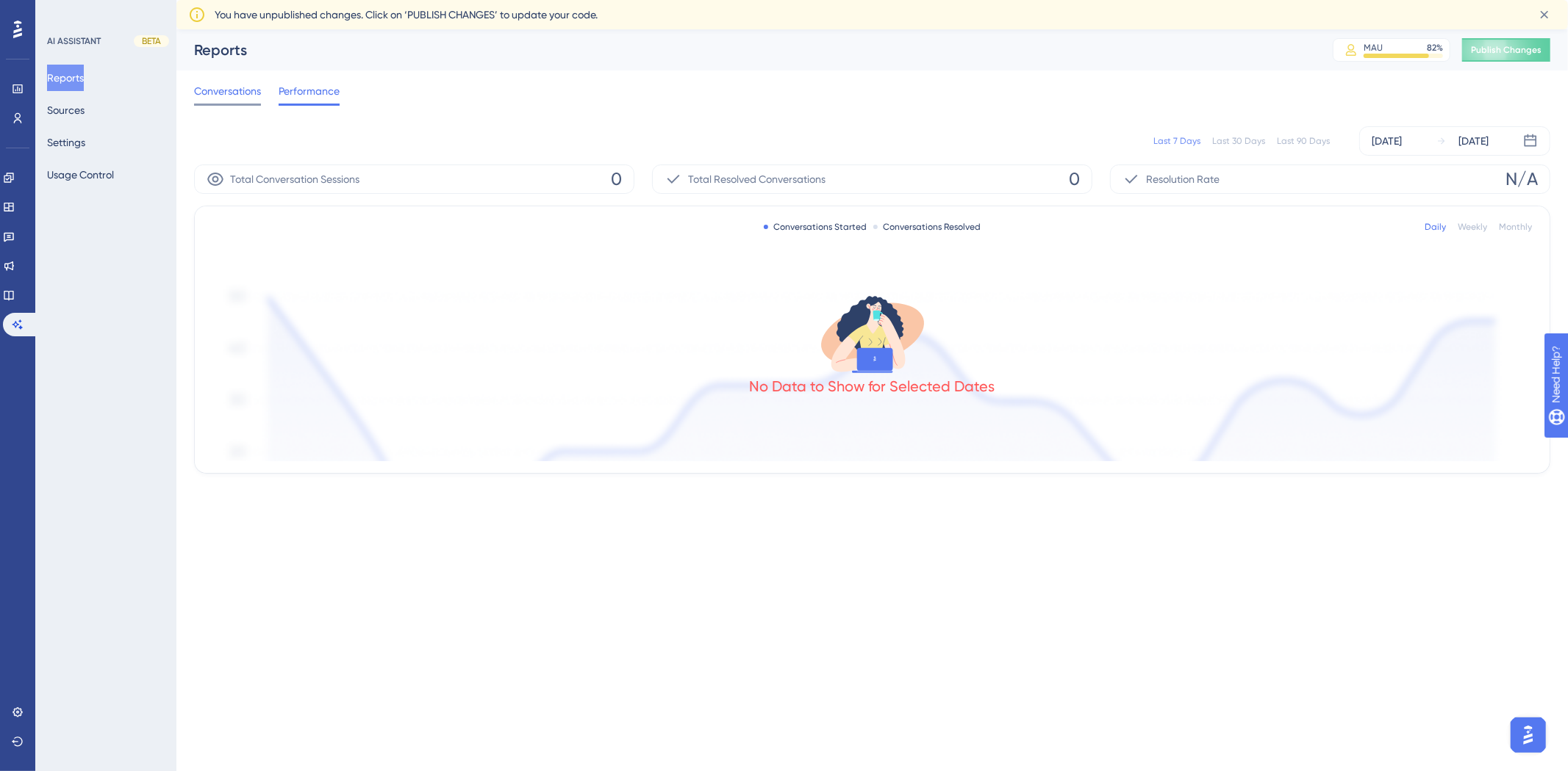
click at [236, 97] on span "Conversations" at bounding box center [227, 91] width 66 height 18
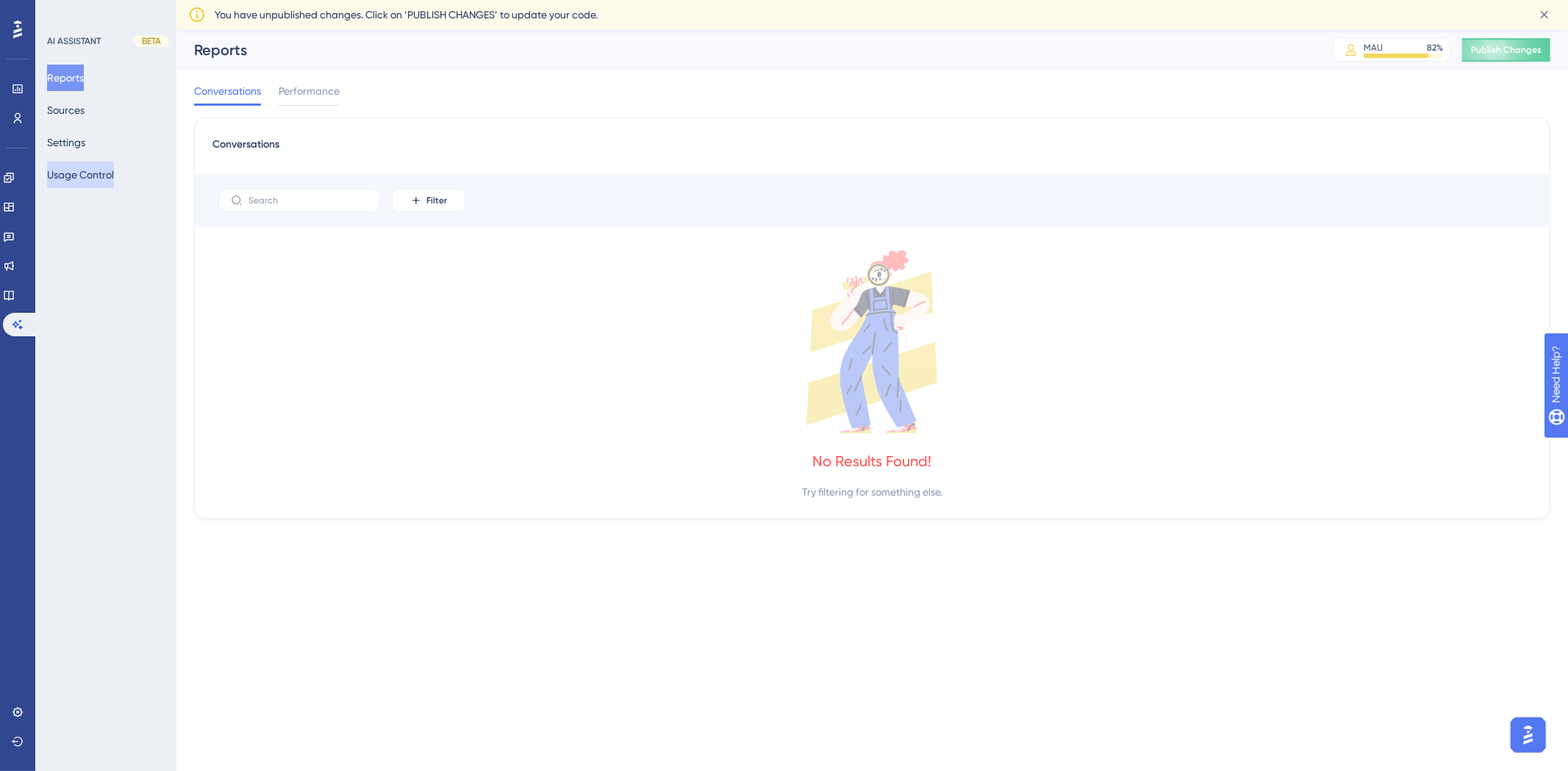
click at [78, 181] on button "Usage Control" at bounding box center [80, 175] width 66 height 26
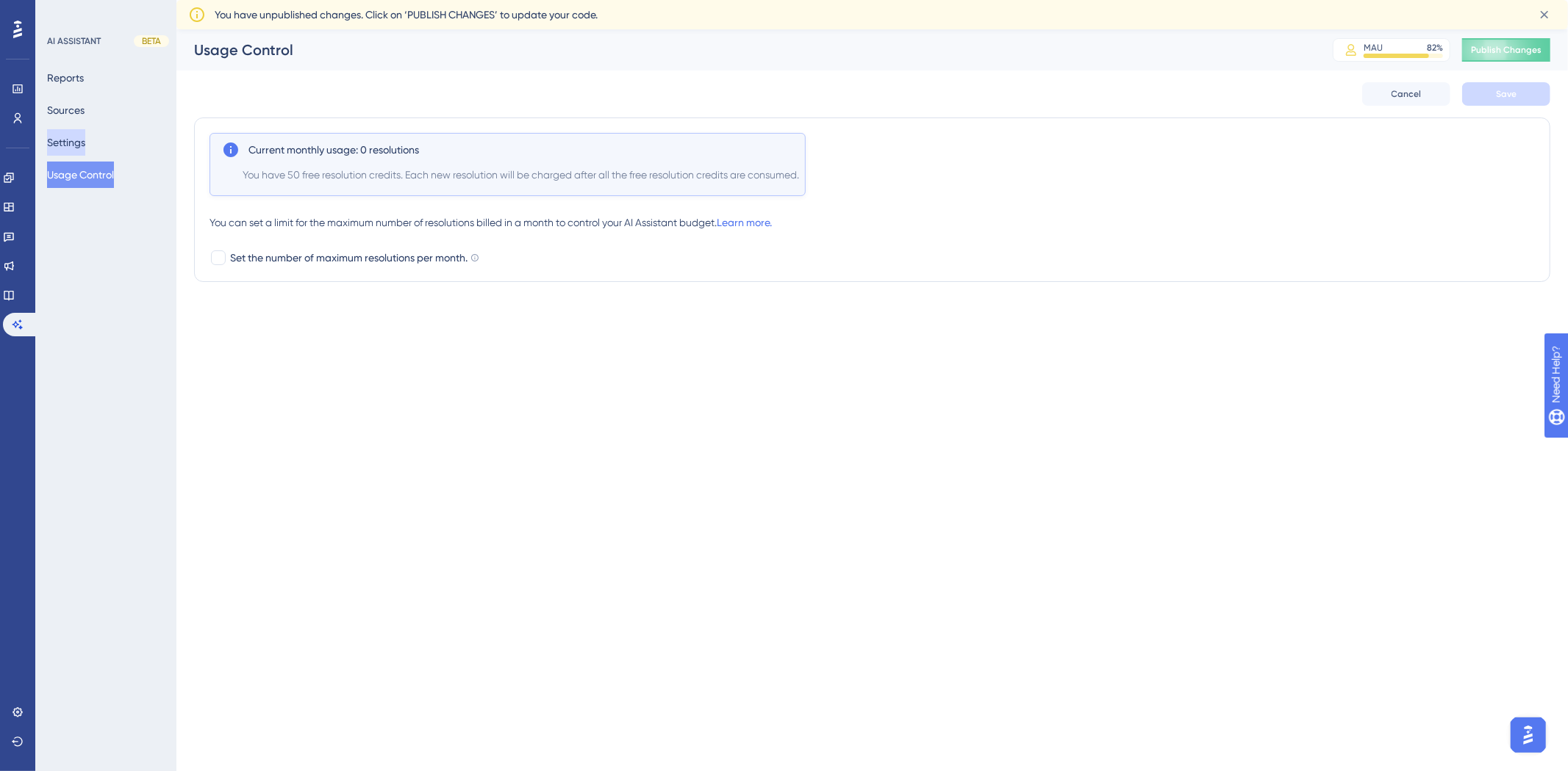
click at [85, 143] on button "Settings" at bounding box center [66, 142] width 38 height 26
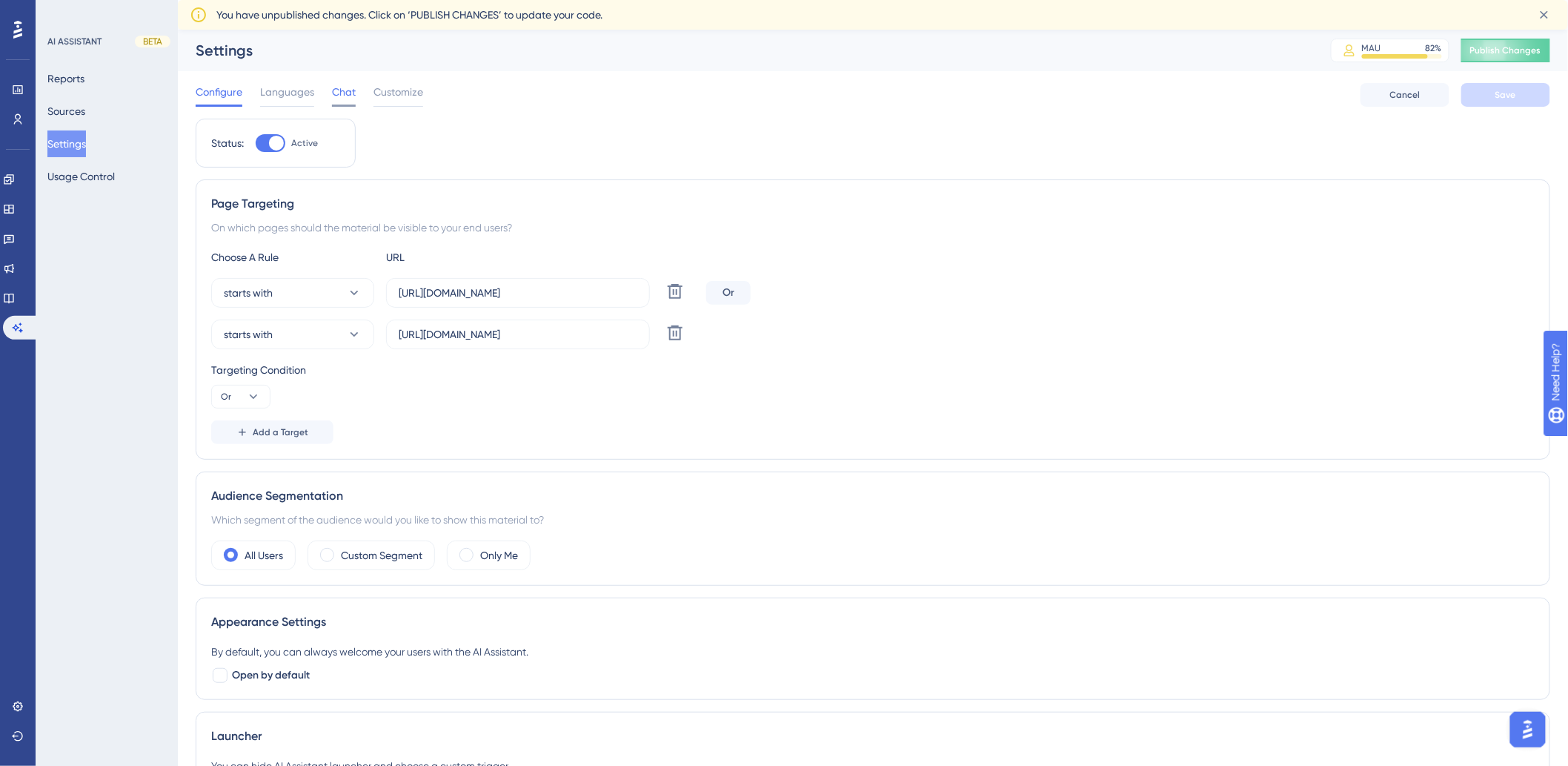
click at [335, 94] on span "Chat" at bounding box center [344, 92] width 24 height 18
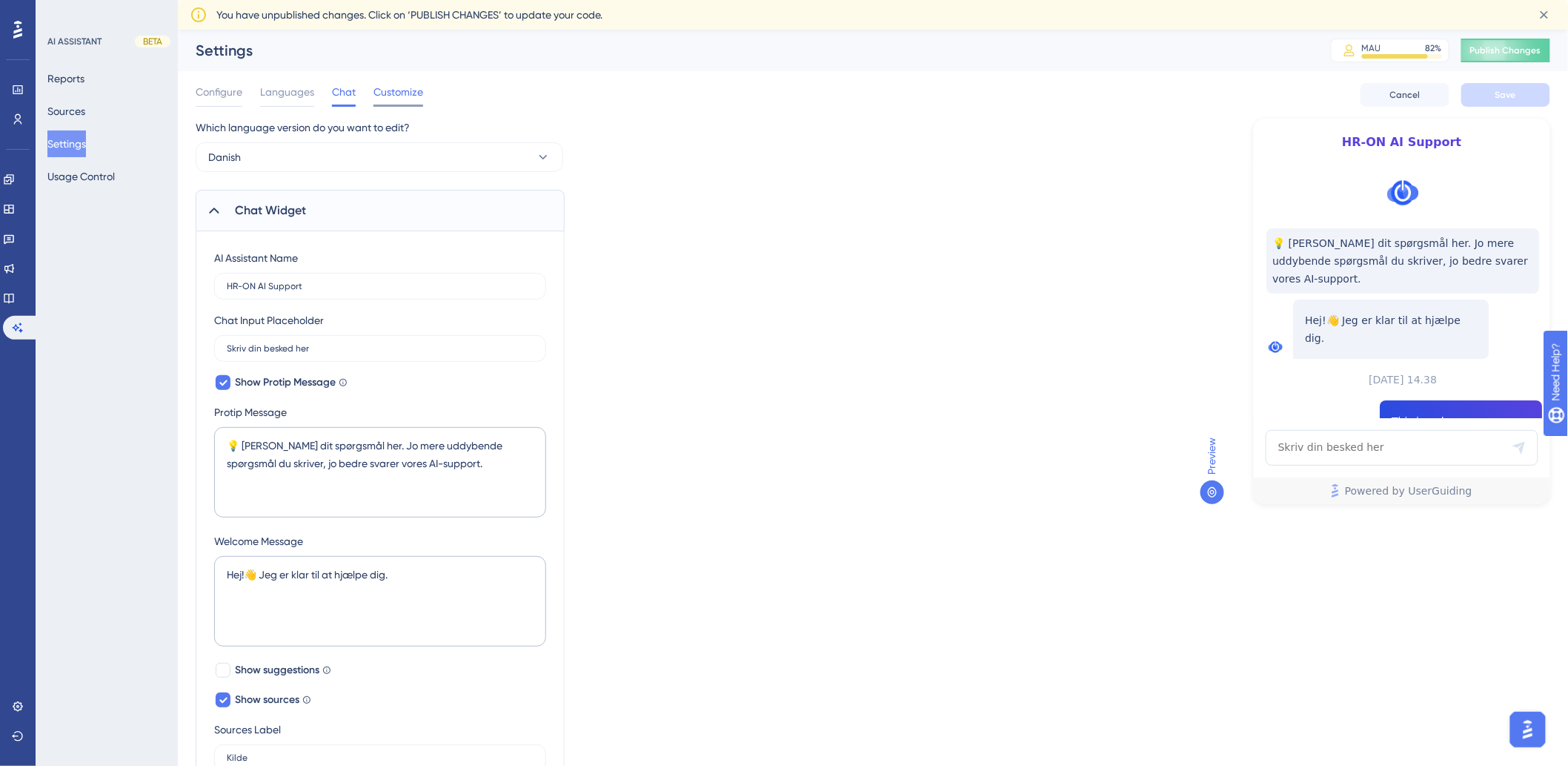
click at [409, 93] on span "Customize" at bounding box center [398, 92] width 50 height 18
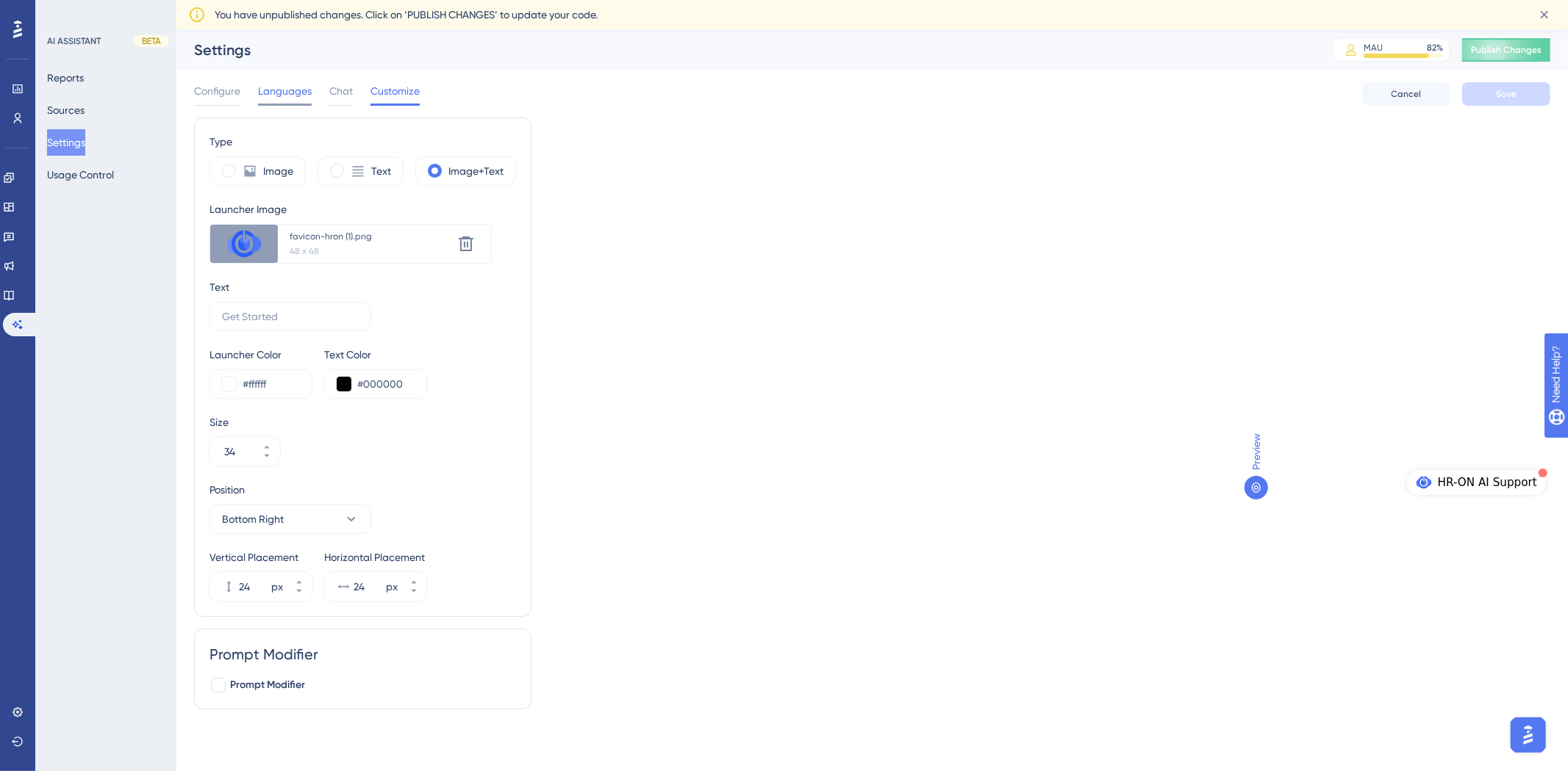
click at [266, 94] on span "Languages" at bounding box center [285, 91] width 53 height 18
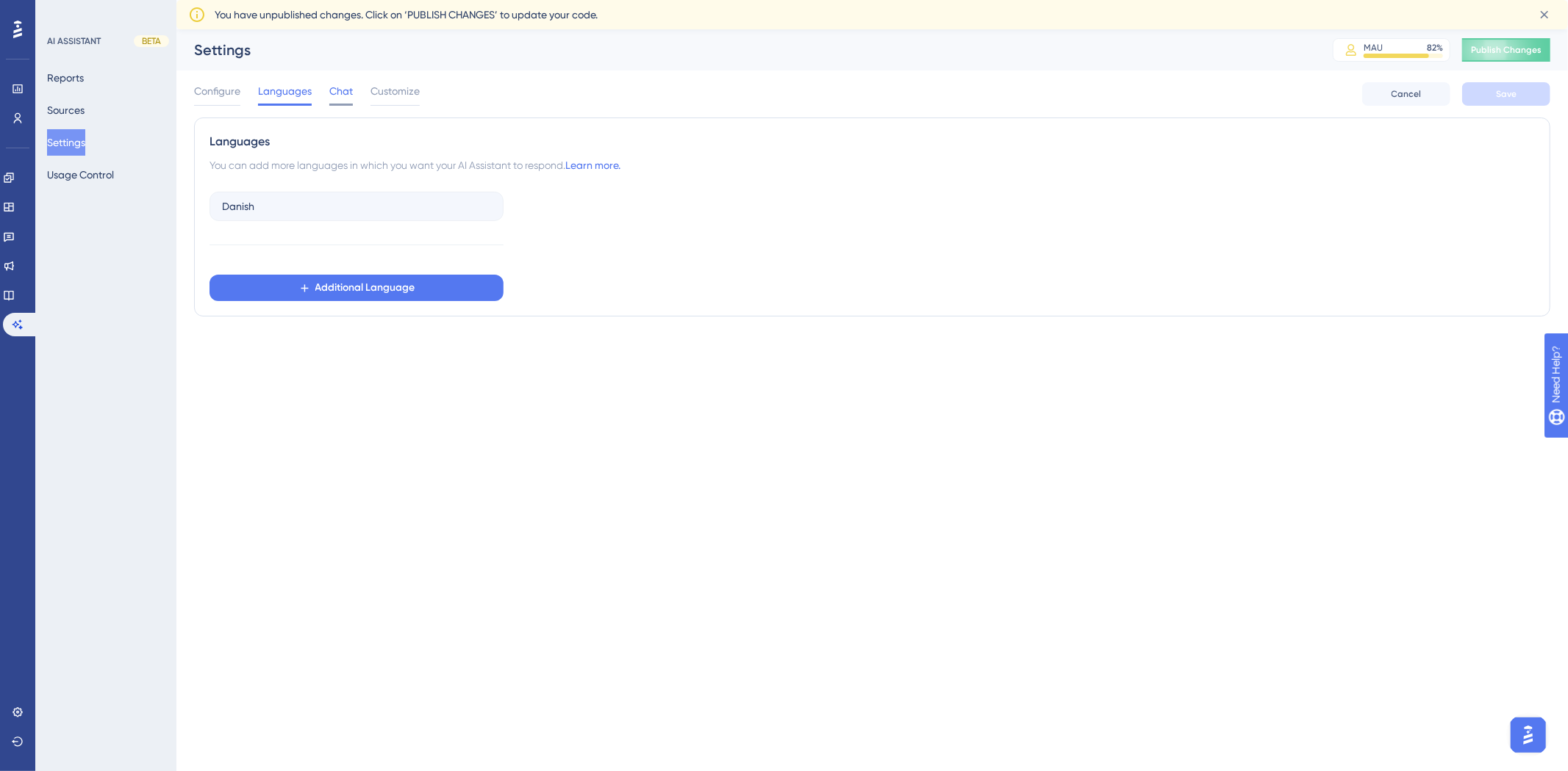
click at [340, 96] on span "Chat" at bounding box center [341, 91] width 23 height 18
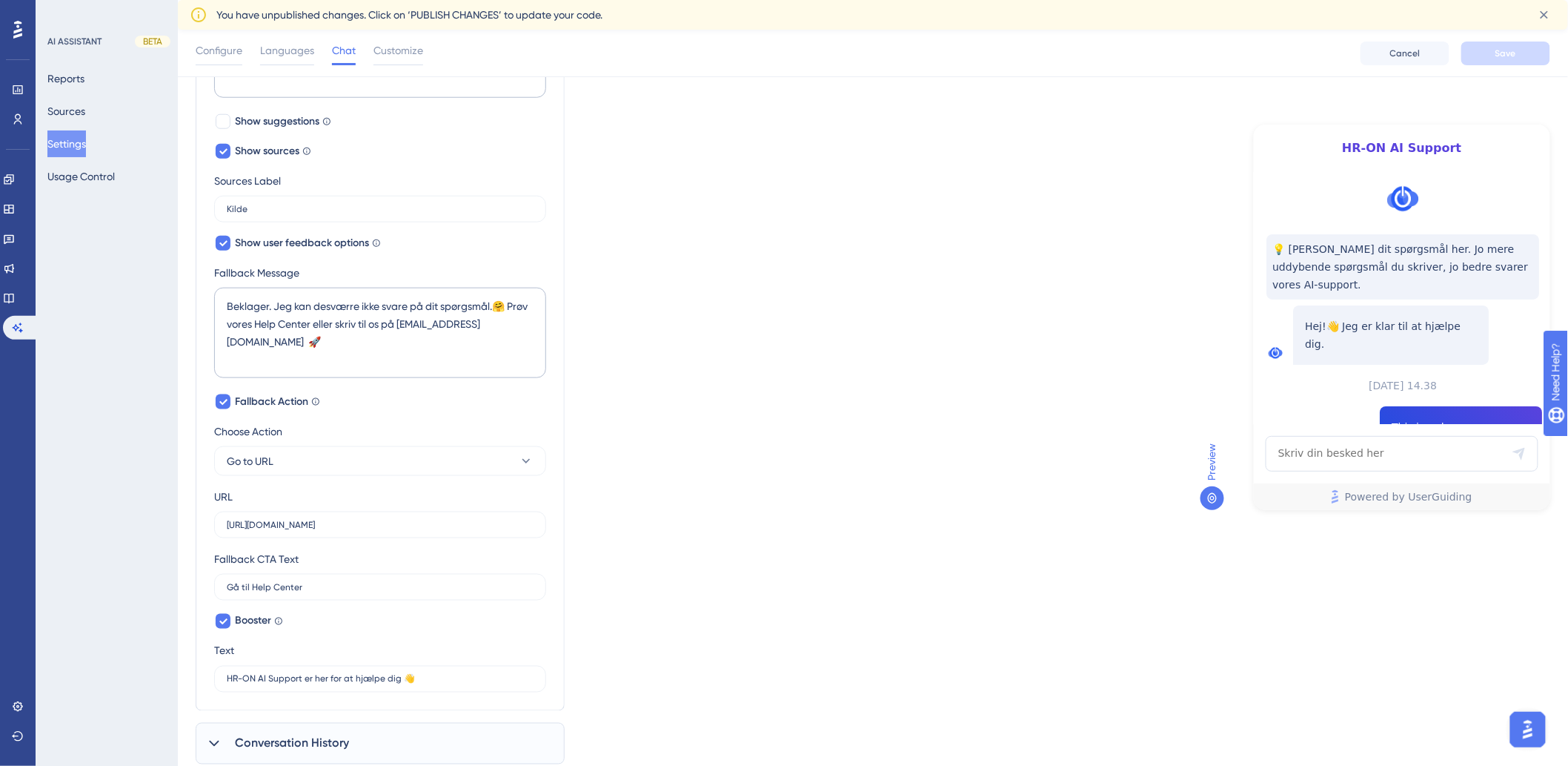
scroll to position [599, 0]
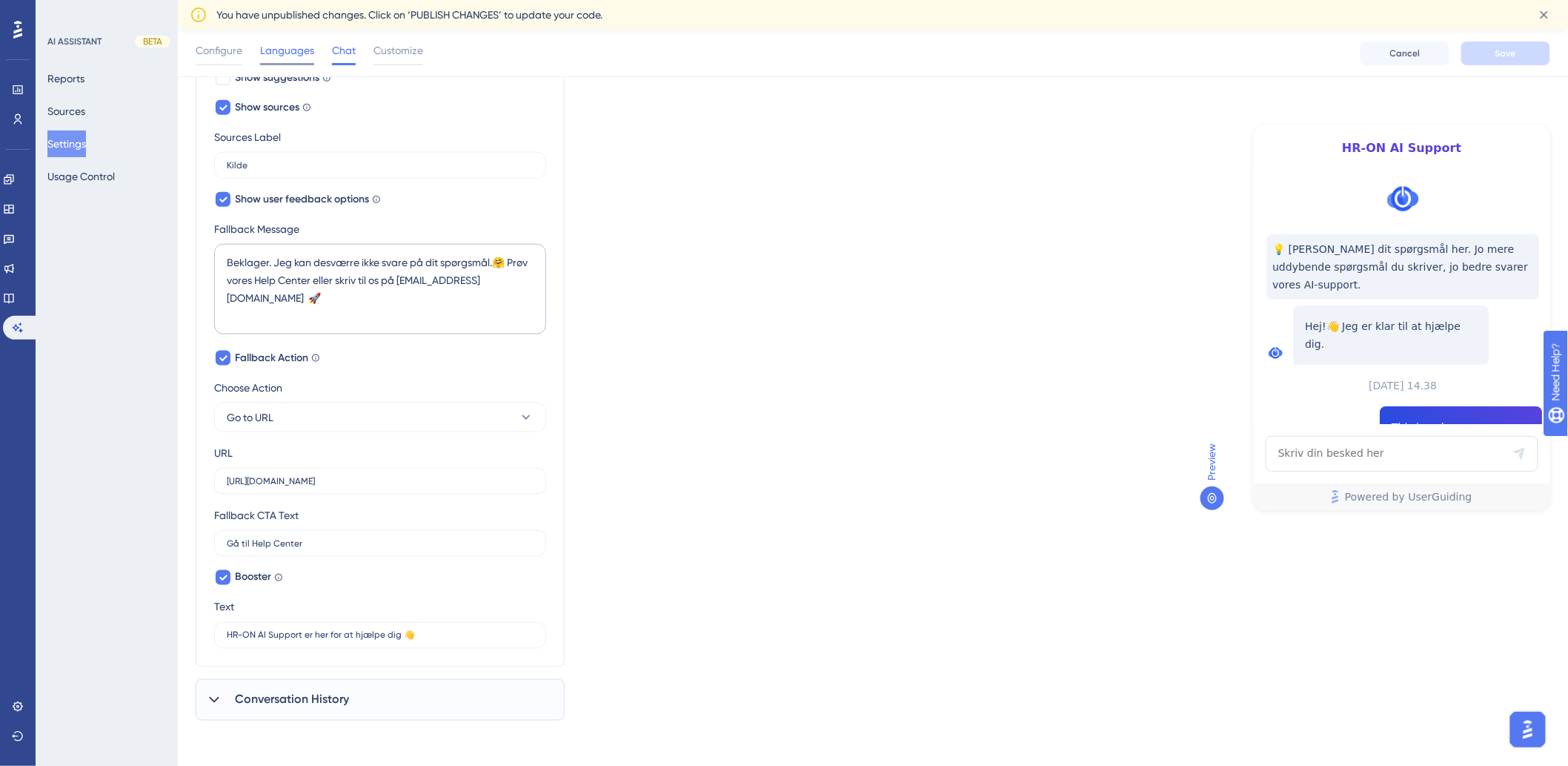
click at [291, 55] on span "Languages" at bounding box center [287, 50] width 54 height 18
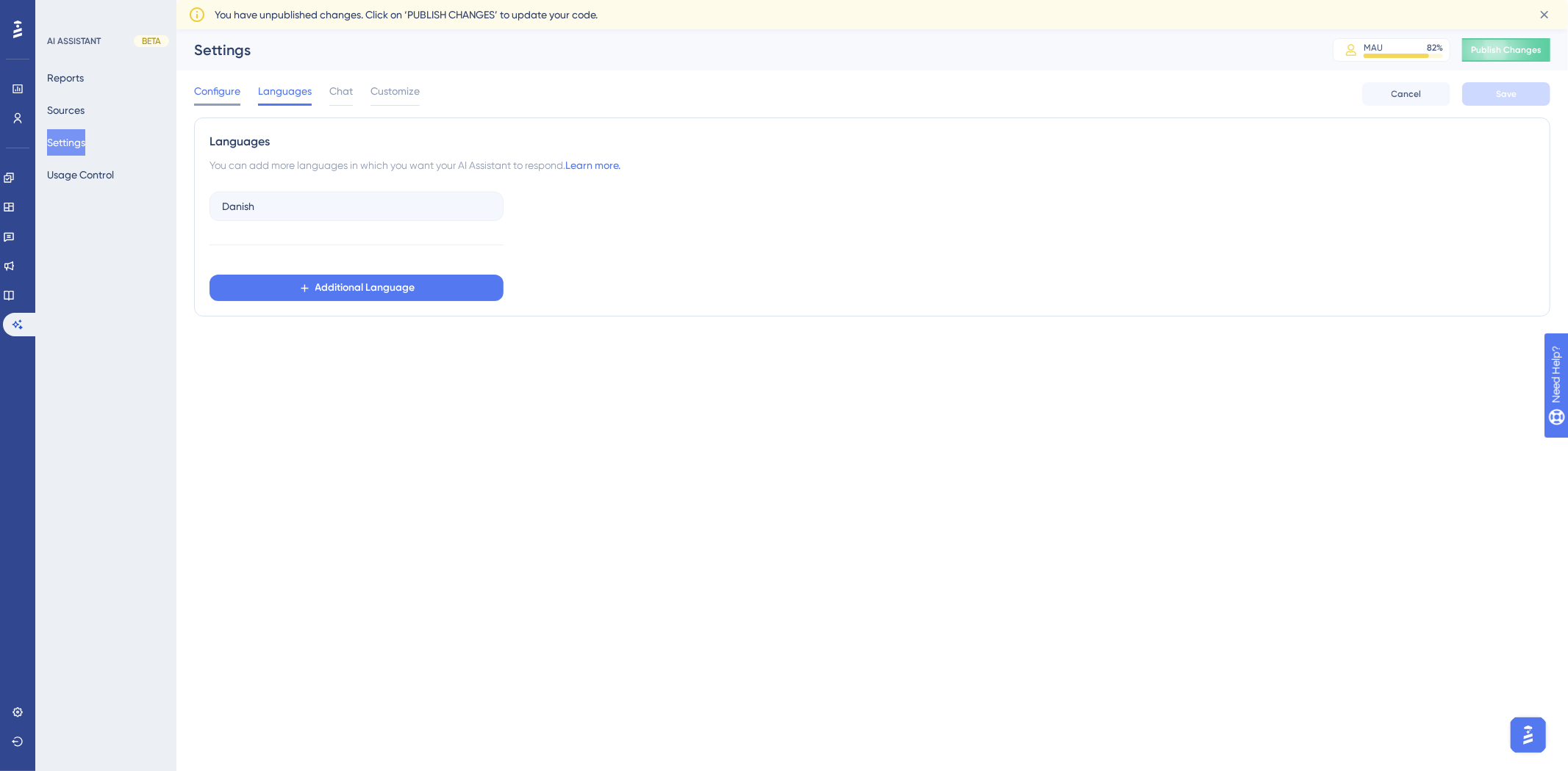
click at [210, 95] on span "Configure" at bounding box center [216, 91] width 46 height 18
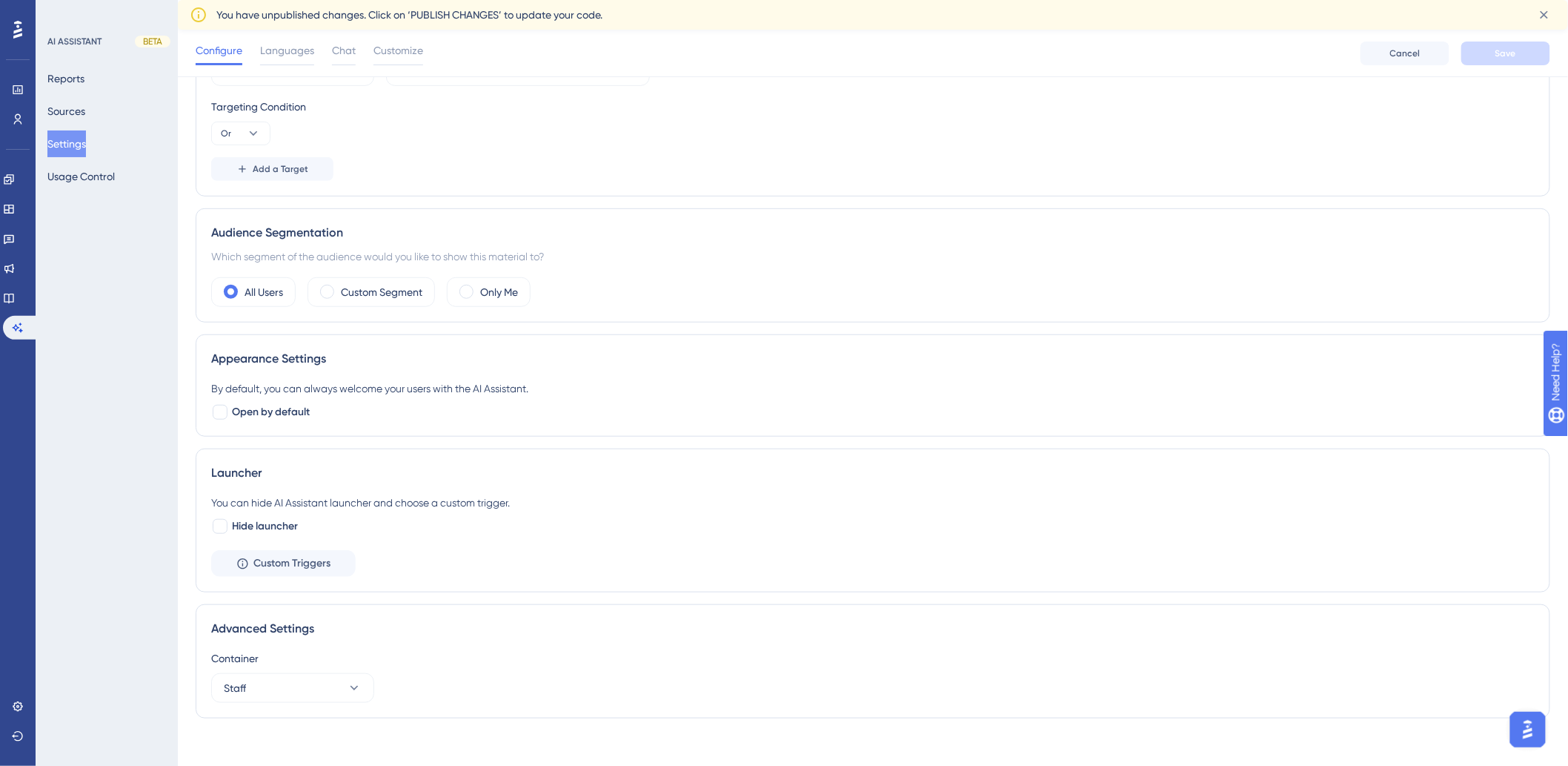
scroll to position [281, 0]
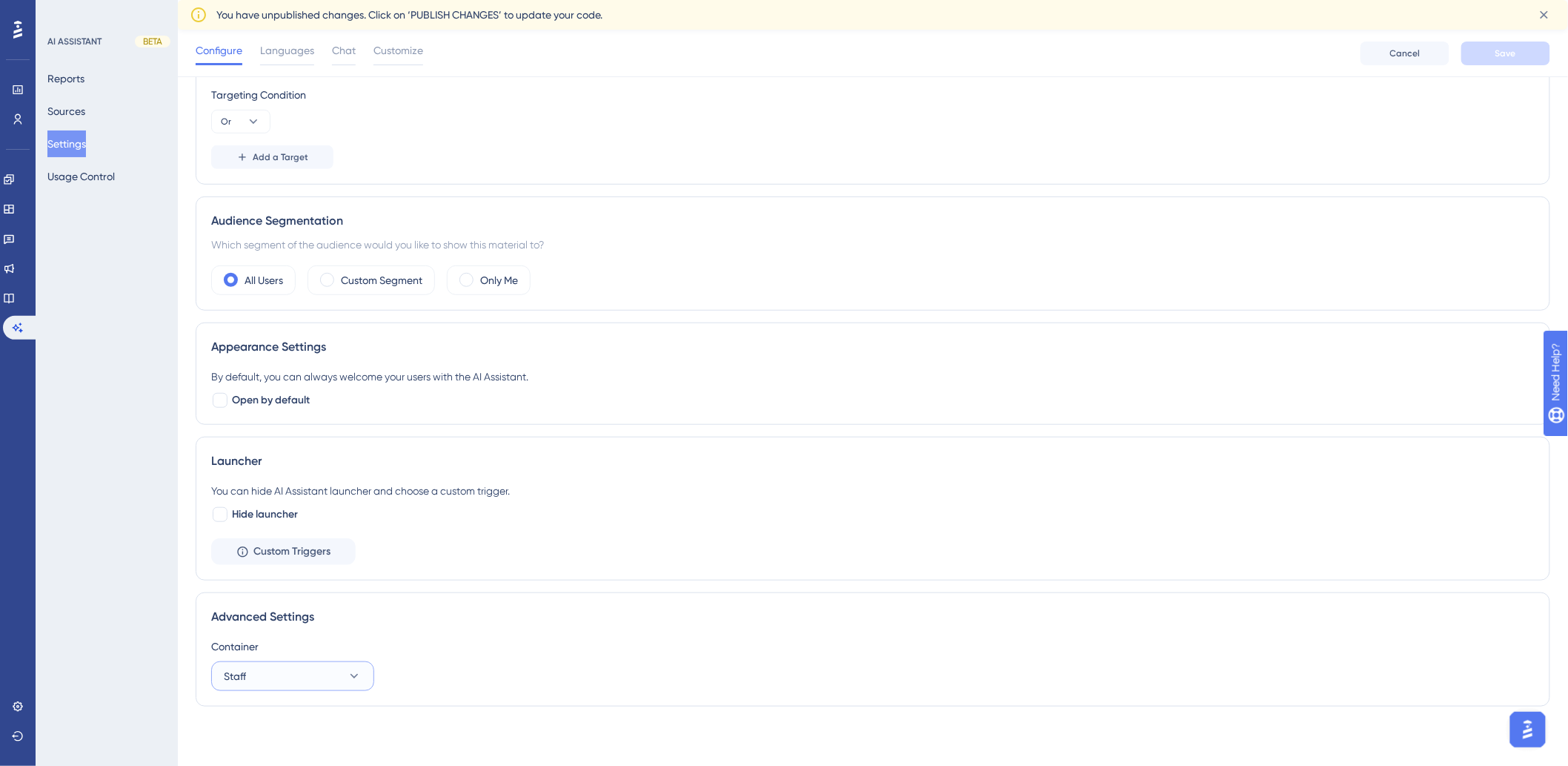
click at [260, 672] on button "Staff" at bounding box center [293, 675] width 163 height 29
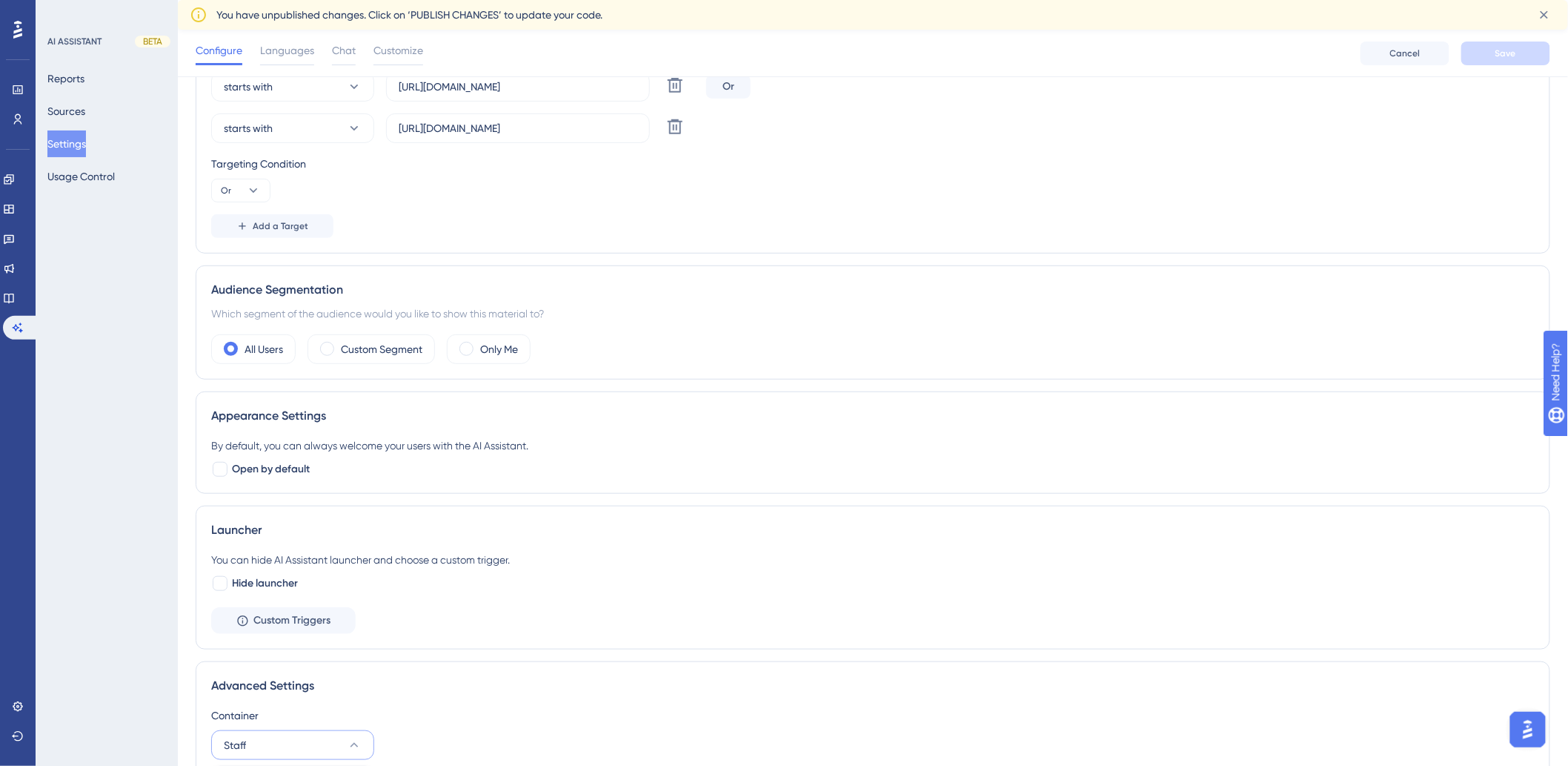
scroll to position [292, 0]
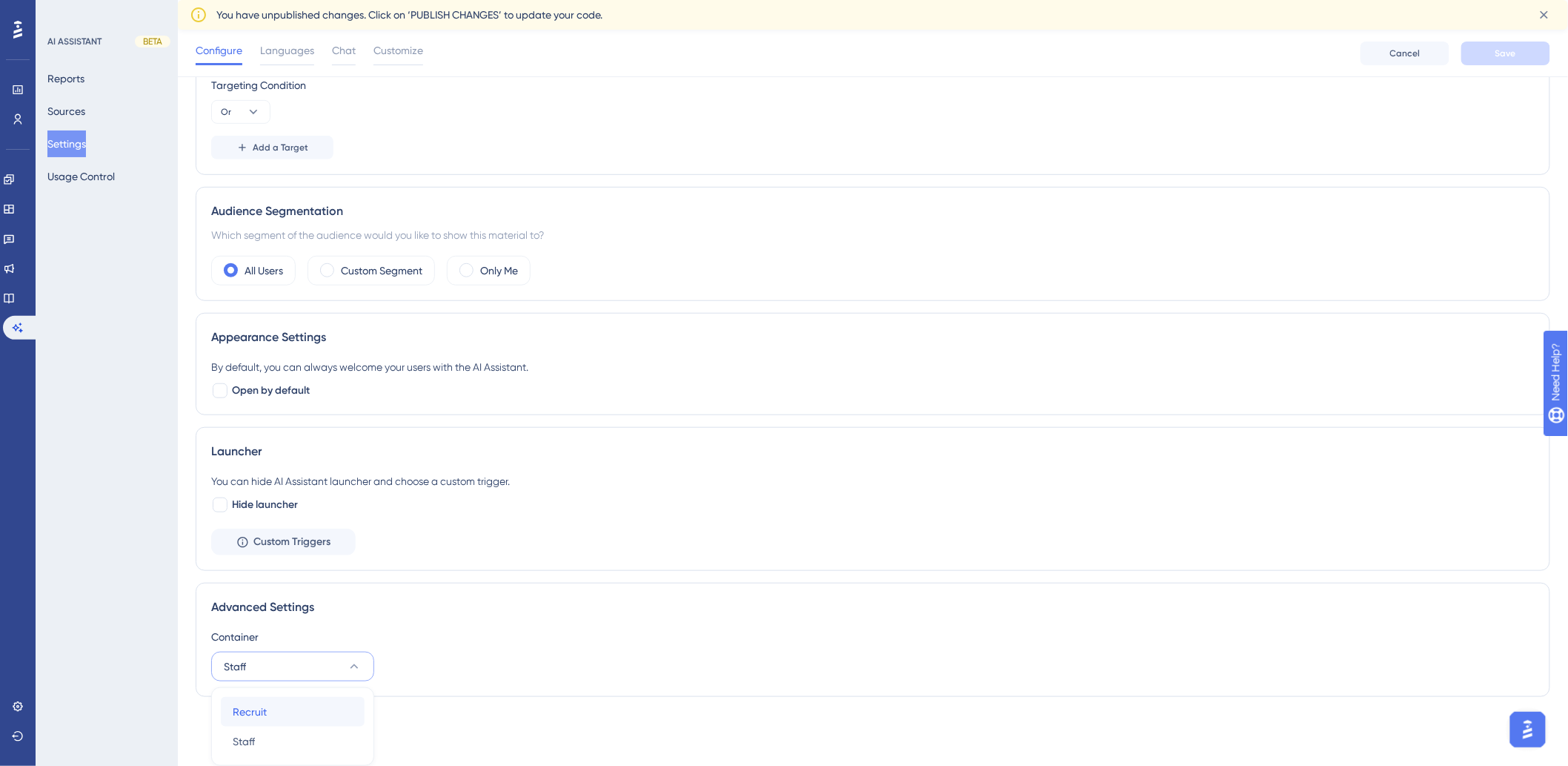
click at [312, 716] on div "Recruit Recruit" at bounding box center [293, 711] width 120 height 29
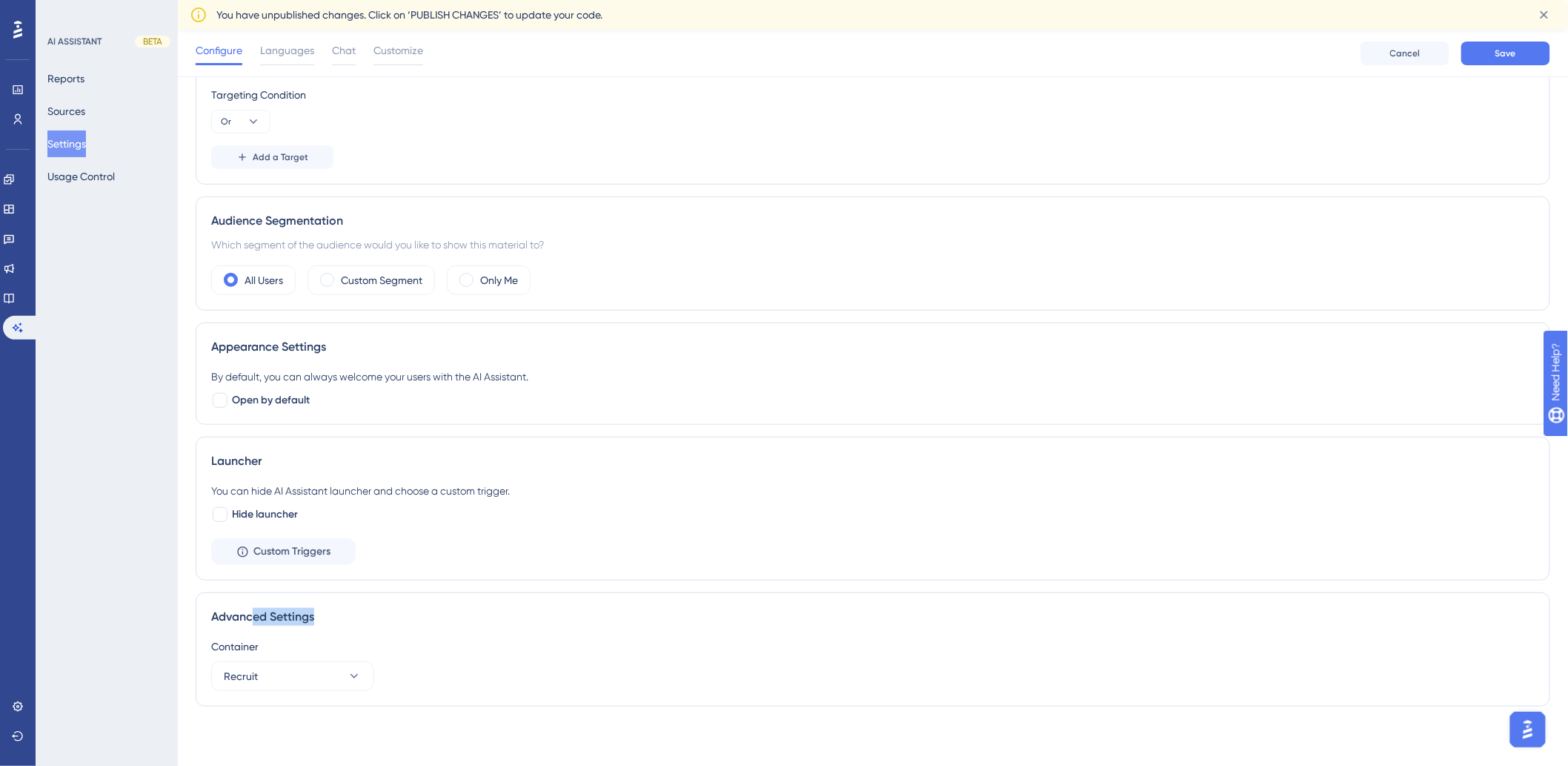
drag, startPoint x: 250, startPoint y: 619, endPoint x: 321, endPoint y: 616, distance: 71.1
click at [321, 616] on div "Advanced Settings" at bounding box center [873, 617] width 1324 height 18
drag, startPoint x: 205, startPoint y: 647, endPoint x: 295, endPoint y: 648, distance: 90.0
click at [294, 650] on div "Advanced Settings Container Recruit" at bounding box center [872, 649] width 1355 height 114
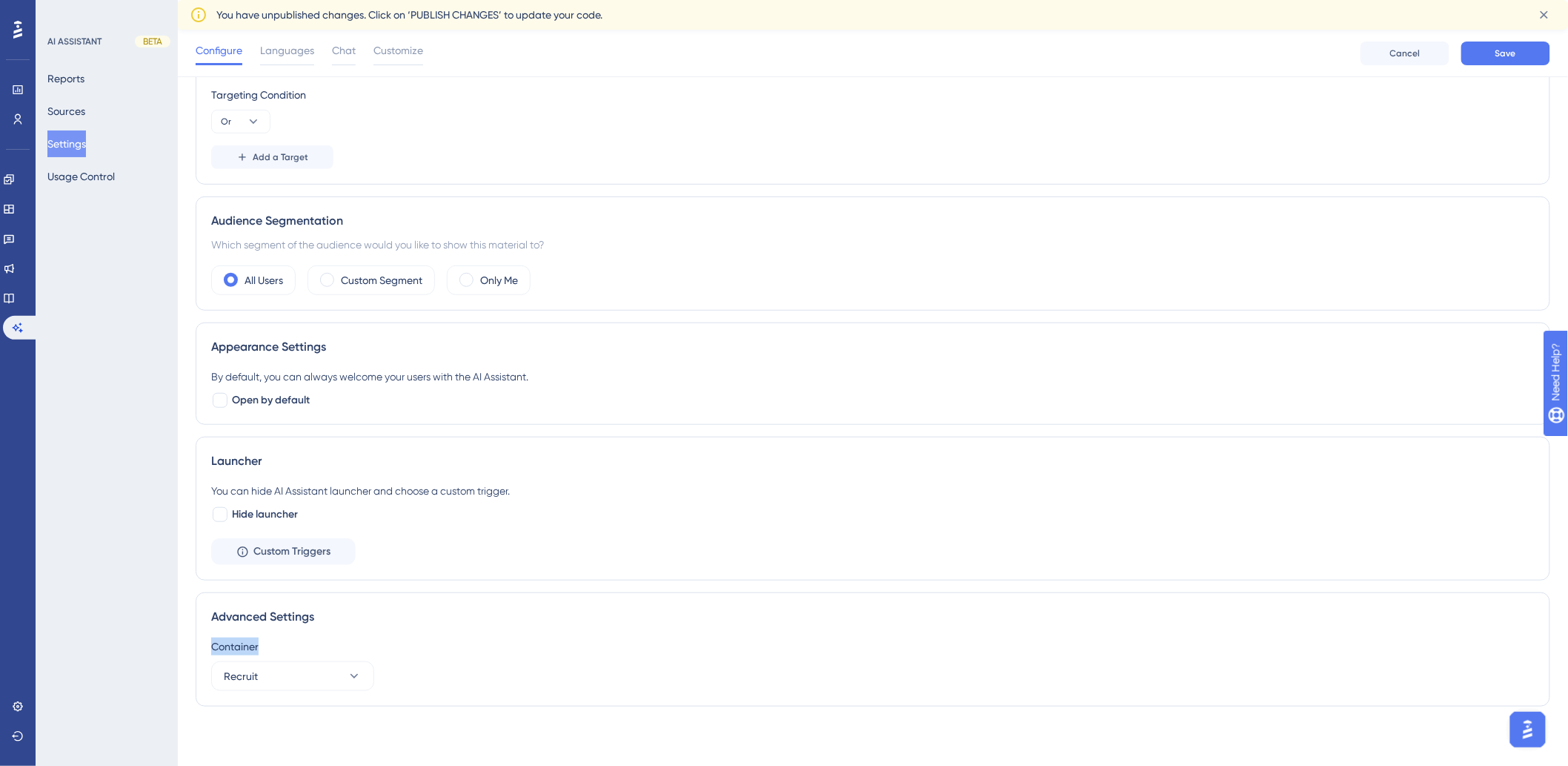
click at [295, 648] on div "Container" at bounding box center [873, 646] width 1324 height 18
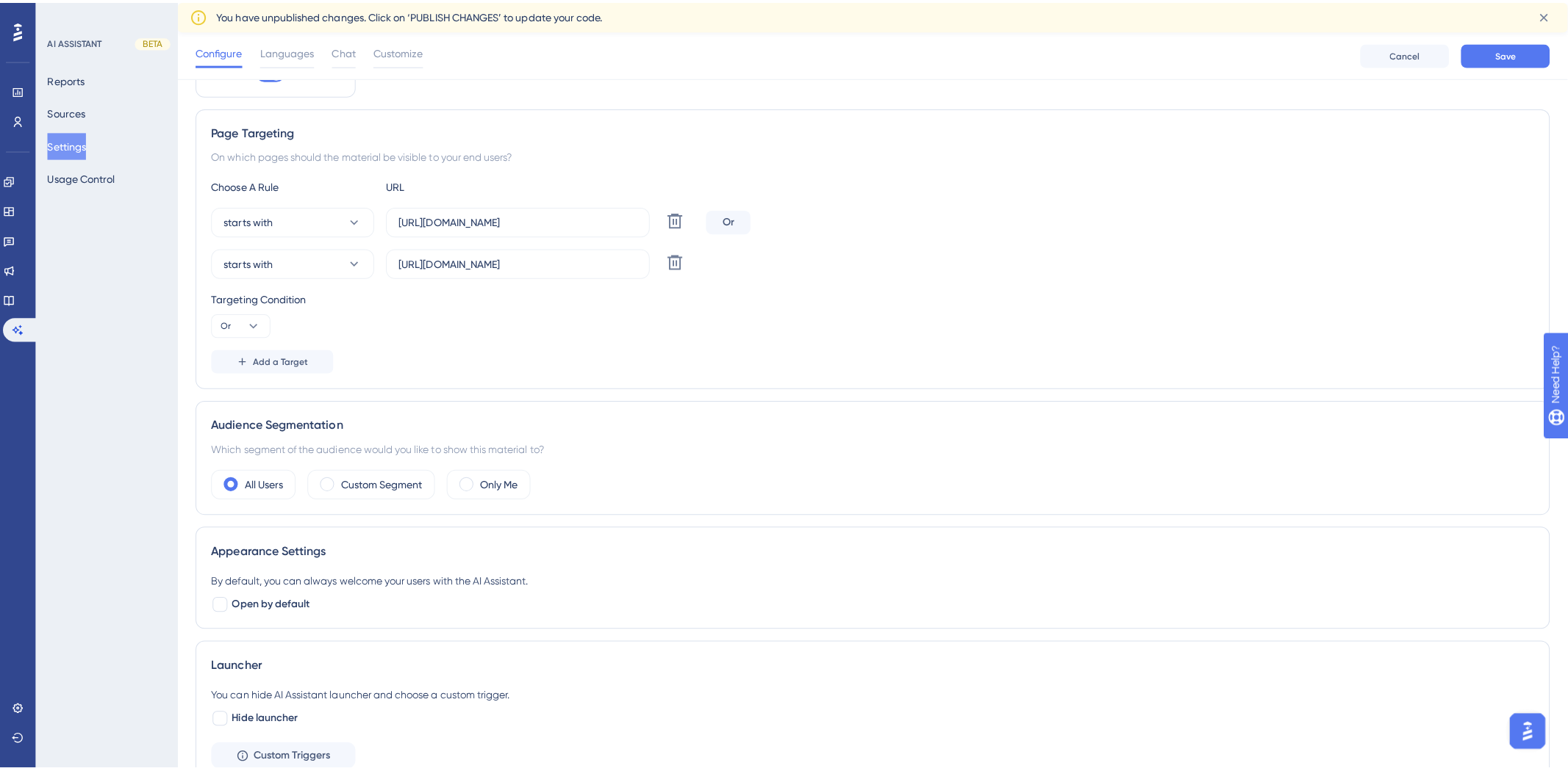
scroll to position [0, 0]
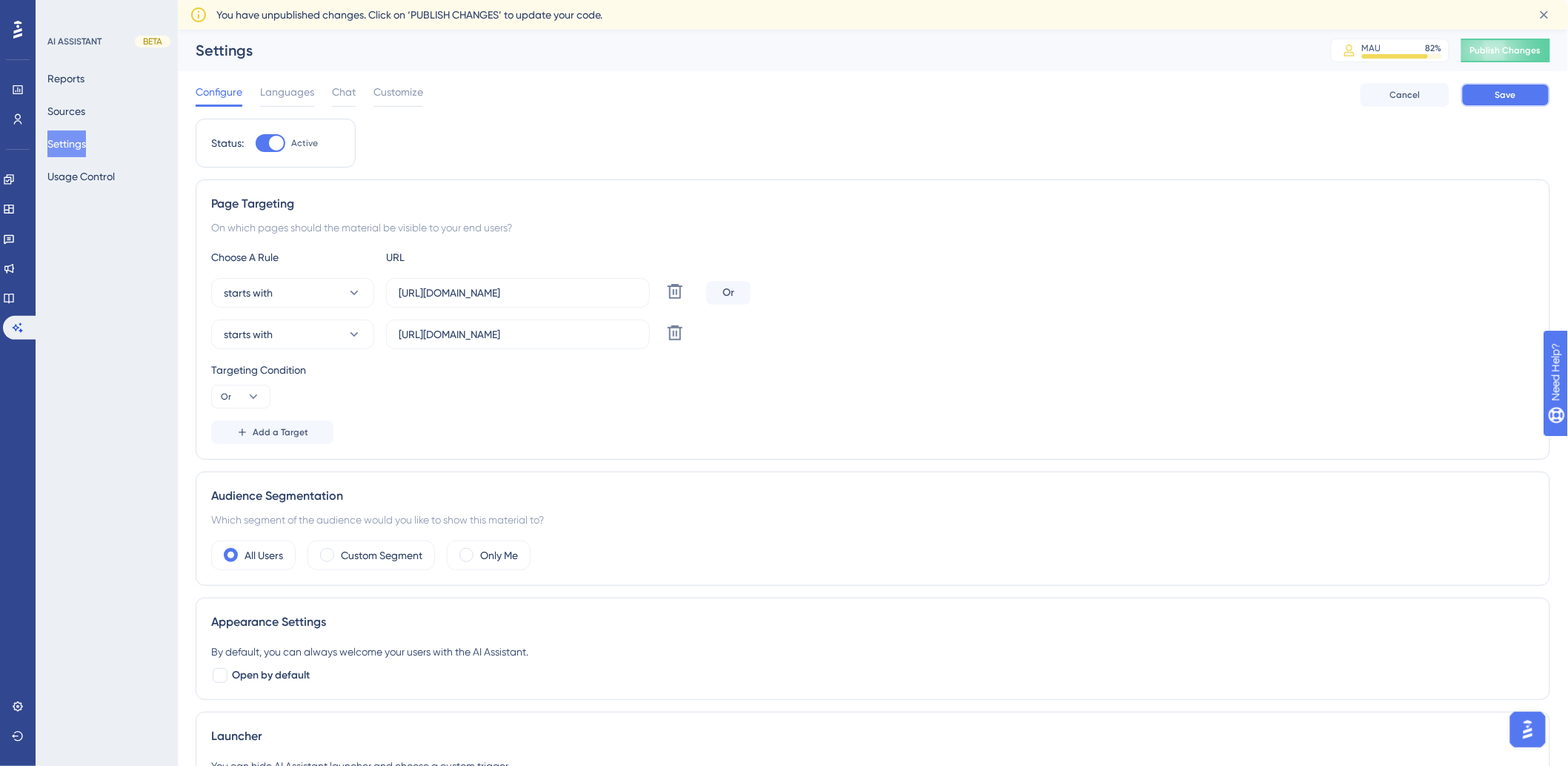
click at [1509, 97] on span "Save" at bounding box center [1506, 94] width 21 height 12
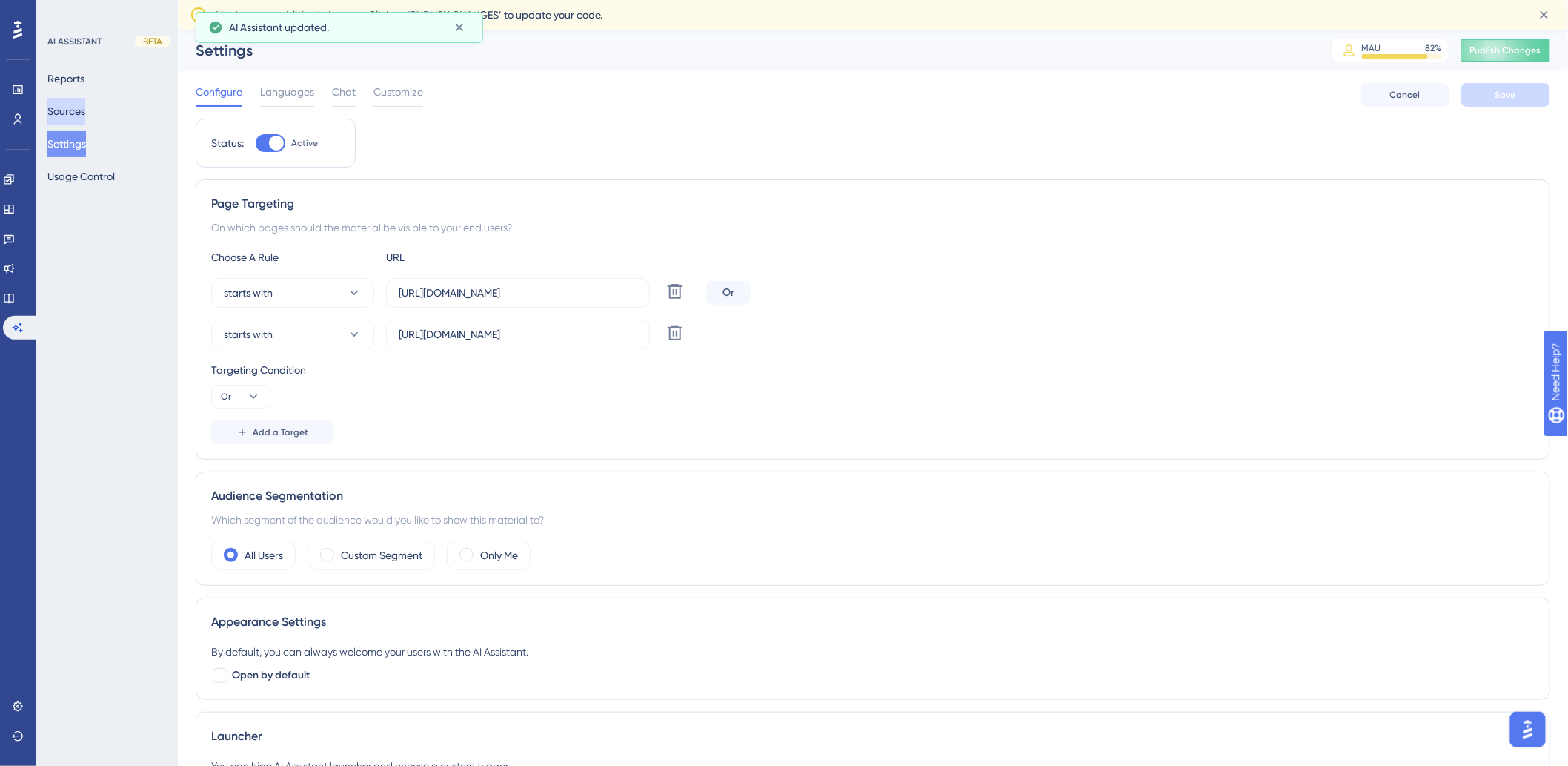
click at [85, 112] on button "Sources" at bounding box center [66, 111] width 38 height 26
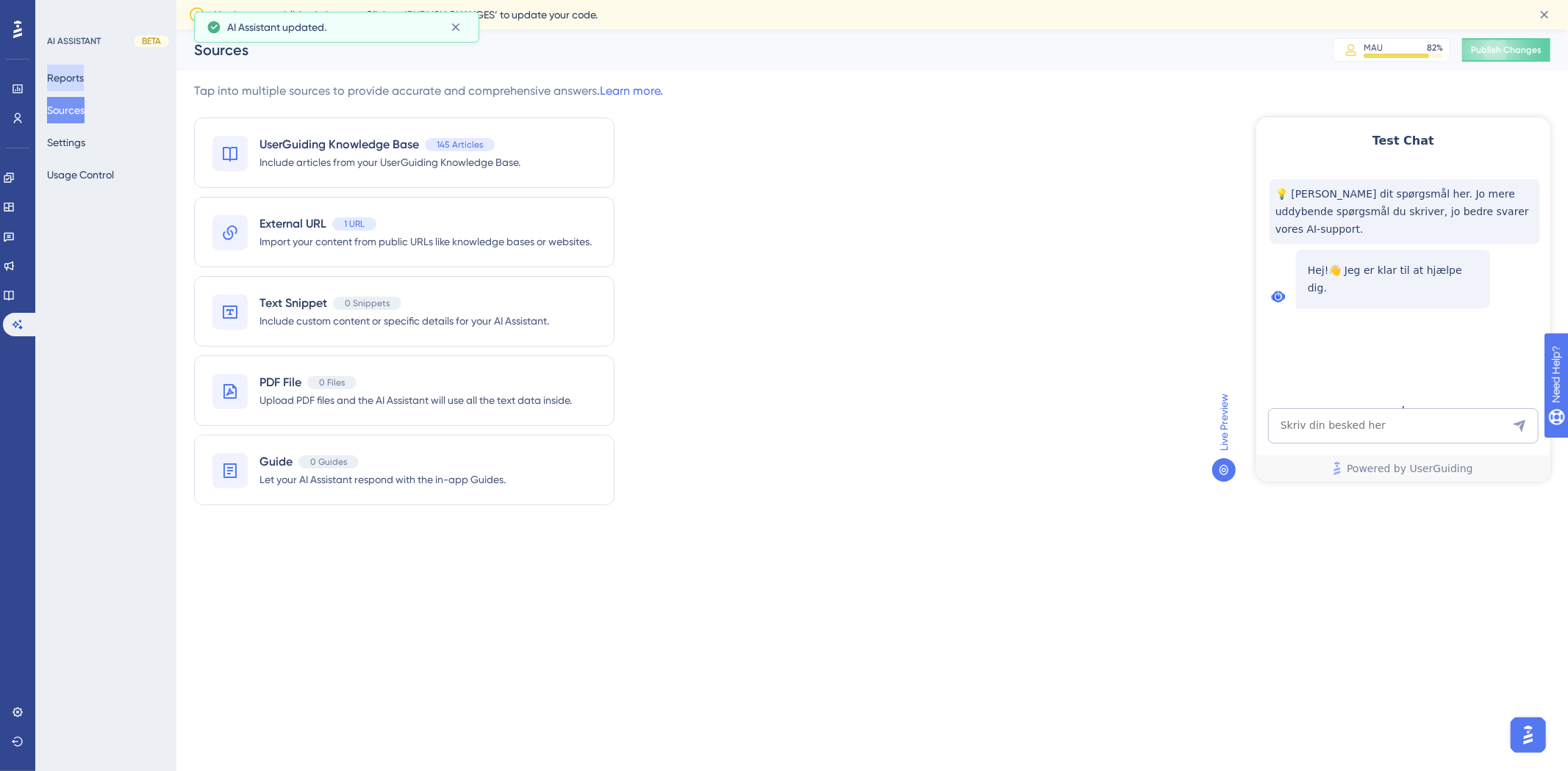
click at [74, 79] on button "Reports" at bounding box center [65, 78] width 37 height 26
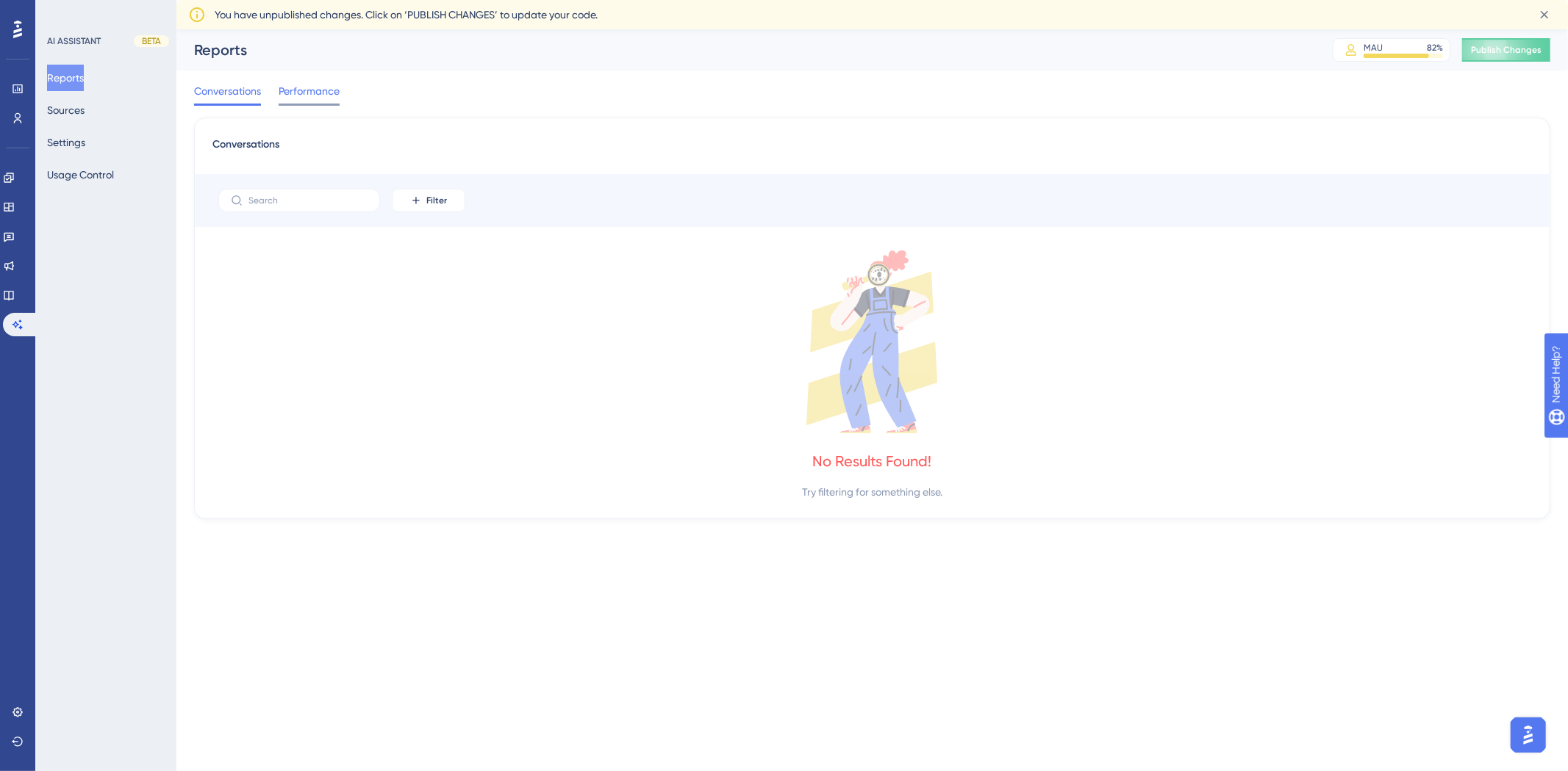
click at [317, 93] on span "Performance" at bounding box center [309, 91] width 61 height 18
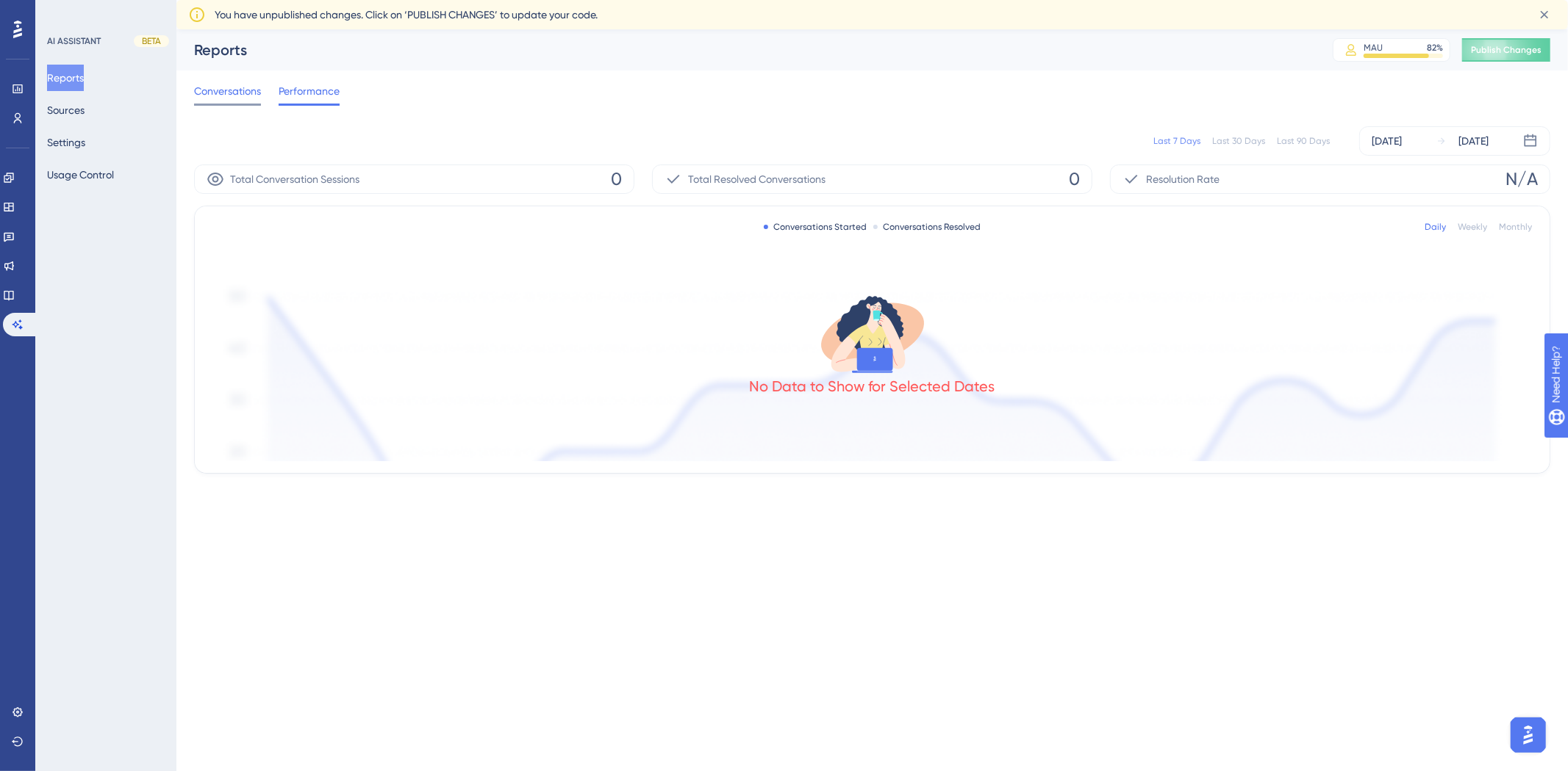
click at [248, 94] on span "Conversations" at bounding box center [227, 91] width 66 height 18
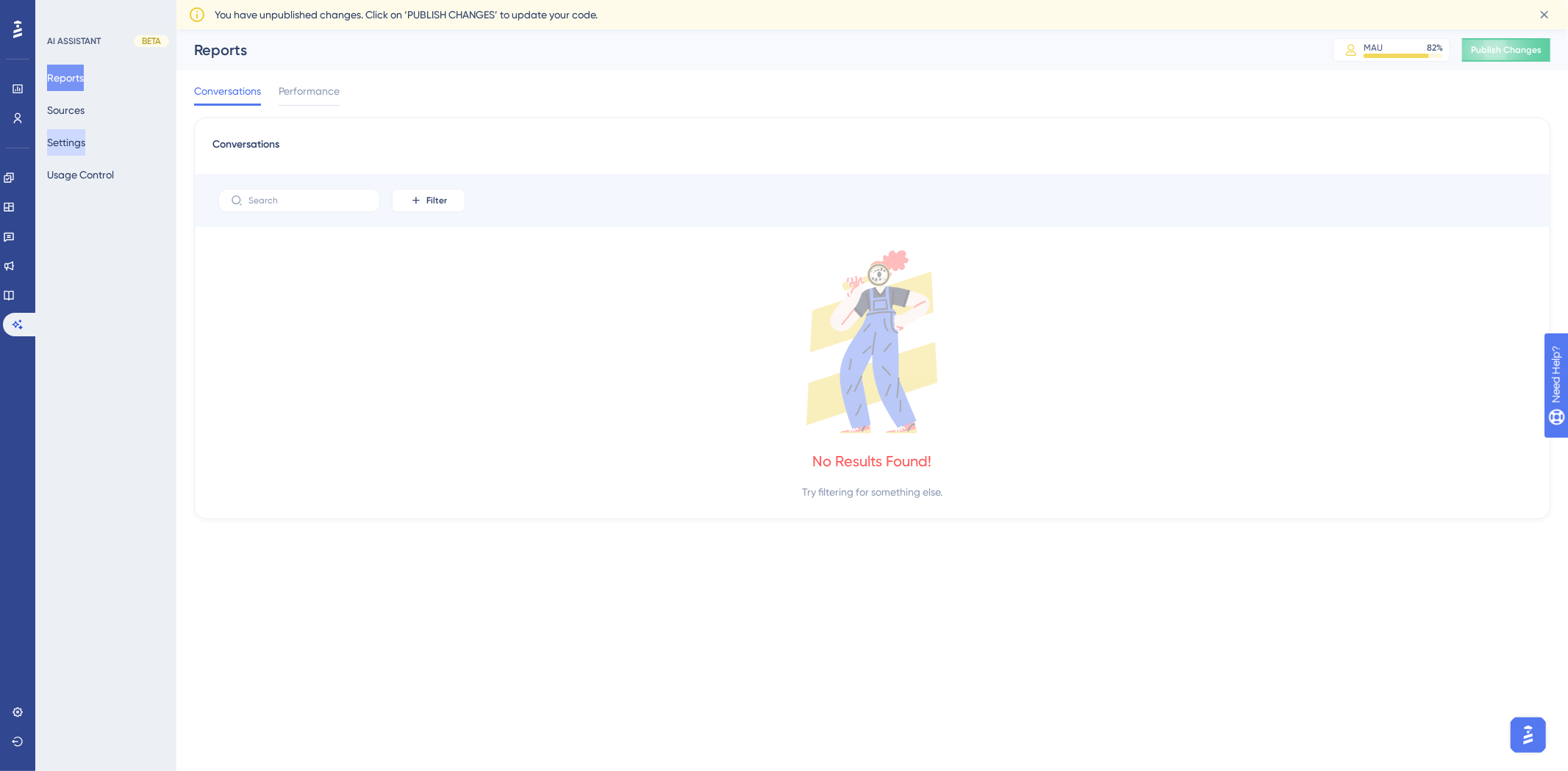
click at [66, 145] on button "Settings" at bounding box center [66, 142] width 38 height 26
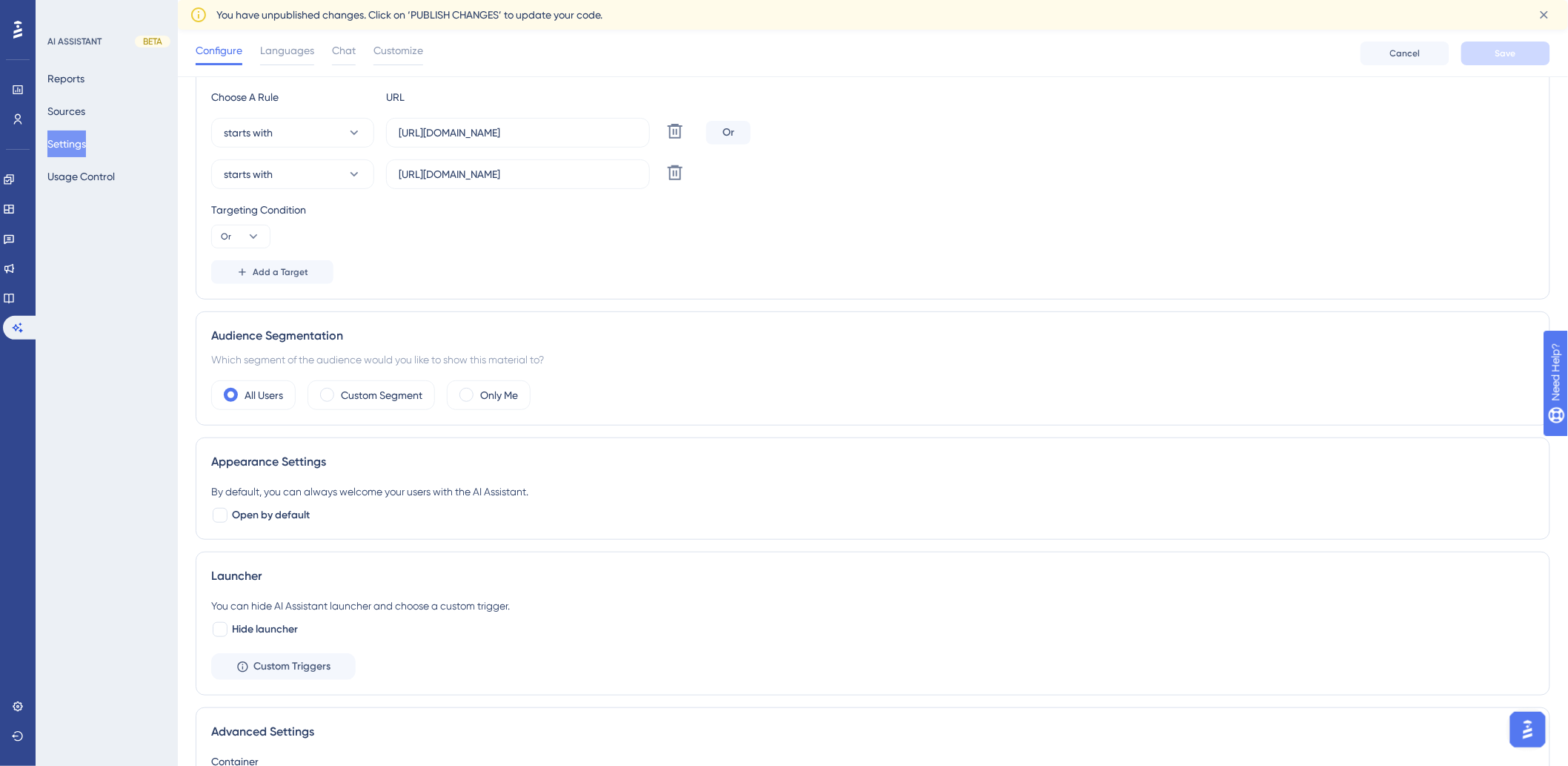
scroll to position [281, 0]
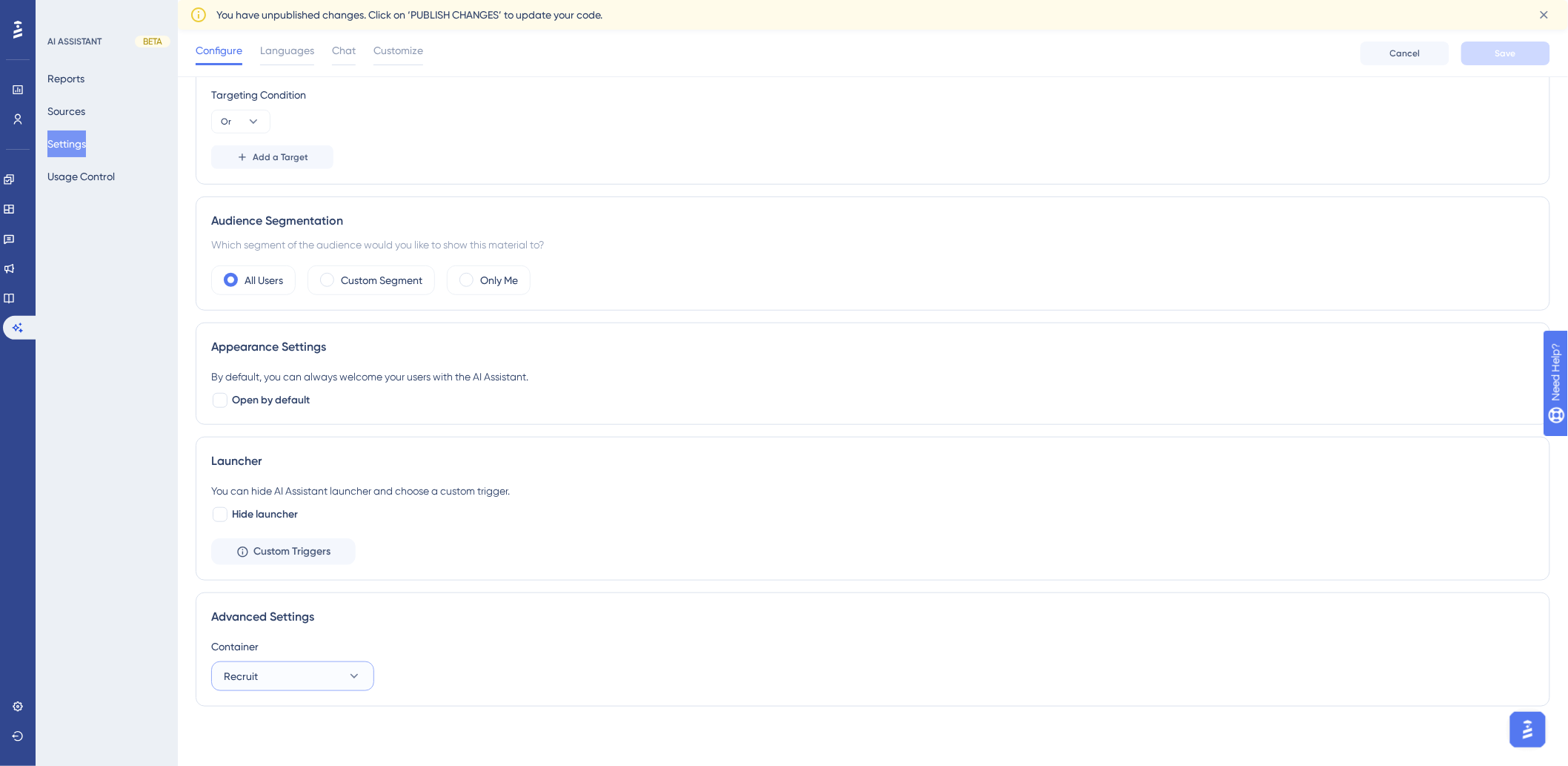
click at [351, 677] on icon at bounding box center [354, 676] width 15 height 15
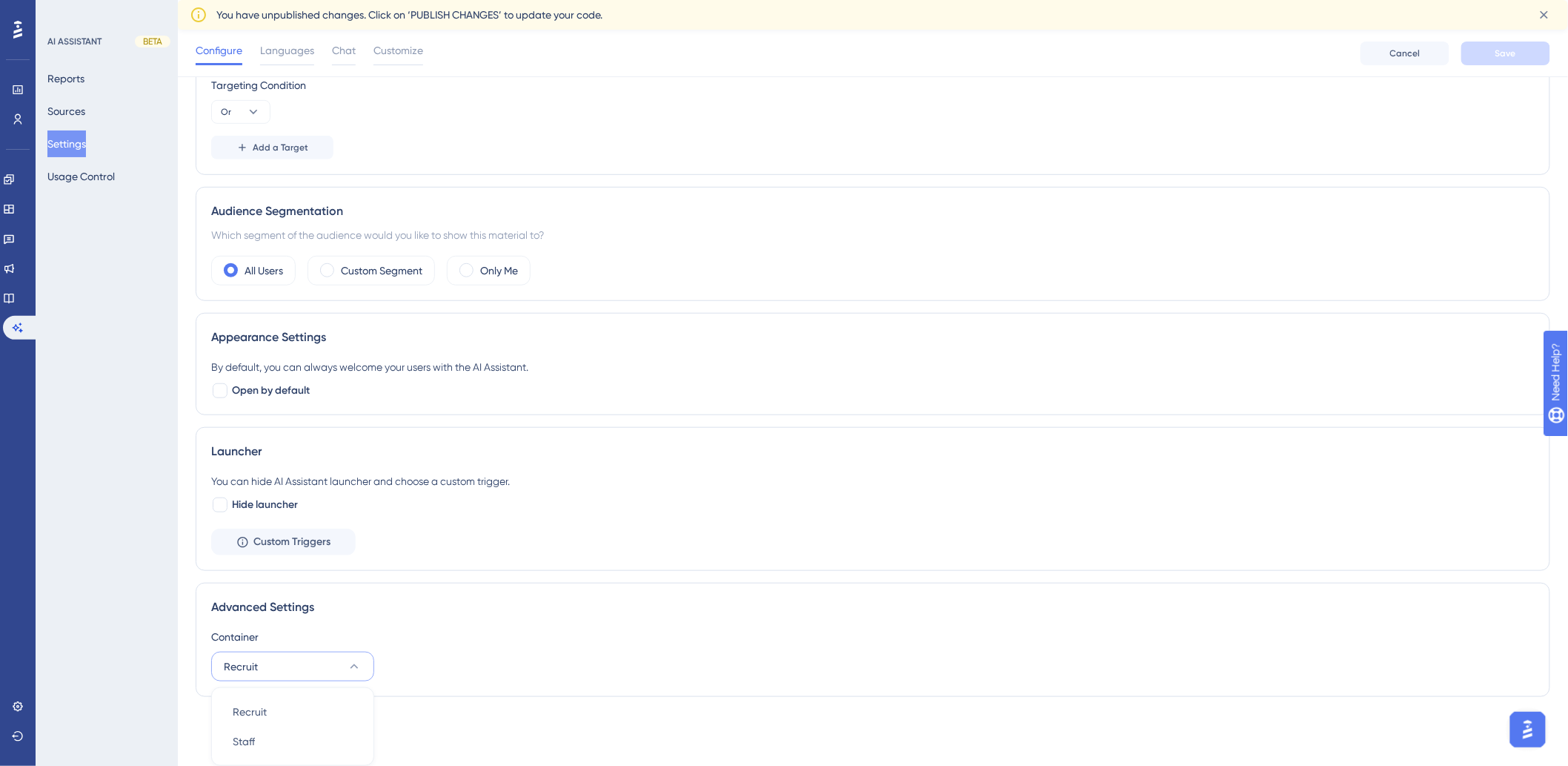
click at [349, 664] on icon at bounding box center [354, 667] width 15 height 15
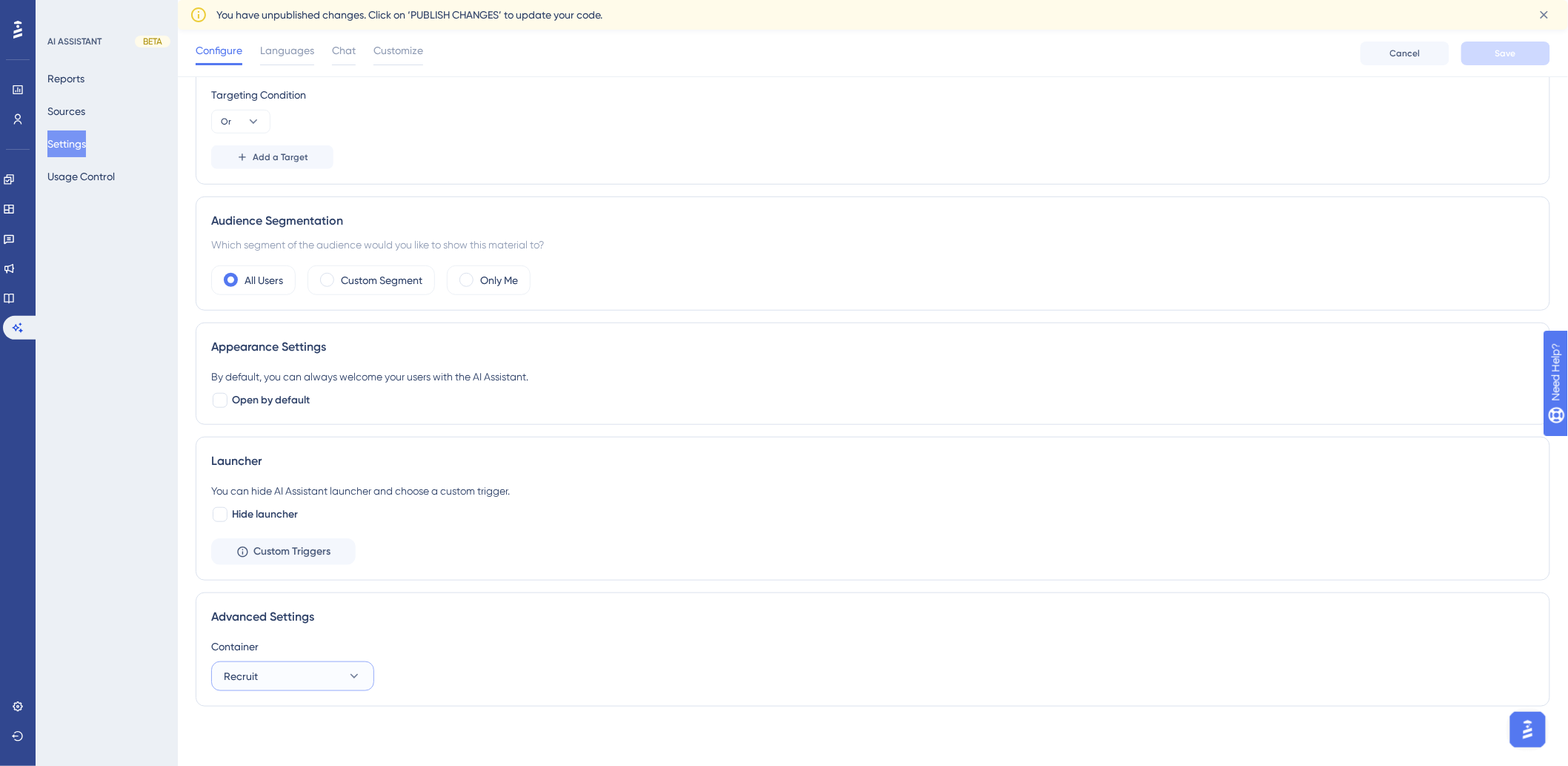
click at [357, 668] on button "Recruit" at bounding box center [293, 675] width 163 height 29
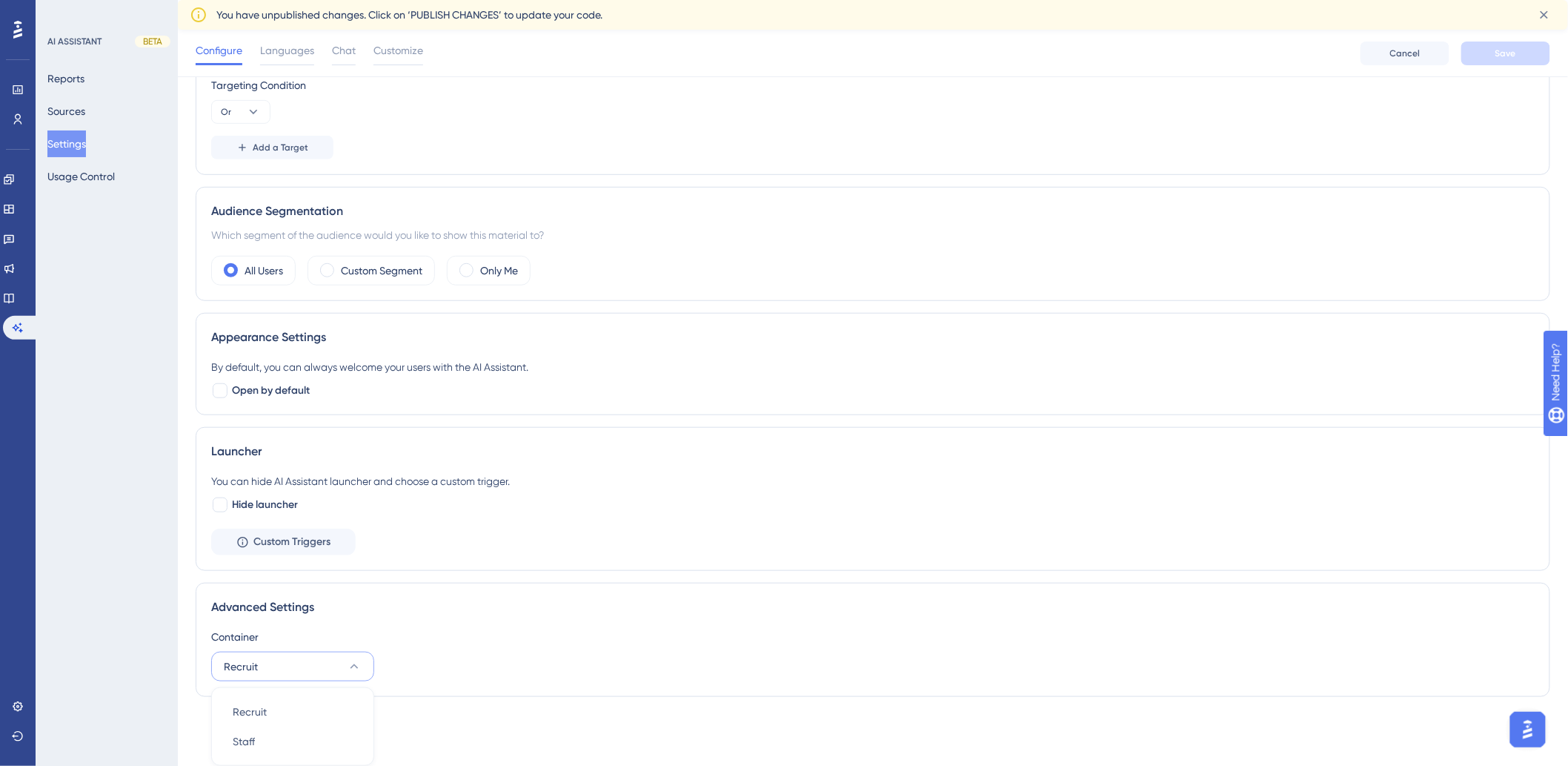
click at [354, 666] on icon at bounding box center [354, 667] width 15 height 15
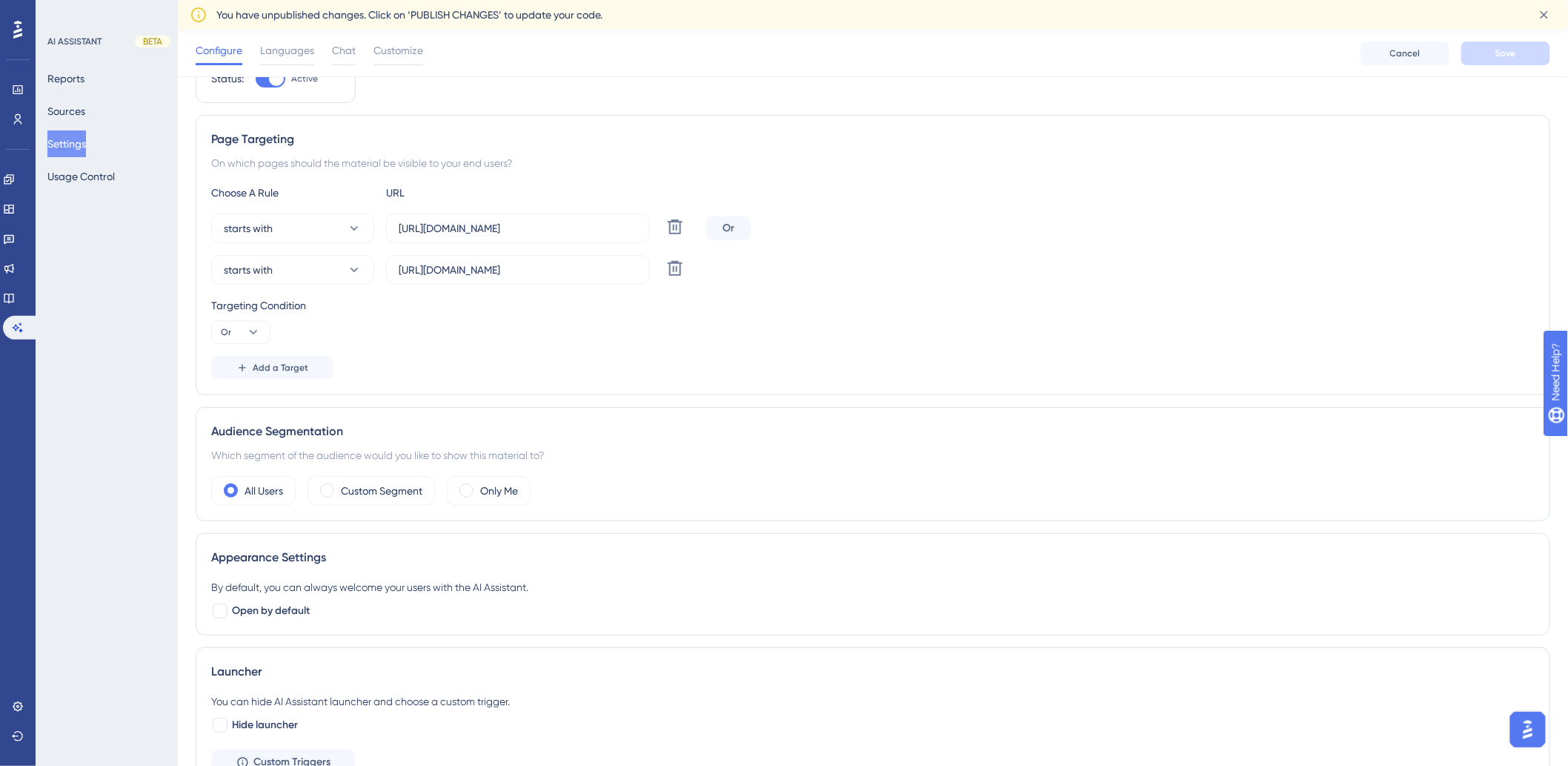
scroll to position [0, 0]
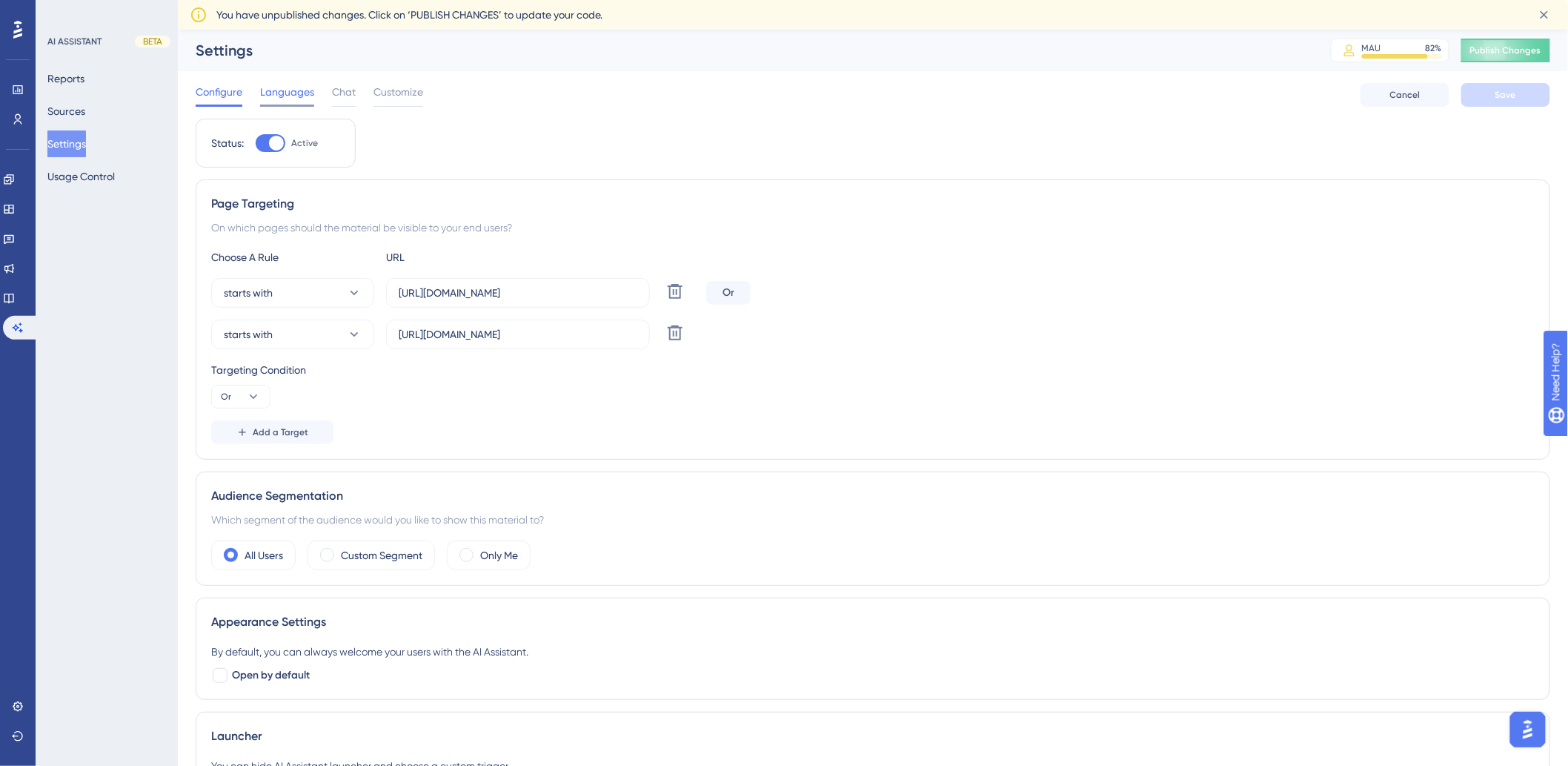
click at [292, 94] on span "Languages" at bounding box center [287, 92] width 54 height 18
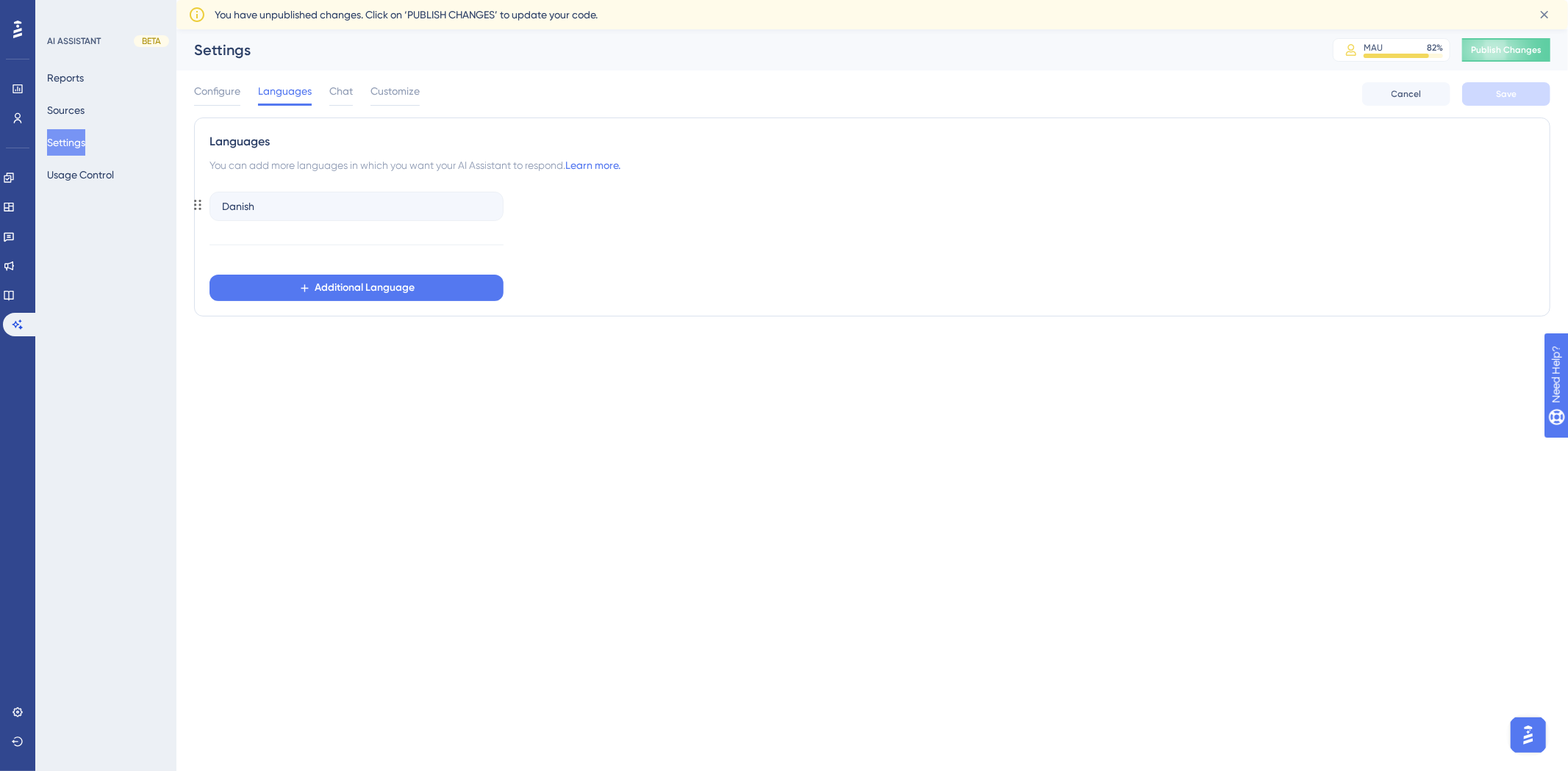
click at [263, 206] on div "Danish" at bounding box center [357, 206] width 294 height 29
click at [292, 203] on div "Danish" at bounding box center [357, 206] width 294 height 29
click at [354, 303] on div "Languages You can add more languages in which you want your AI Assistant to res…" at bounding box center [872, 217] width 1356 height 199
click at [358, 290] on span "Additional Language" at bounding box center [365, 287] width 100 height 18
click at [933, 274] on div "Danish Additional Language English English German German Create a Language" at bounding box center [872, 243] width 1326 height 115
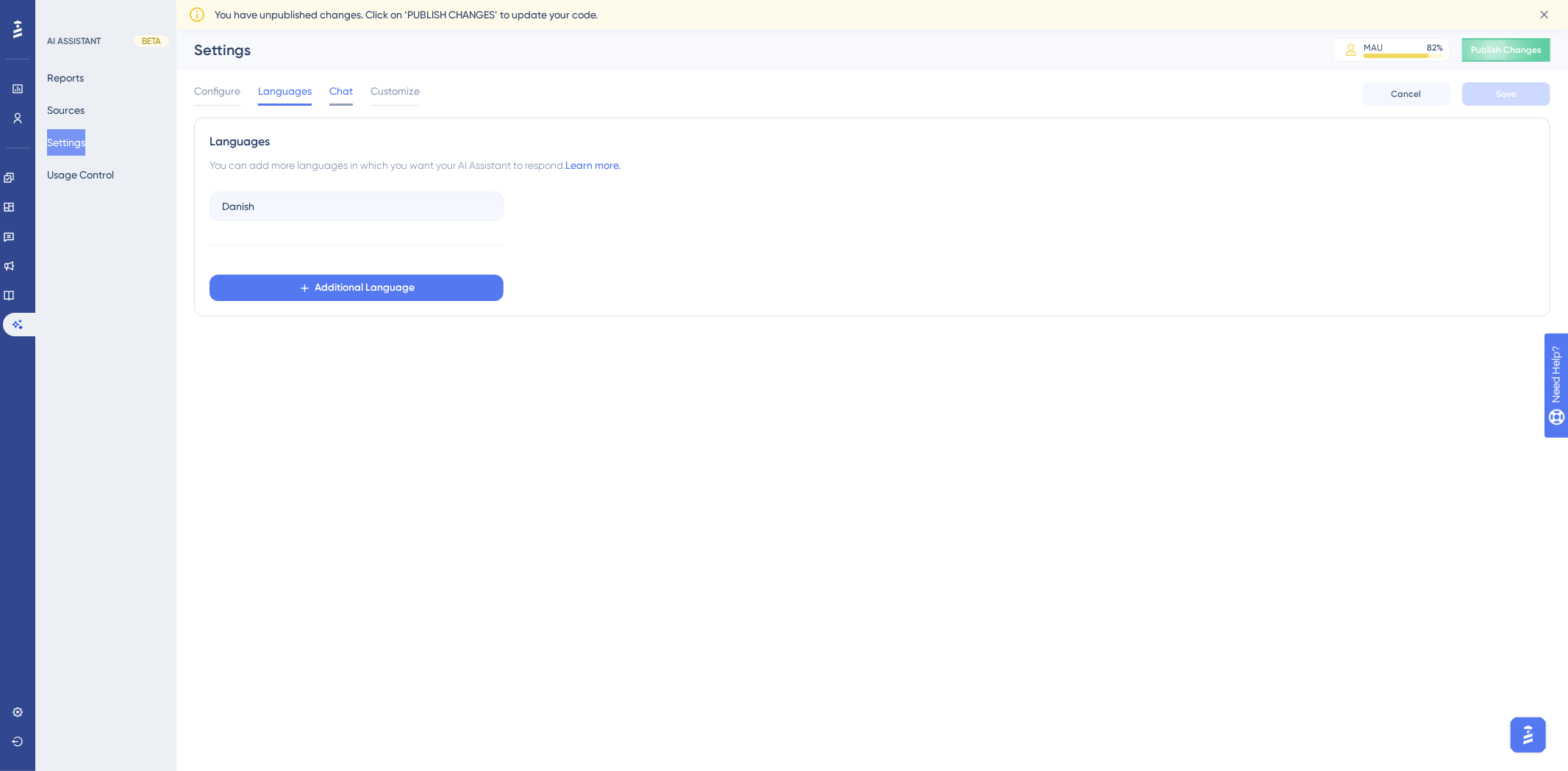
click at [344, 91] on span "Chat" at bounding box center [341, 91] width 23 height 18
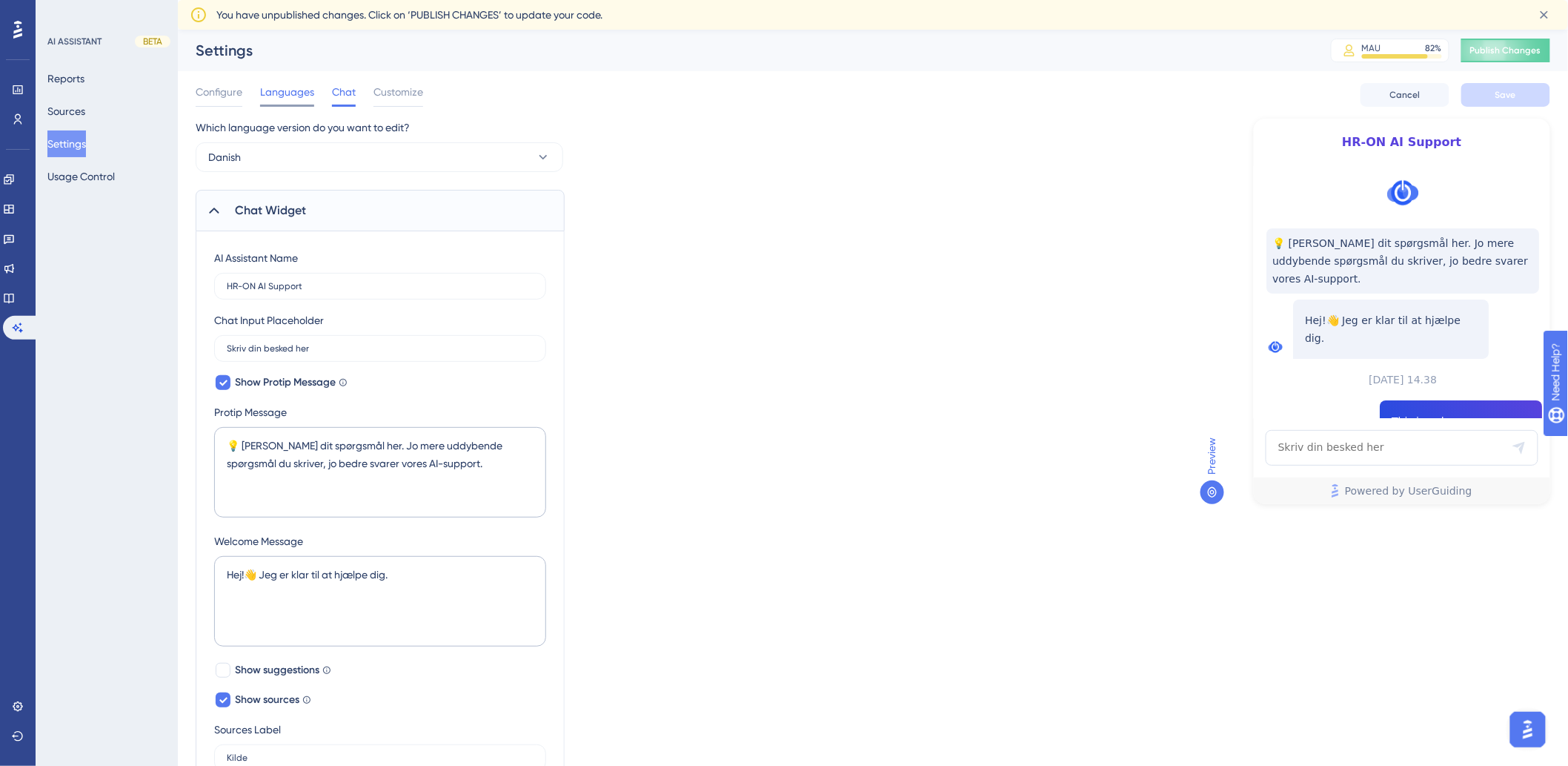
click at [301, 97] on span "Languages" at bounding box center [287, 92] width 54 height 18
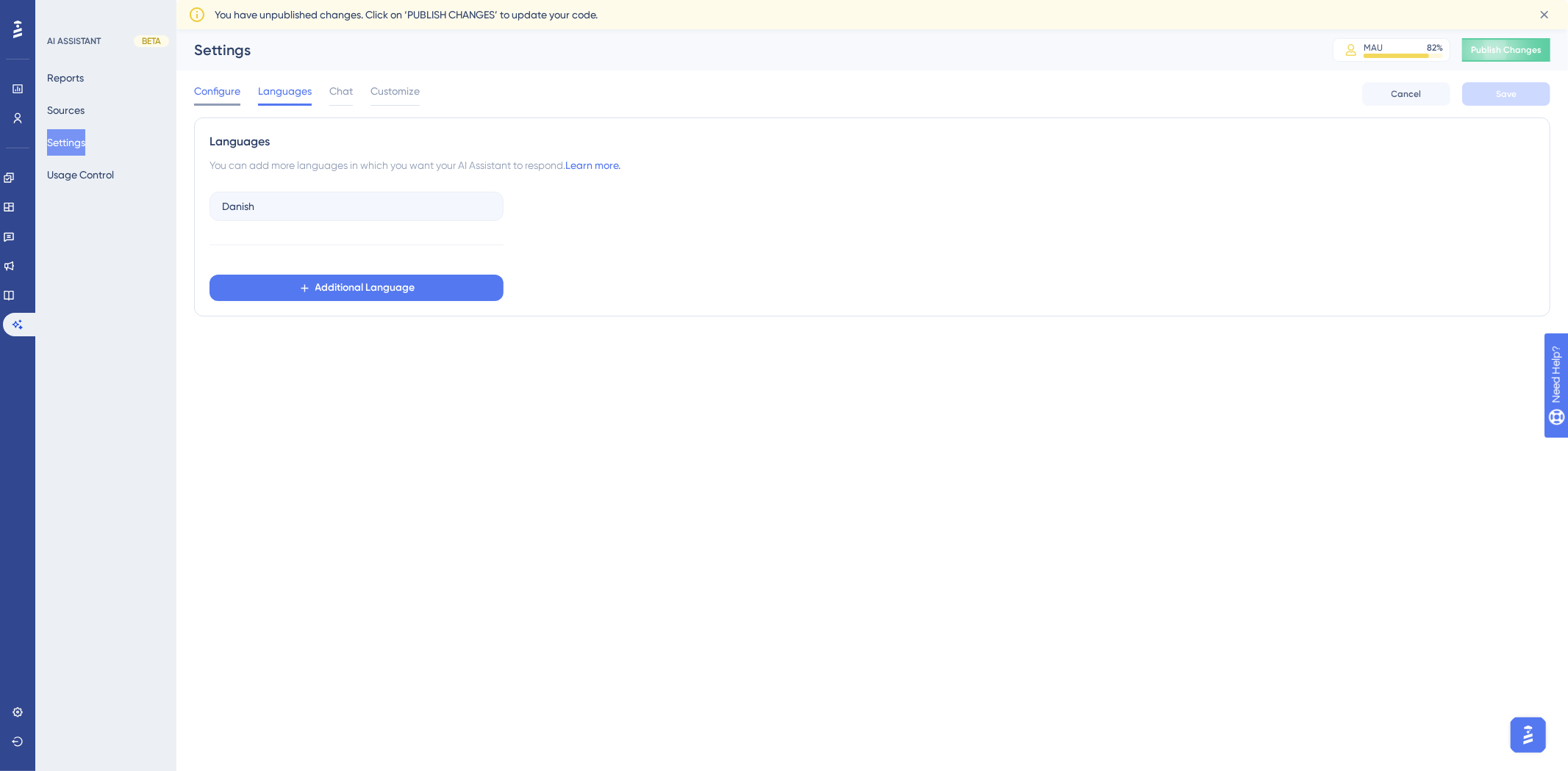
click at [207, 92] on span "Configure" at bounding box center [216, 91] width 46 height 18
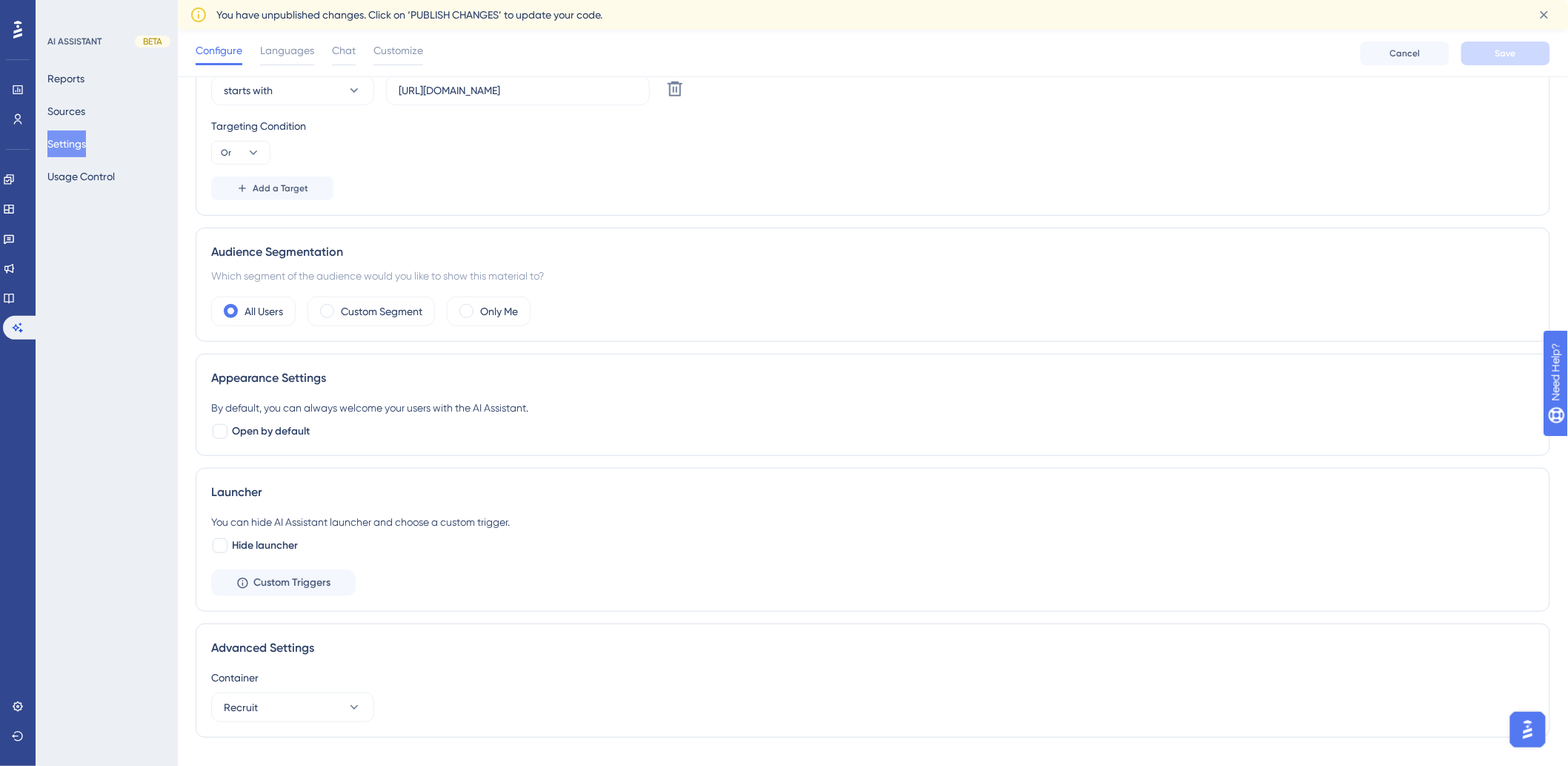
scroll to position [281, 0]
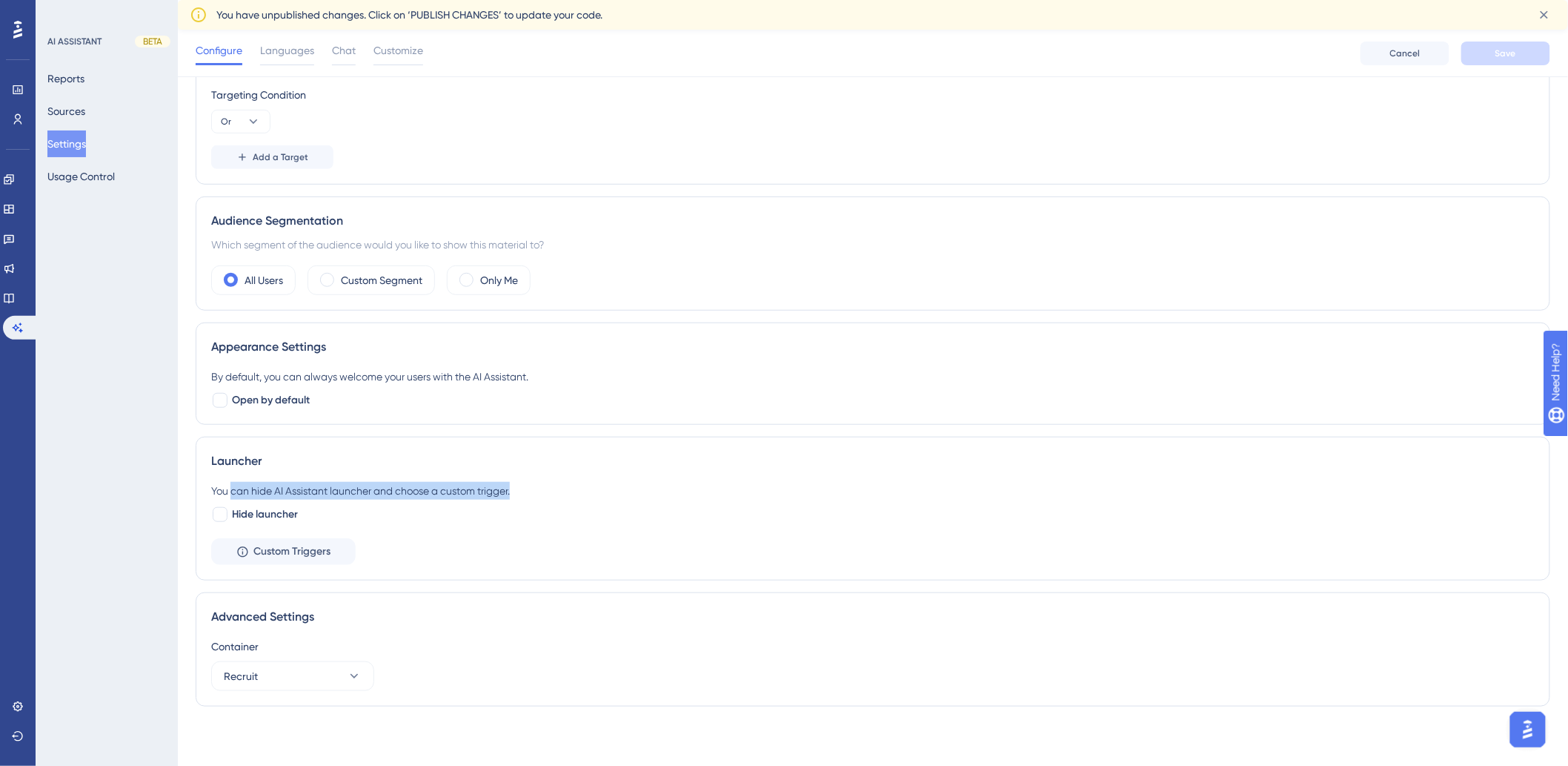
drag, startPoint x: 242, startPoint y: 485, endPoint x: 576, endPoint y: 490, distance: 334.0
click at [576, 490] on div "You can hide AI Assistant launcher and choose a custom trigger." at bounding box center [873, 490] width 1324 height 18
click at [574, 485] on div "You can hide AI Assistant launcher and choose a custom trigger." at bounding box center [873, 490] width 1324 height 18
drag, startPoint x: 574, startPoint y: 485, endPoint x: 224, endPoint y: 482, distance: 350.0
click at [224, 482] on div "You can hide AI Assistant launcher and choose a custom trigger." at bounding box center [873, 490] width 1324 height 18
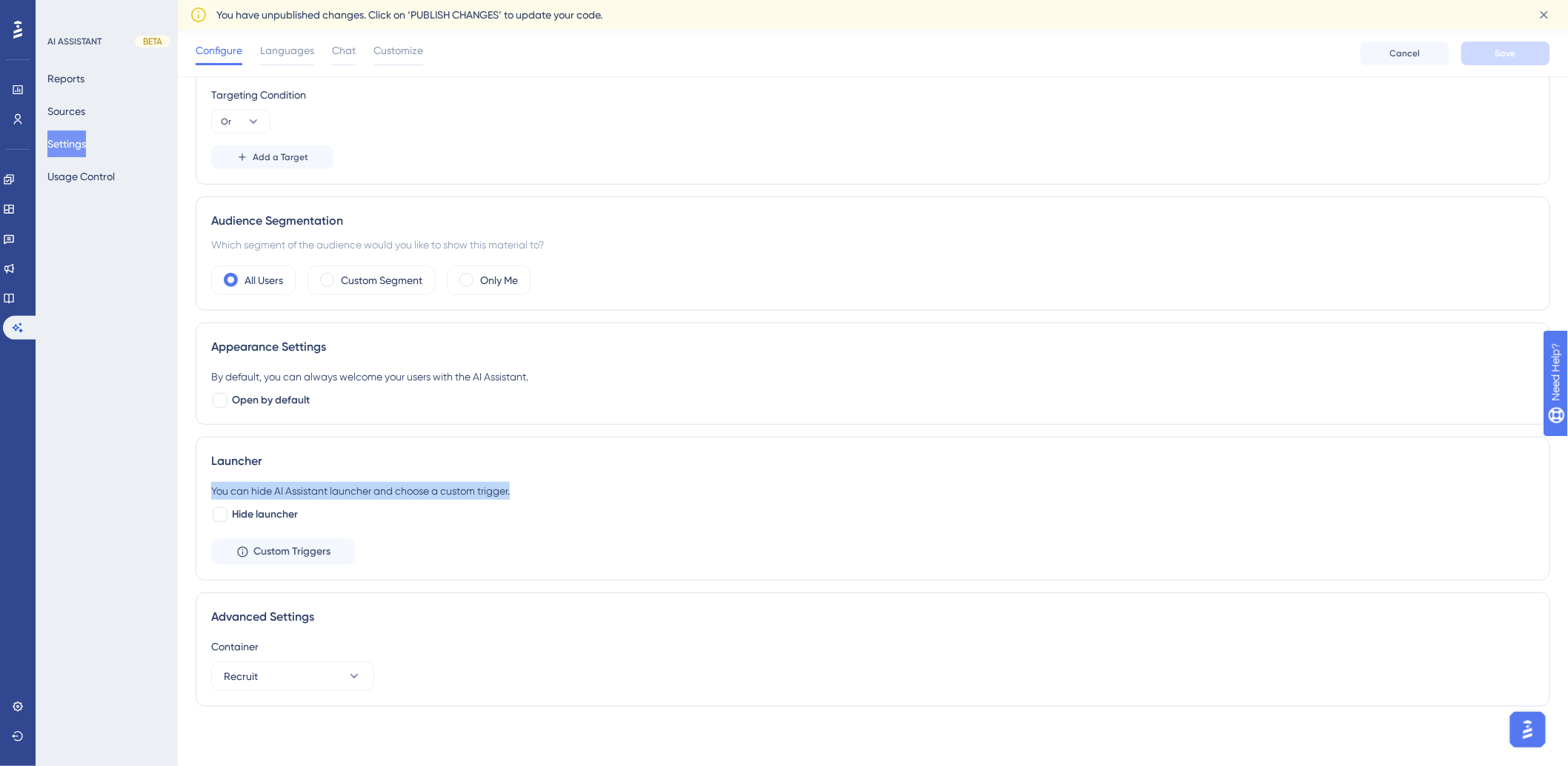
click at [224, 482] on div "You can hide AI Assistant launcher and choose a custom trigger." at bounding box center [873, 490] width 1324 height 18
drag, startPoint x: 198, startPoint y: 486, endPoint x: 567, endPoint y: 491, distance: 369.0
click at [567, 491] on div "Launcher You can hide AI Assistant launcher and choose a custom trigger. Hide l…" at bounding box center [872, 508] width 1355 height 144
click at [567, 490] on div "You can hide AI Assistant launcher and choose a custom trigger." at bounding box center [873, 490] width 1324 height 18
drag, startPoint x: 379, startPoint y: 491, endPoint x: 339, endPoint y: 487, distance: 40.2
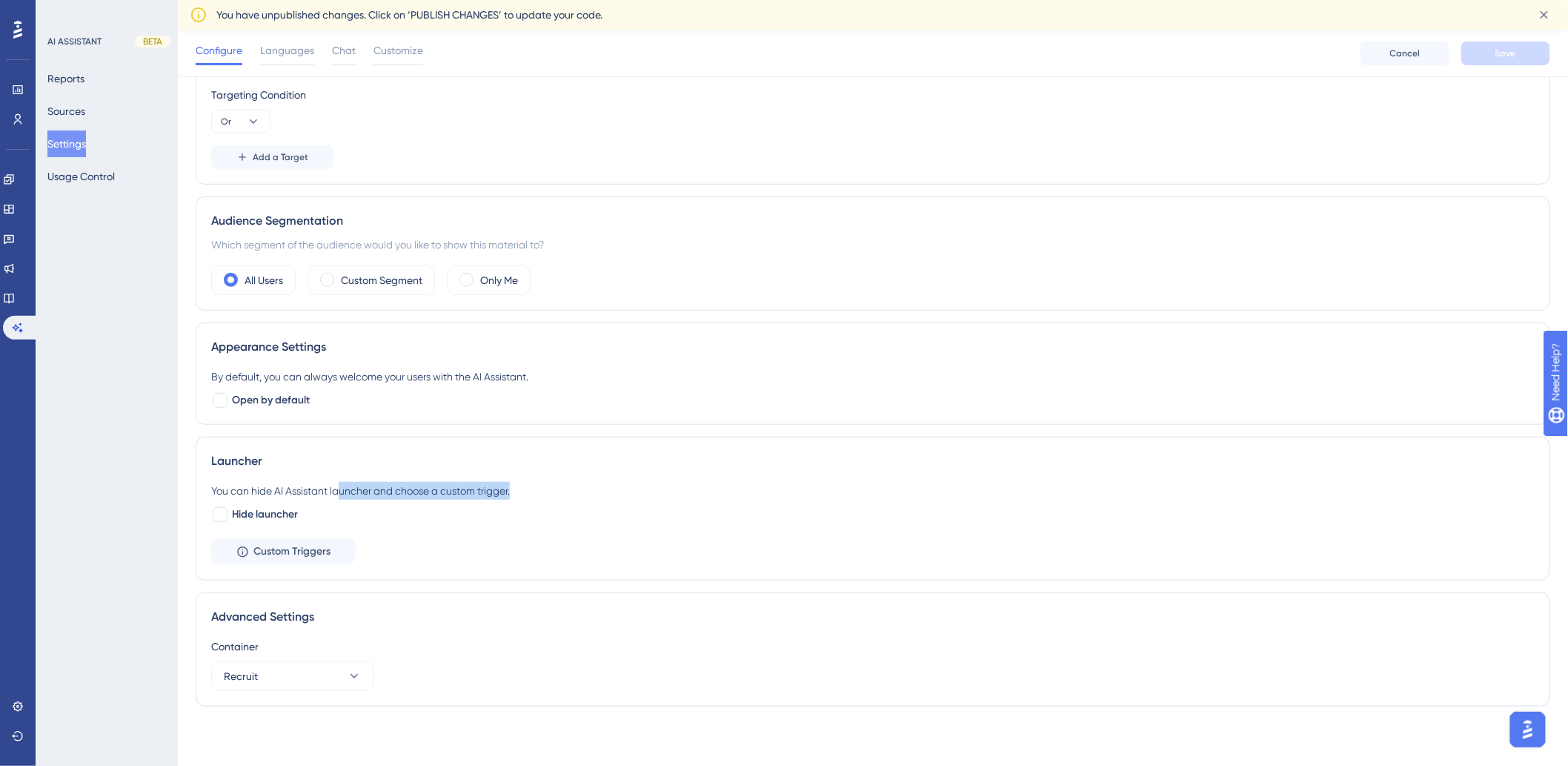
click at [339, 487] on div "You can hide AI Assistant launcher and choose a custom trigger." at bounding box center [873, 490] width 1324 height 18
drag, startPoint x: 267, startPoint y: 487, endPoint x: 615, endPoint y: 495, distance: 348.1
click at [615, 495] on div "You can hide AI Assistant launcher and choose a custom trigger." at bounding box center [873, 490] width 1324 height 18
click at [615, 497] on div "You can hide AI Assistant launcher and choose a custom trigger." at bounding box center [873, 490] width 1324 height 18
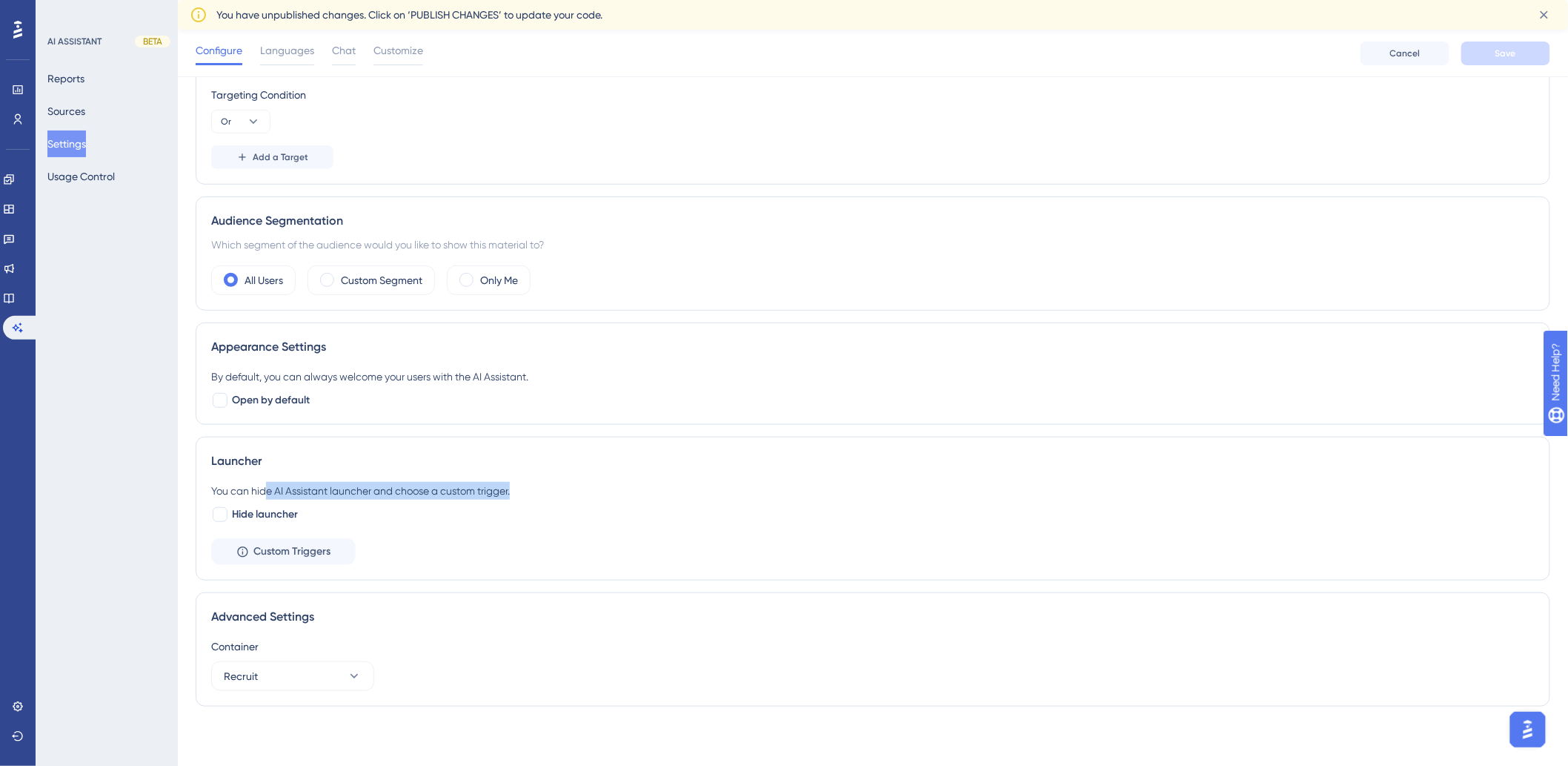
click at [432, 499] on div "You can hide AI Assistant launcher and choose a custom trigger." at bounding box center [873, 490] width 1324 height 18
drag, startPoint x: 255, startPoint y: 484, endPoint x: 330, endPoint y: 485, distance: 75.0
click at [329, 485] on div "You can hide AI Assistant launcher and choose a custom trigger." at bounding box center [873, 490] width 1324 height 18
click at [330, 485] on div "You can hide AI Assistant launcher and choose a custom trigger." at bounding box center [873, 490] width 1324 height 18
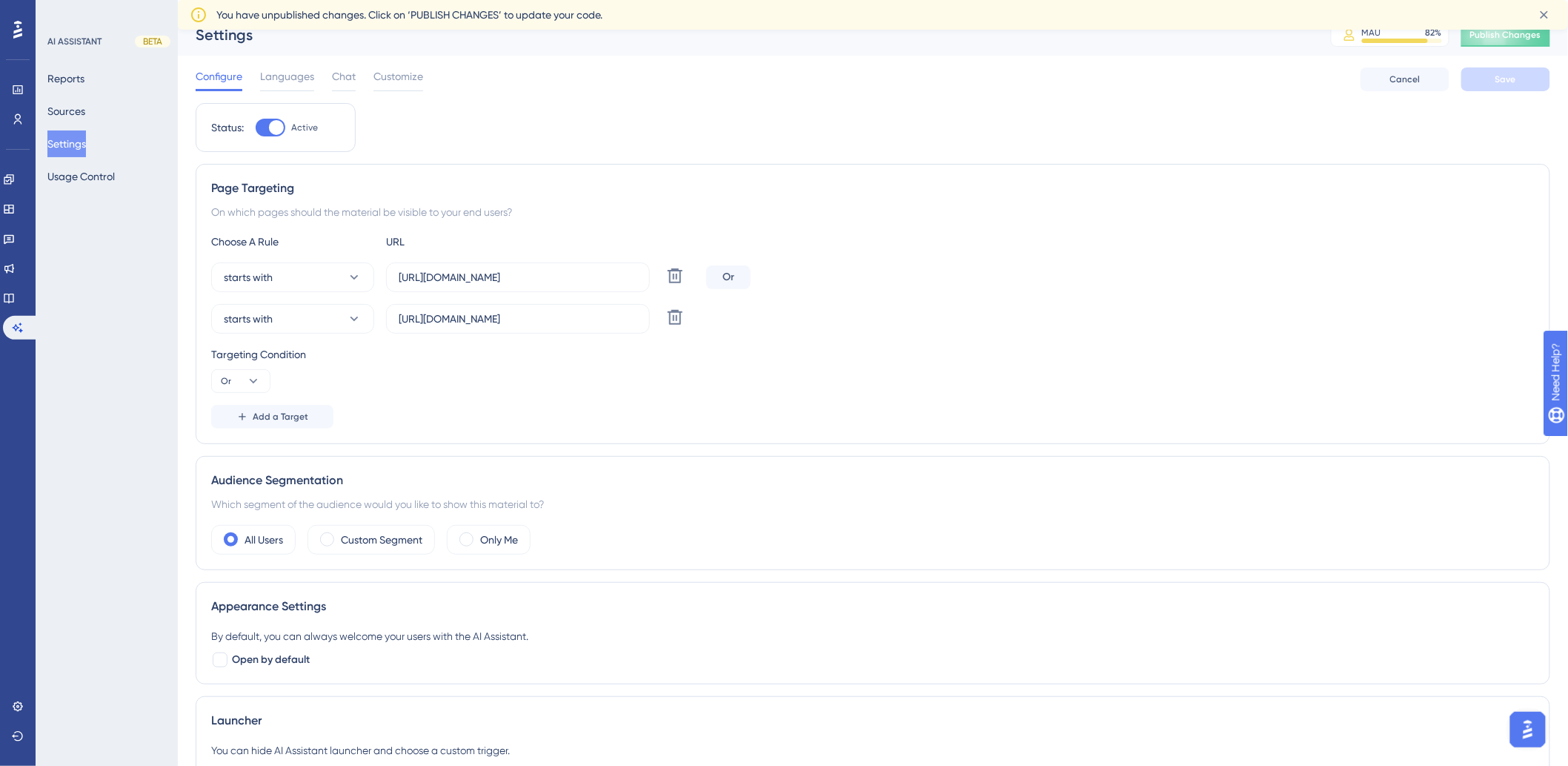
scroll to position [0, 0]
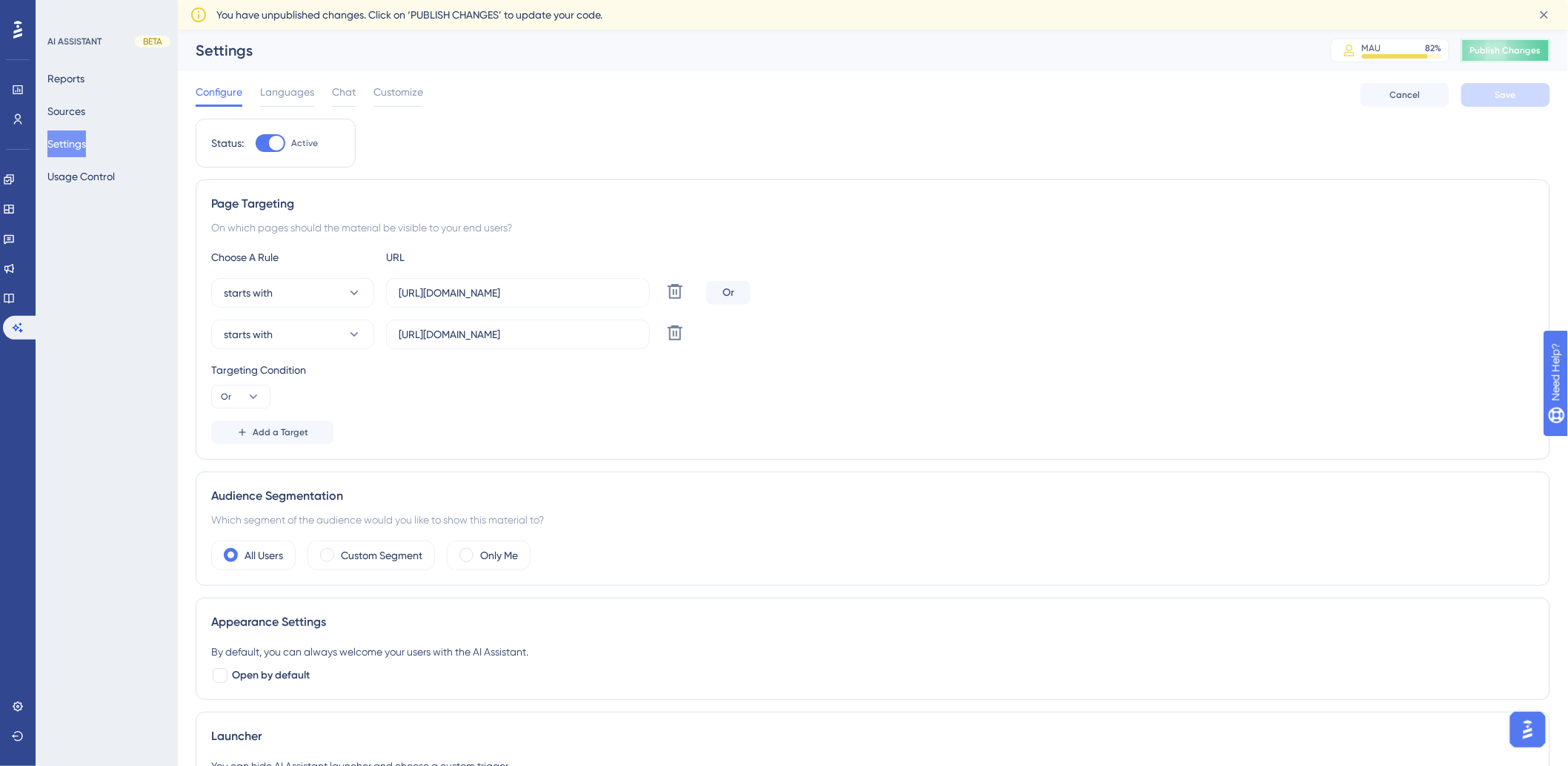
click at [1512, 45] on span "Publish Changes" at bounding box center [1506, 50] width 71 height 12
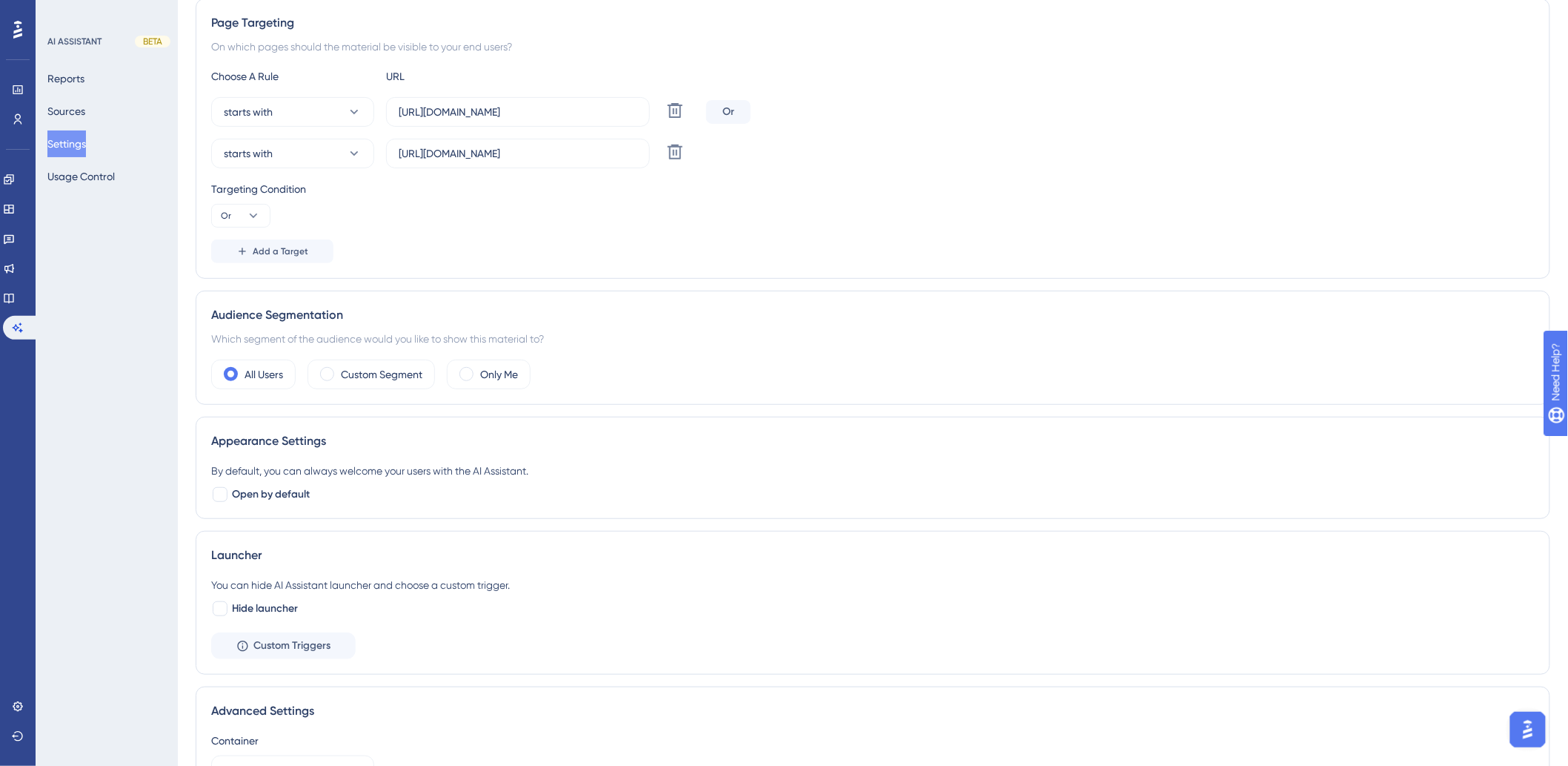
scroll to position [252, 0]
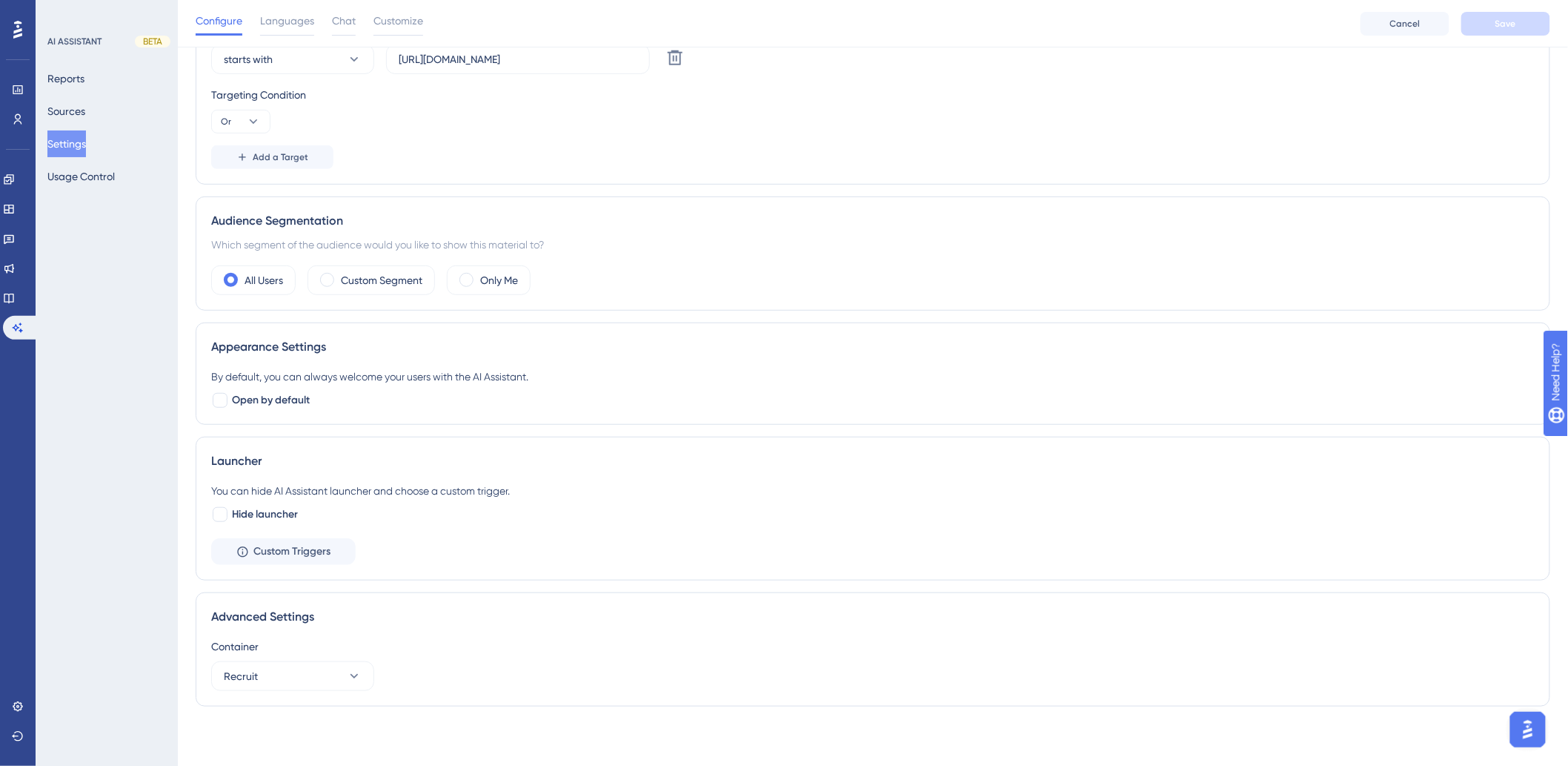
click at [889, 599] on div "Advanced Settings Container Recruit" at bounding box center [872, 649] width 1355 height 114
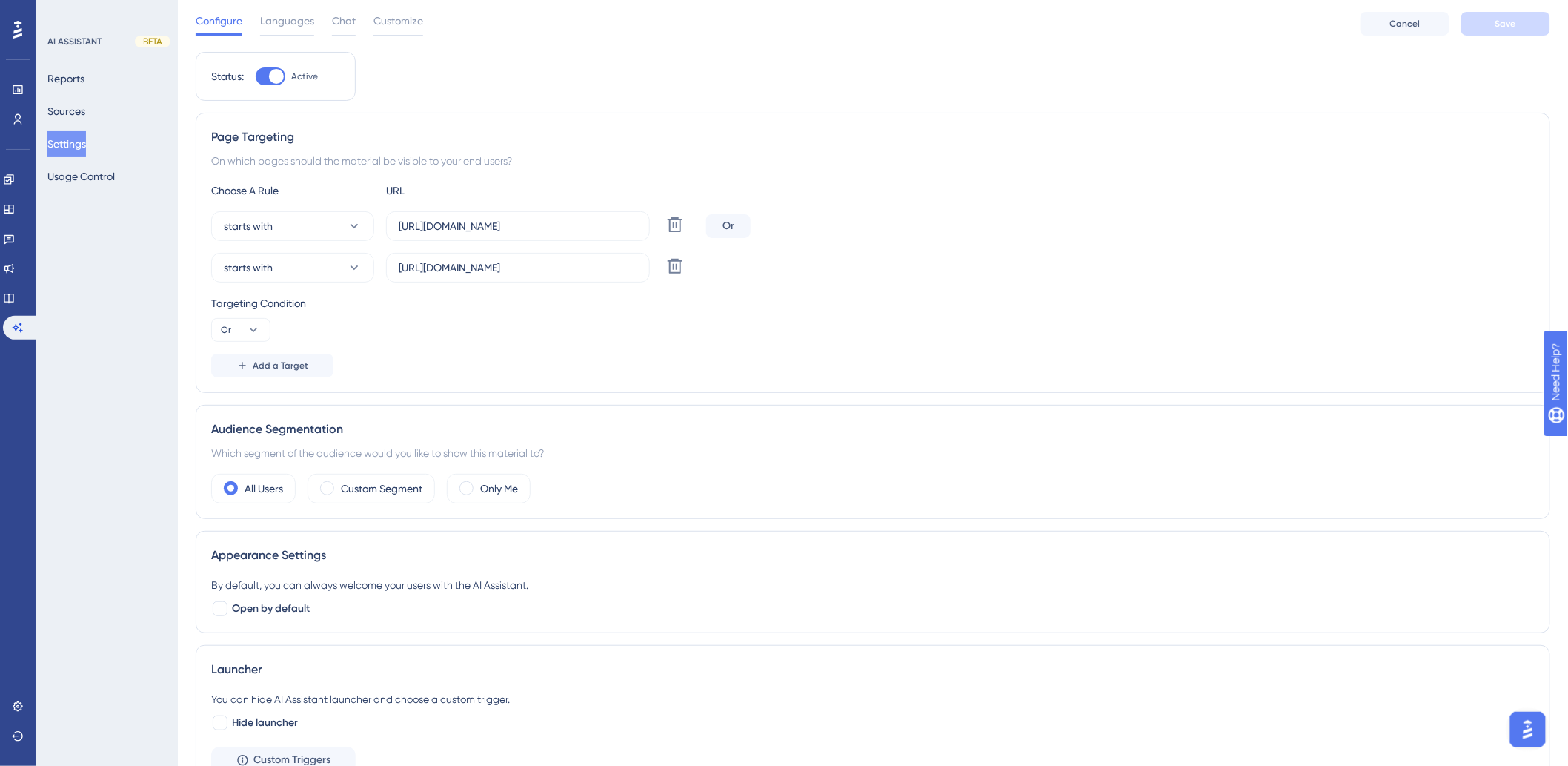
scroll to position [0, 0]
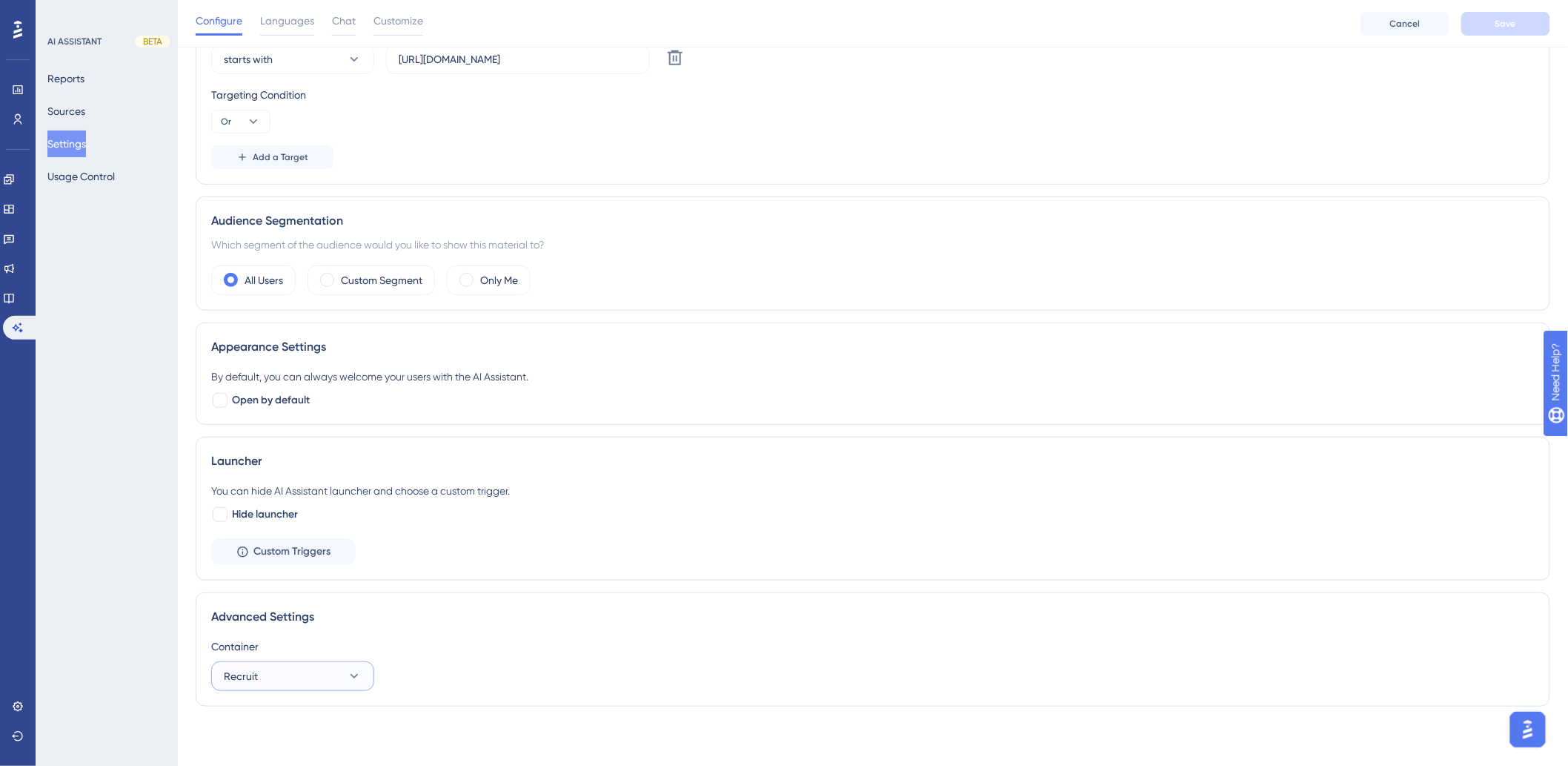
click at [283, 669] on button "Recruit" at bounding box center [293, 675] width 163 height 29
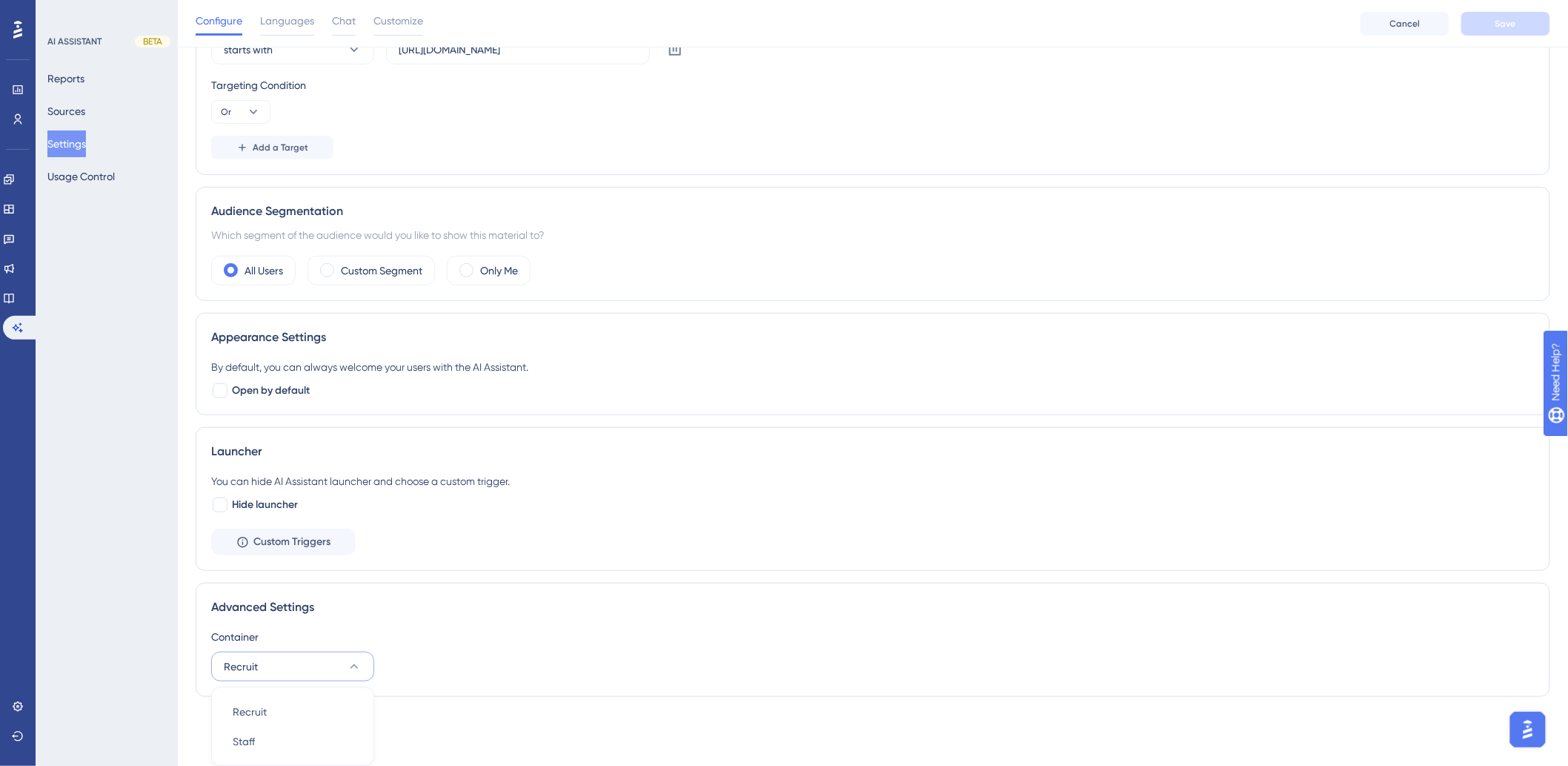
click at [286, 666] on button "Recruit" at bounding box center [293, 666] width 163 height 29
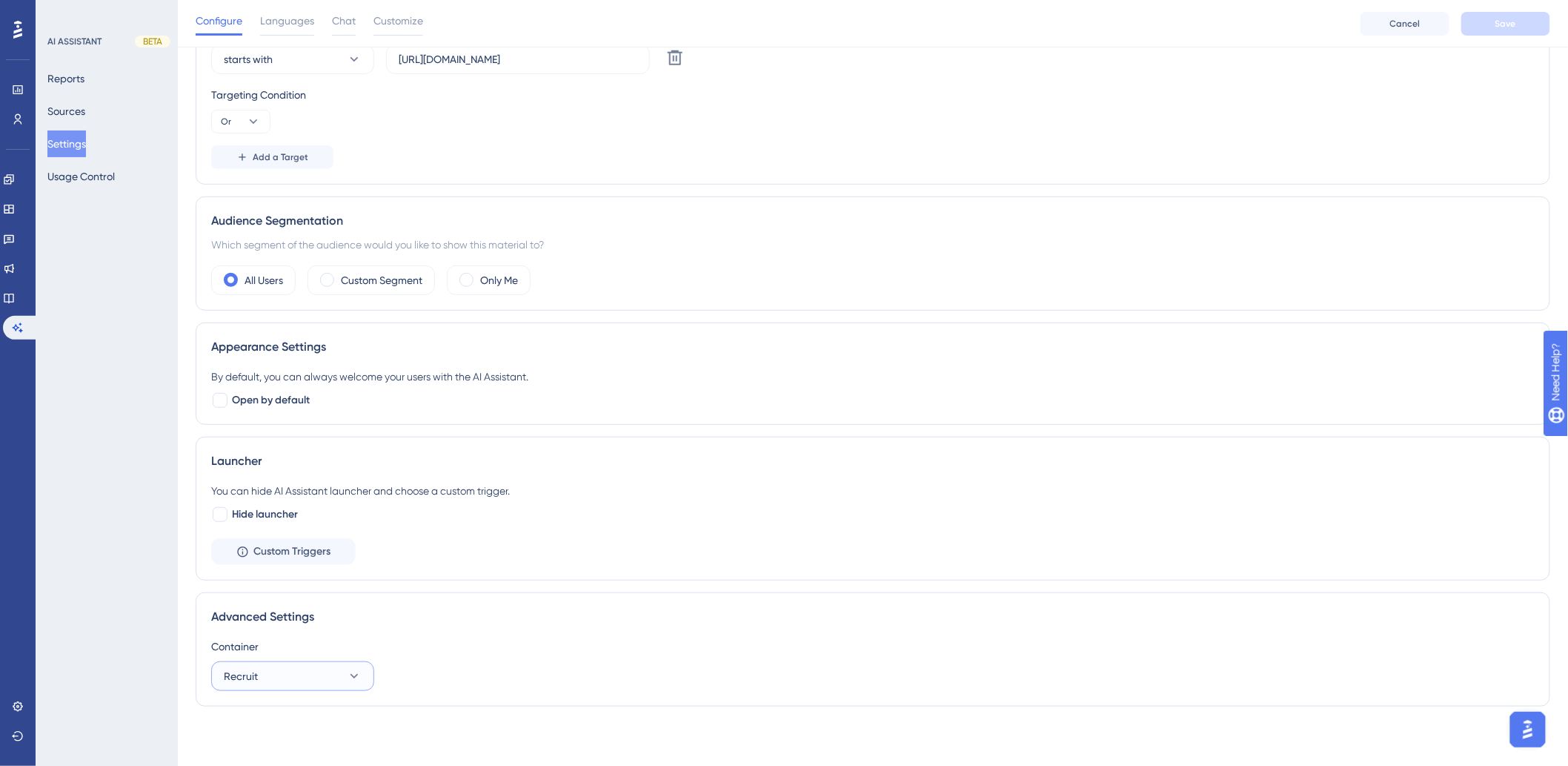
click at [226, 678] on span "Recruit" at bounding box center [241, 676] width 34 height 18
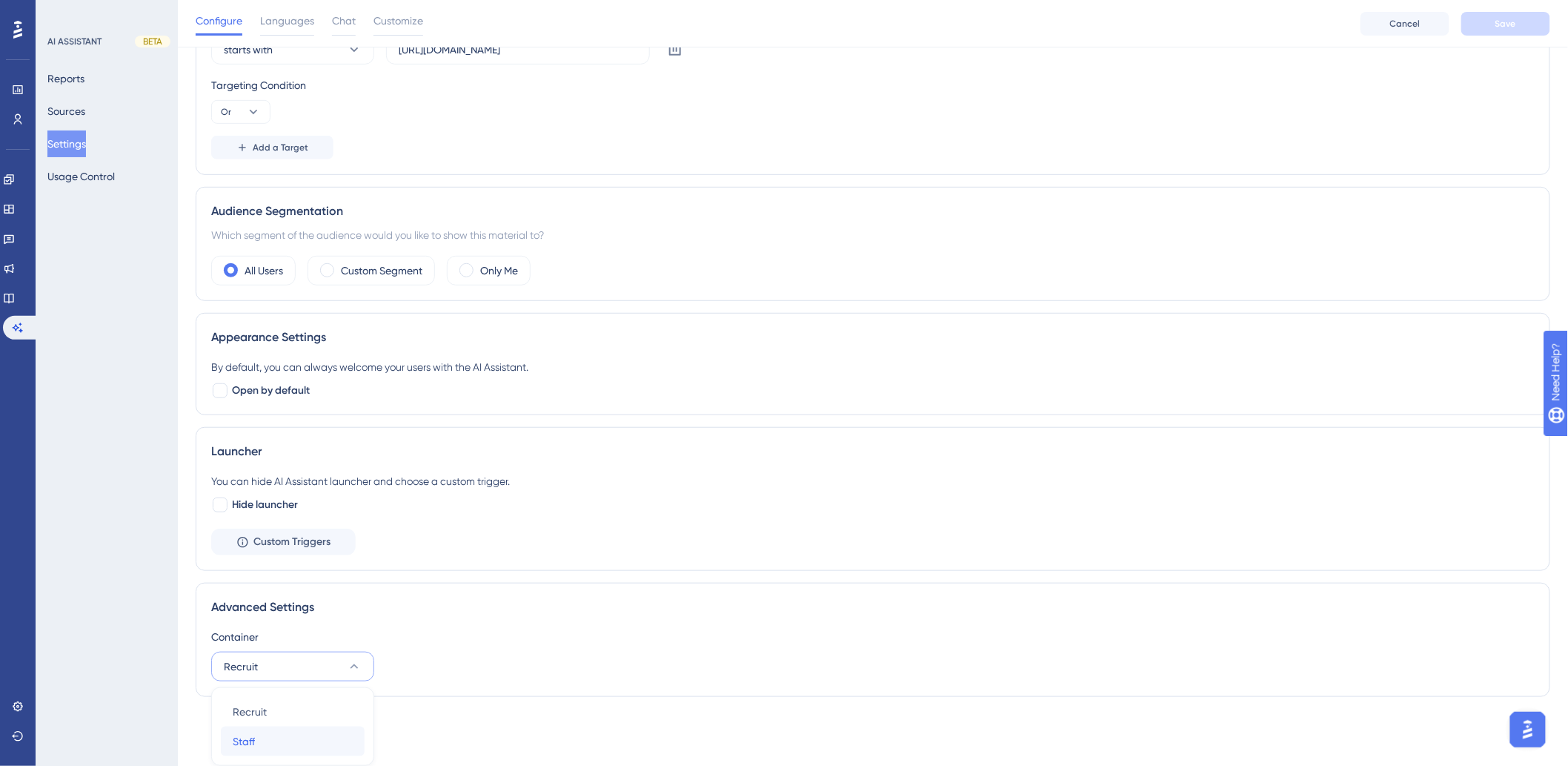
click at [250, 736] on span "Staff" at bounding box center [244, 741] width 23 height 18
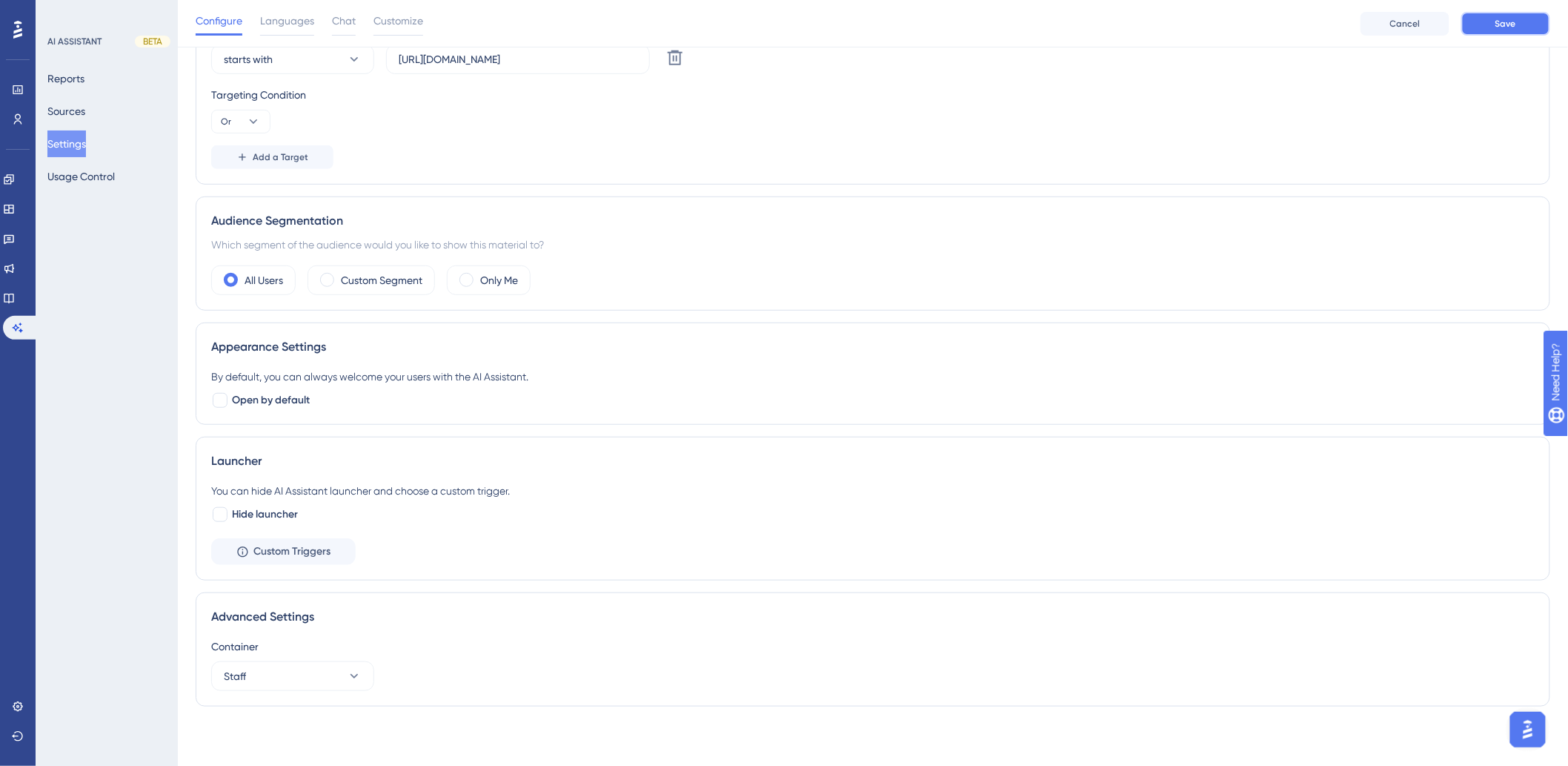
click at [1532, 23] on button "Save" at bounding box center [1506, 24] width 89 height 24
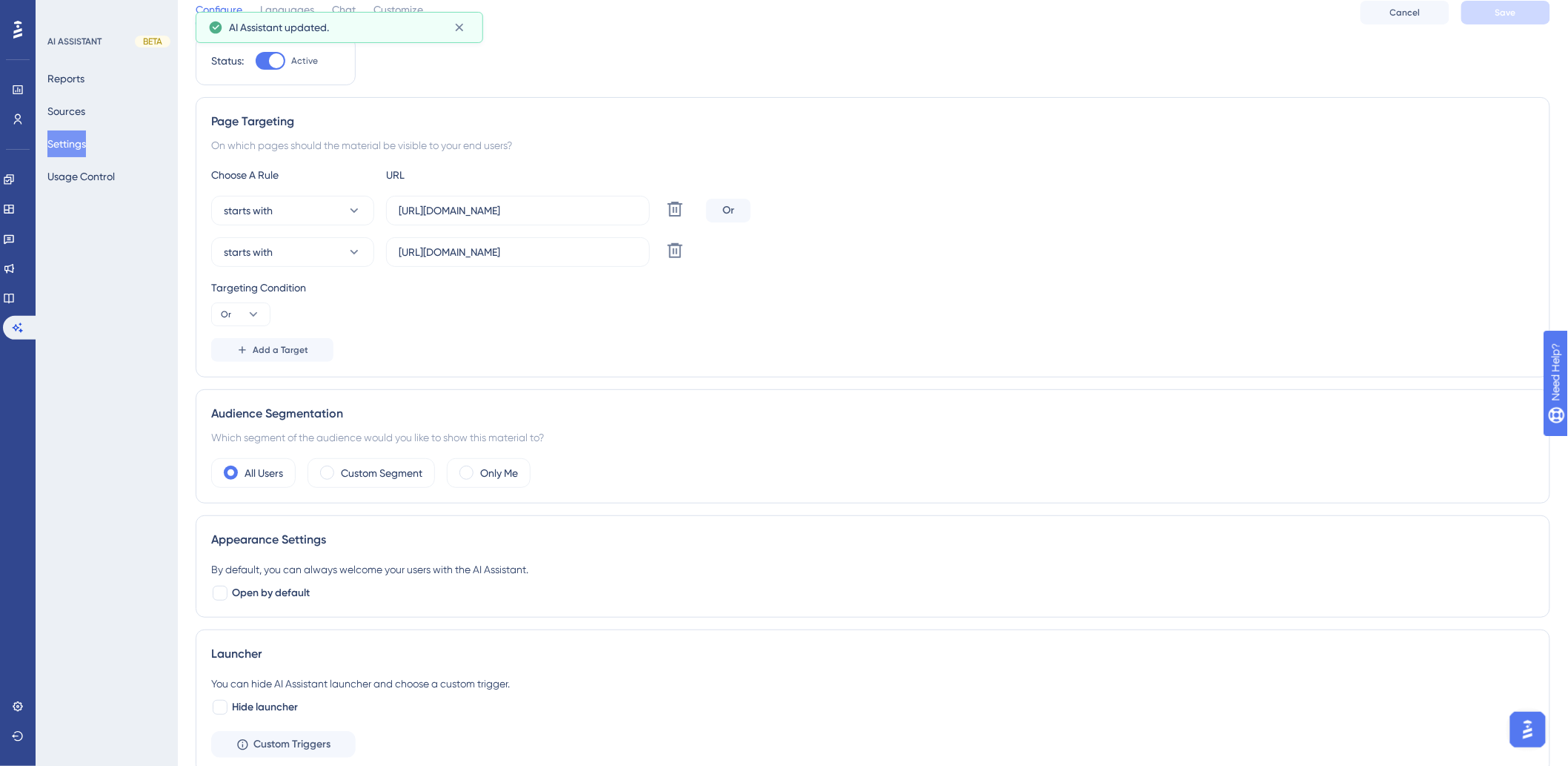
scroll to position [0, 0]
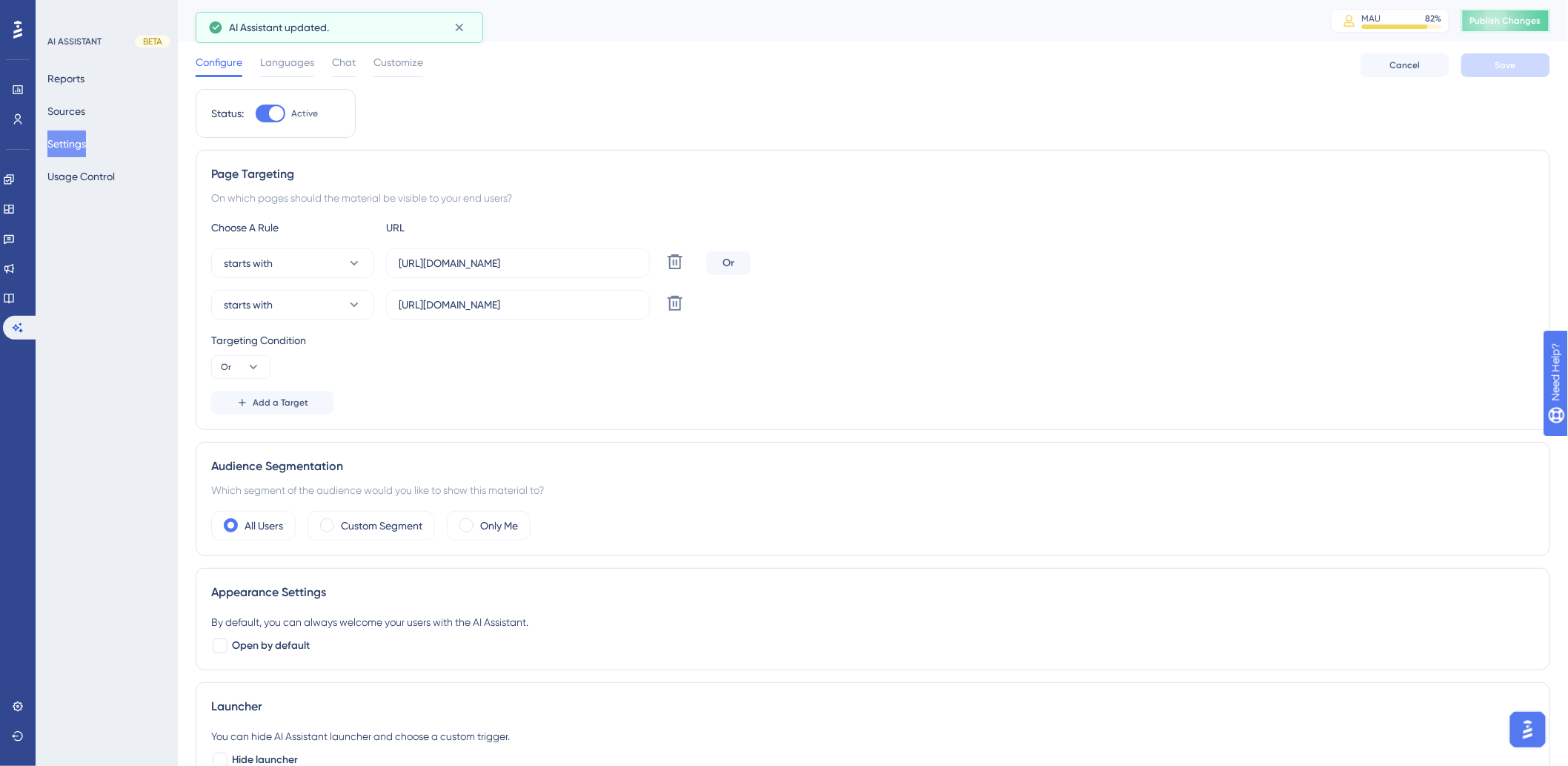
click at [1521, 19] on span "Publish Changes" at bounding box center [1506, 21] width 71 height 12
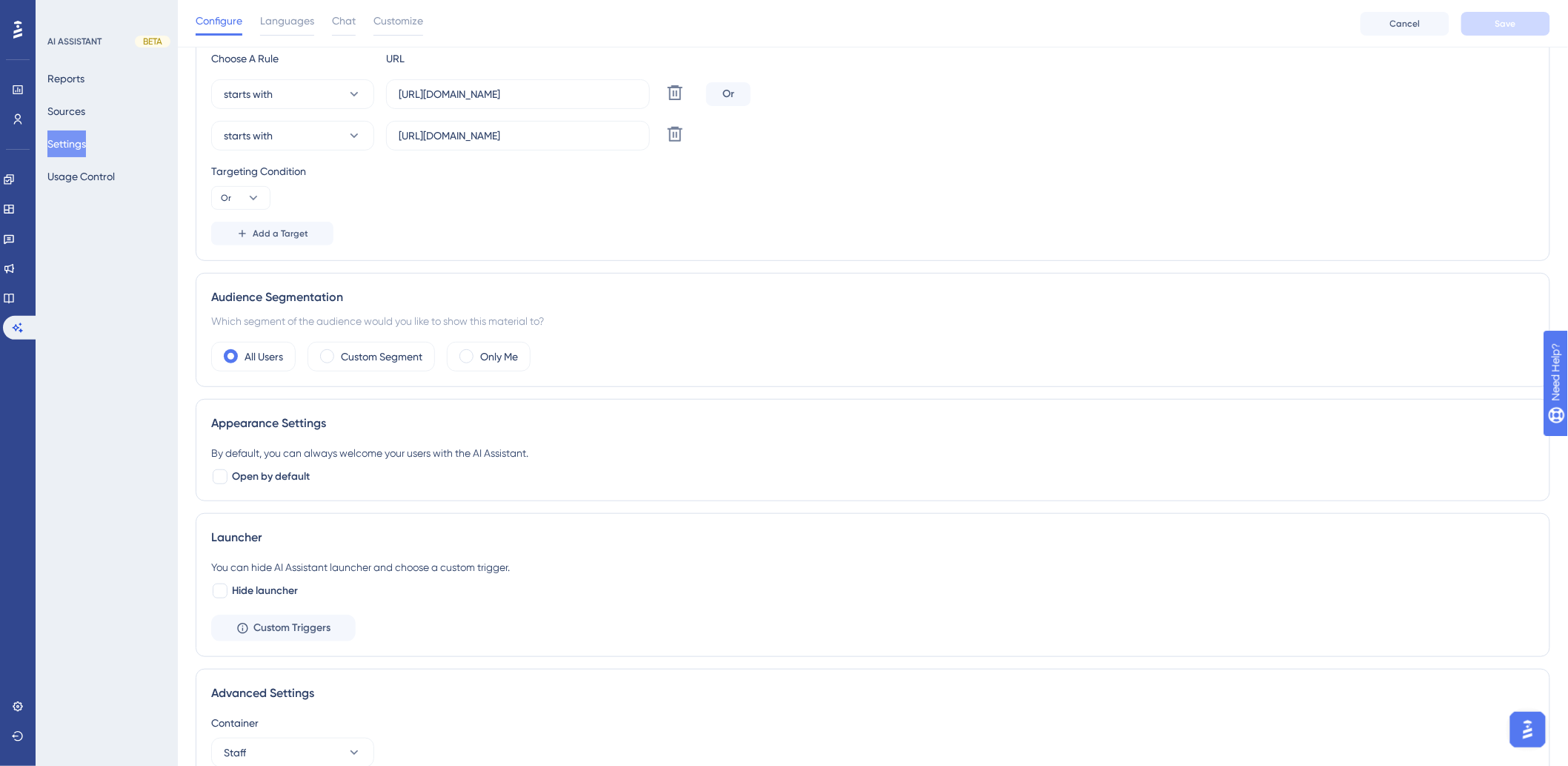
scroll to position [252, 0]
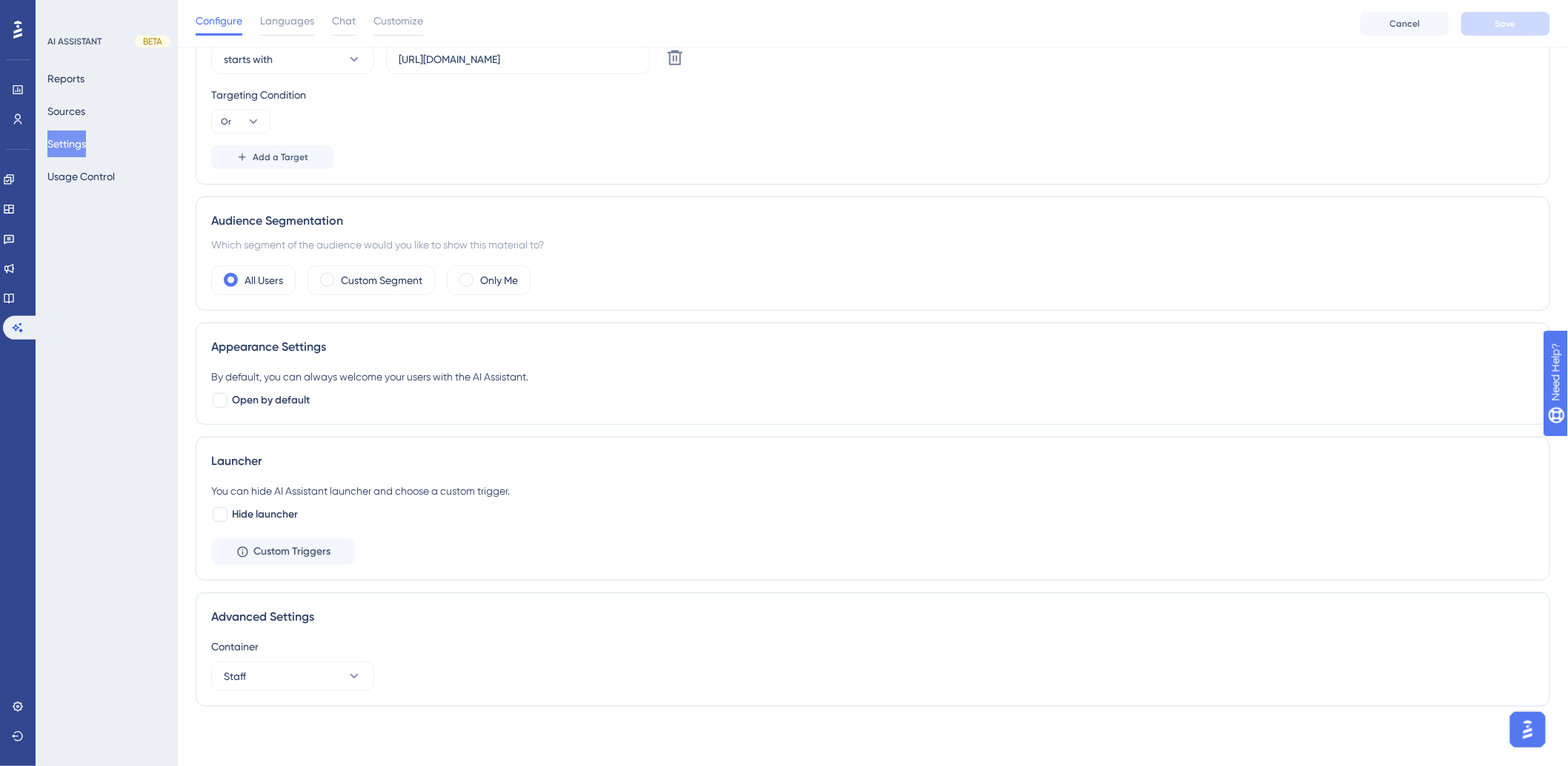
click at [329, 19] on div "Configure Languages Chat Customize" at bounding box center [309, 24] width 228 height 24
click at [339, 28] on span "Chat" at bounding box center [344, 21] width 24 height 18
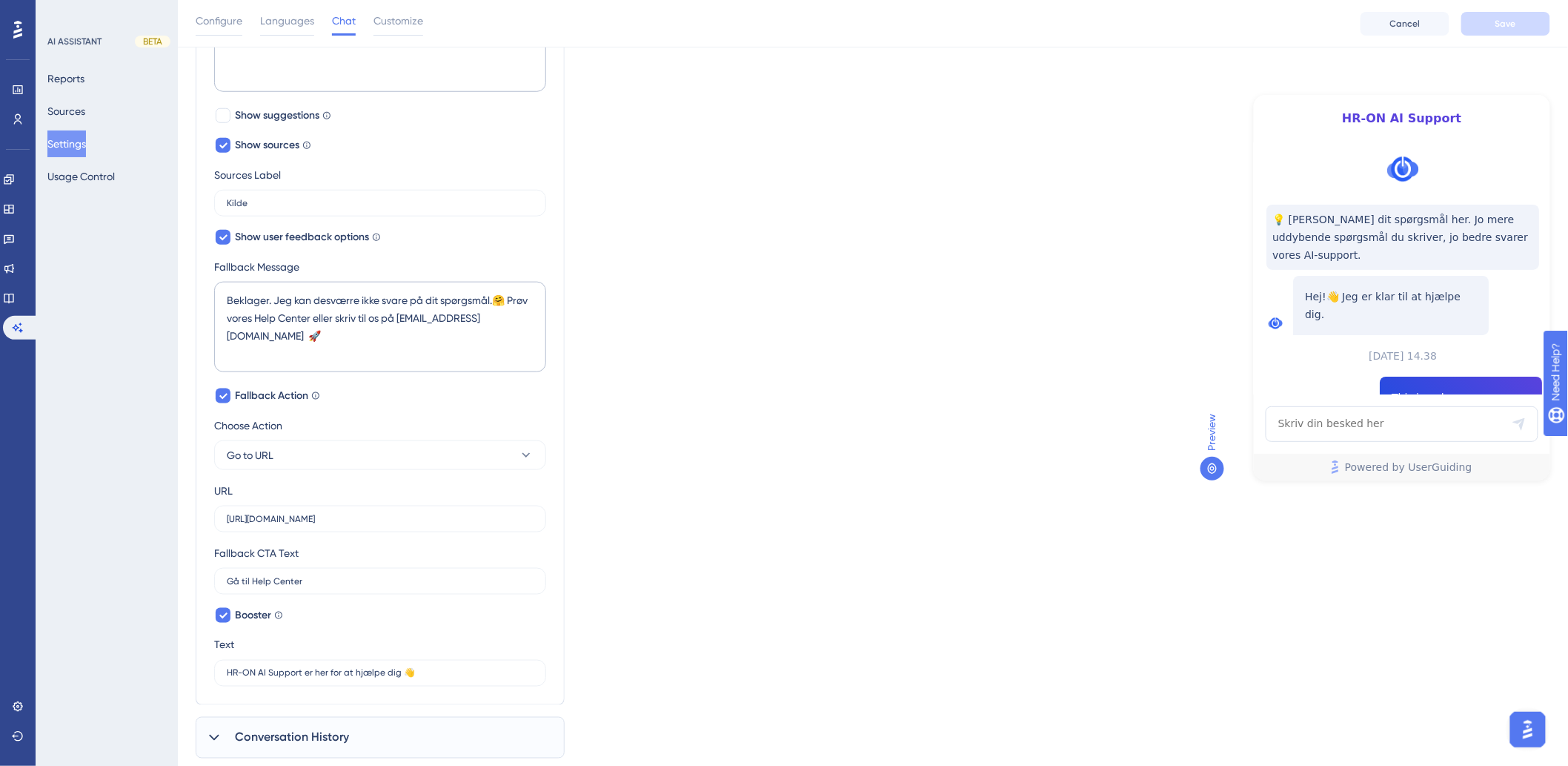
scroll to position [569, 0]
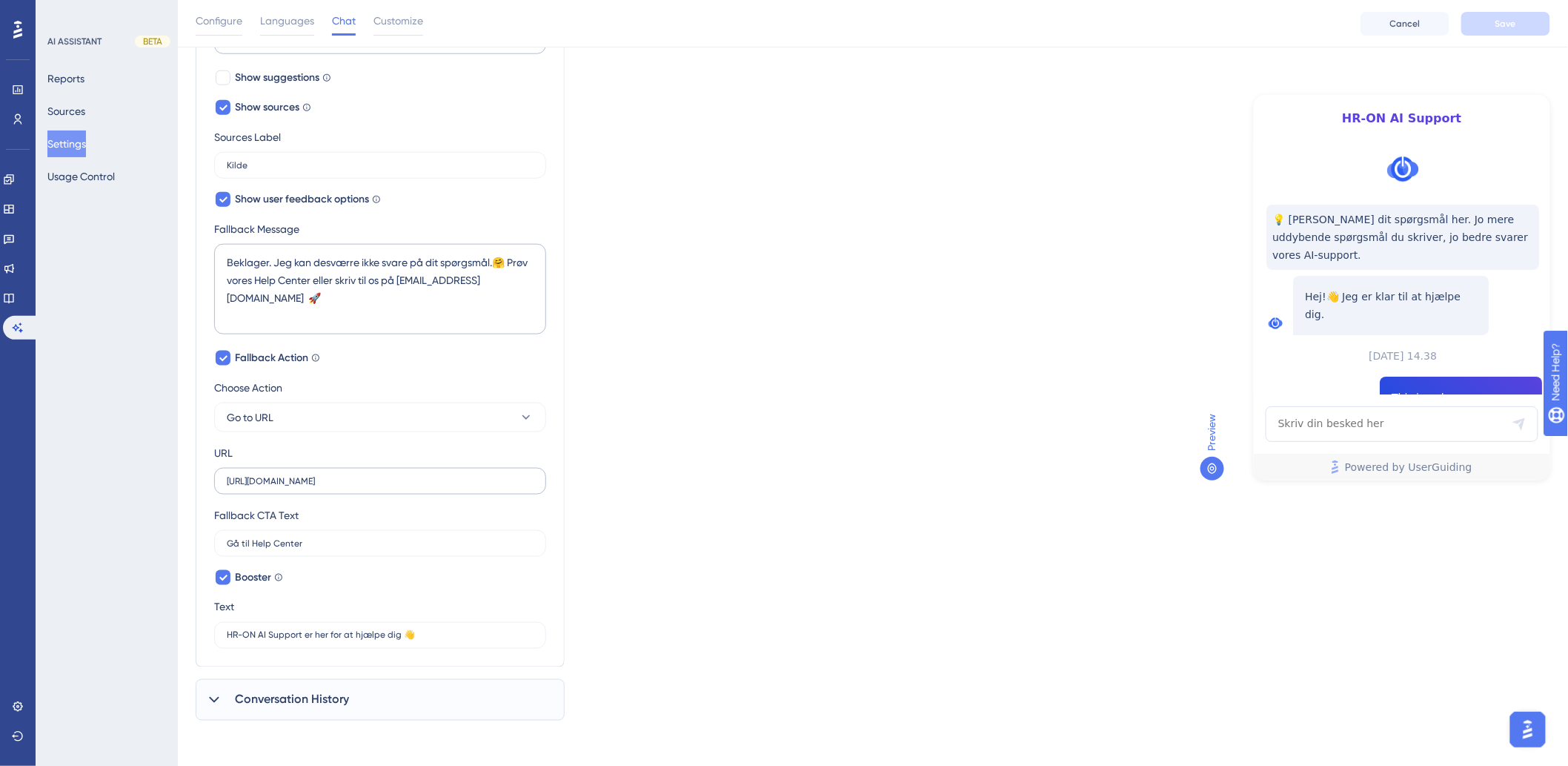
click at [377, 468] on label "https://help.hr-on.com" at bounding box center [380, 481] width 332 height 26
click at [377, 476] on input "https://help.hr-on.com" at bounding box center [379, 481] width 307 height 10
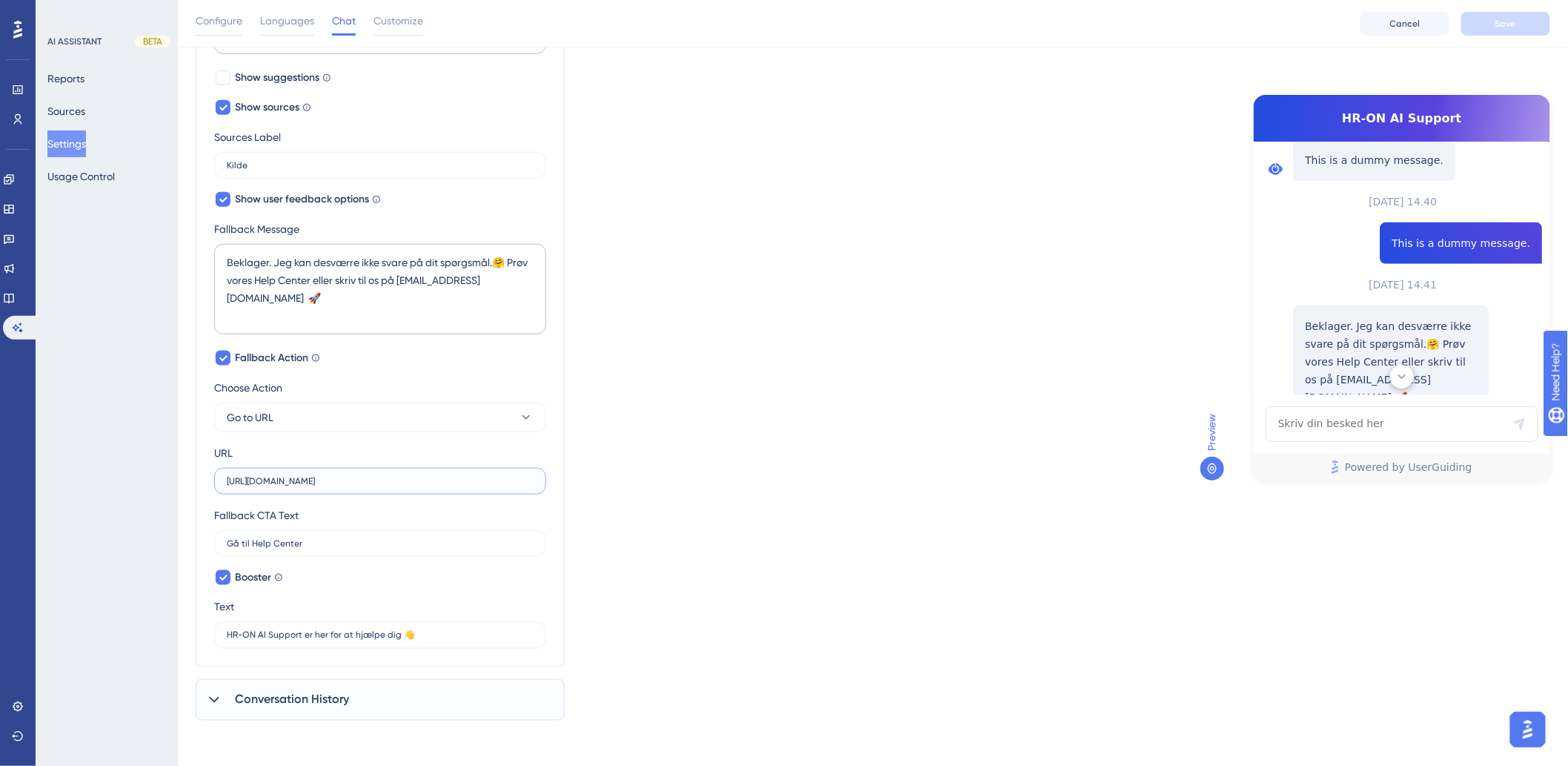
scroll to position [332, 0]
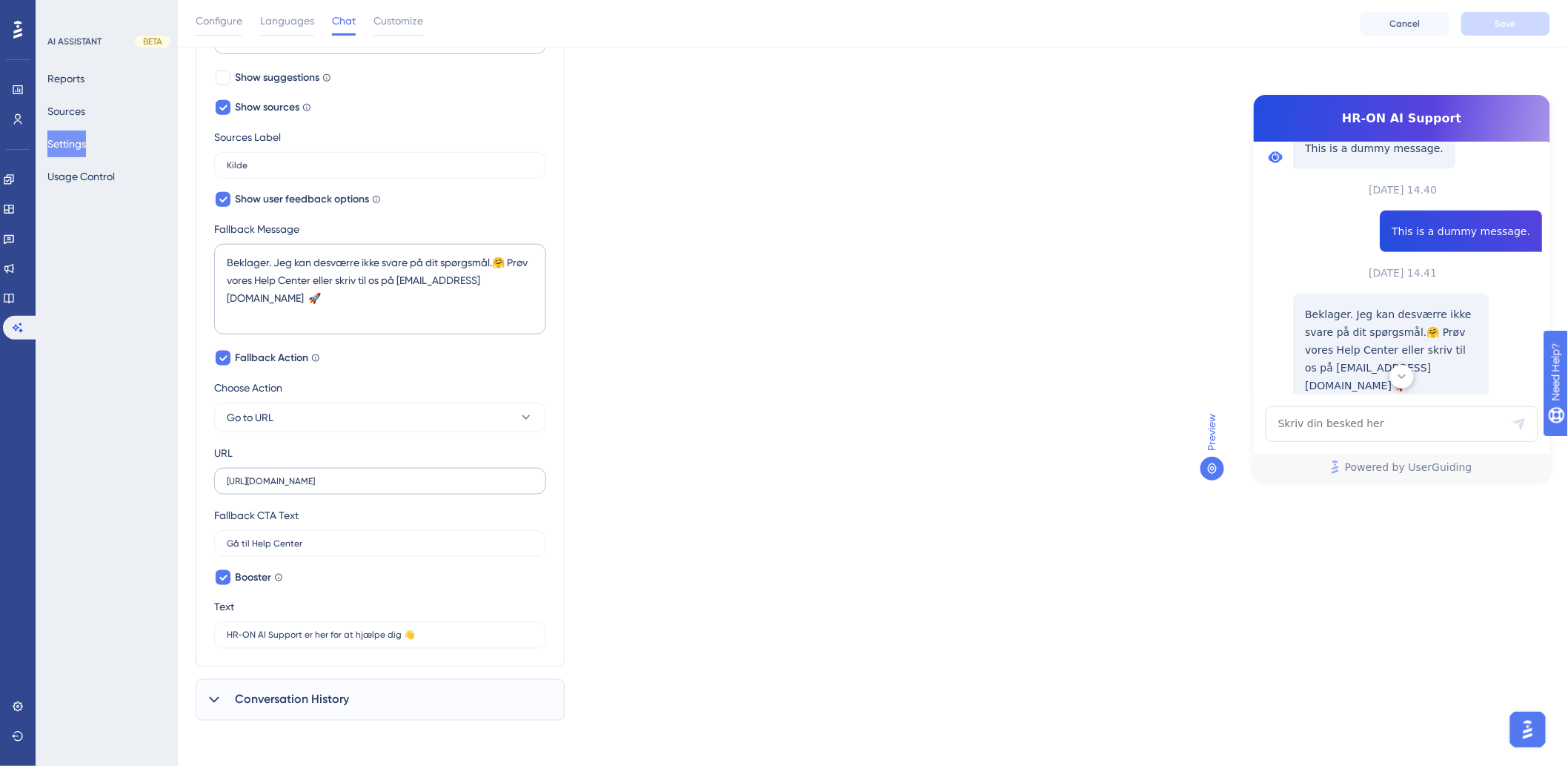
click at [261, 486] on label "https://help.hr-on.com" at bounding box center [380, 481] width 332 height 26
click at [261, 486] on input "https://help.hr-on.com" at bounding box center [379, 481] width 307 height 10
click at [368, 476] on input "https://help.hr-on.com" at bounding box center [379, 481] width 307 height 10
click at [290, 474] on label "https://help.hr-on.com" at bounding box center [380, 481] width 332 height 26
click at [290, 476] on input "https://help.hr-on.com" at bounding box center [379, 481] width 307 height 10
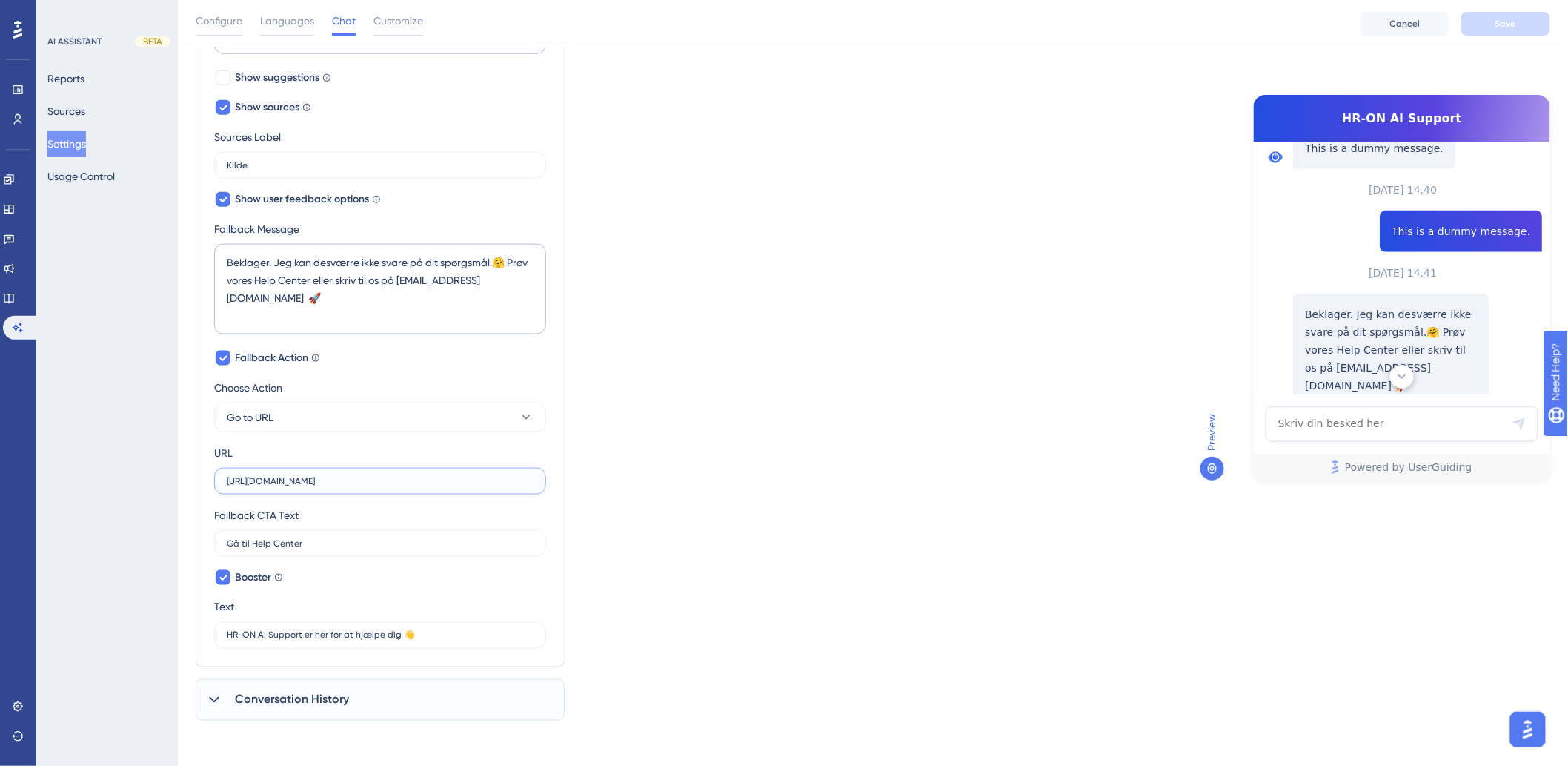
click at [380, 482] on input "https://help.hr-on.com" at bounding box center [379, 481] width 307 height 10
drag, startPoint x: 1061, startPoint y: 492, endPoint x: 1368, endPoint y: 307, distance: 358.4
click at [1060, 493] on div "Which language version do you want to edit? Danish Chat Widget AI Assistant Nam…" at bounding box center [872, 123] width 1355 height 1195
click at [1536, 19] on button "Save" at bounding box center [1506, 24] width 89 height 24
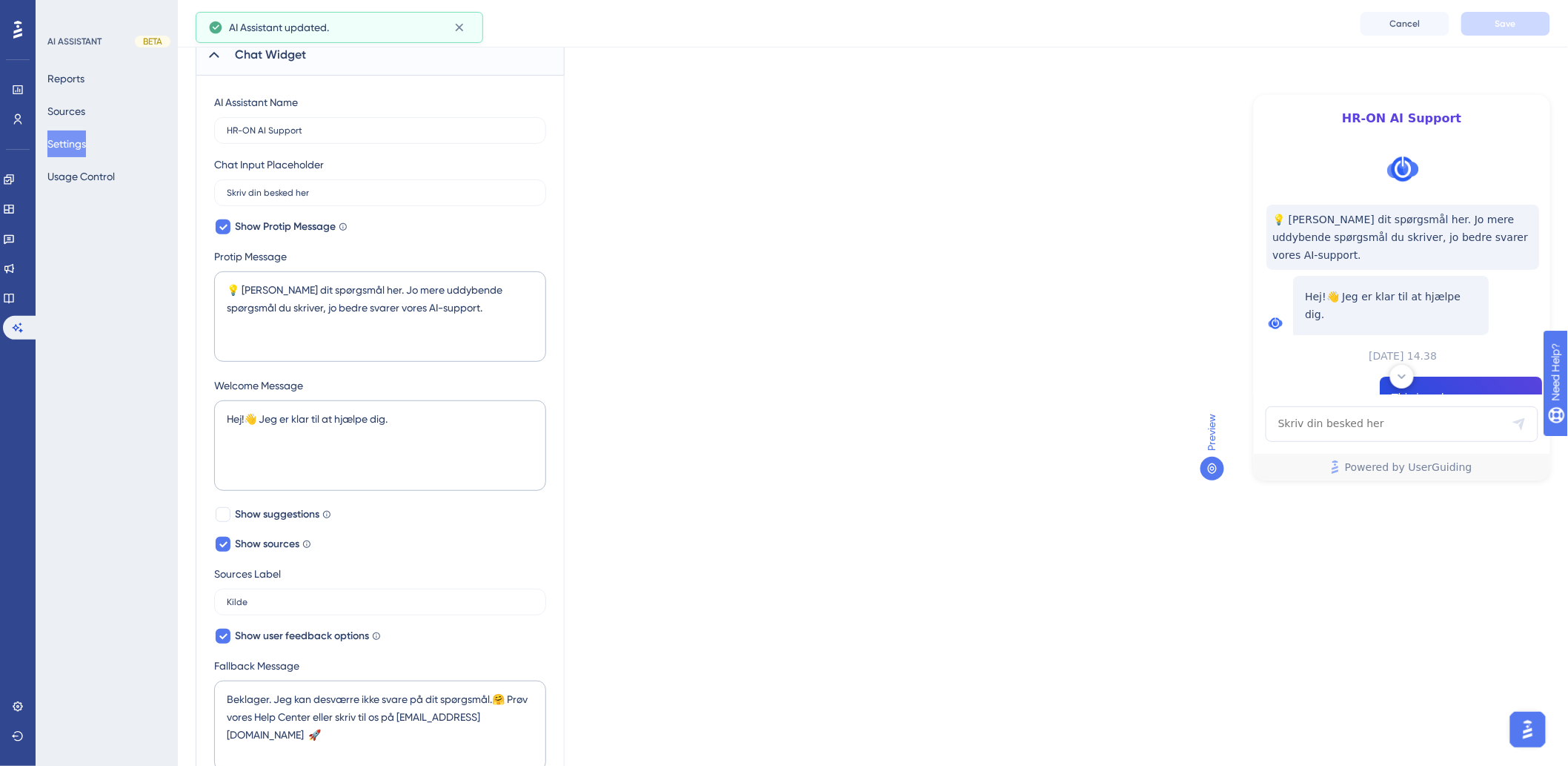
scroll to position [0, 0]
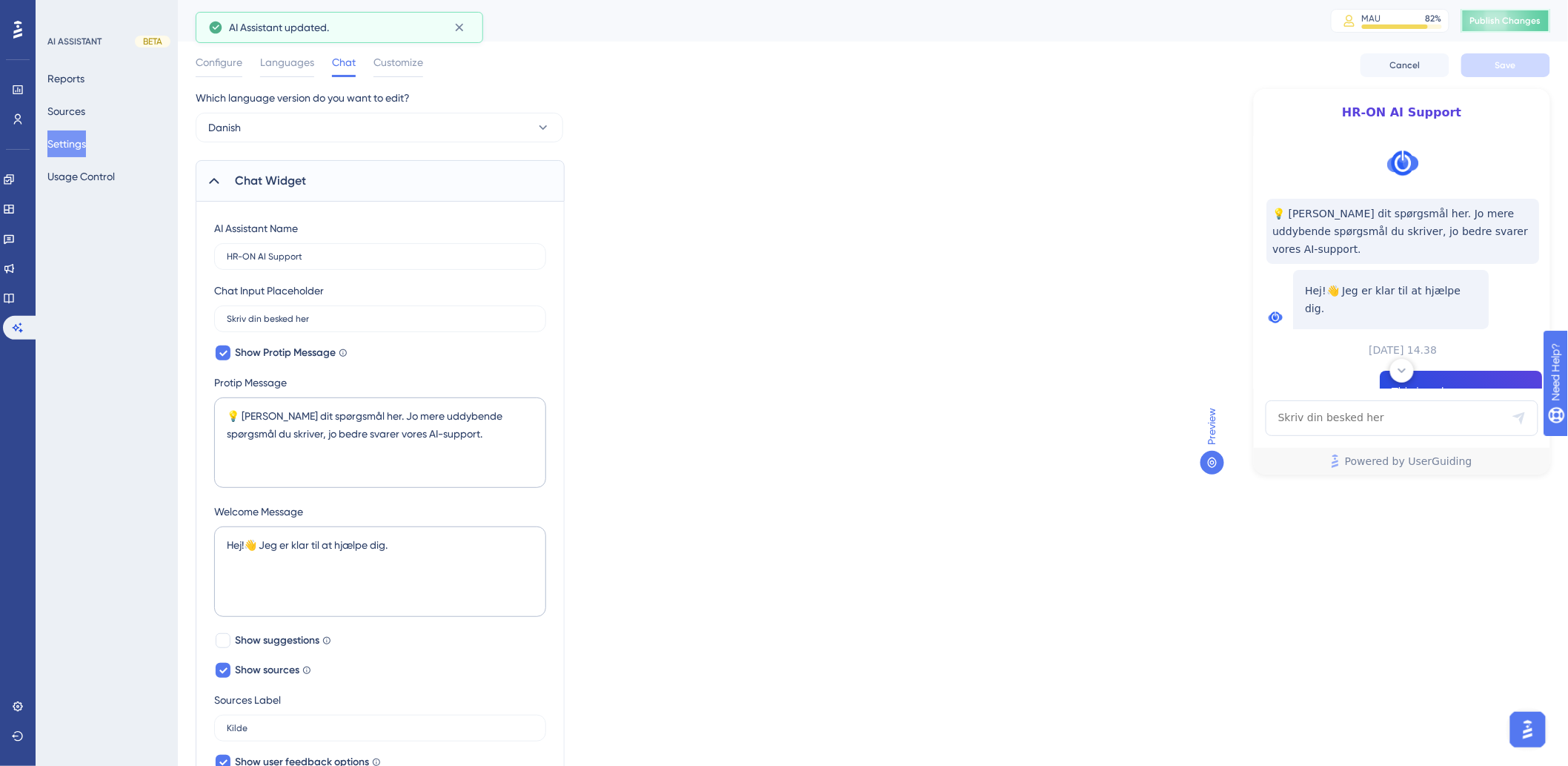
click at [1527, 27] on button "Publish Changes" at bounding box center [1506, 20] width 89 height 24
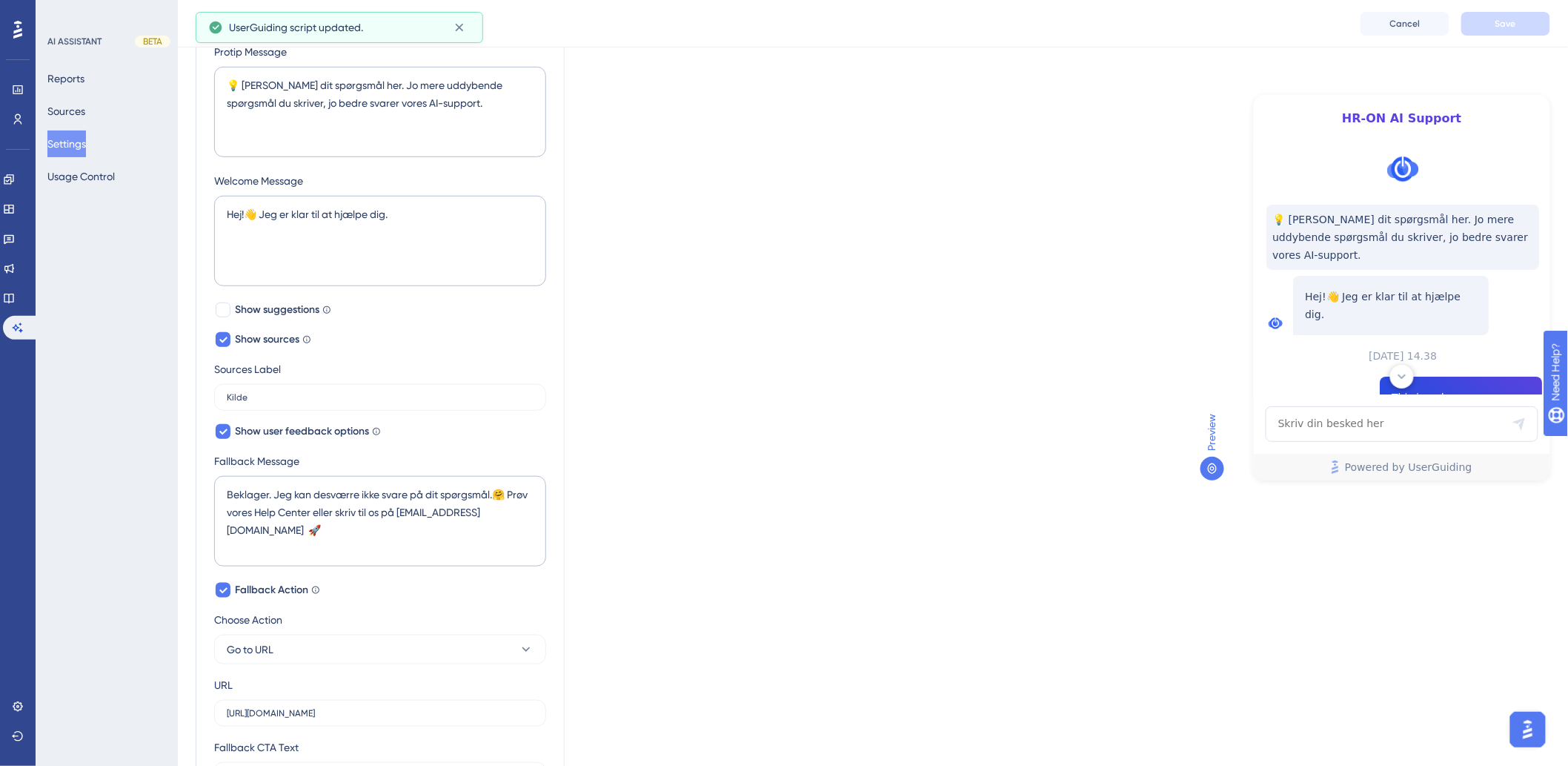
scroll to position [569, 0]
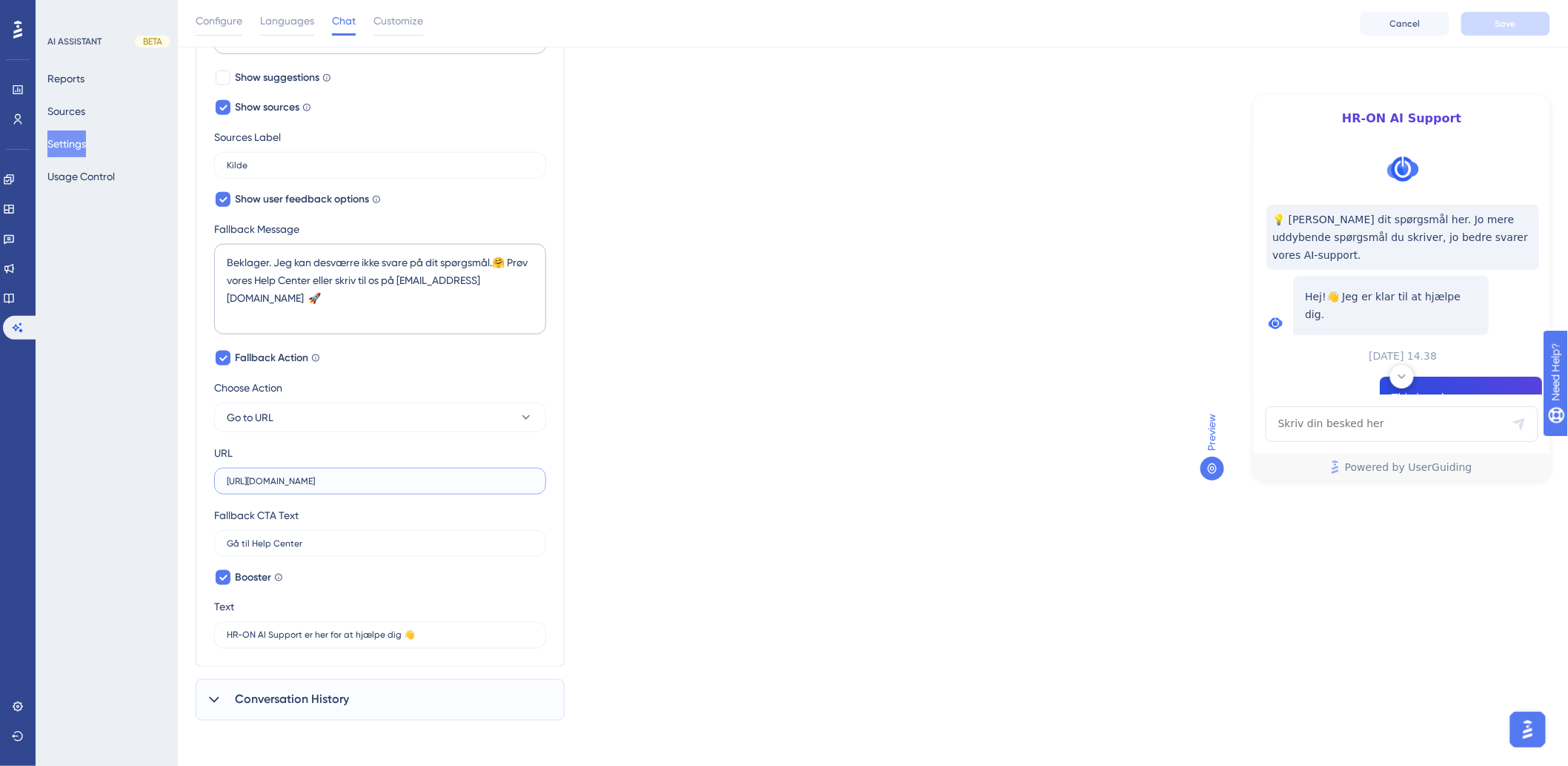
click at [352, 484] on input "https://help.hr-on.com/da" at bounding box center [379, 481] width 307 height 10
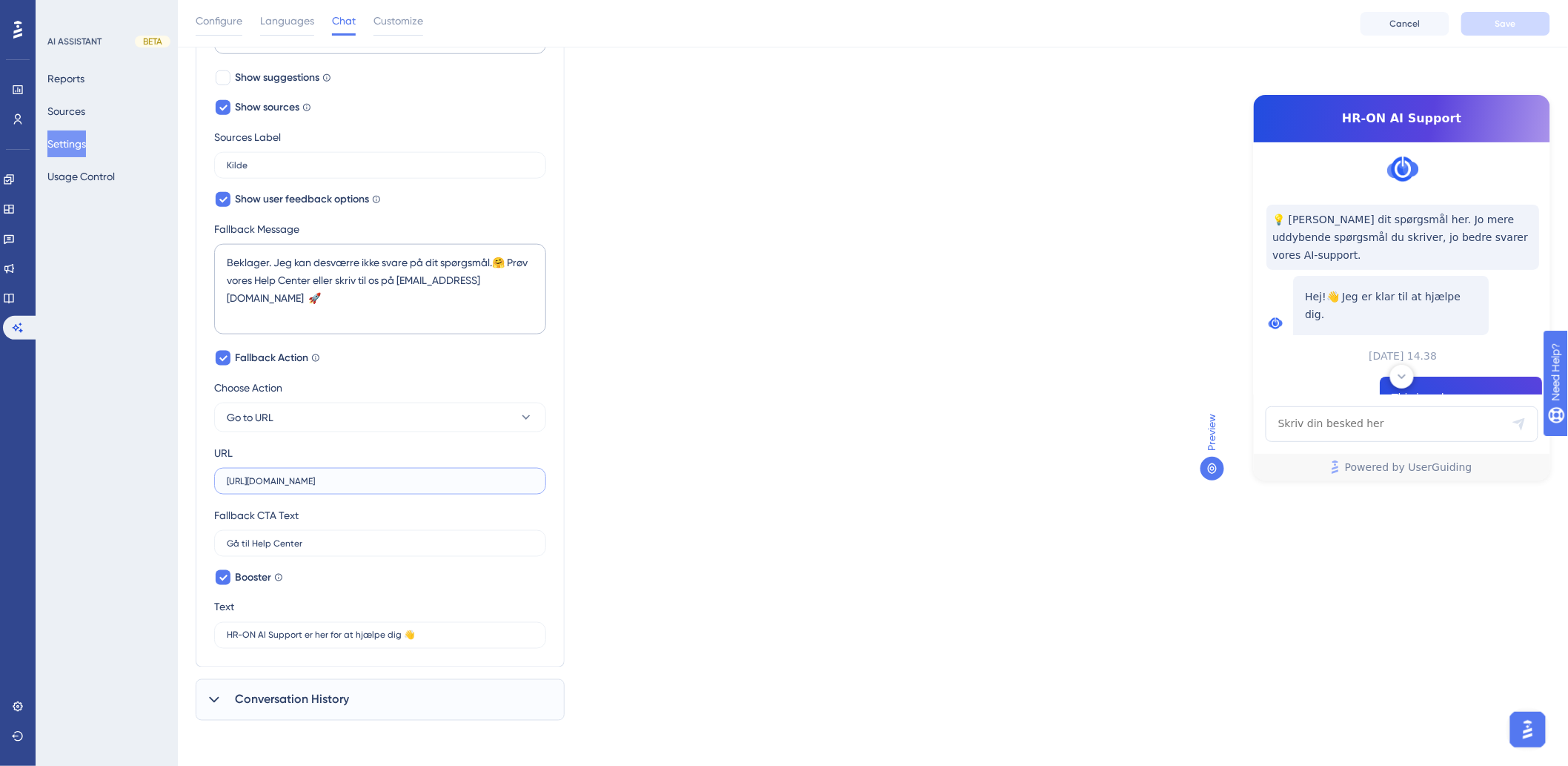
click at [353, 478] on input "https://help.hr-on.com/da" at bounding box center [379, 481] width 307 height 10
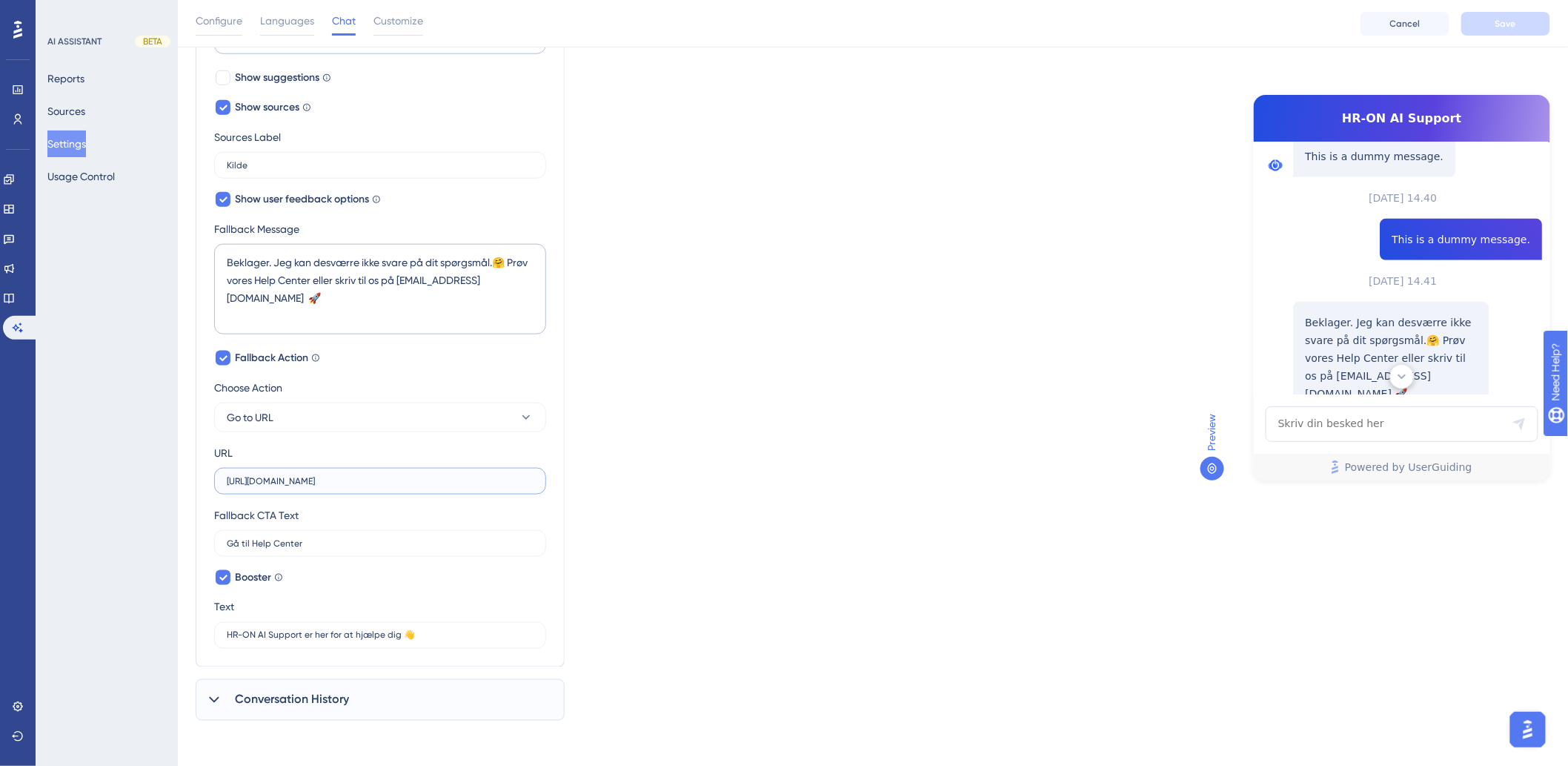
click at [353, 483] on input "https://help.hr-on.com/da" at bounding box center [379, 481] width 307 height 10
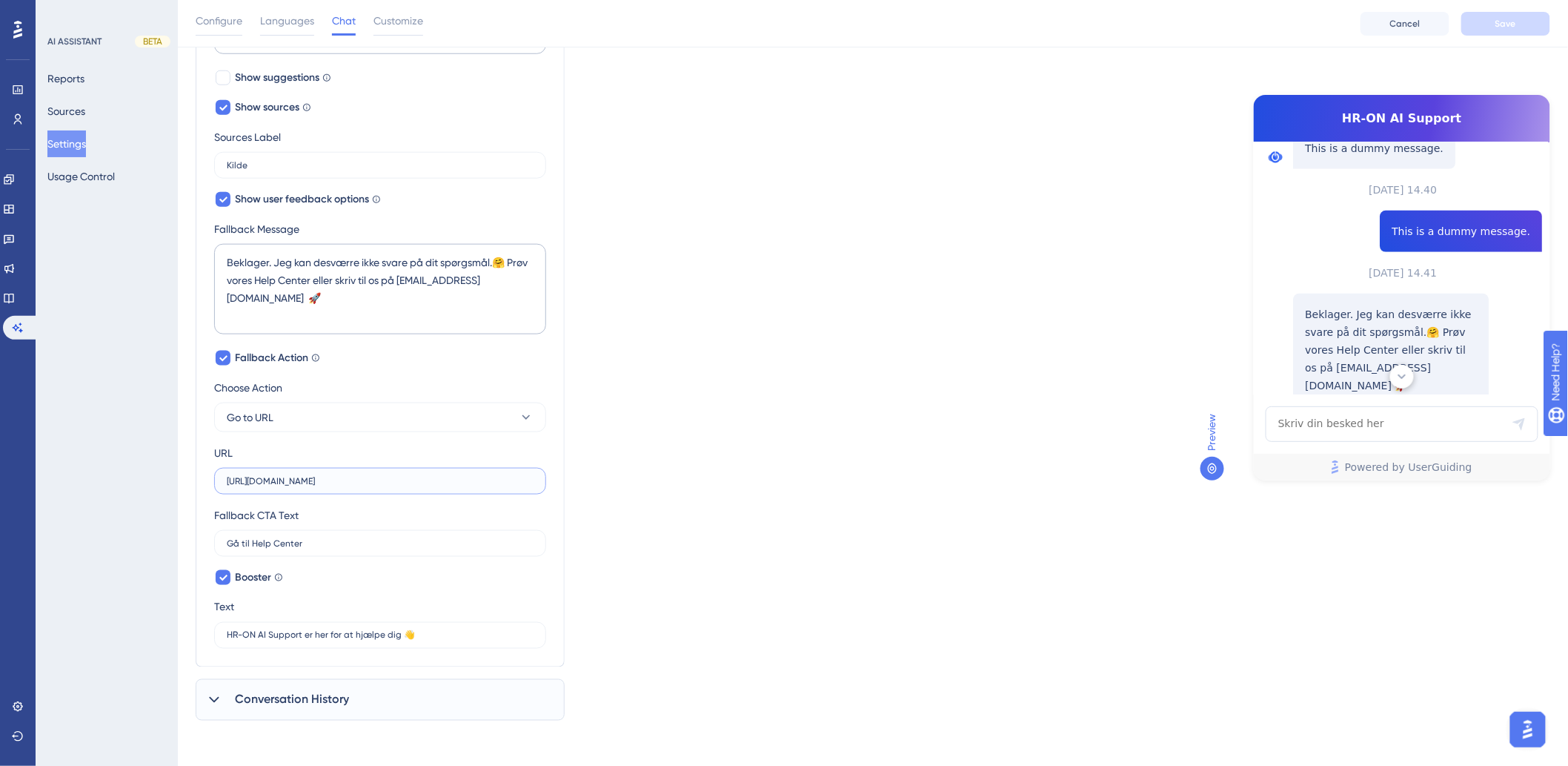
click at [353, 484] on input "https://help.hr-on.com/da" at bounding box center [379, 481] width 307 height 10
click at [356, 476] on input "https://help.hr-on.com/da" at bounding box center [379, 481] width 307 height 10
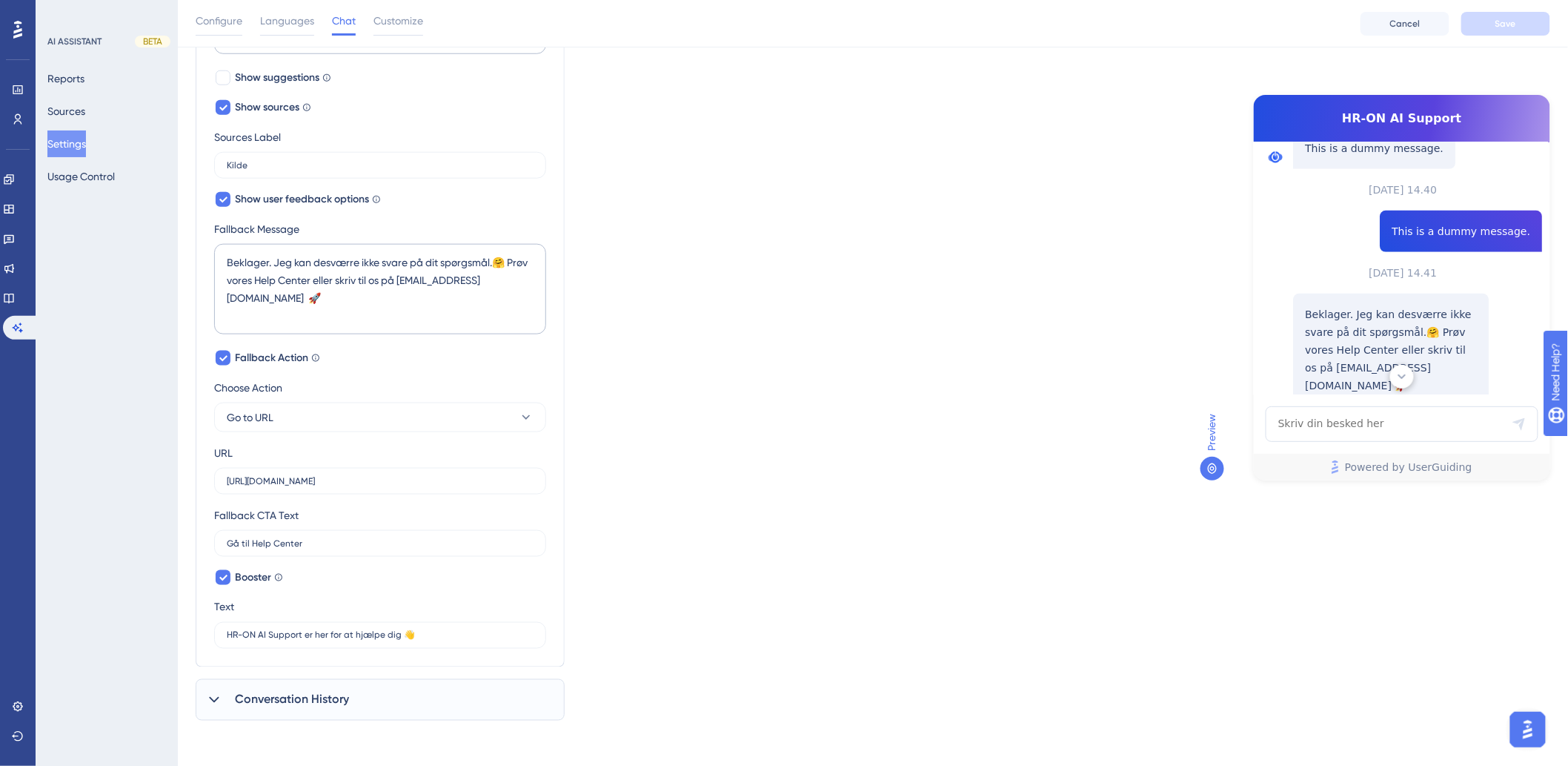
drag, startPoint x: 578, startPoint y: 160, endPoint x: 150, endPoint y: 388, distance: 484.9
click at [472, 250] on div "Which language version do you want to edit? Danish Chat Widget AI Assistant Nam…" at bounding box center [872, 123] width 1355 height 1195
click at [1069, 408] on div "Which language version do you want to edit? Danish Chat Widget AI Assistant Nam…" at bounding box center [872, 123] width 1355 height 1195
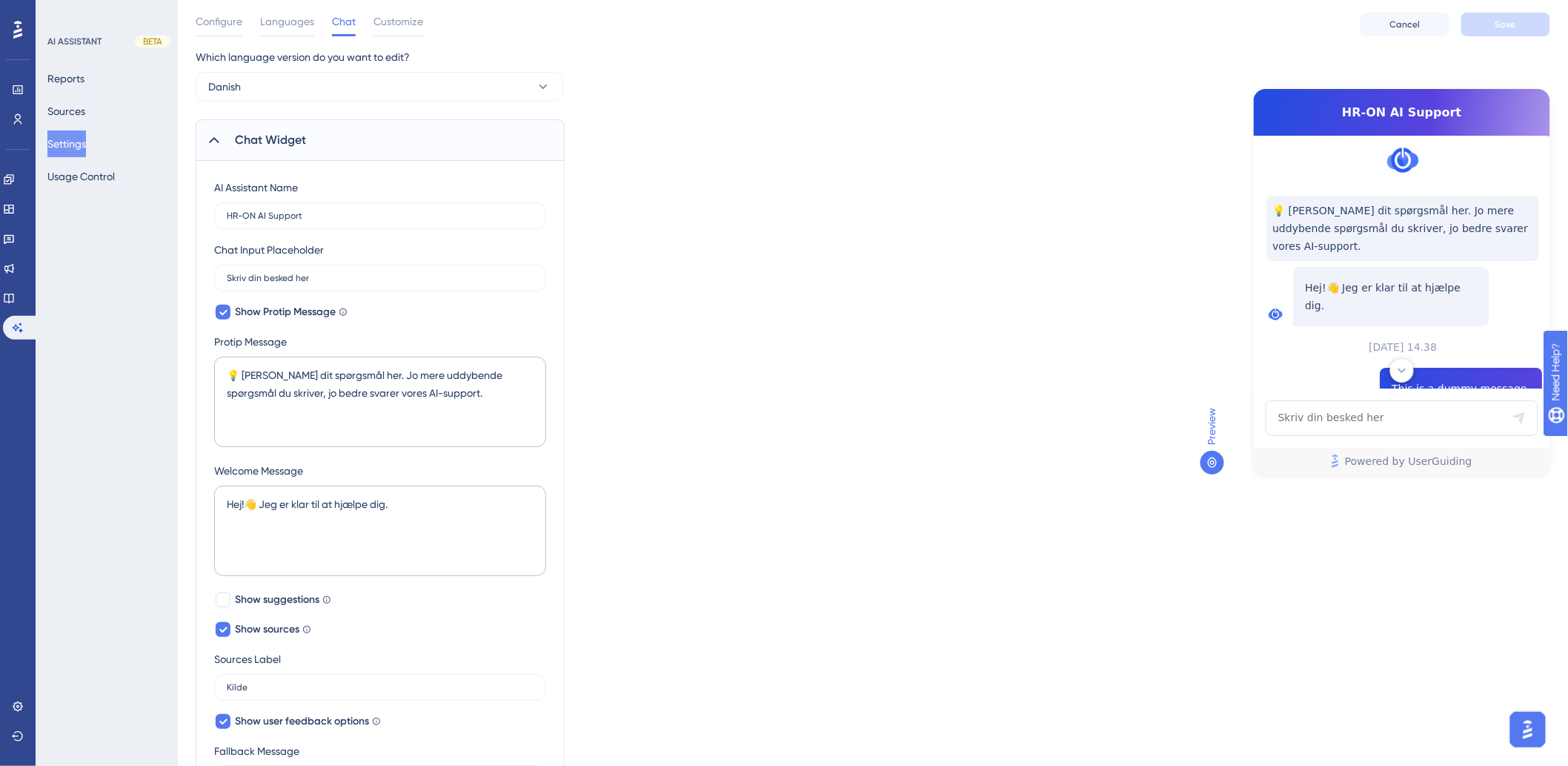
scroll to position [82, 0]
